Goal: Task Accomplishment & Management: Use online tool/utility

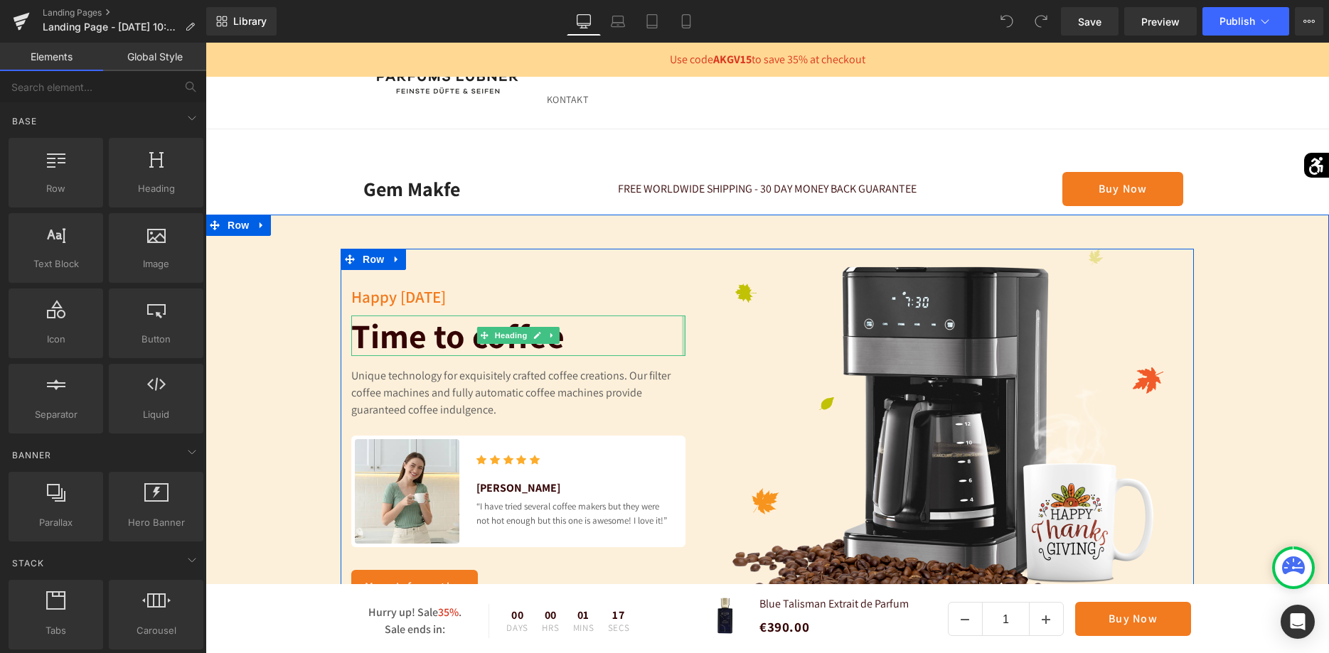
scroll to position [145, 0]
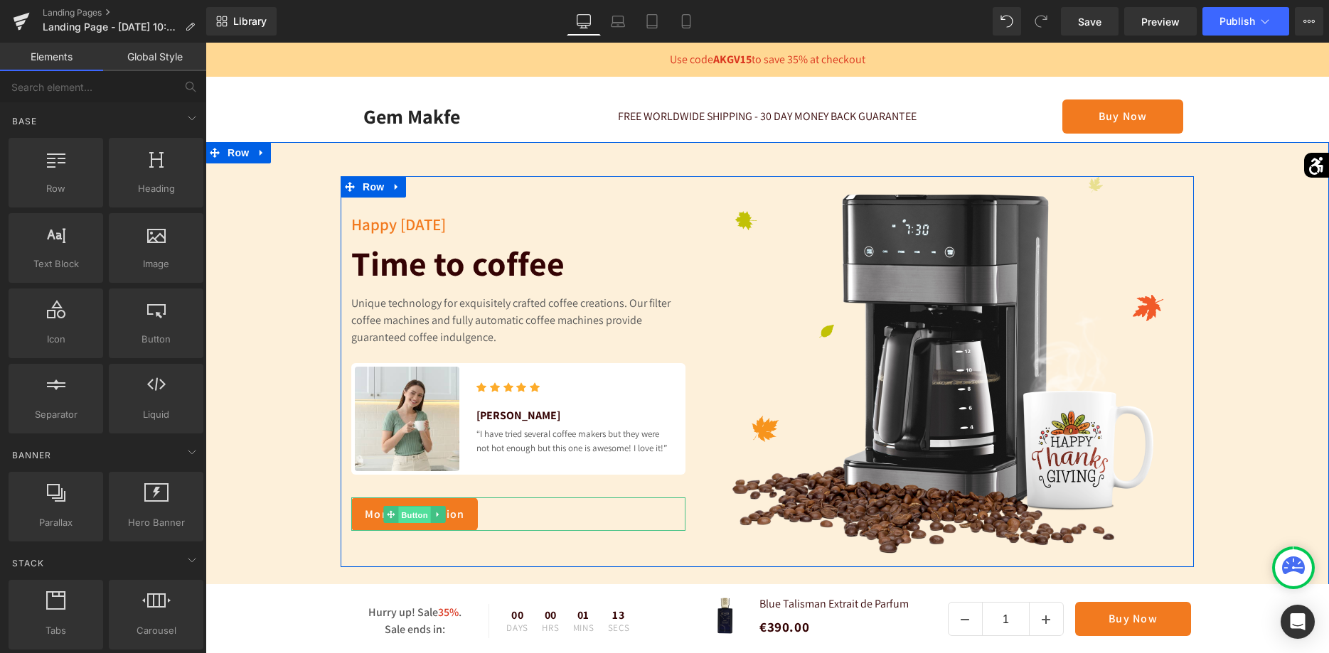
click at [413, 506] on span "Button" at bounding box center [414, 514] width 33 height 17
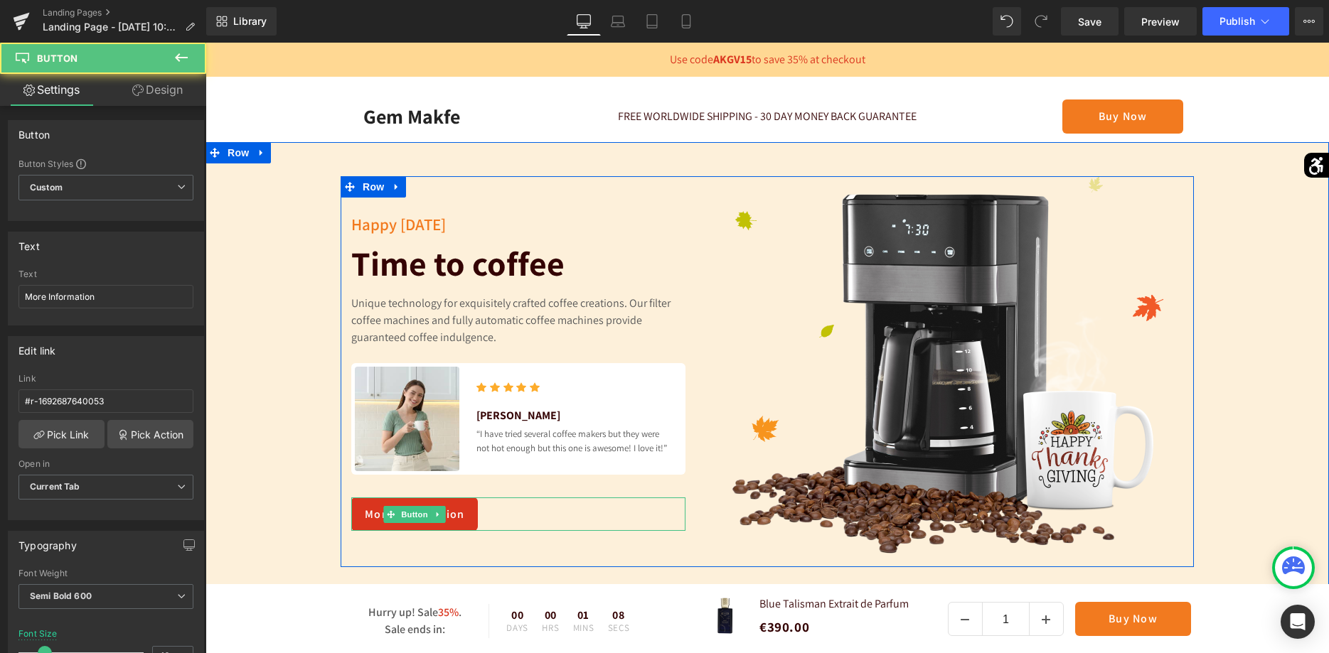
click at [469, 498] on link "More Information" at bounding box center [414, 514] width 127 height 33
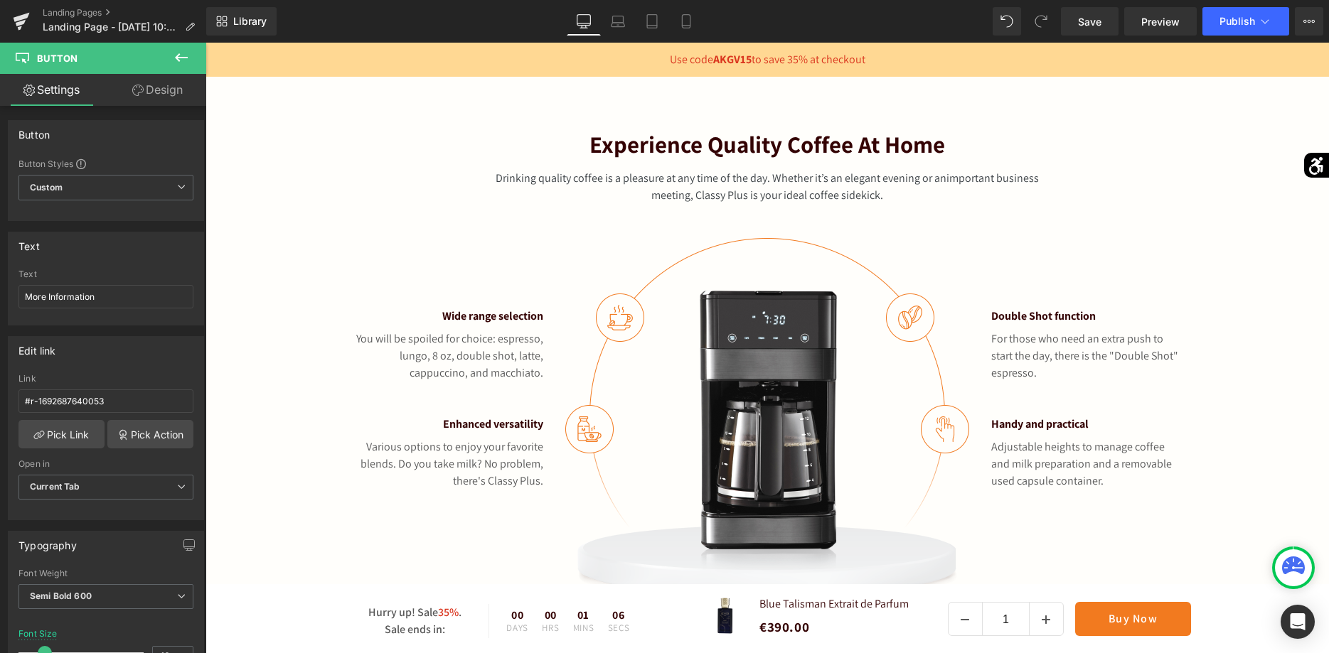
scroll to position [838, 0]
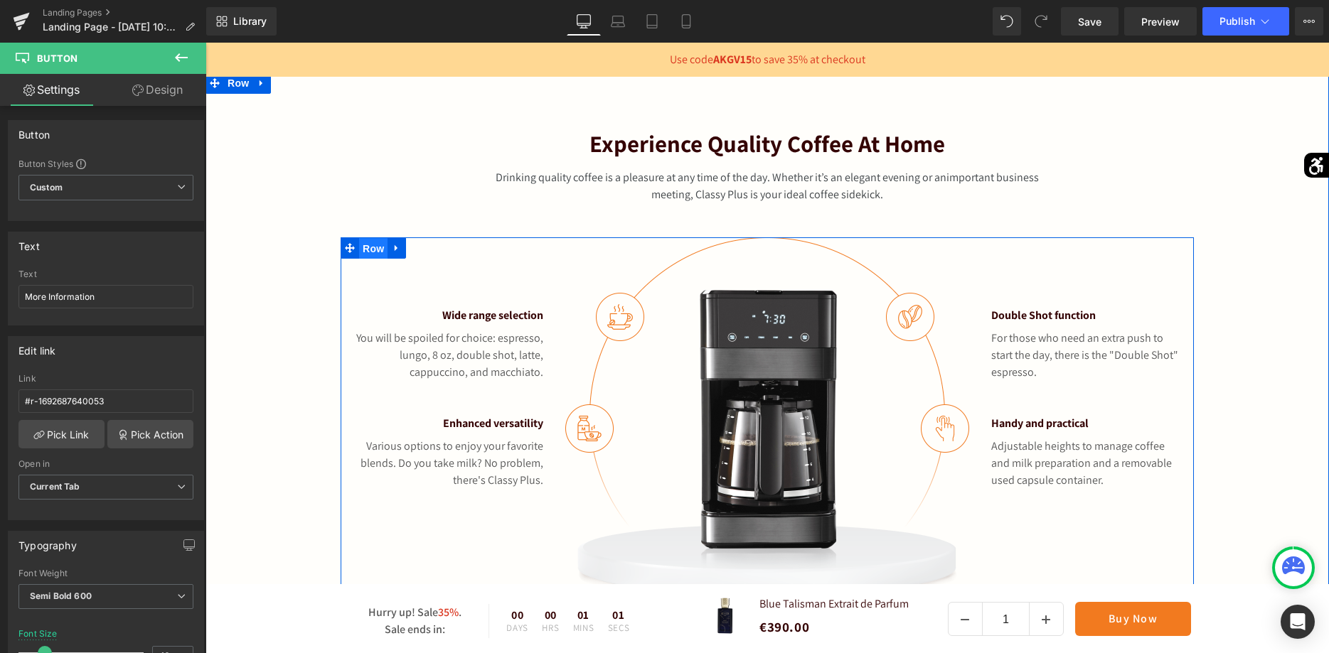
click at [372, 238] on span "Row" at bounding box center [373, 248] width 28 height 21
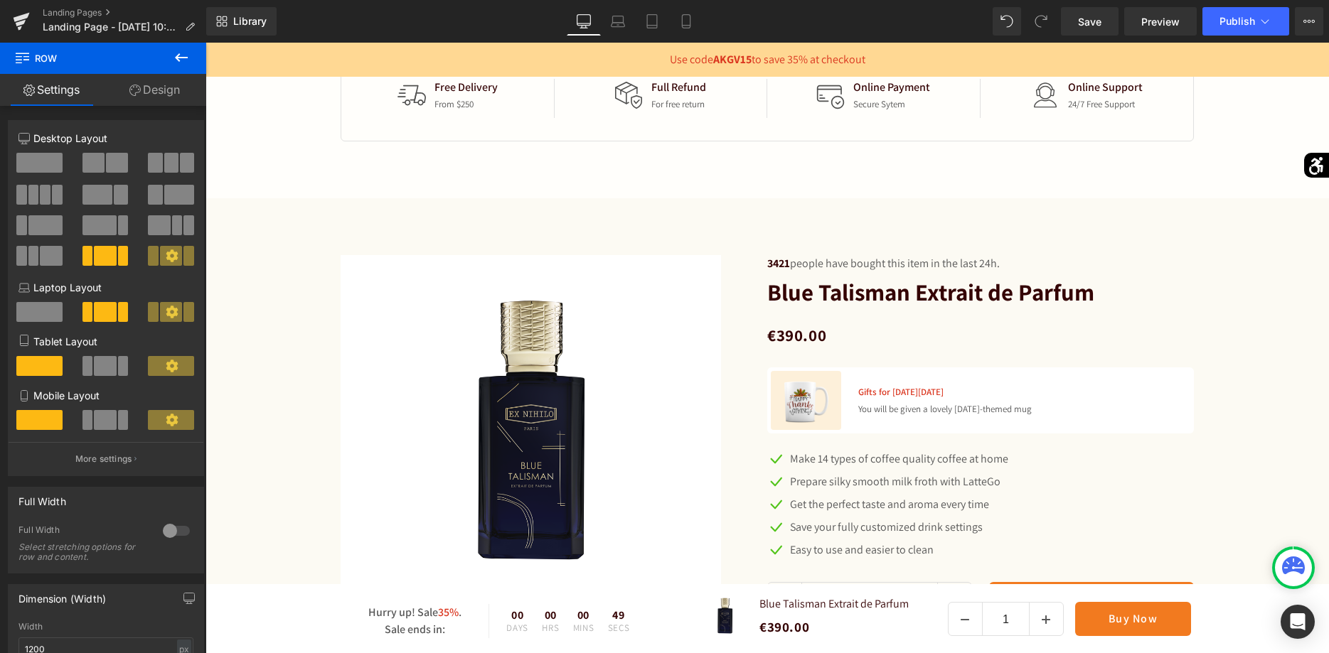
scroll to position [1490, 0]
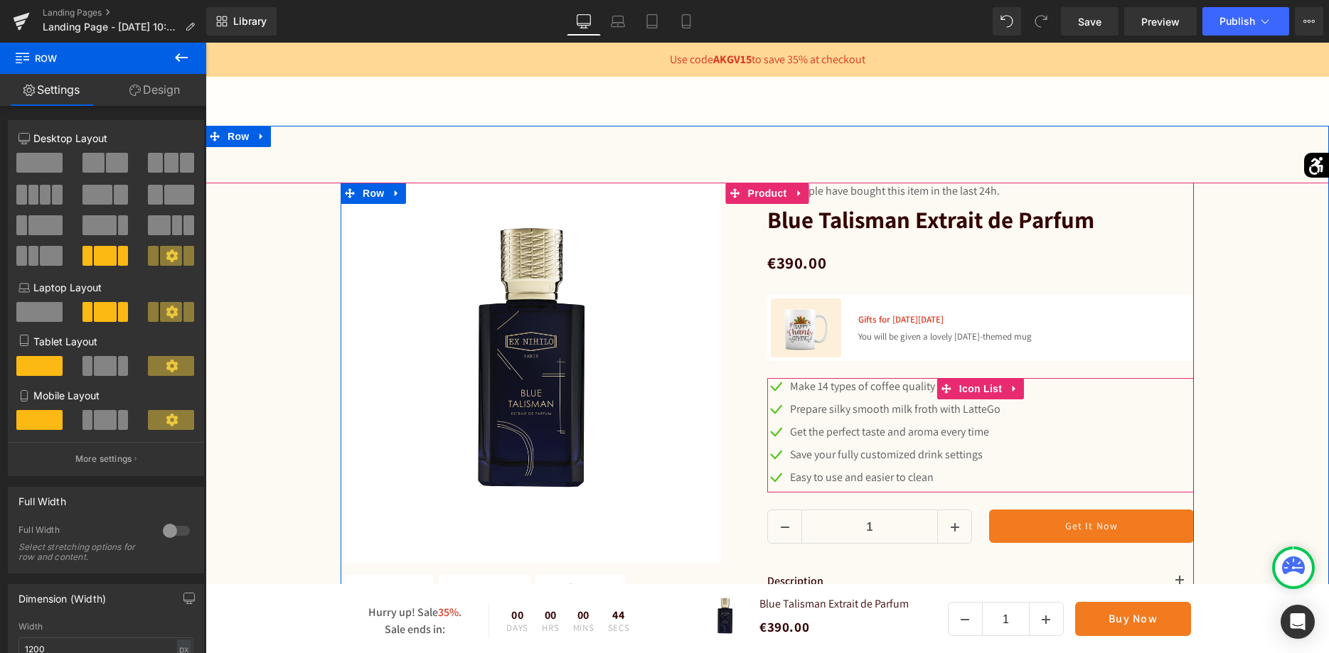
drag, startPoint x: 803, startPoint y: 390, endPoint x: 821, endPoint y: 416, distance: 31.2
click at [821, 415] on ul "Icon Make 14 types of coffee quality coffee at home Text Block Icon Prepare sil…" at bounding box center [887, 435] width 241 height 114
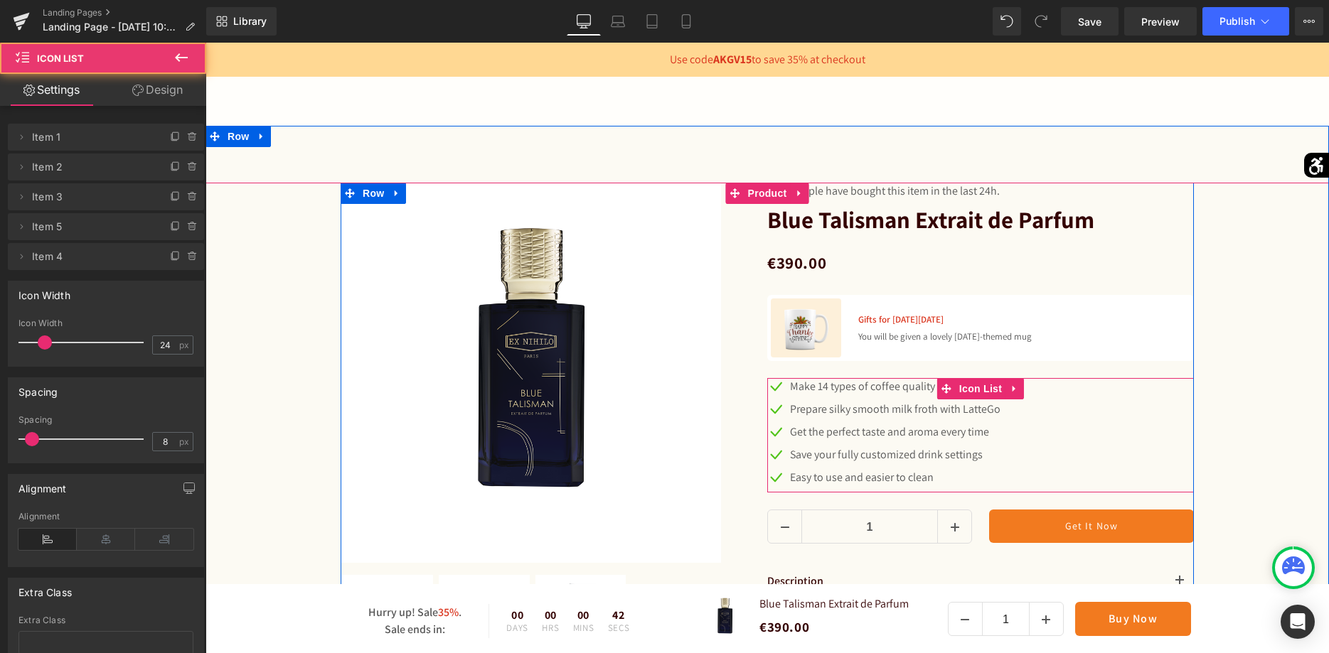
click at [1018, 407] on div "Icon Make 14 types of coffee quality coffee at home Text Block Icon Prepare sil…" at bounding box center [980, 435] width 427 height 115
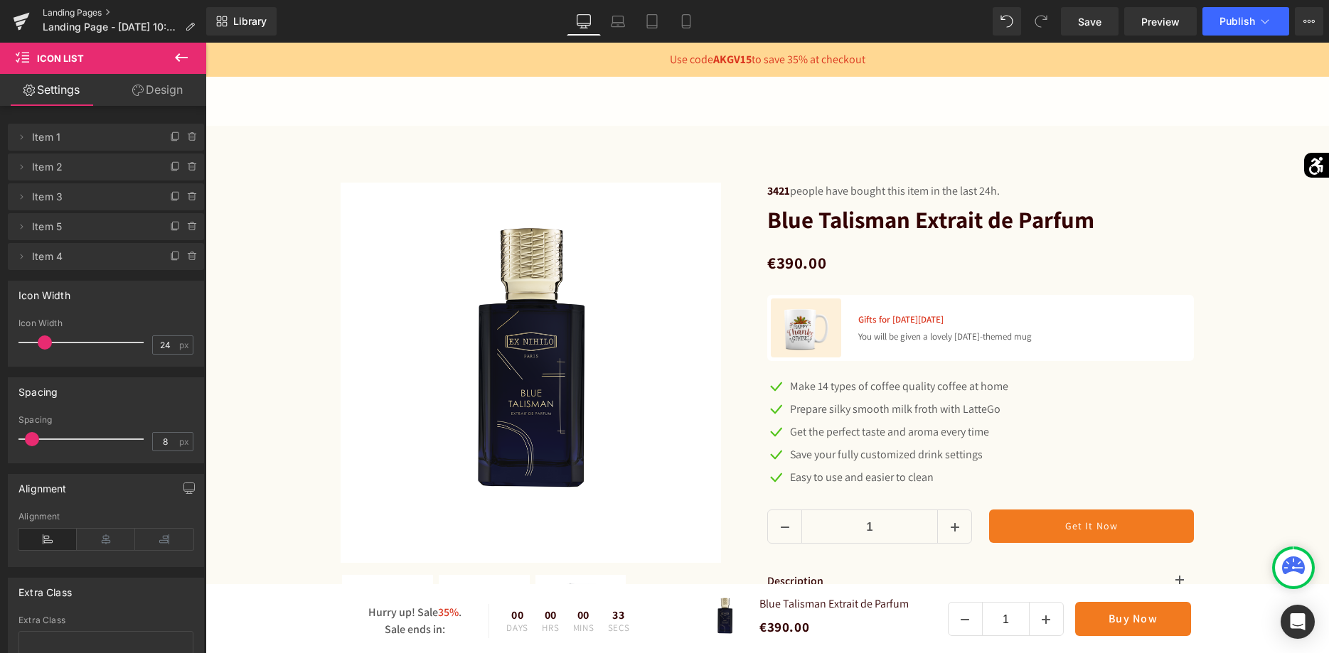
click at [85, 13] on link "Landing Pages" at bounding box center [125, 12] width 164 height 11
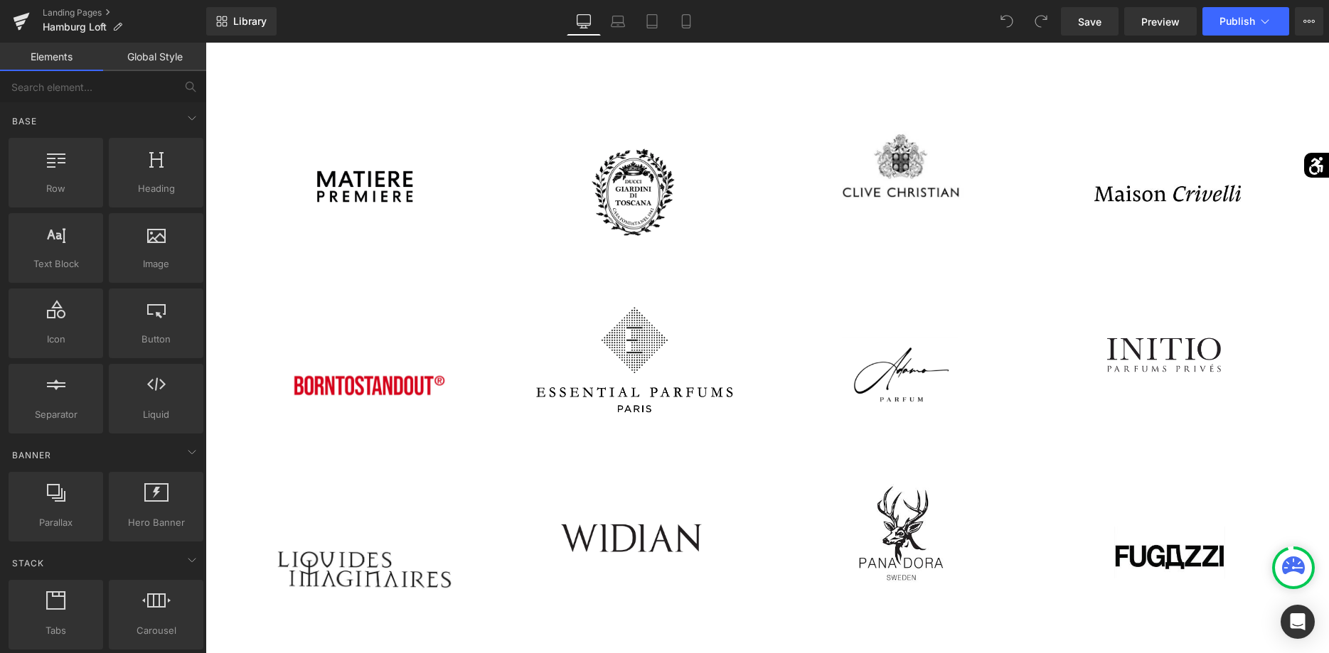
scroll to position [435, 0]
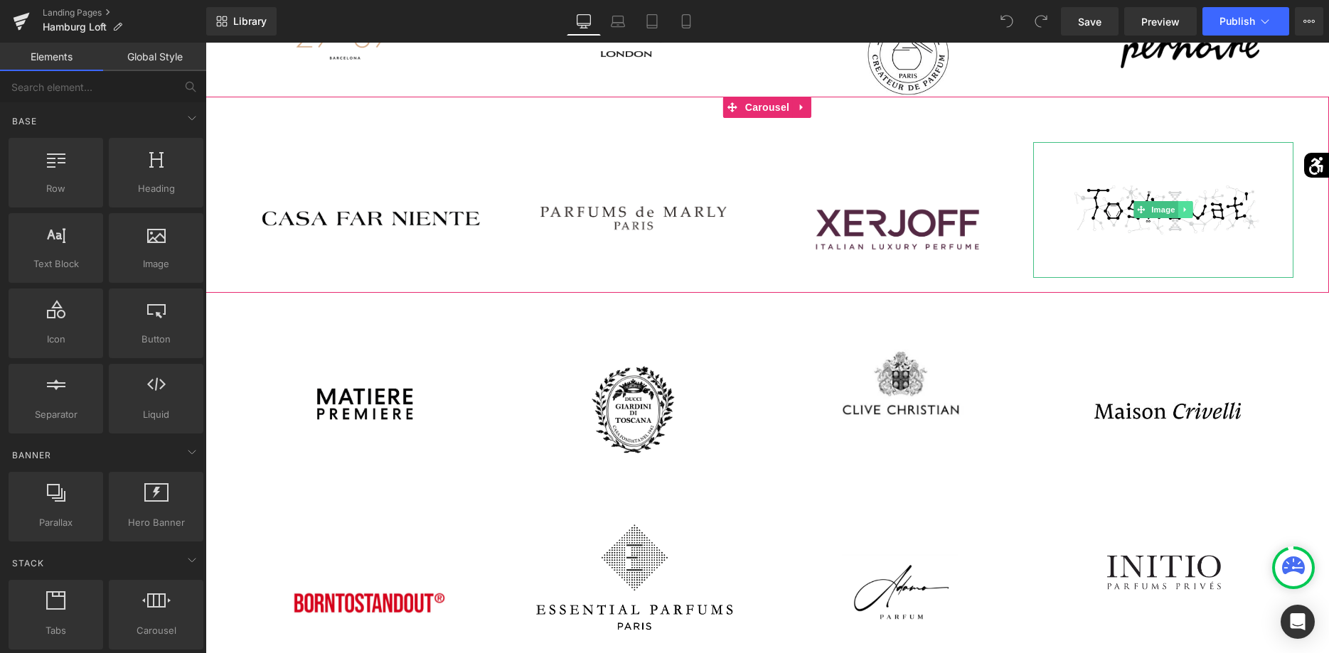
click at [1183, 213] on icon at bounding box center [1185, 209] width 8 height 9
click at [1191, 210] on icon at bounding box center [1193, 210] width 8 height 8
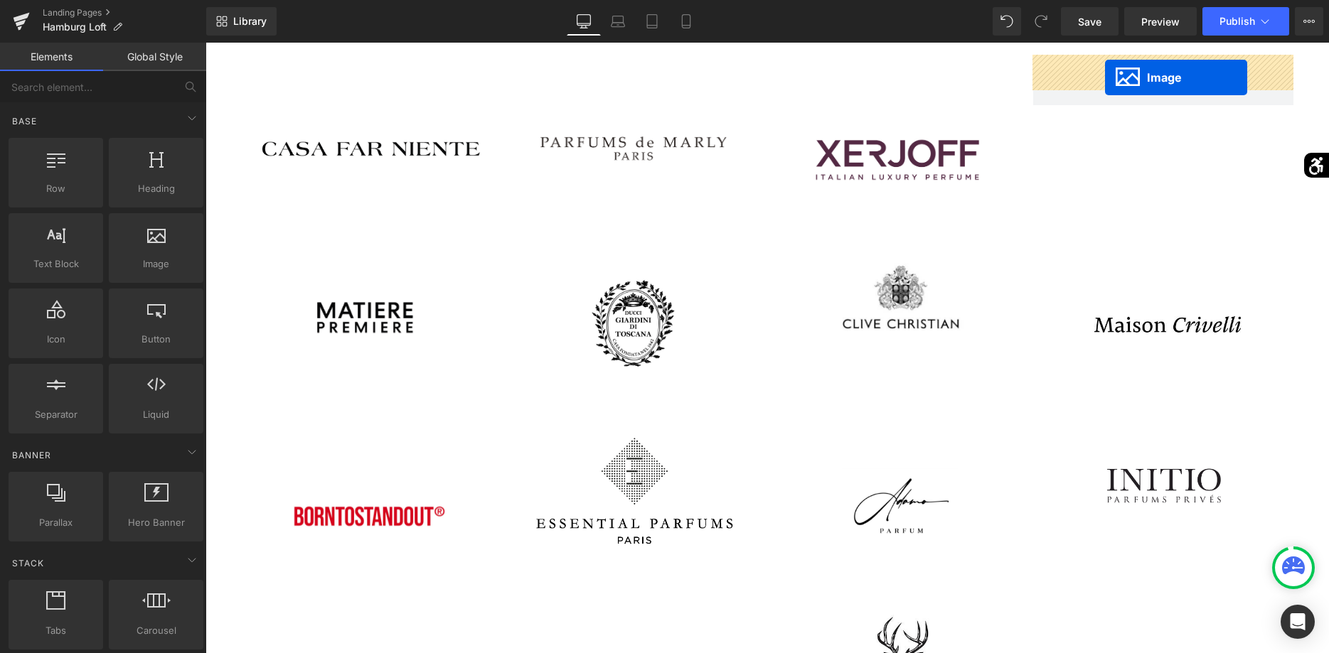
scroll to position [476, 0]
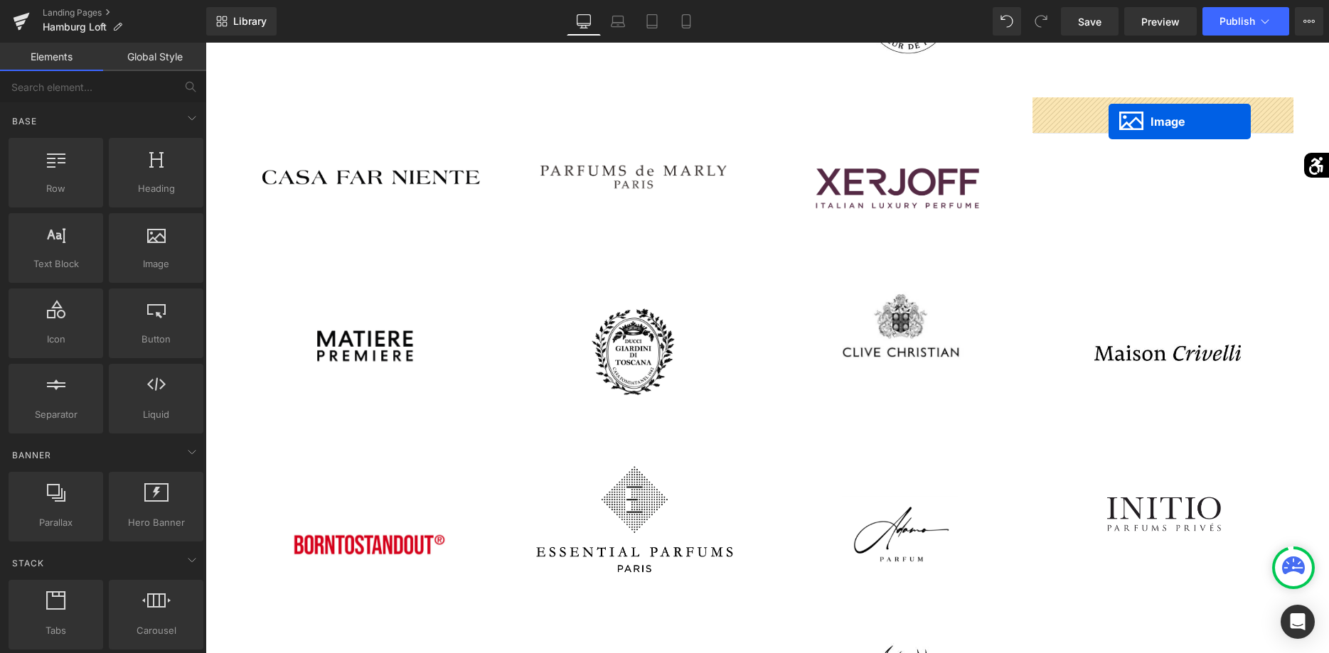
drag, startPoint x: 874, startPoint y: 422, endPoint x: 1108, endPoint y: 122, distance: 380.9
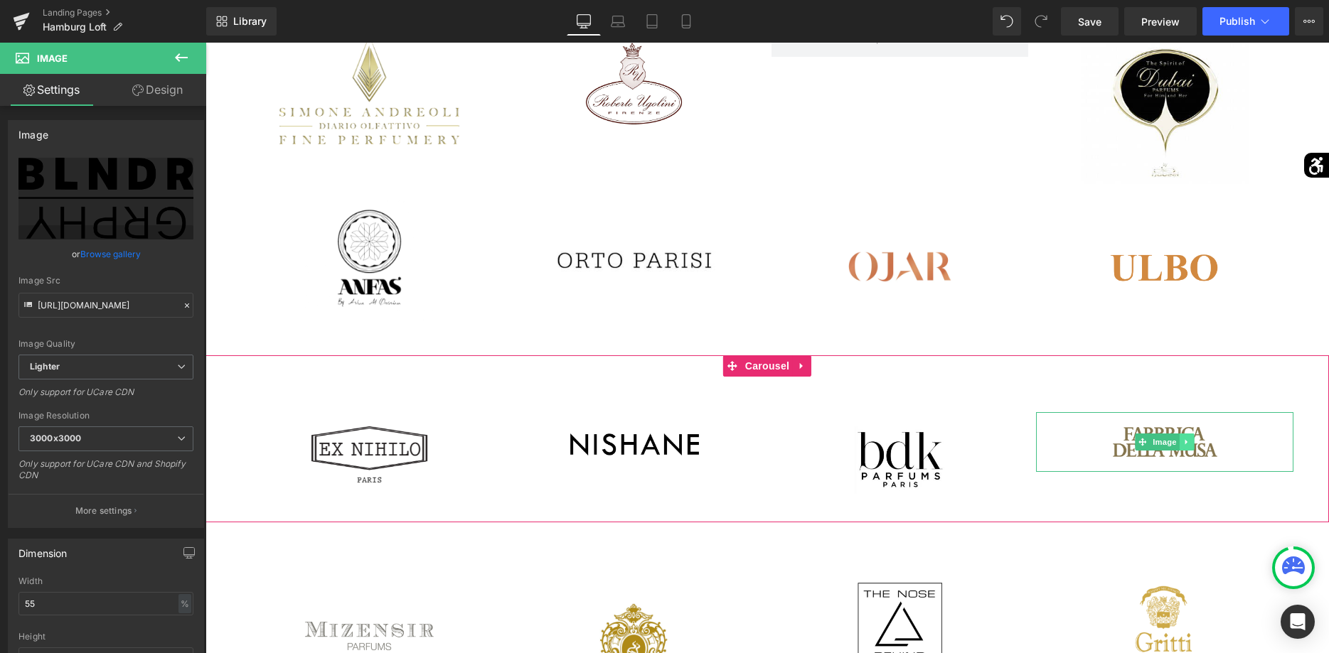
scroll to position [1347, 0]
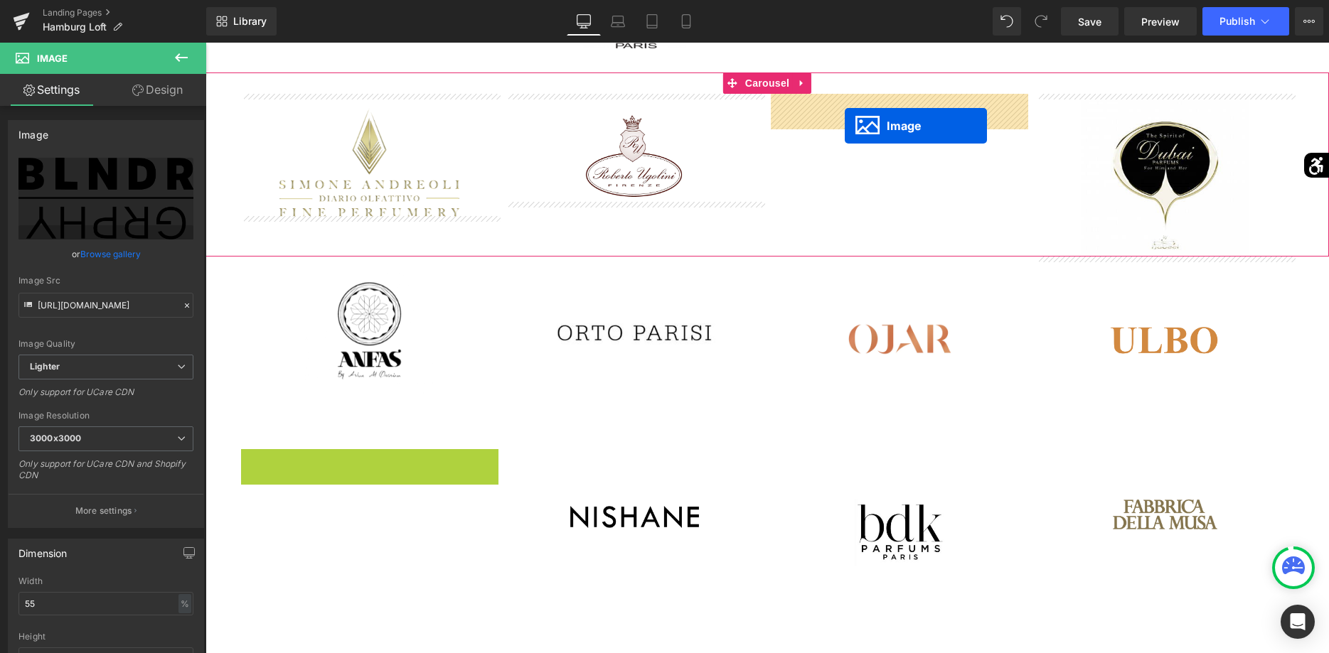
drag, startPoint x: 348, startPoint y: 505, endPoint x: 845, endPoint y: 126, distance: 624.4
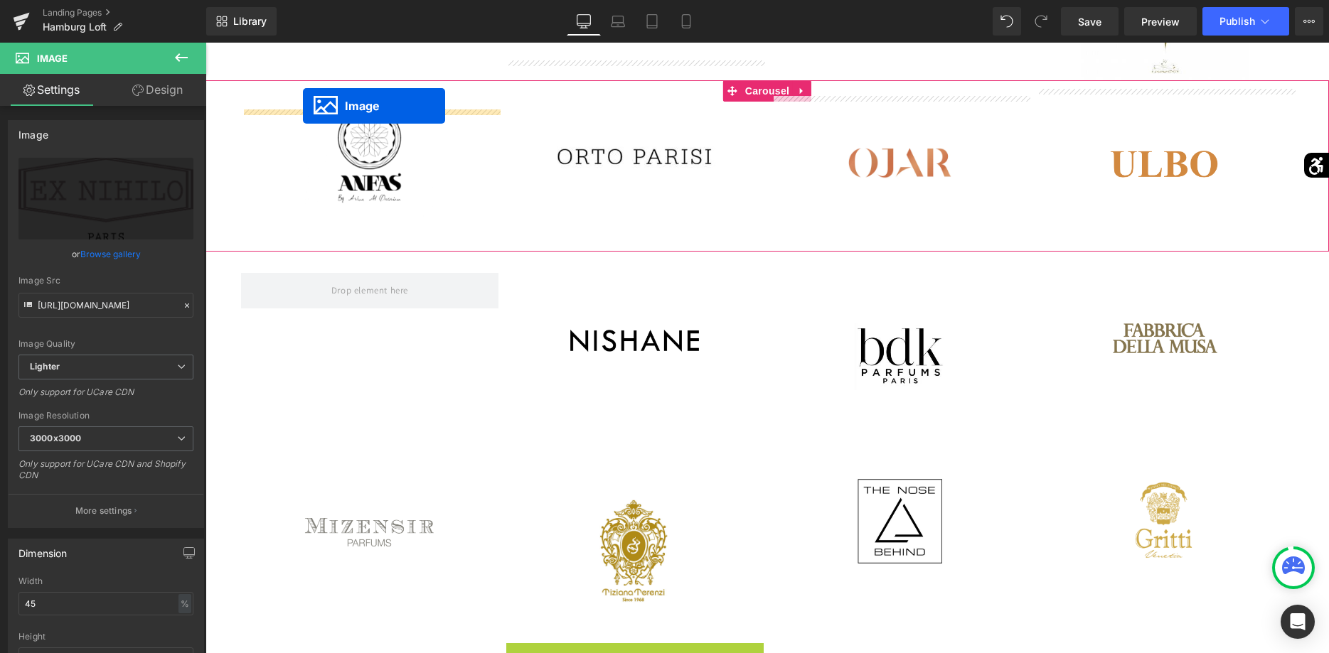
scroll to position [1509, 0]
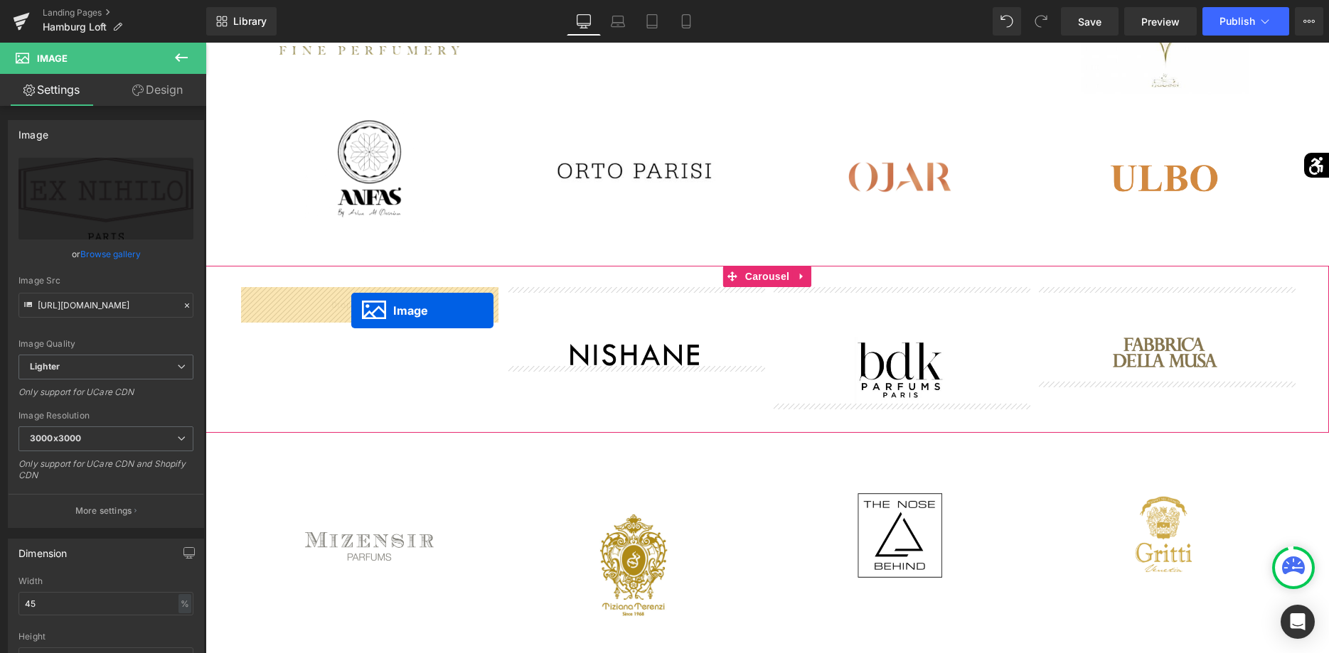
drag, startPoint x: 610, startPoint y: 640, endPoint x: 351, endPoint y: 311, distance: 418.7
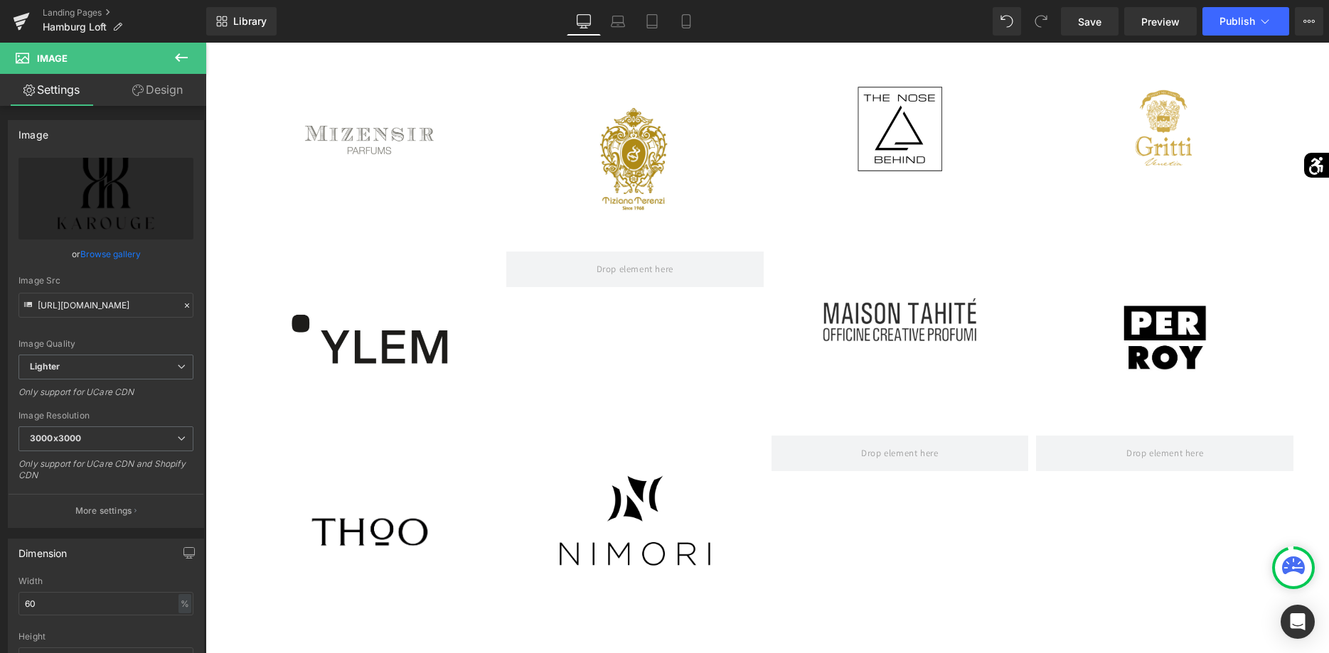
scroll to position [2089, 0]
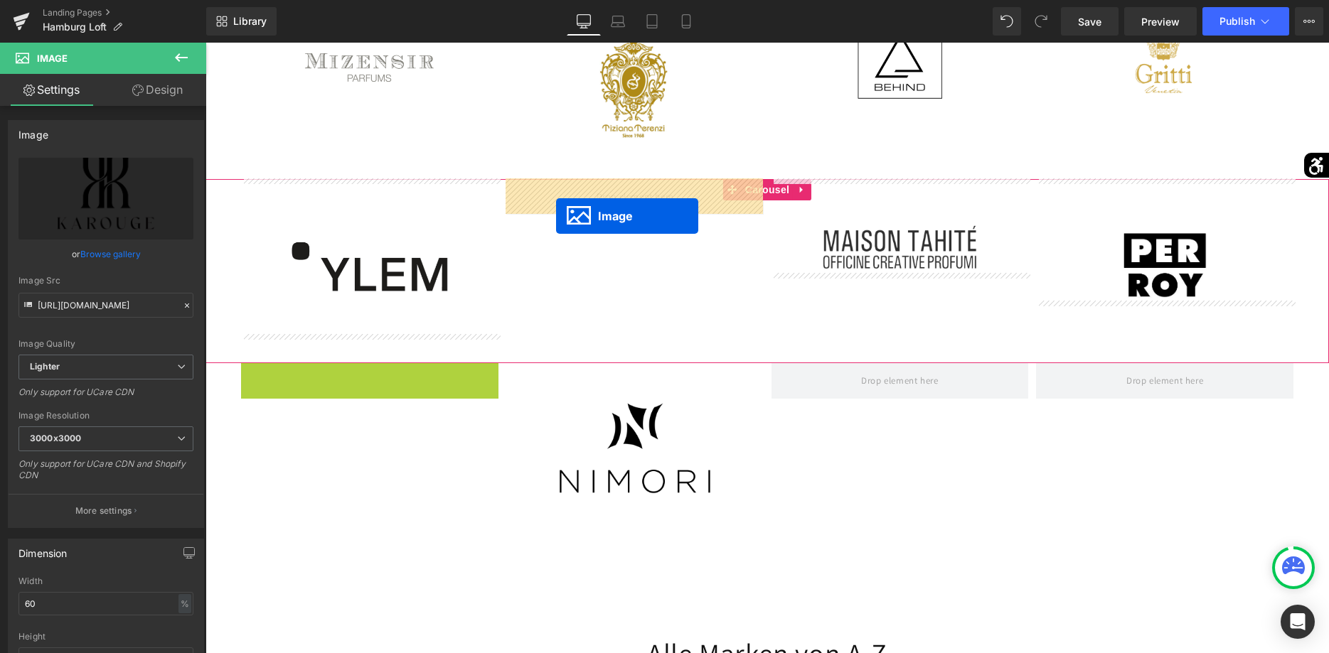
drag, startPoint x: 345, startPoint y: 459, endPoint x: 556, endPoint y: 216, distance: 321.5
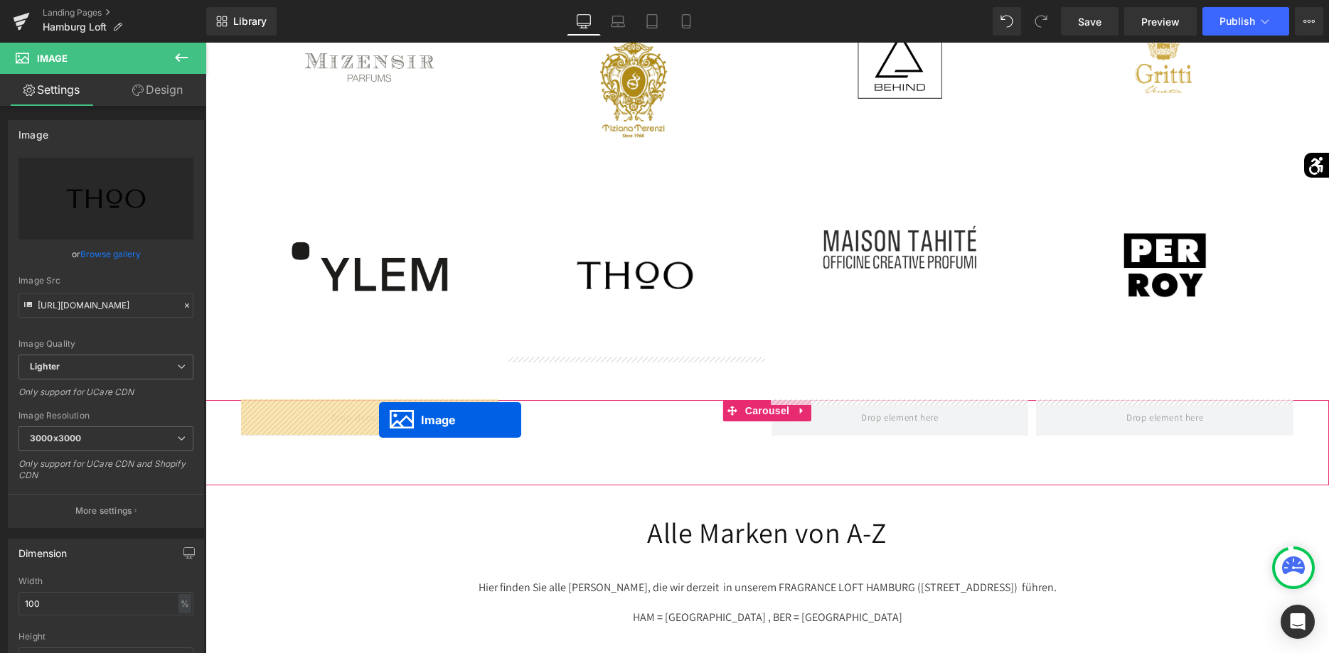
drag, startPoint x: 609, startPoint y: 482, endPoint x: 379, endPoint y: 420, distance: 238.5
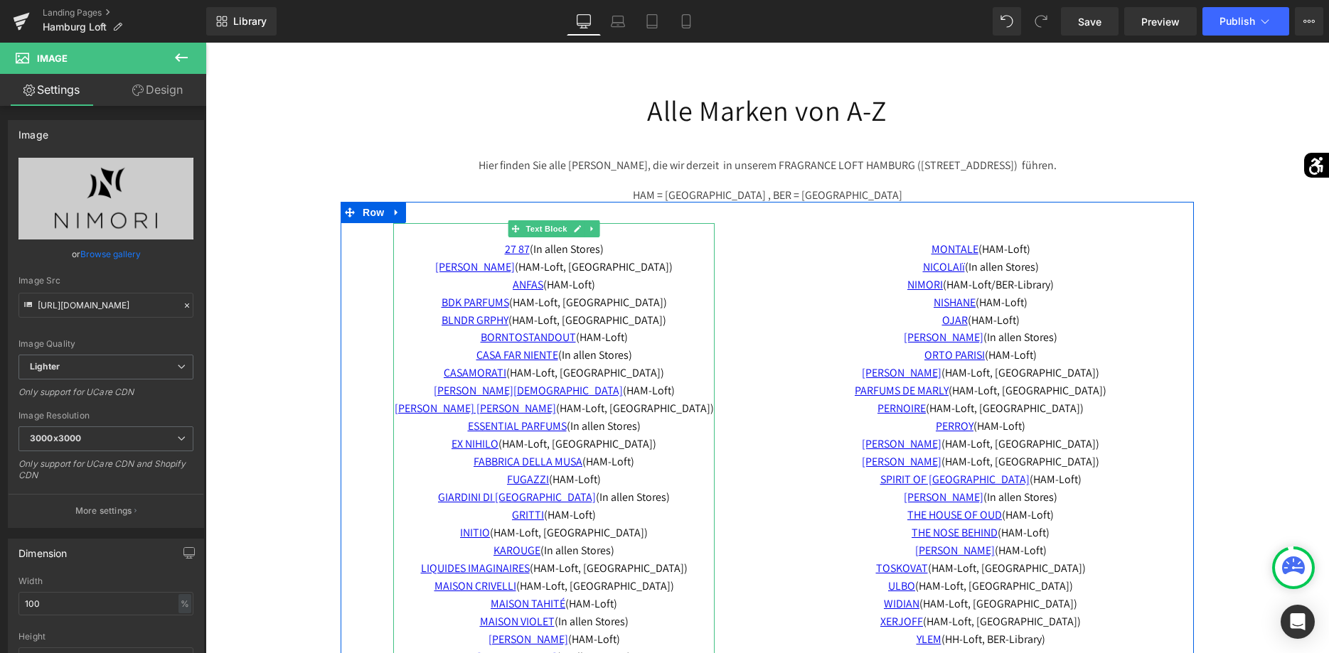
scroll to position [2742, 0]
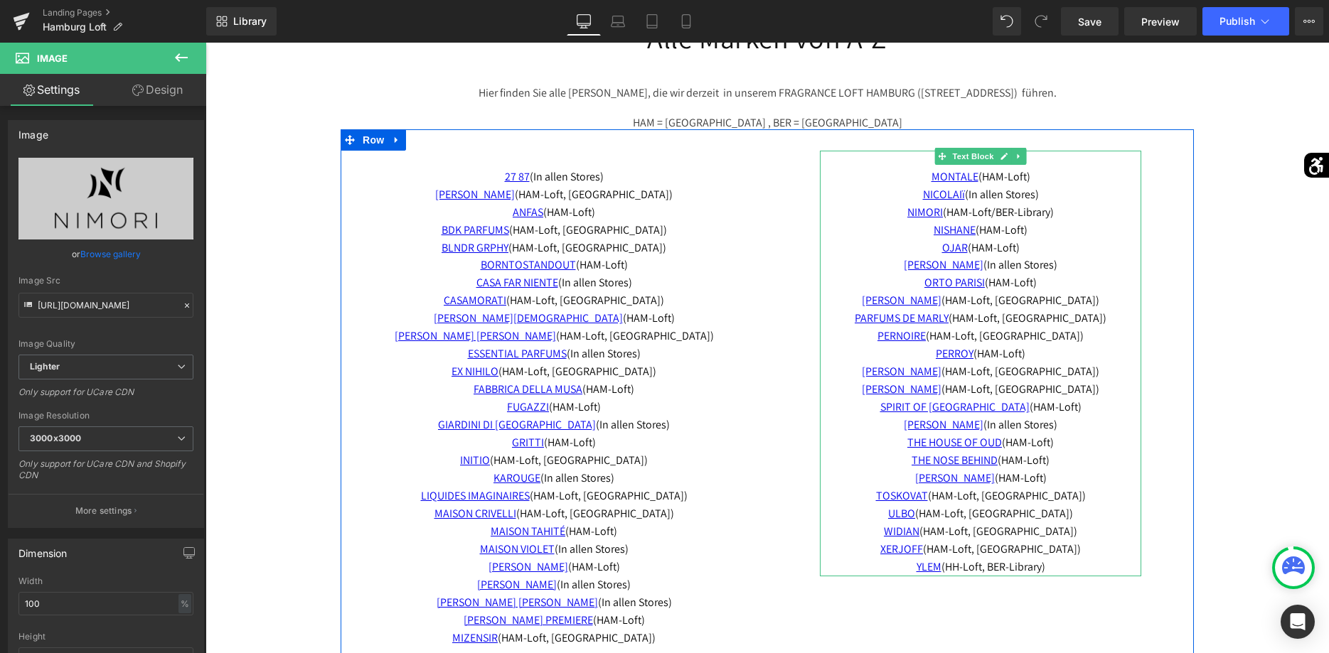
click at [1064, 495] on p "TOSKOVAT (HAM-Loft, BER-Library)" at bounding box center [980, 497] width 321 height 18
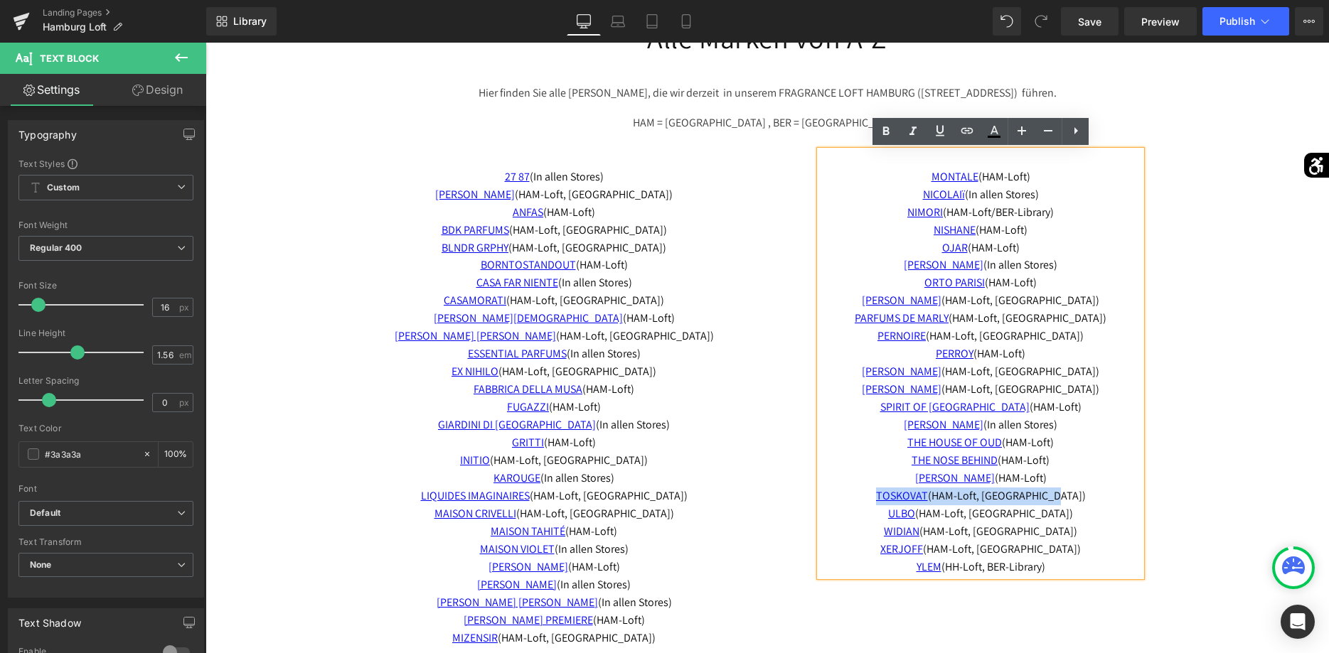
drag, startPoint x: 1062, startPoint y: 498, endPoint x: 865, endPoint y: 502, distance: 197.7
click at [865, 502] on p "TOSKOVAT (HAM-Loft, BER-Library)" at bounding box center [980, 497] width 321 height 18
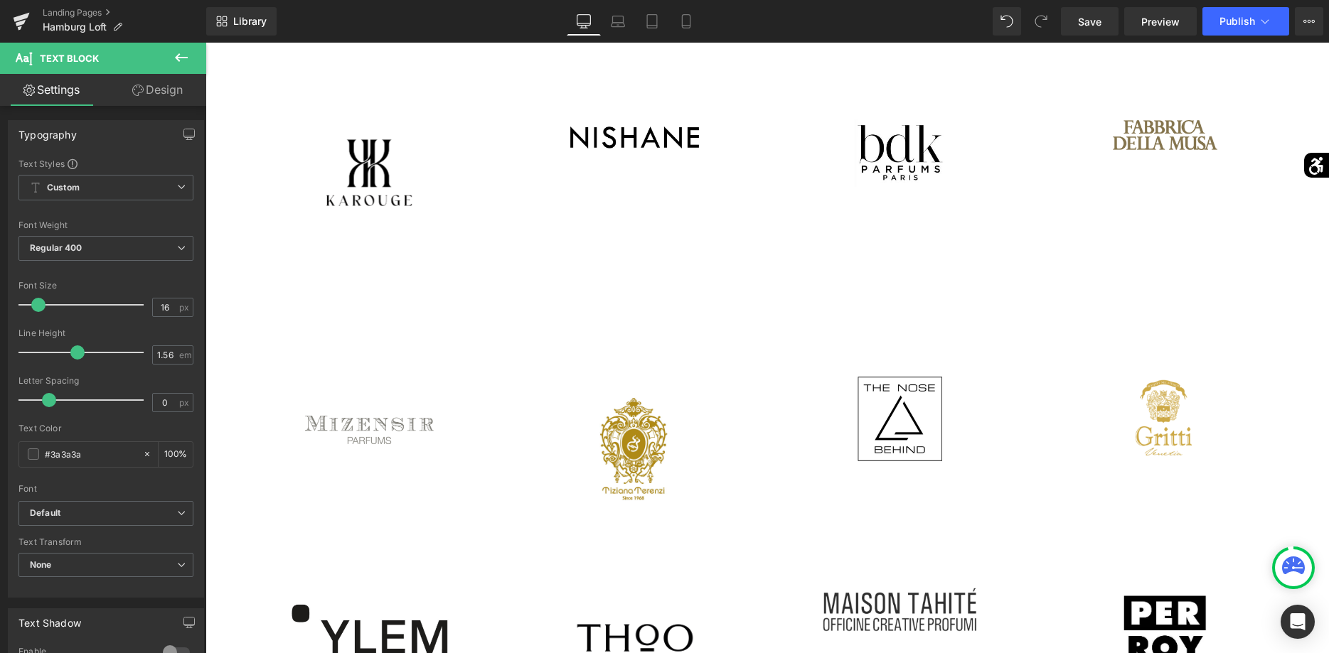
scroll to position [1944, 0]
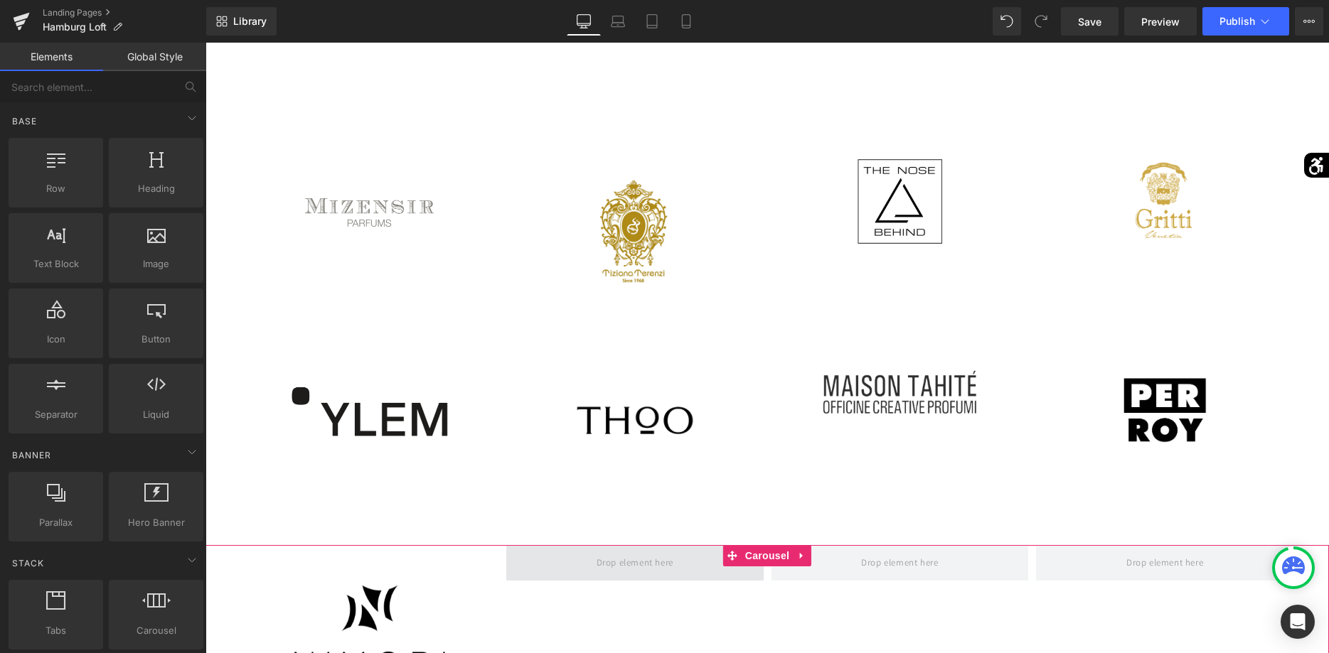
click at [599, 564] on span at bounding box center [635, 562] width 87 height 23
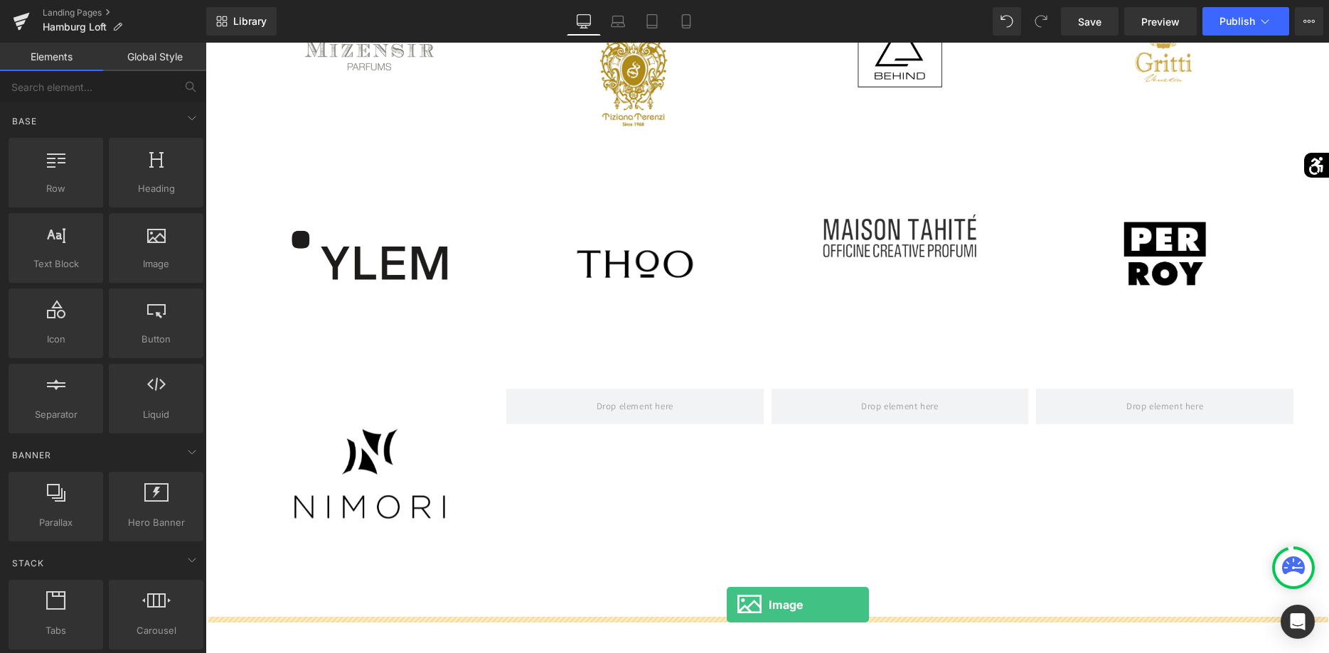
scroll to position [2171, 0]
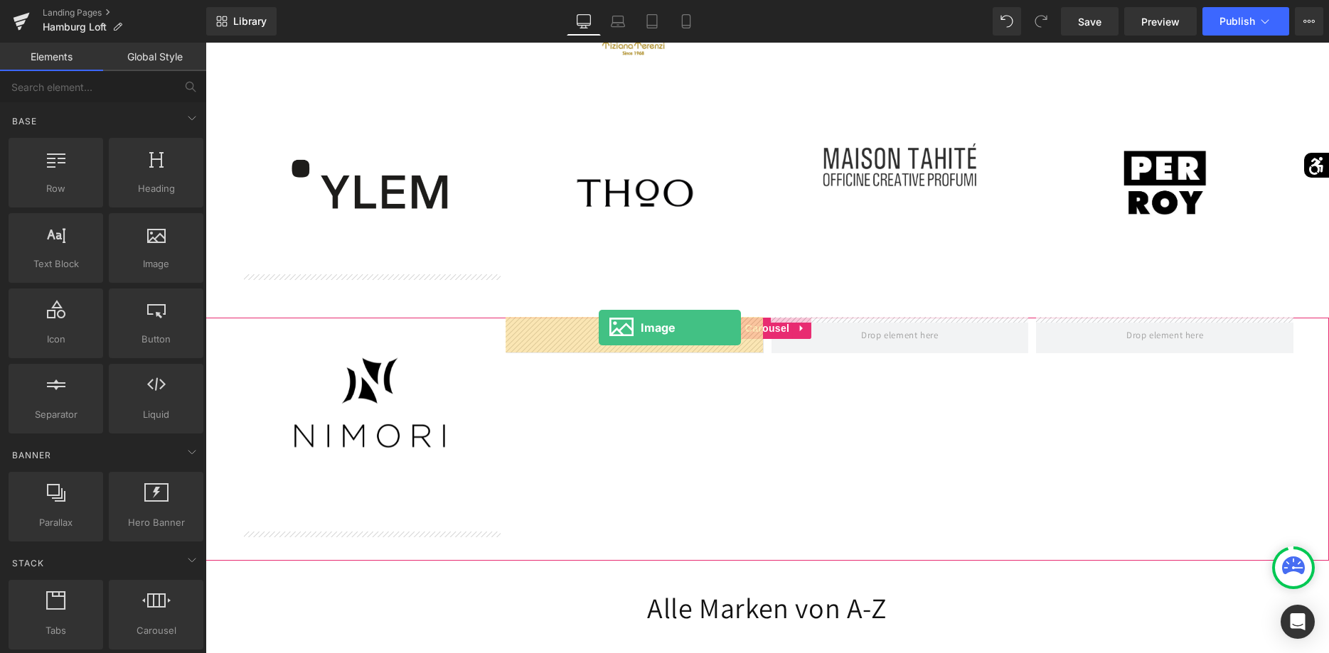
drag, startPoint x: 395, startPoint y: 279, endPoint x: 599, endPoint y: 328, distance: 209.7
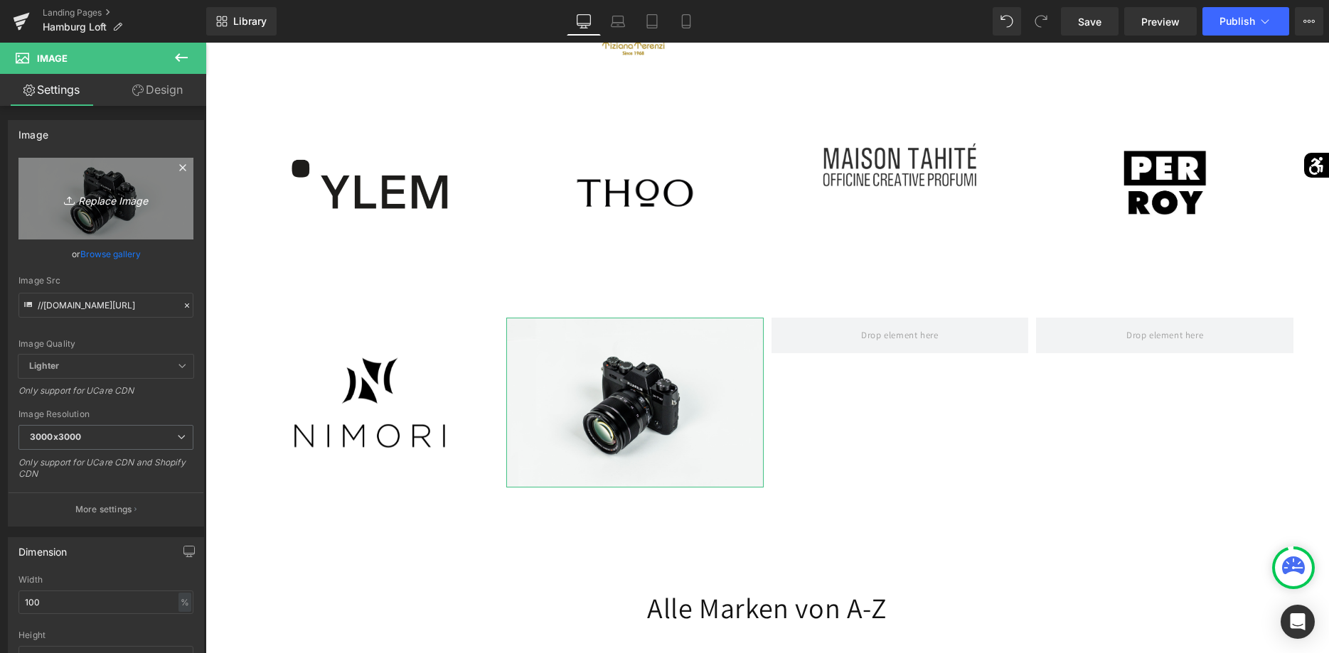
click at [164, 230] on link "Replace Image" at bounding box center [105, 199] width 175 height 82
type input "C:\fakepath\oman_C-300x300.png"
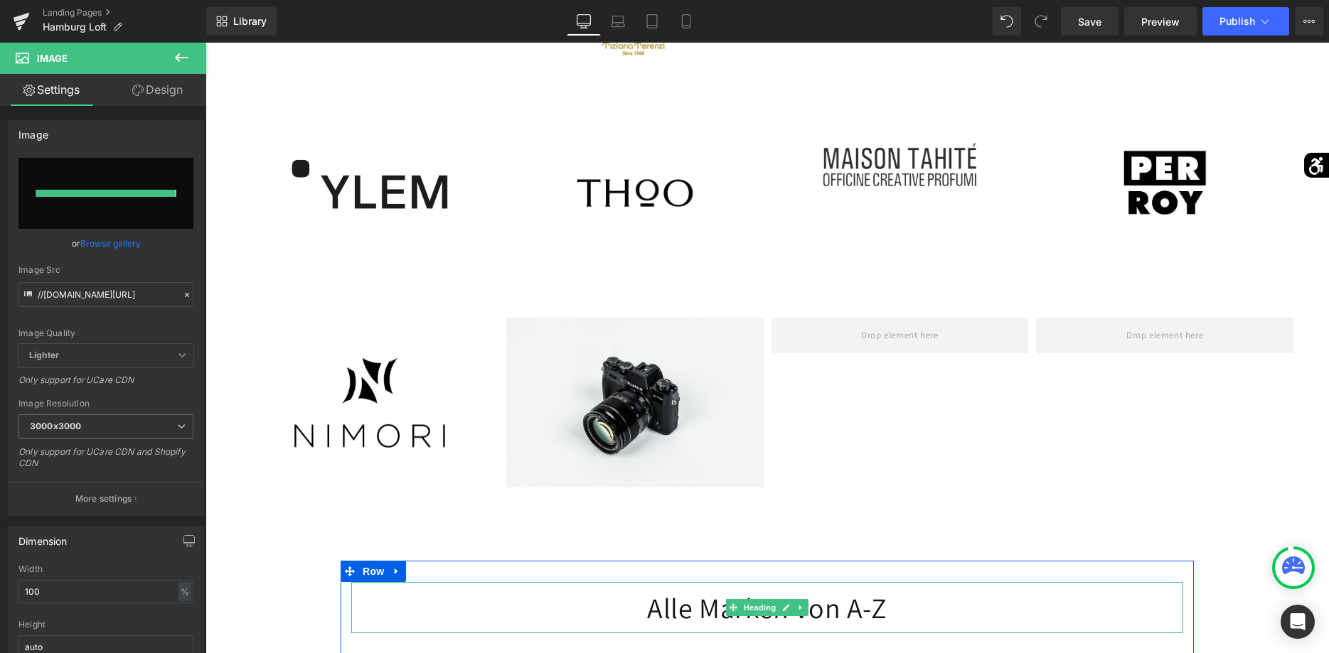
type input "https://ucarecdn.com/6187a79a-dd18-47d5-b784-05a380a6696a/-/format/auto/-/previ…"
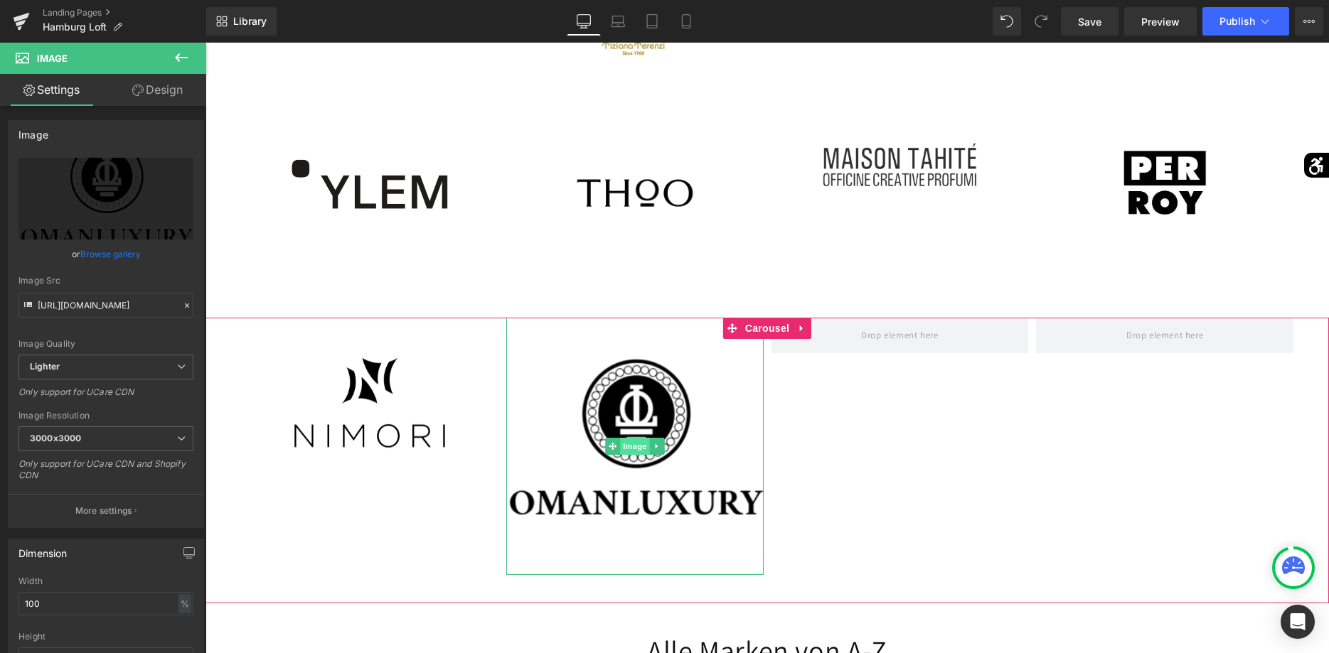
click at [644, 438] on span "Image" at bounding box center [635, 446] width 30 height 17
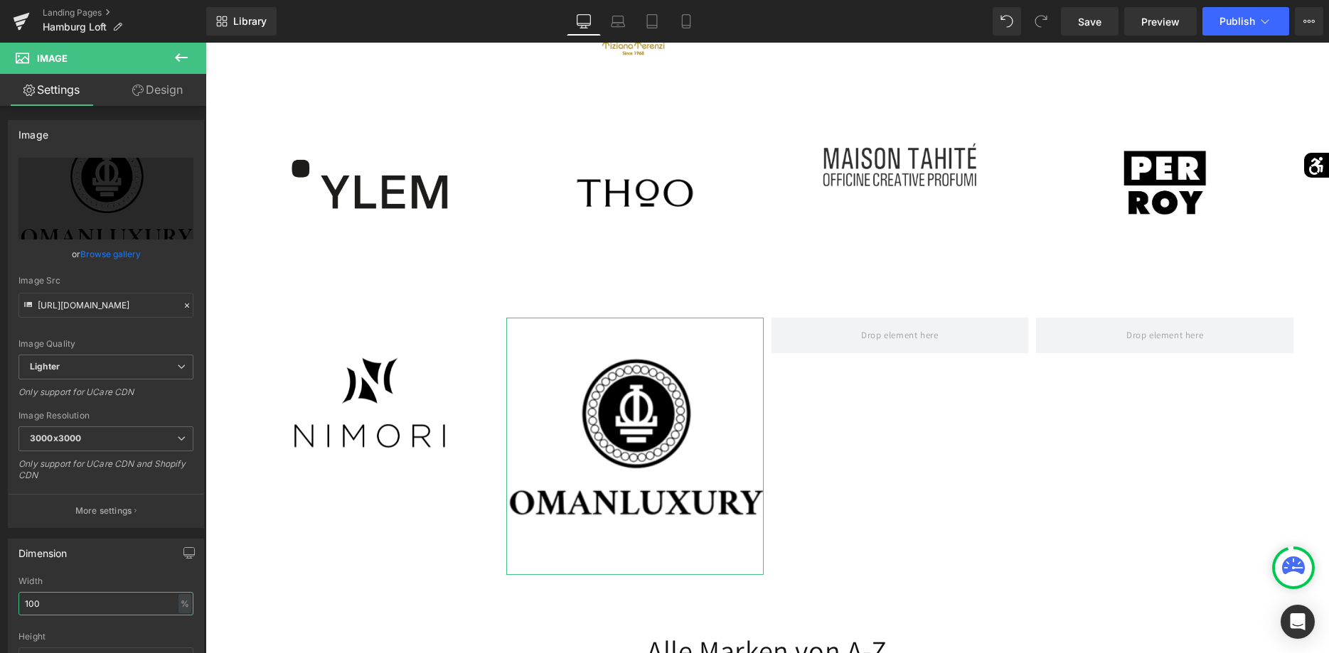
drag, startPoint x: 69, startPoint y: 599, endPoint x: -36, endPoint y: 572, distance: 108.6
click at [18, 592] on input "100" at bounding box center [105, 603] width 175 height 23
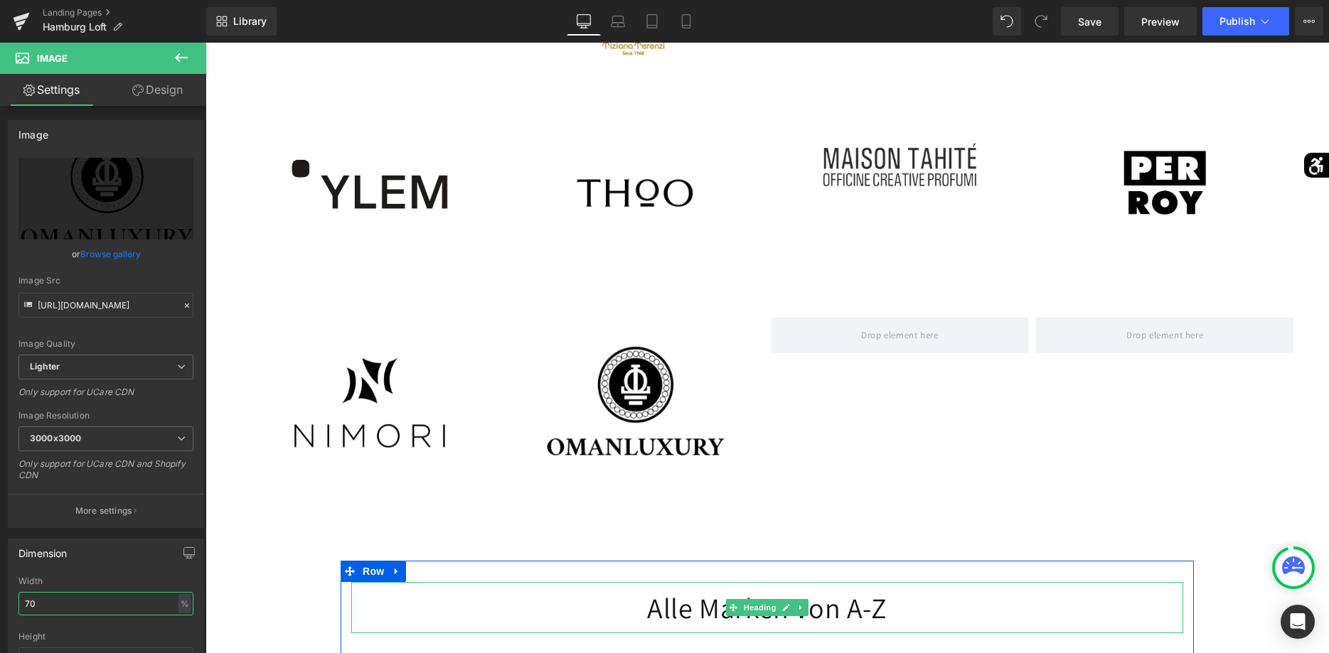
type input "7"
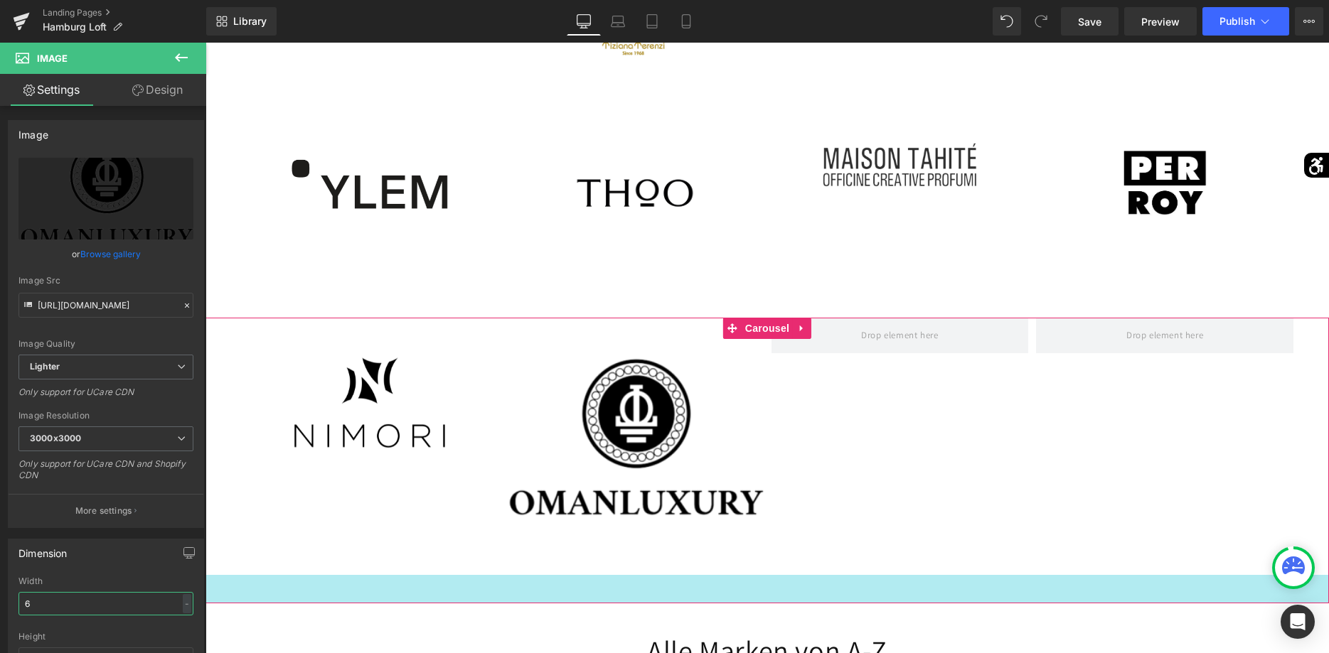
type input "60"
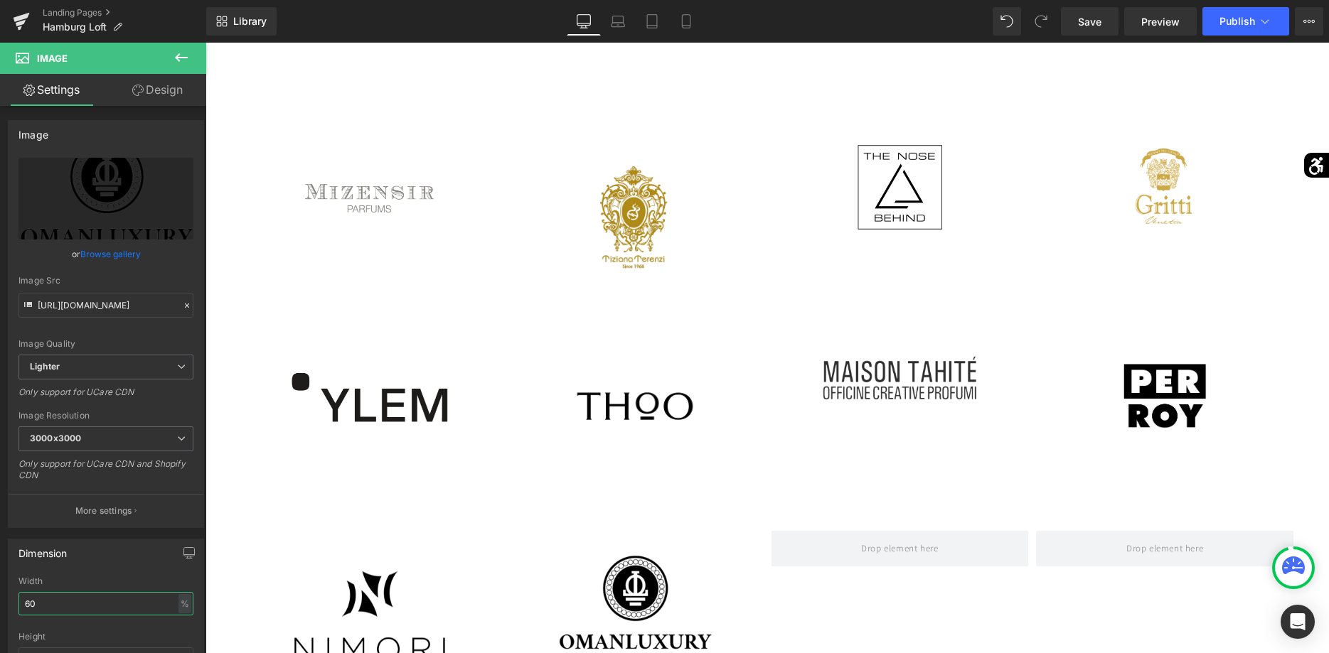
scroll to position [2031, 0]
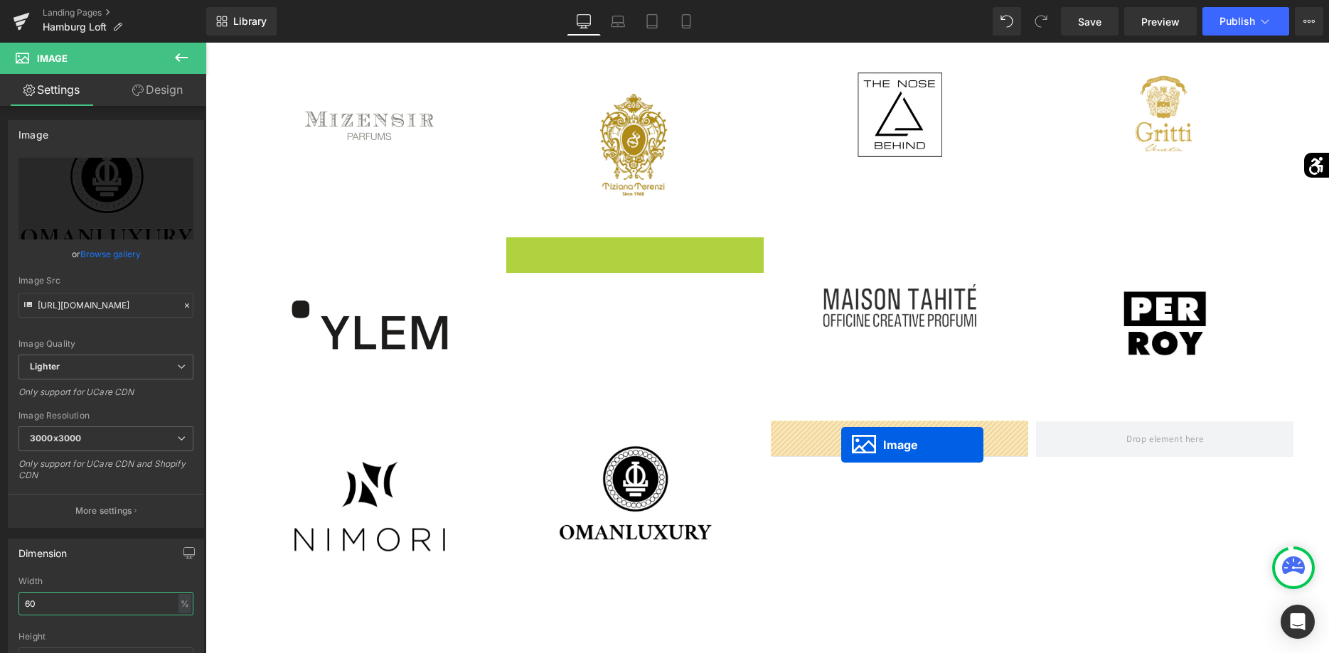
drag, startPoint x: 613, startPoint y: 336, endPoint x: 841, endPoint y: 445, distance: 252.8
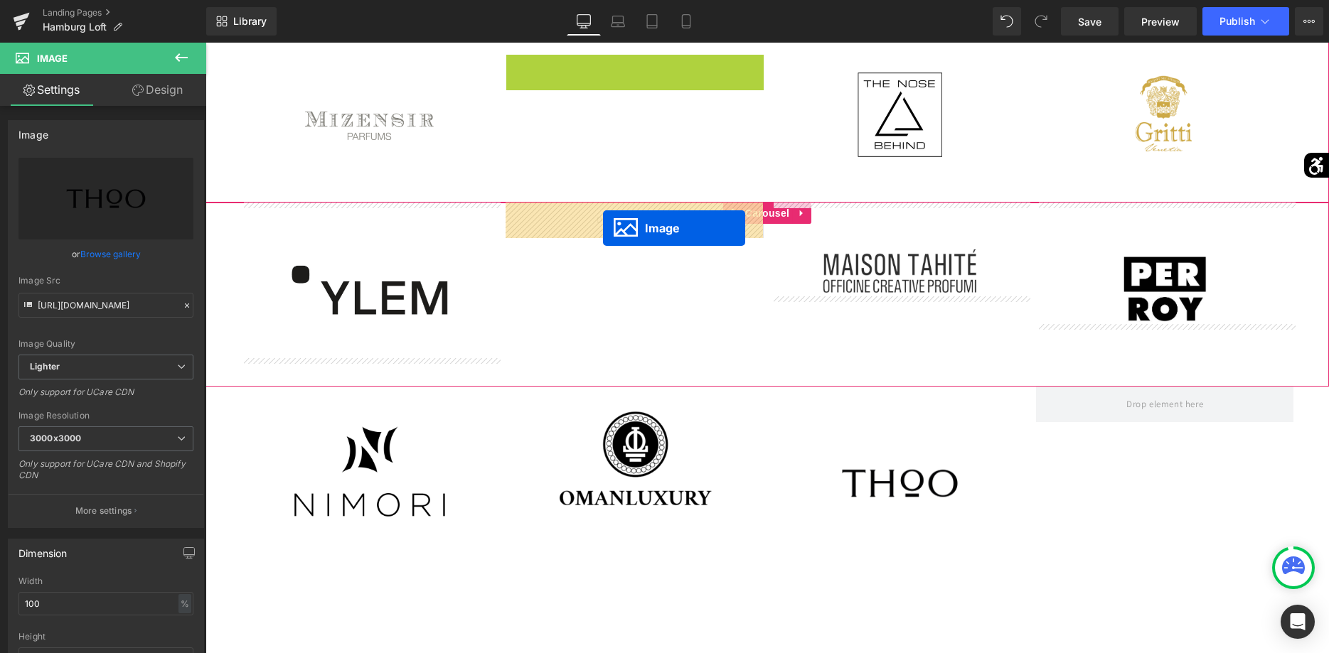
drag, startPoint x: 611, startPoint y: 134, endPoint x: 603, endPoint y: 228, distance: 94.9
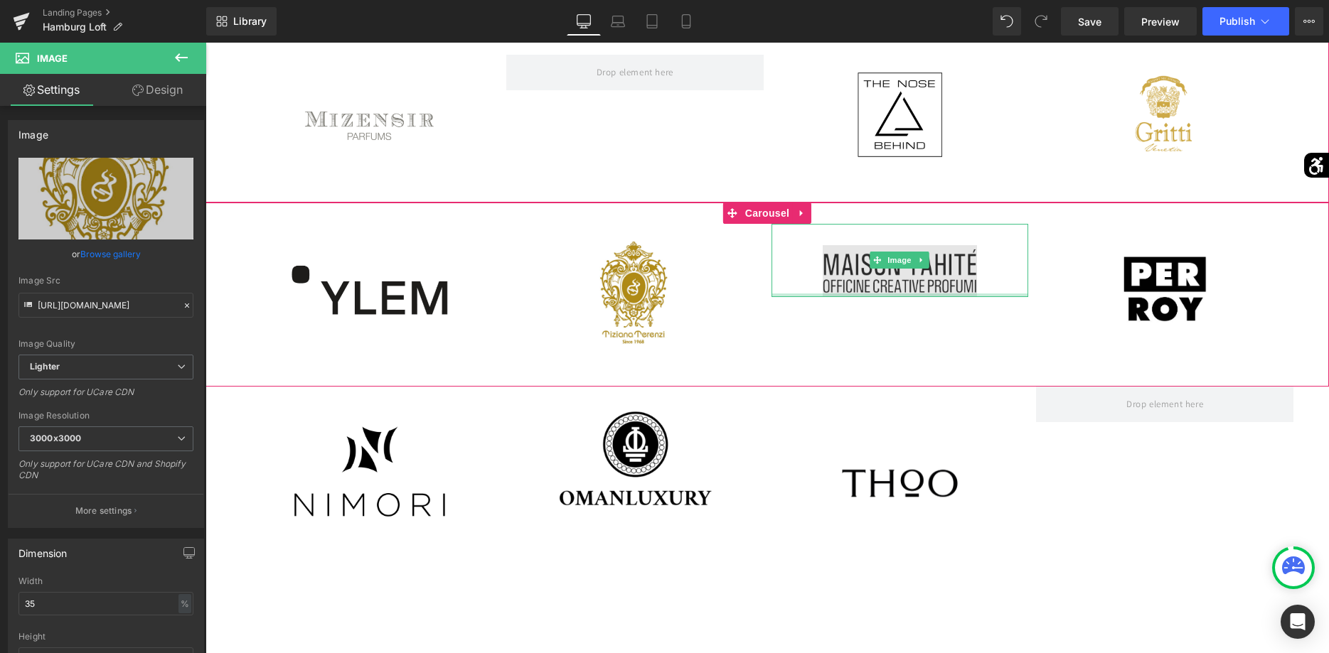
scroll to position [1958, 0]
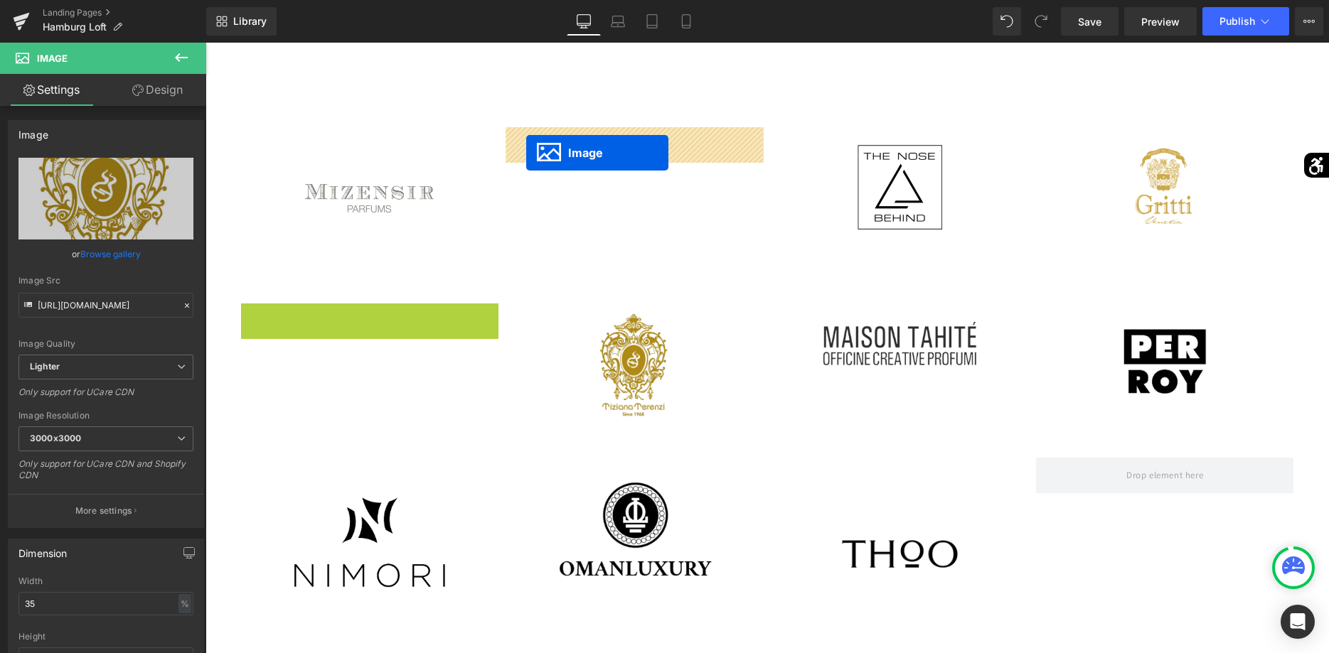
drag, startPoint x: 355, startPoint y: 368, endPoint x: 526, endPoint y: 153, distance: 274.3
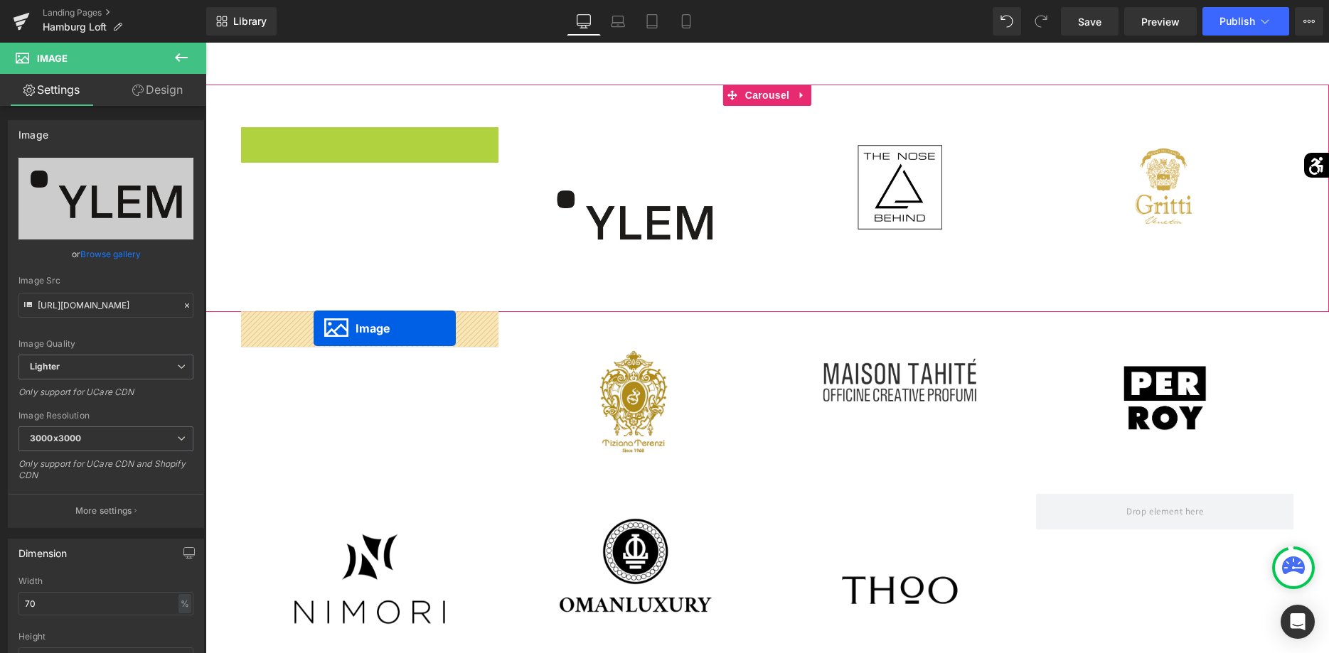
drag, startPoint x: 351, startPoint y: 164, endPoint x: 314, endPoint y: 328, distance: 169.2
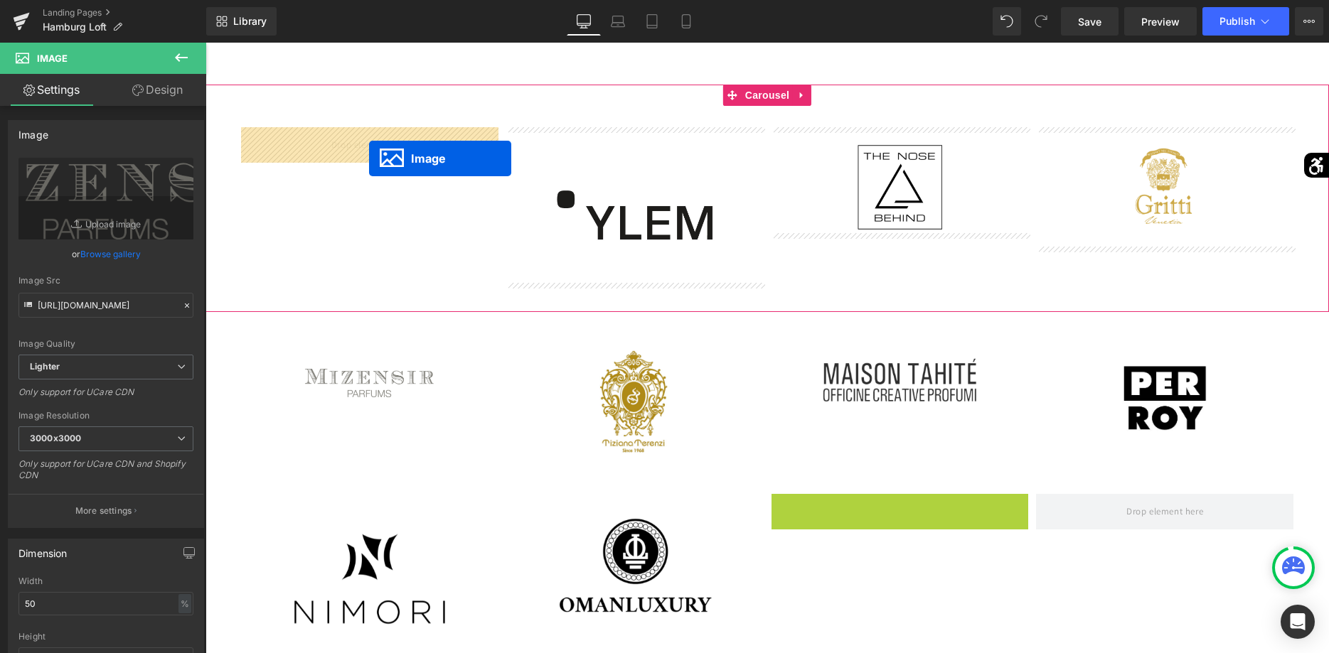
drag, startPoint x: 872, startPoint y: 587, endPoint x: 367, endPoint y: 157, distance: 662.7
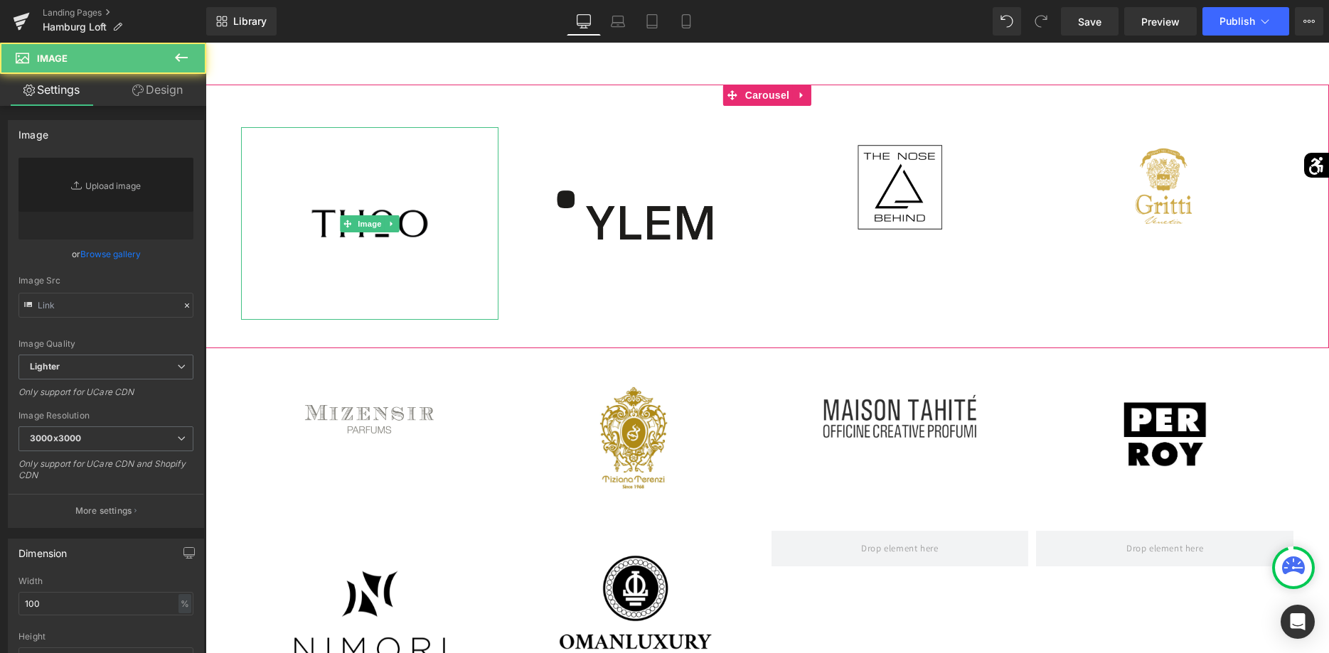
type input "[URL][DOMAIN_NAME]"
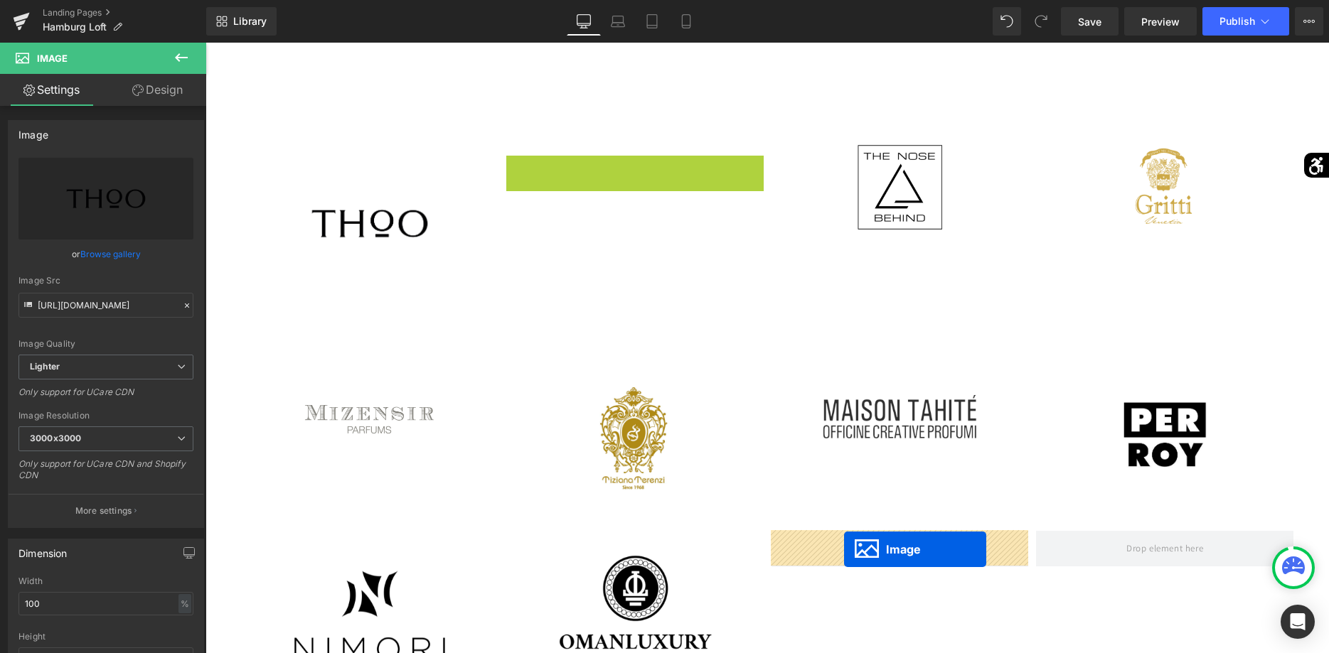
drag, startPoint x: 613, startPoint y: 219, endPoint x: 844, endPoint y: 550, distance: 403.4
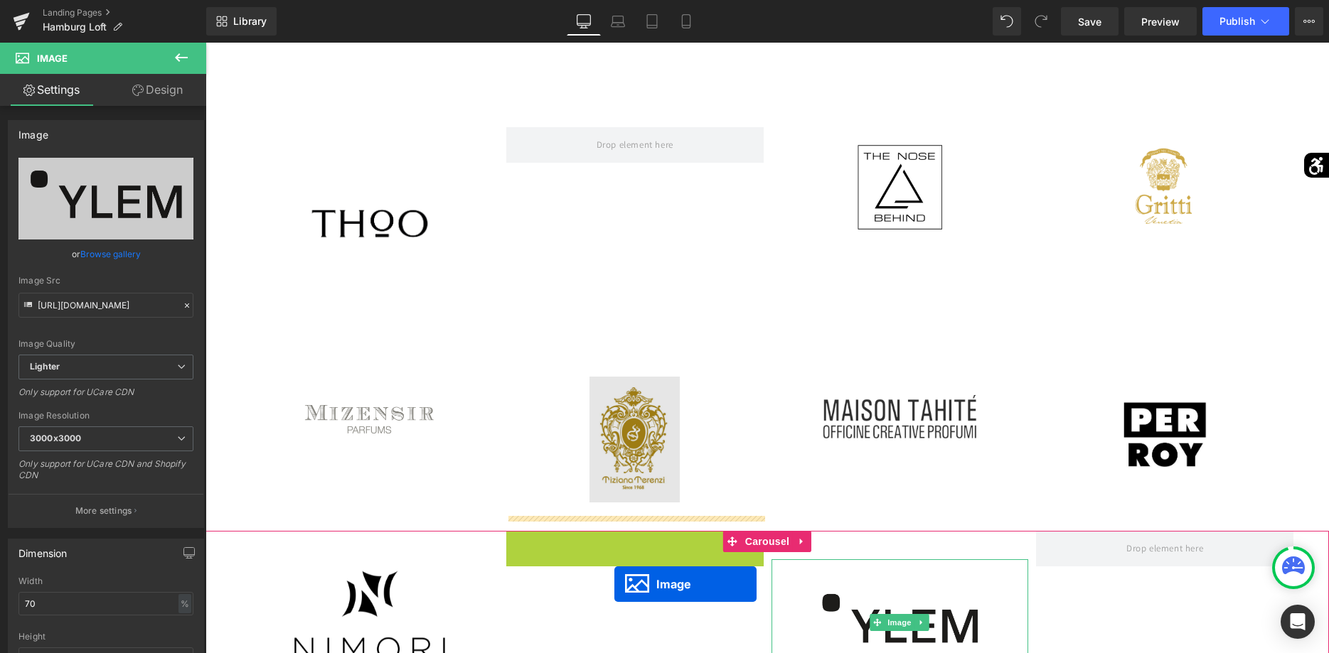
scroll to position [1972, 0]
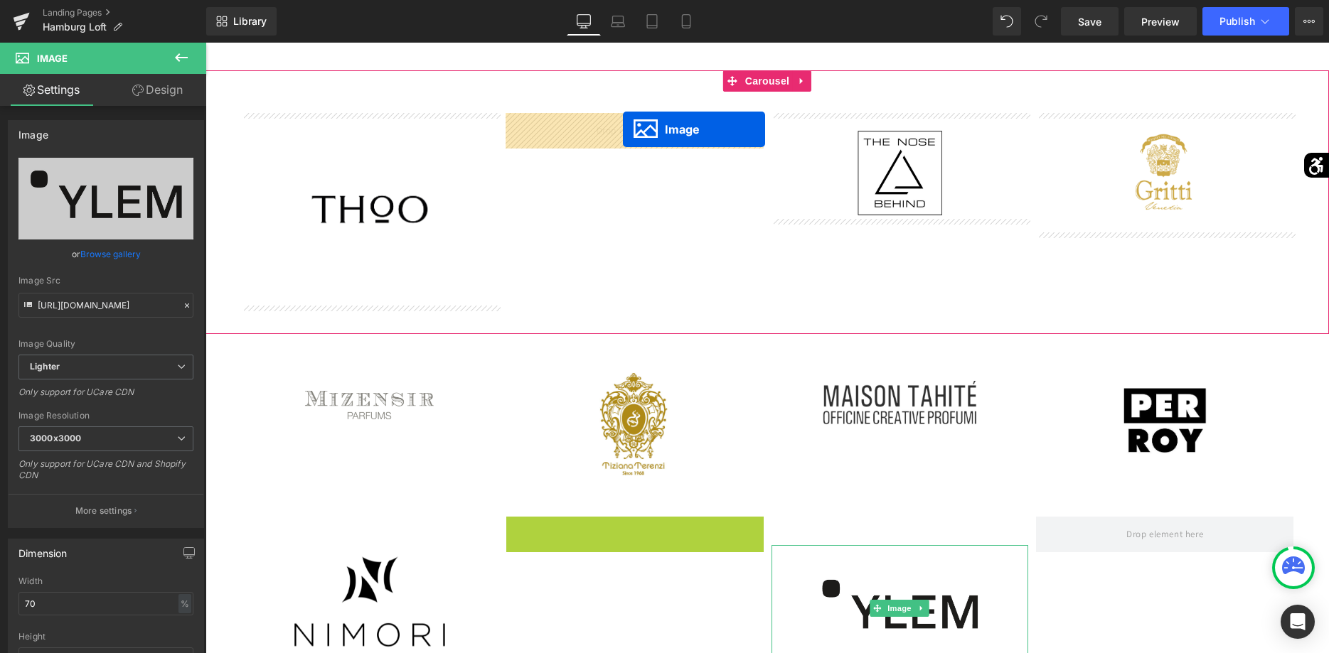
drag, startPoint x: 609, startPoint y: 606, endPoint x: 623, endPoint y: 129, distance: 477.3
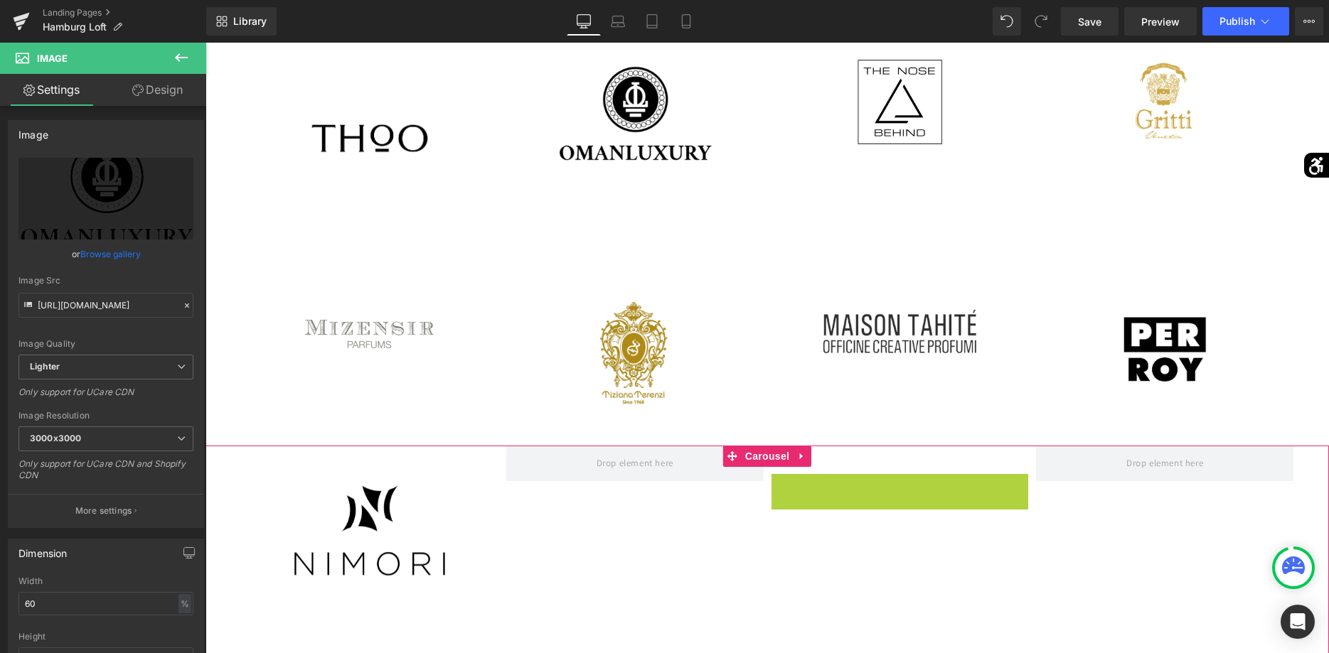
scroll to position [2143, 0]
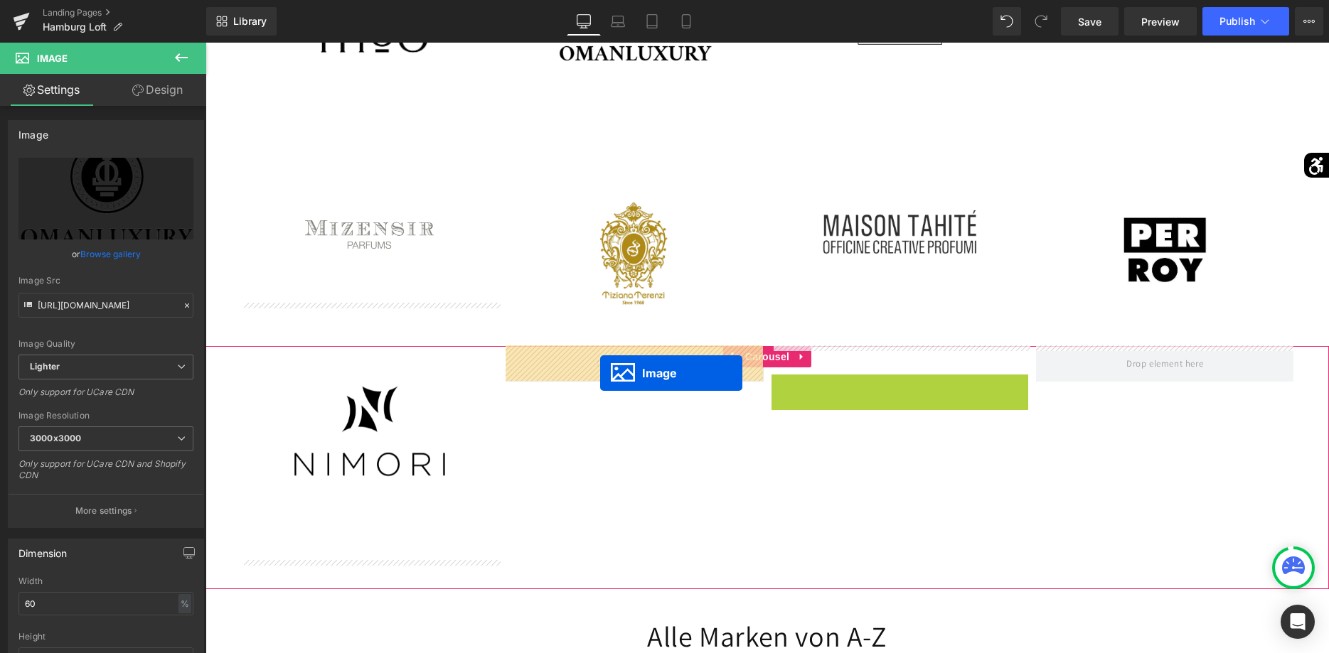
drag, startPoint x: 880, startPoint y: 606, endPoint x: 600, endPoint y: 373, distance: 364.5
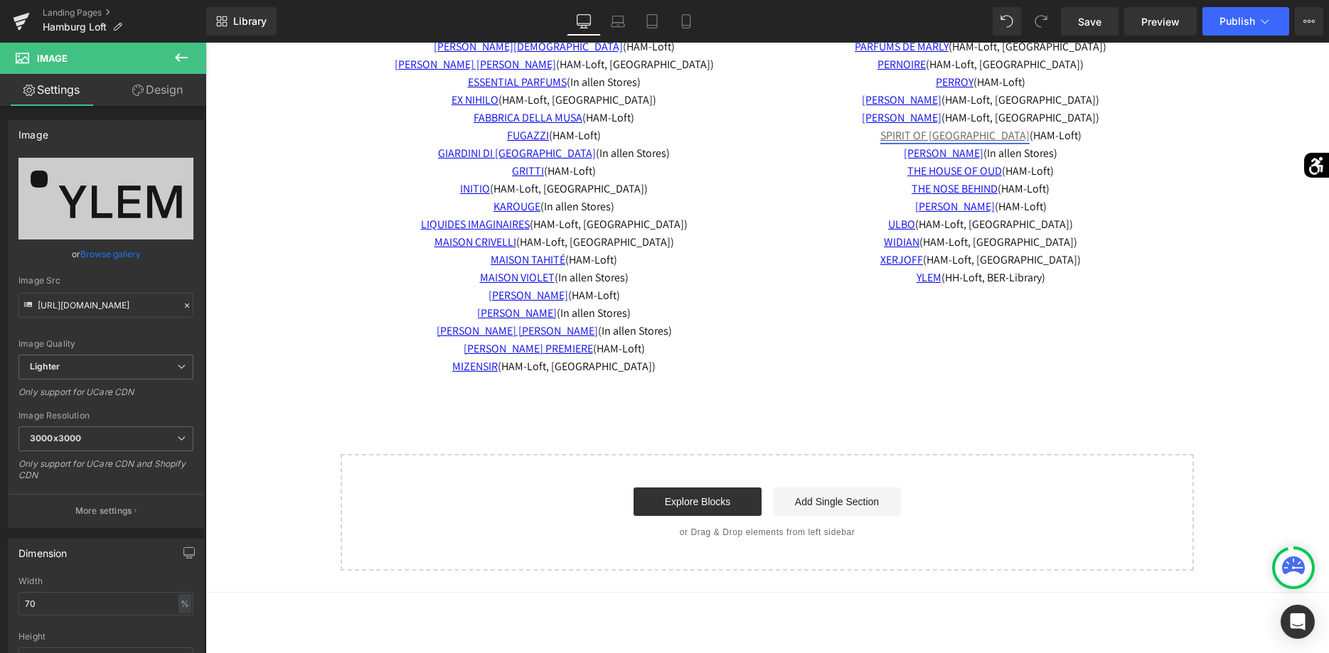
scroll to position [2796, 0]
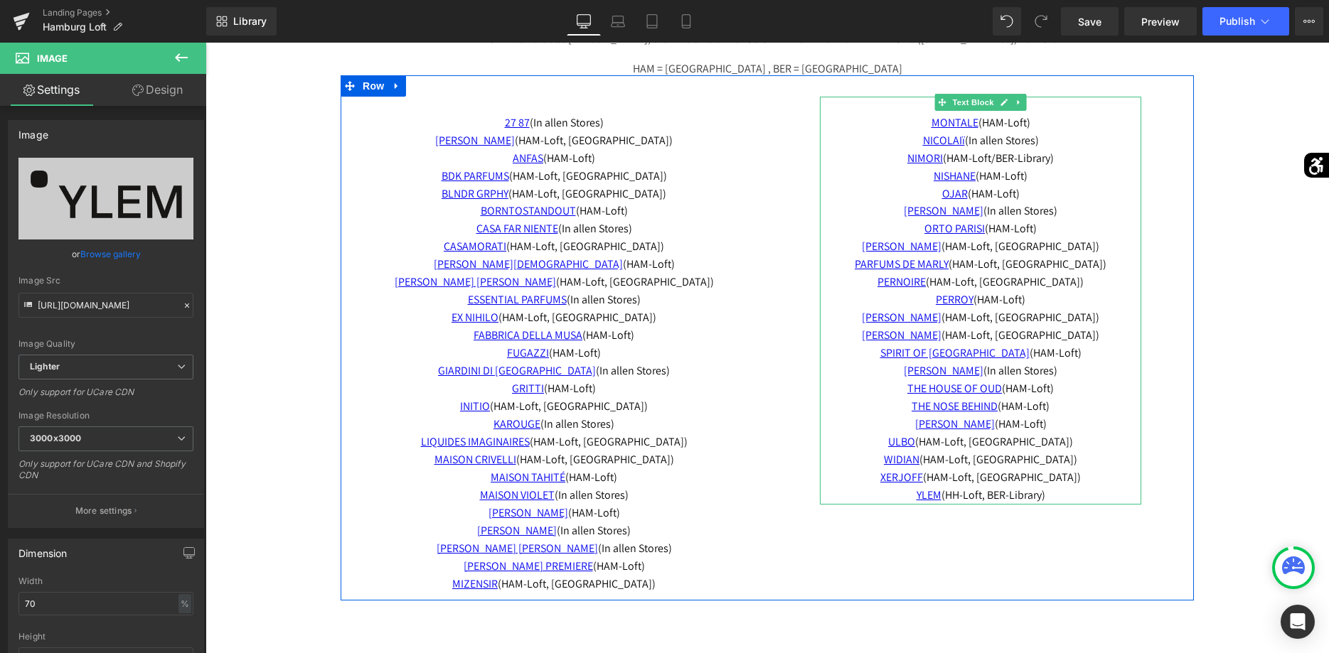
click at [1034, 195] on p "OJAR (HAM-Loft)" at bounding box center [980, 195] width 321 height 18
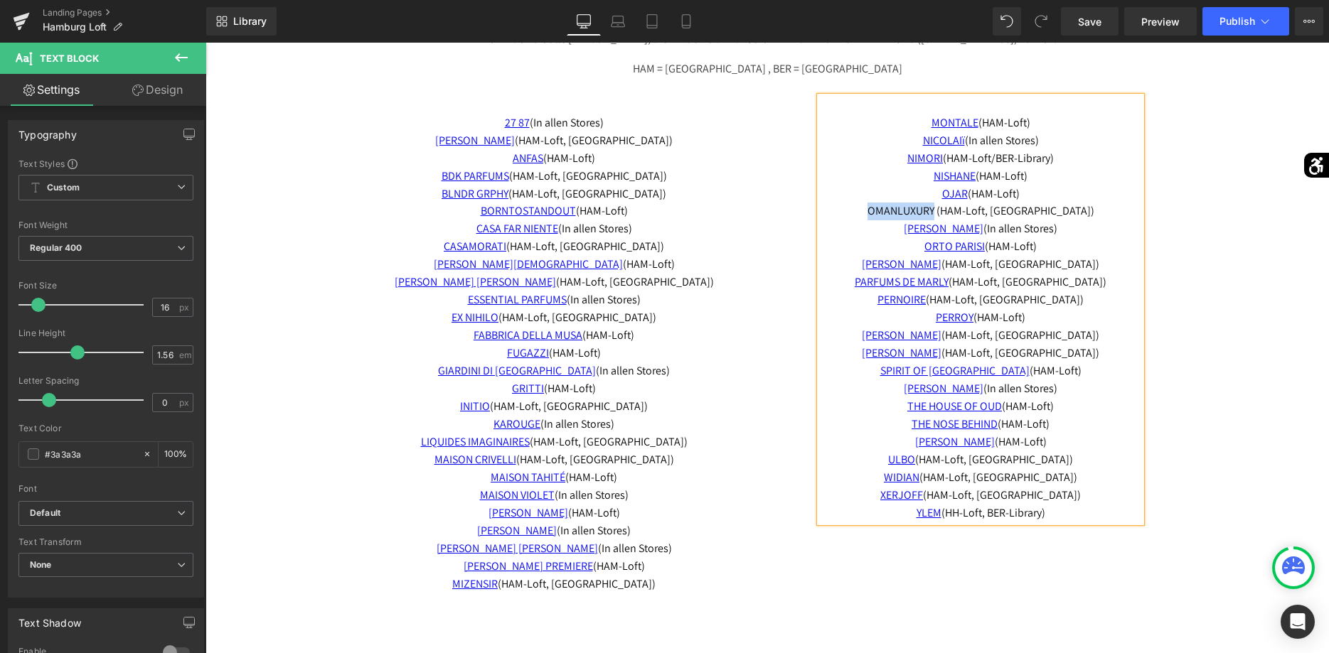
drag, startPoint x: 956, startPoint y: 208, endPoint x: 894, endPoint y: 213, distance: 62.1
click at [894, 213] on span "OMANLUXURY (HAM-Loft, BER-Library)" at bounding box center [980, 210] width 227 height 15
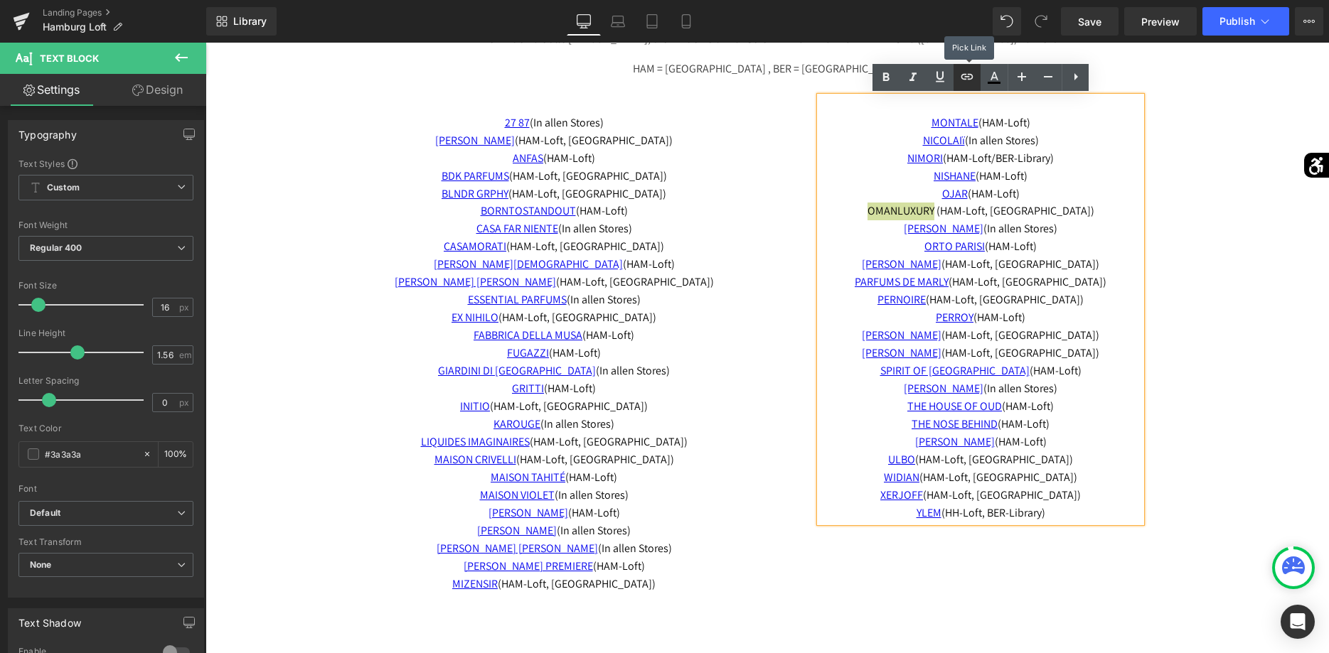
click at [965, 80] on icon at bounding box center [966, 76] width 17 height 17
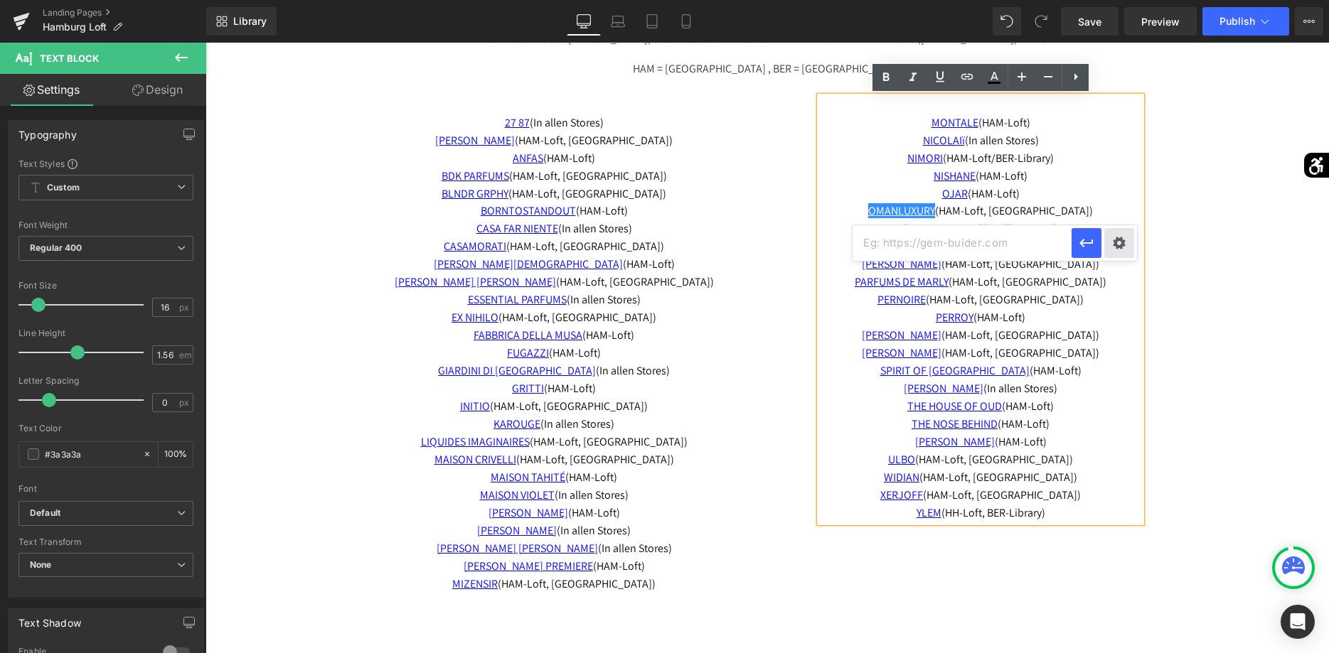
click at [1113, 0] on div "Text Color Highlight Color #333333 Edit or remove link: Edit - Unlink - Cancel" at bounding box center [664, 0] width 1329 height 0
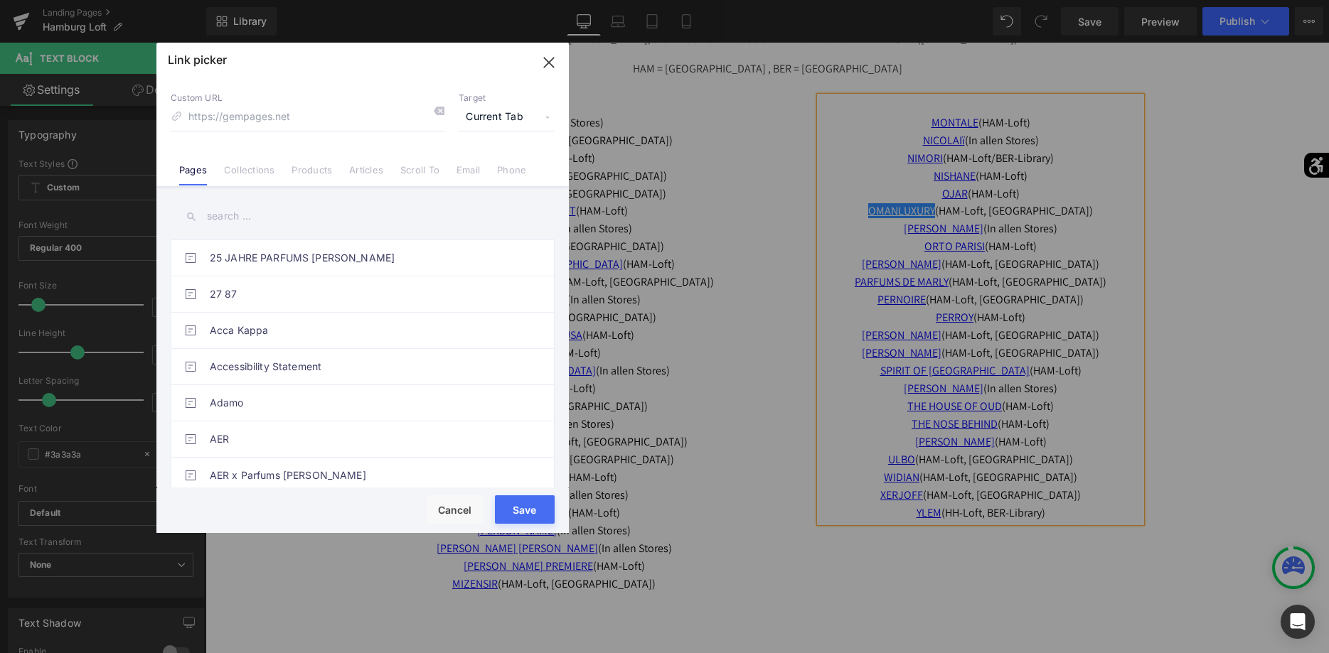
click at [459, 208] on input "text" at bounding box center [363, 216] width 384 height 32
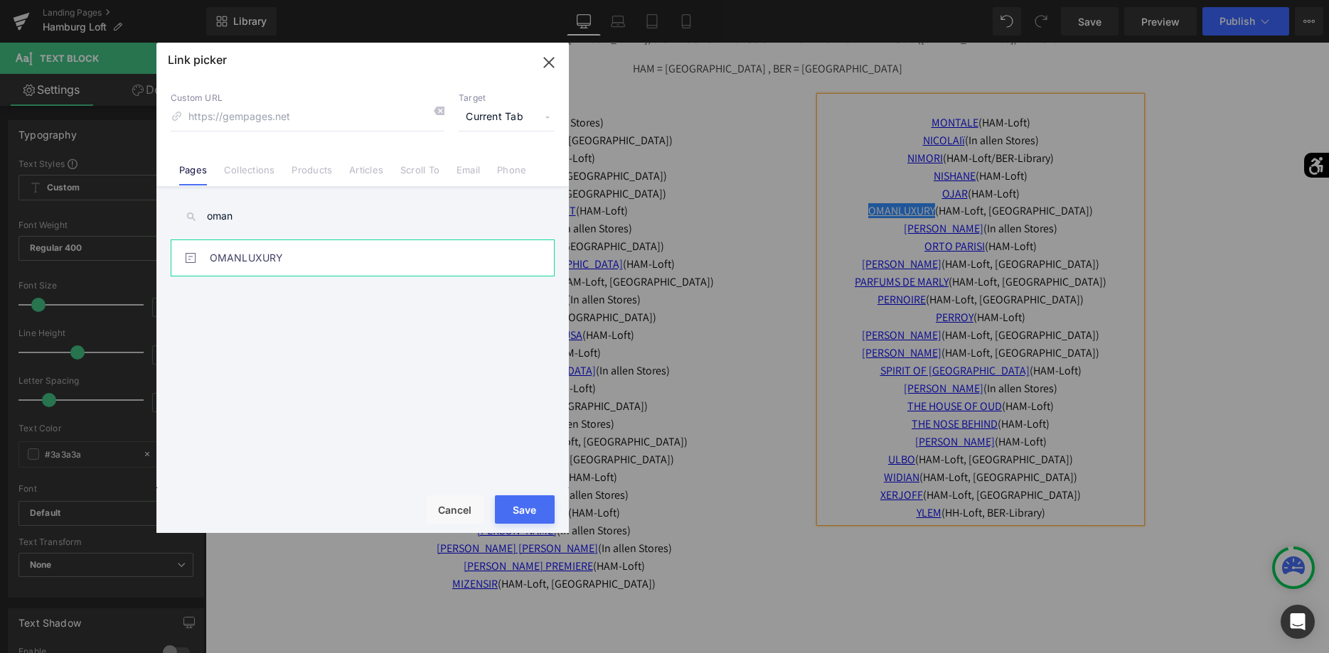
type input "oman"
click at [207, 262] on li "OMANLUXURY" at bounding box center [363, 258] width 384 height 36
type input "/pages/omanluxury"
click at [543, 511] on button "Save" at bounding box center [525, 510] width 60 height 28
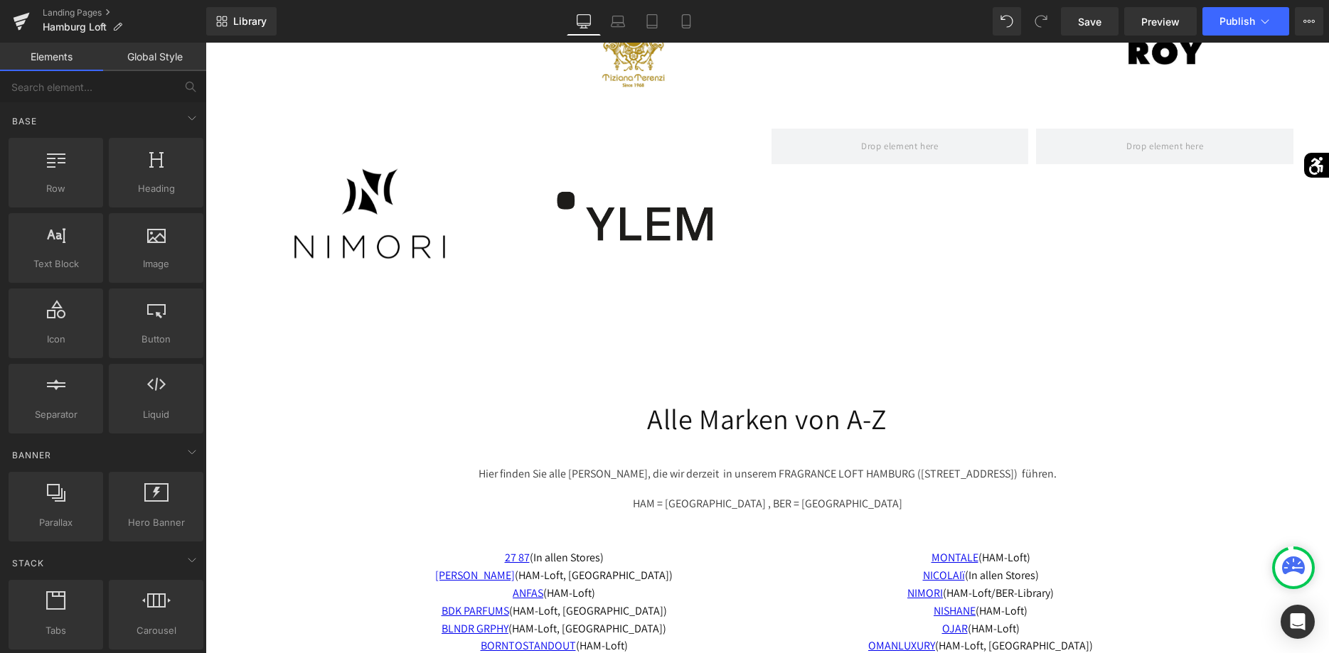
scroll to position [2288, 0]
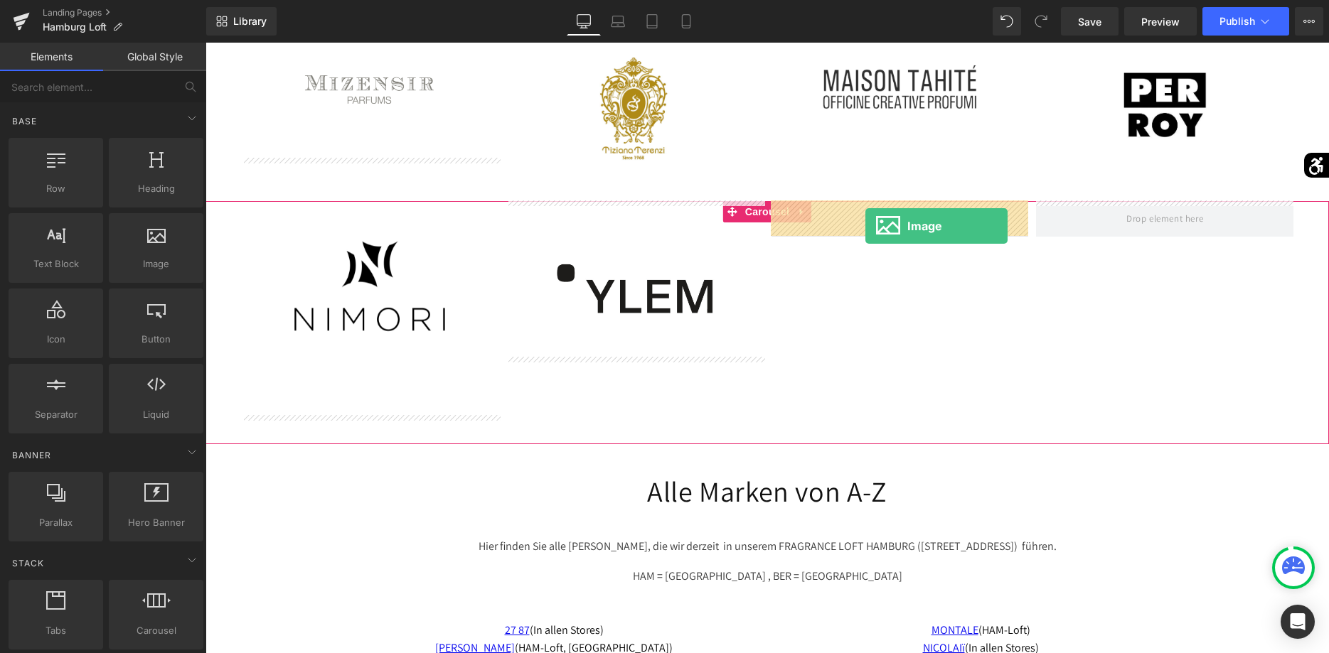
drag, startPoint x: 380, startPoint y: 293, endPoint x: 865, endPoint y: 226, distance: 490.2
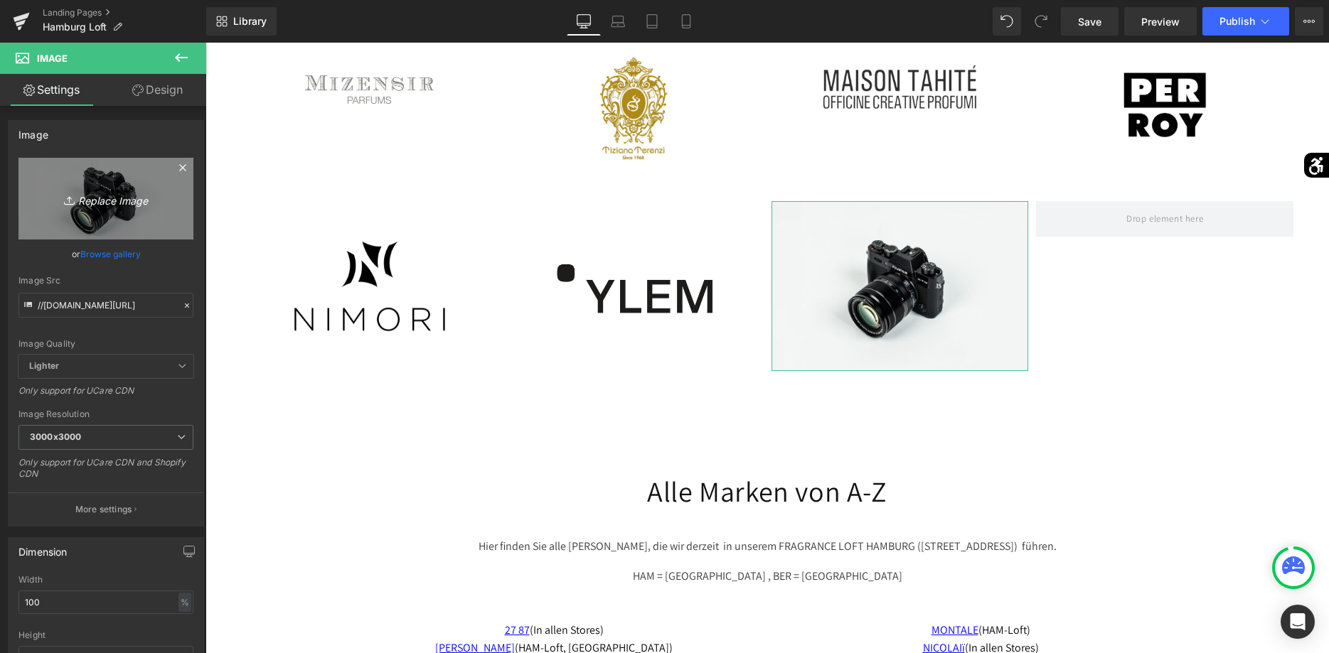
click at [148, 226] on link "Replace Image" at bounding box center [105, 199] width 175 height 82
type input "C:\fakepath\santos_luxury_logo.png"
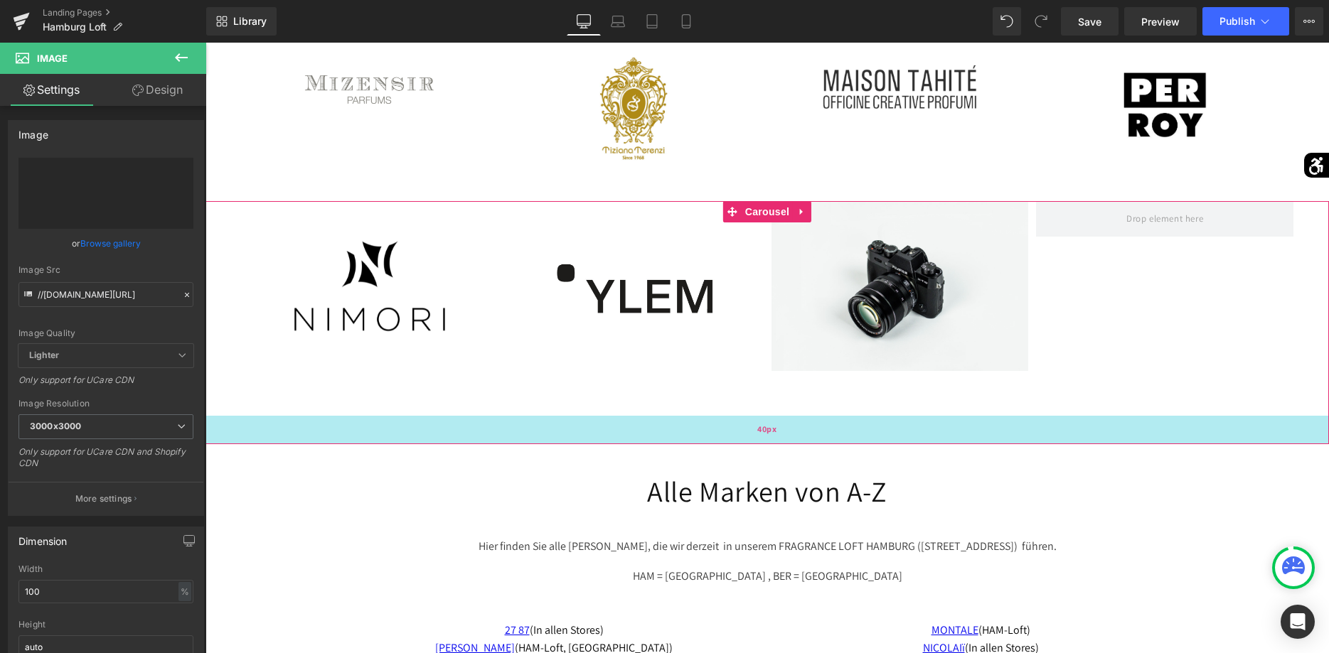
type input "https://ucarecdn.com/c4a98c0a-9663-4020-b149-9a8e6e99b82c/-/format/auto/-/previ…"
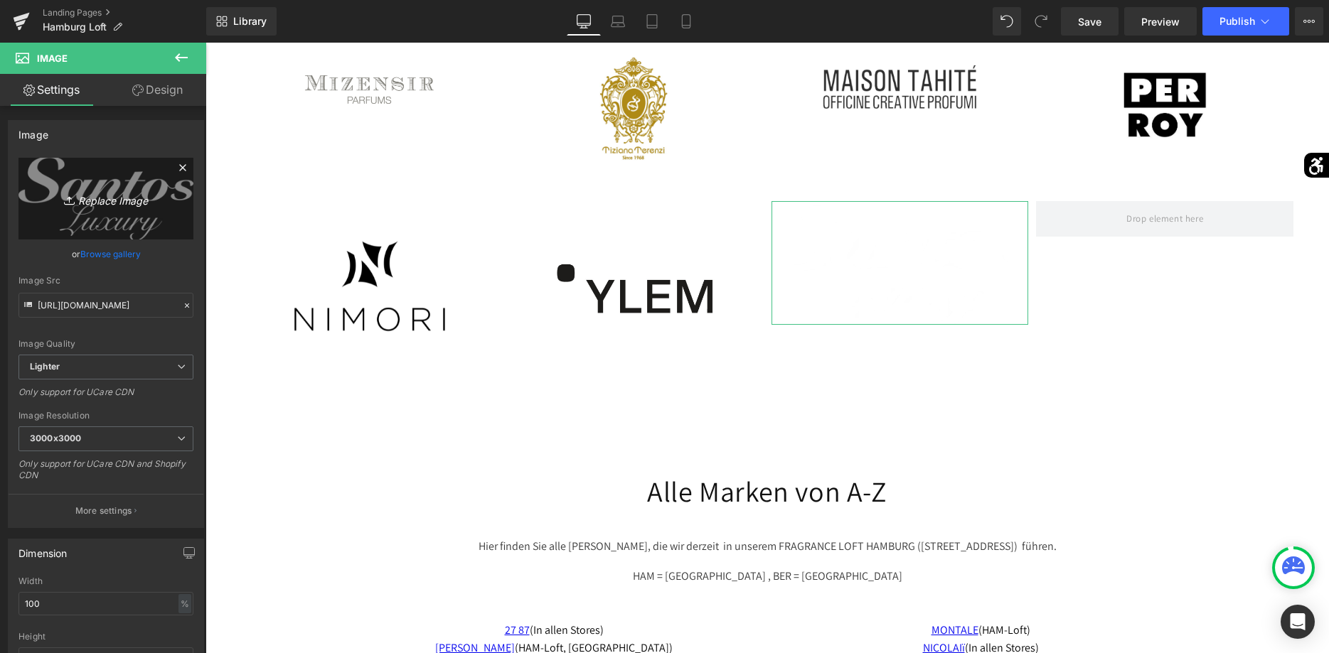
click at [177, 225] on link "Replace Image" at bounding box center [105, 199] width 175 height 82
type input "C:\fakepath\images.png"
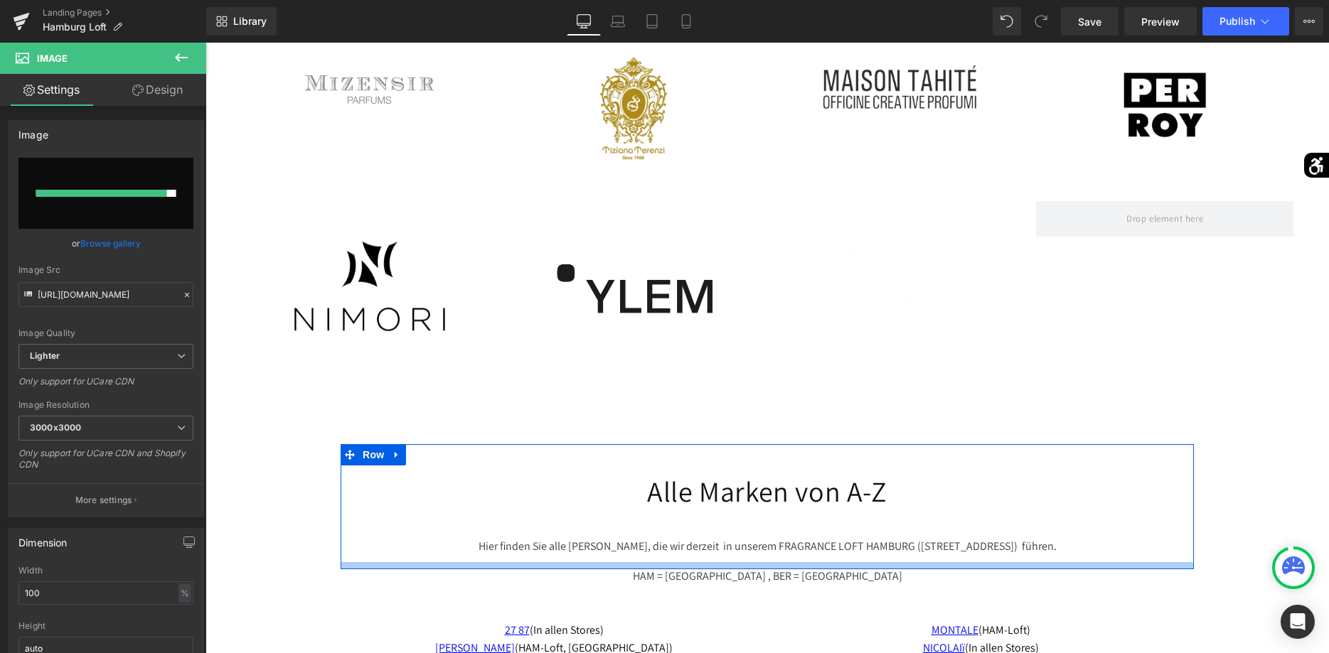
type input "https://ucarecdn.com/e26feb96-bc48-4471-bb11-e67bede9e0cf/-/format/auto/-/previ…"
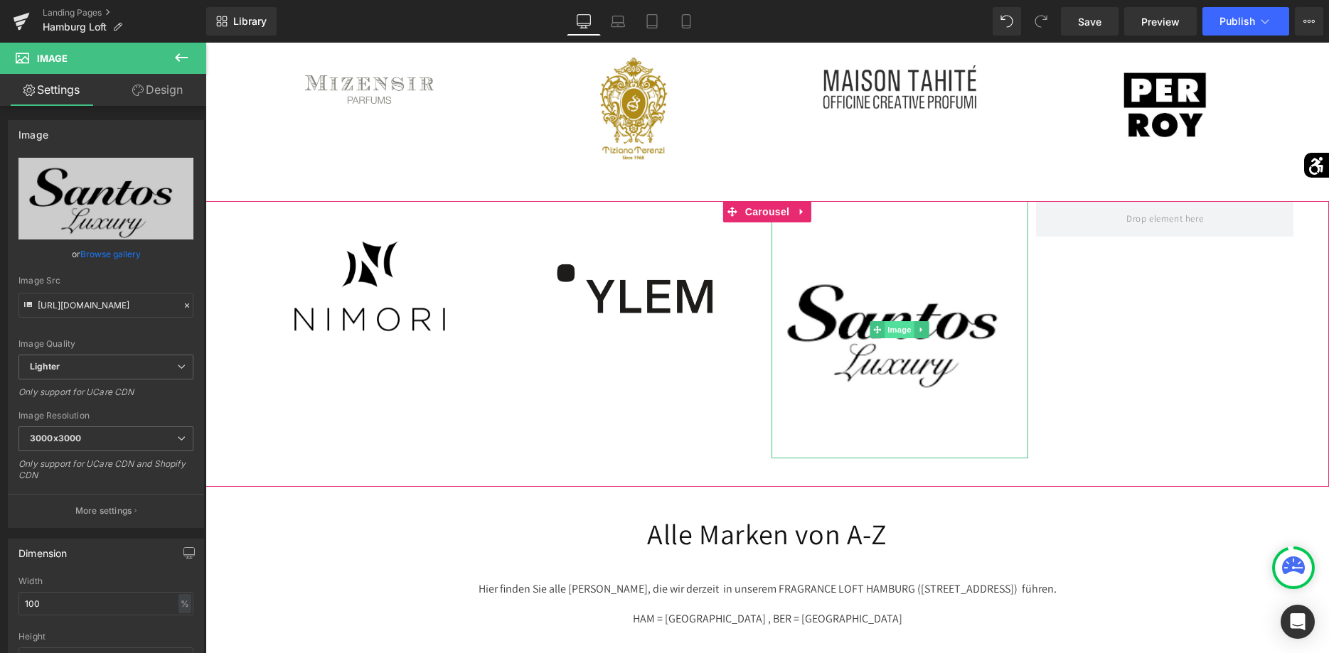
click at [897, 330] on span "Image" at bounding box center [900, 329] width 30 height 17
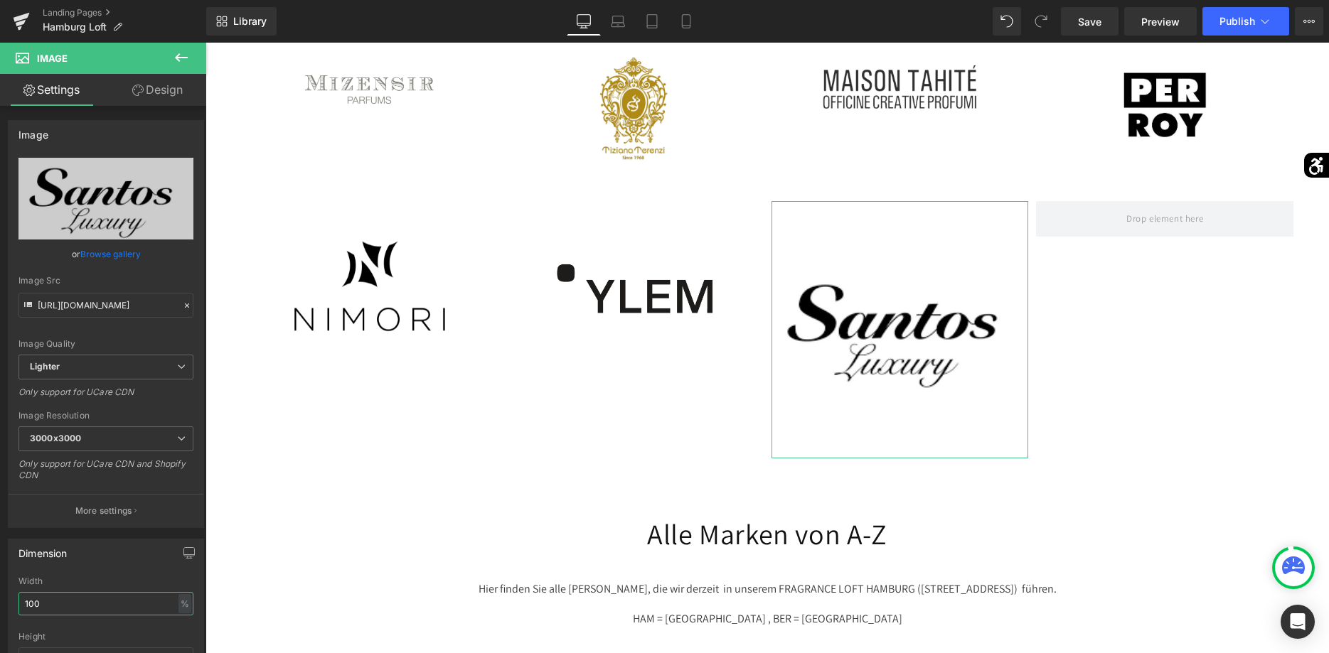
drag, startPoint x: 96, startPoint y: 601, endPoint x: -36, endPoint y: 592, distance: 132.6
click at [18, 592] on input "100" at bounding box center [105, 603] width 175 height 23
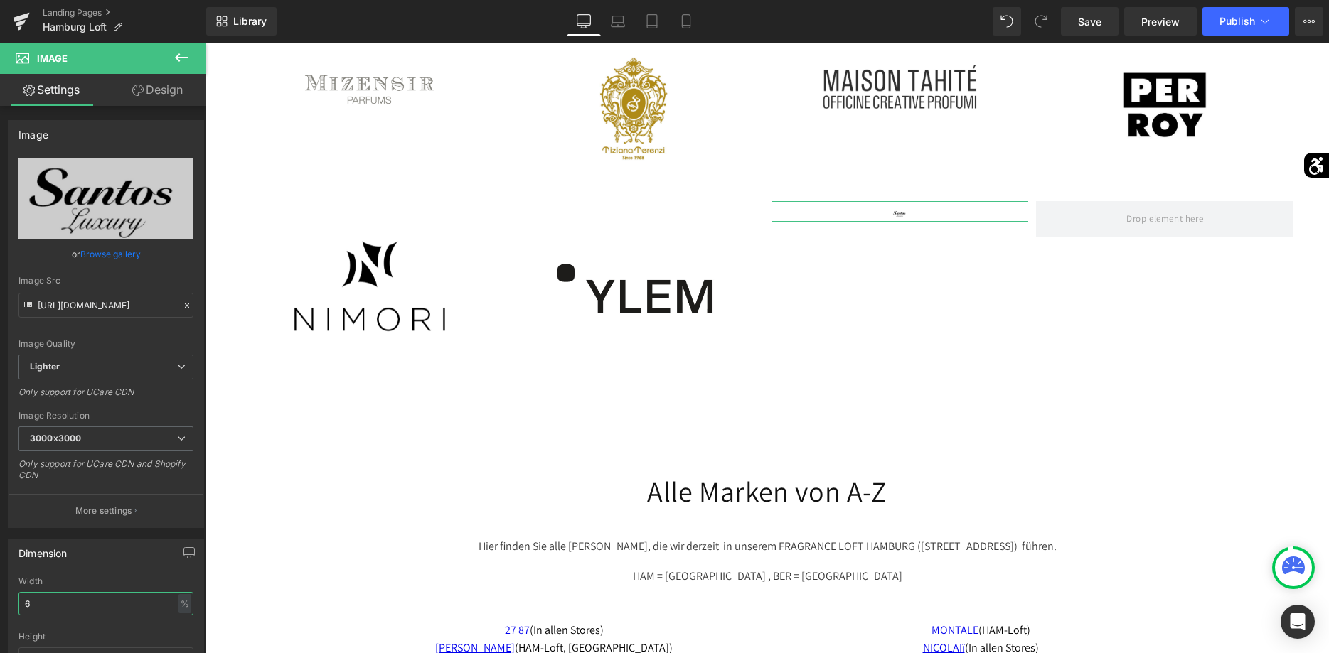
type input "60"
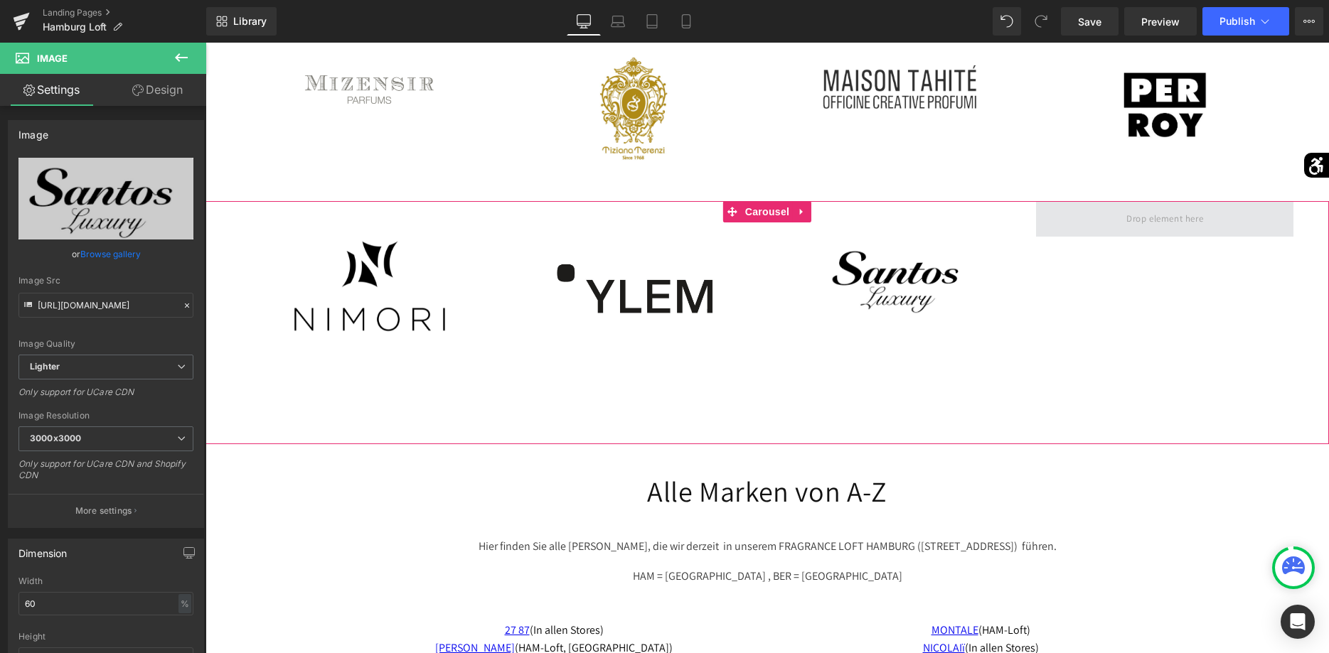
click at [1139, 230] on span at bounding box center [1164, 218] width 87 height 23
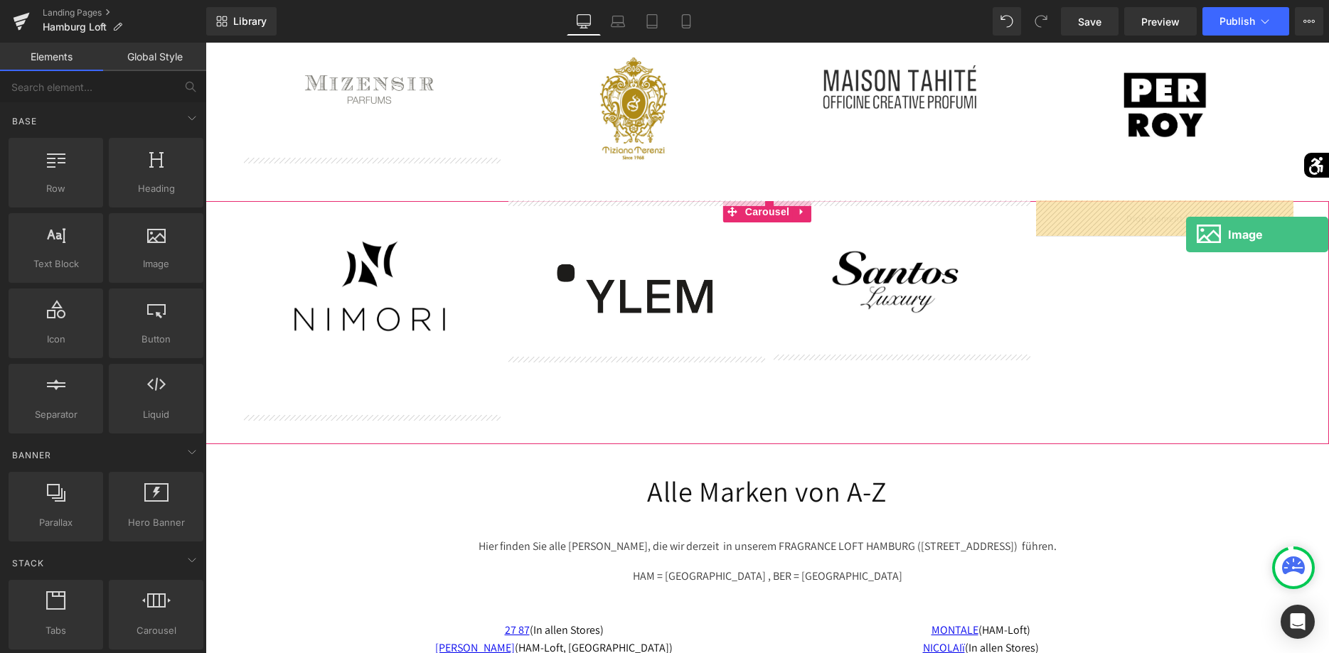
drag, startPoint x: 358, startPoint y: 286, endPoint x: 1186, endPoint y: 235, distance: 829.9
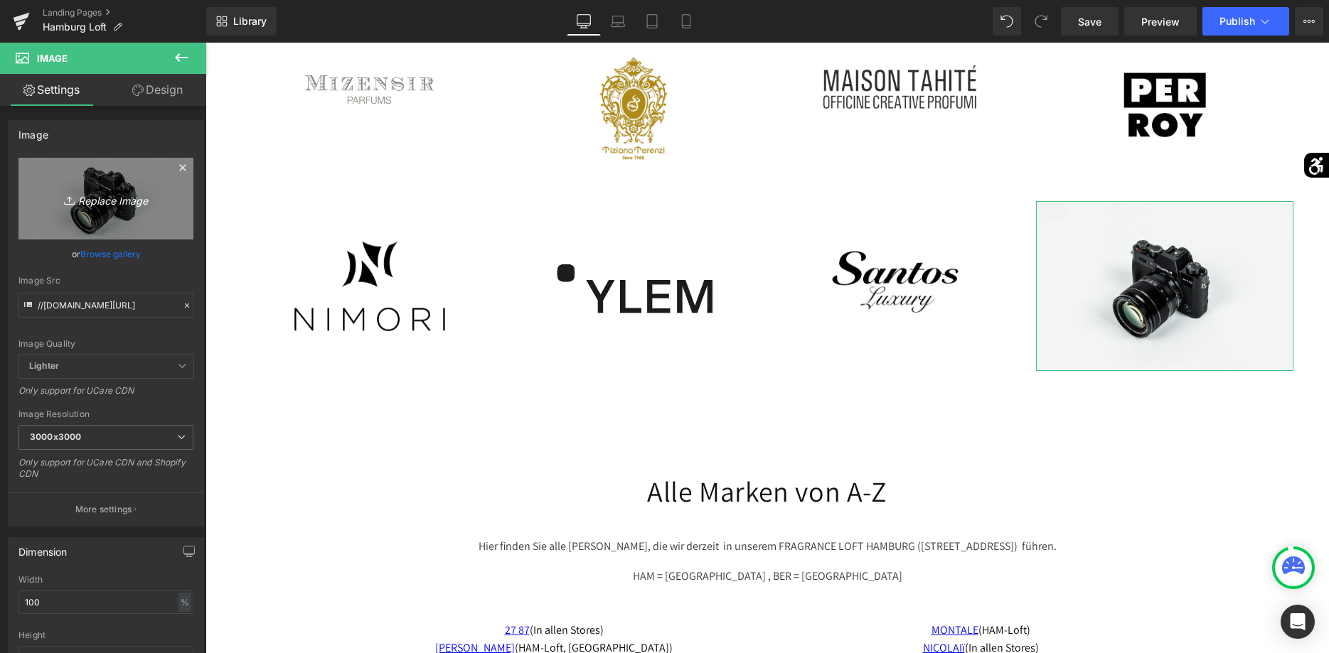
click at [149, 212] on link "Replace Image" at bounding box center [105, 199] width 175 height 82
type input "C:\fakepath\Progetto senza titolo-13-Photoroom.png"
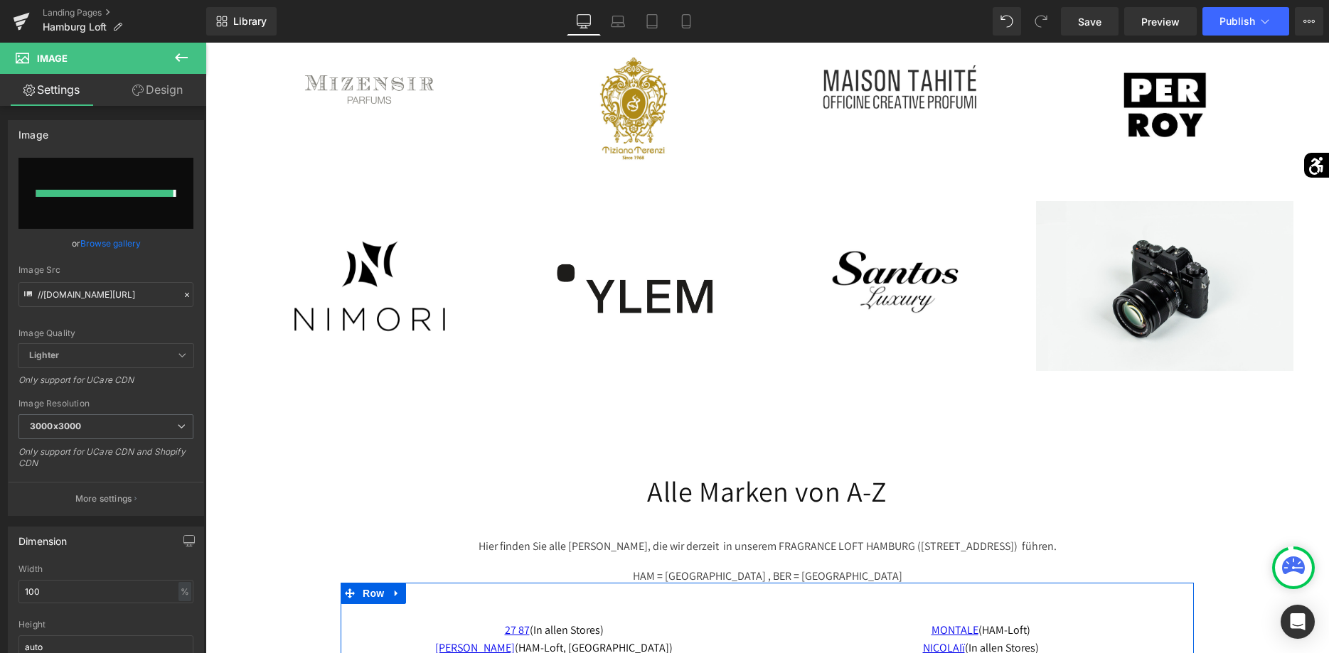
type input "https://ucarecdn.com/00f99664-368c-4ca0-a354-9d2bd0d62a0d/-/format/auto/-/previ…"
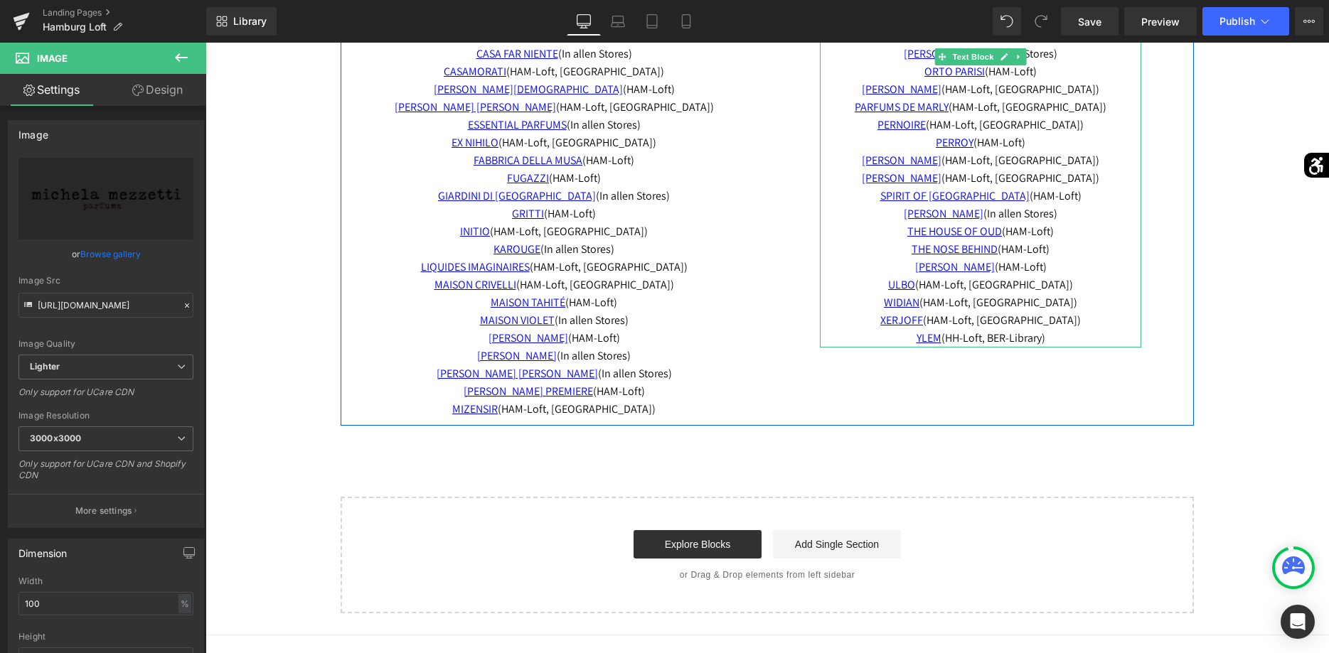
scroll to position [2941, 0]
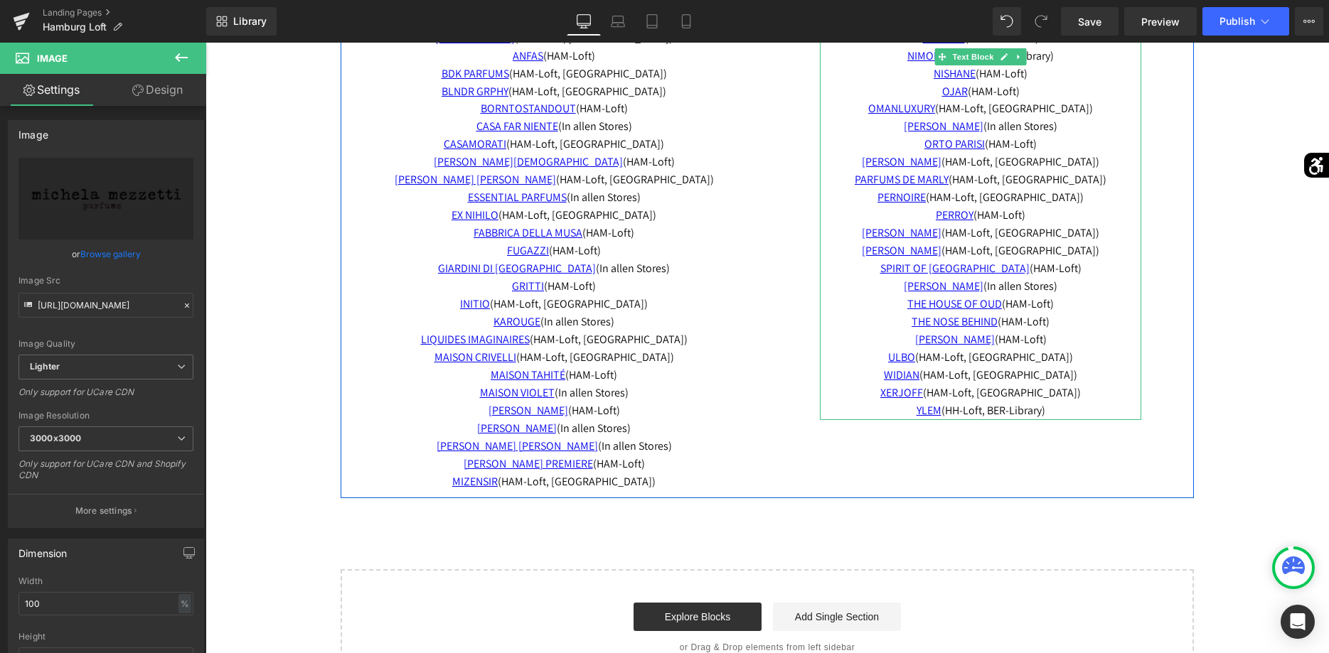
click at [1090, 228] on p "ROBERTO UGOLINI (HAM-Loft, BER-Library)" at bounding box center [980, 234] width 321 height 18
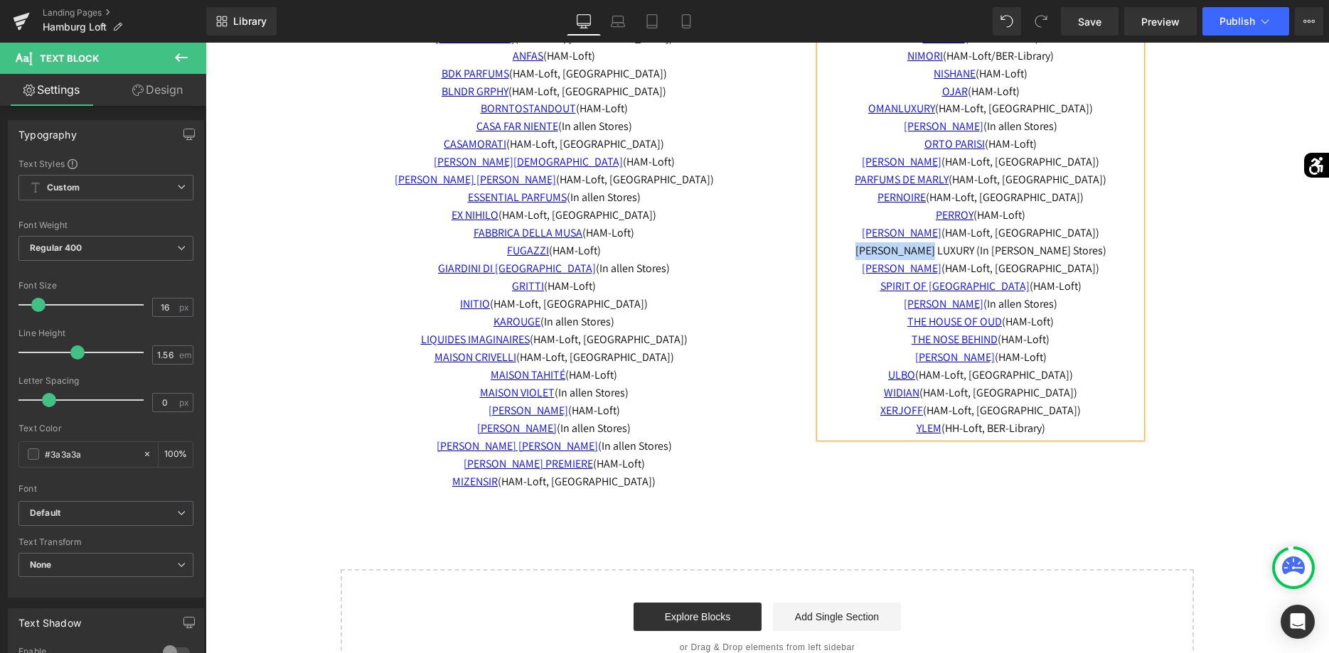
drag, startPoint x: 982, startPoint y: 251, endPoint x: 900, endPoint y: 253, distance: 81.8
click at [900, 253] on p "SANTOS LUXURY (In allen Stores)" at bounding box center [980, 251] width 321 height 18
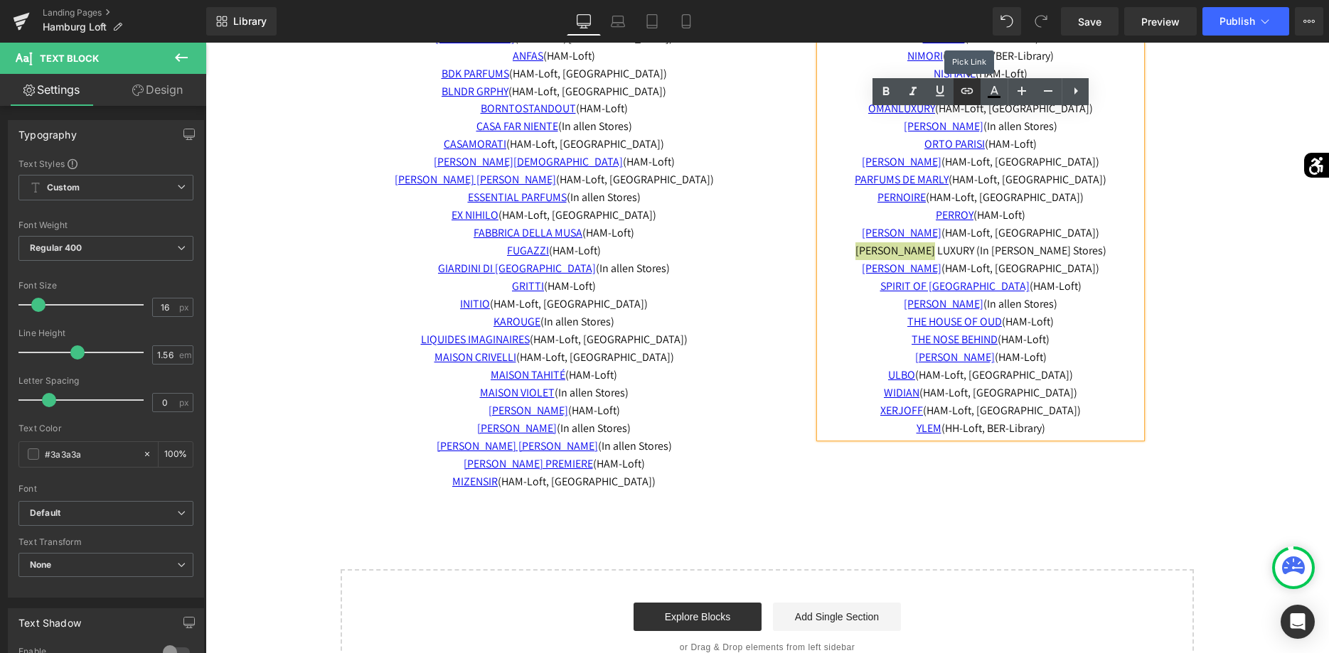
click at [963, 99] on icon at bounding box center [966, 90] width 17 height 17
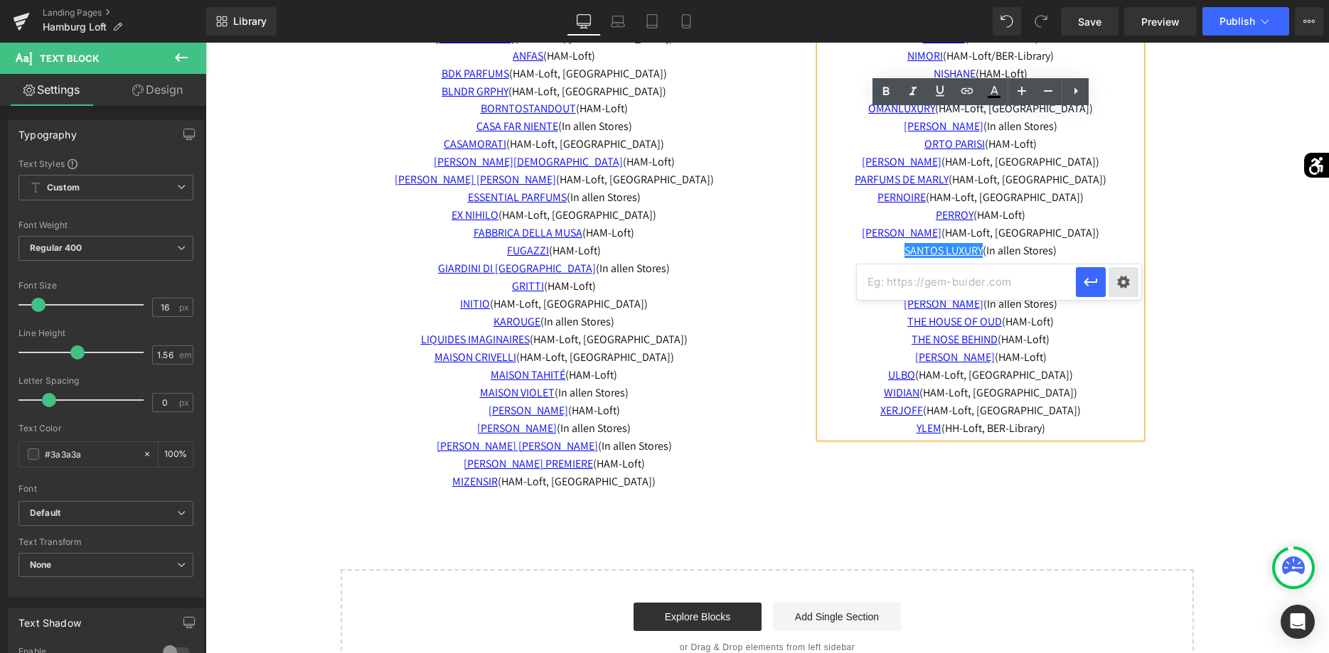
click at [1115, 0] on div "Text Color Highlight Color #333333 Edit or remove link: Edit - Unlink - Cancel" at bounding box center [664, 0] width 1329 height 0
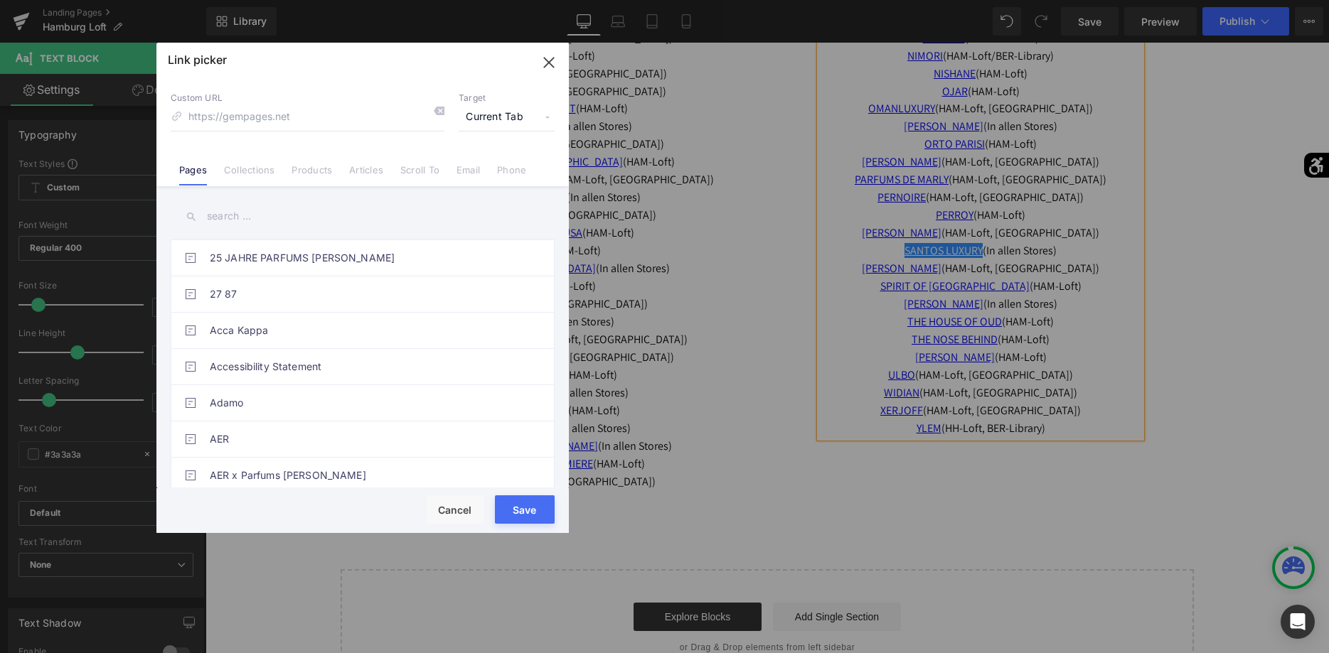
click at [368, 208] on input "text" at bounding box center [363, 216] width 384 height 32
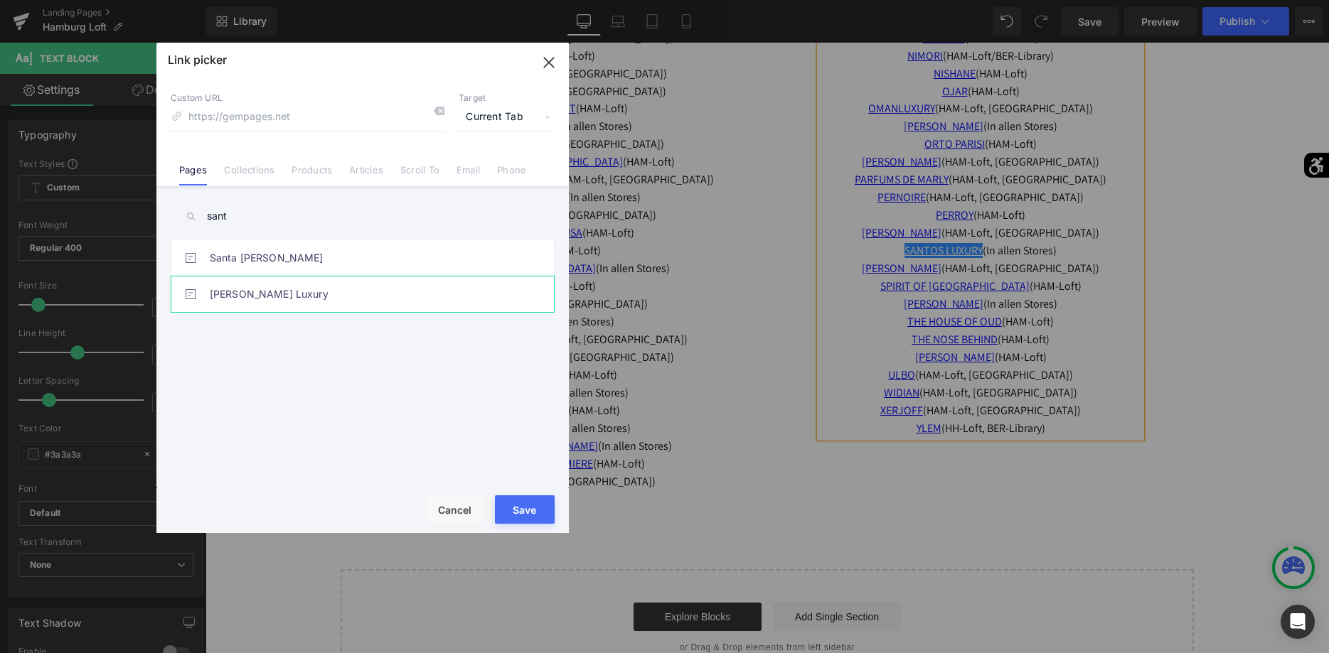
type input "sant"
click at [335, 295] on link "Santos Luxury" at bounding box center [366, 295] width 313 height 36
type input "/pages/santos-luxury"
click at [517, 505] on button "Save" at bounding box center [525, 510] width 60 height 28
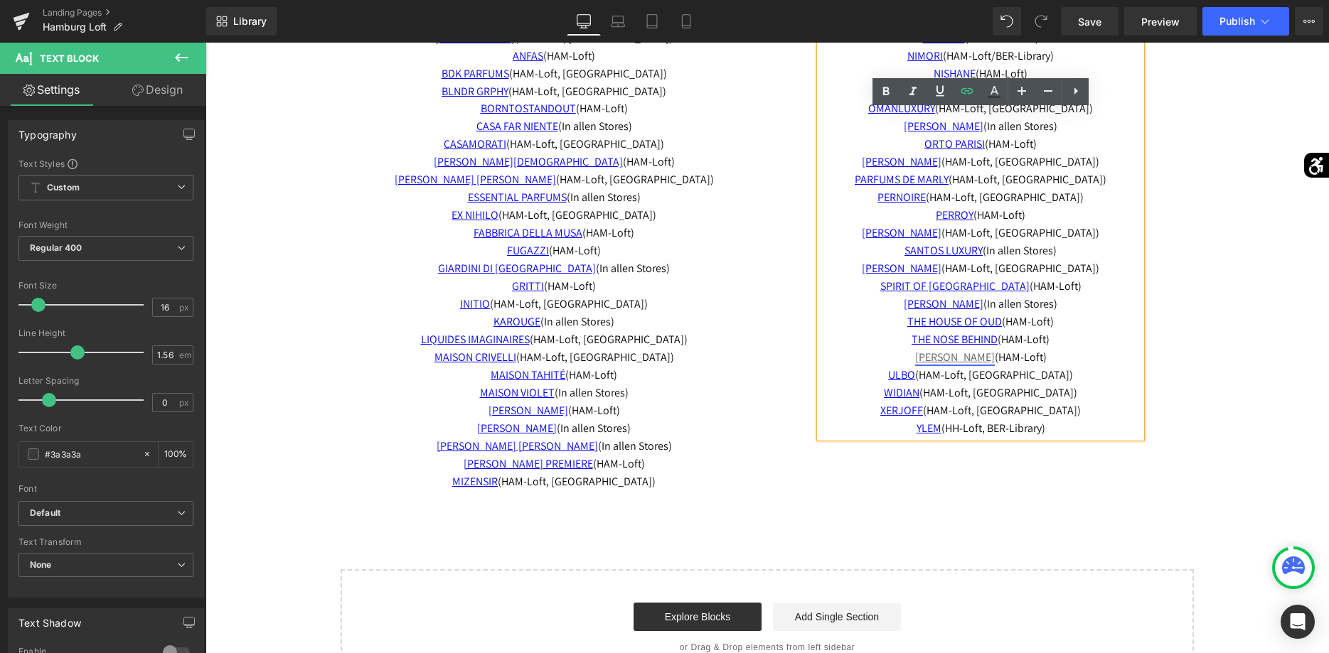
scroll to position [2796, 0]
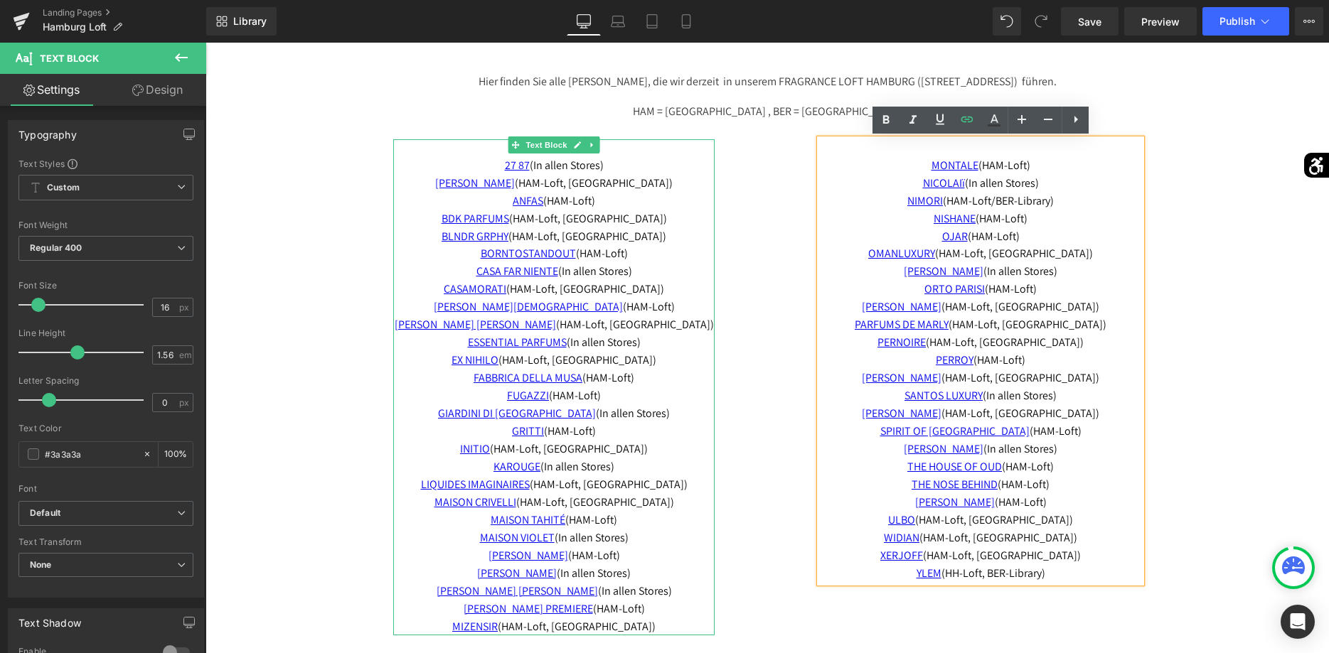
click at [638, 610] on p "MAISON CRIVELLI (HAM-Loft, BER-Library) MAISON TAHITÉ (HAM-Loft) MAISON VIOLET …" at bounding box center [553, 565] width 321 height 142
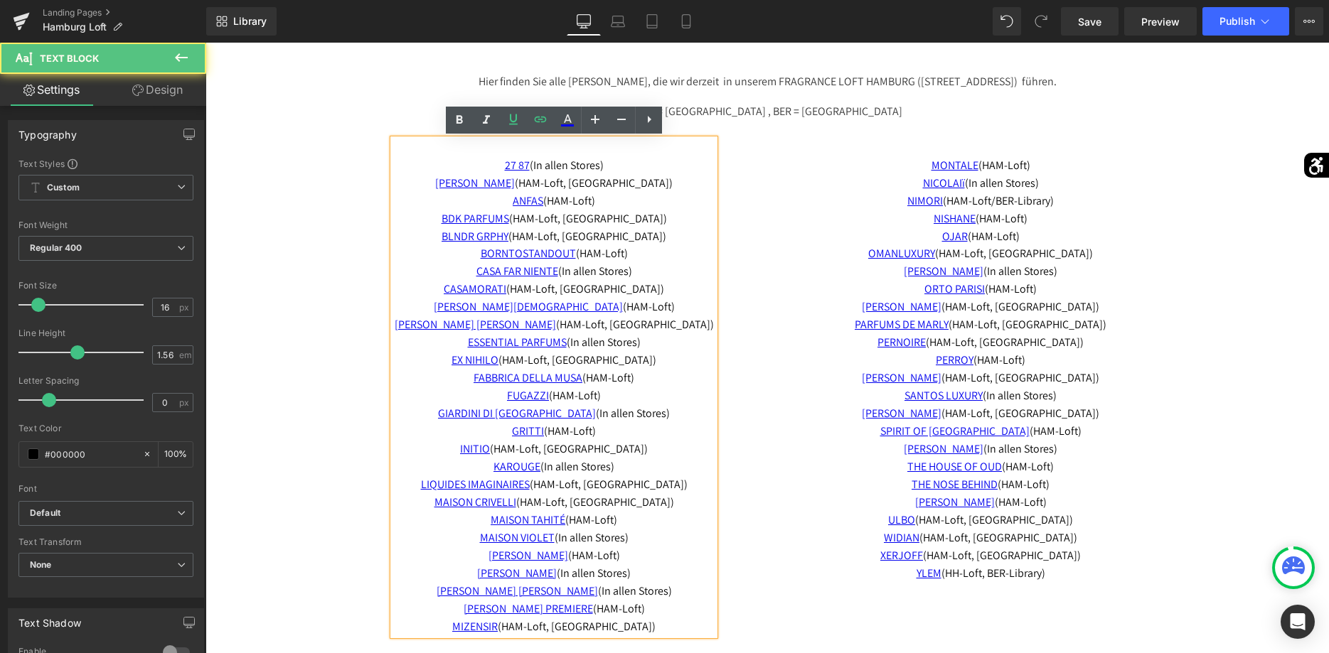
click at [633, 609] on p "MAISON CRIVELLI (HAM-Loft, BER-Library) MAISON TAHITÉ (HAM-Loft) MAISON VIOLET …" at bounding box center [553, 565] width 321 height 142
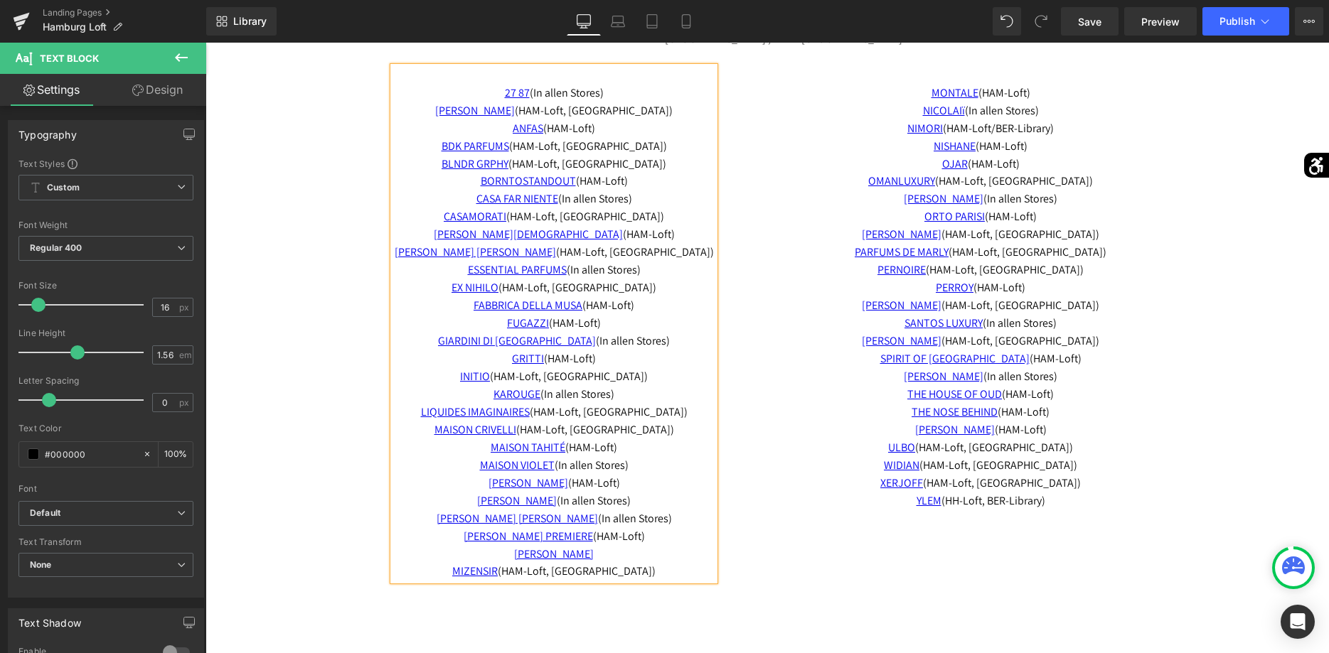
scroll to position [2941, 0]
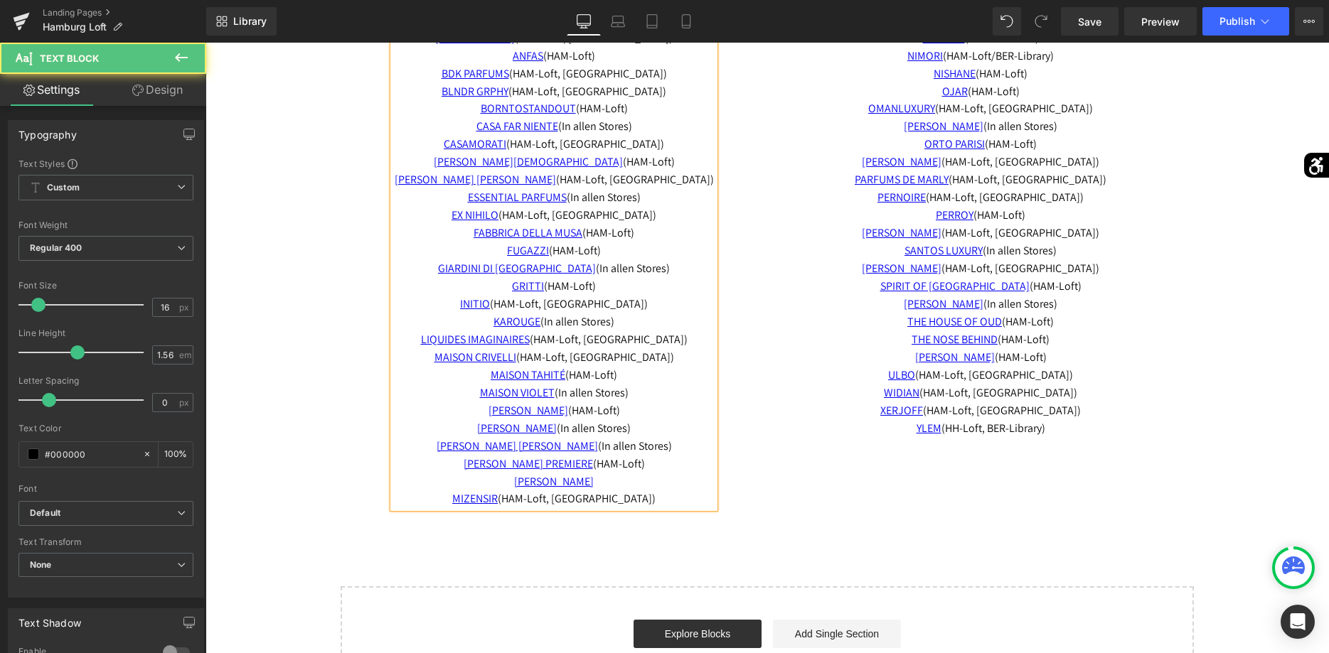
click at [603, 482] on p "MICHELA MEZZETTI MIZENSIR (HAM-Loft, BER-Library)" at bounding box center [553, 492] width 321 height 36
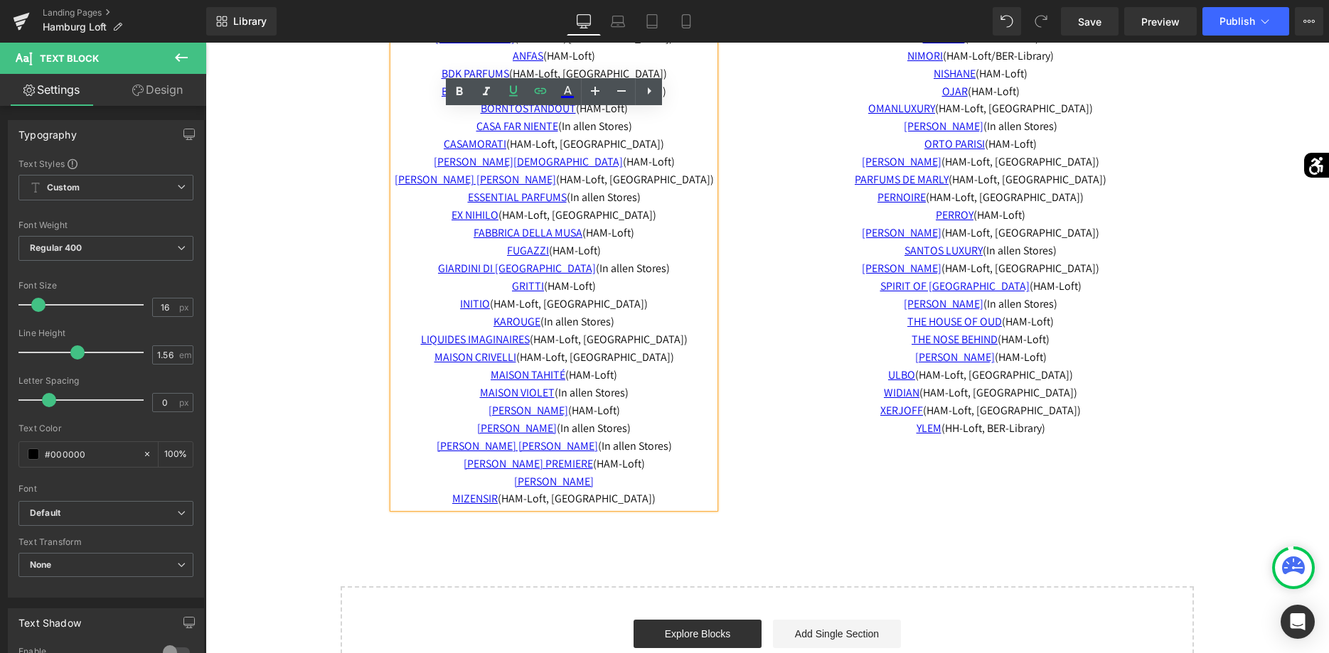
drag, startPoint x: 603, startPoint y: 482, endPoint x: 500, endPoint y: 486, distance: 103.2
click at [500, 486] on p "MICHELA MEZZETTI MIZENSIR (HAM-Loft, BER-Library)" at bounding box center [553, 492] width 321 height 36
click at [537, 88] on icon at bounding box center [540, 90] width 17 height 17
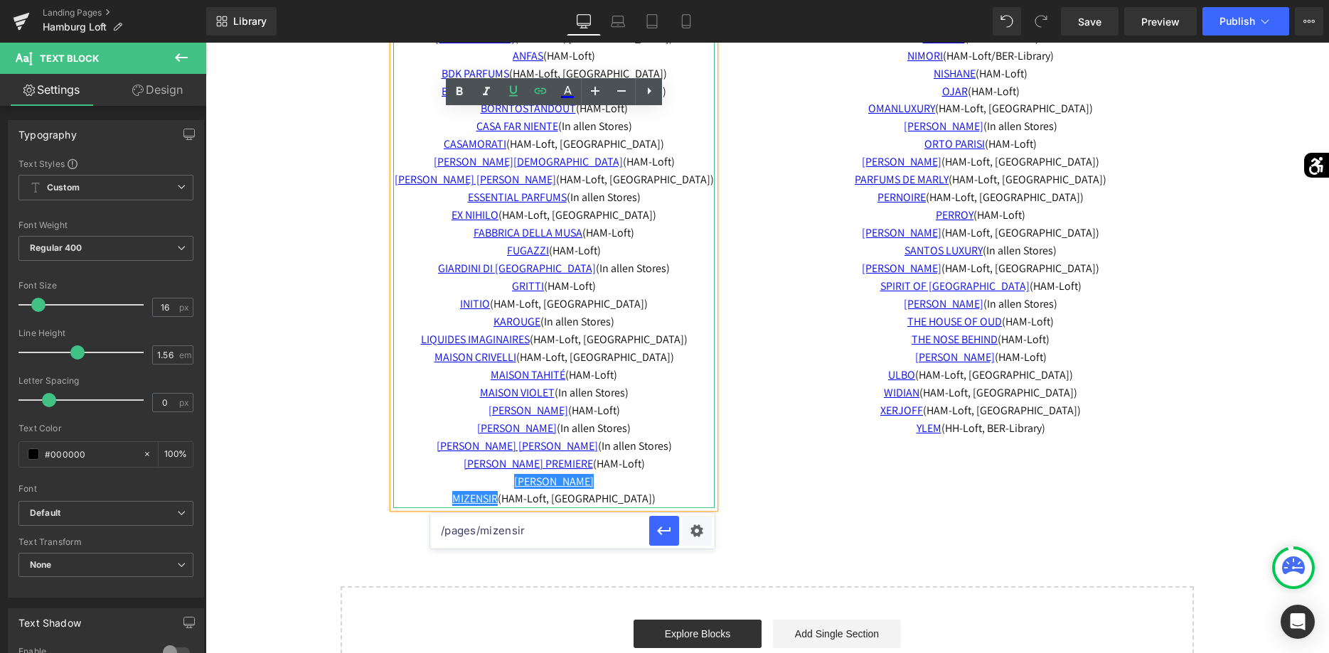
click at [606, 471] on p "MAISON CRIVELLI (HAM-Loft, BER-Library) MAISON TAHITÉ (HAM-Loft) MAISON VIOLET …" at bounding box center [553, 411] width 321 height 124
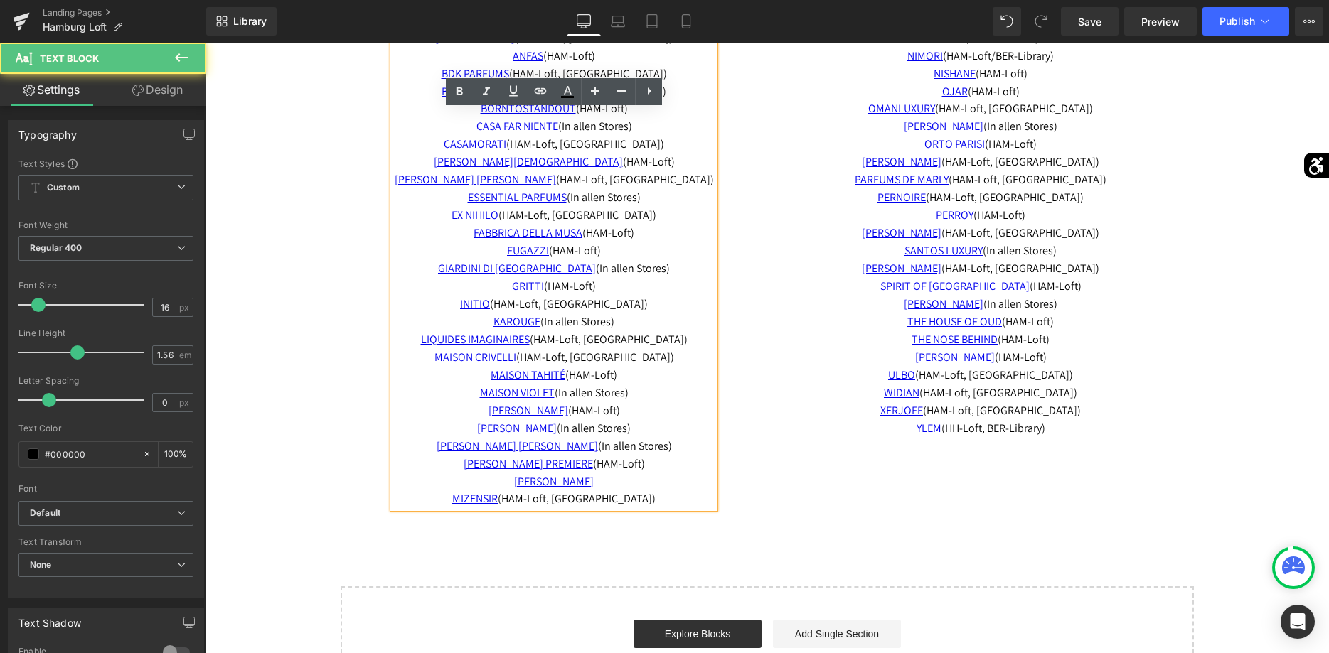
click at [611, 481] on p "MICHELA MEZZETTI MIZENSIR (HAM-Loft, BER-Library)" at bounding box center [553, 492] width 321 height 36
drag, startPoint x: 609, startPoint y: 480, endPoint x: 503, endPoint y: 486, distance: 105.4
click at [503, 486] on p "MICHELA MEZZETTI MIZENSIR (HAM-Loft, BER-Library)" at bounding box center [553, 492] width 321 height 36
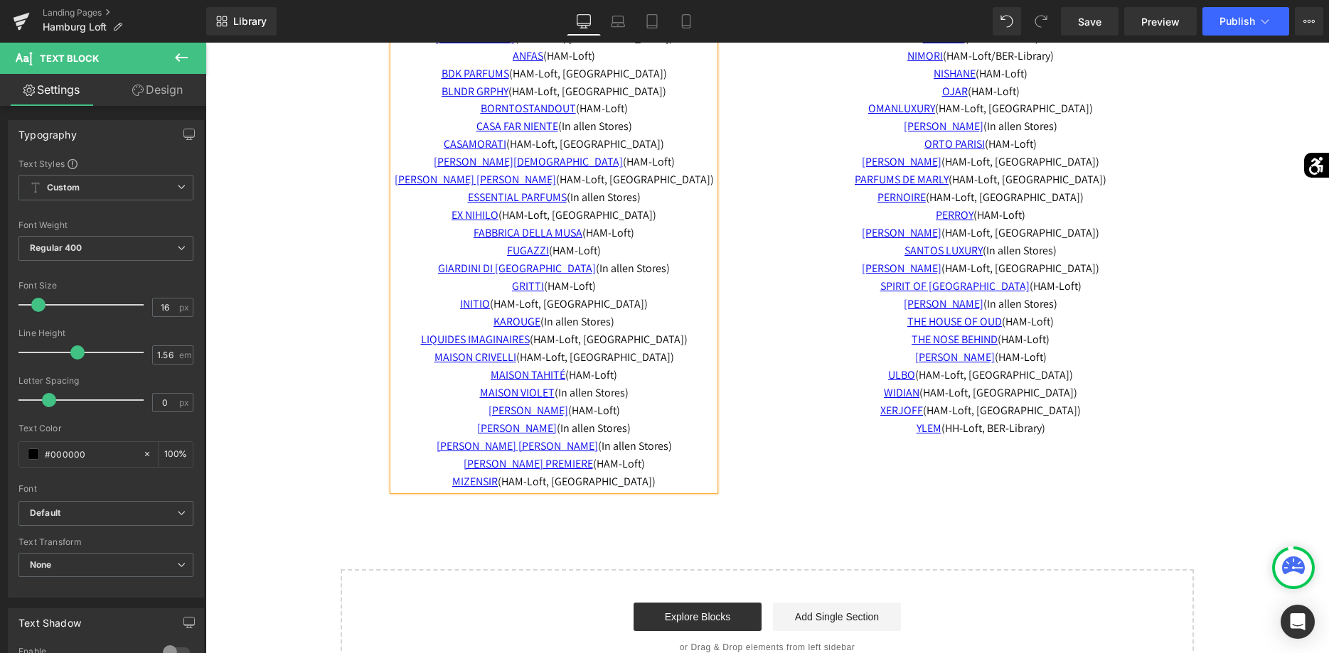
click at [633, 473] on p "MAISON CRIVELLI (HAM-Loft, BER-Library) MAISON TAHITÉ (HAM-Loft) MAISON VIOLET …" at bounding box center [553, 420] width 321 height 142
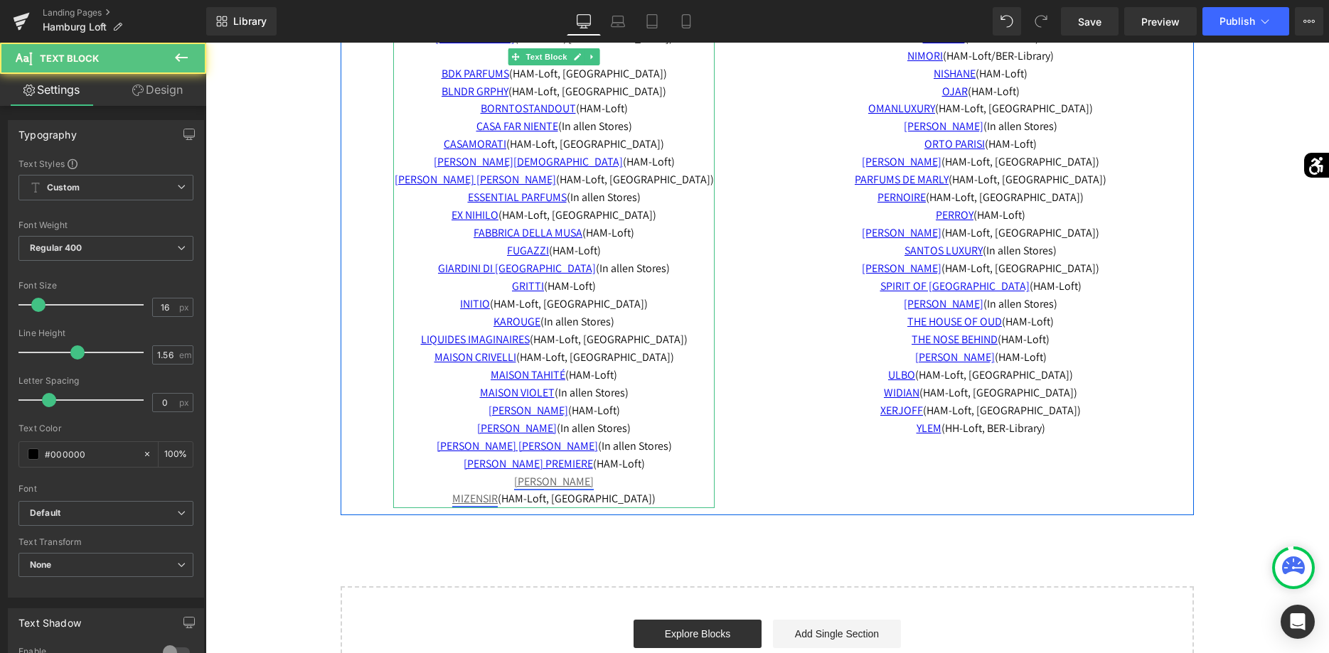
click at [578, 486] on link "MICHELA MEZZETTI MIZENSIR" at bounding box center [522, 490] width 141 height 33
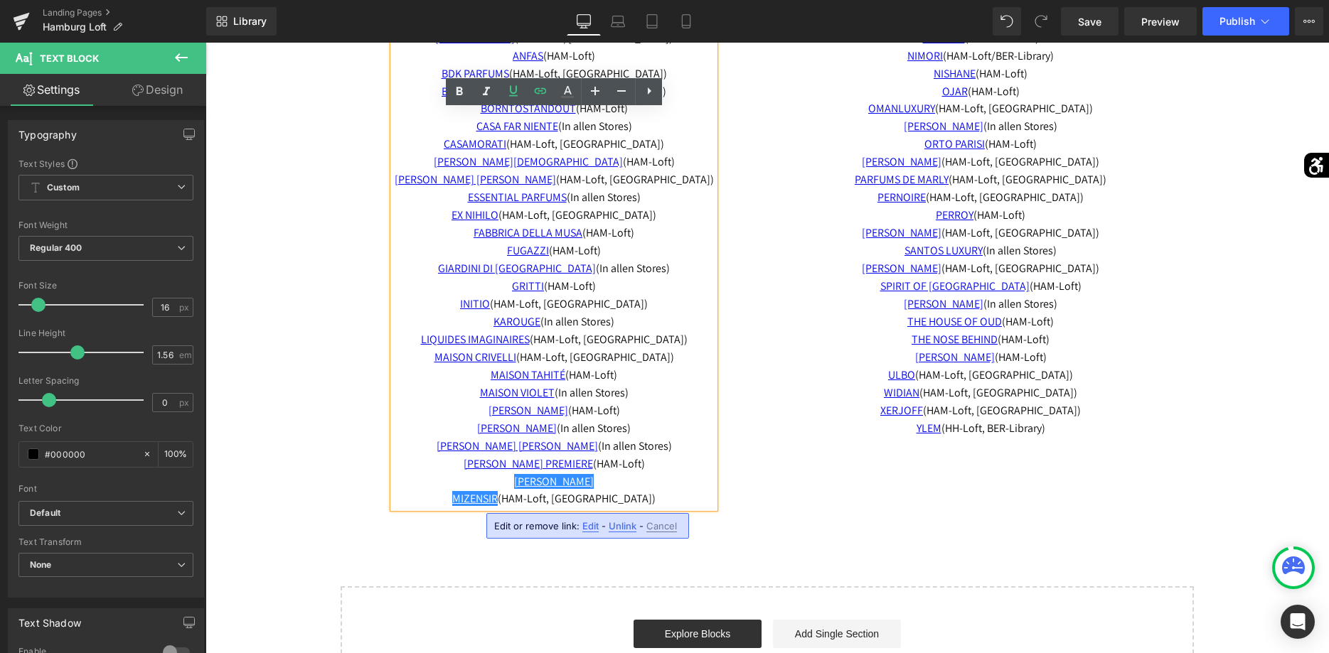
click at [625, 527] on span "Unlink" at bounding box center [623, 526] width 28 height 12
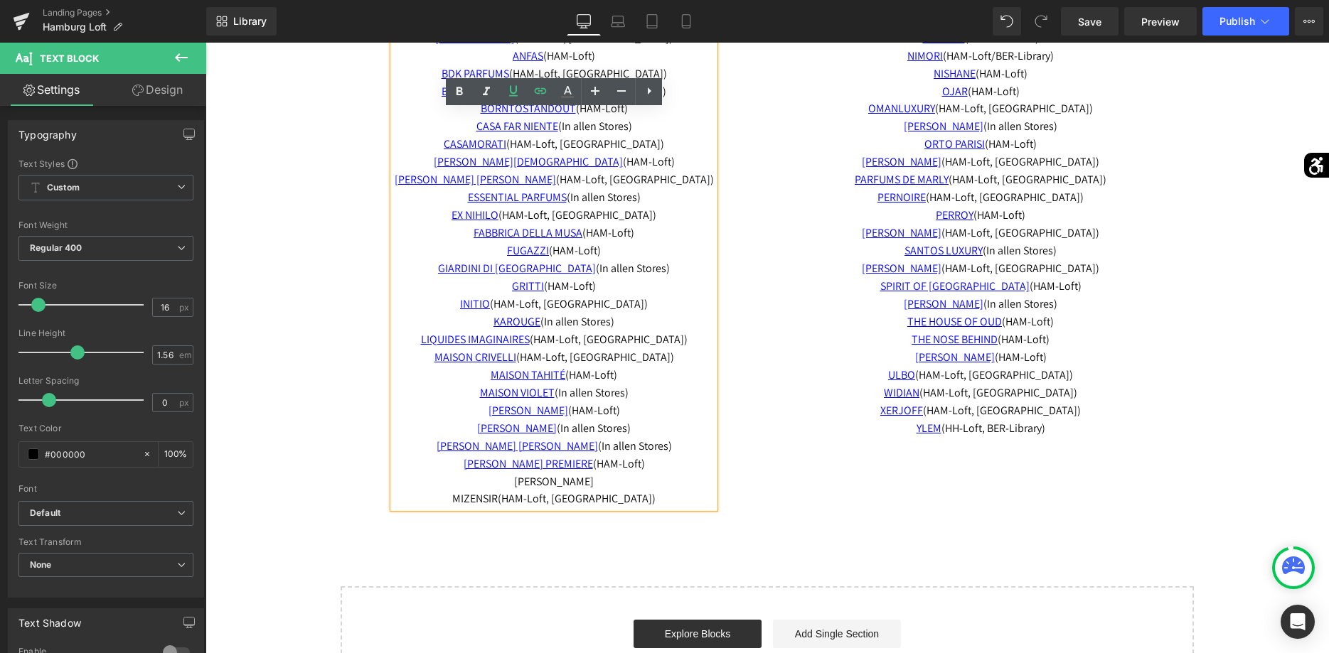
drag, startPoint x: 512, startPoint y: 480, endPoint x: 601, endPoint y: 483, distance: 89.6
click at [601, 483] on p "MICHELA MEZZETTI MIZENSIR (HAM-Loft, BER-Library)" at bounding box center [553, 492] width 321 height 36
click at [532, 98] on icon at bounding box center [540, 90] width 17 height 17
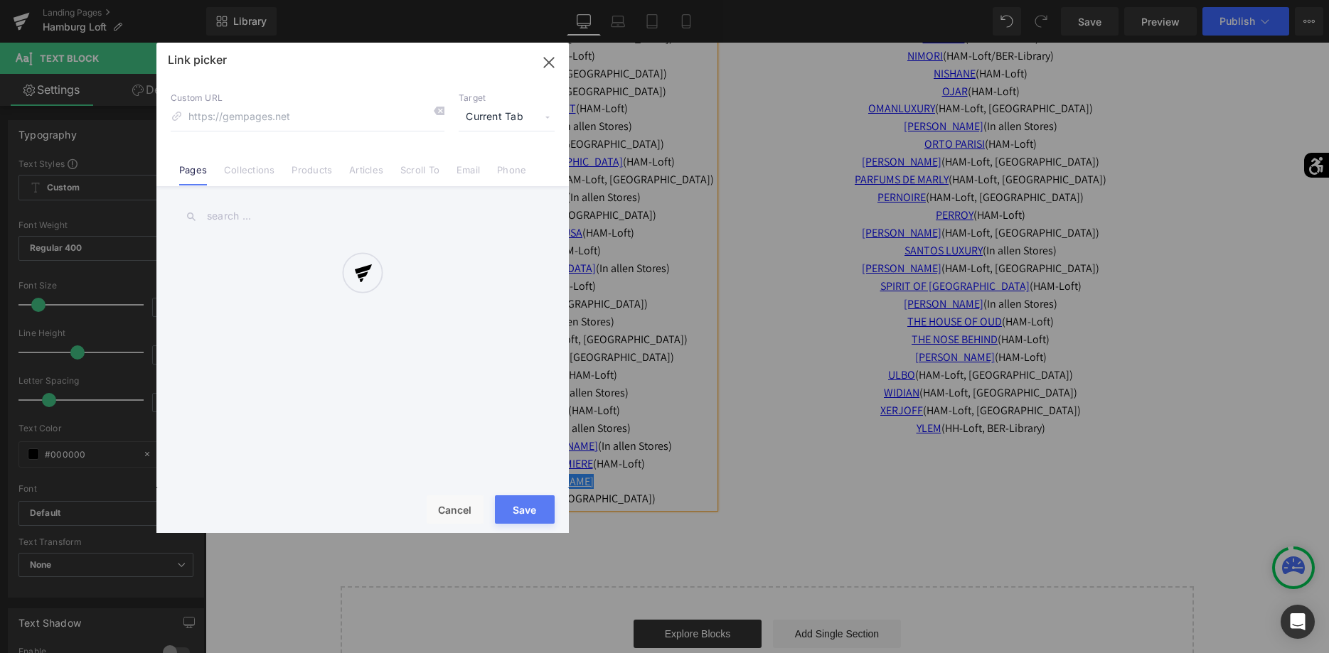
click at [698, 0] on div "Text Color Highlight Color #333333 Edit or remove link: Edit - Unlink - Cancel …" at bounding box center [664, 0] width 1329 height 0
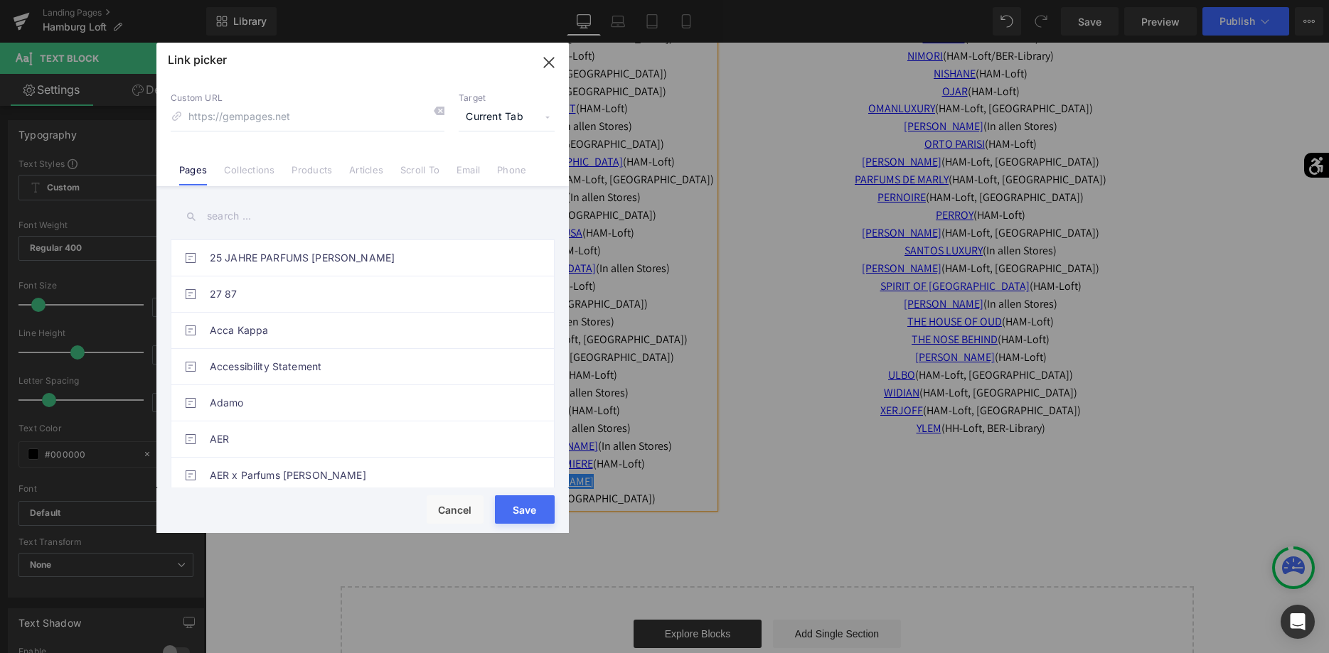
click at [225, 209] on input "text" at bounding box center [363, 216] width 384 height 32
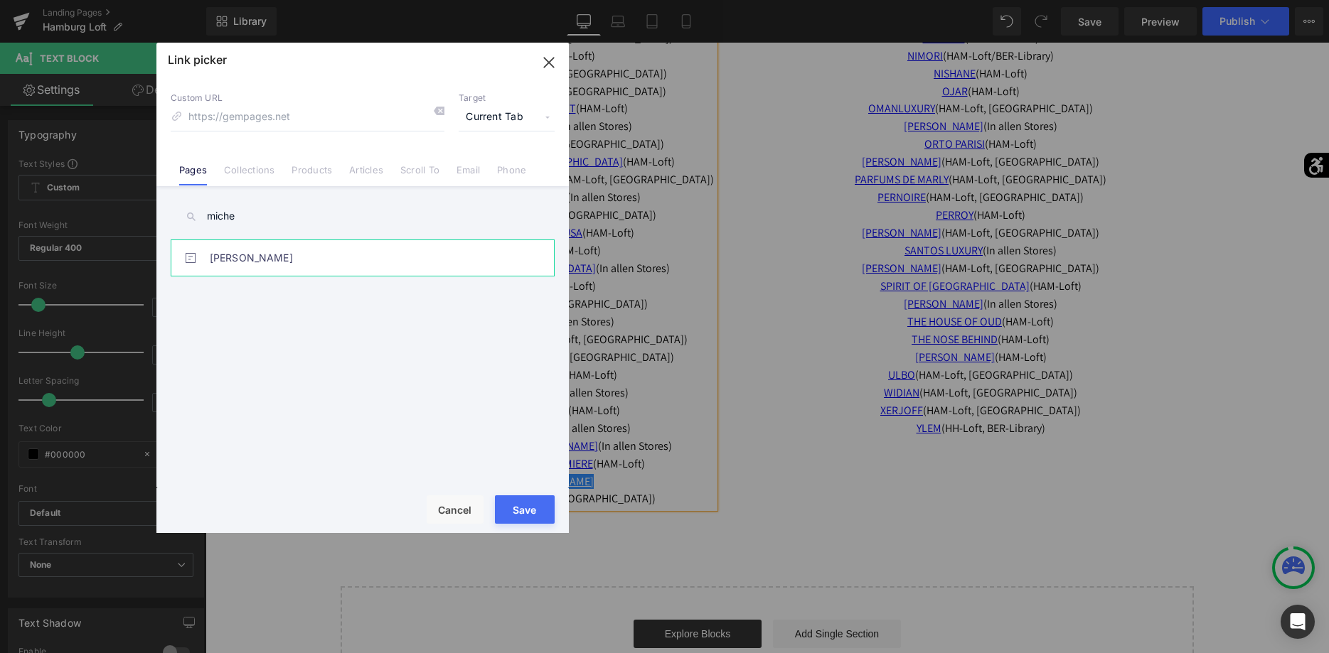
type input "miche"
click at [388, 257] on link "Michela Mezzetti" at bounding box center [366, 258] width 313 height 36
type input "/pages/michela-mezzetti"
click at [516, 510] on button "Save" at bounding box center [525, 510] width 60 height 28
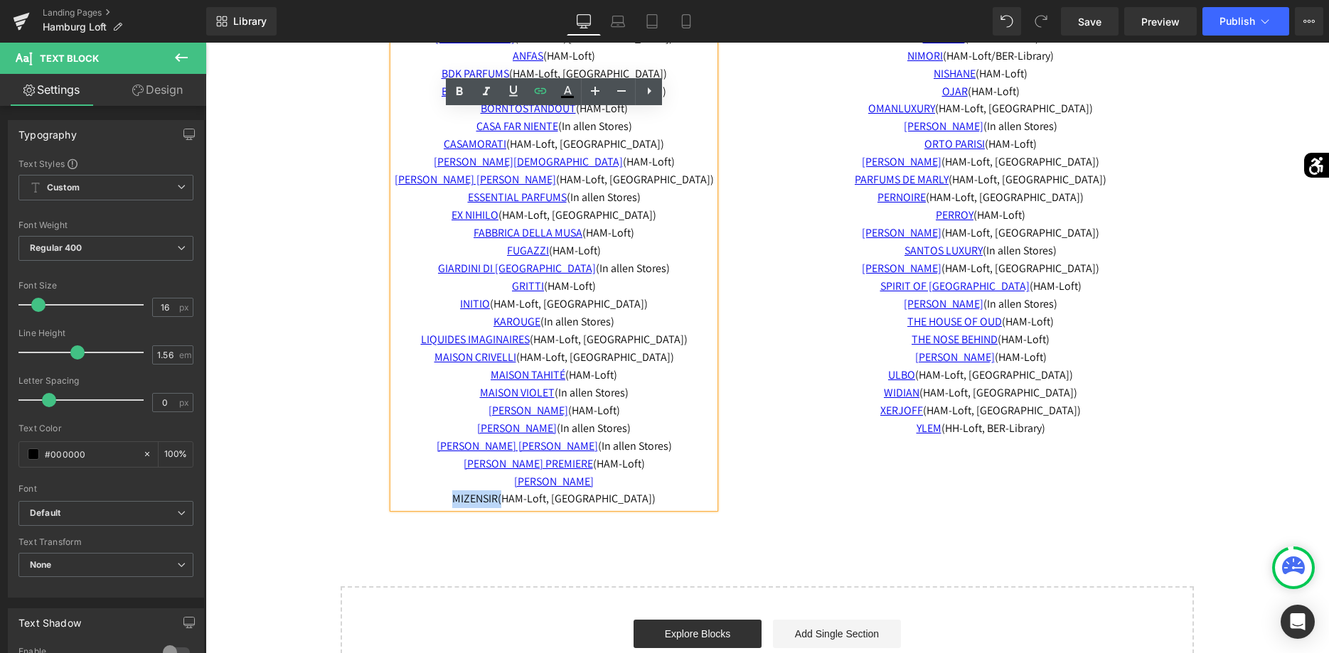
drag, startPoint x: 471, startPoint y: 502, endPoint x: 522, endPoint y: 501, distance: 51.2
click at [523, 501] on p "MICHELA MEZZETTI MIZENSIR (HAM-Loft, BER-Library)" at bounding box center [553, 492] width 321 height 36
click at [520, 501] on p "MICHELA MEZZETTI MIZENSIR (HAM-Loft, BER-Library)" at bounding box center [553, 492] width 321 height 36
drag, startPoint x: 520, startPoint y: 501, endPoint x: 476, endPoint y: 503, distance: 44.8
click at [476, 503] on p "MICHELA MEZZETTI MIZENSIR (HAM-Loft, BER-Library)" at bounding box center [553, 492] width 321 height 36
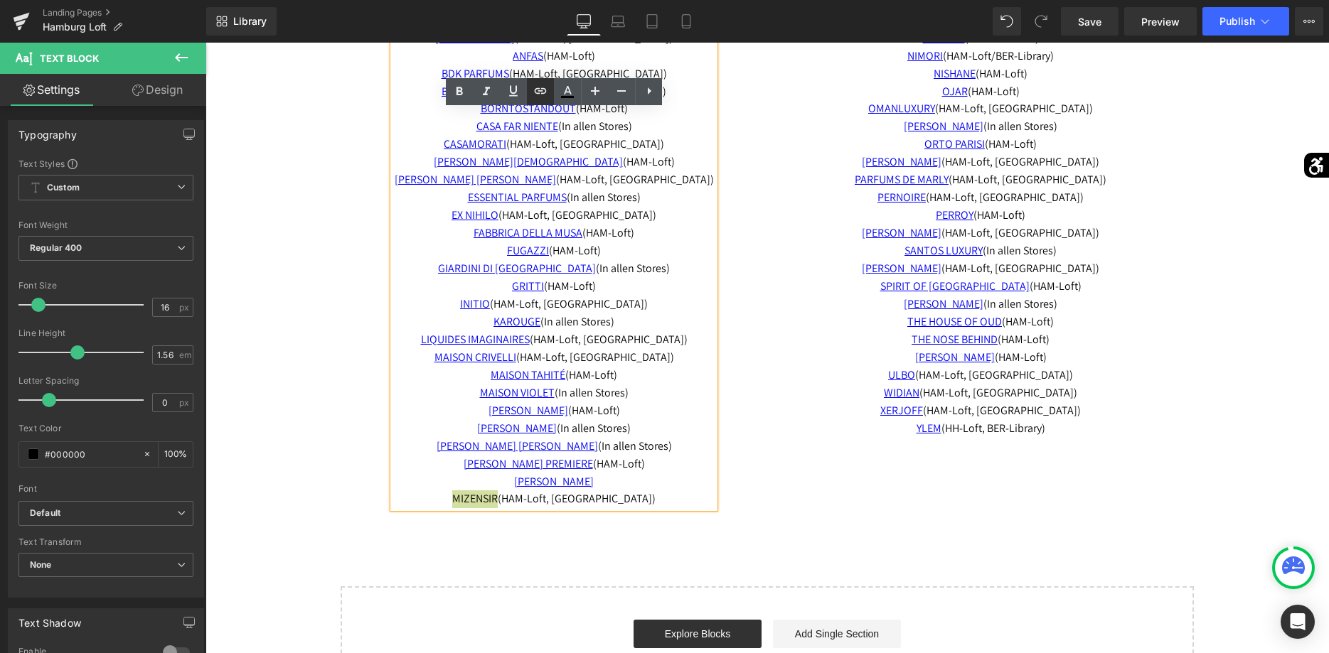
click at [540, 94] on icon at bounding box center [541, 91] width 12 height 6
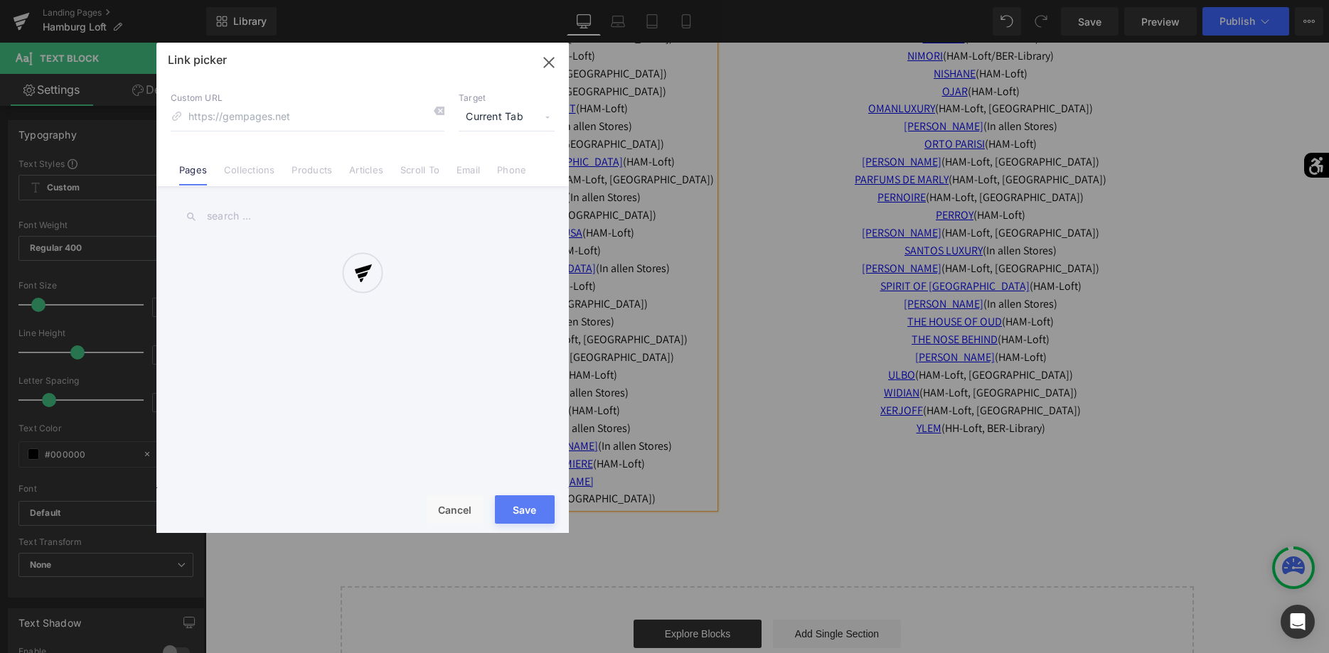
click at [683, 0] on div "Text Color Highlight Color #333333 Edit or remove link: Edit - Unlink - Cancel …" at bounding box center [664, 0] width 1329 height 0
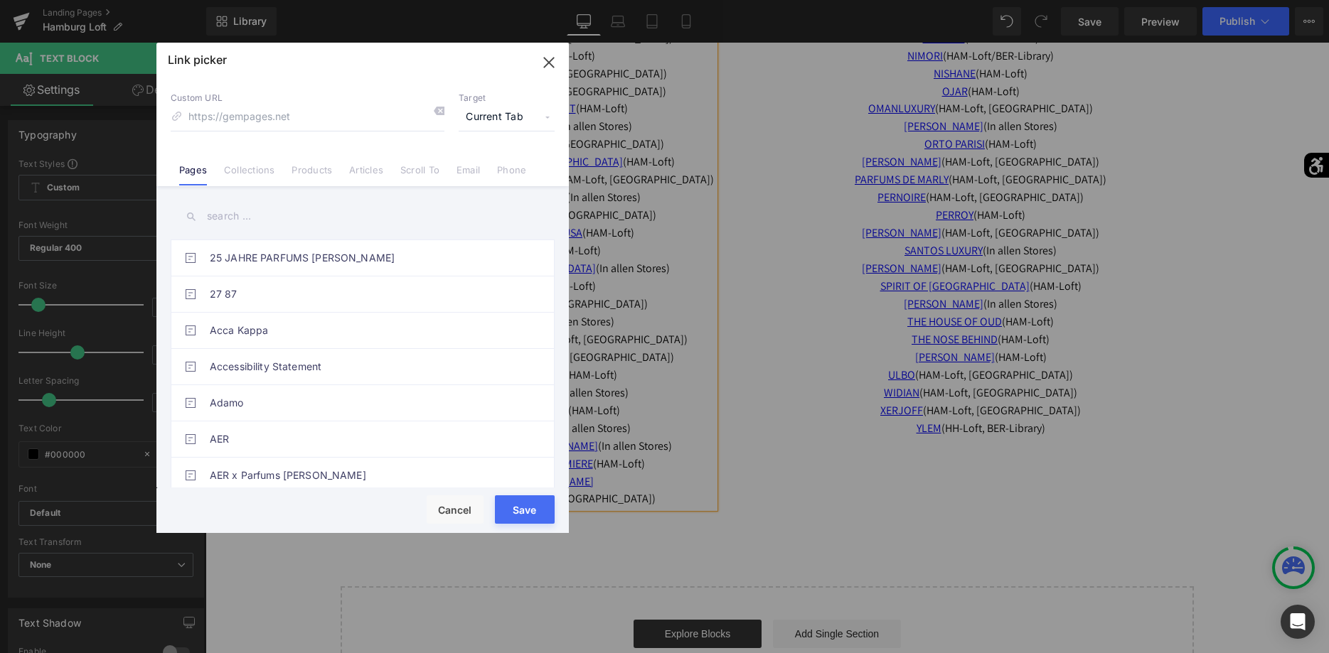
click at [385, 238] on div "25 JAHRE PARFUMS LUBNER 27 87 Acca Kappa Accessibility Statement Adamo AER AER …" at bounding box center [362, 338] width 412 height 305
click at [386, 228] on input "text" at bounding box center [363, 216] width 384 height 32
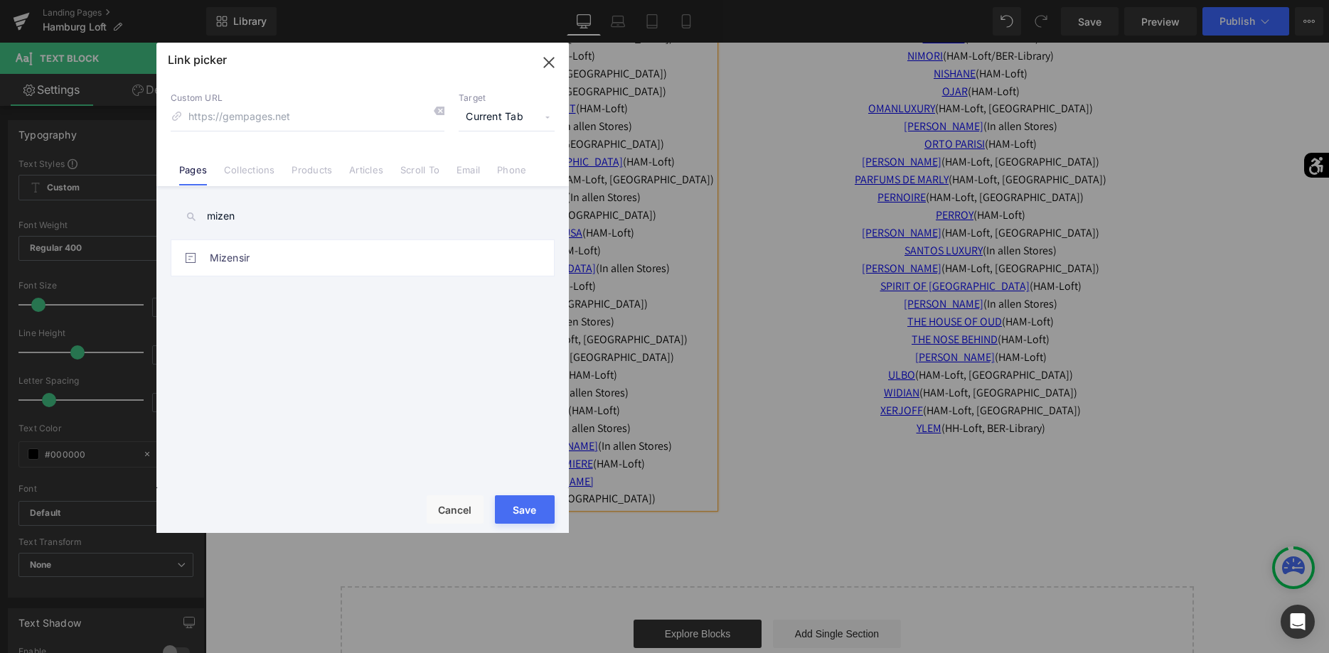
type input "mizen"
click at [273, 277] on div "25 JAHRE PARFUMS LUBNER 27 87 Acca Kappa Accessibility Statement Adamo AER AER …" at bounding box center [363, 364] width 384 height 248
click at [279, 267] on link "Mizensir" at bounding box center [366, 258] width 313 height 36
type input "/pages/mizensir"
click at [528, 505] on button "Save" at bounding box center [525, 510] width 60 height 28
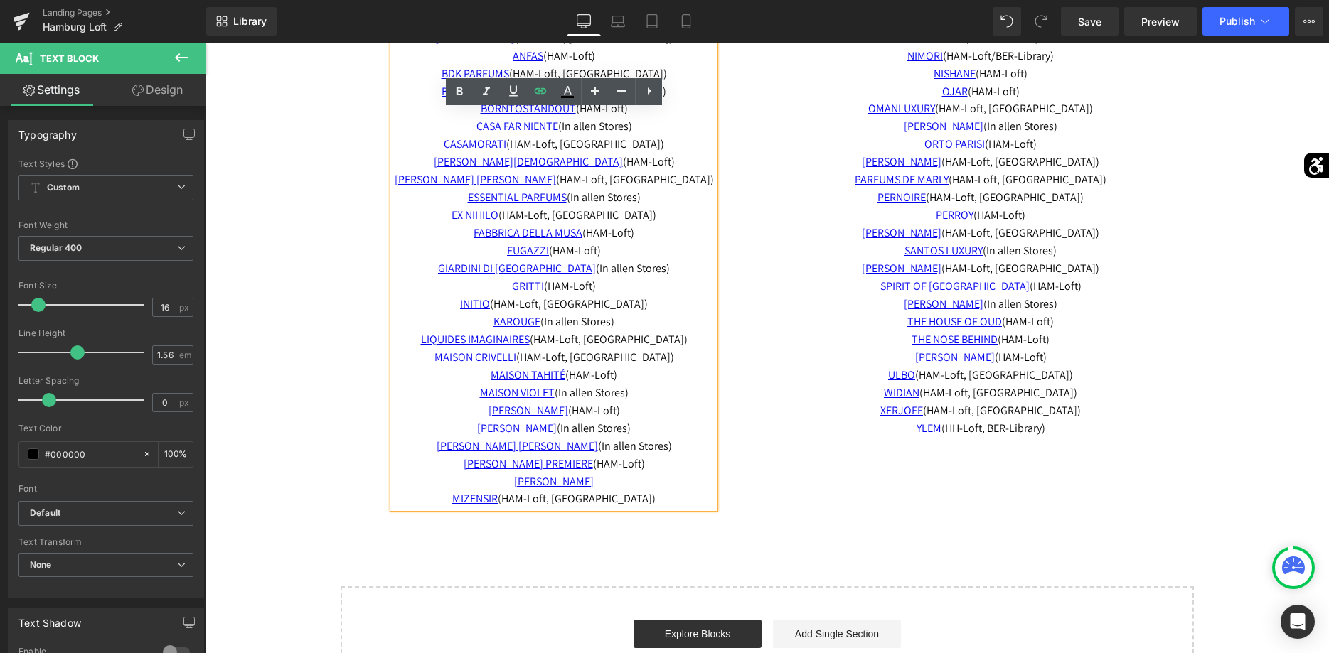
click at [670, 502] on p "MICHELA MEZZETTI MIZENSIR (HAM-Loft, BER-Library)" at bounding box center [553, 492] width 321 height 36
click at [614, 481] on p "MICHELA MEZZETTI MIZENSIR (HAM-Loft, BER-Library)" at bounding box center [553, 492] width 321 height 36
click at [771, 494] on div "27 87 (I n allen Stores) ADAMO (HAM-Loft, BER-Library) ANFAS (HAM-Loft) BDK PAR…" at bounding box center [767, 244] width 853 height 543
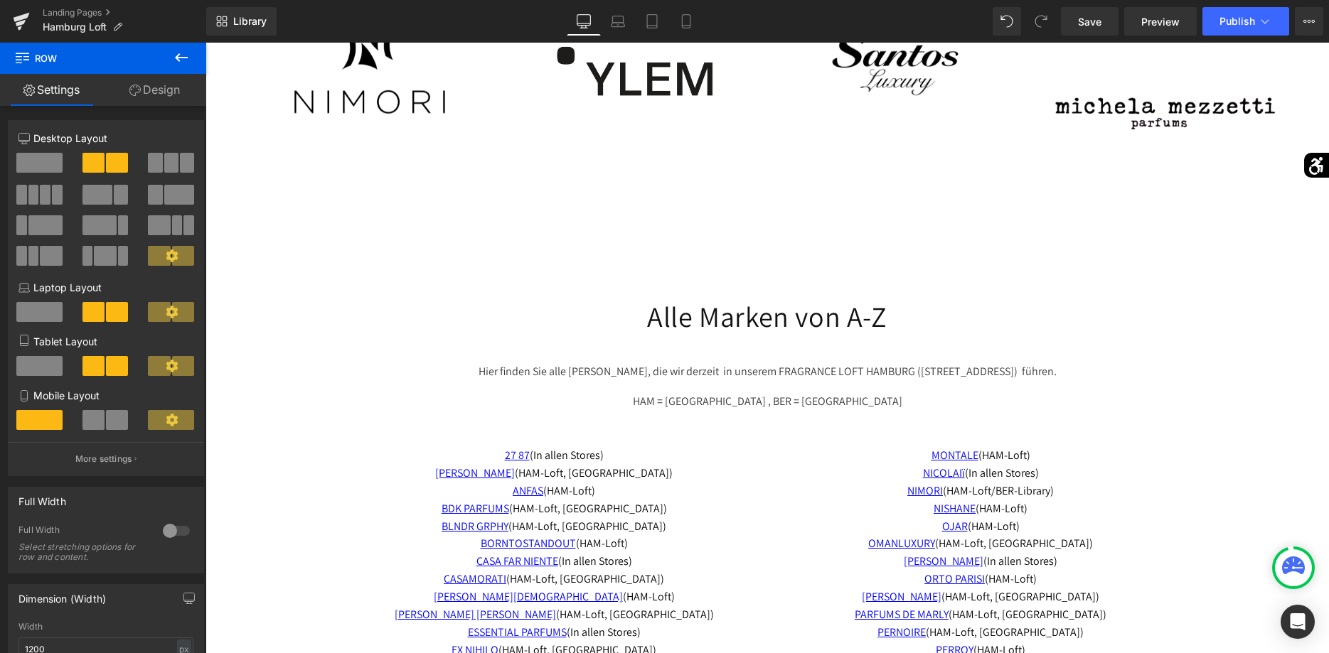
scroll to position [2215, 0]
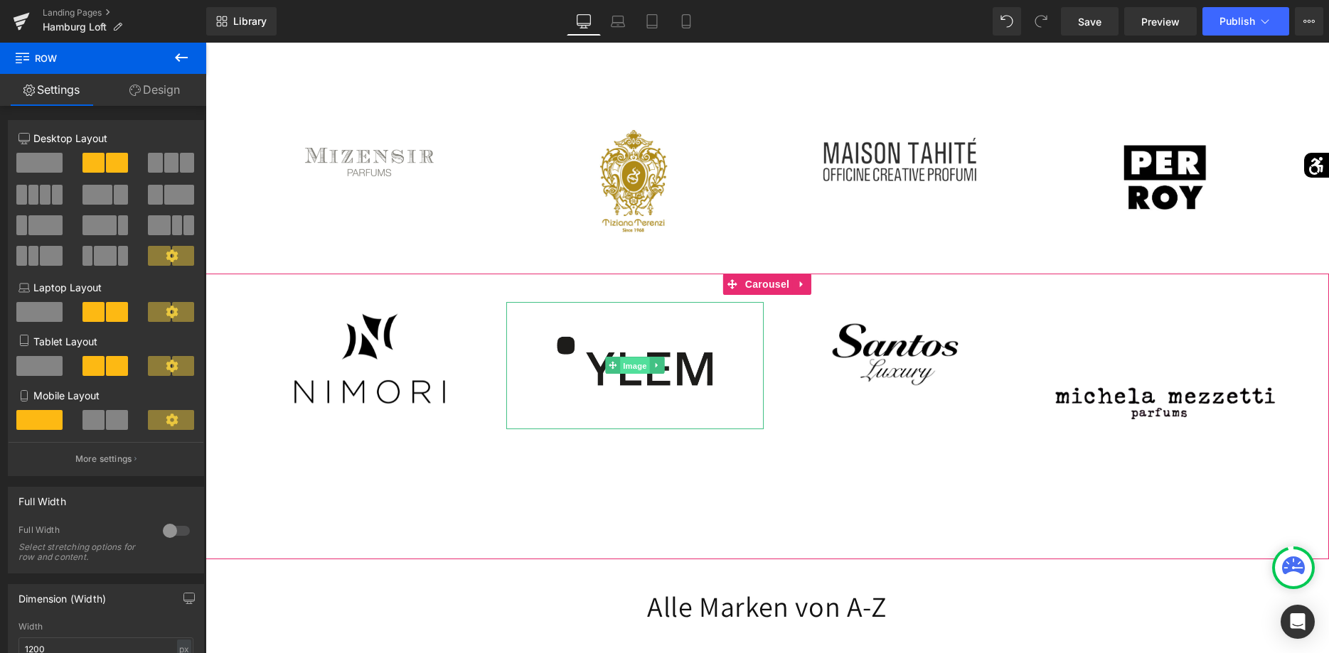
click at [638, 370] on span "Image" at bounding box center [635, 366] width 30 height 17
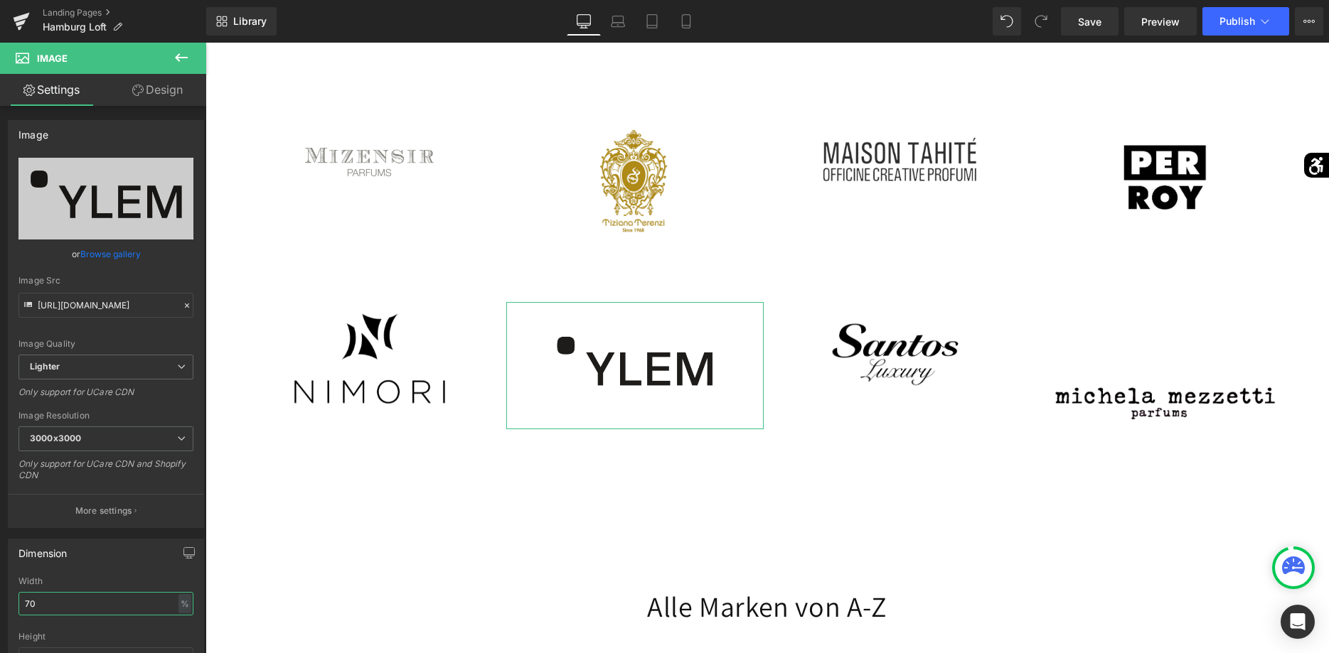
drag, startPoint x: 85, startPoint y: 606, endPoint x: -36, endPoint y: 596, distance: 121.3
click at [18, 596] on input "70" at bounding box center [105, 603] width 175 height 23
type input "60"
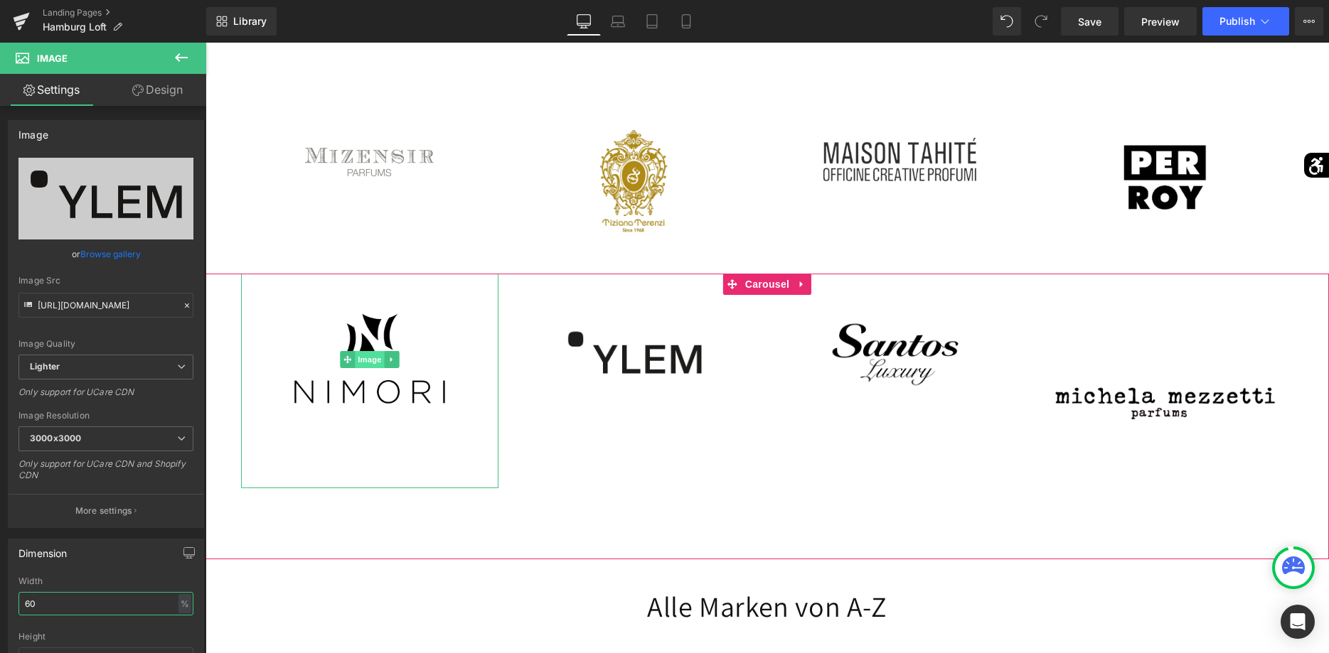
click at [371, 358] on span "Image" at bounding box center [370, 359] width 30 height 17
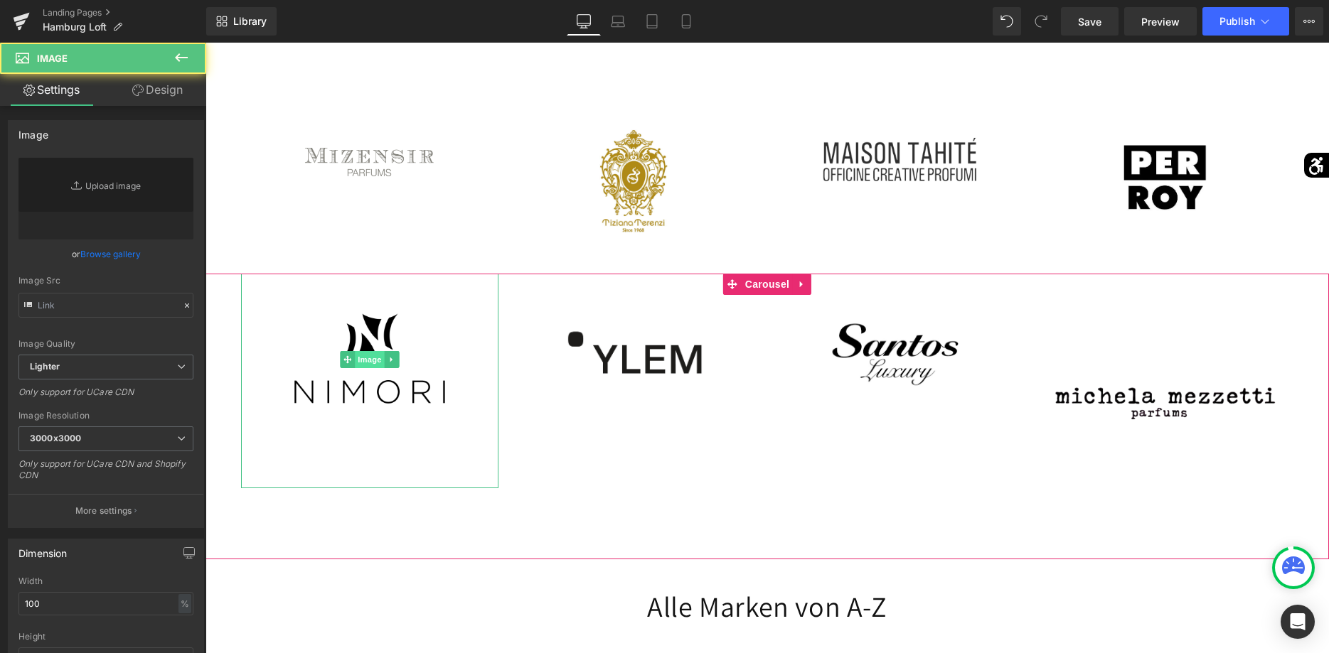
type input "https://ucarecdn.com/71d1b5be-670f-4319-af65-b87b97e1eb9c/-/format/auto/-/previ…"
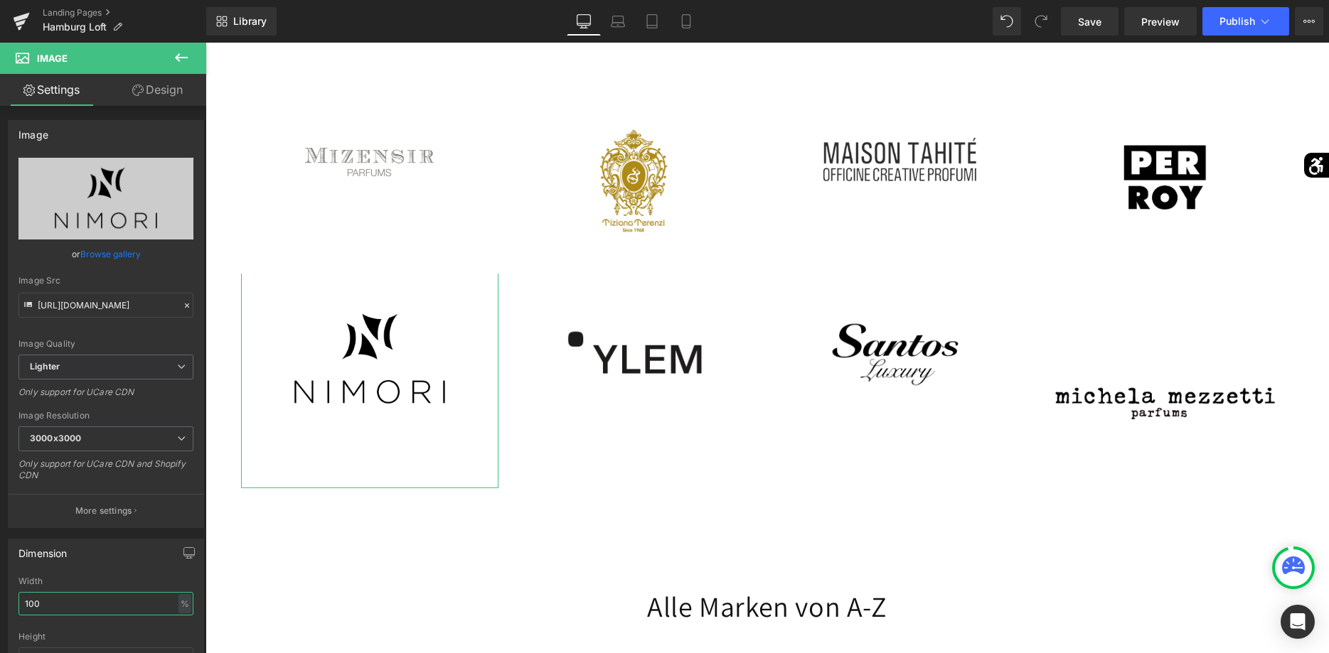
drag, startPoint x: 122, startPoint y: 602, endPoint x: -36, endPoint y: 611, distance: 158.8
click at [18, 611] on input "100" at bounding box center [105, 603] width 175 height 23
type input "80"
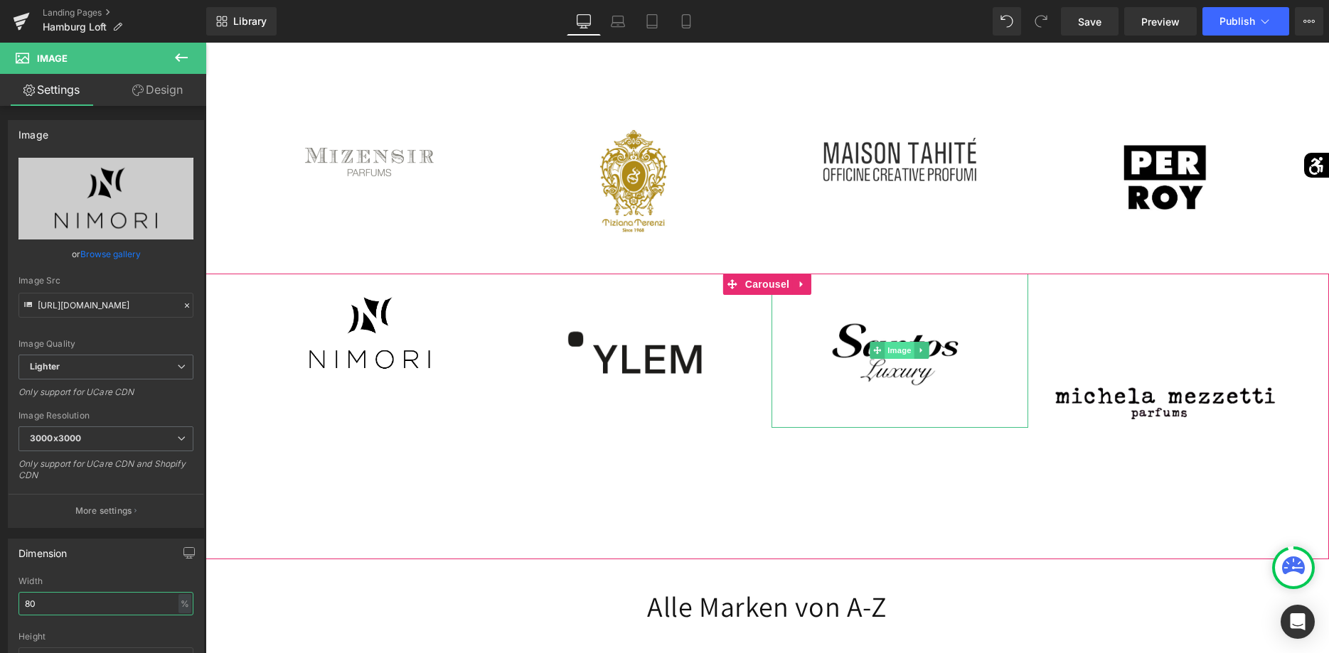
click at [896, 352] on span "Image" at bounding box center [900, 350] width 30 height 17
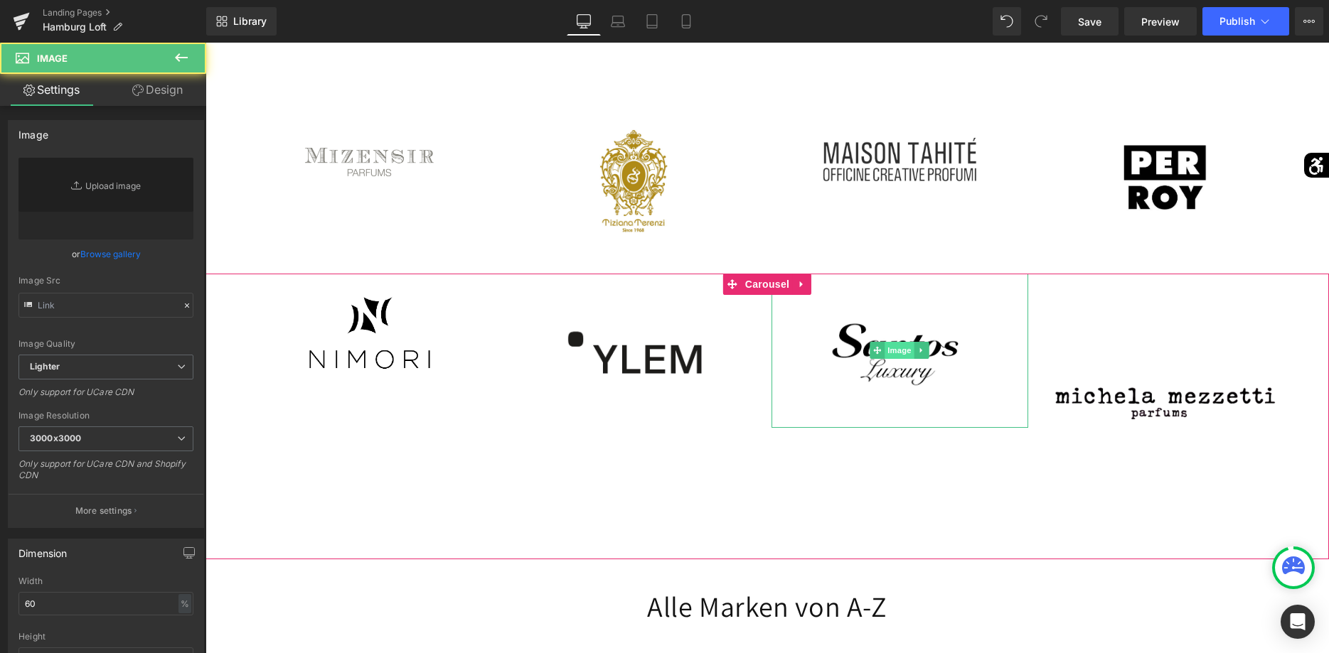
type input "https://ucarecdn.com/e26feb96-bc48-4471-bb11-e67bede9e0cf/-/format/auto/-/previ…"
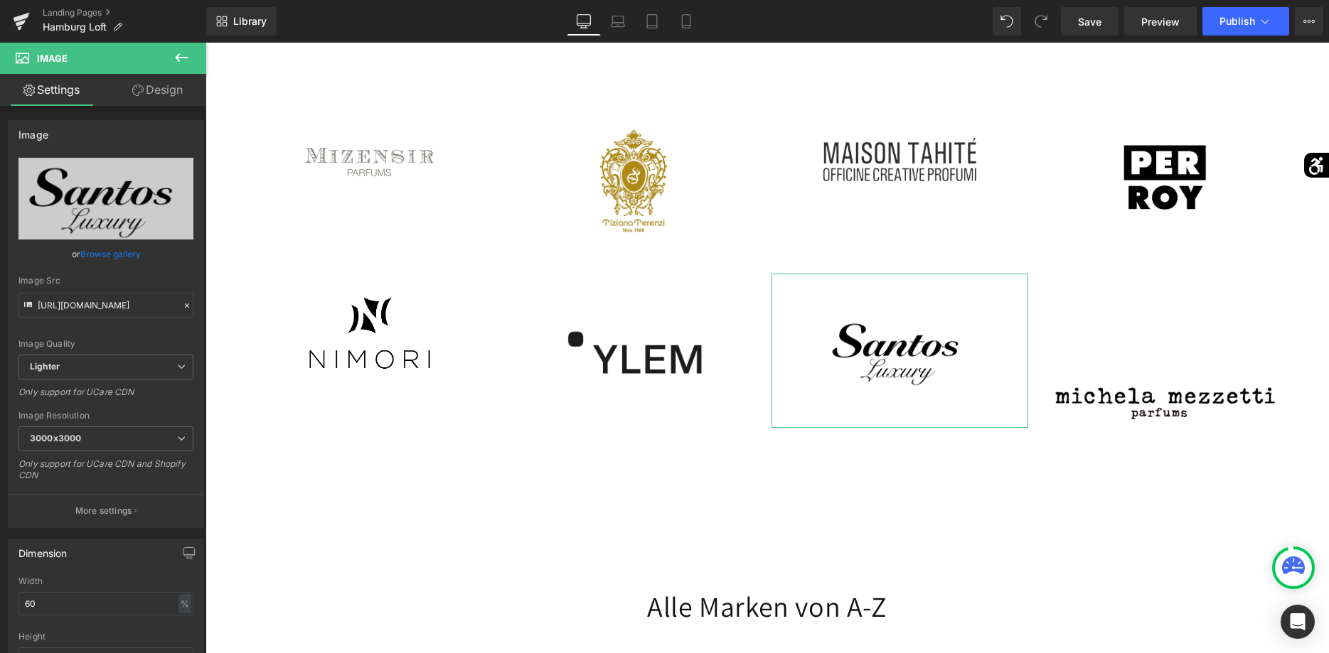
click at [136, 97] on link "Design" at bounding box center [157, 90] width 103 height 32
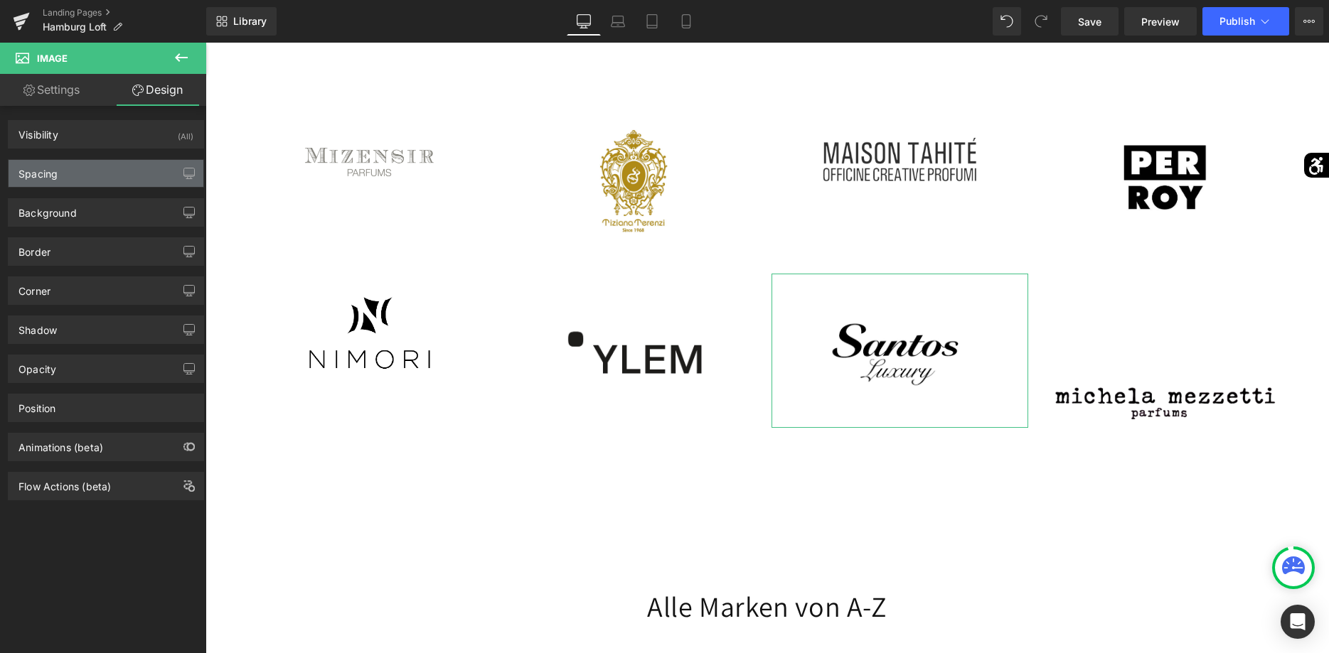
click at [123, 184] on div "Spacing" at bounding box center [106, 173] width 195 height 27
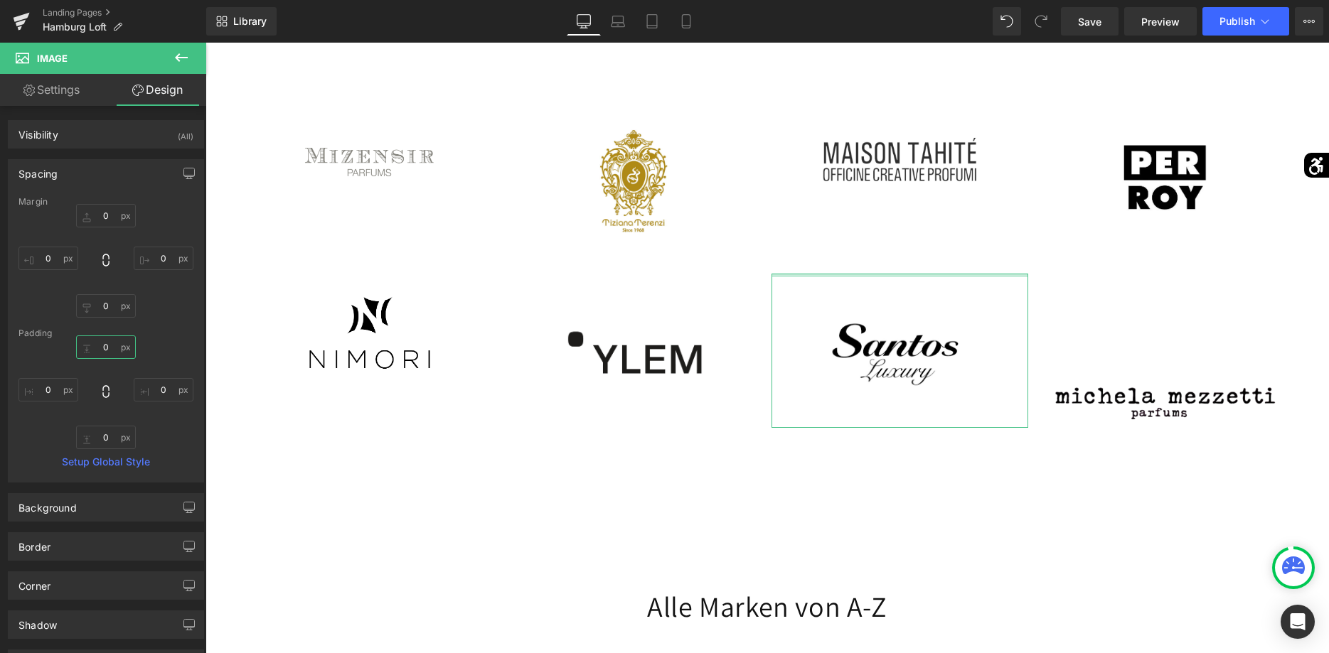
click at [105, 343] on input "0" at bounding box center [106, 347] width 60 height 23
type input "60"
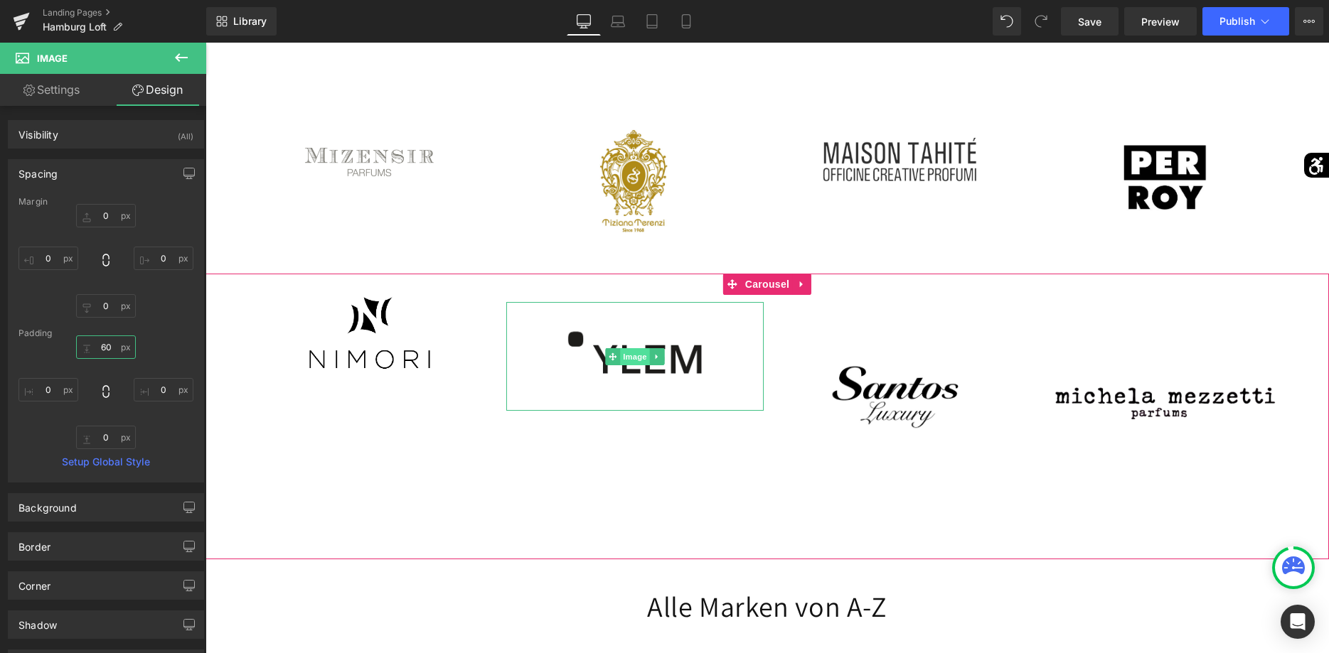
click at [635, 355] on span "Image" at bounding box center [635, 356] width 30 height 17
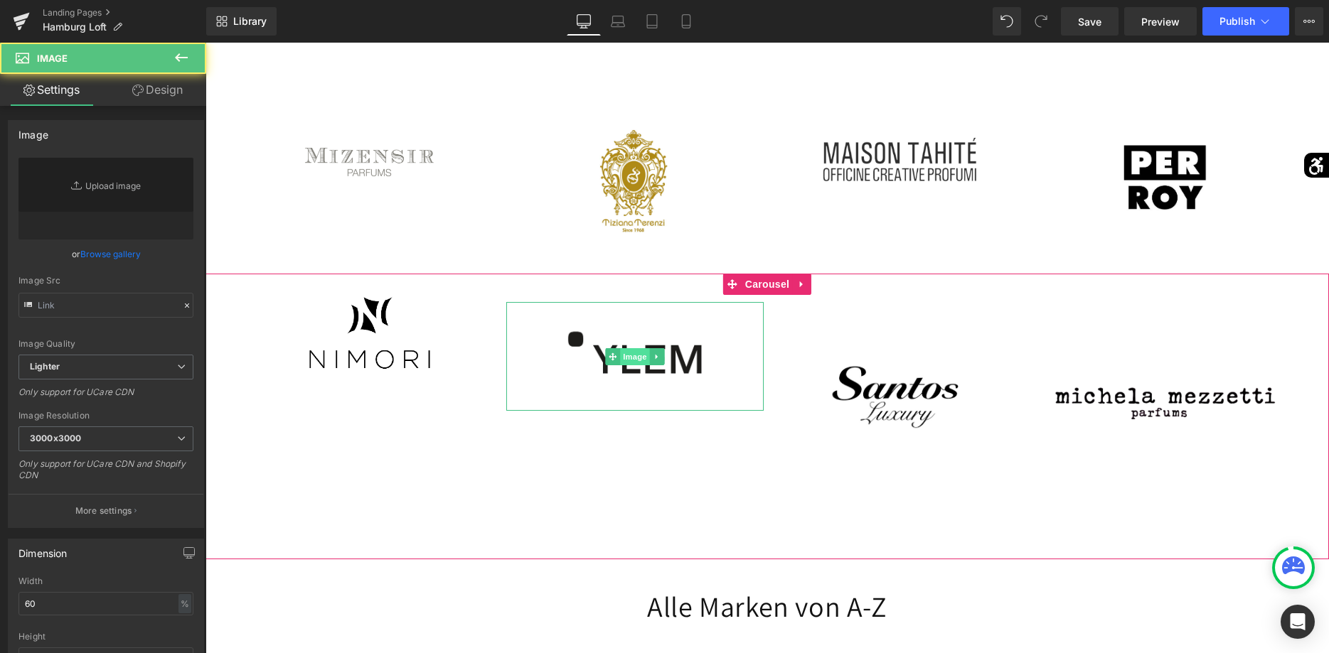
type input "https://ucarecdn.com/e2dd911c-bf37-4611-85b5-cd633fe6ec3b/-/format/auto/-/previ…"
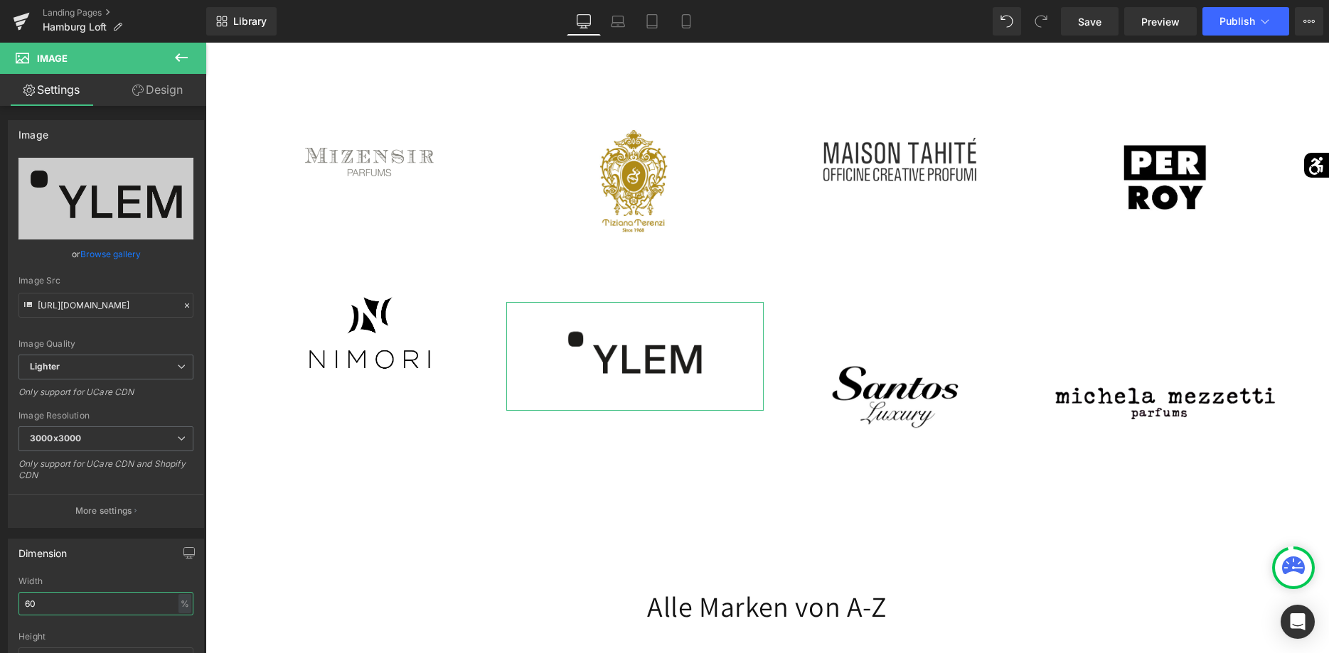
drag, startPoint x: 75, startPoint y: 603, endPoint x: -36, endPoint y: 599, distance: 111.0
click at [18, 599] on input "60" at bounding box center [105, 603] width 175 height 23
type input "8"
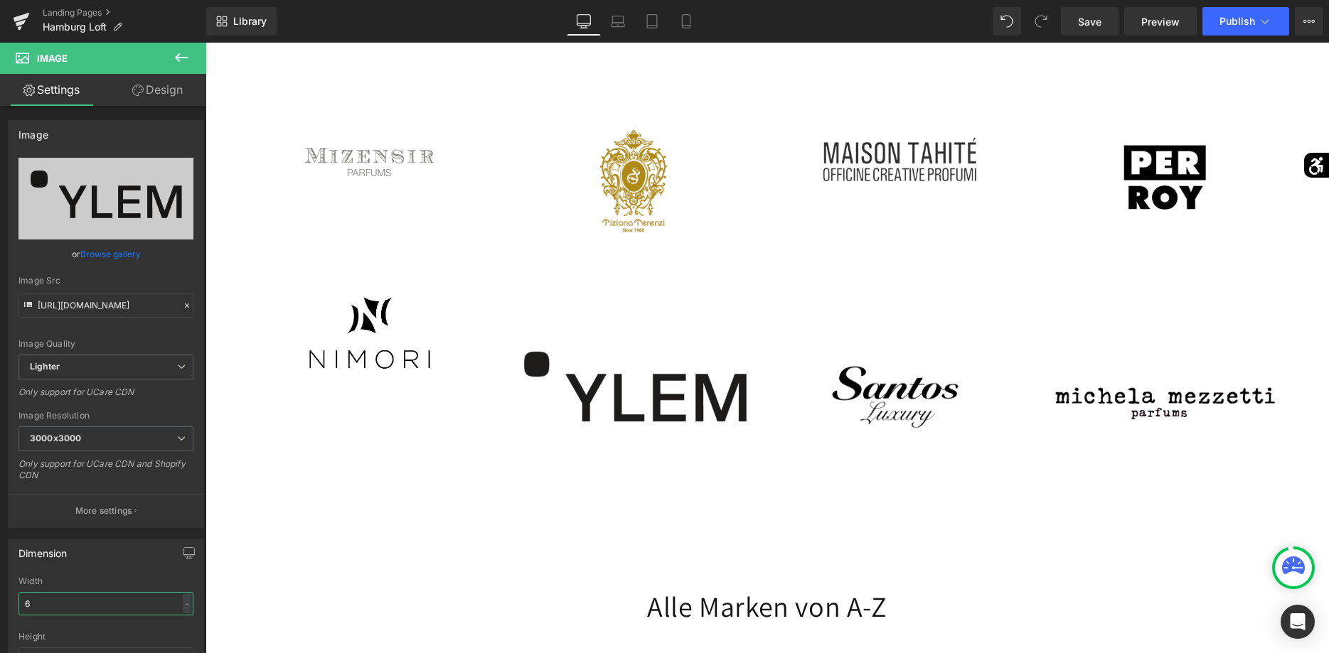
type input "60"
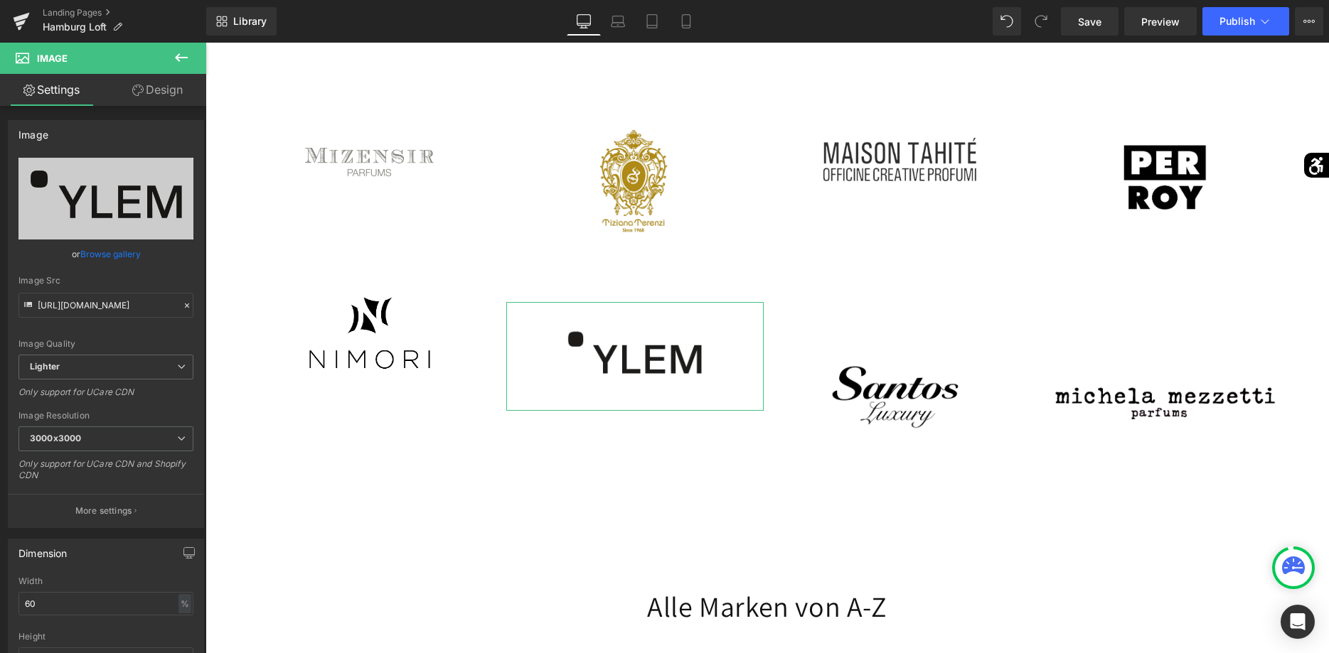
click at [167, 95] on link "Design" at bounding box center [157, 90] width 103 height 32
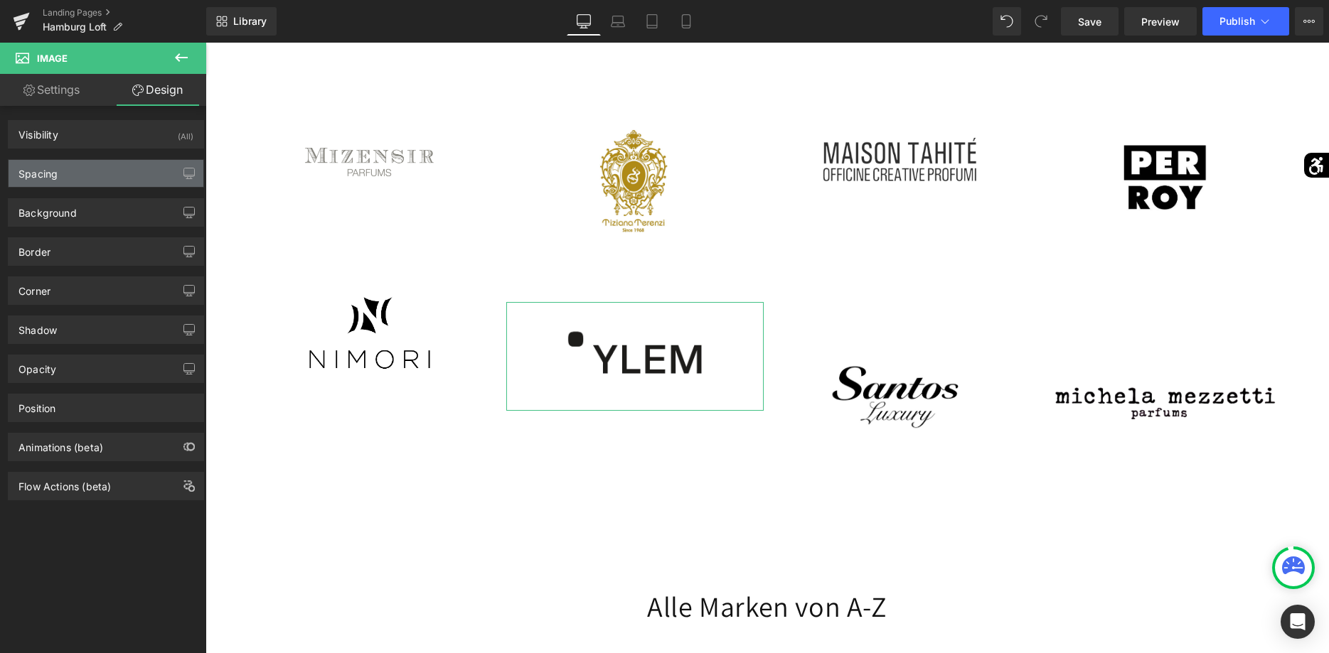
click at [105, 177] on div "Spacing" at bounding box center [106, 173] width 195 height 27
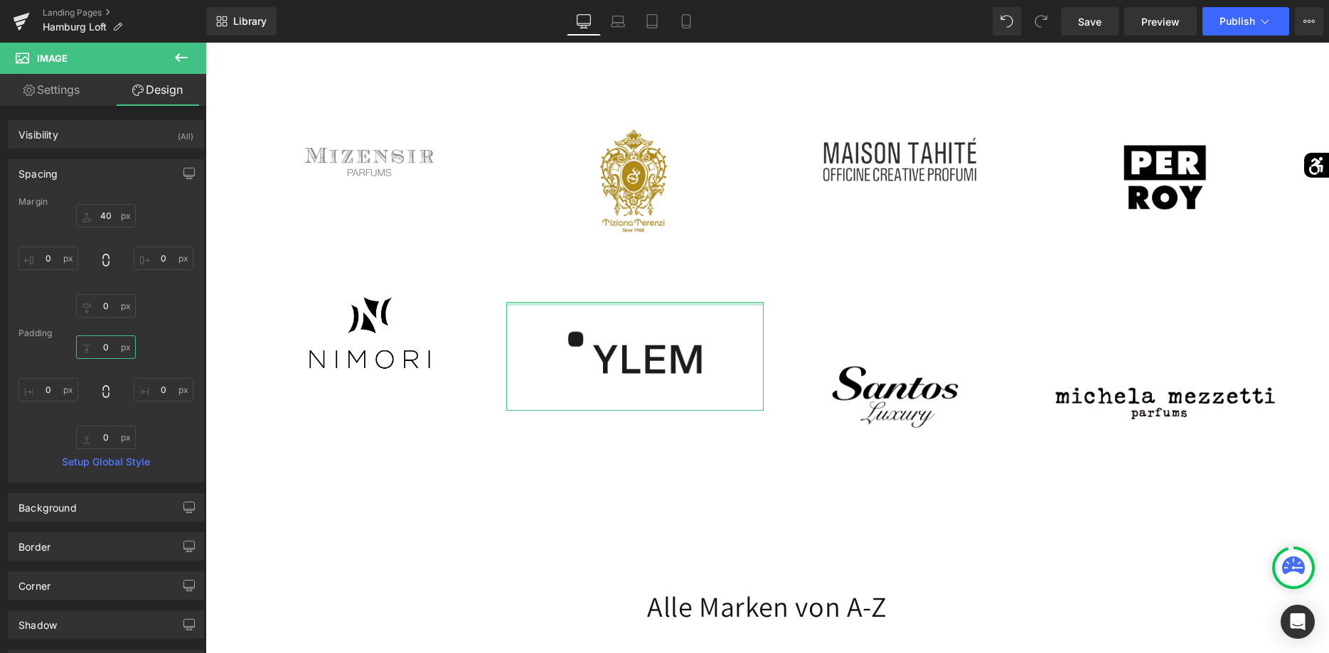
click at [102, 351] on input "0" at bounding box center [106, 347] width 60 height 23
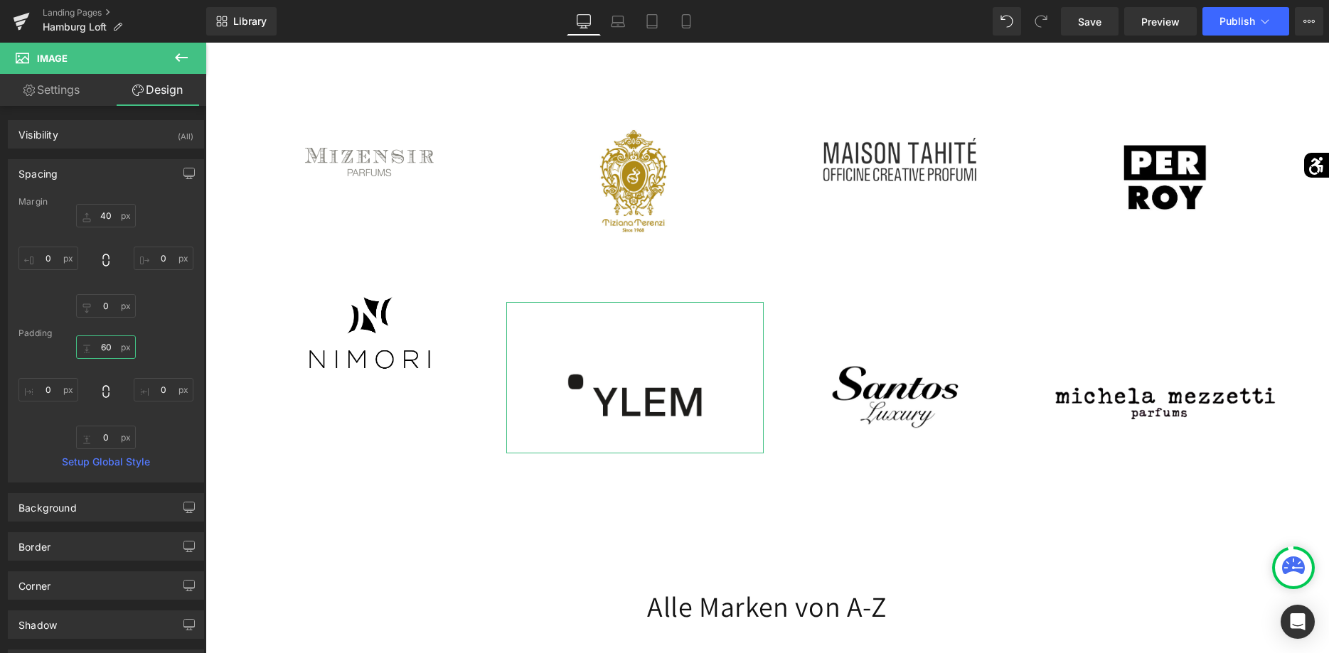
type input "6"
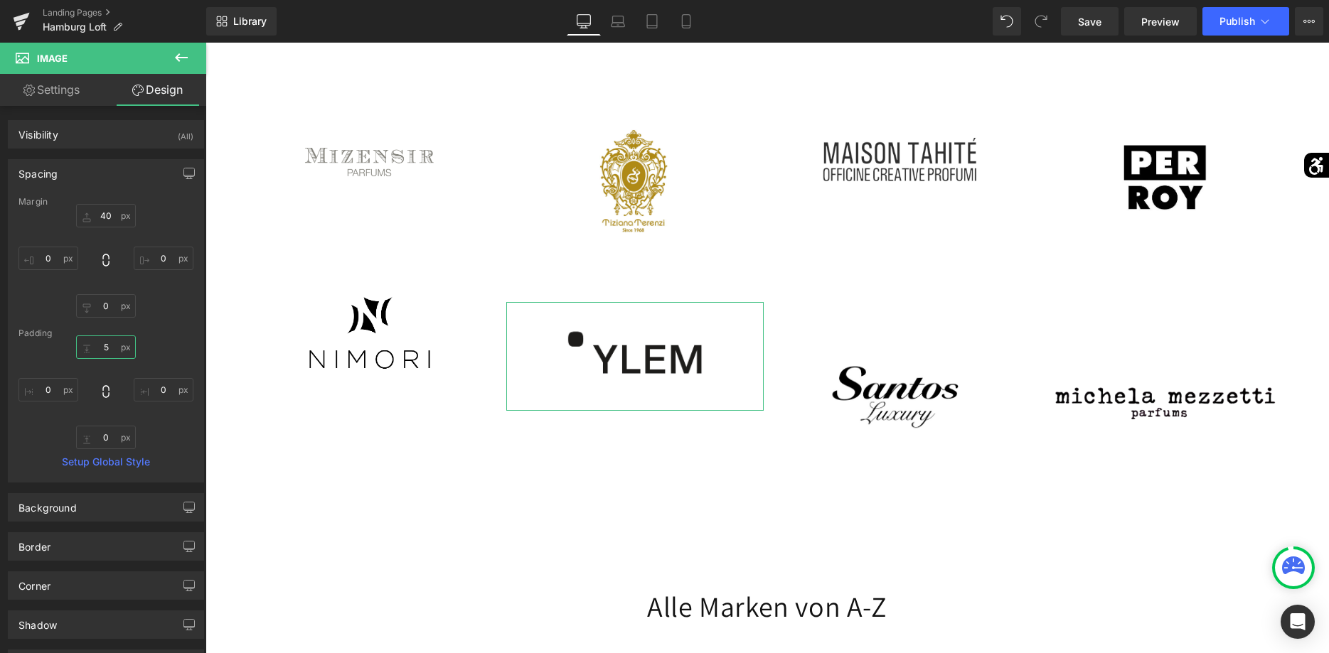
type input "50"
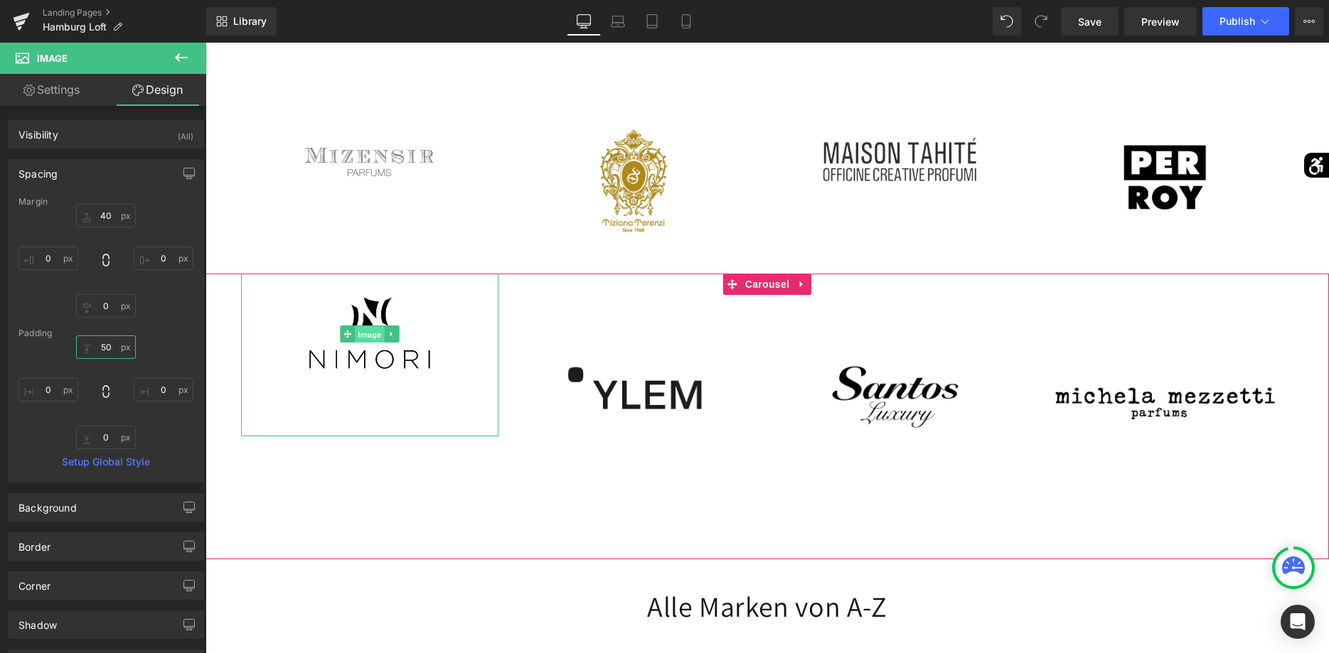
click at [368, 338] on span "Image" at bounding box center [370, 334] width 30 height 17
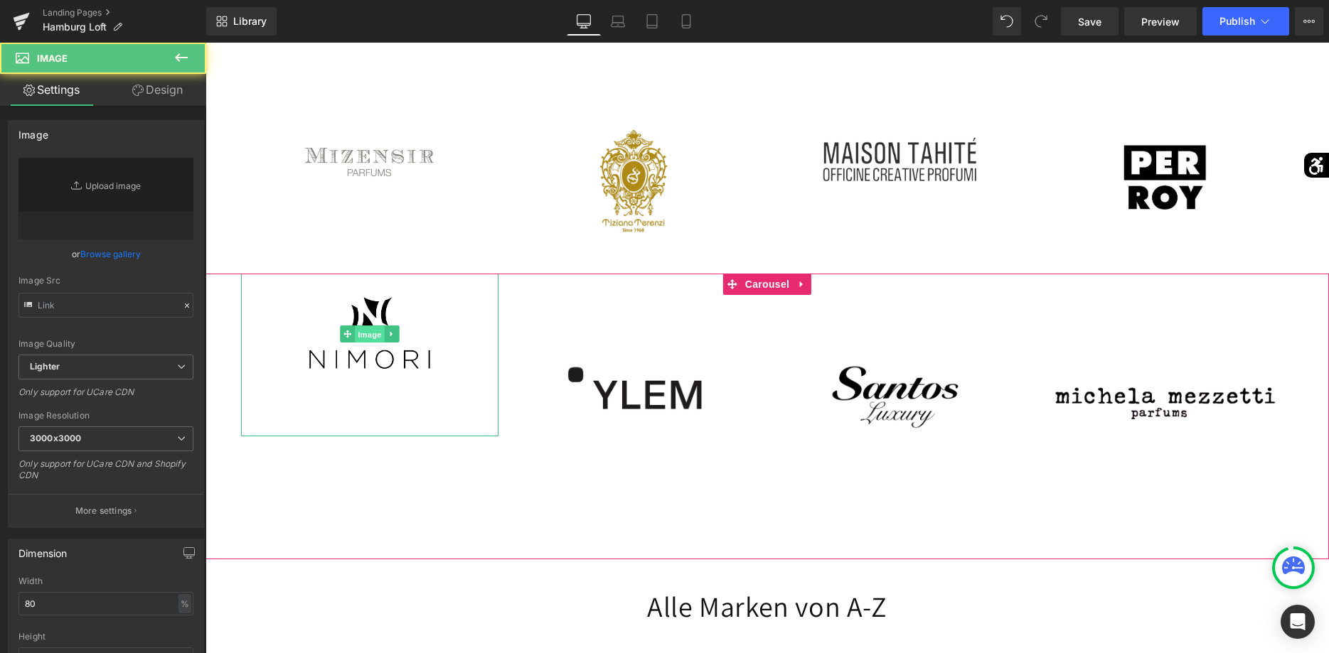
type input "https://ucarecdn.com/71d1b5be-670f-4319-af65-b87b97e1eb9c/-/format/auto/-/previ…"
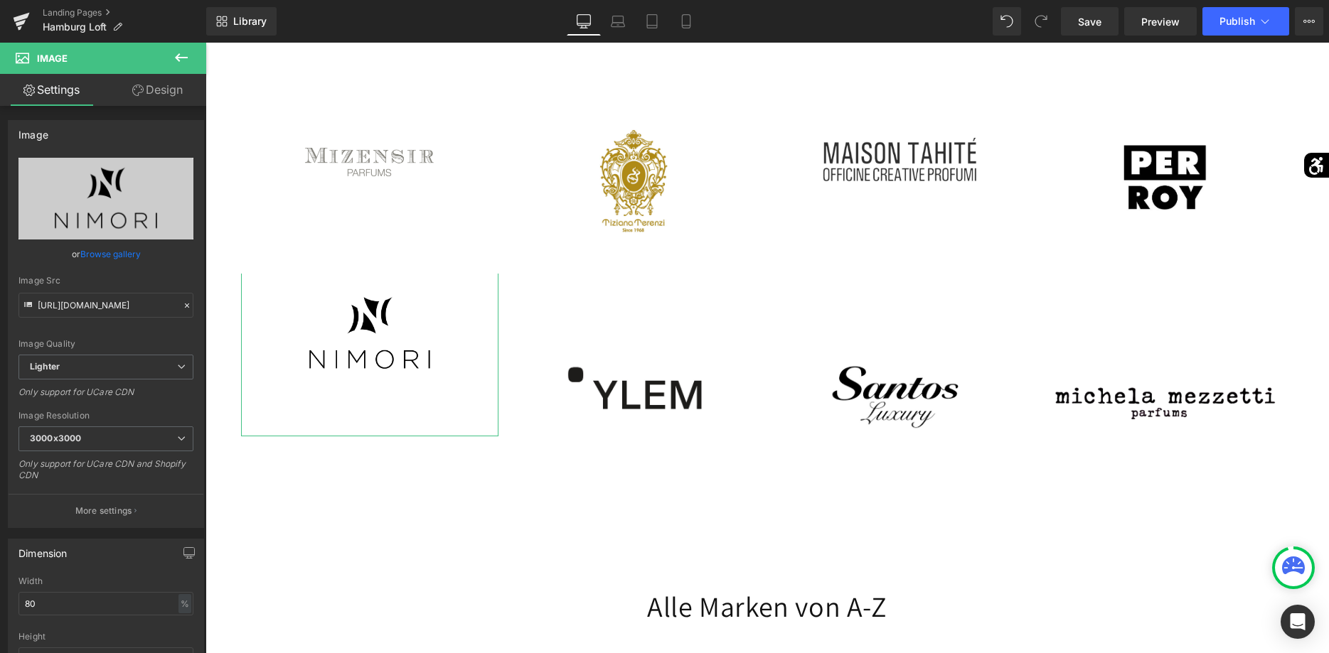
click at [149, 82] on link "Design" at bounding box center [157, 90] width 103 height 32
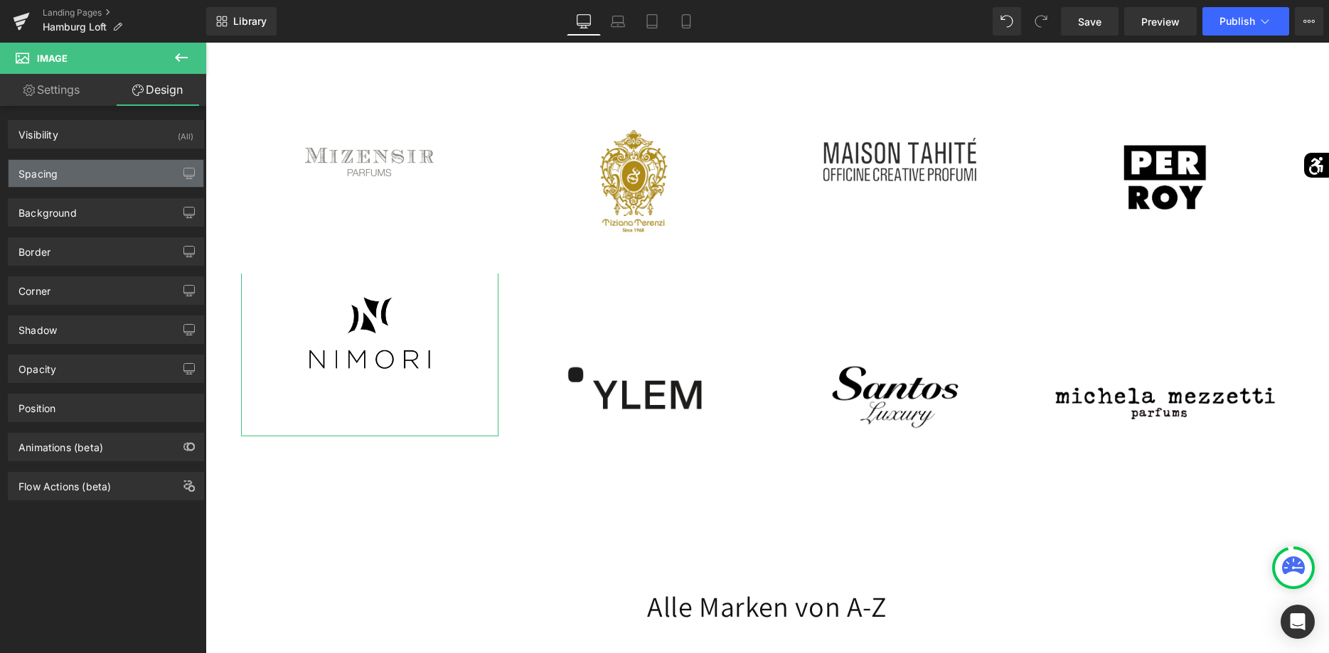
click at [136, 183] on div "Spacing" at bounding box center [106, 173] width 195 height 27
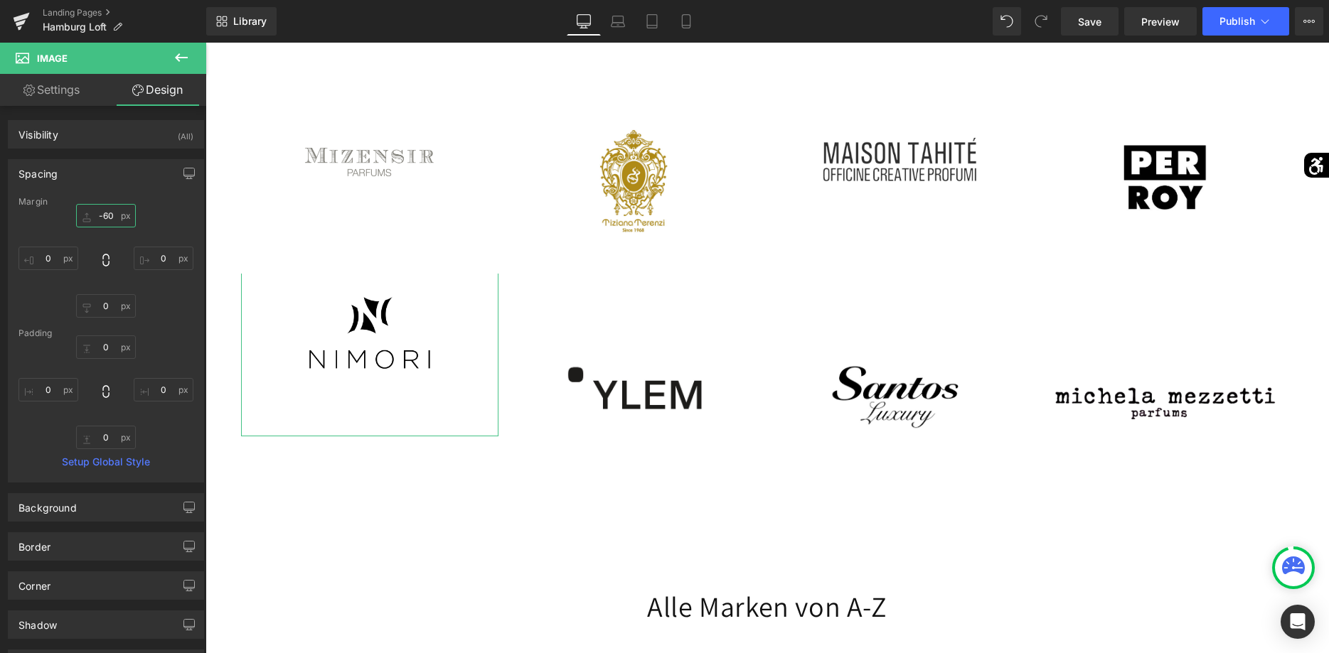
click at [105, 216] on input "-60" at bounding box center [106, 215] width 60 height 23
click at [92, 215] on input "-60" at bounding box center [106, 215] width 60 height 23
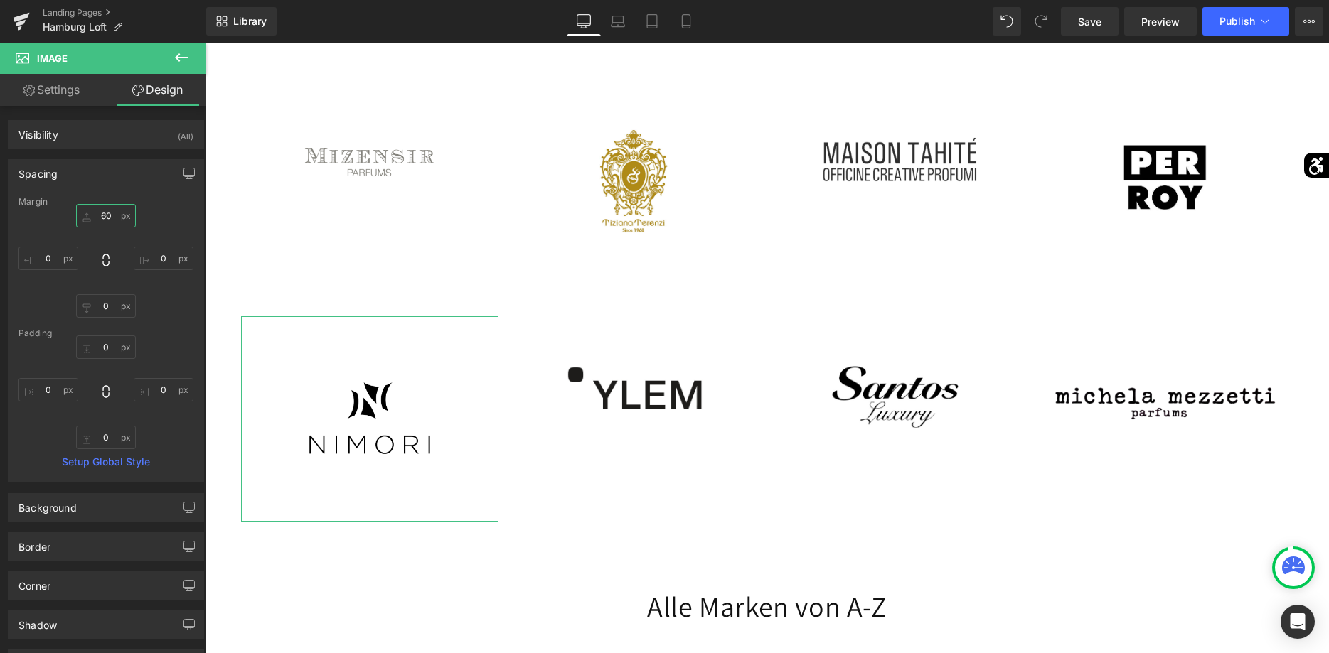
type input "0"
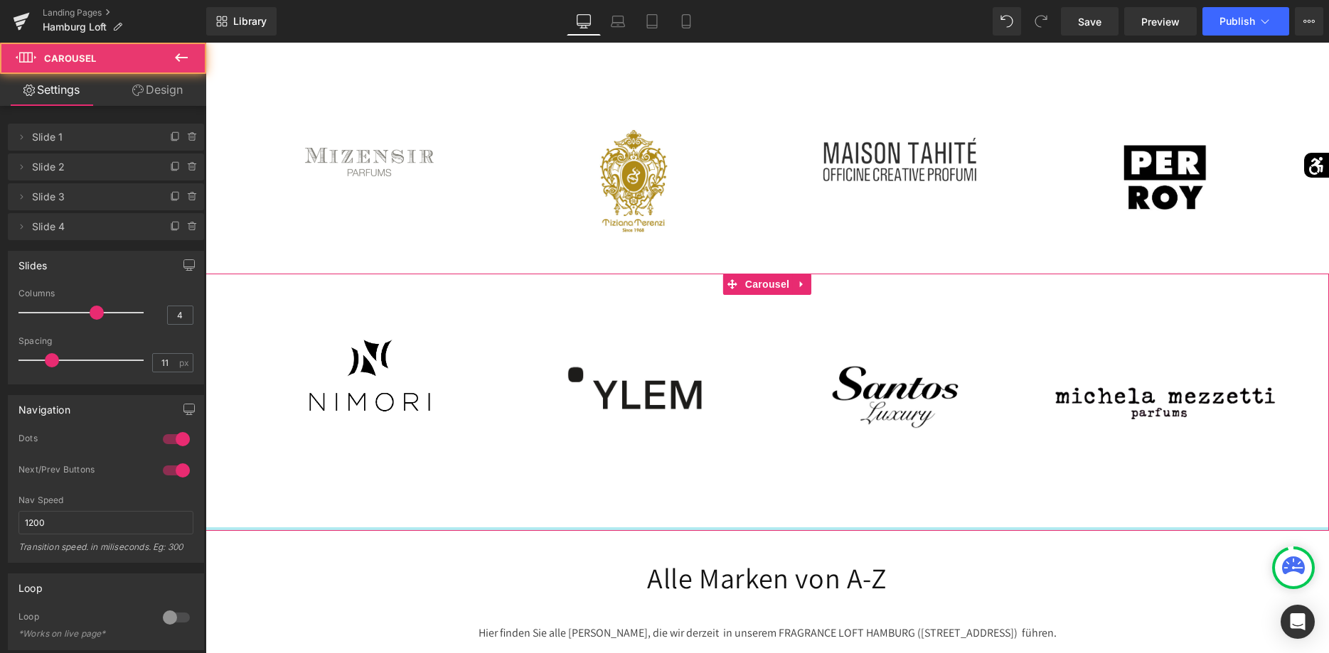
drag, startPoint x: 778, startPoint y: 557, endPoint x: 790, endPoint y: 508, distance: 50.5
click at [790, 508] on div "Image Image 50px" at bounding box center [766, 402] width 1123 height 257
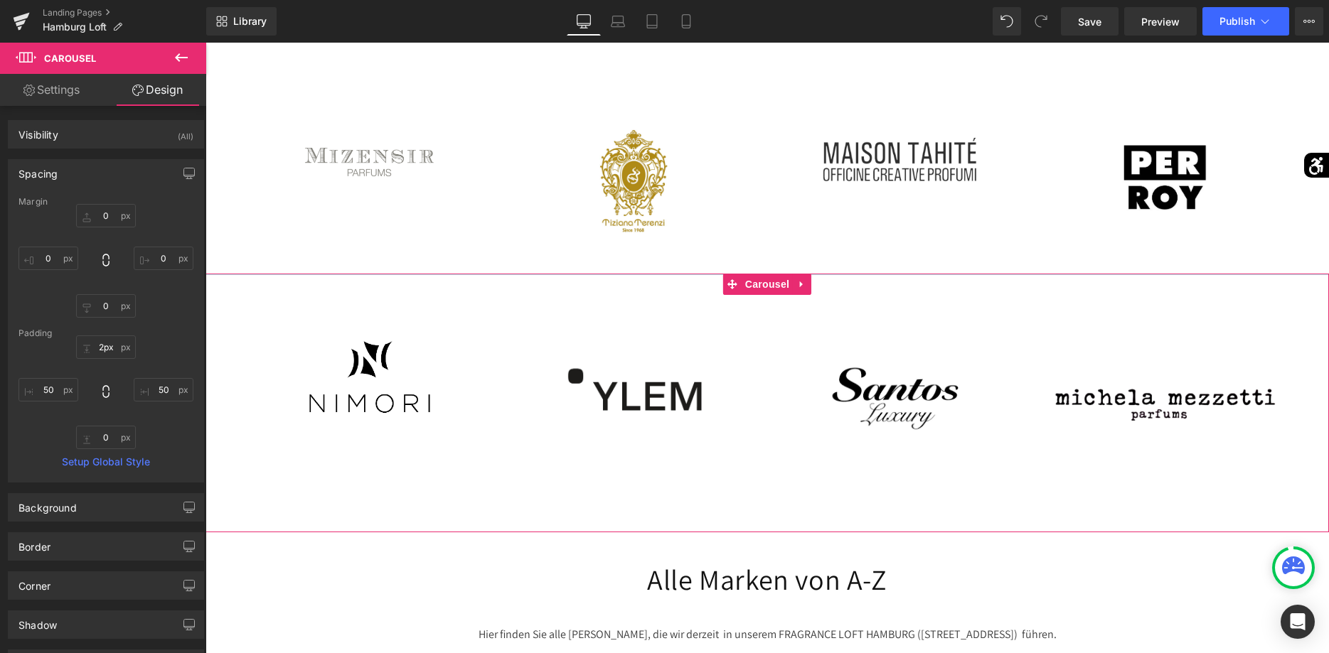
type input "0px"
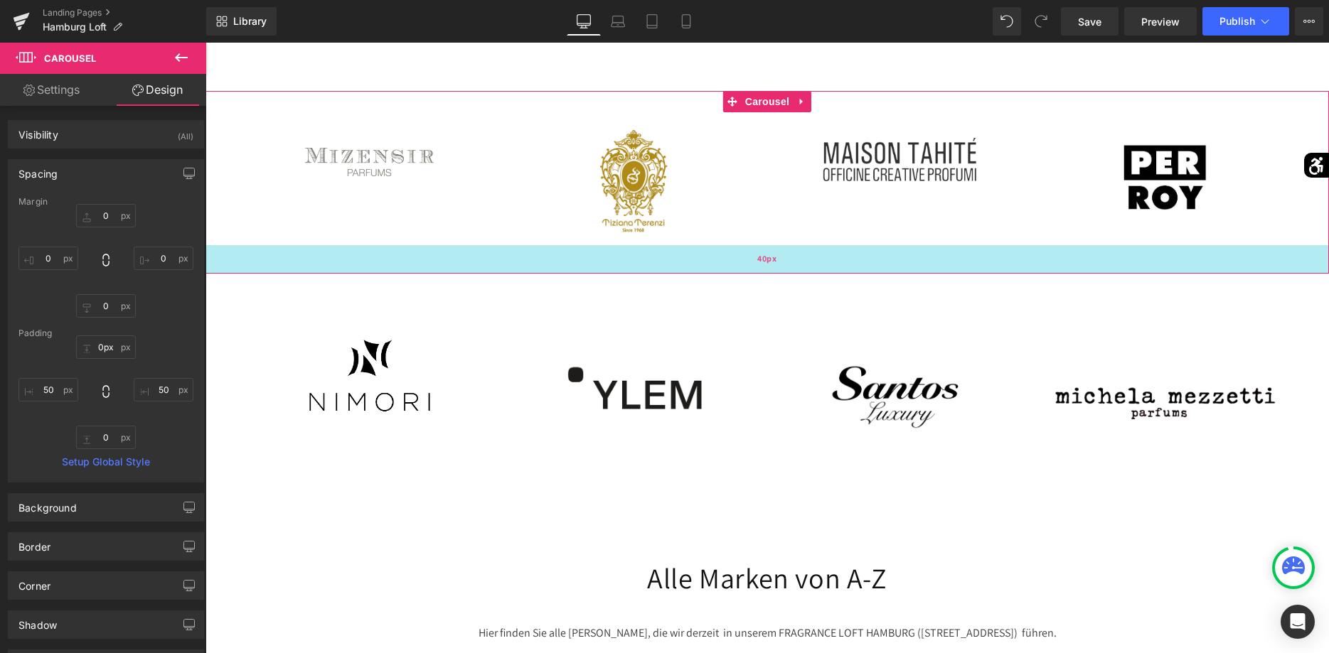
drag, startPoint x: 832, startPoint y: 277, endPoint x: 834, endPoint y: 267, distance: 10.2
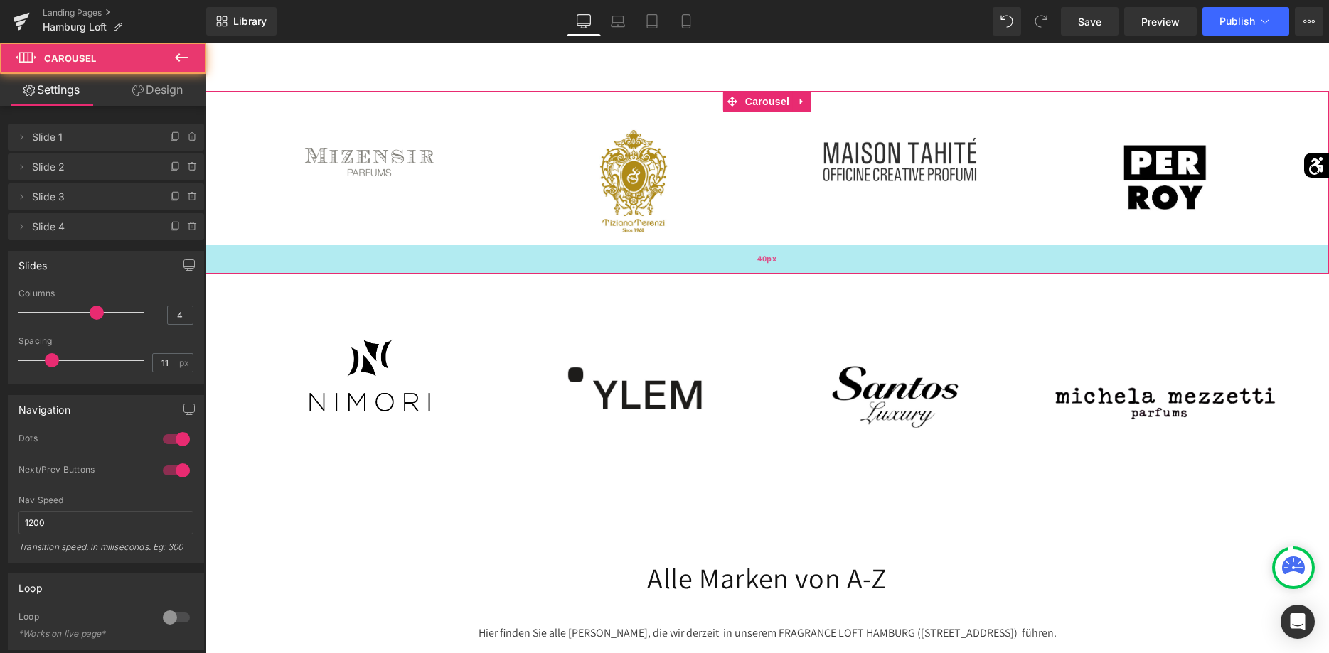
click at [834, 267] on div "40px" at bounding box center [766, 259] width 1123 height 28
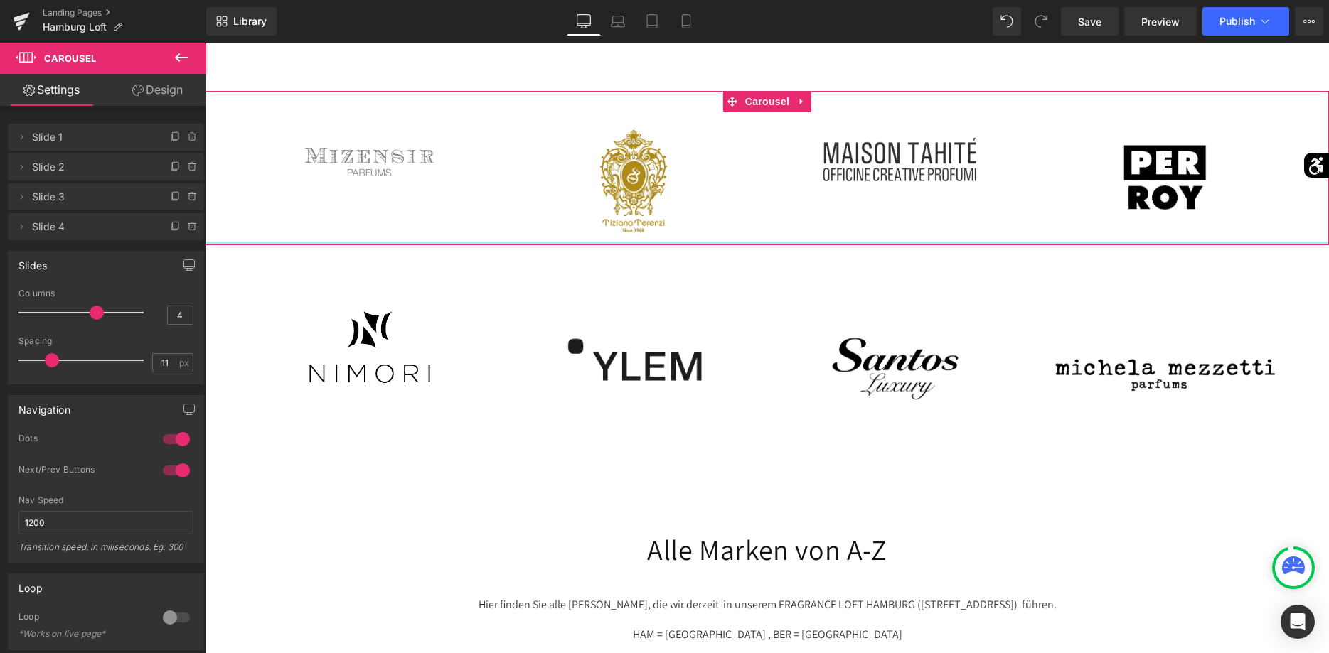
drag, startPoint x: 698, startPoint y: 272, endPoint x: 704, endPoint y: 243, distance: 29.7
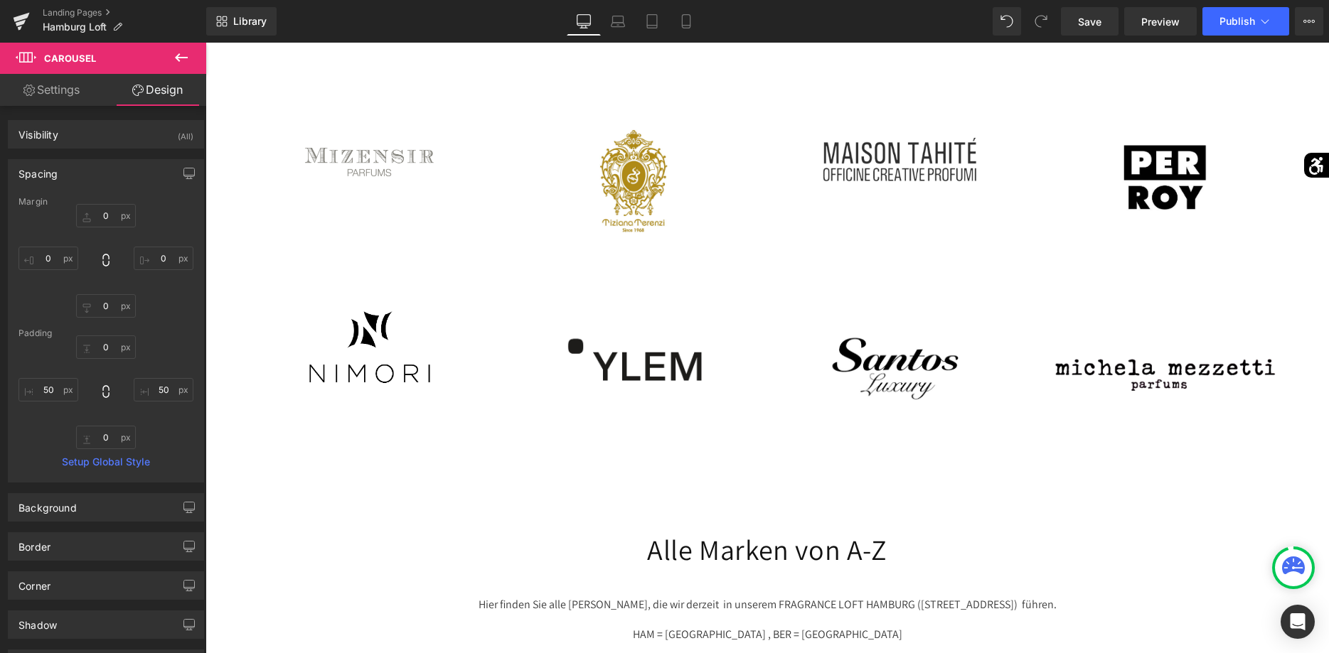
scroll to position [2288, 0]
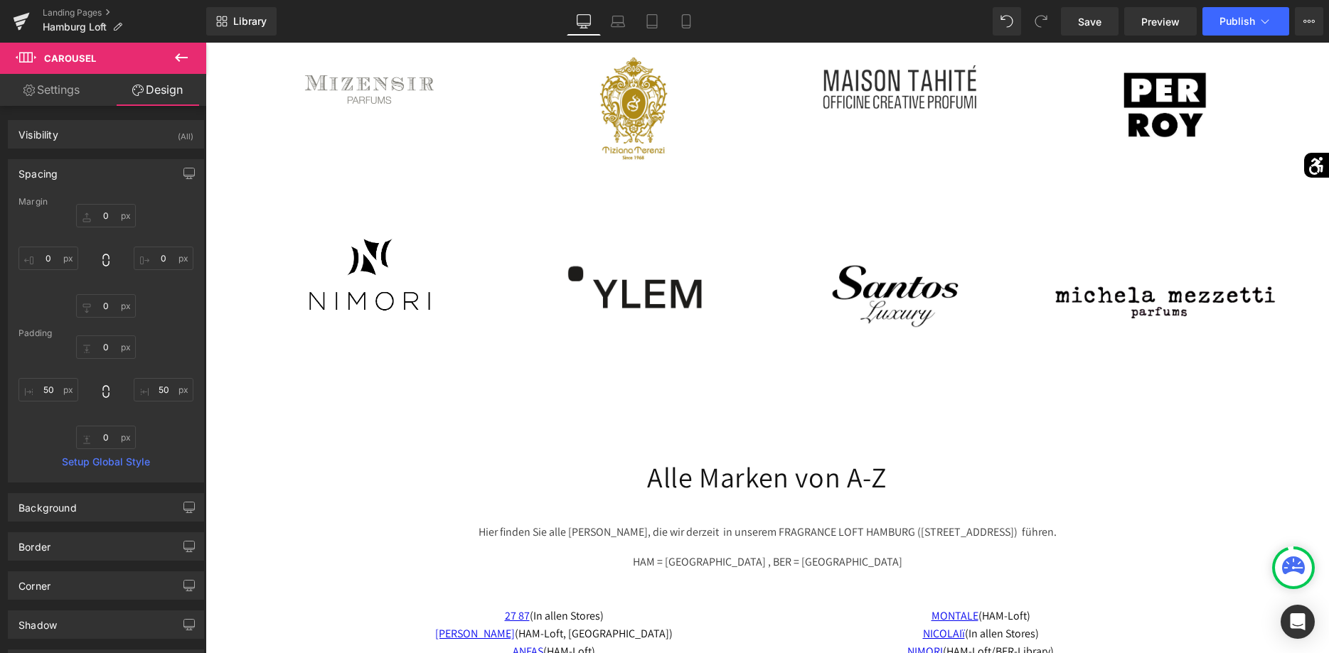
click at [191, 65] on button at bounding box center [181, 58] width 50 height 31
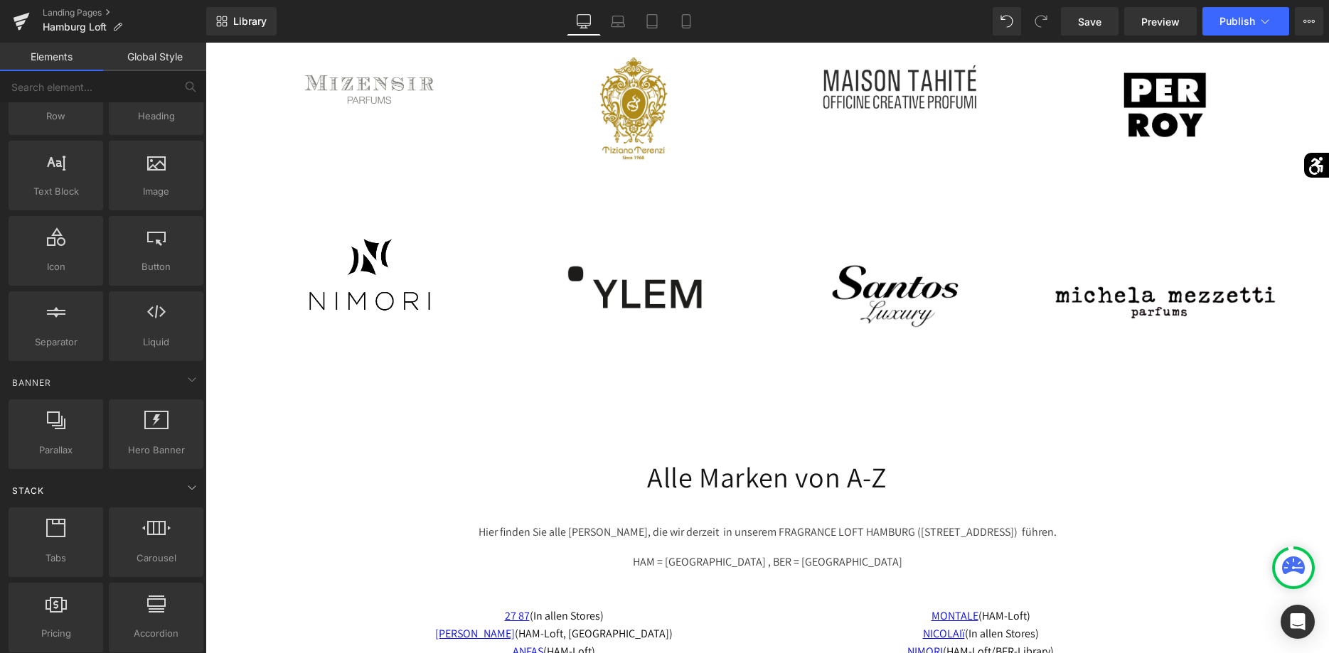
scroll to position [145, 0]
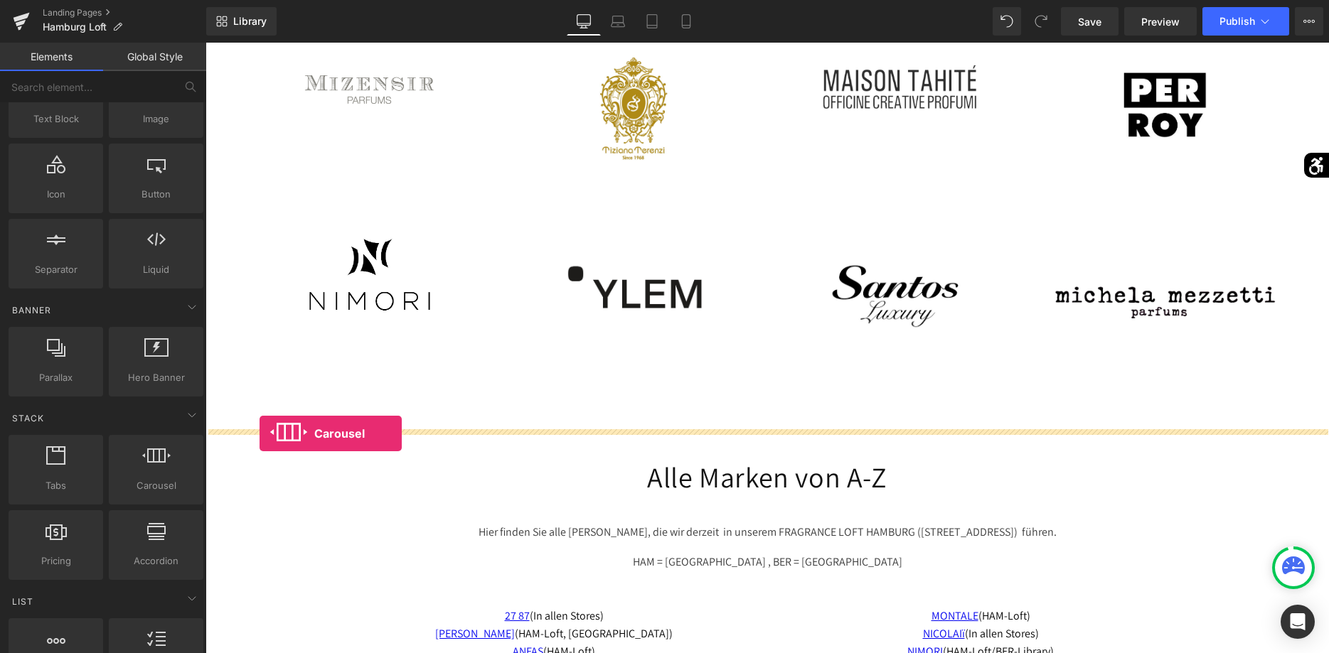
drag, startPoint x: 344, startPoint y: 515, endPoint x: 260, endPoint y: 434, distance: 117.2
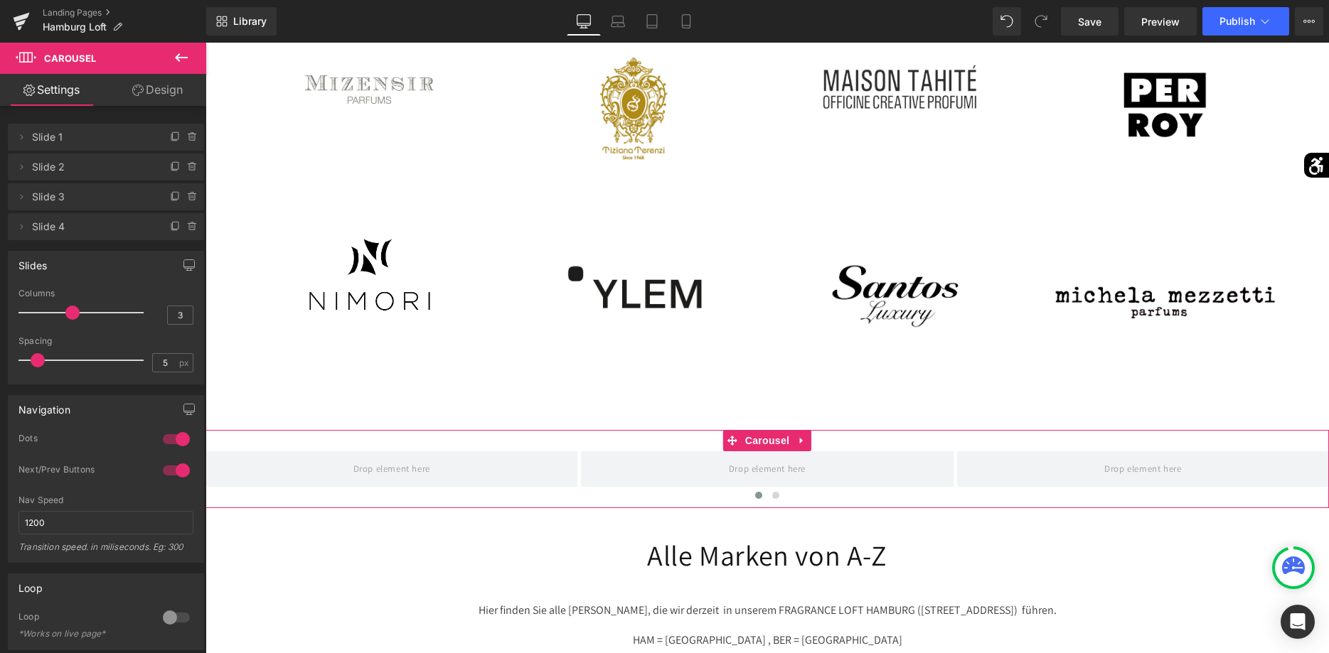
type input "4"
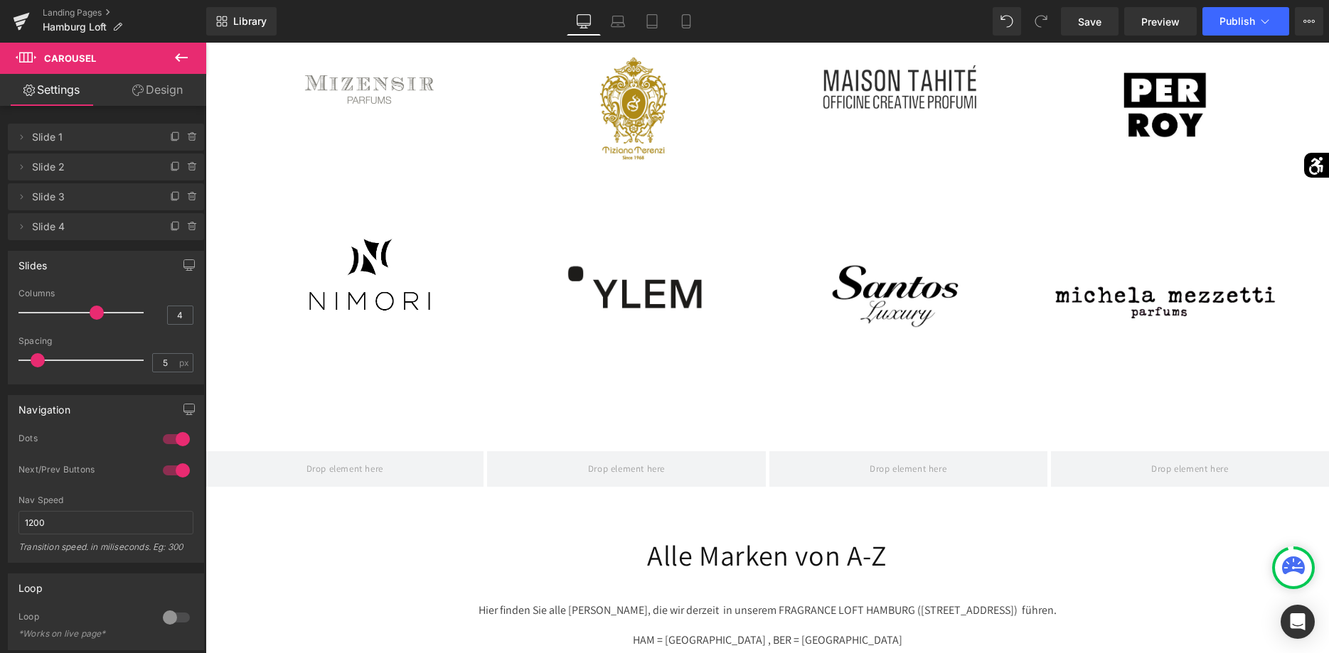
drag, startPoint x: 75, startPoint y: 317, endPoint x: 99, endPoint y: 317, distance: 23.5
click at [99, 317] on span at bounding box center [97, 313] width 14 height 14
click at [1093, 26] on span "Save" at bounding box center [1089, 21] width 23 height 15
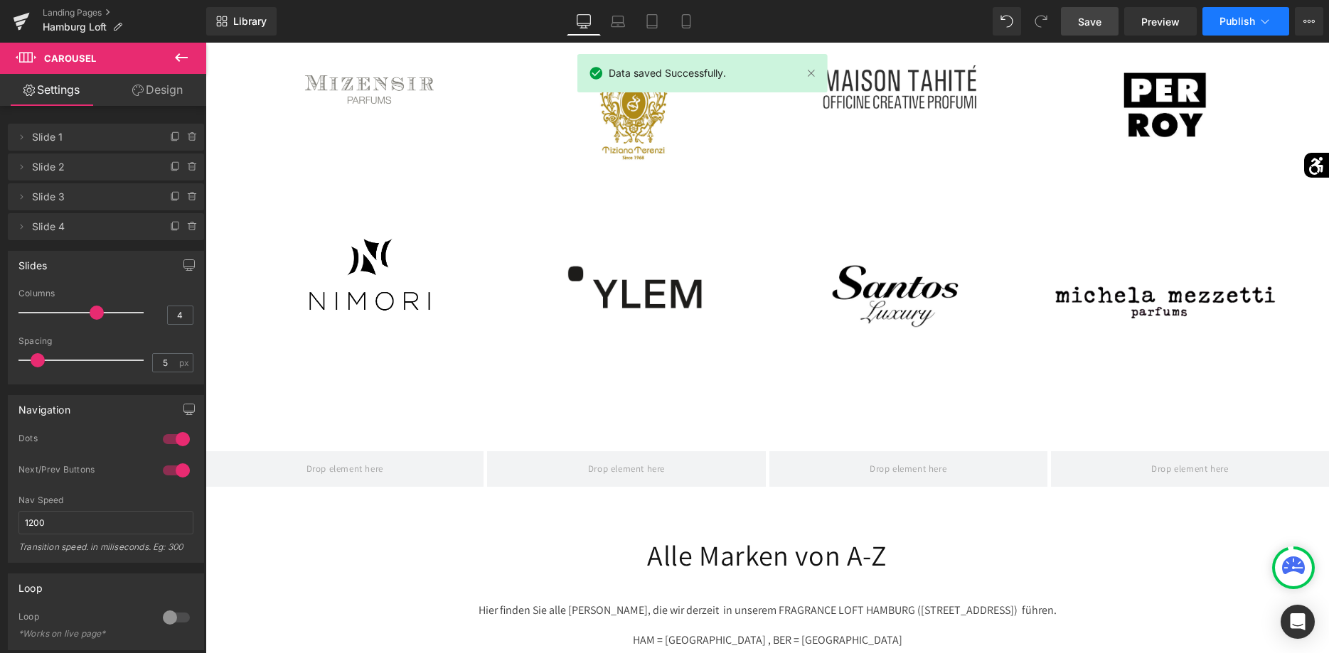
click at [1251, 18] on span "Publish" at bounding box center [1237, 21] width 36 height 11
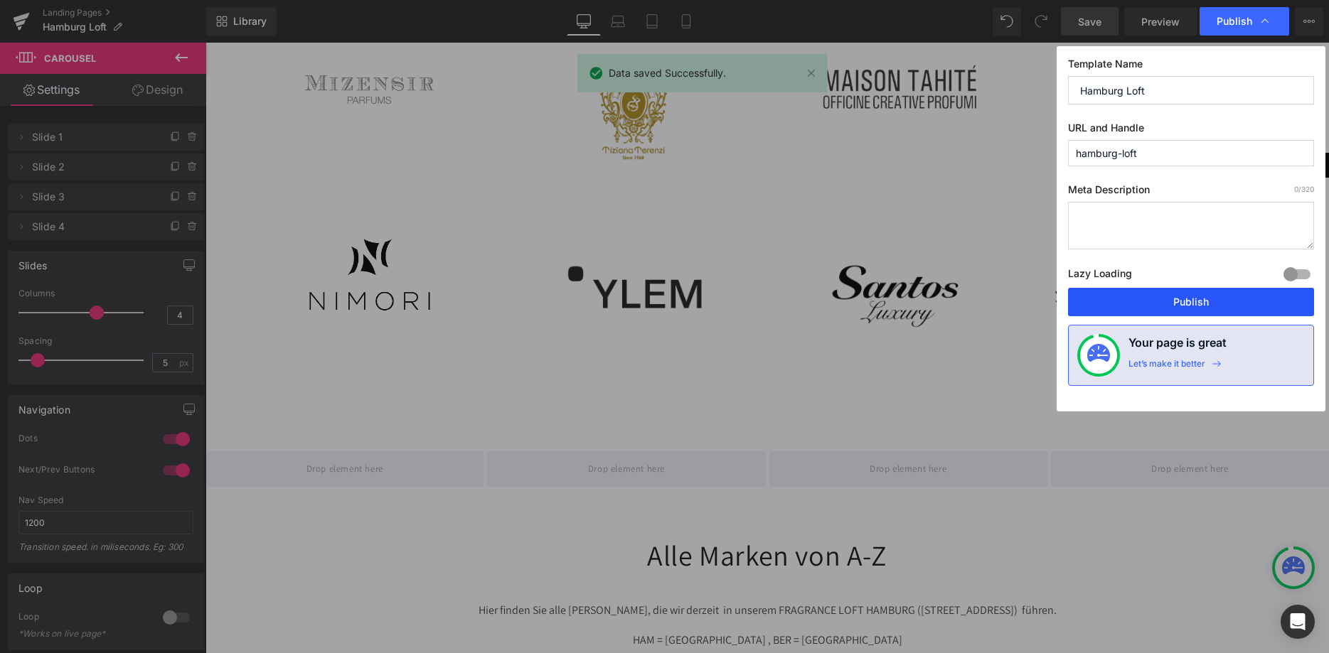
click at [1174, 292] on button "Publish" at bounding box center [1191, 302] width 246 height 28
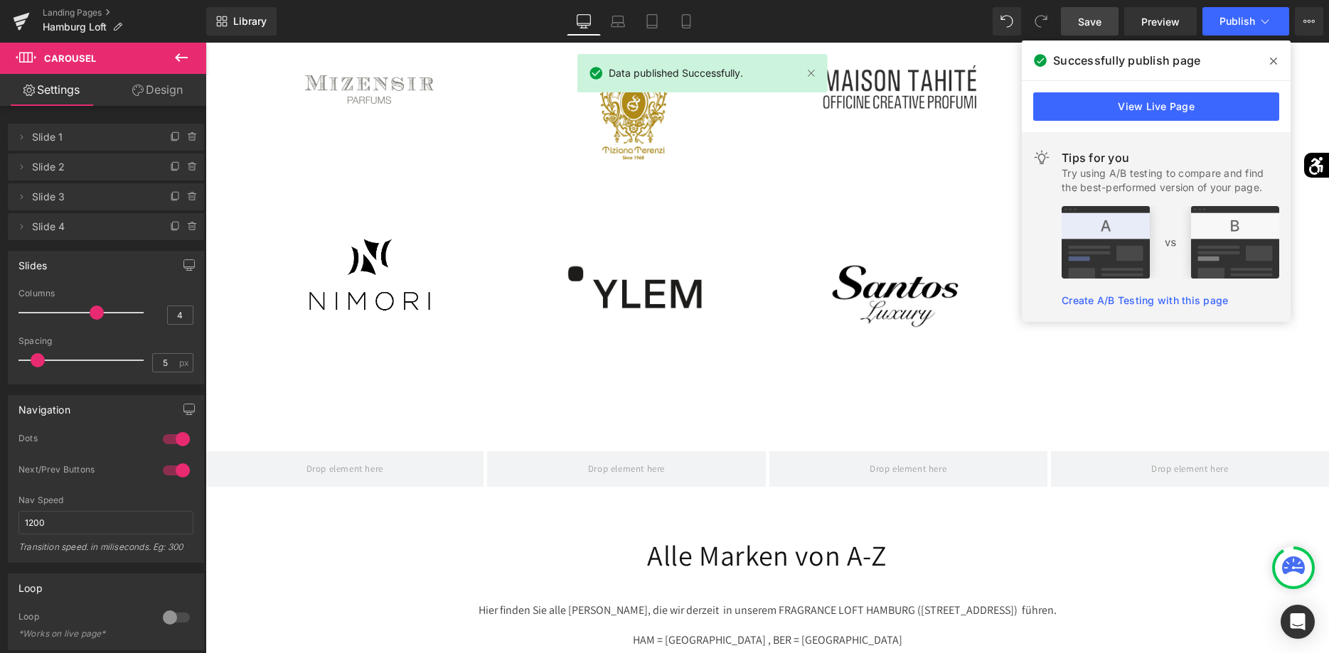
click at [1271, 62] on icon at bounding box center [1273, 60] width 7 height 11
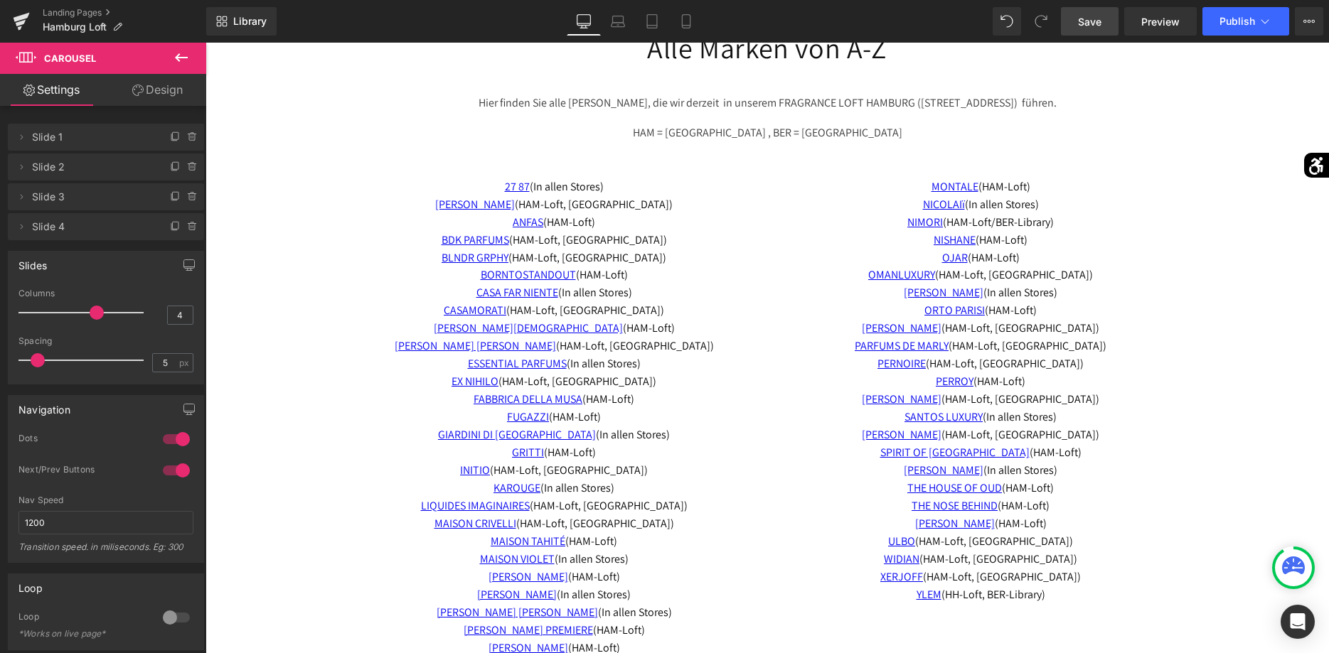
scroll to position [2941, 0]
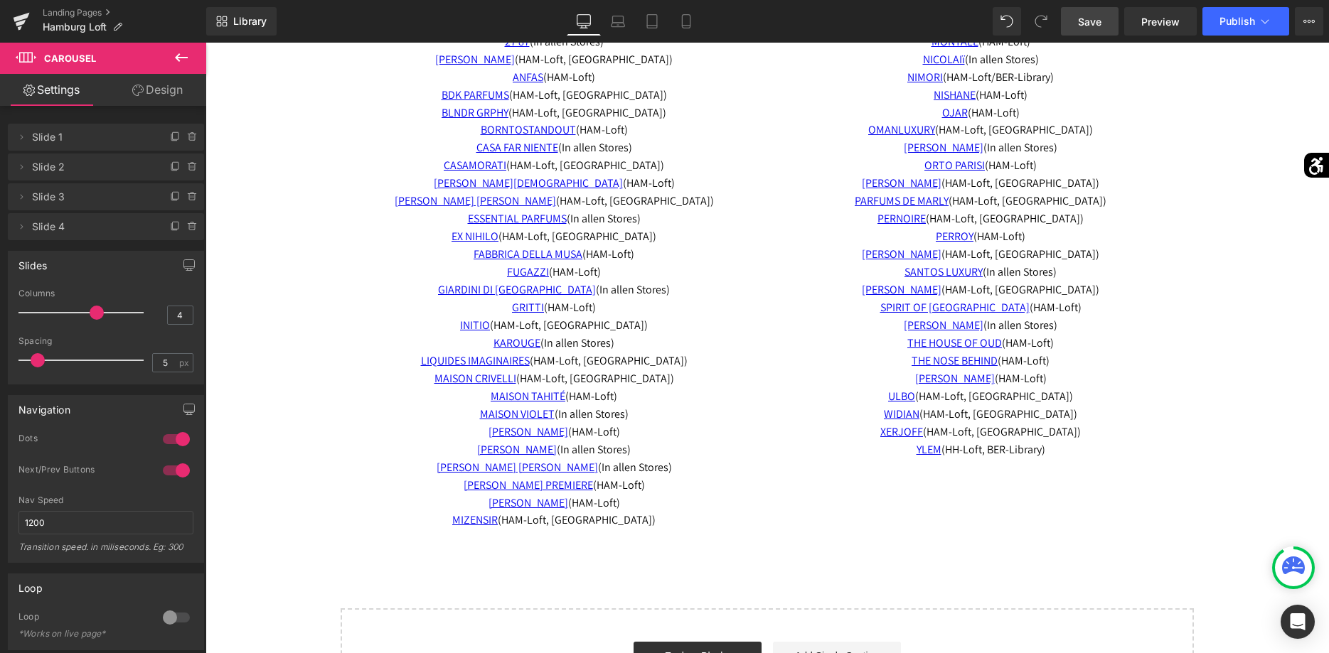
click at [189, 69] on button at bounding box center [181, 58] width 50 height 31
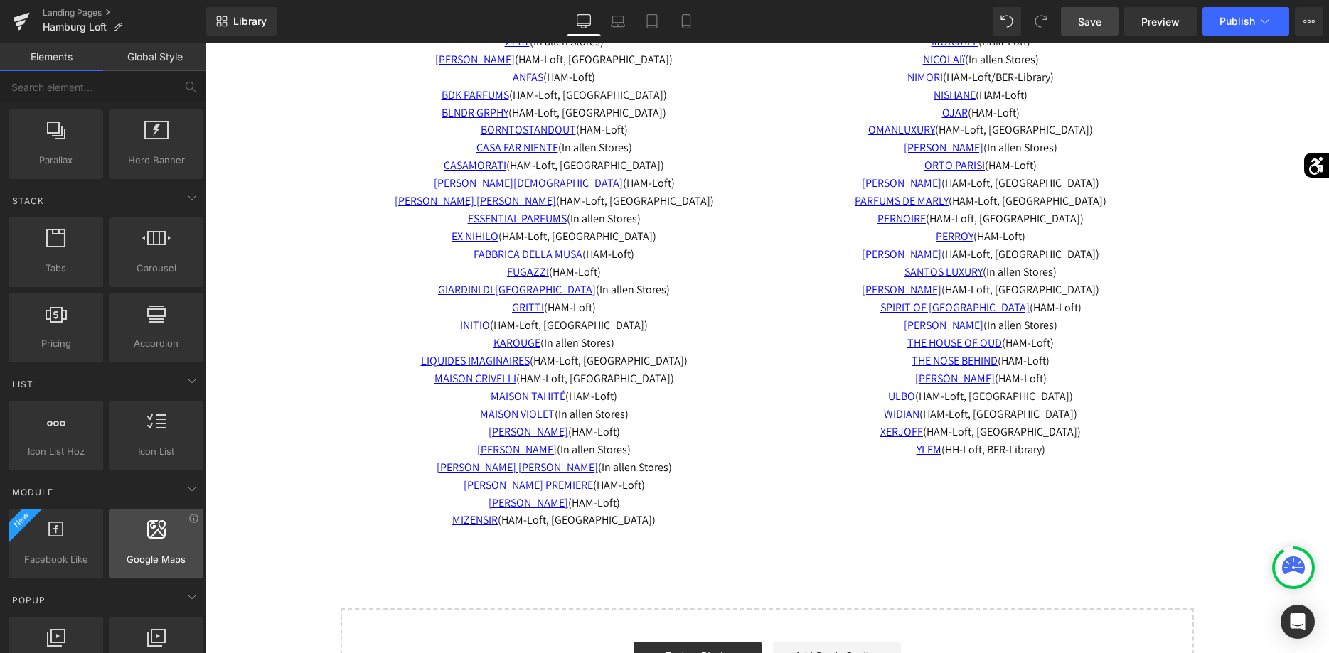
scroll to position [508, 0]
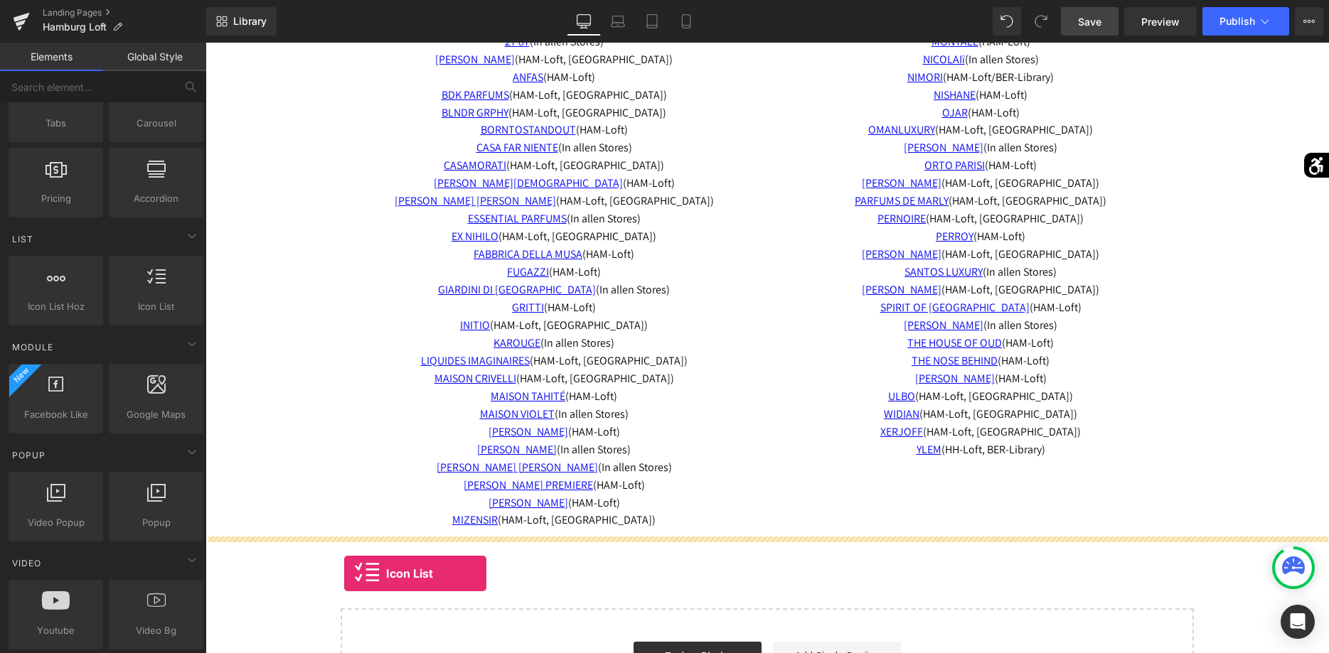
drag, startPoint x: 366, startPoint y: 357, endPoint x: 355, endPoint y: 560, distance: 202.9
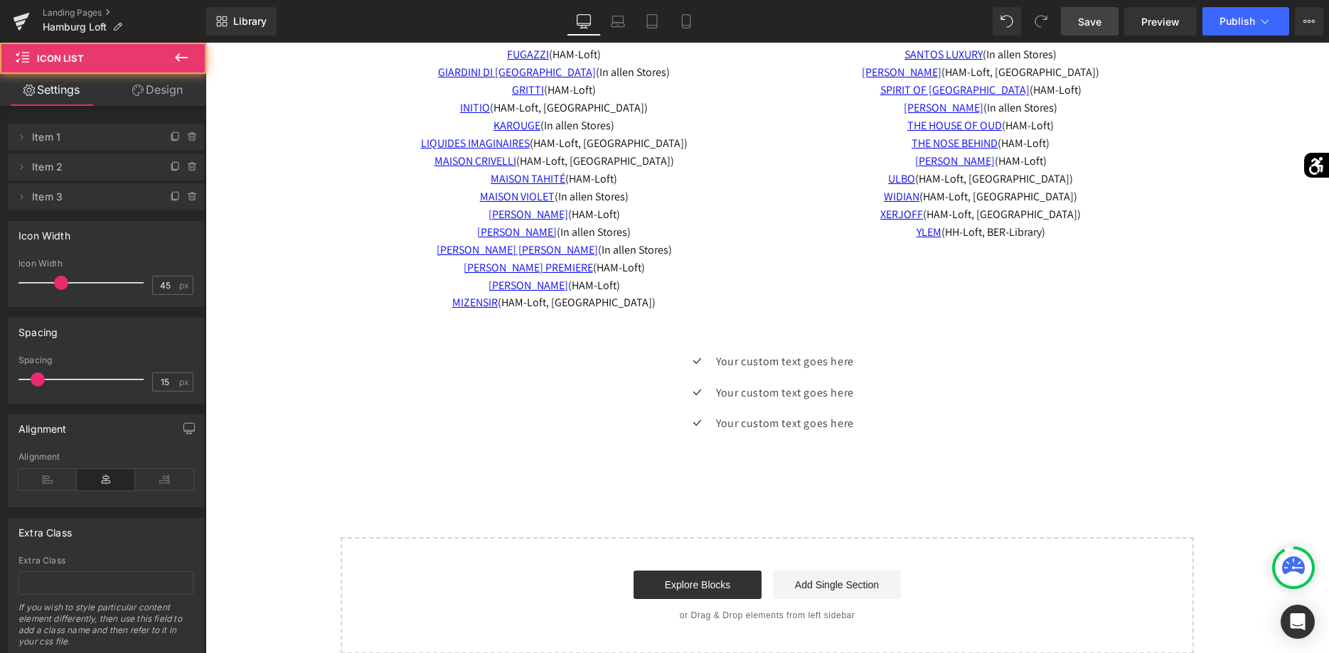
scroll to position [3231, 0]
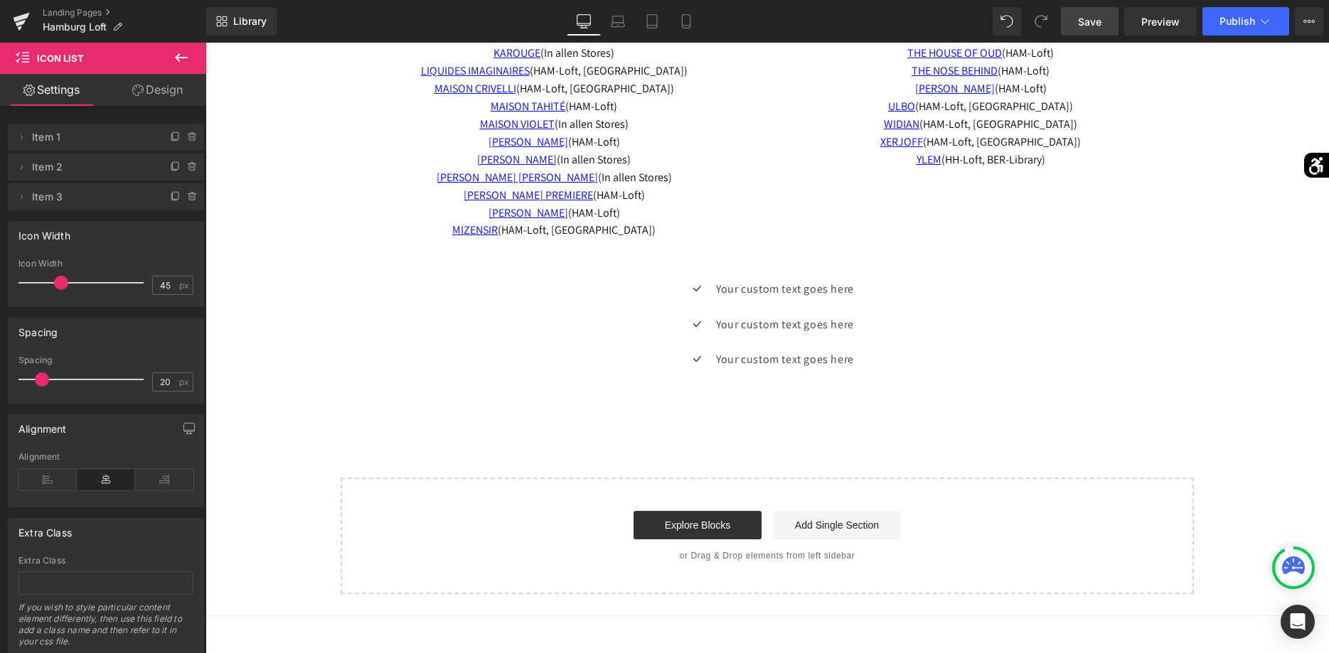
type input "15"
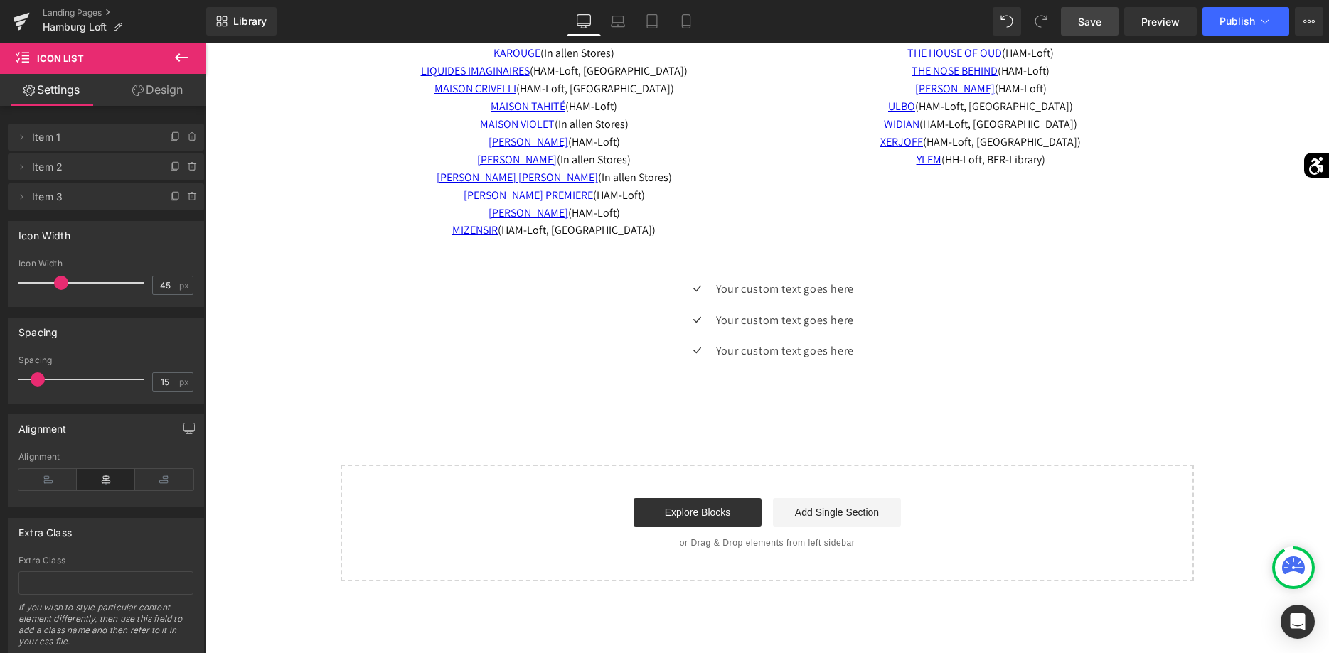
click at [41, 385] on span at bounding box center [38, 380] width 14 height 14
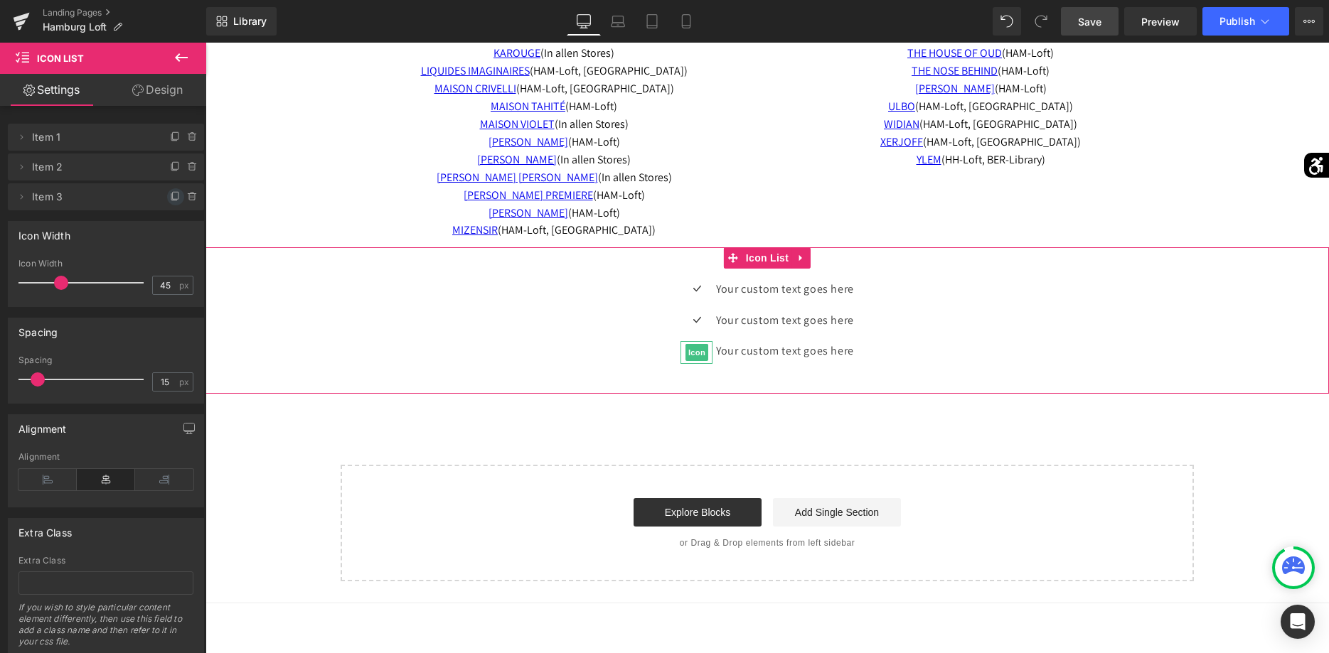
click at [170, 201] on icon at bounding box center [175, 196] width 11 height 11
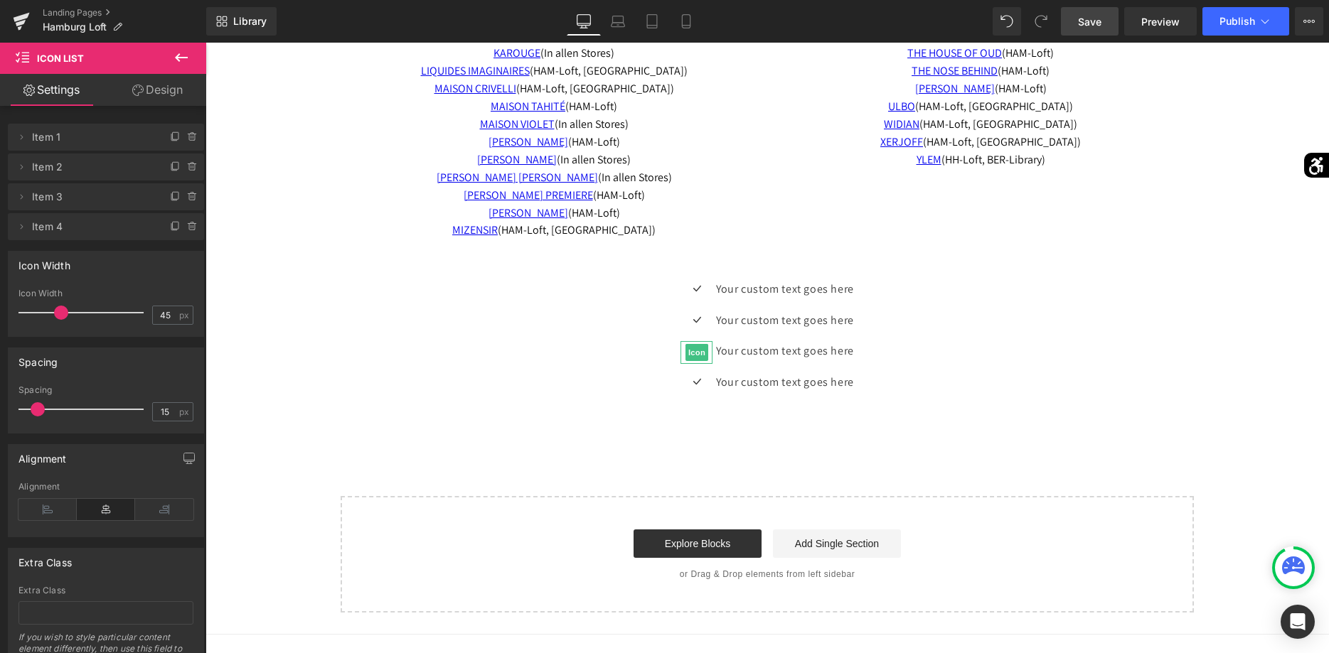
click at [170, 201] on icon at bounding box center [175, 196] width 11 height 11
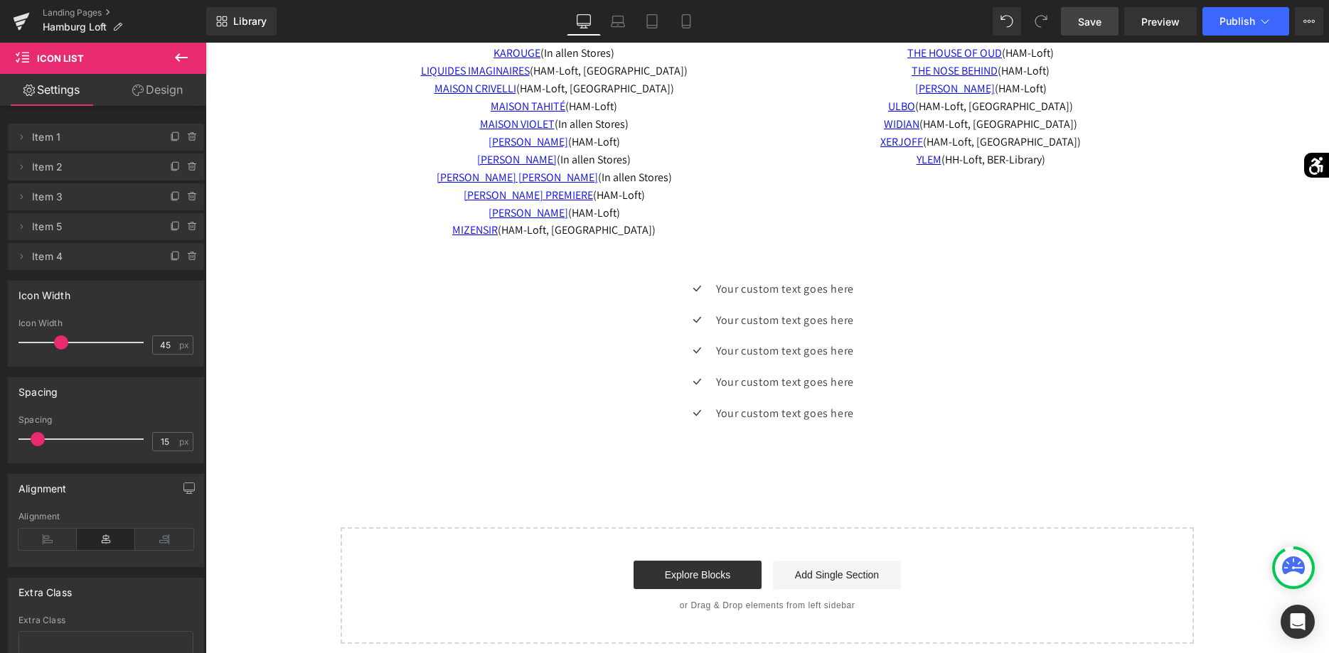
click at [170, 201] on icon at bounding box center [175, 196] width 11 height 11
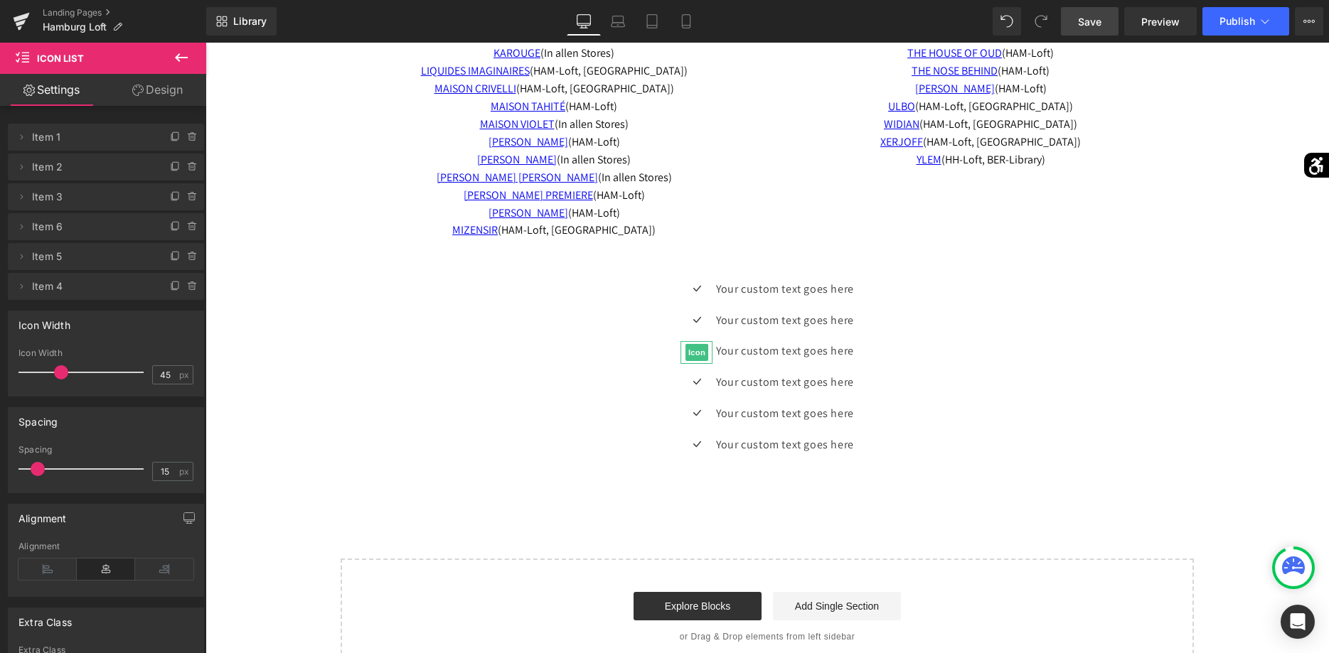
click at [170, 201] on icon at bounding box center [175, 196] width 11 height 11
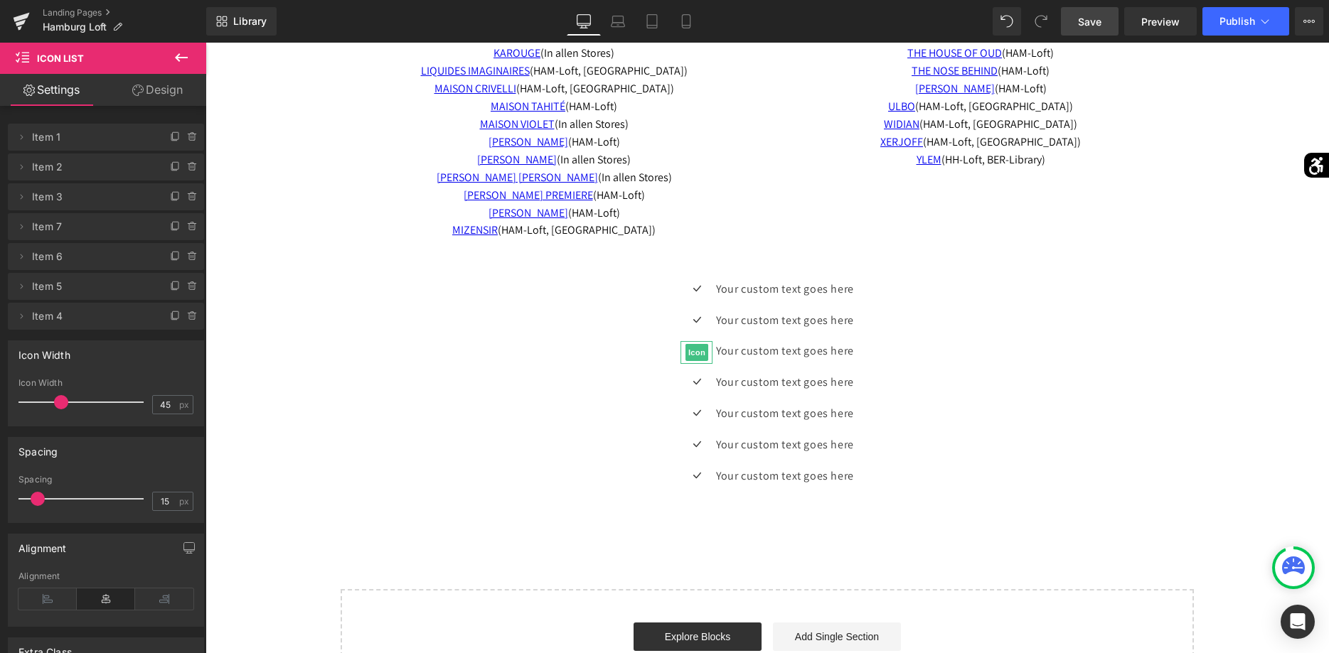
click at [170, 201] on icon at bounding box center [175, 196] width 11 height 11
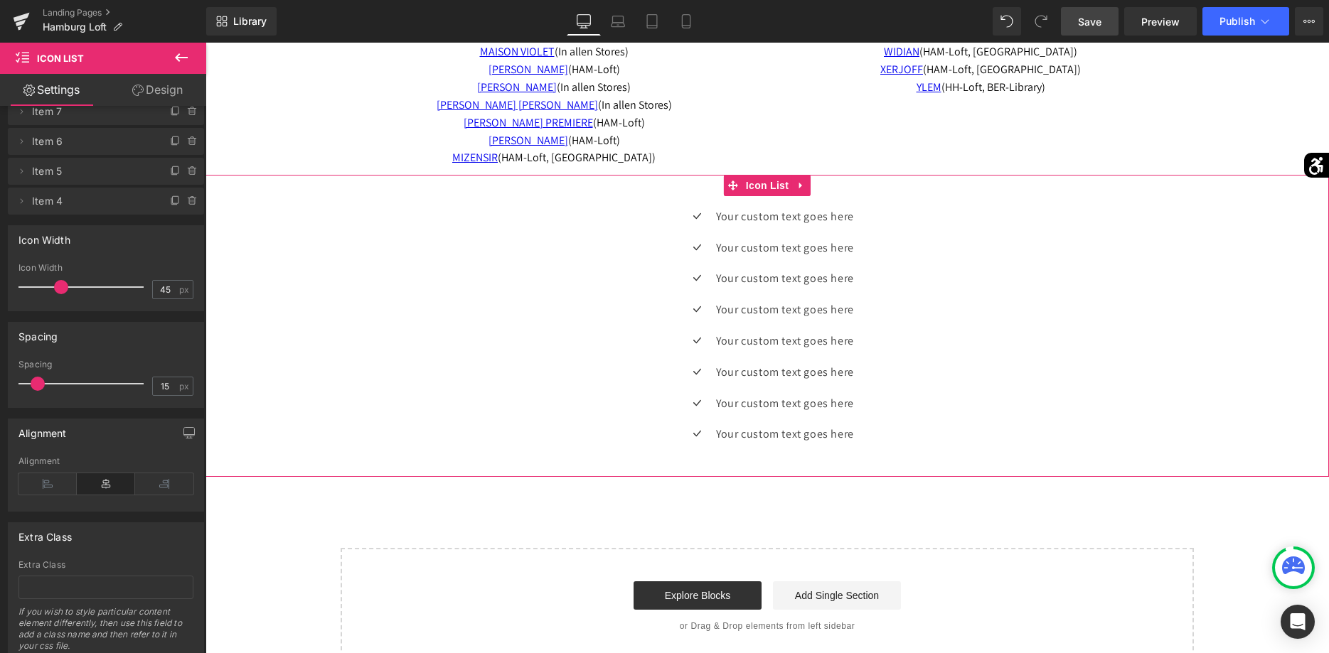
scroll to position [183, 0]
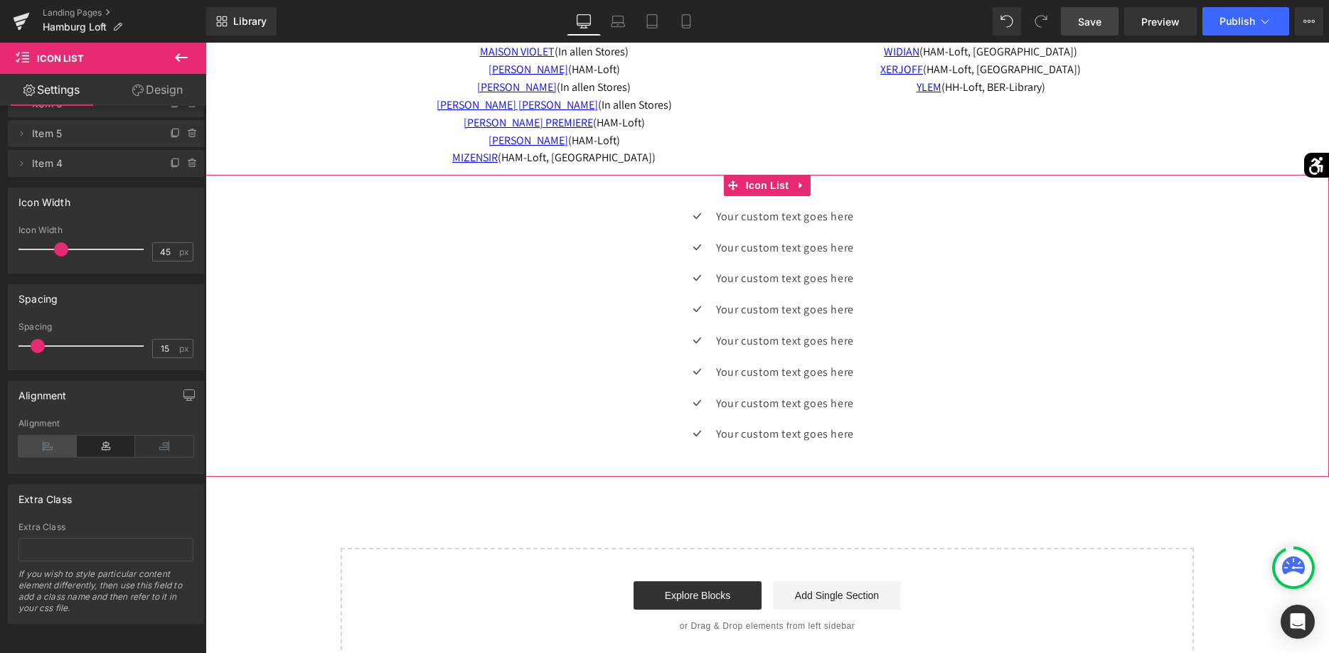
click at [41, 442] on icon at bounding box center [47, 446] width 58 height 21
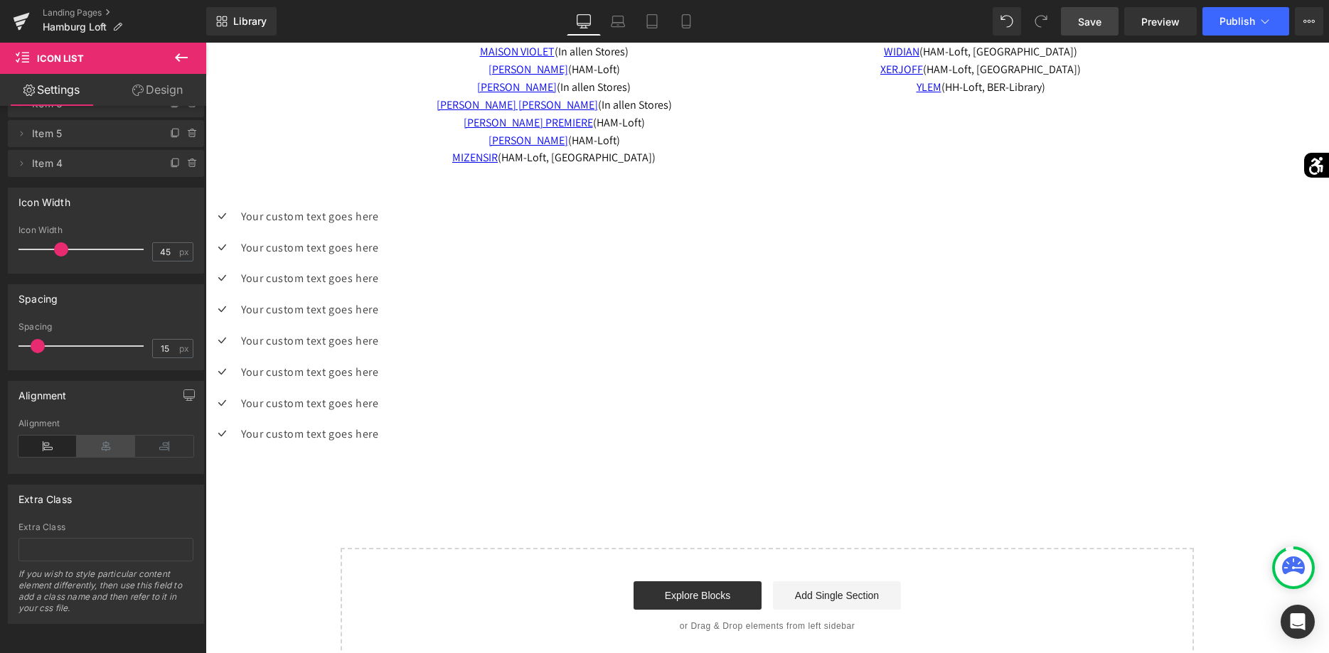
click at [105, 442] on icon at bounding box center [106, 446] width 58 height 21
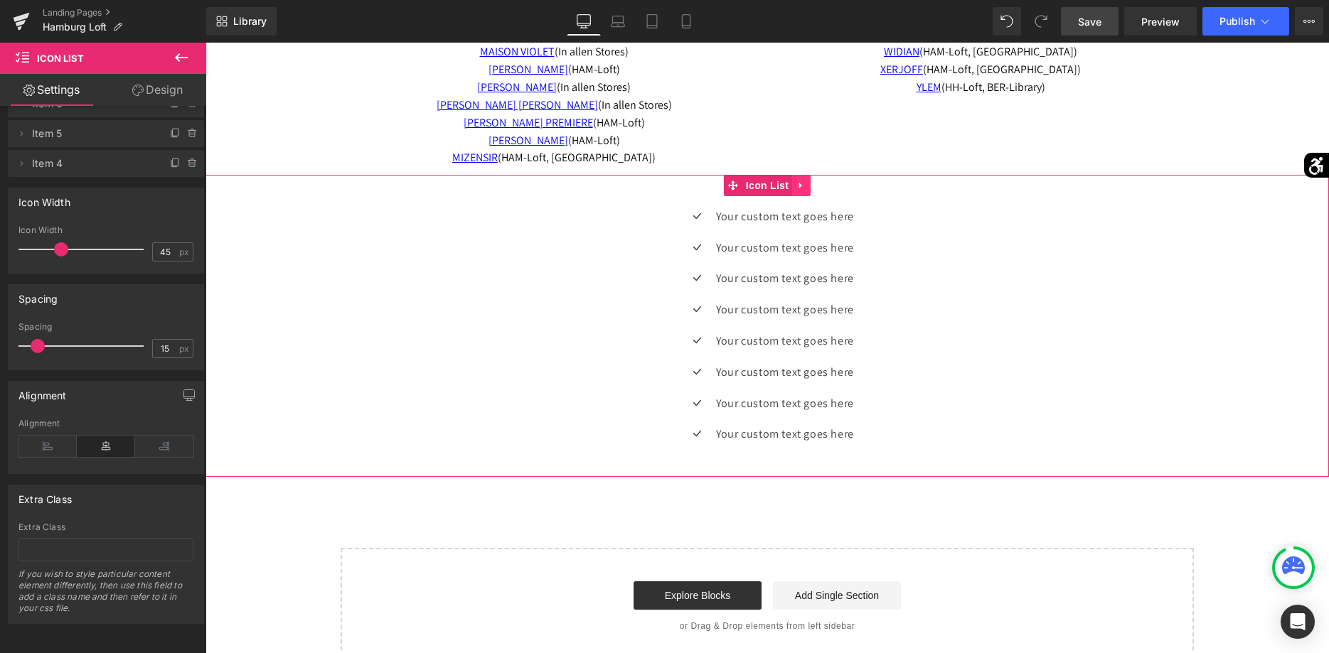
click at [801, 191] on link at bounding box center [801, 185] width 18 height 21
click at [805, 191] on link at bounding box center [810, 185] width 18 height 21
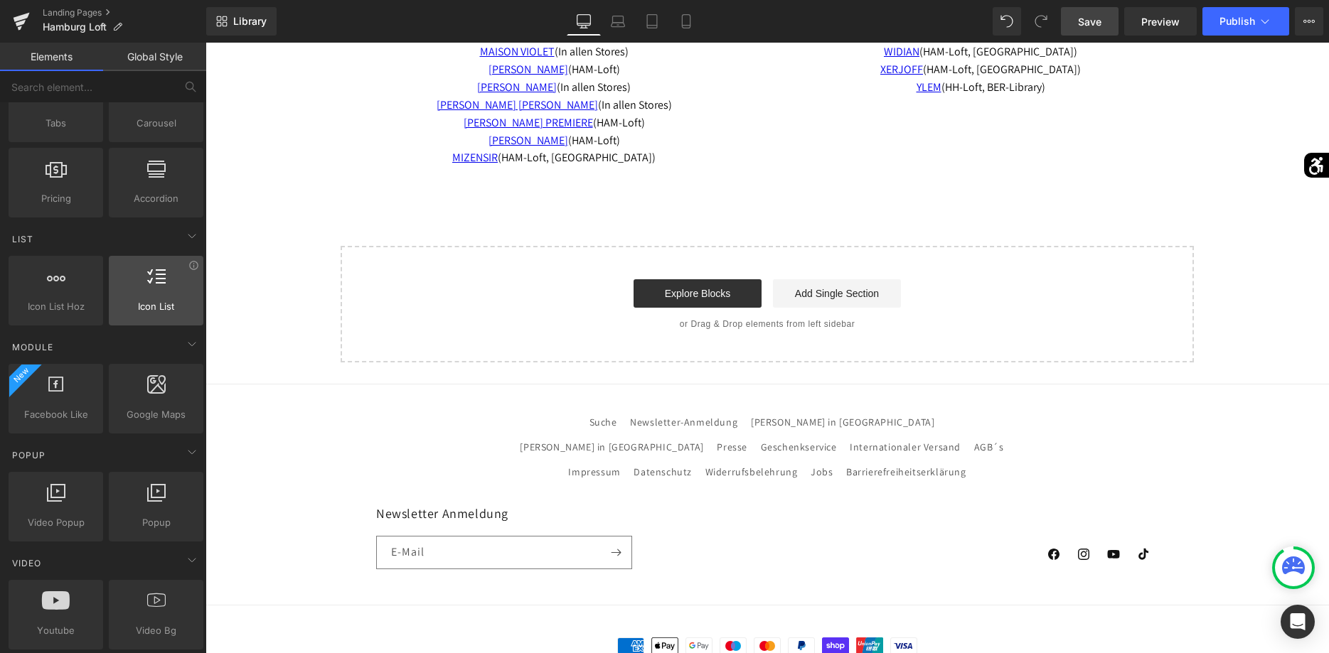
scroll to position [580, 0]
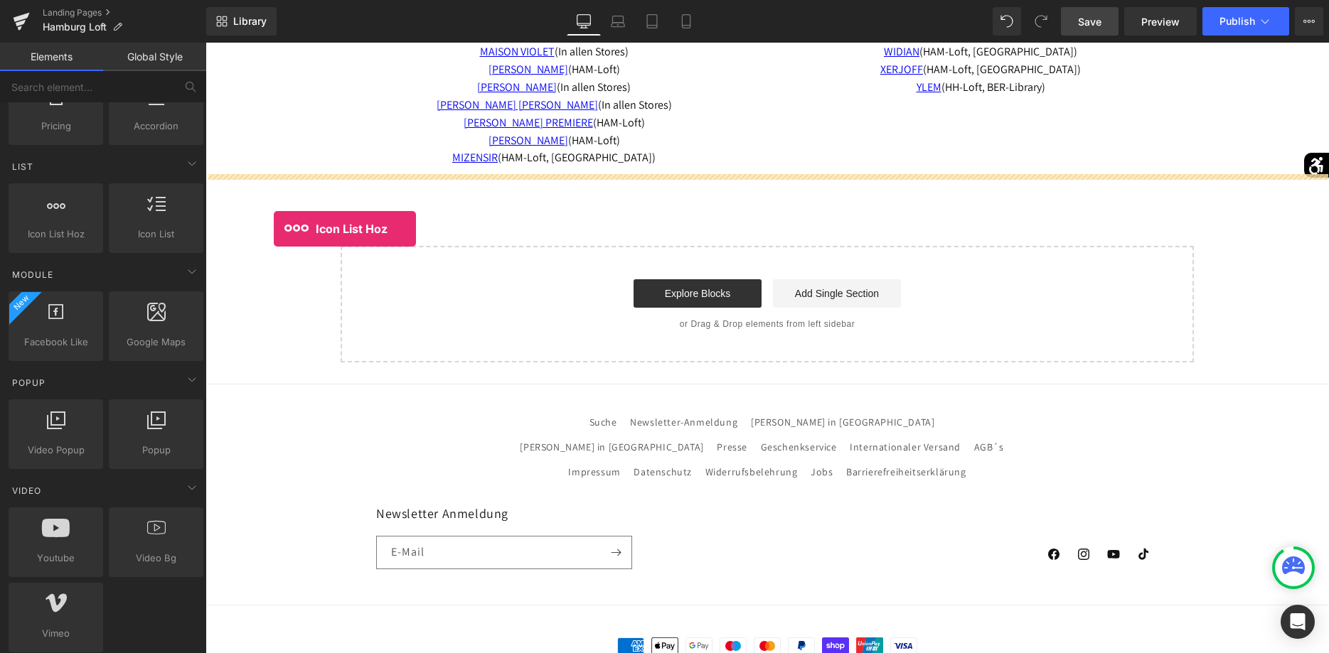
drag, startPoint x: 289, startPoint y: 269, endPoint x: 275, endPoint y: 229, distance: 42.7
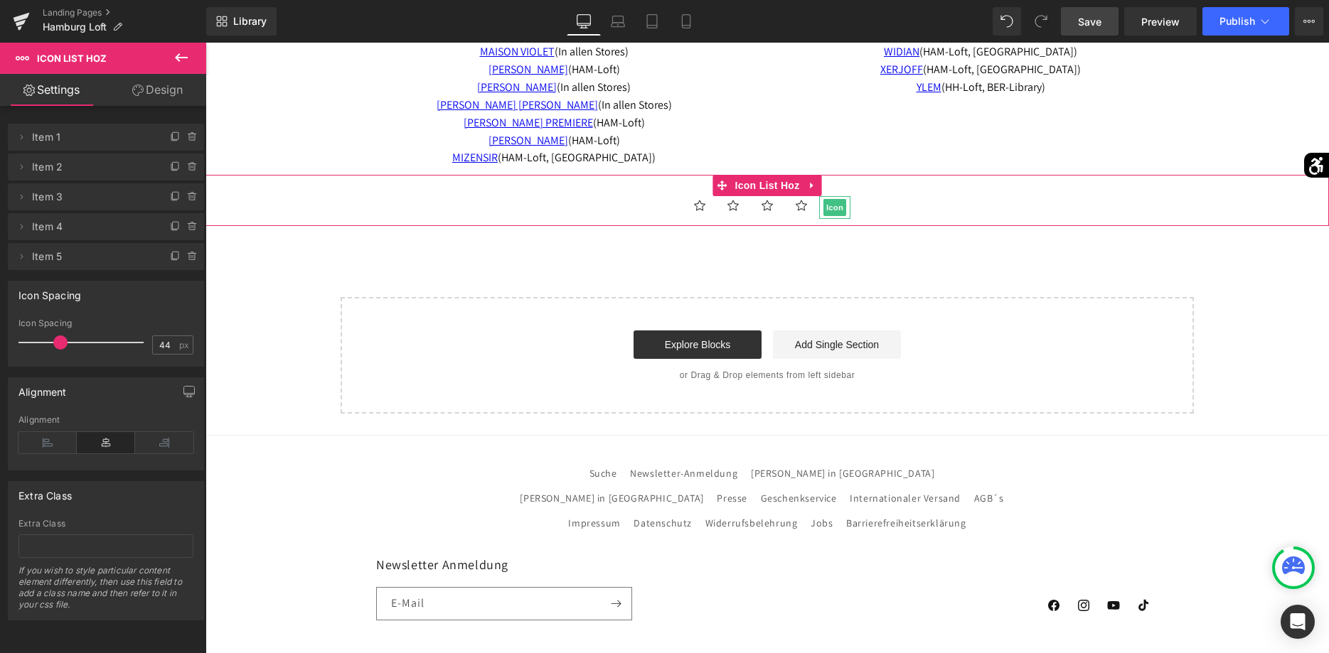
click at [830, 208] on span "Icon" at bounding box center [834, 207] width 23 height 17
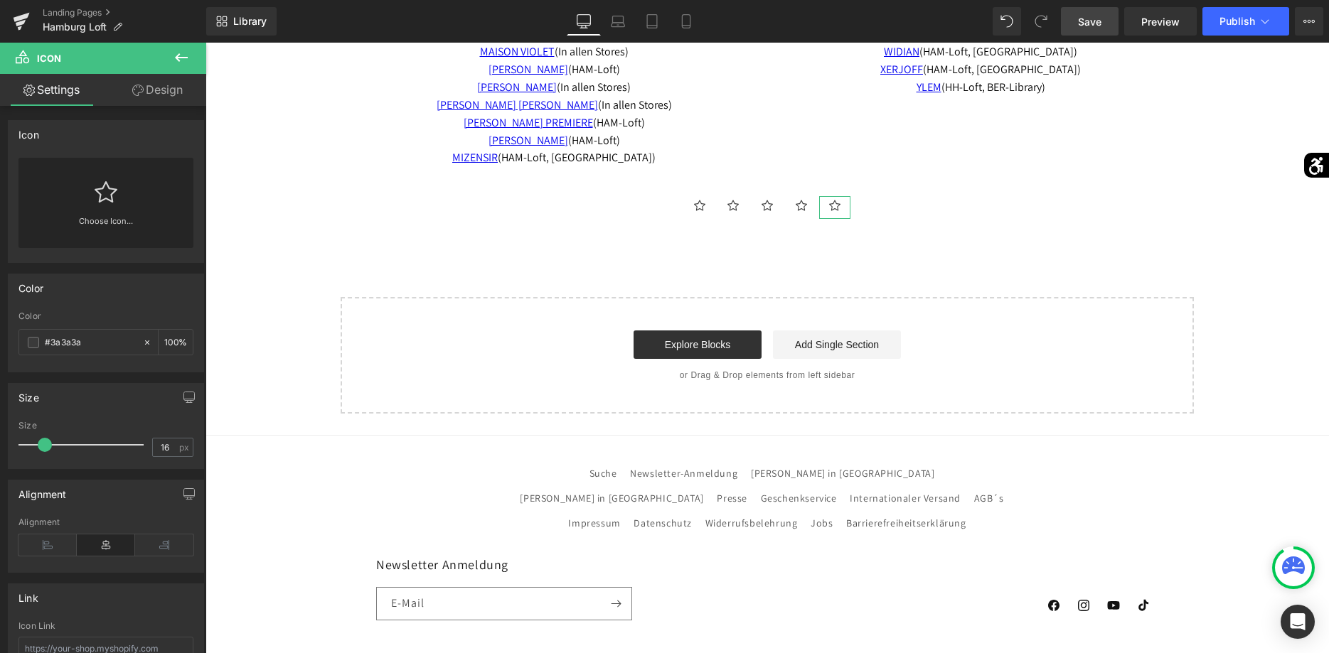
click at [109, 200] on icon at bounding box center [106, 191] width 23 height 21
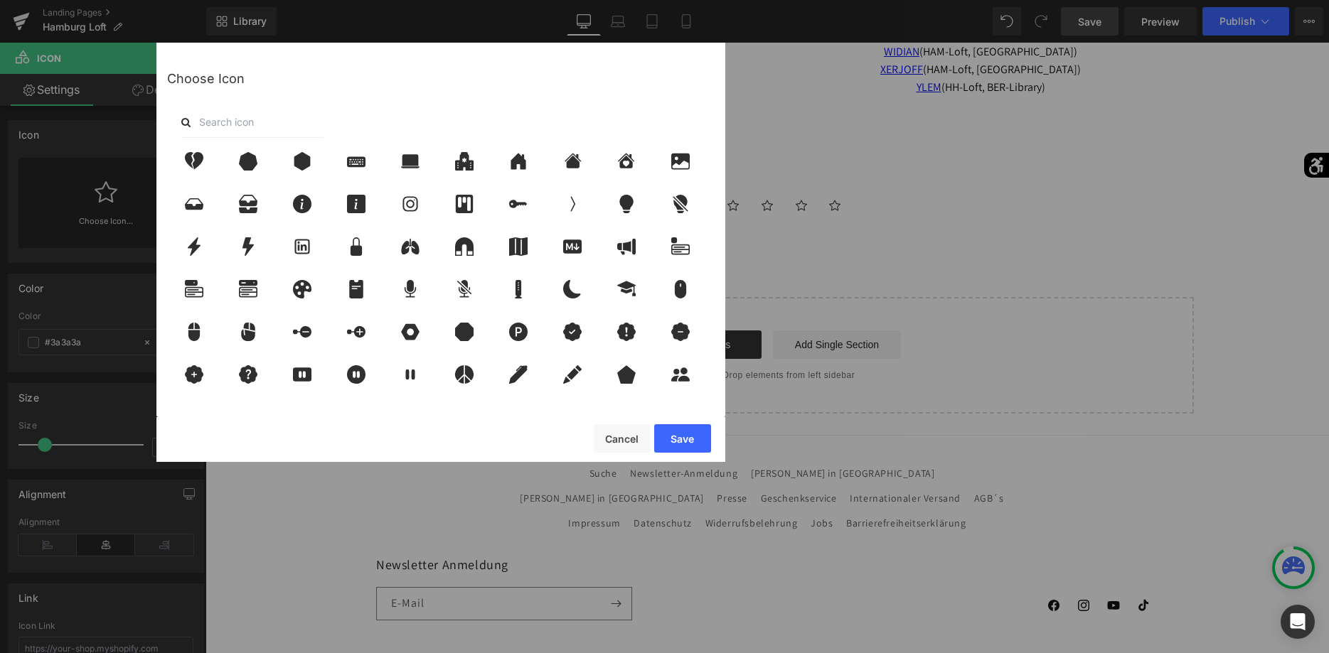
scroll to position [1433, 0]
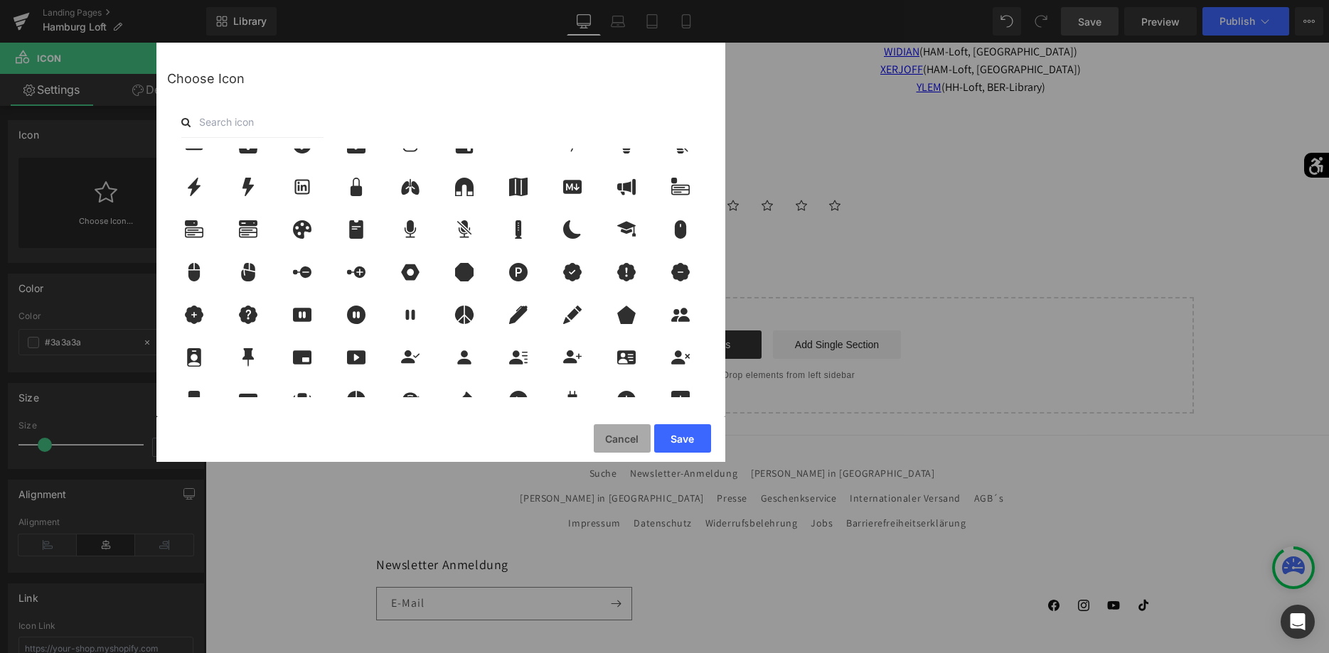
click at [615, 432] on button "Cancel" at bounding box center [622, 438] width 57 height 28
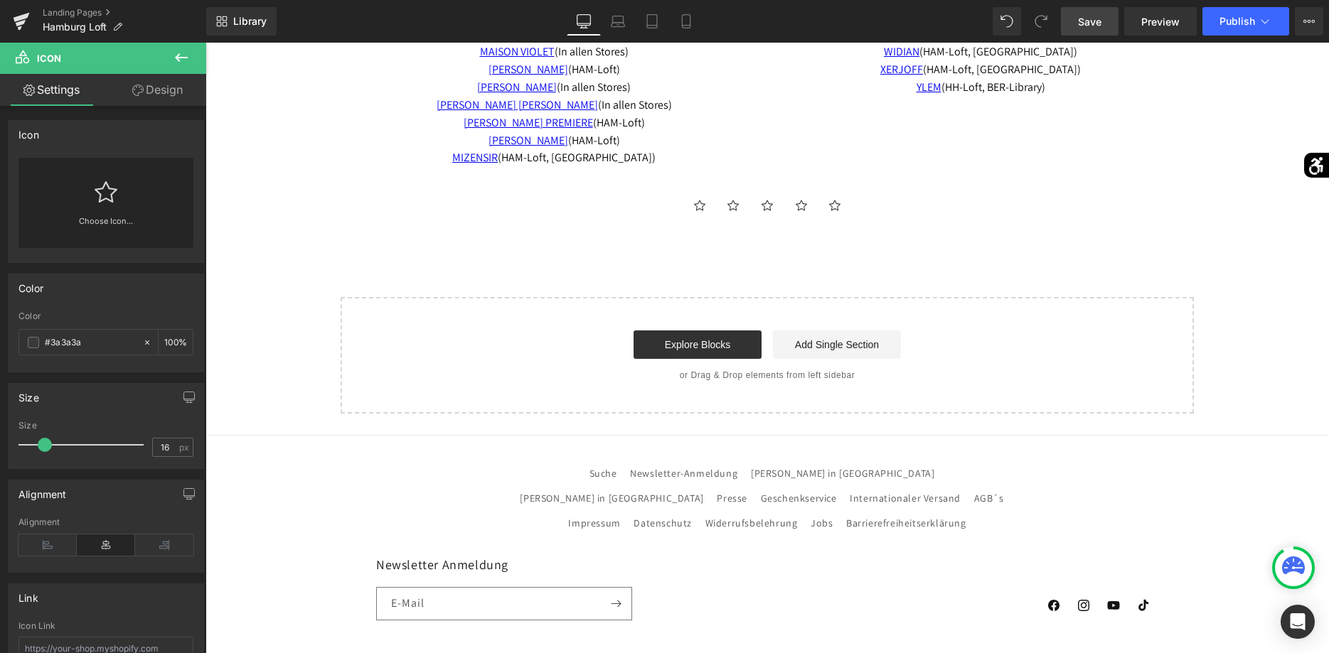
scroll to position [3231, 0]
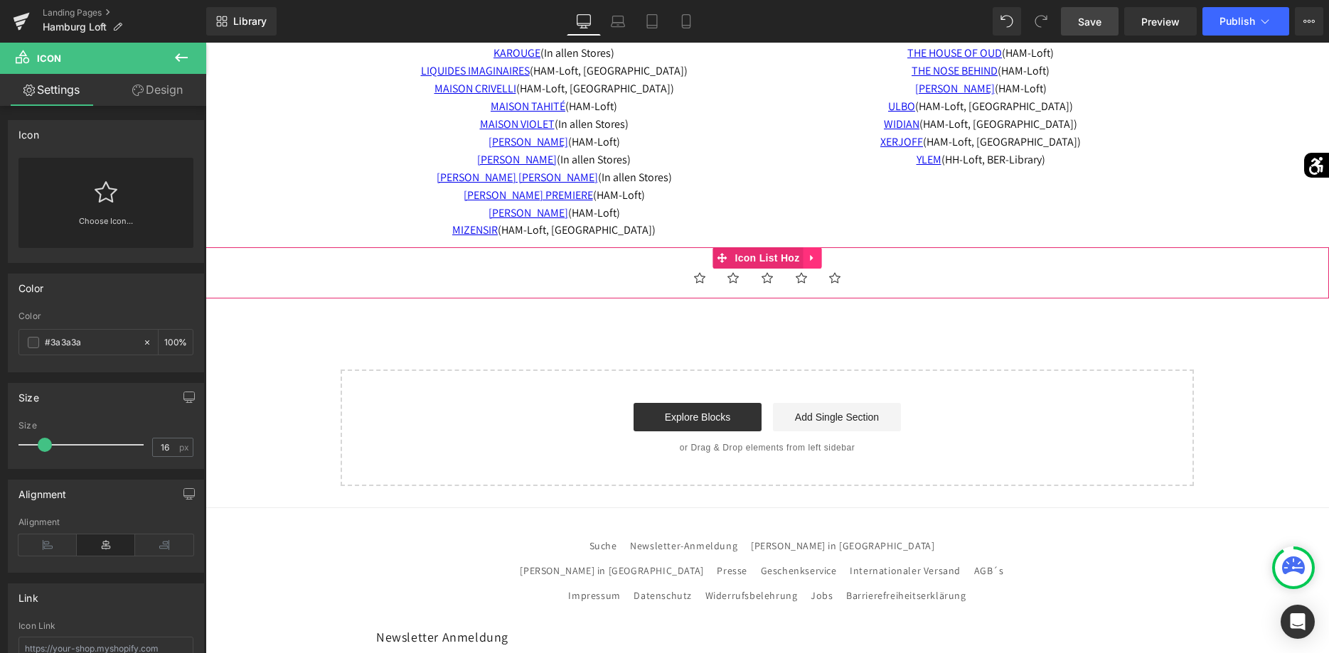
click at [809, 255] on icon at bounding box center [813, 257] width 10 height 11
click at [816, 260] on link at bounding box center [822, 257] width 18 height 21
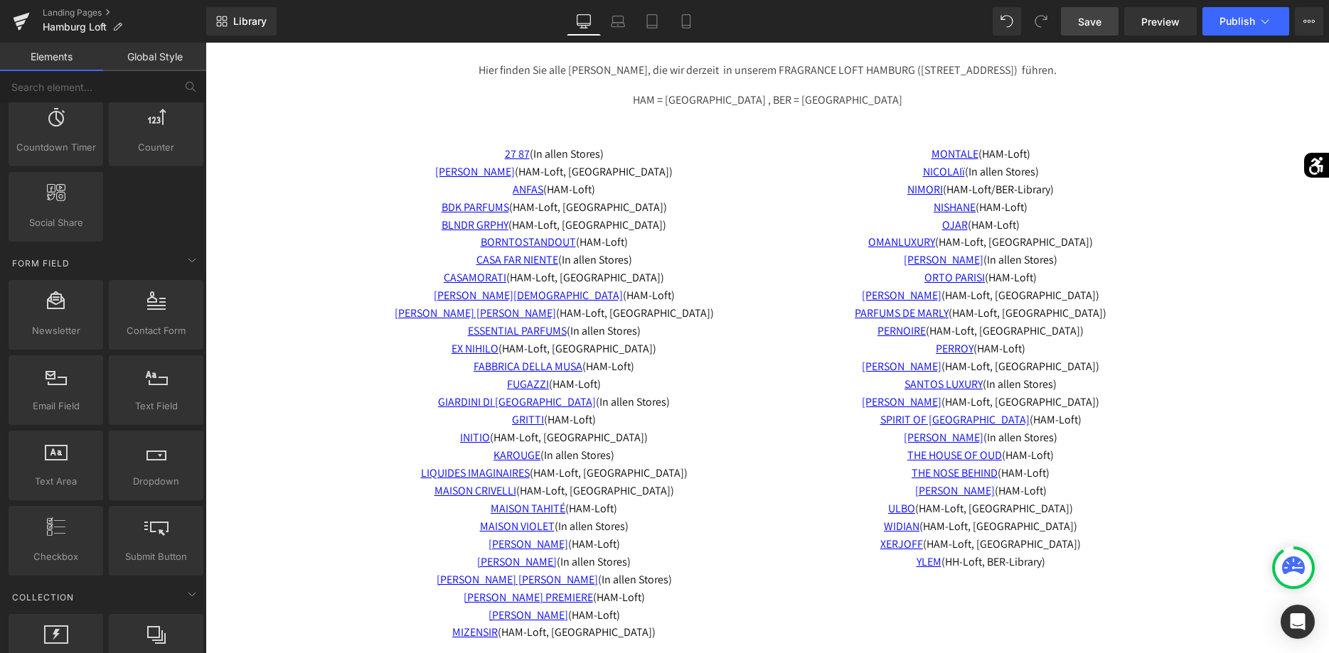
scroll to position [2901, 0]
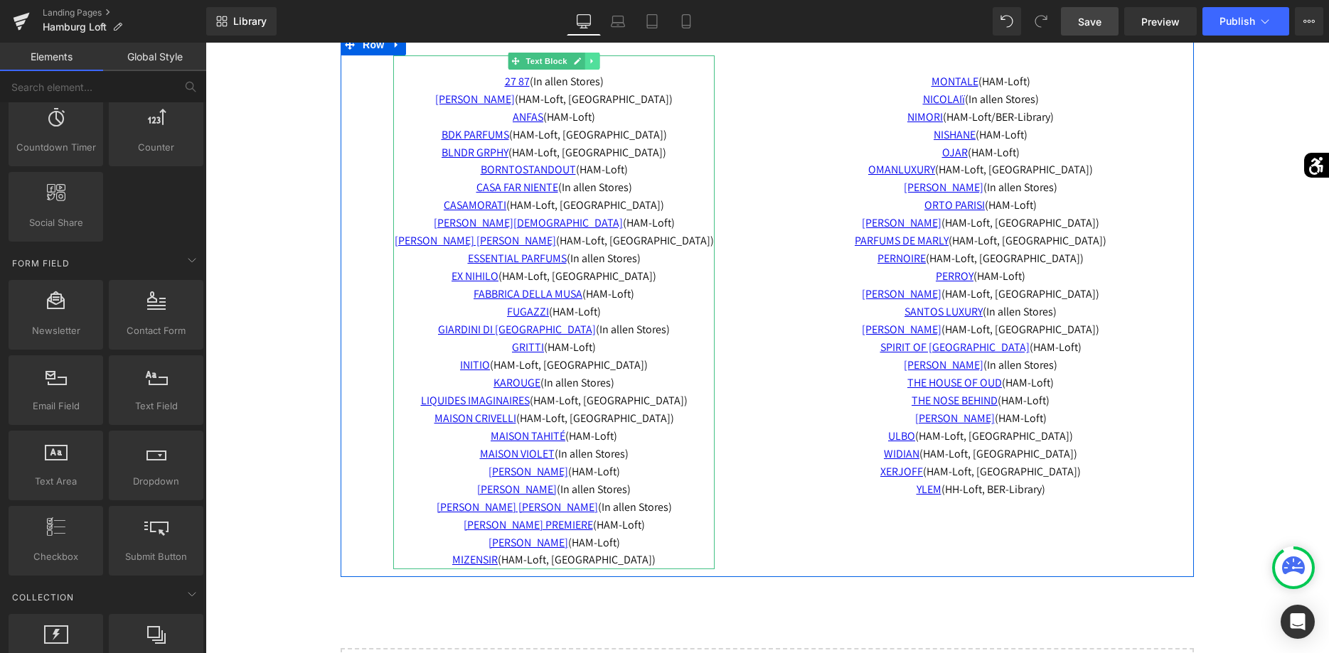
click at [593, 63] on icon at bounding box center [592, 61] width 8 height 9
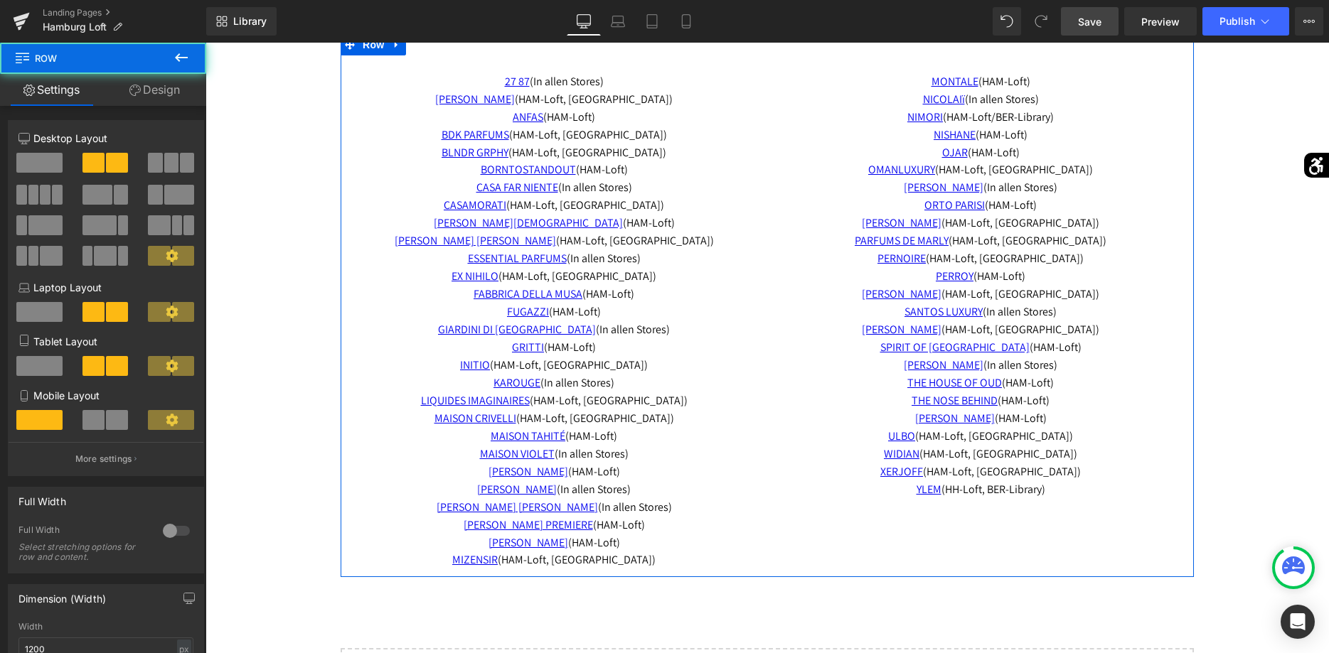
click at [741, 383] on div "27 87 (I n allen Stores) ADAMO (HAM-Loft, BER-Library) ANFAS (HAM-Loft) BDK PAR…" at bounding box center [554, 312] width 427 height 515
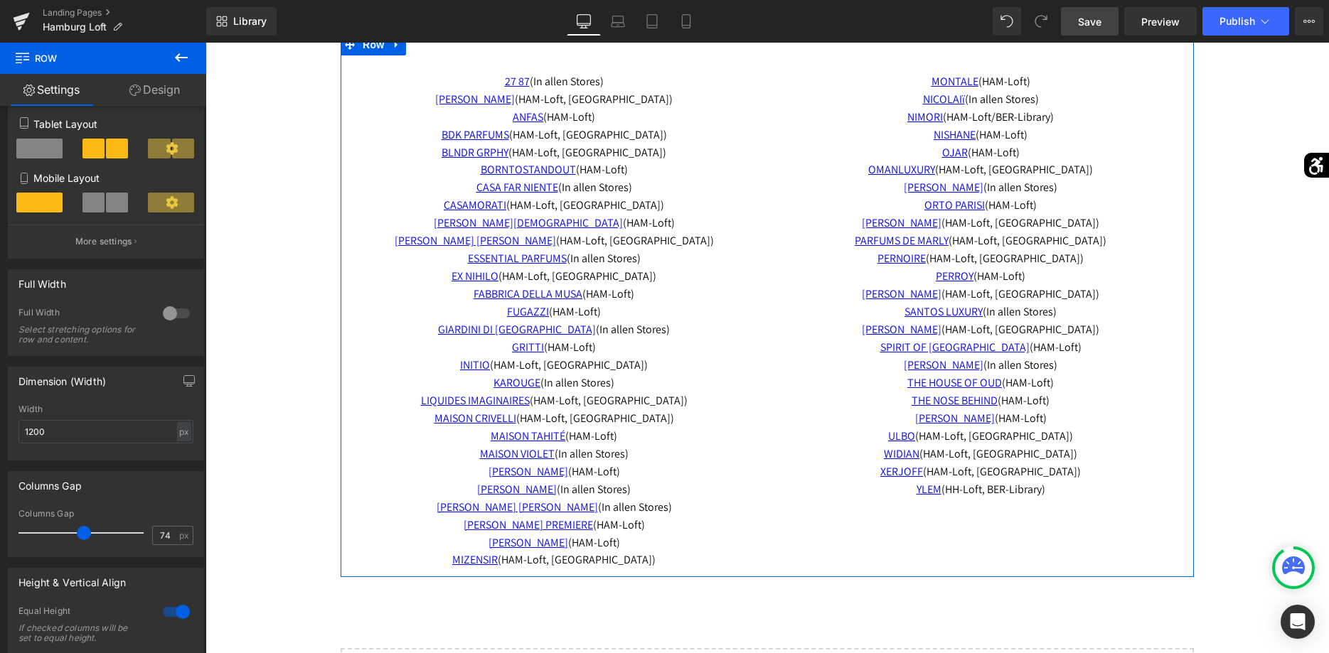
scroll to position [290, 0]
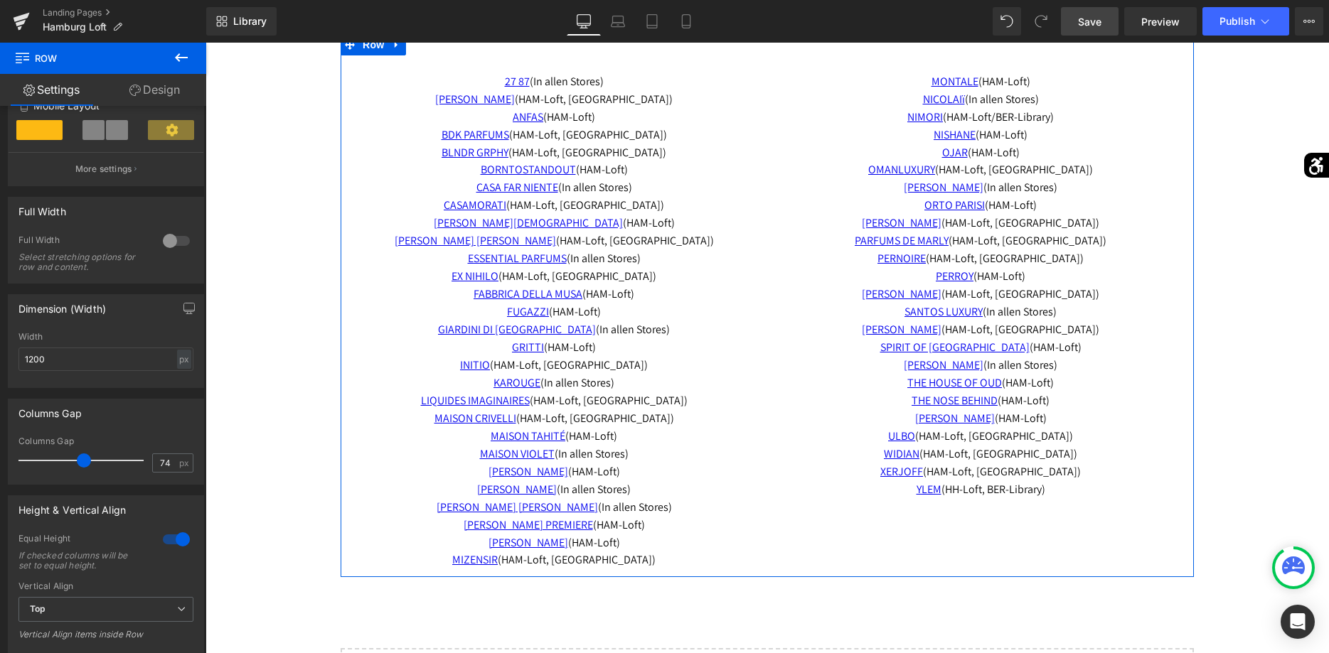
click at [88, 460] on span at bounding box center [84, 461] width 14 height 14
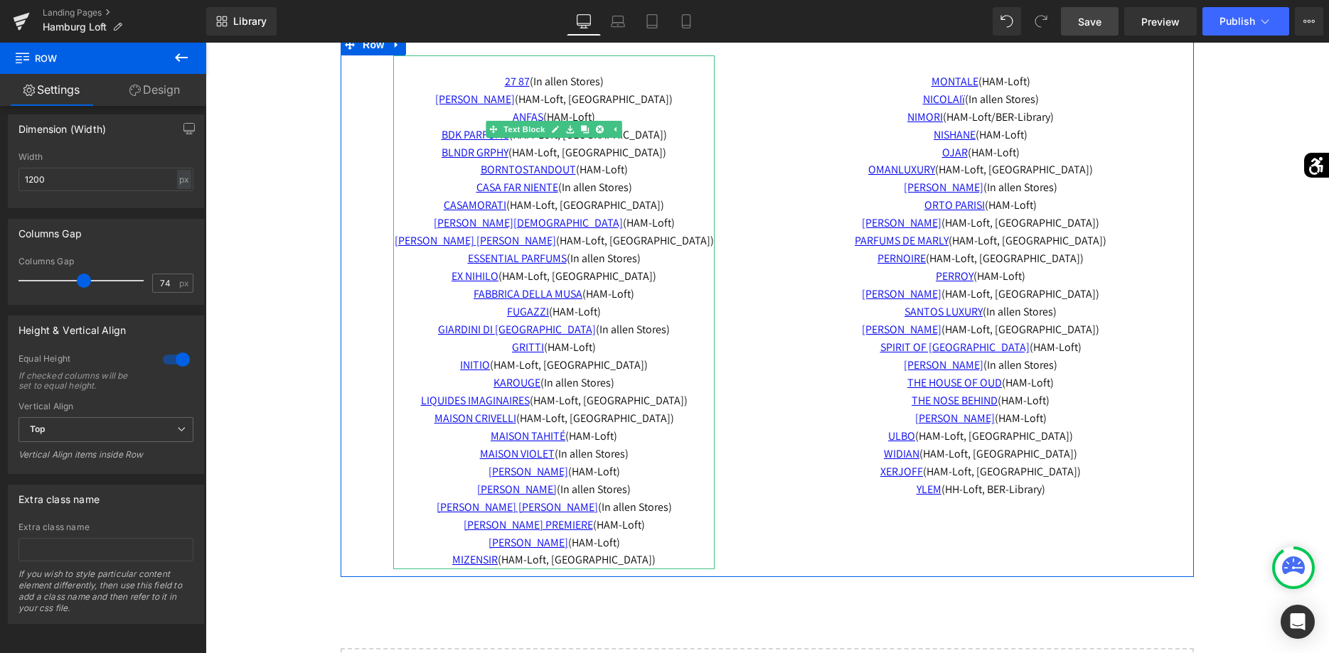
scroll to position [2973, 0]
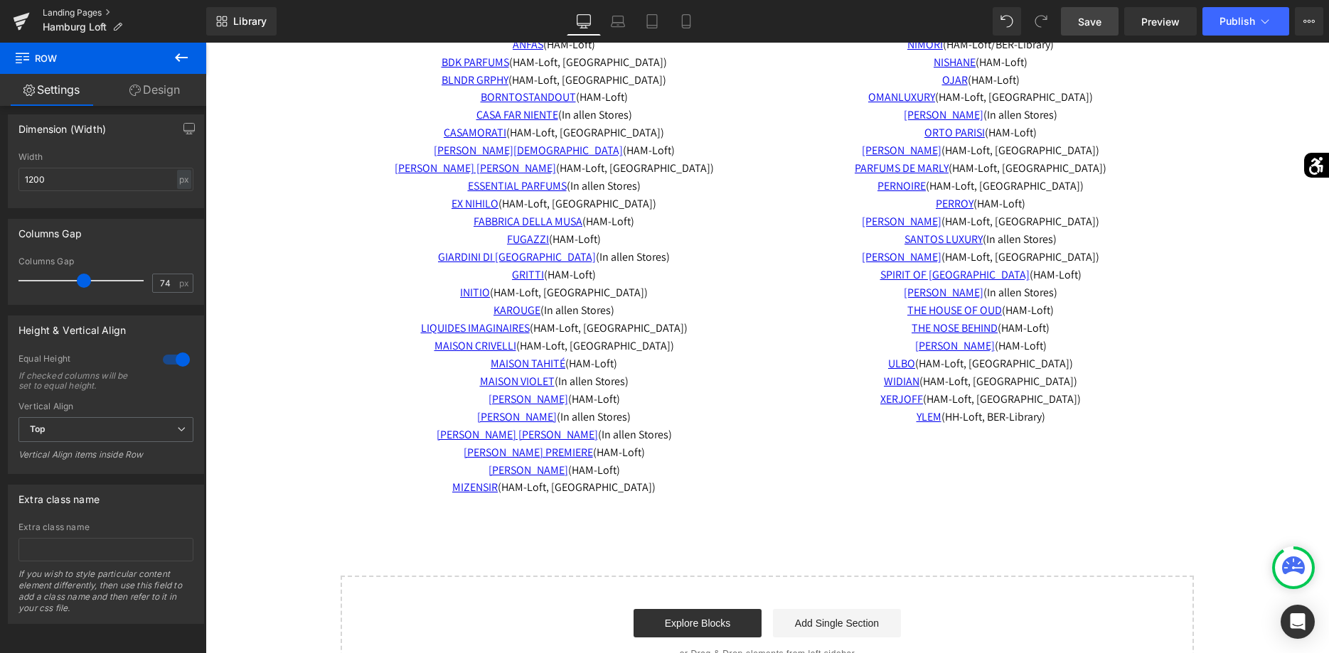
click at [104, 15] on link "Landing Pages" at bounding box center [125, 12] width 164 height 11
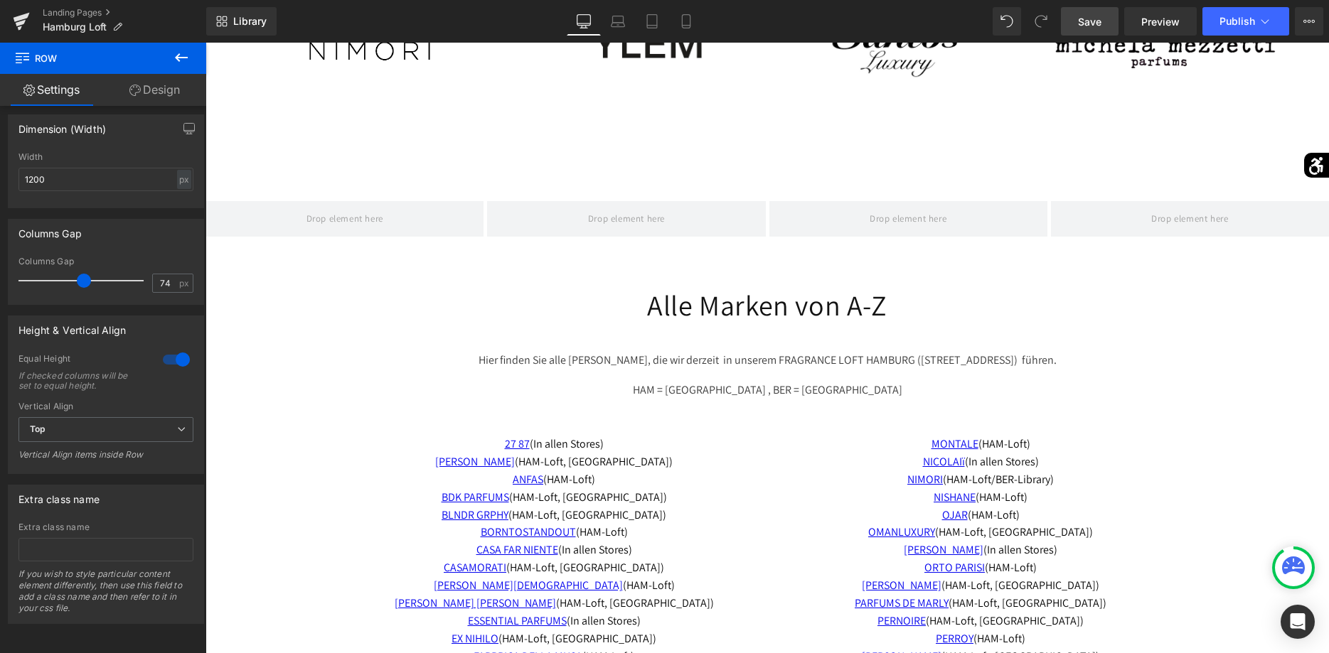
scroll to position [2611, 0]
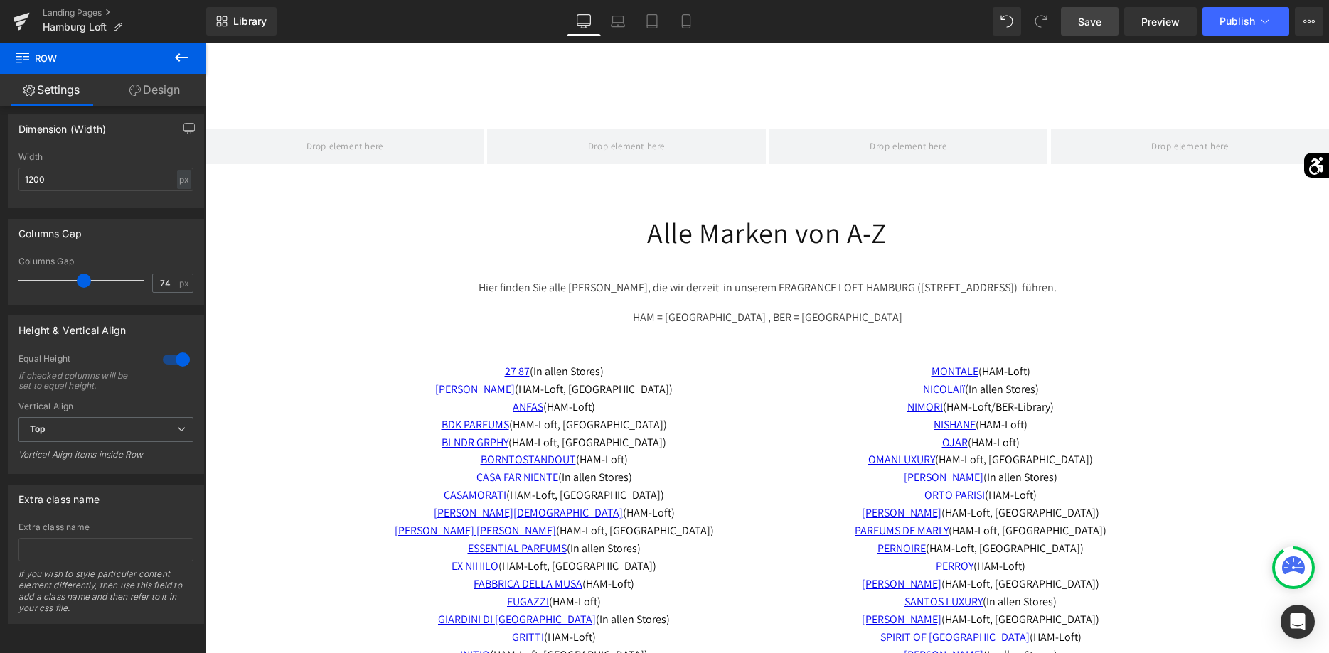
click at [1088, 23] on span "Save" at bounding box center [1089, 21] width 23 height 15
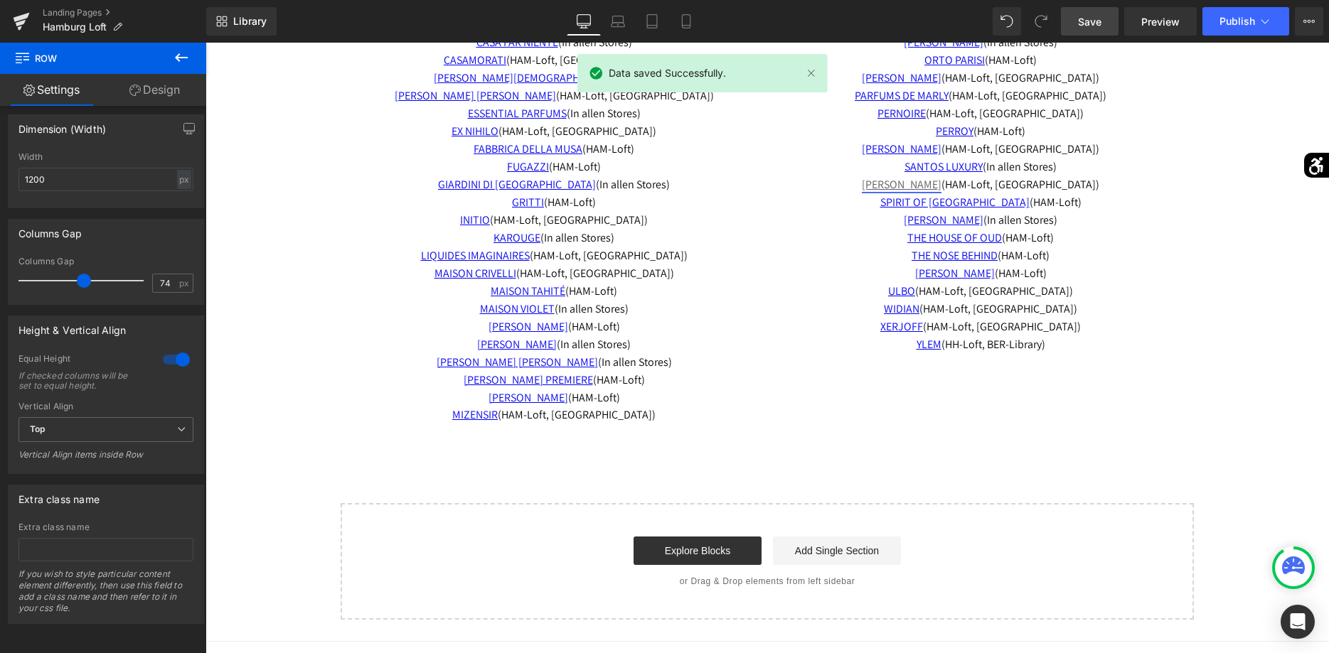
scroll to position [3191, 0]
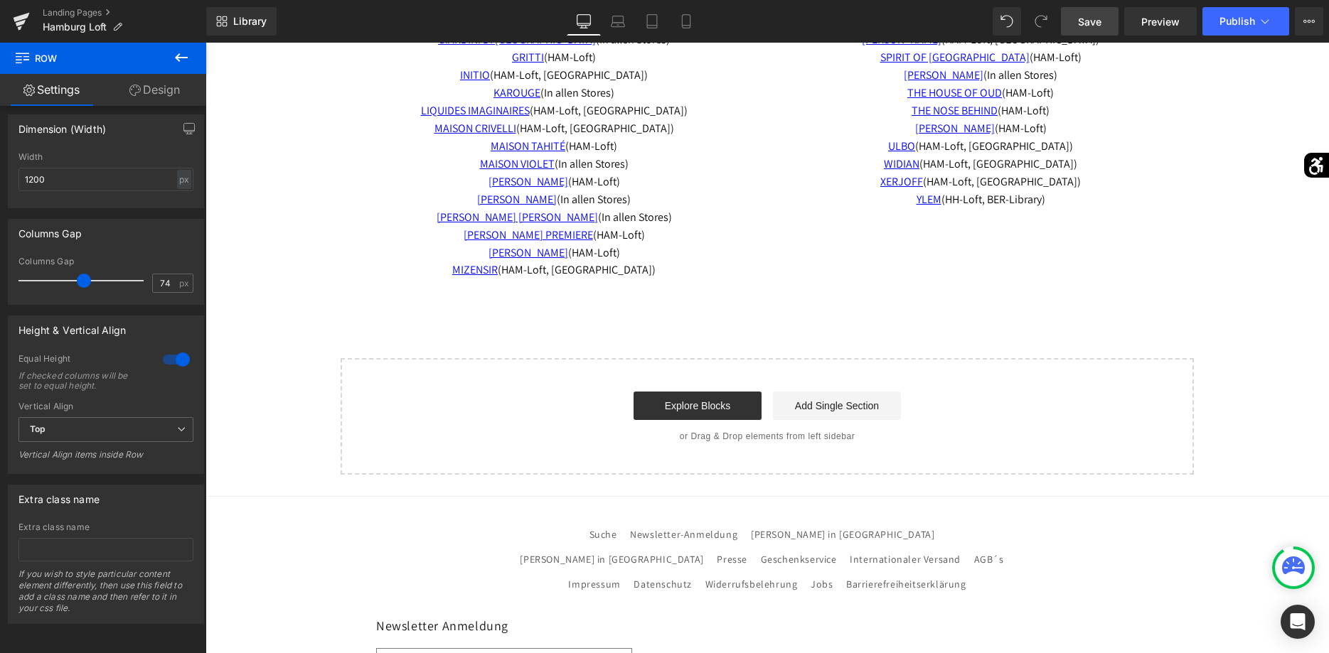
click at [179, 58] on icon at bounding box center [181, 57] width 13 height 9
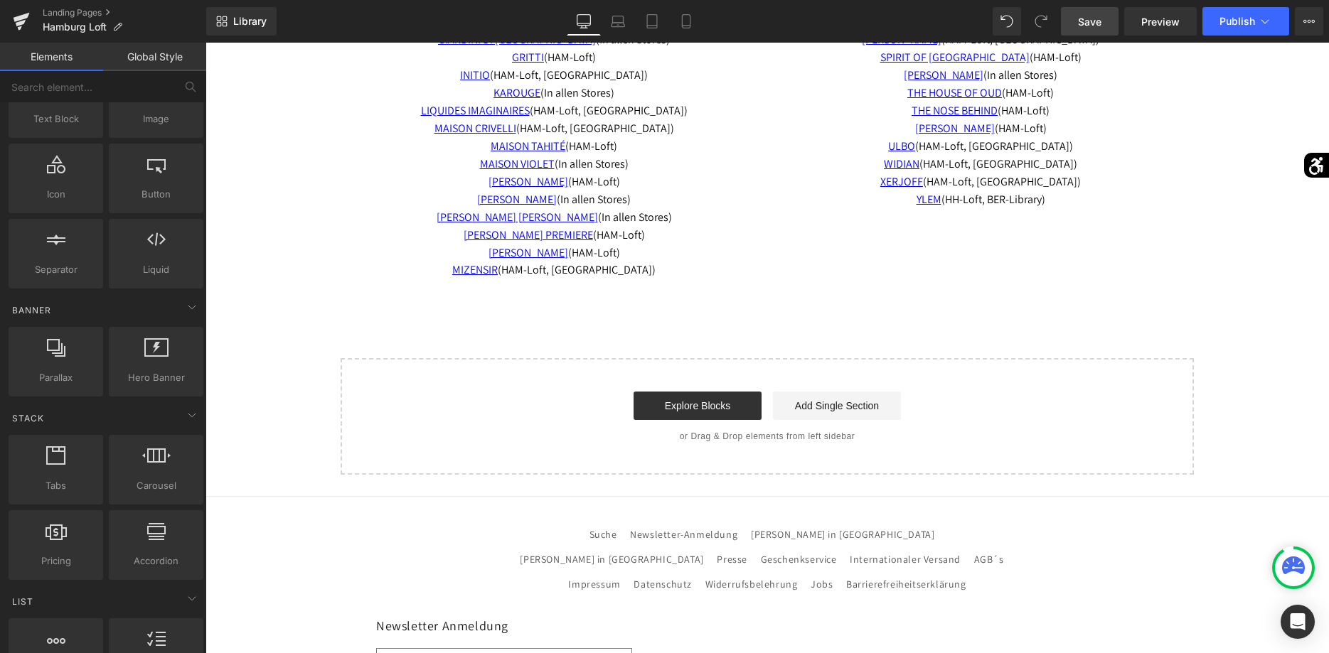
scroll to position [0, 0]
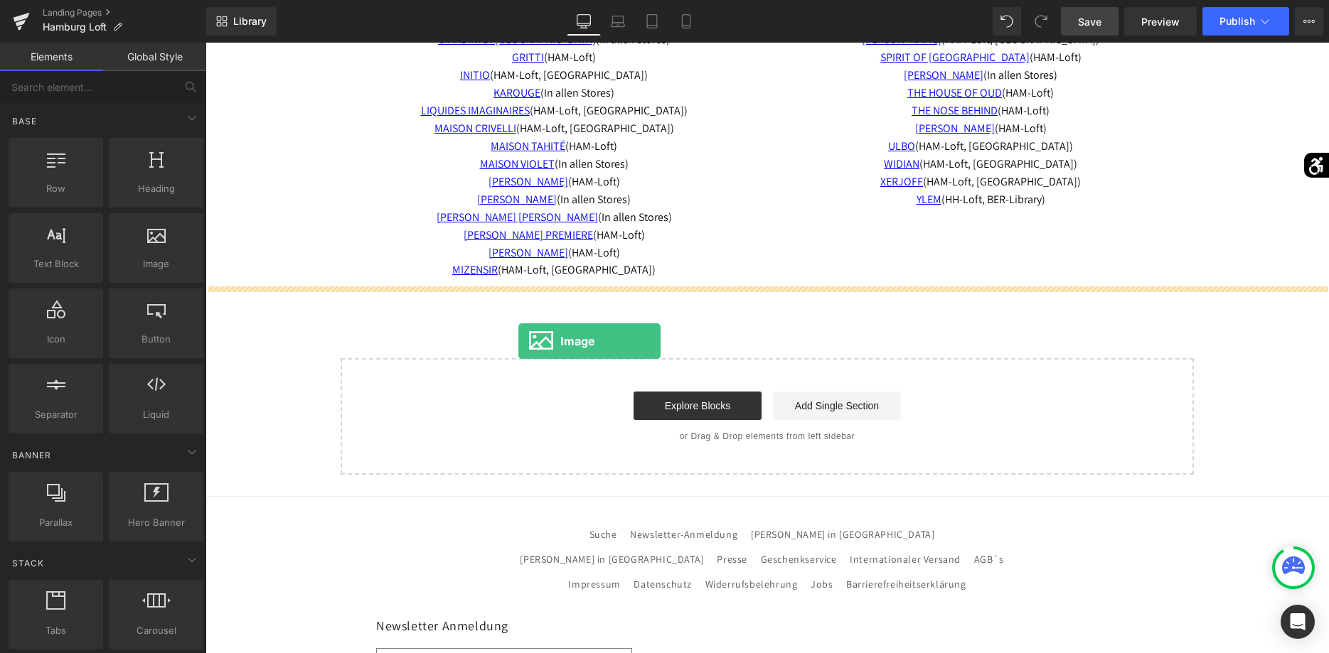
drag, startPoint x: 382, startPoint y: 284, endPoint x: 520, endPoint y: 341, distance: 148.9
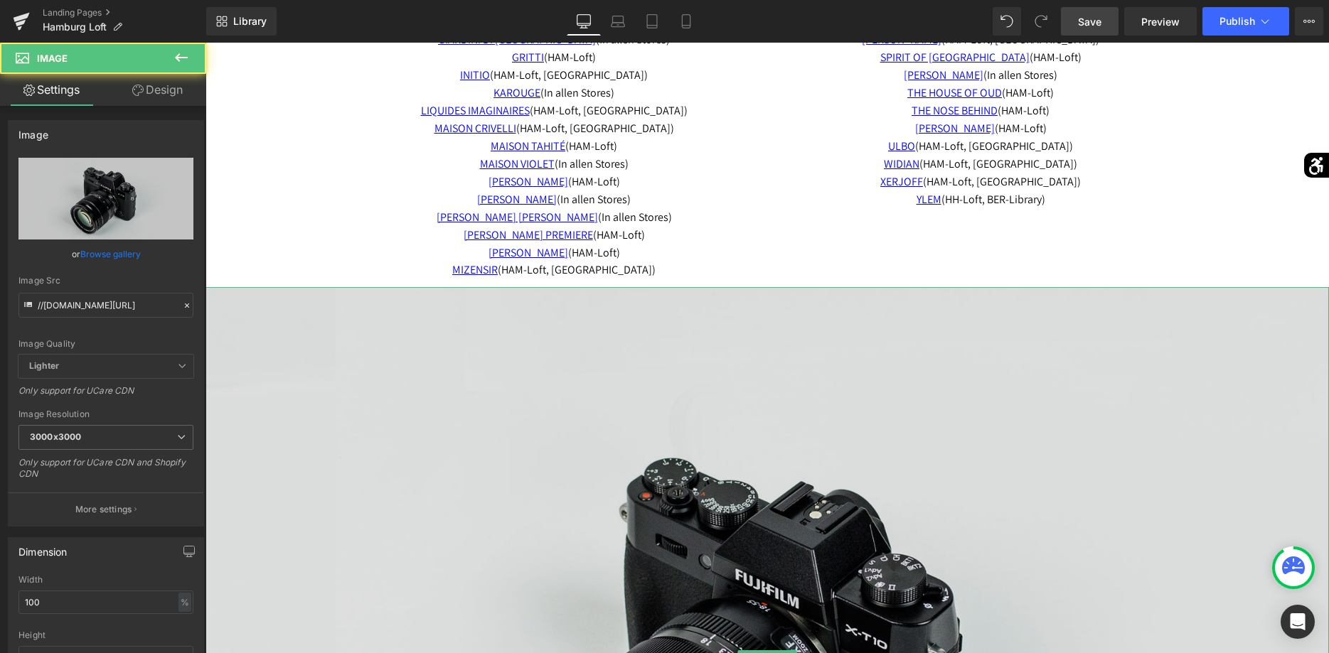
click at [720, 447] on img at bounding box center [766, 659] width 1123 height 744
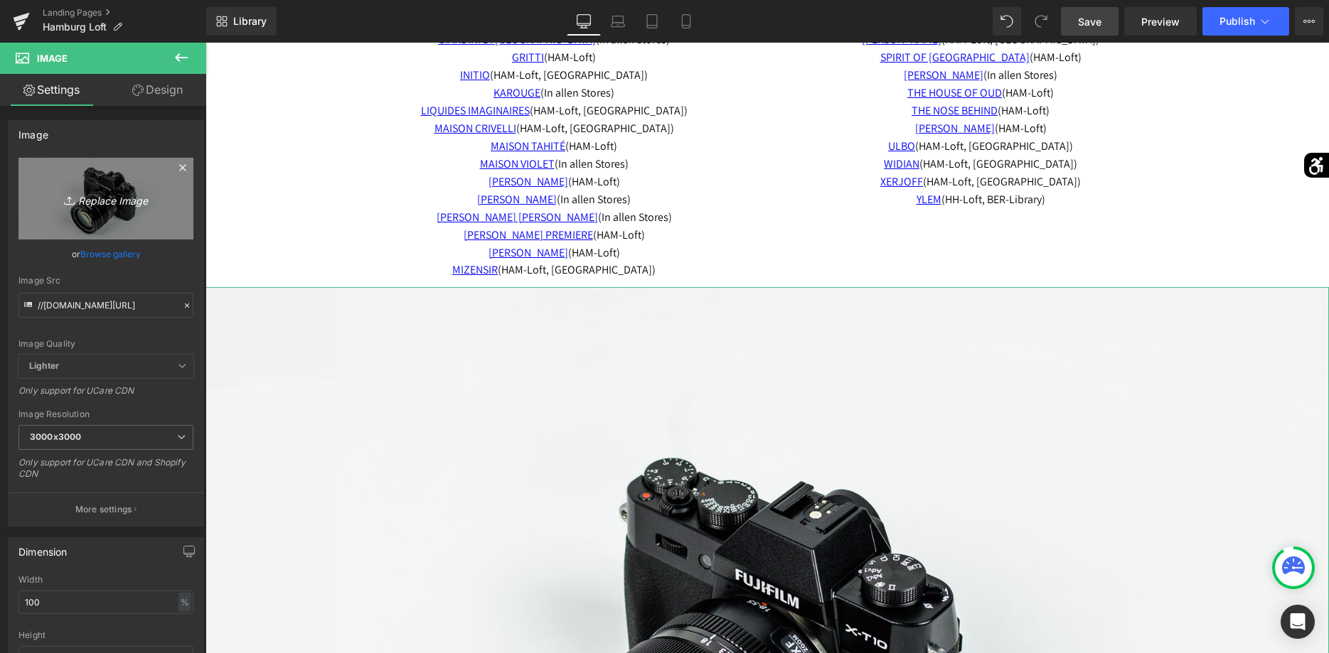
click at [156, 227] on link "Replace Image" at bounding box center [105, 199] width 175 height 82
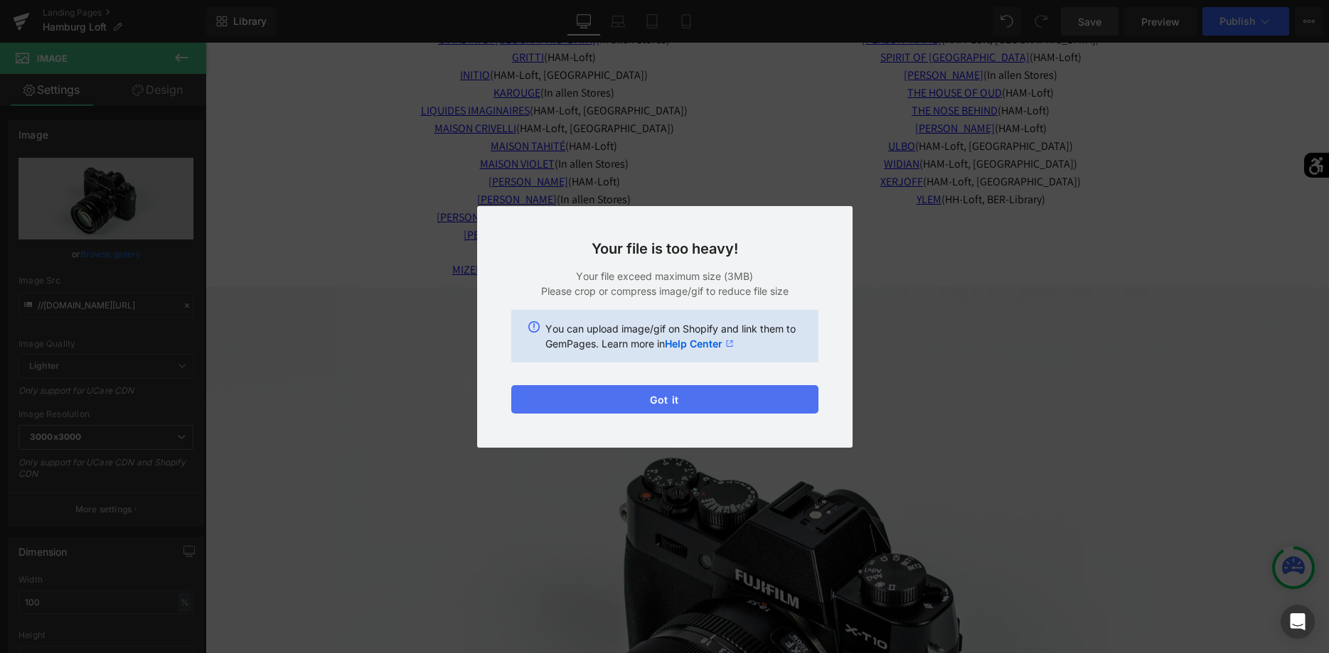
click at [694, 402] on button "Got it" at bounding box center [664, 399] width 307 height 28
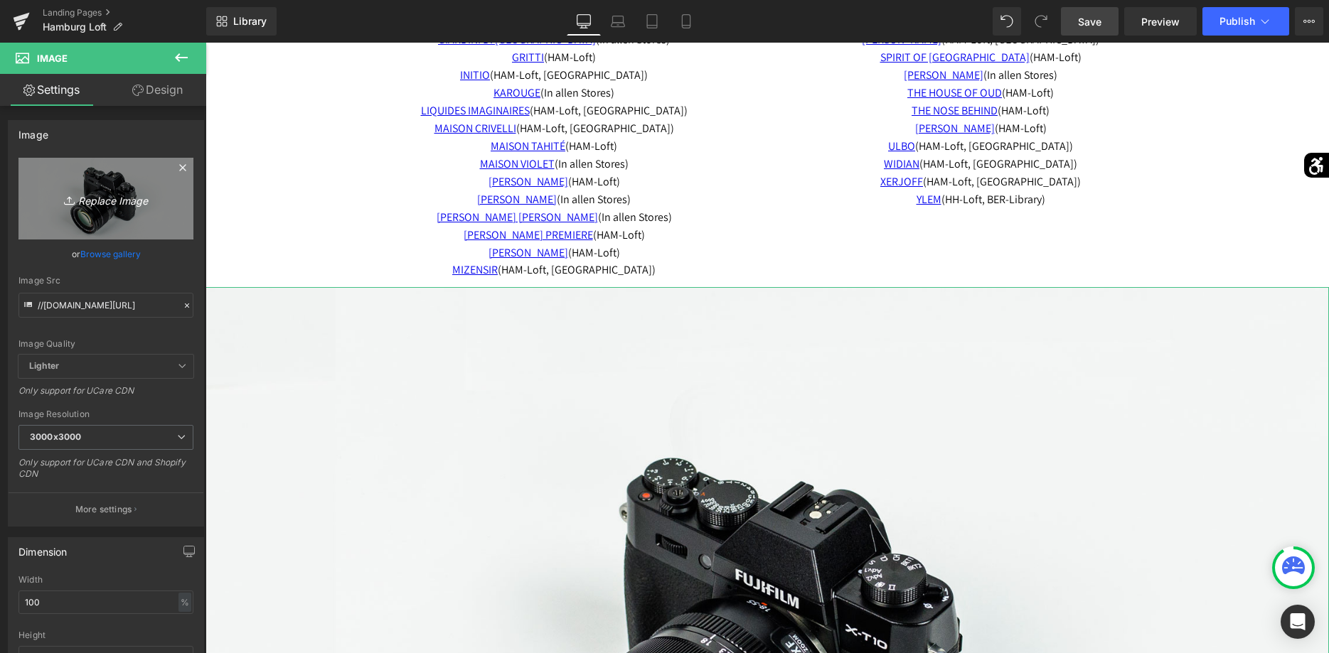
click at [161, 209] on link "Replace Image" at bounding box center [105, 199] width 175 height 82
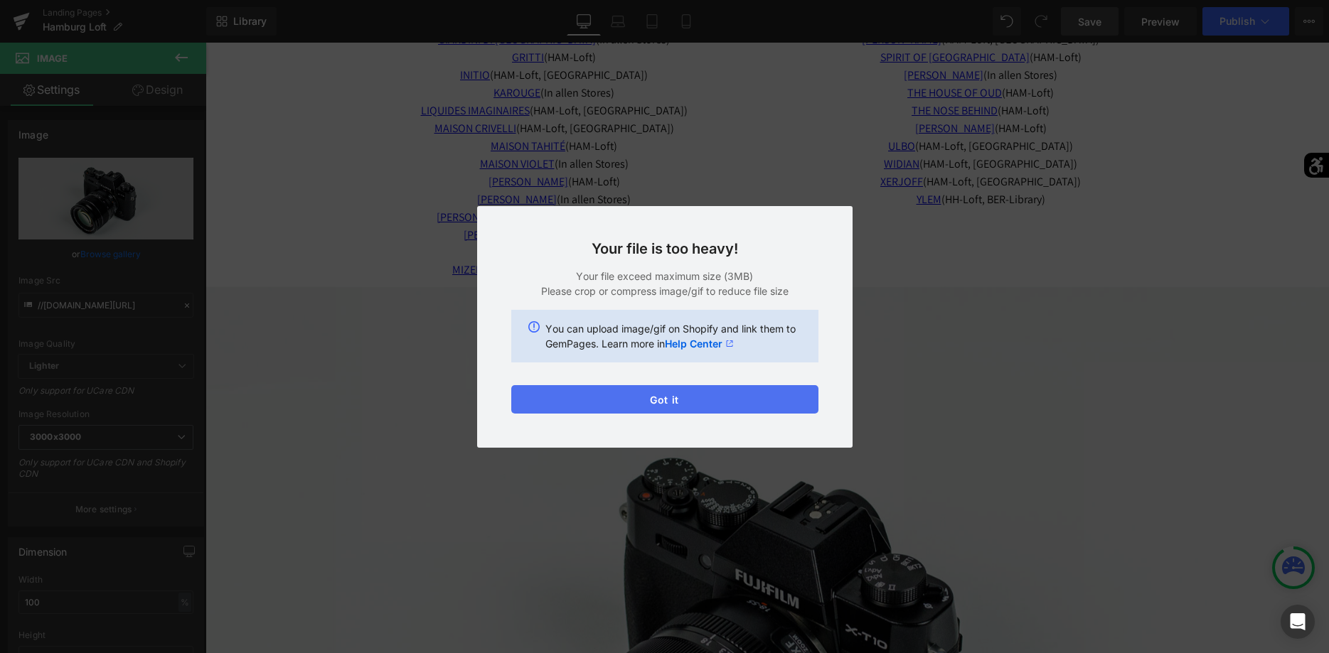
click at [756, 405] on button "Got it" at bounding box center [664, 399] width 307 height 28
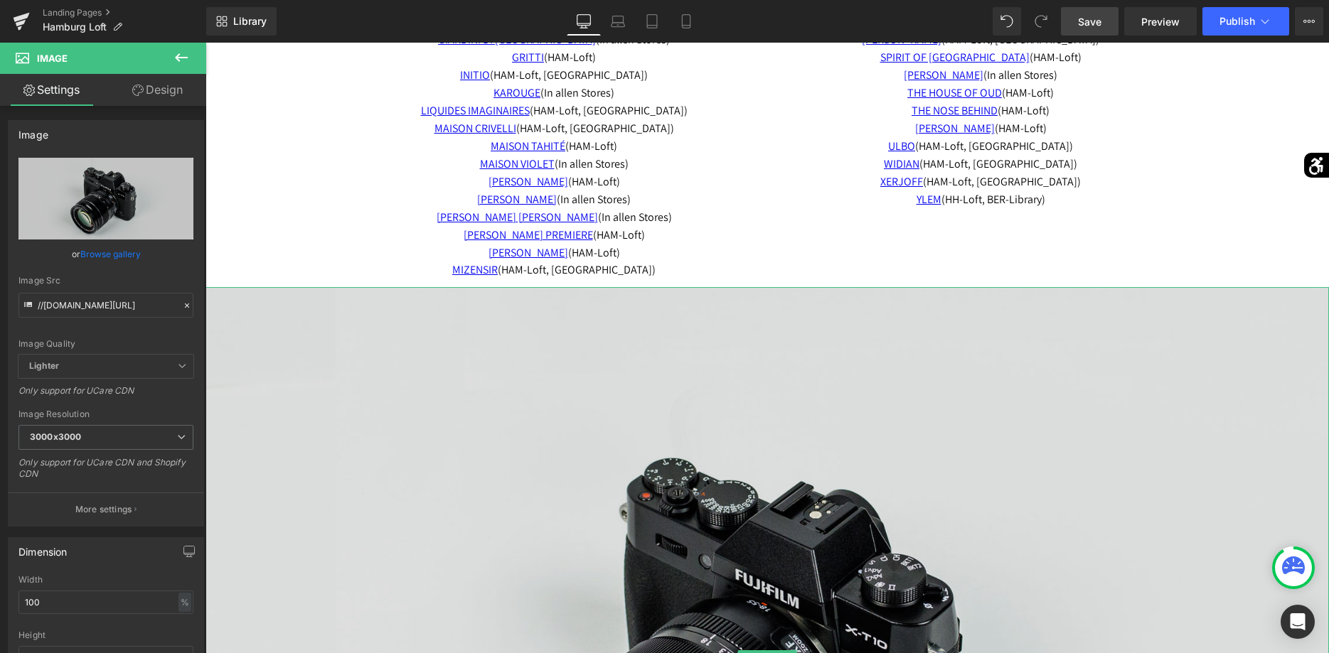
click at [747, 508] on img at bounding box center [766, 659] width 1123 height 744
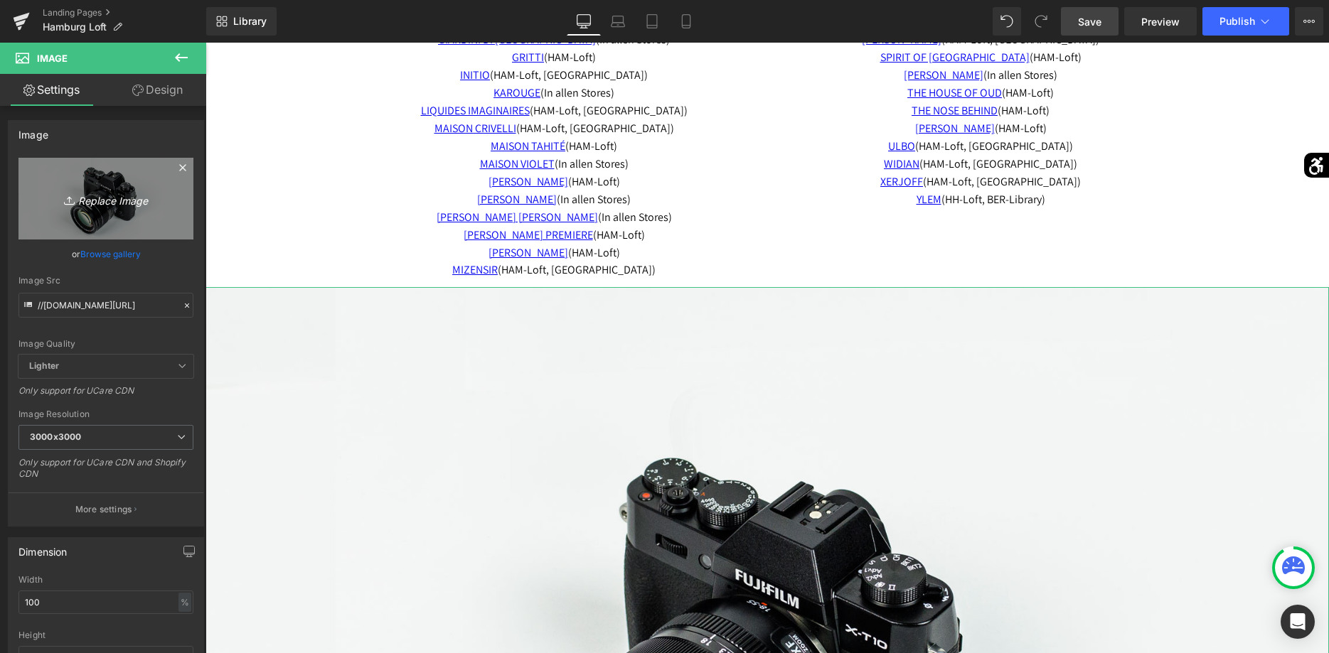
click at [175, 233] on link "Replace Image" at bounding box center [105, 199] width 175 height 82
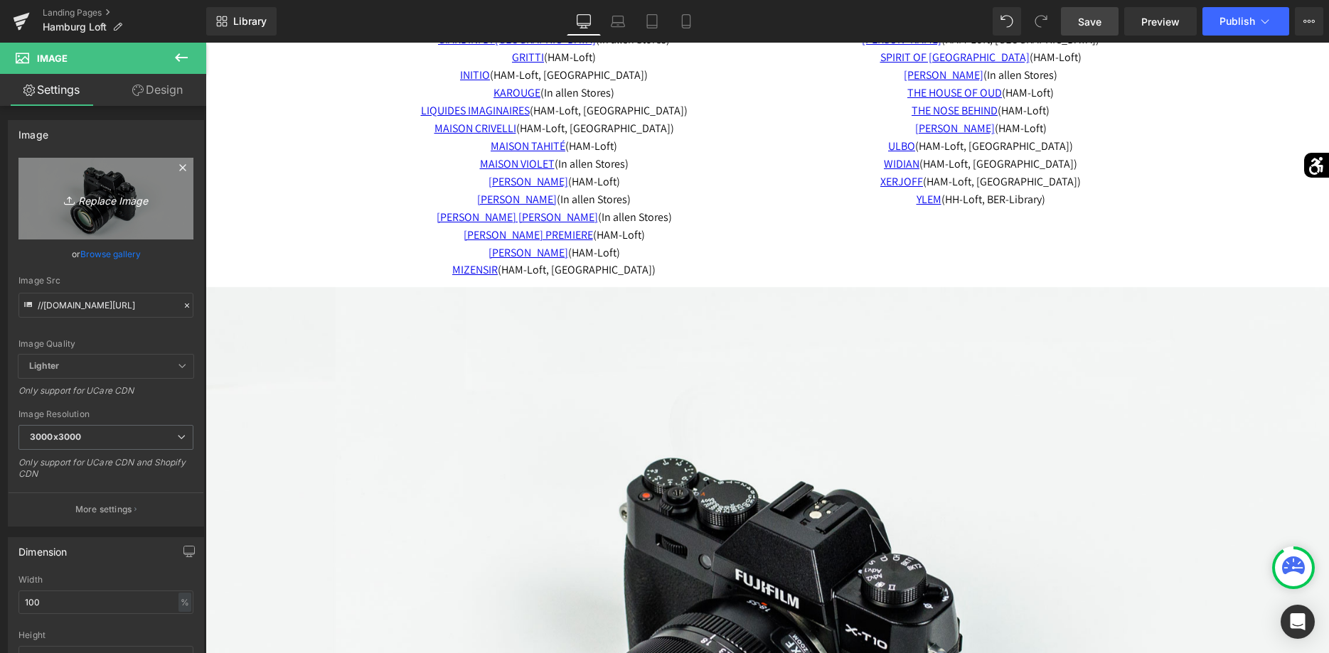
type input "C:\fakepath\20241009-P1061059.jpg"
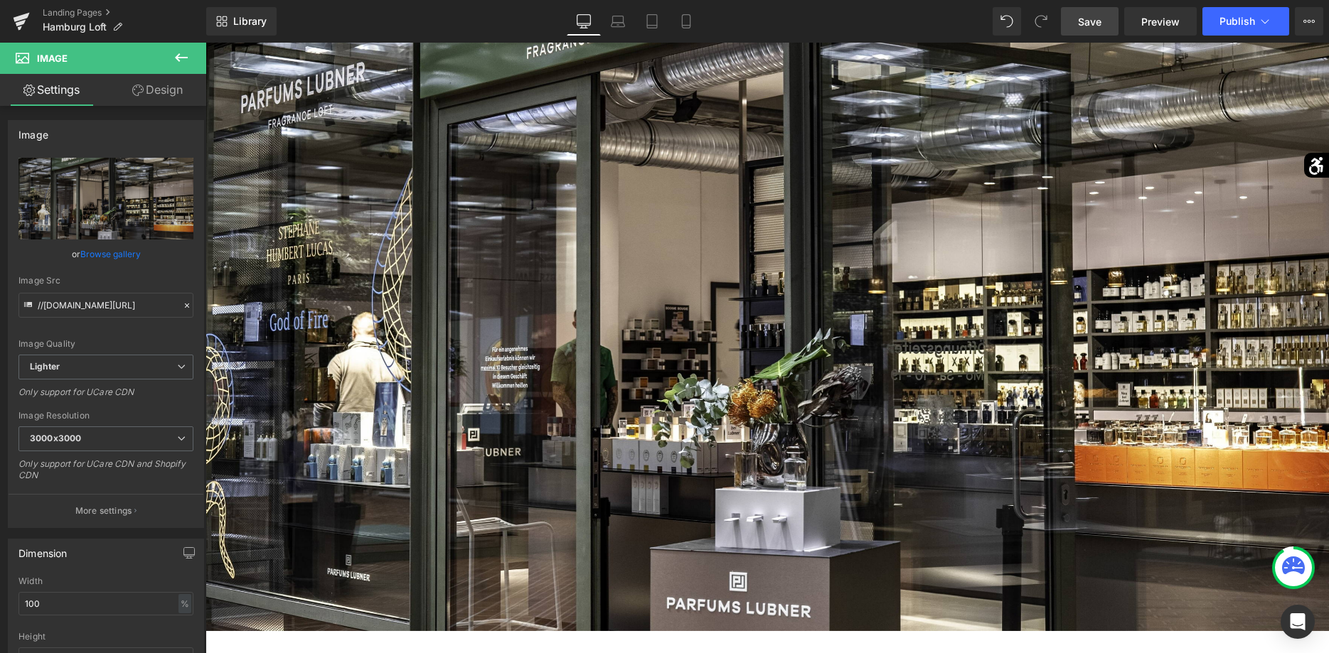
scroll to position [3191, 0]
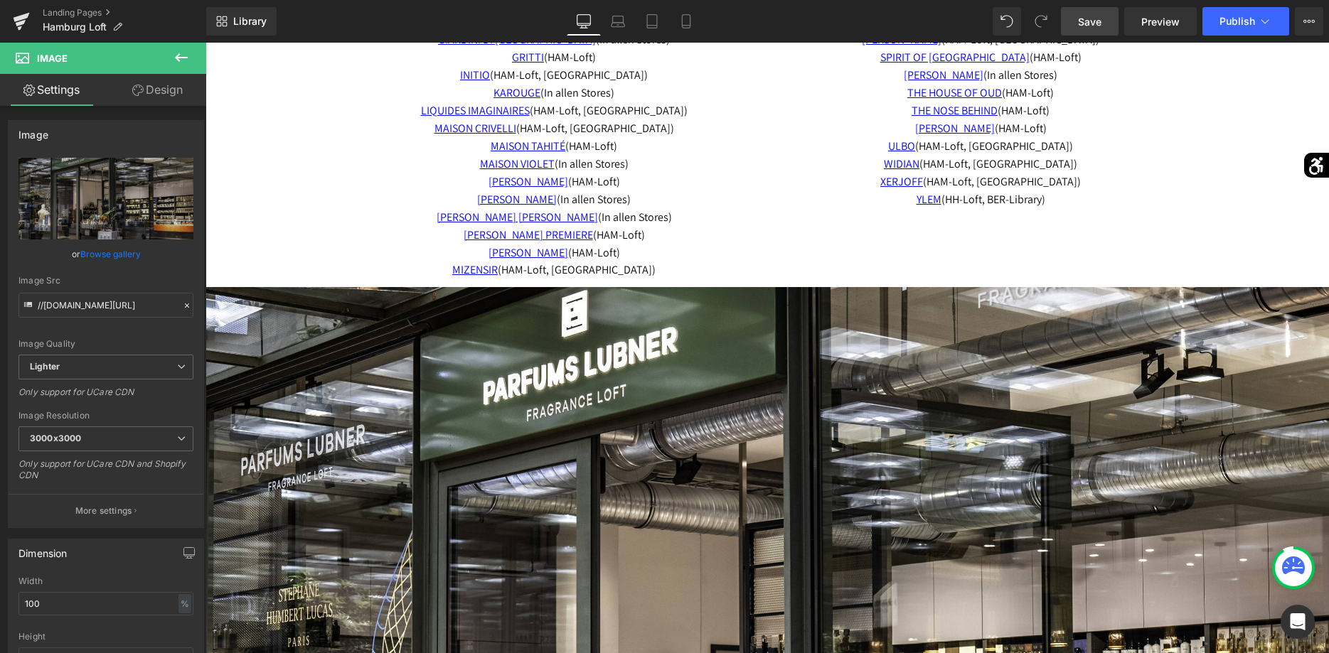
click at [1084, 24] on span "Save" at bounding box center [1089, 21] width 23 height 15
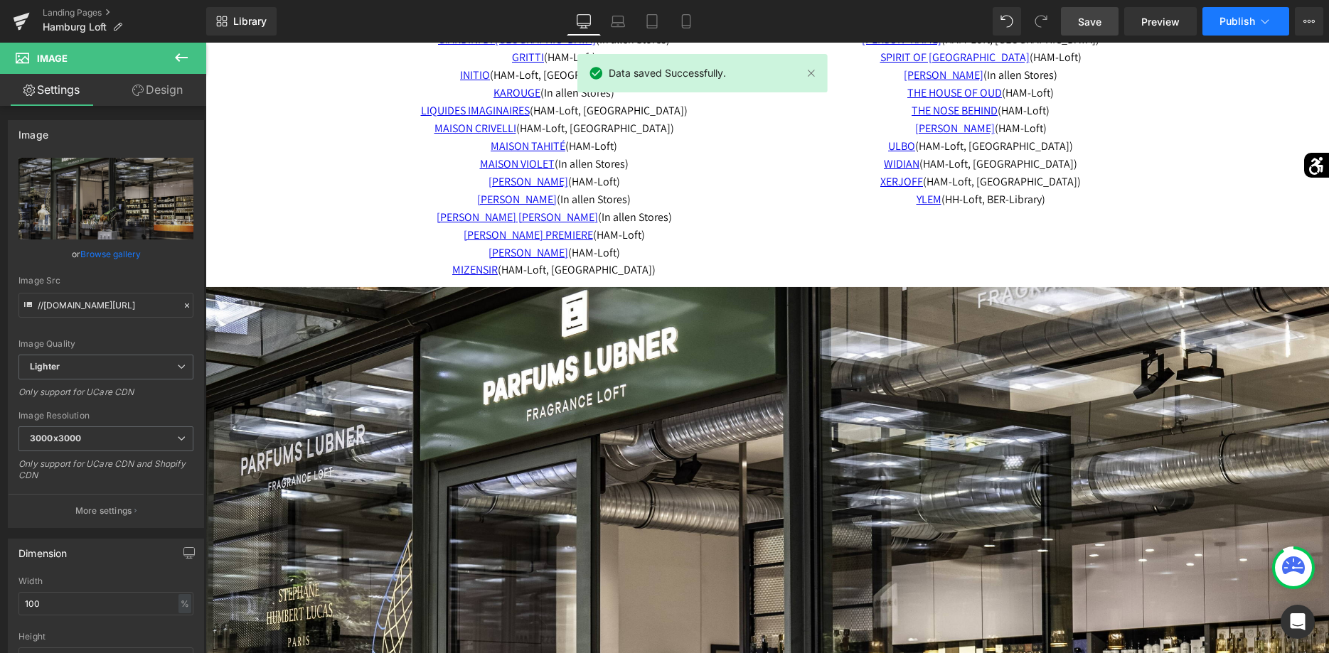
click at [1226, 23] on span "Publish" at bounding box center [1237, 21] width 36 height 11
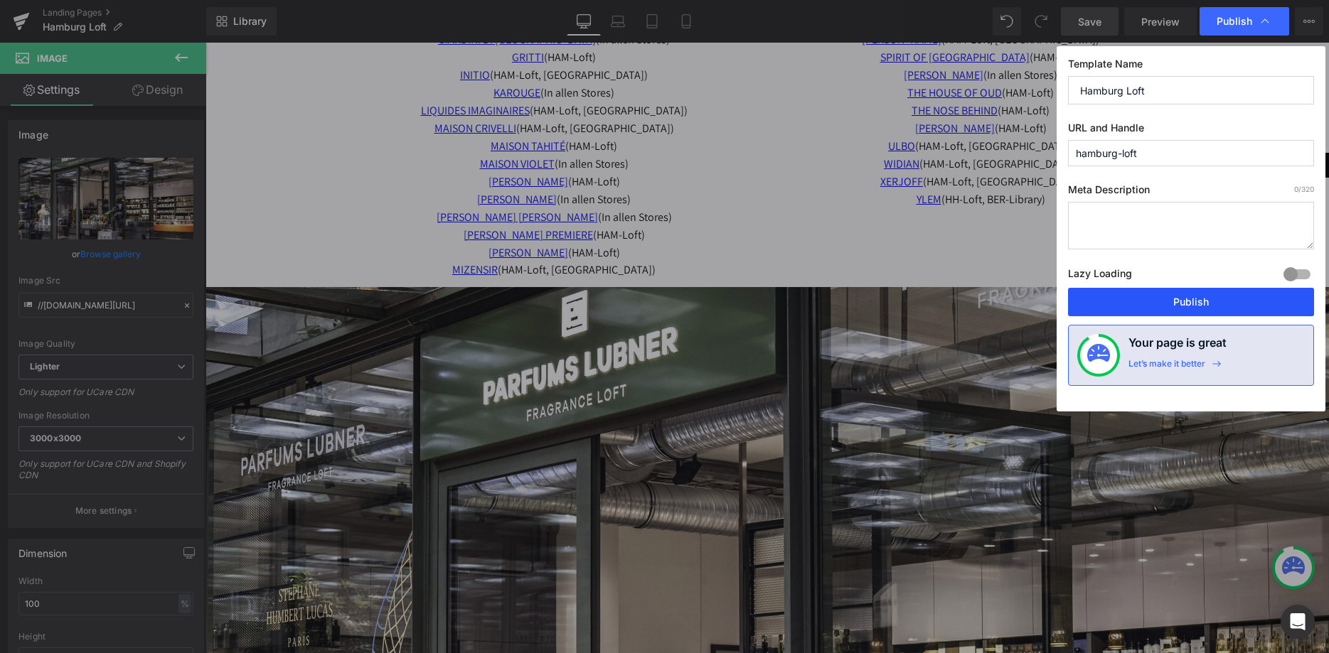
click at [1173, 296] on button "Publish" at bounding box center [1191, 302] width 246 height 28
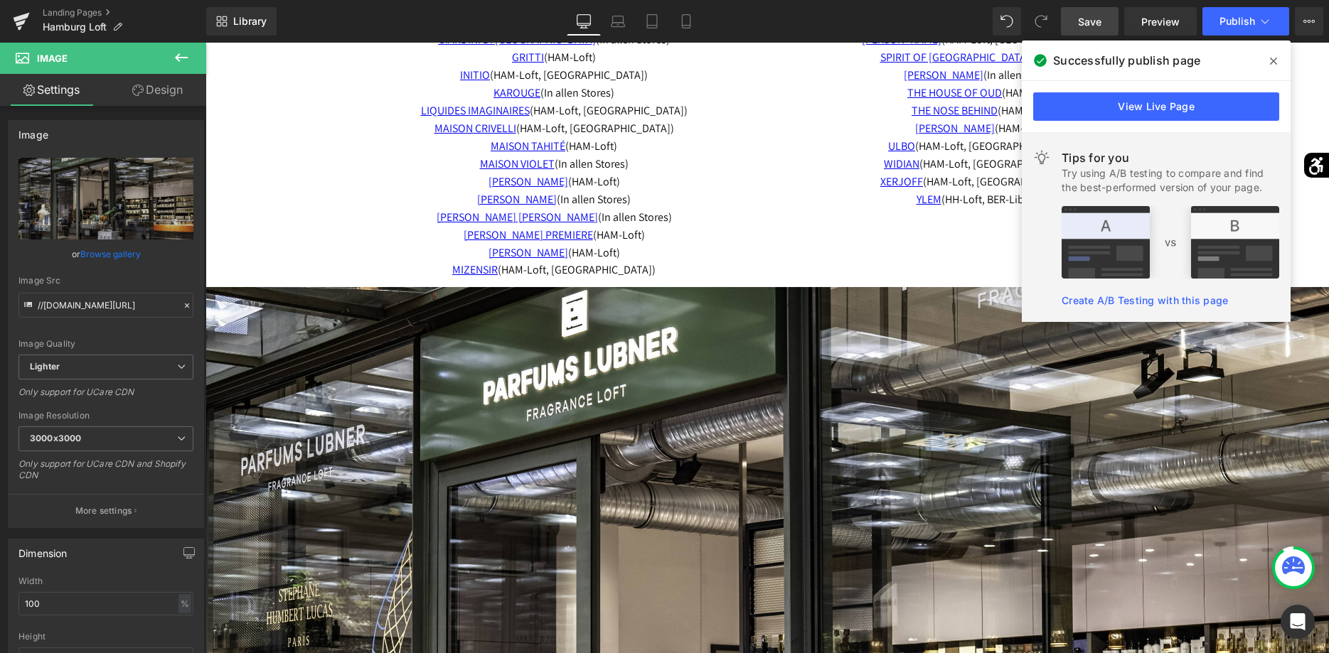
click at [1276, 59] on icon at bounding box center [1273, 61] width 7 height 7
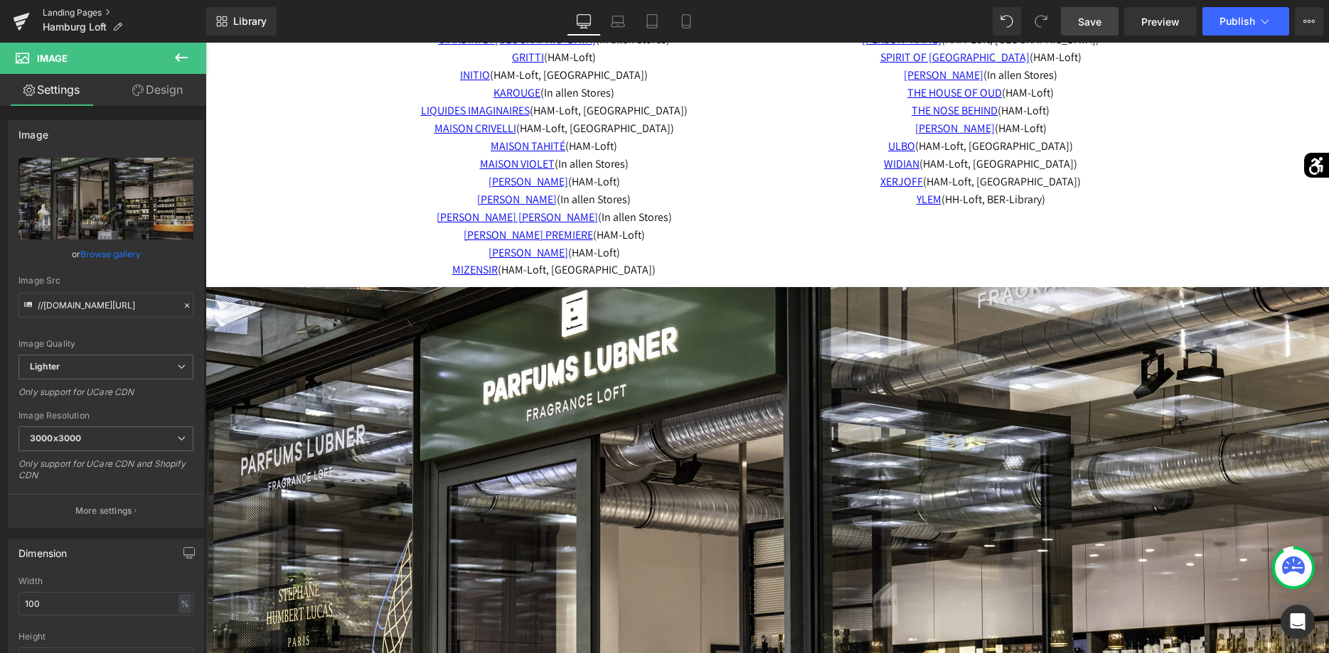
click at [77, 18] on link "Landing Pages" at bounding box center [125, 12] width 164 height 11
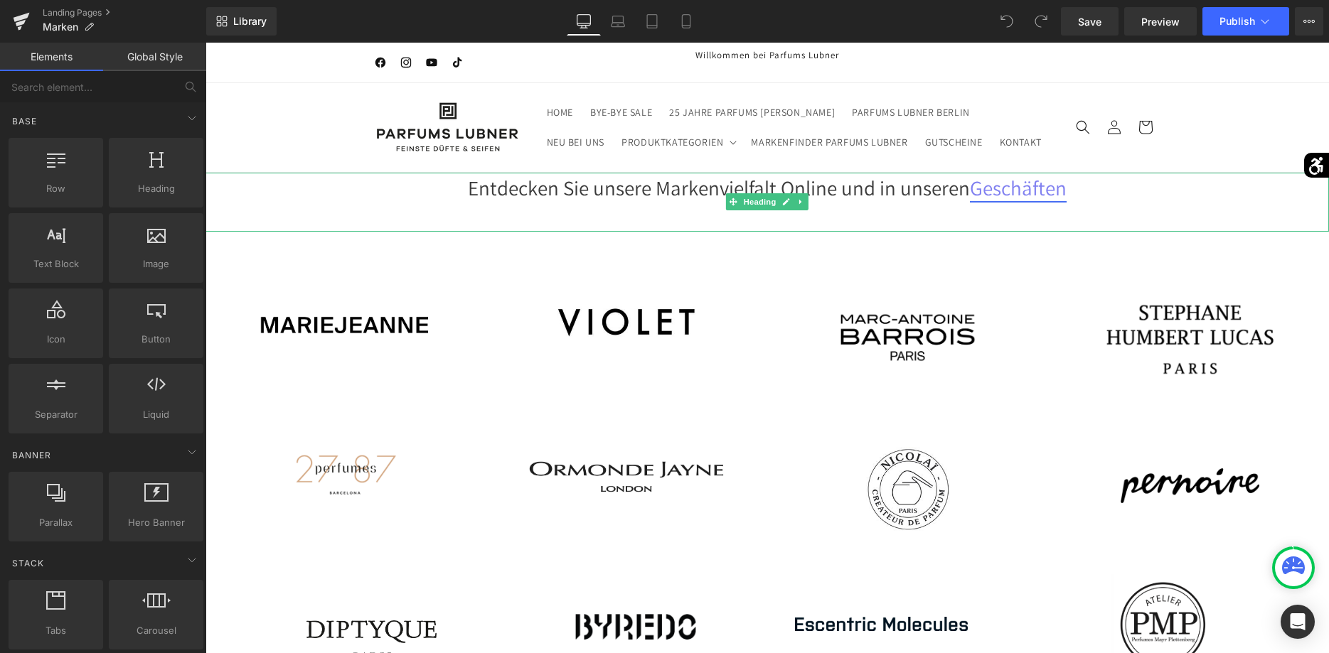
click at [1002, 198] on link "Geschäften" at bounding box center [1018, 187] width 97 height 27
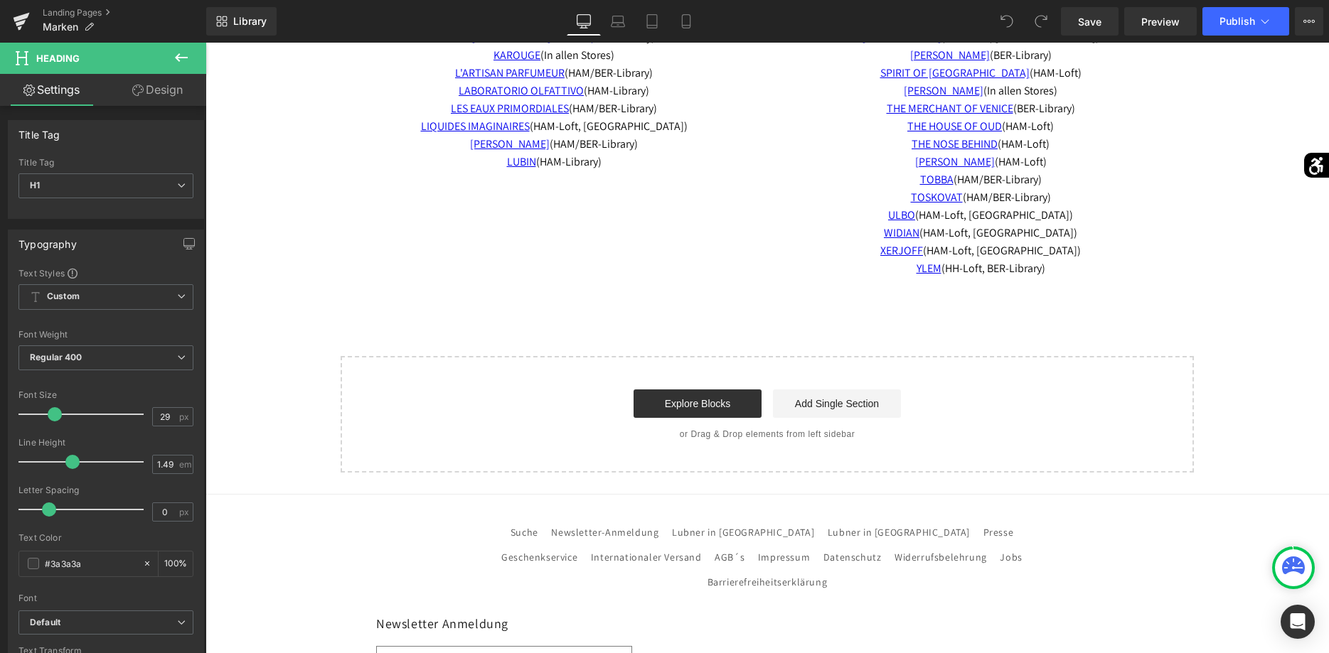
scroll to position [5293, 0]
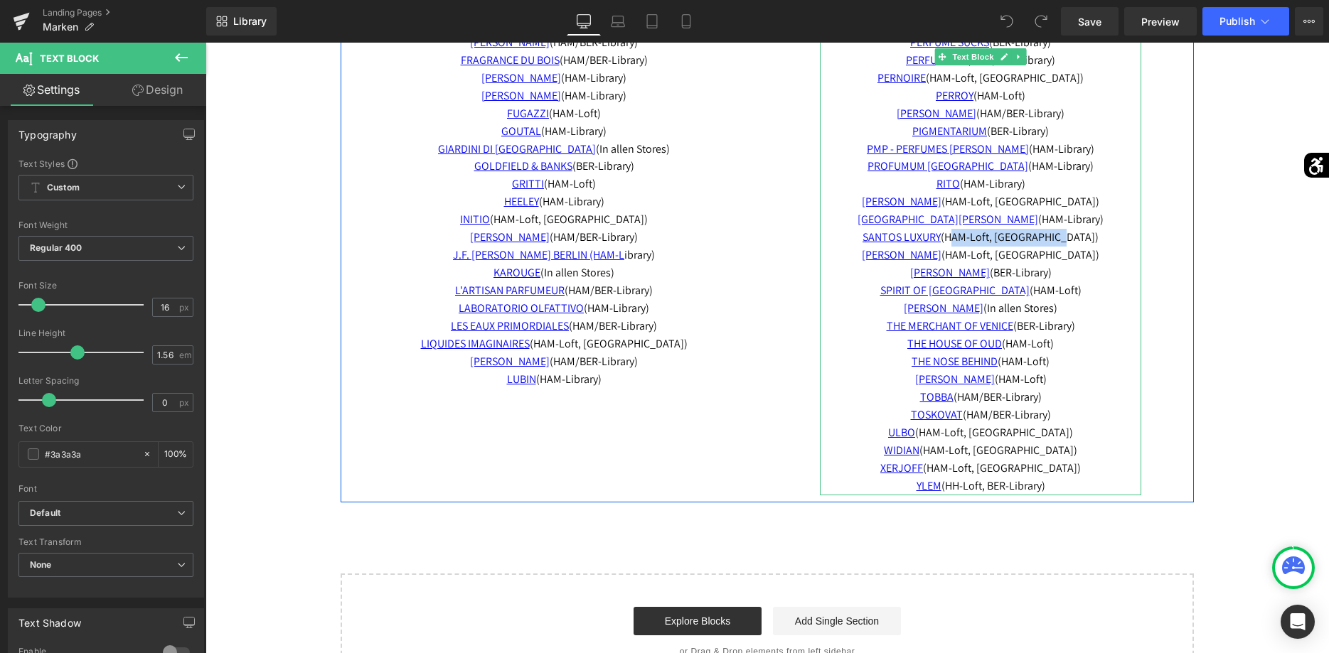
drag, startPoint x: 1072, startPoint y: 221, endPoint x: 970, endPoint y: 225, distance: 101.7
click at [970, 230] on span "SANTOS LUXURY (HAM-Loft, BER-Library)" at bounding box center [980, 237] width 236 height 15
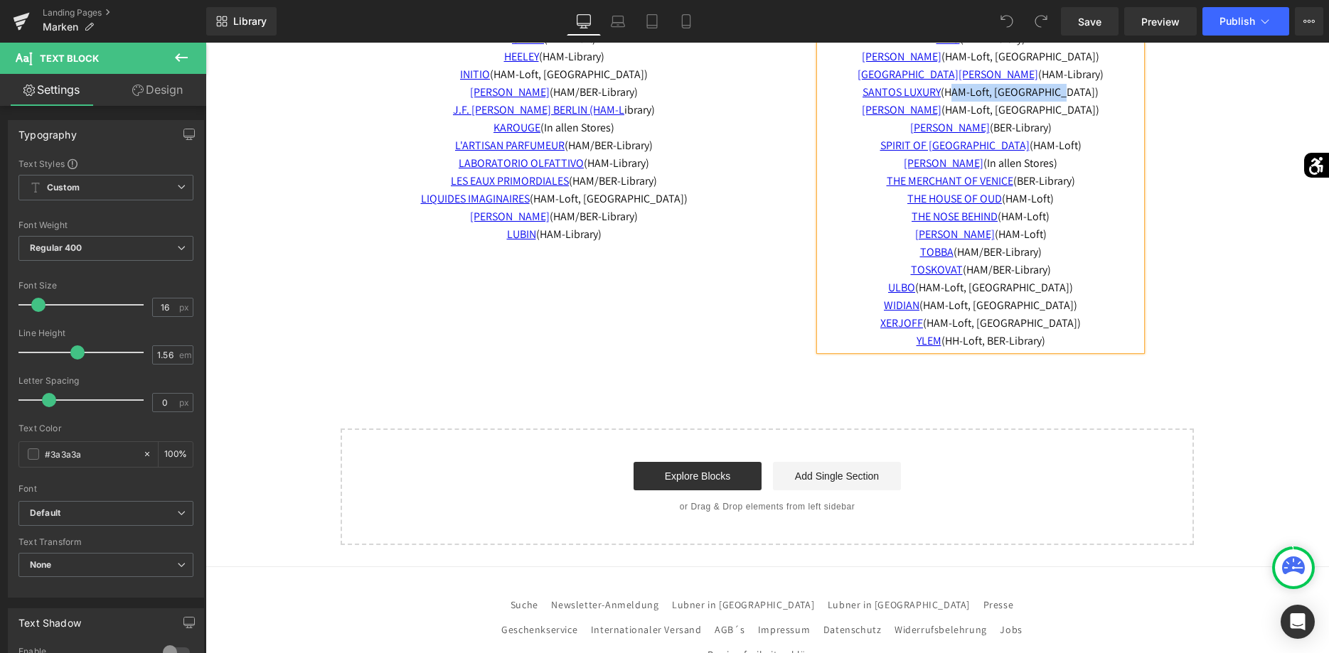
scroll to position [5365, 0]
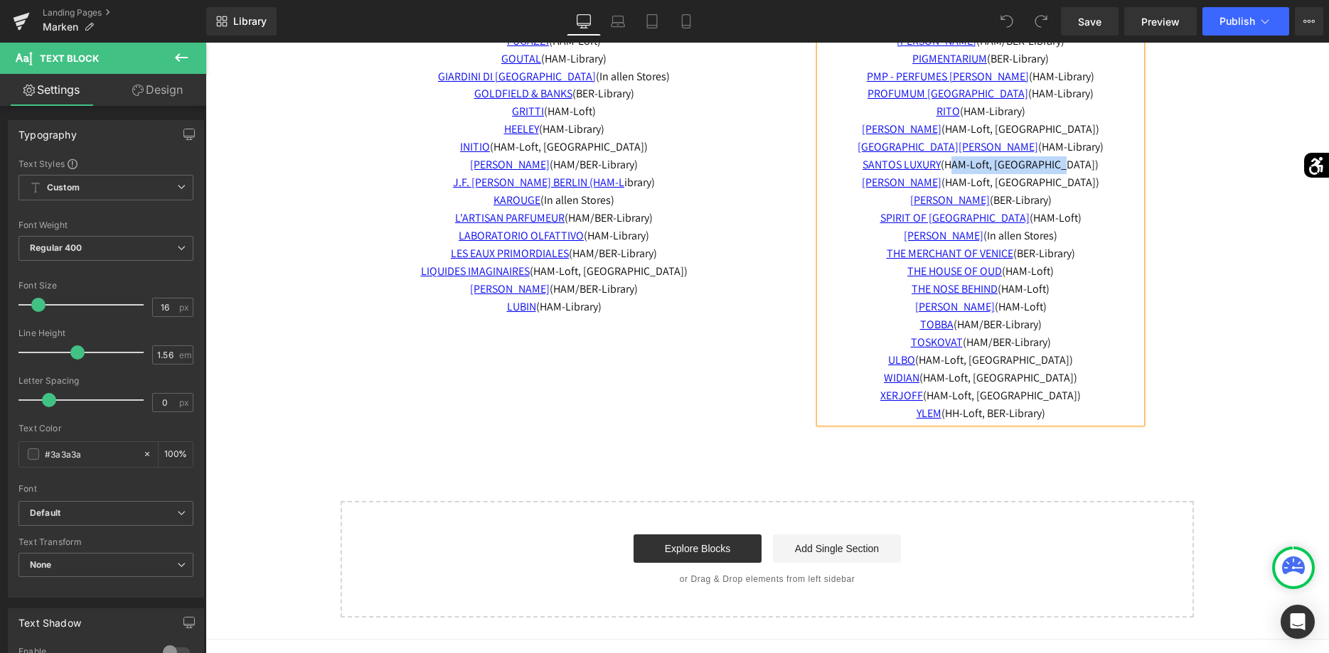
click at [1071, 157] on span "SANTOS LUXURY (HAM-Loft, BER-Library)" at bounding box center [980, 164] width 236 height 15
drag, startPoint x: 1071, startPoint y: 148, endPoint x: 975, endPoint y: 153, distance: 96.1
click at [975, 157] on span "SANTOS LUXURY (HAM-Loft, BER-Library)" at bounding box center [980, 164] width 236 height 15
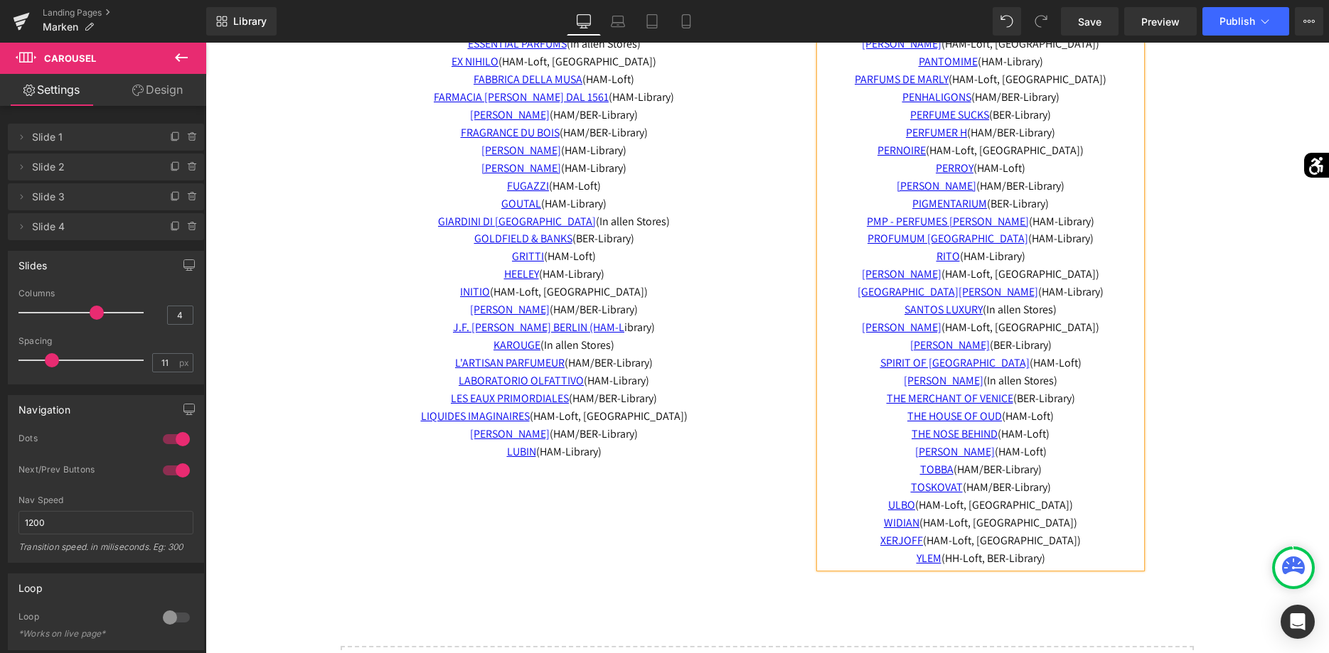
scroll to position [5148, 0]
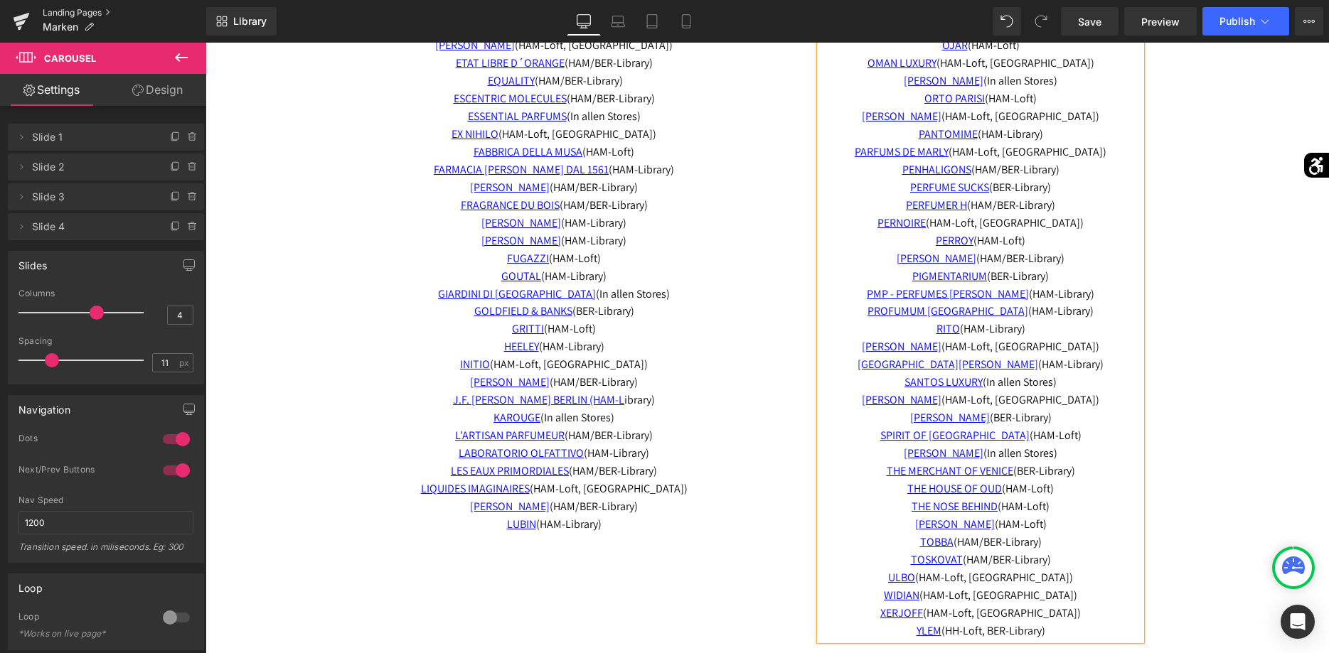
click at [55, 14] on link "Landing Pages" at bounding box center [125, 12] width 164 height 11
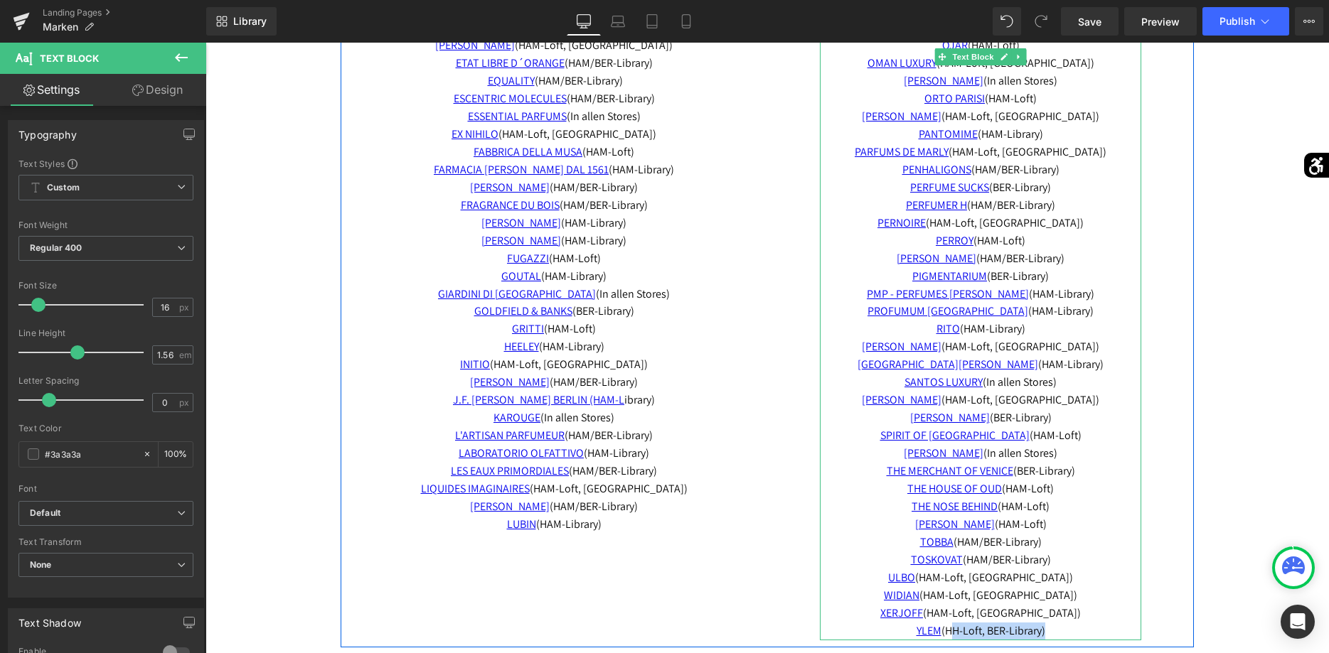
drag, startPoint x: 1042, startPoint y: 611, endPoint x: 946, endPoint y: 615, distance: 96.8
click at [946, 624] on span "YLEM (HH-Loft, BER-Library)" at bounding box center [980, 631] width 129 height 15
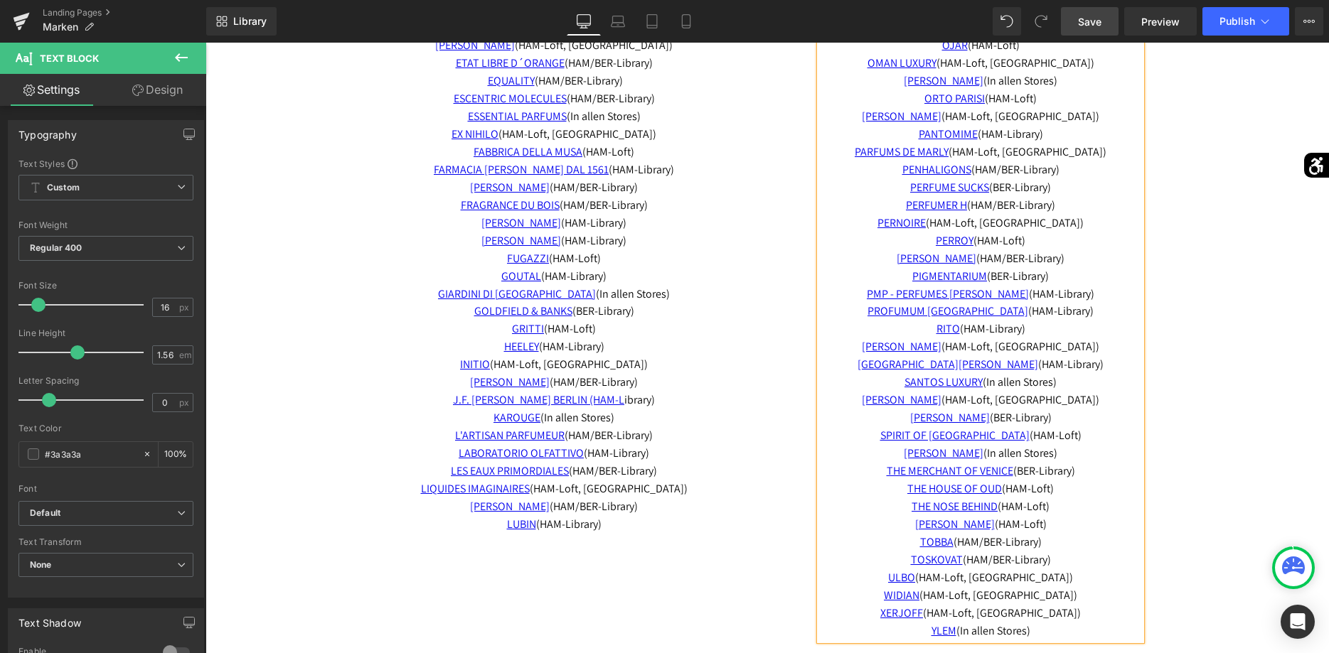
click at [1102, 31] on link "Save" at bounding box center [1090, 21] width 58 height 28
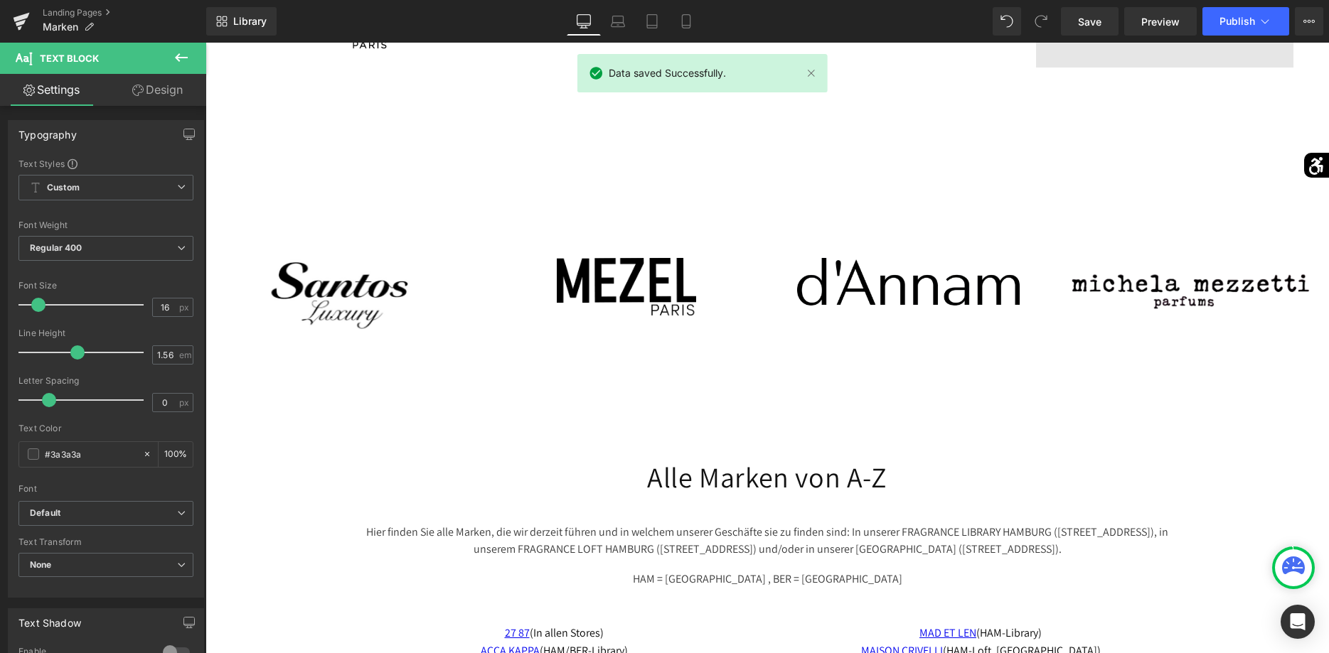
scroll to position [4132, 0]
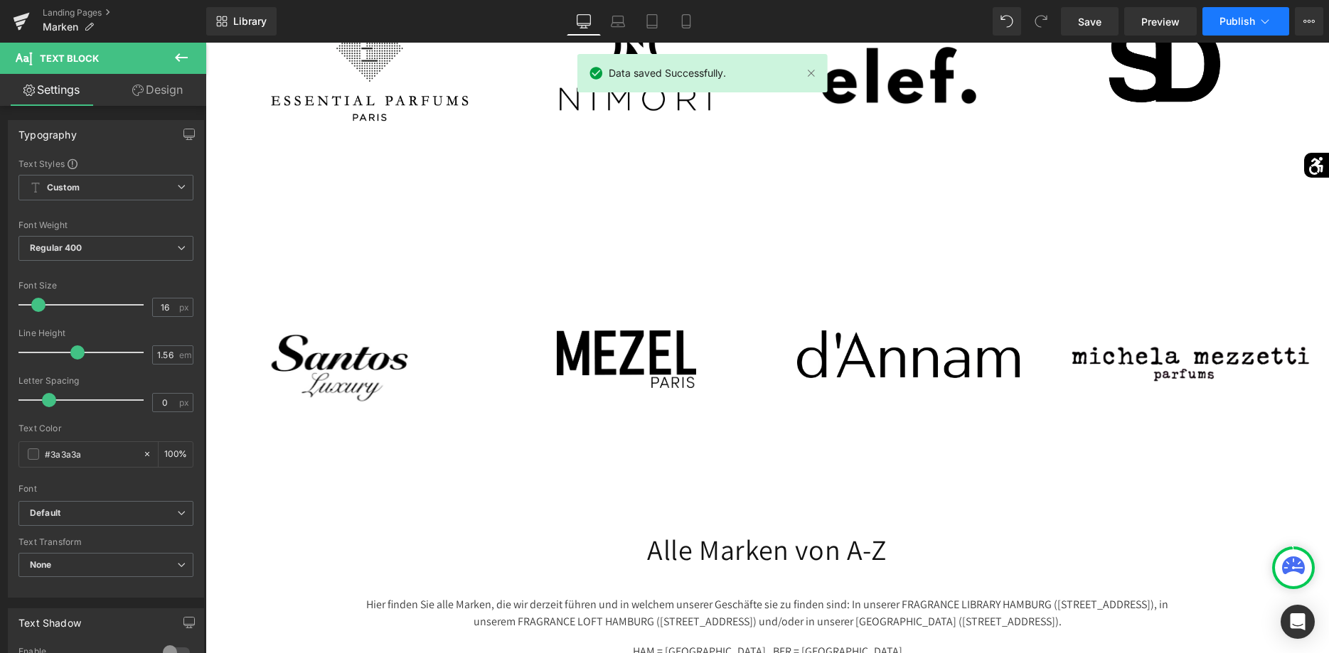
click at [1237, 26] on span "Publish" at bounding box center [1237, 21] width 36 height 11
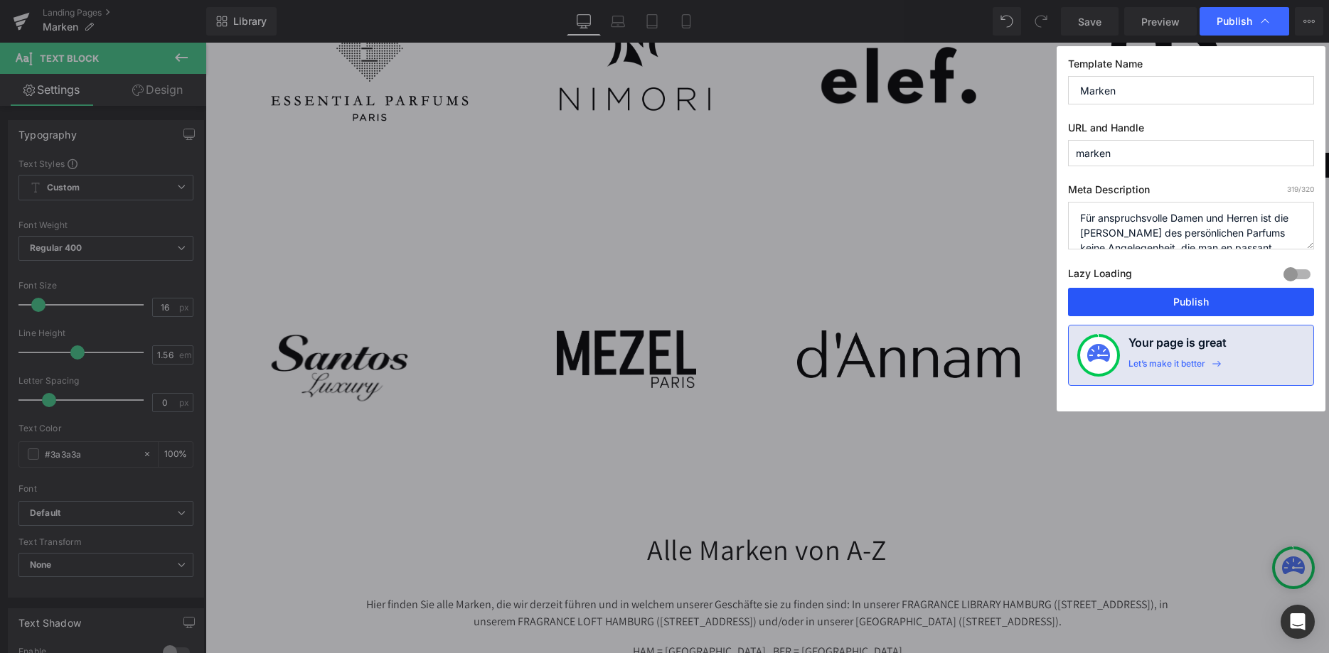
click at [1185, 304] on button "Publish" at bounding box center [1191, 302] width 246 height 28
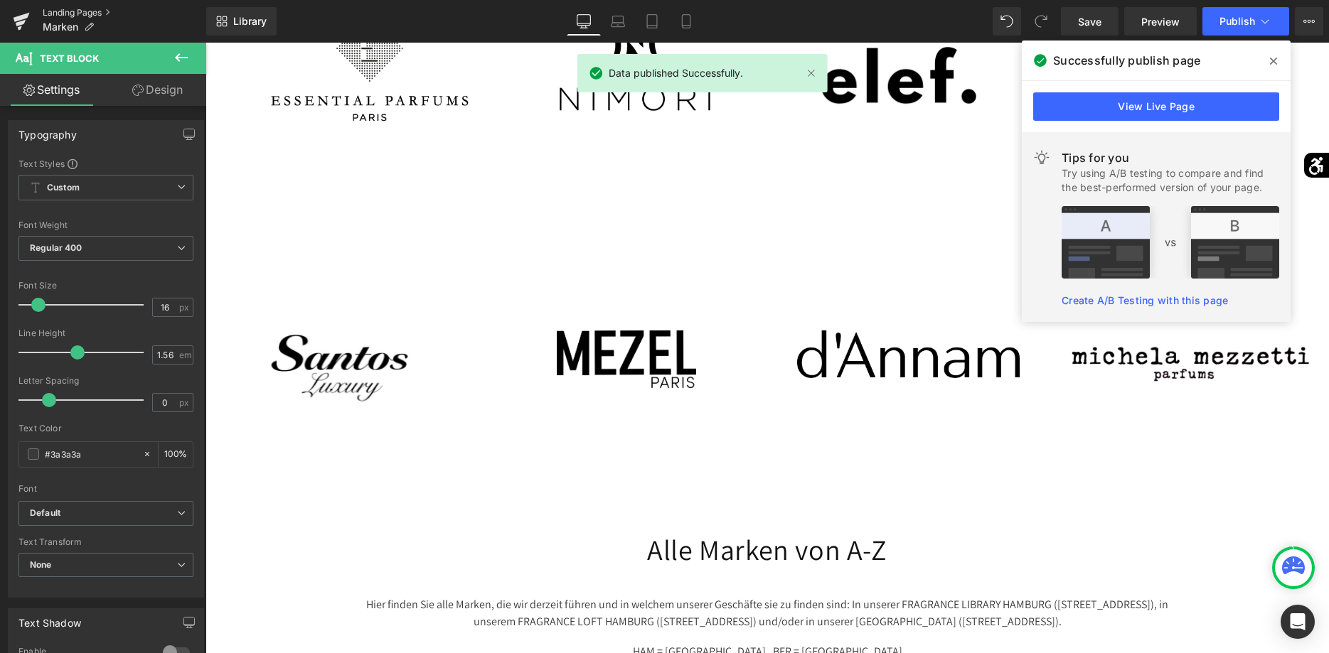
click at [74, 14] on link "Landing Pages" at bounding box center [125, 12] width 164 height 11
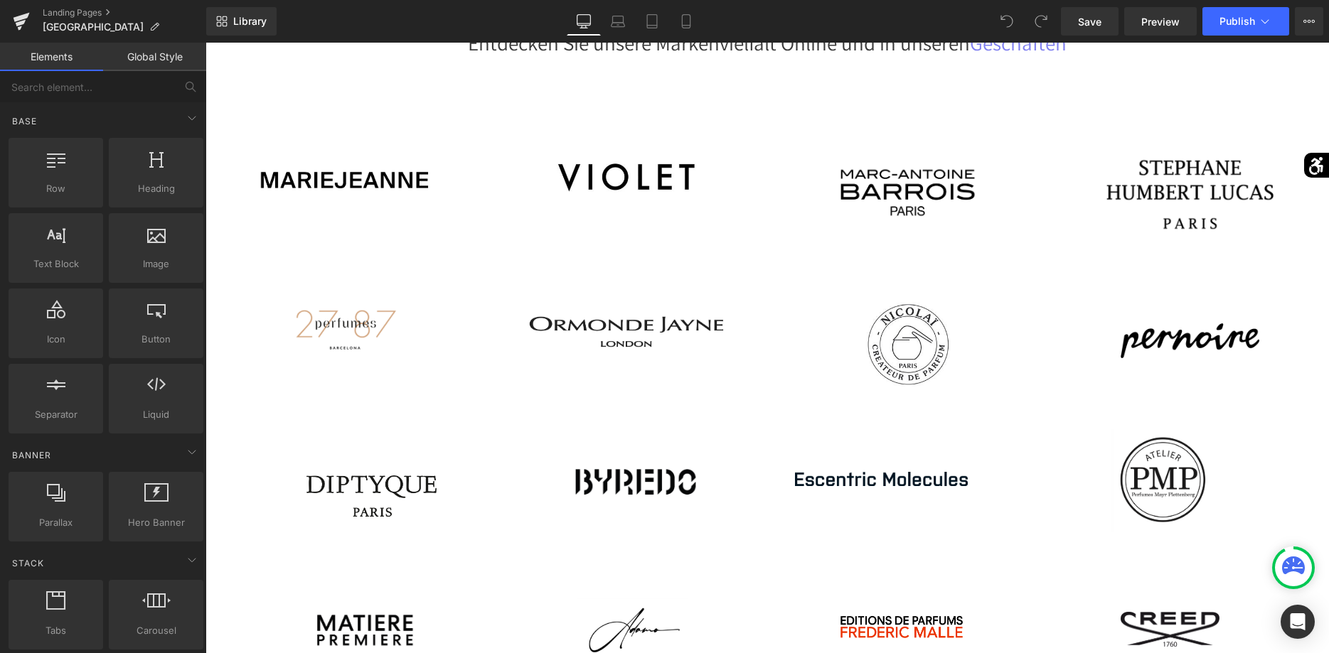
scroll to position [218, 0]
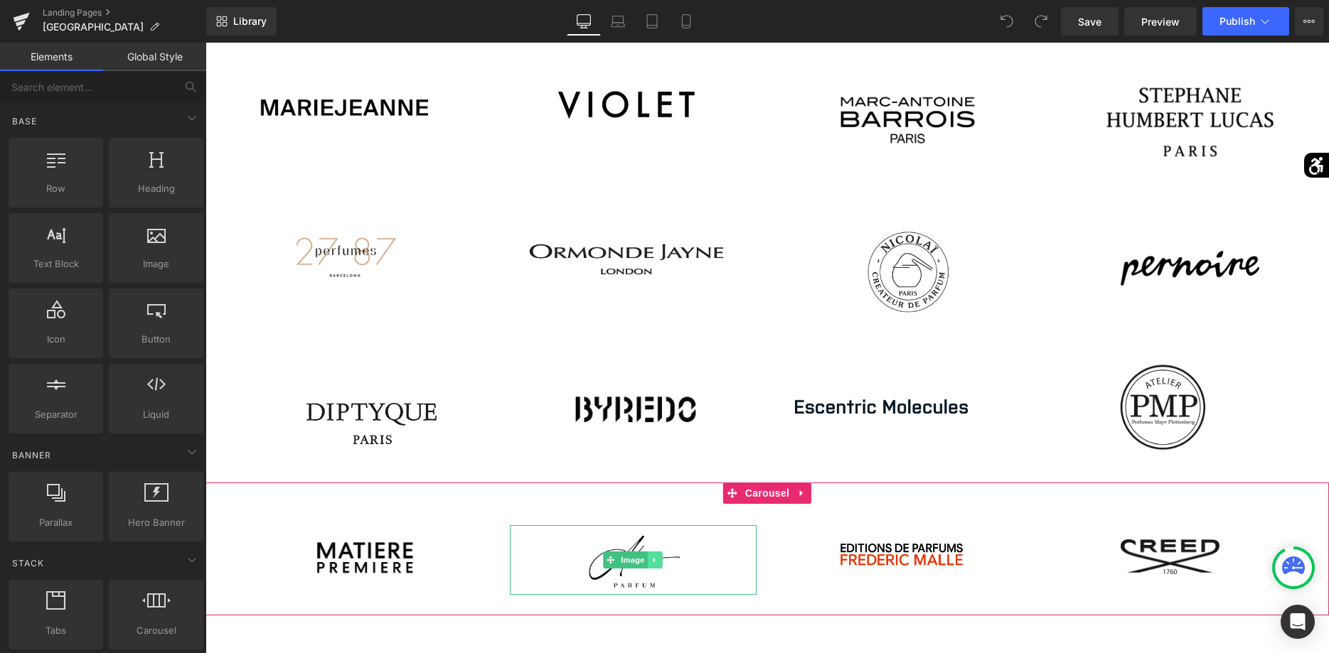
click at [652, 562] on link at bounding box center [655, 560] width 15 height 17
click at [665, 562] on icon at bounding box center [662, 561] width 8 height 8
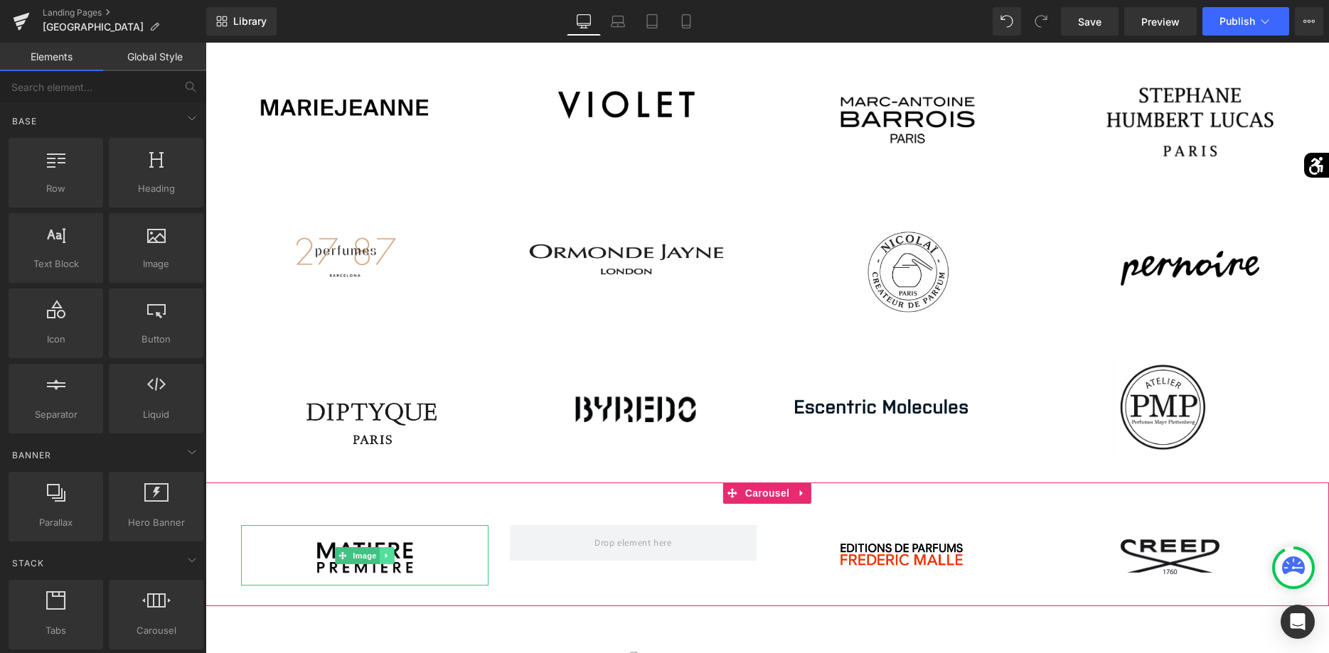
click at [387, 553] on icon at bounding box center [387, 556] width 8 height 9
click at [398, 557] on link at bounding box center [394, 555] width 15 height 17
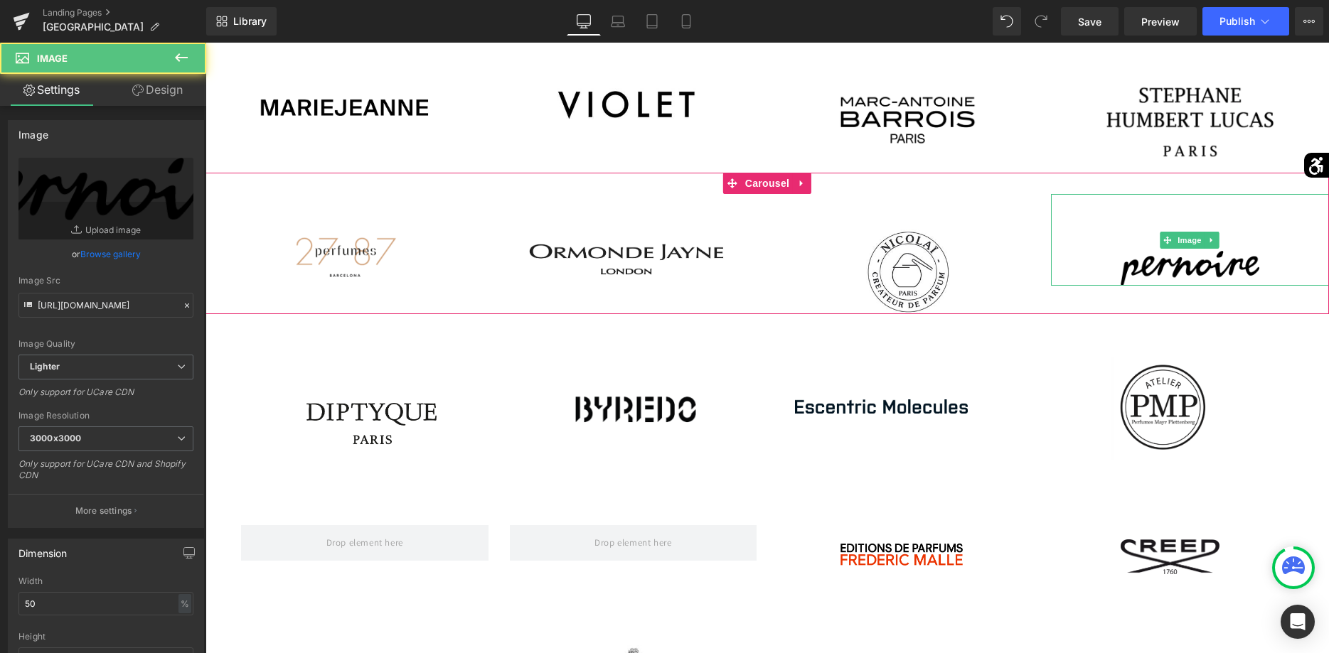
click at [1248, 257] on img at bounding box center [1190, 240] width 139 height 92
click at [1209, 240] on icon at bounding box center [1212, 240] width 8 height 9
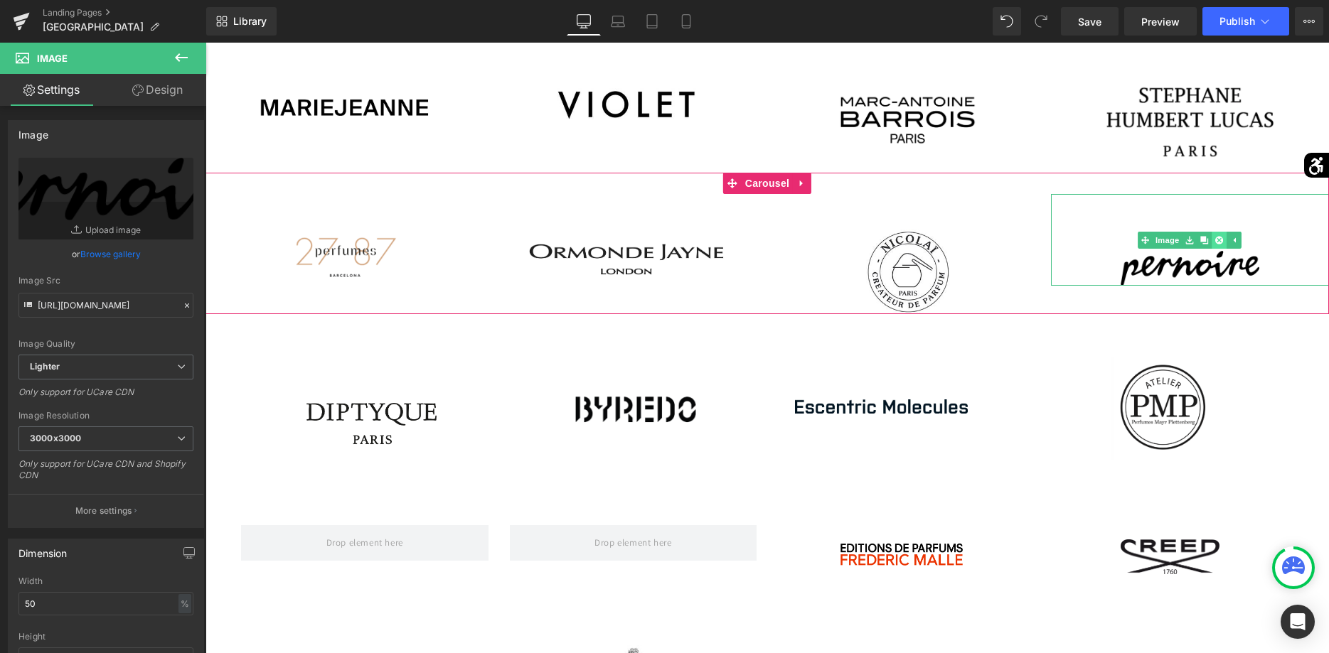
click at [1213, 243] on link at bounding box center [1219, 240] width 15 height 17
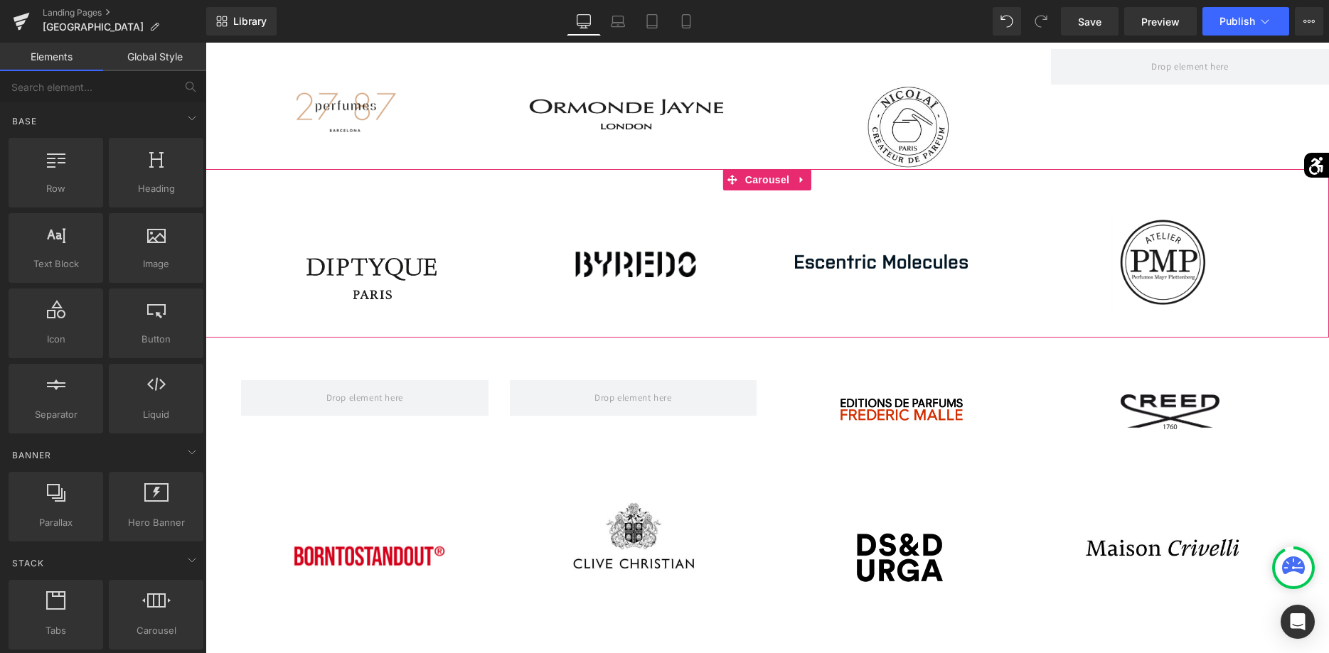
scroll to position [508, 0]
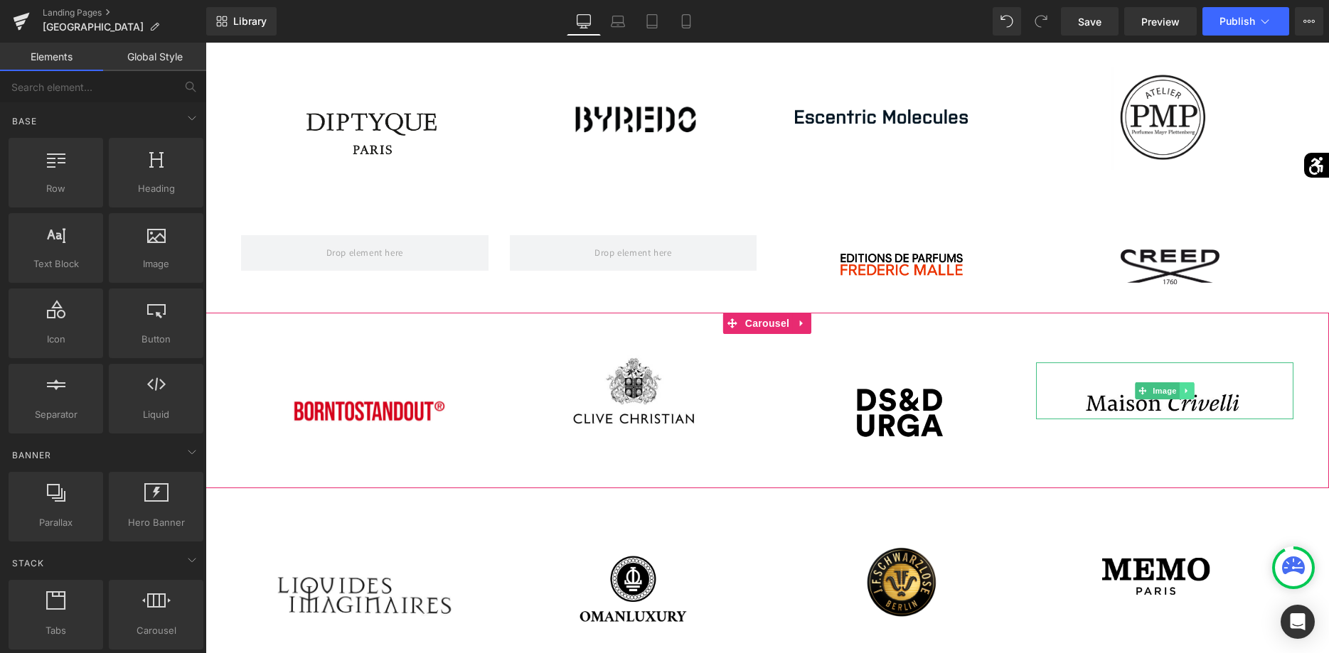
click at [1190, 384] on link at bounding box center [1187, 391] width 15 height 17
click at [1192, 387] on link at bounding box center [1194, 391] width 15 height 17
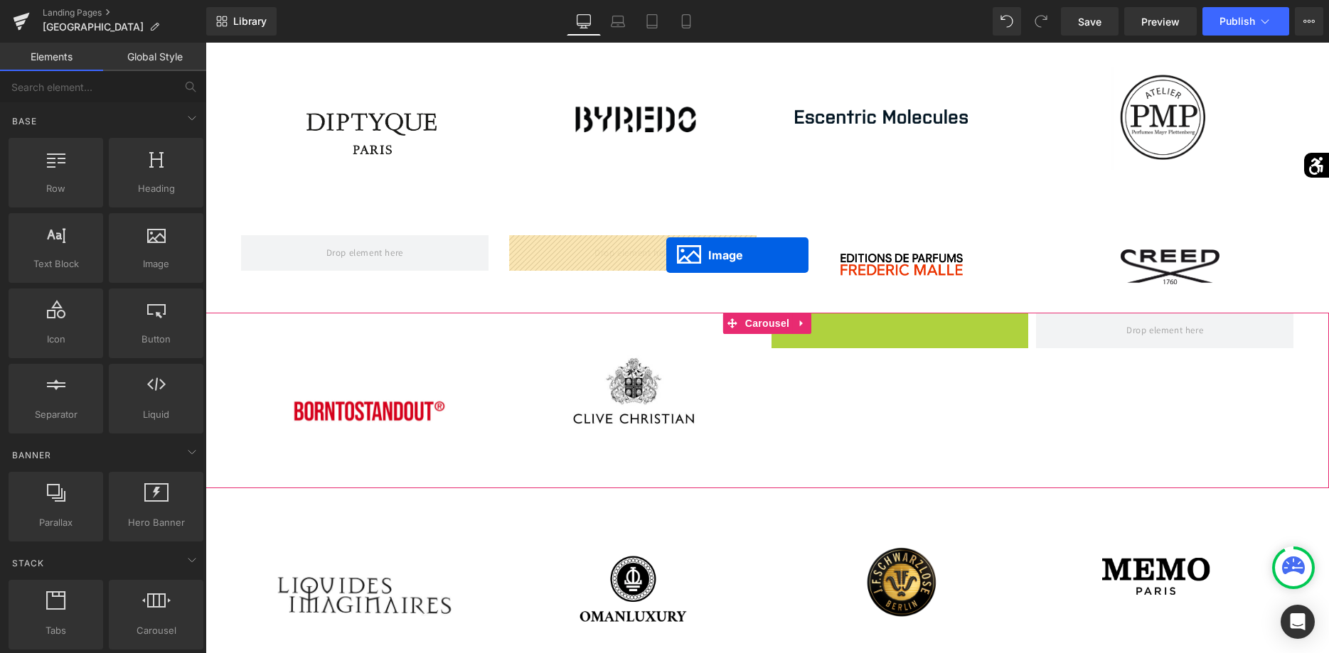
drag, startPoint x: 882, startPoint y: 389, endPoint x: 664, endPoint y: 254, distance: 256.1
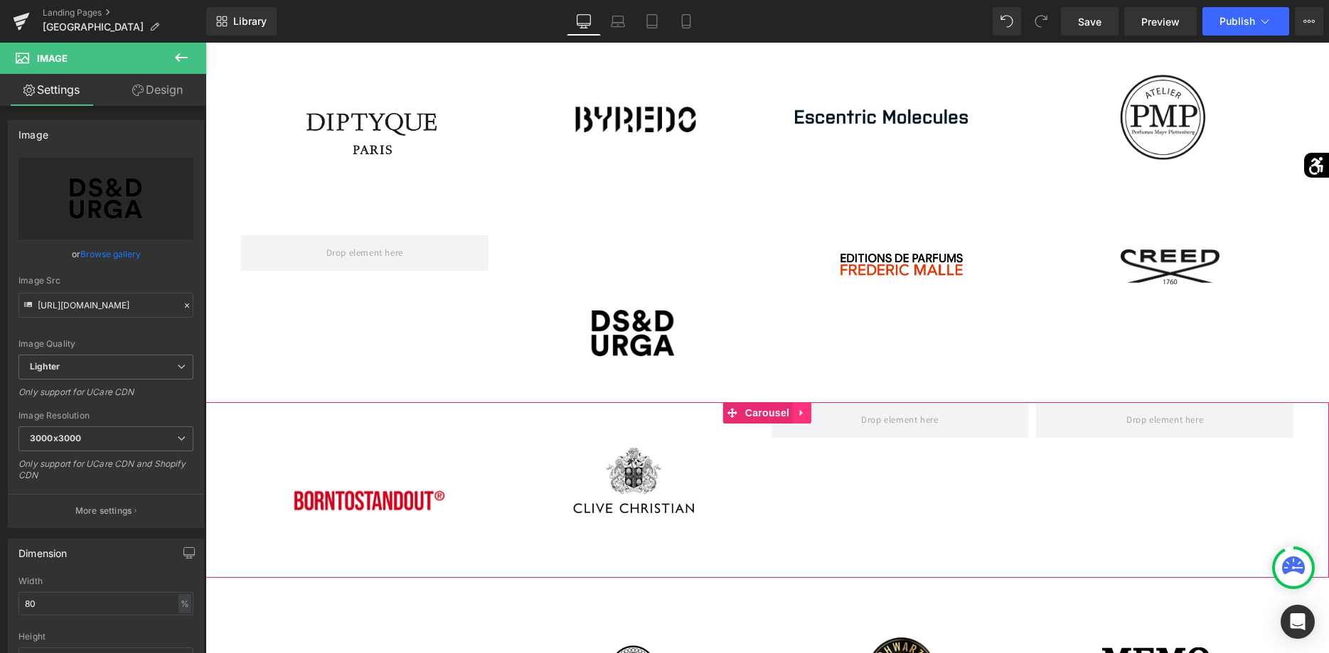
click at [806, 419] on link at bounding box center [802, 412] width 18 height 21
click at [812, 416] on icon at bounding box center [811, 413] width 10 height 10
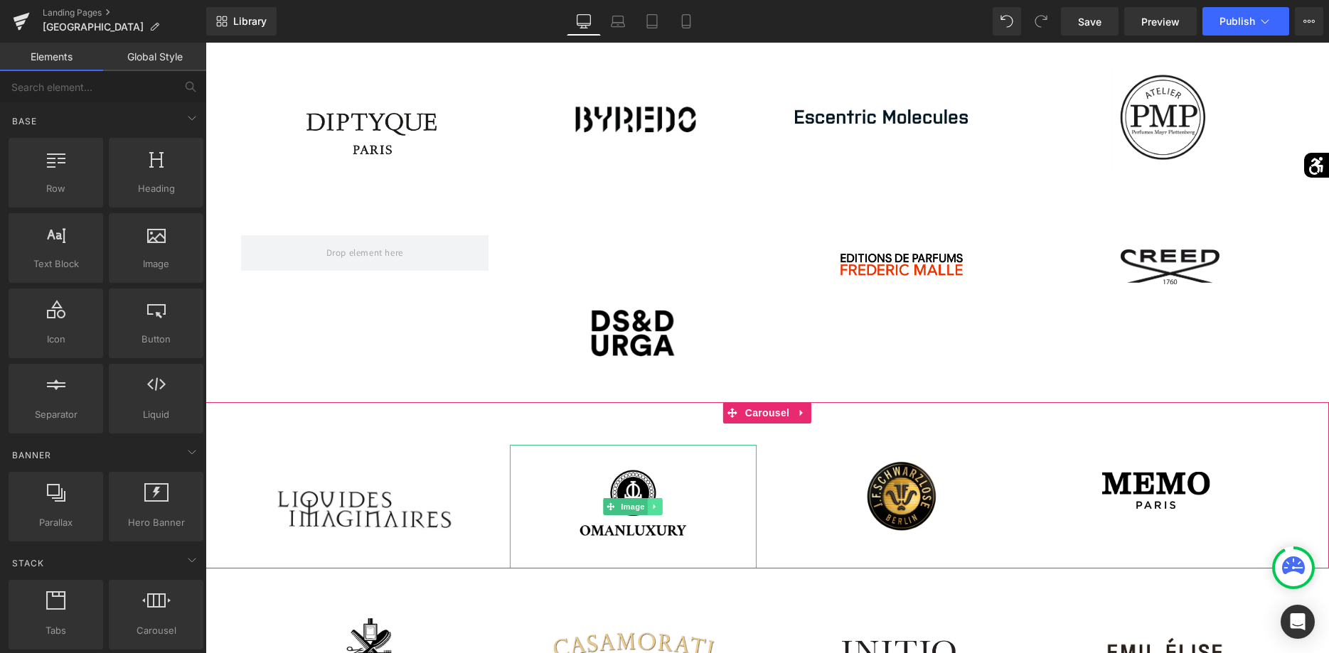
click at [649, 508] on link at bounding box center [655, 506] width 15 height 17
click at [660, 508] on icon at bounding box center [662, 507] width 8 height 8
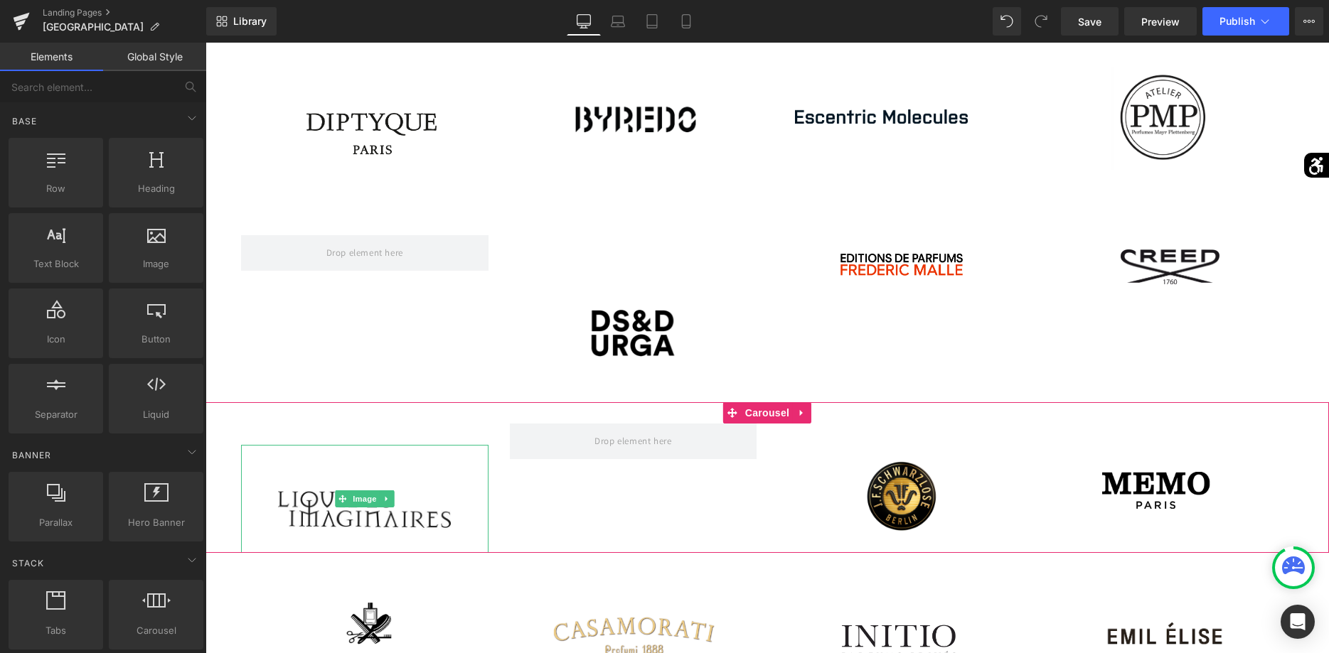
click at [390, 503] on icon at bounding box center [387, 499] width 8 height 9
click at [397, 502] on icon at bounding box center [394, 499] width 8 height 8
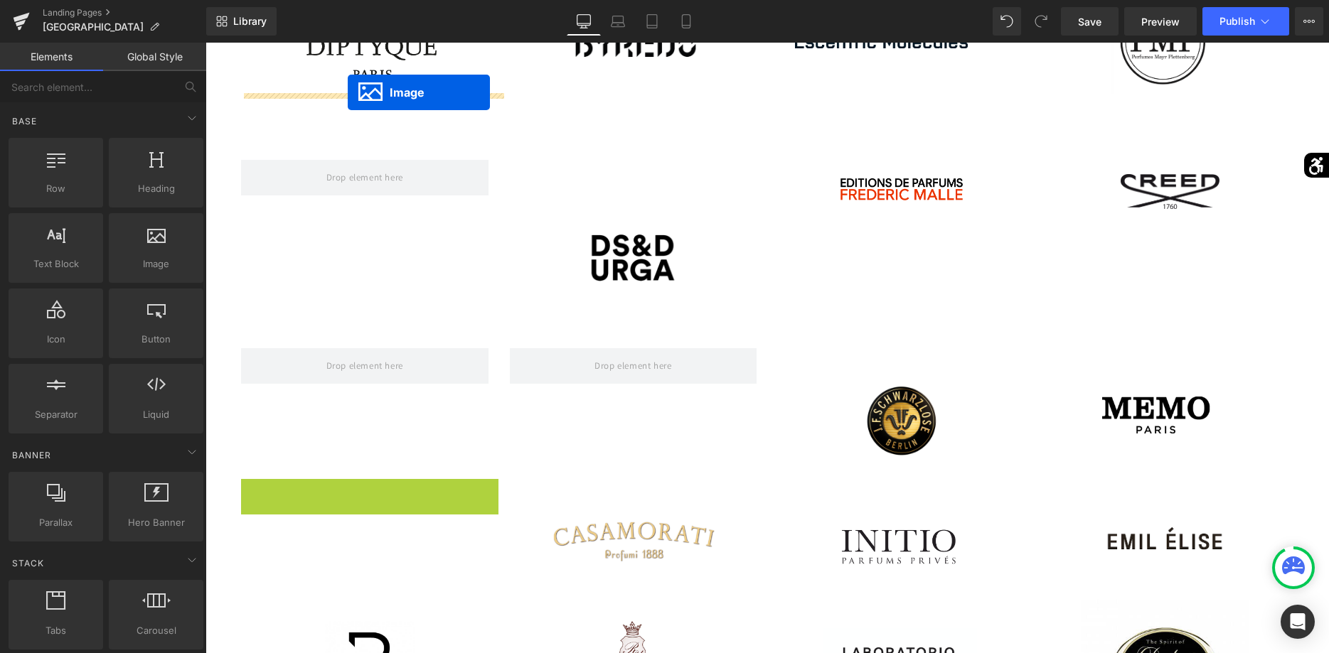
scroll to position [526, 0]
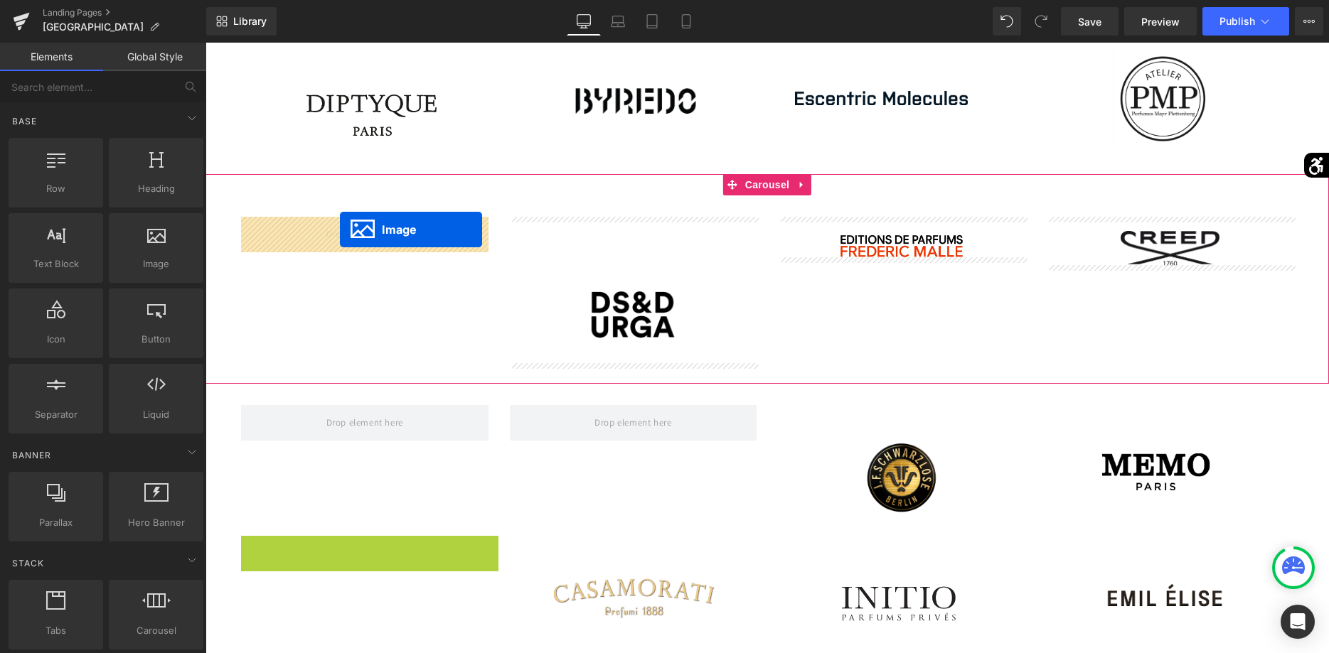
drag, startPoint x: 344, startPoint y: 388, endPoint x: 340, endPoint y: 230, distance: 158.6
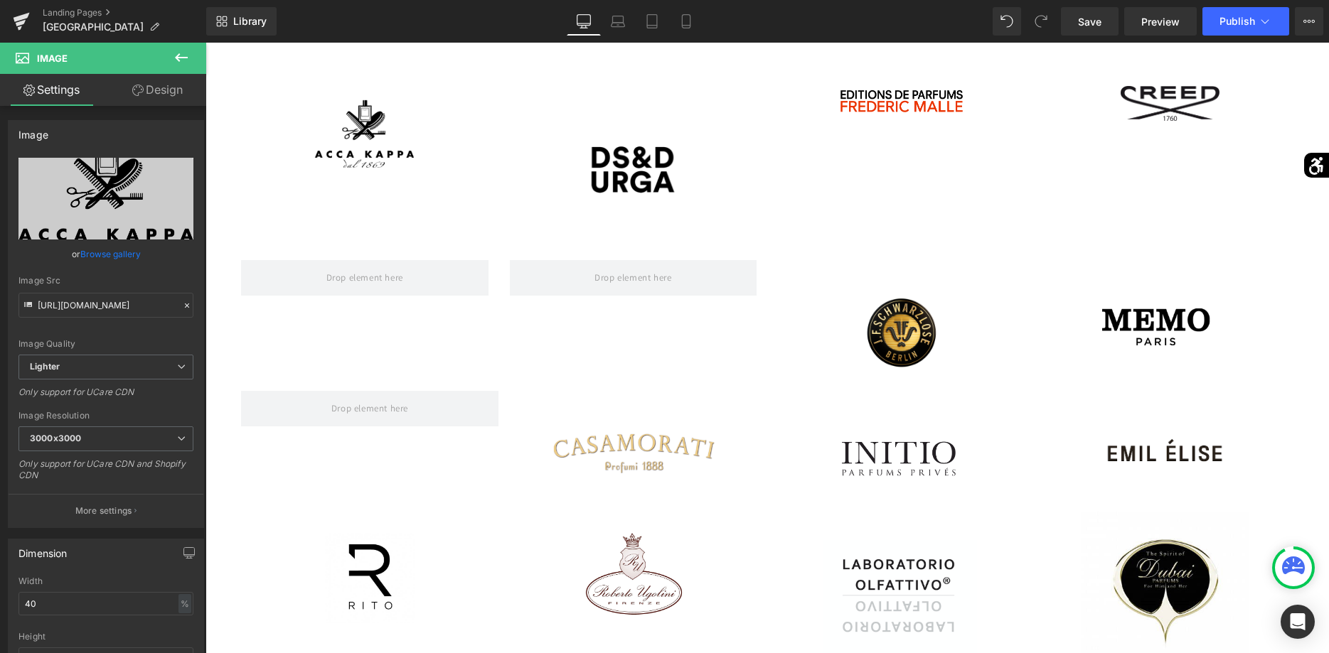
scroll to position [744, 0]
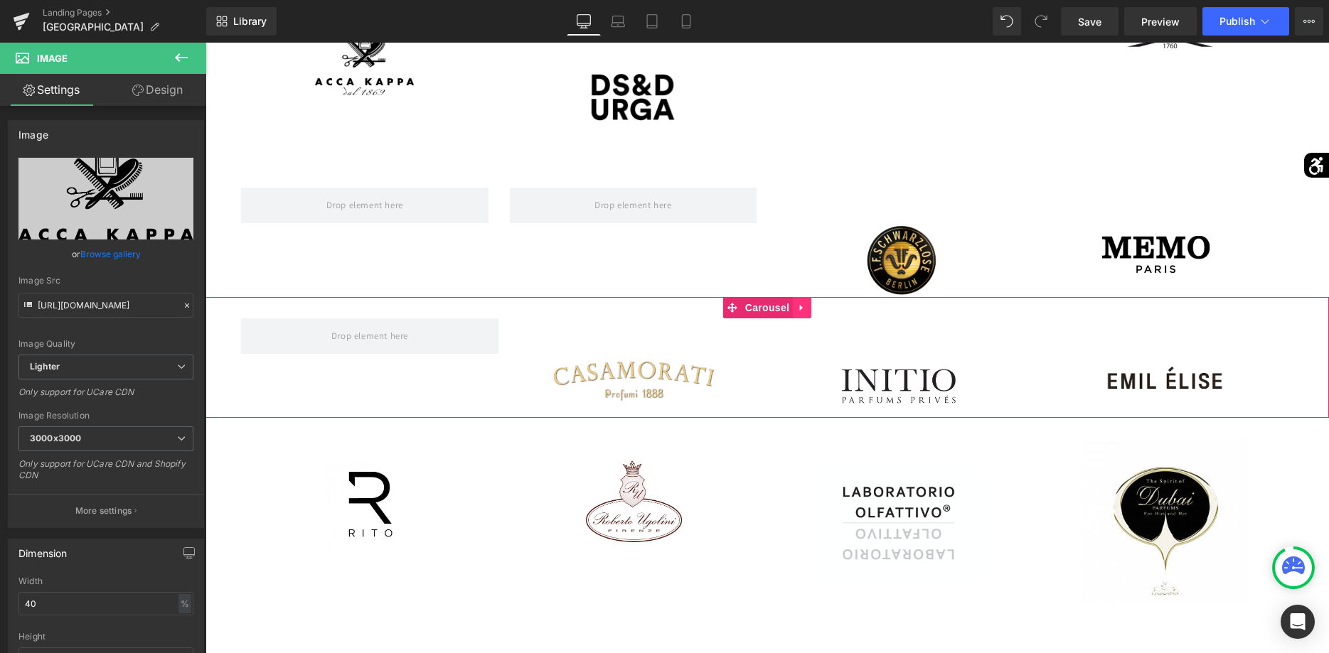
click at [805, 308] on icon at bounding box center [802, 308] width 10 height 11
click at [811, 311] on icon at bounding box center [811, 308] width 10 height 10
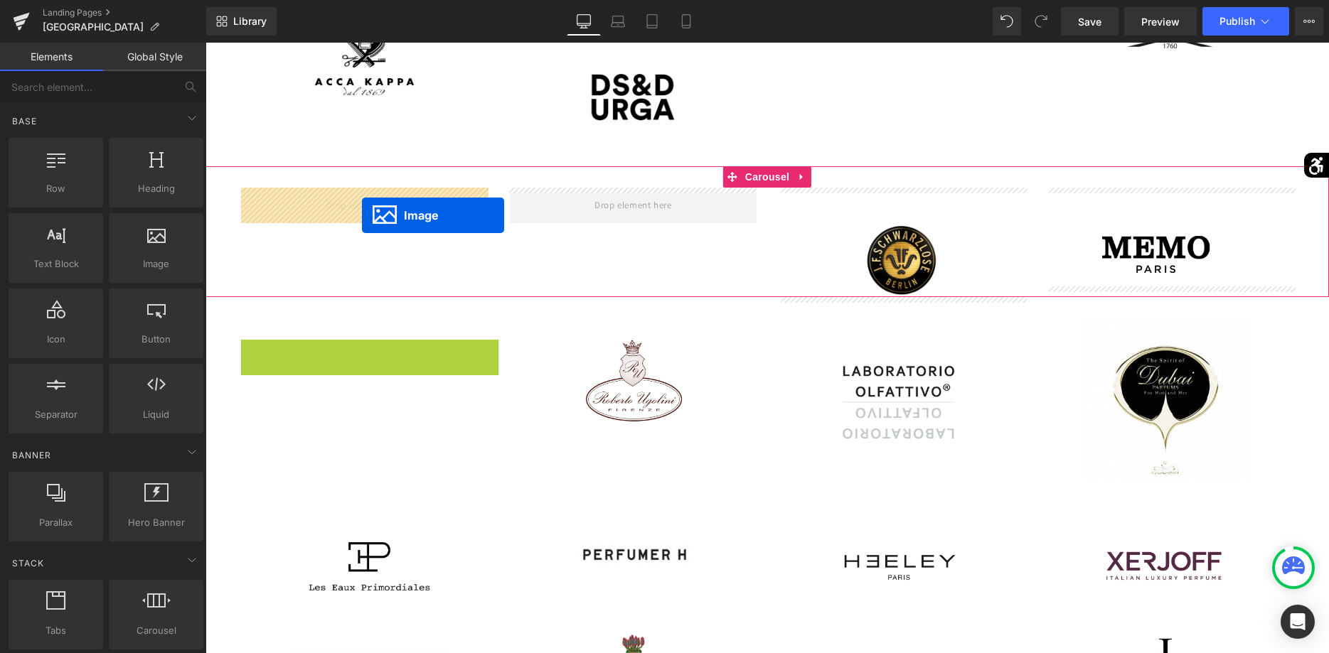
drag, startPoint x: 351, startPoint y: 385, endPoint x: 362, endPoint y: 215, distance: 170.3
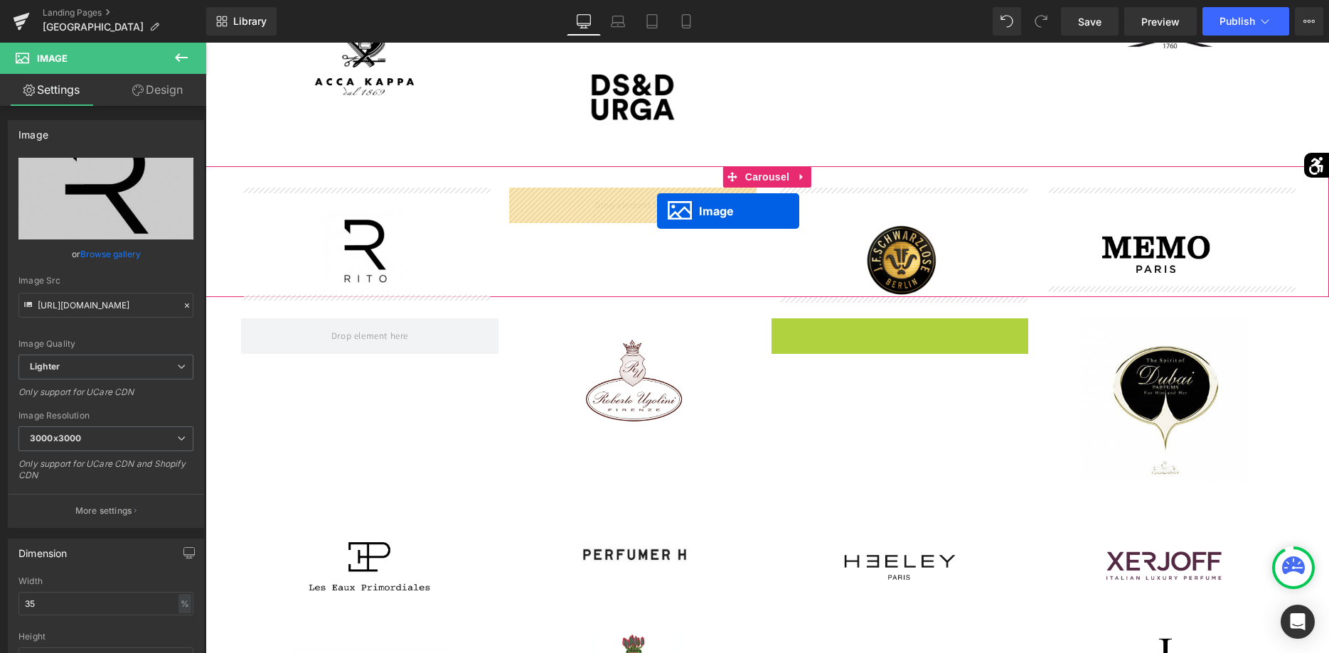
drag, startPoint x: 879, startPoint y: 392, endPoint x: 656, endPoint y: 210, distance: 288.0
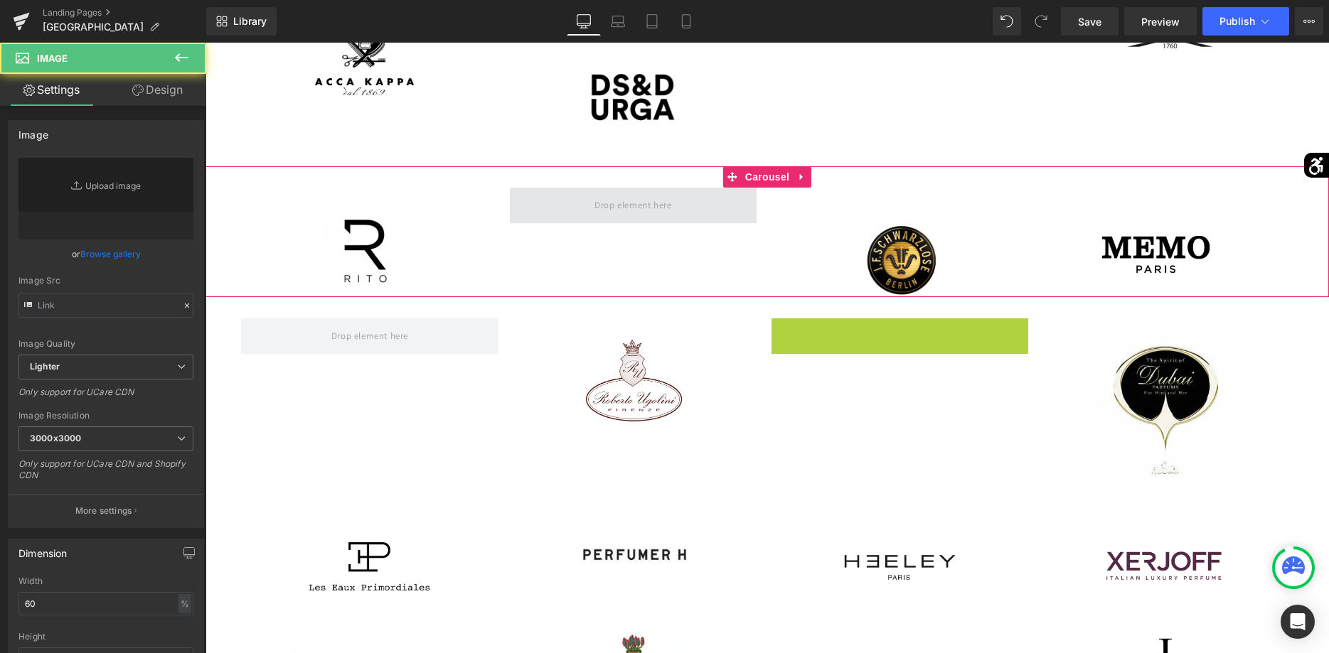
type input "https://ucarecdn.com/6308f8cf-3943-4eae-b384-d11147f04fdc/-/format/auto/-/previ…"
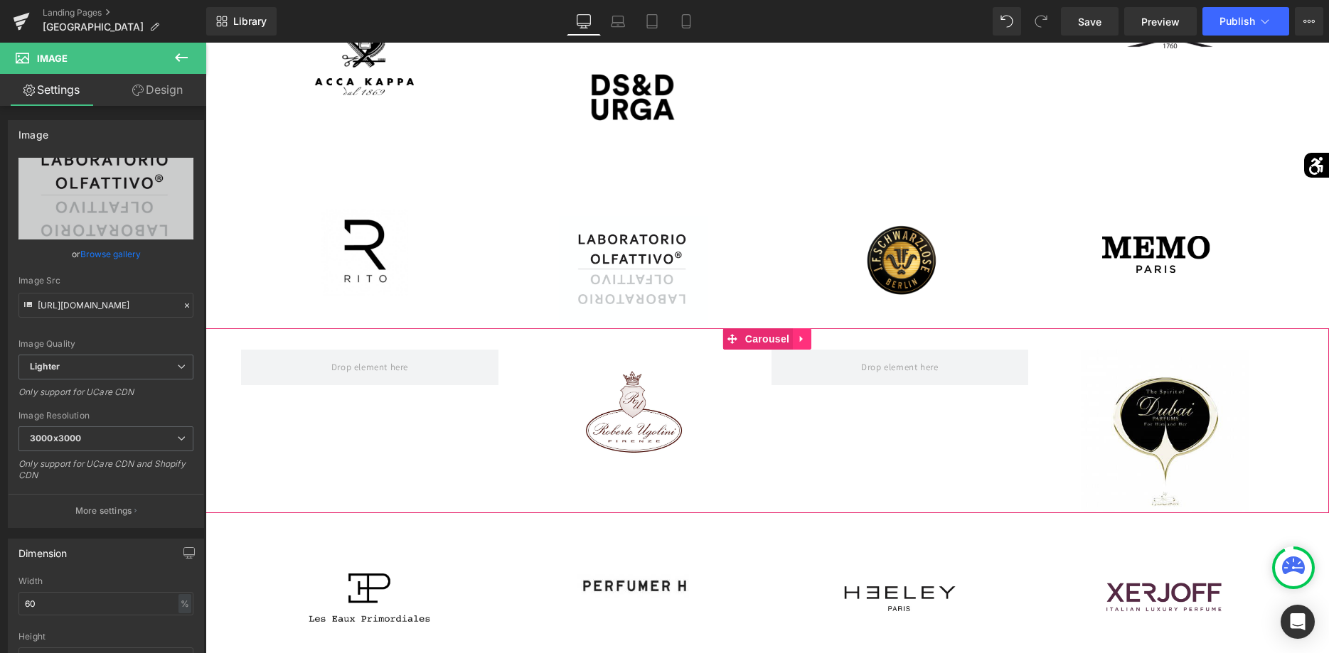
click at [796, 342] on link at bounding box center [802, 338] width 18 height 21
click at [814, 341] on icon at bounding box center [811, 339] width 10 height 10
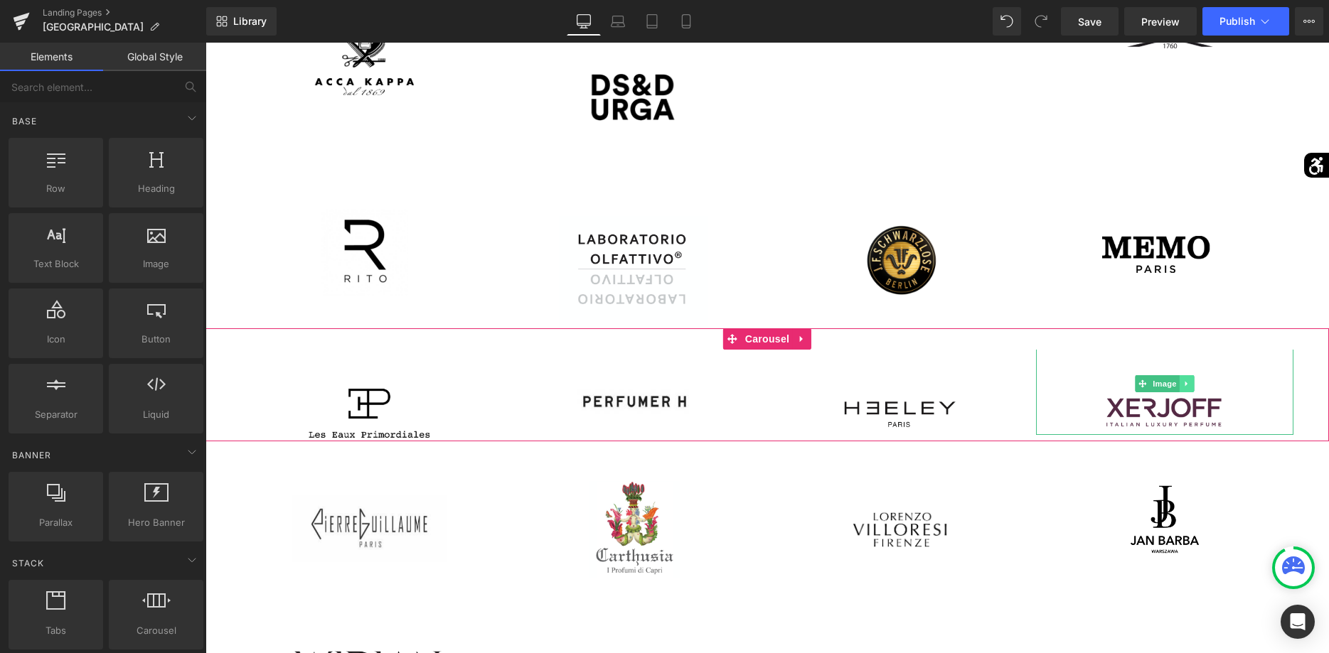
click at [1185, 383] on icon at bounding box center [1186, 383] width 2 height 5
click at [1197, 385] on icon at bounding box center [1194, 384] width 8 height 8
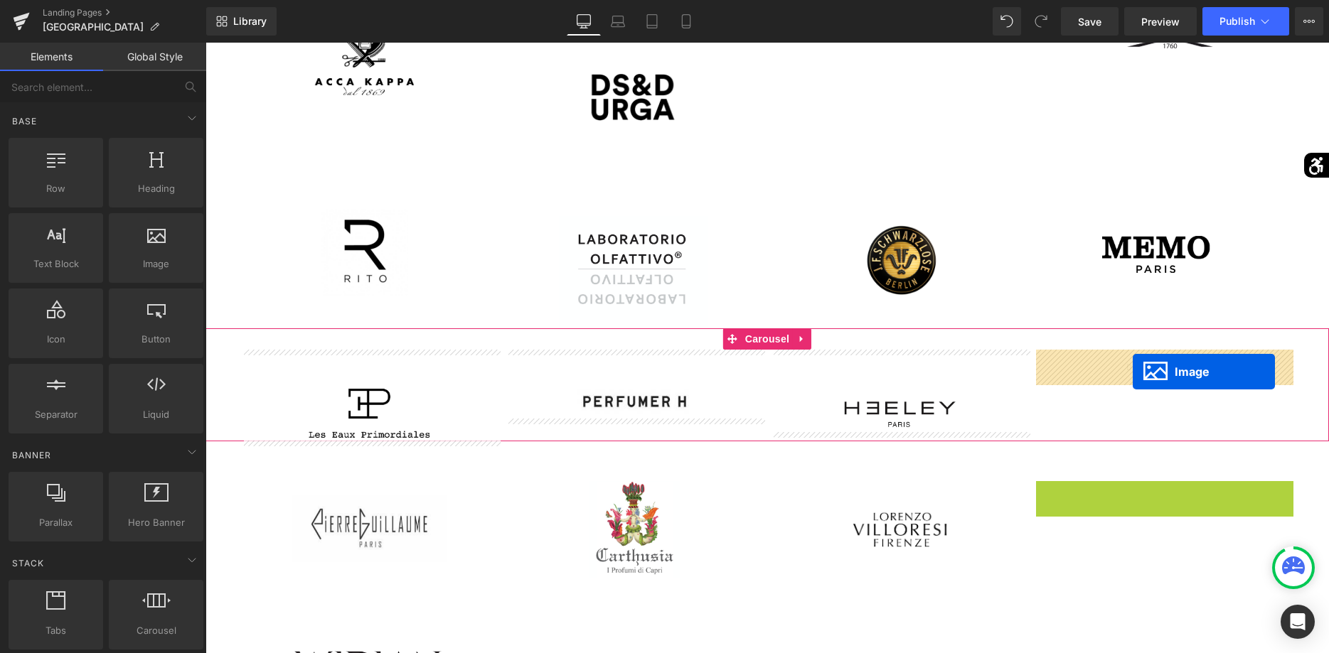
drag, startPoint x: 1144, startPoint y: 517, endPoint x: 1132, endPoint y: 368, distance: 149.1
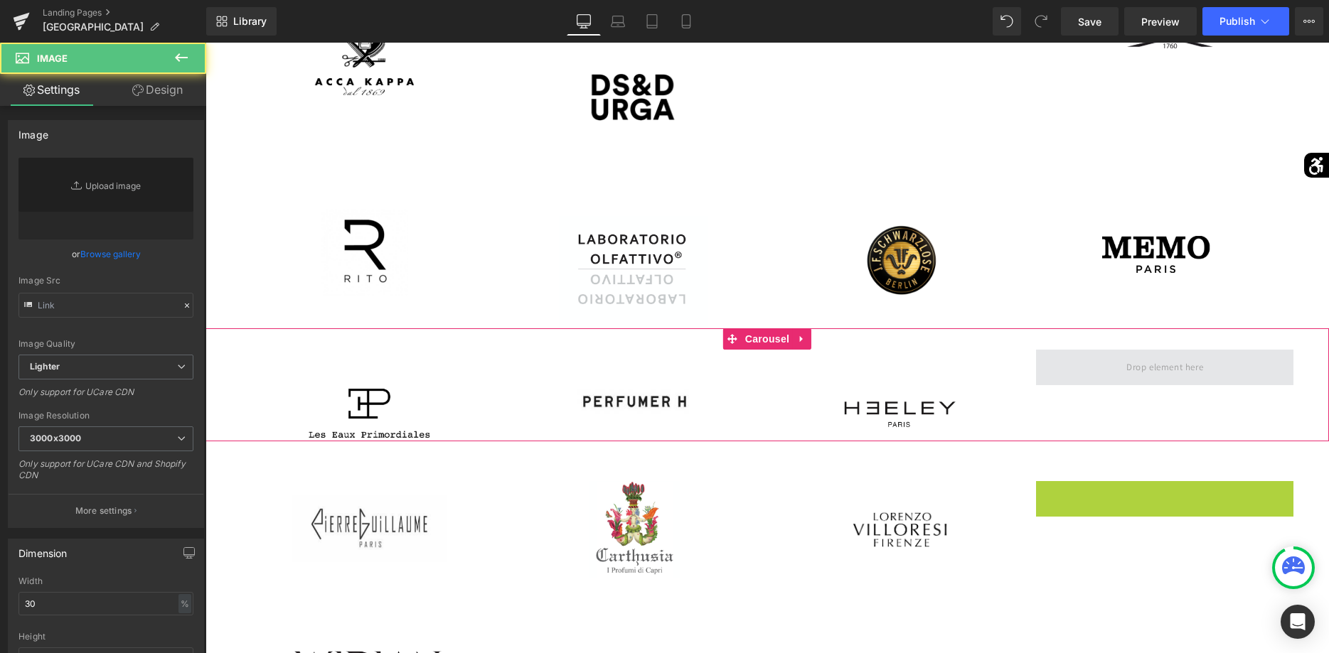
type input "https://ucarecdn.com/e45ea3f4-7139-42f3-b8ef-f721316b50f9/-/format/auto/-/previ…"
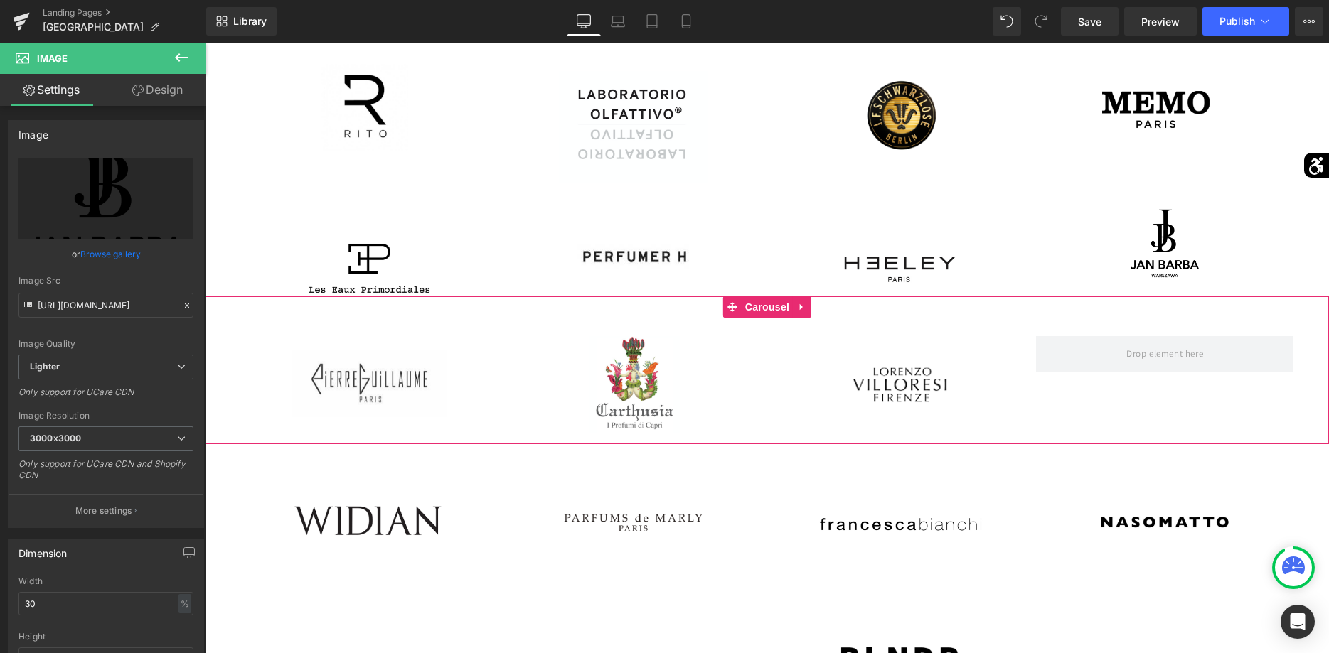
scroll to position [961, 0]
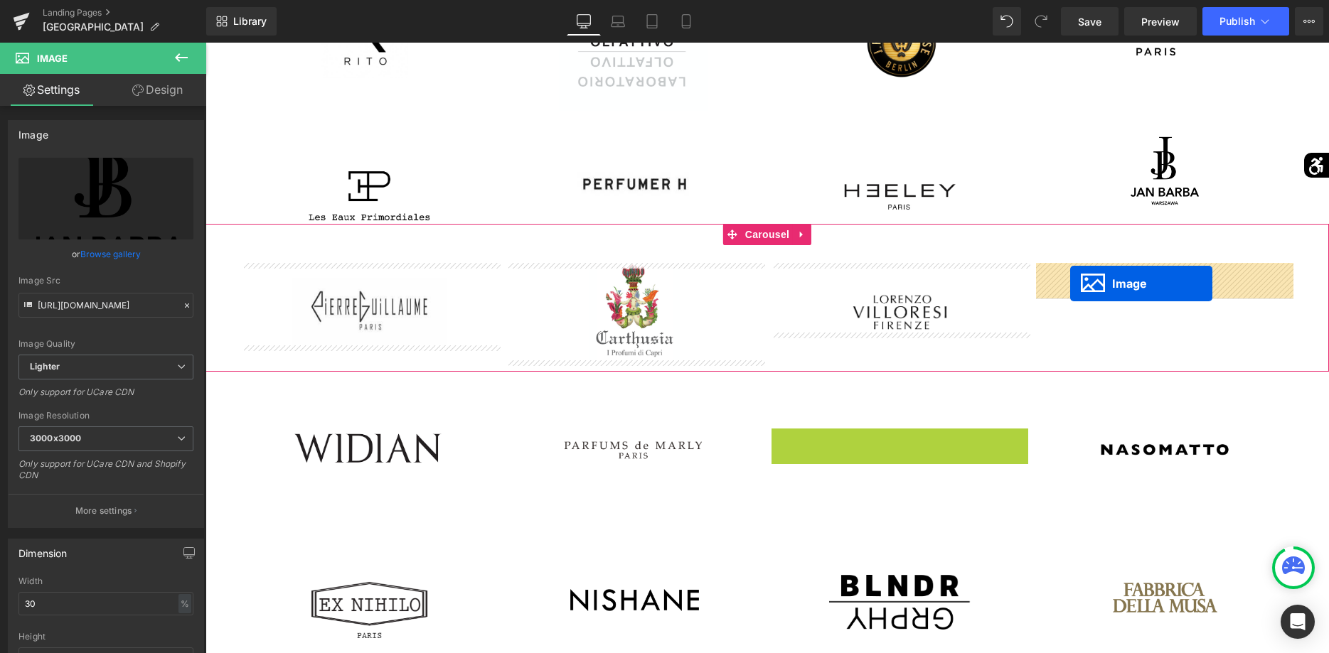
drag, startPoint x: 877, startPoint y: 454, endPoint x: 1070, endPoint y: 284, distance: 257.4
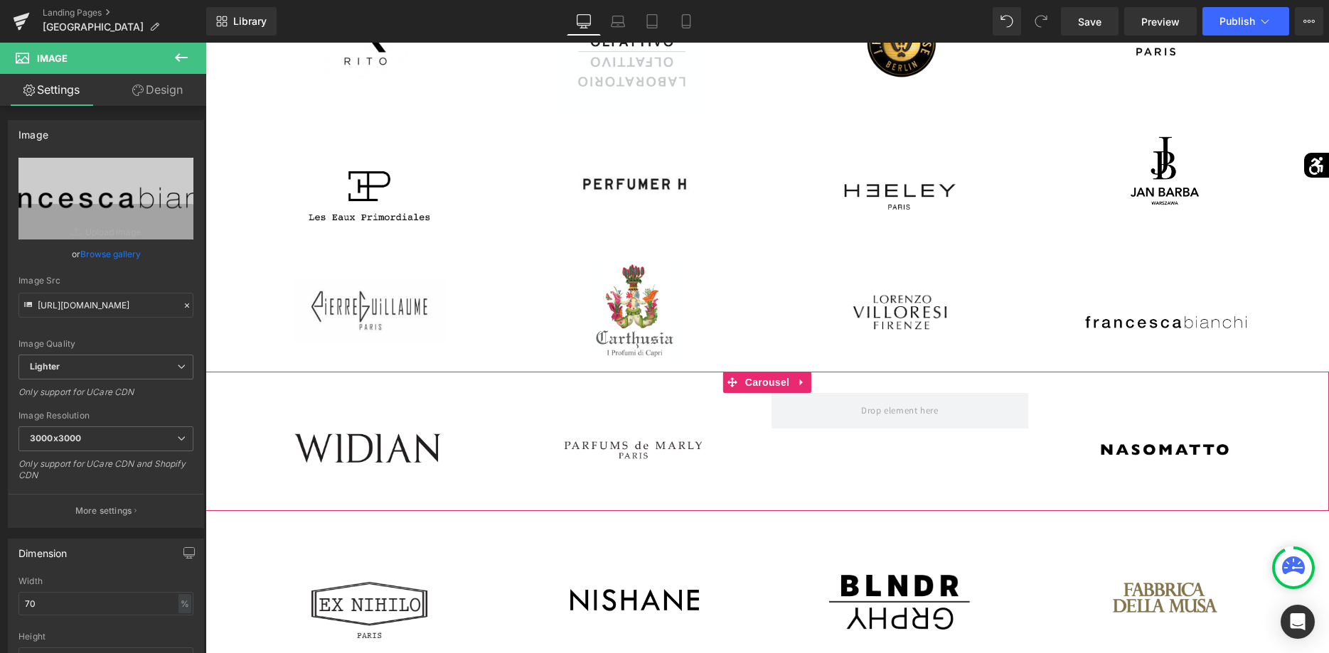
scroll to position [1034, 0]
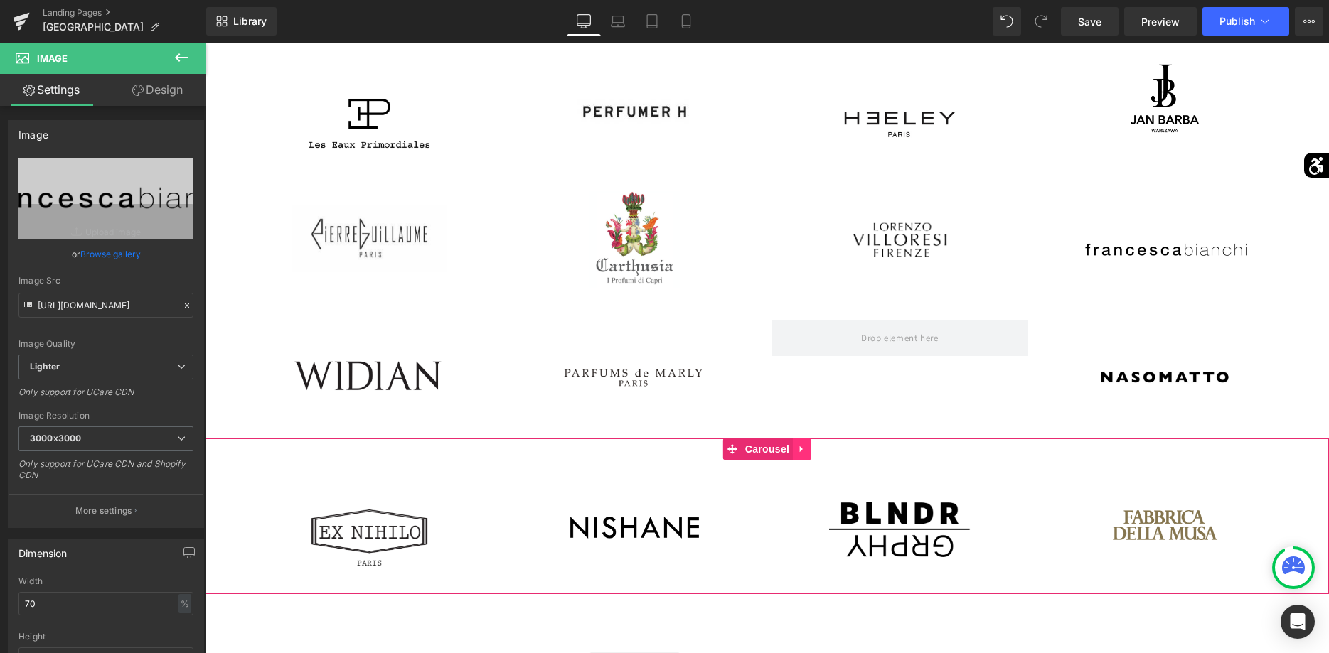
click at [804, 451] on icon at bounding box center [802, 449] width 10 height 11
click at [804, 451] on link at bounding box center [811, 449] width 18 height 21
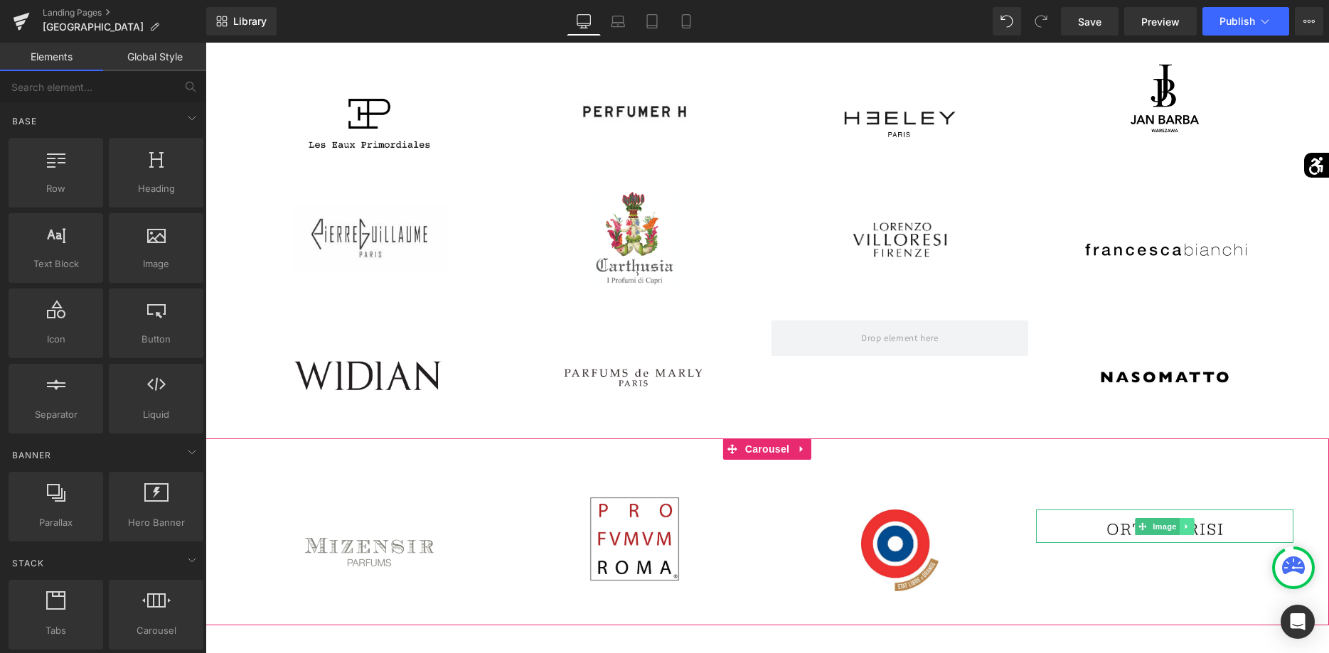
click at [1184, 525] on icon at bounding box center [1187, 527] width 8 height 9
click at [1191, 525] on link at bounding box center [1194, 526] width 15 height 17
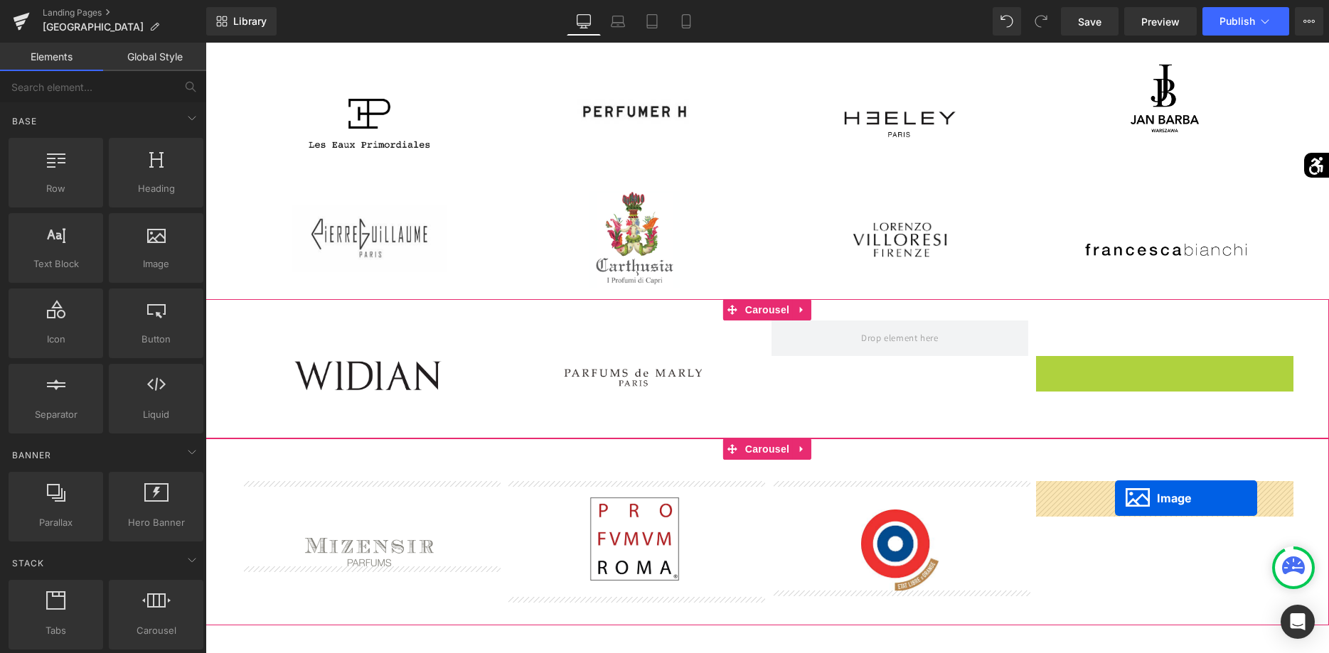
drag, startPoint x: 1141, startPoint y: 380, endPoint x: 1115, endPoint y: 498, distance: 120.9
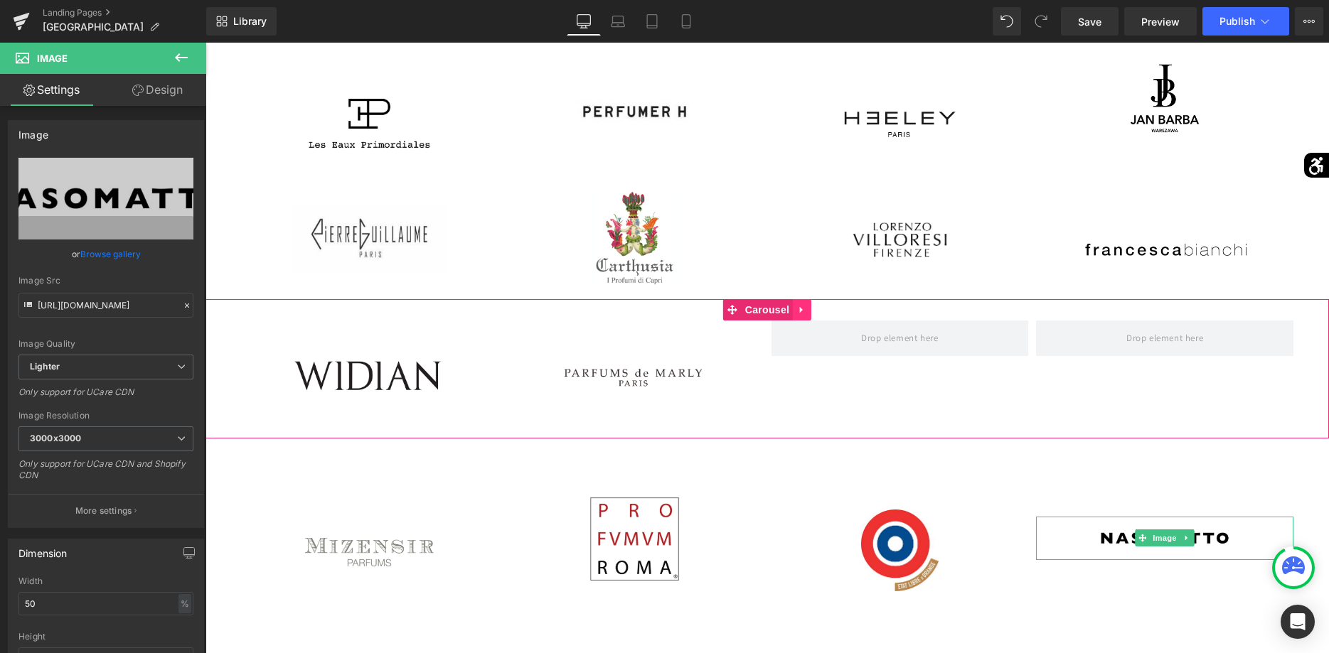
click at [803, 313] on icon at bounding box center [802, 310] width 10 height 11
click at [813, 313] on icon at bounding box center [811, 310] width 10 height 10
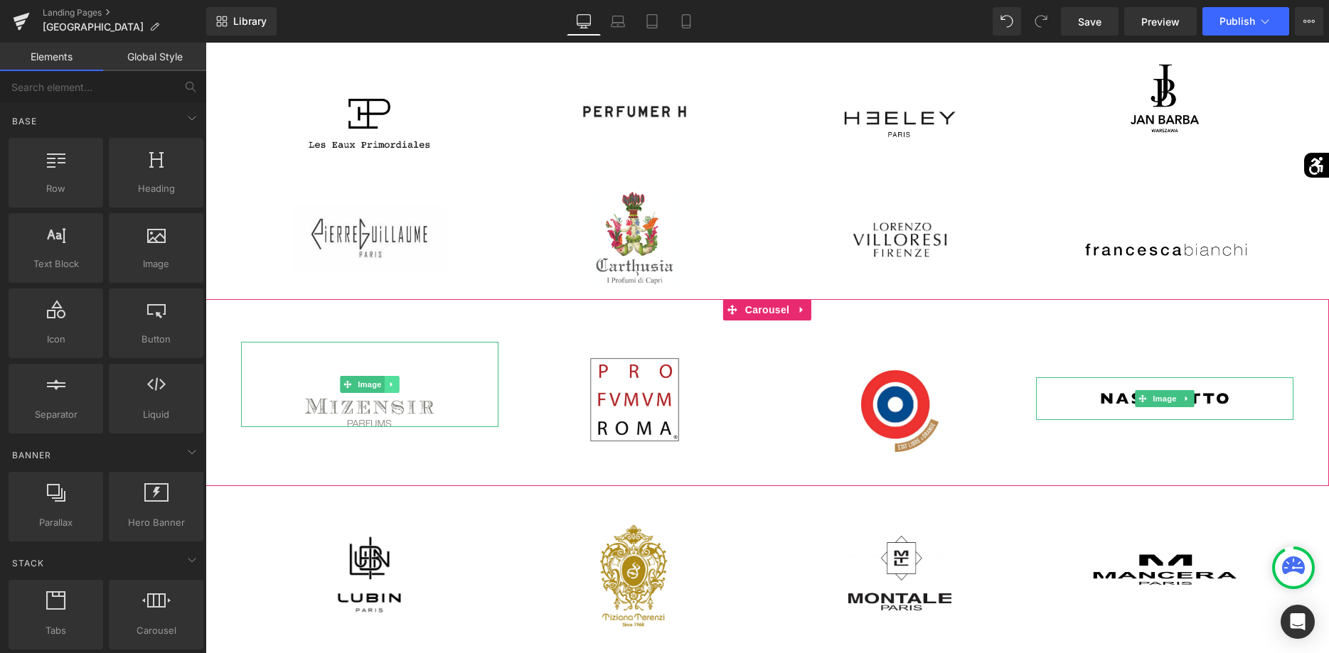
click at [387, 385] on link at bounding box center [392, 384] width 15 height 17
click at [398, 384] on icon at bounding box center [399, 385] width 8 height 8
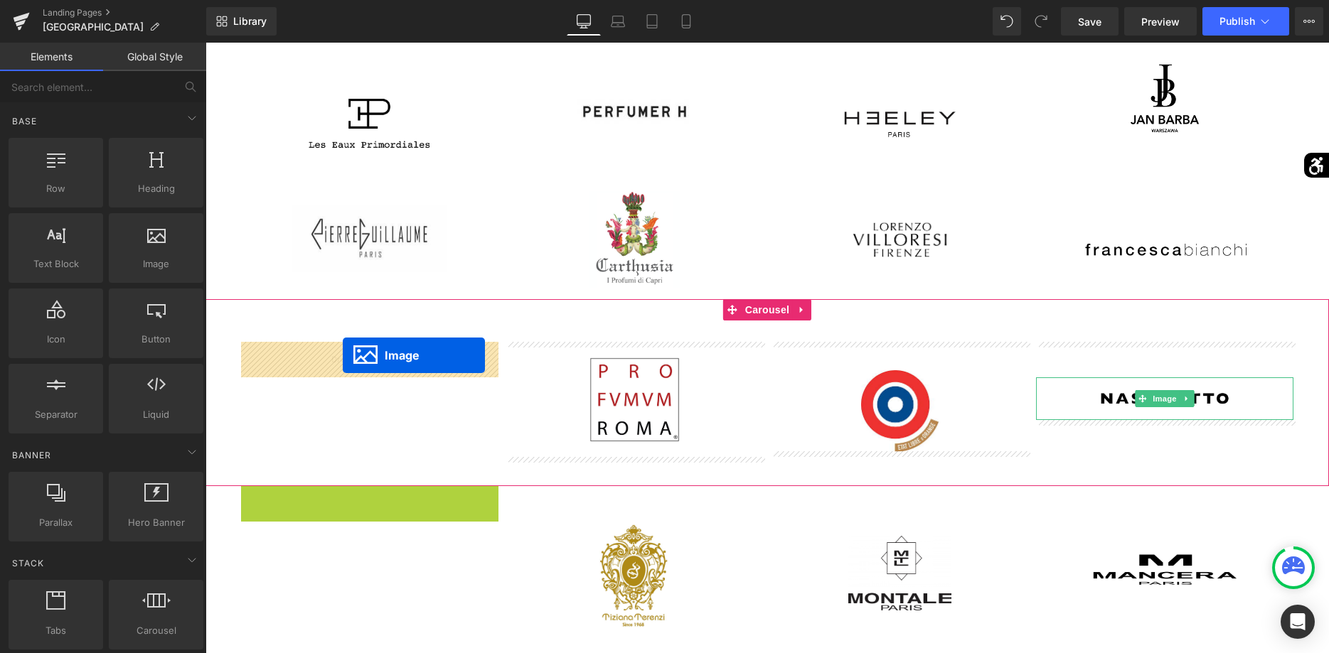
drag, startPoint x: 351, startPoint y: 550, endPoint x: 343, endPoint y: 355, distance: 194.3
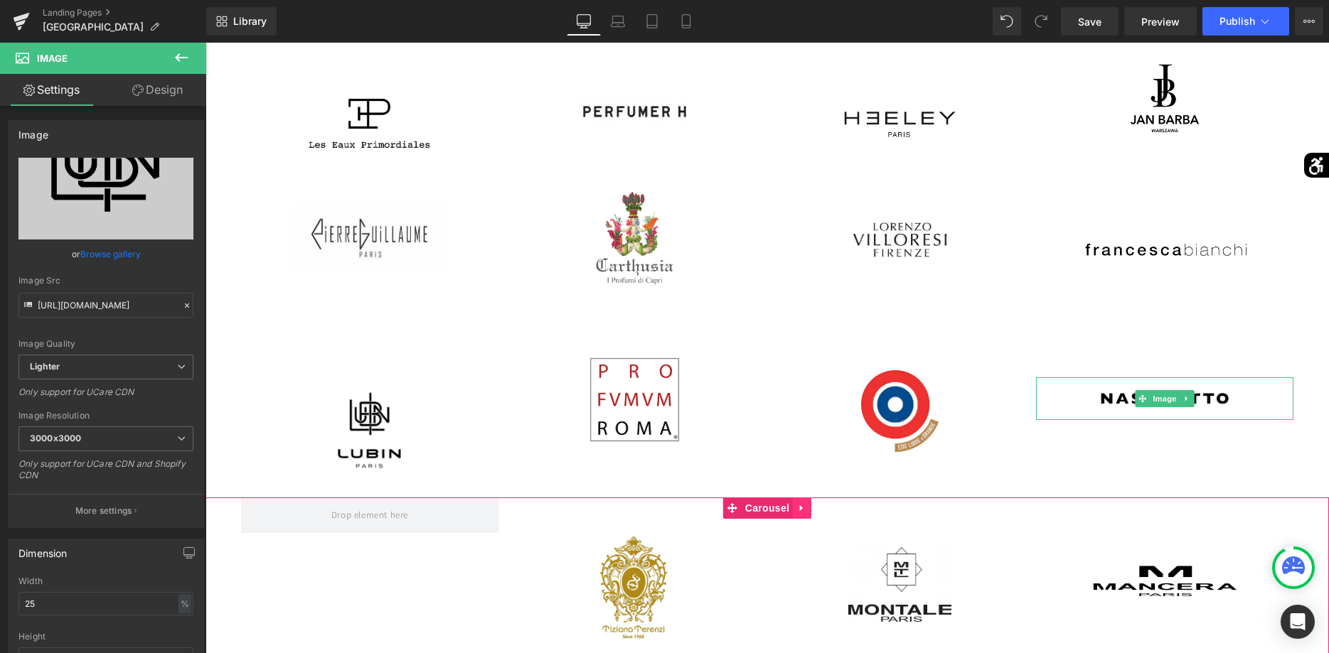
click at [802, 511] on icon at bounding box center [802, 508] width 10 height 11
click at [820, 513] on link at bounding box center [811, 508] width 18 height 21
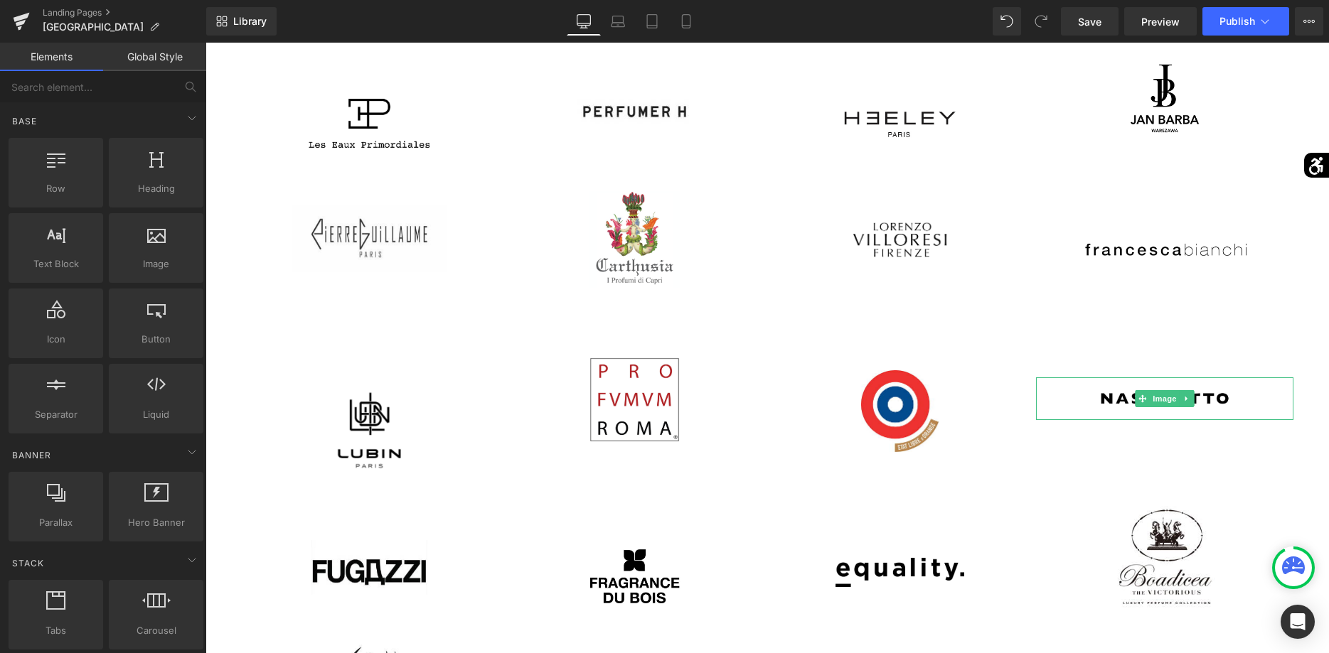
scroll to position [1179, 0]
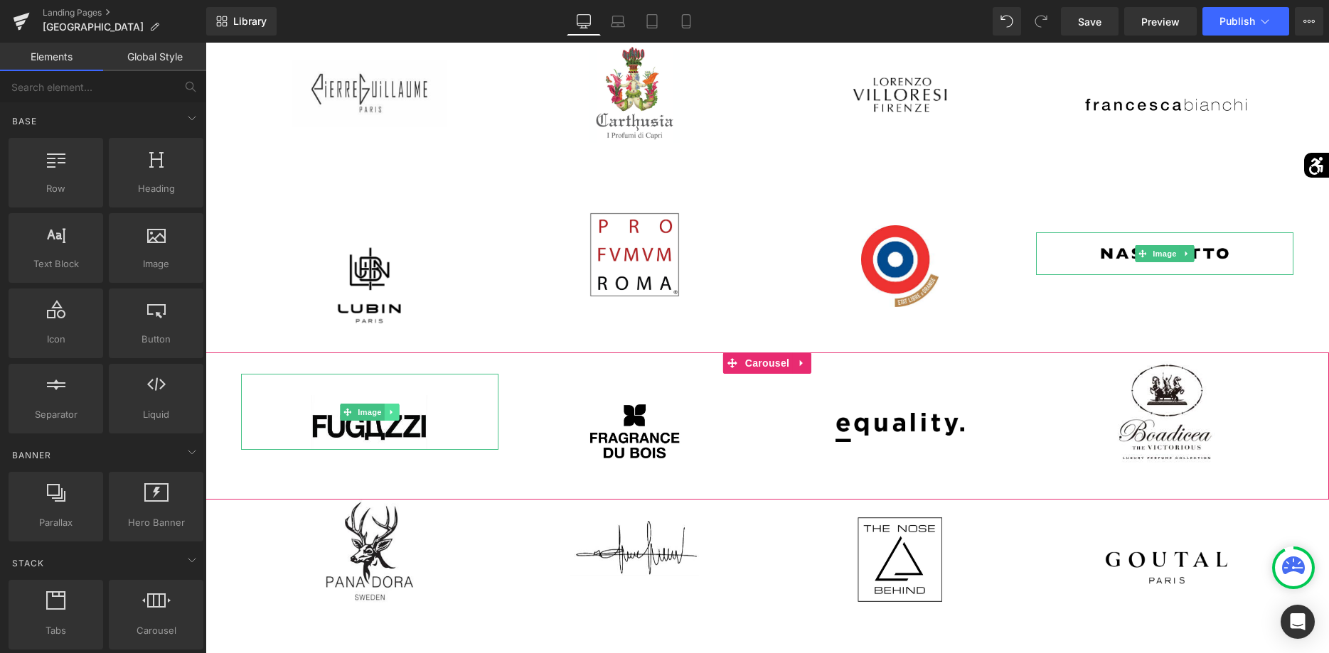
click at [393, 414] on icon at bounding box center [391, 412] width 8 height 9
click at [401, 417] on link at bounding box center [399, 412] width 15 height 17
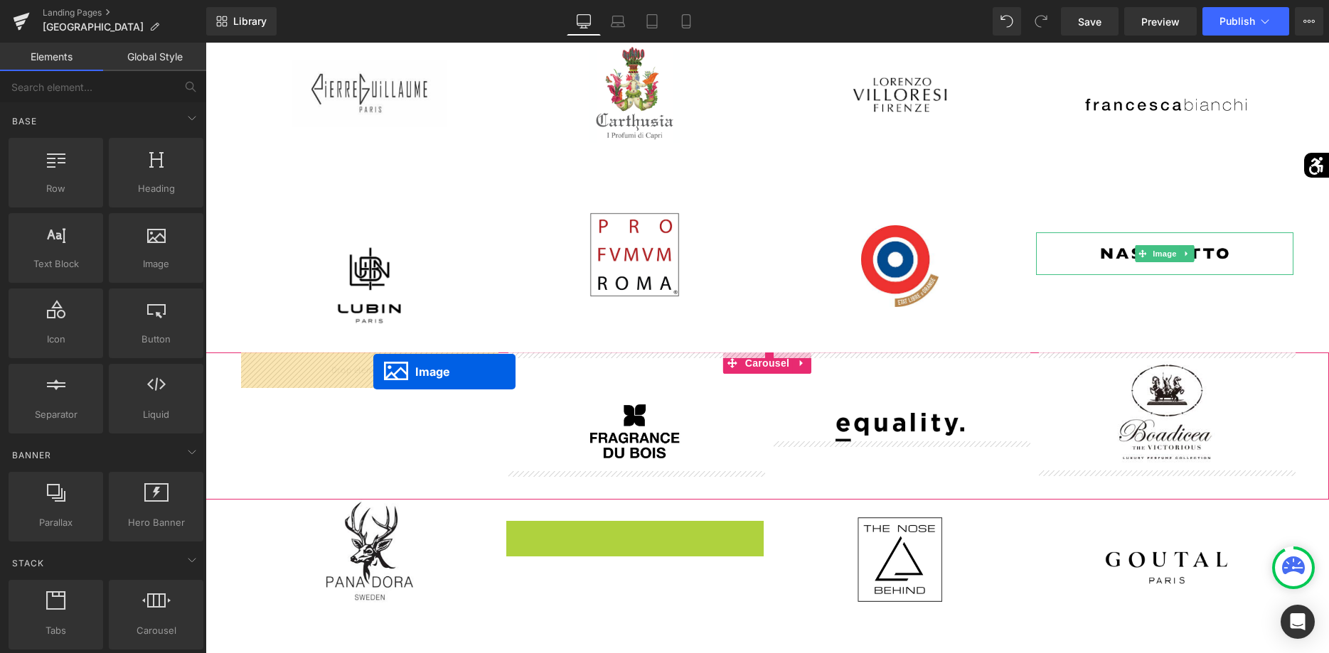
drag, startPoint x: 614, startPoint y: 548, endPoint x: 373, endPoint y: 372, distance: 298.1
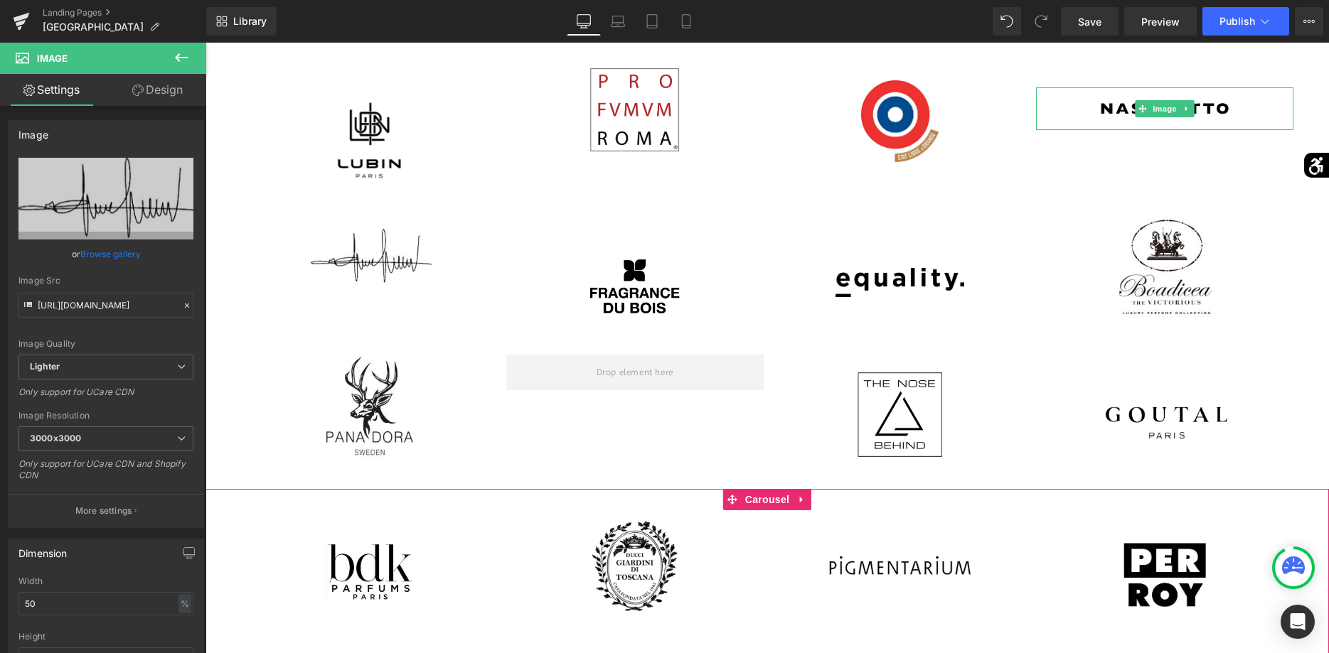
scroll to position [1396, 0]
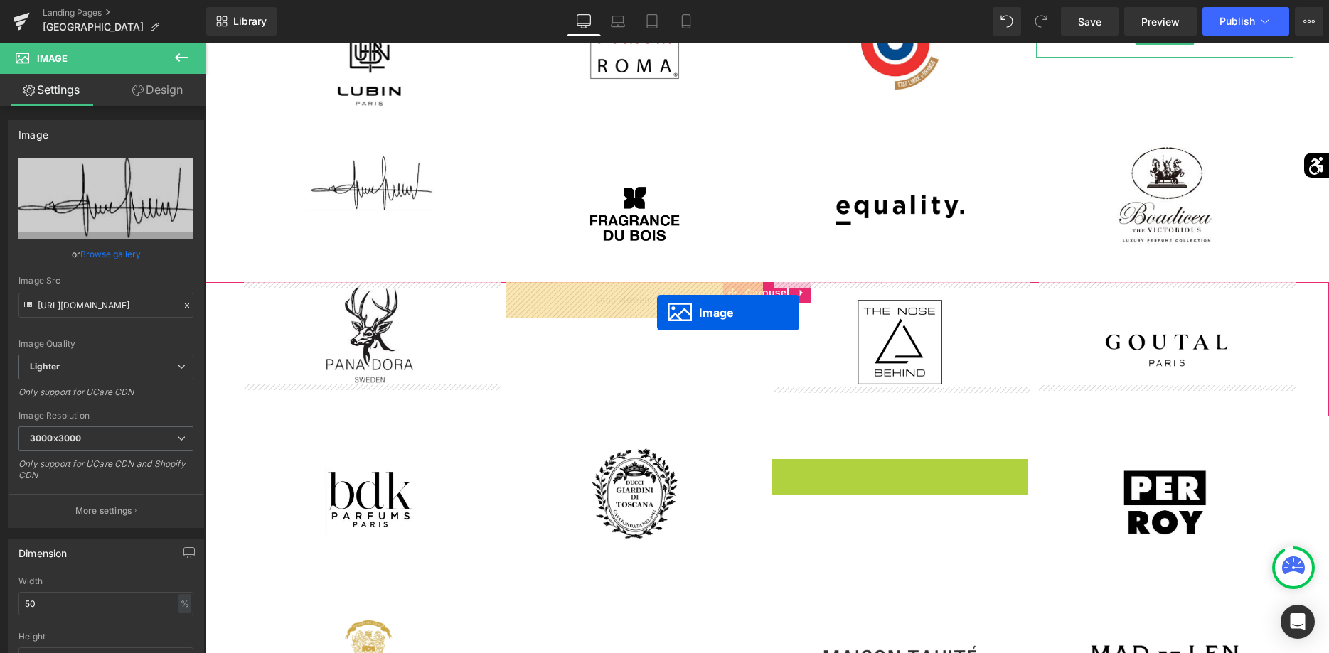
drag, startPoint x: 876, startPoint y: 494, endPoint x: 657, endPoint y: 313, distance: 284.3
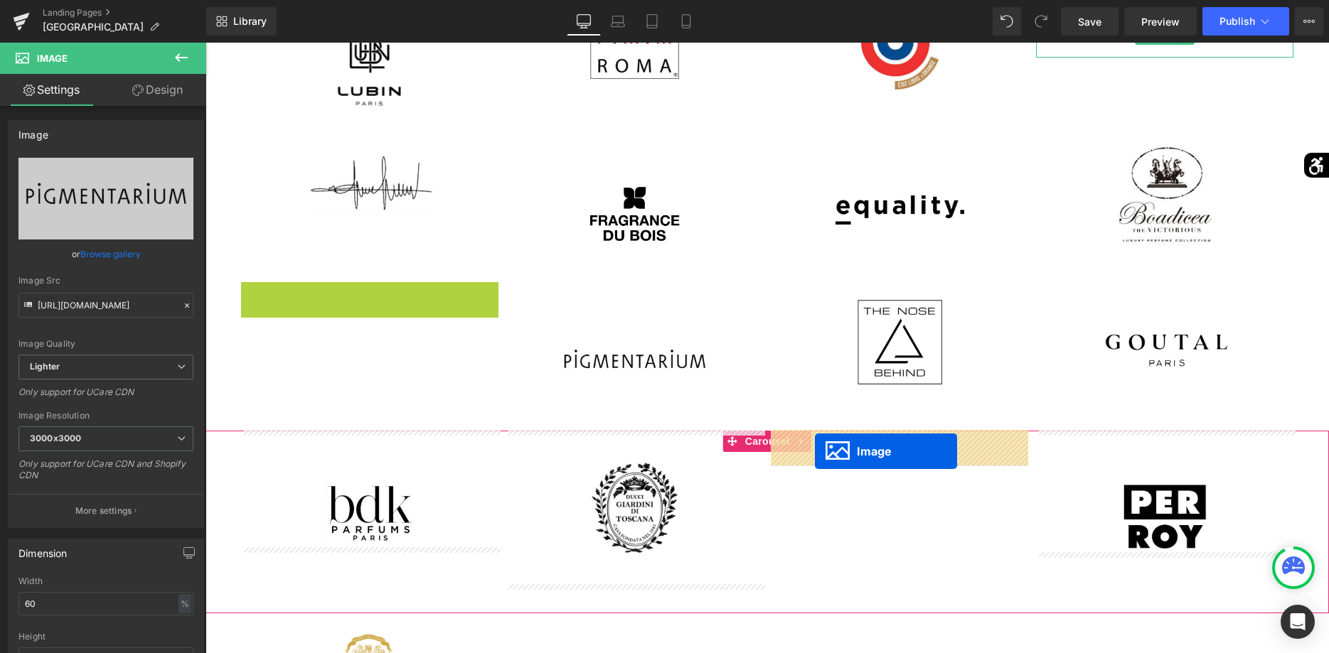
drag, startPoint x: 342, startPoint y: 333, endPoint x: 815, endPoint y: 451, distance: 487.5
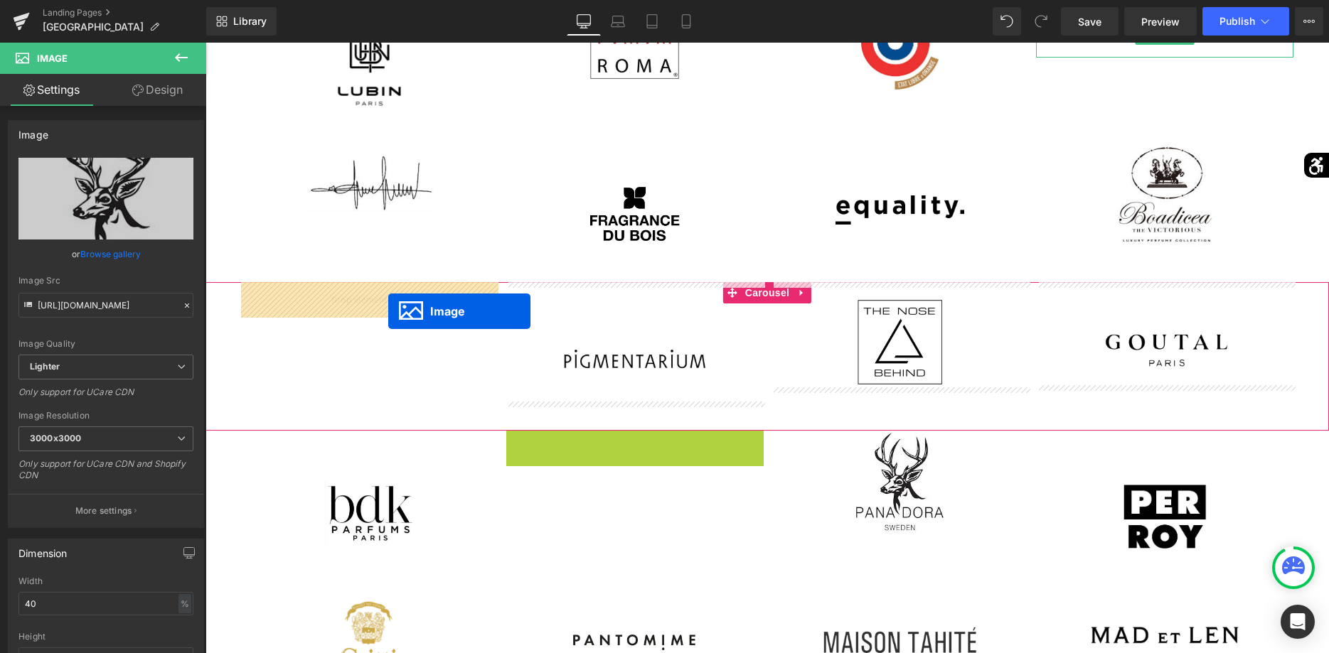
drag, startPoint x: 606, startPoint y: 509, endPoint x: 387, endPoint y: 311, distance: 294.5
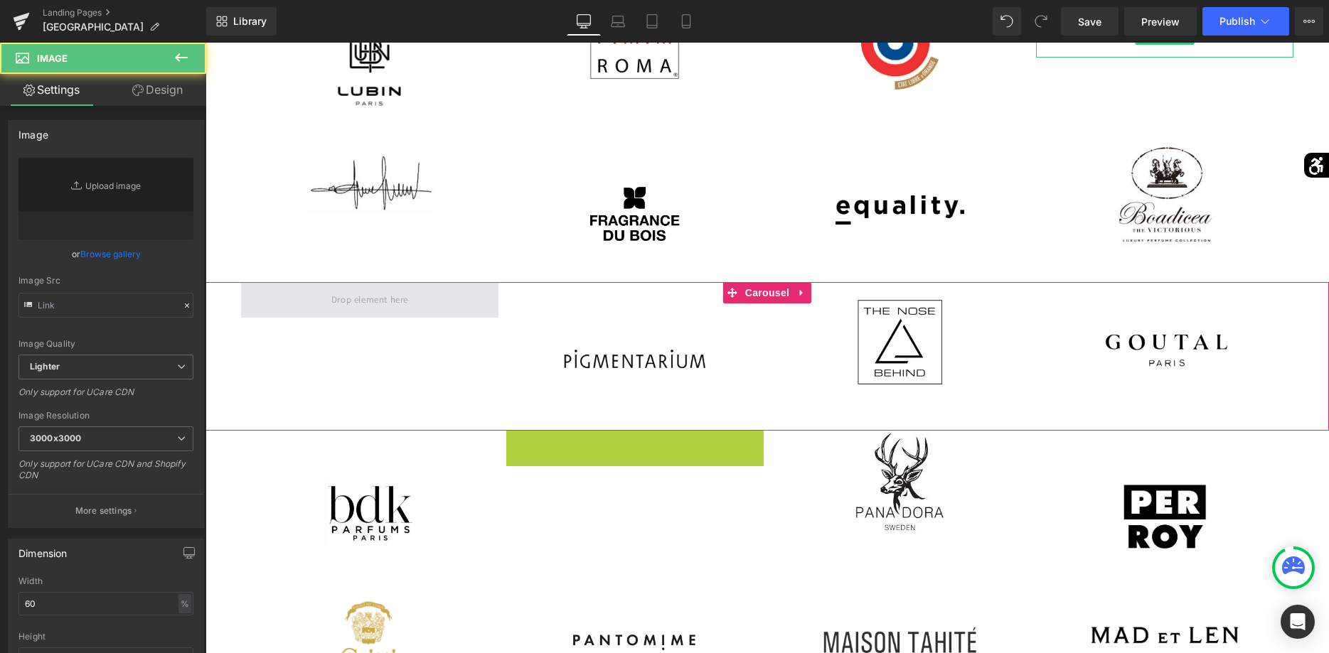
type input "https://ucarecdn.com/589282a3-41e2-43c4-a0a0-9d275052d7a6/-/format/auto/-/previ…"
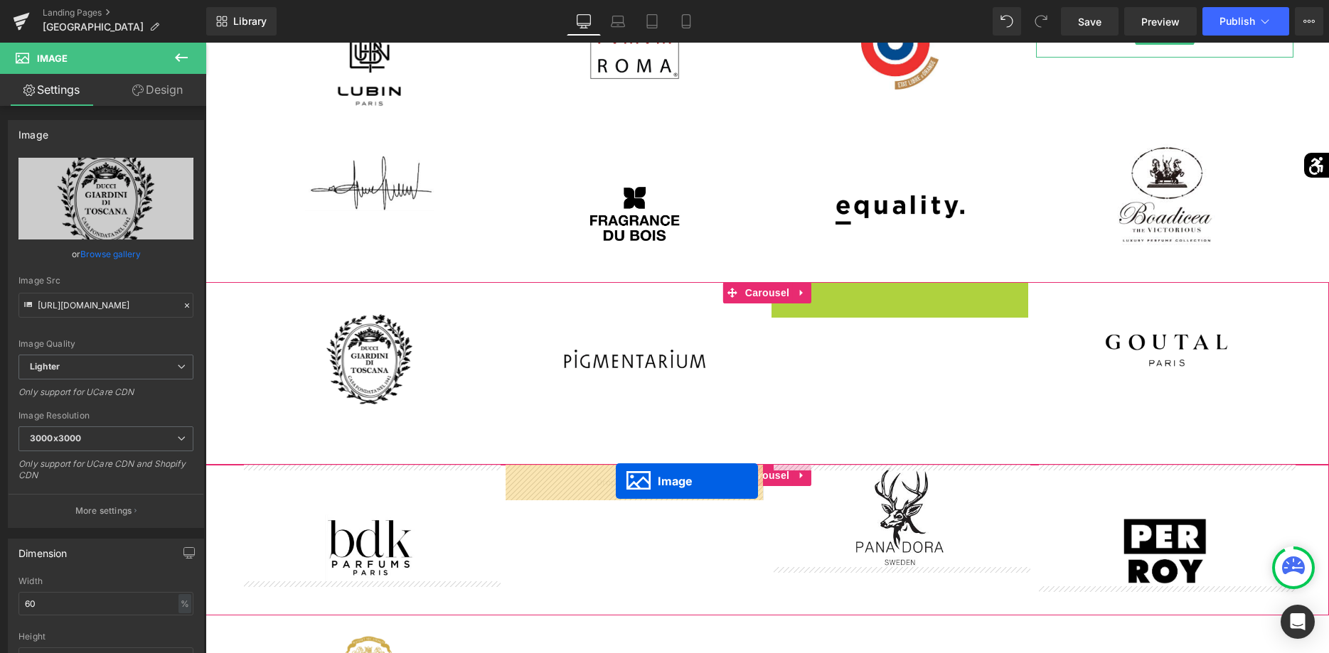
drag, startPoint x: 877, startPoint y: 336, endPoint x: 616, endPoint y: 481, distance: 298.9
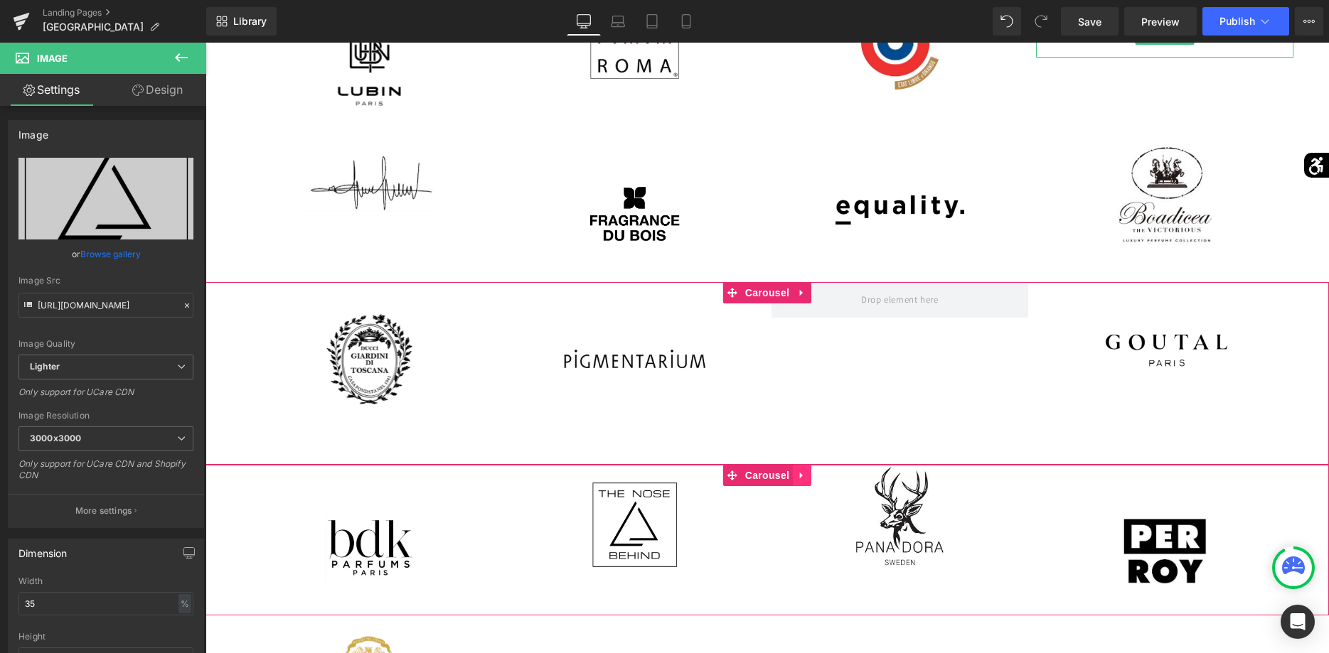
click at [802, 478] on icon at bounding box center [802, 476] width 10 height 11
click at [808, 476] on icon at bounding box center [811, 476] width 10 height 10
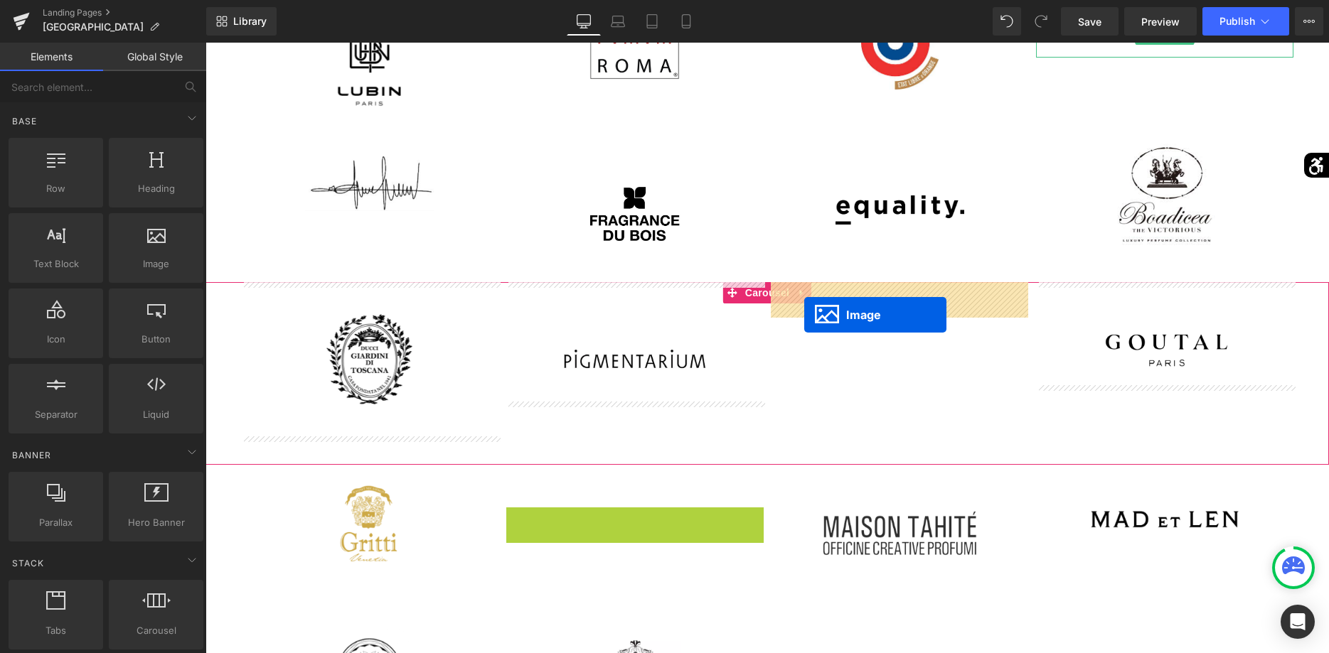
drag, startPoint x: 615, startPoint y: 522, endPoint x: 808, endPoint y: 314, distance: 284.2
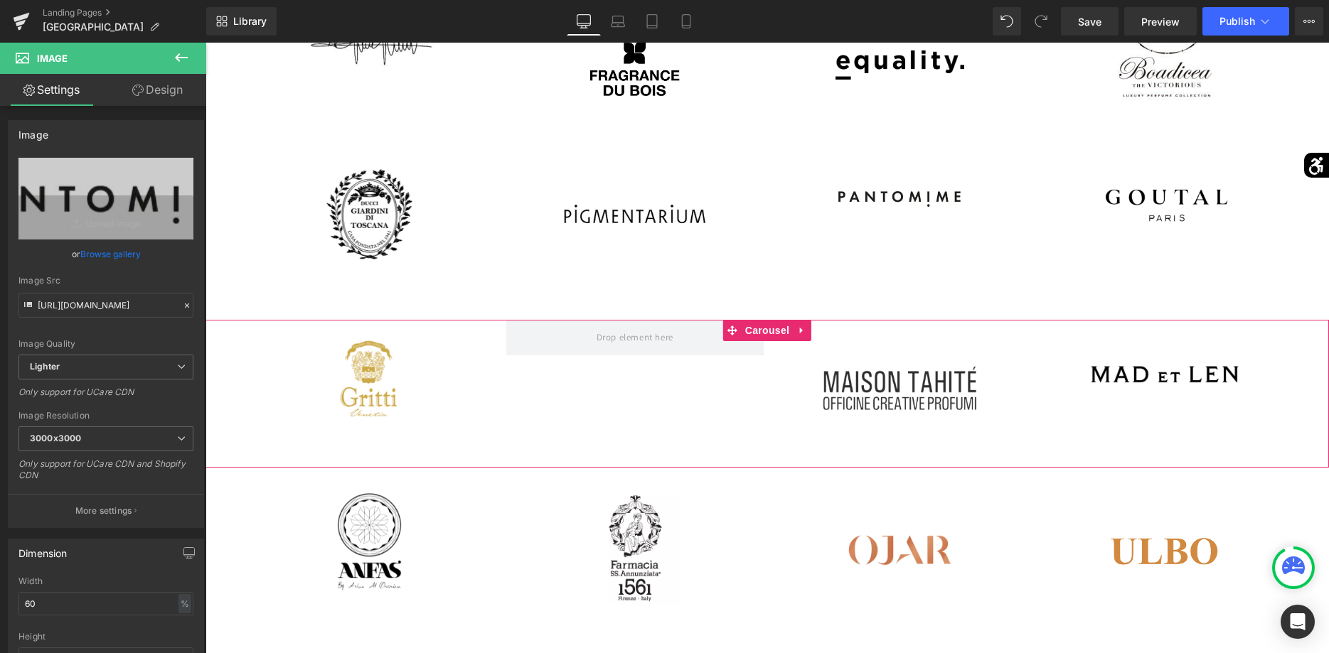
scroll to position [1614, 0]
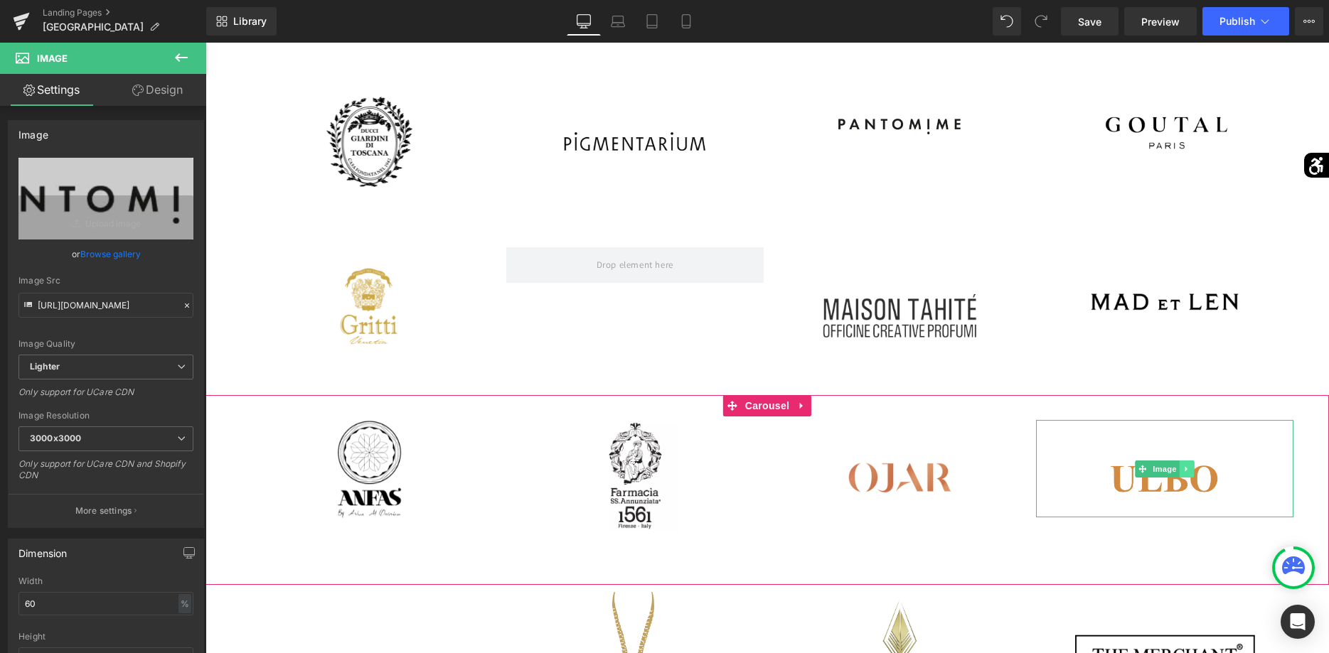
click at [1185, 471] on icon at bounding box center [1186, 468] width 2 height 5
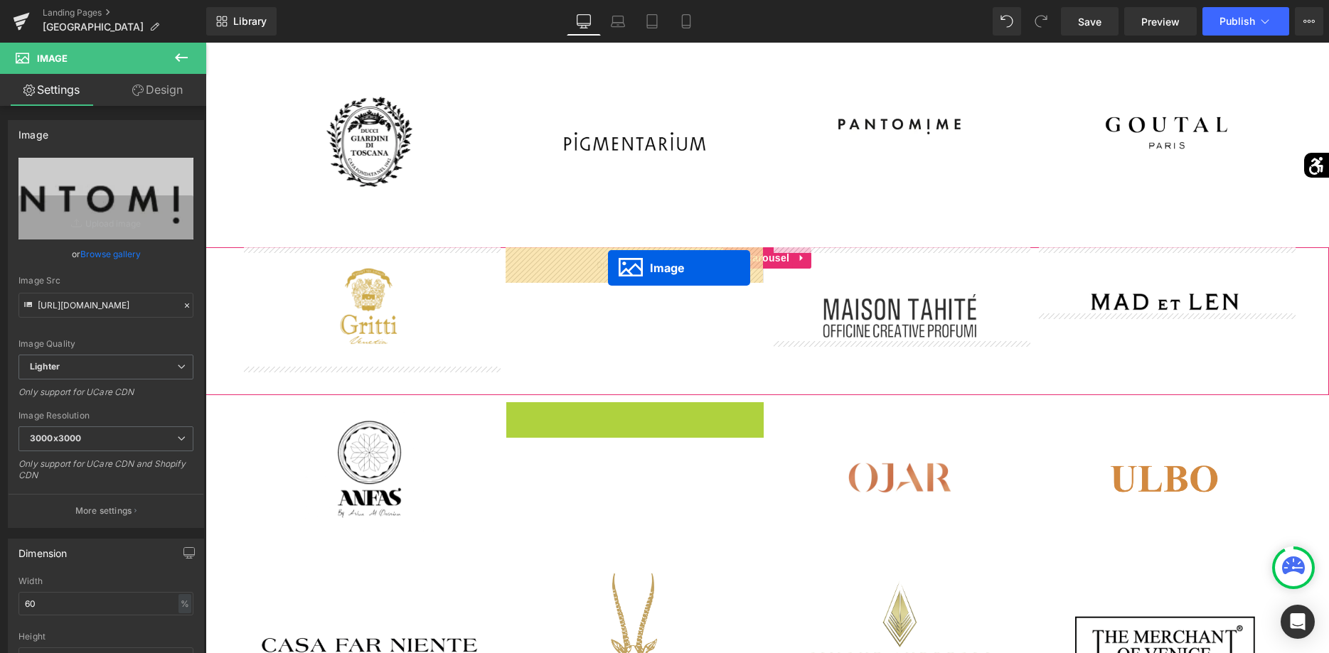
drag, startPoint x: 609, startPoint y: 479, endPoint x: 608, endPoint y: 268, distance: 211.2
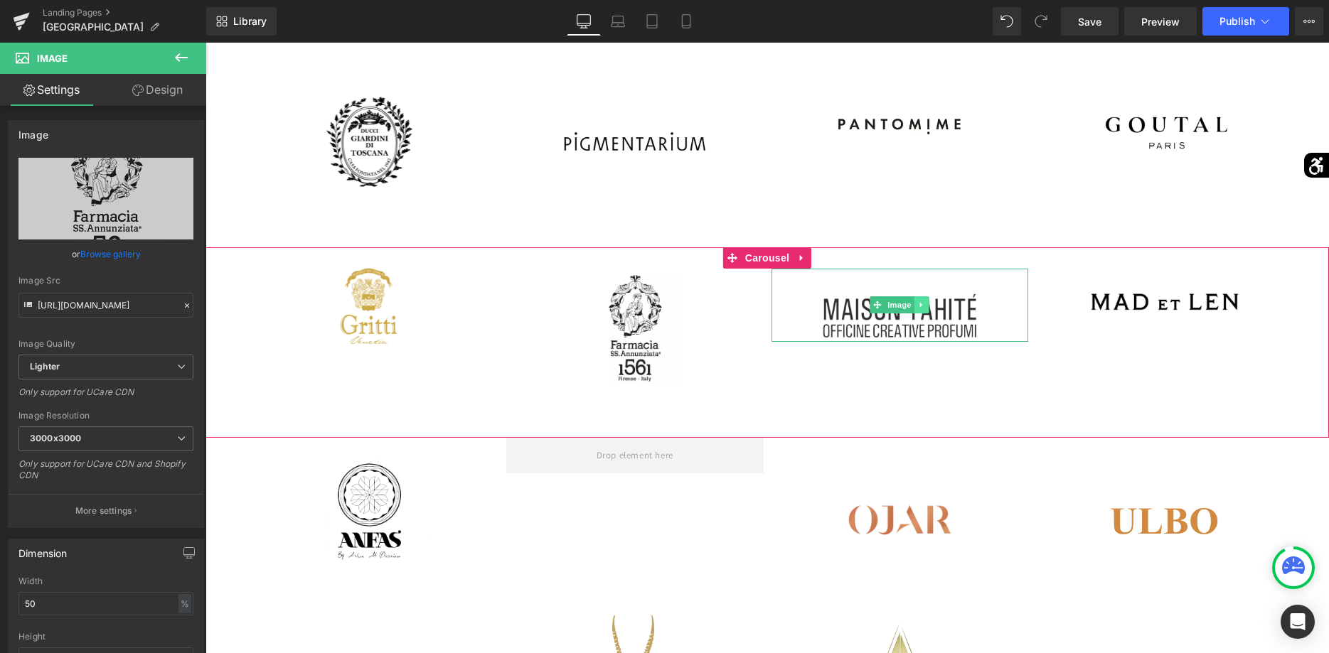
click at [924, 307] on icon at bounding box center [922, 305] width 8 height 9
click at [926, 309] on link at bounding box center [929, 304] width 15 height 17
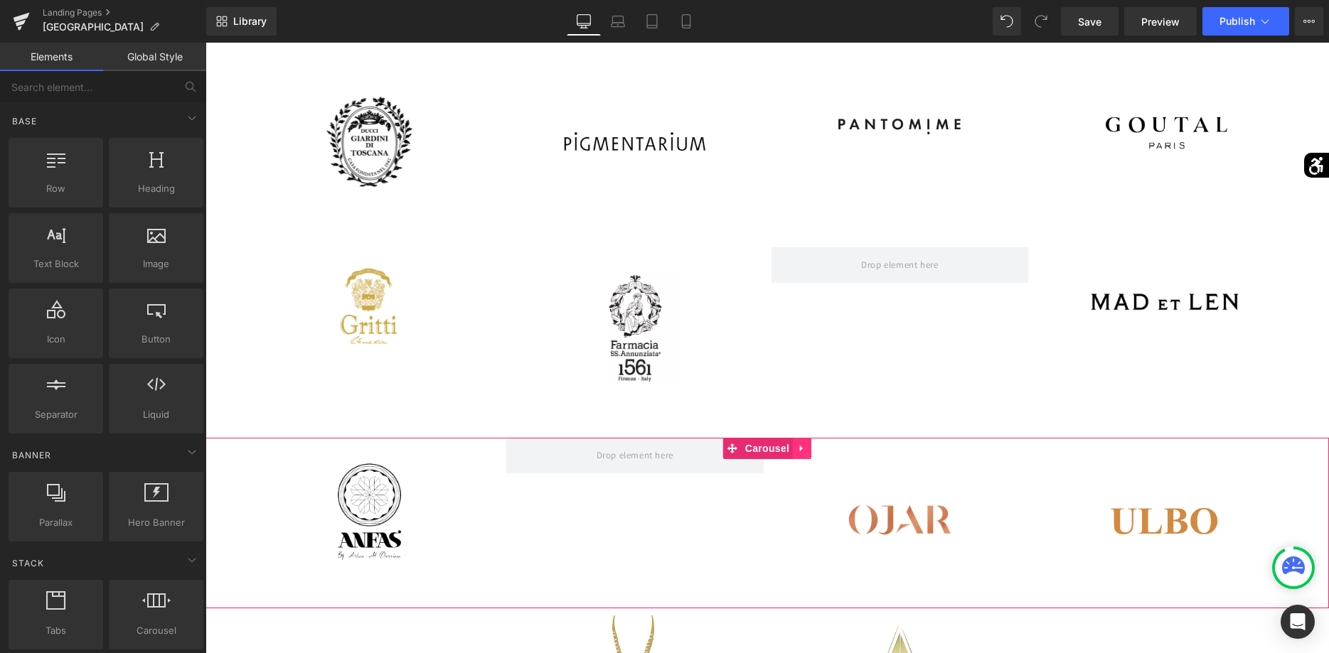
click at [798, 447] on icon at bounding box center [802, 448] width 10 height 11
click at [808, 449] on icon at bounding box center [811, 449] width 10 height 10
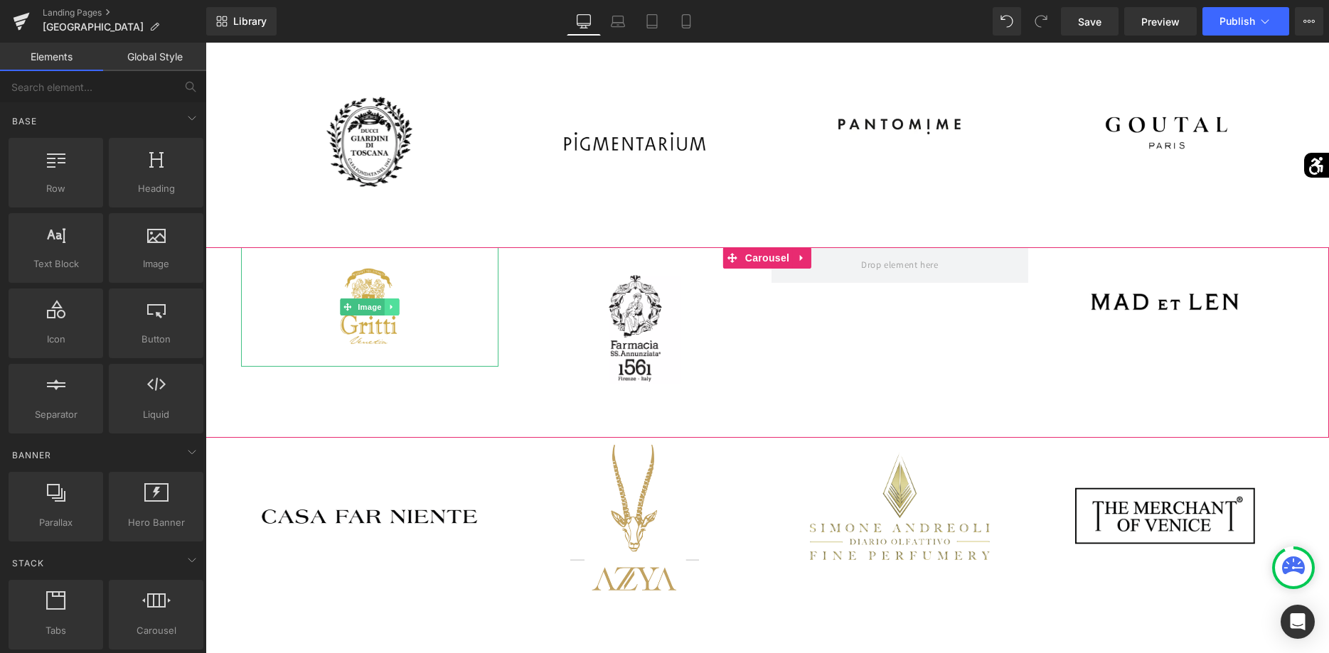
click at [395, 311] on link at bounding box center [392, 307] width 15 height 17
click at [397, 309] on icon at bounding box center [399, 308] width 8 height 8
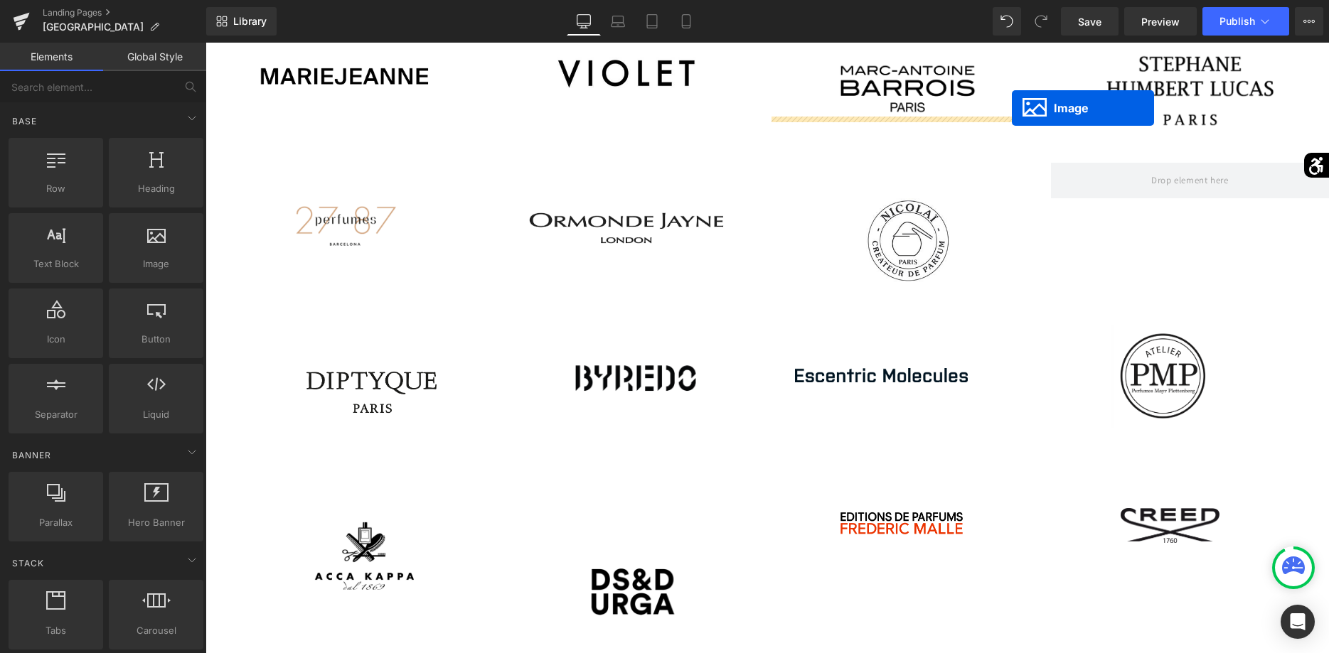
scroll to position [220, 0]
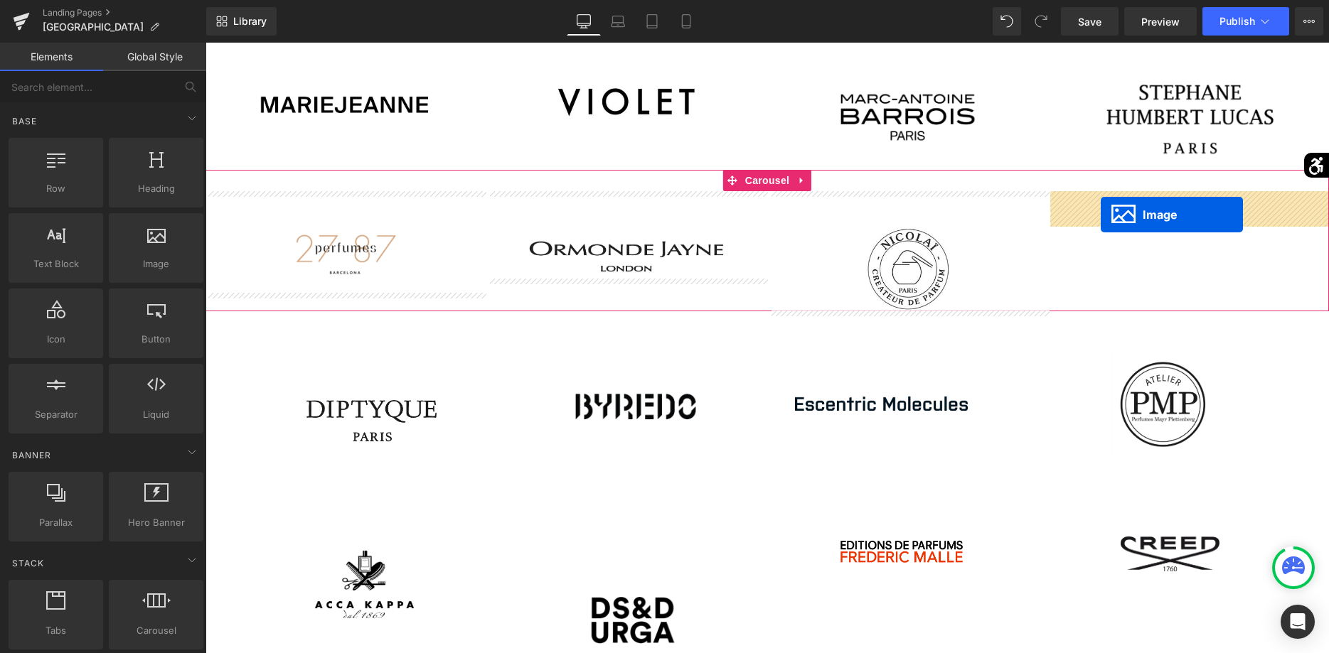
drag, startPoint x: 347, startPoint y: 513, endPoint x: 1101, endPoint y: 215, distance: 810.4
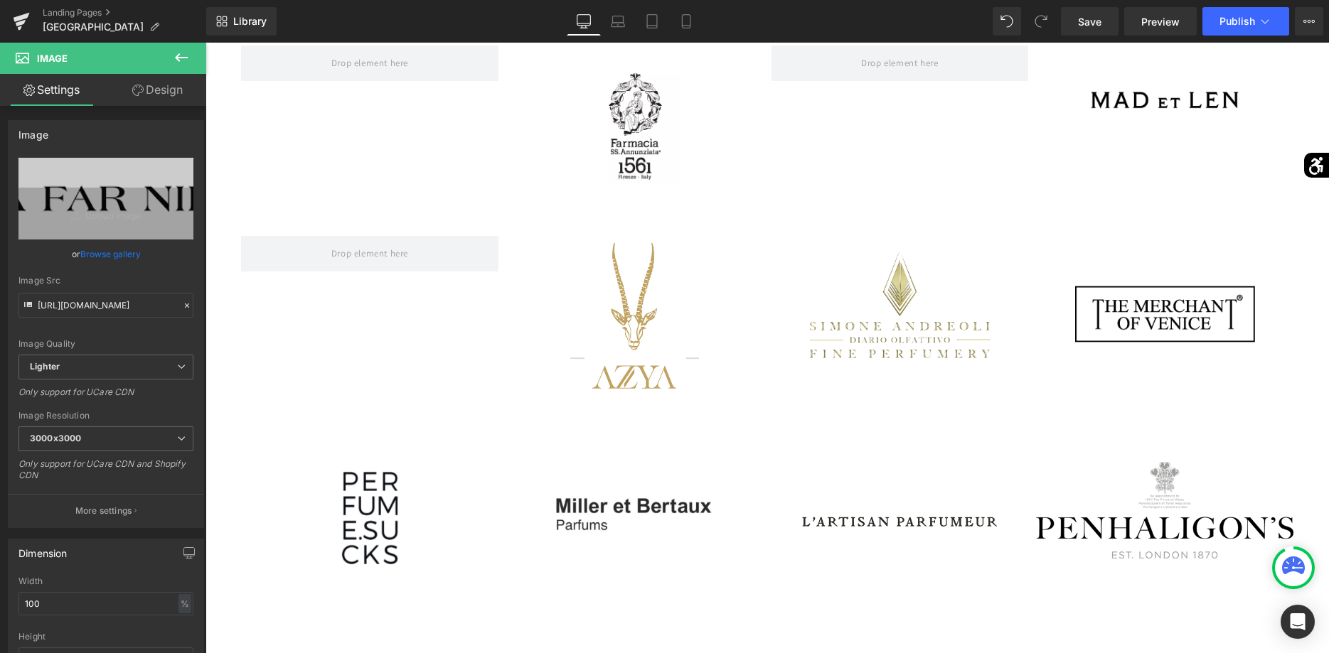
scroll to position [1671, 0]
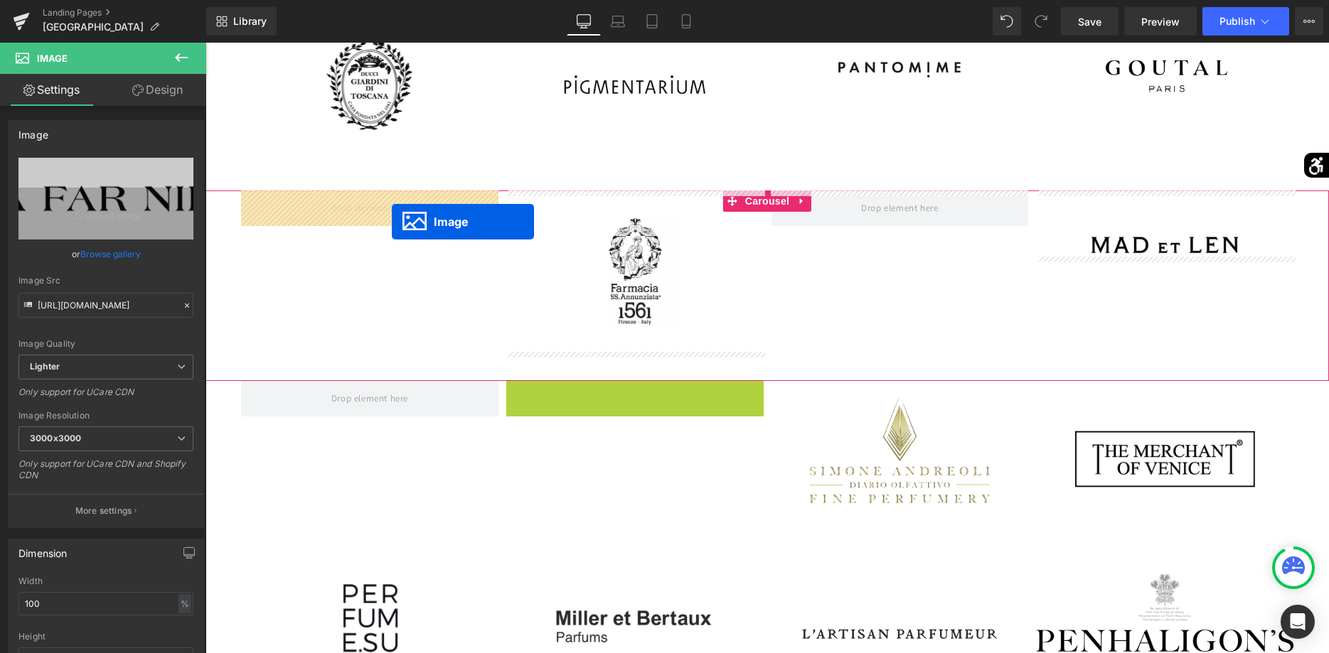
drag, startPoint x: 611, startPoint y: 464, endPoint x: 392, endPoint y: 222, distance: 327.2
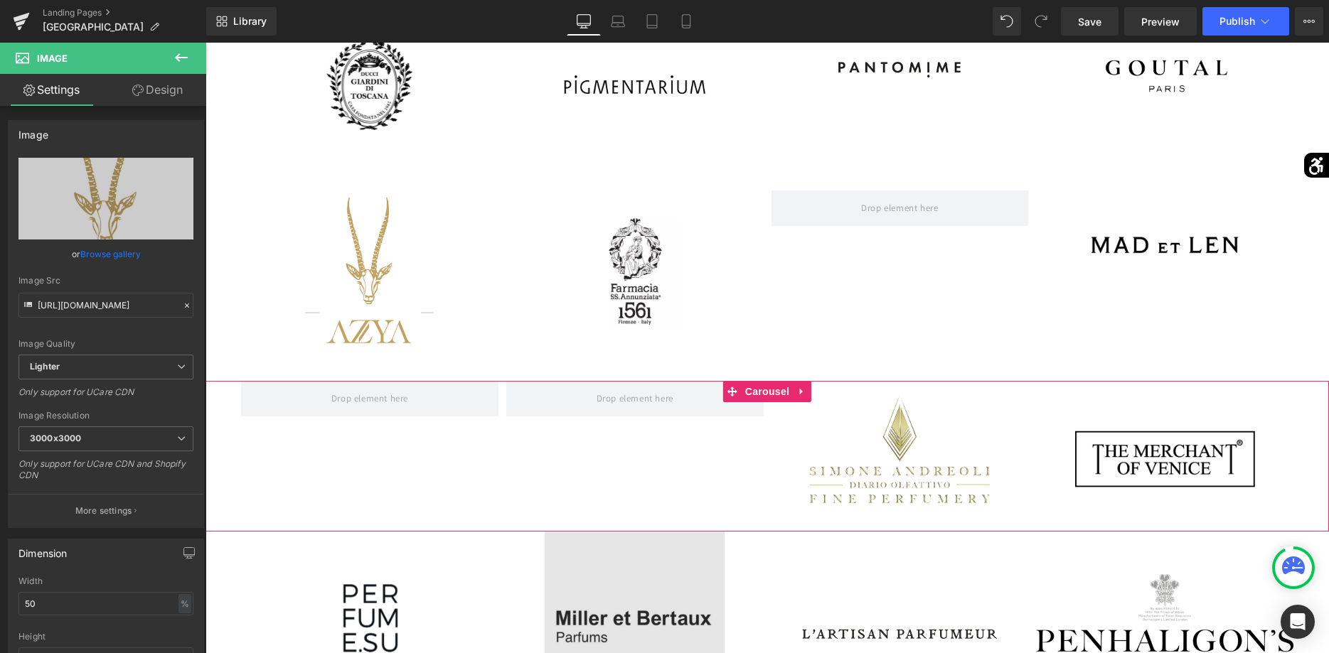
scroll to position [1743, 0]
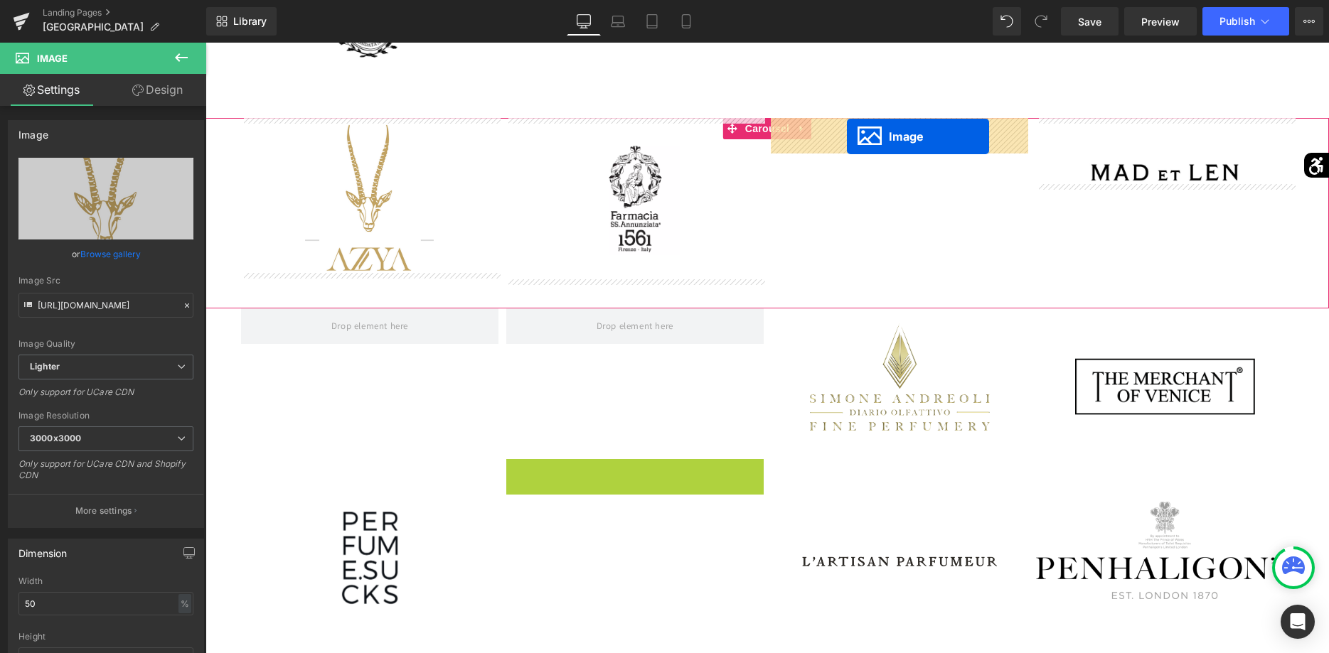
drag, startPoint x: 609, startPoint y: 546, endPoint x: 847, endPoint y: 137, distance: 473.4
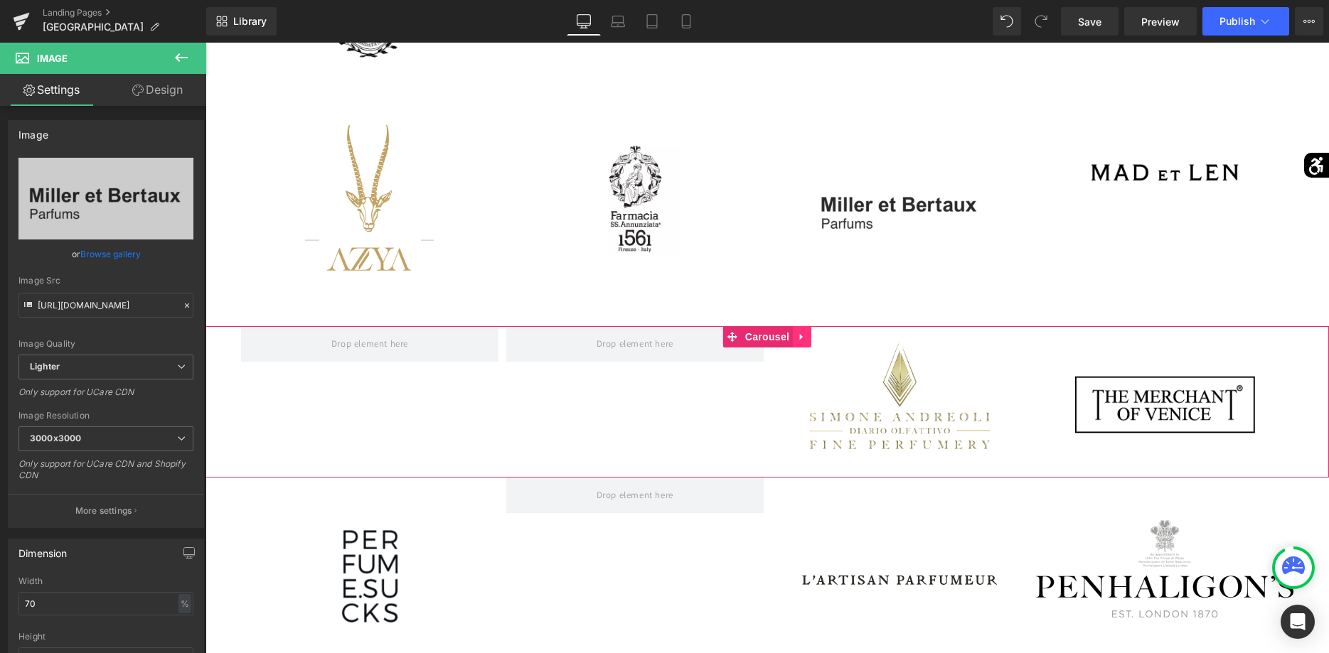
click at [796, 341] on link at bounding box center [802, 336] width 18 height 21
click at [814, 344] on link at bounding box center [811, 336] width 18 height 21
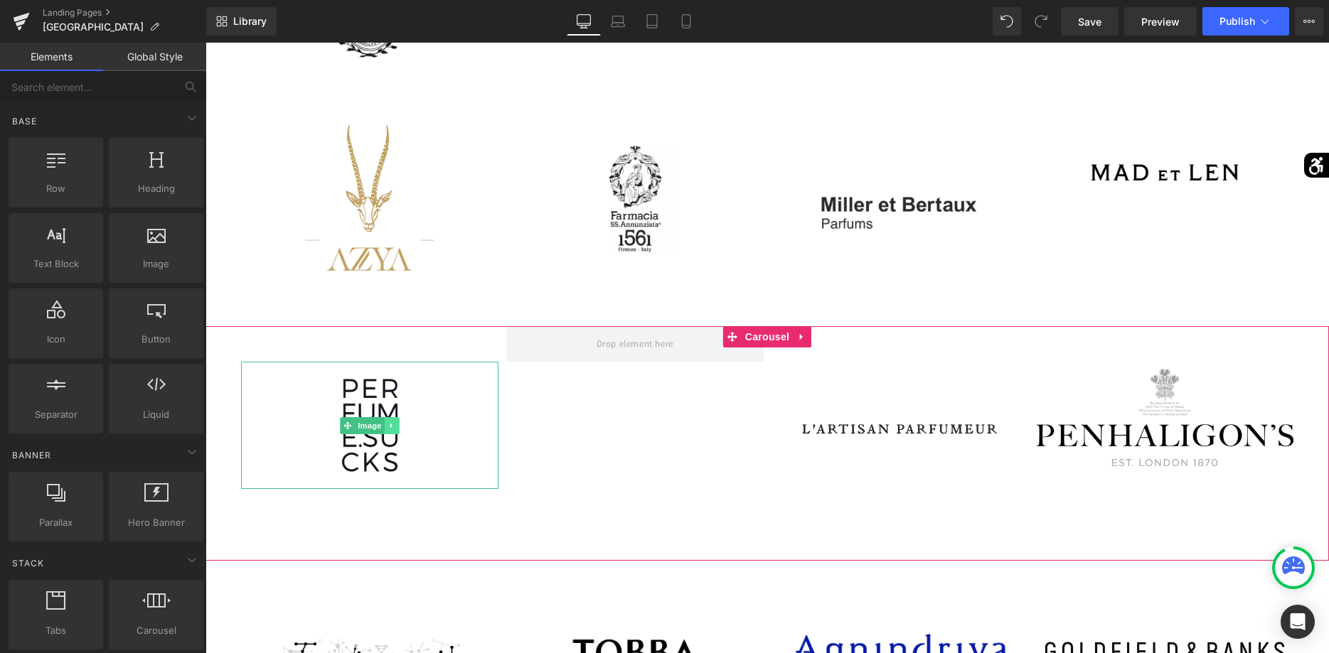
click at [392, 422] on icon at bounding box center [391, 426] width 8 height 9
click at [395, 422] on link at bounding box center [399, 425] width 15 height 17
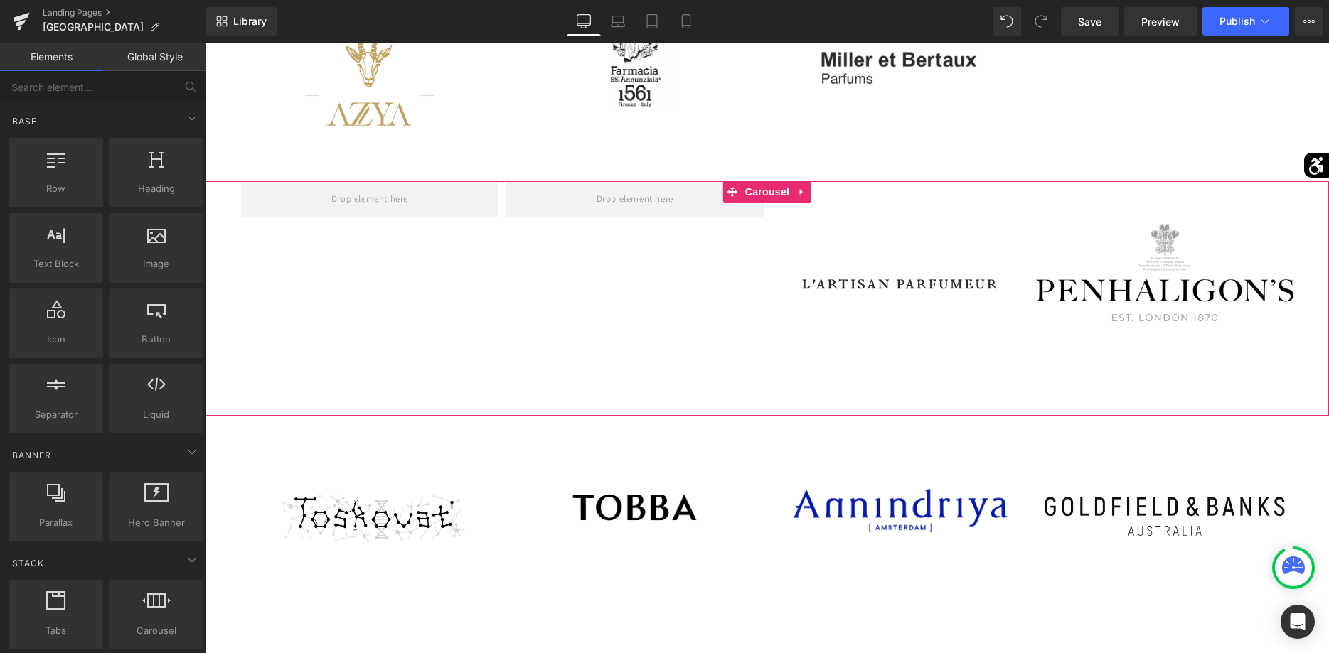
scroll to position [1961, 0]
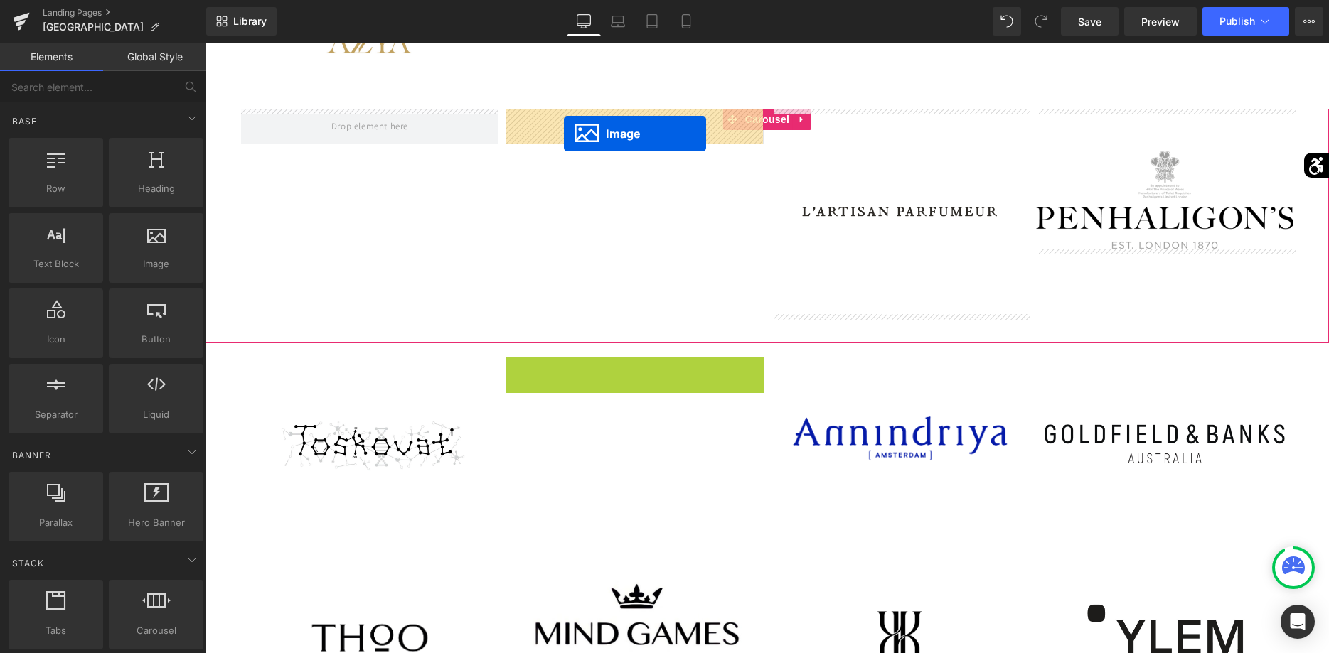
drag, startPoint x: 615, startPoint y: 431, endPoint x: 564, endPoint y: 134, distance: 301.6
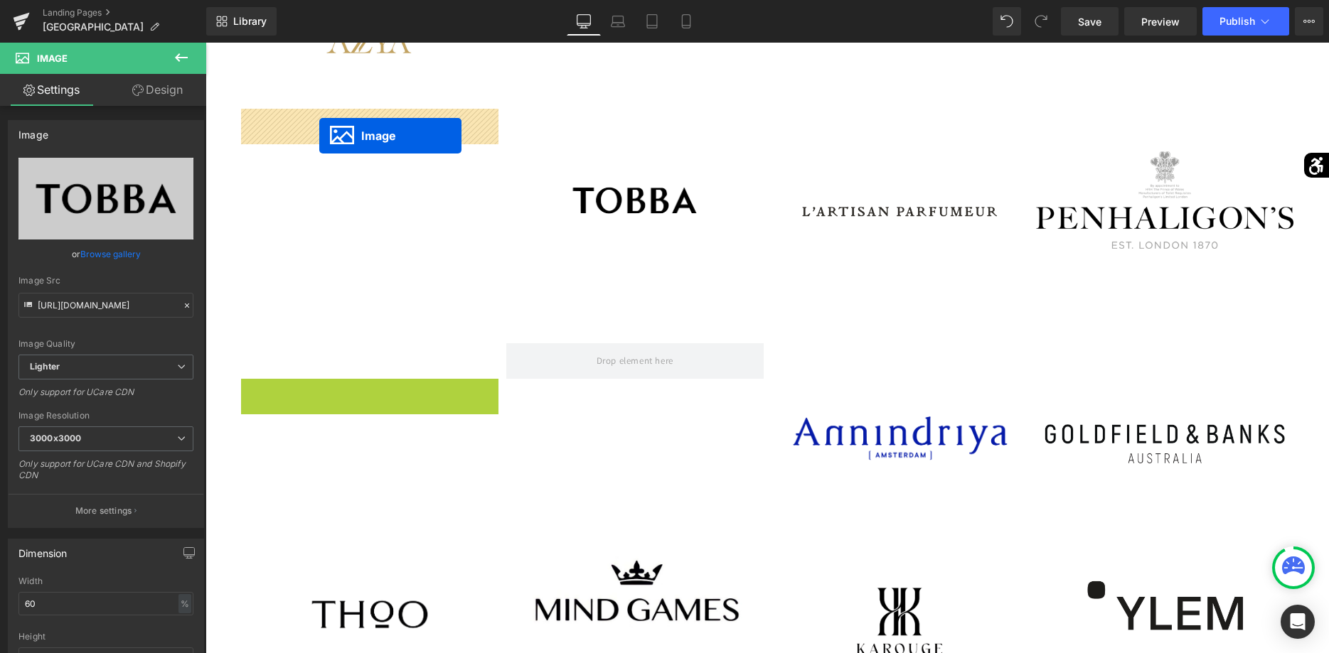
drag, startPoint x: 348, startPoint y: 439, endPoint x: 320, endPoint y: 139, distance: 302.0
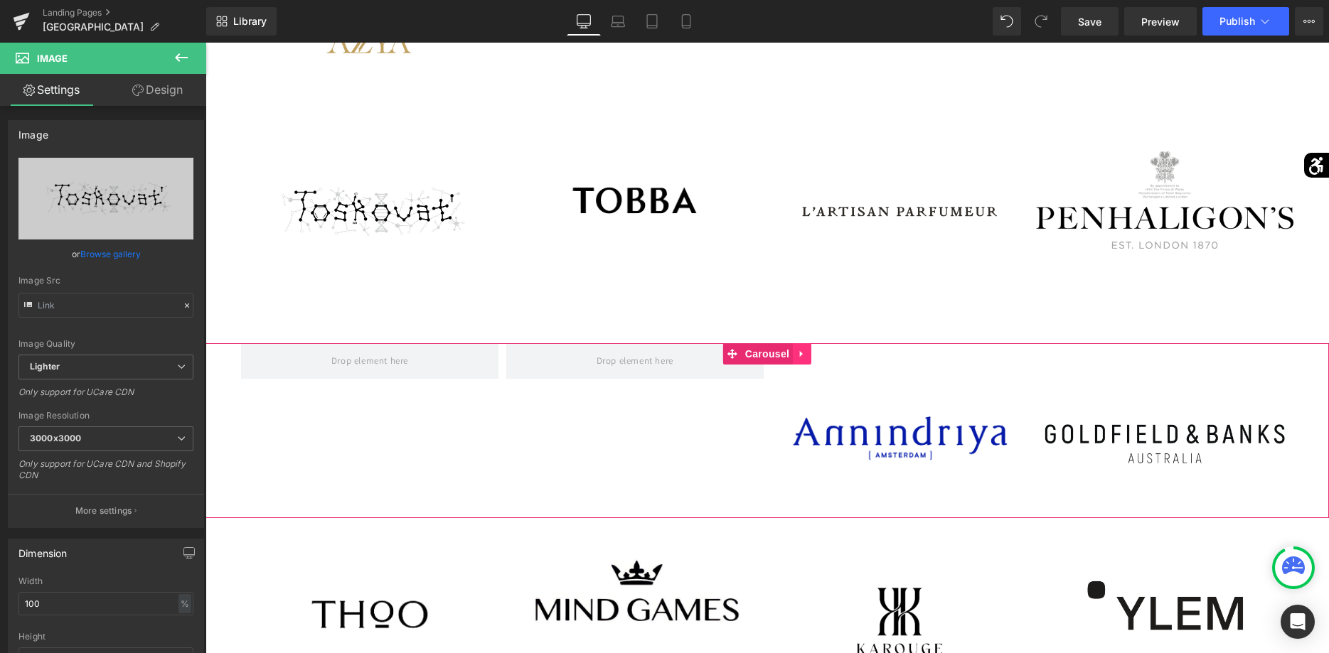
click at [801, 350] on icon at bounding box center [802, 353] width 10 height 11
click at [805, 356] on link at bounding box center [811, 353] width 18 height 21
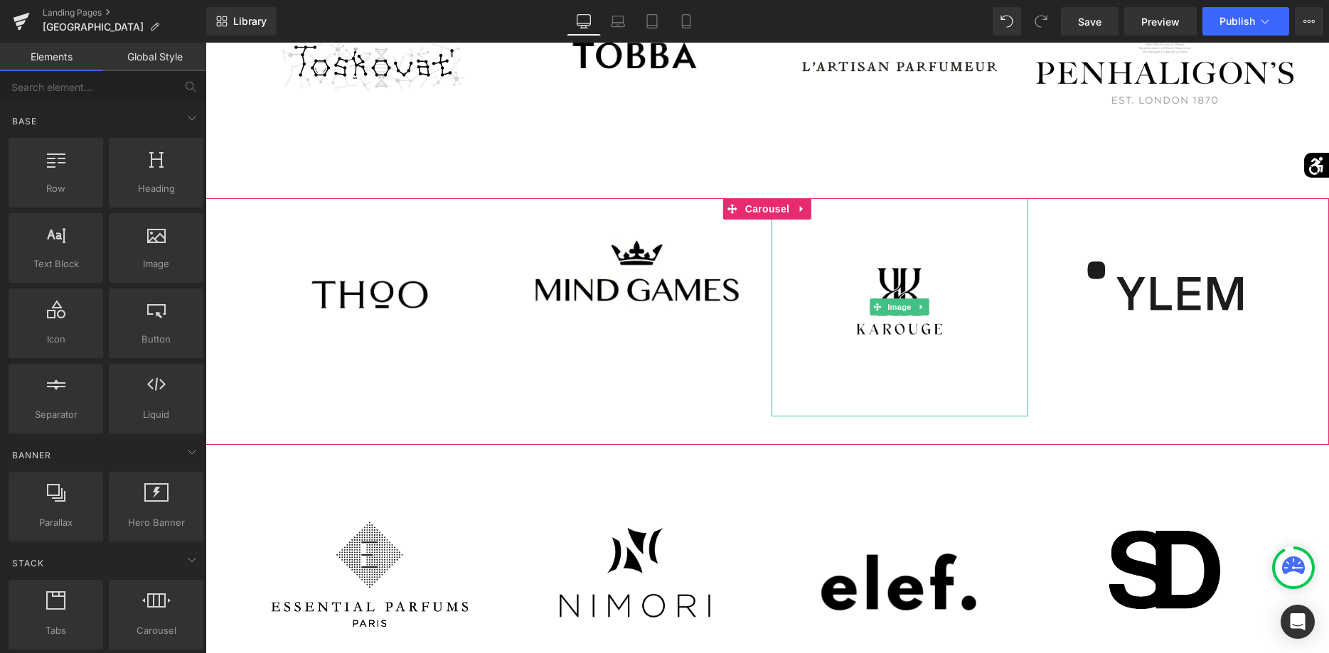
scroll to position [2033, 0]
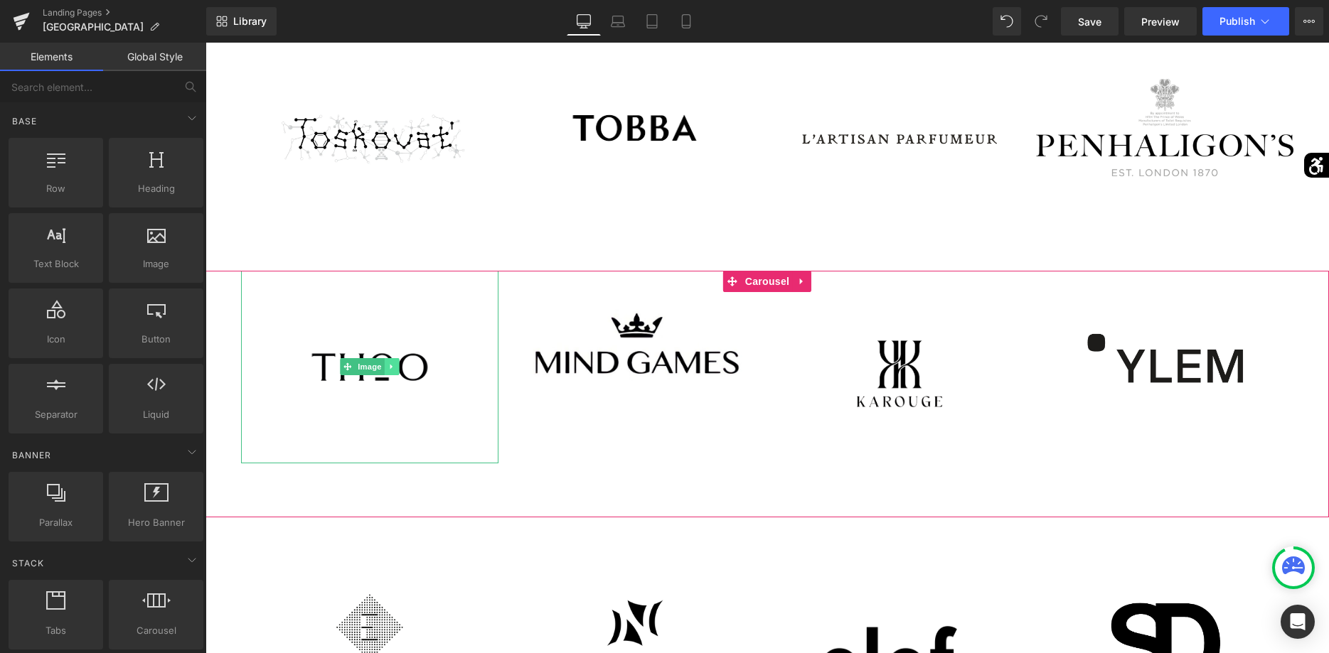
click at [395, 367] on icon at bounding box center [391, 367] width 8 height 9
click at [399, 368] on icon at bounding box center [399, 367] width 8 height 8
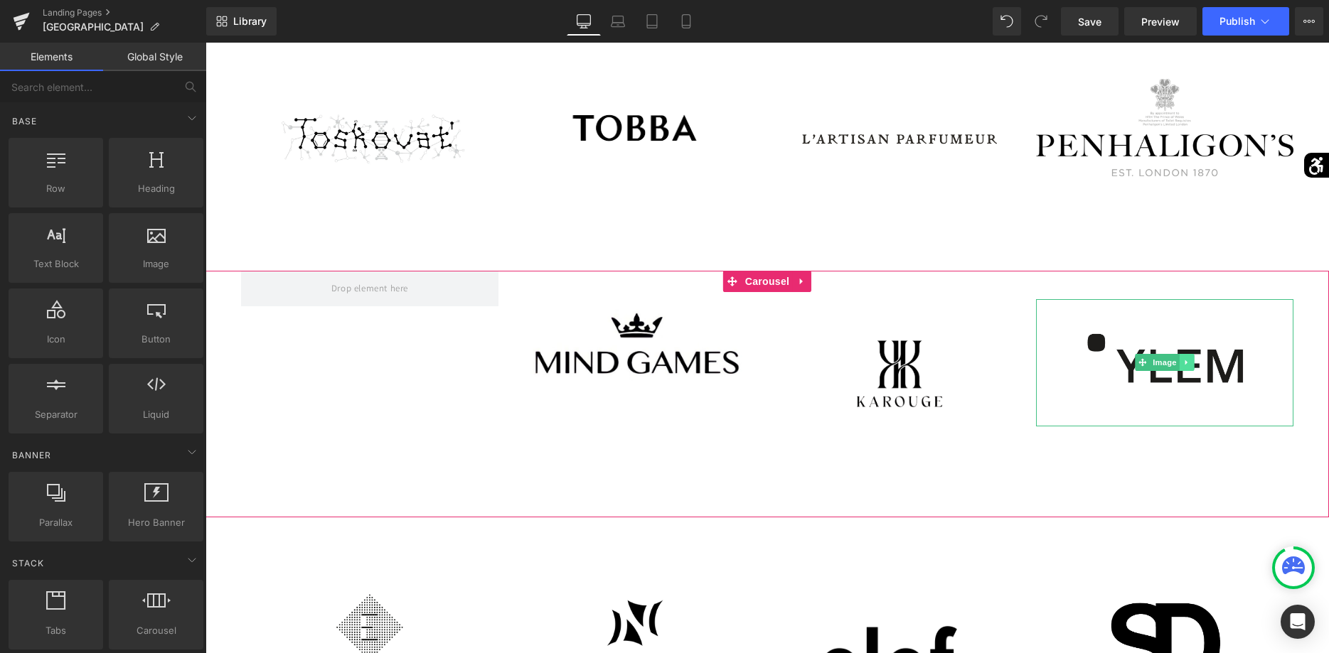
click at [1186, 366] on icon at bounding box center [1187, 362] width 8 height 9
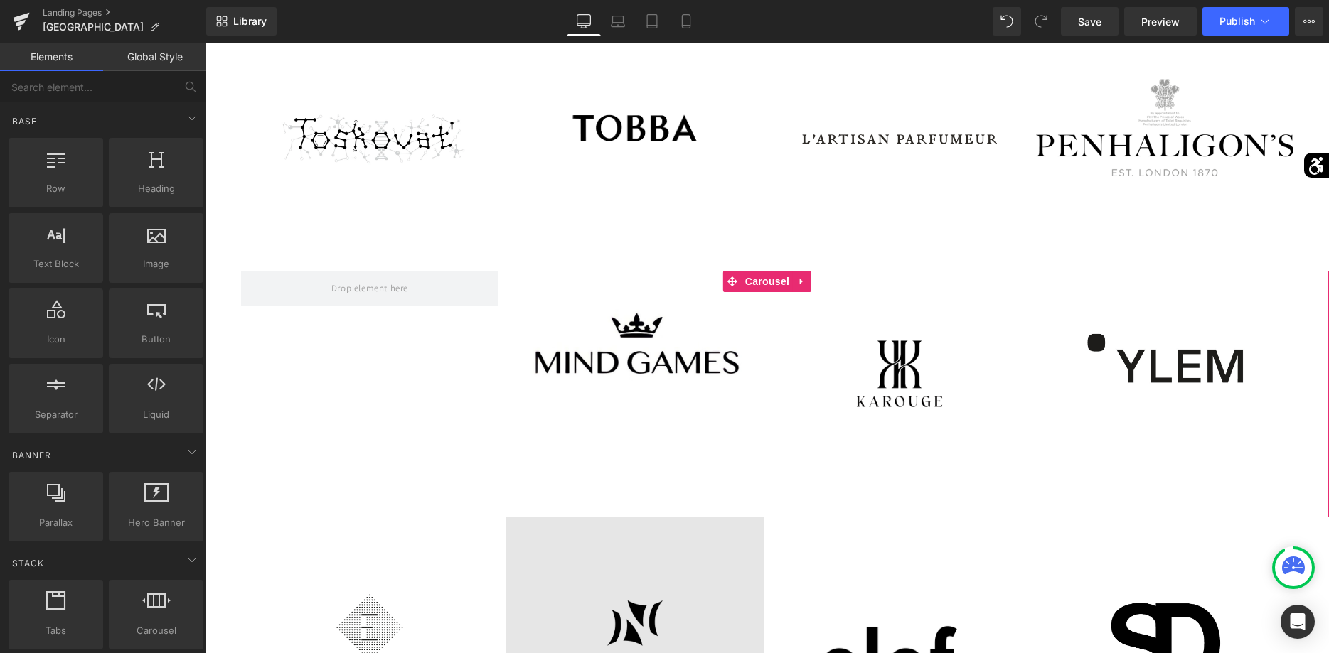
scroll to position [2106, 0]
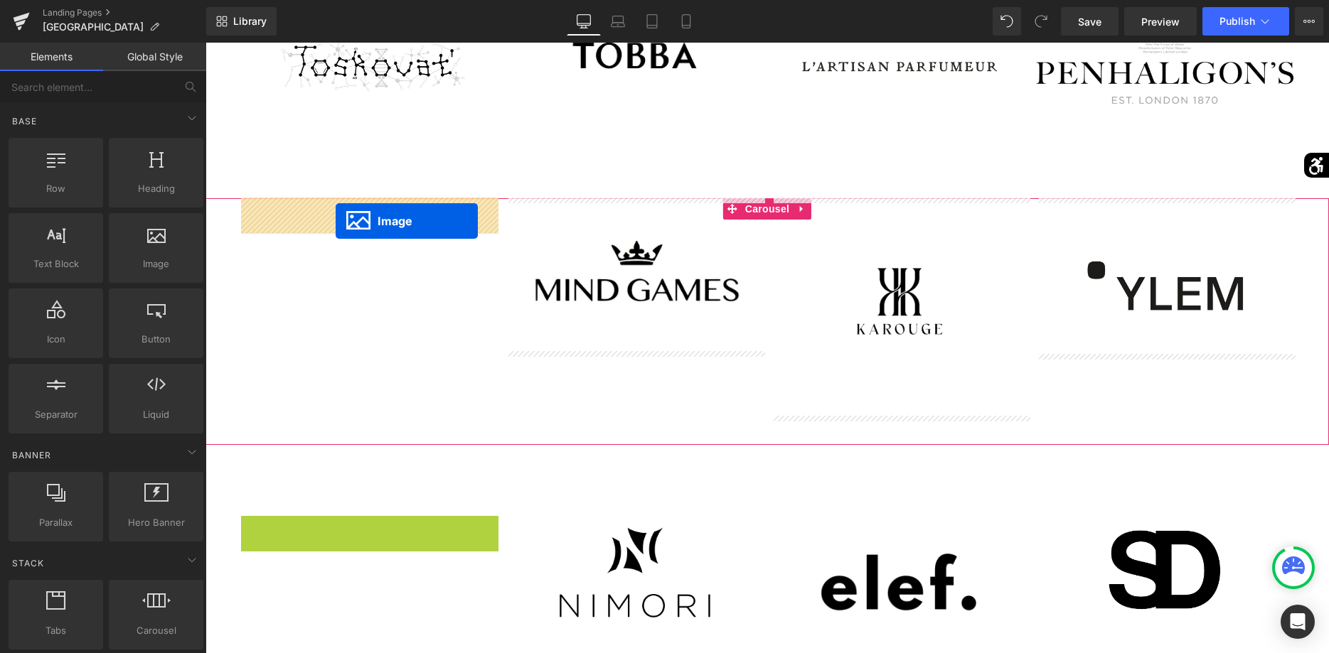
drag, startPoint x: 346, startPoint y: 572, endPoint x: 336, endPoint y: 221, distance: 351.4
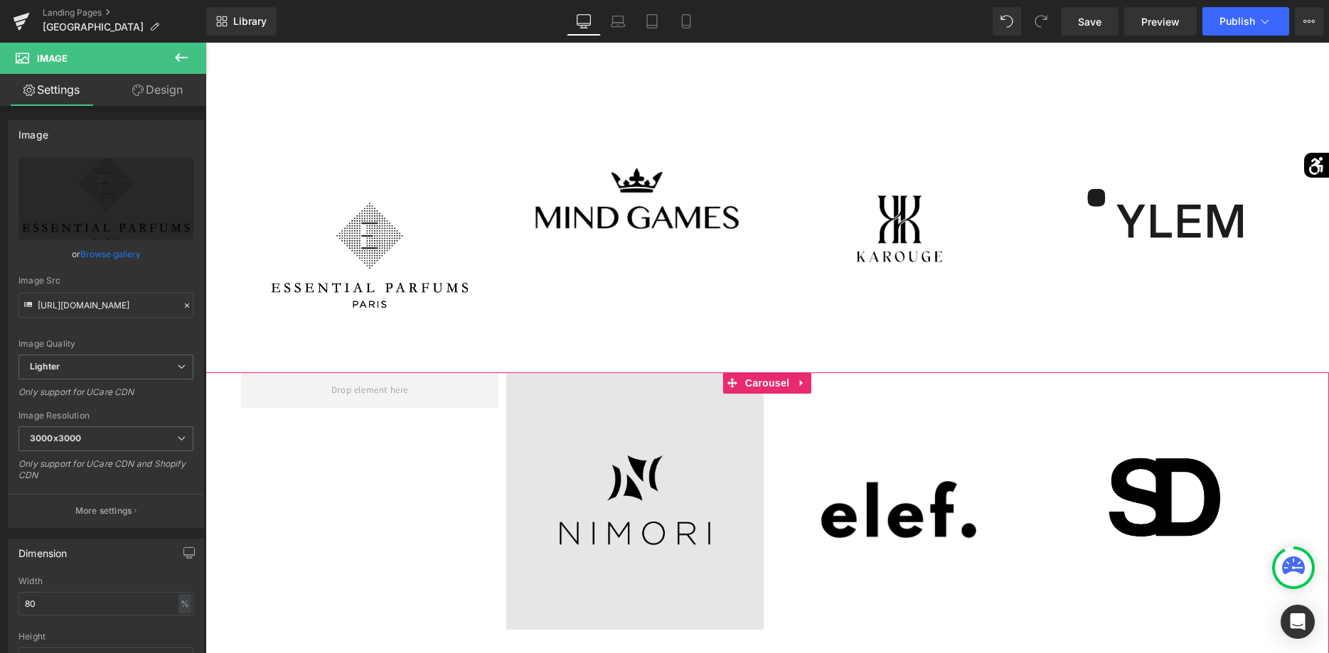
scroll to position [2251, 0]
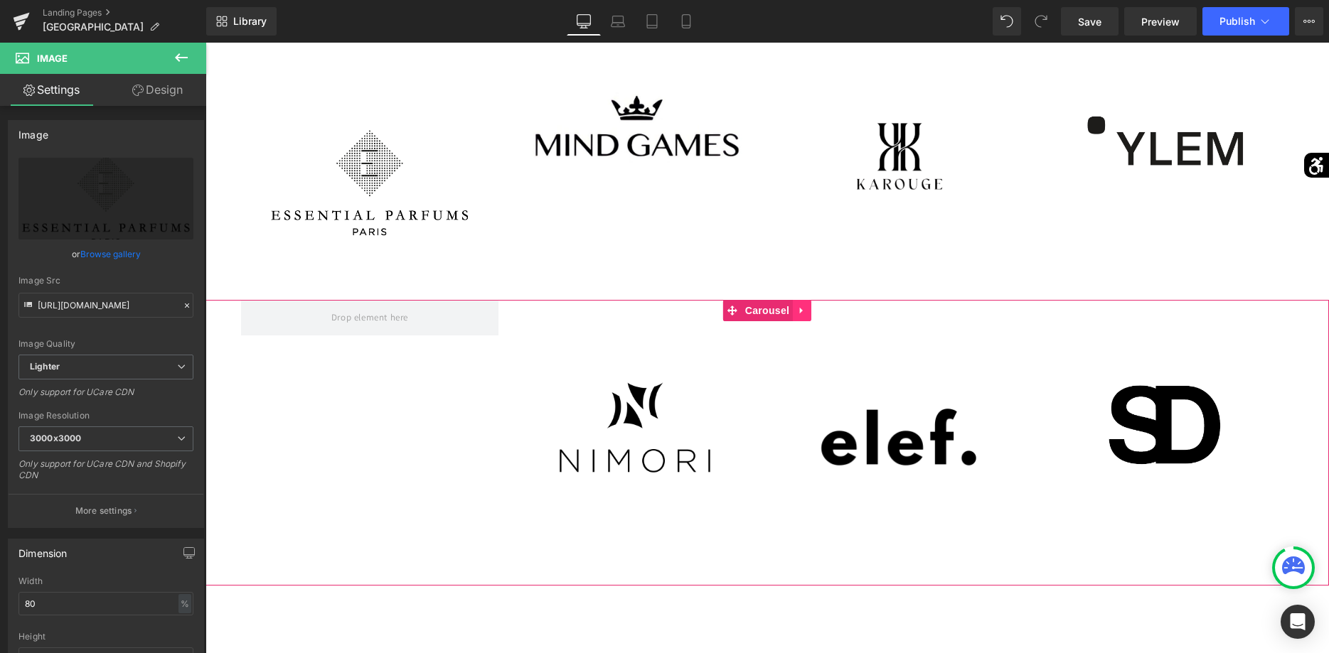
click at [808, 316] on link at bounding box center [802, 310] width 18 height 21
click at [811, 314] on icon at bounding box center [811, 311] width 10 height 10
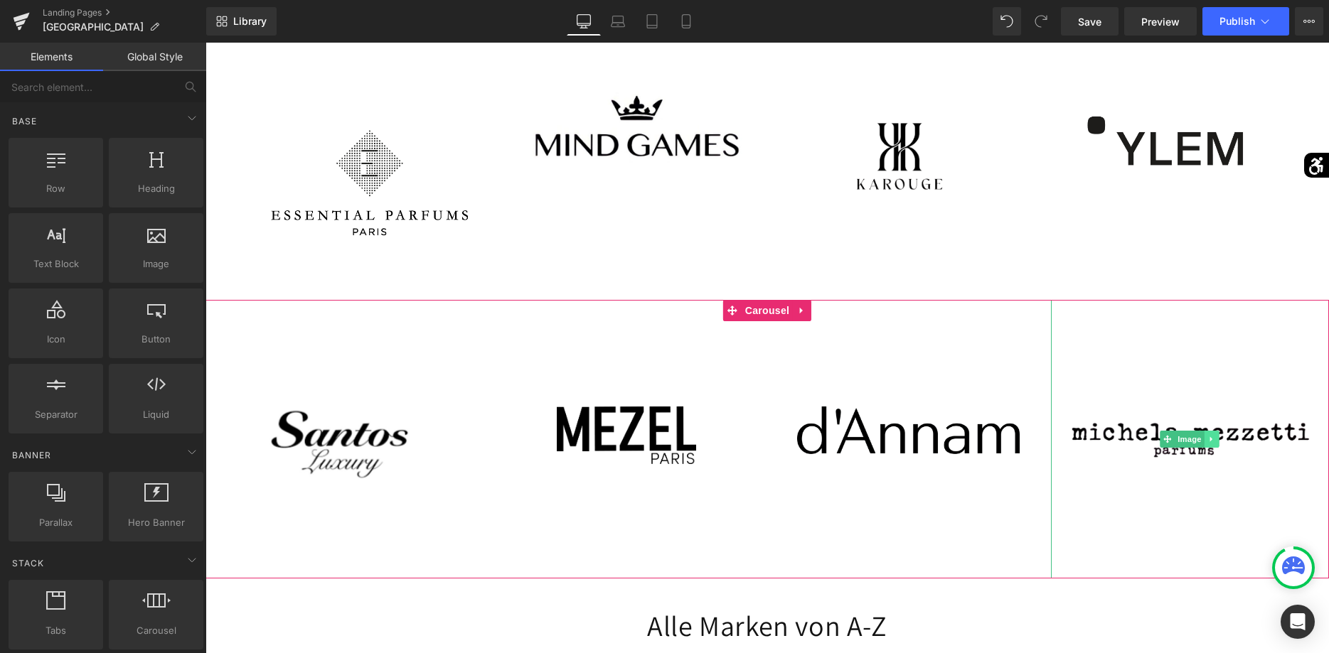
click at [1211, 446] on link at bounding box center [1211, 439] width 15 height 17
click at [1216, 446] on link at bounding box center [1219, 439] width 15 height 17
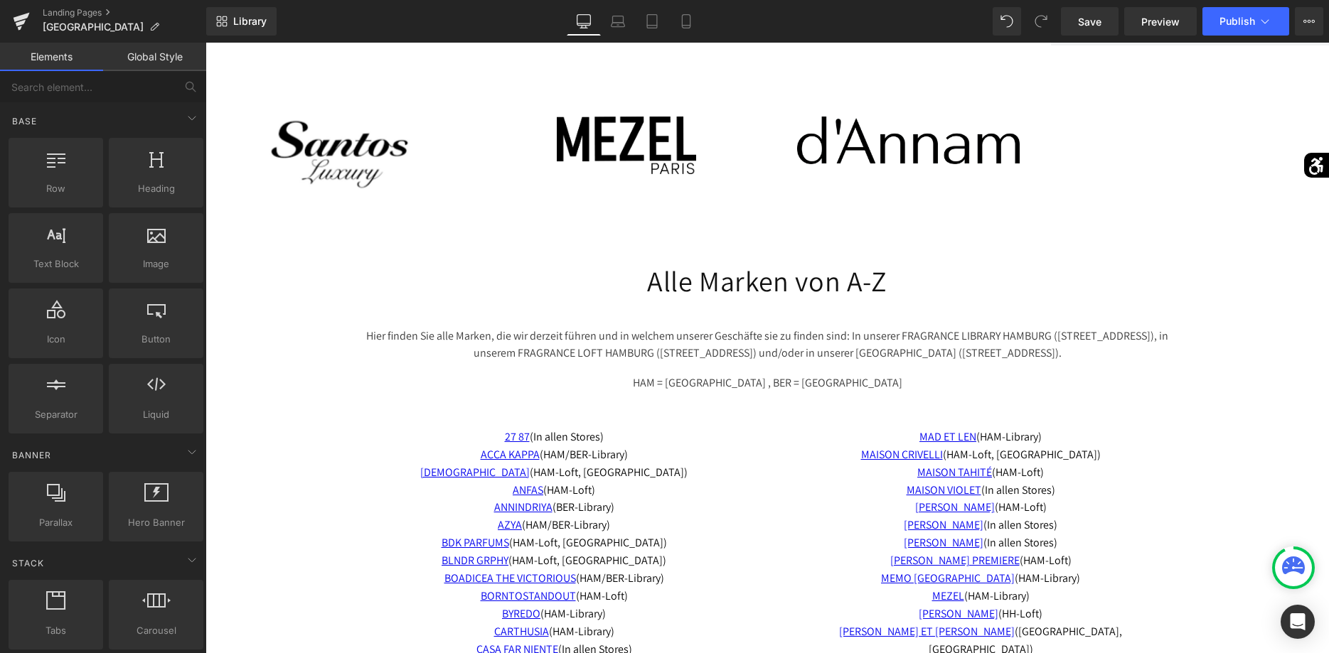
scroll to position [2614, 0]
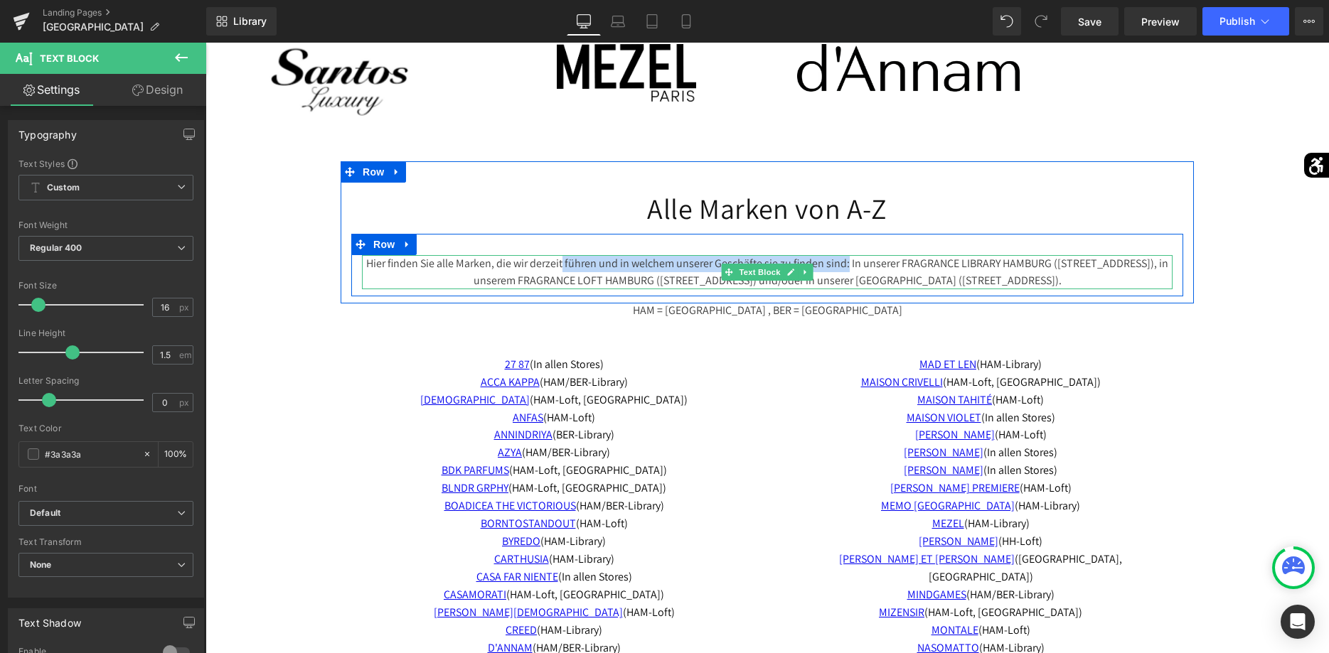
drag, startPoint x: 569, startPoint y: 260, endPoint x: 851, endPoint y: 267, distance: 281.6
click at [851, 267] on p "Hier finden Sie alle [PERSON_NAME], die wir derzeit führen und in welchem unser…" at bounding box center [767, 272] width 811 height 34
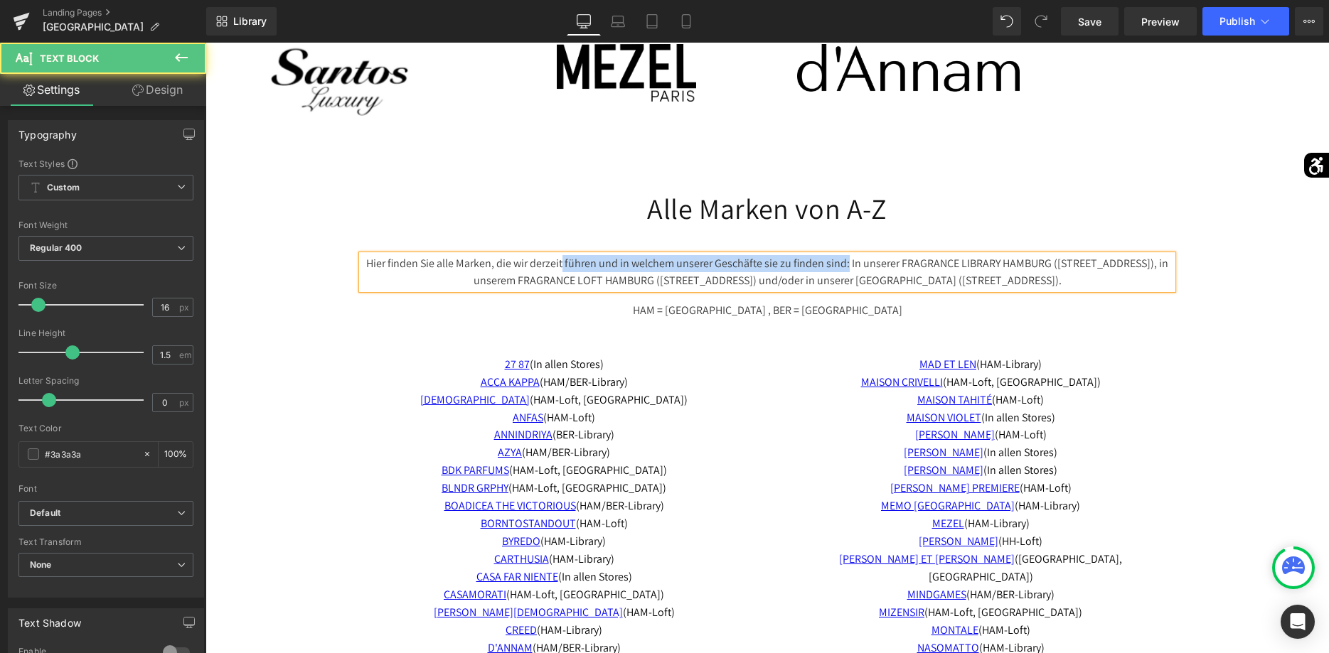
click at [844, 261] on p "Hier finden Sie alle [PERSON_NAME], die wir derzeit führen und in welchem unser…" at bounding box center [767, 272] width 811 height 34
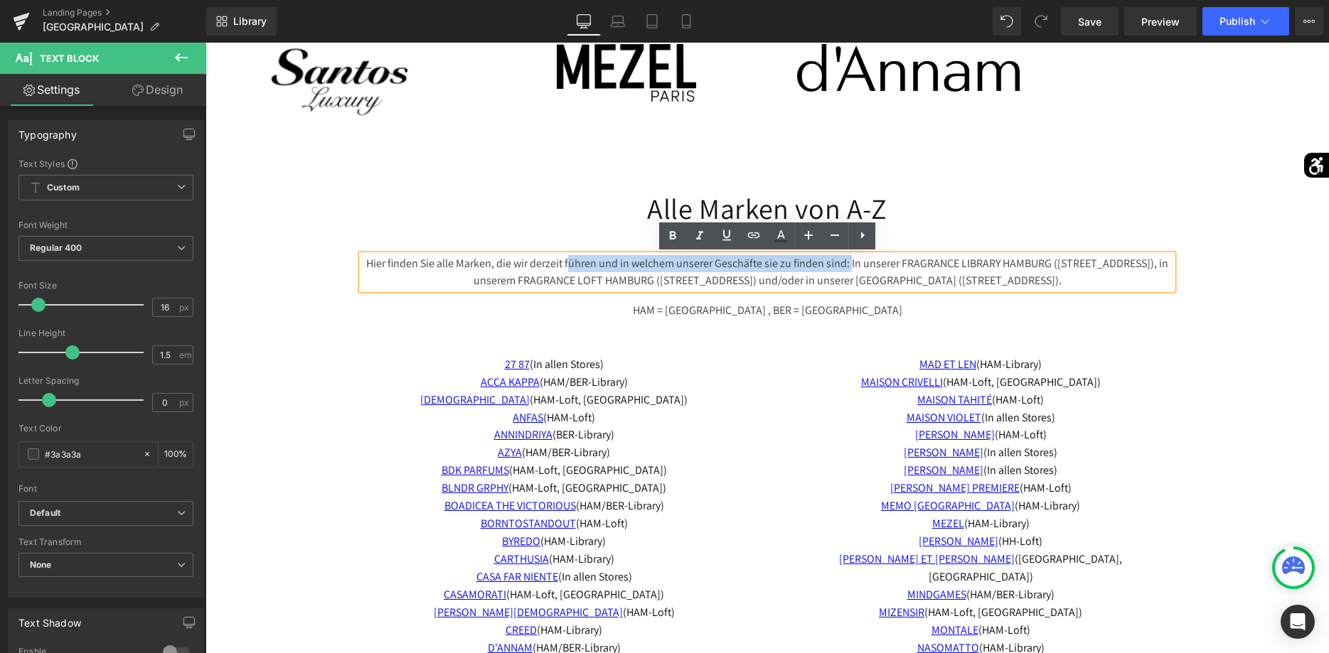
drag, startPoint x: 853, startPoint y: 264, endPoint x: 573, endPoint y: 271, distance: 280.2
click at [573, 271] on p "Hier finden Sie alle [PERSON_NAME], die wir derzeit führen und in welchem unser…" at bounding box center [767, 272] width 811 height 34
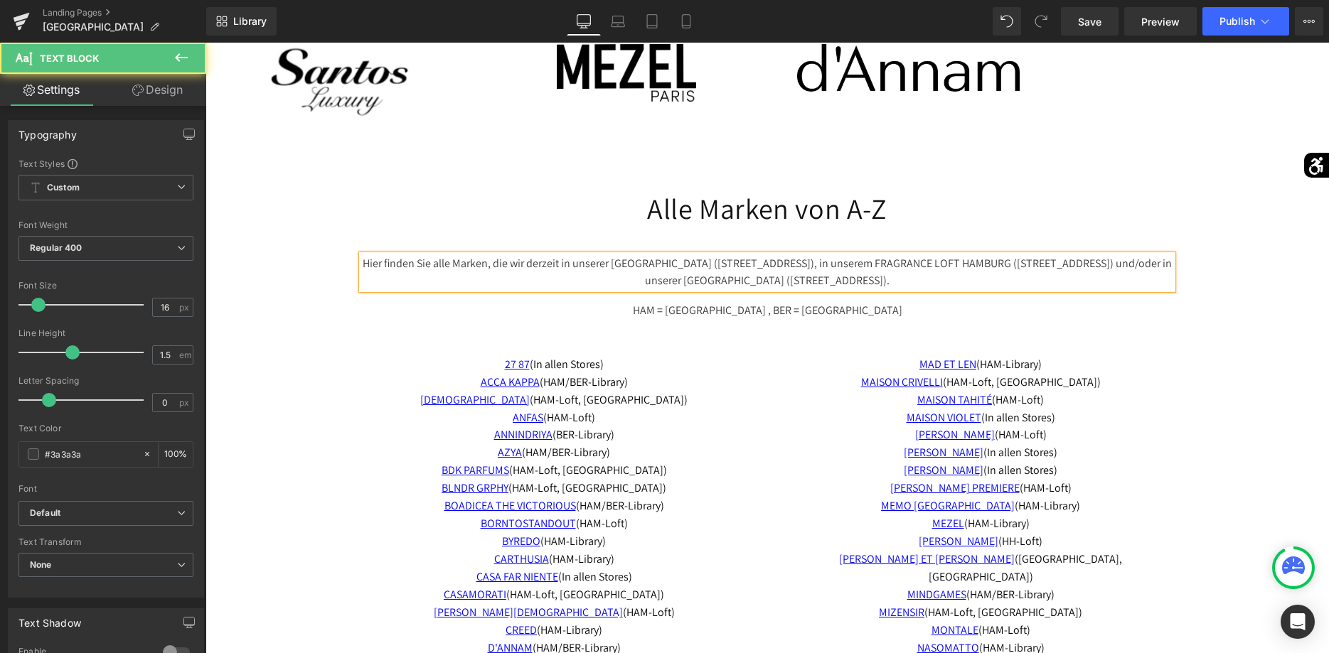
click at [856, 266] on p "Hier finden Sie alle Marken, die wir derzeit in unserer FRAGRANCE LIBRARY HAMBU…" at bounding box center [767, 272] width 811 height 34
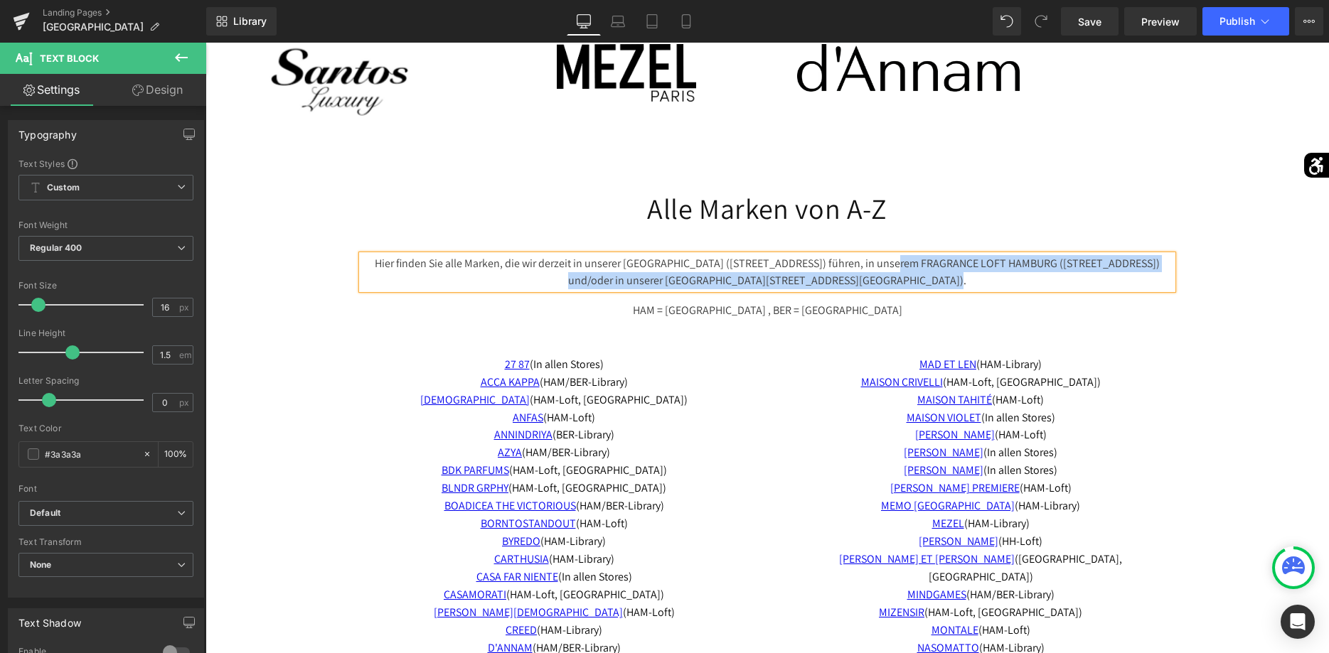
drag, startPoint x: 931, startPoint y: 282, endPoint x: 895, endPoint y: 260, distance: 42.2
click at [895, 260] on p "Hier finden Sie alle Marken, die wir derzeit in unserer FRAGRANCE LIBRARY HAMBU…" at bounding box center [767, 272] width 811 height 34
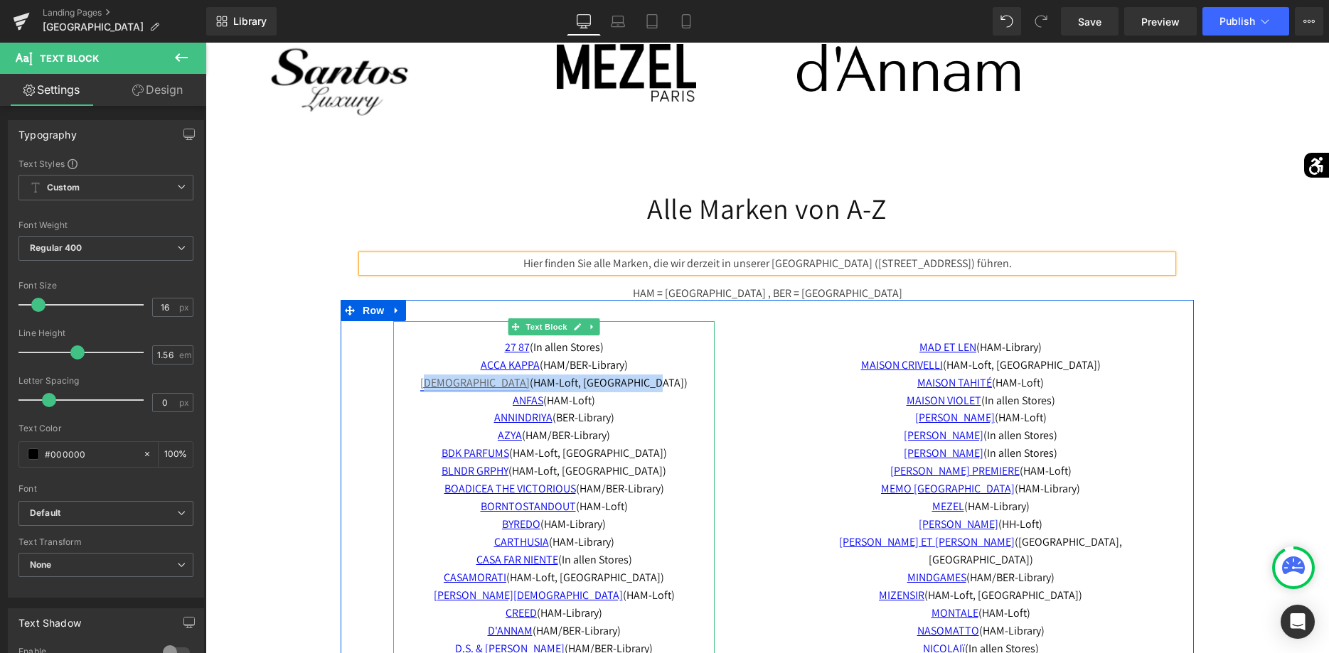
drag, startPoint x: 628, startPoint y: 385, endPoint x: 484, endPoint y: 384, distance: 143.6
click at [484, 384] on span "27 87 ([PERSON_NAME] Stores) ACCA KAPPA (HAM/BER-Library) ADAMO (HAM-Loft, [GEO…" at bounding box center [553, 374] width 267 height 68
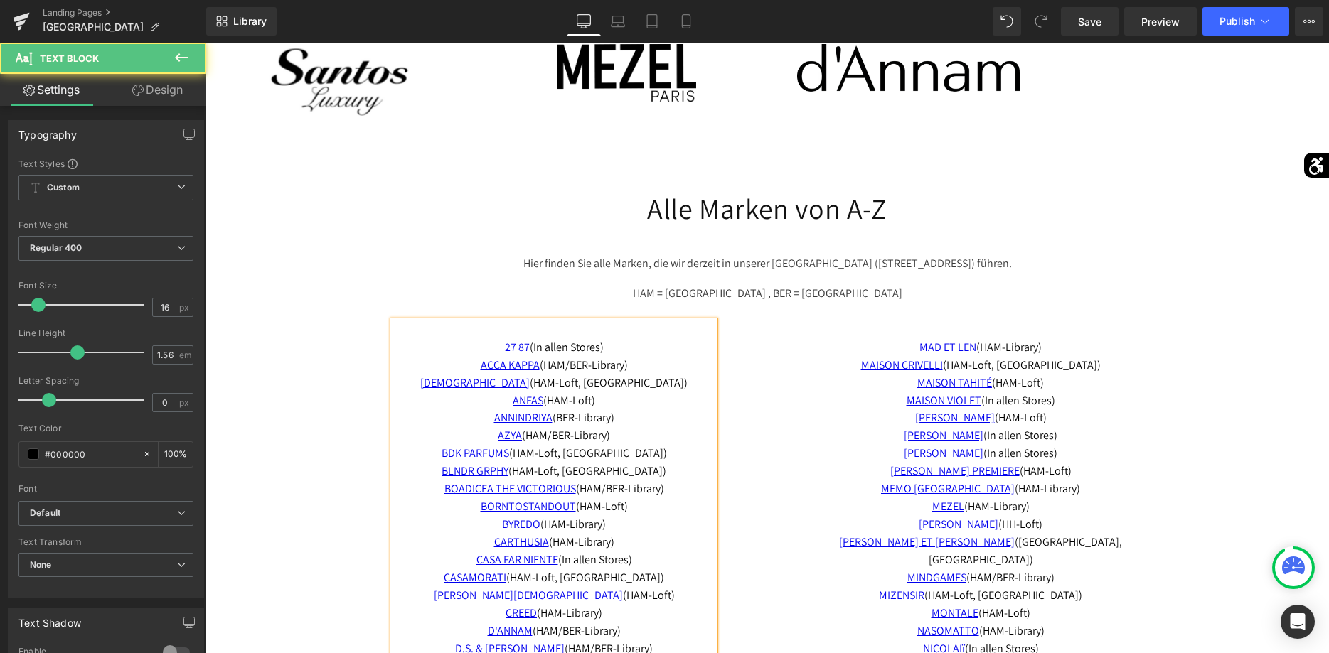
click at [651, 380] on p "27 87 ([PERSON_NAME] Stores) ACCA KAPPA (HAM/BER-Library) ADAMO (HAM-Loft, [GEO…" at bounding box center [553, 374] width 321 height 71
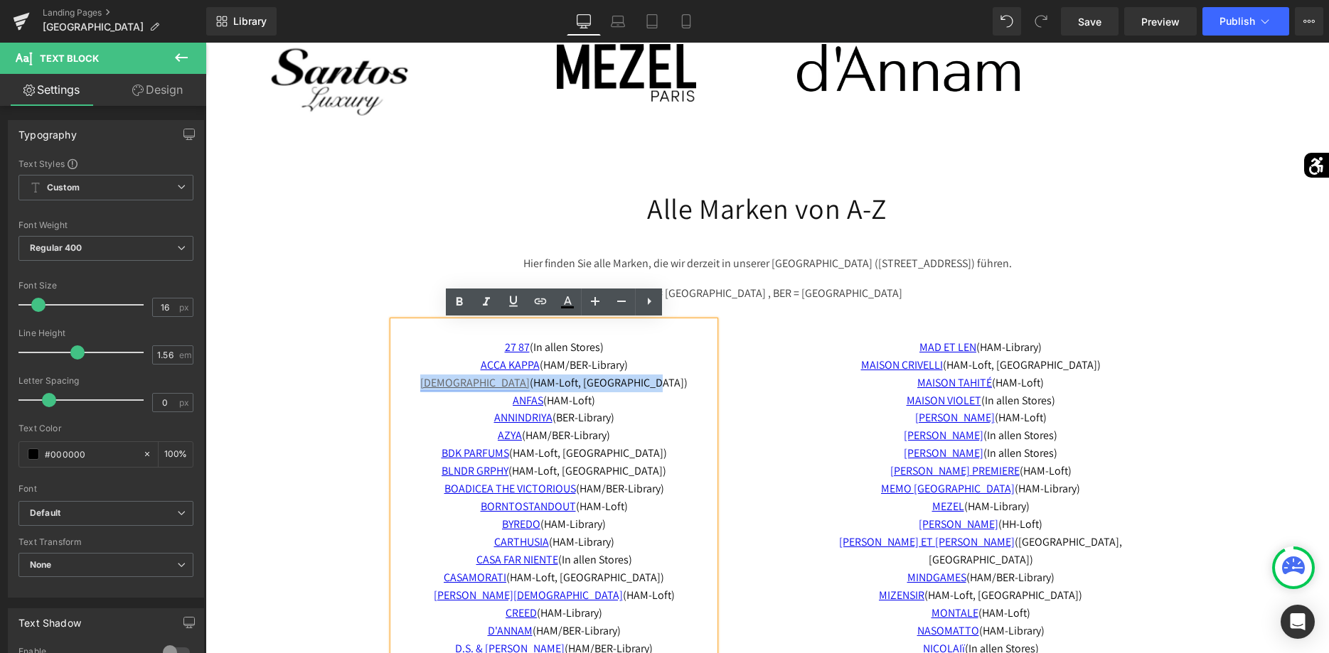
drag, startPoint x: 641, startPoint y: 380, endPoint x: 481, endPoint y: 388, distance: 159.5
click at [481, 388] on p "27 87 ([PERSON_NAME] Stores) ACCA KAPPA (HAM/BER-Library) ADAMO (HAM-Loft, [GEO…" at bounding box center [553, 374] width 321 height 71
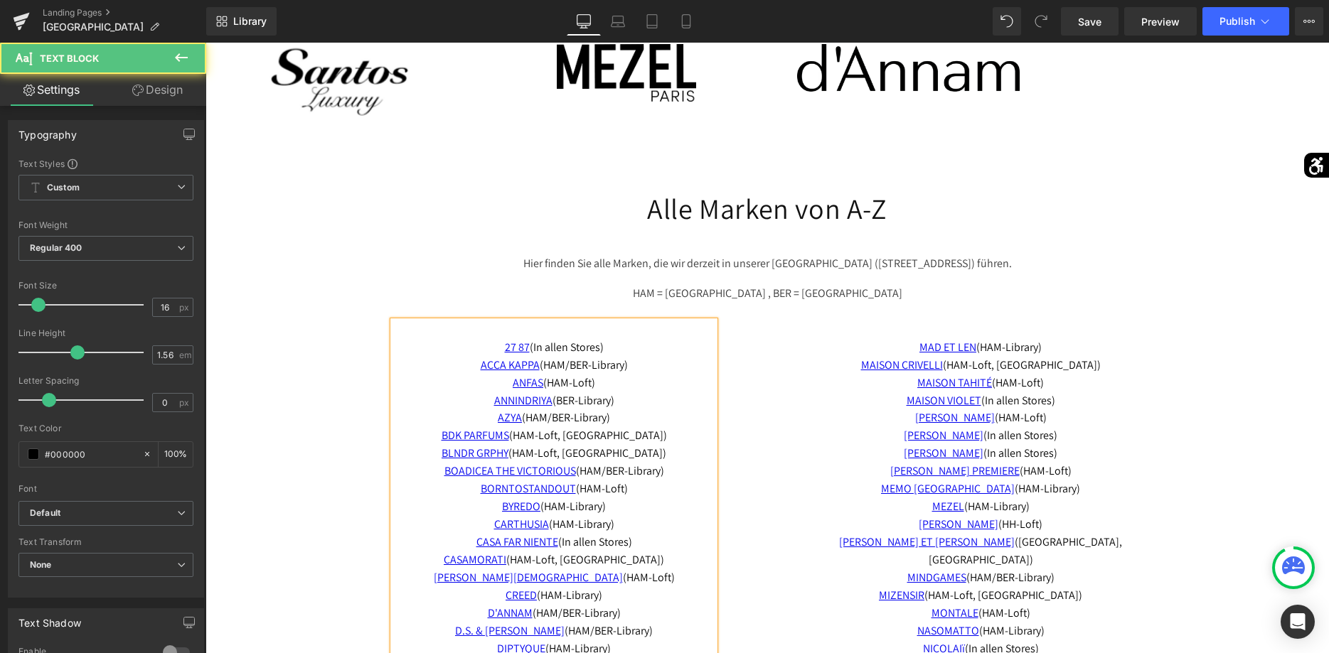
drag, startPoint x: 624, startPoint y: 405, endPoint x: 506, endPoint y: 389, distance: 118.4
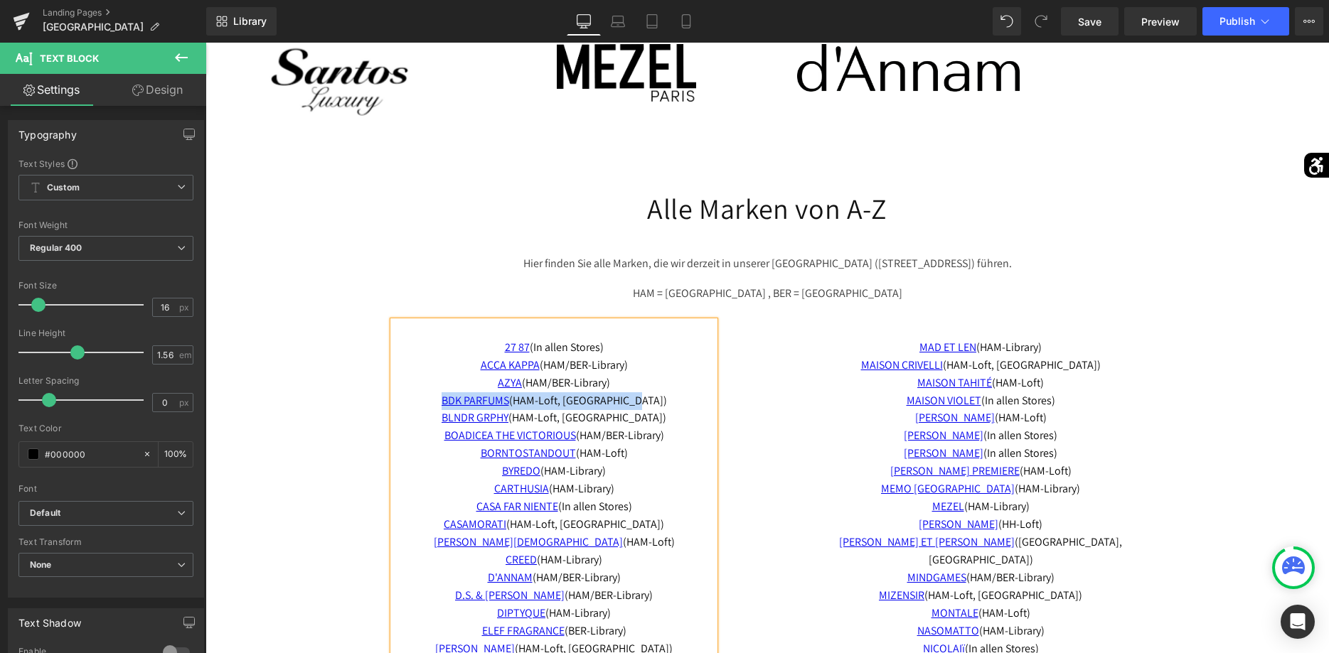
drag, startPoint x: 656, startPoint y: 399, endPoint x: 463, endPoint y: 395, distance: 193.4
click at [463, 395] on p "AZYA (HAM/BER-Library) BDK PARFUMS (HAM-Loft, BER-Library)" at bounding box center [553, 393] width 321 height 36
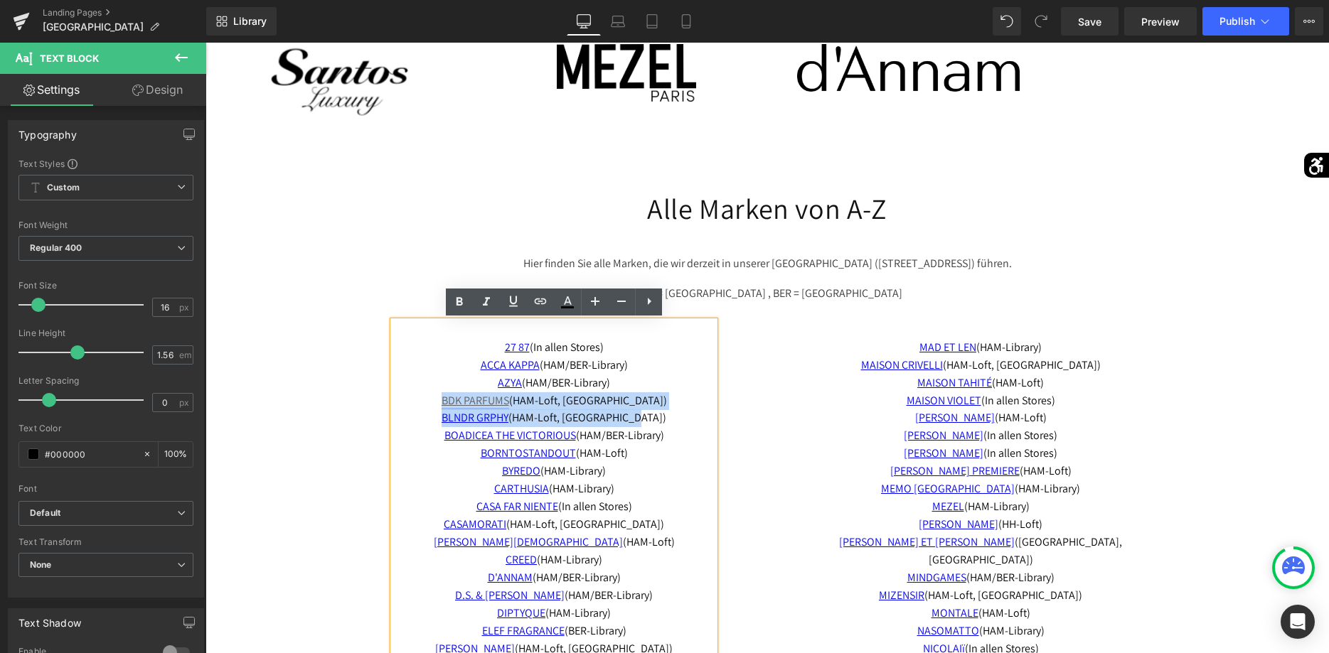
drag, startPoint x: 647, startPoint y: 421, endPoint x: 465, endPoint y: 404, distance: 182.8
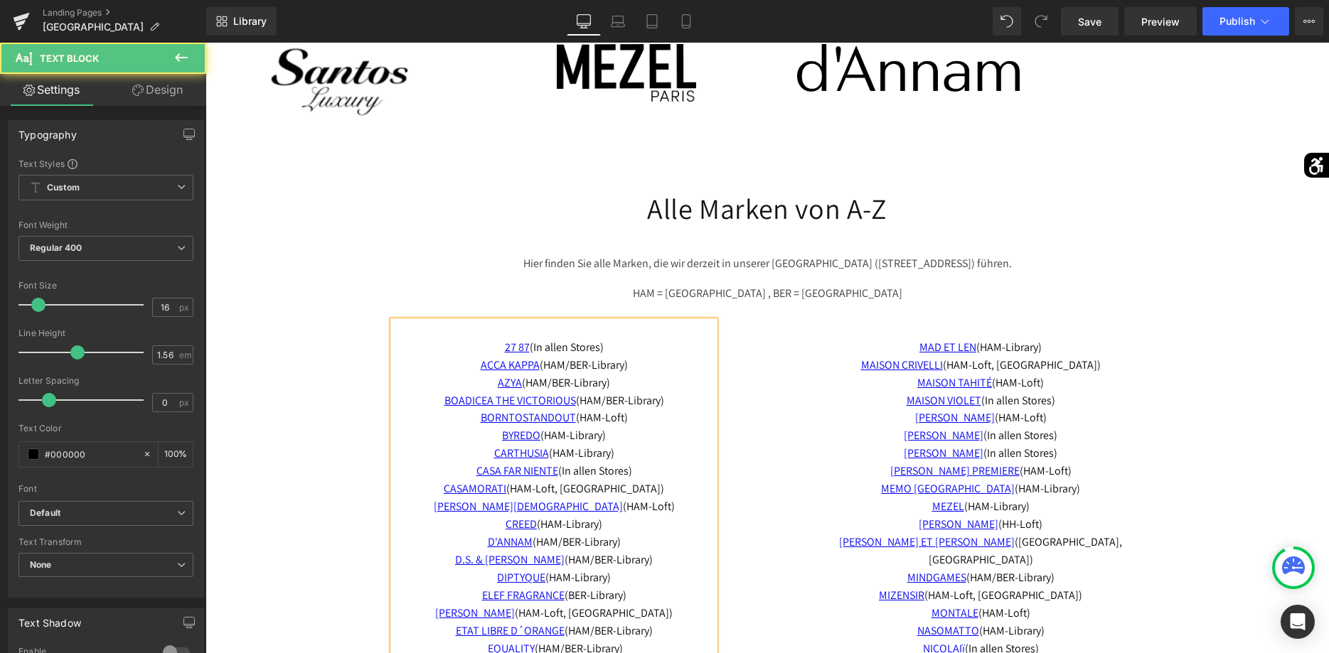
click at [633, 417] on p "BOADICEA THE VICTORIOUS (HAM/BER-Library) BORNTOSTANDOUT (HAM-Loft) BYREDO (HAM…" at bounding box center [553, 427] width 321 height 71
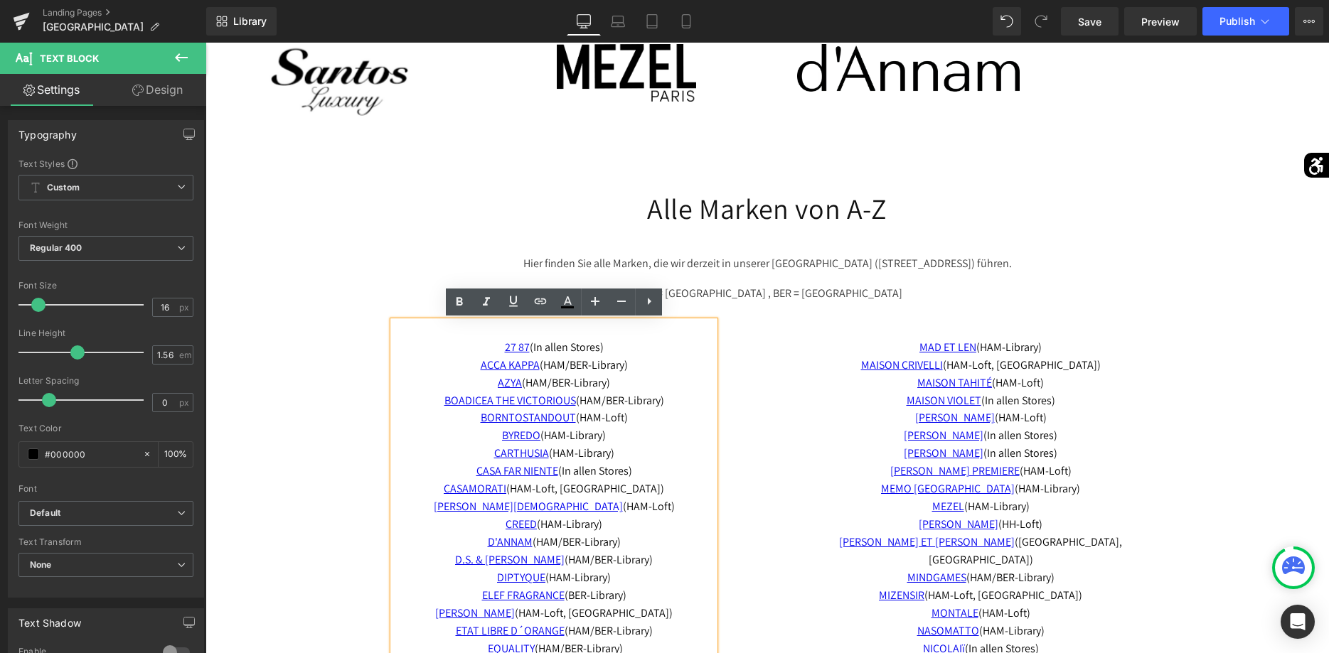
drag, startPoint x: 632, startPoint y: 417, endPoint x: 471, endPoint y: 421, distance: 161.4
click at [471, 421] on p "BOADICEA THE VICTORIOUS (HAM/BER-Library) BORNTOSTANDOUT (HAM-Loft) BYREDO (HAM…" at bounding box center [553, 427] width 321 height 71
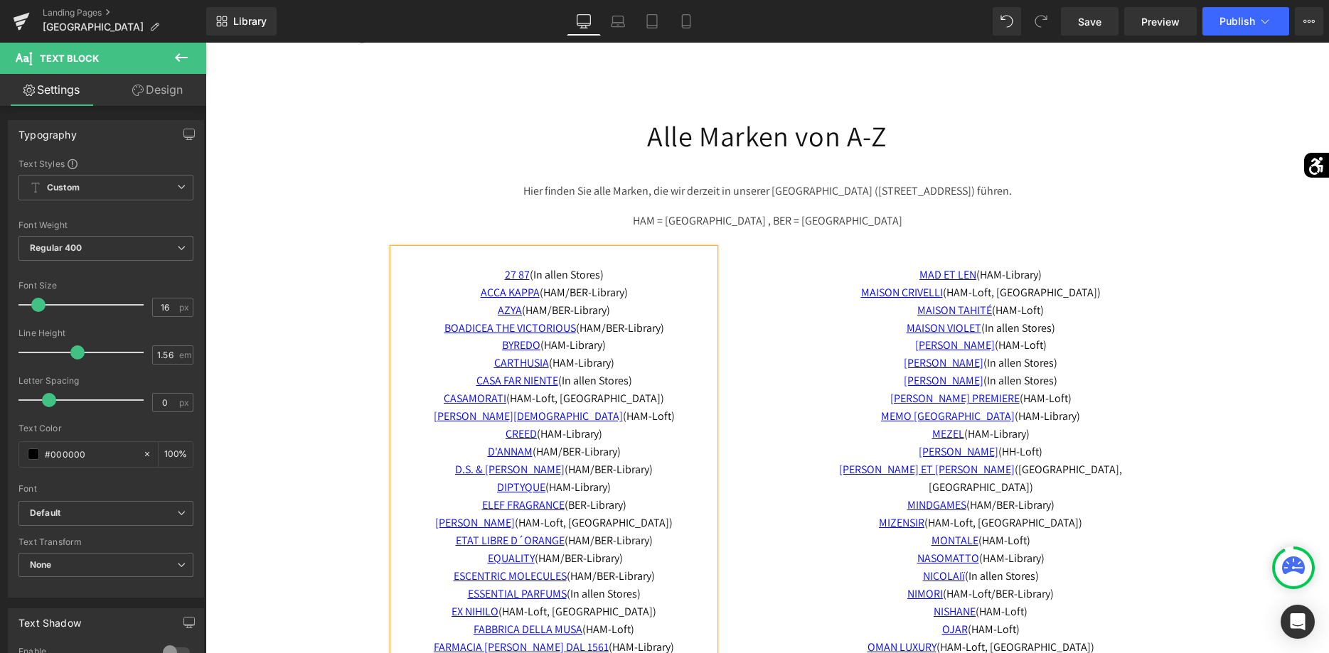
scroll to position [2759, 0]
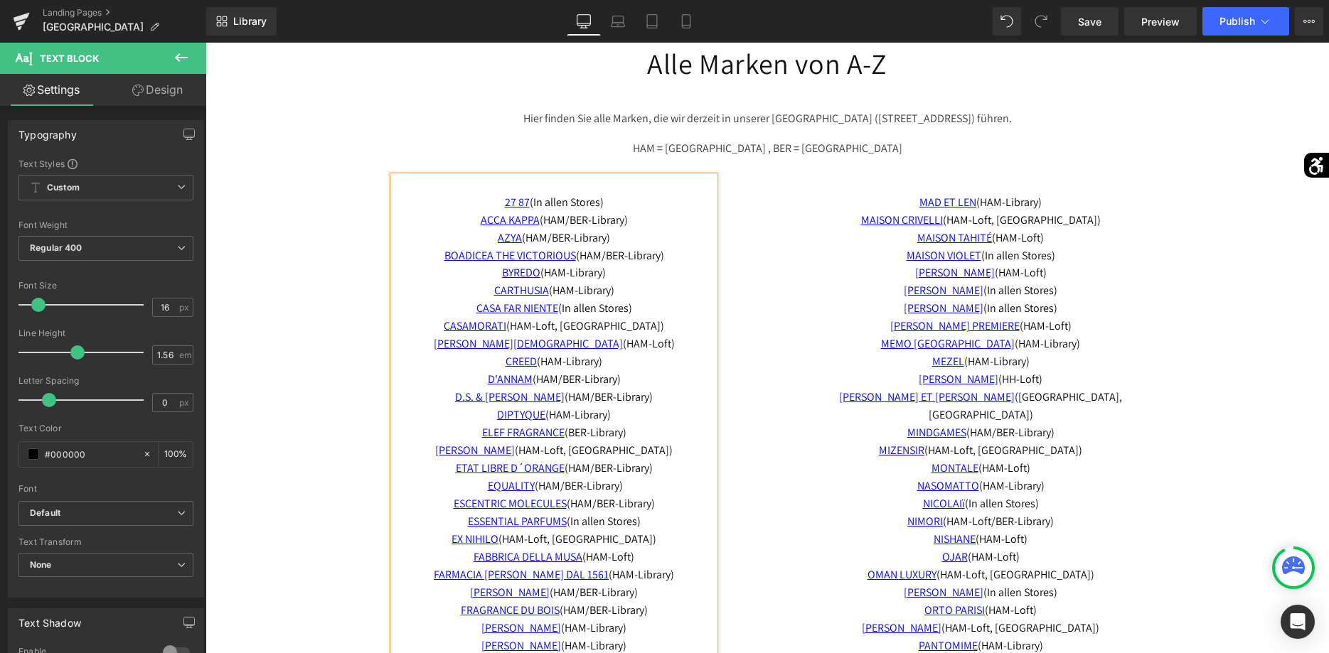
drag, startPoint x: 622, startPoint y: 346, endPoint x: 461, endPoint y: 334, distance: 161.1
click at [461, 334] on p "CASA FAR NIENTE (In [PERSON_NAME] Stores) CASAMORATI (HAM-Loft, BER-Library) [P…" at bounding box center [553, 335] width 321 height 71
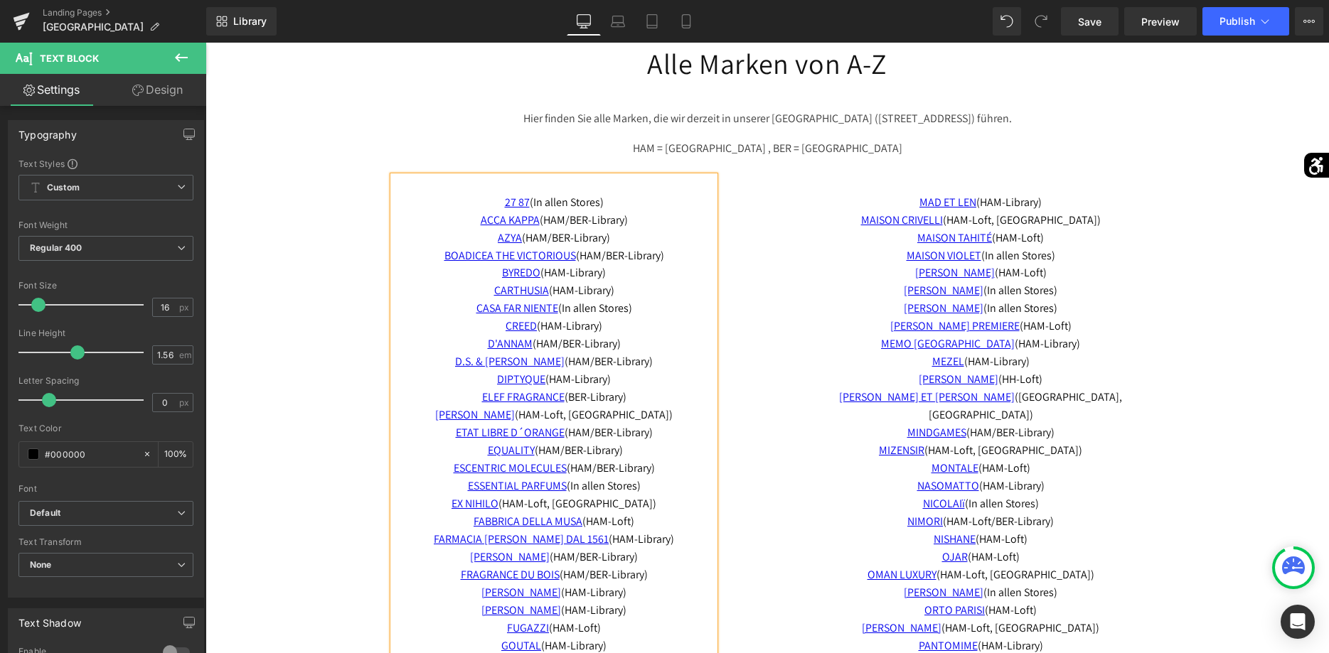
scroll to position [2831, 0]
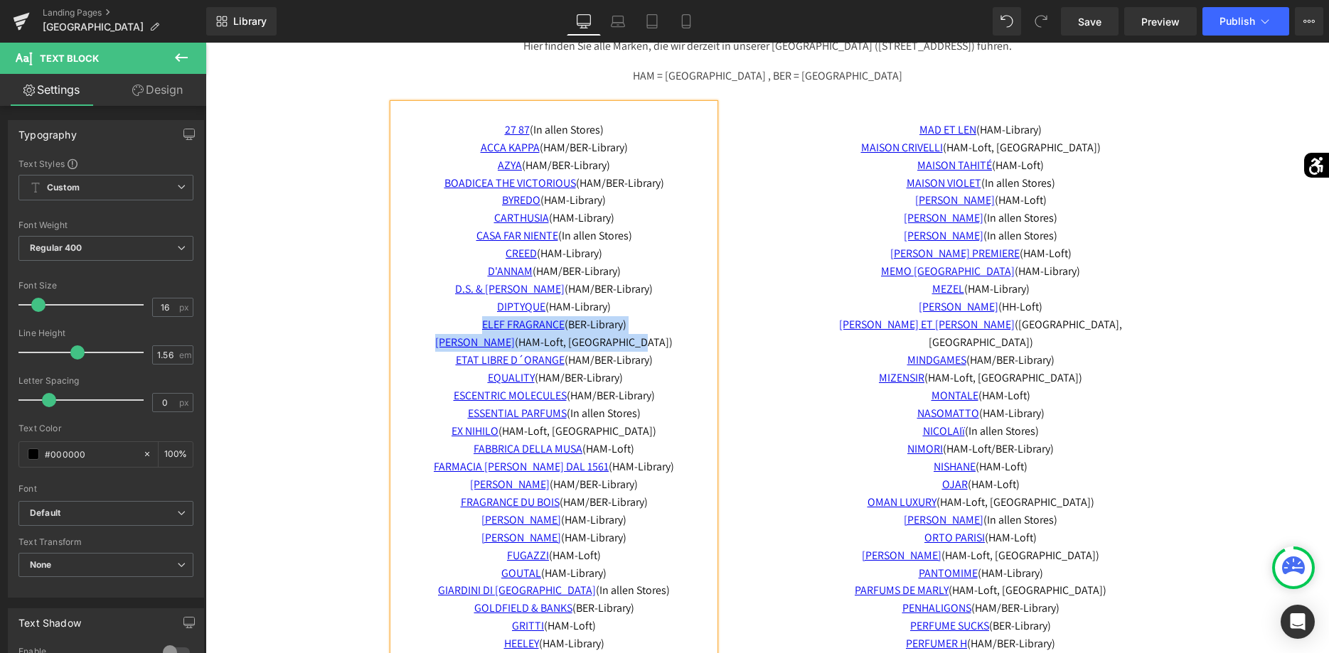
drag, startPoint x: 637, startPoint y: 341, endPoint x: 476, endPoint y: 333, distance: 161.6
click at [476, 333] on p "ELEF FRAGRANCE (BER-Library) EMIL ÉLISE (HAM-Loft, BER-Library)" at bounding box center [553, 334] width 321 height 36
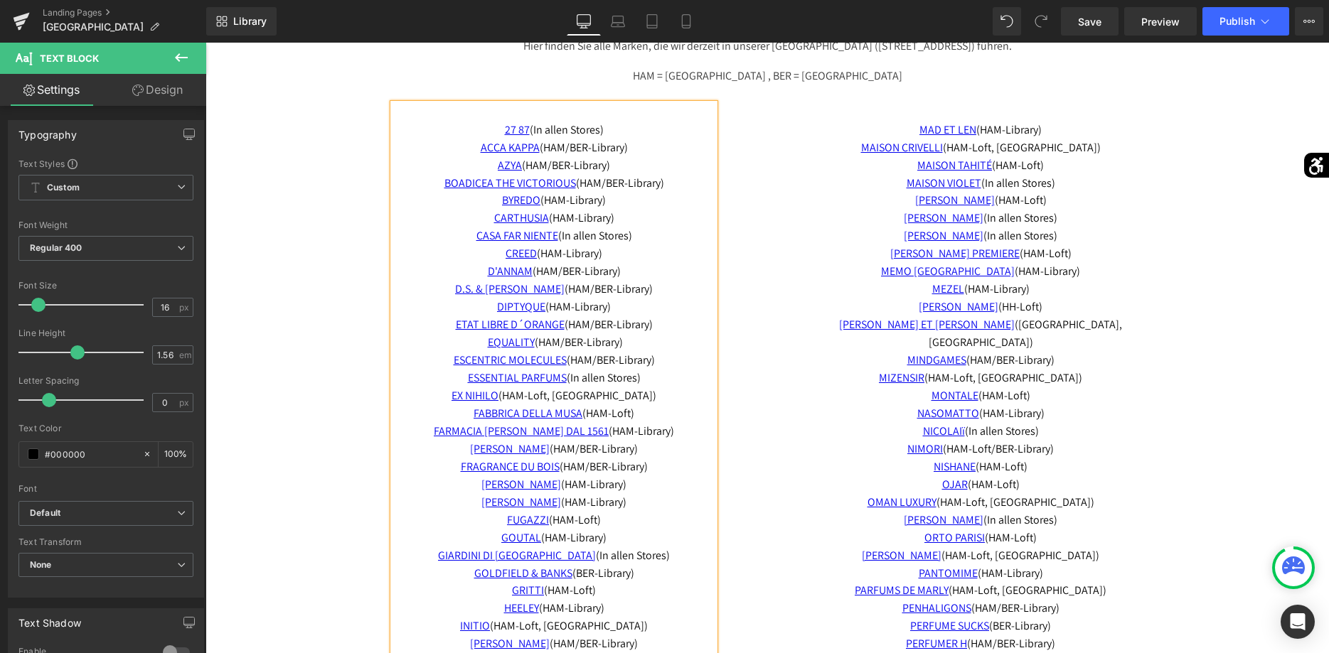
scroll to position [2976, 0]
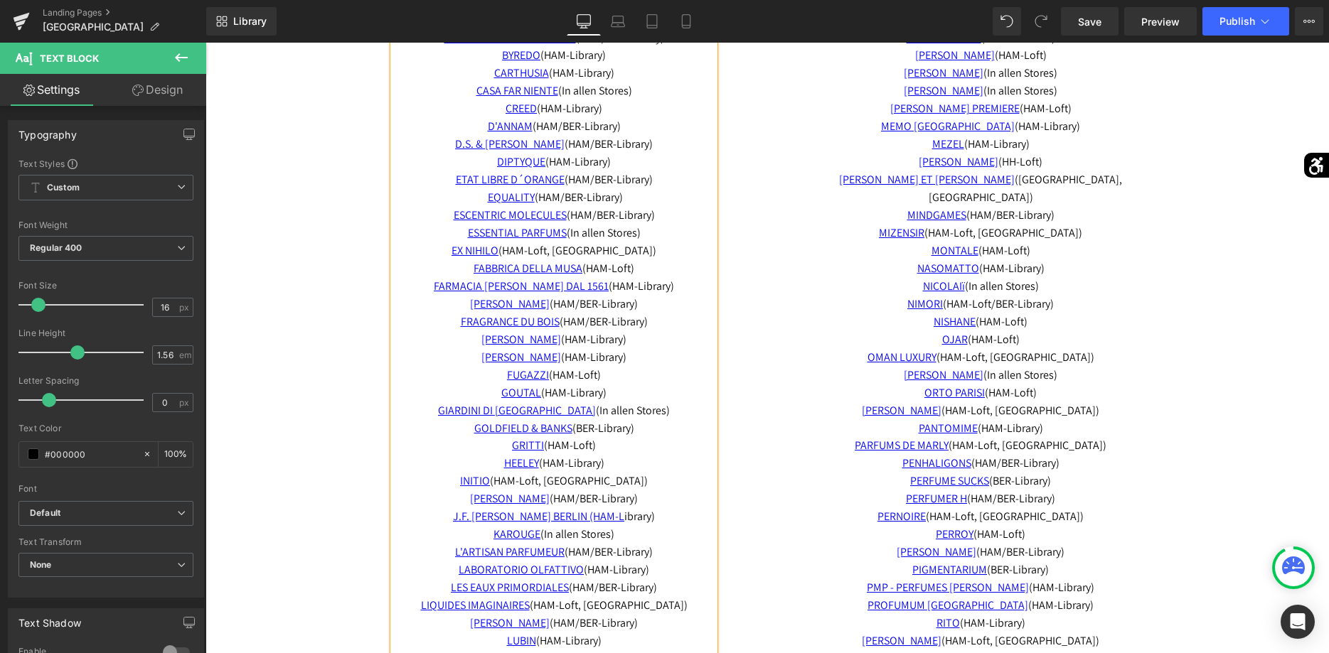
drag, startPoint x: 638, startPoint y: 267, endPoint x: 471, endPoint y: 257, distance: 166.7
click at [471, 257] on p "ESSENTIAL PARFUMS (In [PERSON_NAME] Stores) EX NIHILO (HAM-Loft, BER-Library) F…" at bounding box center [553, 322] width 321 height 195
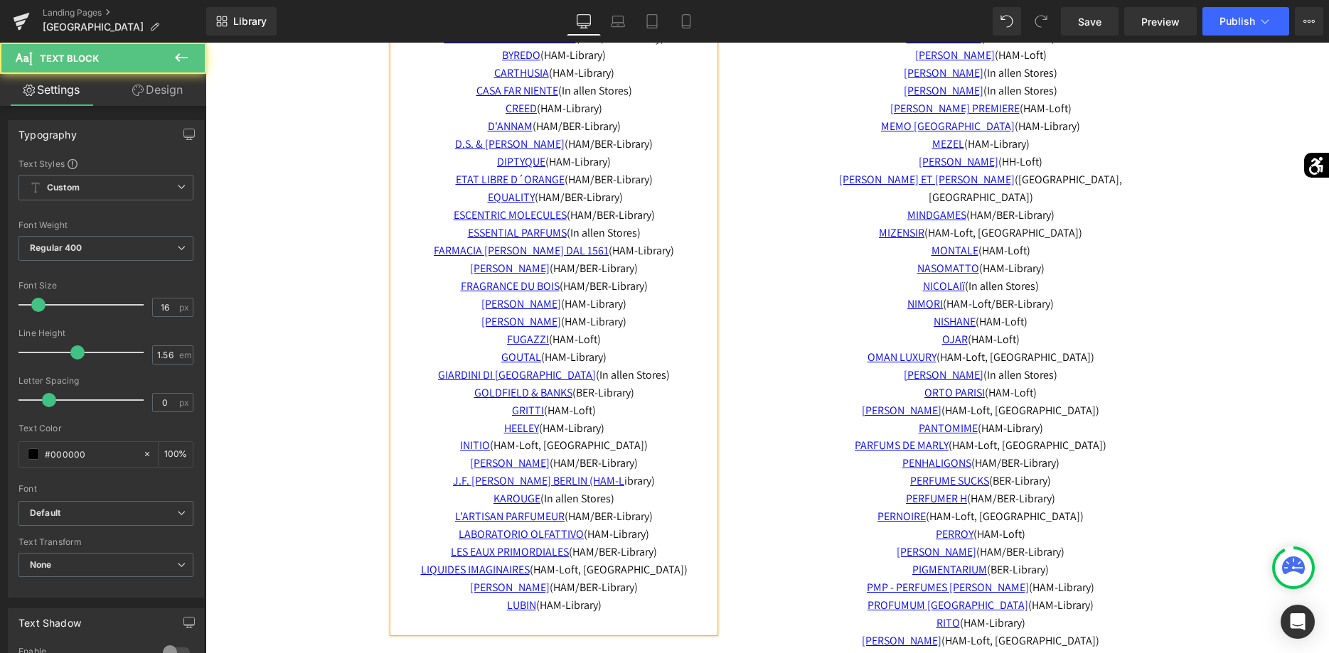
drag, startPoint x: 606, startPoint y: 341, endPoint x: 506, endPoint y: 341, distance: 101.0
click at [506, 341] on p "ESSENTIAL PARFUMS (In allen Stores) FARMACIA SS. ANNUNZIATA DAL 1561 (HAM-Libra…" at bounding box center [553, 305] width 321 height 160
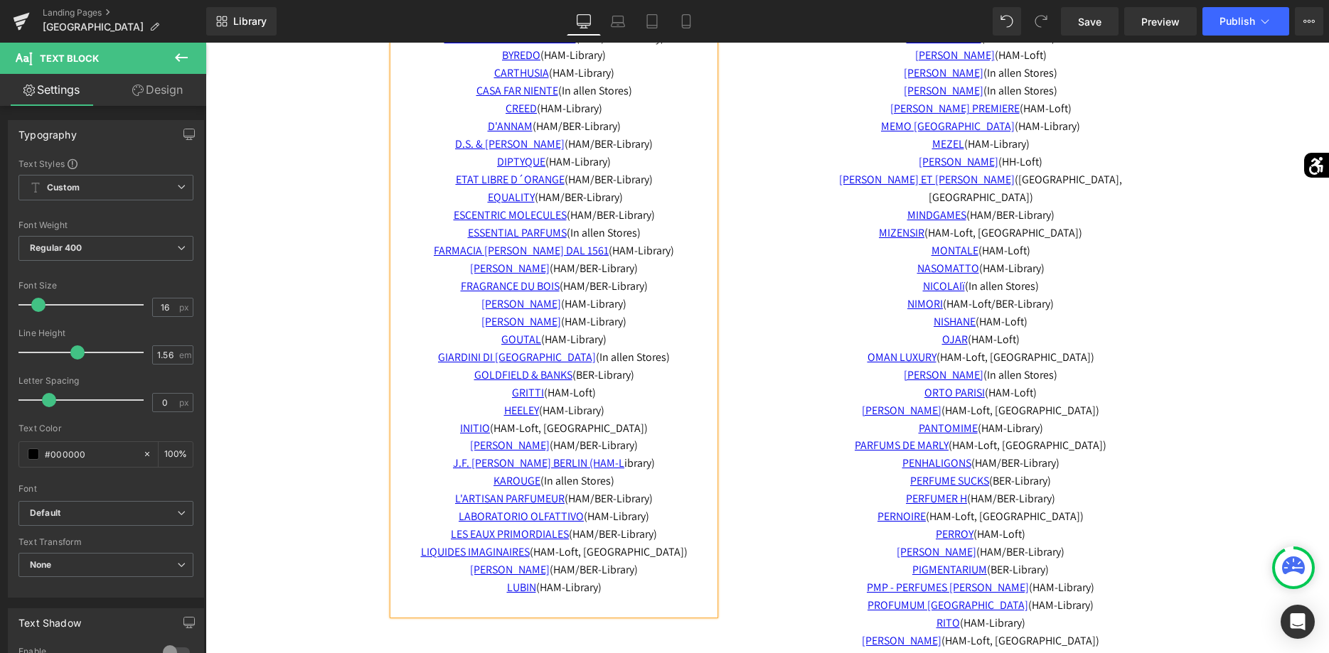
drag, startPoint x: 630, startPoint y: 395, endPoint x: 465, endPoint y: 379, distance: 165.8
click at [465, 379] on p "GOLDFIELD & BANKS (BER-Library) GRITTI (HAM-Loft) HEELEY (HAM-Library) INITIO (…" at bounding box center [553, 420] width 321 height 107
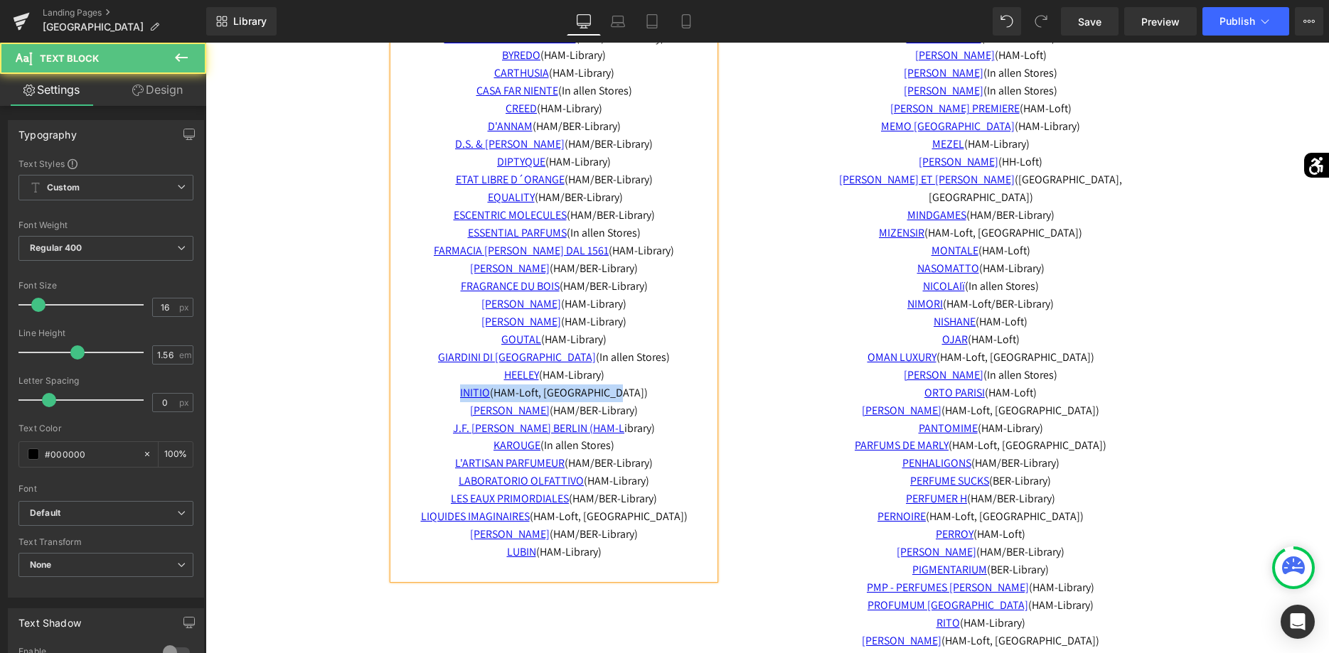
drag, startPoint x: 647, startPoint y: 394, endPoint x: 474, endPoint y: 399, distance: 172.8
click at [474, 399] on p "ESSENTIAL PARFUMS (In allen Stores) FARMACIA SS. ANNUNZIATA DAL 1561 (HAM-Libra…" at bounding box center [553, 331] width 321 height 213
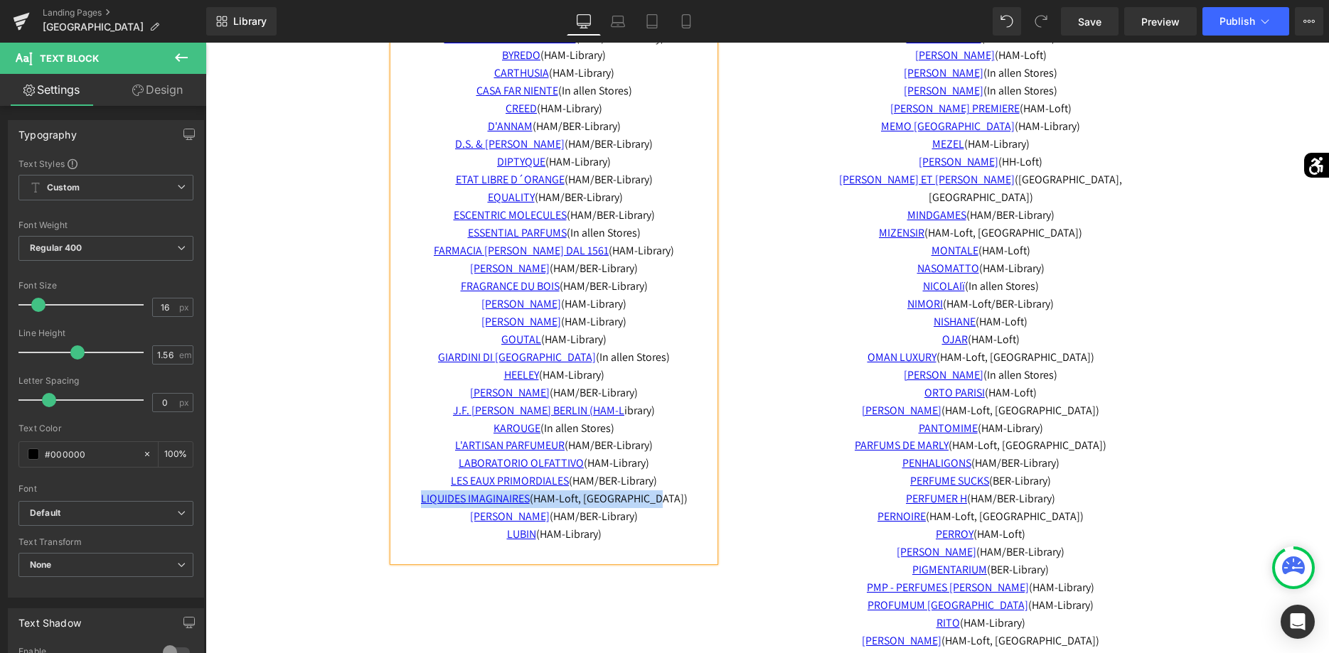
drag, startPoint x: 672, startPoint y: 500, endPoint x: 427, endPoint y: 508, distance: 245.4
click at [427, 508] on p "LIQUIDES IMAGINAIRES (HAM-Loft, BER-Library)" at bounding box center [553, 500] width 321 height 18
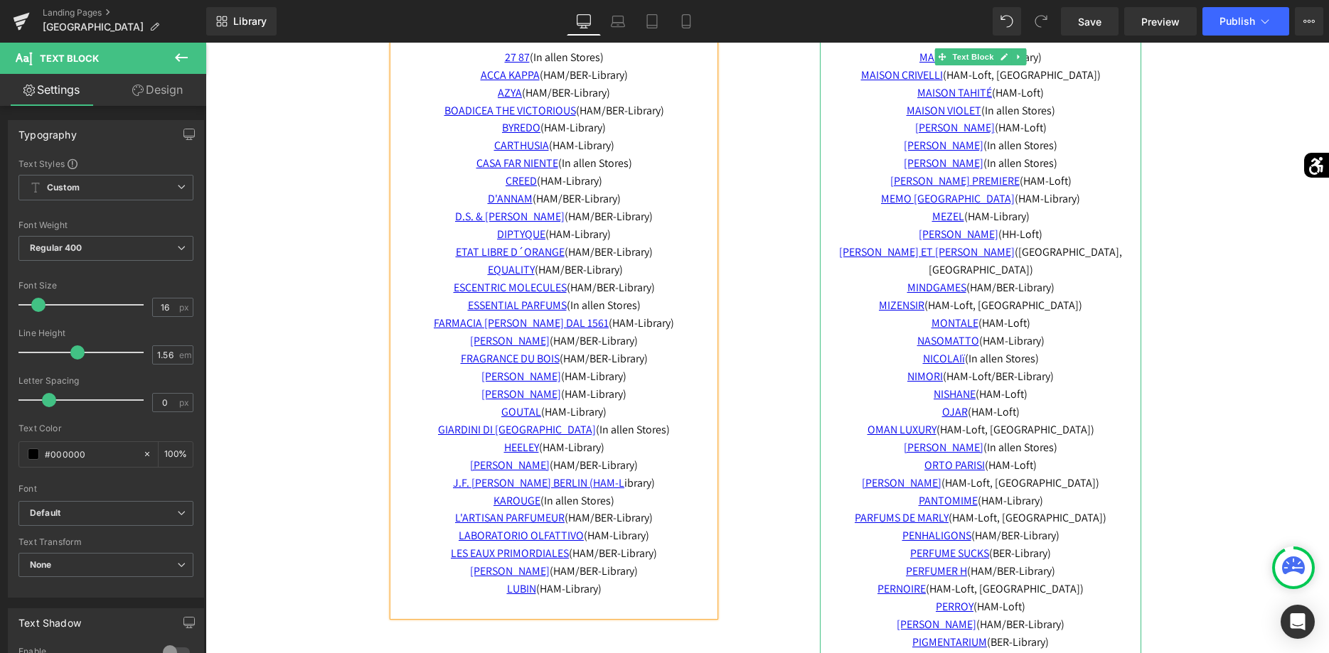
scroll to position [2831, 0]
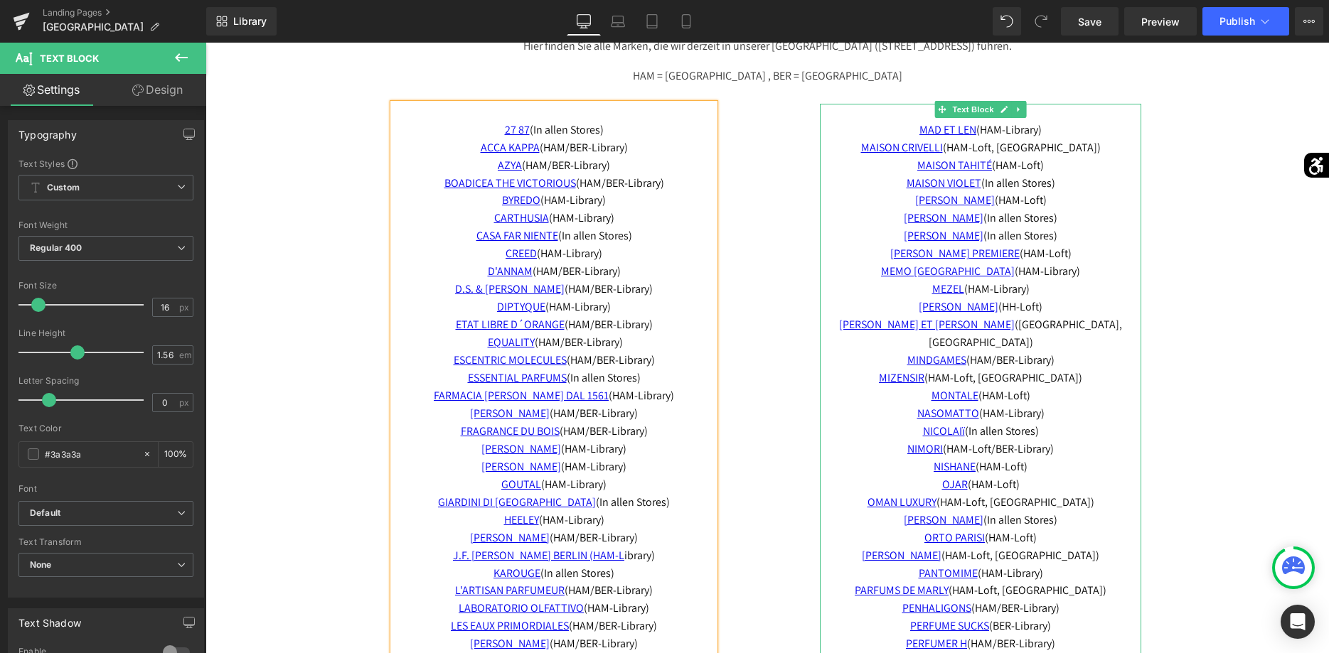
drag, startPoint x: 1054, startPoint y: 166, endPoint x: 871, endPoint y: 151, distance: 184.0
click at [871, 151] on div "MAD ET LEN (HAM-Library) MAISON [PERSON_NAME] (HAM-Loft, [GEOGRAPHIC_DATA]) MAI…" at bounding box center [980, 591] width 321 height 975
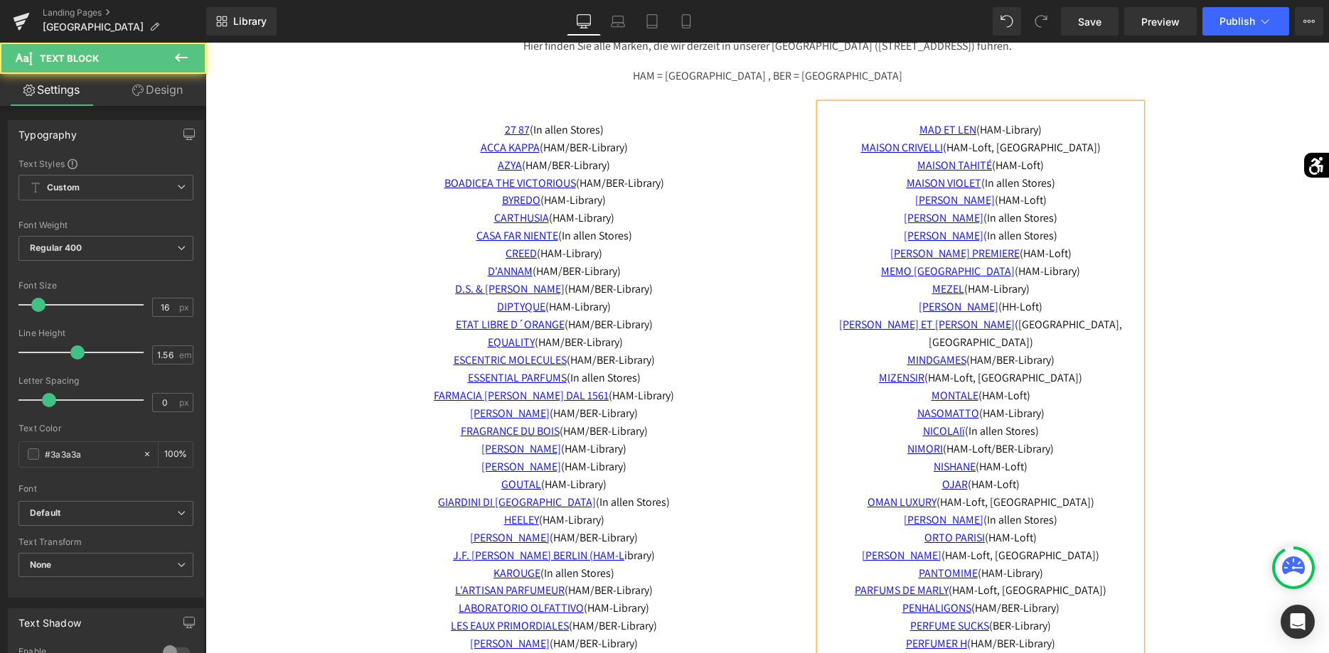
drag, startPoint x: 1052, startPoint y: 166, endPoint x: 1023, endPoint y: 169, distance: 28.6
click at [1023, 169] on p "MAISON TAHITÉ (HAM-Loft)" at bounding box center [980, 166] width 321 height 18
drag, startPoint x: 1063, startPoint y: 169, endPoint x: 881, endPoint y: 154, distance: 182.6
click at [881, 154] on div "MAD ET LEN (HAM-Library) MAISON [PERSON_NAME] (HAM-Loft, [GEOGRAPHIC_DATA]) MAI…" at bounding box center [980, 591] width 321 height 975
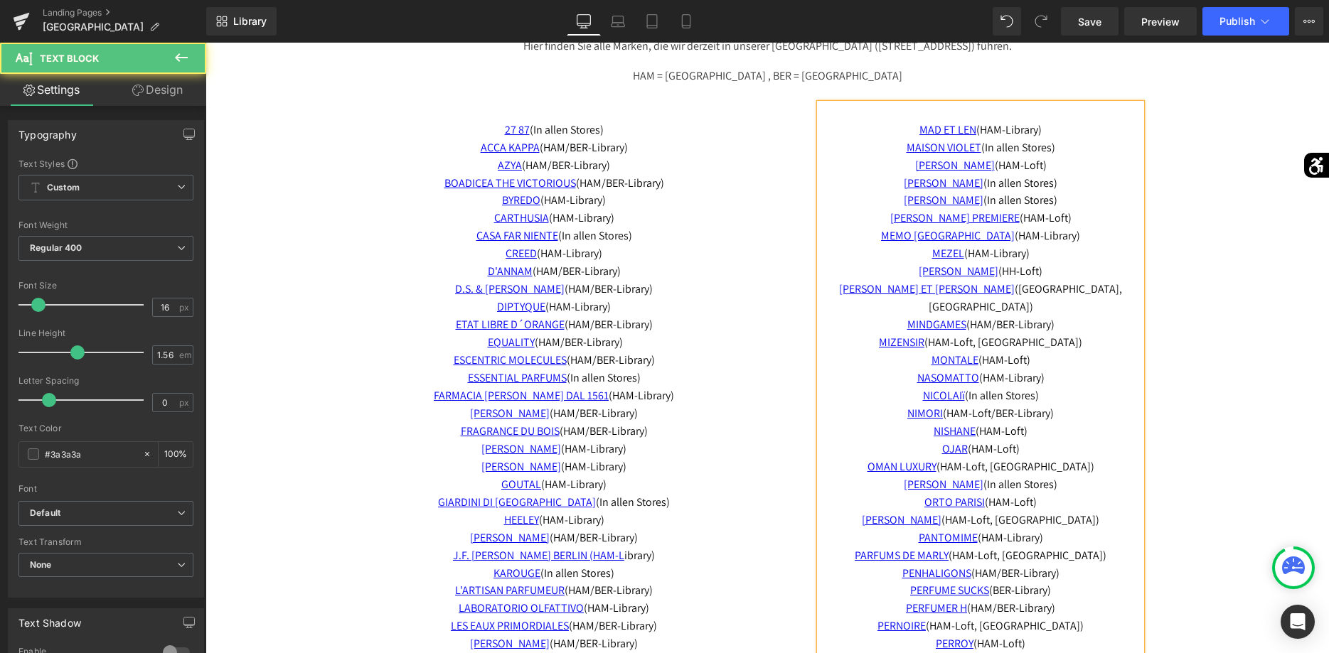
drag, startPoint x: 1040, startPoint y: 167, endPoint x: 928, endPoint y: 166, distance: 112.3
click at [928, 166] on p "[PERSON_NAME] (HAM-Loft)" at bounding box center [980, 166] width 321 height 18
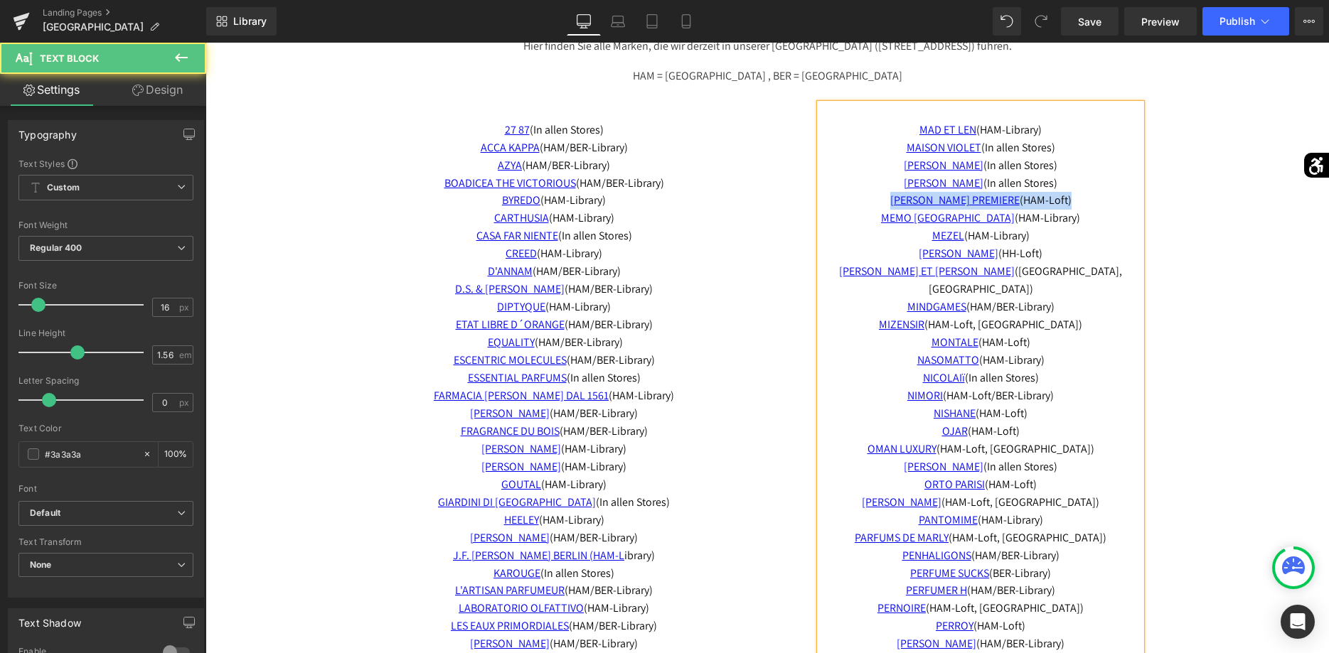
drag, startPoint x: 1065, startPoint y: 199, endPoint x: 897, endPoint y: 205, distance: 167.9
click at [897, 205] on p "MATIERE PREMIERE (HAM-Loft)" at bounding box center [980, 201] width 321 height 18
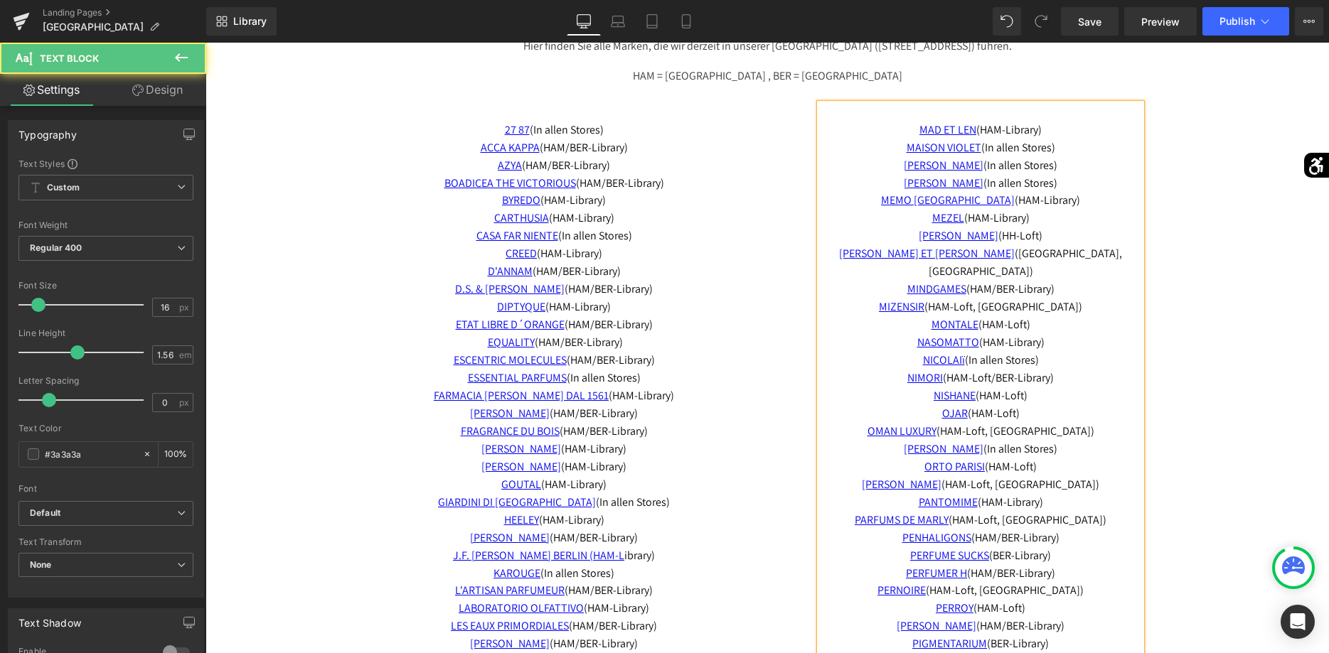
drag, startPoint x: 1054, startPoint y: 236, endPoint x: 907, endPoint y: 242, distance: 147.3
click at [907, 242] on p "MICHELA MEZZETTI (HH-Loft)" at bounding box center [980, 237] width 321 height 18
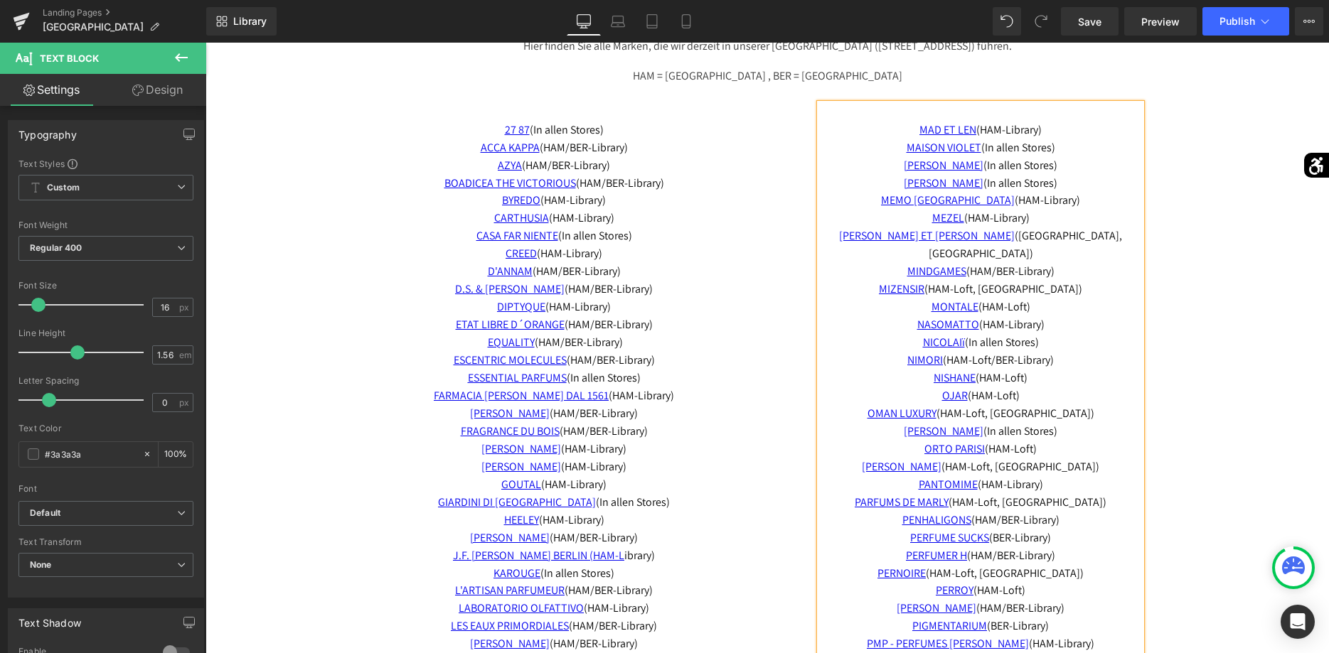
drag, startPoint x: 1066, startPoint y: 291, endPoint x: 894, endPoint y: 279, distance: 172.5
click at [894, 279] on div "MAD ET LEN (HAM-Library) MAISON VIOLET (In allen Stores) MARC-ANTOINE BARROIS (…" at bounding box center [980, 547] width 321 height 887
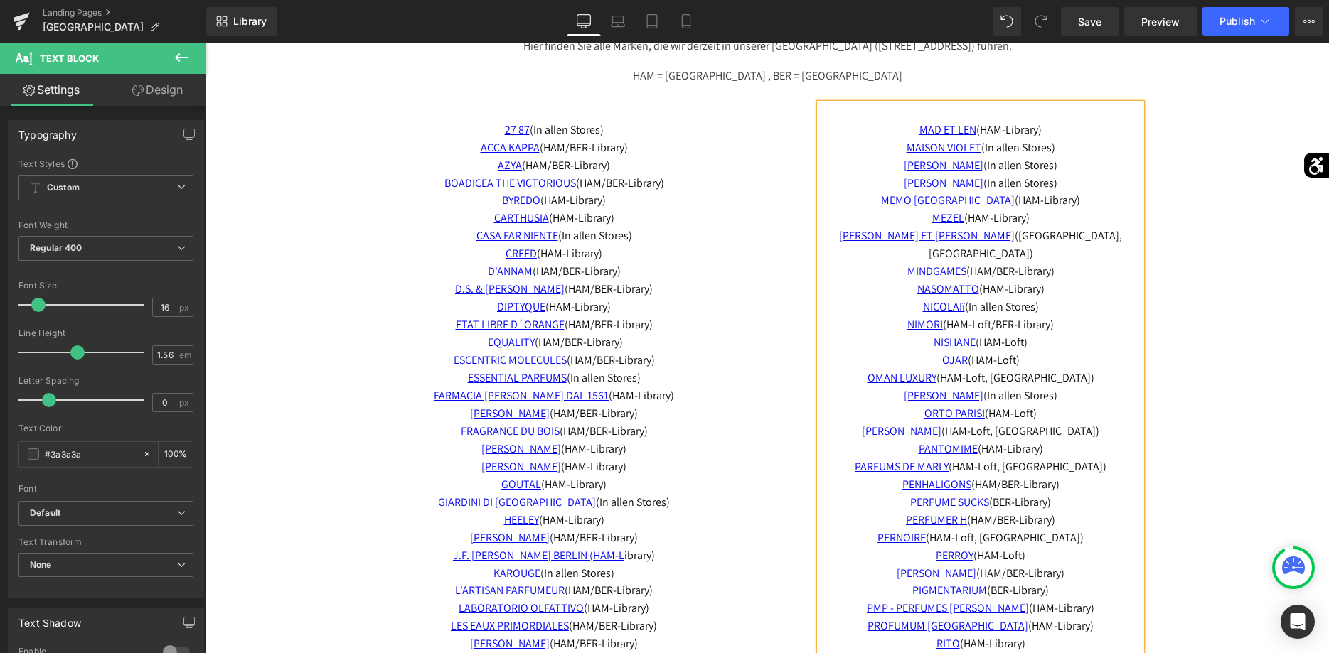
scroll to position [2904, 0]
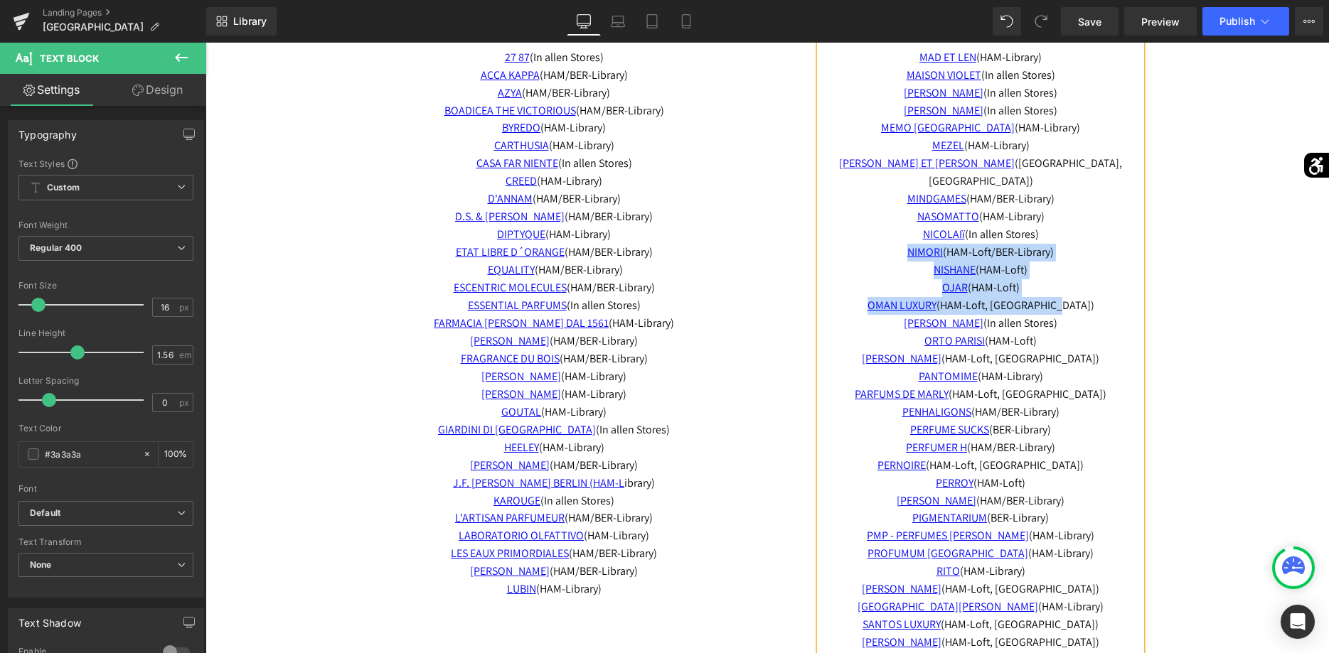
drag, startPoint x: 1076, startPoint y: 288, endPoint x: 895, endPoint y: 239, distance: 187.8
click at [895, 239] on div "MAD ET LEN (HAM-Library) MAISON VIOLET (In allen Stores) MARC-ANTOINE BARROIS (…" at bounding box center [980, 457] width 321 height 852
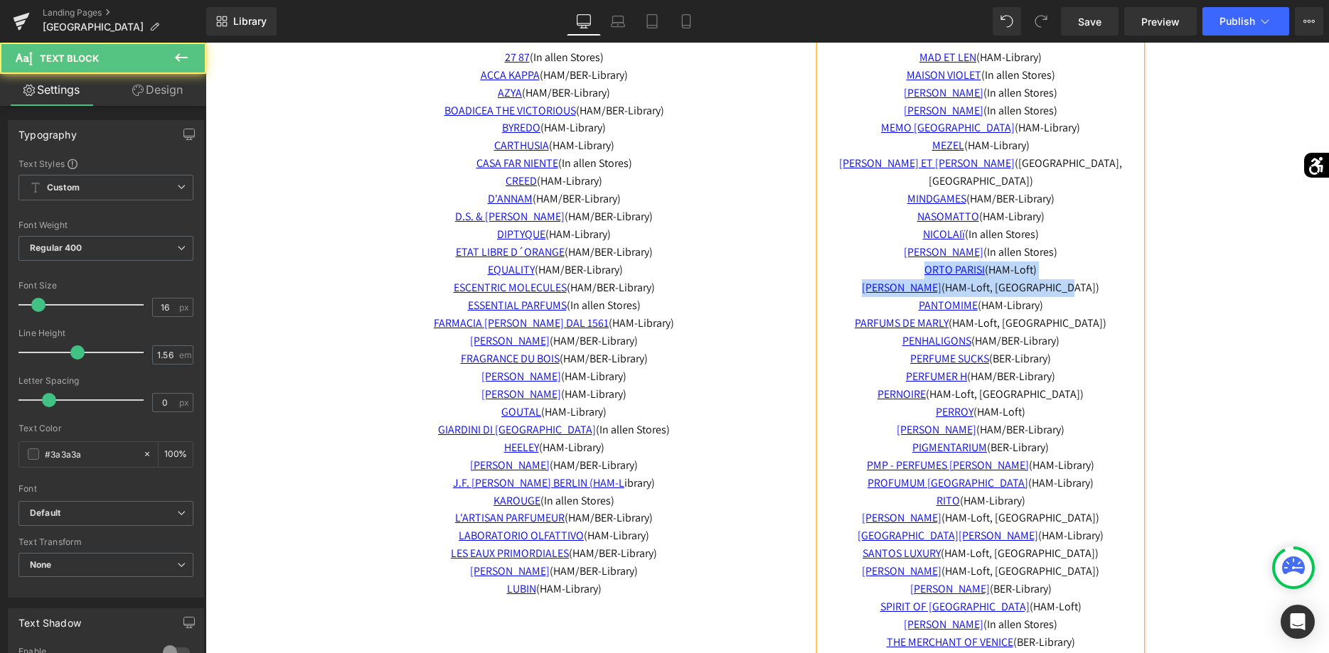
drag, startPoint x: 1069, startPoint y: 267, endPoint x: 904, endPoint y: 260, distance: 165.1
click at [904, 260] on div "MAD ET LEN (HAM-Library) MAISON VIOLET (In allen Stores) MARC-ANTOINE BARROIS (…" at bounding box center [980, 421] width 321 height 781
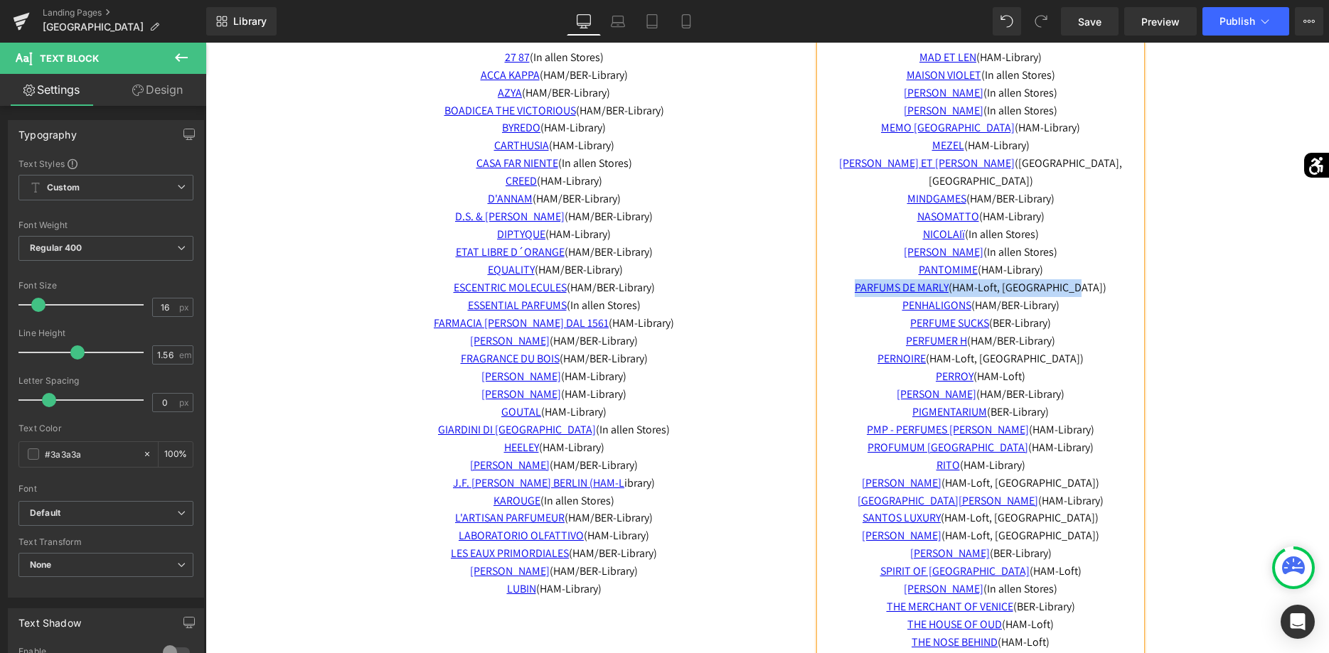
drag, startPoint x: 1086, startPoint y: 273, endPoint x: 877, endPoint y: 273, distance: 209.0
click at [877, 279] on p "PARFUMS DE MARLY (HAM-Loft, BER-Library)" at bounding box center [980, 288] width 321 height 18
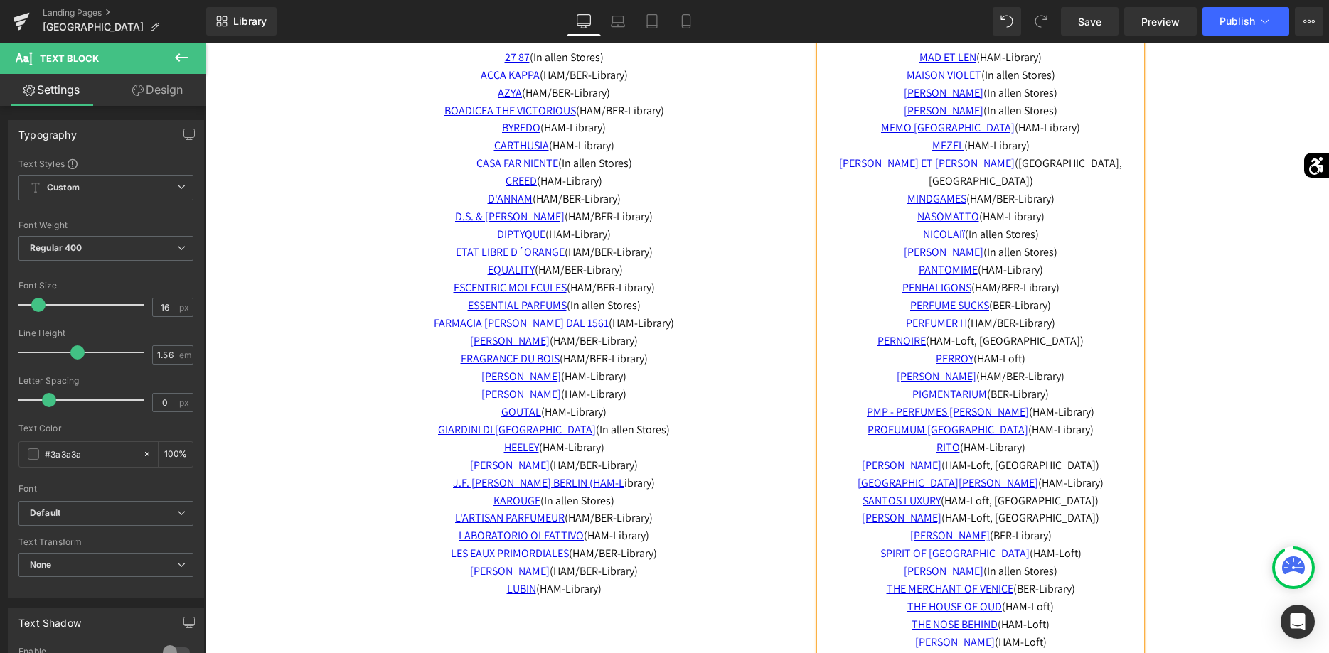
drag, startPoint x: 1057, startPoint y: 292, endPoint x: 894, endPoint y: 292, distance: 162.1
click at [894, 297] on p "PERFUME SUCKS (BER-Library)" at bounding box center [980, 306] width 321 height 18
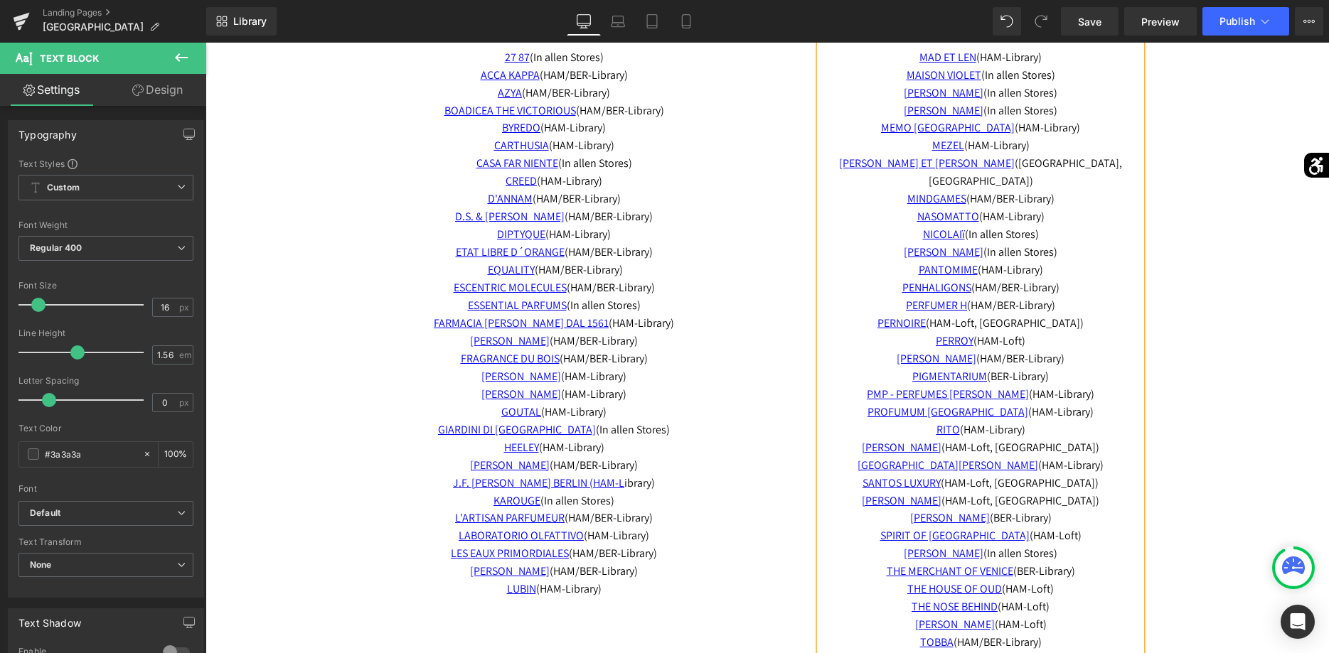
drag, startPoint x: 1028, startPoint y: 325, endPoint x: 875, endPoint y: 304, distance: 154.3
click at [875, 304] on div "MAD ET LEN (HAM-Library) MAISON VIOLET (In allen Stores) MARC-ANTOINE BARROIS (…" at bounding box center [980, 386] width 321 height 710
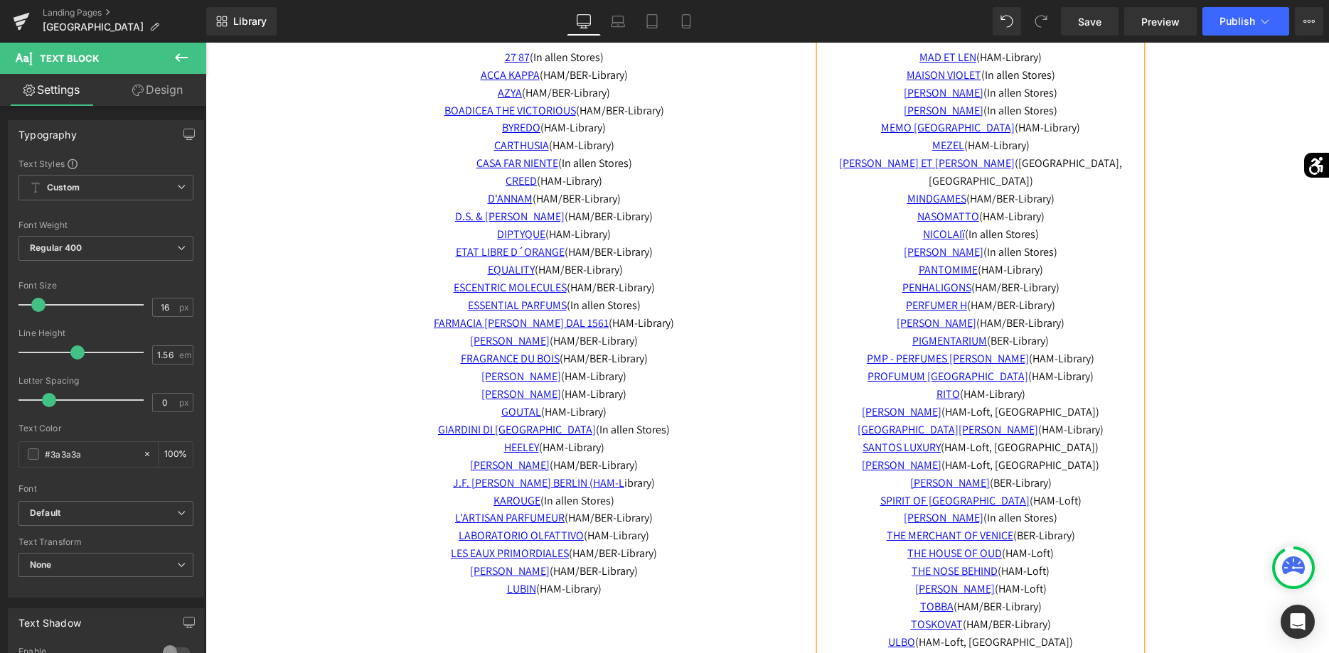
scroll to position [2976, 0]
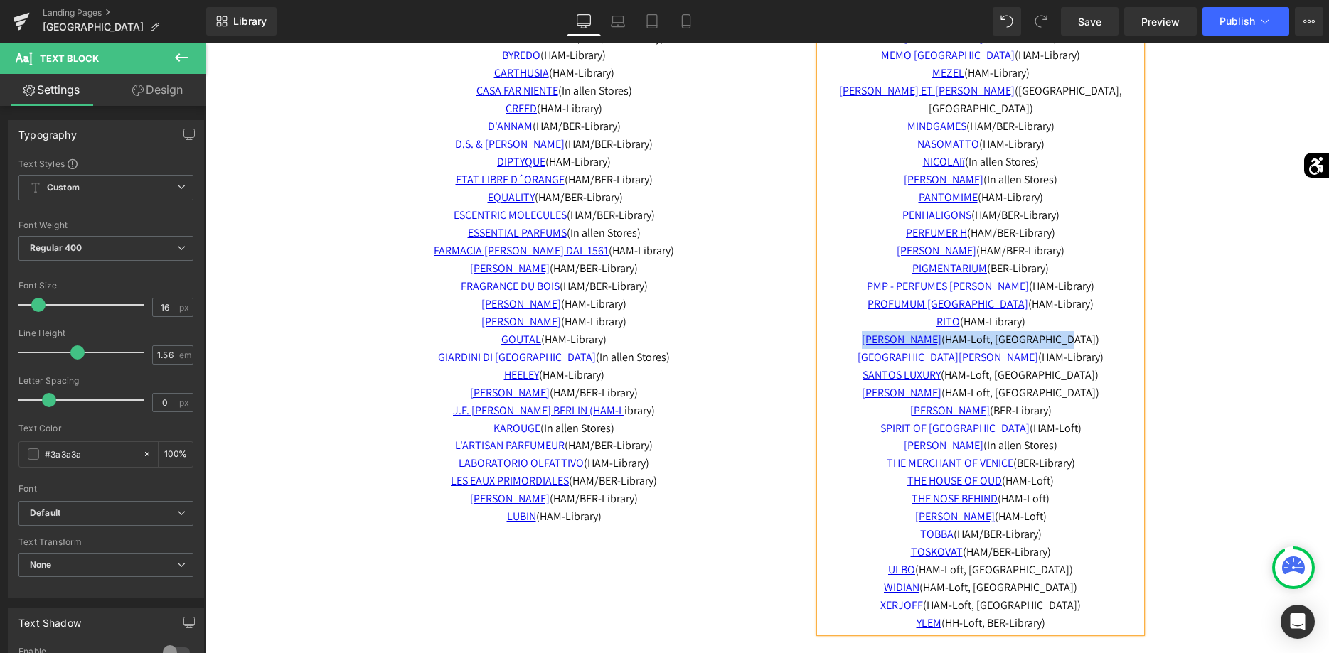
drag, startPoint x: 1101, startPoint y: 320, endPoint x: 873, endPoint y: 324, distance: 228.3
click at [873, 331] on p "ROBERTO UGOLINI (HAM-Loft, BER-Library)" at bounding box center [980, 340] width 321 height 18
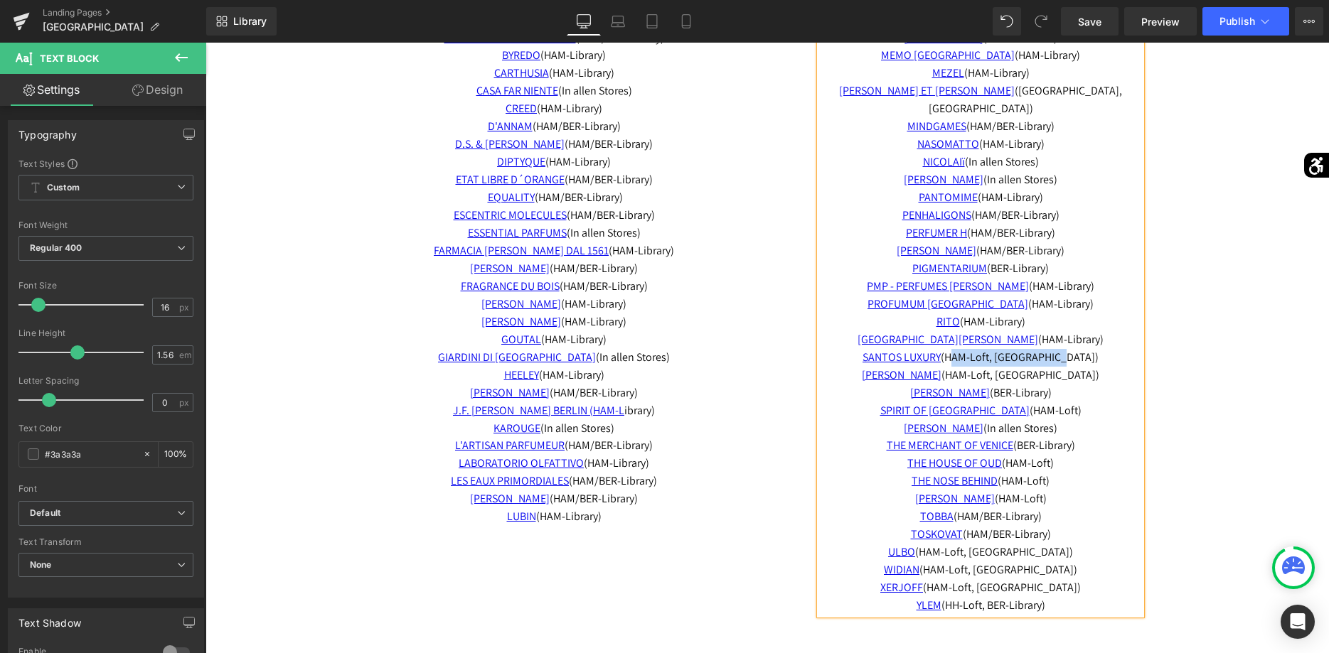
drag, startPoint x: 1071, startPoint y: 340, endPoint x: 966, endPoint y: 340, distance: 105.2
click at [968, 350] on span "SANTOS LUXURY (HAM-Loft, BER-Library)" at bounding box center [980, 357] width 236 height 15
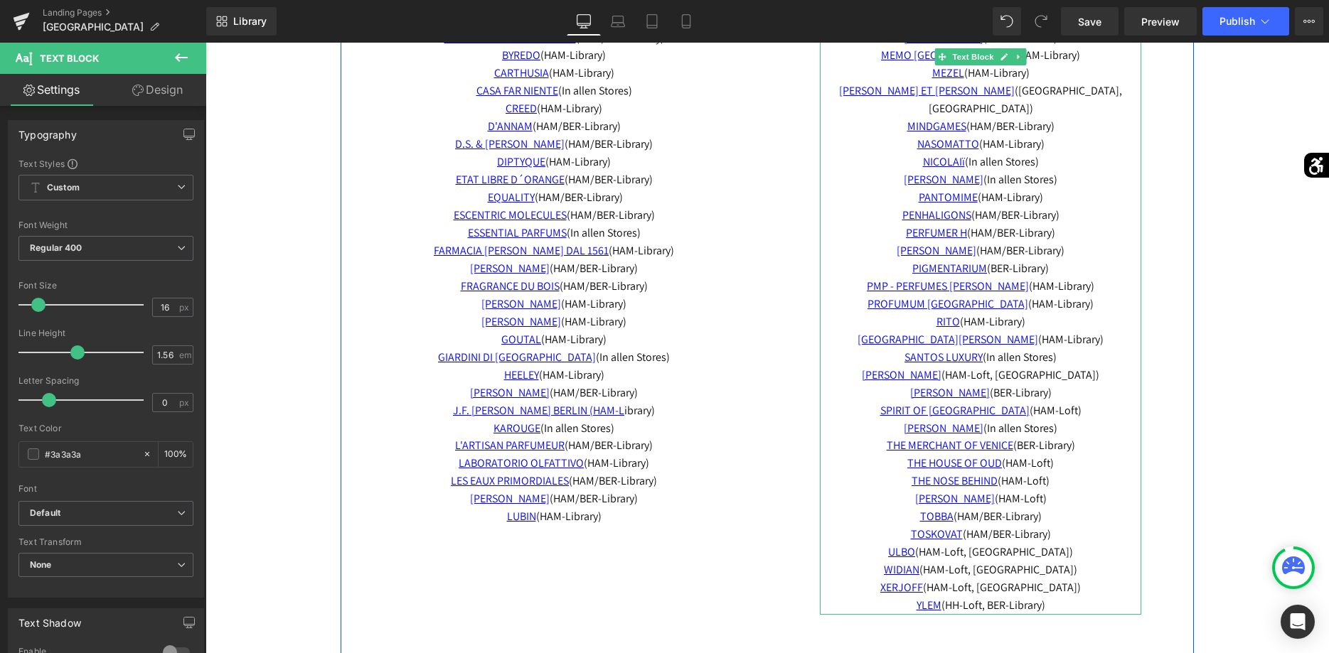
drag, startPoint x: 1057, startPoint y: 395, endPoint x: 861, endPoint y: 362, distance: 199.1
click at [861, 362] on div "MAD ET LEN (HAM-Library) MAISON VIOLET (In allen Stores) MARC-ANTOINE BARROIS (…" at bounding box center [980, 287] width 321 height 656
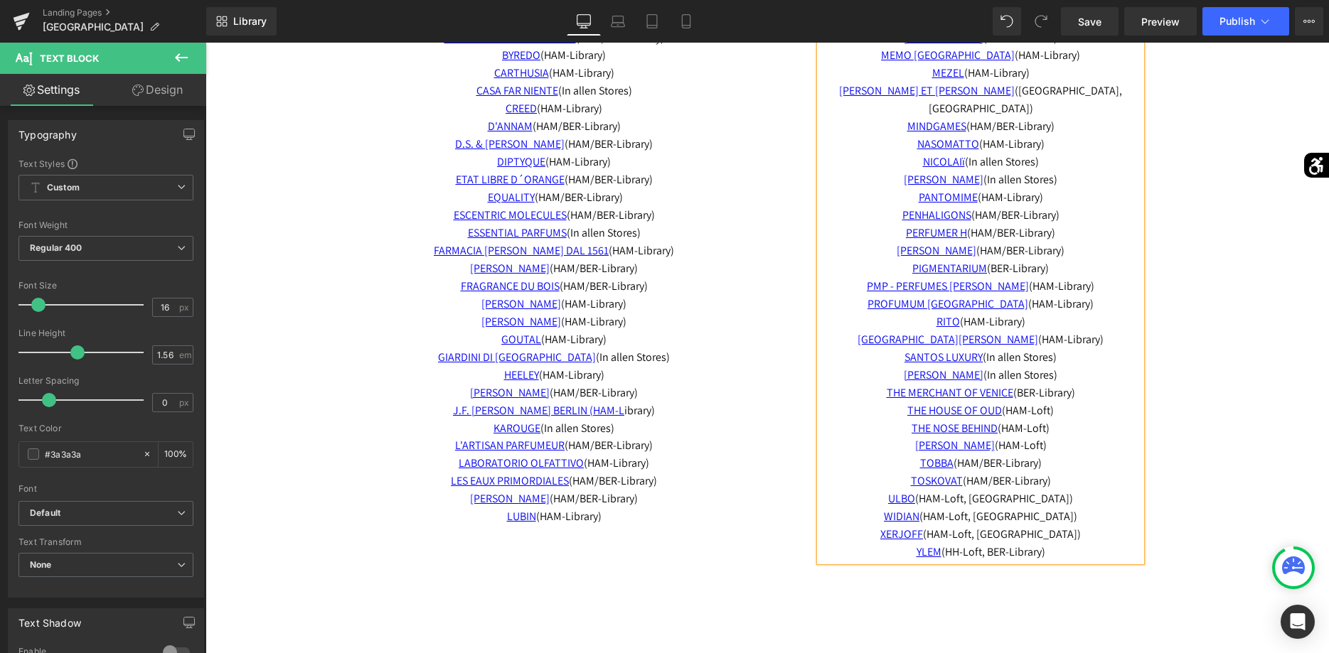
drag, startPoint x: 1054, startPoint y: 431, endPoint x: 865, endPoint y: 375, distance: 198.0
click at [865, 375] on div "MAD ET LEN (HAM-Library) MAISON VIOLET (In allen Stores) MARC-ANTOINE BARROIS (…" at bounding box center [980, 260] width 321 height 603
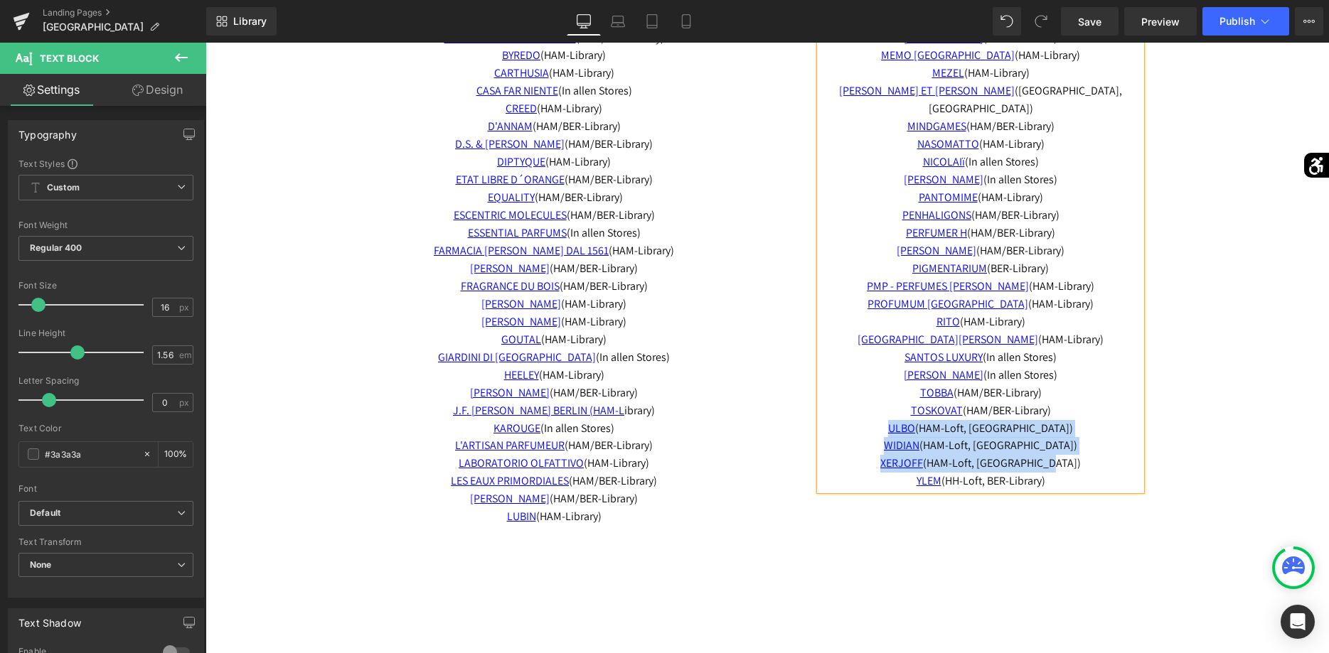
drag, startPoint x: 1066, startPoint y: 446, endPoint x: 899, endPoint y: 416, distance: 170.4
click at [899, 416] on div "MAD ET LEN (HAM-Library) MAISON VIOLET (In allen Stores) MARC-ANTOINE BARROIS (…" at bounding box center [980, 225] width 321 height 533
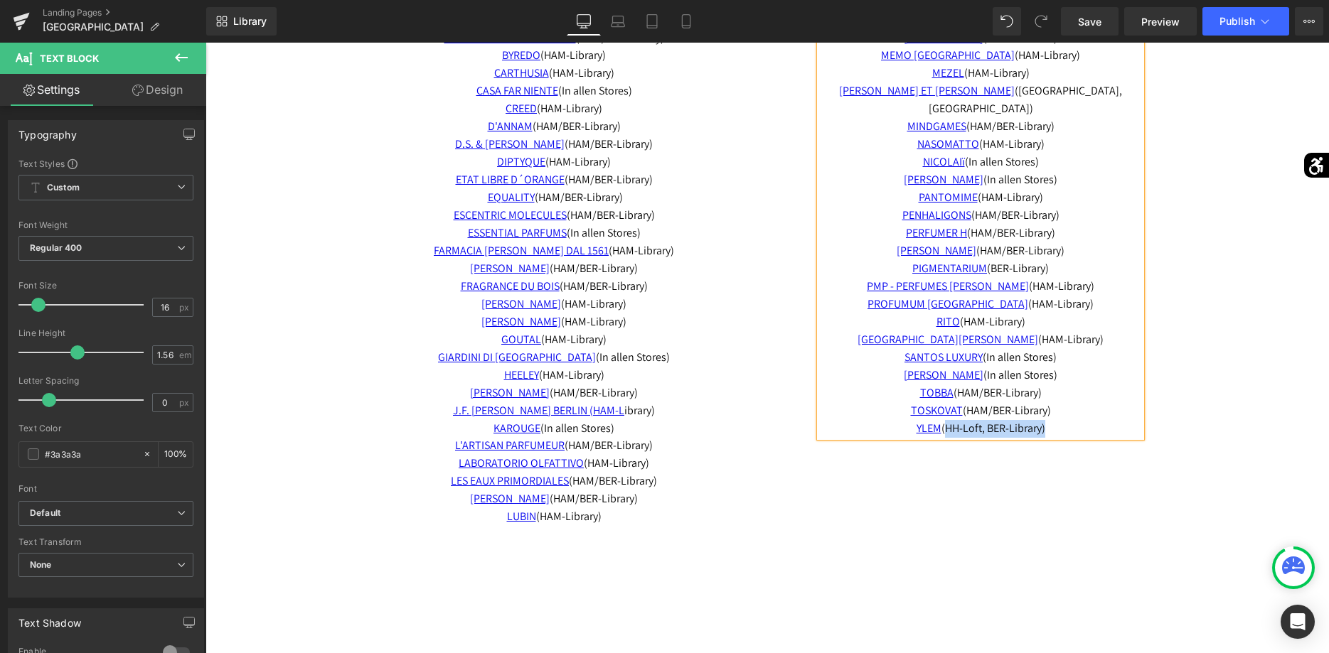
drag, startPoint x: 1042, startPoint y: 411, endPoint x: 943, endPoint y: 414, distance: 99.6
click at [943, 421] on span "YLEM (HH-Loft, BER-Library)" at bounding box center [980, 428] width 129 height 15
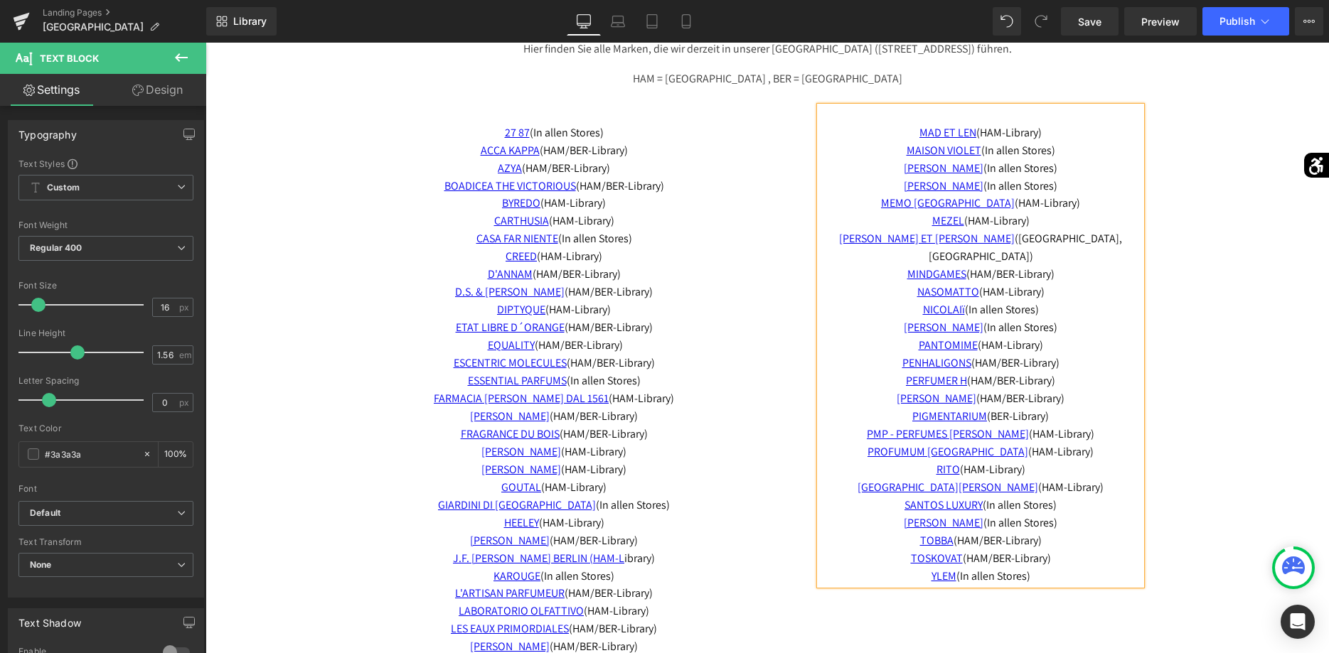
scroll to position [2756, 0]
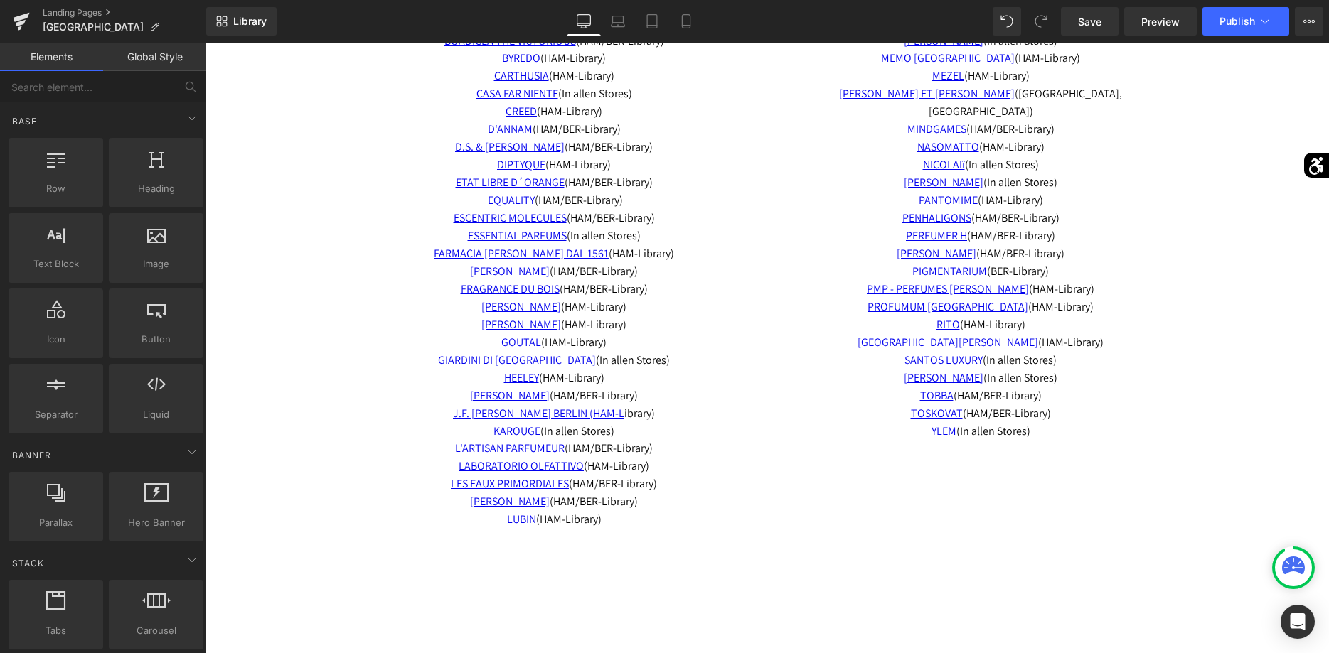
scroll to position [3046, 0]
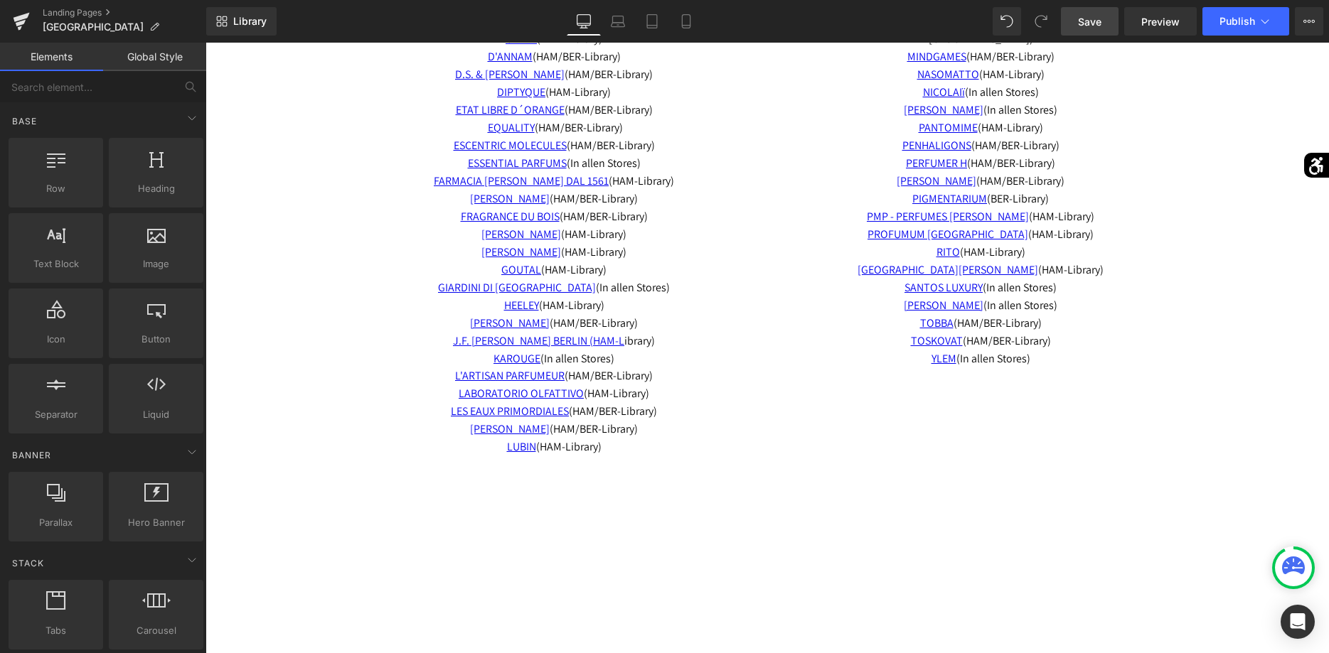
click at [1091, 16] on span "Save" at bounding box center [1089, 21] width 23 height 15
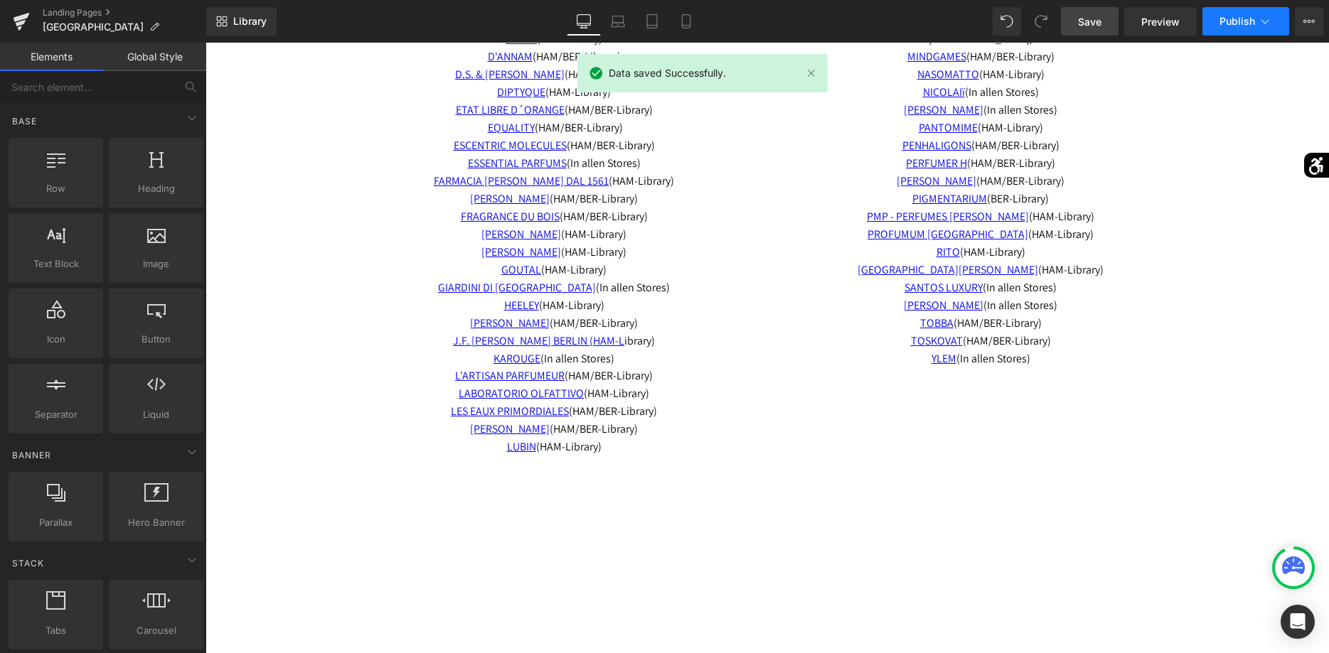
click at [1238, 24] on span "Publish" at bounding box center [1237, 21] width 36 height 11
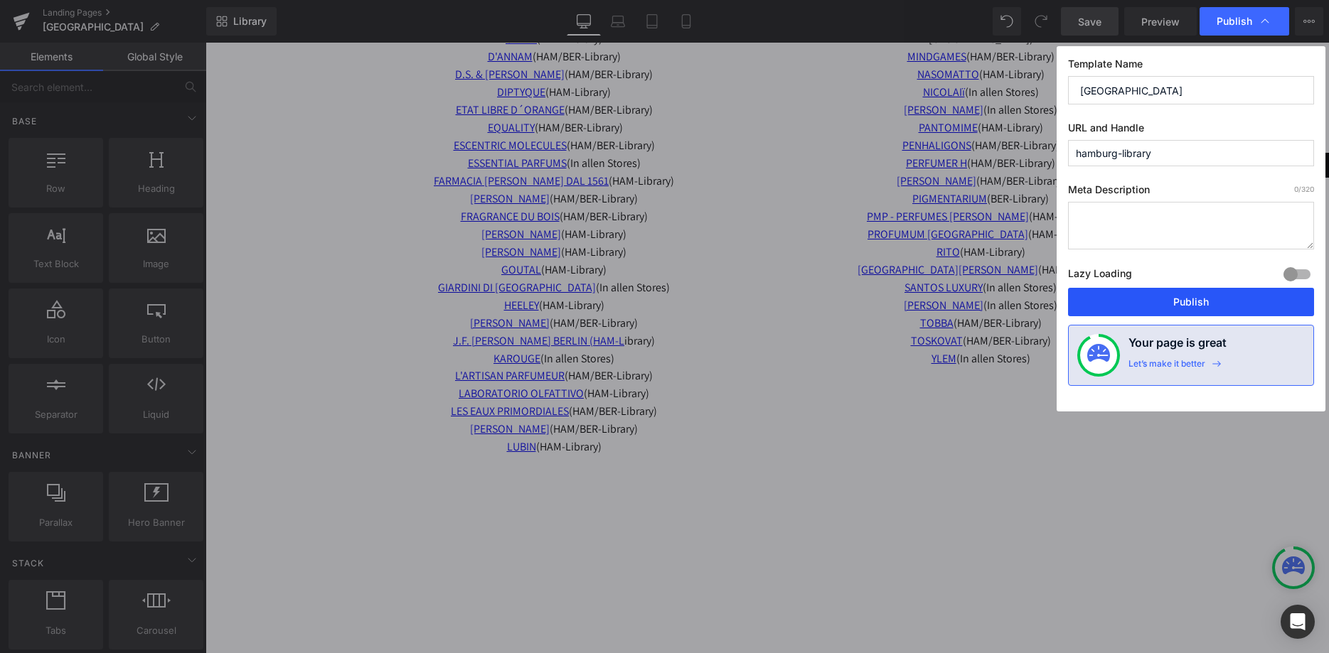
click at [1195, 301] on button "Publish" at bounding box center [1191, 302] width 246 height 28
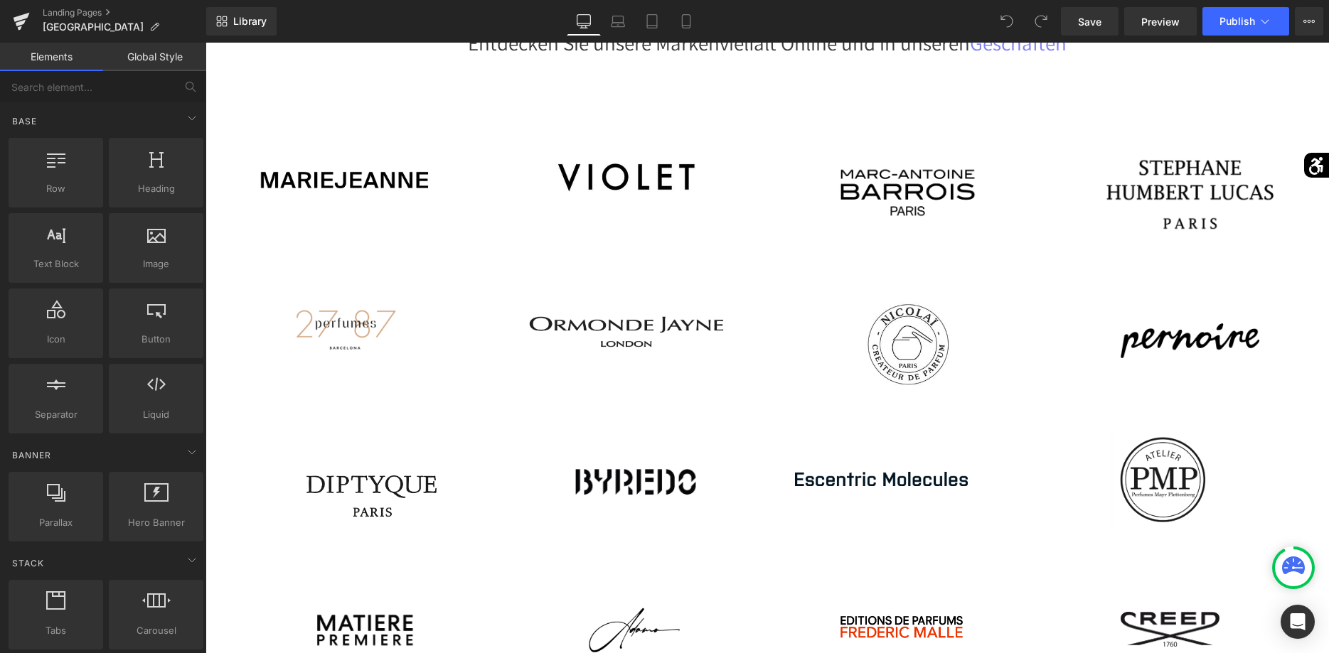
scroll to position [290, 0]
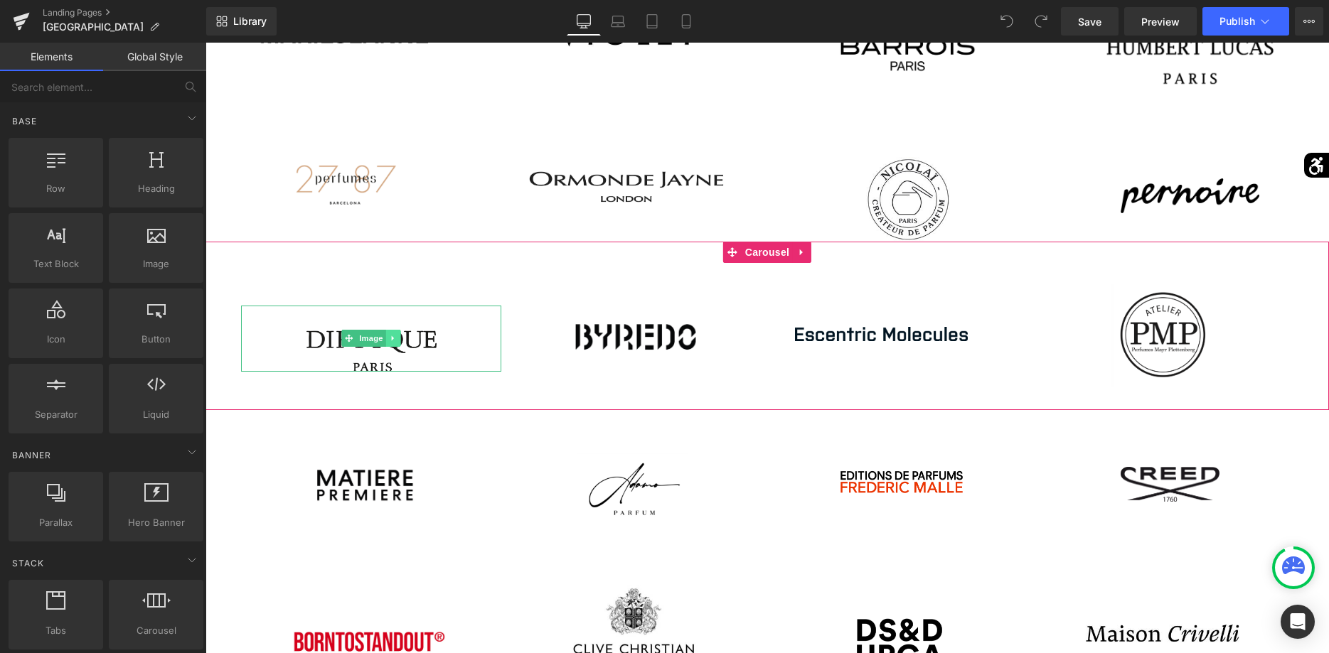
click at [396, 342] on icon at bounding box center [394, 338] width 8 height 9
click at [398, 343] on link at bounding box center [400, 338] width 15 height 17
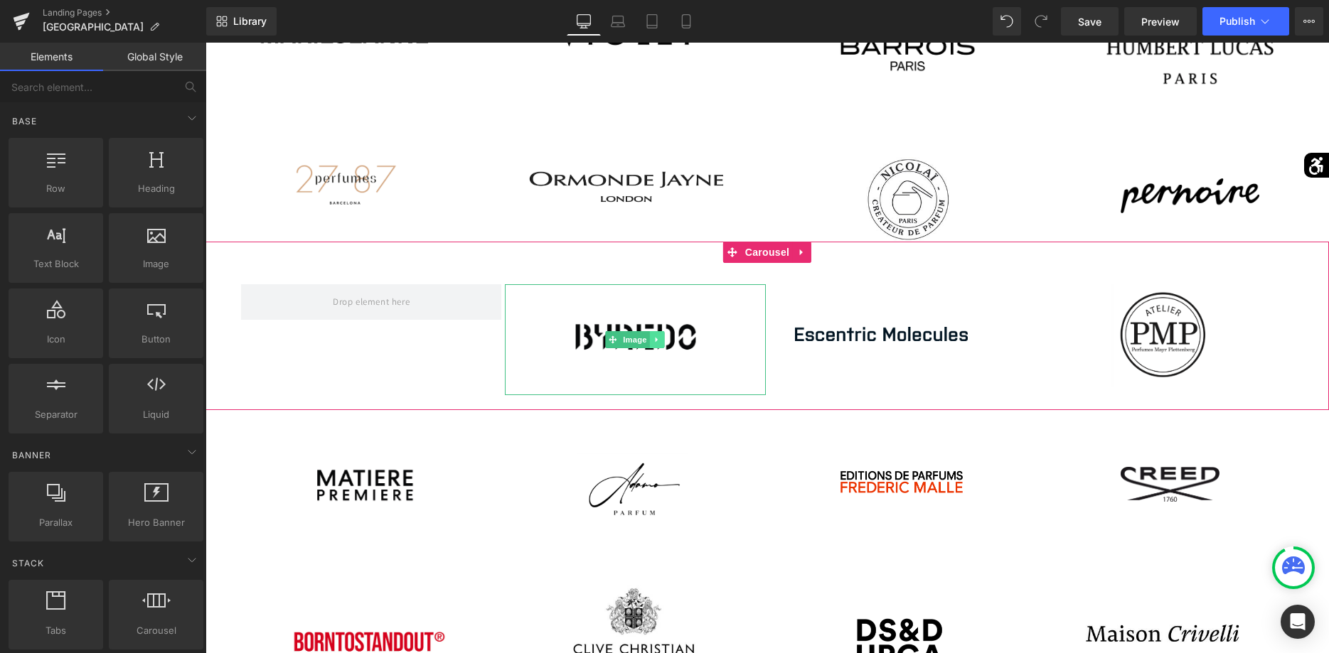
click at [656, 338] on icon at bounding box center [657, 339] width 2 height 5
click at [658, 340] on link at bounding box center [665, 339] width 15 height 17
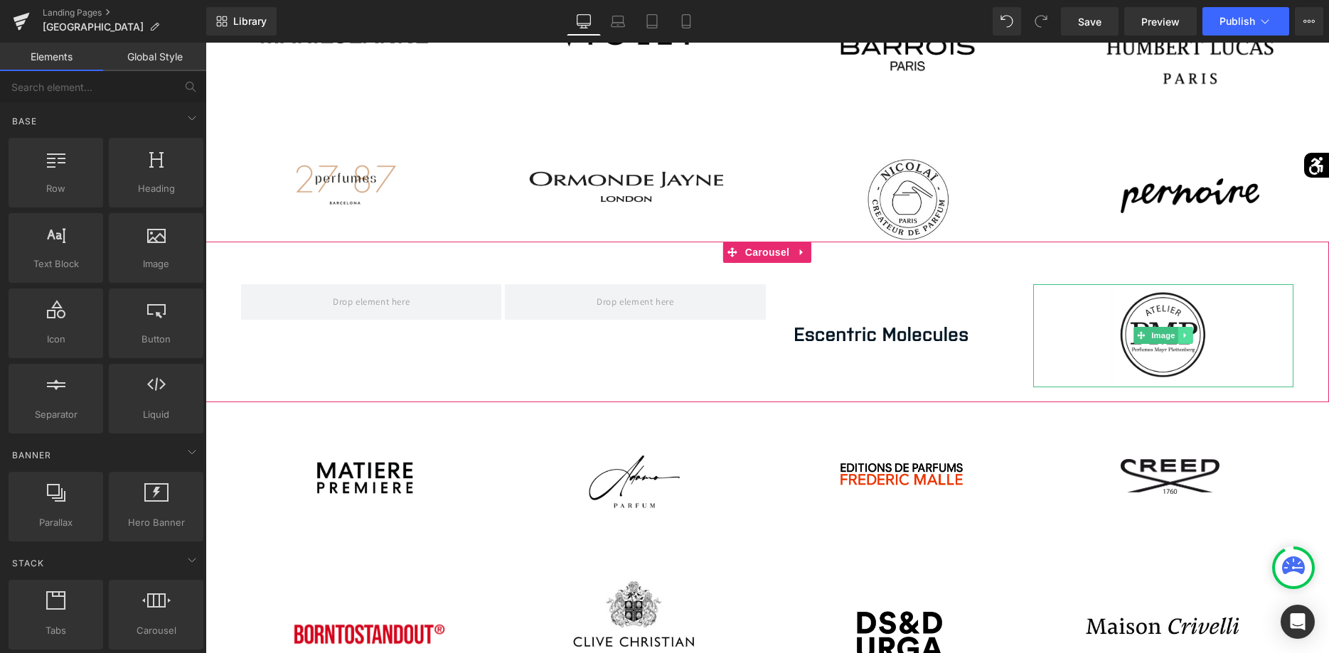
click at [1181, 338] on link at bounding box center [1185, 335] width 15 height 17
click at [1189, 339] on link at bounding box center [1192, 335] width 15 height 17
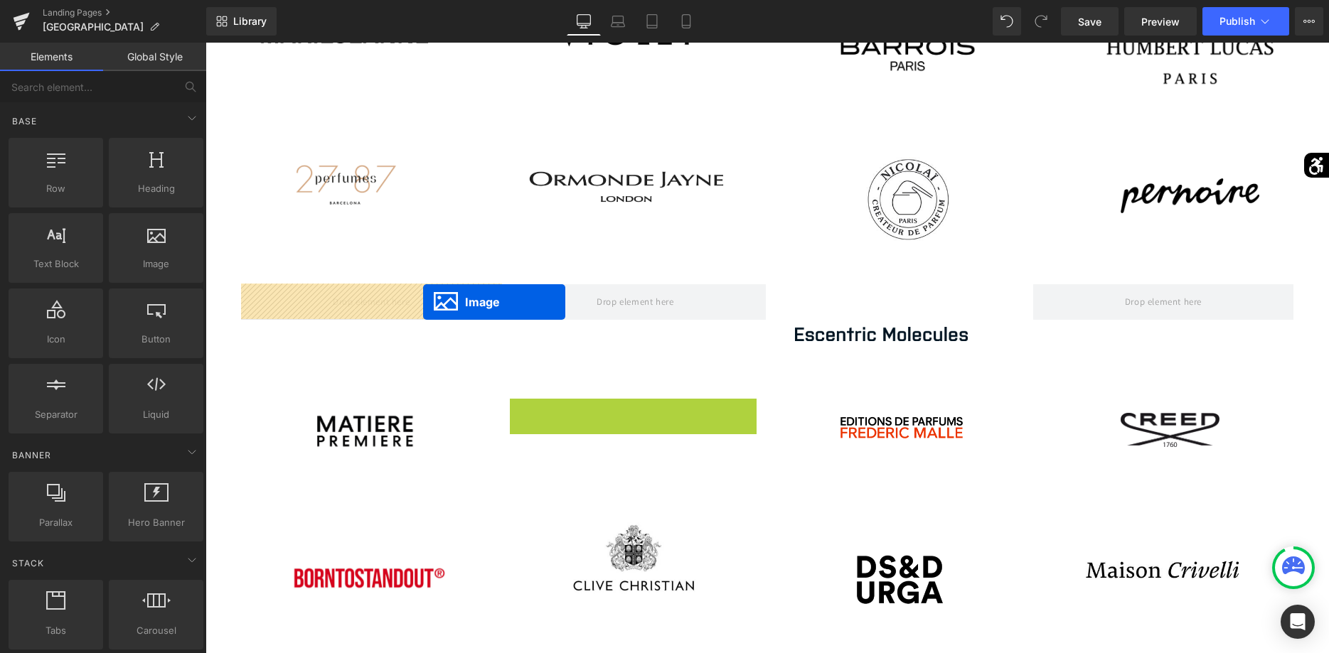
drag, startPoint x: 612, startPoint y: 434, endPoint x: 423, endPoint y: 302, distance: 230.8
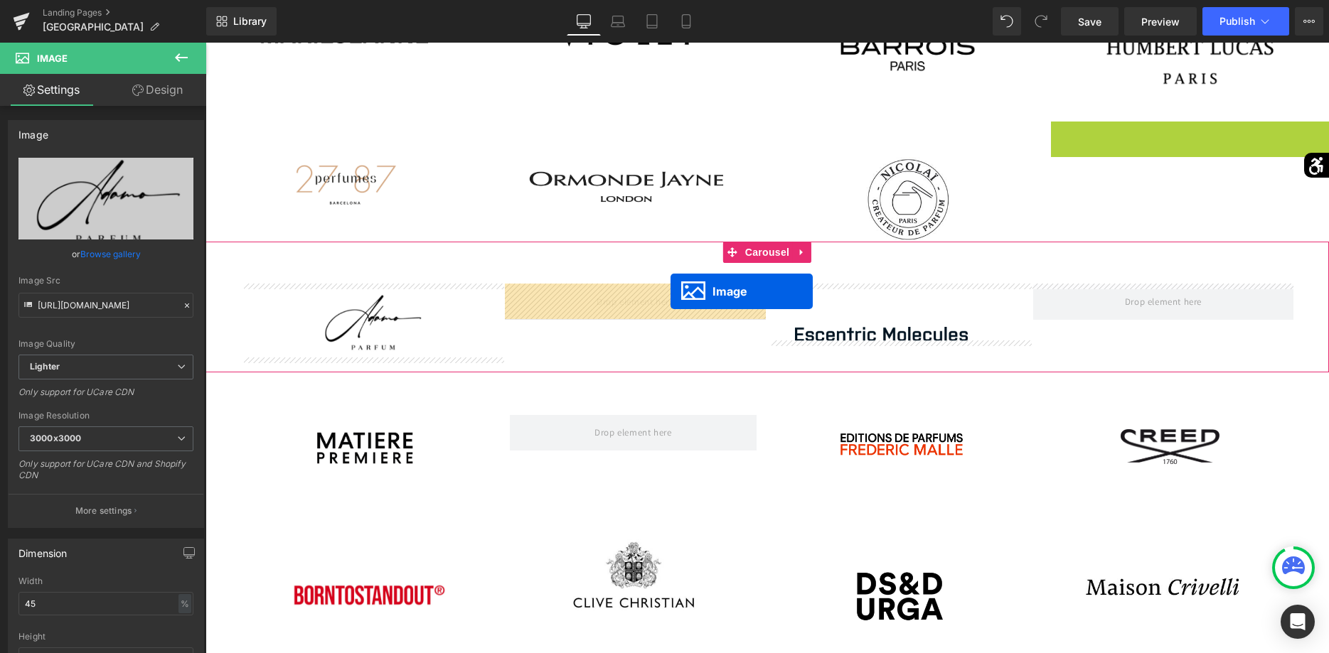
drag, startPoint x: 1171, startPoint y: 176, endPoint x: 670, endPoint y: 292, distance: 514.5
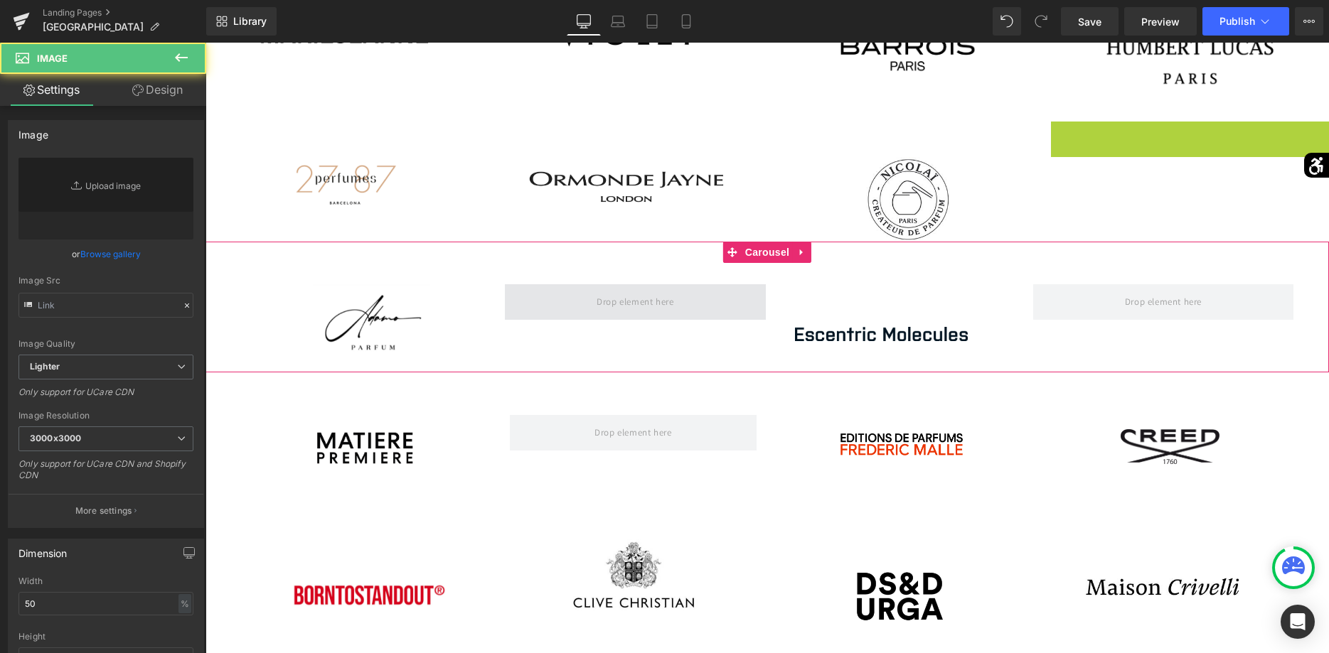
type input "[URL][DOMAIN_NAME]"
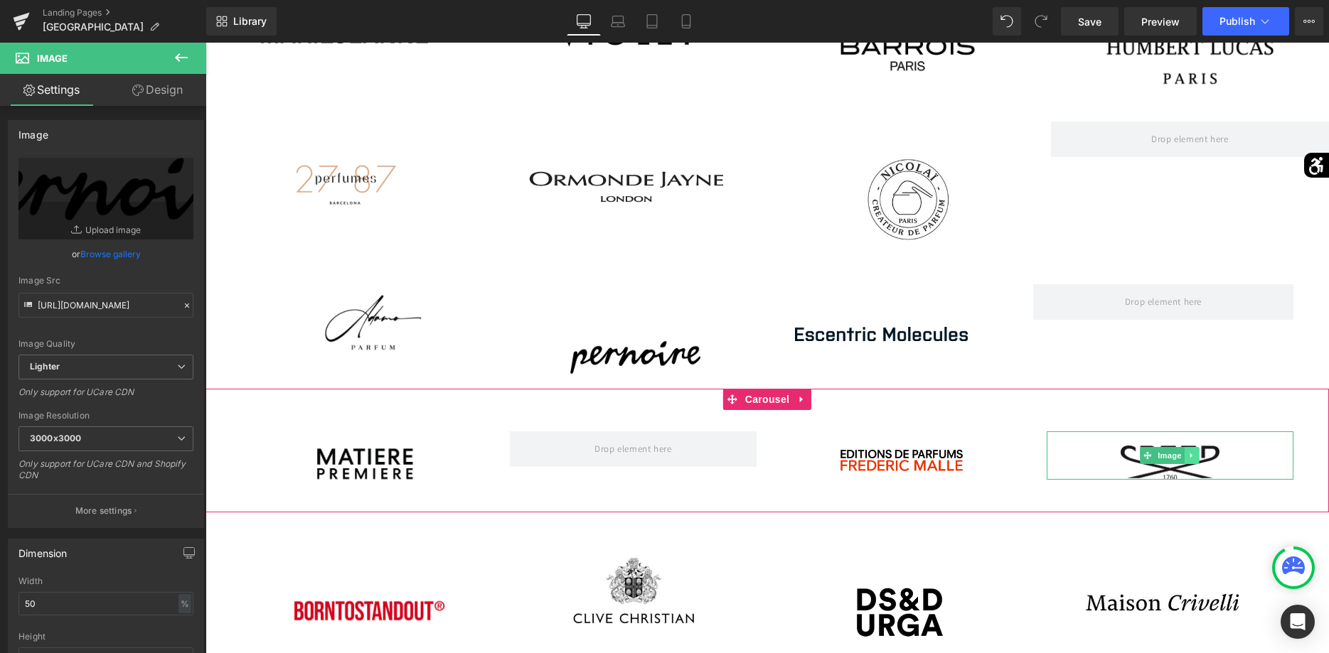
click at [1189, 459] on icon at bounding box center [1192, 455] width 8 height 9
click at [1194, 456] on link at bounding box center [1199, 455] width 15 height 17
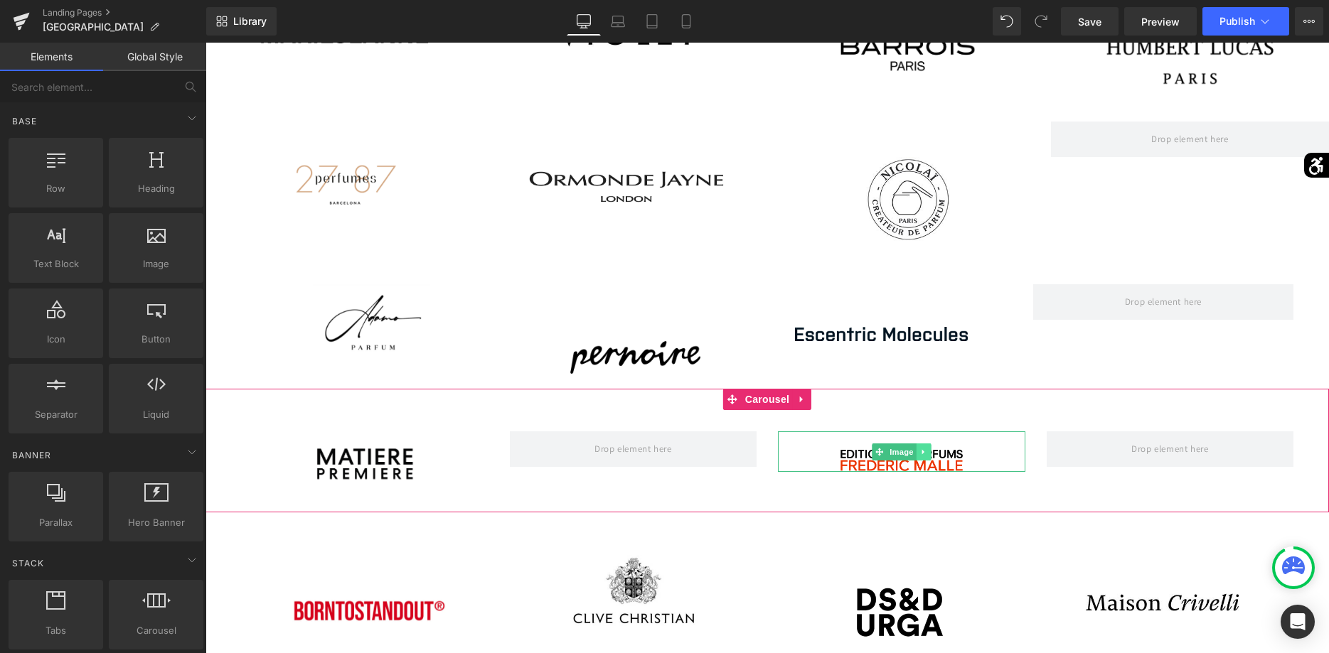
click at [929, 449] on link at bounding box center [923, 452] width 15 height 17
click at [927, 449] on link at bounding box center [931, 452] width 15 height 17
click at [383, 458] on icon at bounding box center [387, 461] width 8 height 9
click at [392, 460] on icon at bounding box center [394, 462] width 8 height 8
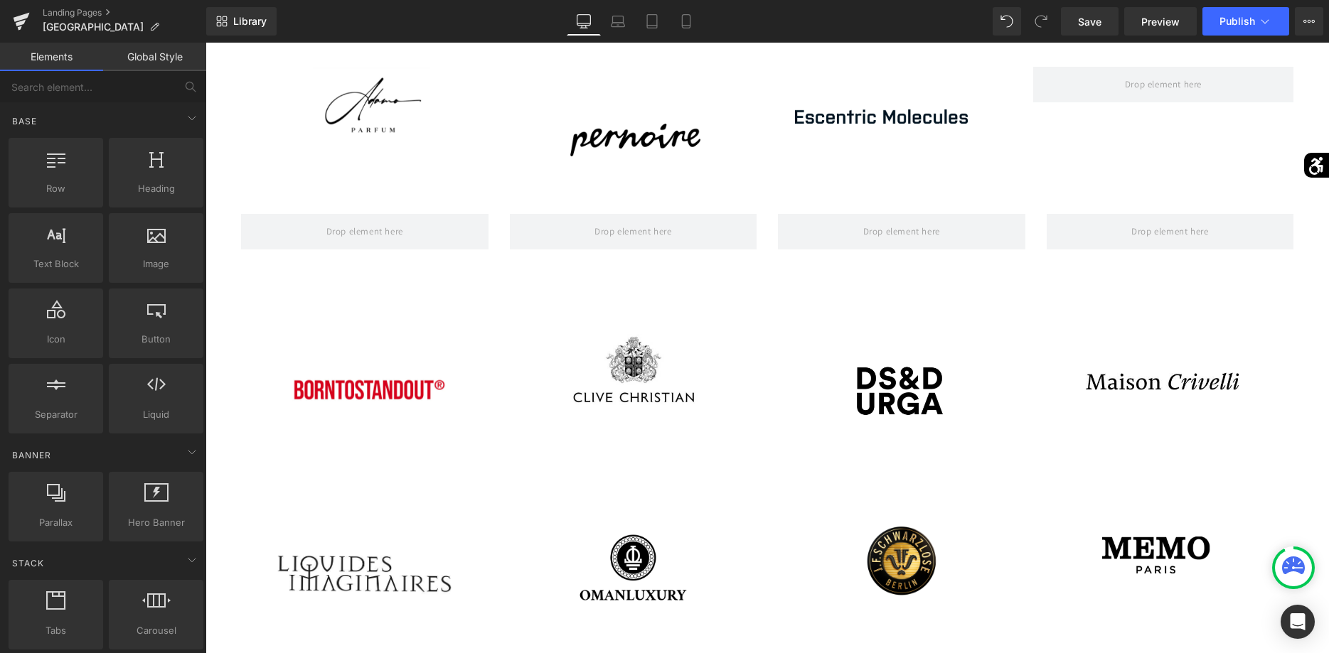
scroll to position [580, 0]
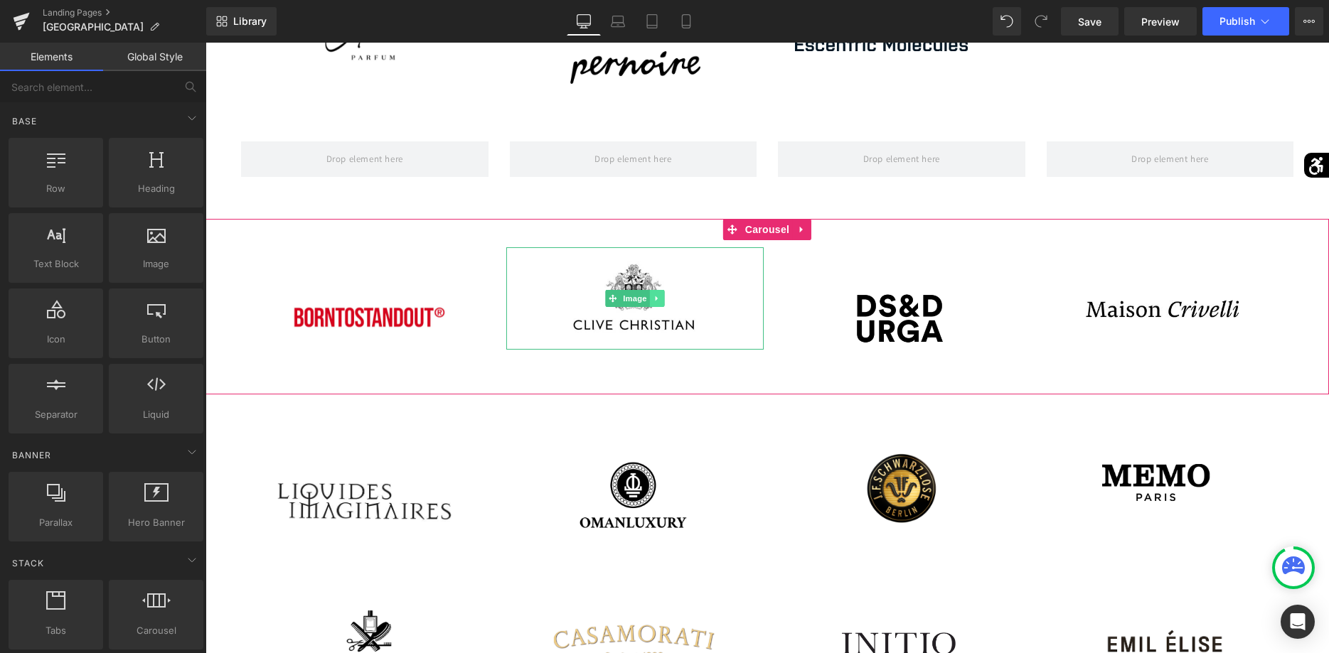
click at [654, 301] on icon at bounding box center [657, 298] width 8 height 9
click at [661, 303] on link at bounding box center [664, 298] width 15 height 17
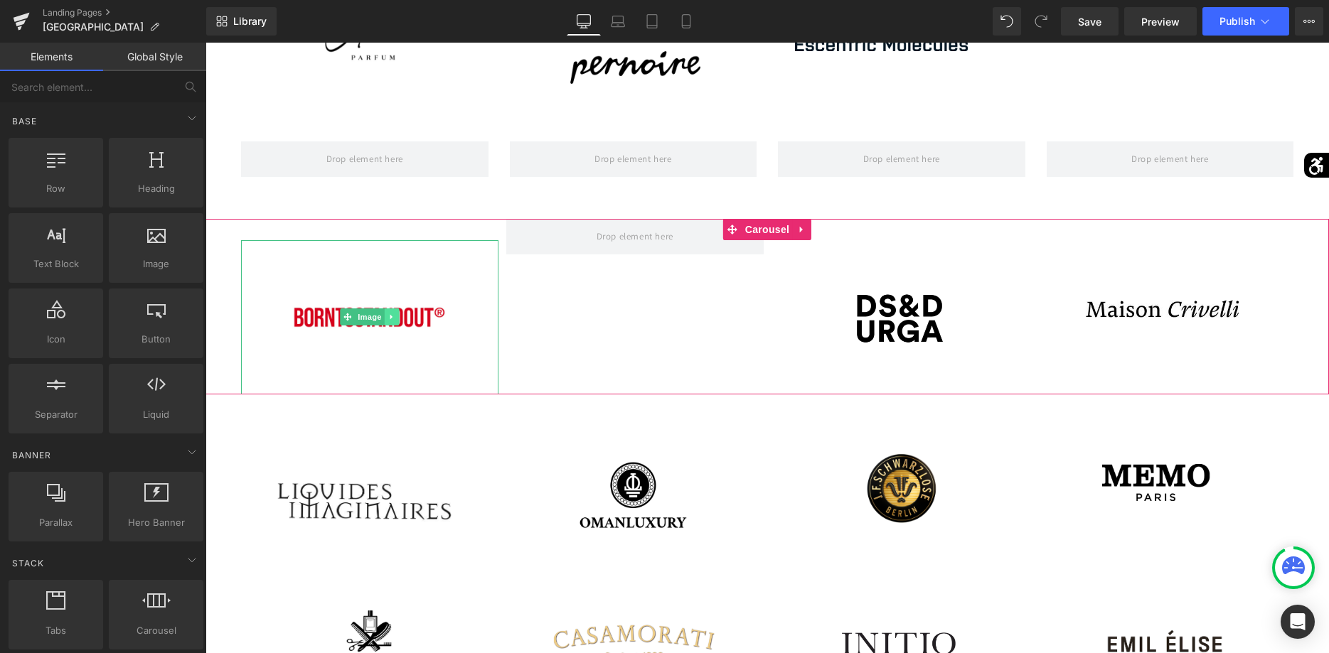
click at [389, 319] on icon at bounding box center [391, 317] width 8 height 9
click at [394, 319] on link at bounding box center [399, 317] width 15 height 17
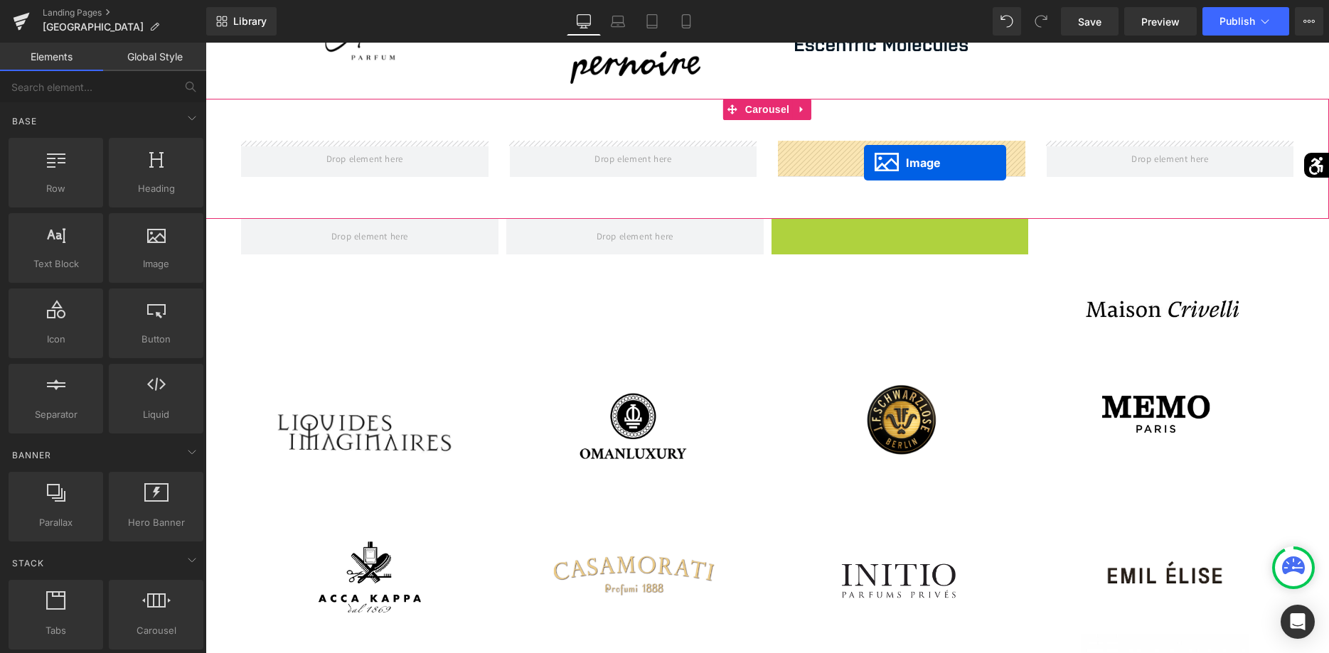
drag, startPoint x: 880, startPoint y: 294, endPoint x: 864, endPoint y: 163, distance: 132.5
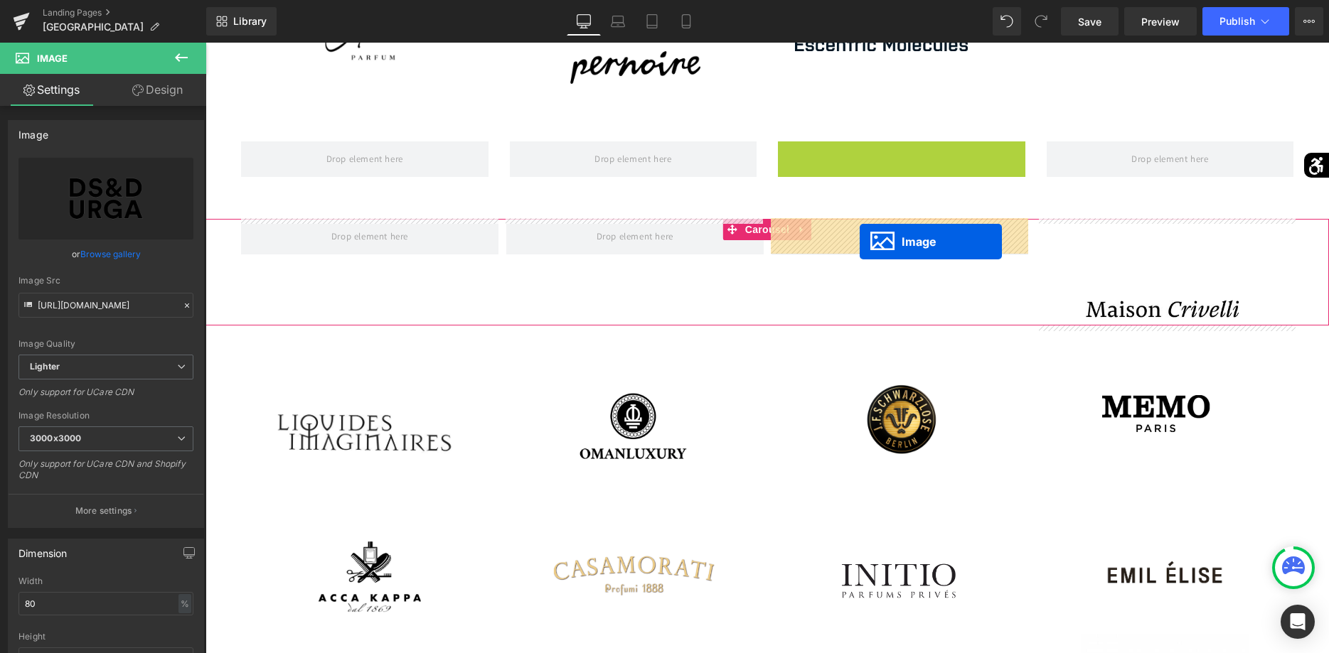
drag, startPoint x: 882, startPoint y: 216, endPoint x: 860, endPoint y: 242, distance: 33.8
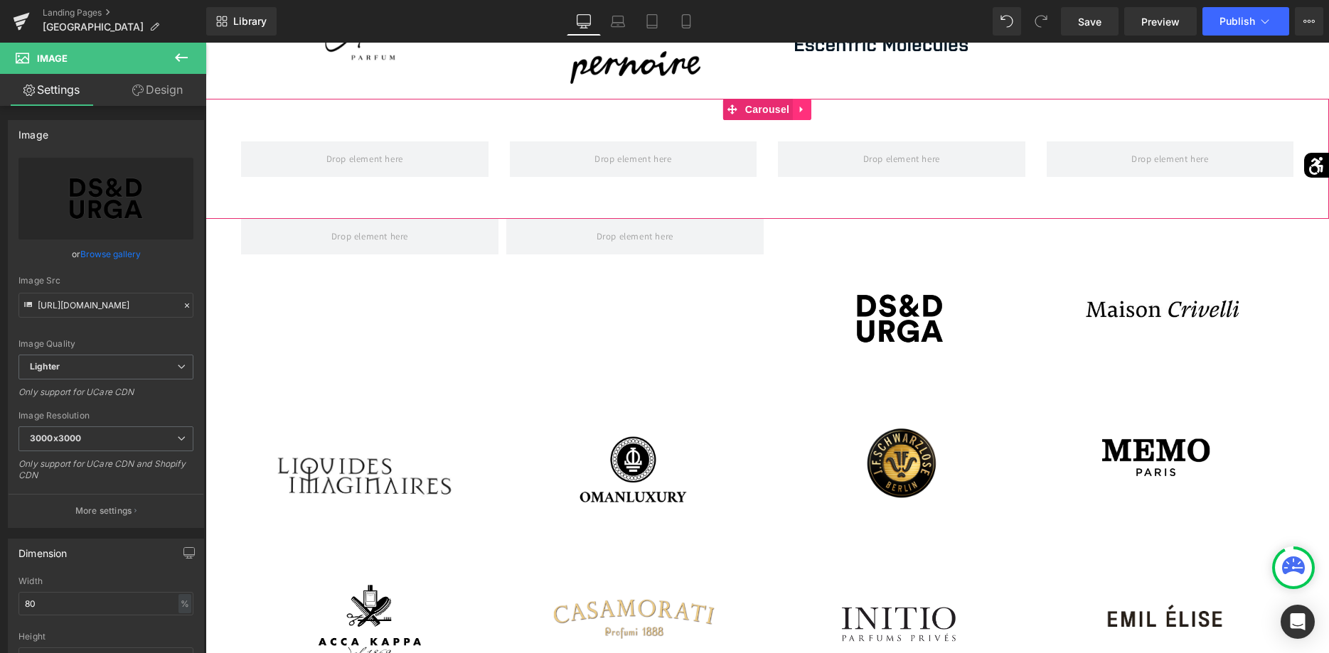
click at [804, 113] on icon at bounding box center [802, 109] width 10 height 11
click at [811, 112] on icon at bounding box center [811, 110] width 10 height 10
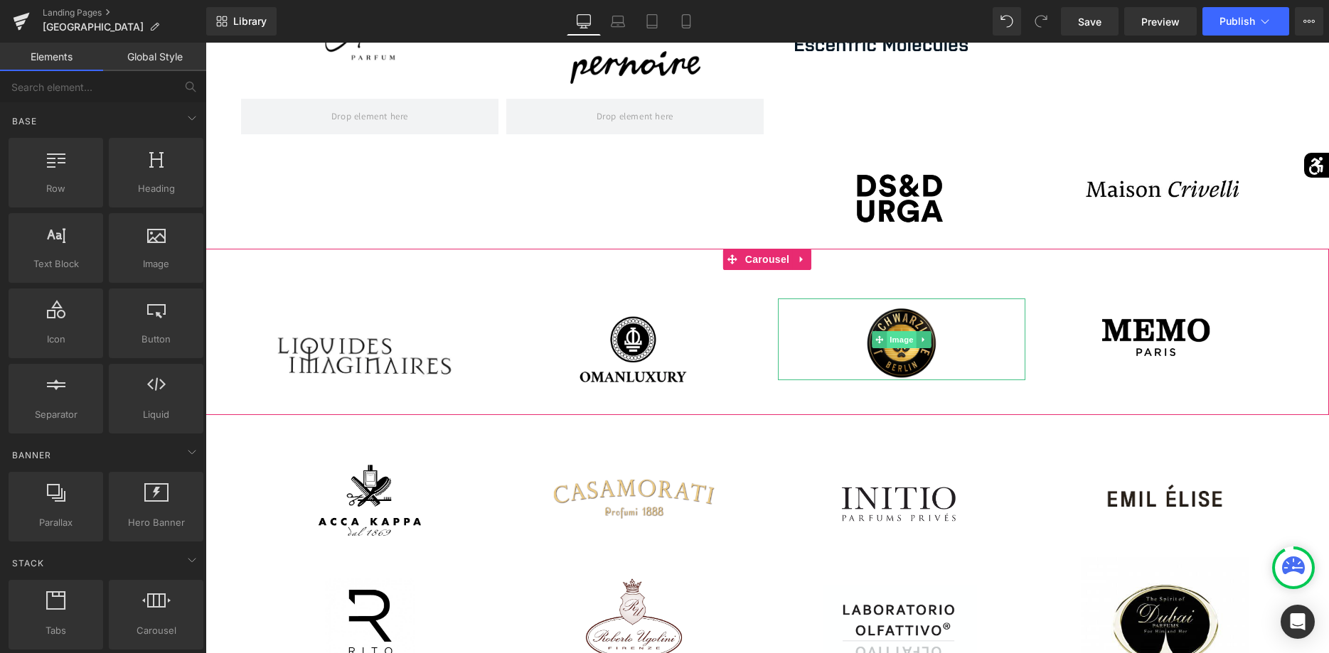
click at [894, 338] on span "Image" at bounding box center [902, 339] width 30 height 17
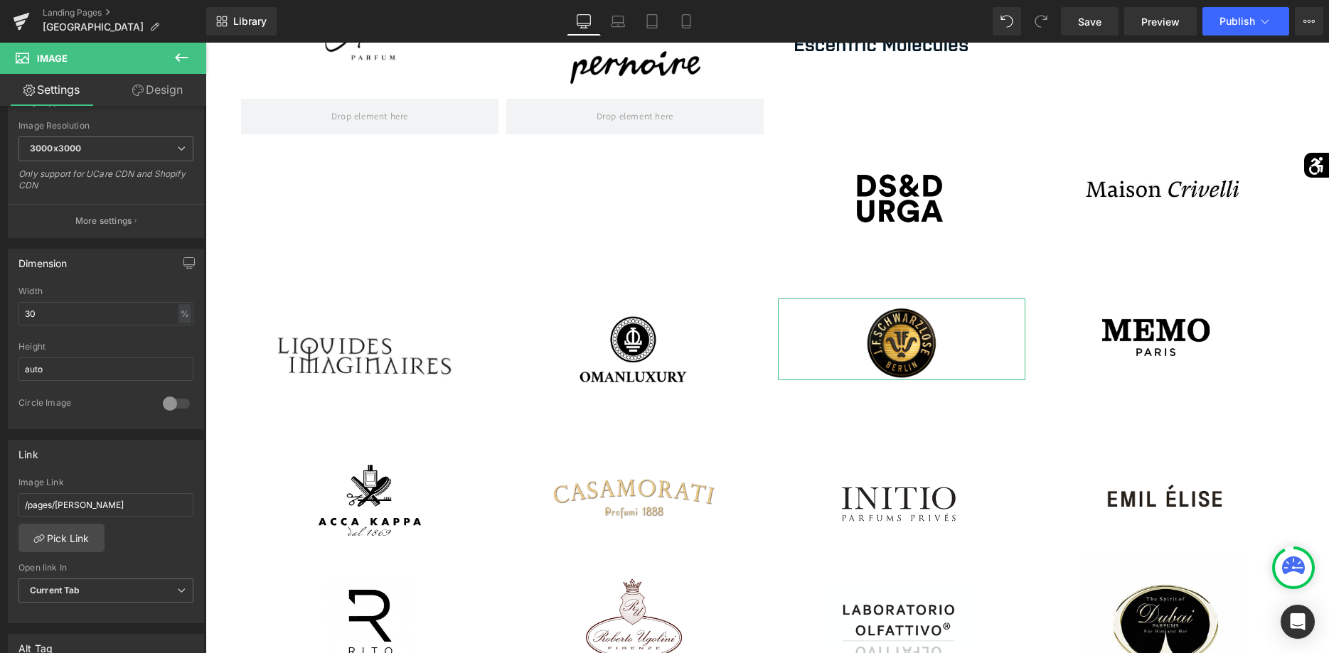
scroll to position [0, 0]
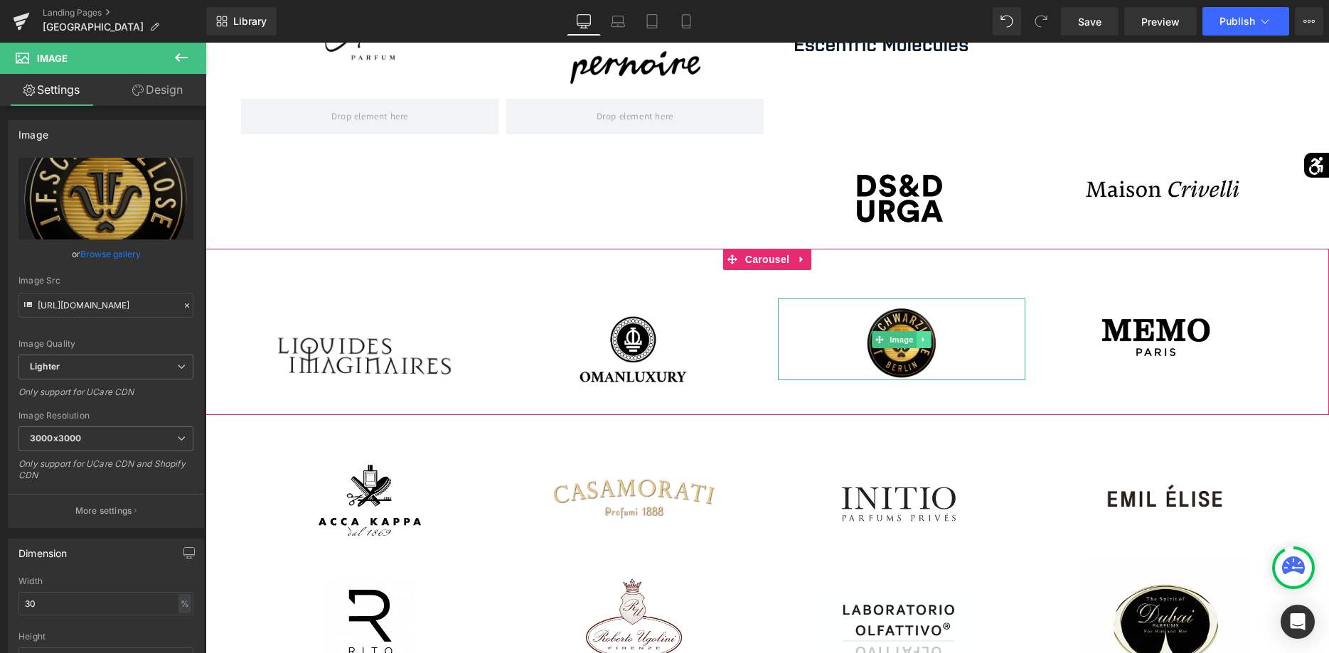
click at [924, 341] on icon at bounding box center [923, 340] width 8 height 9
click at [924, 341] on link at bounding box center [931, 339] width 15 height 17
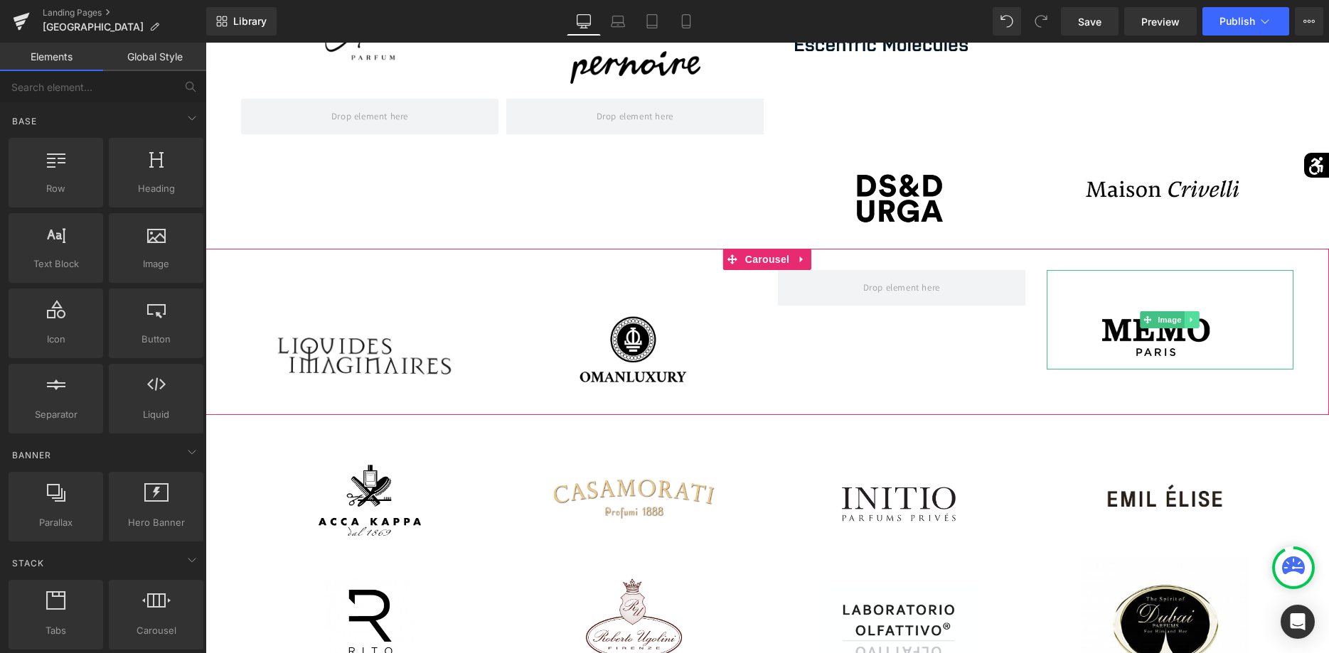
click at [1189, 325] on link at bounding box center [1191, 319] width 15 height 17
click at [1194, 323] on link at bounding box center [1199, 319] width 15 height 17
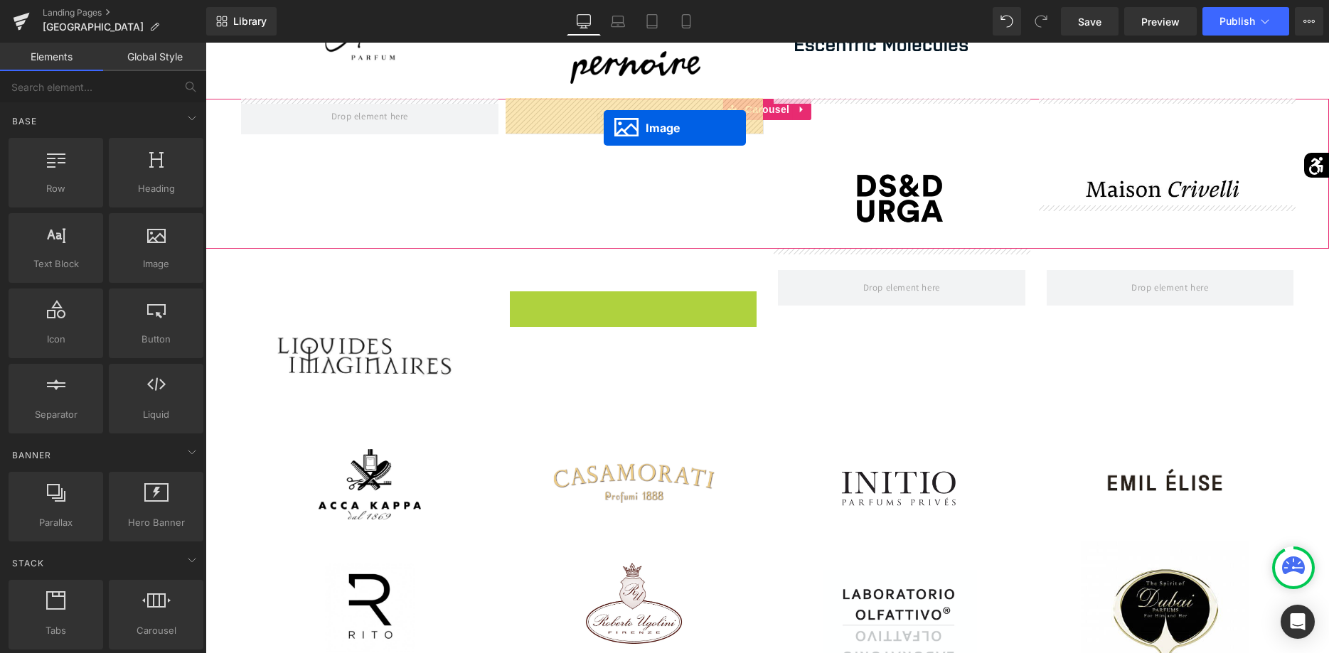
drag, startPoint x: 613, startPoint y: 353, endPoint x: 601, endPoint y: 123, distance: 230.7
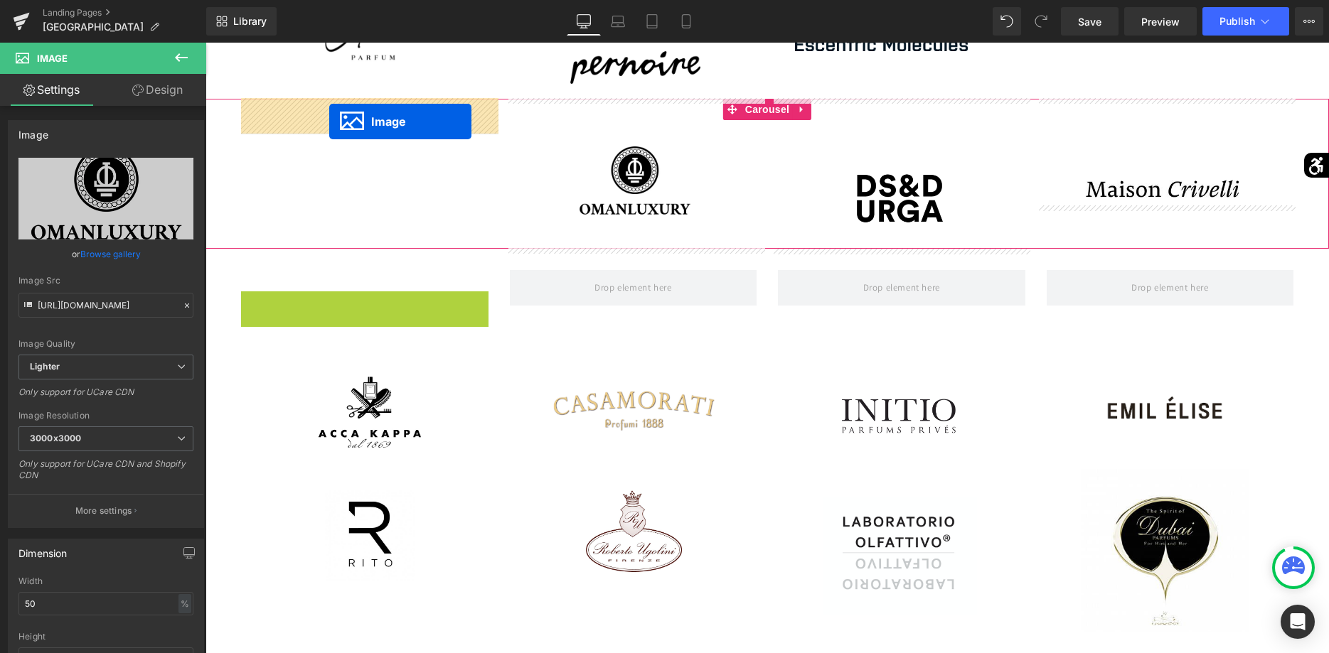
drag, startPoint x: 343, startPoint y: 348, endPoint x: 329, endPoint y: 121, distance: 228.0
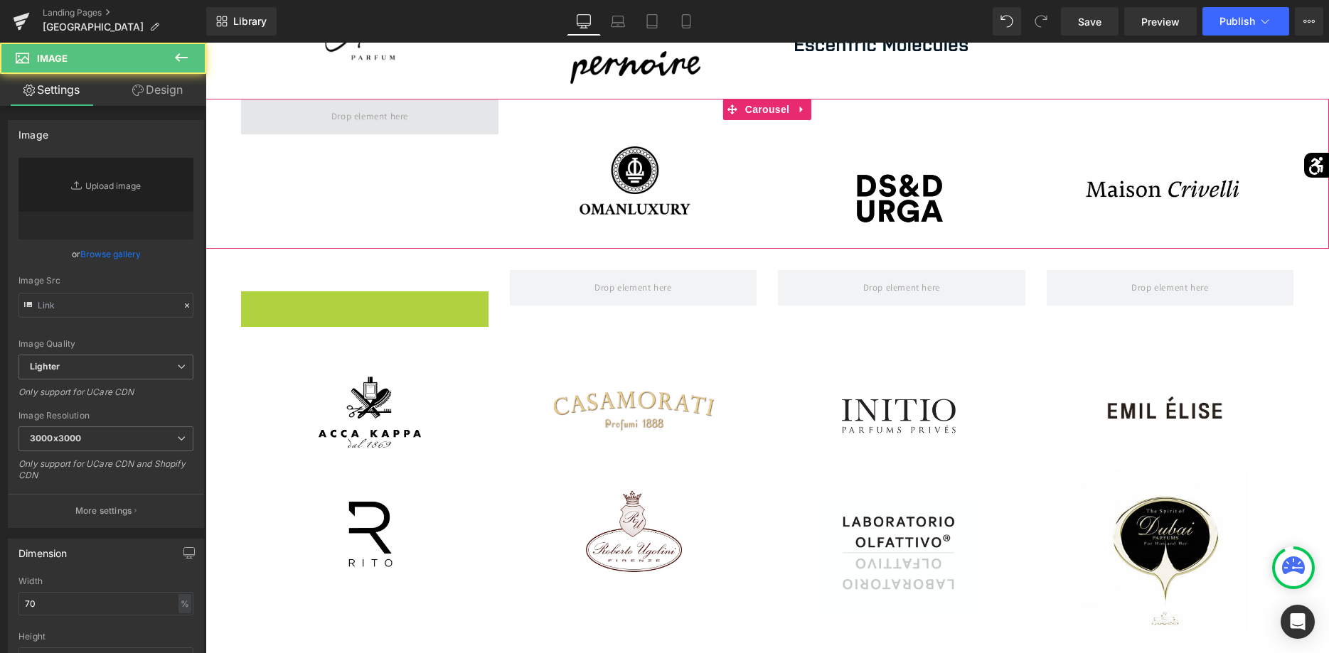
type input "[URL][DOMAIN_NAME]"
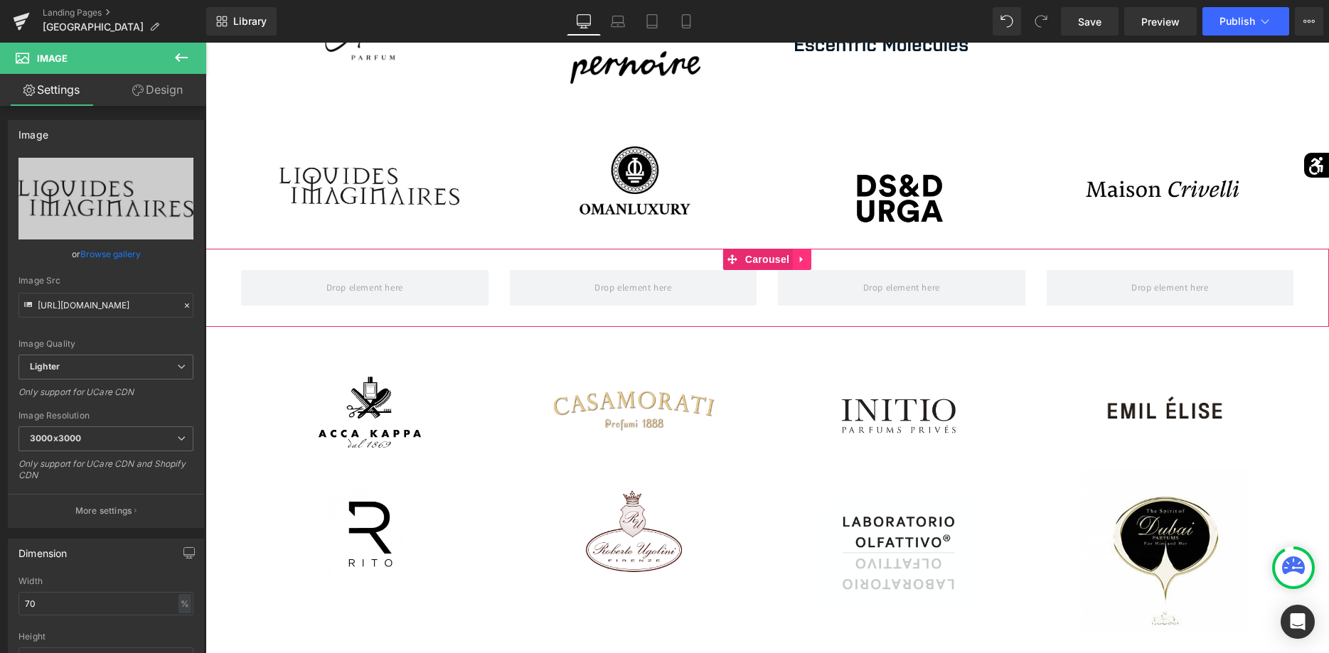
click at [801, 264] on icon at bounding box center [802, 260] width 10 height 11
click at [808, 266] on link at bounding box center [811, 259] width 18 height 21
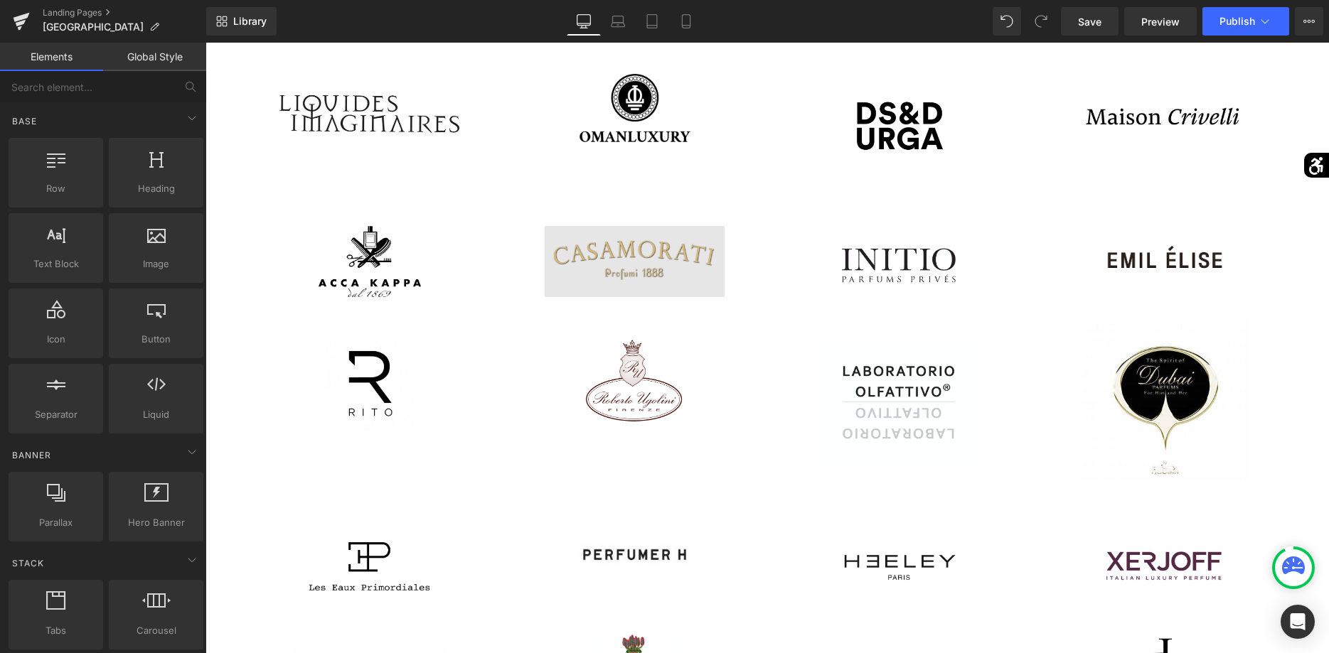
scroll to position [725, 0]
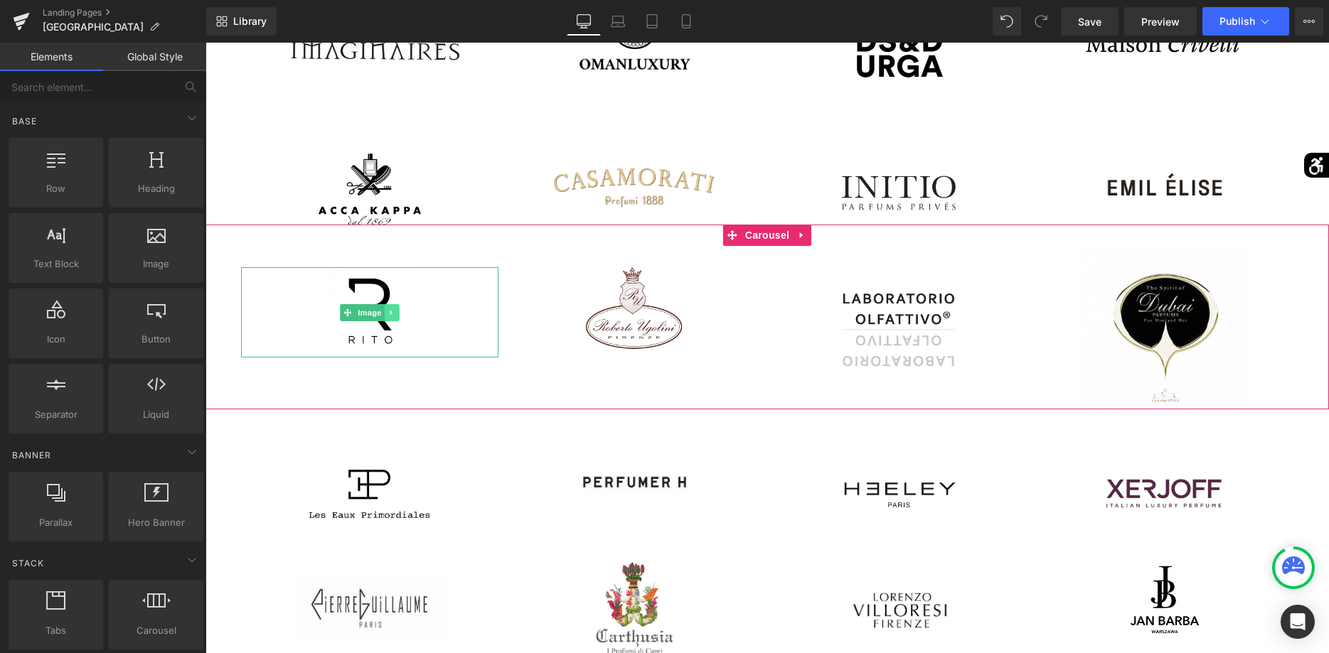
click at [393, 305] on link at bounding box center [392, 312] width 15 height 17
click at [397, 316] on link at bounding box center [399, 312] width 15 height 17
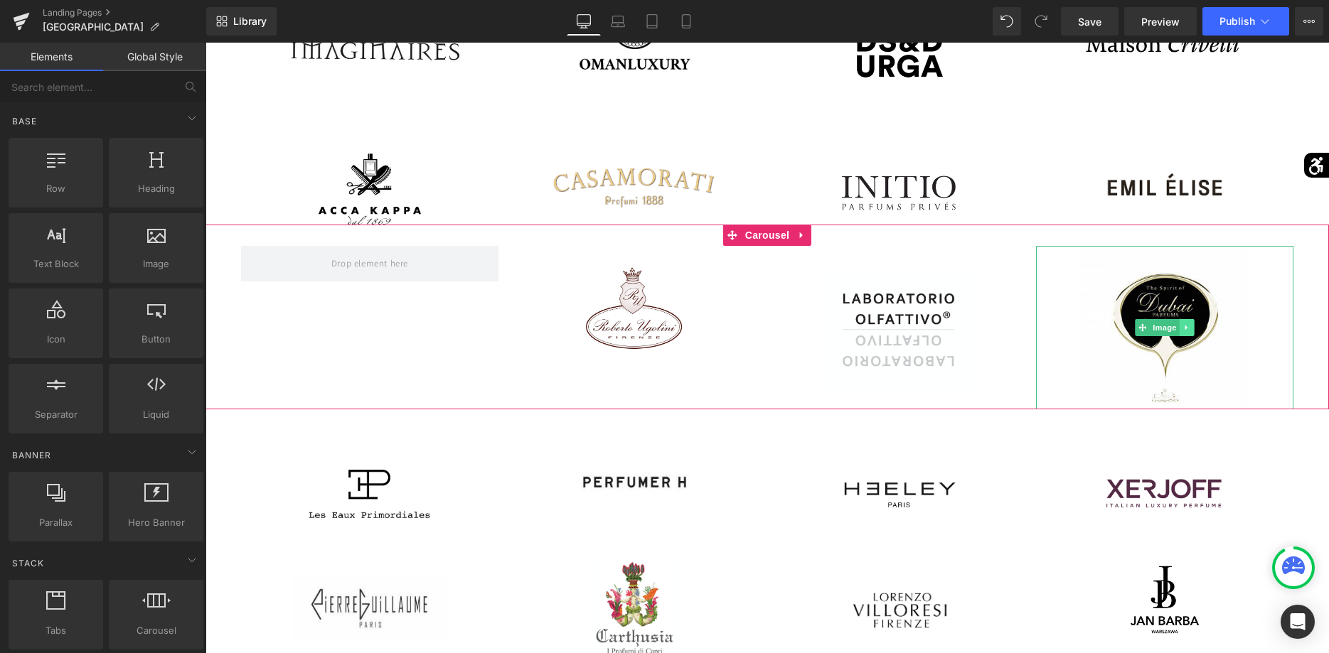
click at [1187, 331] on icon at bounding box center [1187, 327] width 8 height 9
click at [1191, 328] on icon at bounding box center [1194, 327] width 8 height 8
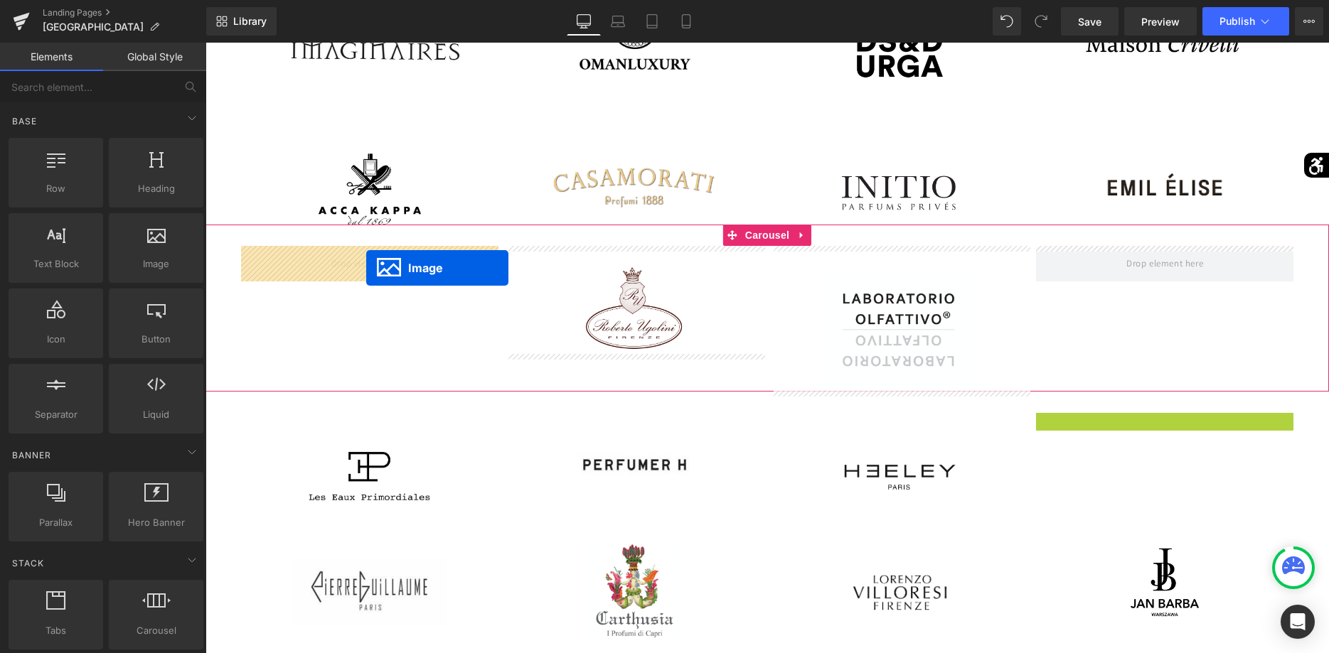
drag, startPoint x: 1143, startPoint y: 448, endPoint x: 366, endPoint y: 268, distance: 797.0
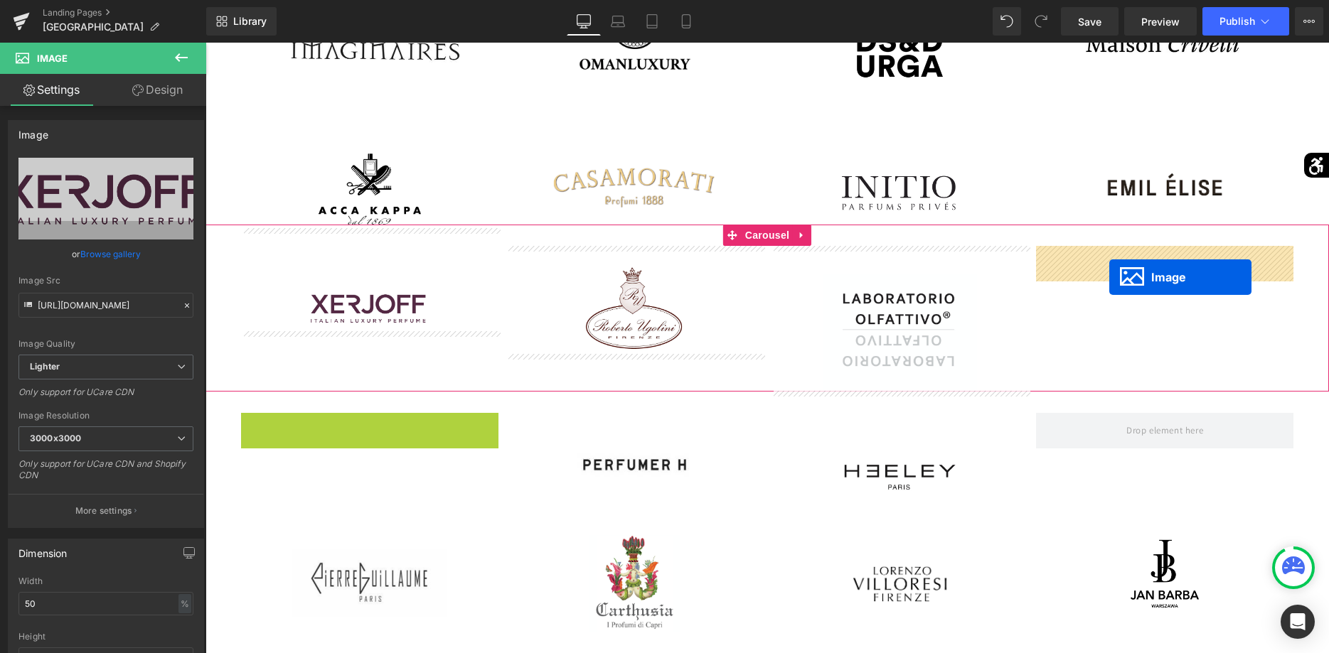
drag, startPoint x: 343, startPoint y: 457, endPoint x: 1109, endPoint y: 277, distance: 786.6
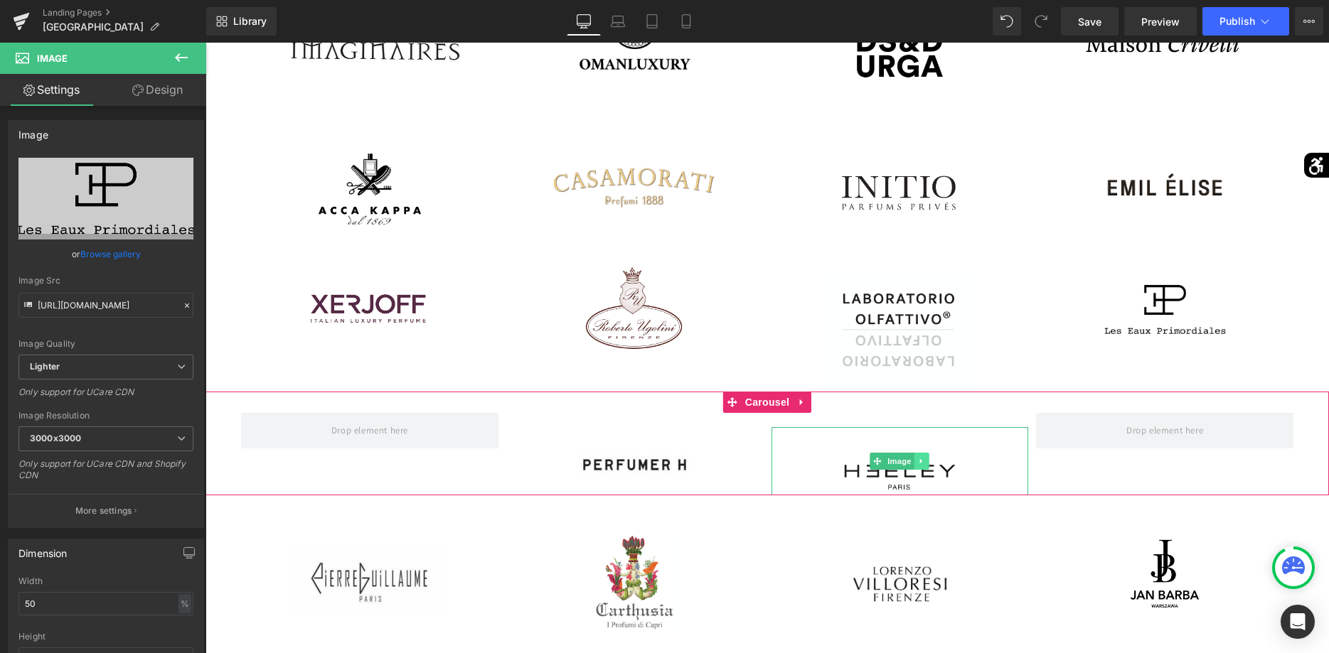
click at [920, 456] on link at bounding box center [921, 461] width 15 height 17
click at [927, 462] on icon at bounding box center [929, 462] width 8 height 8
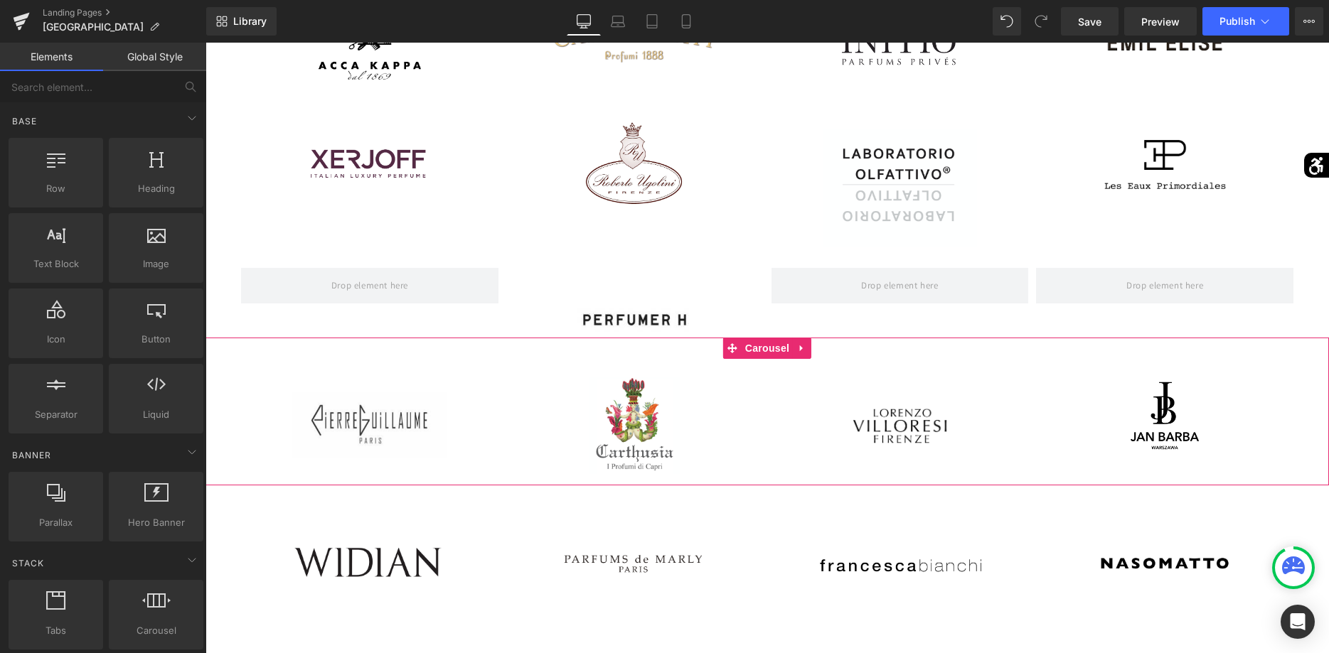
scroll to position [943, 0]
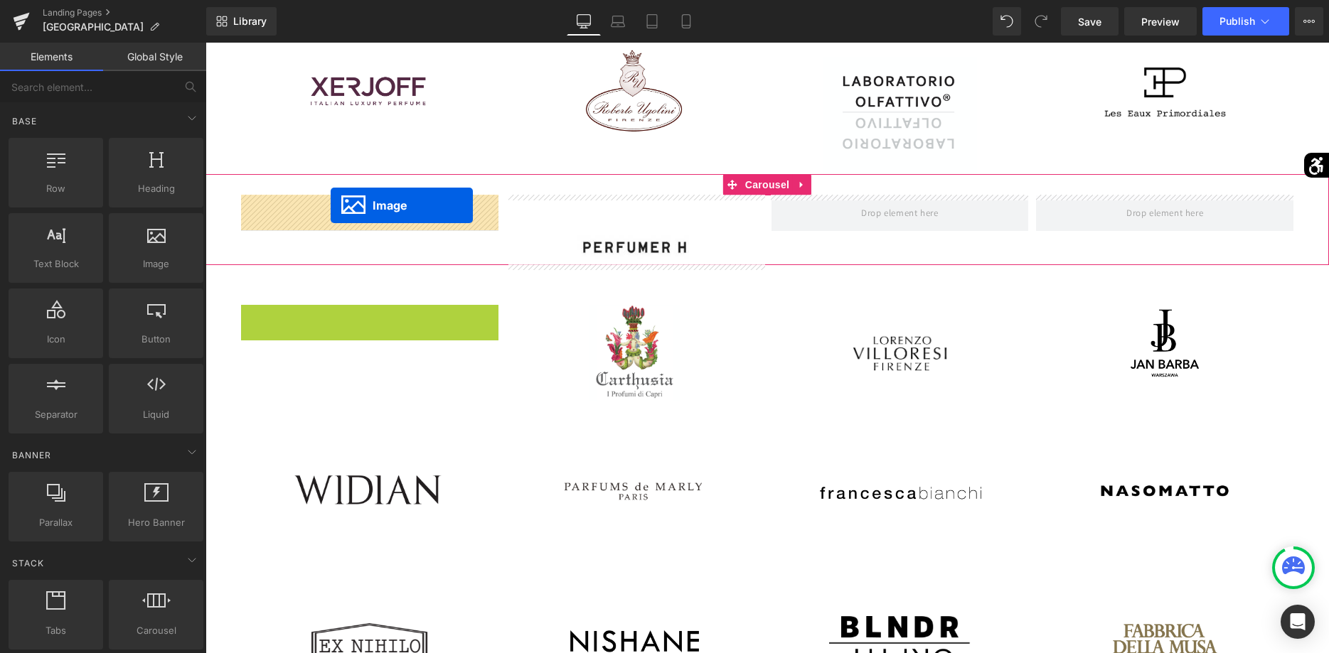
drag, startPoint x: 348, startPoint y: 342, endPoint x: 331, endPoint y: 205, distance: 137.6
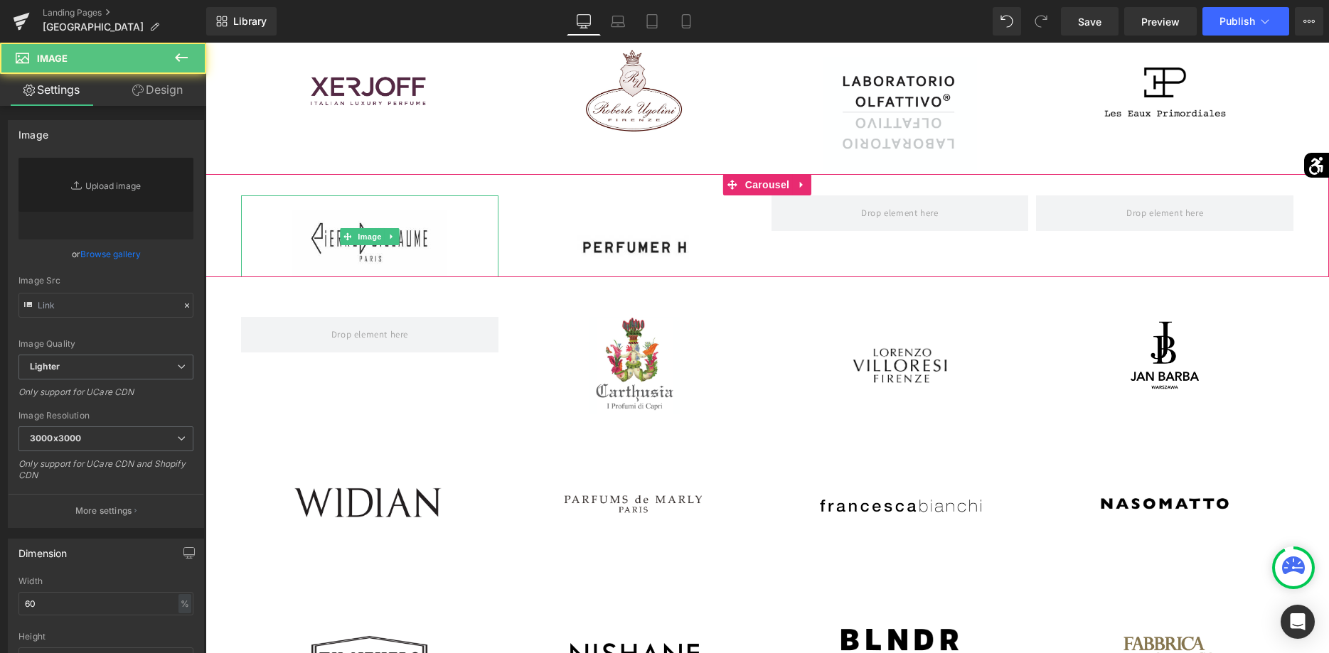
type input "[URL][DOMAIN_NAME]"
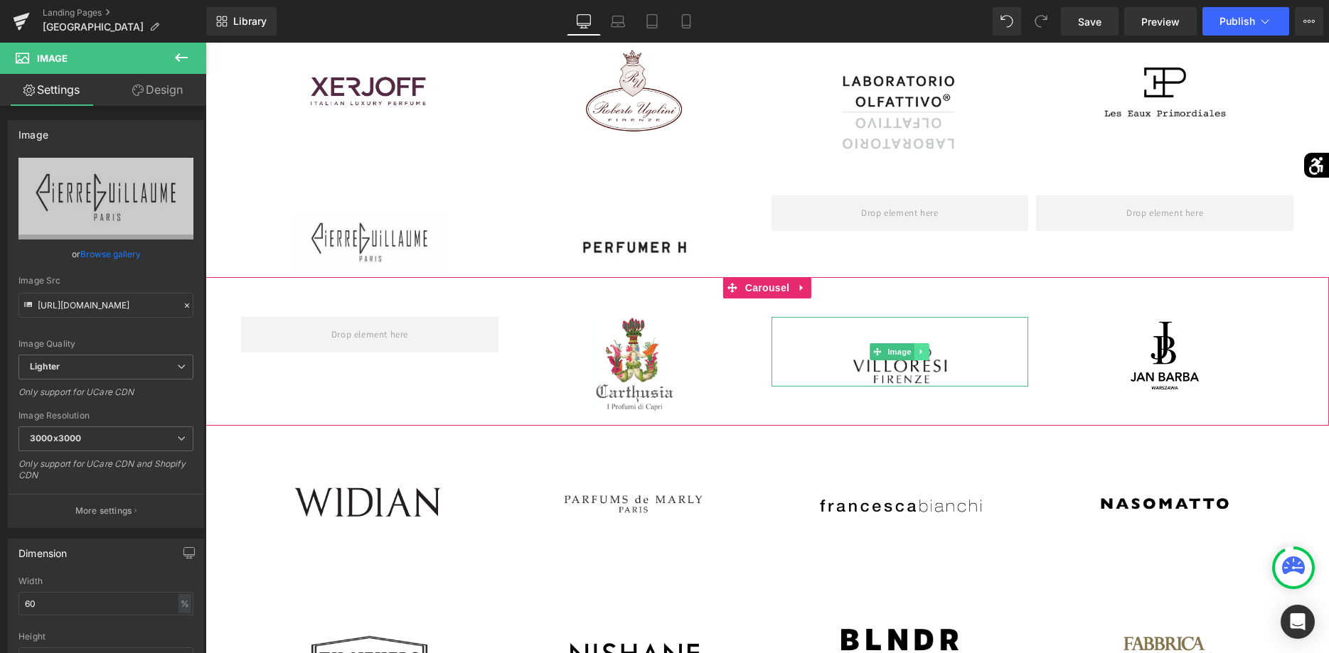
click at [915, 353] on link at bounding box center [921, 351] width 15 height 17
click at [661, 365] on icon at bounding box center [657, 366] width 8 height 9
click at [668, 365] on icon at bounding box center [665, 366] width 8 height 8
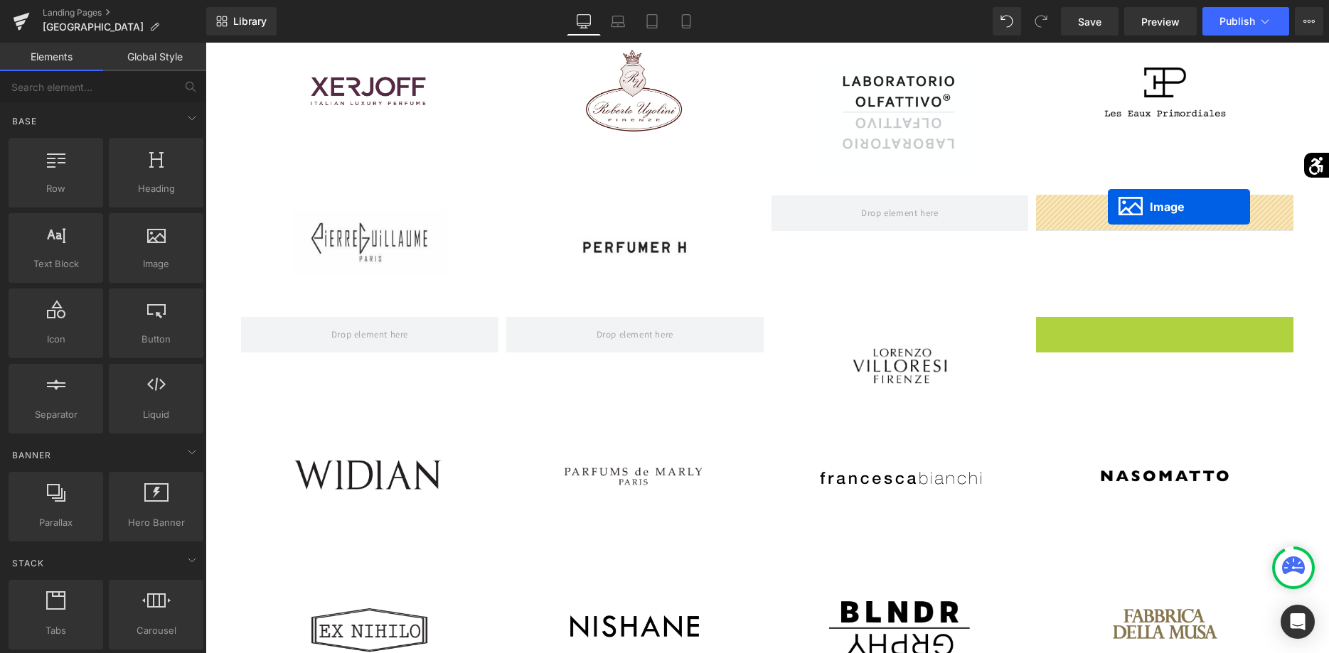
drag, startPoint x: 1140, startPoint y: 360, endPoint x: 1110, endPoint y: 213, distance: 150.3
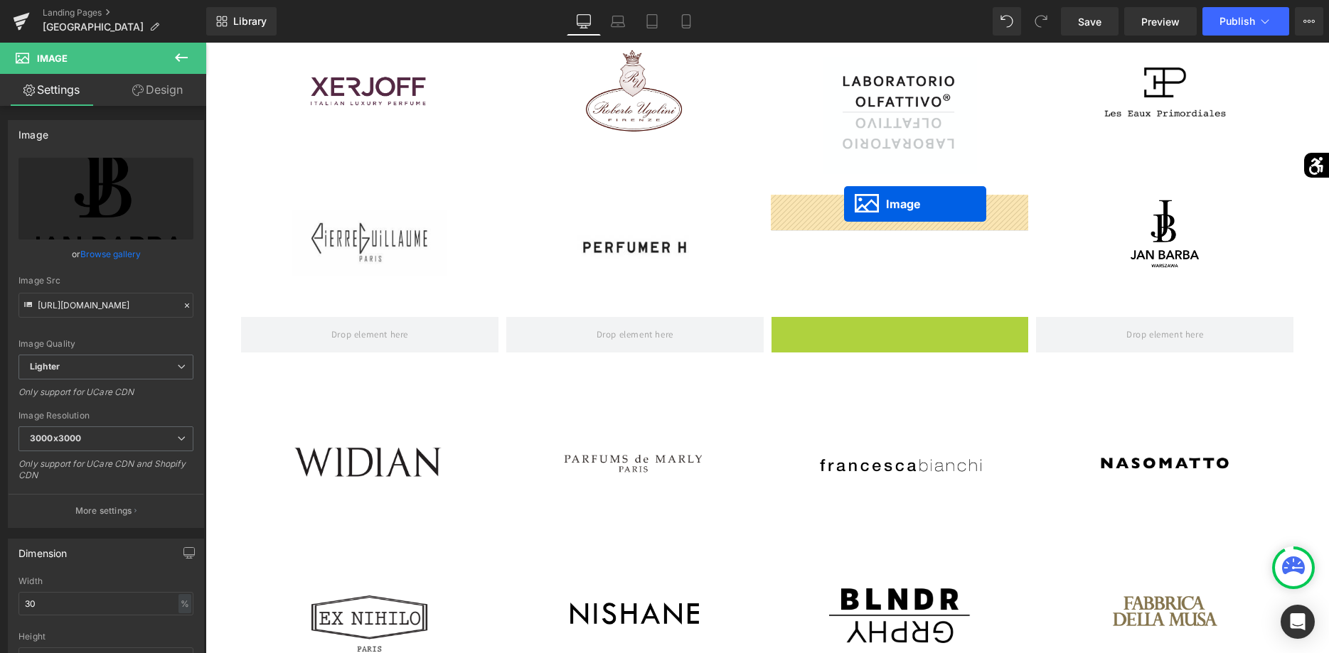
drag, startPoint x: 857, startPoint y: 354, endPoint x: 844, endPoint y: 204, distance: 150.6
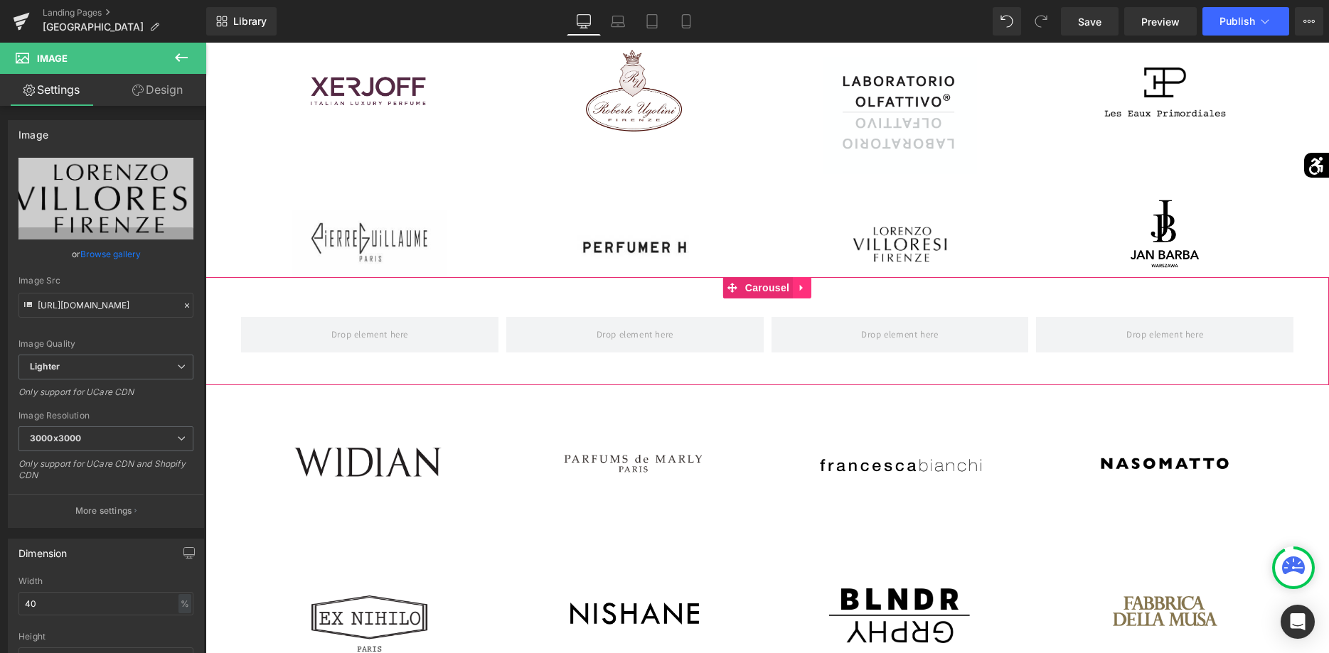
click at [805, 285] on icon at bounding box center [802, 288] width 10 height 11
click at [812, 292] on icon at bounding box center [811, 288] width 10 height 10
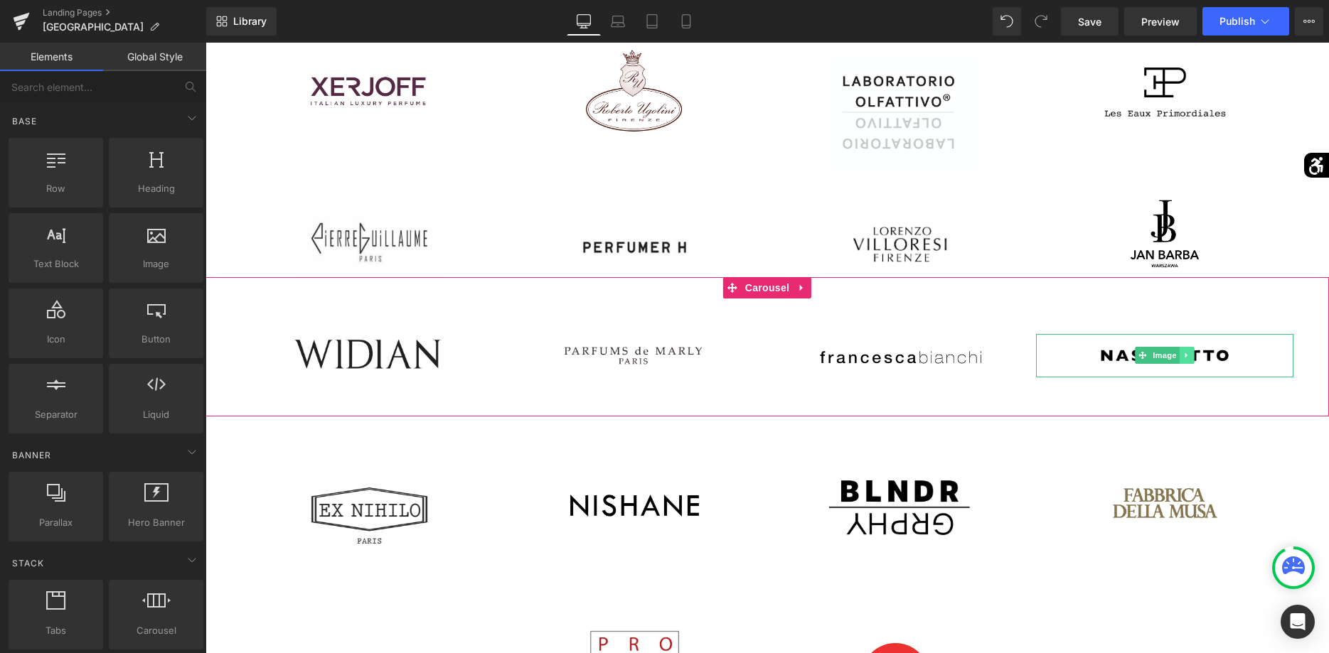
click at [1187, 353] on icon at bounding box center [1187, 355] width 8 height 9
click at [1197, 359] on icon at bounding box center [1194, 355] width 8 height 9
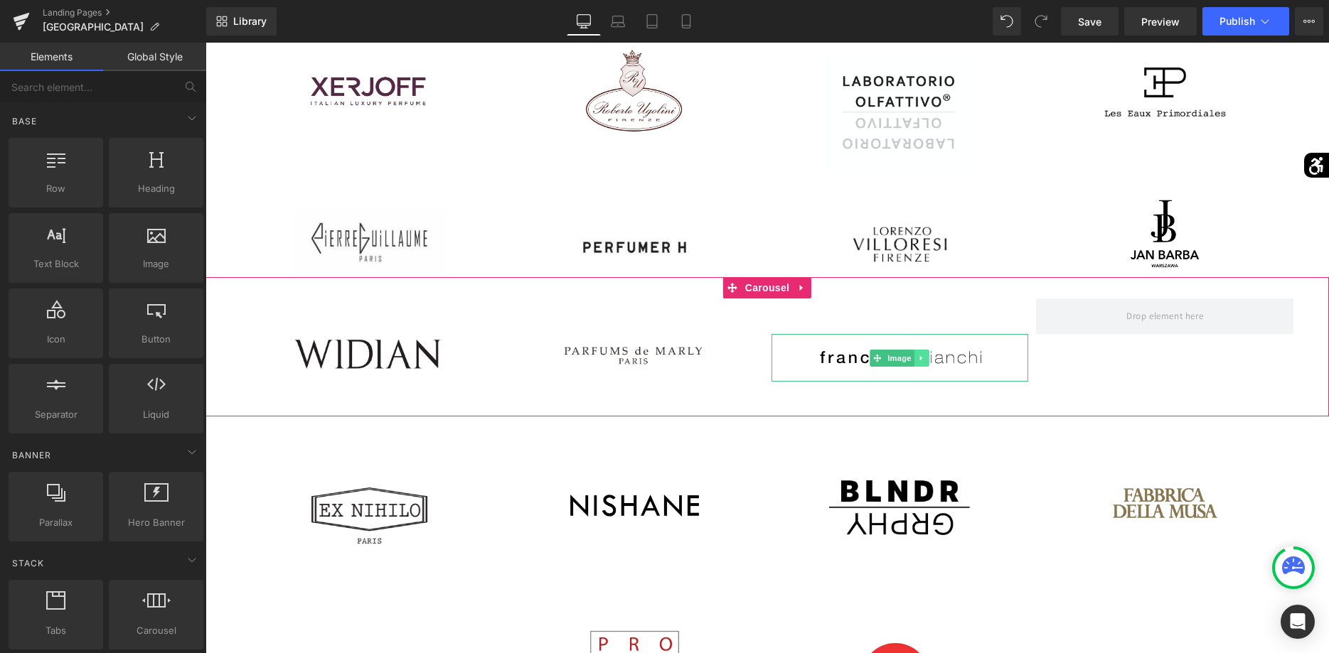
click at [926, 352] on link at bounding box center [921, 358] width 15 height 17
click at [925, 360] on link at bounding box center [929, 358] width 15 height 17
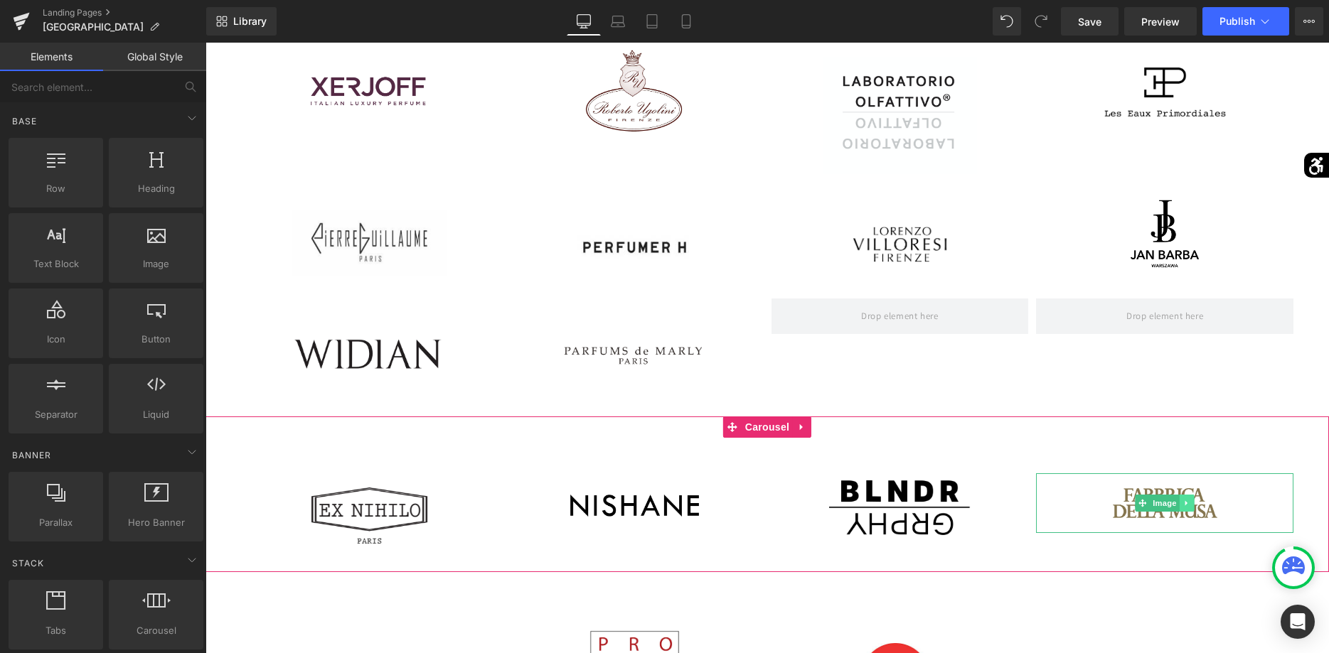
click at [1184, 506] on icon at bounding box center [1187, 503] width 8 height 9
click at [1191, 506] on icon at bounding box center [1194, 503] width 8 height 9
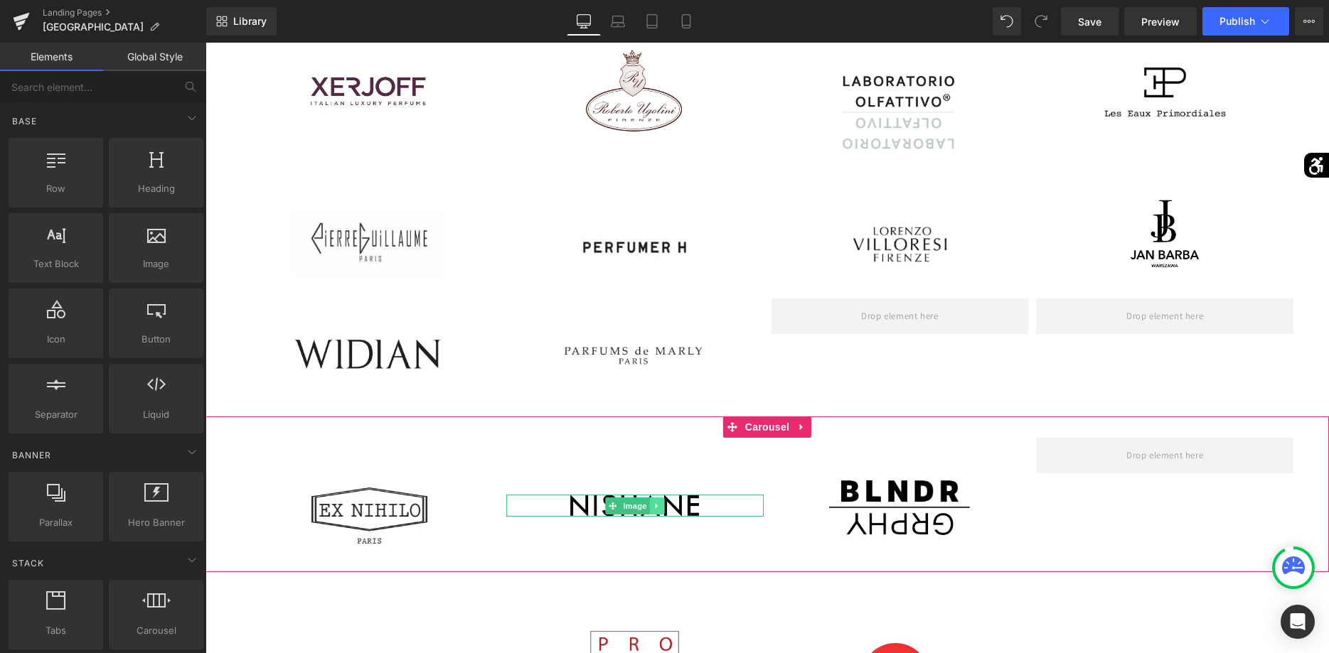
click at [657, 506] on icon at bounding box center [656, 505] width 2 height 5
click at [663, 503] on icon at bounding box center [665, 506] width 8 height 8
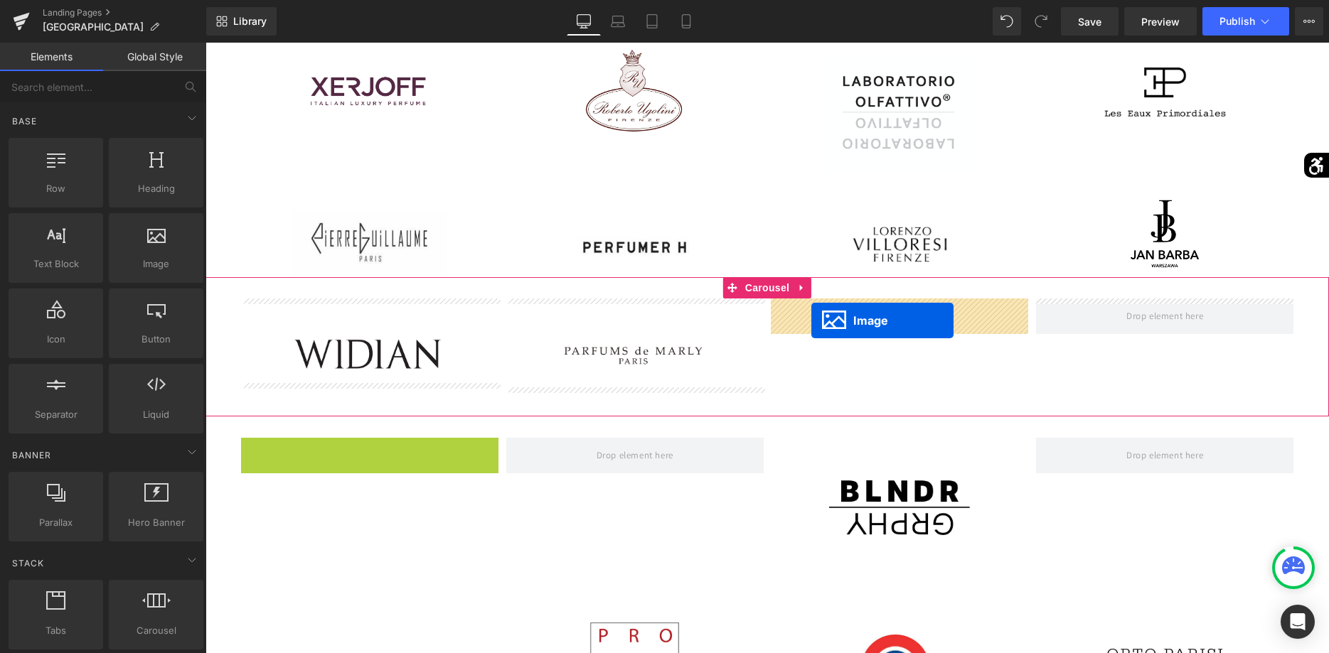
drag, startPoint x: 347, startPoint y: 493, endPoint x: 815, endPoint y: 321, distance: 498.9
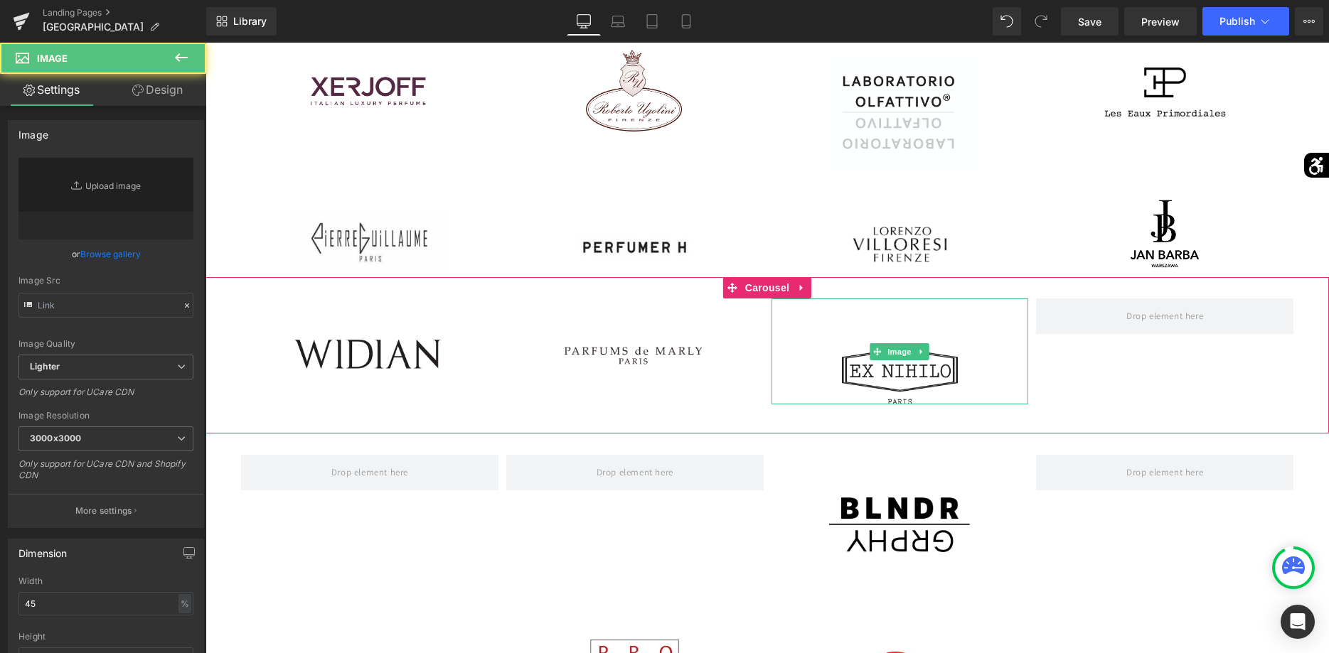
type input "https://ucarecdn.com/1c35ff2c-f0a8-412a-9ca7-bb498b831d8c/-/format/auto/-/previ…"
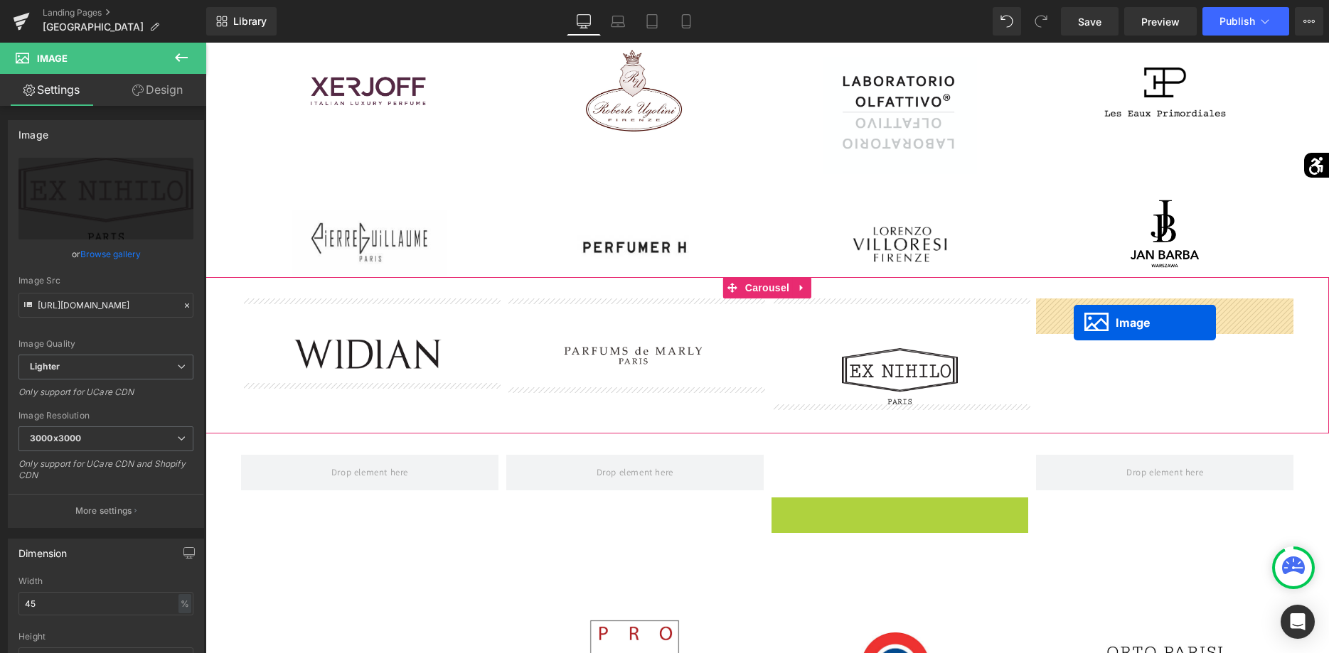
drag, startPoint x: 875, startPoint y: 519, endPoint x: 1074, endPoint y: 323, distance: 279.0
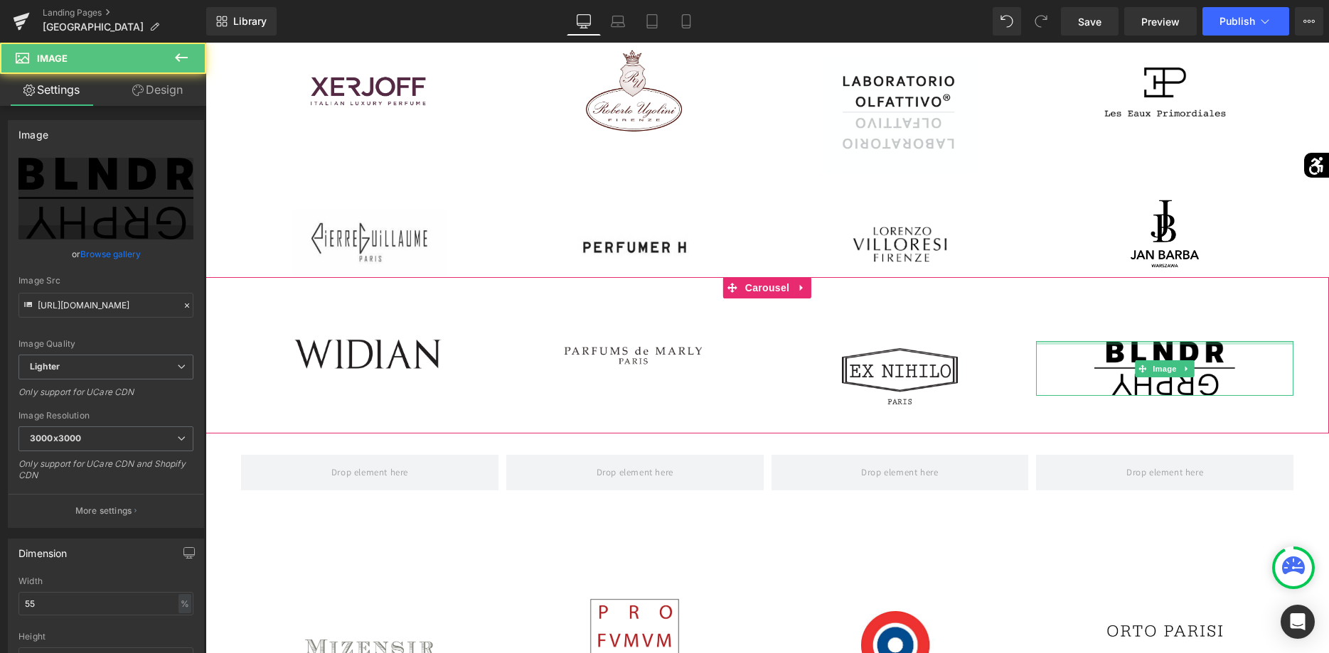
scroll to position [1015, 0]
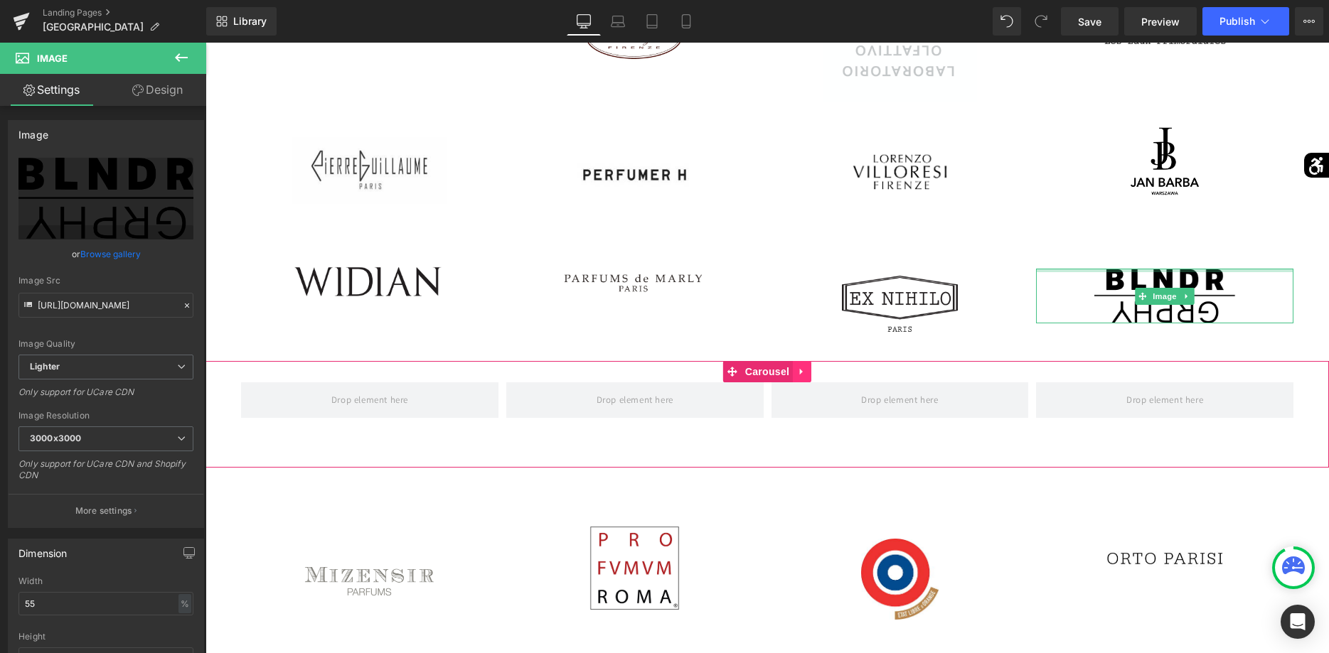
click at [798, 373] on icon at bounding box center [802, 372] width 10 height 11
click at [810, 373] on icon at bounding box center [811, 372] width 10 height 10
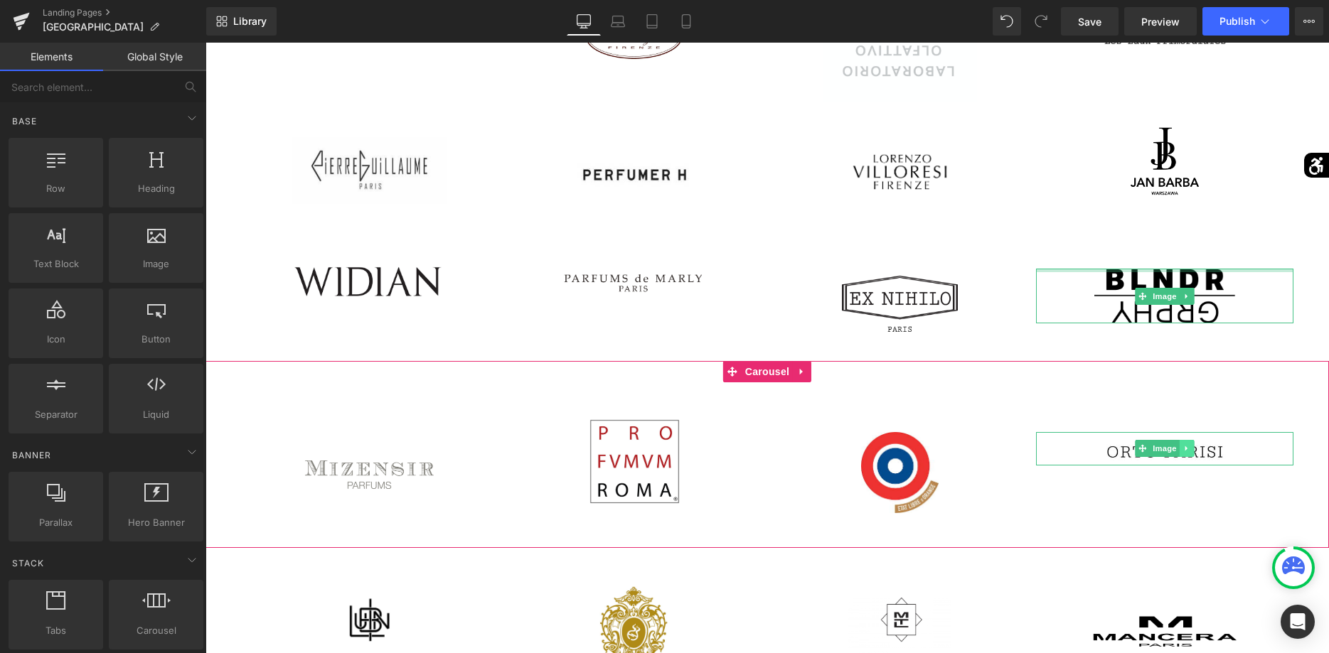
click at [1194, 446] on link at bounding box center [1187, 448] width 15 height 17
click at [1190, 448] on link at bounding box center [1194, 448] width 15 height 17
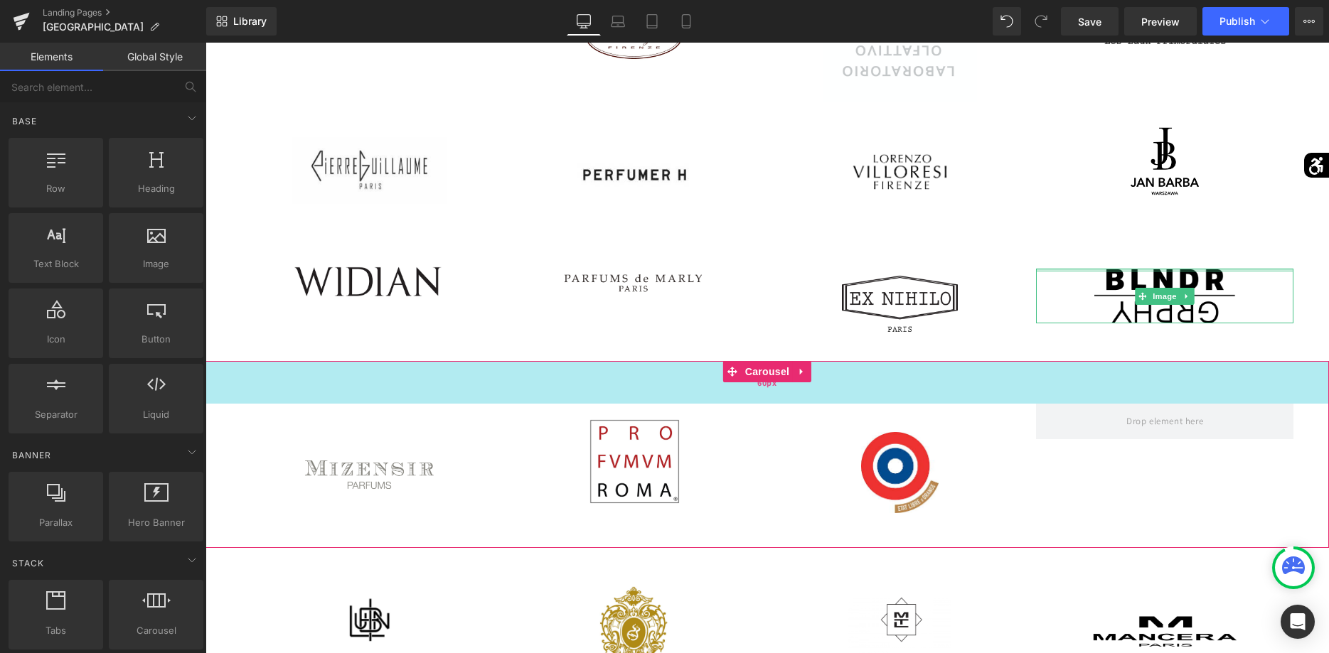
scroll to position [1233, 0]
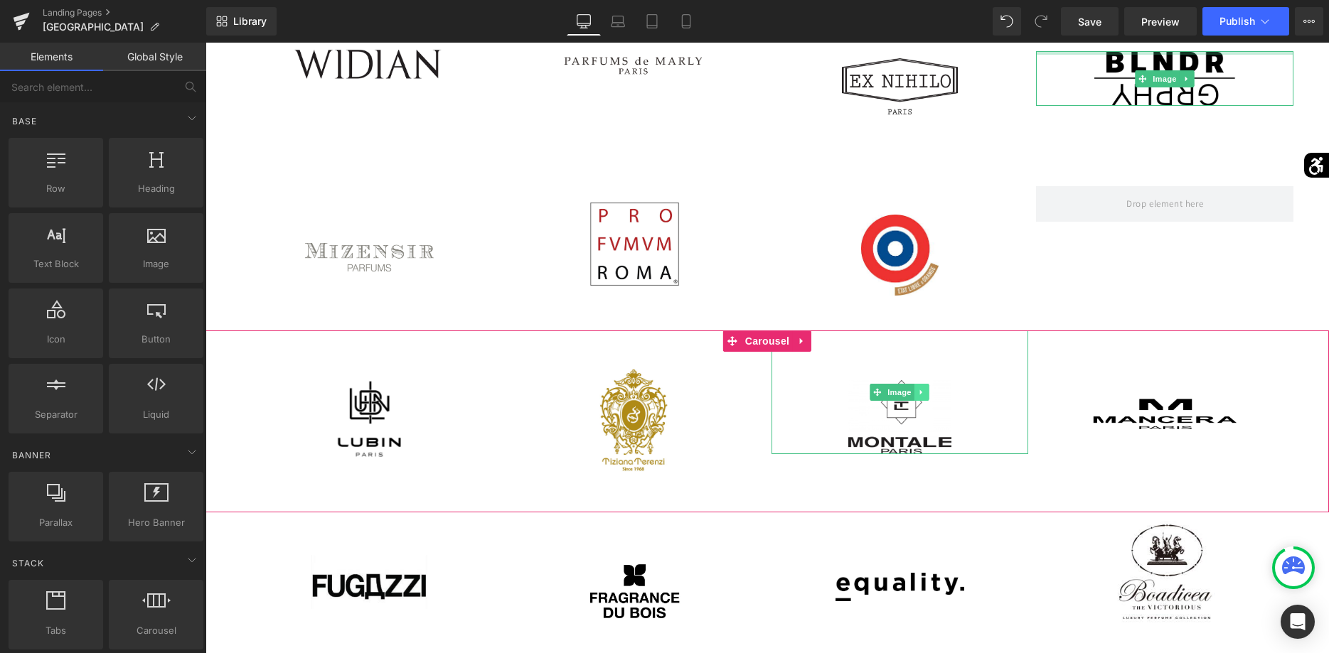
click at [918, 390] on link at bounding box center [921, 392] width 15 height 17
click at [927, 394] on icon at bounding box center [929, 392] width 8 height 8
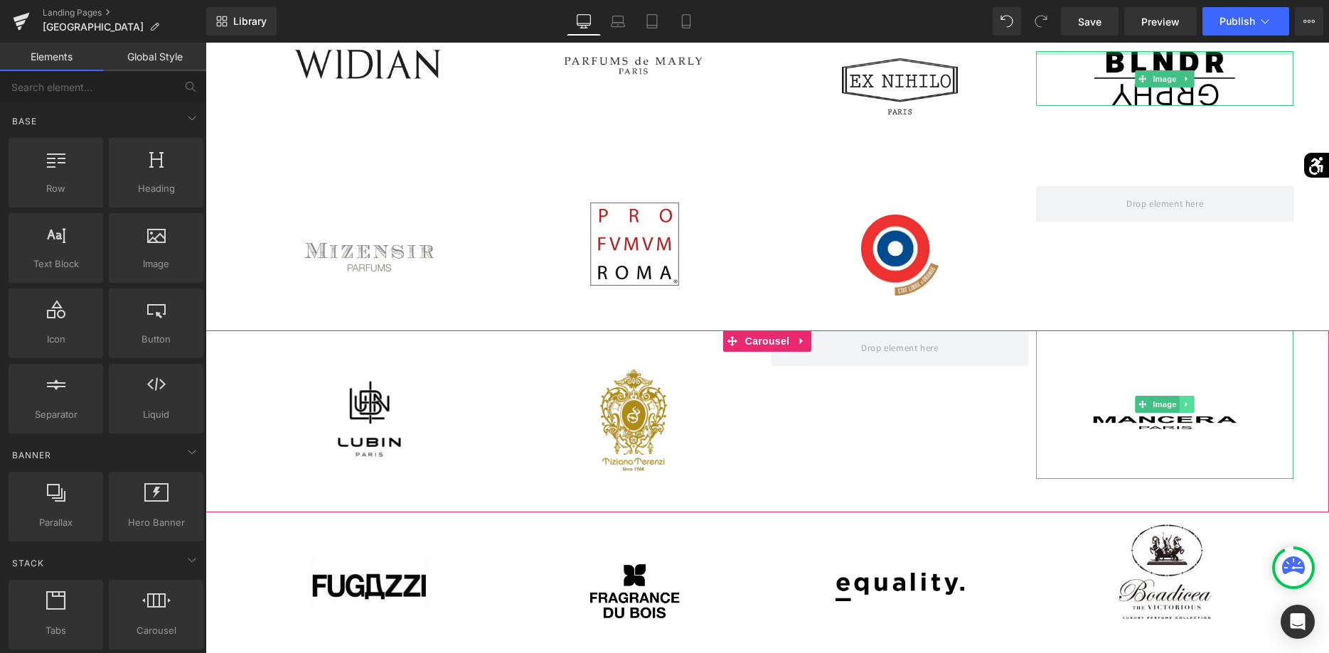
click at [1189, 408] on icon at bounding box center [1187, 404] width 8 height 9
click at [1191, 407] on icon at bounding box center [1194, 405] width 8 height 8
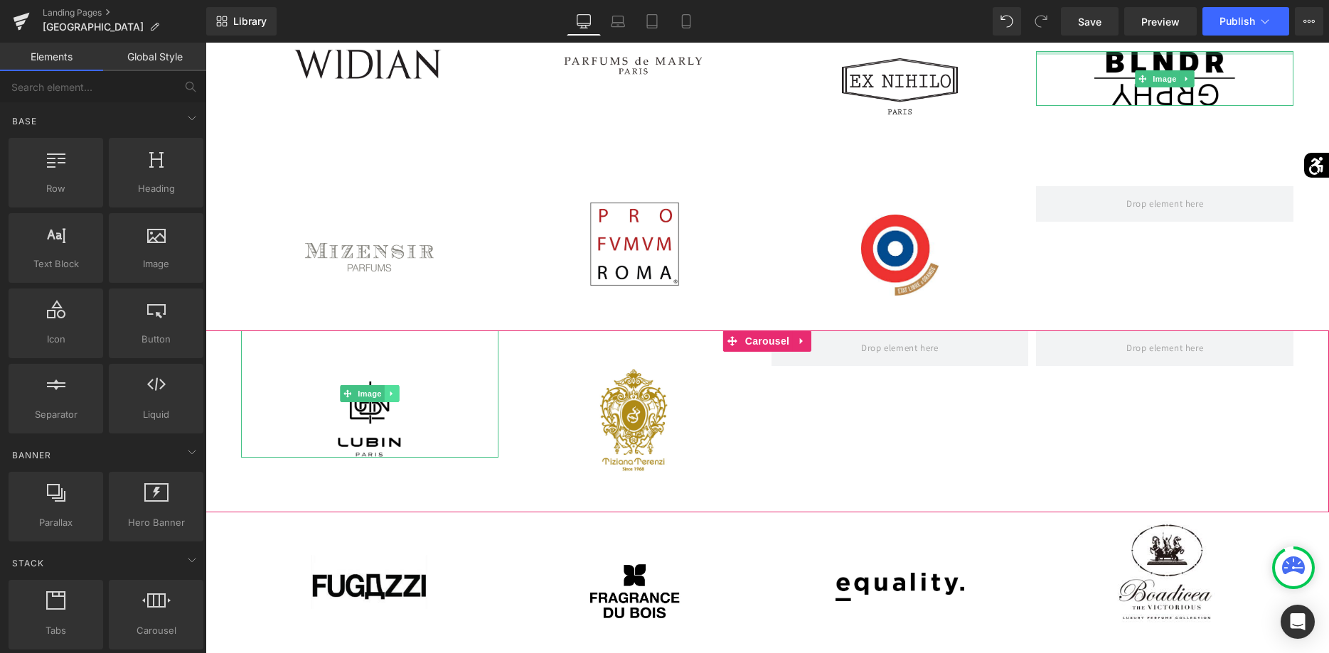
click at [392, 396] on icon at bounding box center [391, 394] width 8 height 9
click at [400, 395] on icon at bounding box center [399, 394] width 8 height 8
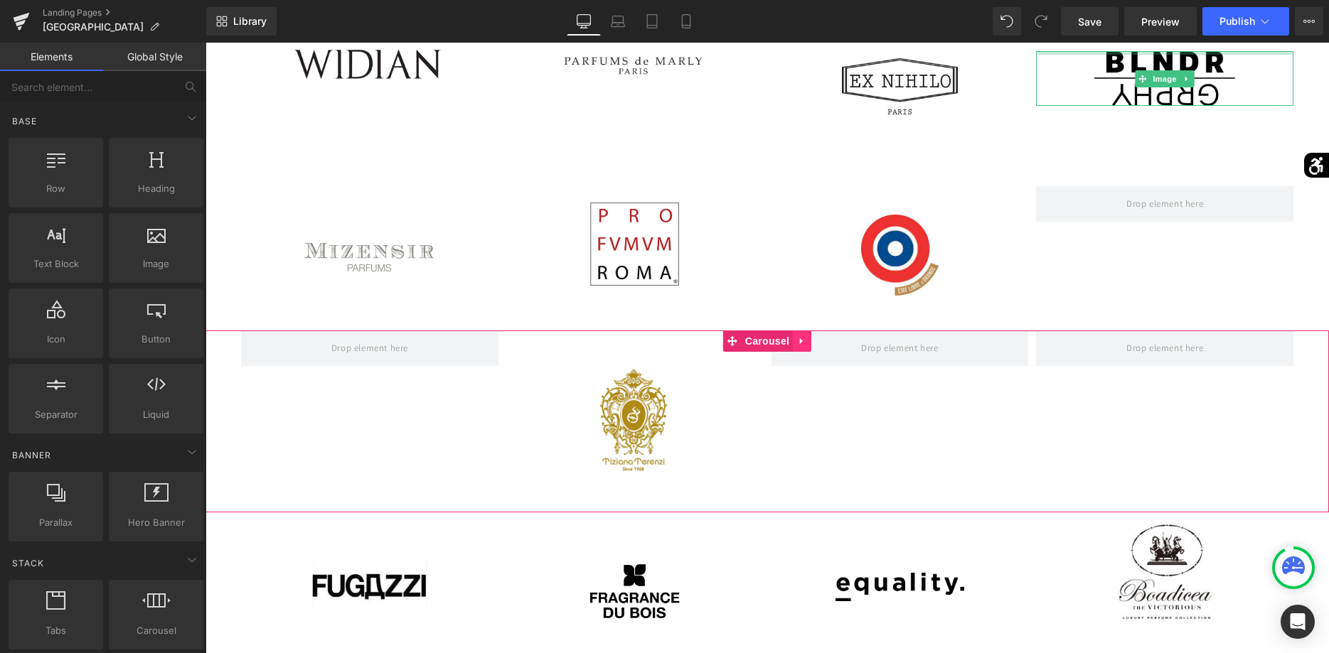
click at [799, 346] on icon at bounding box center [802, 341] width 10 height 11
click at [816, 350] on link at bounding box center [811, 341] width 18 height 21
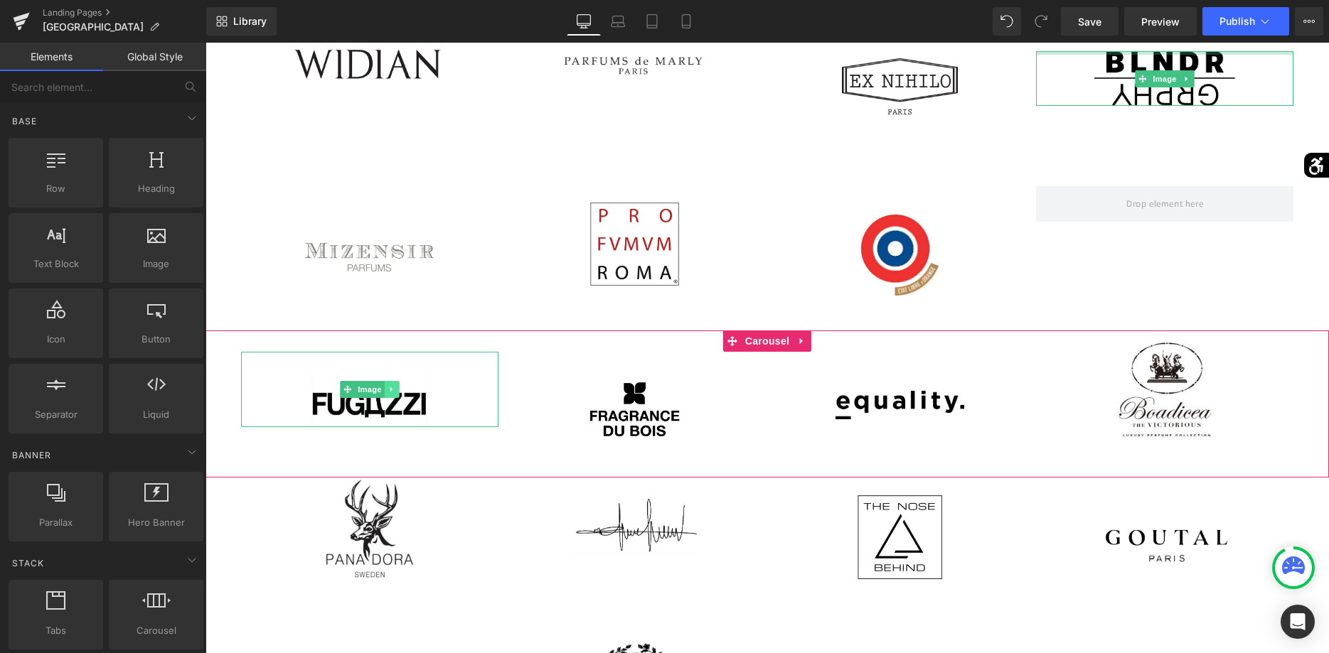
click at [395, 390] on icon at bounding box center [391, 389] width 8 height 9
click at [400, 394] on link at bounding box center [399, 389] width 15 height 17
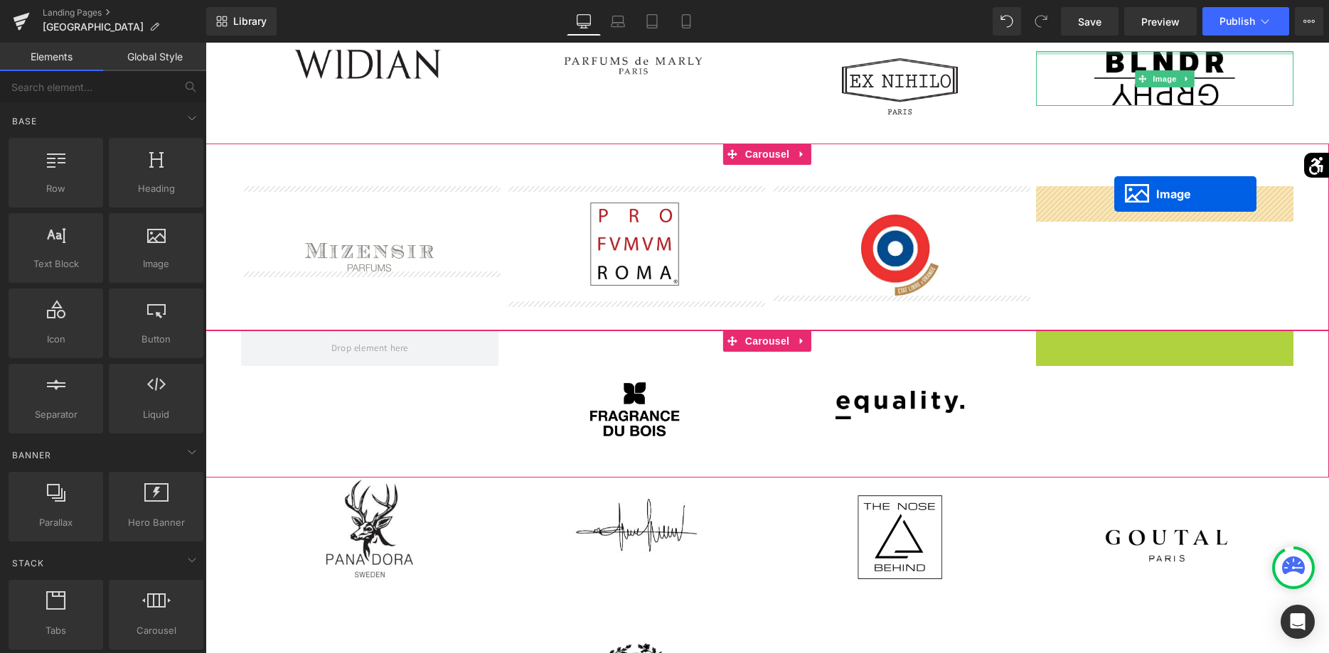
drag, startPoint x: 1138, startPoint y: 388, endPoint x: 1114, endPoint y: 194, distance: 195.5
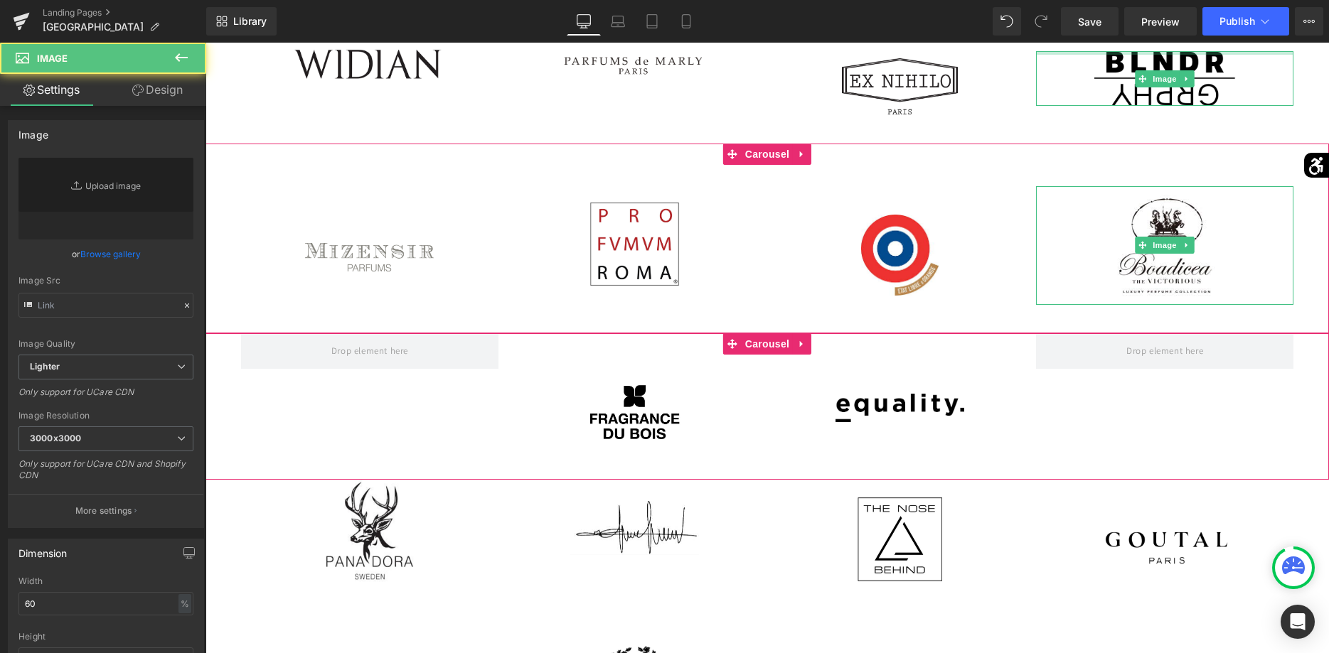
type input "https://ucarecdn.com/ad391faf-c032-44b2-8410-0424734ac24e/-/format/auto/-/previ…"
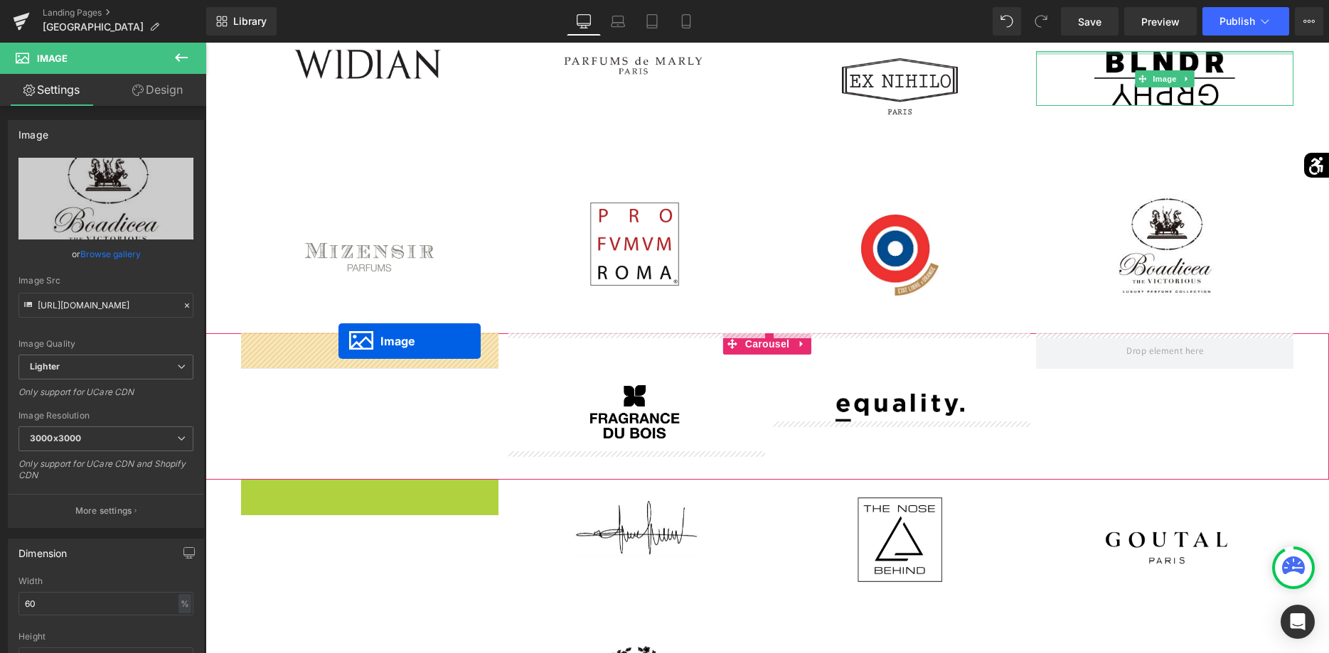
drag, startPoint x: 348, startPoint y: 533, endPoint x: 338, endPoint y: 341, distance: 191.5
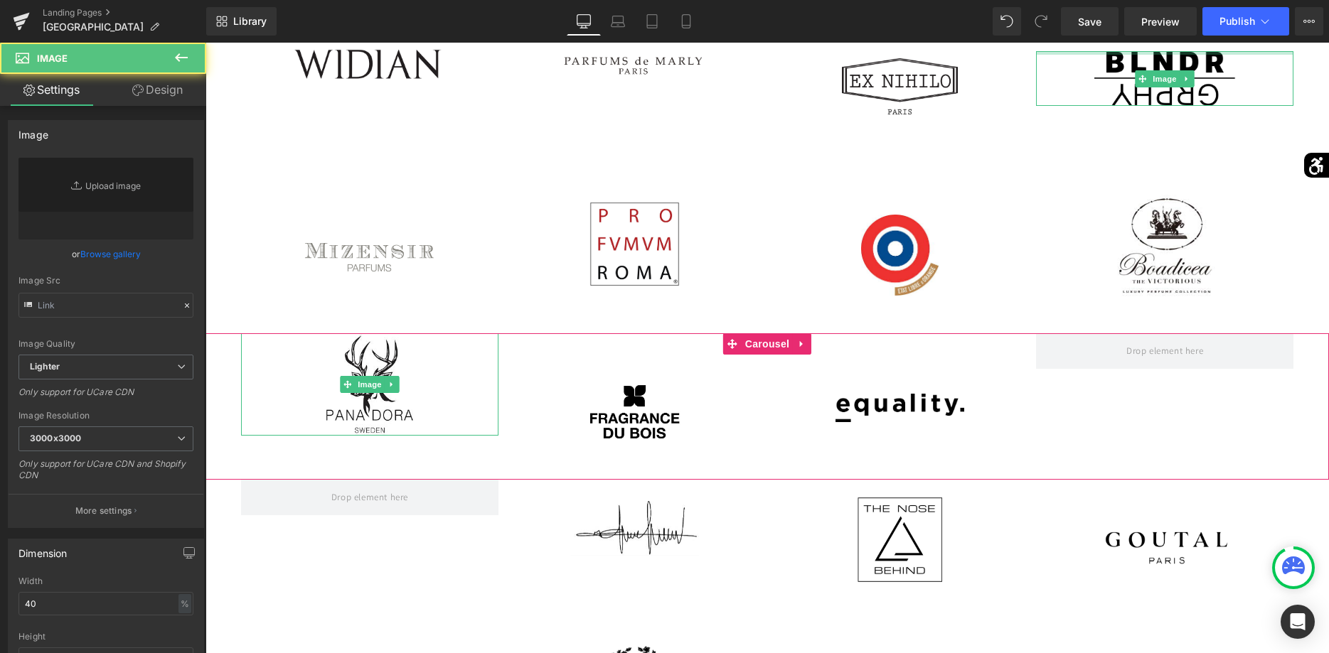
type input "https://ucarecdn.com/f5ccccc7-cf74-46e3-86d7-f343baabd573/-/format/auto/-/previ…"
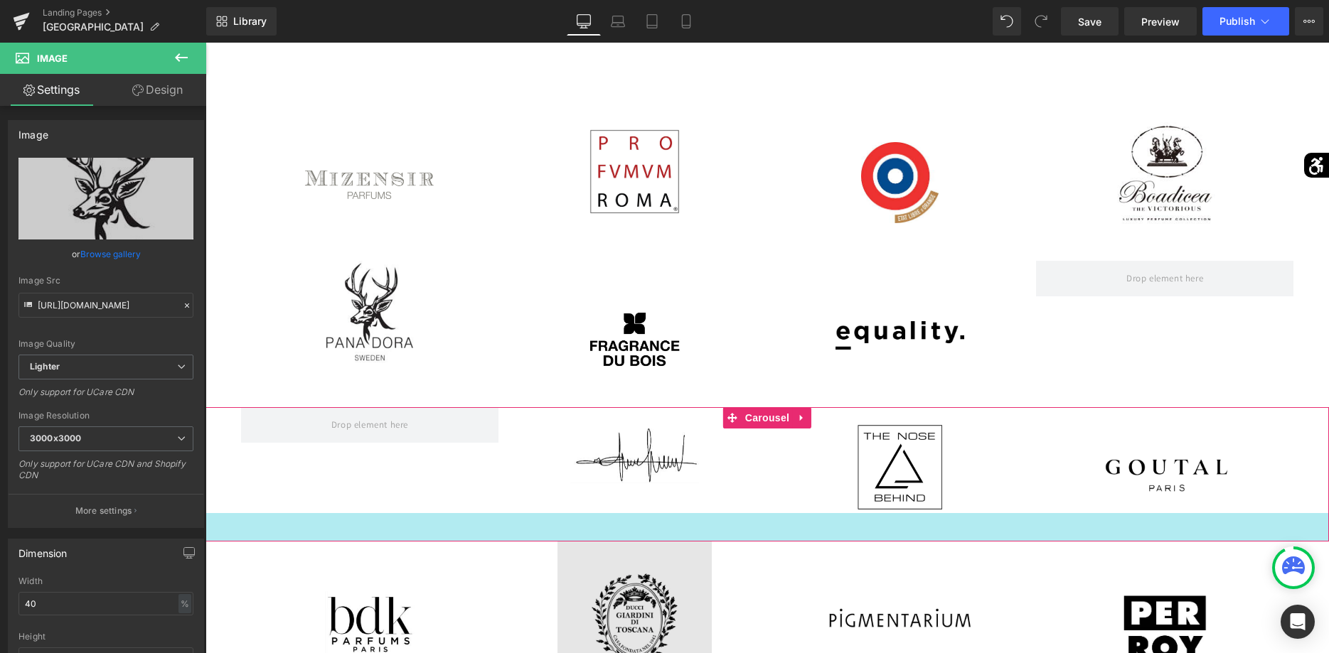
scroll to position [1378, 0]
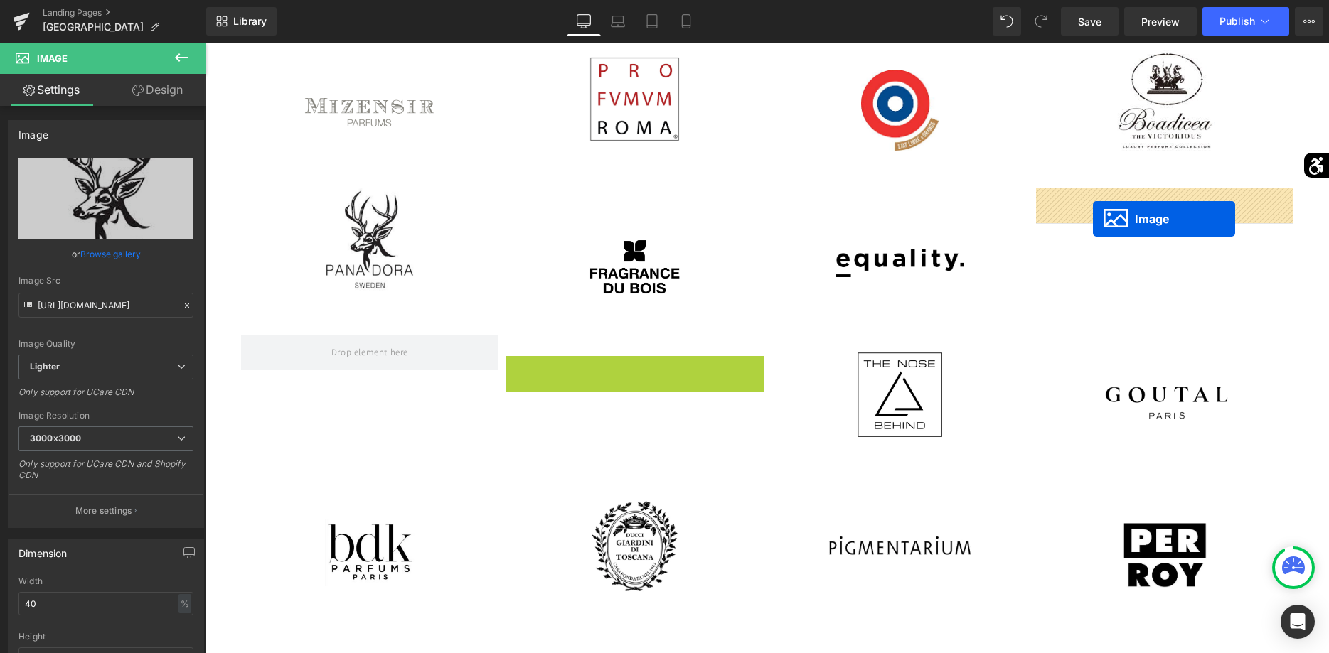
drag, startPoint x: 606, startPoint y: 387, endPoint x: 1098, endPoint y: 218, distance: 519.6
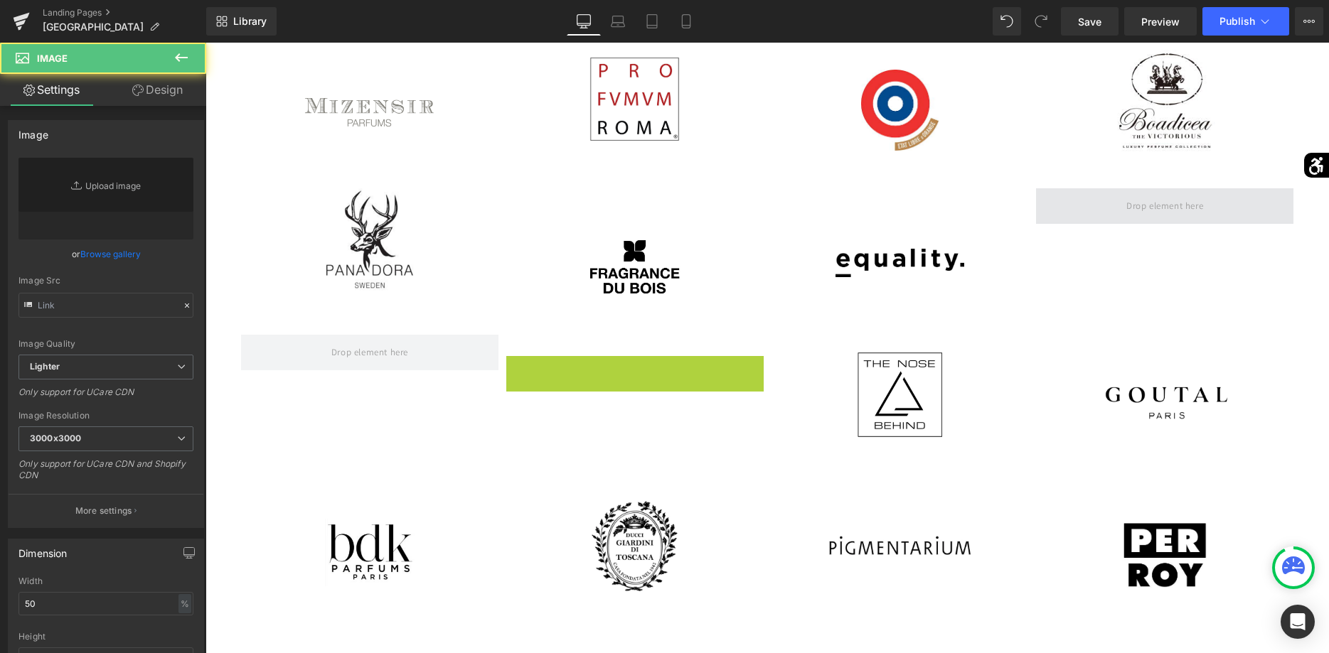
type input "https://ucarecdn.com/9ee645d1-382f-4553-a0da-b7da7028f5c3/-/format/auto/-/previ…"
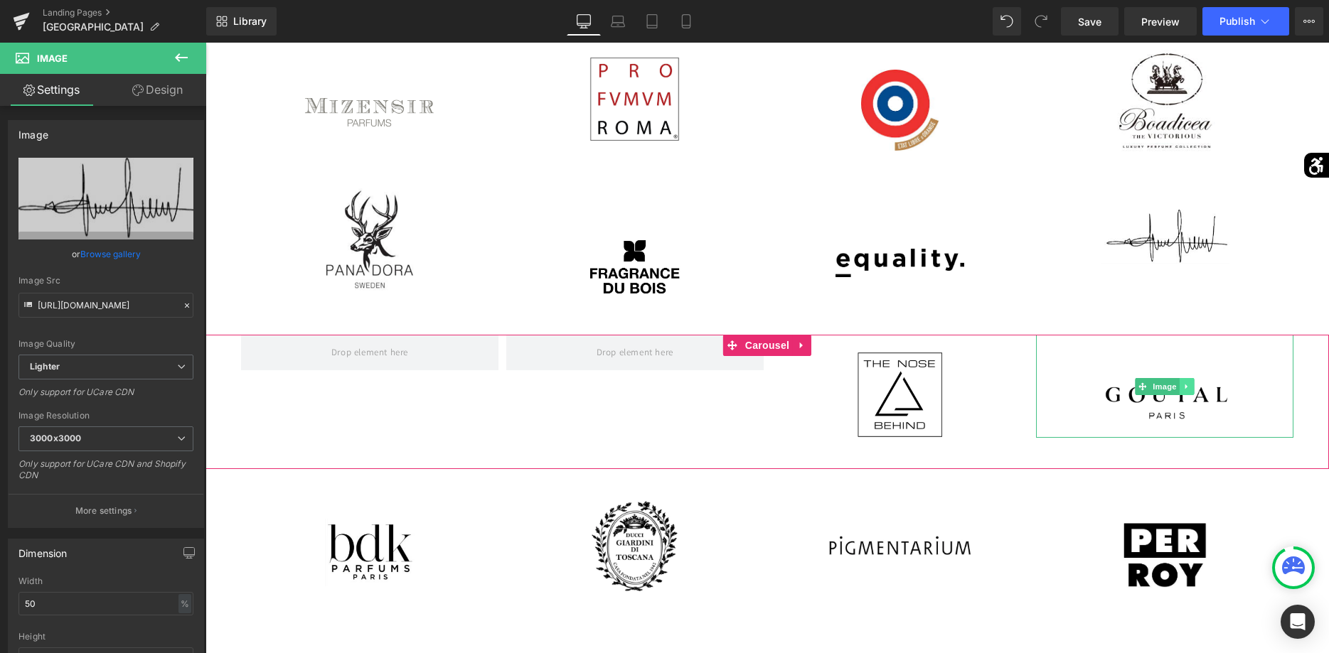
click at [1189, 390] on icon at bounding box center [1187, 387] width 8 height 9
click at [1189, 390] on link at bounding box center [1194, 386] width 15 height 17
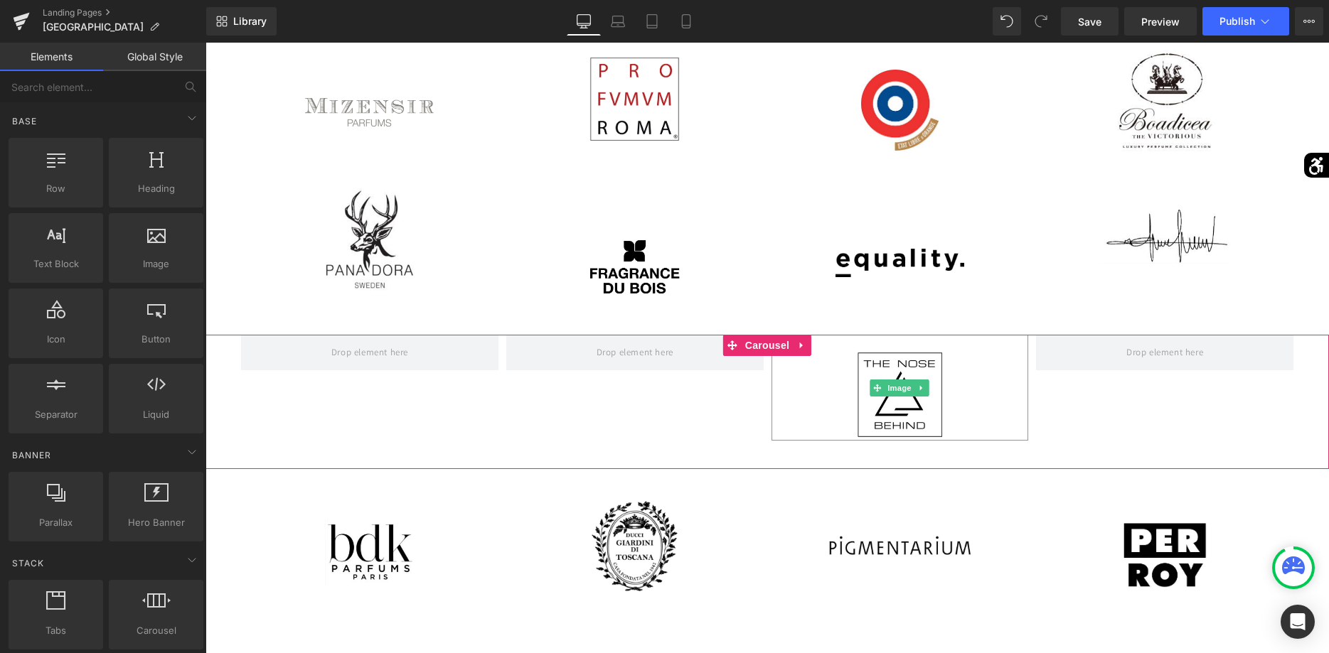
scroll to position [1523, 0]
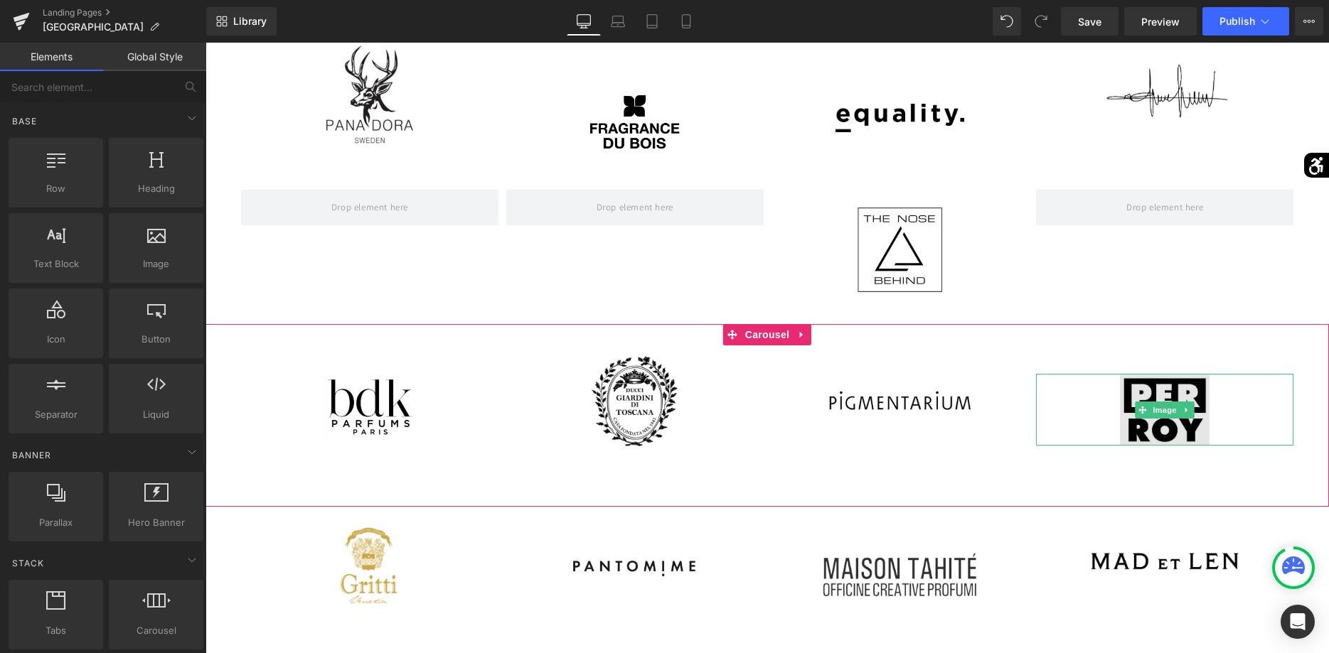
click at [1184, 419] on img at bounding box center [1165, 410] width 90 height 72
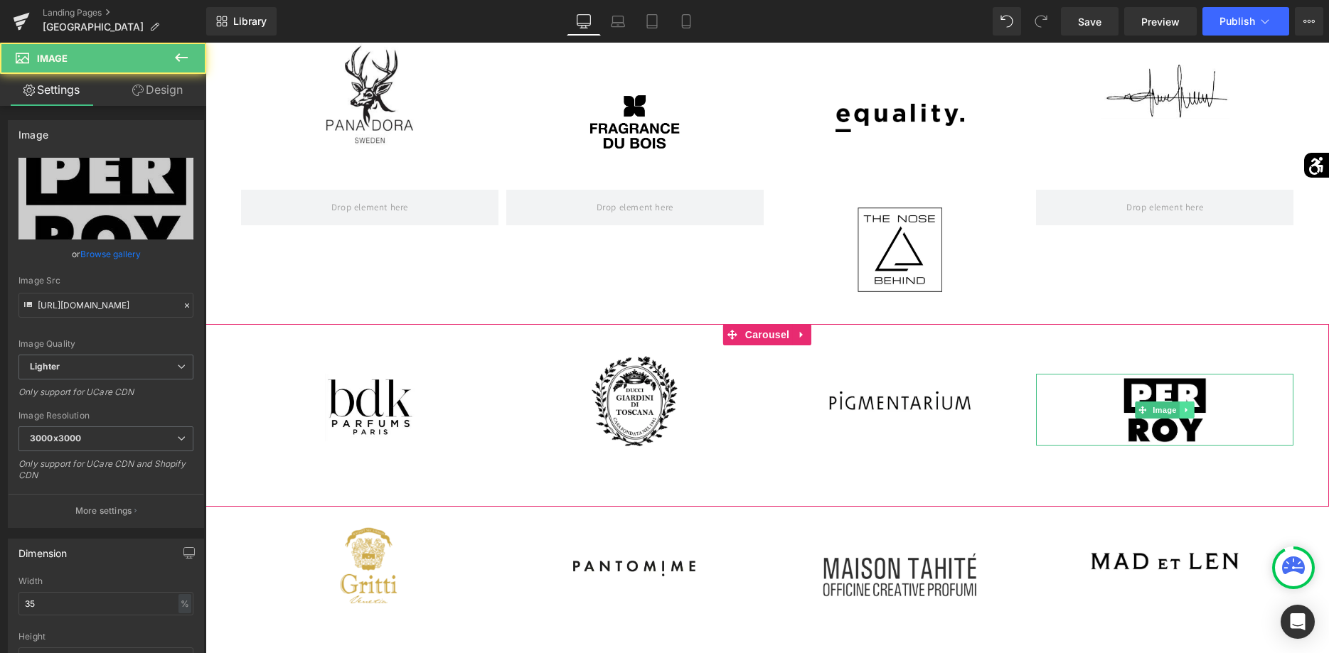
click at [1184, 415] on link at bounding box center [1187, 410] width 15 height 17
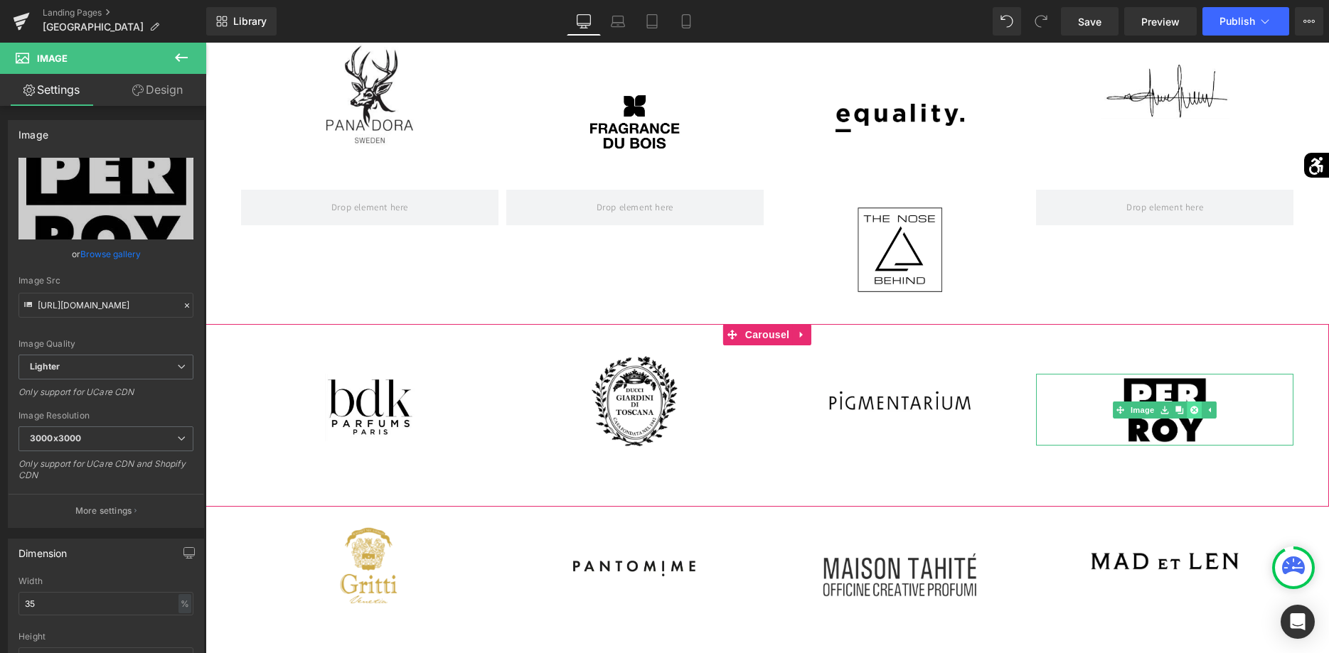
click at [1190, 413] on link at bounding box center [1194, 410] width 15 height 17
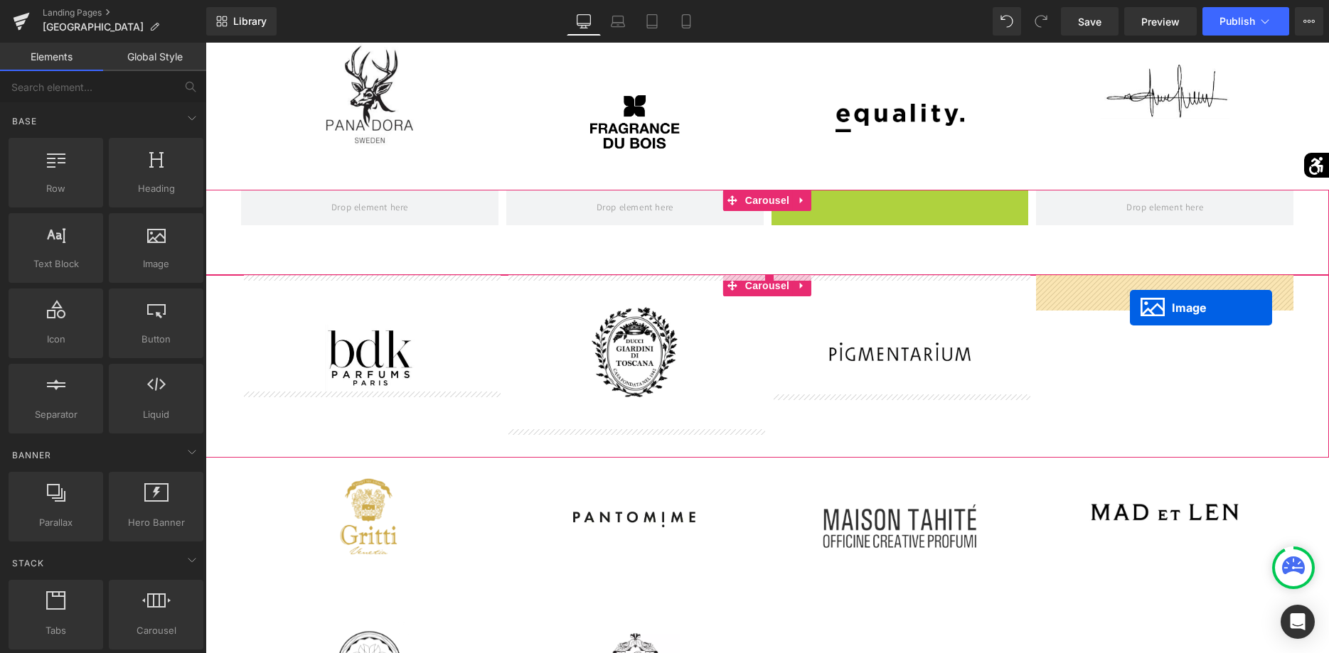
drag, startPoint x: 877, startPoint y: 247, endPoint x: 1130, endPoint y: 308, distance: 260.2
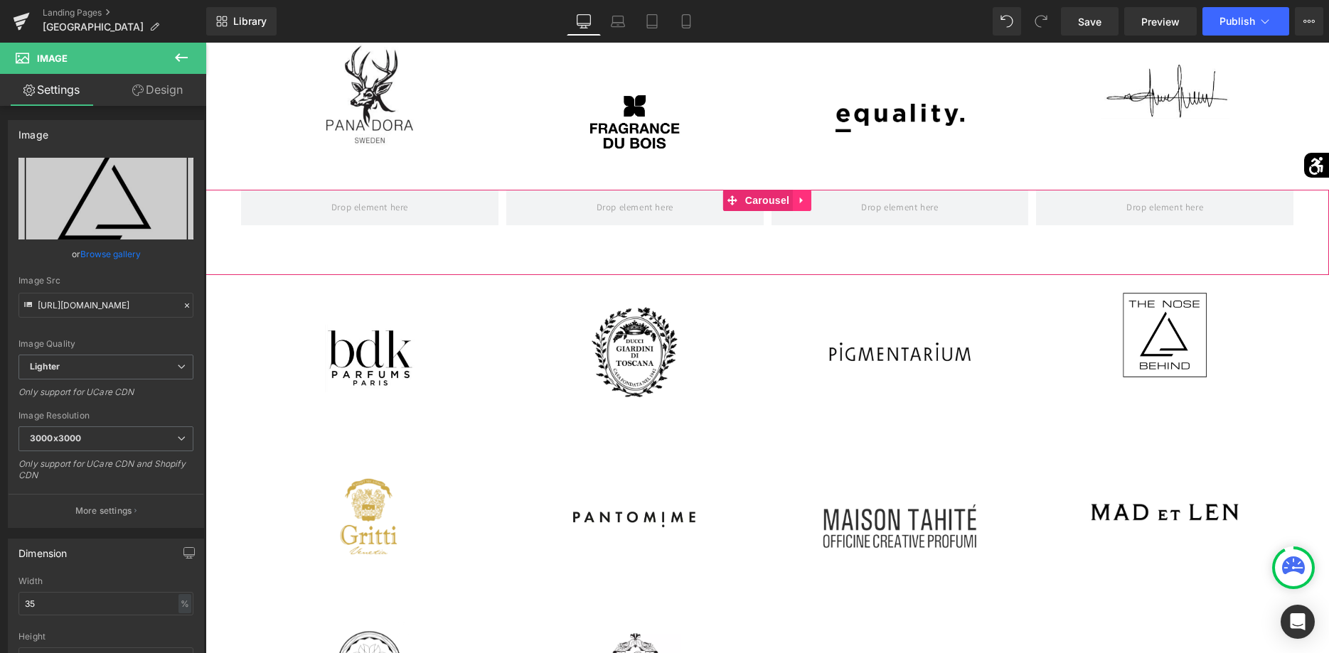
click at [807, 204] on link at bounding box center [802, 200] width 18 height 21
click at [816, 203] on link at bounding box center [811, 200] width 18 height 21
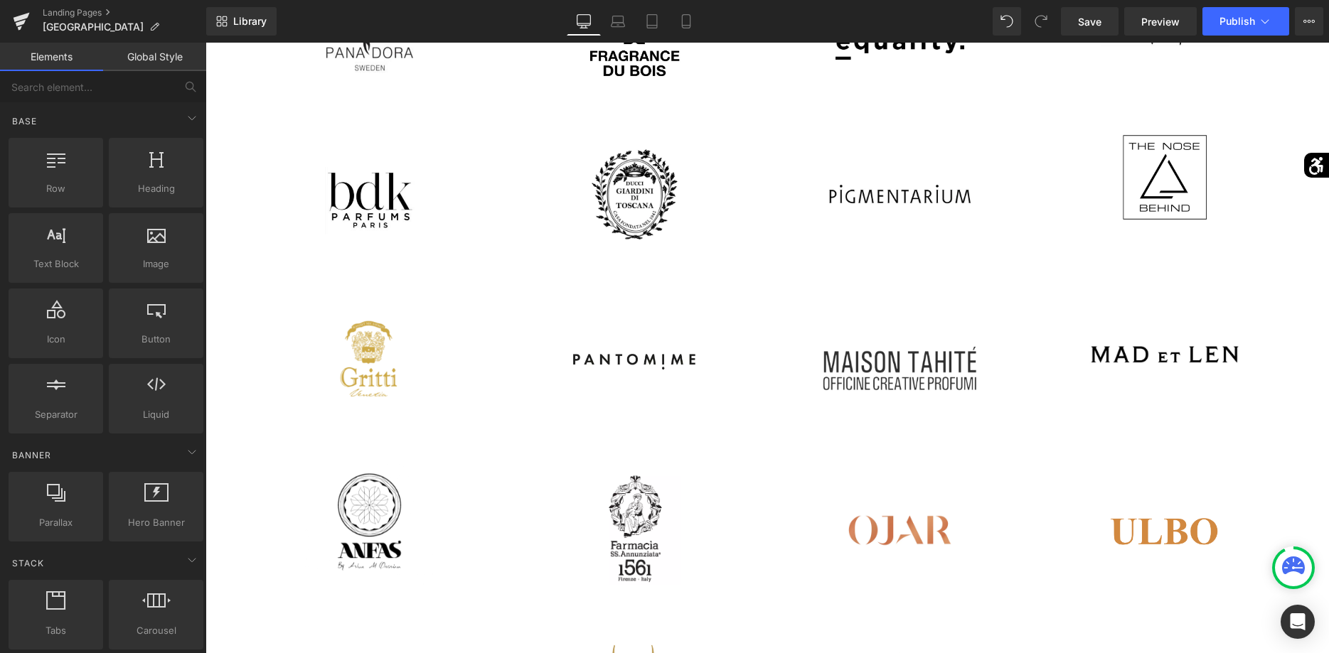
scroll to position [1668, 0]
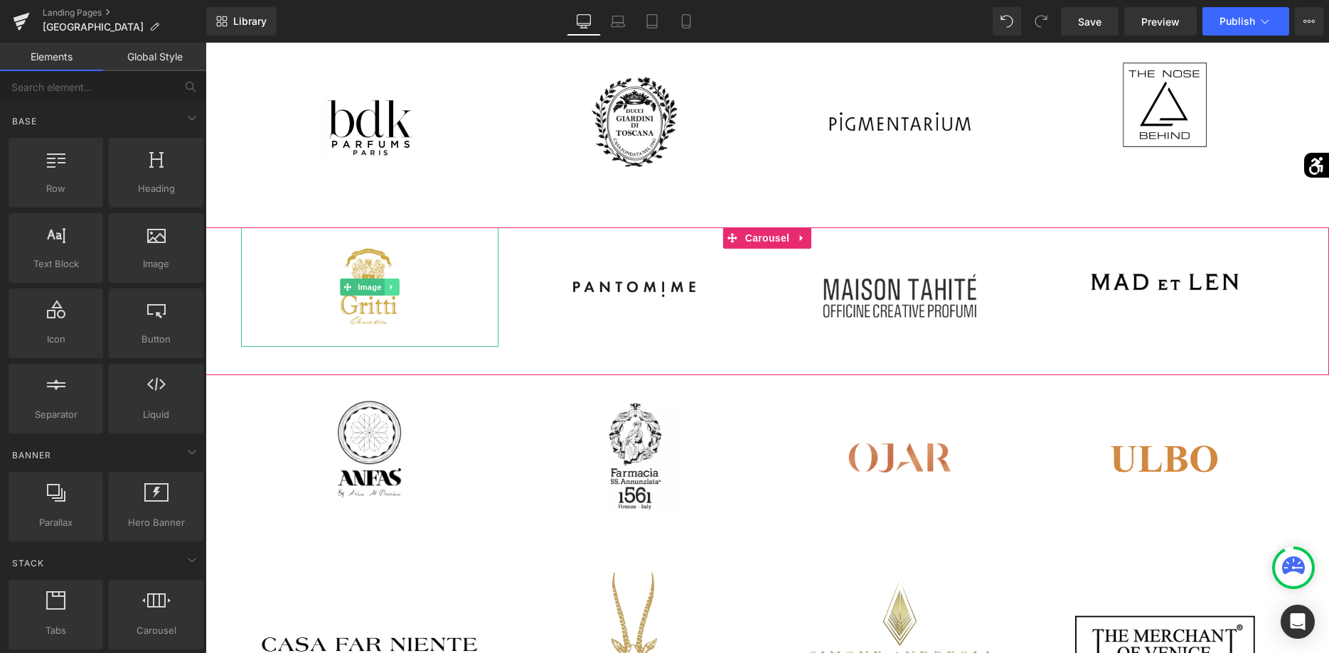
click at [392, 287] on icon at bounding box center [391, 287] width 2 height 5
click at [398, 289] on icon at bounding box center [399, 287] width 8 height 9
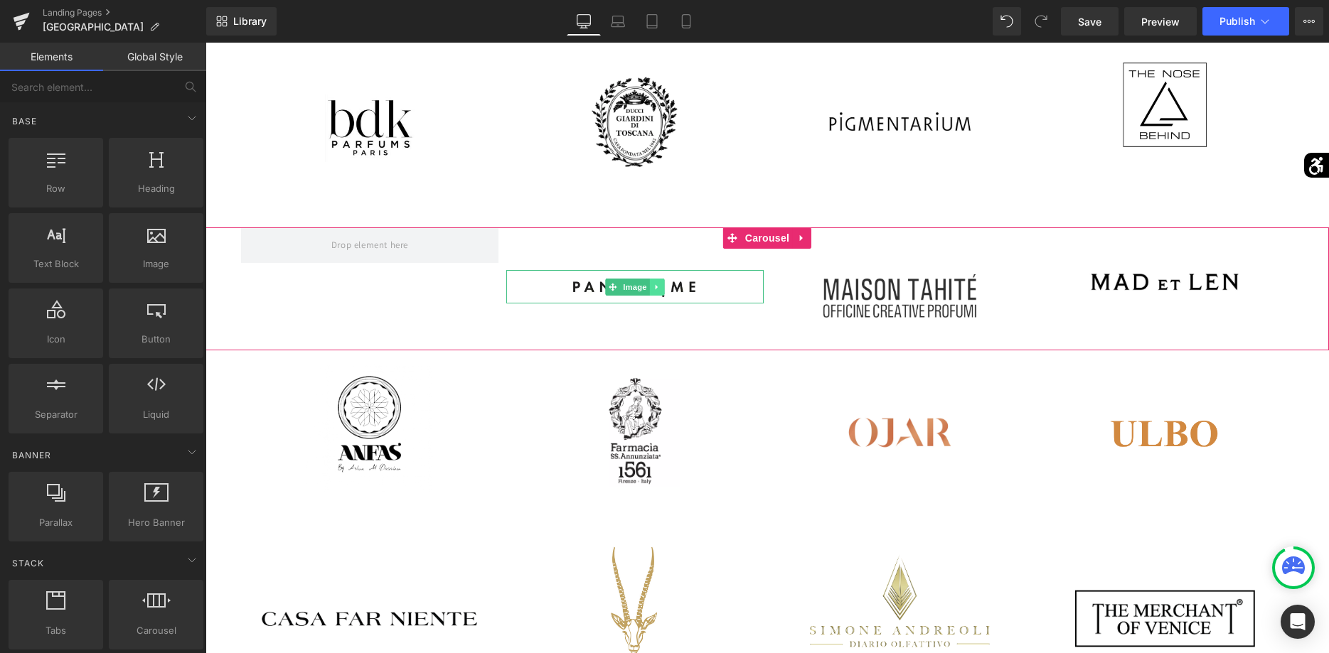
click at [653, 287] on icon at bounding box center [657, 287] width 8 height 9
click at [663, 287] on icon at bounding box center [665, 287] width 8 height 8
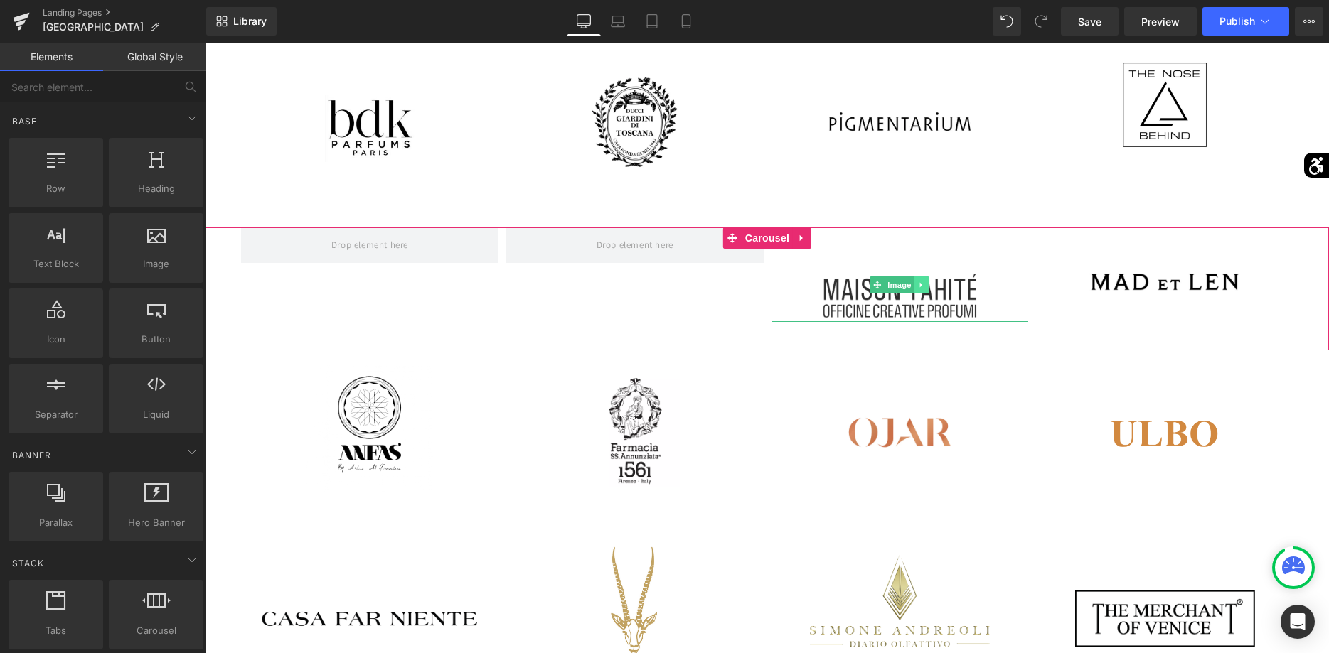
click at [921, 287] on icon at bounding box center [922, 285] width 8 height 9
click at [927, 285] on icon at bounding box center [929, 286] width 8 height 8
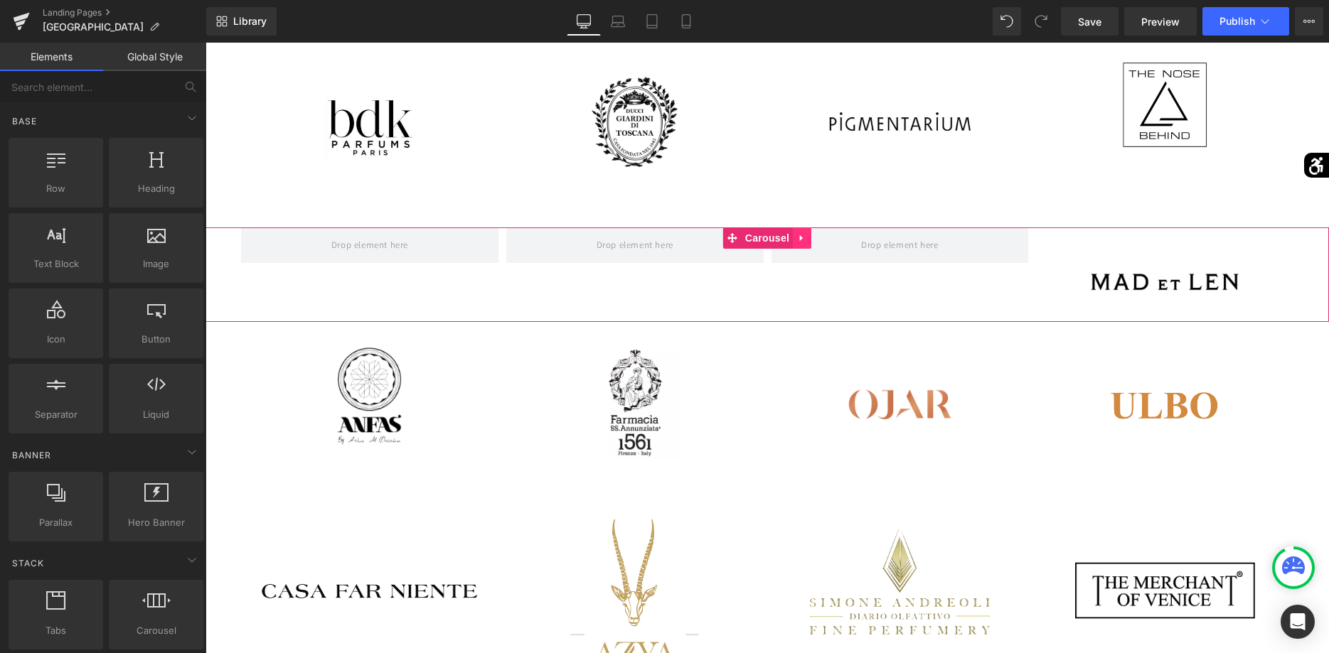
click at [803, 237] on icon at bounding box center [802, 238] width 10 height 11
click at [807, 242] on icon at bounding box center [811, 238] width 10 height 11
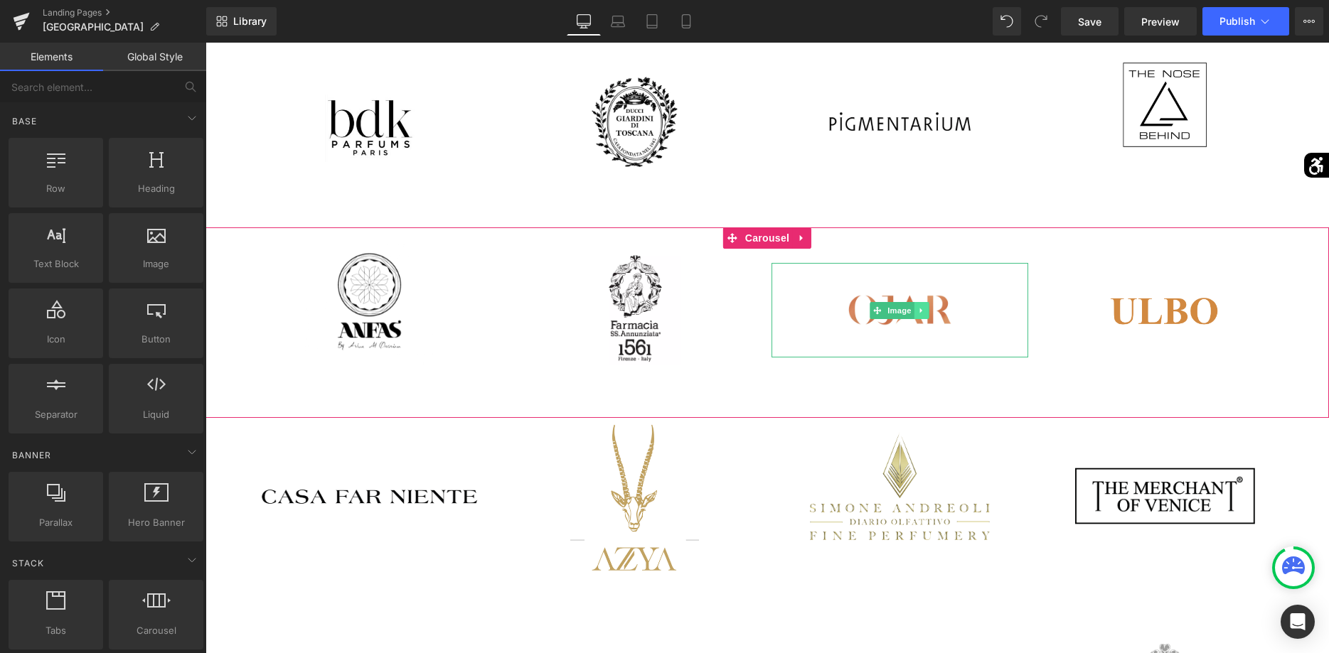
click at [917, 307] on link at bounding box center [921, 310] width 15 height 17
click at [928, 313] on icon at bounding box center [929, 310] width 8 height 8
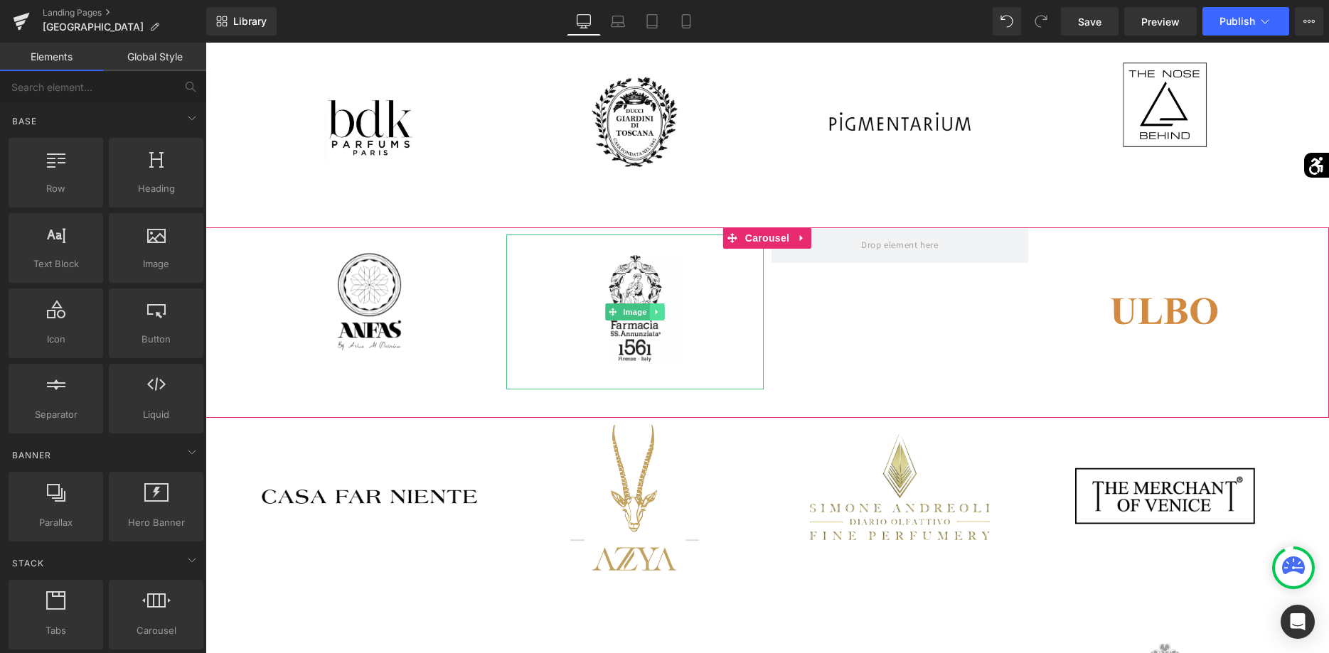
click at [655, 319] on link at bounding box center [656, 312] width 15 height 17
click at [667, 314] on icon at bounding box center [665, 312] width 8 height 8
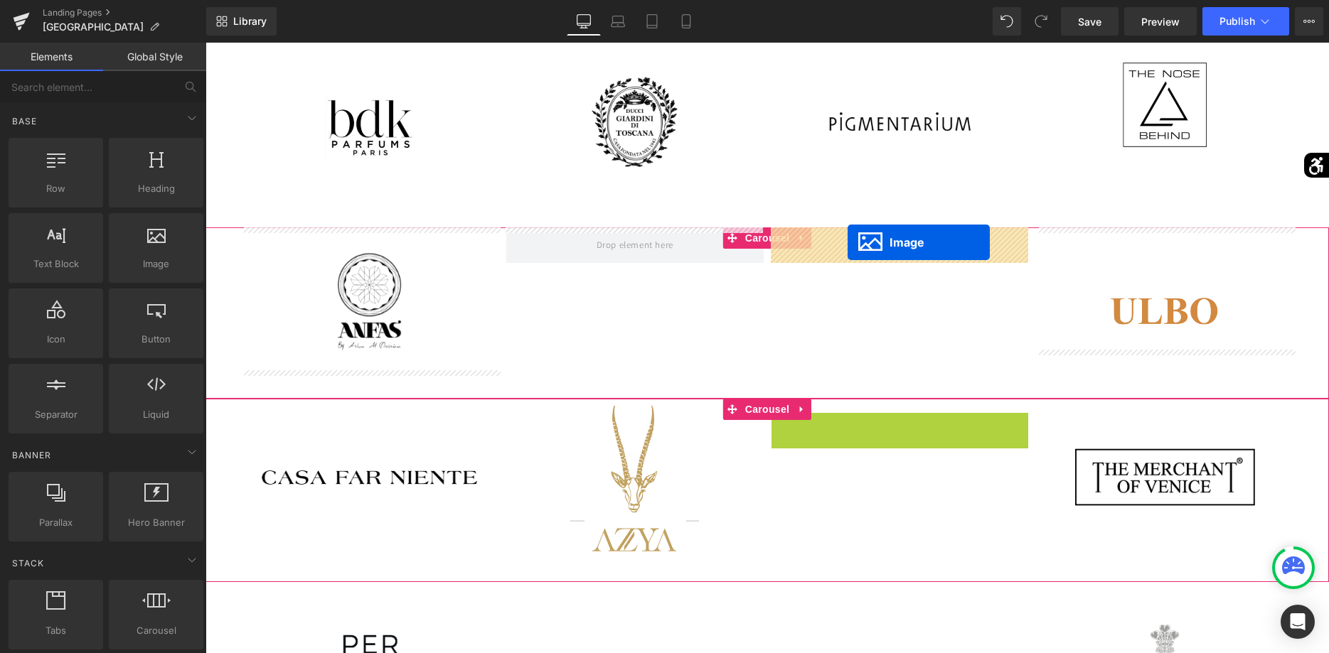
drag, startPoint x: 879, startPoint y: 470, endPoint x: 847, endPoint y: 242, distance: 229.7
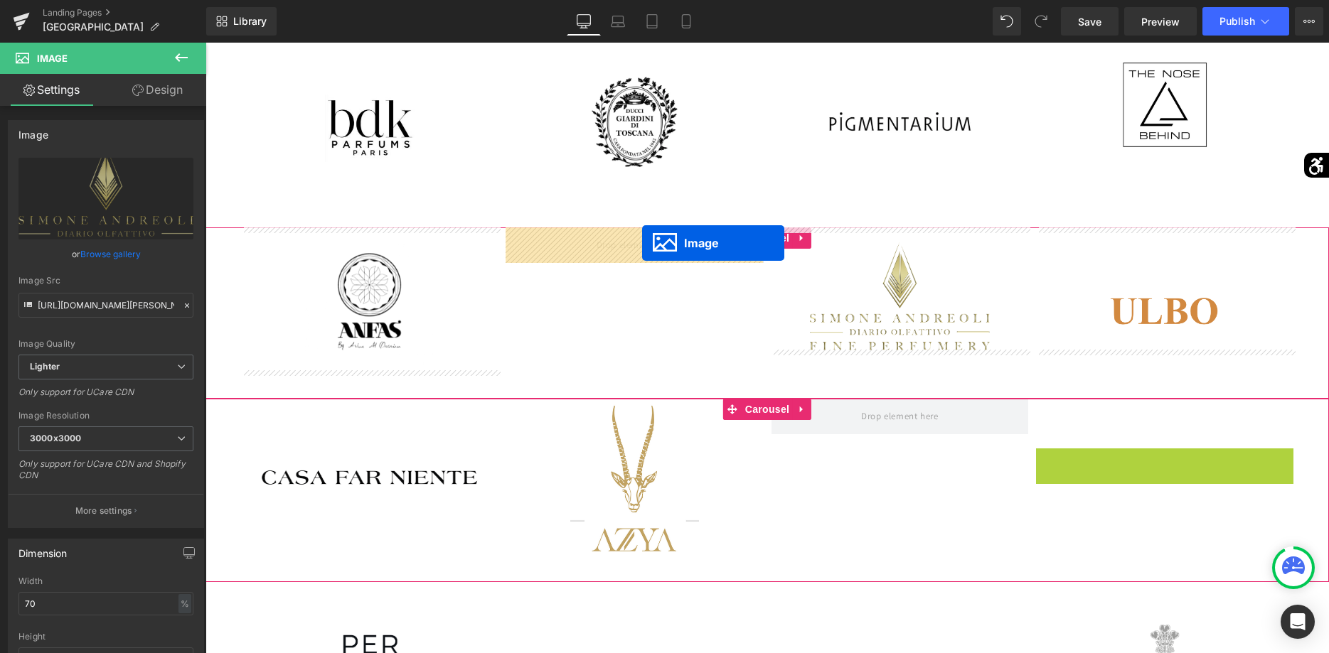
drag, startPoint x: 1143, startPoint y: 478, endPoint x: 642, endPoint y: 243, distance: 553.7
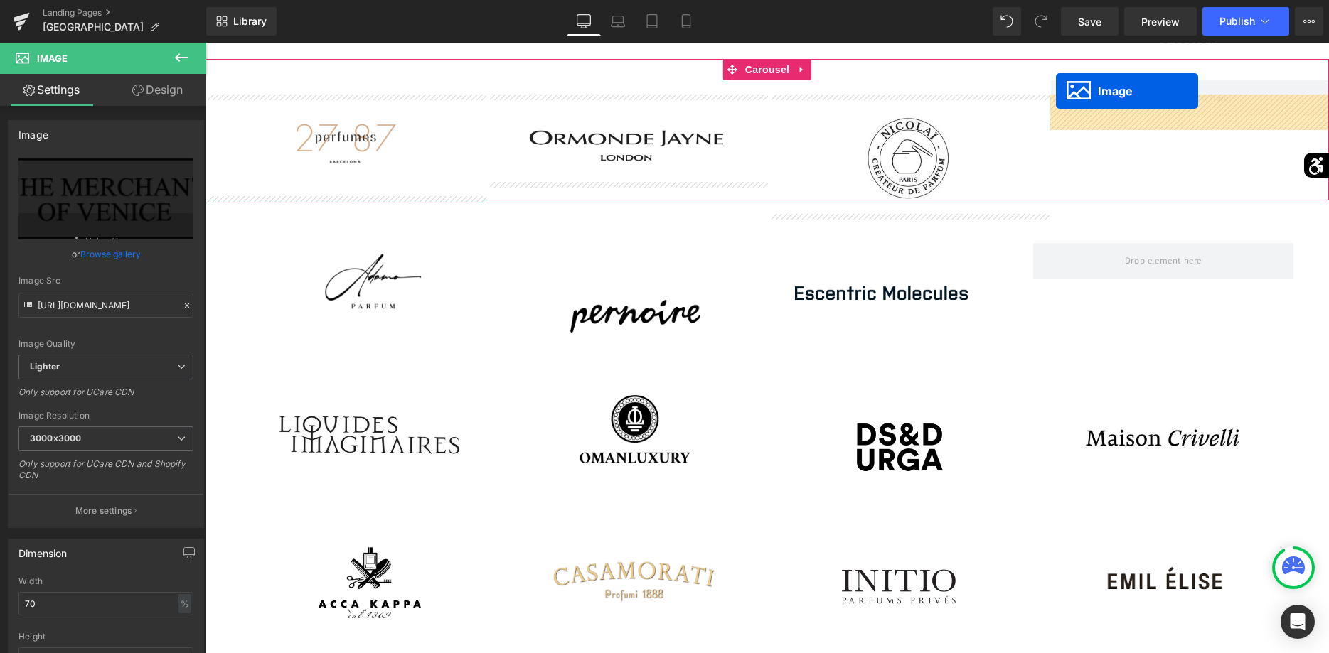
scroll to position [289, 0]
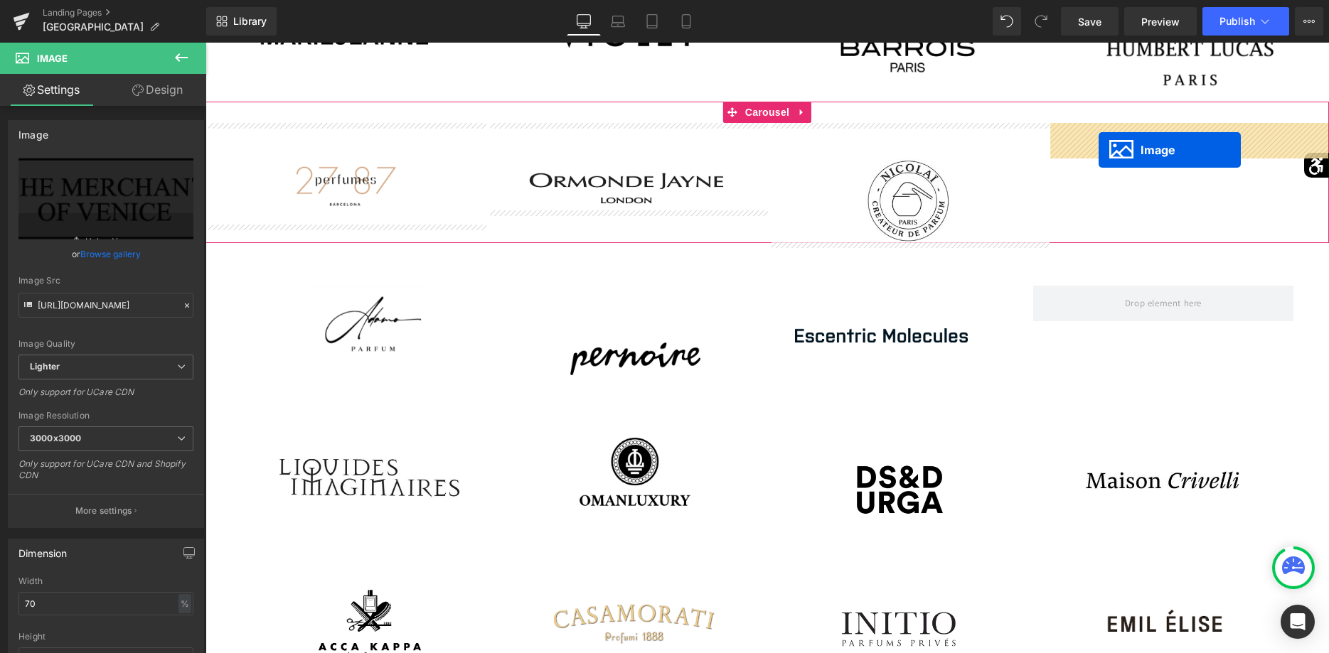
drag, startPoint x: 348, startPoint y: 474, endPoint x: 1098, endPoint y: 150, distance: 817.5
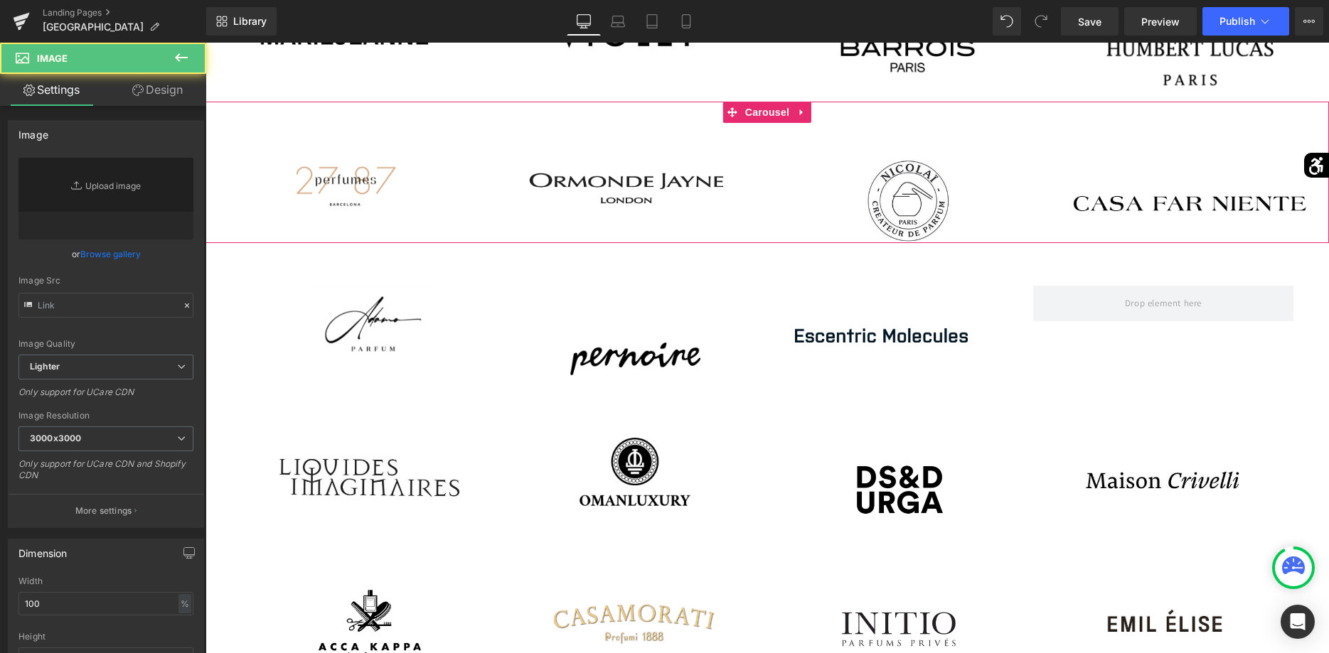
type input "https://ucarecdn.com/cfebc8d1-4114-4d00-a2a3-43e00143719d/-/format/auto/-/previ…"
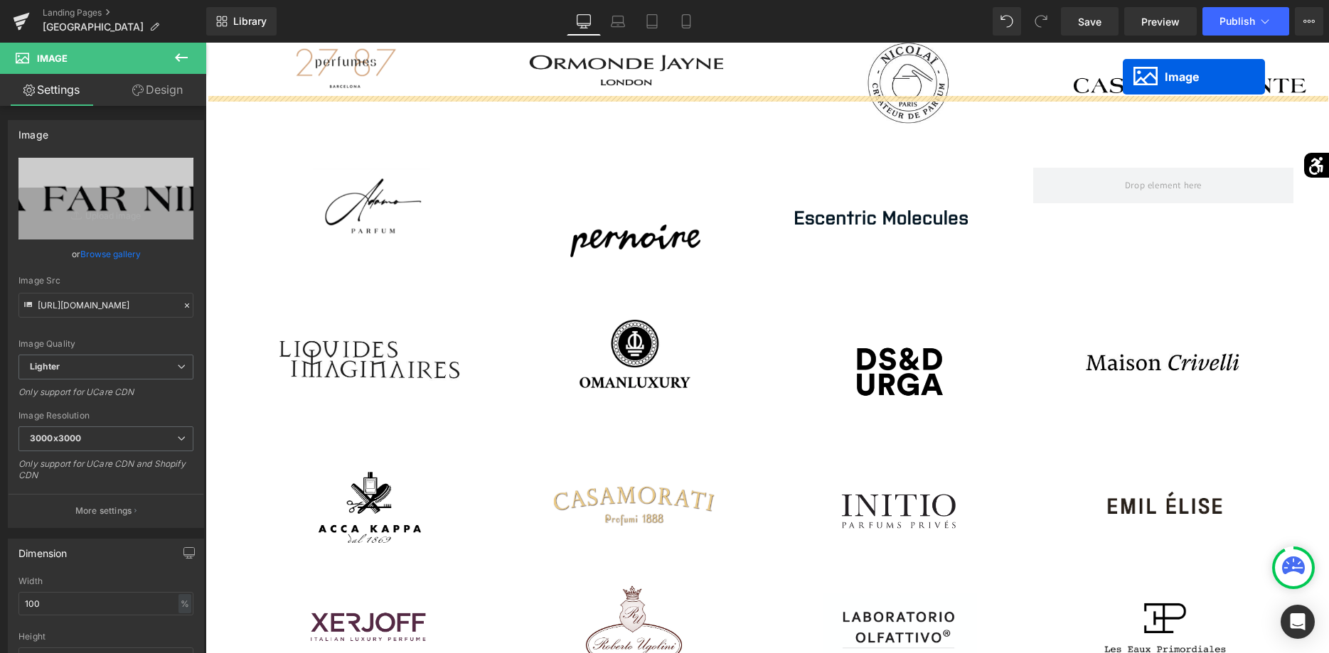
scroll to position [321, 0]
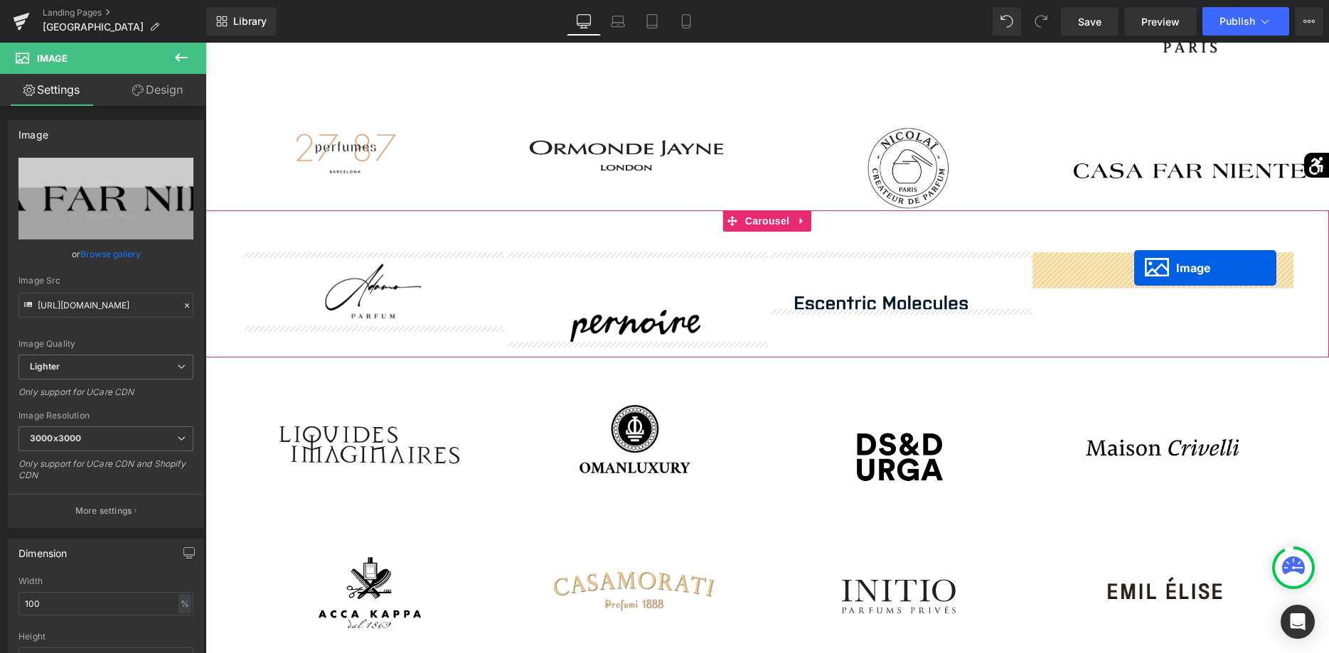
drag, startPoint x: 346, startPoint y: 631, endPoint x: 1134, endPoint y: 267, distance: 868.5
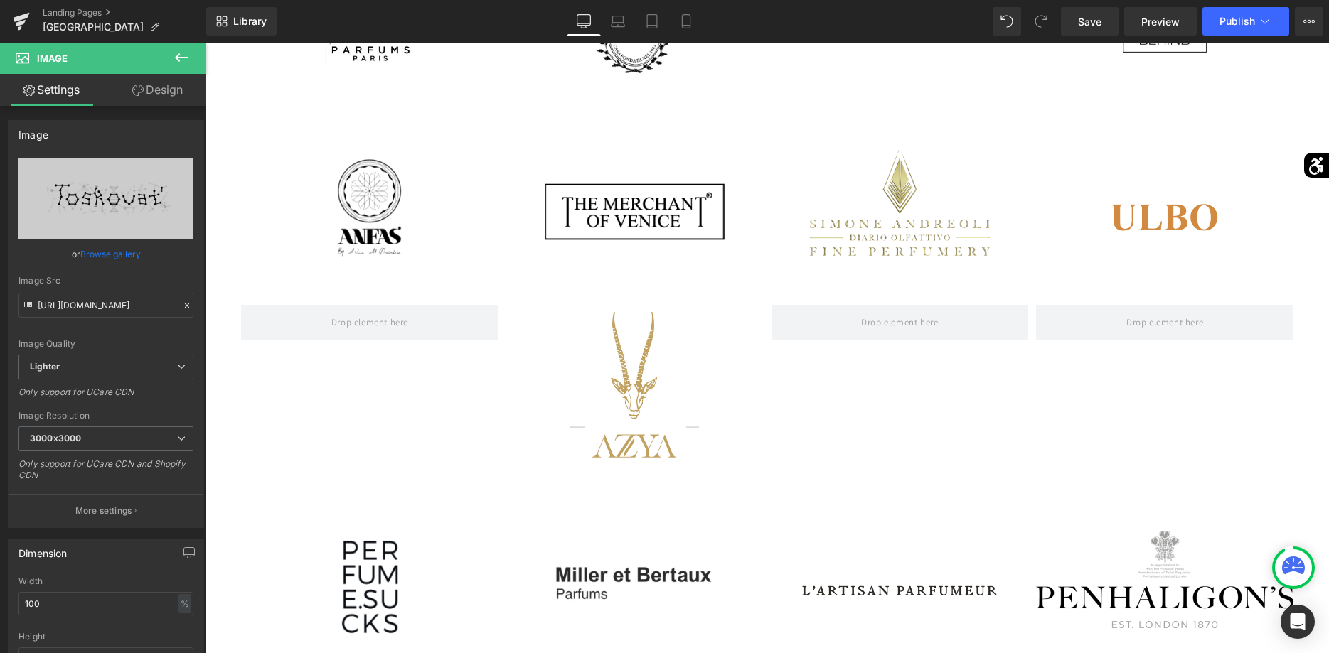
scroll to position [1917, 0]
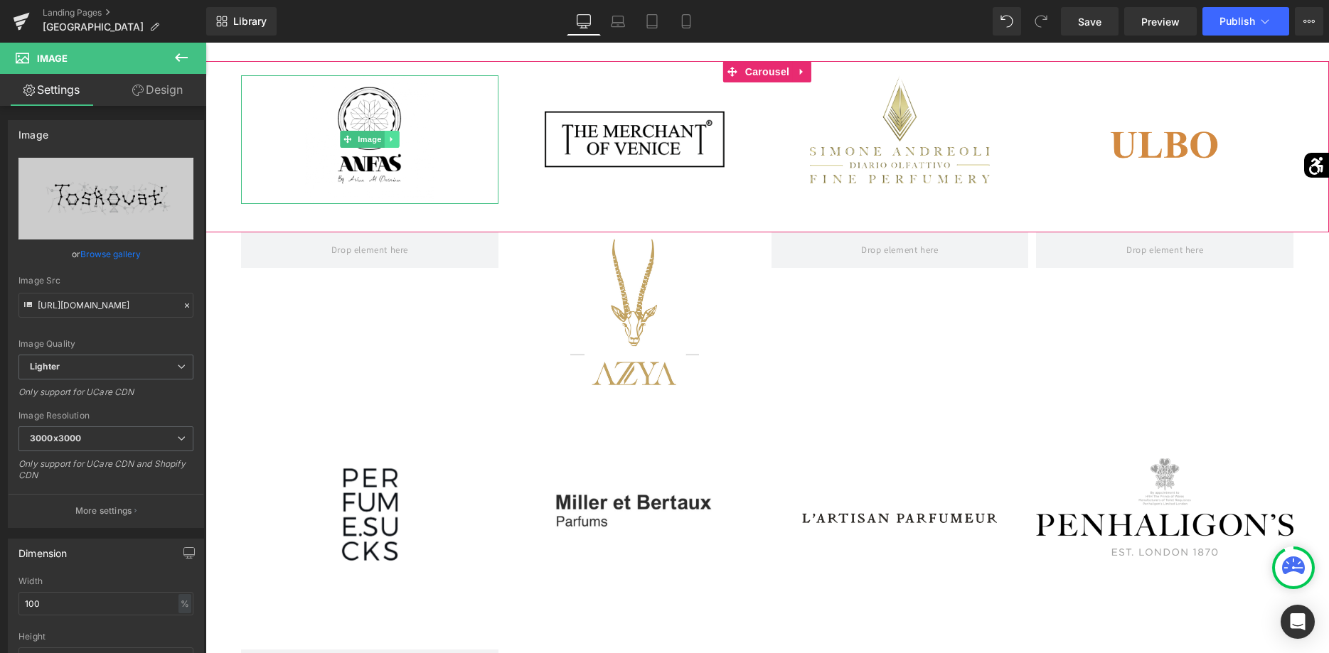
click at [390, 135] on link at bounding box center [392, 139] width 15 height 17
click at [397, 141] on icon at bounding box center [399, 140] width 8 height 8
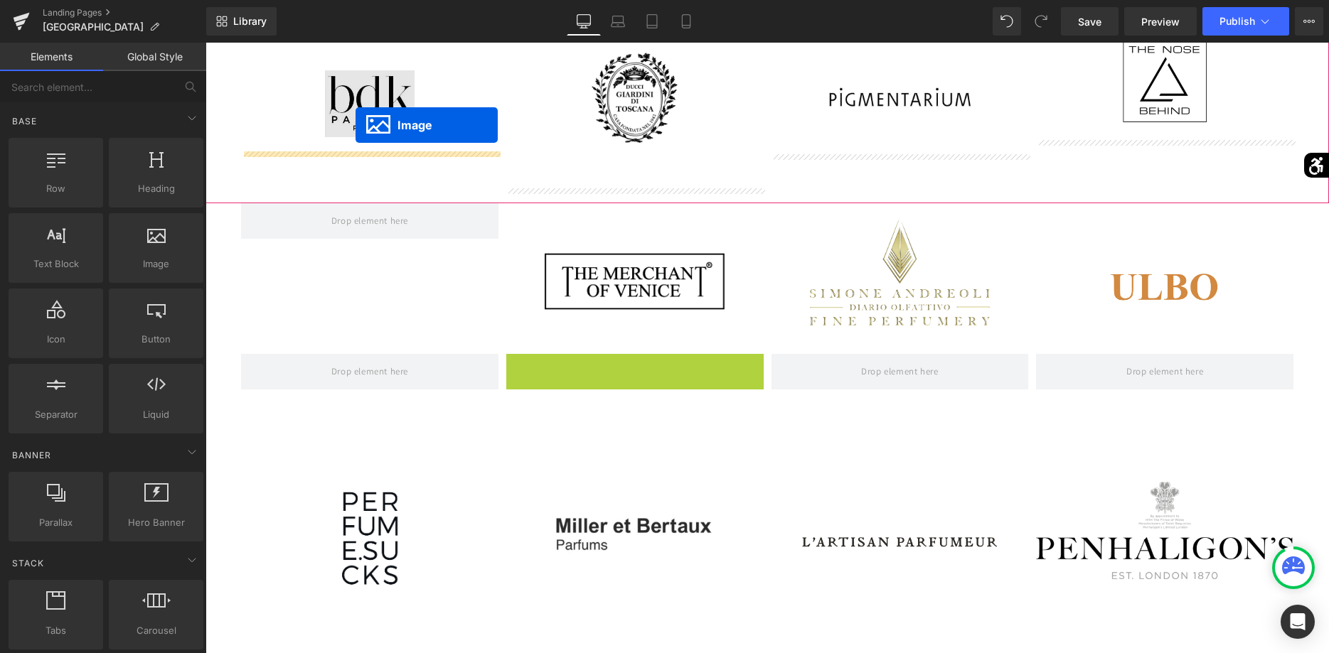
scroll to position [1760, 0]
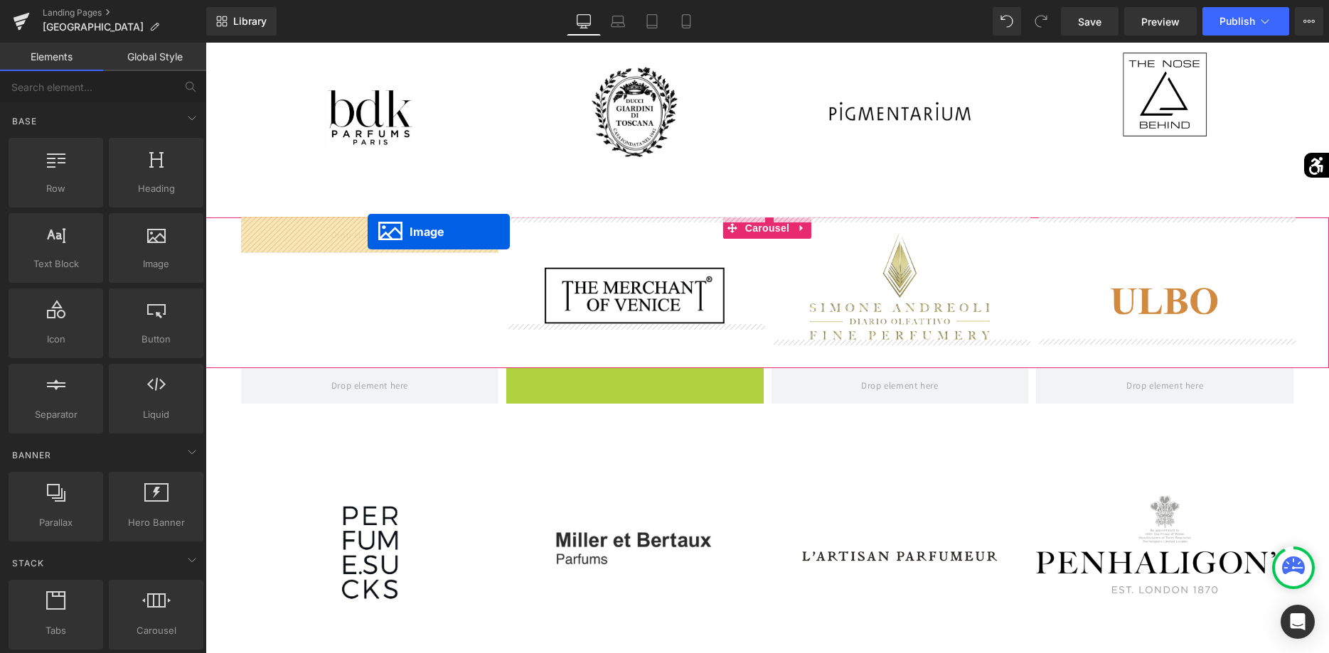
drag, startPoint x: 615, startPoint y: 288, endPoint x: 368, endPoint y: 234, distance: 252.6
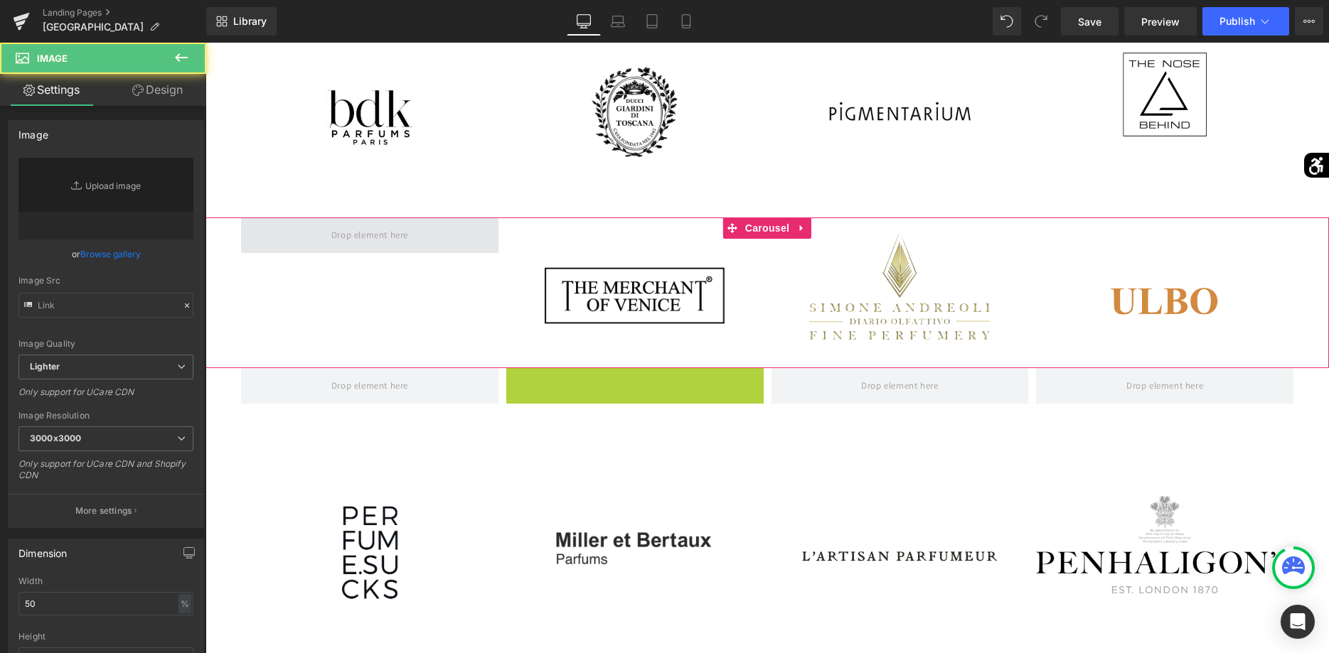
type input "https://ucarecdn.com/934adafb-d7a0-4f9b-89ac-61ed77e0fb65/-/format/auto/-/previ…"
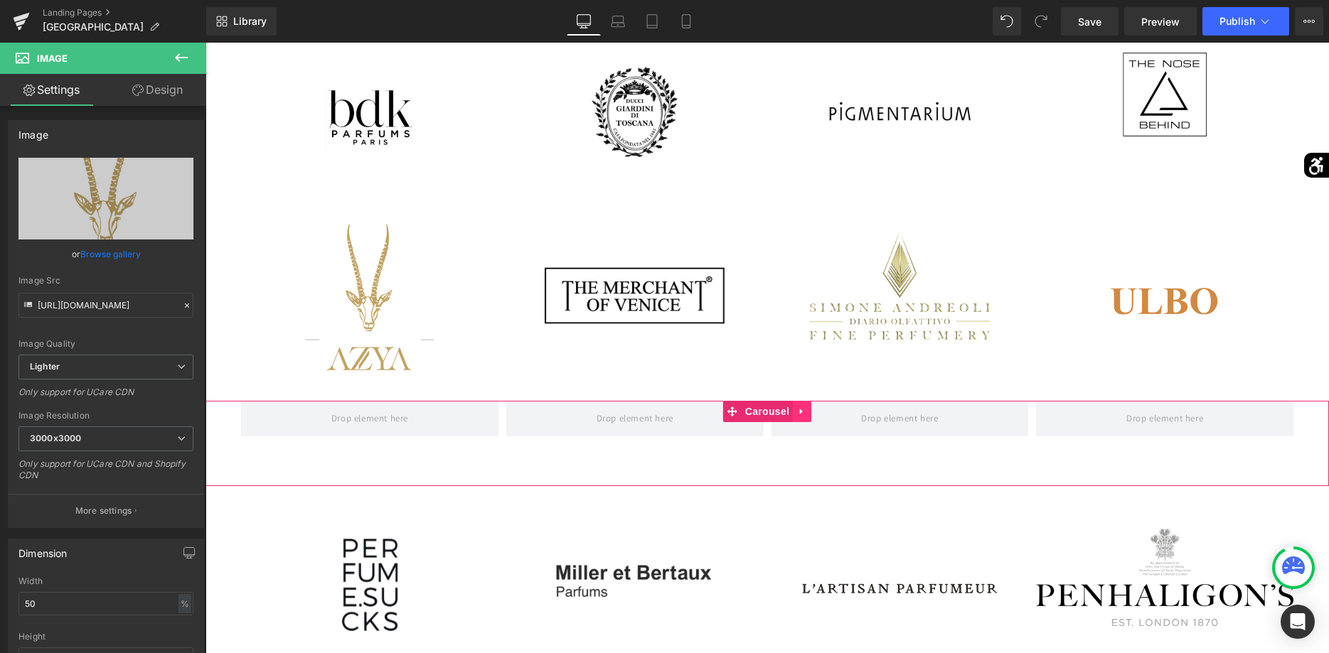
click at [803, 415] on icon at bounding box center [802, 411] width 10 height 11
click at [806, 414] on link at bounding box center [811, 411] width 18 height 21
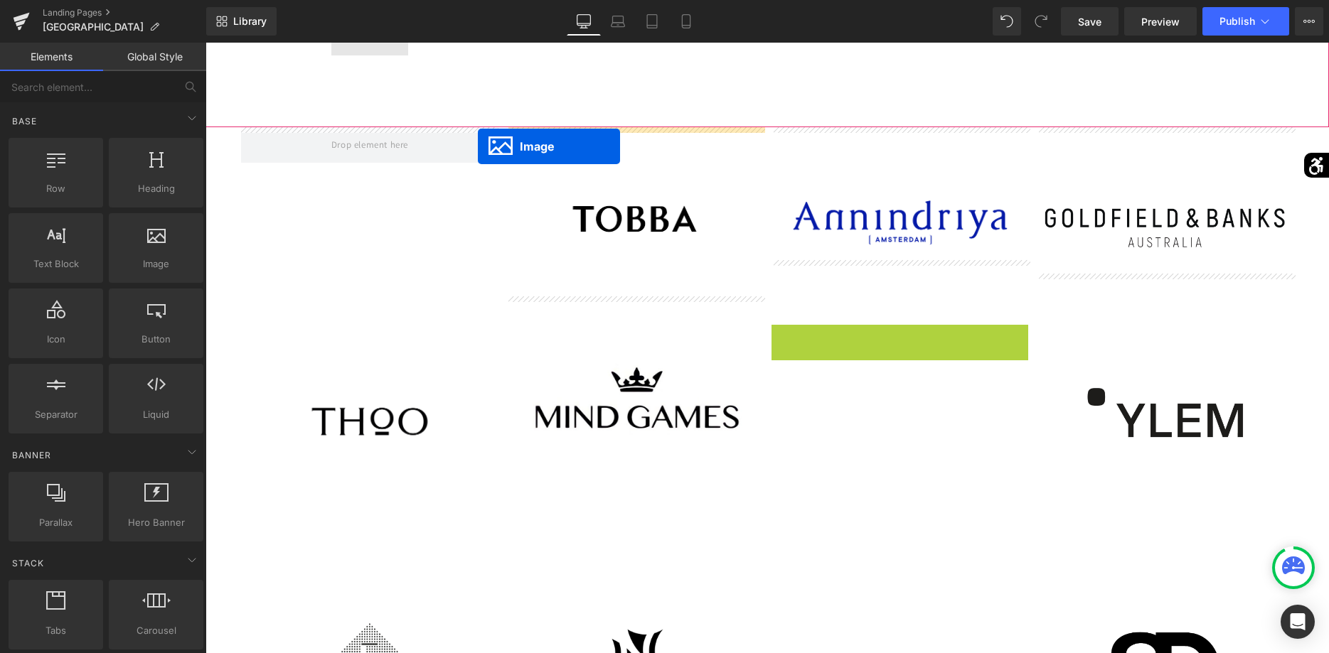
scroll to position [2140, 0]
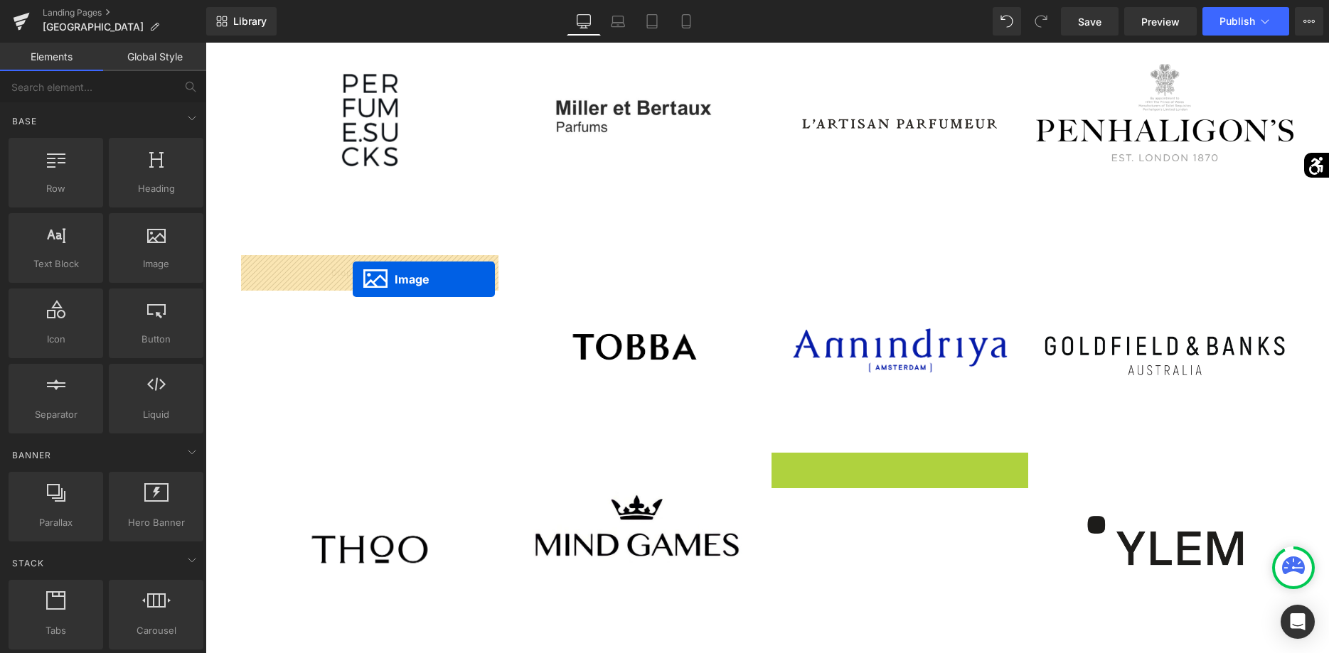
drag, startPoint x: 877, startPoint y: 432, endPoint x: 353, endPoint y: 279, distance: 545.8
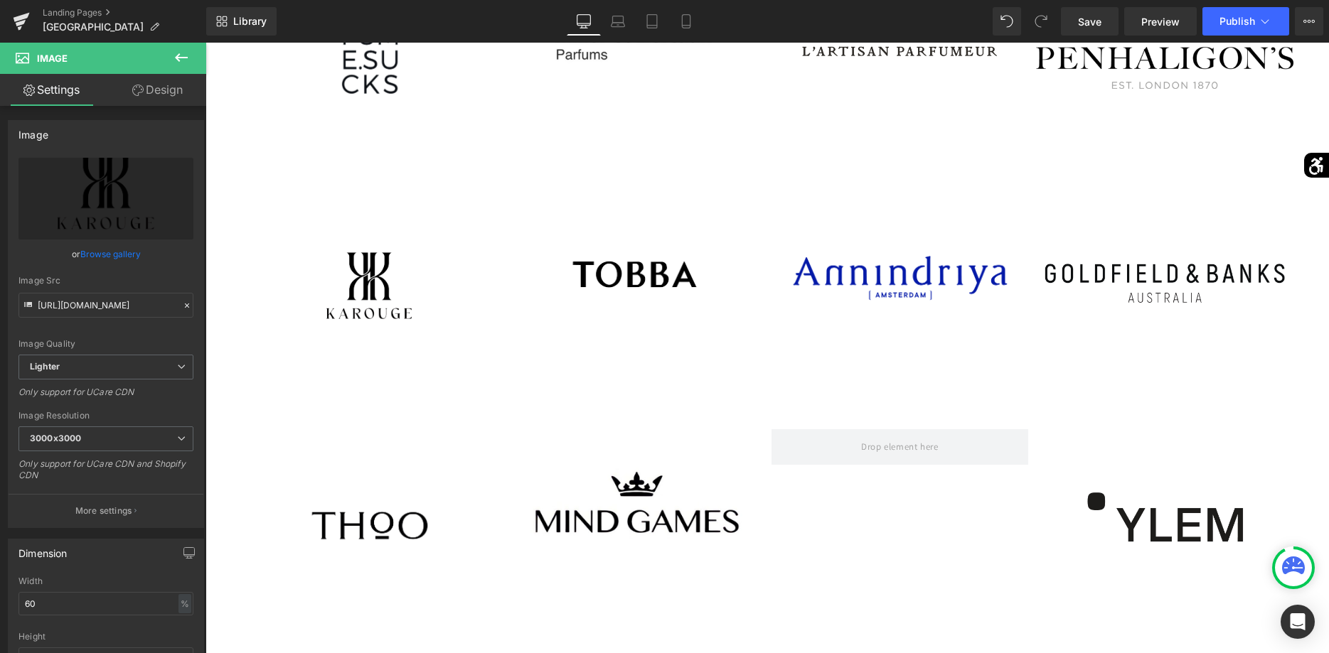
scroll to position [2358, 0]
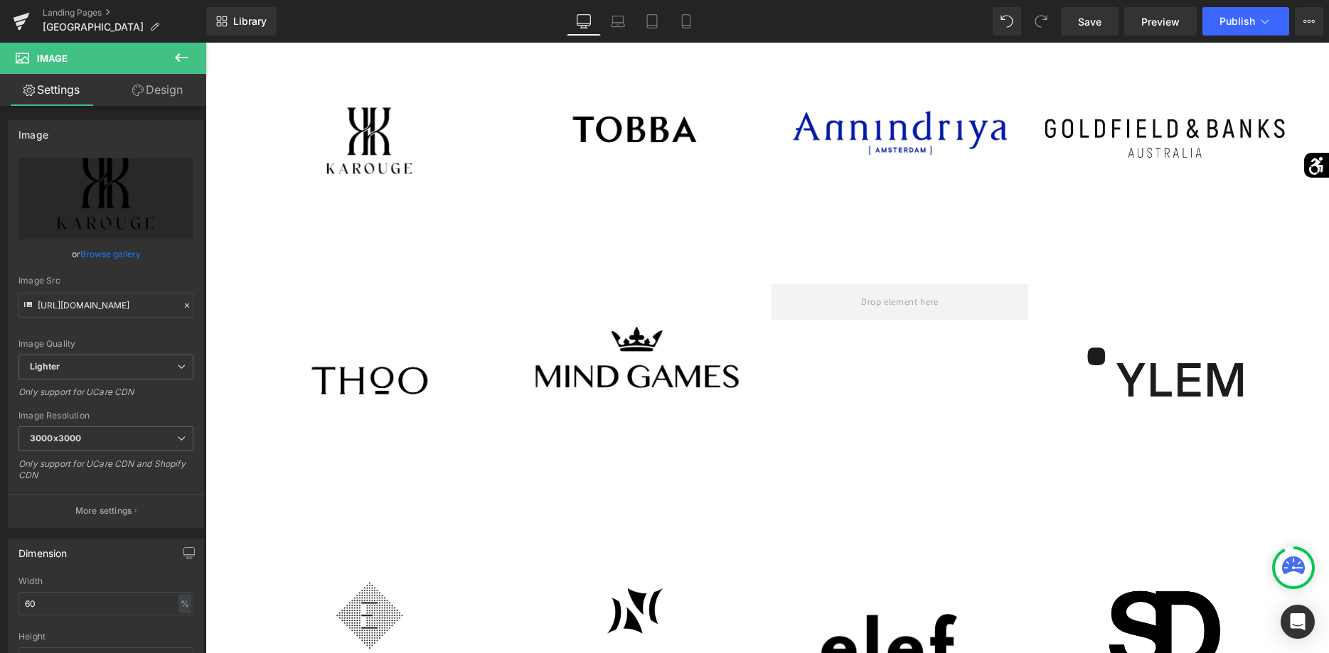
click at [390, 372] on img at bounding box center [369, 380] width 257 height 193
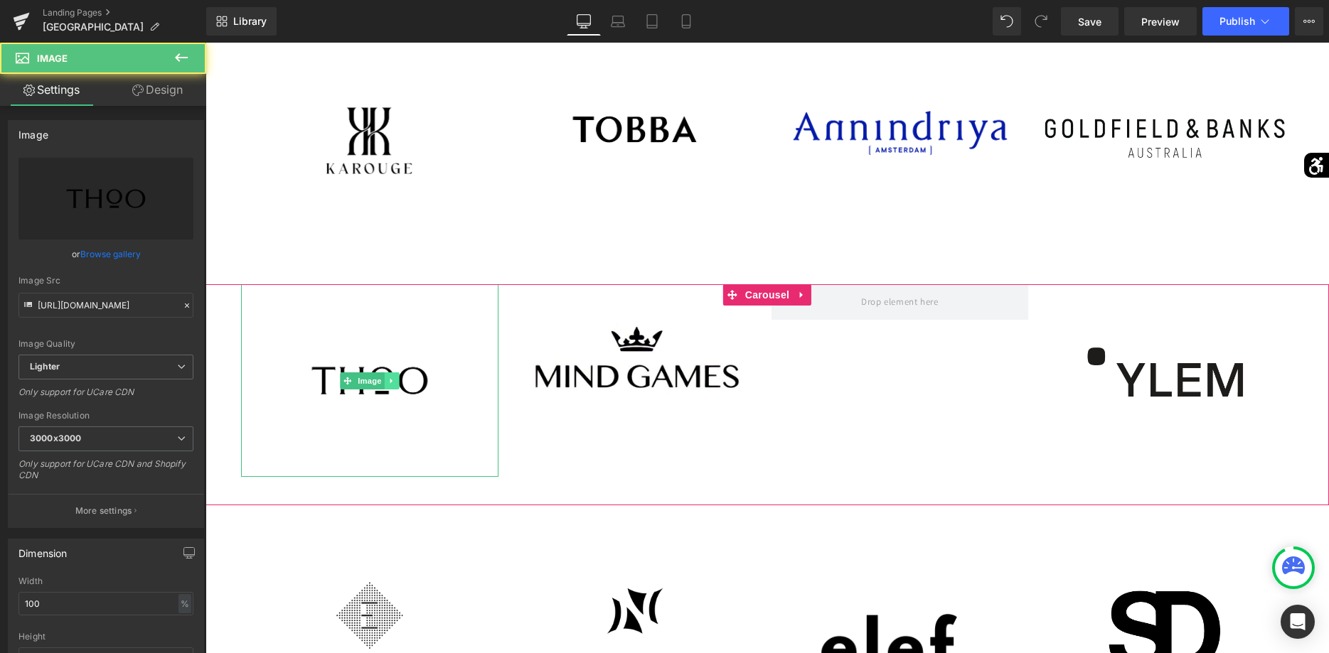
click at [396, 380] on link at bounding box center [392, 381] width 15 height 17
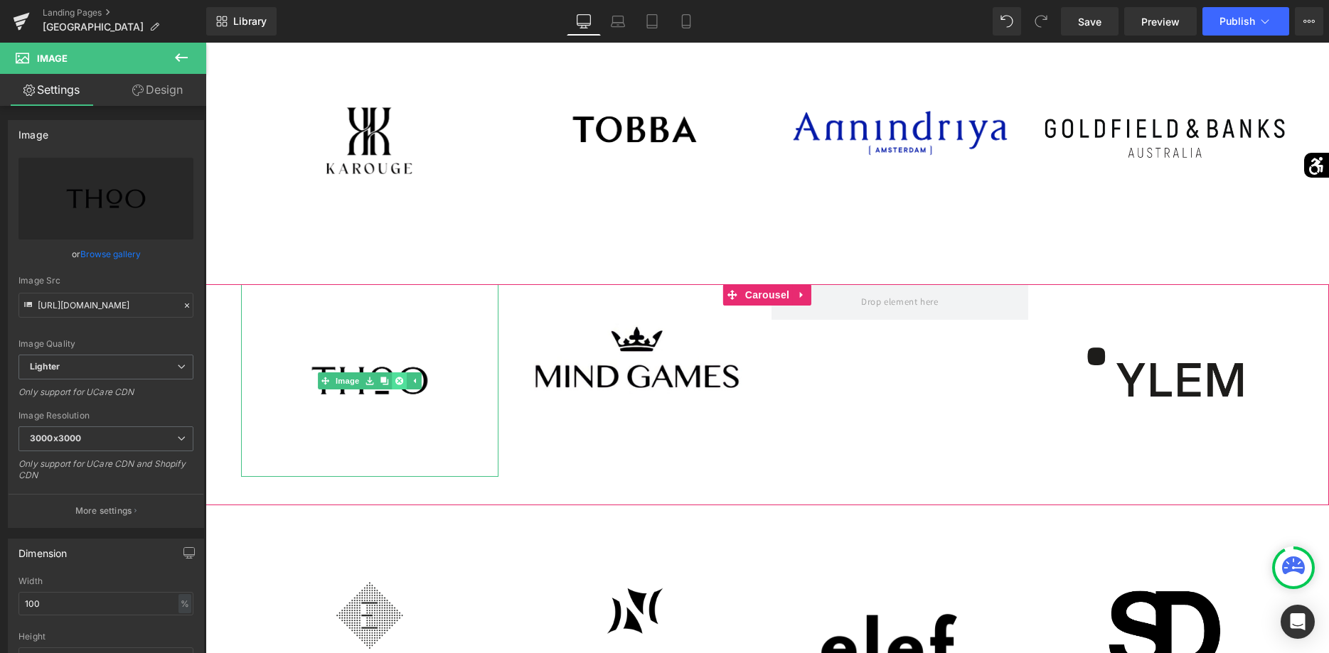
click at [400, 380] on icon at bounding box center [399, 381] width 8 height 8
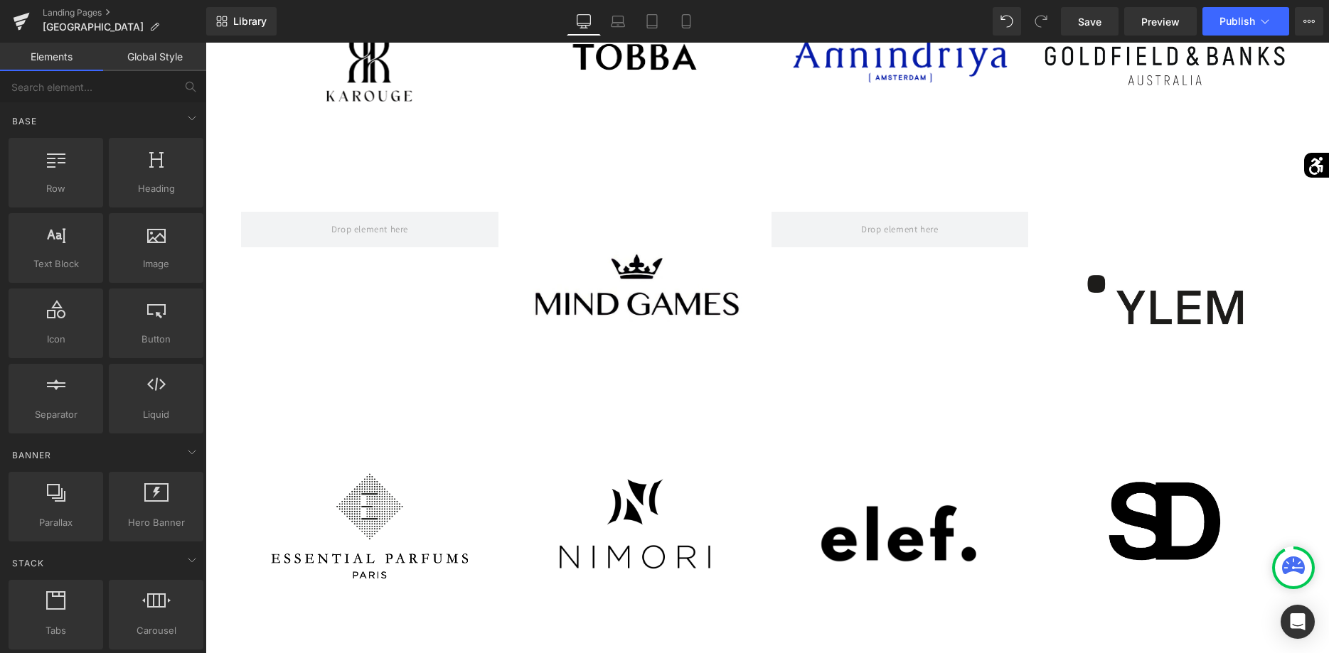
scroll to position [2503, 0]
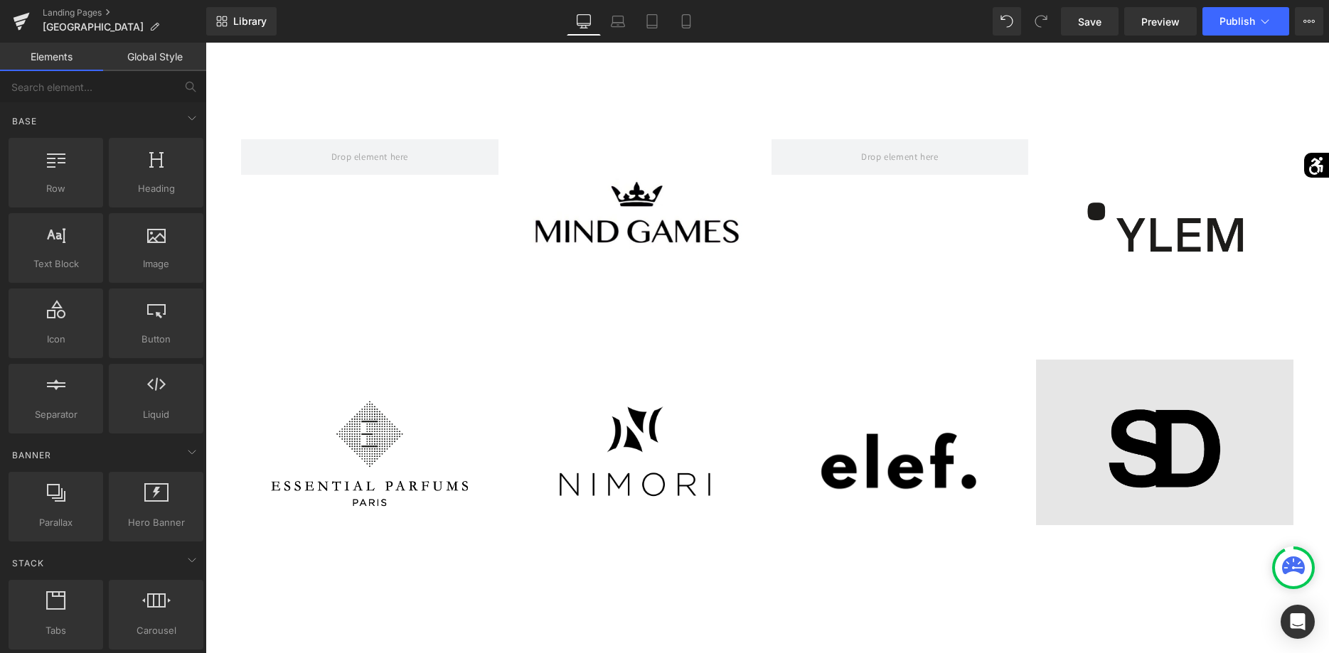
click at [1150, 434] on img at bounding box center [1164, 425] width 257 height 202
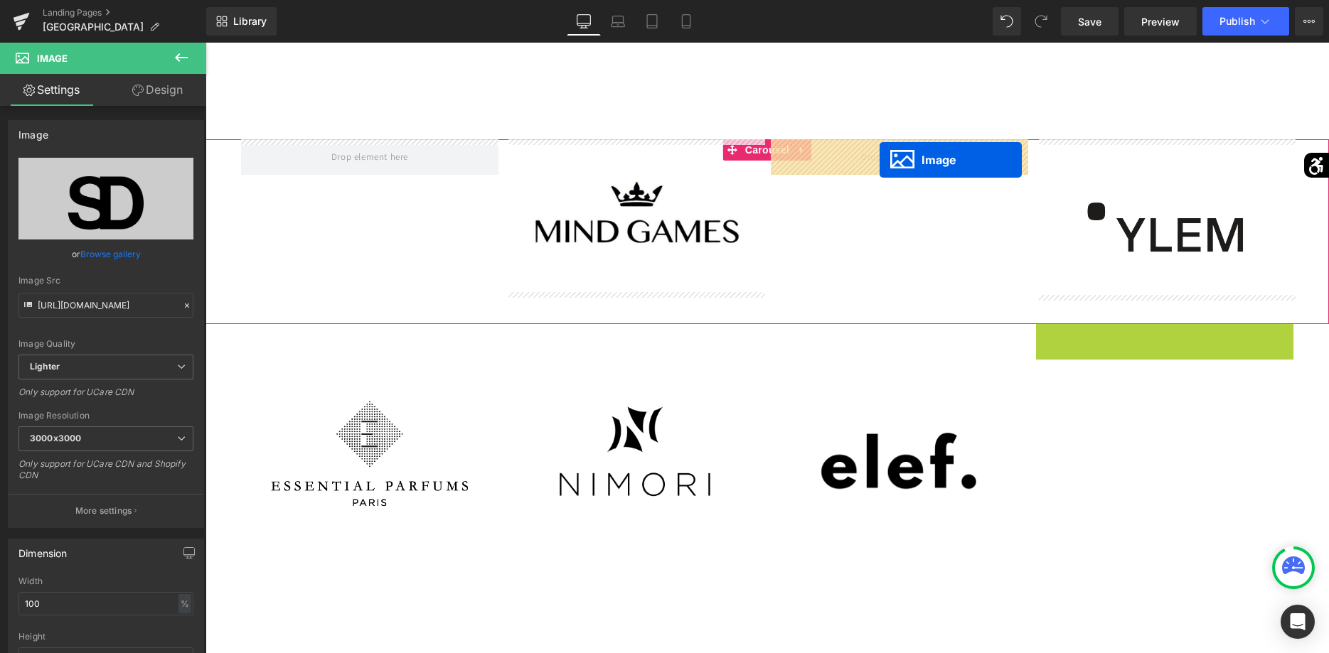
drag, startPoint x: 1143, startPoint y: 424, endPoint x: 879, endPoint y: 160, distance: 373.0
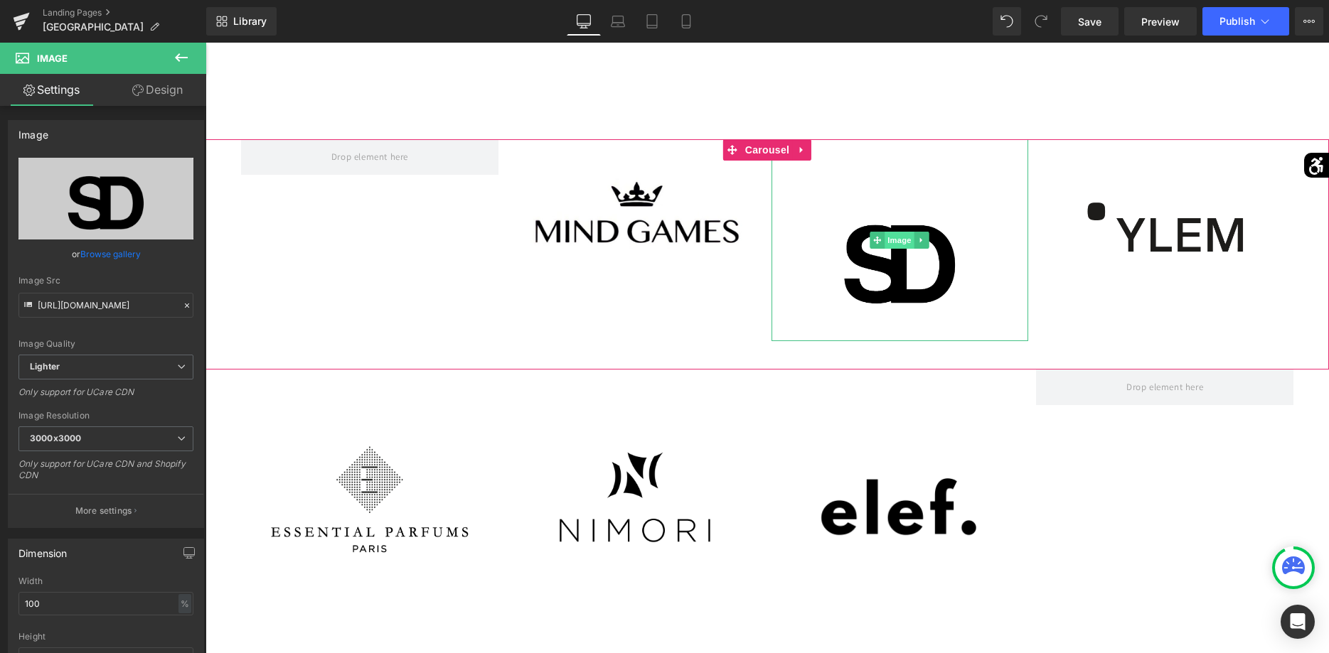
click at [907, 244] on span "Image" at bounding box center [900, 240] width 30 height 17
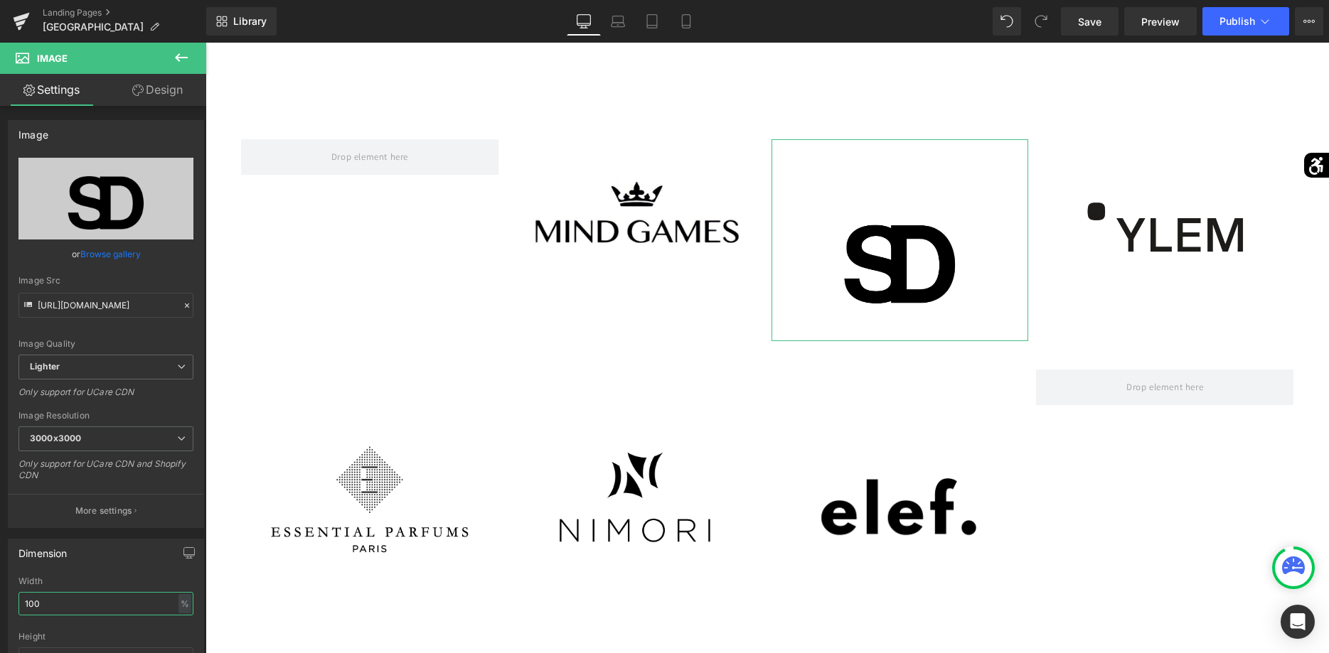
drag, startPoint x: 95, startPoint y: 606, endPoint x: -36, endPoint y: 606, distance: 130.8
click at [18, 606] on input "100" at bounding box center [105, 603] width 175 height 23
type input "80"
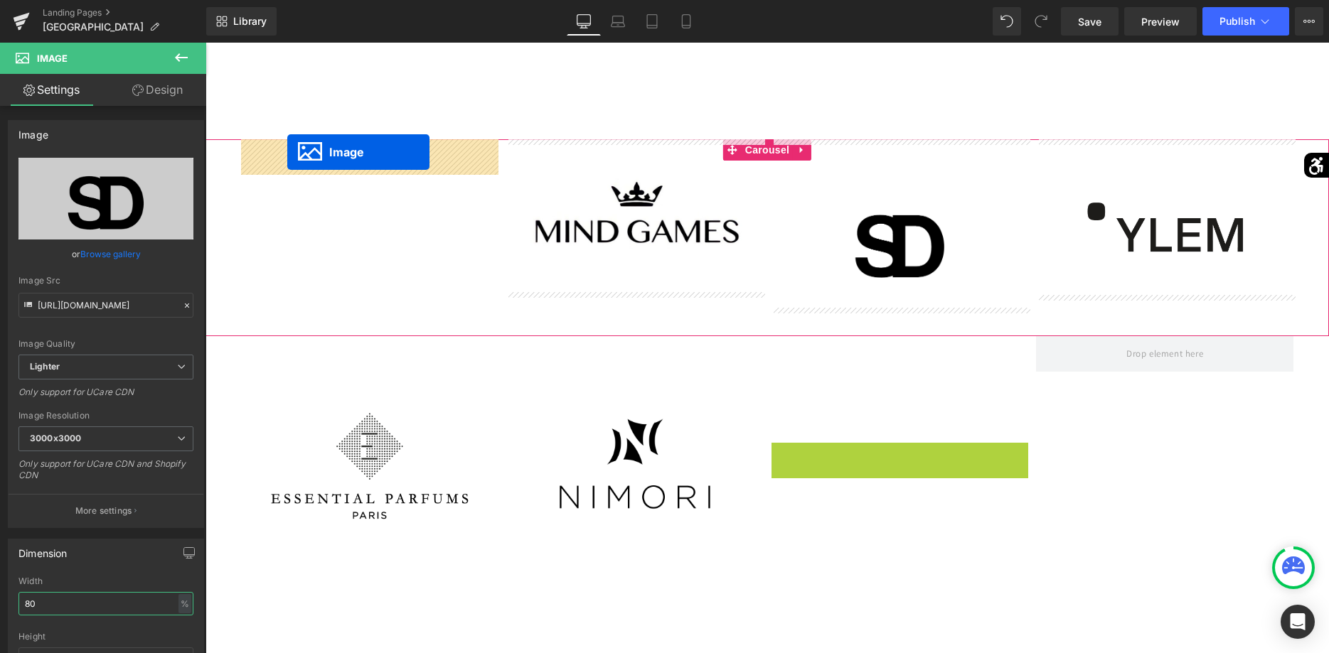
drag, startPoint x: 874, startPoint y: 478, endPoint x: 287, endPoint y: 152, distance: 670.9
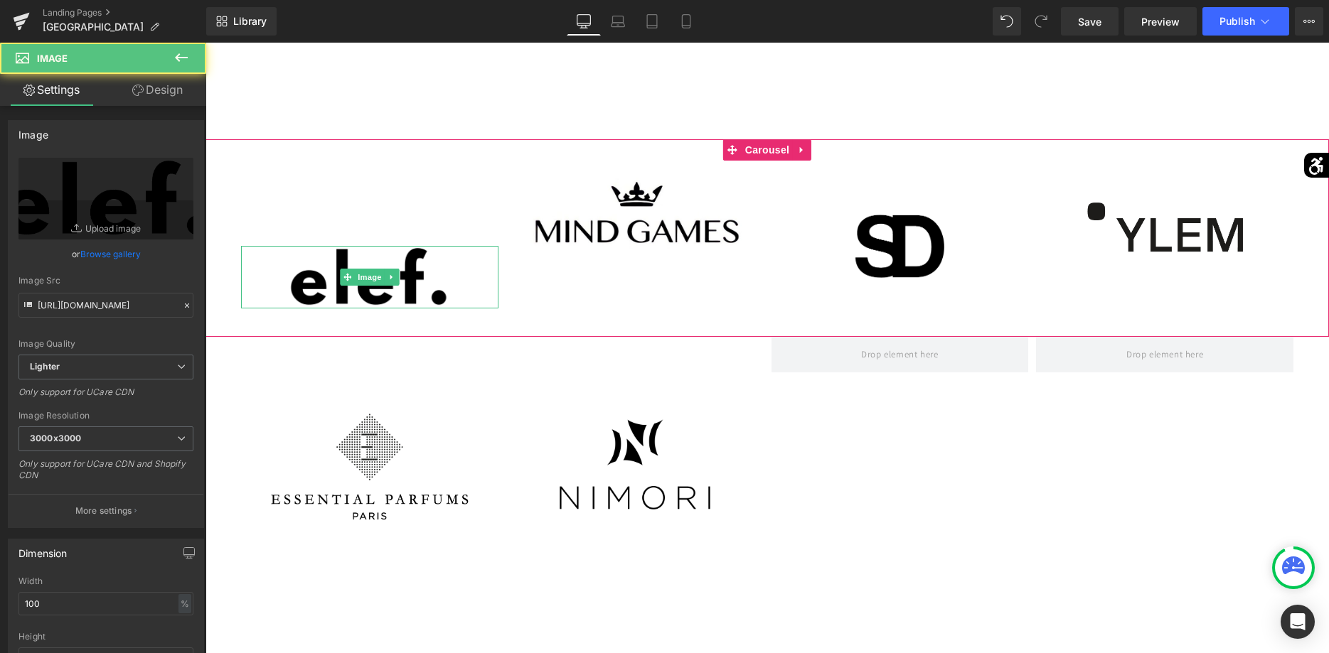
click at [360, 253] on img at bounding box center [369, 277] width 257 height 63
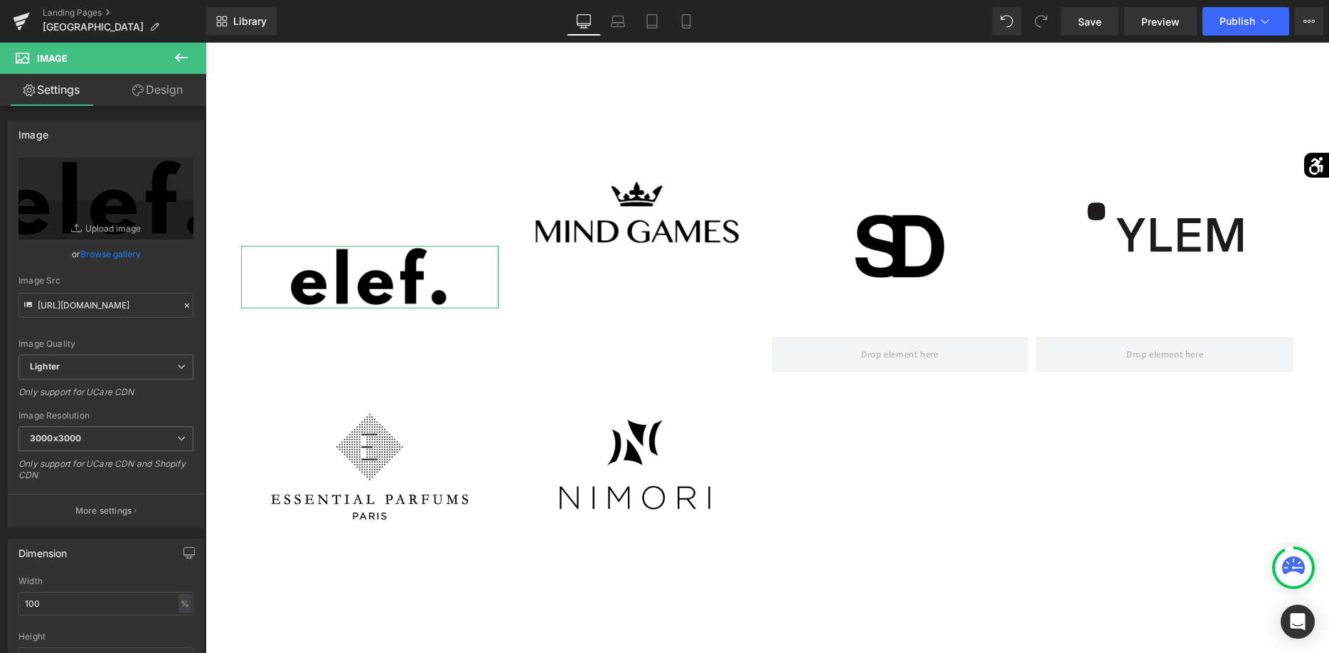
click at [168, 99] on link "Design" at bounding box center [157, 90] width 103 height 32
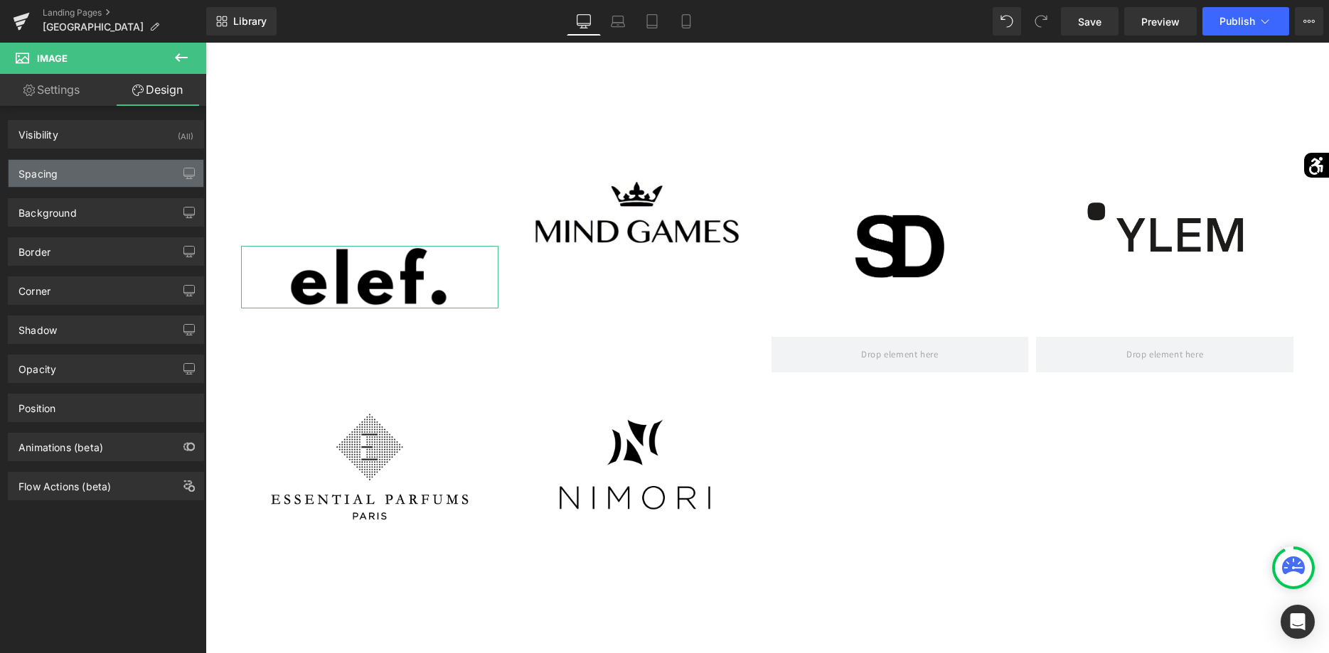
click at [129, 176] on div "Spacing" at bounding box center [106, 173] width 195 height 27
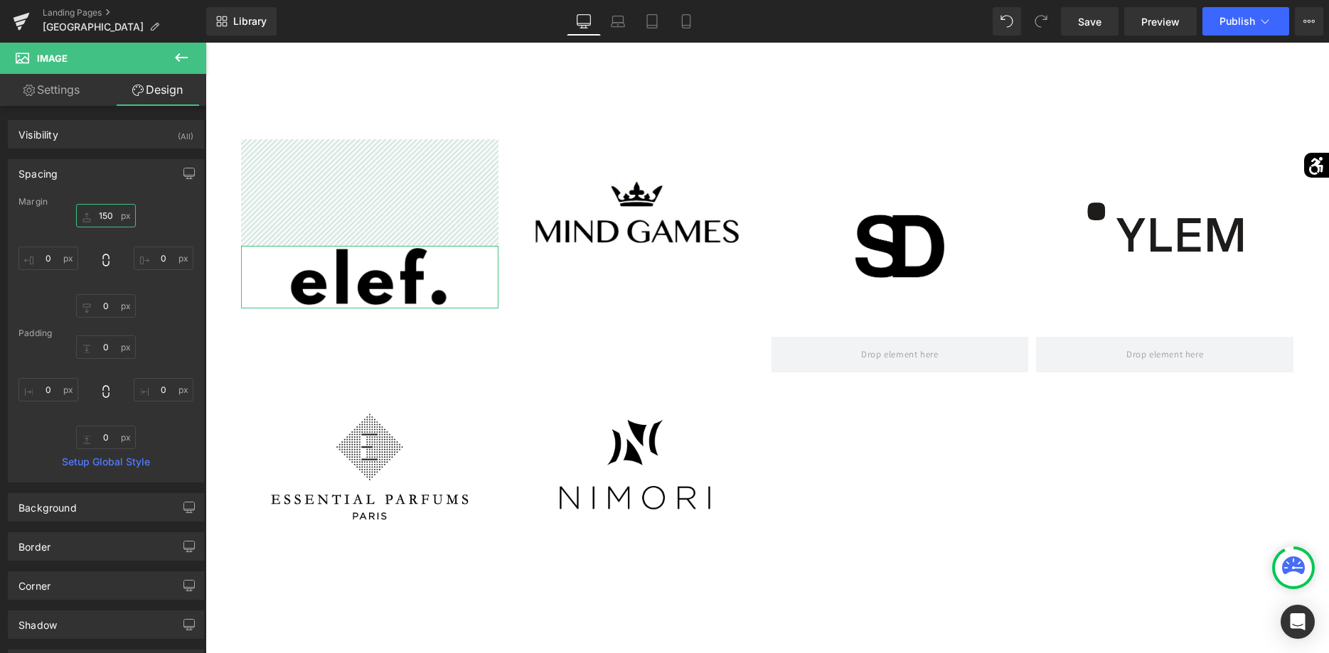
drag, startPoint x: 114, startPoint y: 216, endPoint x: 75, endPoint y: 213, distance: 38.5
click at [80, 213] on input "150" at bounding box center [106, 215] width 60 height 23
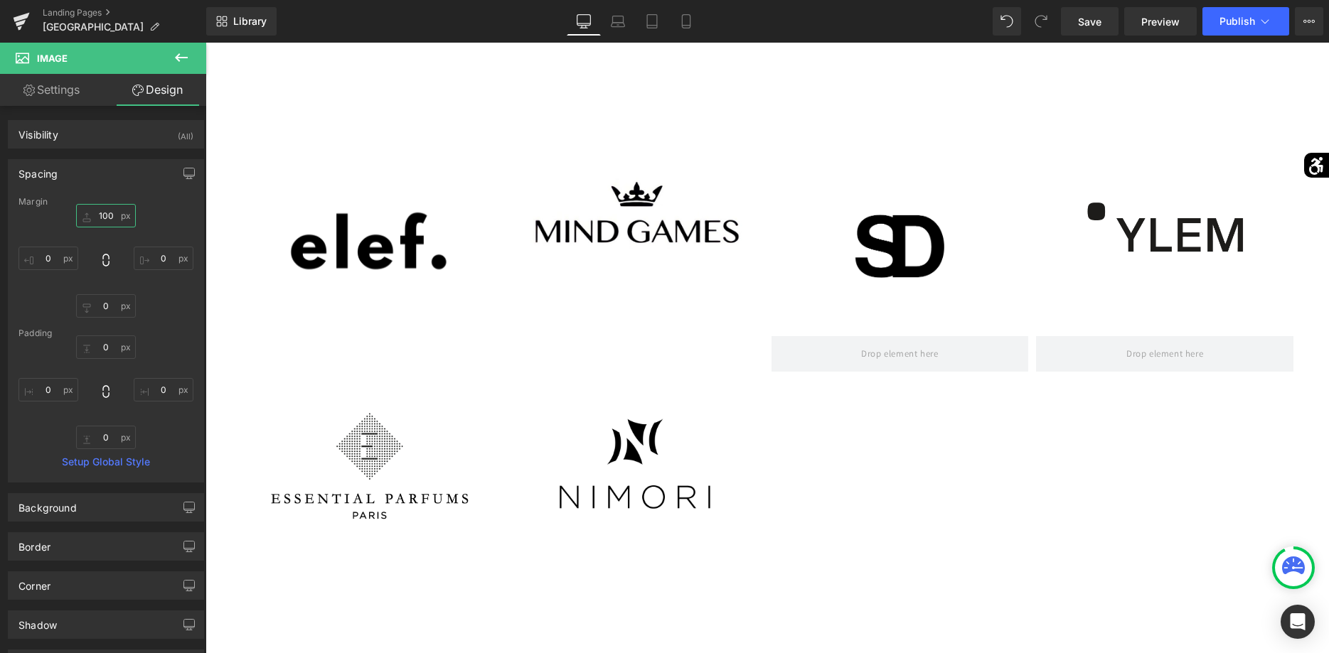
type input "100"
drag, startPoint x: 693, startPoint y: 66, endPoint x: 452, endPoint y: 130, distance: 249.4
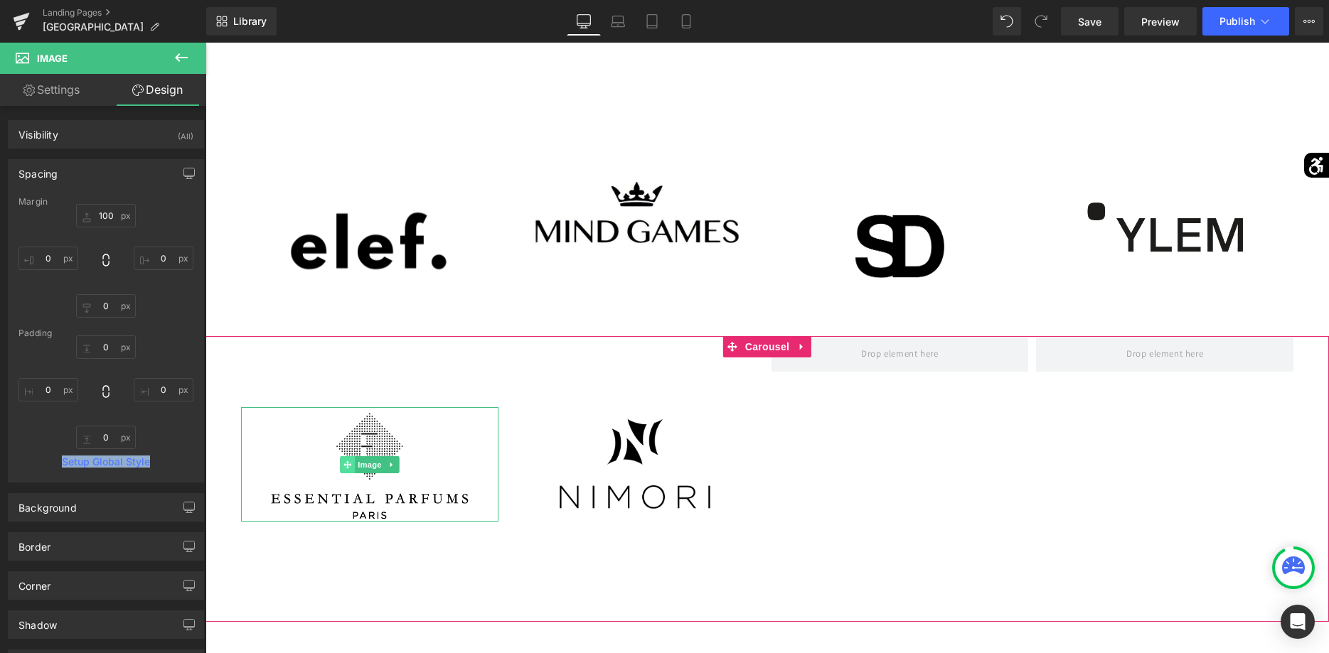
click at [348, 465] on icon at bounding box center [347, 465] width 8 height 8
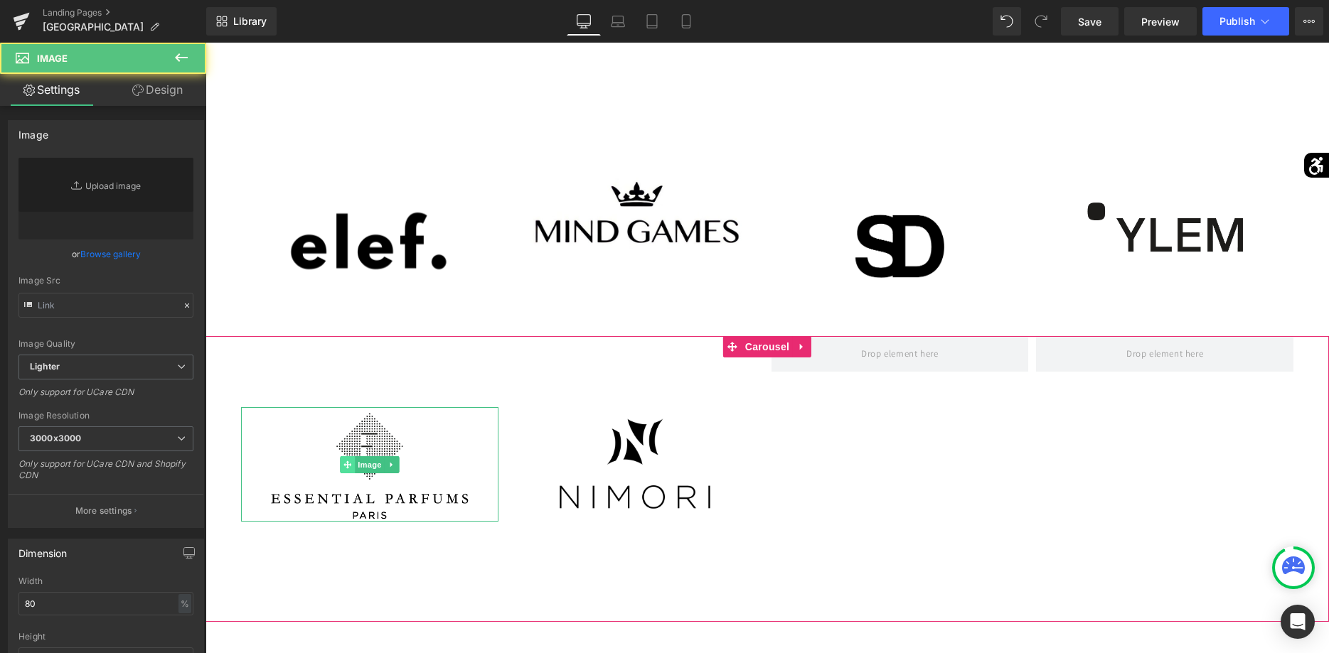
type input "https://ucarecdn.com/1df018e4-e639-4189-94eb-4bb51da50920/-/format/auto/-/previ…"
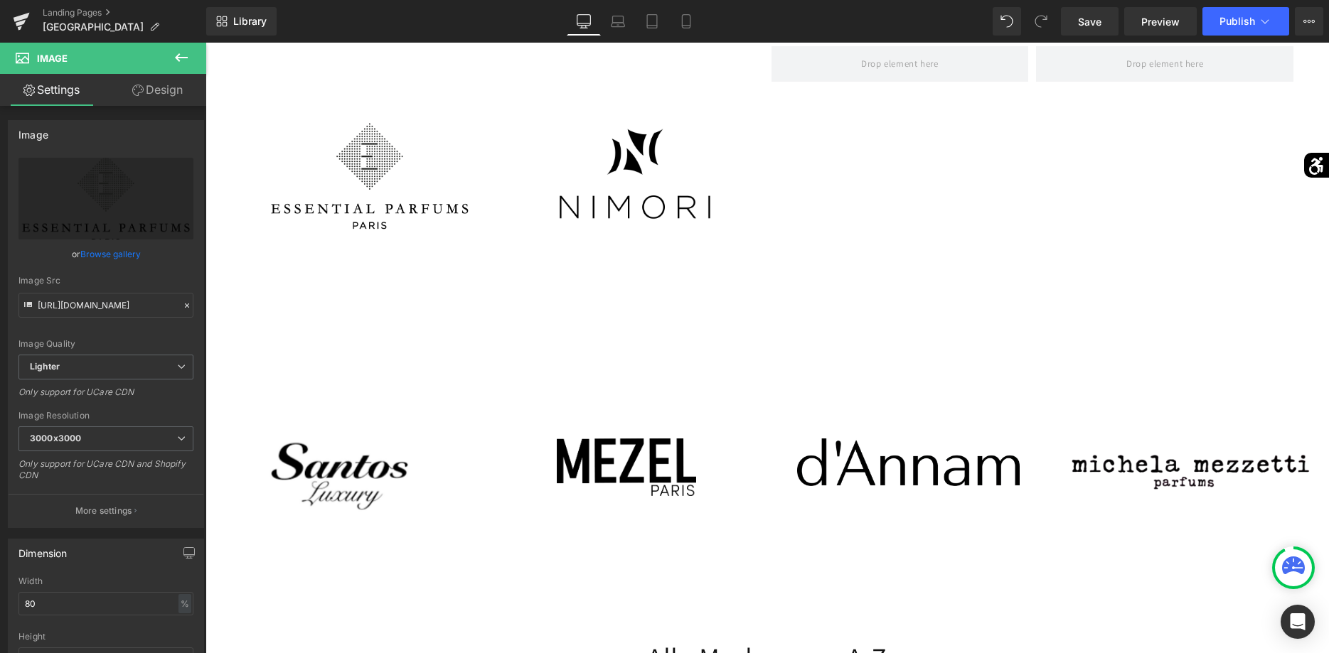
scroll to position [2720, 0]
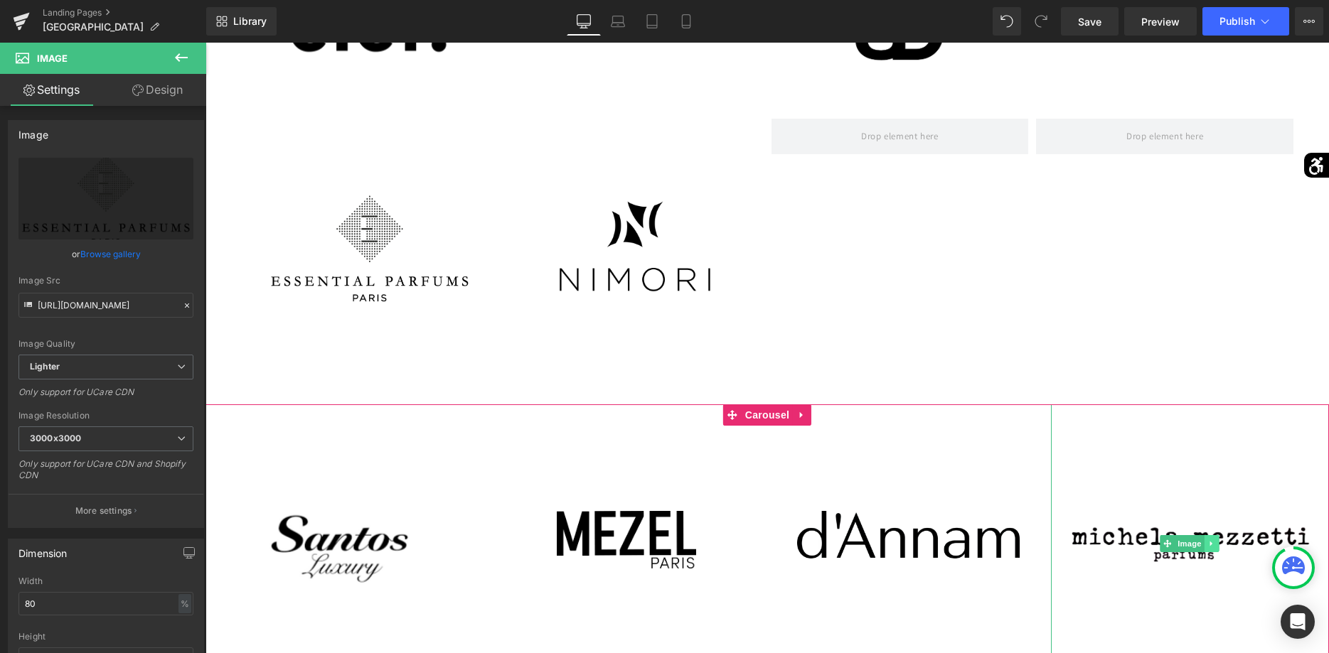
click at [1210, 542] on icon at bounding box center [1212, 544] width 8 height 9
click at [1215, 546] on link at bounding box center [1219, 543] width 15 height 17
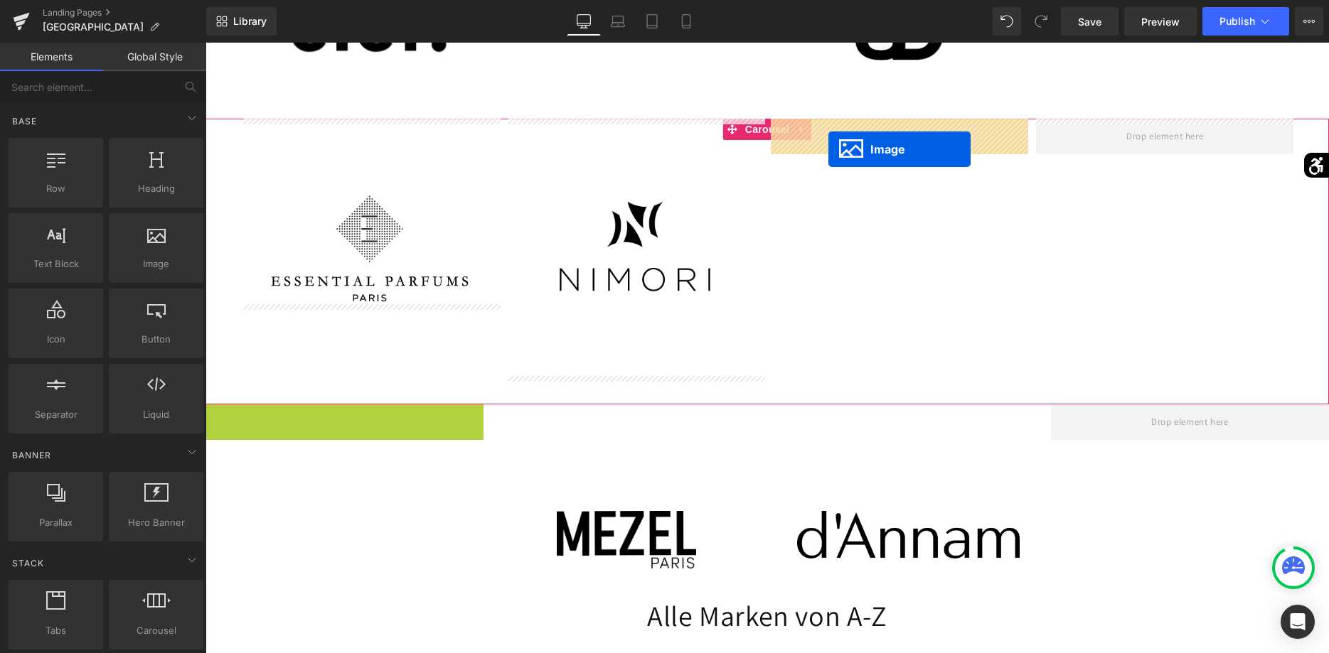
drag, startPoint x: 328, startPoint y: 518, endPoint x: 828, endPoint y: 149, distance: 621.4
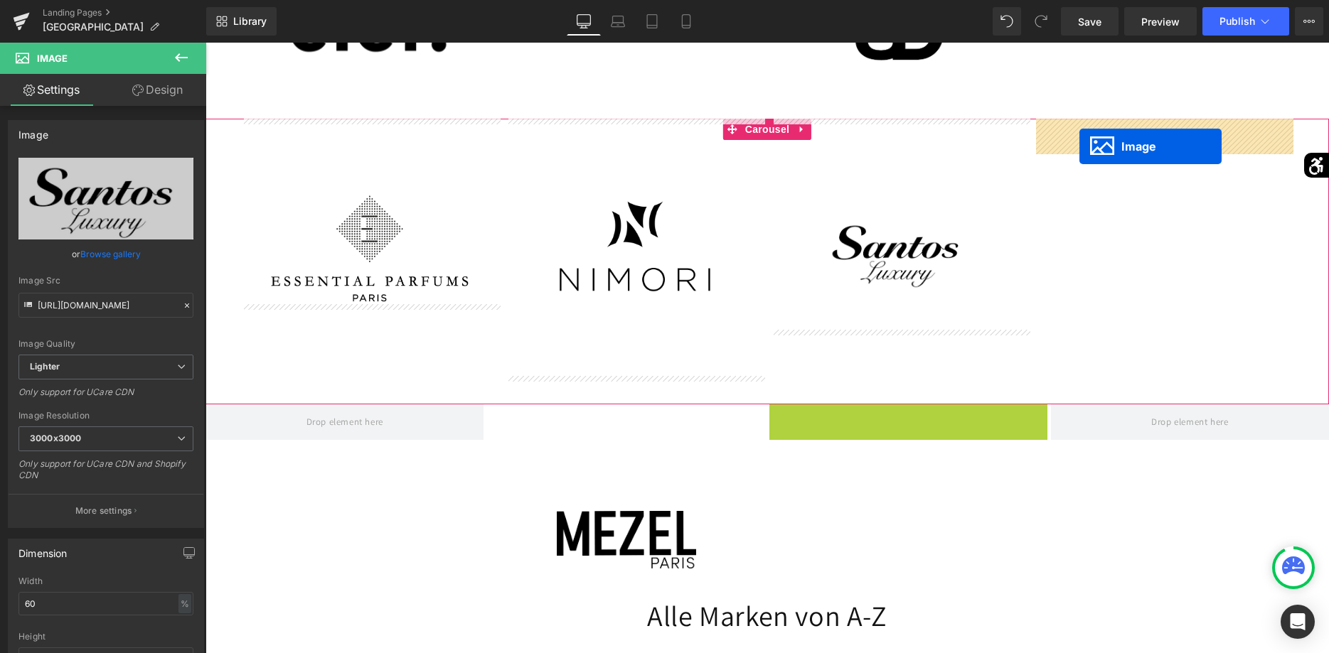
drag, startPoint x: 887, startPoint y: 483, endPoint x: 1079, endPoint y: 146, distance: 387.2
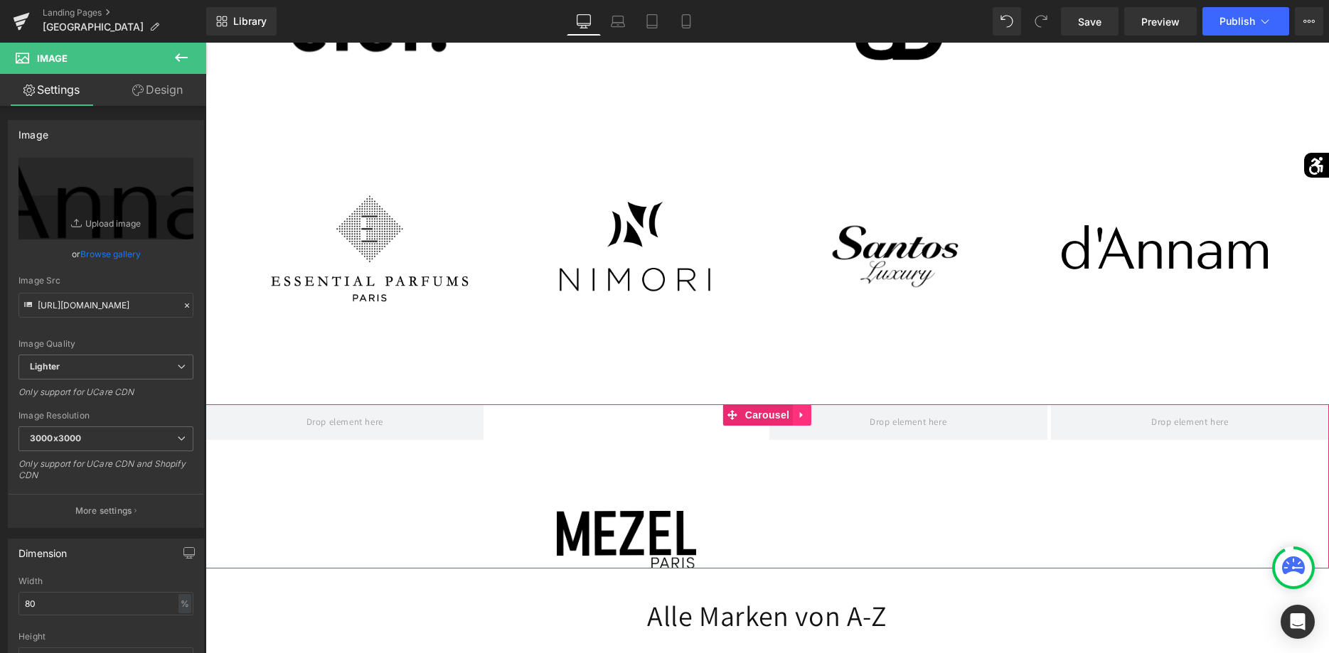
click at [796, 418] on link at bounding box center [802, 415] width 18 height 21
click at [809, 416] on icon at bounding box center [811, 415] width 10 height 10
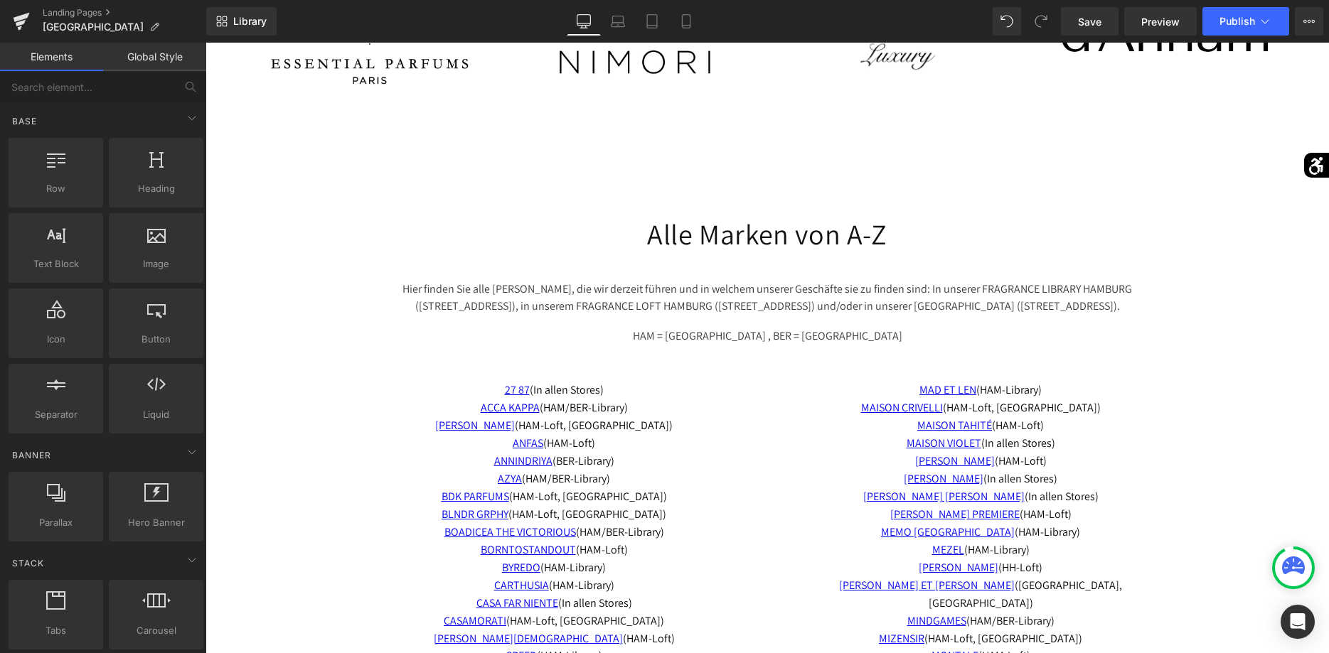
scroll to position [3010, 0]
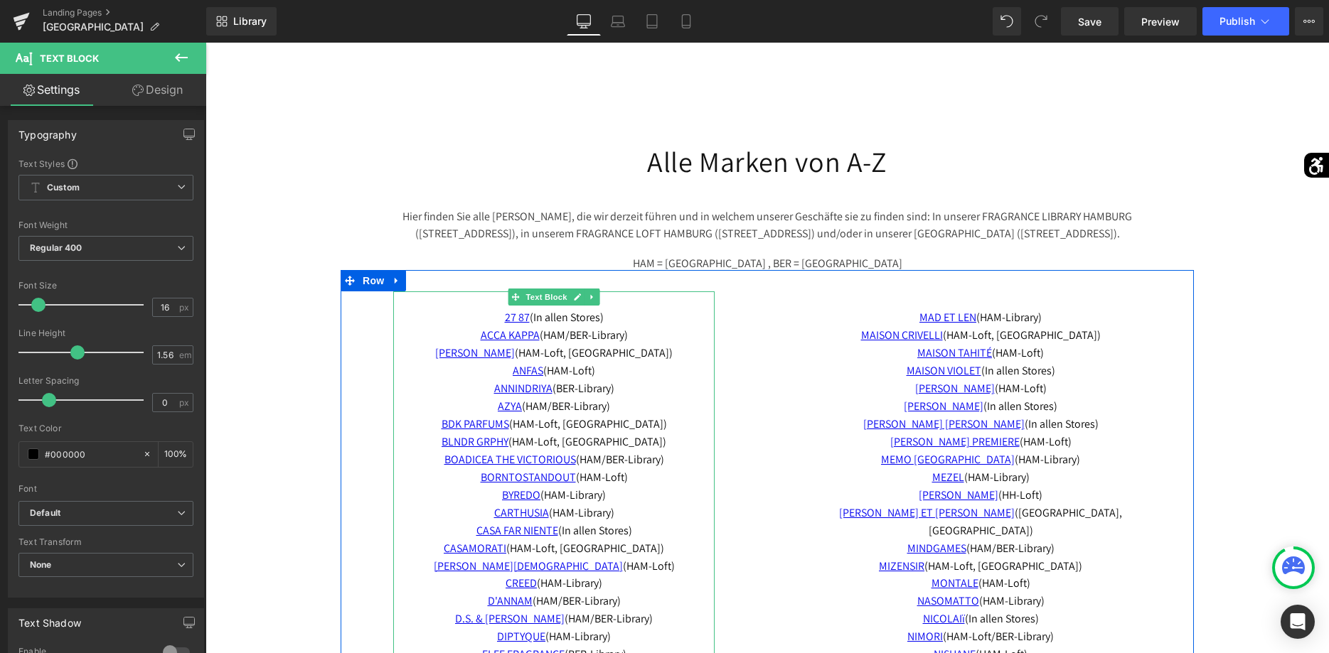
drag, startPoint x: 596, startPoint y: 374, endPoint x: 510, endPoint y: 370, distance: 85.4
click at [510, 370] on p "27 87 (I n allen Stores) ACCA KAPPA (HAM/BER-Library) ADAMO (HAM-Loft, BER-Libr…" at bounding box center [553, 344] width 321 height 71
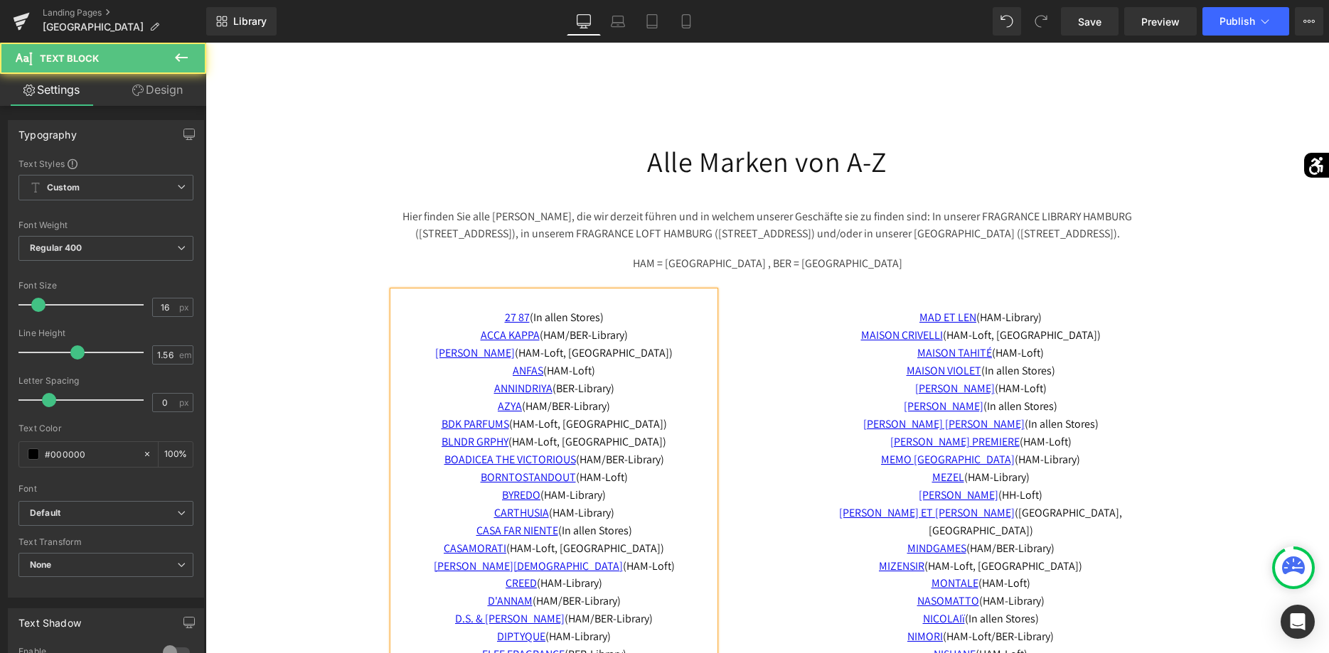
click at [594, 370] on span "(HAM-Loft)" at bounding box center [569, 370] width 52 height 15
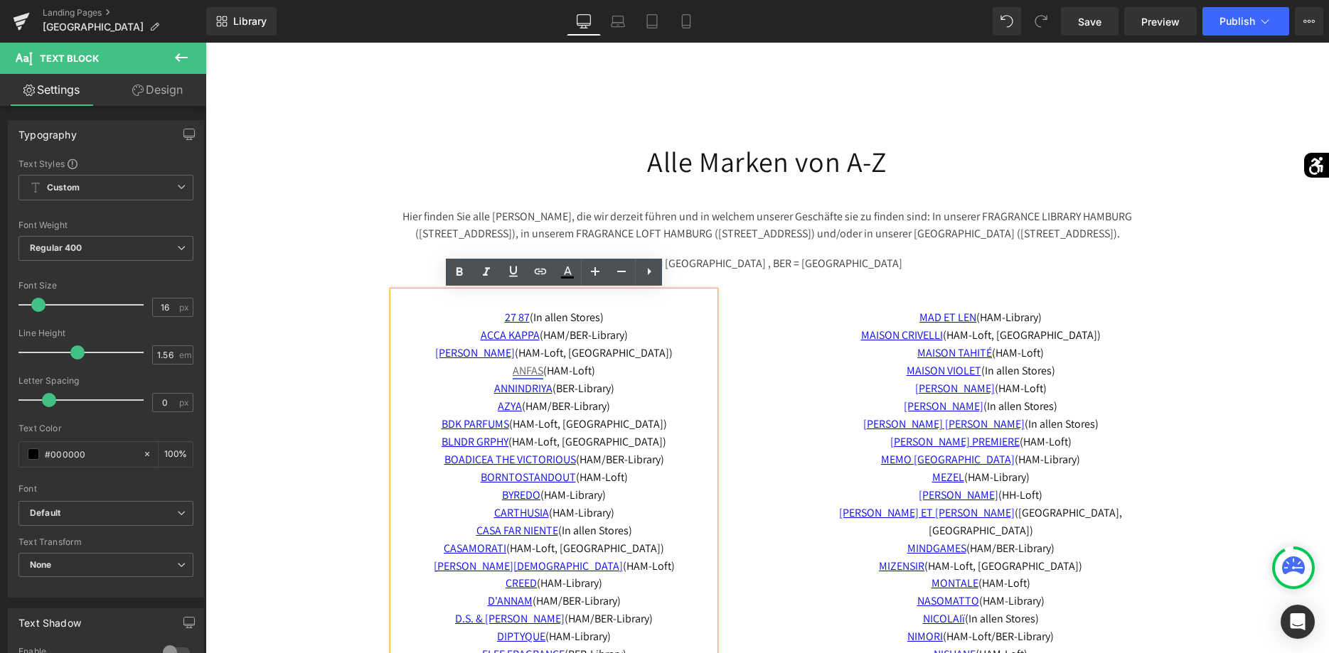
drag, startPoint x: 621, startPoint y: 370, endPoint x: 517, endPoint y: 375, distance: 104.6
click at [517, 375] on p "27 87 (I n allen Stores) ACCA KAPPA (HAM/BER-Library) ADAMO (HAM-Loft, BER-Libr…" at bounding box center [553, 344] width 321 height 71
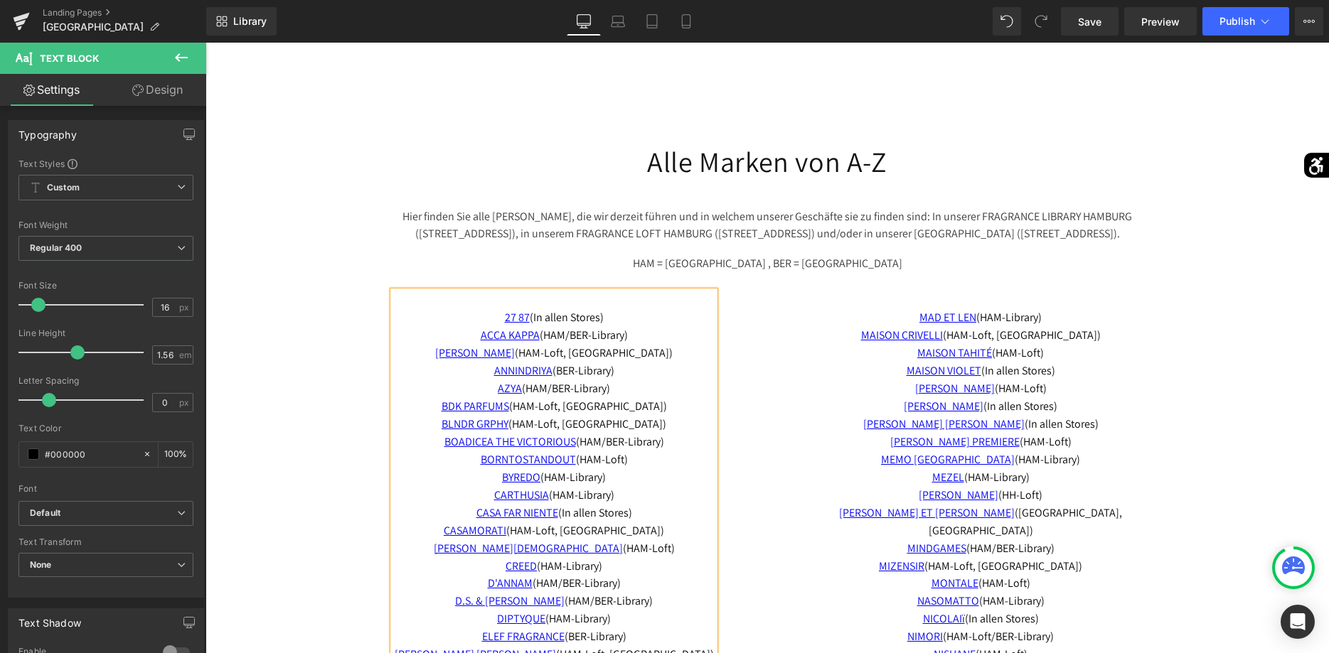
drag, startPoint x: 644, startPoint y: 461, endPoint x: 476, endPoint y: 463, distance: 168.5
click at [476, 463] on p "BOADICEA THE VICTORIOUS (HAM/BER-Library) BORNTOSTANDOUT (HAM-Loft) BYREDO (HAM…" at bounding box center [553, 469] width 321 height 71
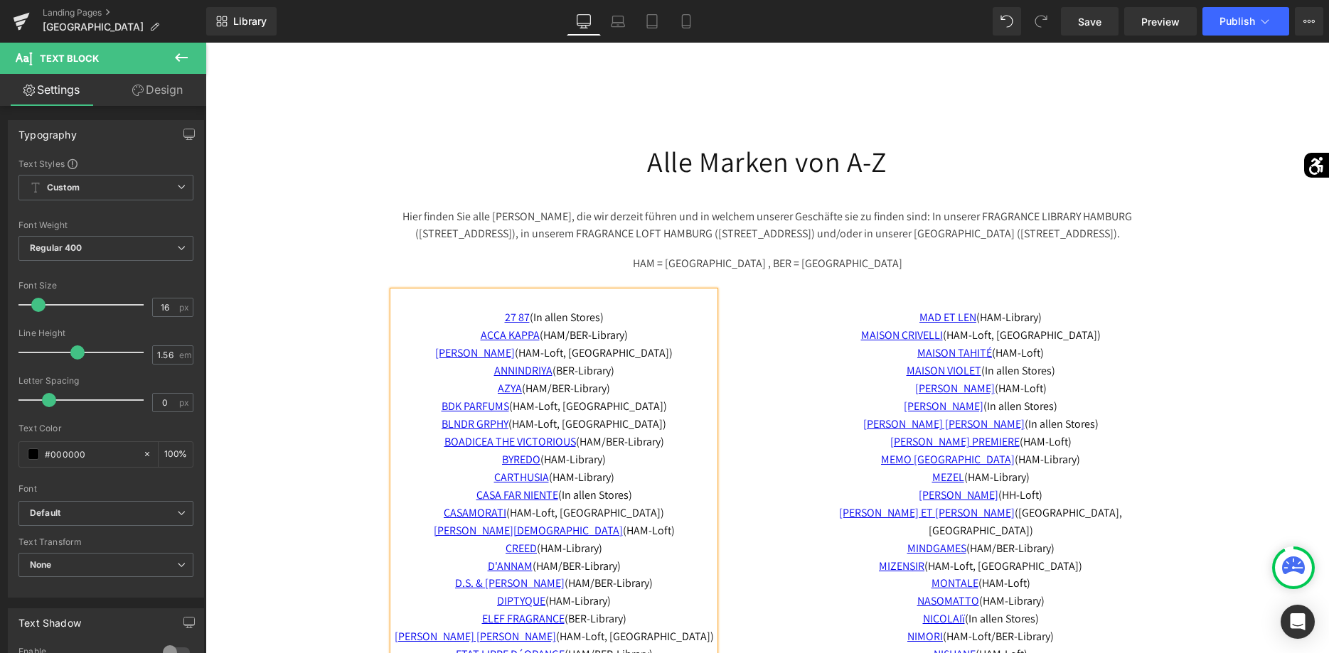
scroll to position [3155, 0]
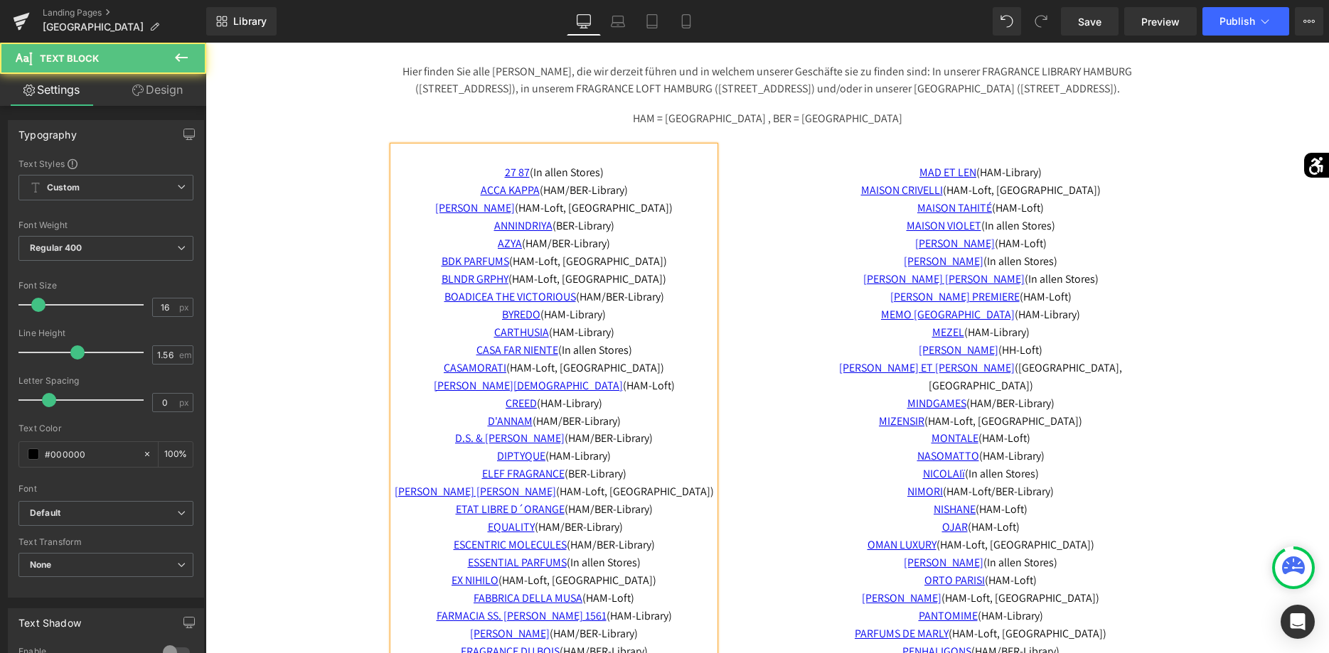
click at [621, 388] on p "CASA FAR NIENTE (In allen Stores) CASAMORATI (HAM-Loft, BER-Library) CLIVE CHRI…" at bounding box center [553, 377] width 321 height 71
drag, startPoint x: 613, startPoint y: 407, endPoint x: 483, endPoint y: 392, distance: 130.3
click at [483, 392] on p "CASA FAR NIENTE (In allen Stores) CASAMORATI (HAM-Loft, BER-Library) CLIVE CHRI…" at bounding box center [553, 377] width 321 height 71
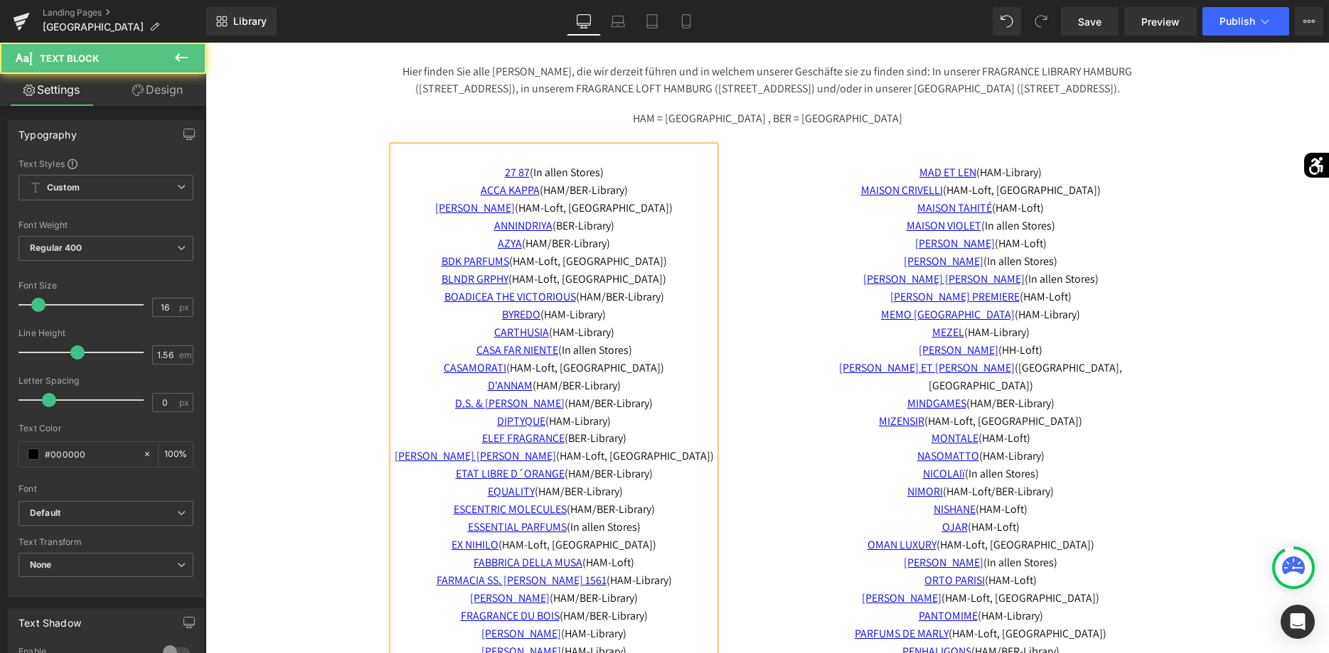
drag, startPoint x: 628, startPoint y: 426, endPoint x: 483, endPoint y: 426, distance: 145.0
click at [483, 426] on p "D'ANNAM (HAM/BER-Library) D.S. & DURGA (HAM/BER-Library) DIPTYQUE (HAM-Library)" at bounding box center [553, 404] width 321 height 53
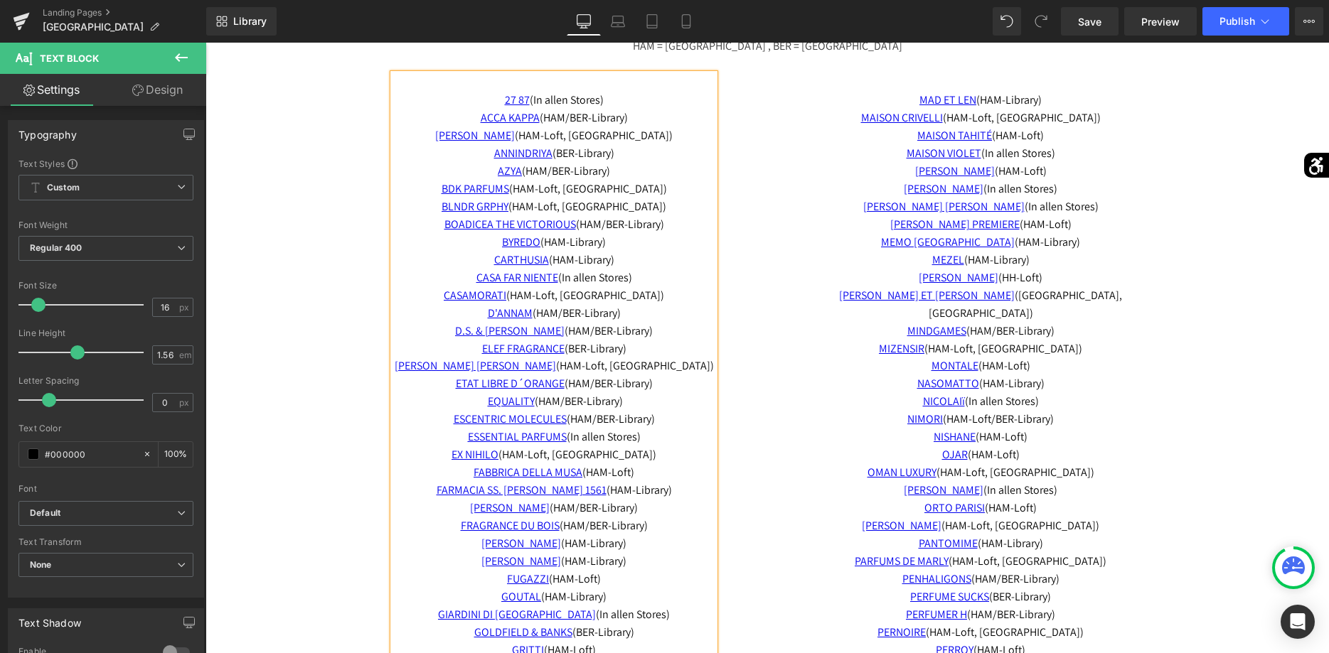
scroll to position [3300, 0]
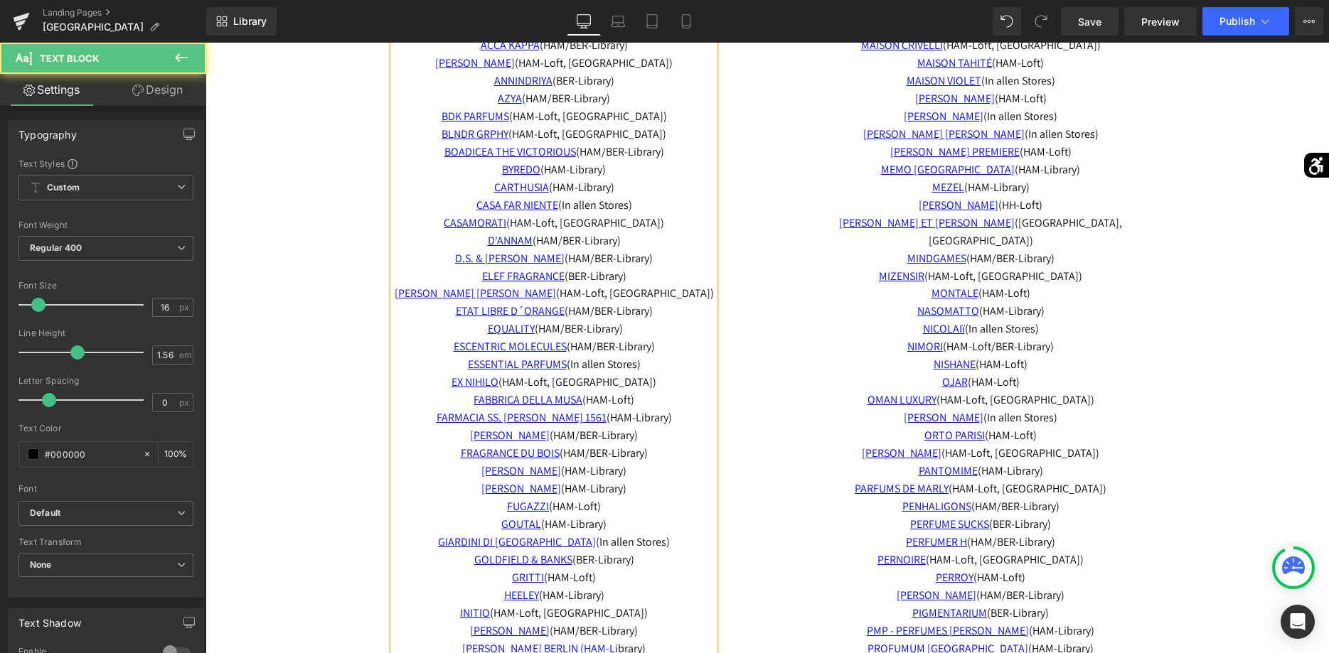
click at [638, 405] on p "ESSENTIAL PARFUMS (In allen Stores) EX NIHILO (HAM-Loft, BER-Library) FABBRICA …" at bounding box center [553, 453] width 321 height 195
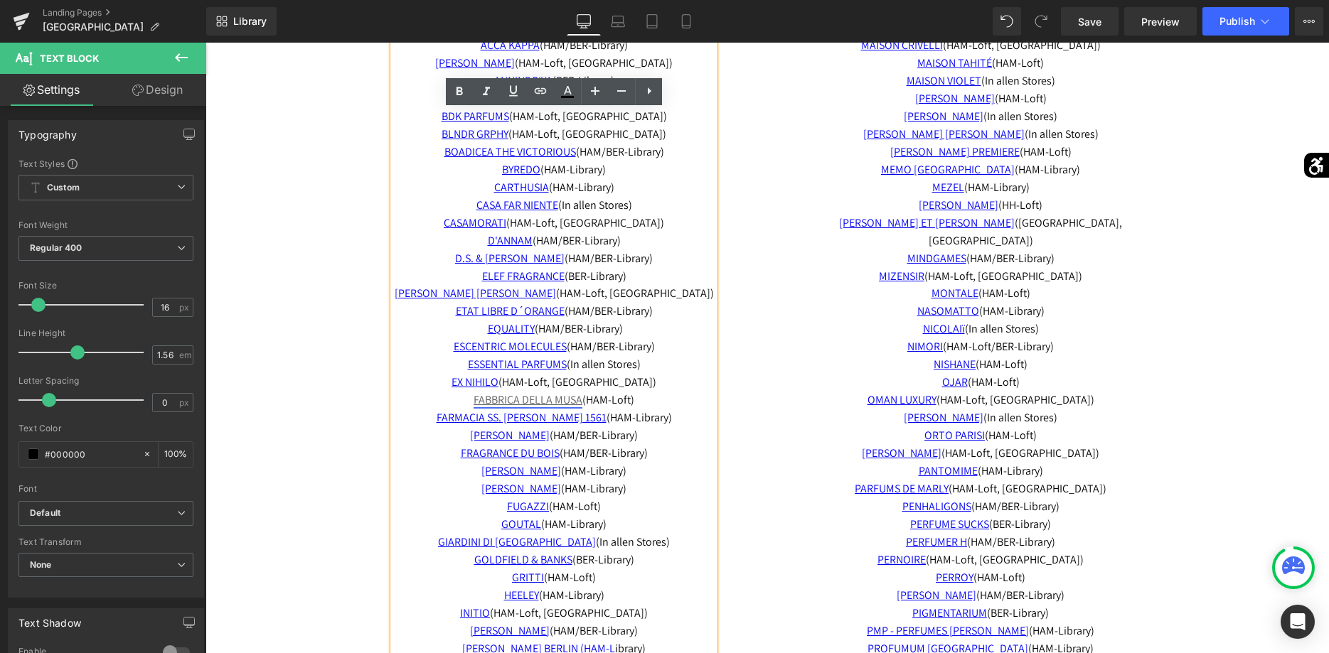
drag, startPoint x: 682, startPoint y: 418, endPoint x: 476, endPoint y: 403, distance: 206.7
click at [476, 403] on p "ESSENTIAL PARFUMS (In allen Stores) EX NIHILO (HAM-Loft, BER-Library) FABBRICA …" at bounding box center [553, 453] width 321 height 195
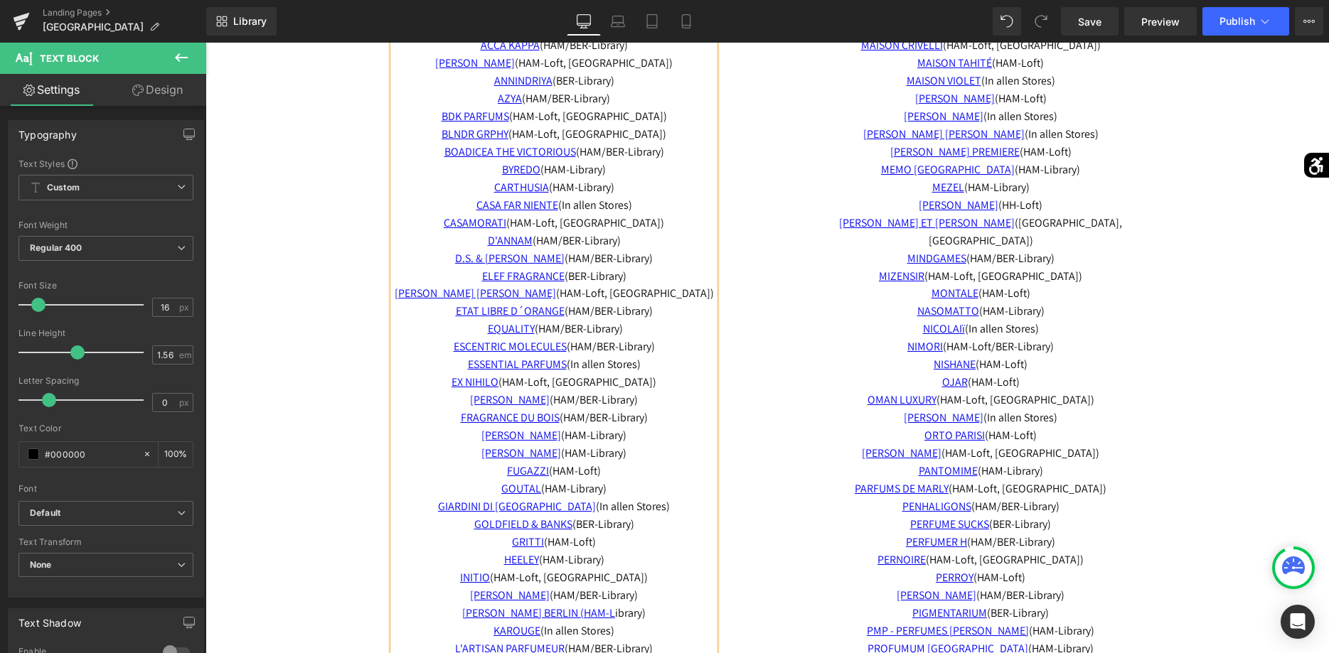
drag, startPoint x: 614, startPoint y: 491, endPoint x: 464, endPoint y: 444, distance: 157.7
click at [464, 444] on p "ESSENTIAL PARFUMS (In allen Stores) EX NIHILO (HAM-Loft, BER-Library) FILIPPO S…" at bounding box center [553, 436] width 321 height 160
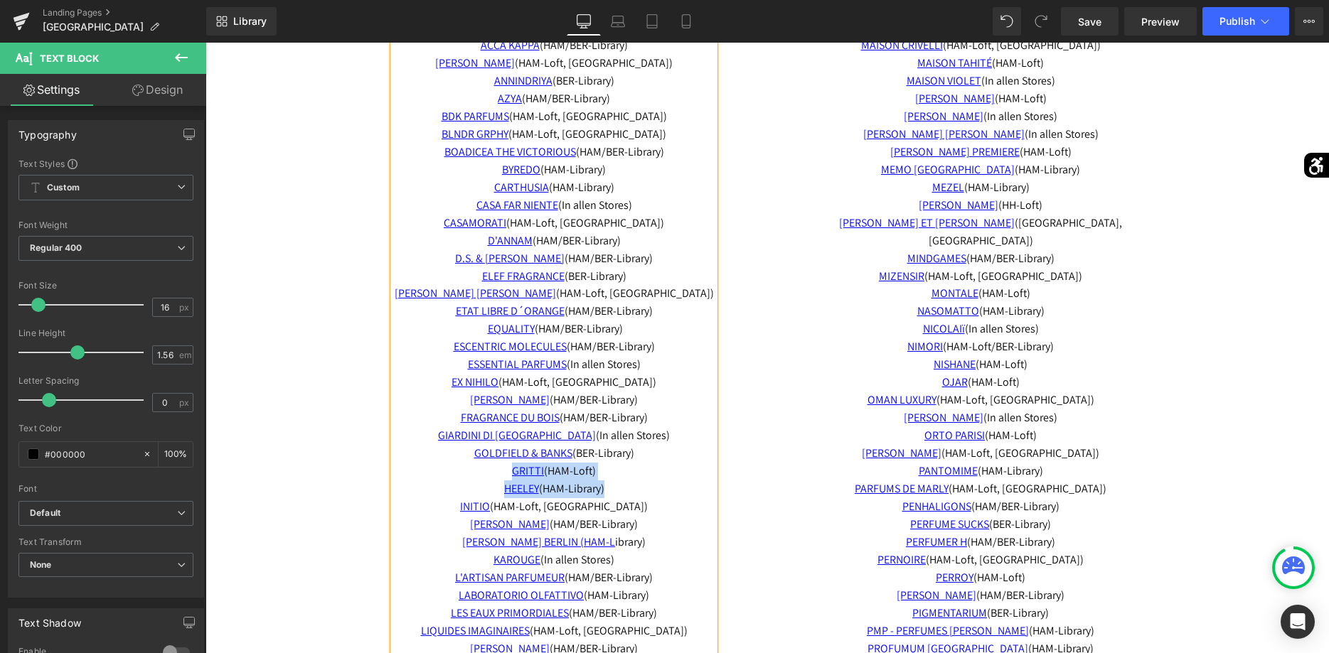
drag, startPoint x: 611, startPoint y: 493, endPoint x: 498, endPoint y: 471, distance: 115.9
click at [498, 471] on p "GOLDFIELD & BANKS (BER-Library) GRITTI (HAM-Loft) HEELEY (HAM-Library) INITIO (…" at bounding box center [553, 498] width 321 height 107
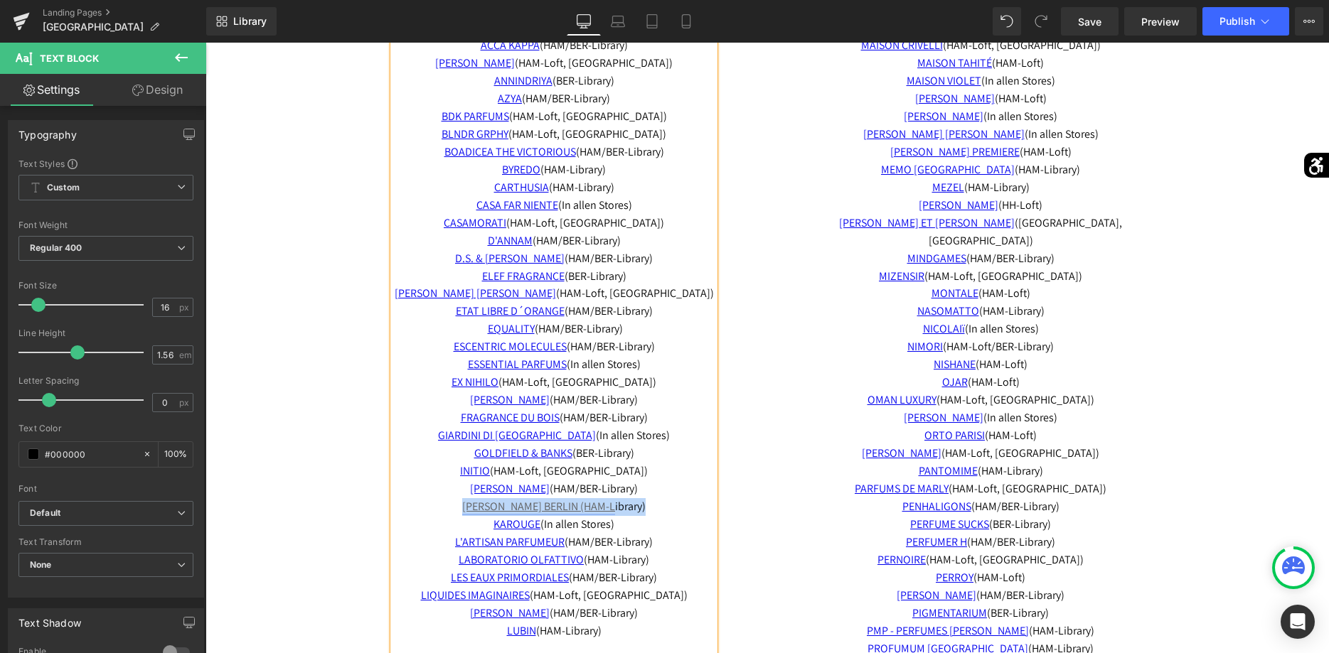
drag, startPoint x: 658, startPoint y: 507, endPoint x: 459, endPoint y: 506, distance: 199.1
click at [459, 506] on p "GOLDFIELD & BANKS (BER-Library) INITIO (HAM-Loft, BER-Library) JAN BARBA (HAM/B…" at bounding box center [553, 480] width 321 height 71
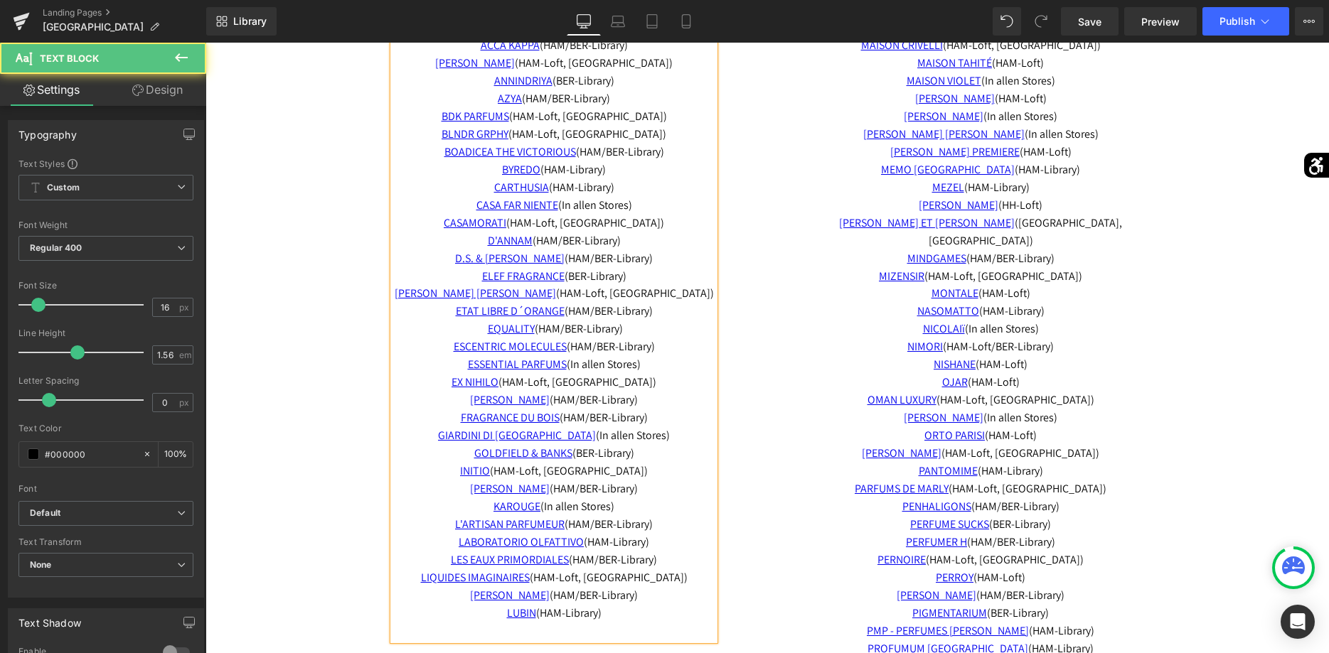
drag, startPoint x: 661, startPoint y: 542, endPoint x: 455, endPoint y: 545, distance: 205.5
click at [455, 545] on p "L'ARTISAN PARFUMEUR (HAM/BER-Library) LABORATORIO OLFATTIVO (HAM-Library)" at bounding box center [553, 534] width 321 height 36
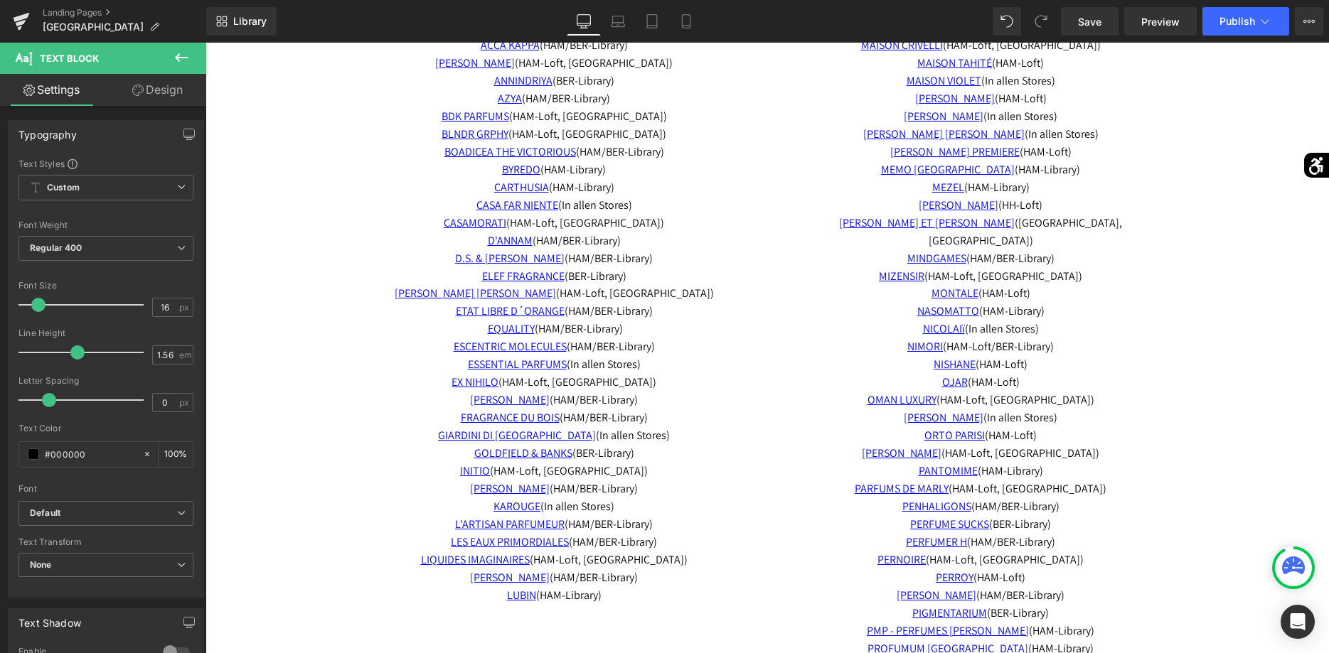
click at [623, 592] on div "Rendering Content" at bounding box center [664, 597] width 87 height 16
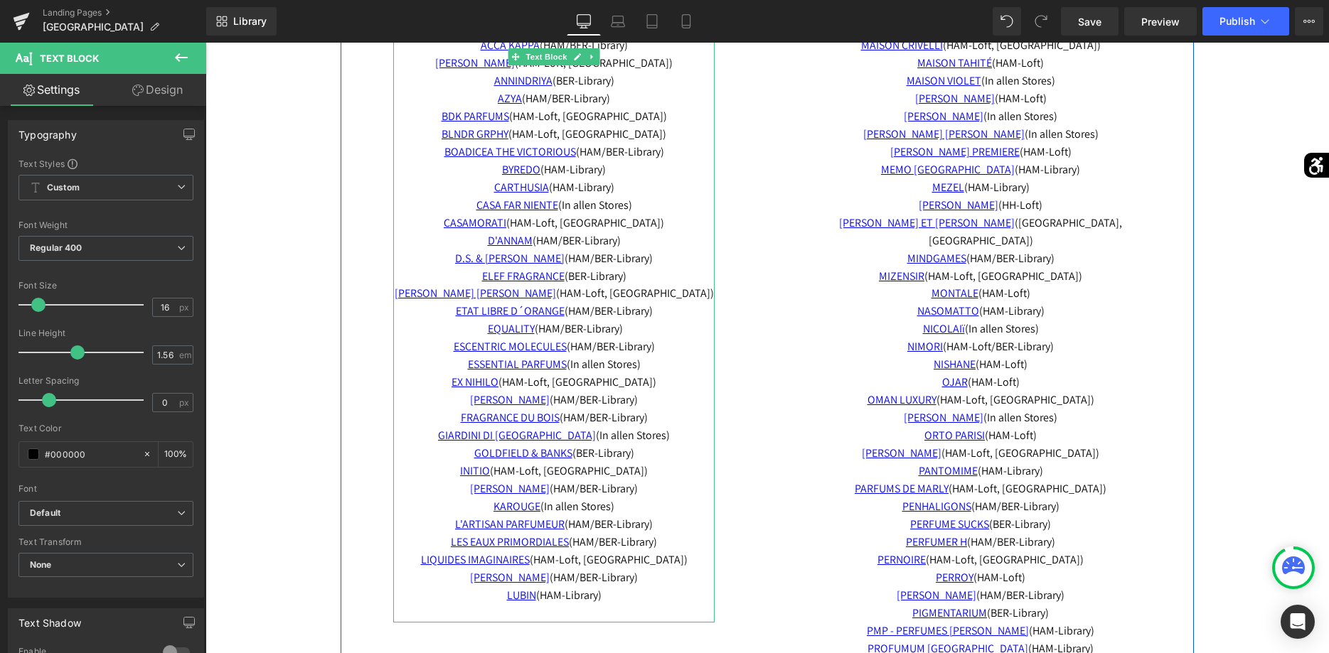
click at [602, 598] on p "LORENZO VILLORESI (HAM/BER-Library) LUBIN (HAM-Library)" at bounding box center [553, 587] width 321 height 36
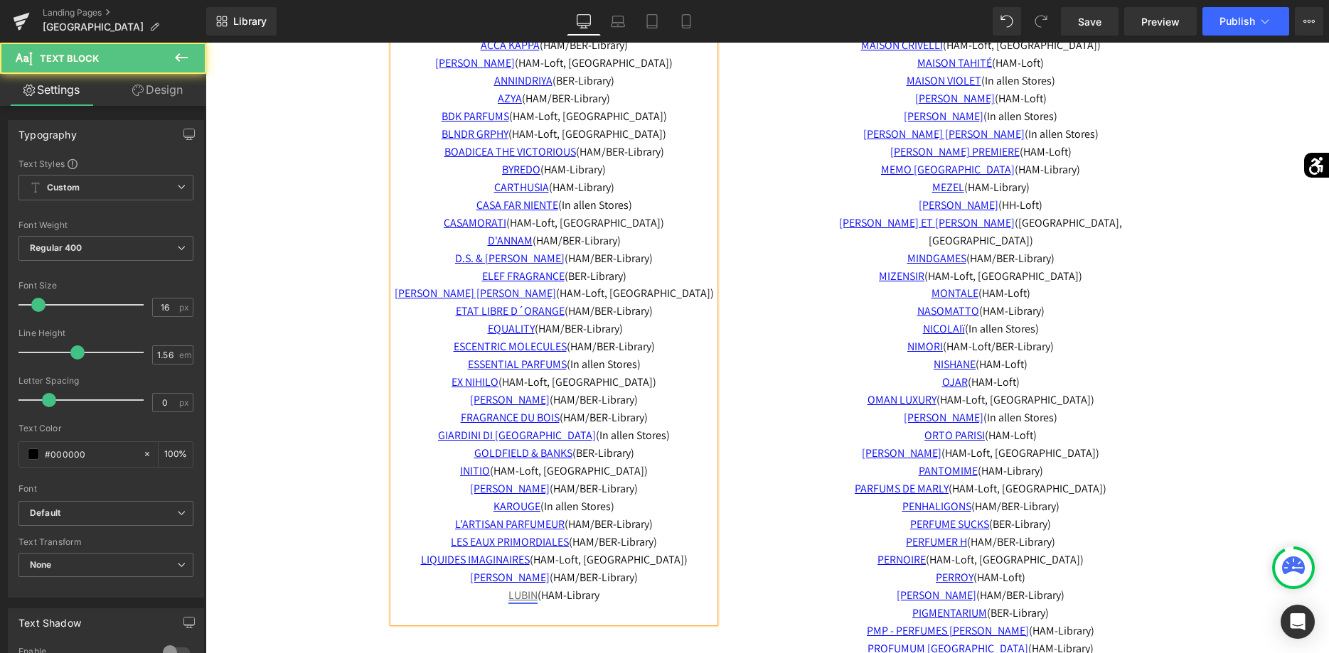
drag, startPoint x: 606, startPoint y: 597, endPoint x: 510, endPoint y: 600, distance: 95.3
click at [510, 600] on p "LORENZO VILLORESI (HAM/BER-Library) LUBIN (HAM-Library" at bounding box center [553, 587] width 321 height 36
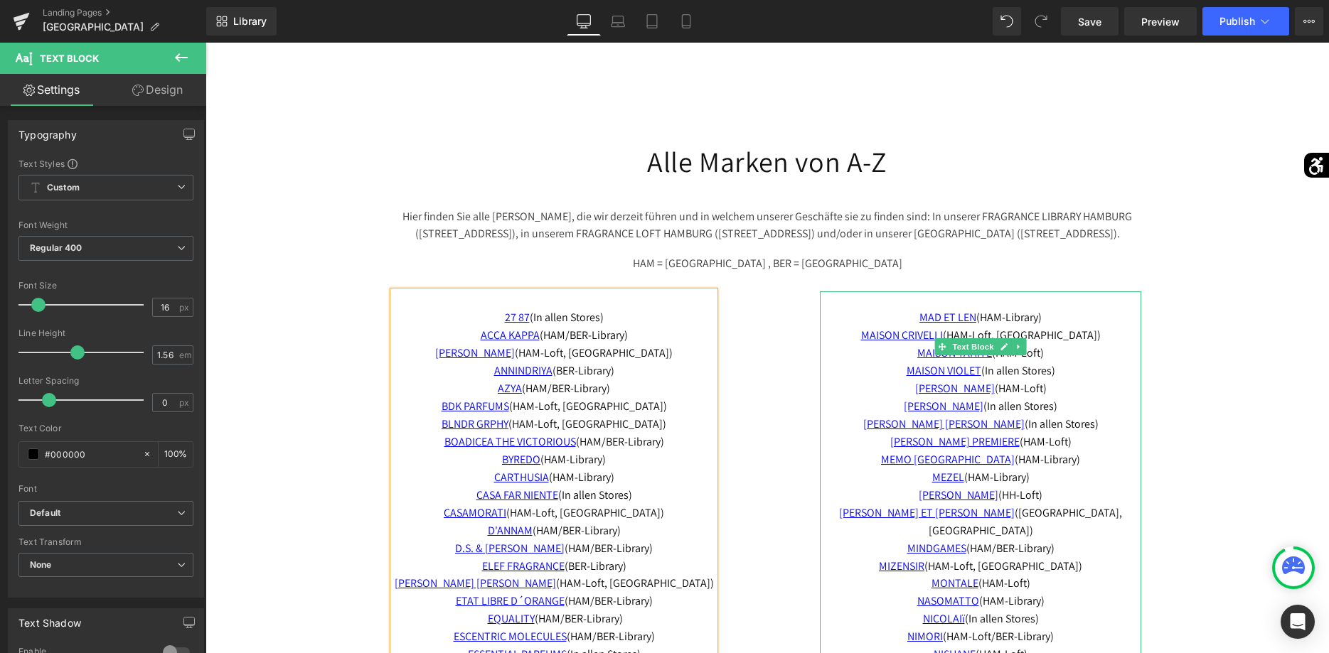
scroll to position [3083, 0]
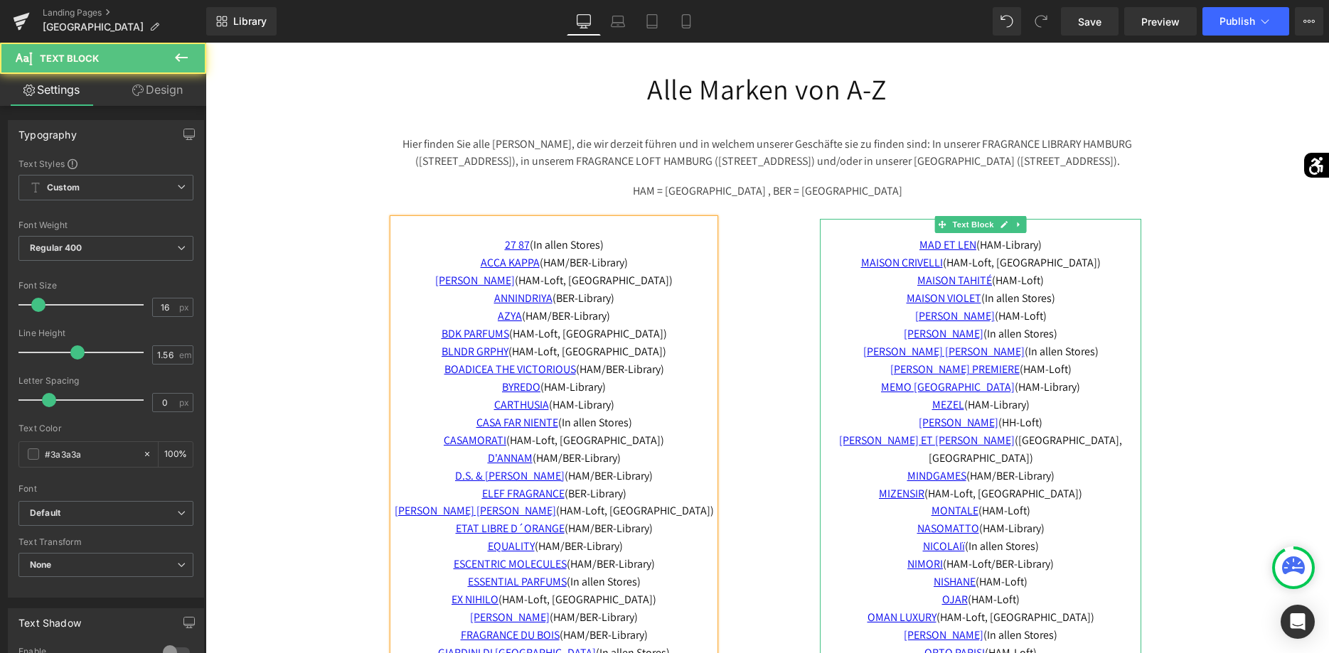
drag, startPoint x: 1046, startPoint y: 244, endPoint x: 978, endPoint y: 257, distance: 68.9
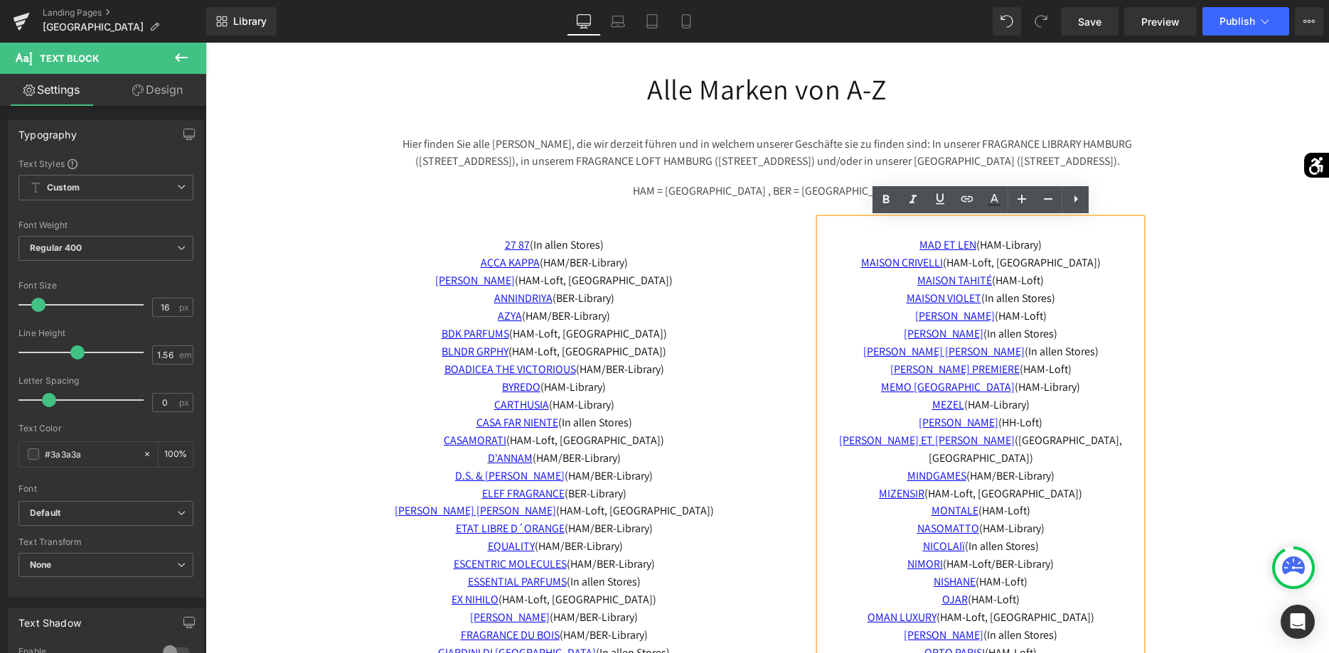
drag, startPoint x: 1047, startPoint y: 247, endPoint x: 915, endPoint y: 249, distance: 131.5
click at [915, 249] on p "MAD ET LEN (HAM-Library)" at bounding box center [980, 246] width 321 height 18
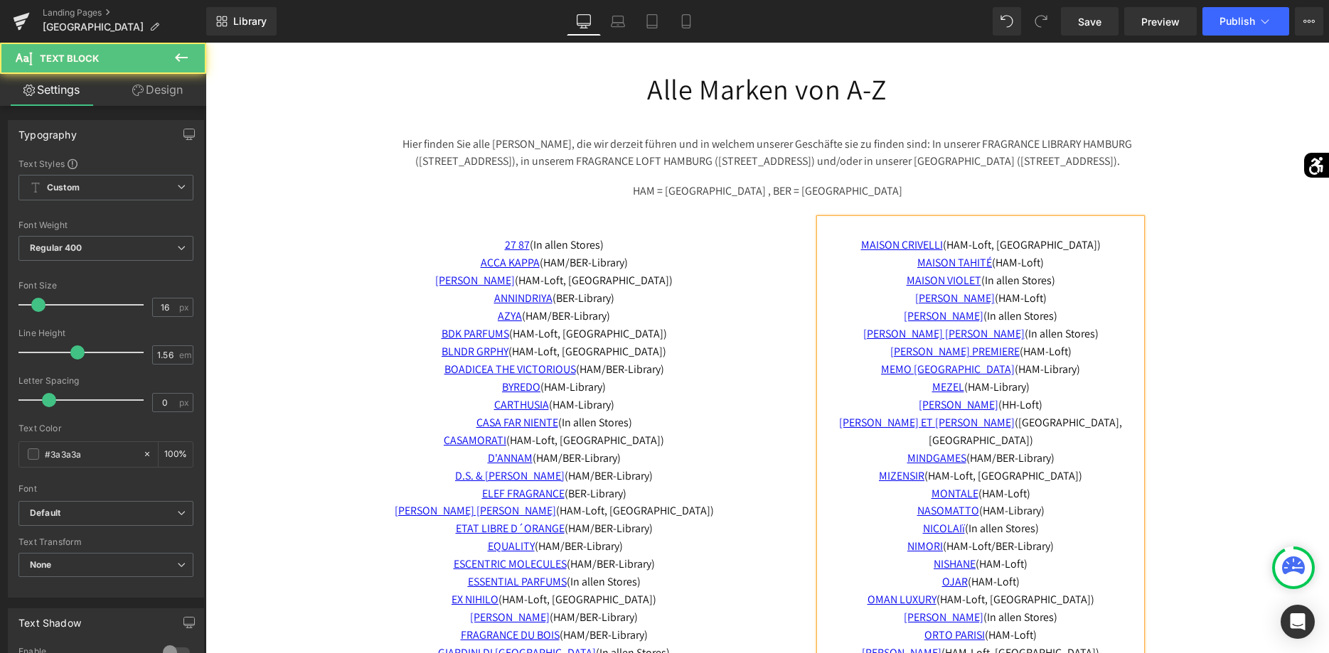
drag, startPoint x: 1050, startPoint y: 265, endPoint x: 901, endPoint y: 262, distance: 149.3
click at [901, 262] on p "MAISON TAHITÉ (HAM-Loft)" at bounding box center [980, 264] width 321 height 18
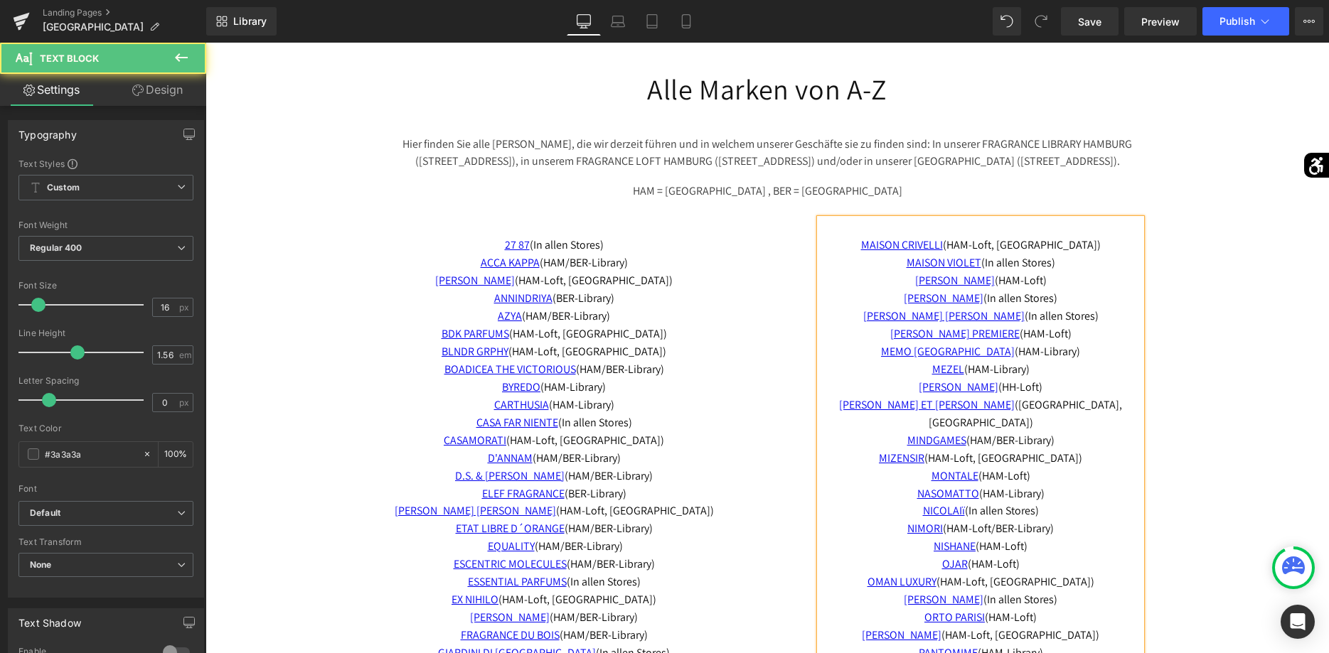
drag, startPoint x: 1052, startPoint y: 281, endPoint x: 929, endPoint y: 281, distance: 122.3
click at [929, 281] on p "MANCERA (HAM-Loft)" at bounding box center [980, 281] width 321 height 18
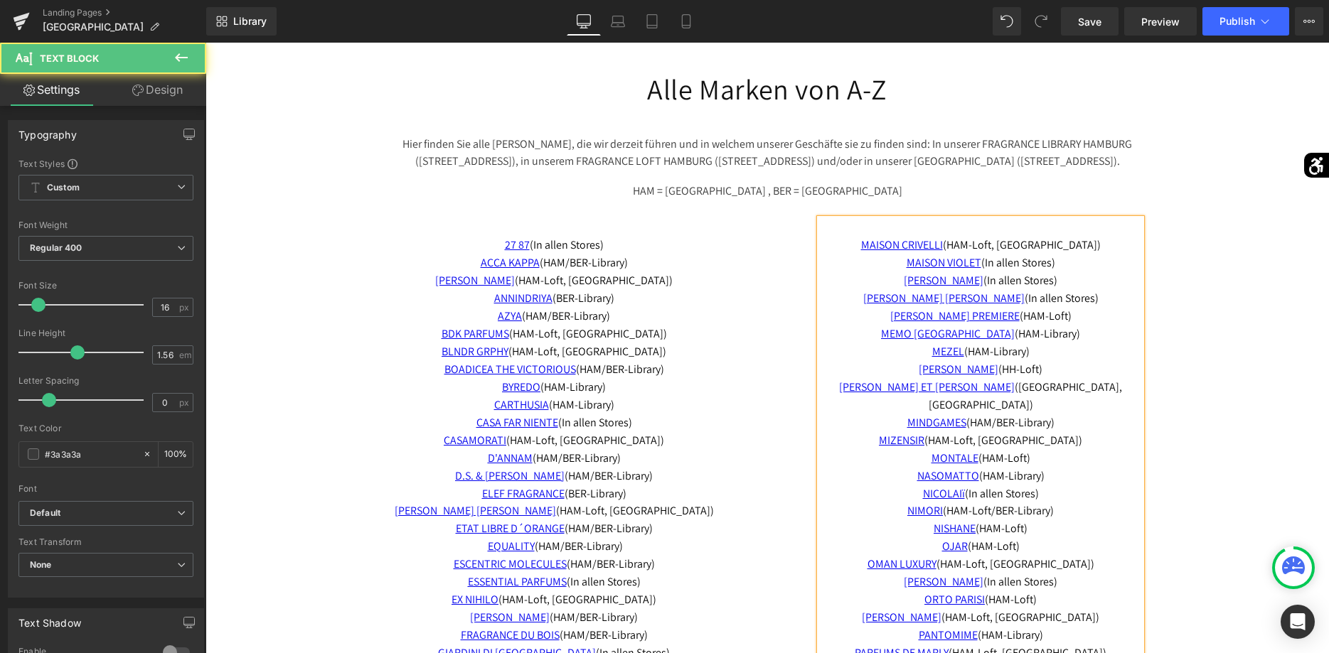
drag, startPoint x: 1052, startPoint y: 370, endPoint x: 898, endPoint y: 311, distance: 164.5
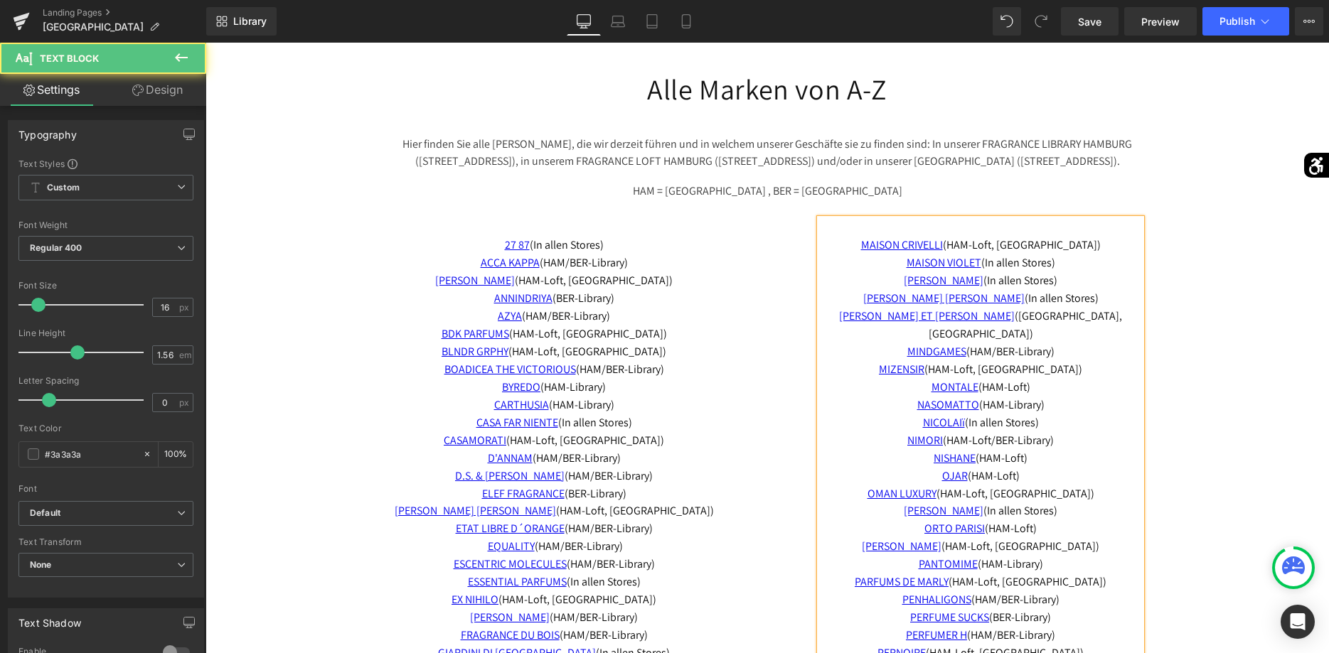
drag, startPoint x: 1047, startPoint y: 385, endPoint x: 879, endPoint y: 373, distance: 168.9
click at [879, 373] on div "MAISON CRIVELLI (HAM-Loft, BER-Library) MAISON VIOLET (In allen Stores) MARC-AN…" at bounding box center [980, 645] width 321 height 852
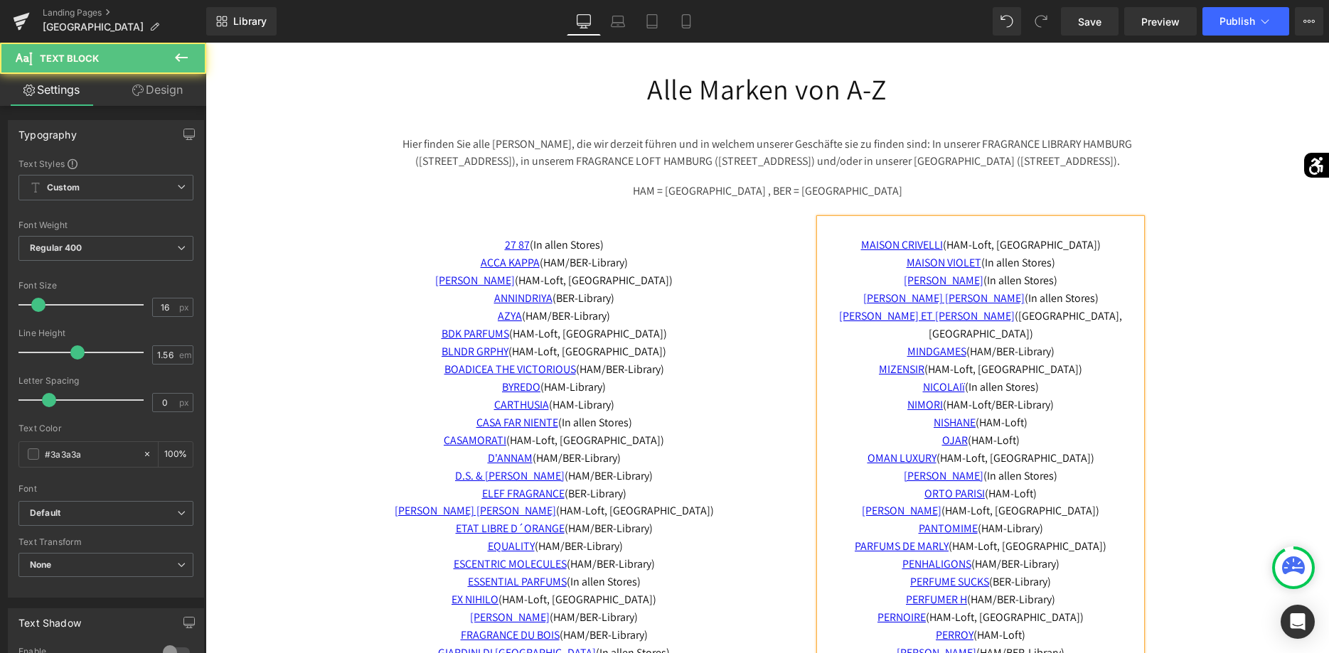
drag, startPoint x: 1046, startPoint y: 425, endPoint x: 919, endPoint y: 409, distance: 128.3
click at [919, 409] on div "MAISON CRIVELLI (HAM-Loft, BER-Library) MAISON VIOLET (In allen Stores) MARC-AN…" at bounding box center [980, 627] width 321 height 816
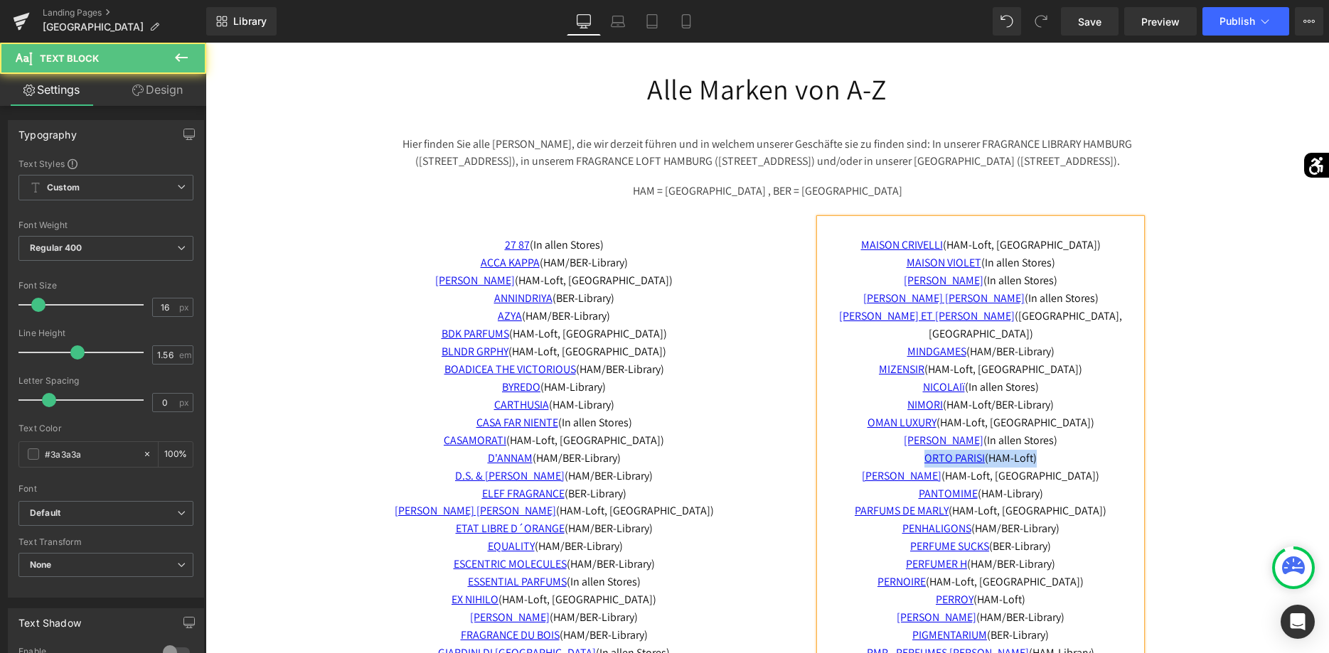
drag, startPoint x: 1052, startPoint y: 445, endPoint x: 911, endPoint y: 439, distance: 140.9
click at [911, 450] on p "ORTO PARISI (HAM-Loft)" at bounding box center [980, 459] width 321 height 18
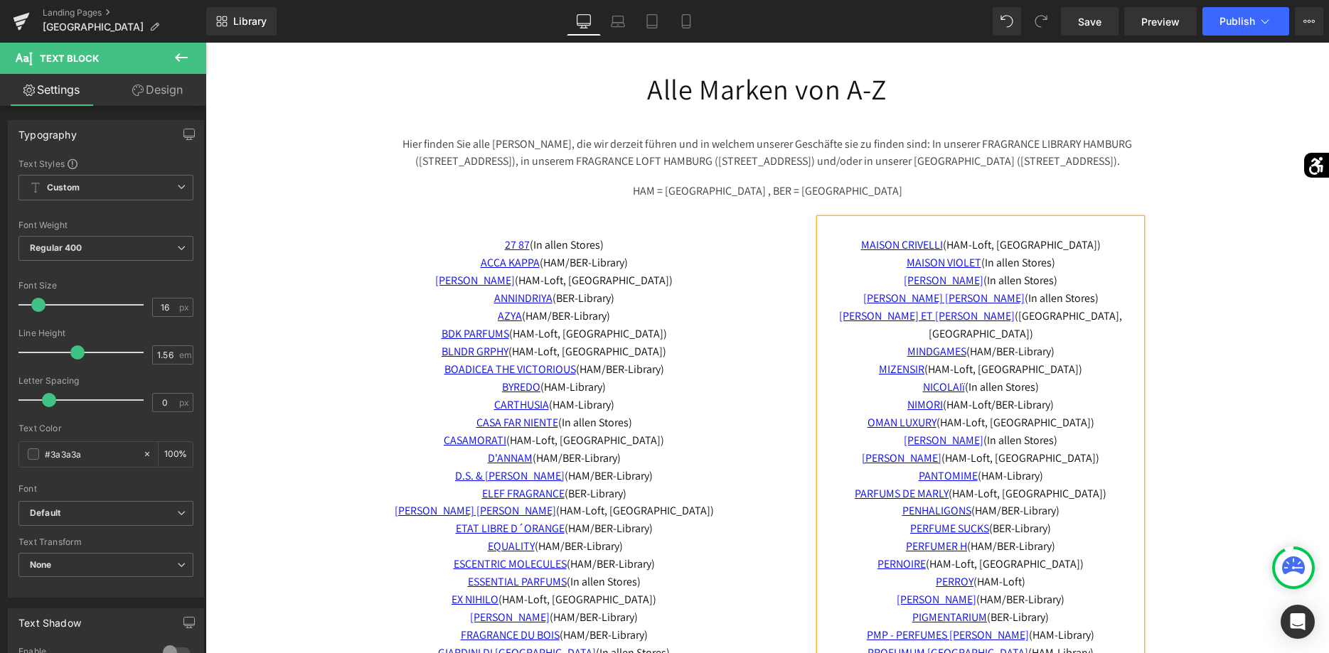
drag, startPoint x: 1051, startPoint y: 455, endPoint x: 914, endPoint y: 457, distance: 136.5
click at [914, 468] on p "PANTOMIME (HAM-Library)" at bounding box center [980, 477] width 321 height 18
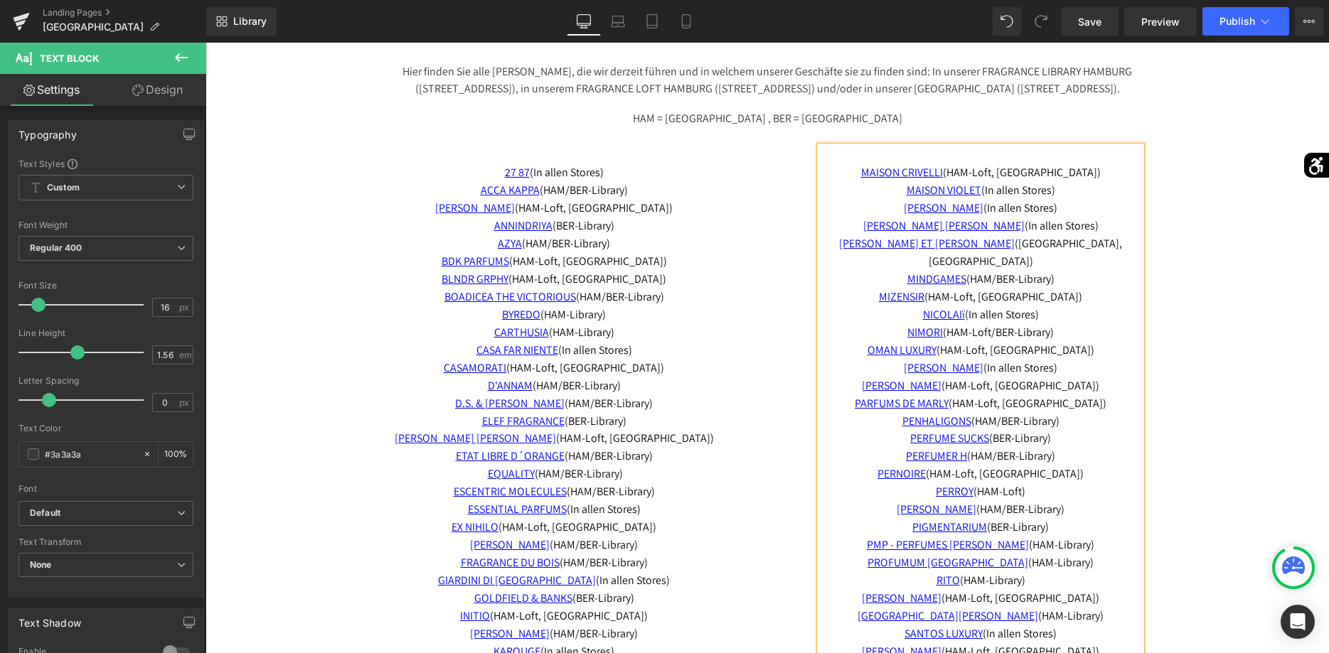
scroll to position [3228, 0]
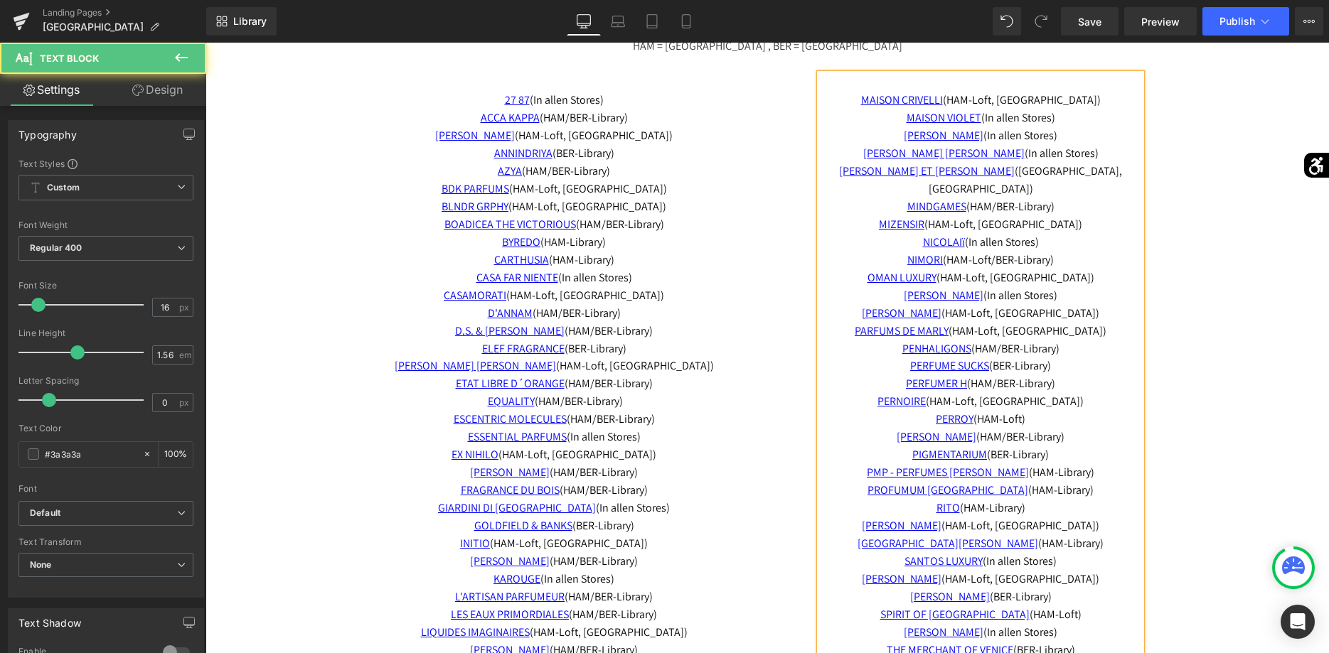
drag, startPoint x: 1029, startPoint y: 402, endPoint x: 931, endPoint y: 404, distance: 98.1
click at [931, 411] on p "PERROY (HAM-Loft)" at bounding box center [980, 420] width 321 height 18
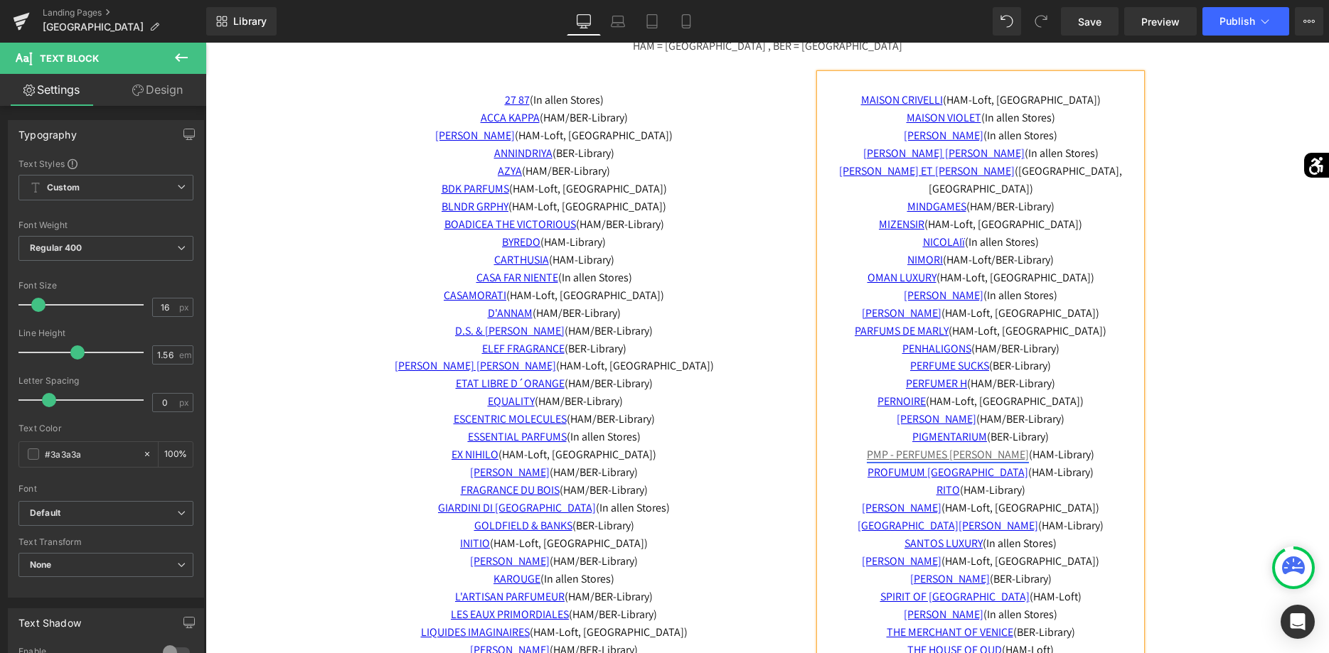
drag, startPoint x: 1034, startPoint y: 471, endPoint x: 858, endPoint y: 444, distance: 178.4
click at [858, 444] on div "MAISON CRIVELLI (HAM-Loft, BER-Library) MAISON VIOLET (In allen Stores) MARC-AN…" at bounding box center [980, 437] width 321 height 727
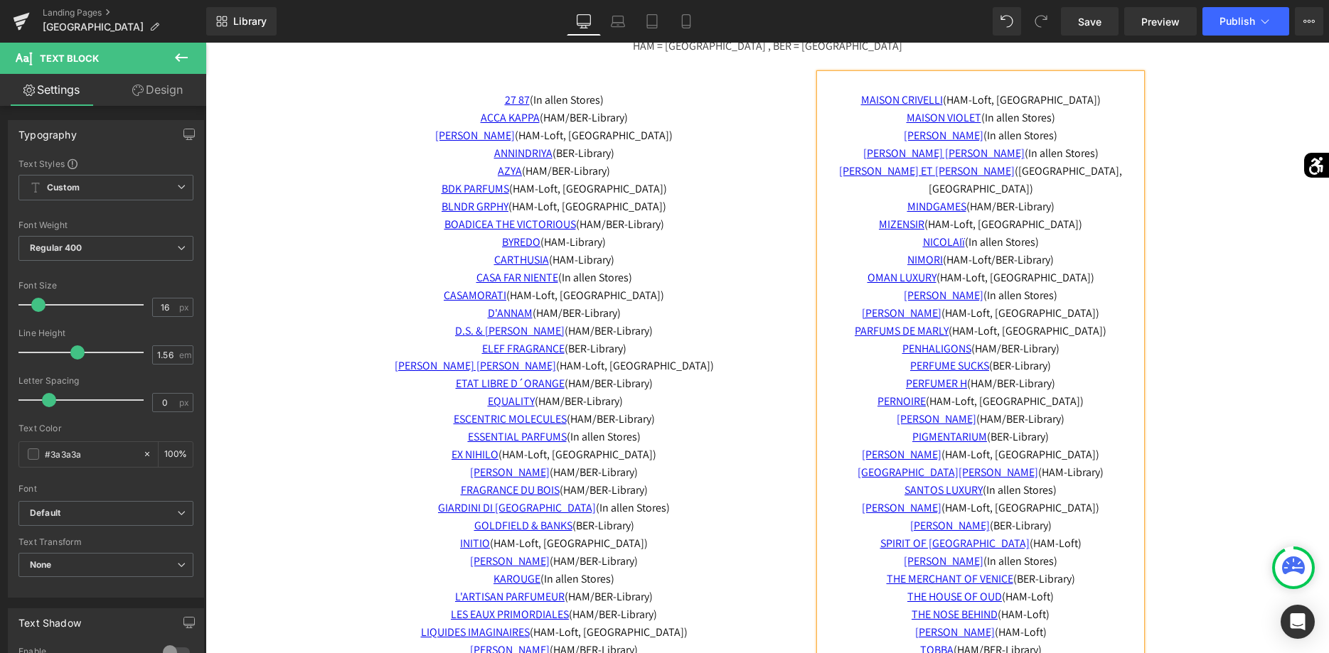
scroll to position [3300, 0]
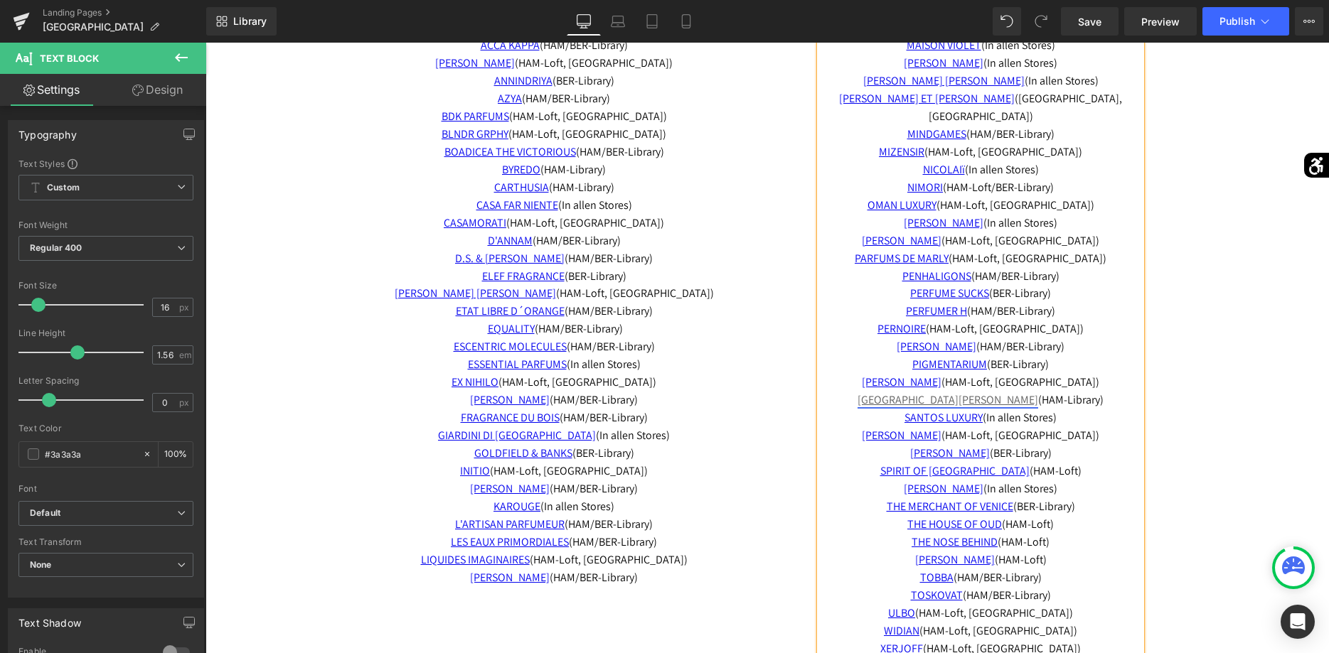
drag, startPoint x: 1079, startPoint y: 383, endPoint x: 895, endPoint y: 382, distance: 184.2
click at [895, 392] on p "SANTA MARIA NOVELLA (HAM-Library)" at bounding box center [980, 401] width 321 height 18
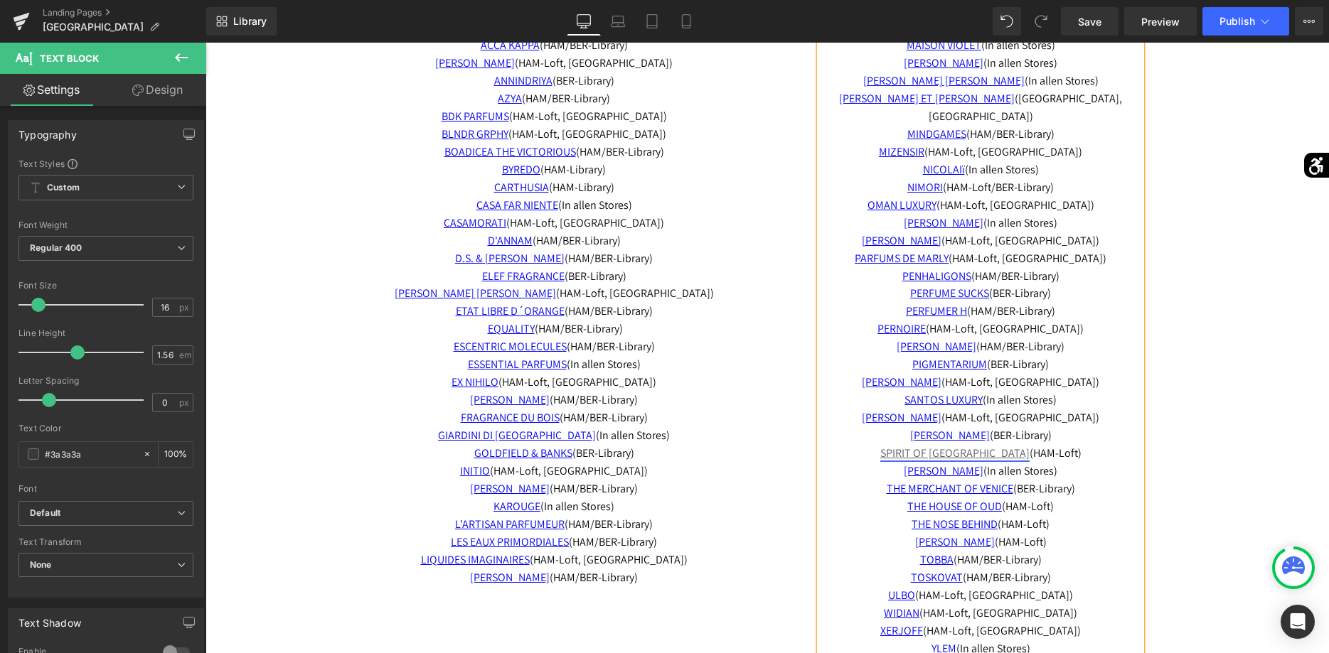
drag, startPoint x: 1058, startPoint y: 437, endPoint x: 915, endPoint y: 434, distance: 142.9
click at [915, 445] on p "SPIRIT OF DUBAI (HAM-Loft)" at bounding box center [980, 454] width 321 height 18
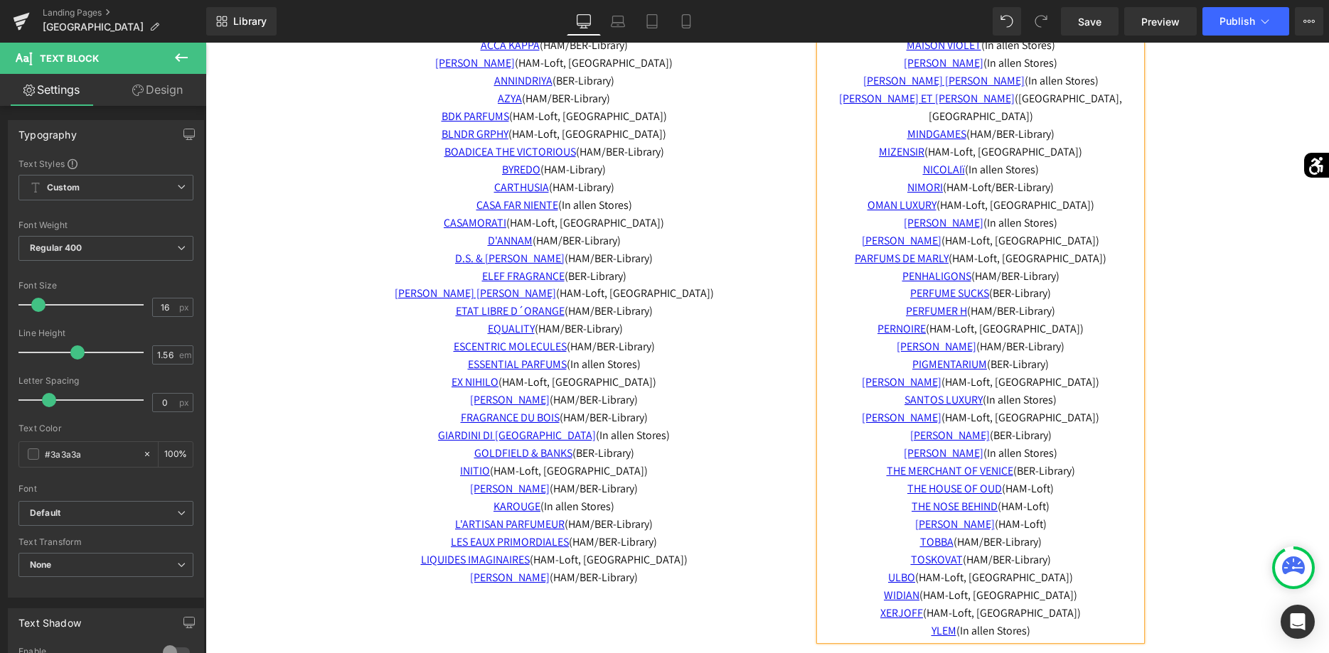
drag, startPoint x: 1053, startPoint y: 508, endPoint x: 900, endPoint y: 474, distance: 156.5
click at [900, 474] on div "MAISON CRIVELLI (HAM-Loft, BER-Library) MAISON VIOLET (In allen Stores) MARC-AN…" at bounding box center [980, 320] width 321 height 638
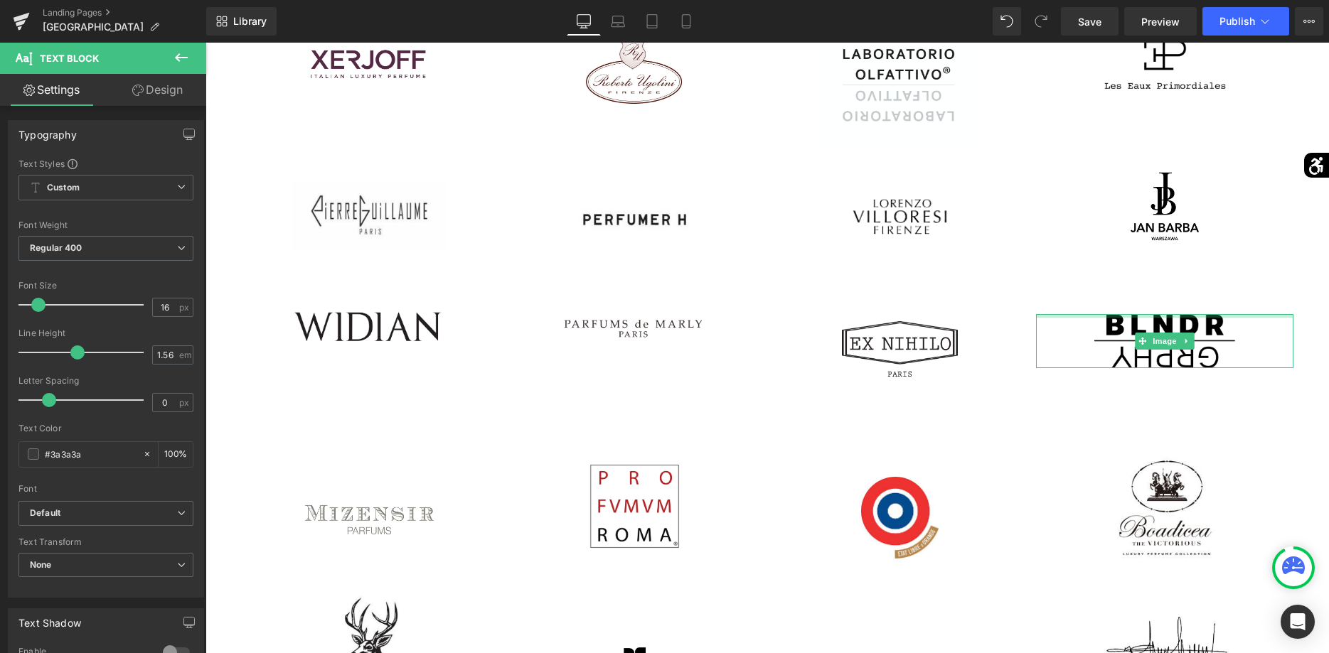
scroll to position [980, 0]
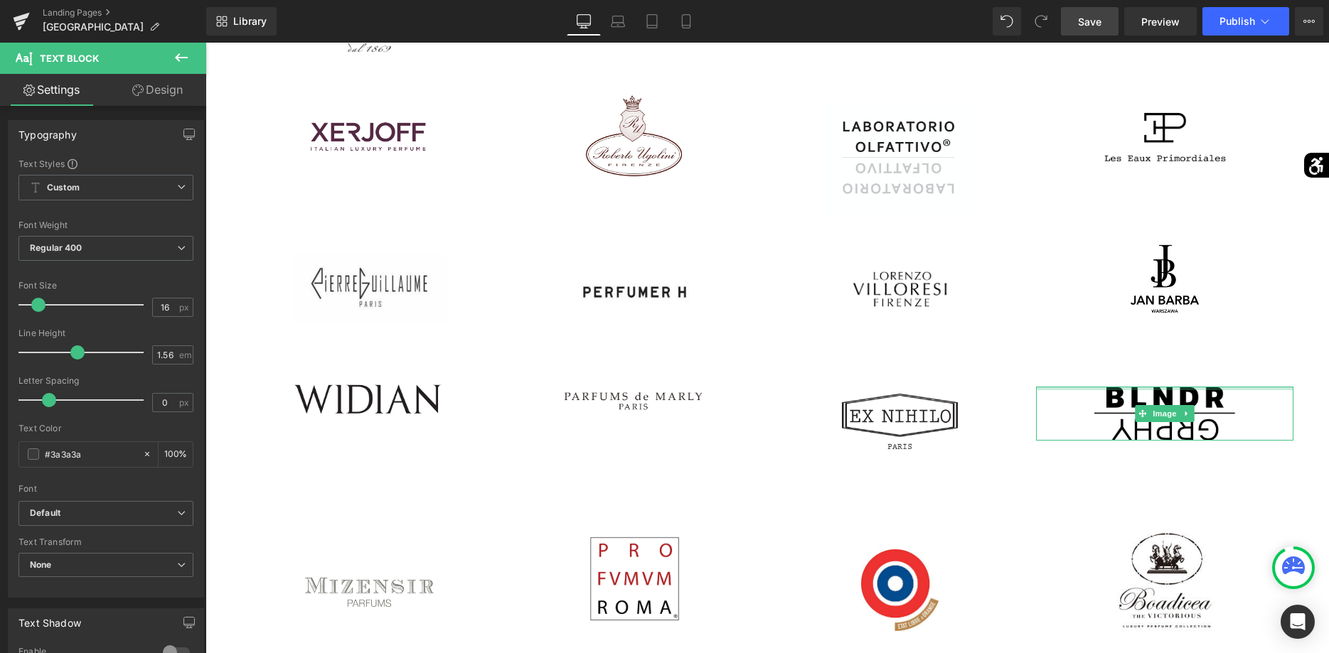
click at [1088, 23] on span "Save" at bounding box center [1089, 21] width 23 height 15
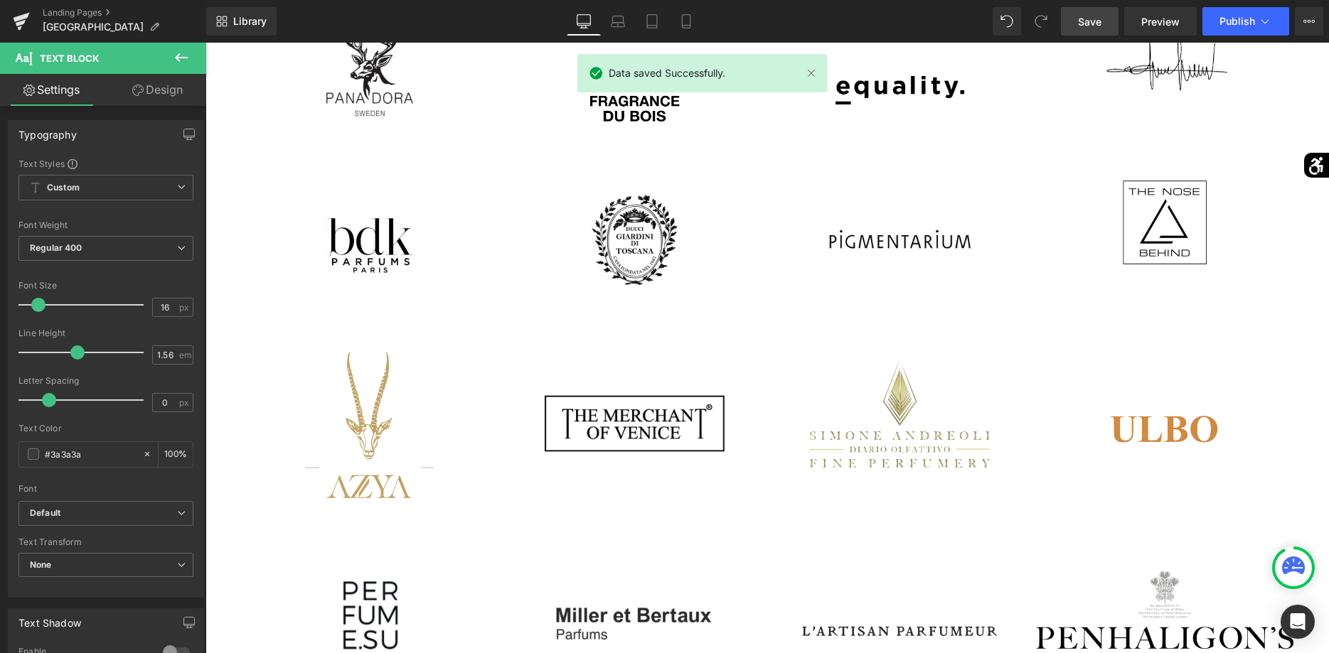
scroll to position [1923, 0]
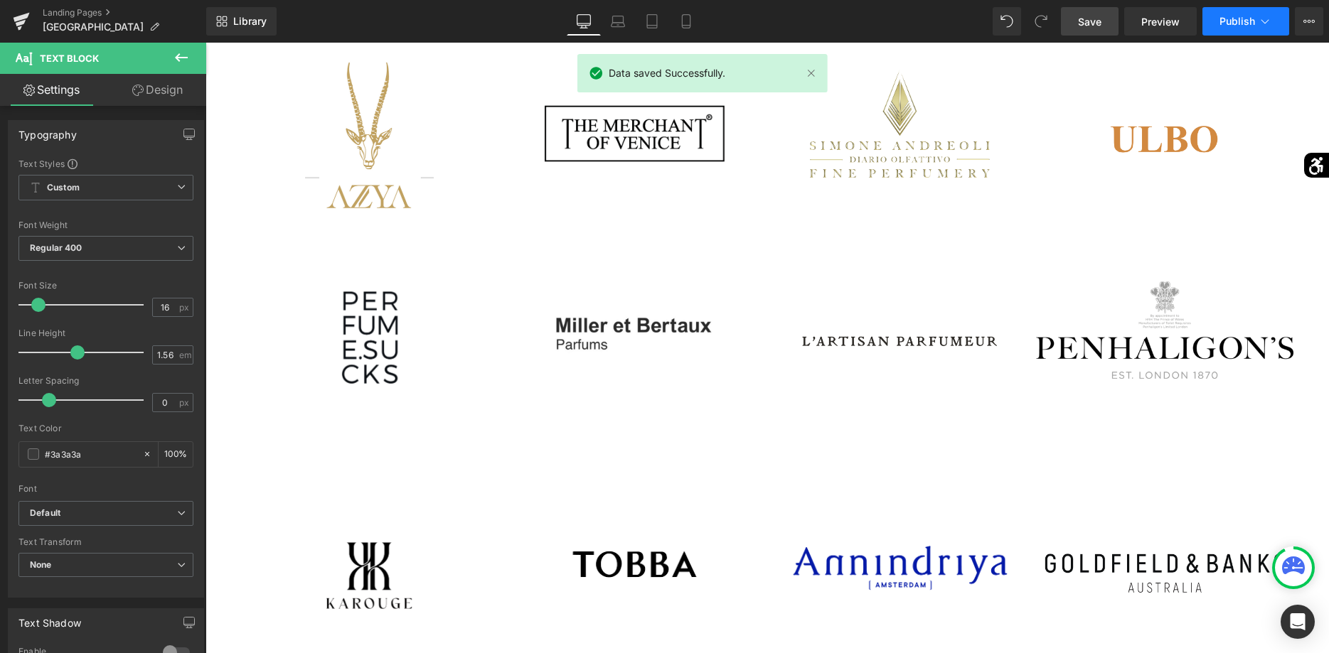
click at [1246, 29] on button "Publish" at bounding box center [1245, 21] width 87 height 28
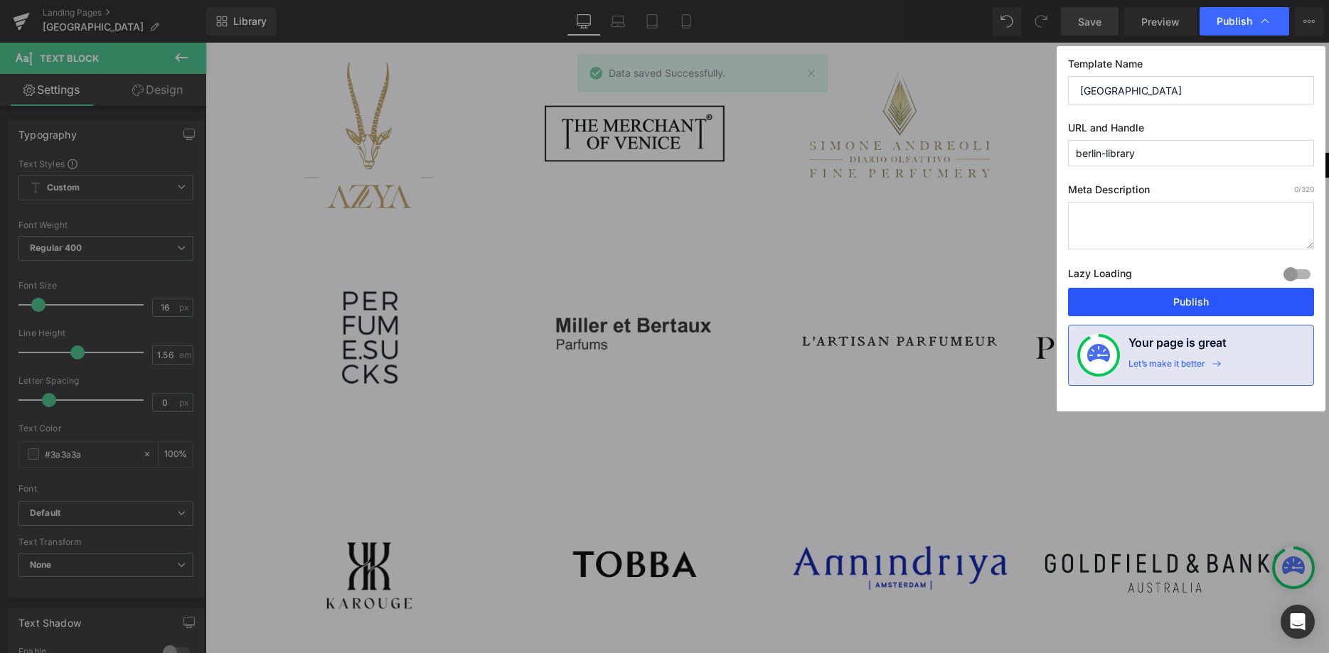
click at [1192, 307] on button "Publish" at bounding box center [1191, 302] width 246 height 28
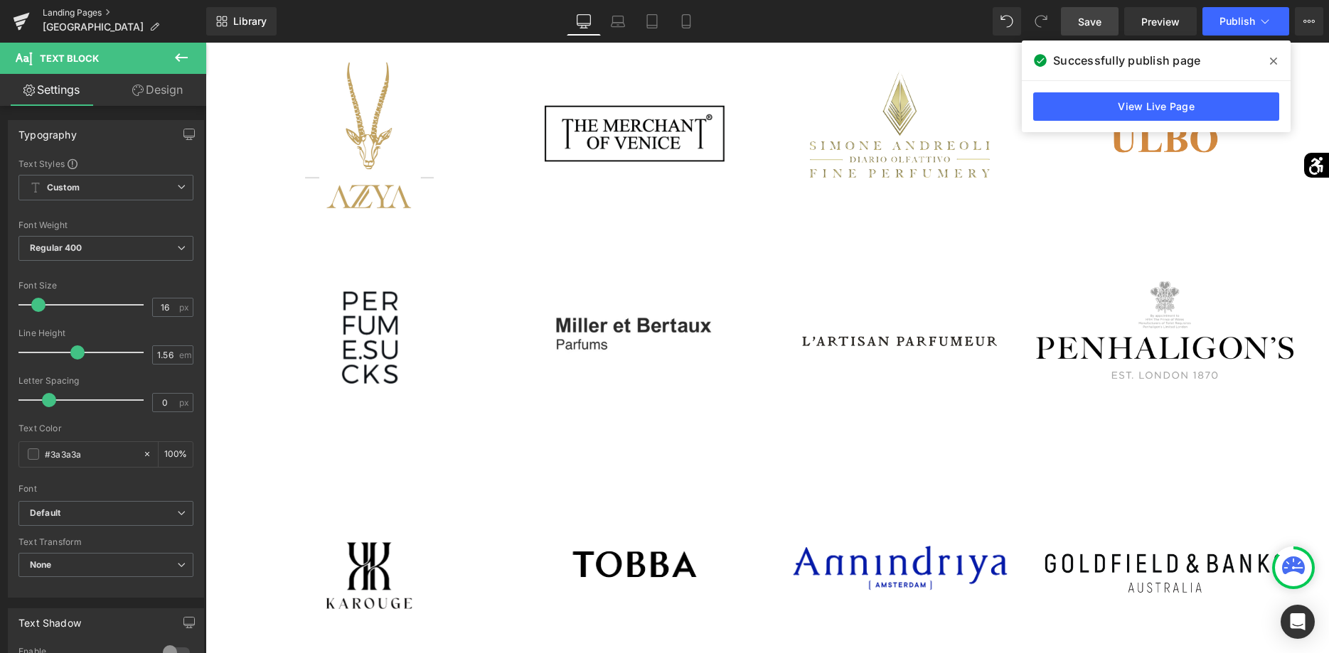
click at [55, 16] on link "Landing Pages" at bounding box center [125, 12] width 164 height 11
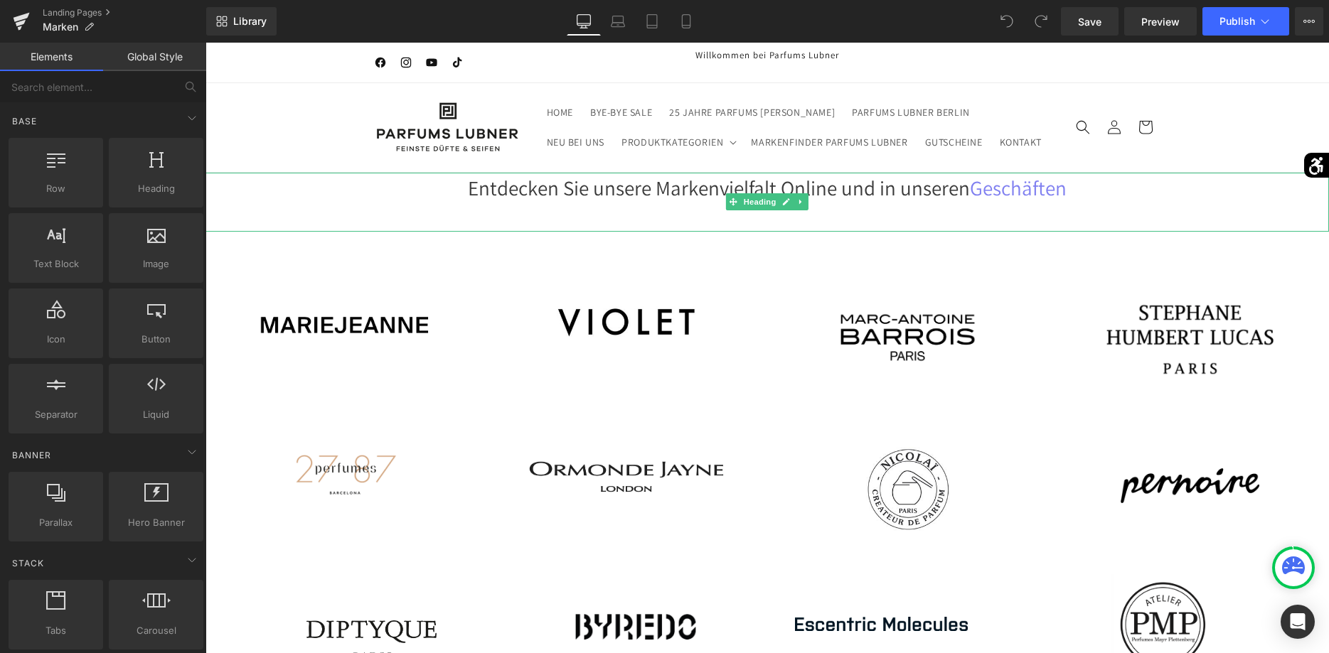
click at [1008, 186] on link "Geschäften" at bounding box center [1018, 187] width 97 height 27
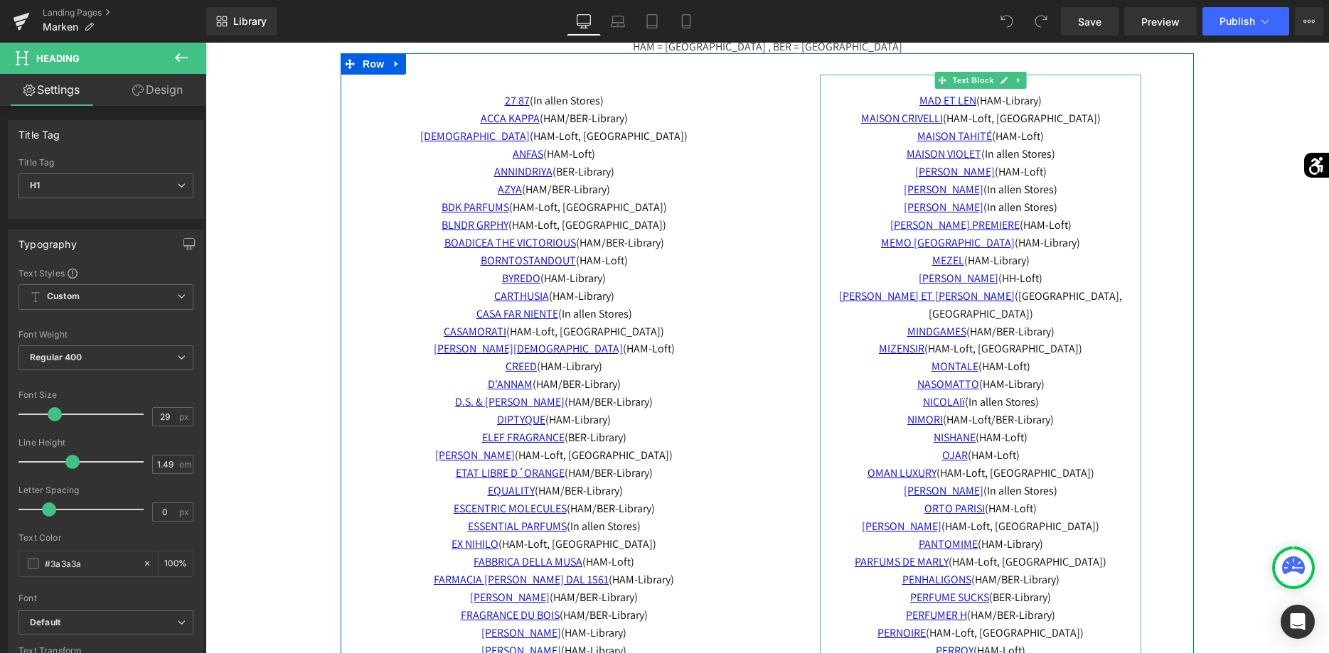
scroll to position [4810, 0]
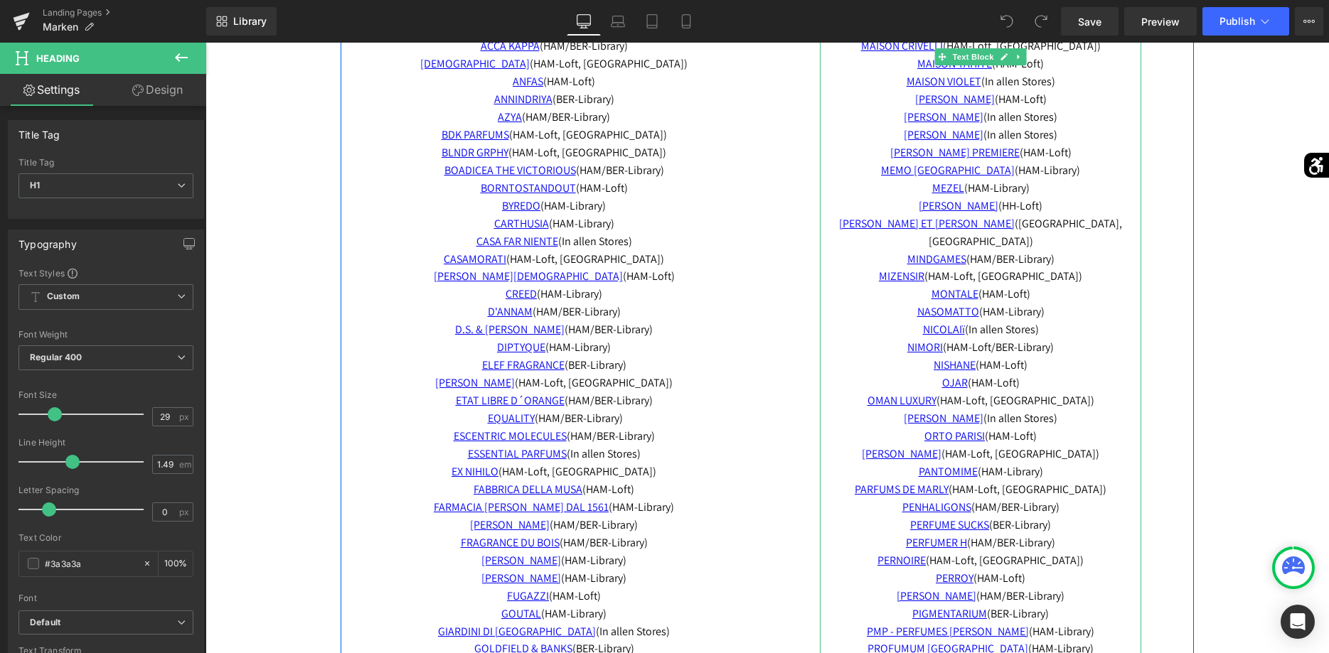
click at [1017, 641] on span "PROFUMUM ROMA (HAM-Library)" at bounding box center [980, 648] width 226 height 15
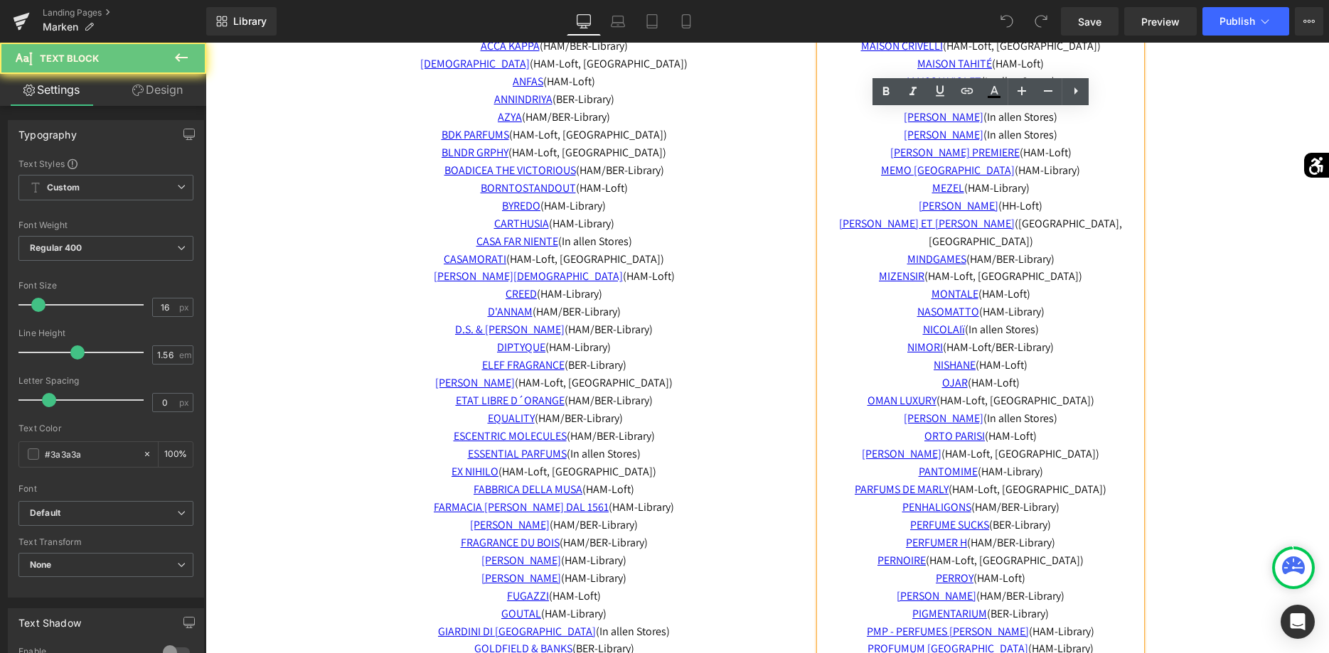
click at [1017, 641] on span "PROFUMUM ROMA (HAM-Library)" at bounding box center [980, 648] width 226 height 15
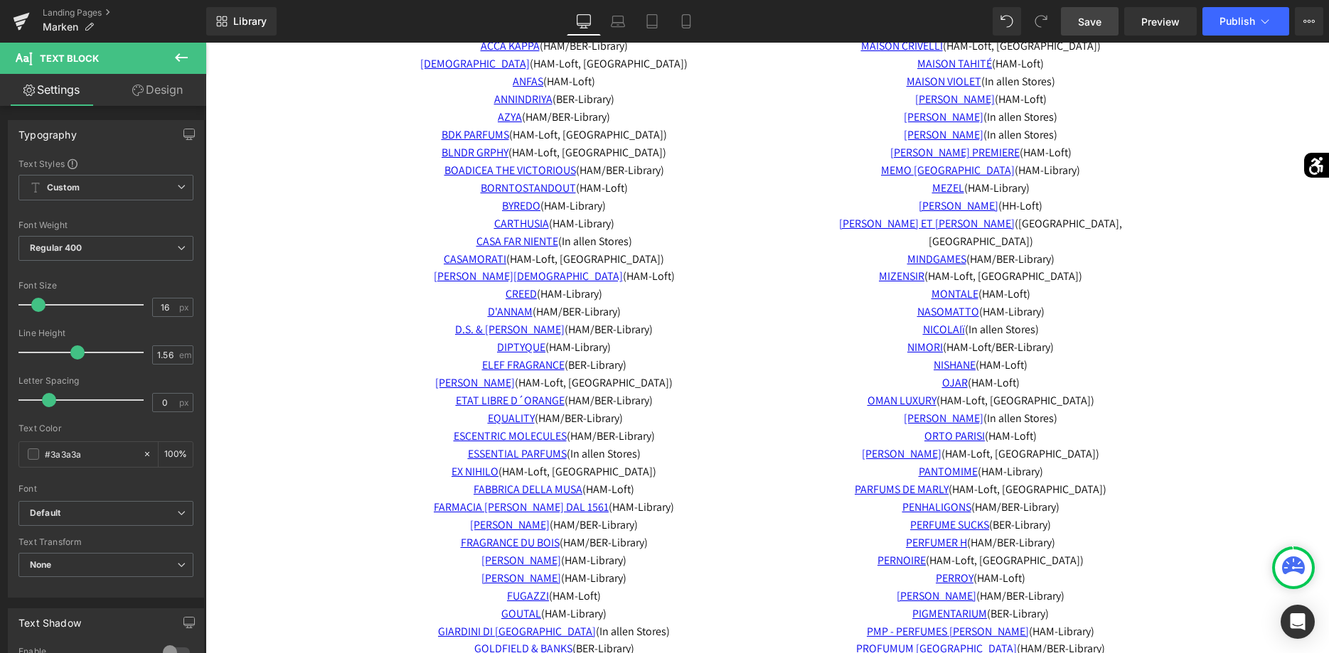
click at [1107, 30] on link "Save" at bounding box center [1090, 21] width 58 height 28
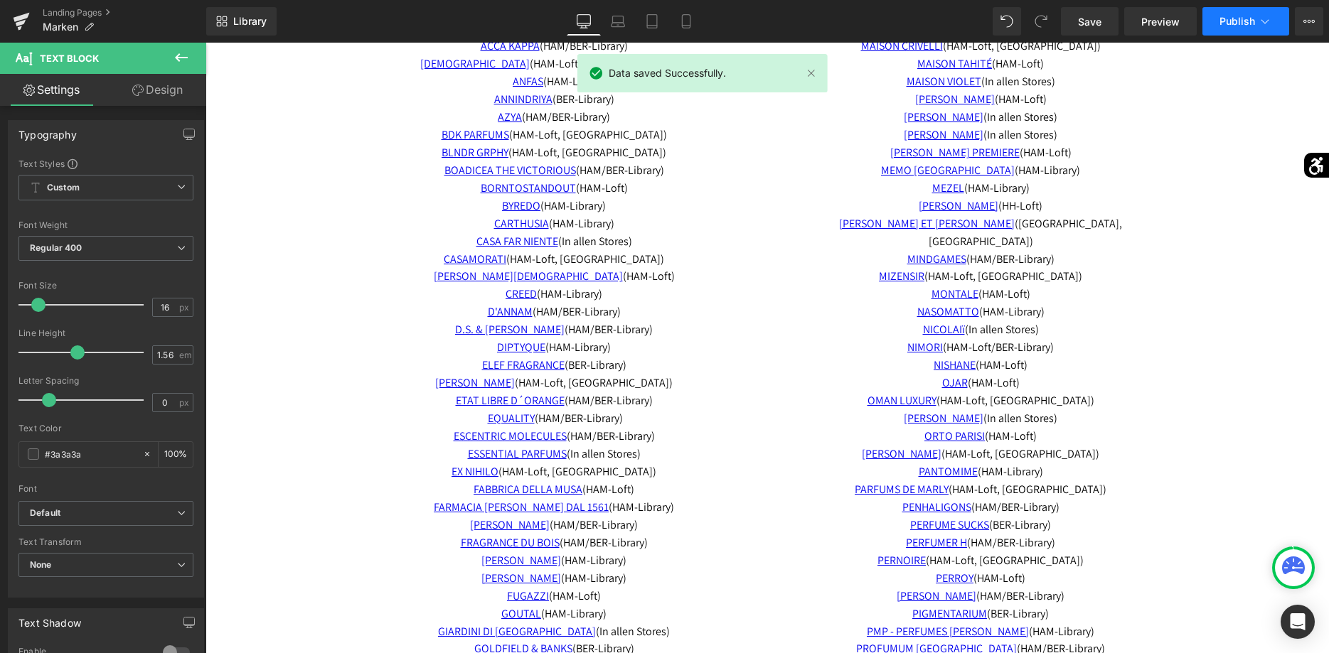
click at [1241, 21] on span "Publish" at bounding box center [1237, 21] width 36 height 11
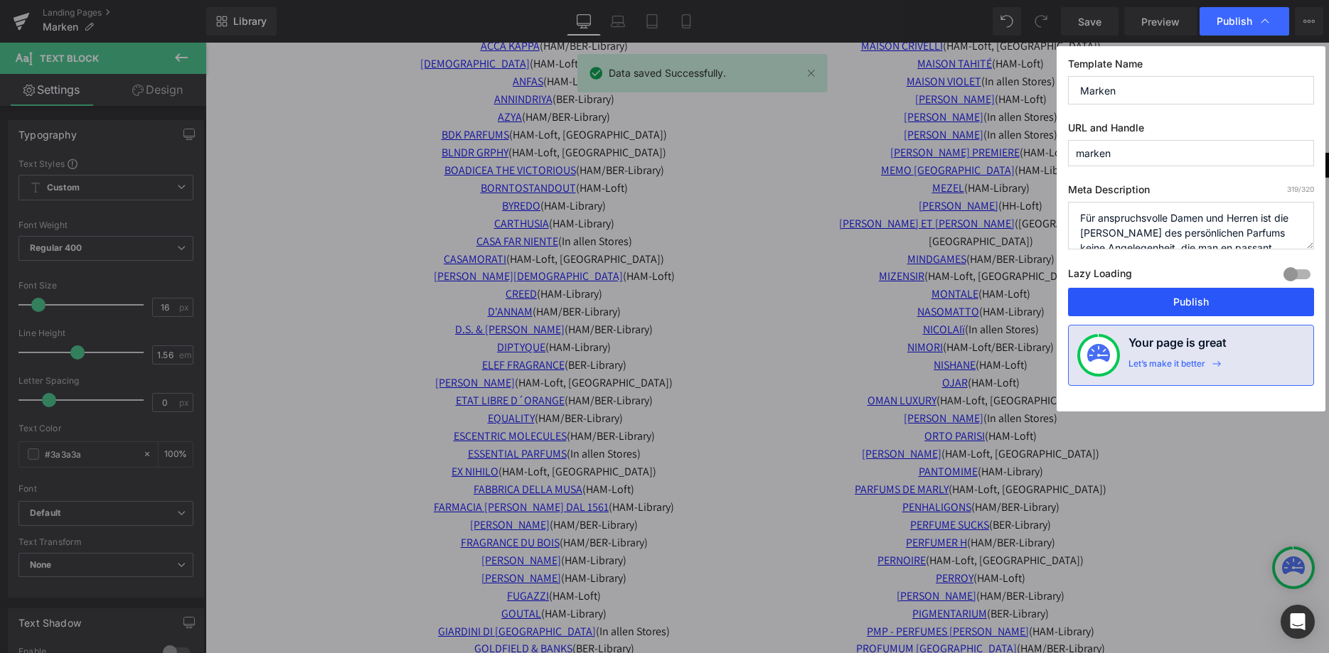
click at [1188, 301] on button "Publish" at bounding box center [1191, 302] width 246 height 28
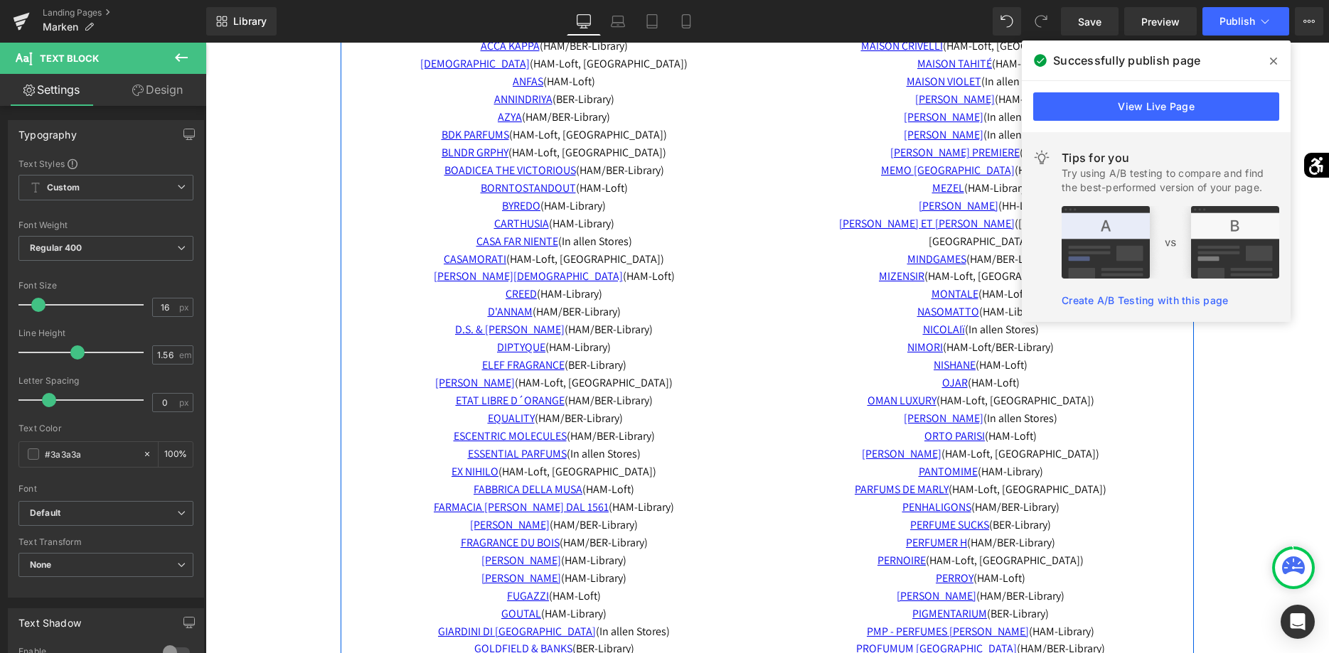
click at [754, 287] on div "27 87 (I n allen Stores) ACCA KAPPA (HAM/BER-Library) ADAMO (HAM-Loft, BER-Libr…" at bounding box center [554, 481] width 427 height 958
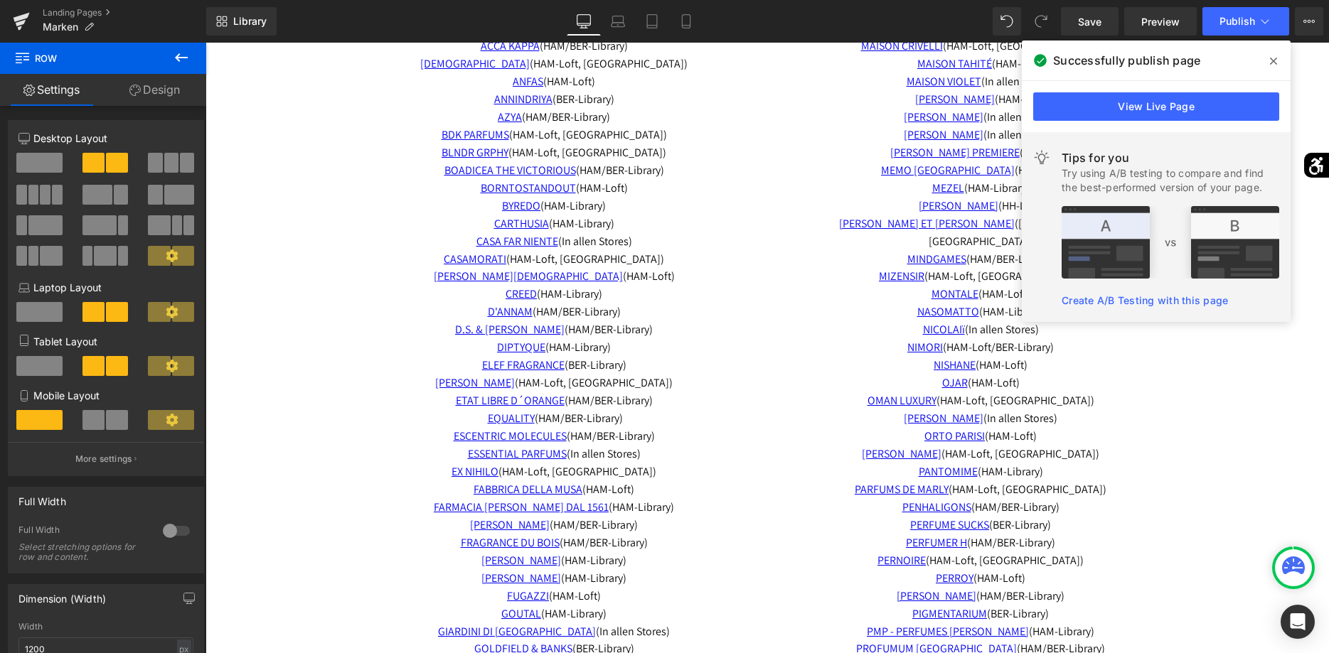
click at [1278, 65] on span at bounding box center [1273, 61] width 23 height 23
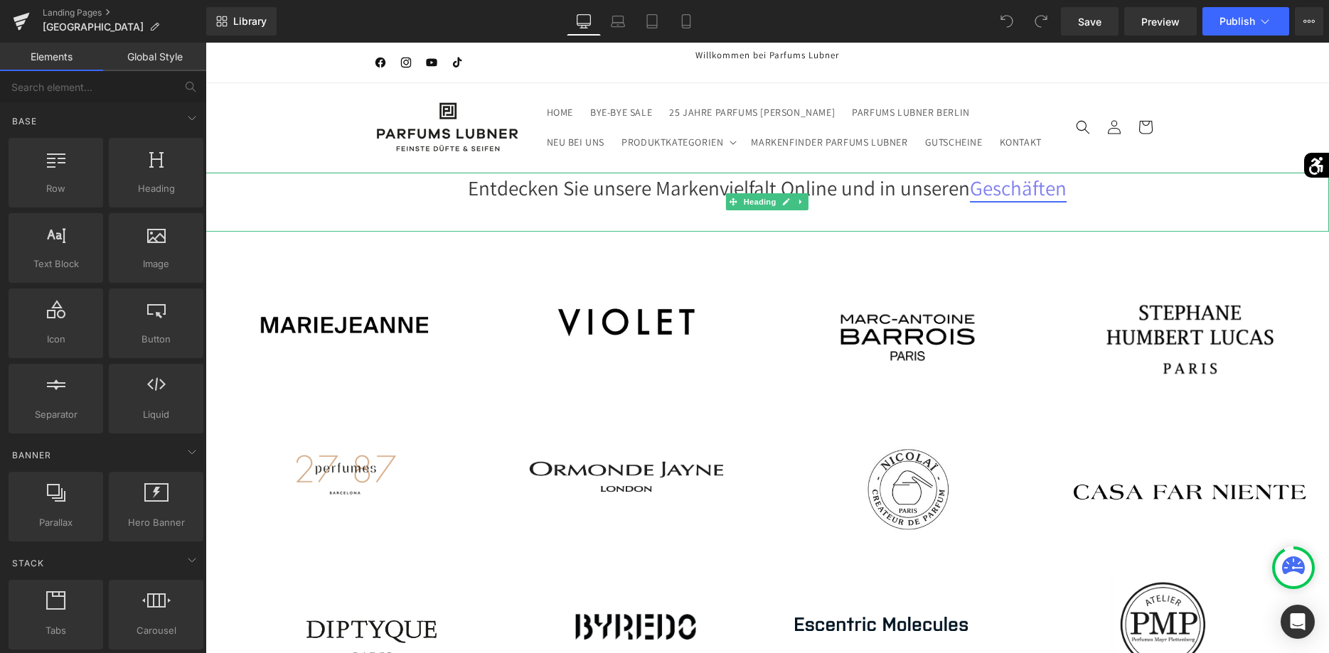
click at [993, 192] on link "Geschäften" at bounding box center [1018, 187] width 97 height 27
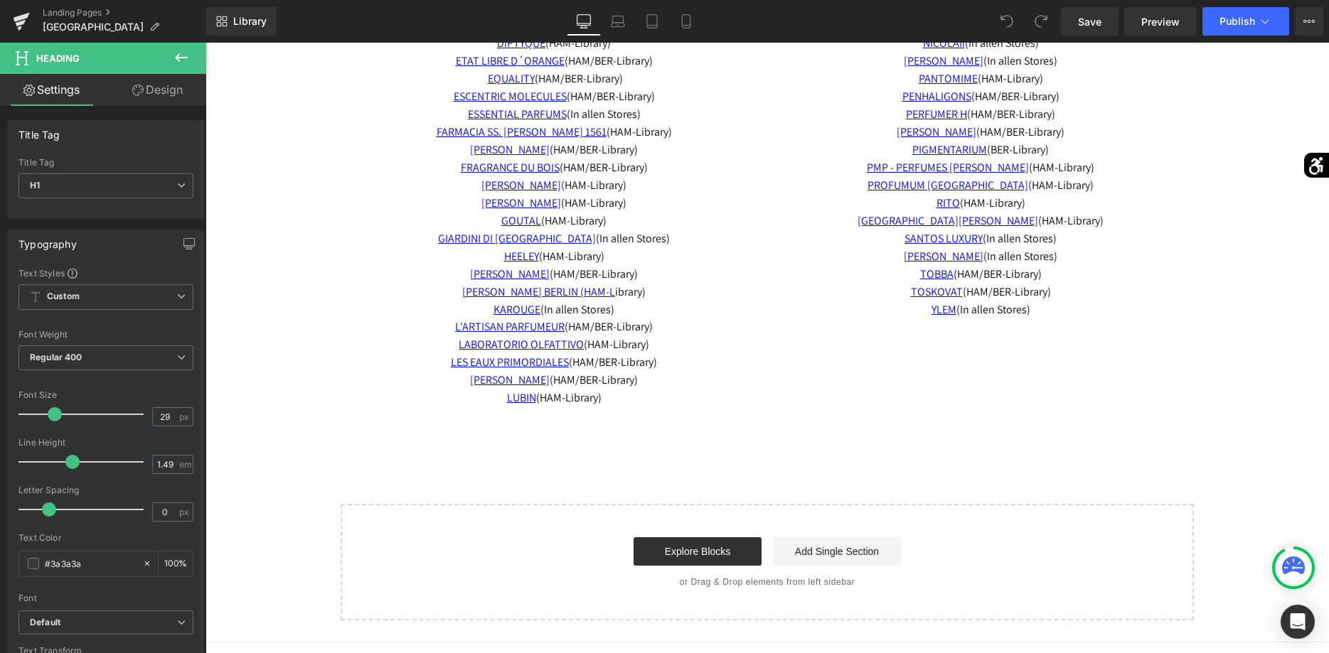
scroll to position [3312, 0]
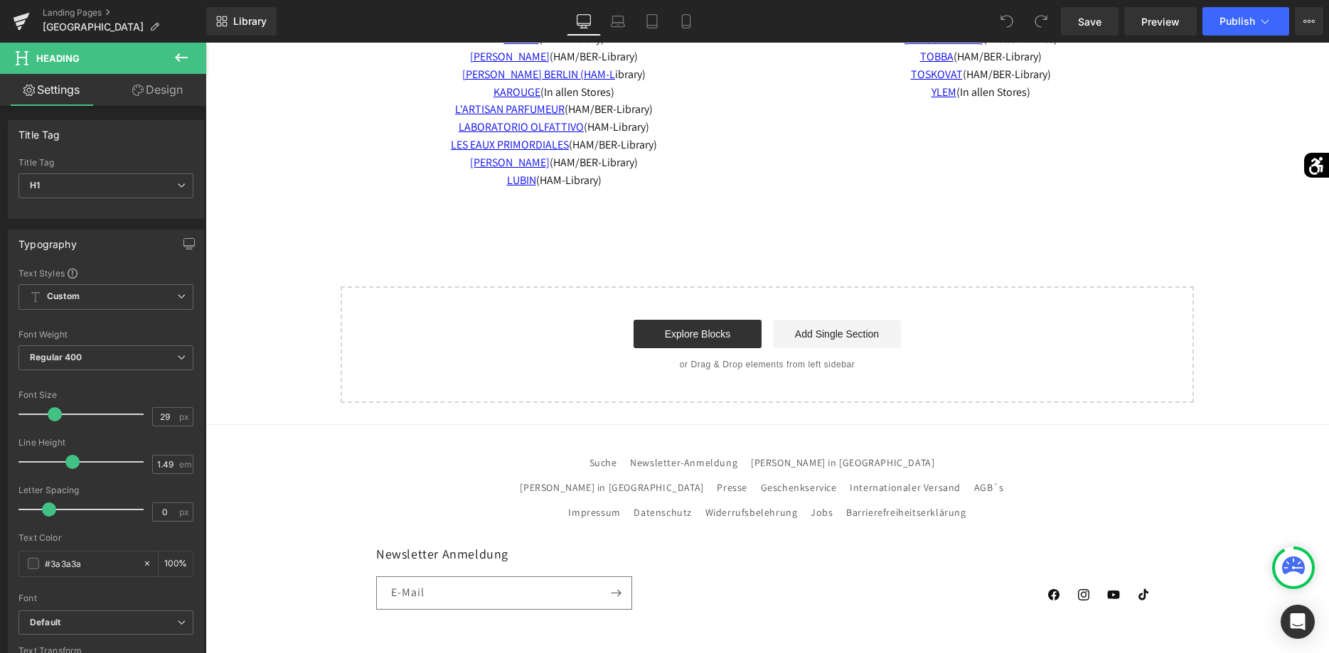
click at [187, 58] on icon at bounding box center [181, 57] width 17 height 17
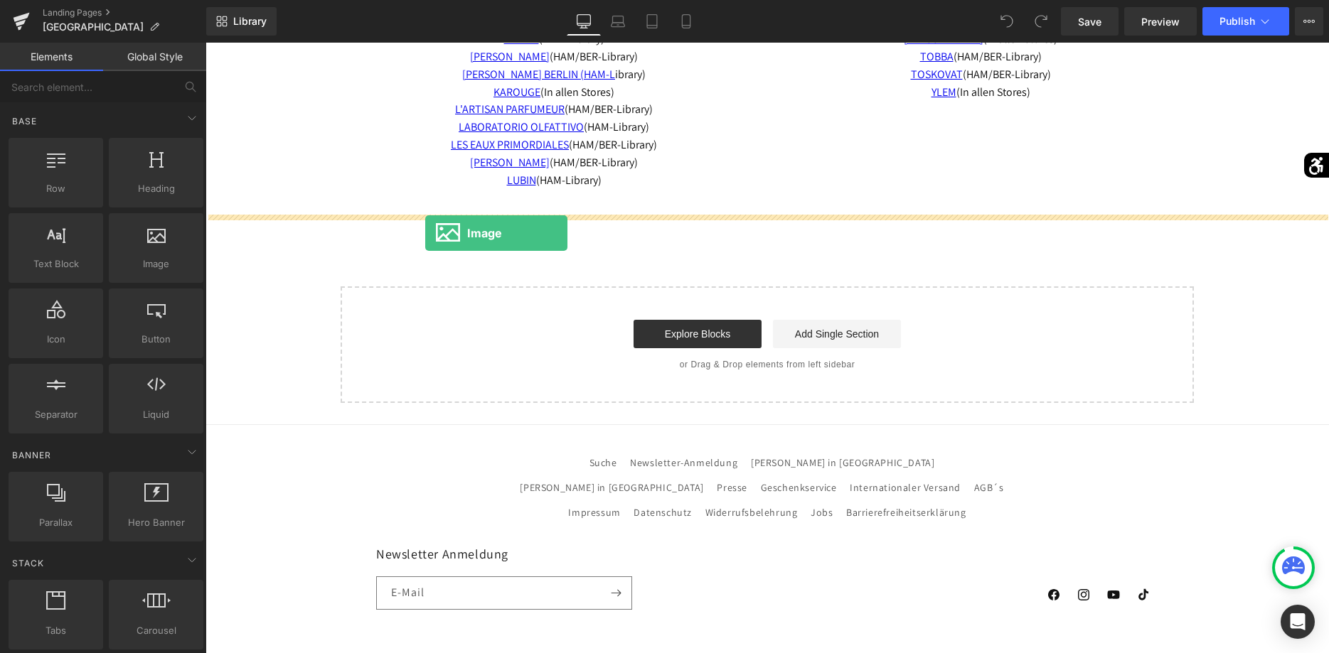
drag, startPoint x: 355, startPoint y: 309, endPoint x: 432, endPoint y: 234, distance: 107.6
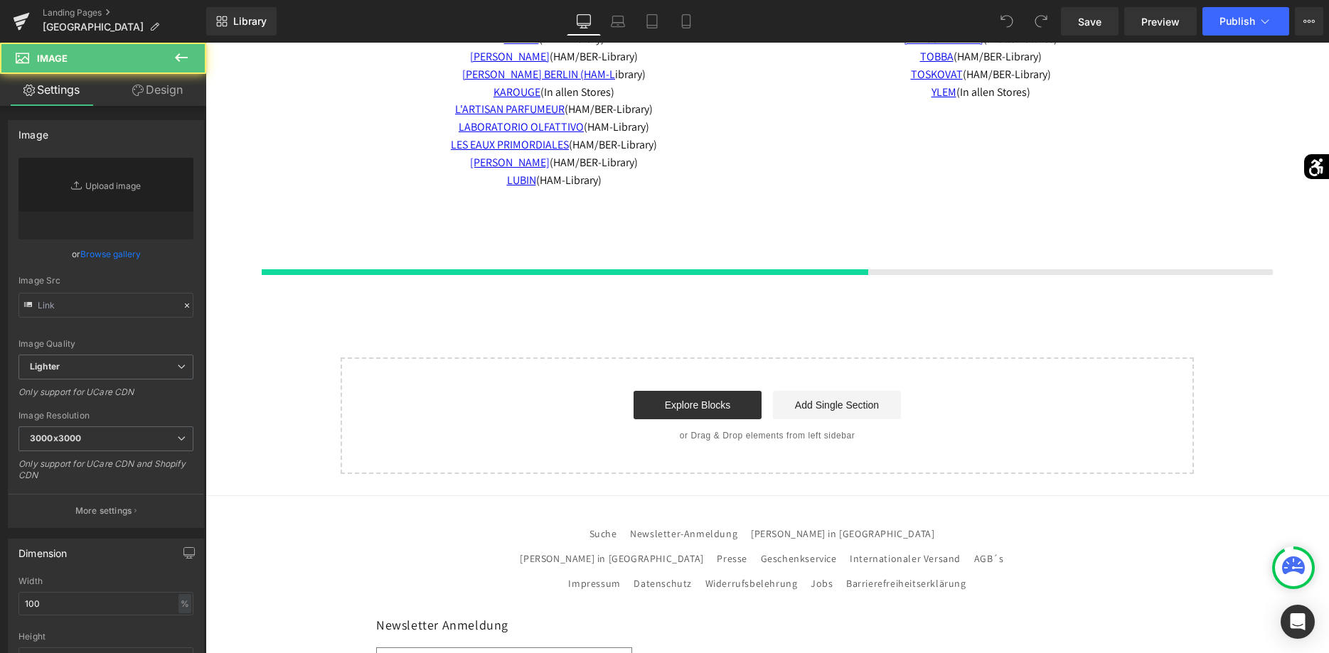
type input "//[DOMAIN_NAME][URL]"
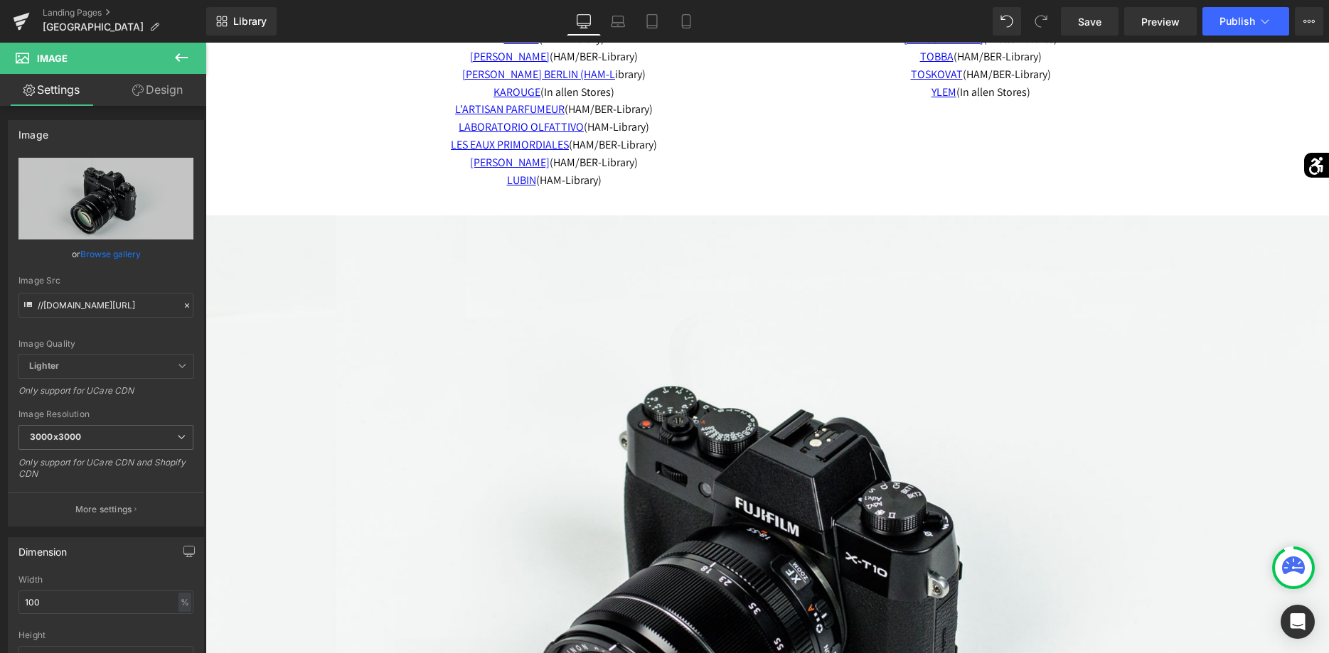
click at [186, 55] on icon at bounding box center [181, 57] width 17 height 17
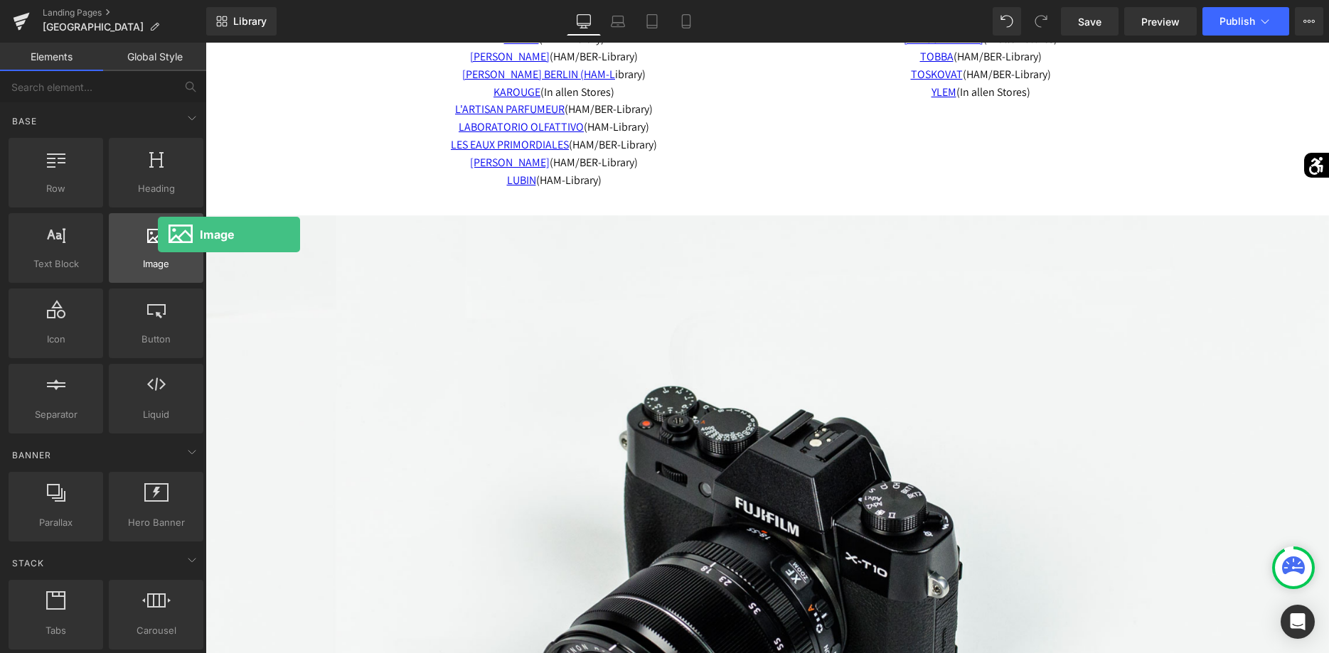
drag, startPoint x: 155, startPoint y: 248, endPoint x: 158, endPoint y: 235, distance: 13.8
click at [158, 235] on div at bounding box center [156, 241] width 86 height 32
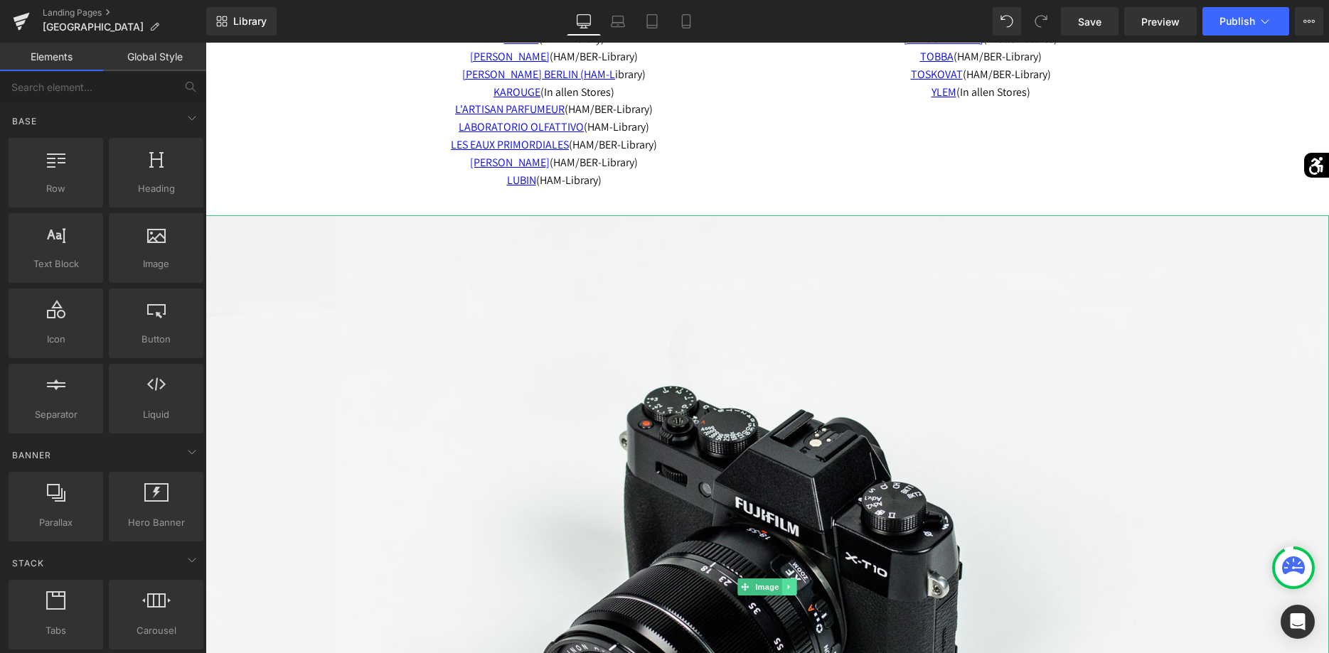
click at [786, 590] on icon at bounding box center [790, 587] width 8 height 9
click at [792, 587] on link at bounding box center [796, 587] width 15 height 17
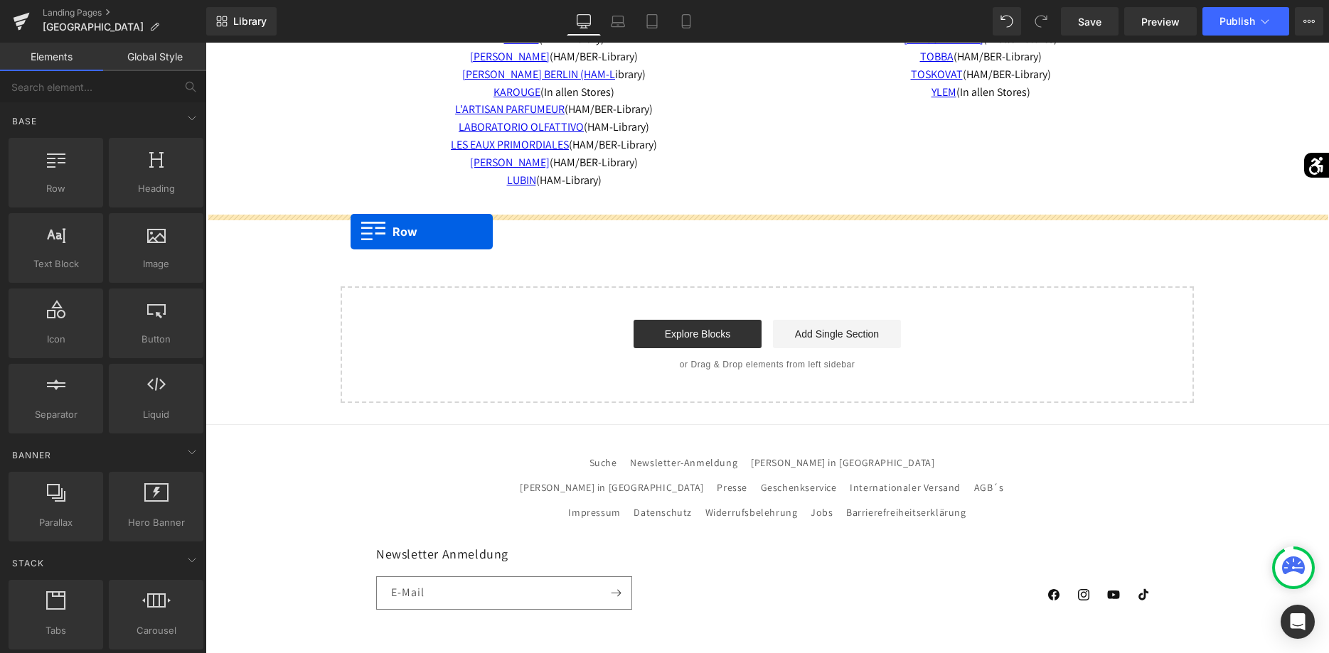
drag, startPoint x: 279, startPoint y: 225, endPoint x: 351, endPoint y: 232, distance: 71.4
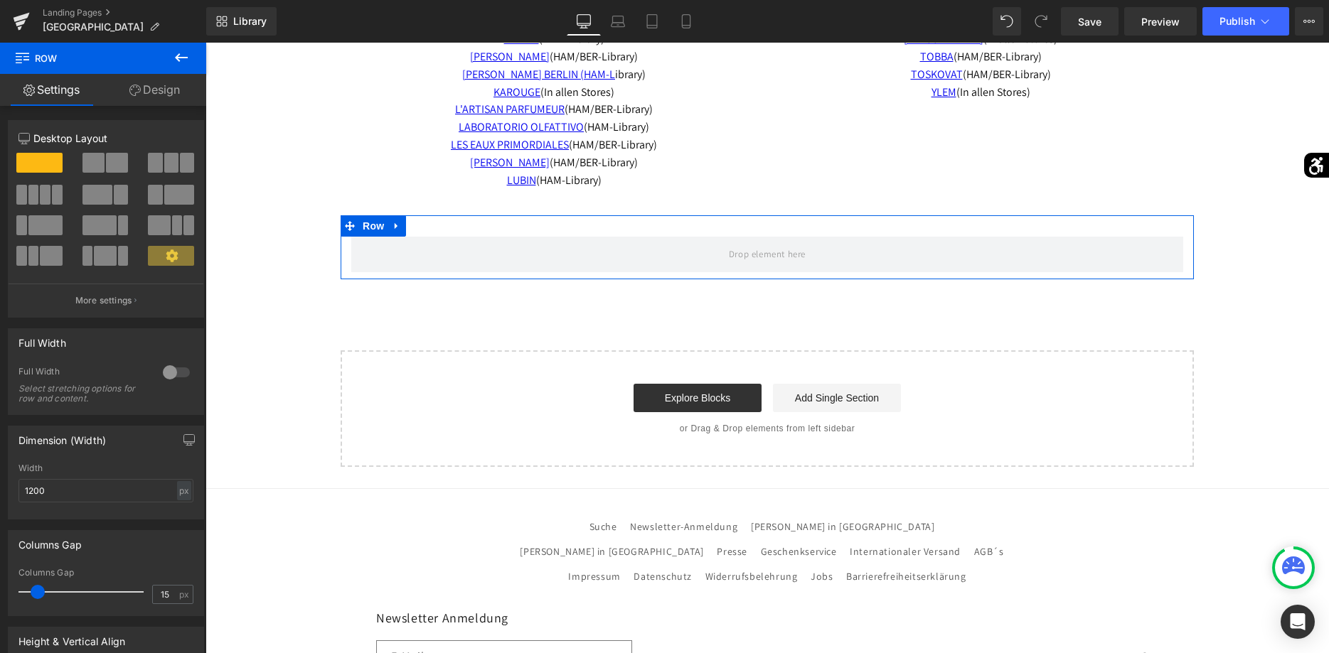
click at [113, 164] on span at bounding box center [117, 163] width 22 height 20
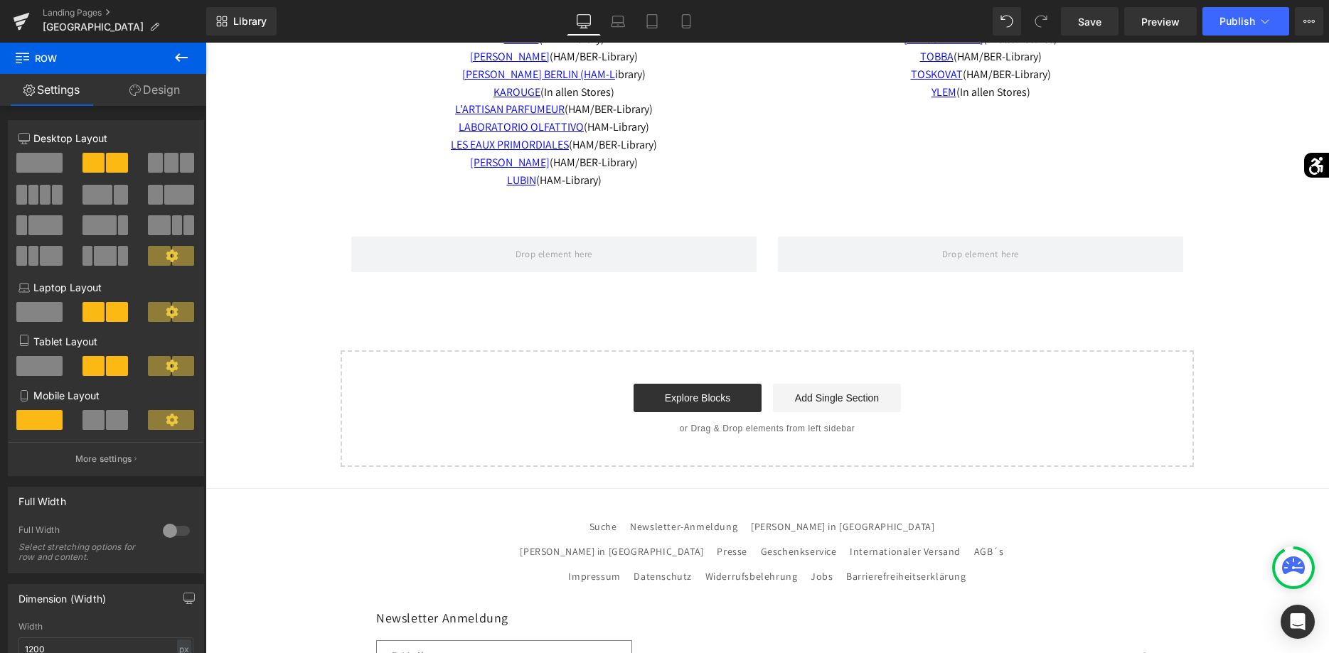
click at [180, 61] on icon at bounding box center [181, 57] width 13 height 9
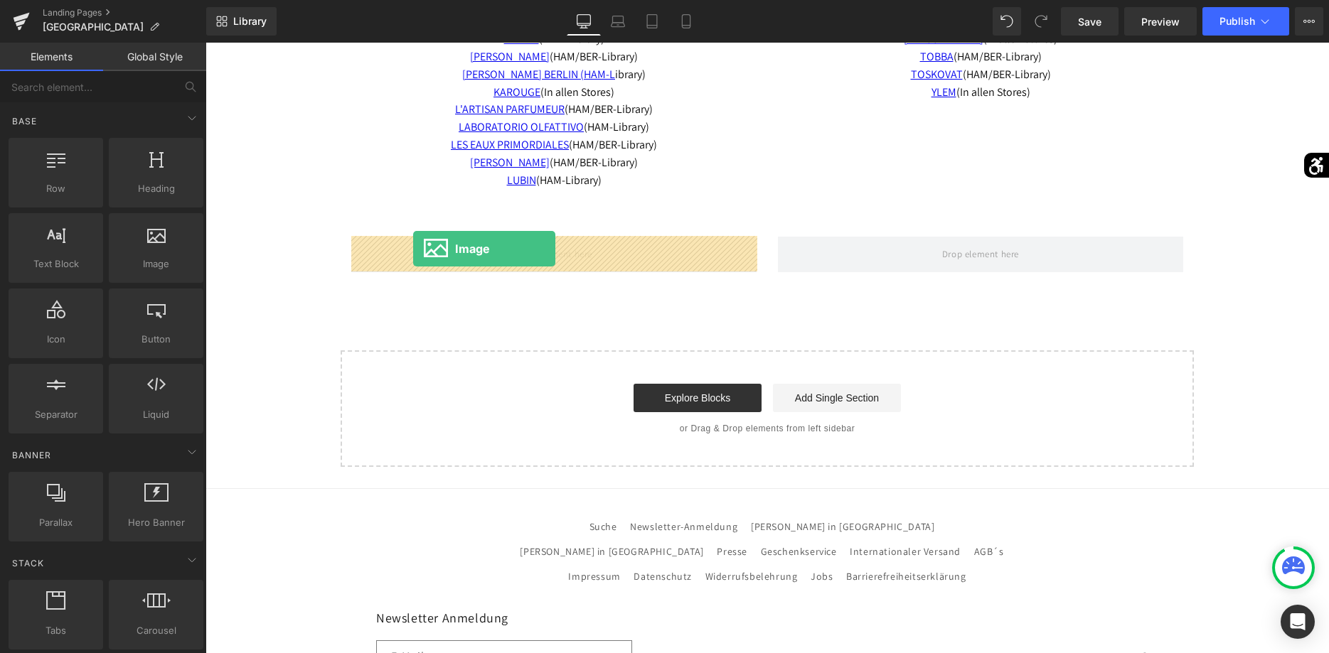
drag, startPoint x: 388, startPoint y: 291, endPoint x: 417, endPoint y: 250, distance: 49.5
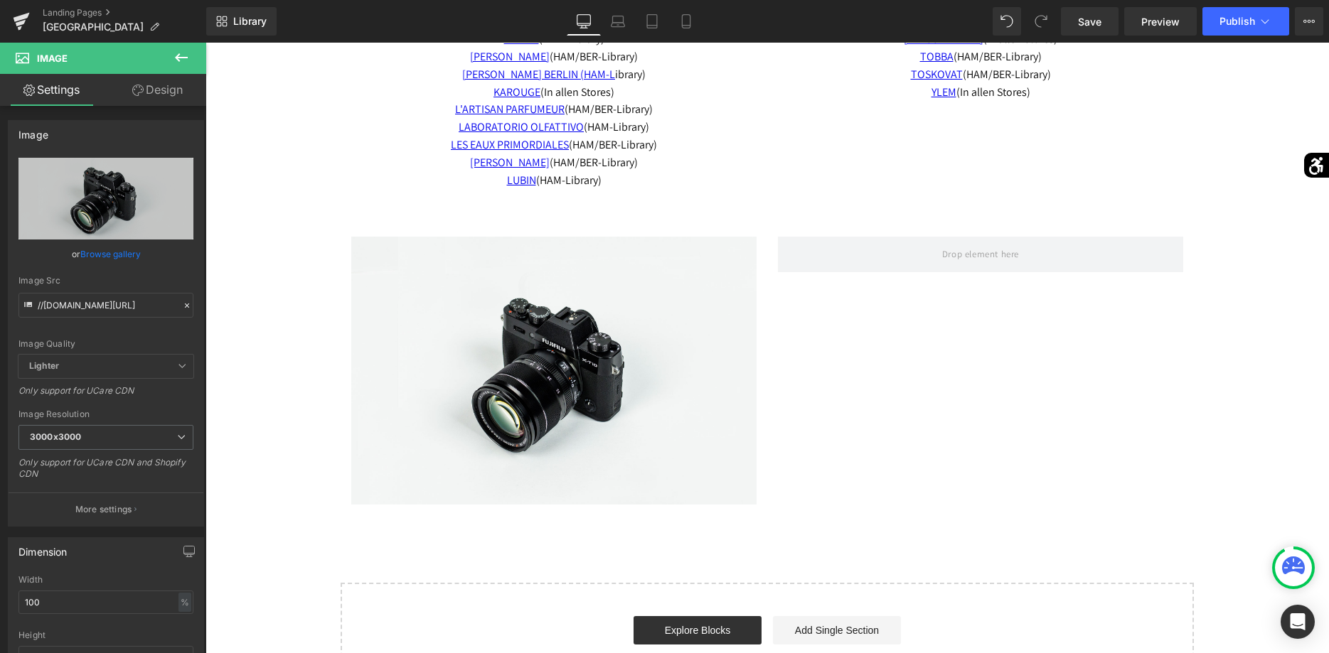
click at [179, 63] on icon at bounding box center [181, 57] width 17 height 17
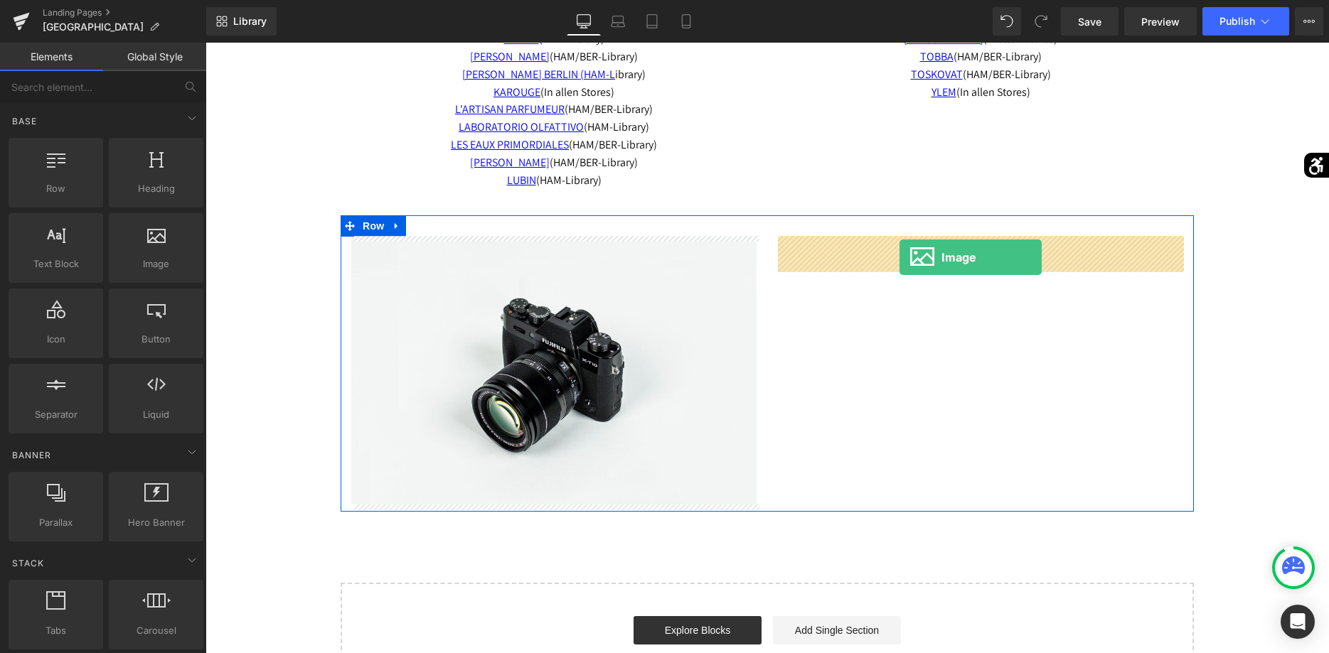
drag, startPoint x: 399, startPoint y: 308, endPoint x: 899, endPoint y: 258, distance: 503.0
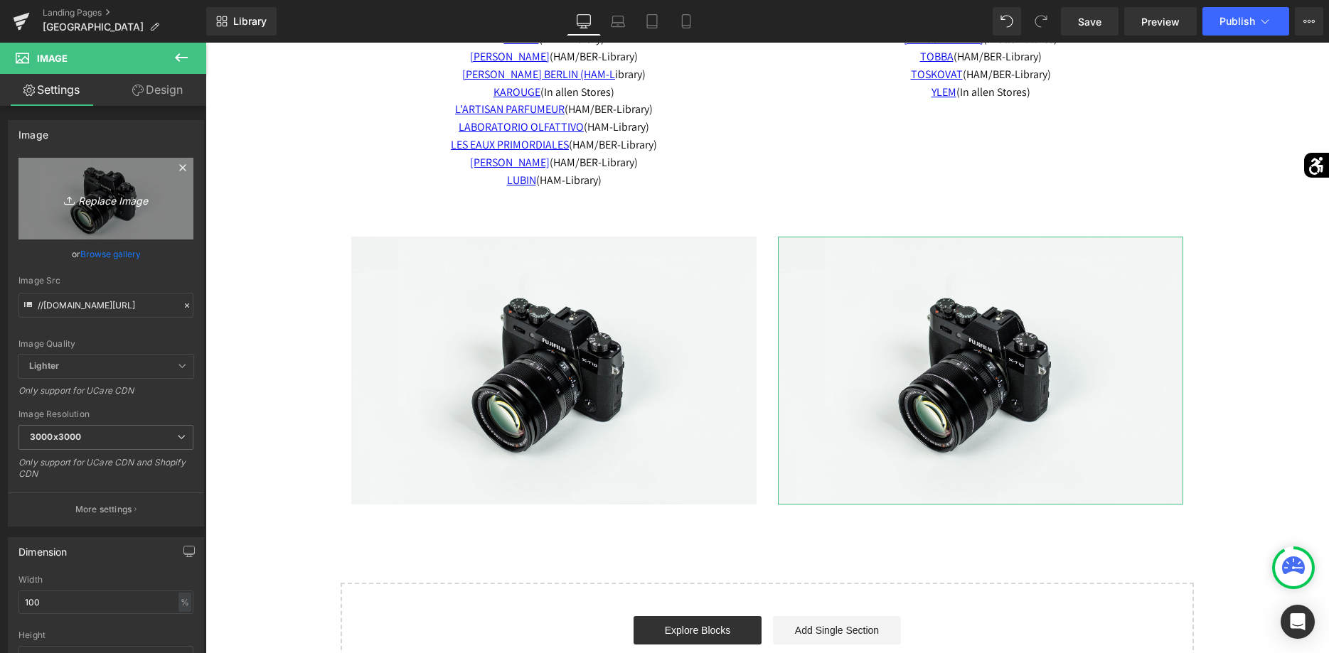
click at [144, 208] on link "Replace Image" at bounding box center [105, 199] width 175 height 82
type input "C:\fakepath\20250219-P1117307.jpg"
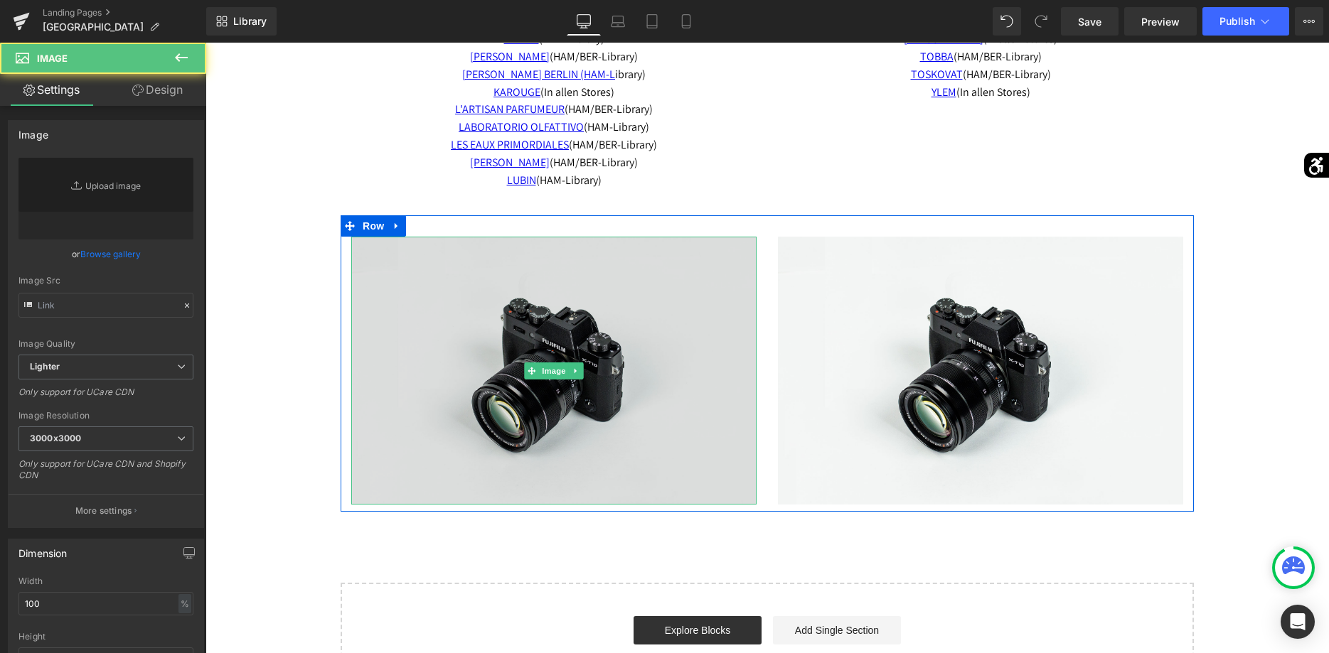
type input "//[DOMAIN_NAME][URL]"
click at [645, 376] on img at bounding box center [553, 371] width 405 height 269
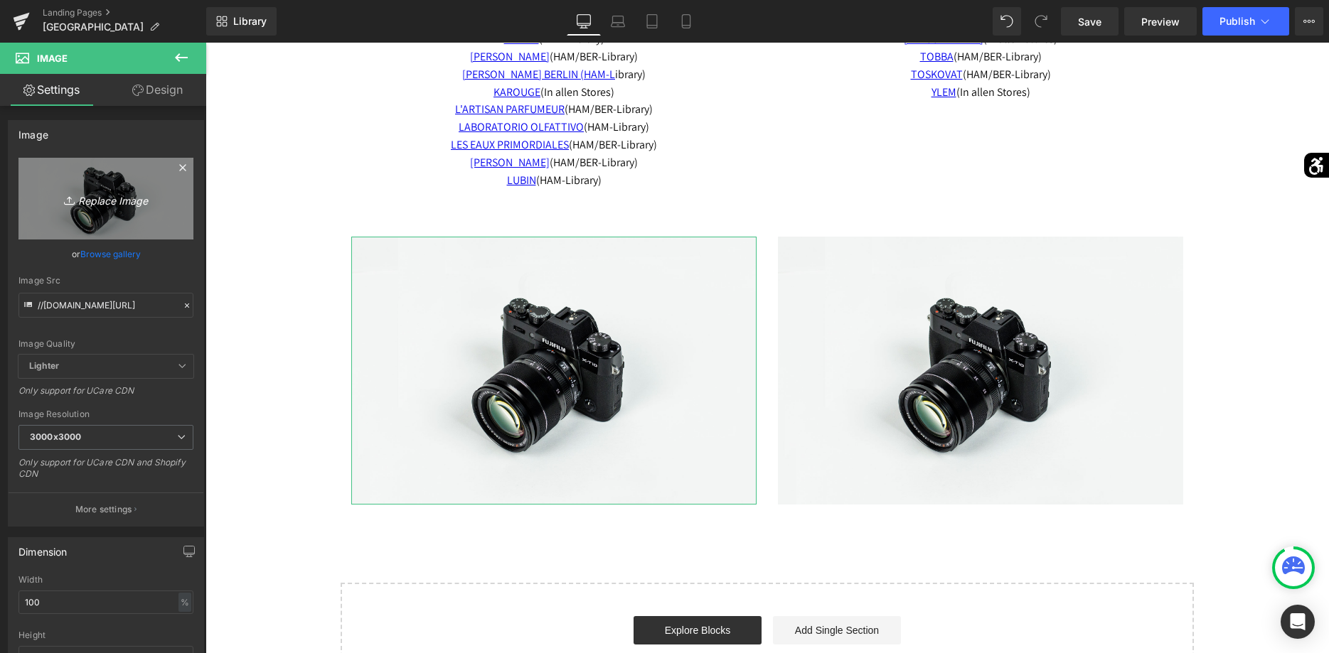
click at [166, 213] on link "Replace Image" at bounding box center [105, 199] width 175 height 82
type input "C:\fakepath\20250219-P1117310.jpg"
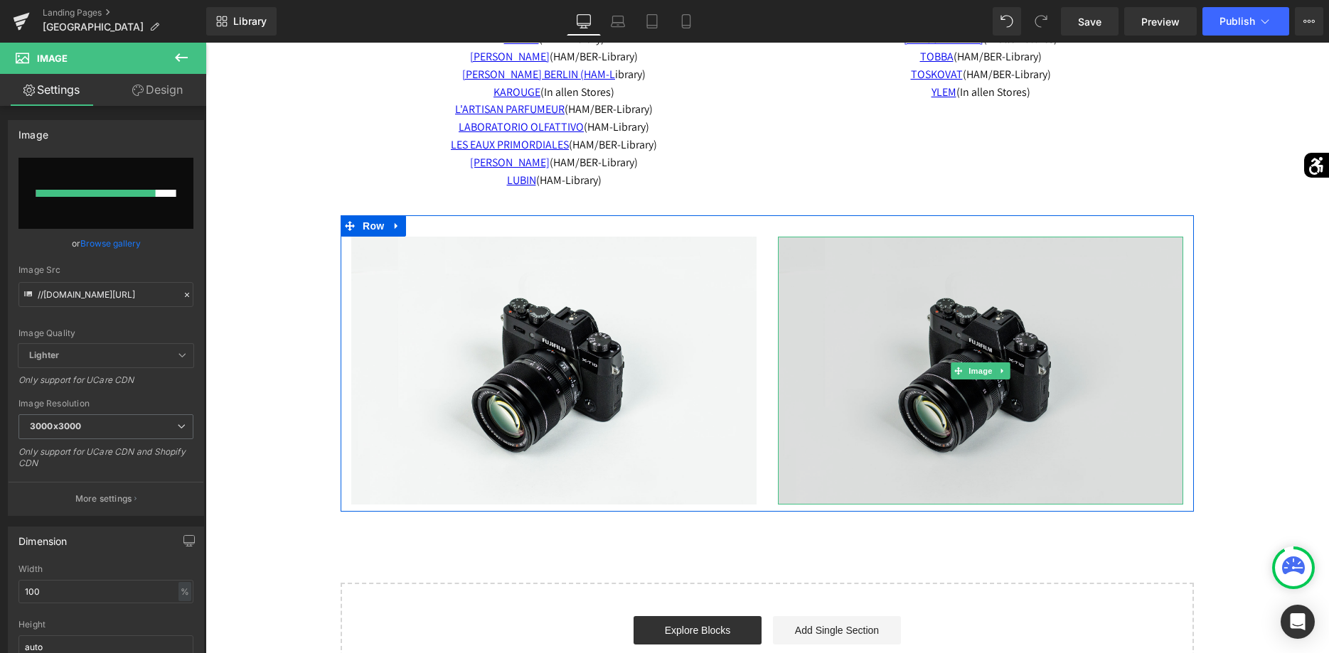
scroll to position [3385, 0]
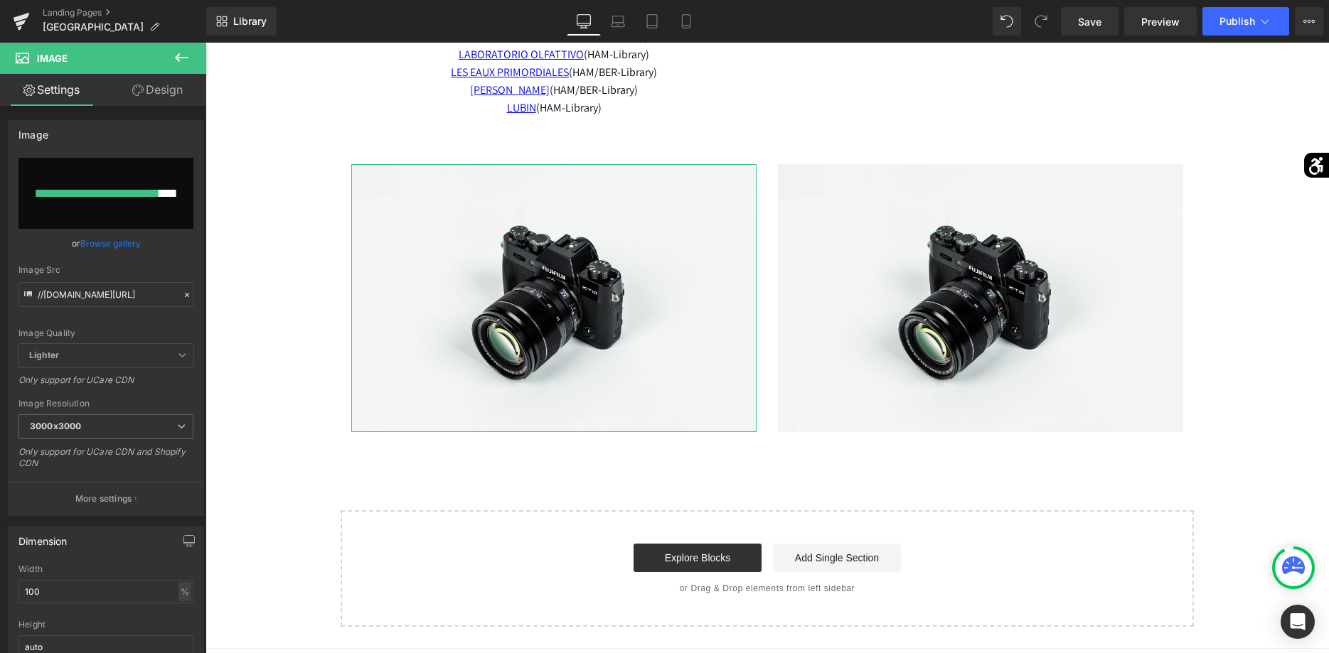
click at [141, 215] on input "file" at bounding box center [105, 193] width 175 height 71
type input "C:\fakepath\20250219-P1117310.jpg"
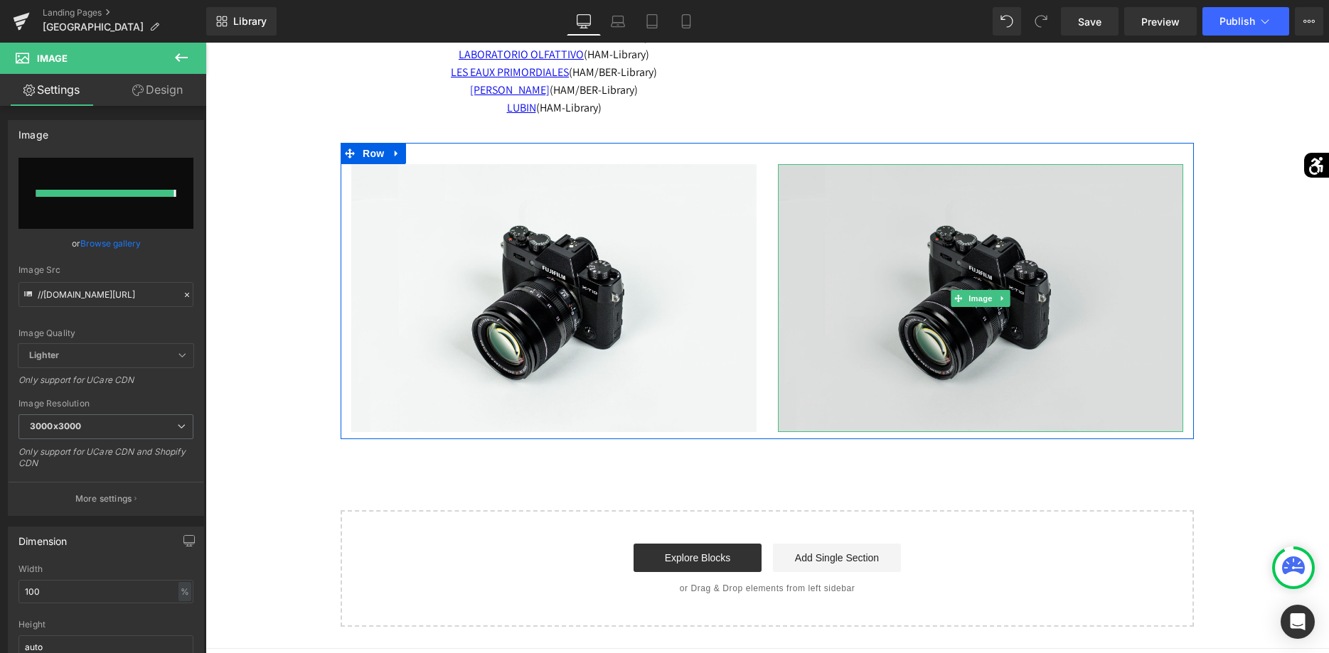
type input "[URL][DOMAIN_NAME]"
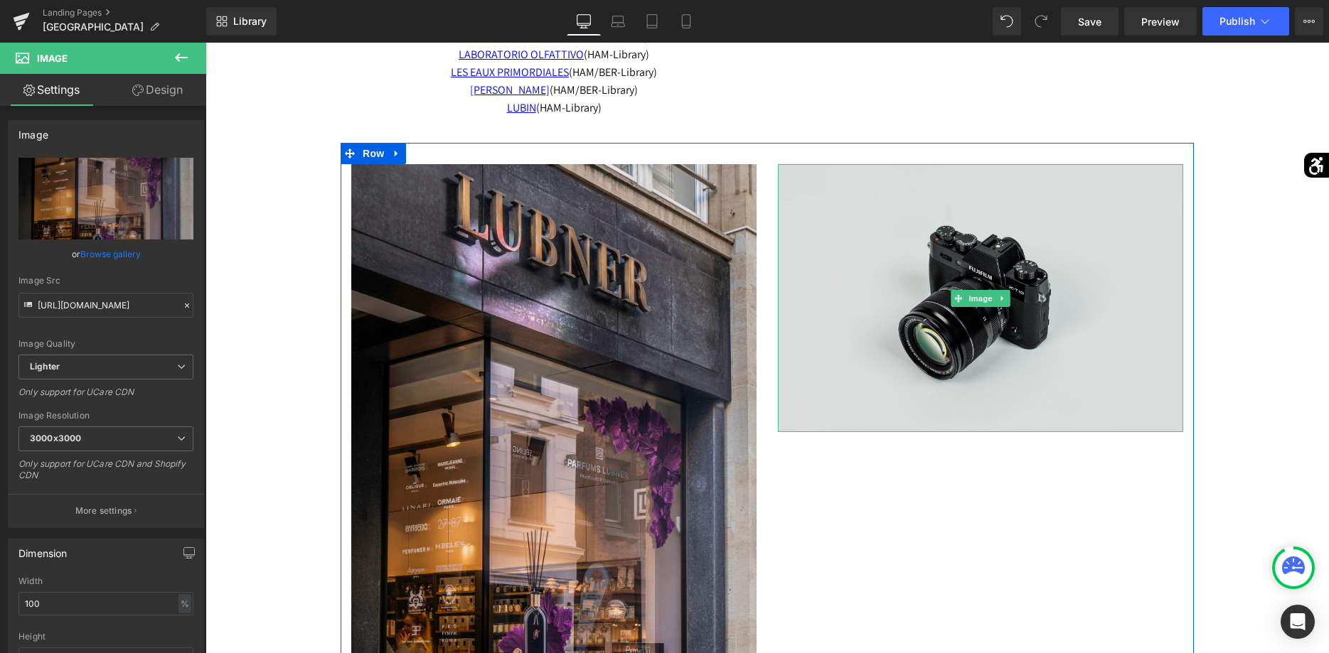
click at [1032, 377] on img at bounding box center [980, 298] width 405 height 269
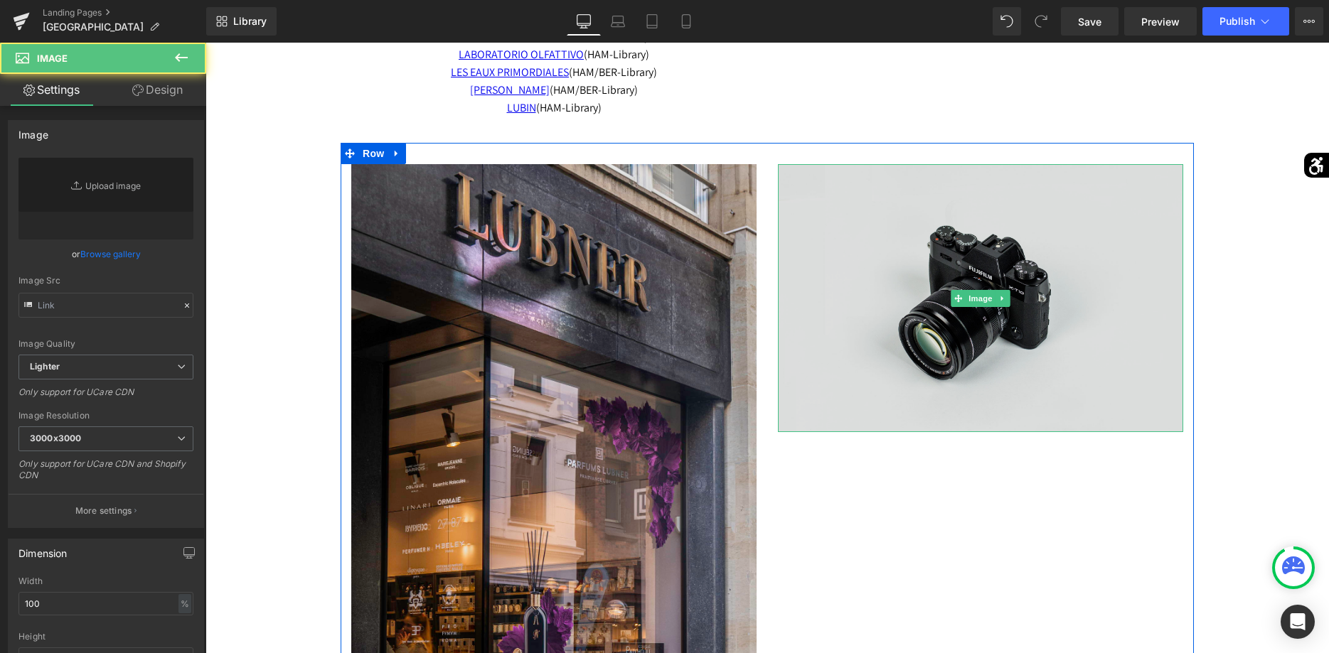
type input "//[DOMAIN_NAME][URL]"
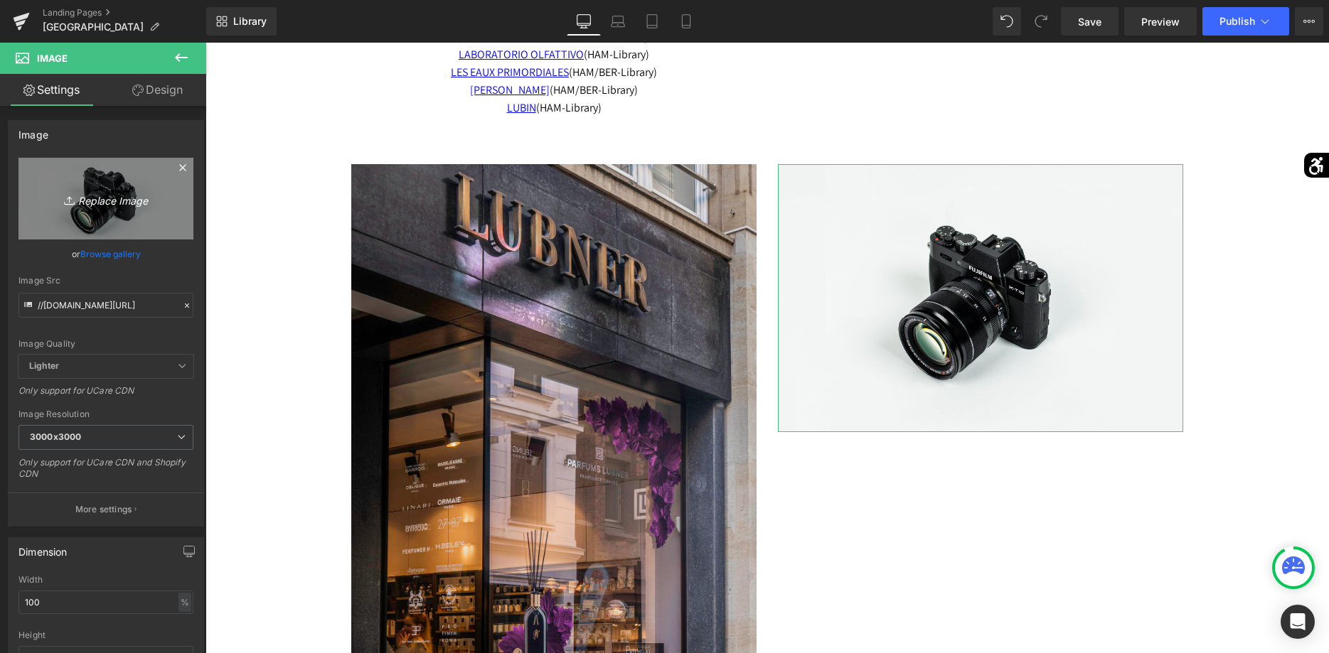
click at [110, 233] on link "Replace Image" at bounding box center [105, 199] width 175 height 82
type input "C:\fakepath\20250219-P1117307.jpg"
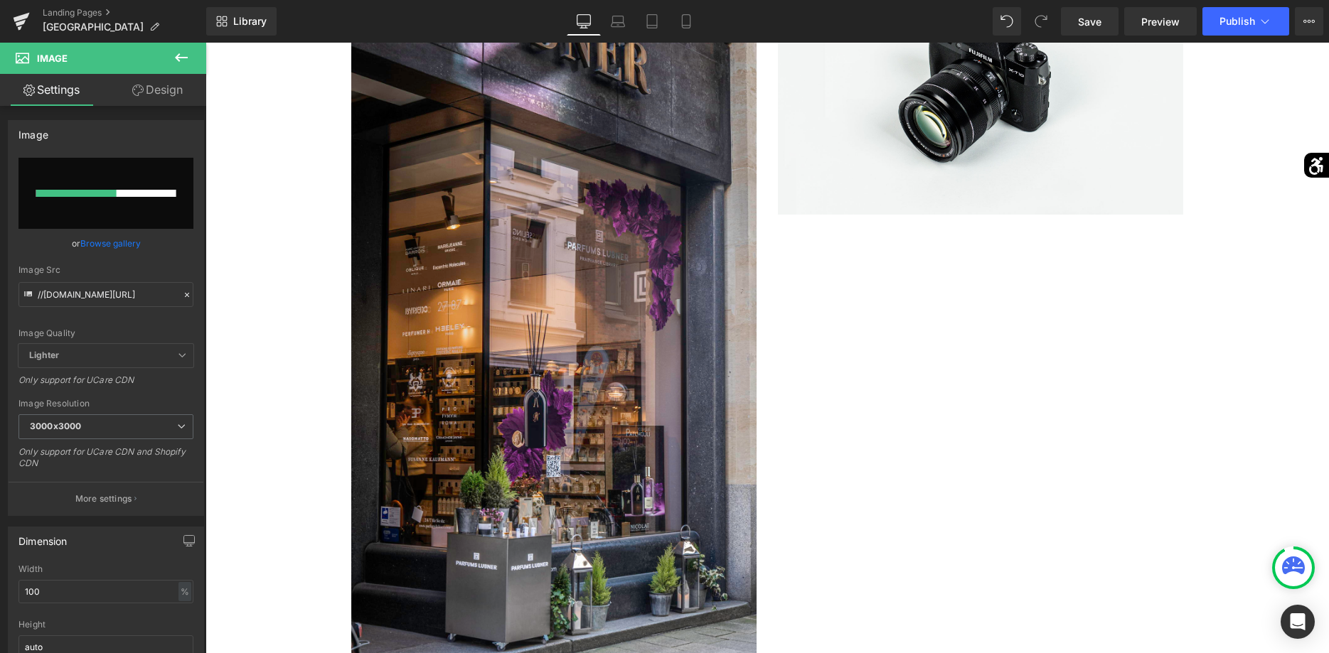
scroll to position [3675, 0]
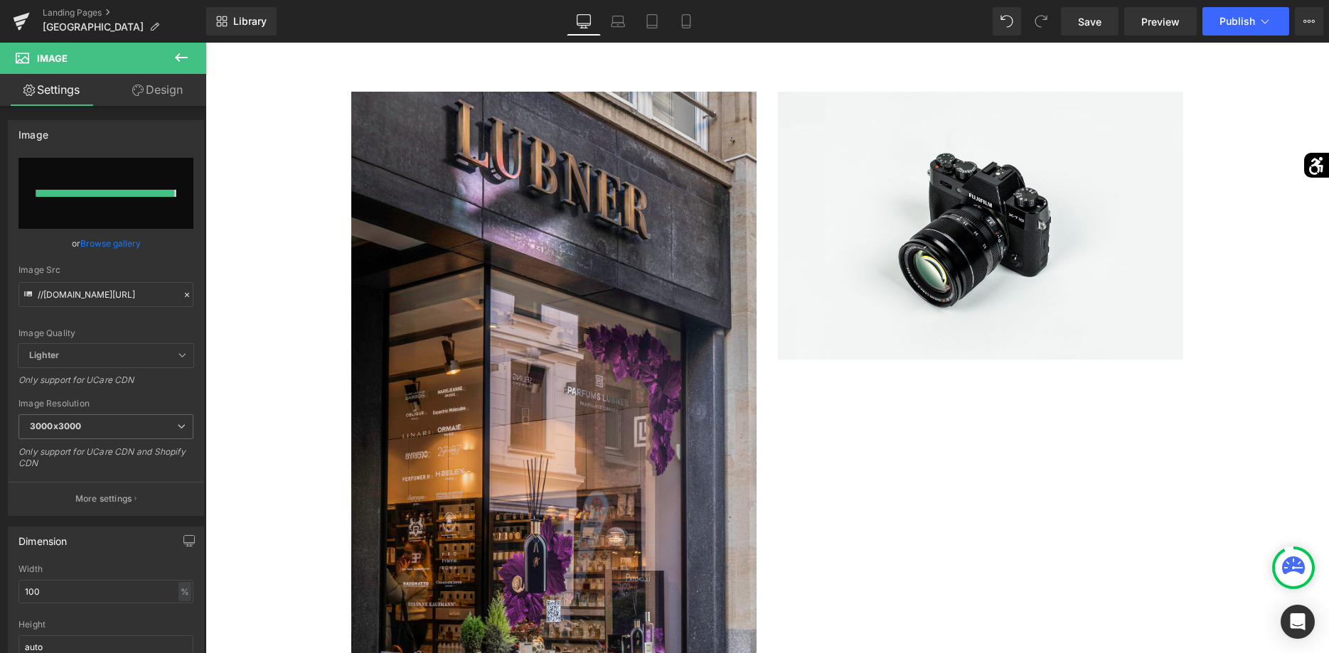
type input "[URL][DOMAIN_NAME]"
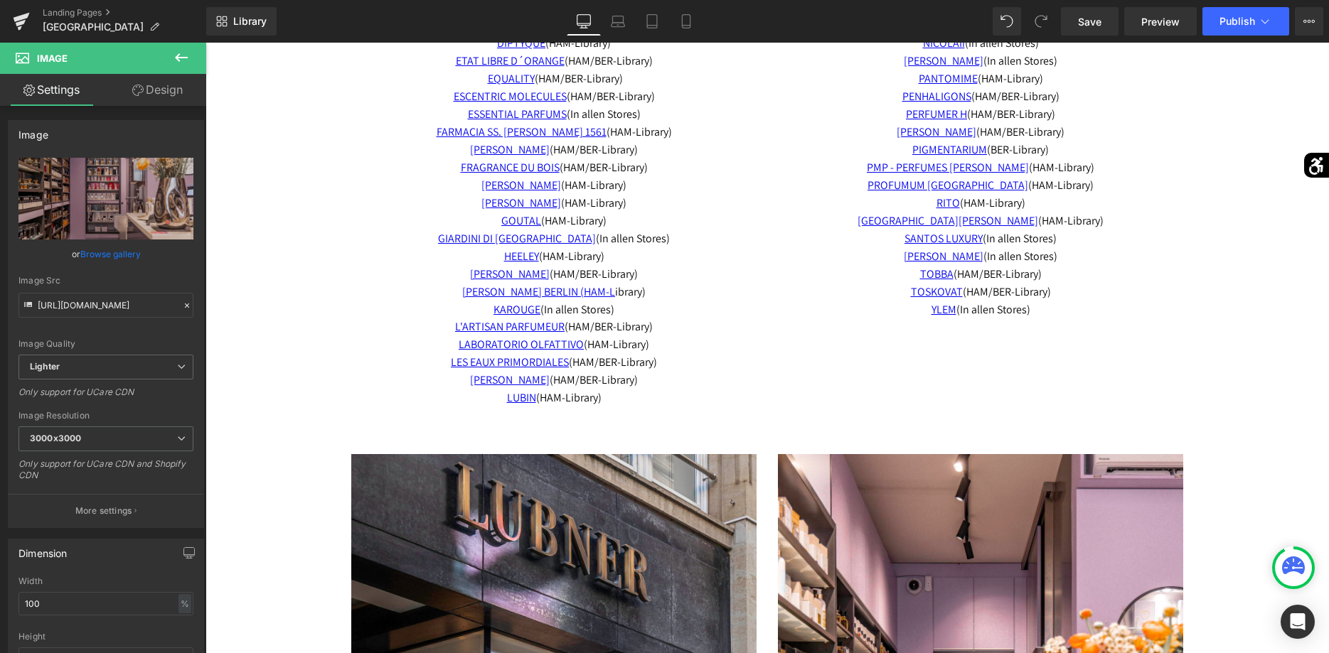
scroll to position [3022, 0]
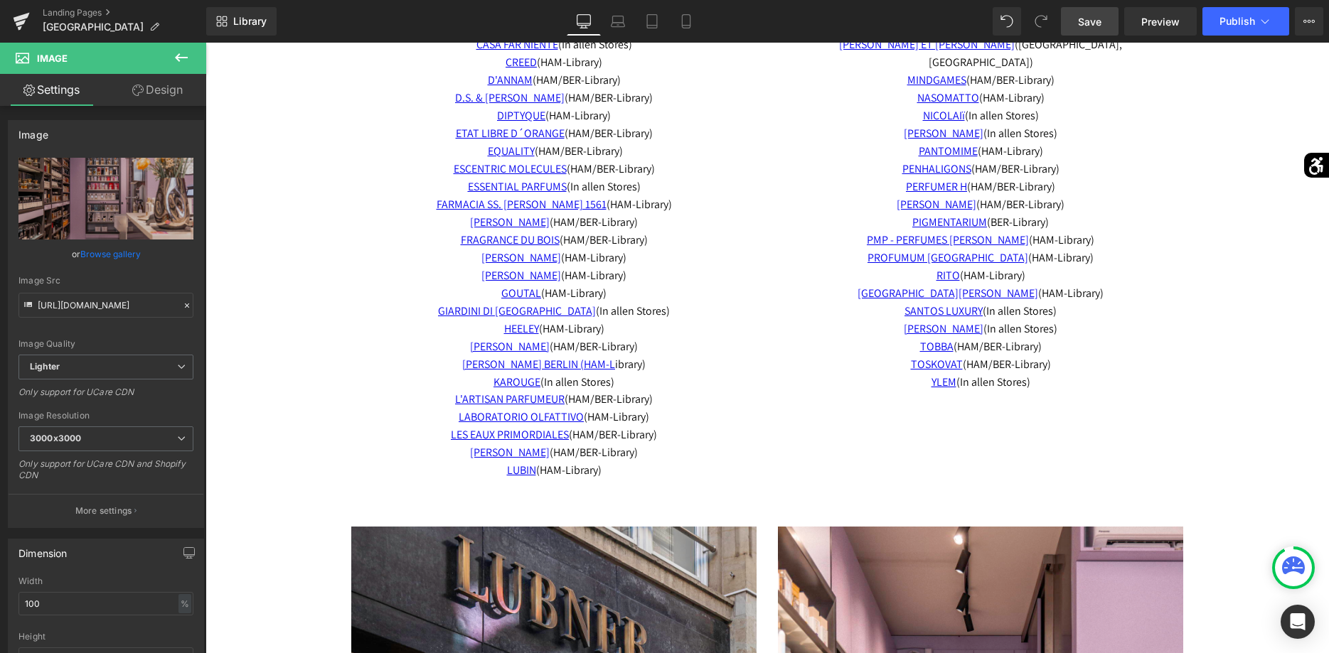
click at [1080, 28] on span "Save" at bounding box center [1089, 21] width 23 height 15
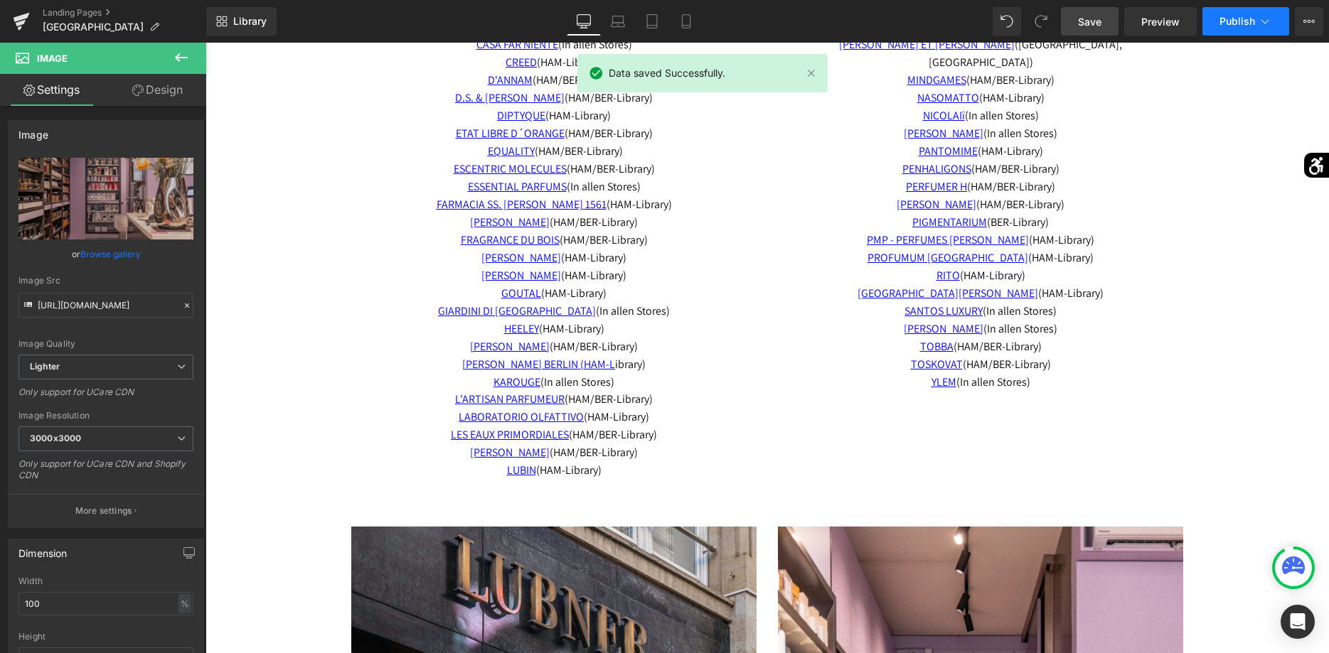
click at [1226, 22] on span "Publish" at bounding box center [1237, 21] width 36 height 11
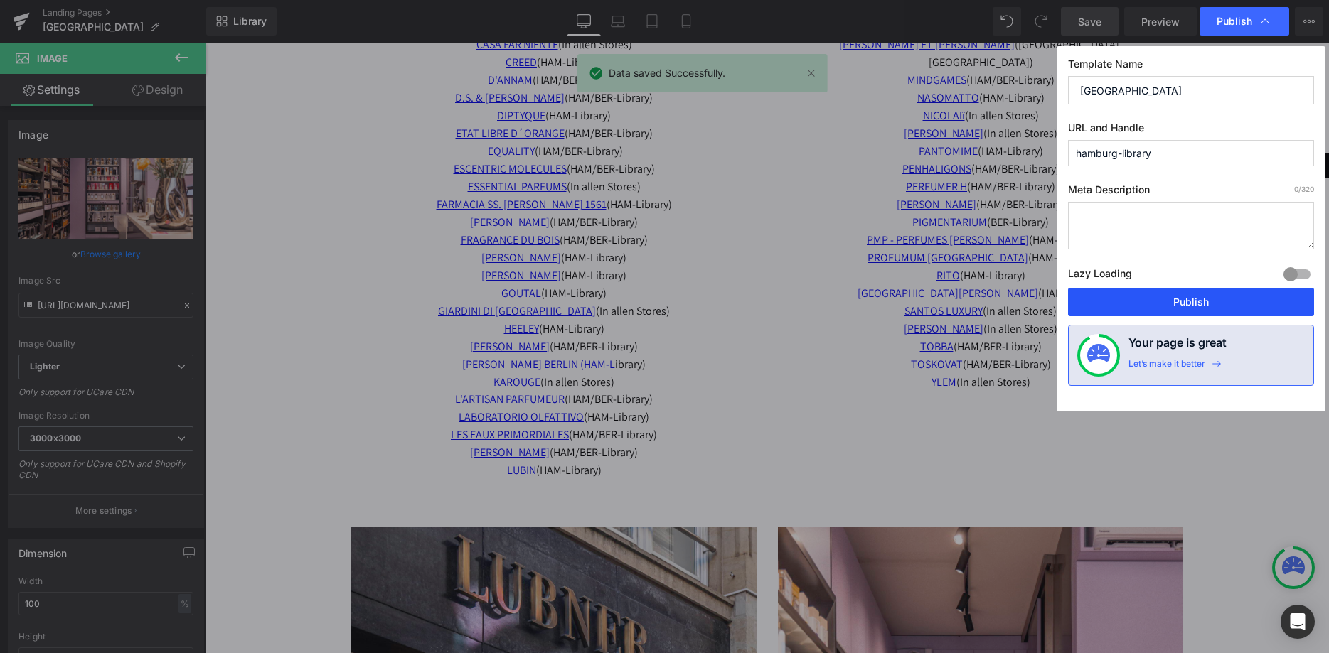
click at [1182, 304] on button "Publish" at bounding box center [1191, 302] width 246 height 28
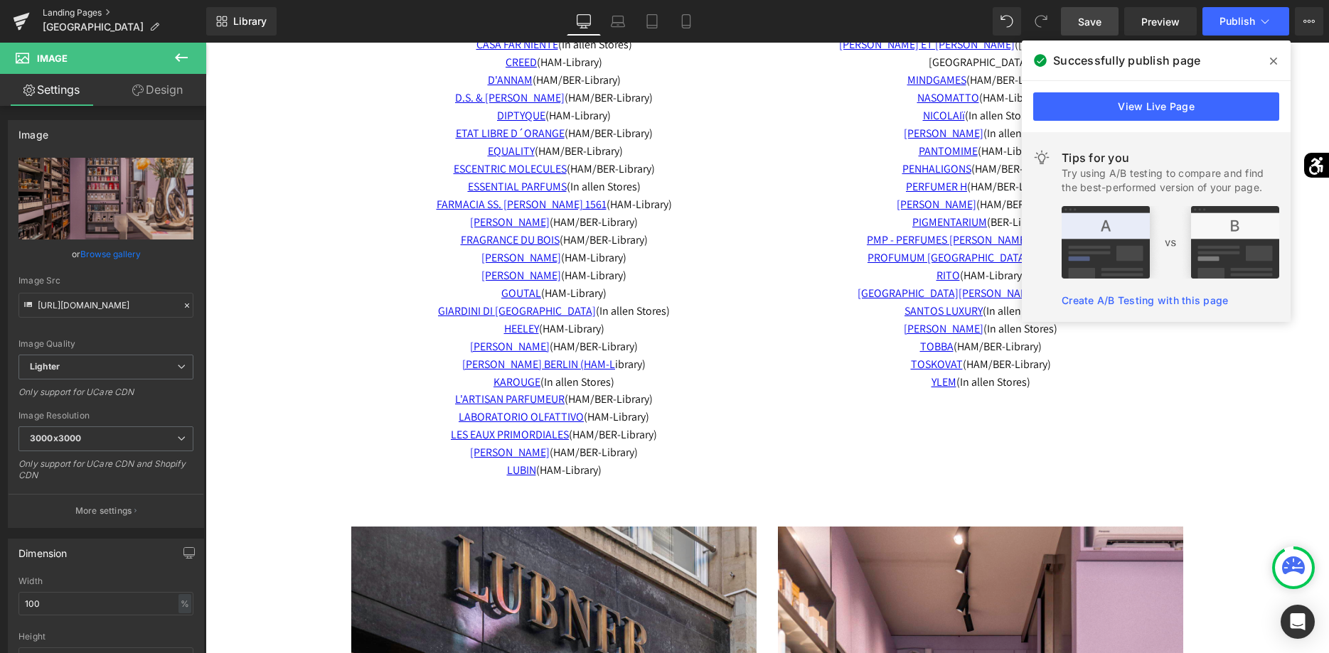
click at [93, 16] on link "Landing Pages" at bounding box center [125, 12] width 164 height 11
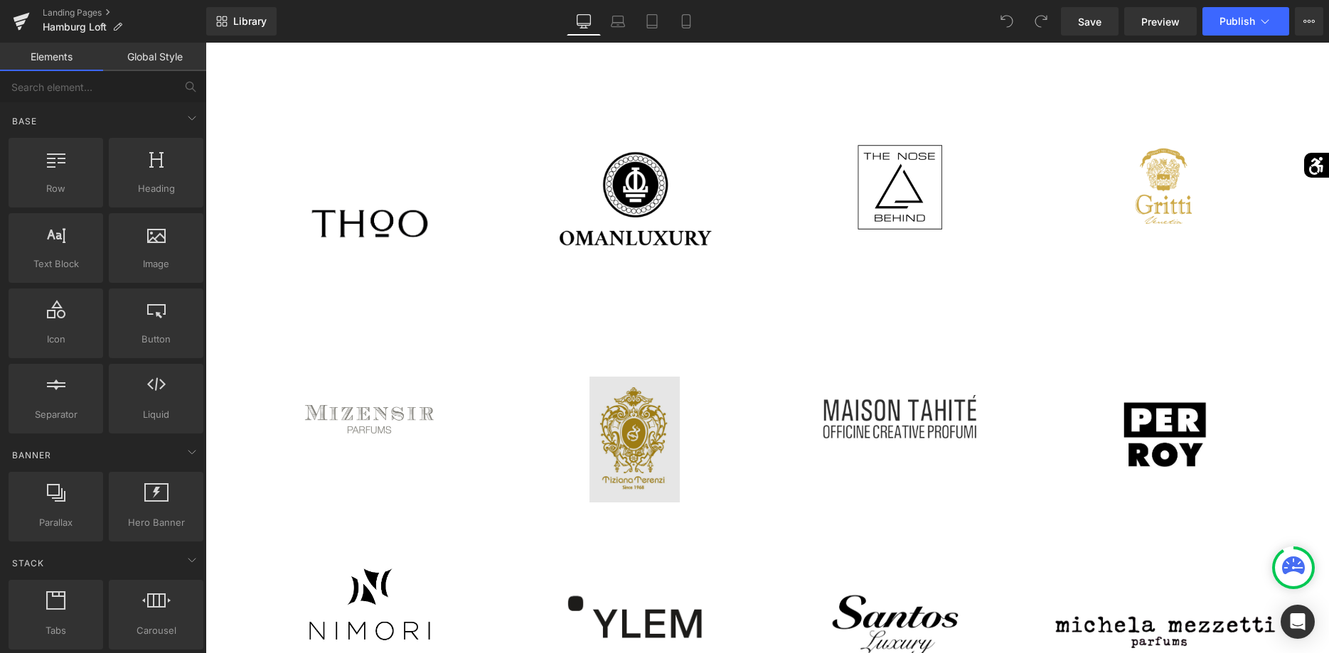
scroll to position [1740, 0]
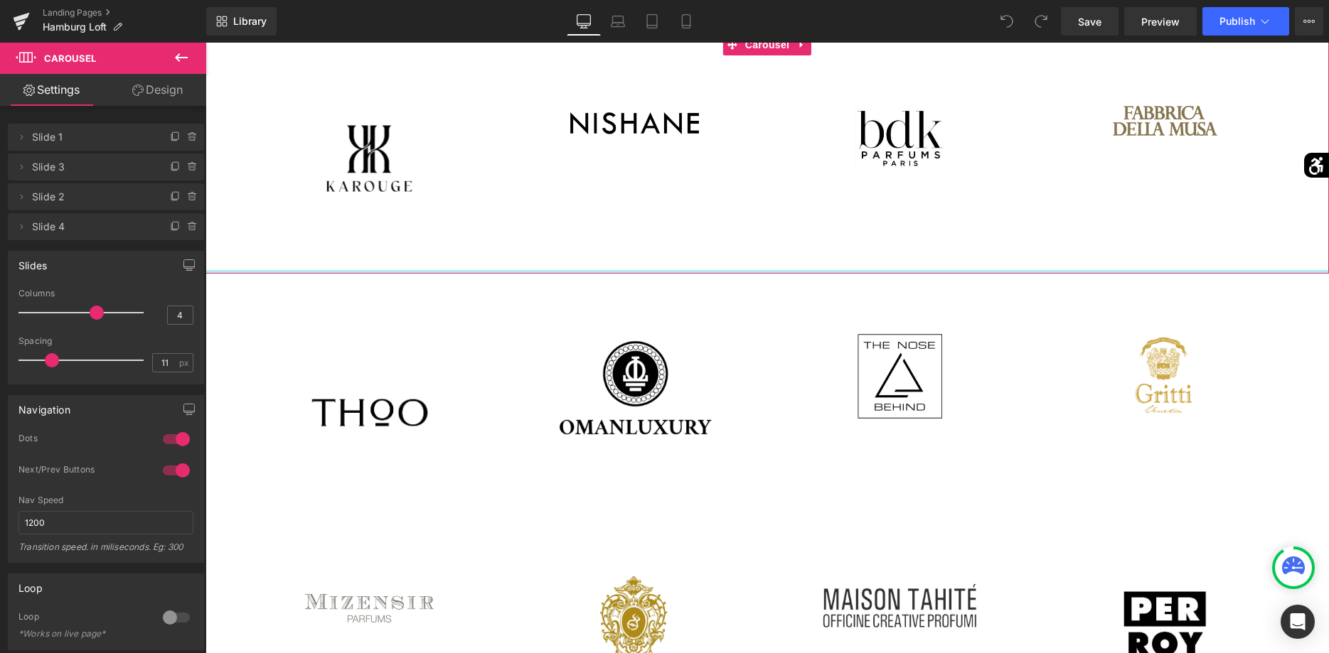
drag, startPoint x: 722, startPoint y: 301, endPoint x: 729, endPoint y: 267, distance: 34.9
click at [729, 267] on div "Image Image Image" at bounding box center [766, 154] width 1123 height 240
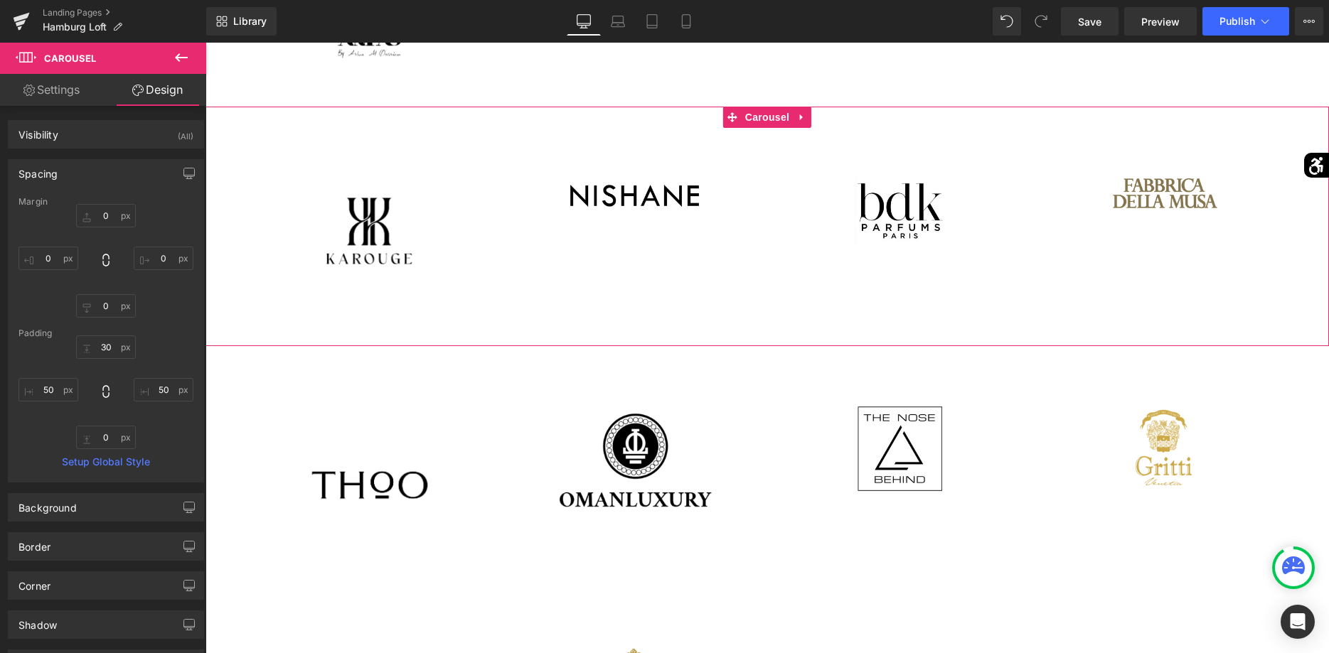
scroll to position [1595, 0]
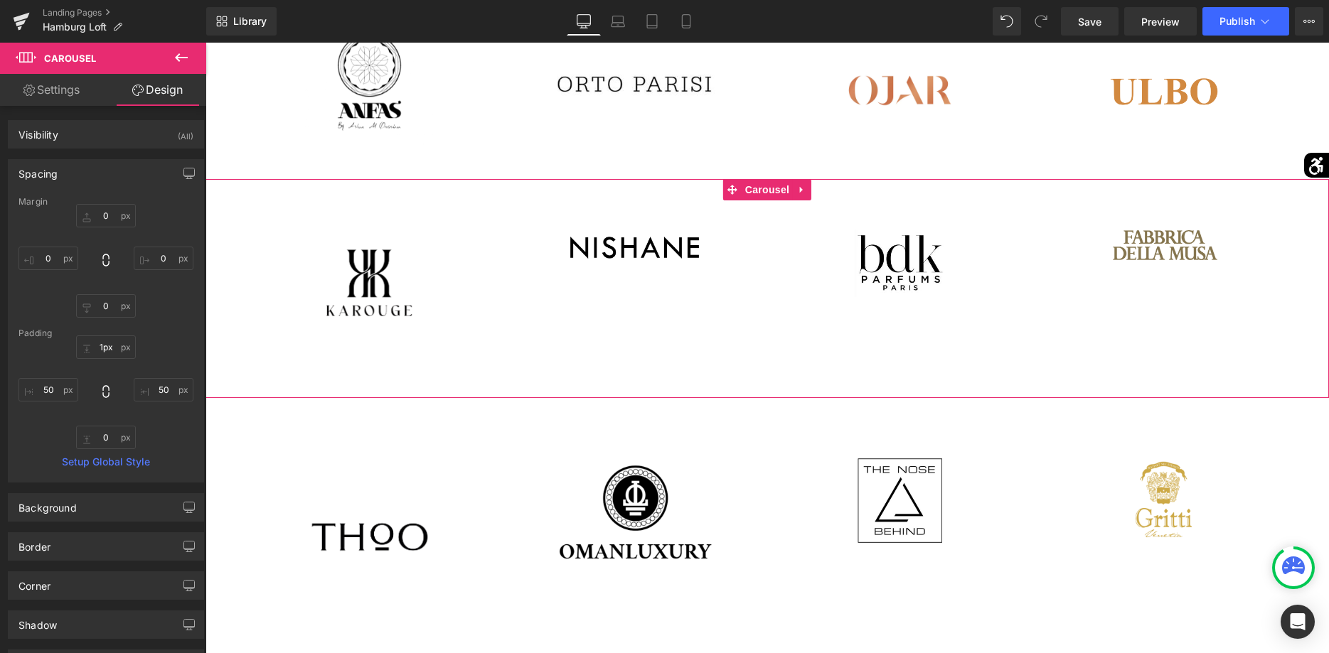
type input "0px"
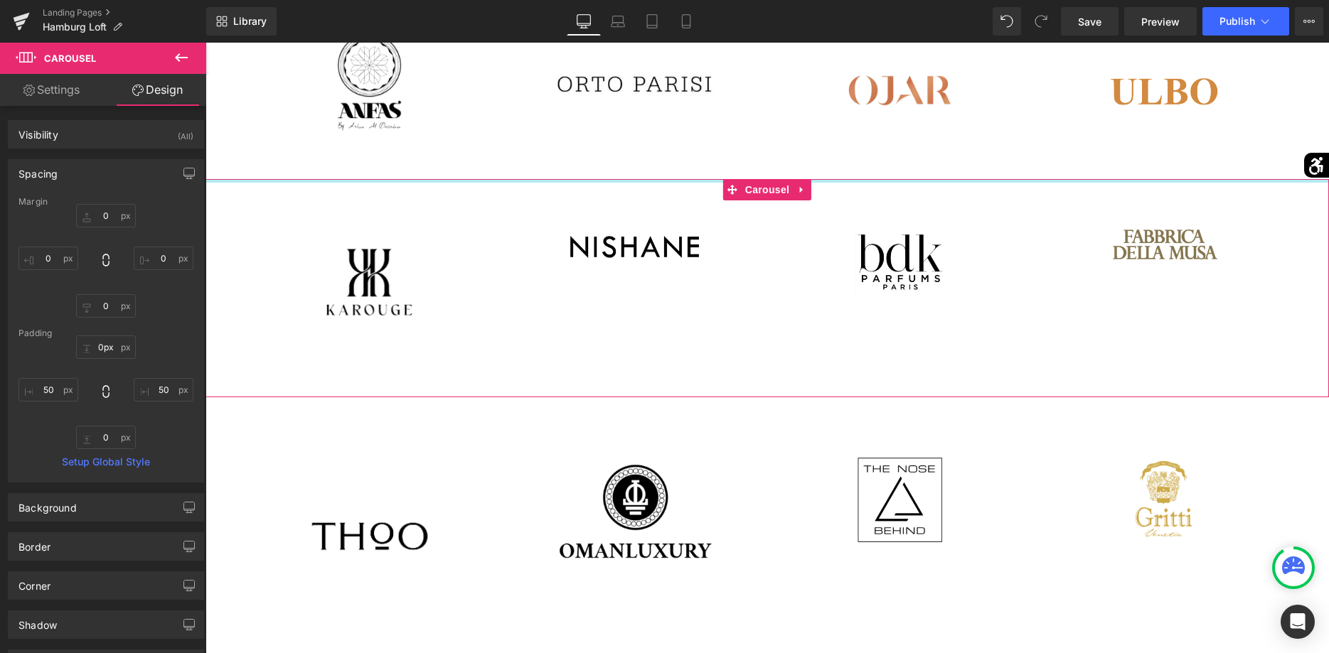
drag, startPoint x: 685, startPoint y: 190, endPoint x: 686, endPoint y: 168, distance: 22.1
click at [686, 168] on div "Entdecken Sie unsere Markenvielfalt Online und in unseren Geschäften Heading Im…" at bounding box center [766, 652] width 1123 height 4151
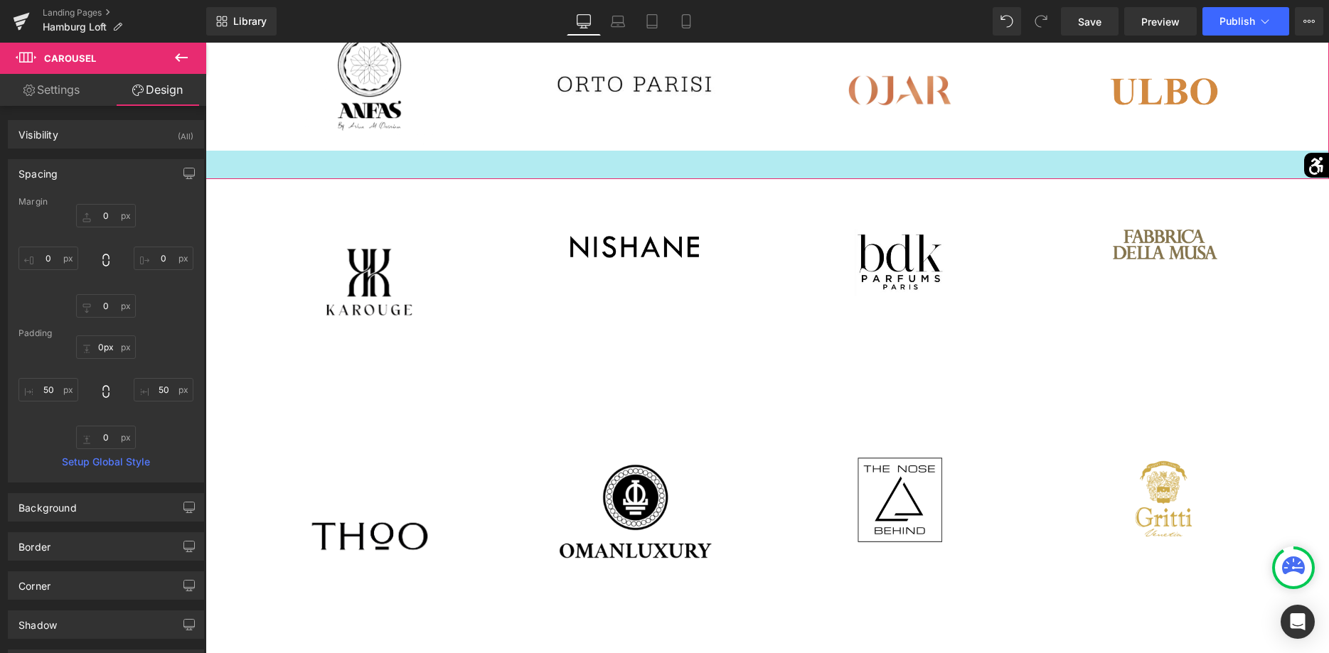
click at [685, 156] on div "Image" at bounding box center [766, 93] width 1123 height 171
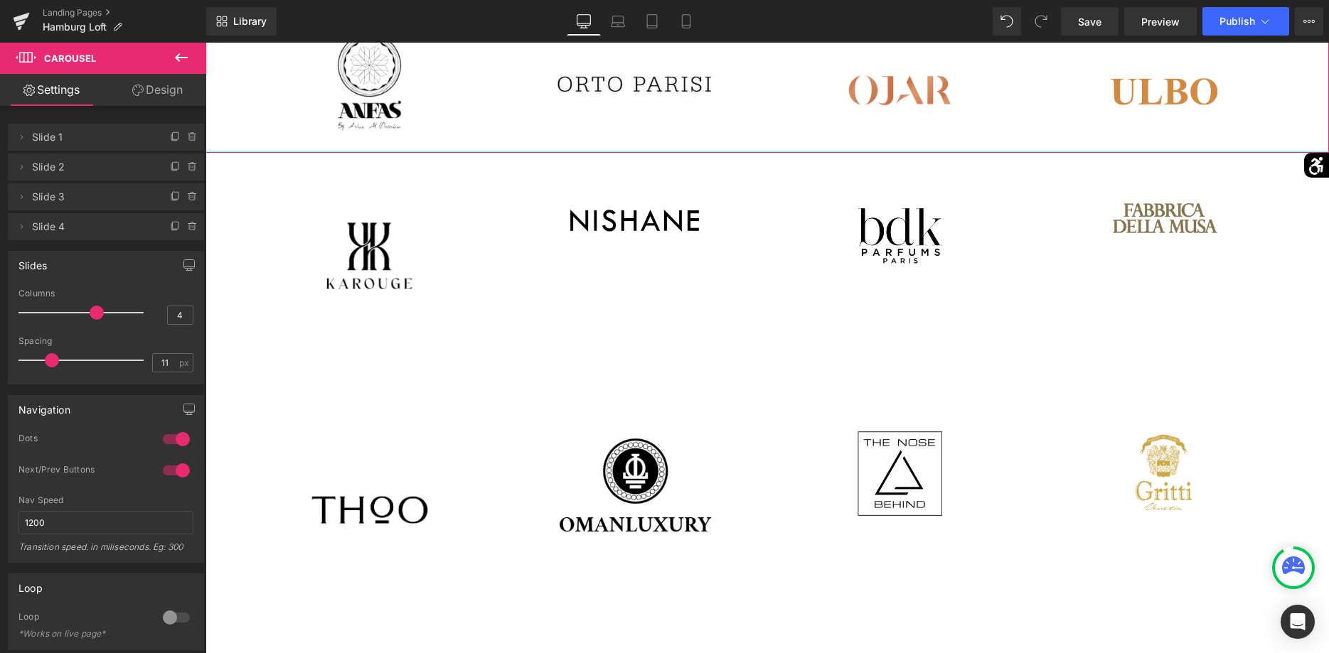
drag, startPoint x: 687, startPoint y: 178, endPoint x: 687, endPoint y: 151, distance: 26.3
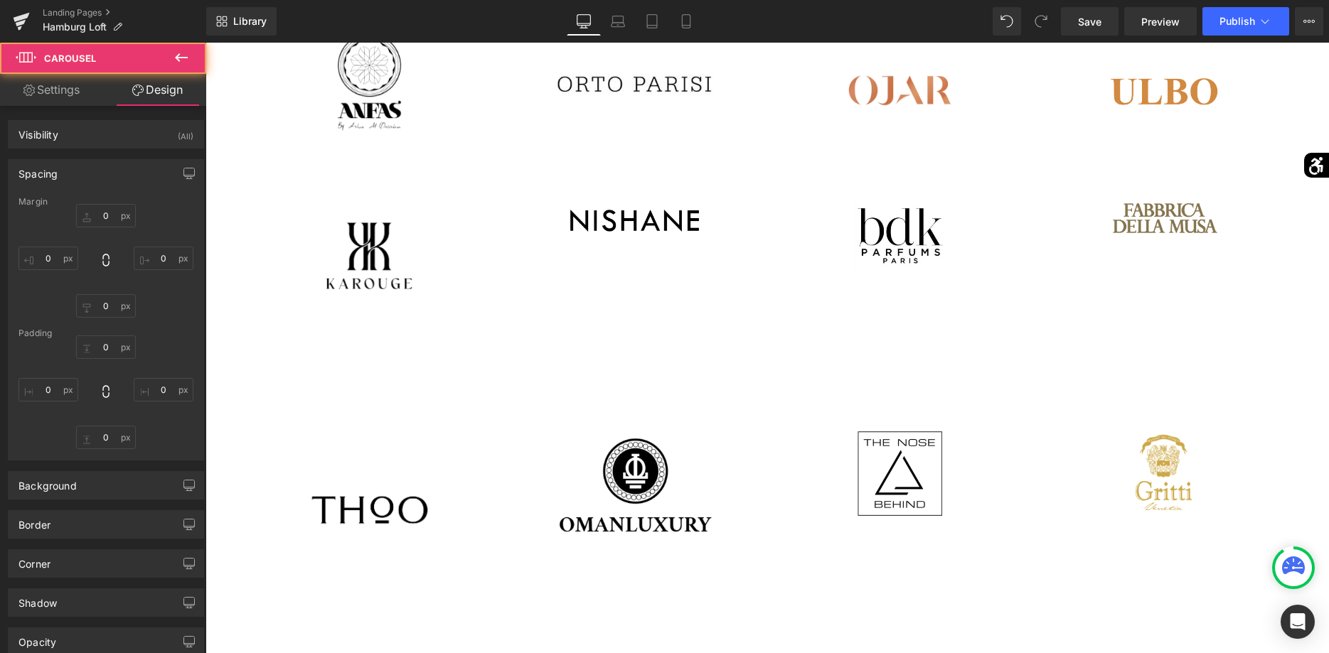
type input "0"
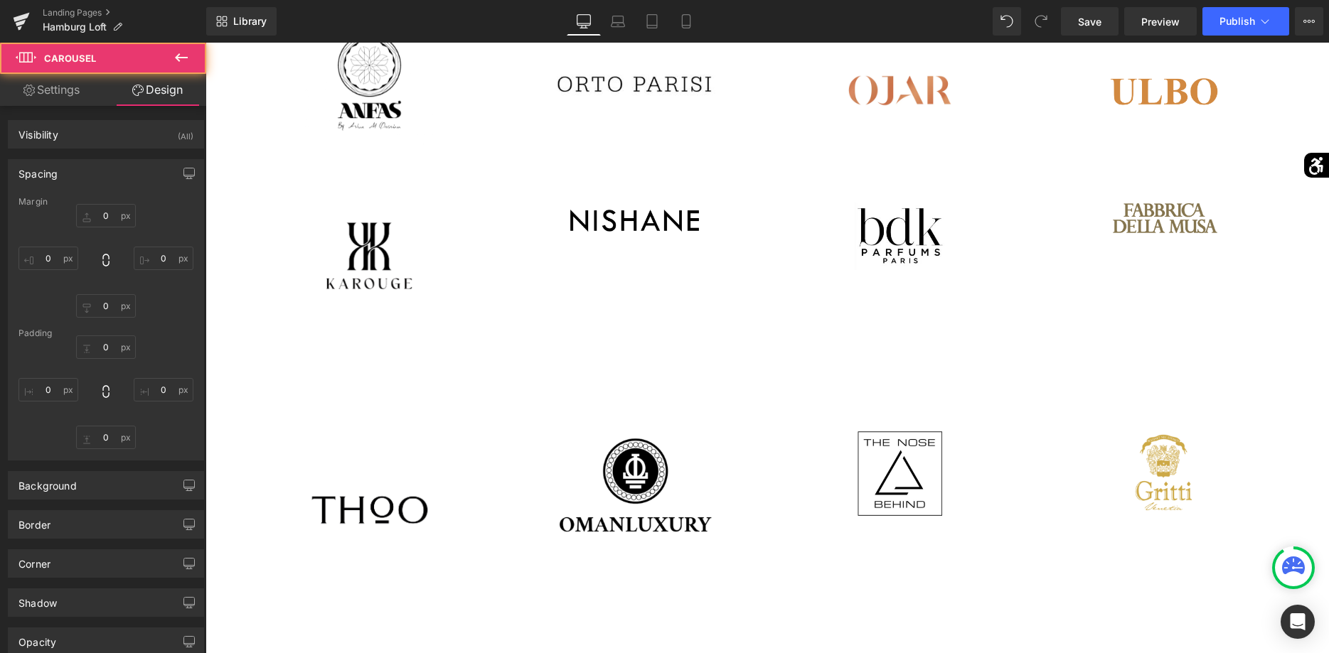
type input "50"
type input "3"
type input "50"
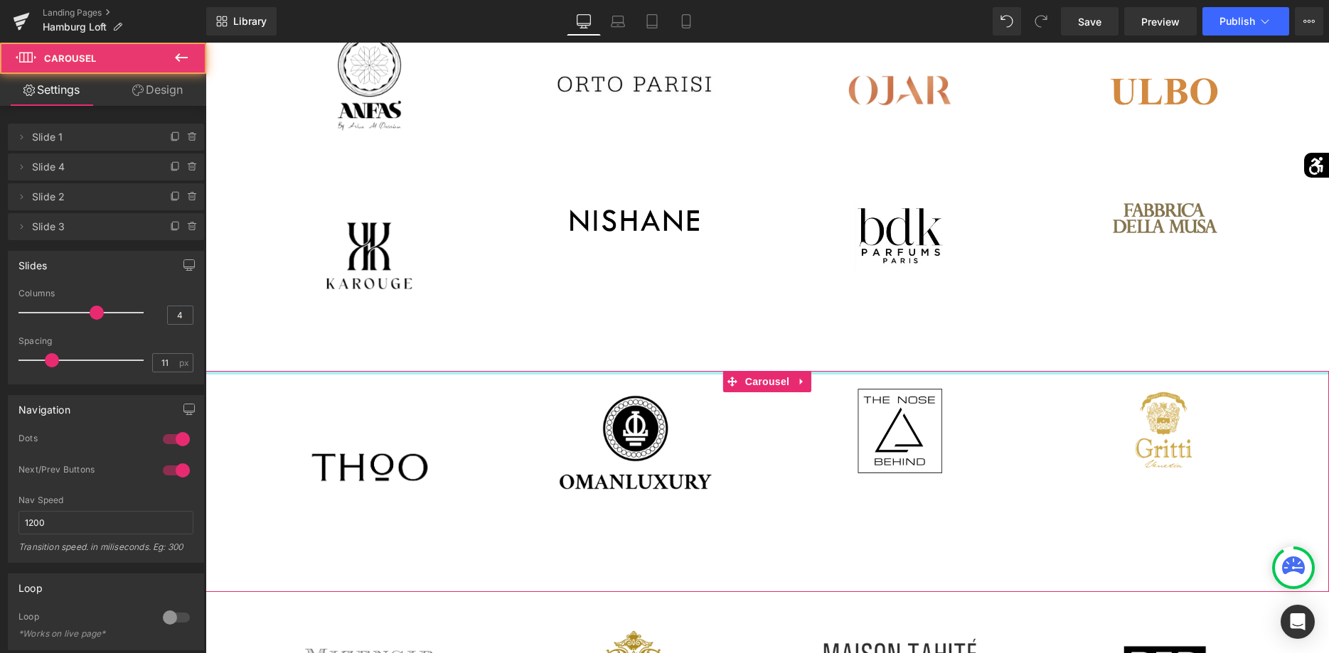
drag, startPoint x: 654, startPoint y: 410, endPoint x: 666, endPoint y: 362, distance: 49.8
click at [666, 362] on div "Entdecken Sie unsere Markenvielfalt Online und in unseren Geschäften Heading Im…" at bounding box center [766, 618] width 1123 height 4082
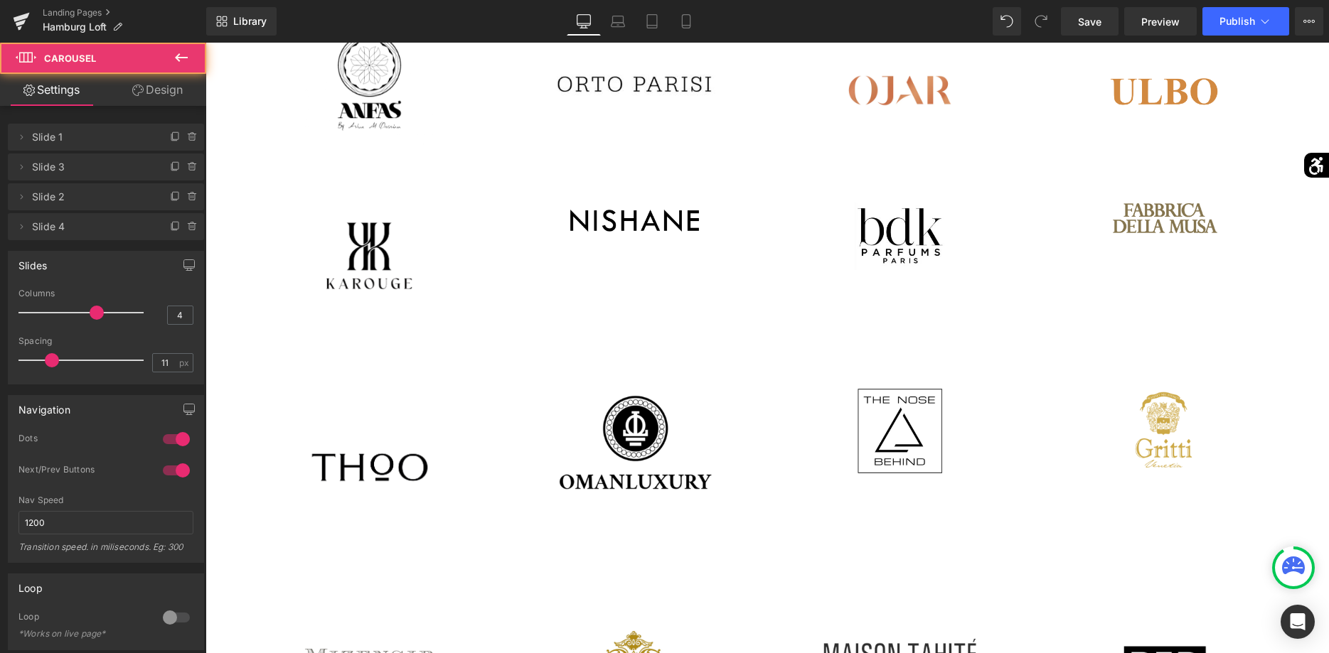
click at [659, 350] on div "Image Image Image Image" at bounding box center [771, 262] width 1060 height 218
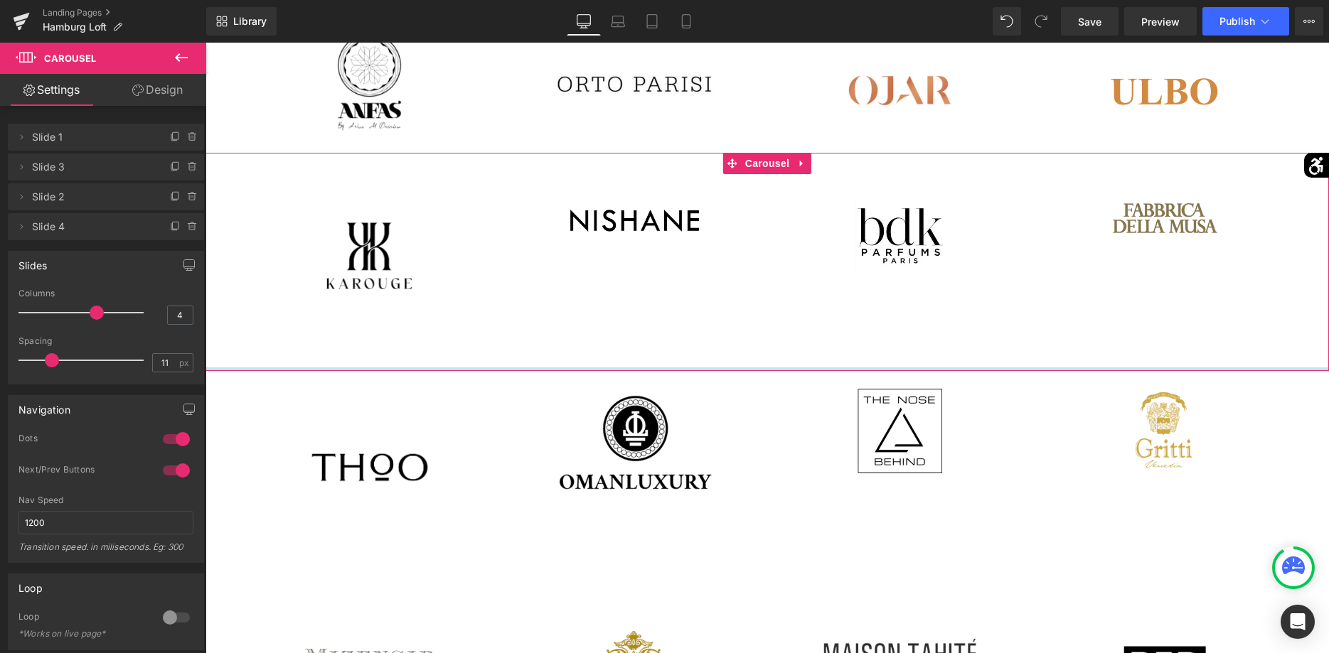
drag, startPoint x: 659, startPoint y: 368, endPoint x: 663, endPoint y: 355, distance: 13.3
click at [663, 355] on div "Image Image Image" at bounding box center [766, 262] width 1123 height 218
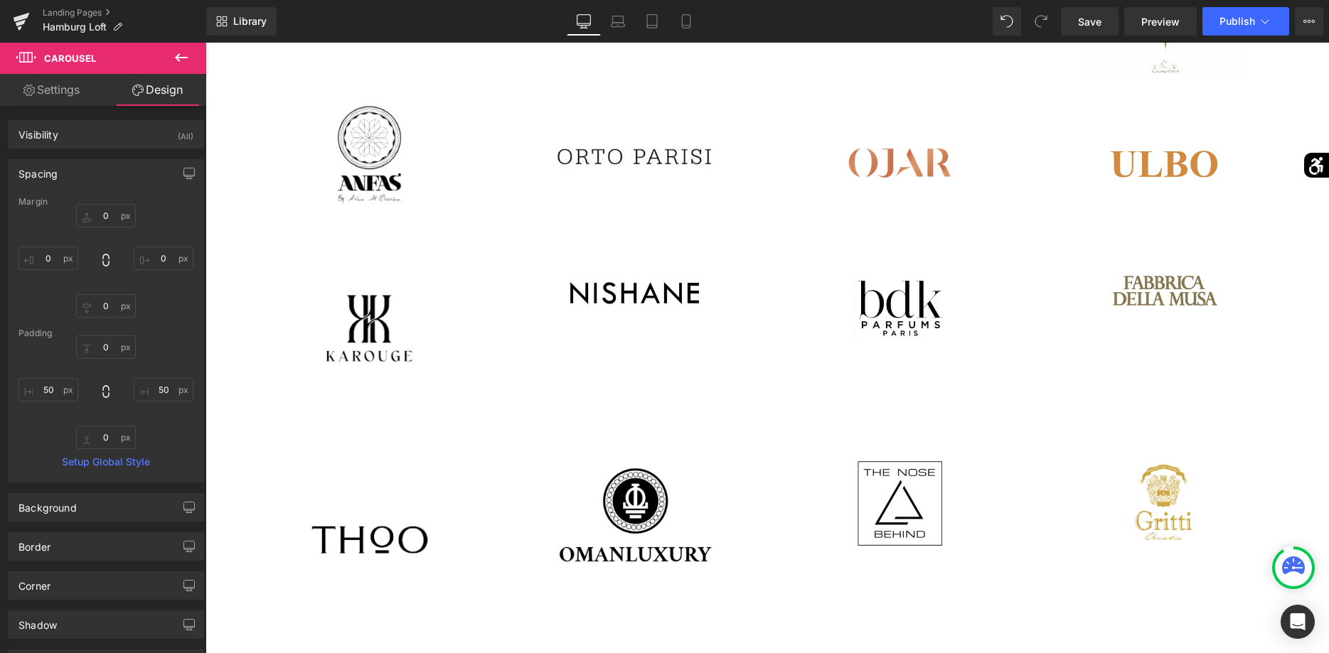
scroll to position [1450, 0]
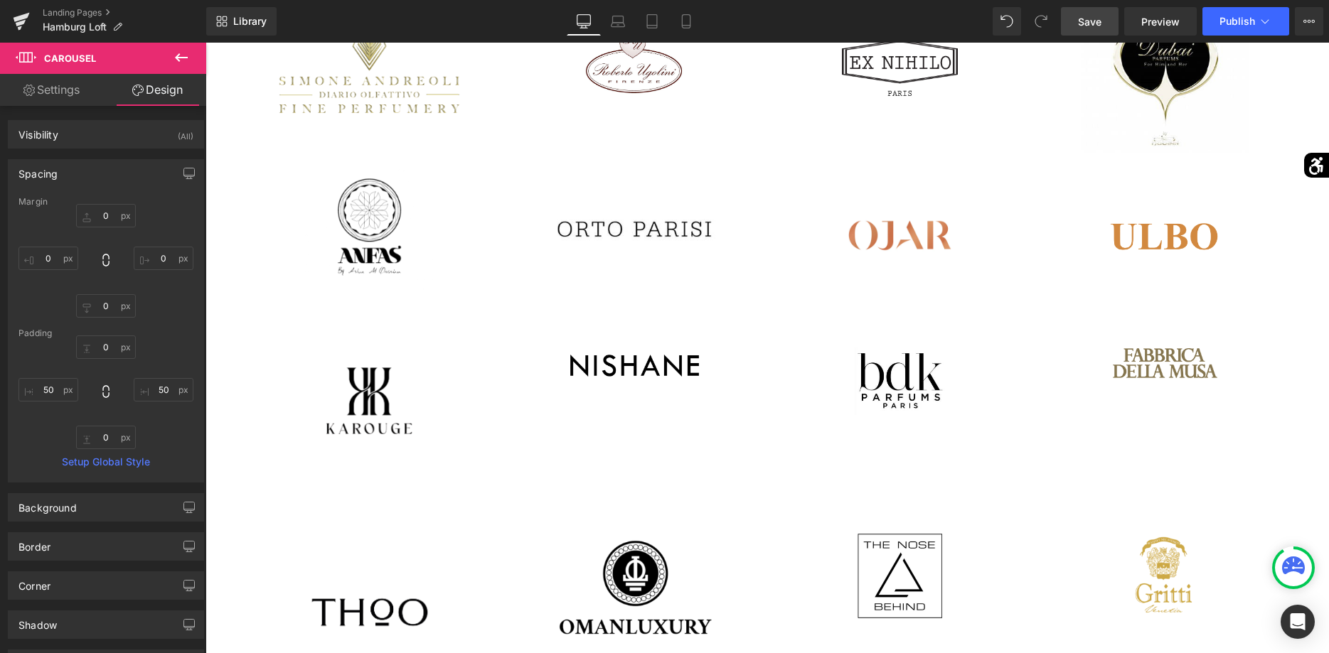
click at [1081, 21] on span "Save" at bounding box center [1089, 21] width 23 height 15
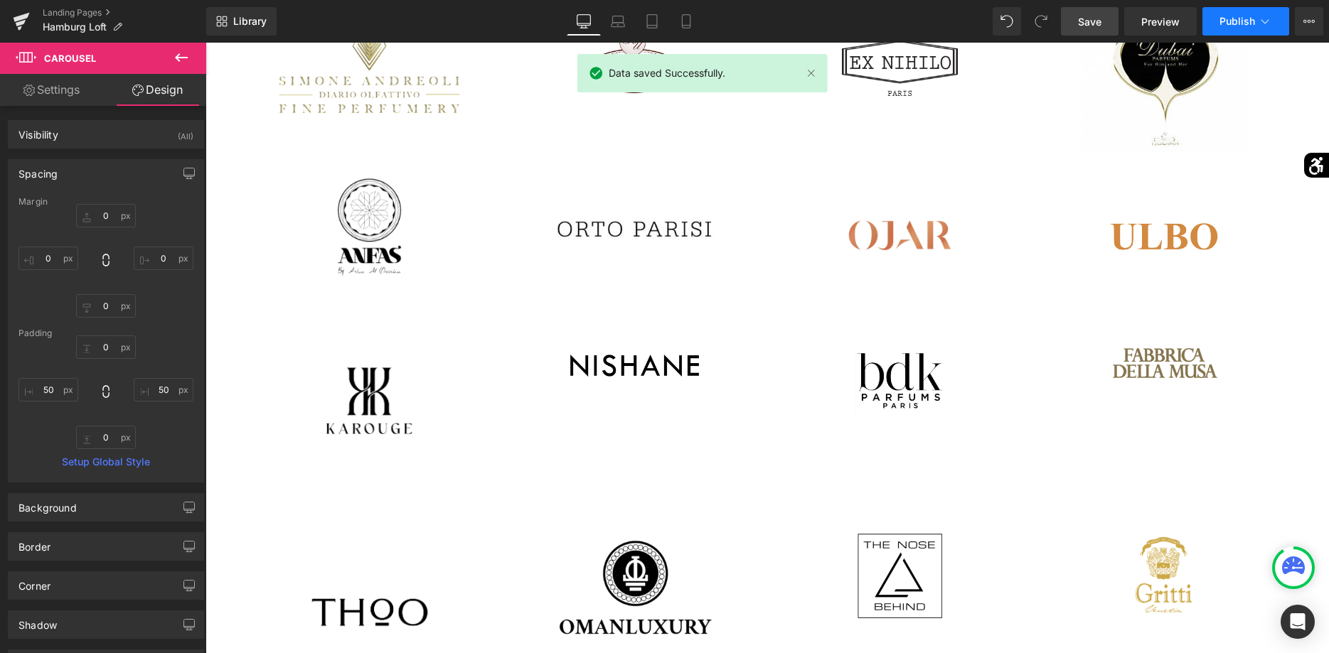
click at [1246, 11] on button "Publish" at bounding box center [1245, 21] width 87 height 28
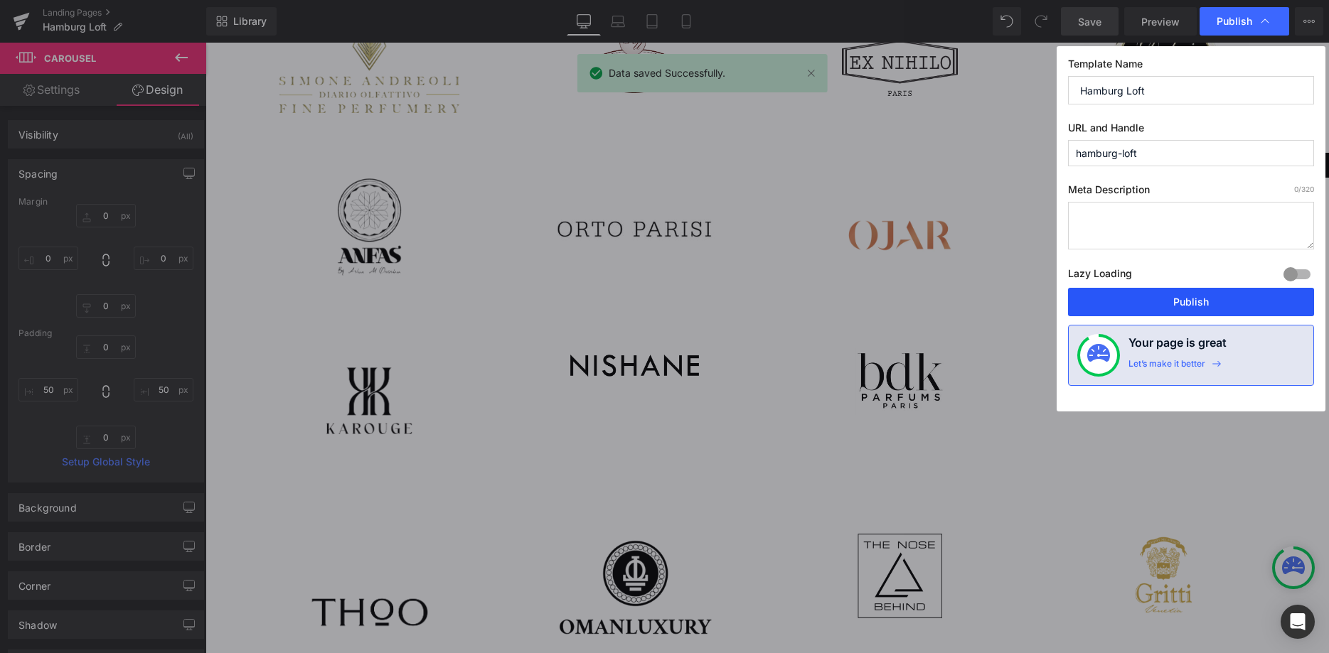
click at [1162, 300] on button "Publish" at bounding box center [1191, 302] width 246 height 28
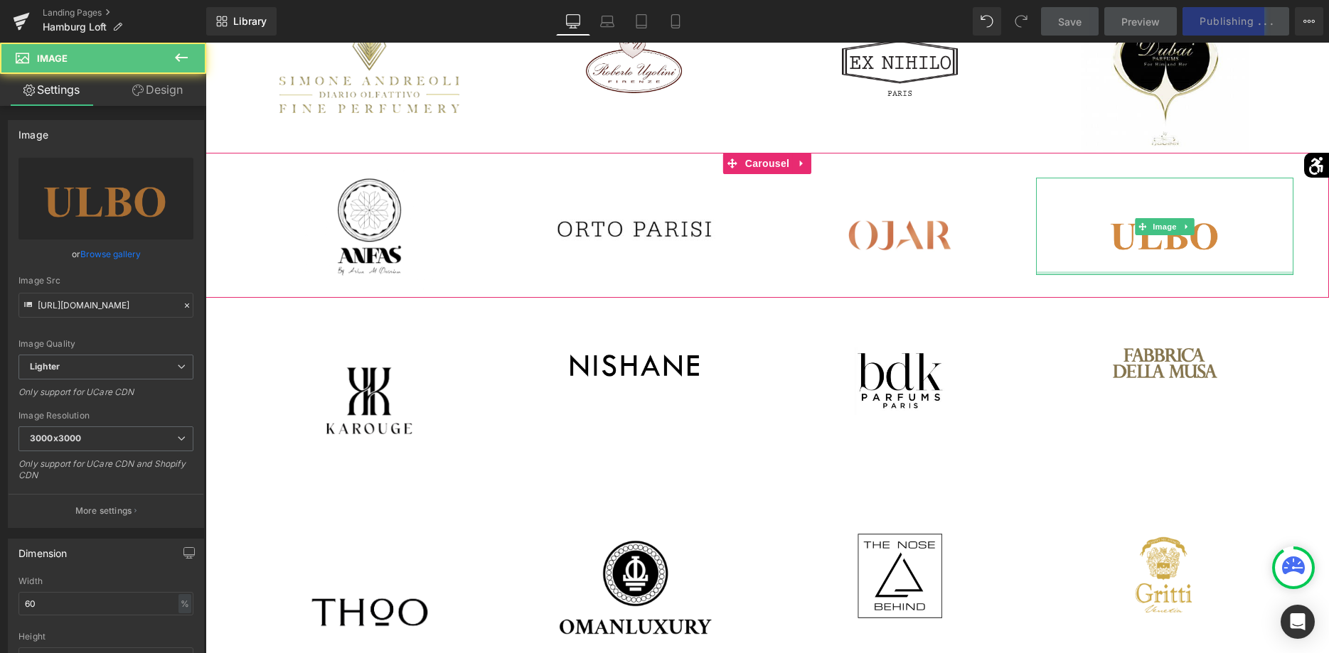
click at [1142, 272] on div "Image" at bounding box center [1164, 226] width 257 height 97
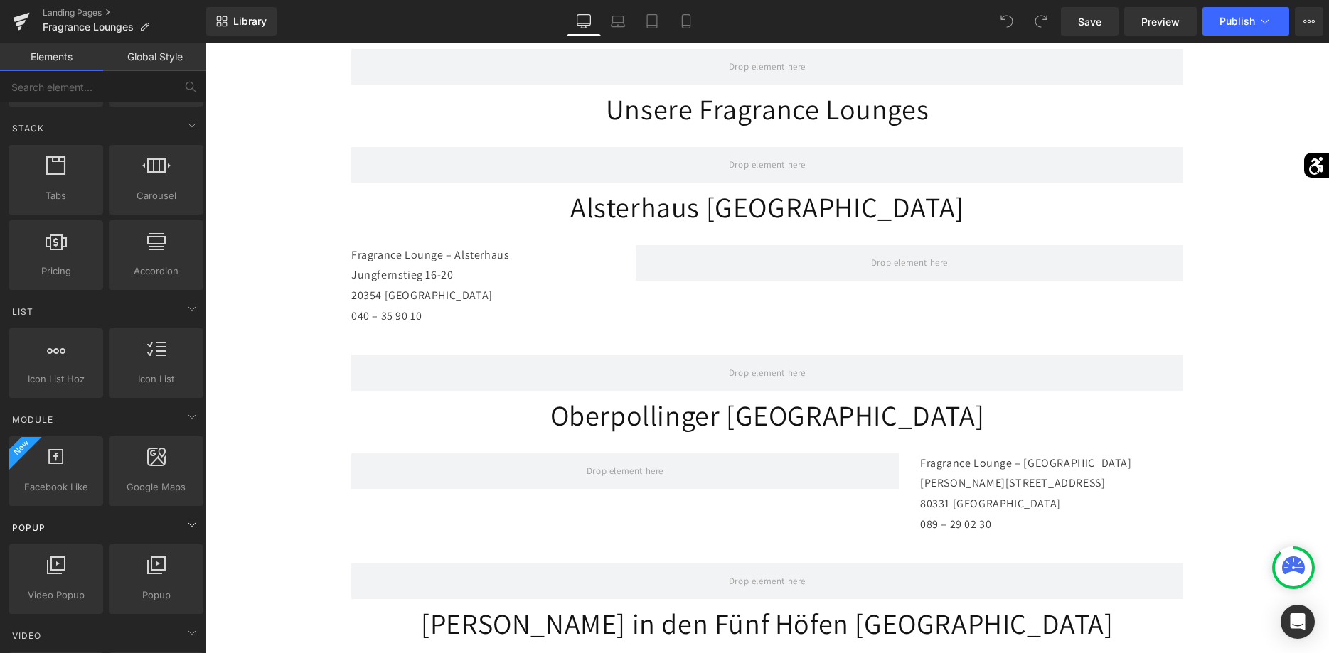
scroll to position [580, 0]
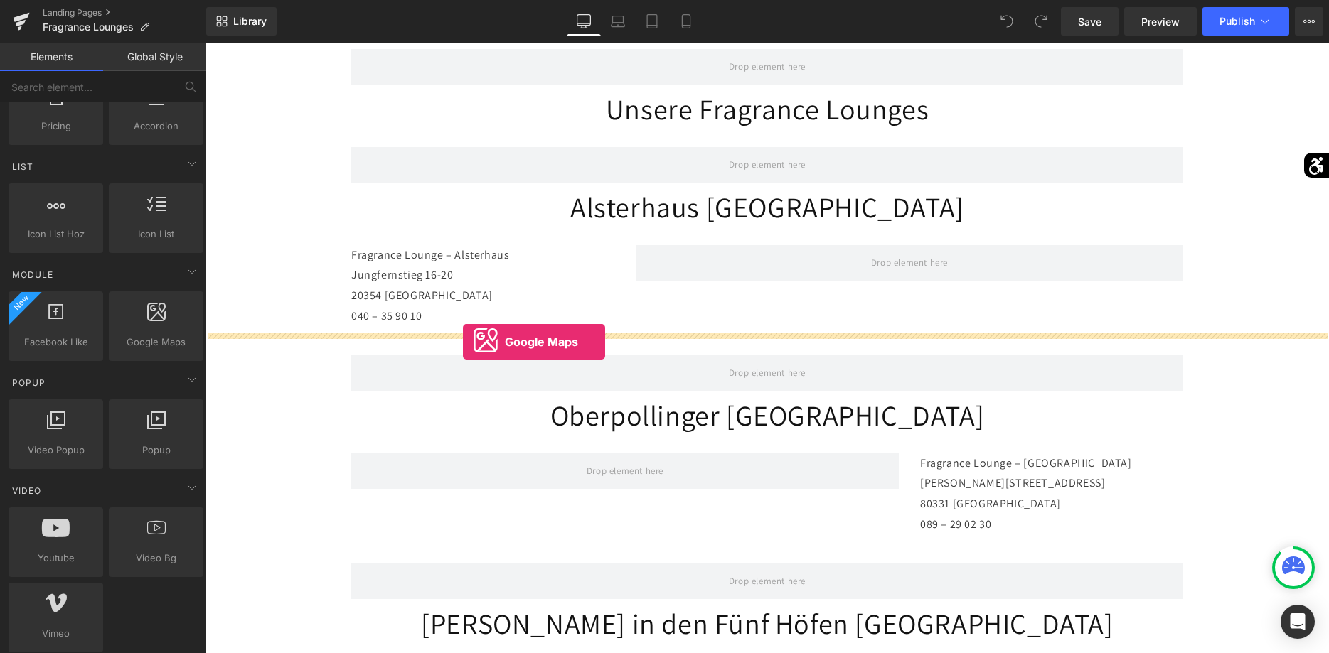
drag, startPoint x: 383, startPoint y: 370, endPoint x: 463, endPoint y: 342, distance: 84.3
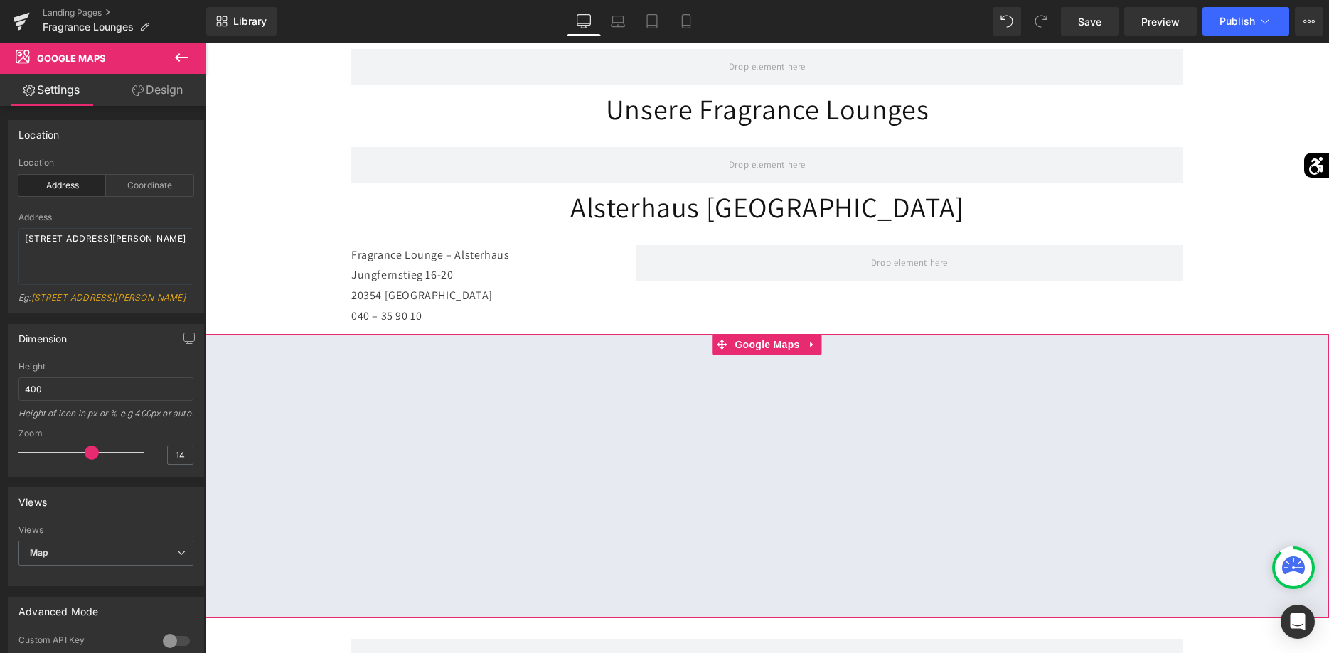
click at [747, 344] on div at bounding box center [766, 476] width 1123 height 284
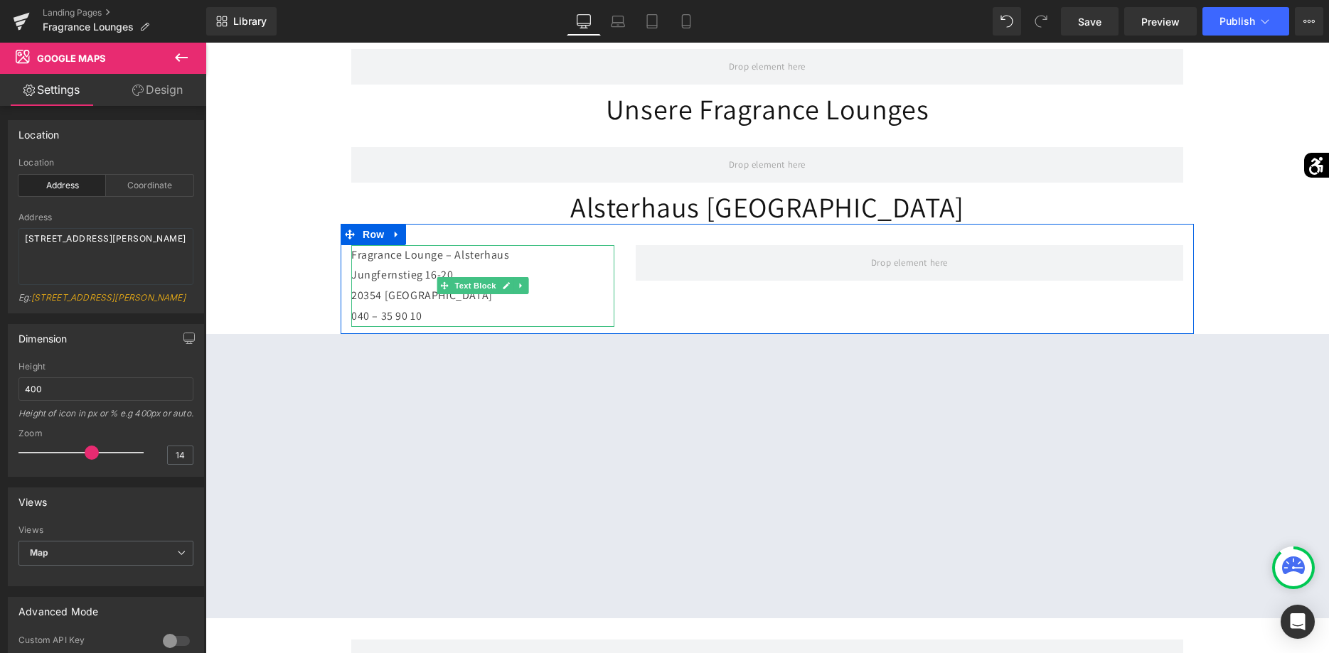
click at [438, 303] on p "20354 [GEOGRAPHIC_DATA]" at bounding box center [482, 296] width 263 height 21
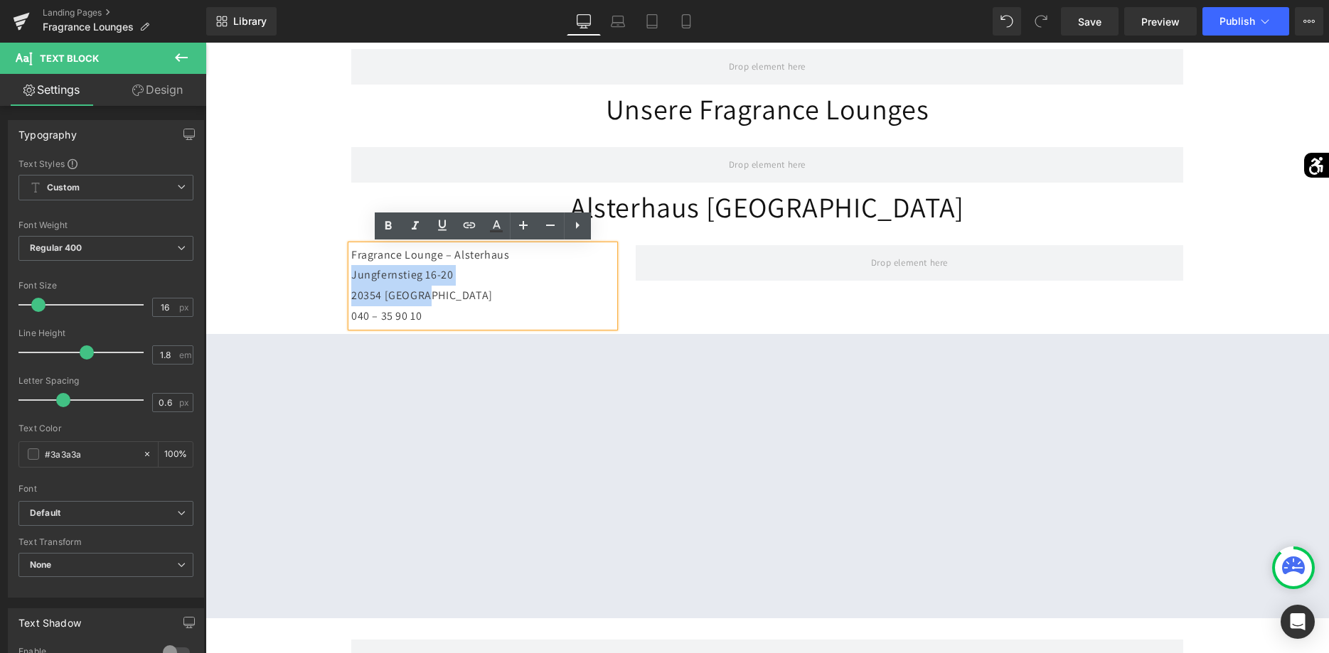
drag, startPoint x: 437, startPoint y: 297, endPoint x: 332, endPoint y: 280, distance: 106.6
click at [332, 280] on div "Row Unsere Fragrance Lounges Heading Row [GEOGRAPHIC_DATA] Heading Fragrance Lo…" at bounding box center [766, 636] width 1123 height 1216
copy div "[STREET_ADDRESS]"
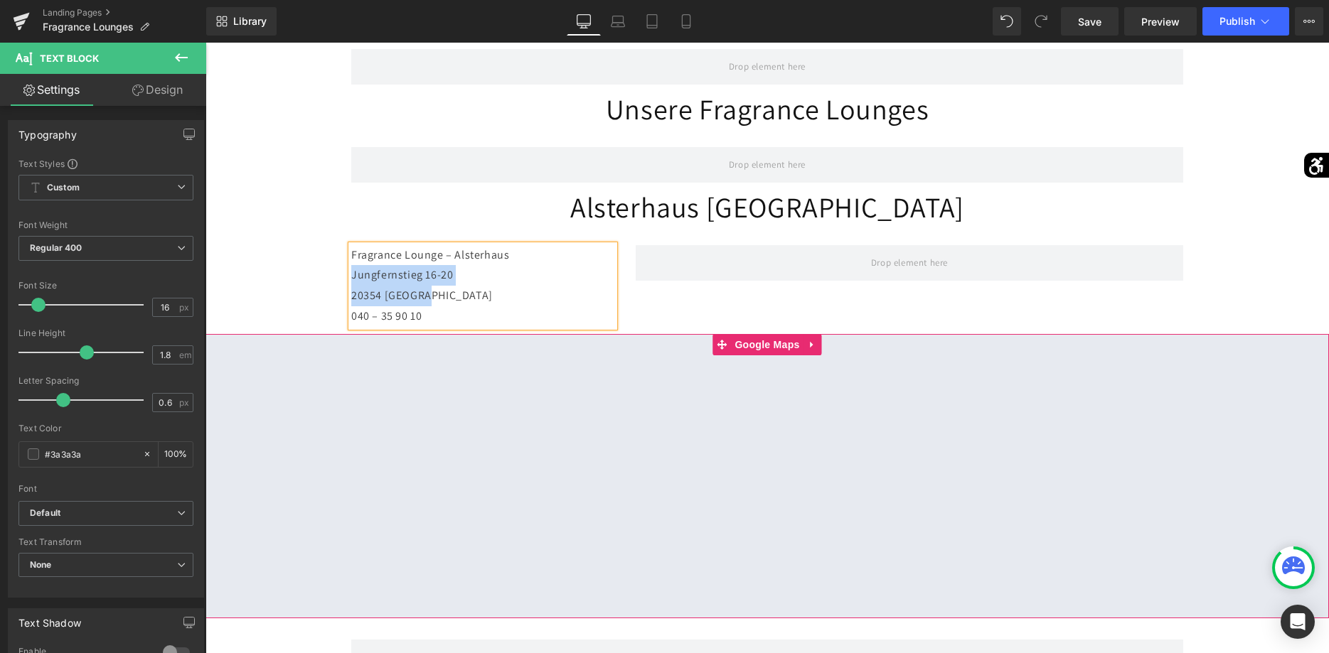
click at [756, 348] on div at bounding box center [766, 476] width 1123 height 284
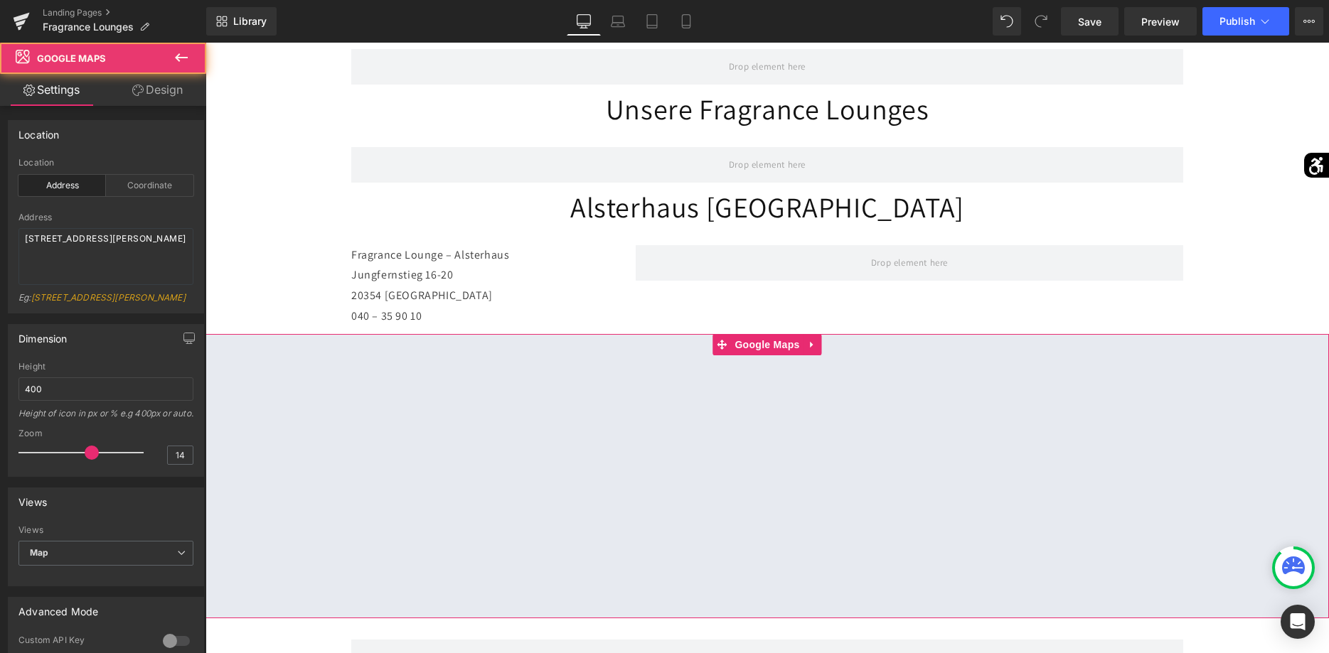
click at [755, 346] on div at bounding box center [766, 476] width 1123 height 284
drag, startPoint x: 114, startPoint y: 252, endPoint x: -36, endPoint y: 225, distance: 153.3
click at [18, 228] on textarea "[STREET_ADDRESS][PERSON_NAME]" at bounding box center [105, 256] width 175 height 57
paste textarea "Jungfernstieg 16-20 20354 [GEOGRAPHIC_DATA]"
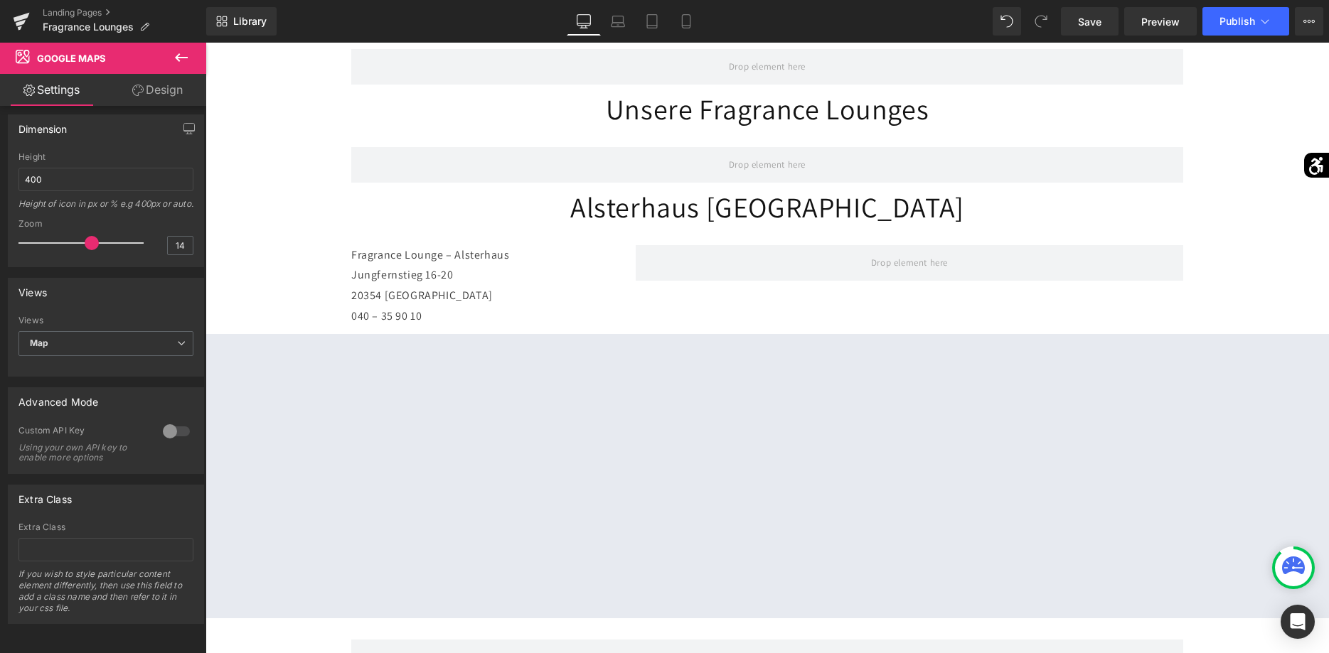
scroll to position [0, 0]
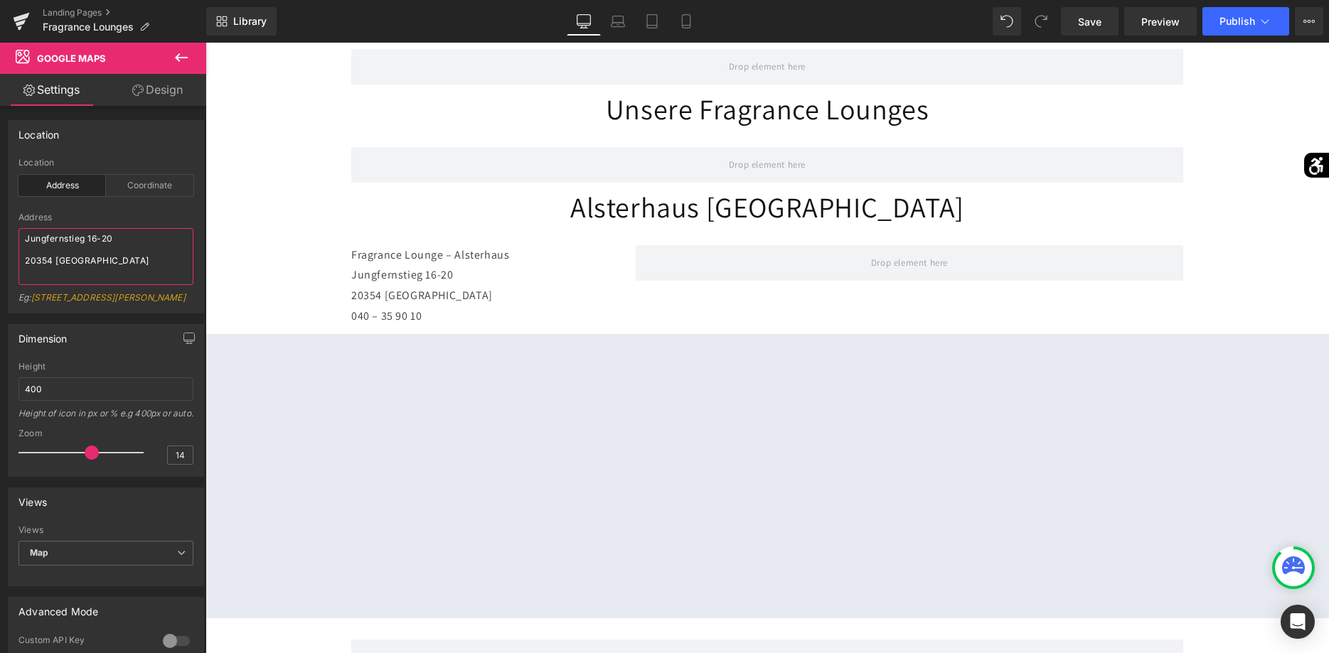
type textarea "Jungfernstieg 16-20 20354 [GEOGRAPHIC_DATA]"
click at [143, 214] on div "Address" at bounding box center [105, 218] width 175 height 10
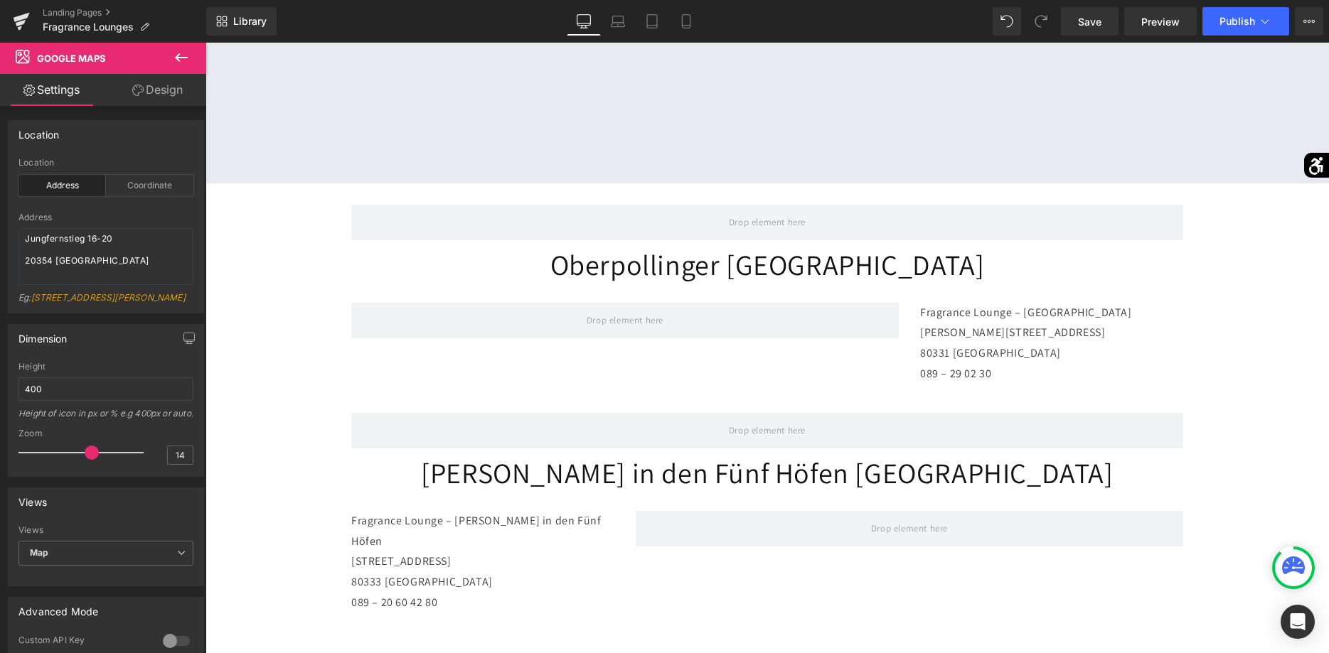
scroll to position [653, 0]
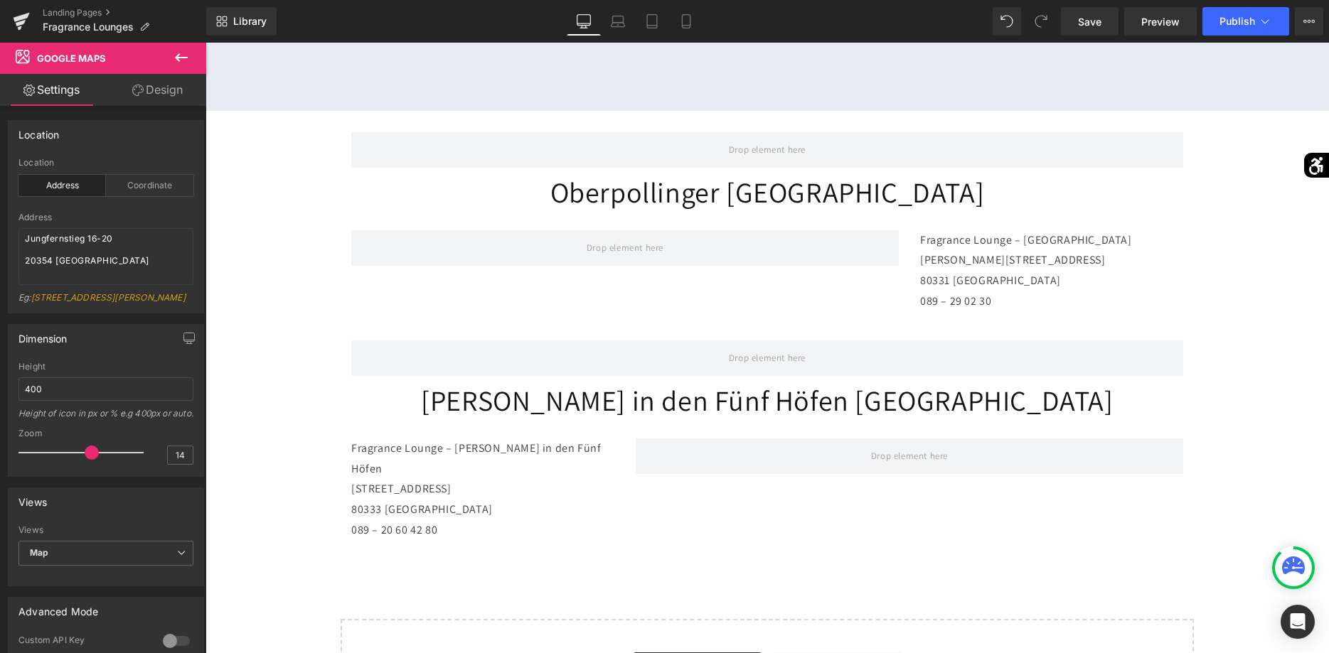
click at [171, 60] on button at bounding box center [181, 58] width 50 height 31
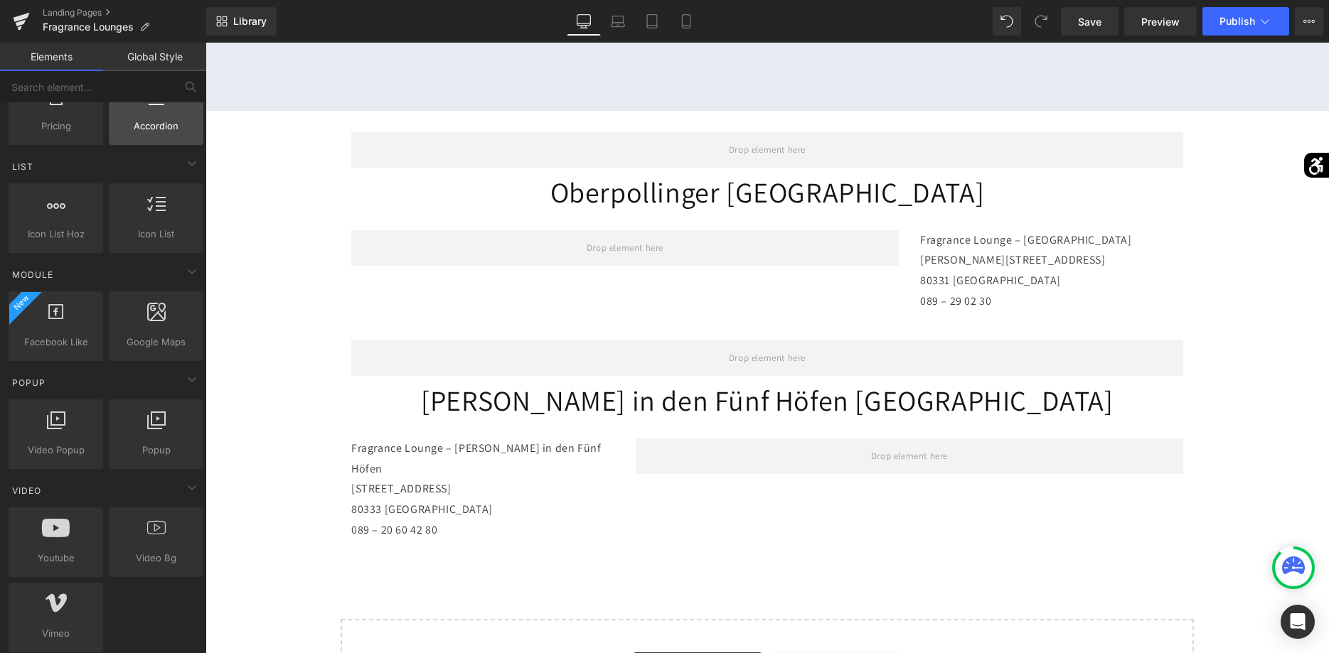
scroll to position [580, 0]
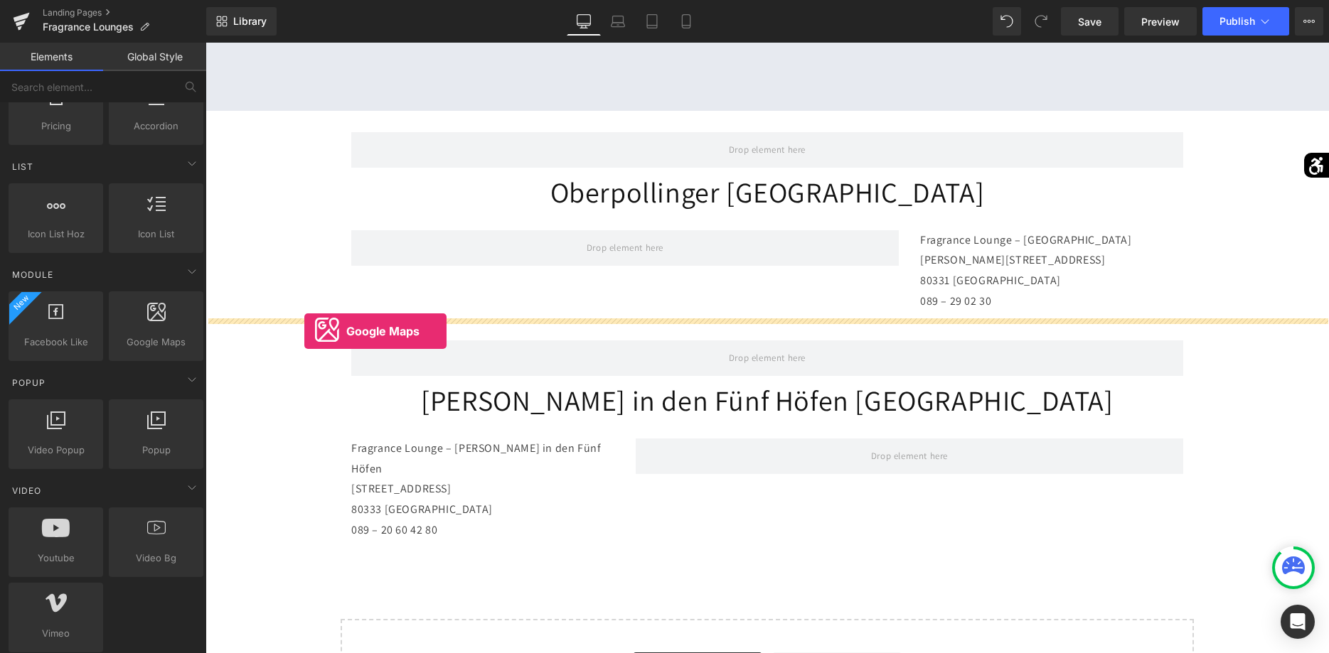
drag, startPoint x: 364, startPoint y: 365, endPoint x: 304, endPoint y: 331, distance: 68.8
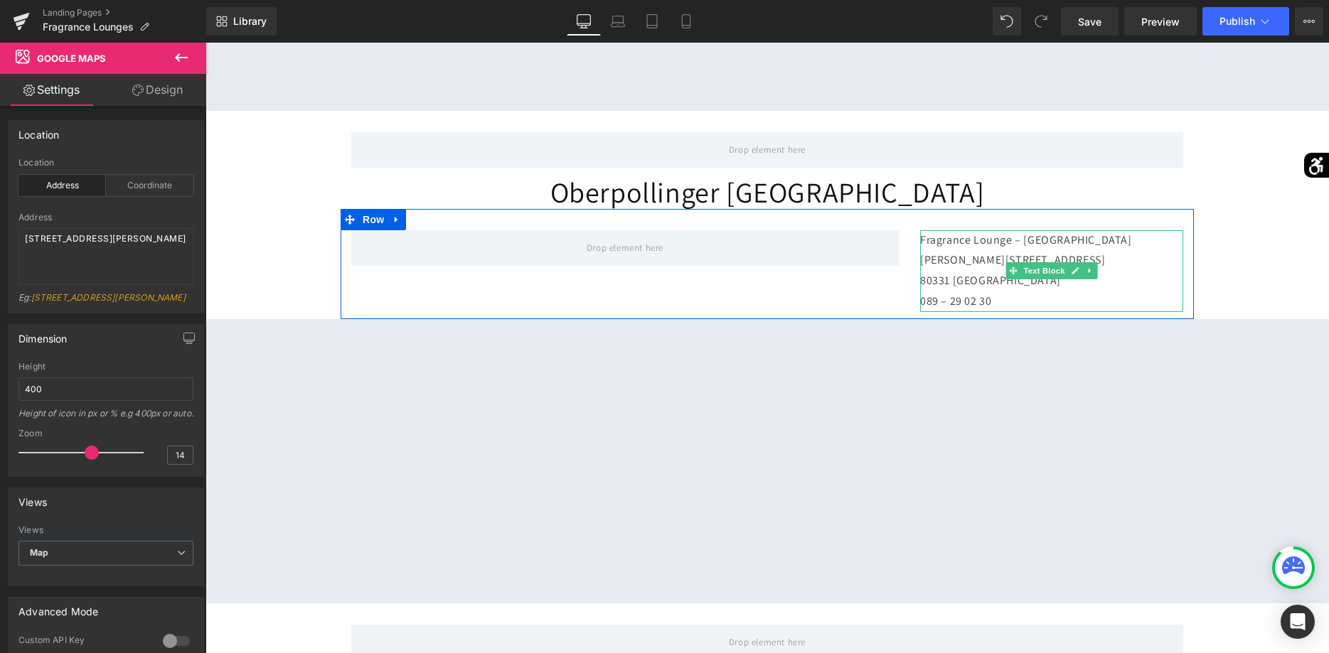
click at [998, 286] on p "Fragrance Lounge – [STREET_ADDRESS][PERSON_NAME] 089 – 29 02 30" at bounding box center [1051, 271] width 263 height 82
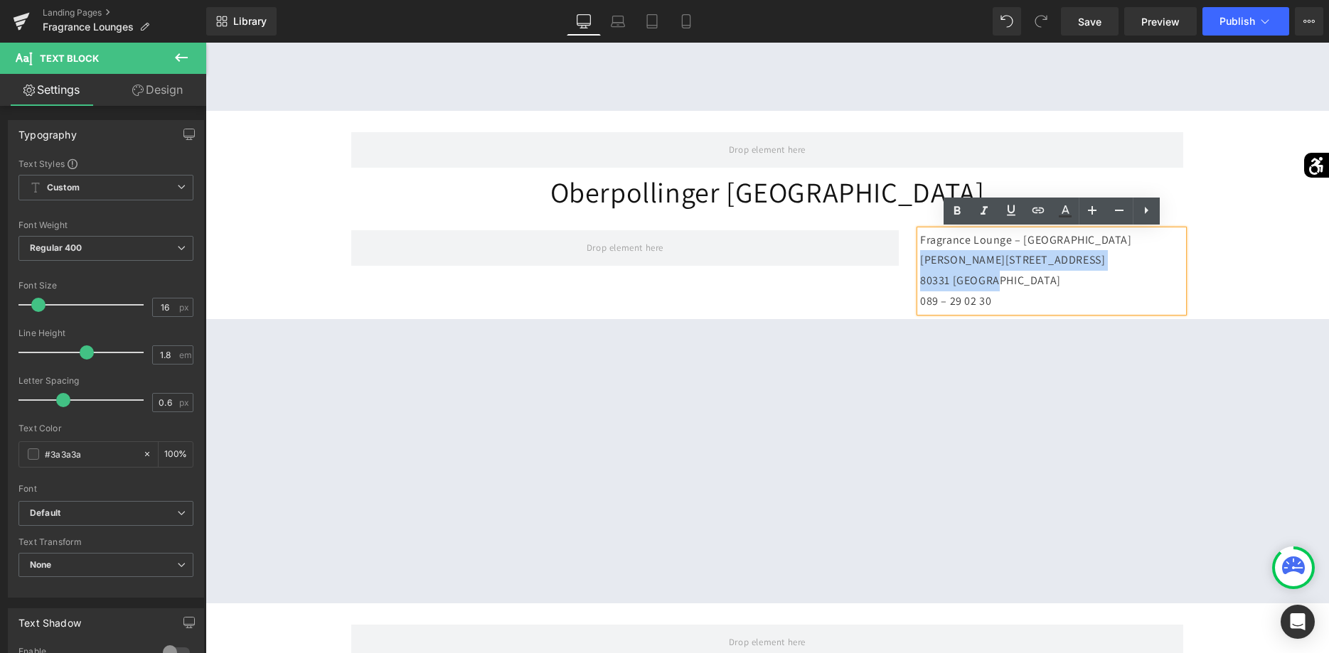
drag, startPoint x: 1003, startPoint y: 282, endPoint x: 905, endPoint y: 262, distance: 100.0
click at [905, 262] on div "Fragrance Lounge – Oberpollinger [PERSON_NAME][STREET_ADDRESS] 089 – 29 02 30 T…" at bounding box center [767, 264] width 853 height 110
copy p "[PERSON_NAME][STREET_ADDRESS]"
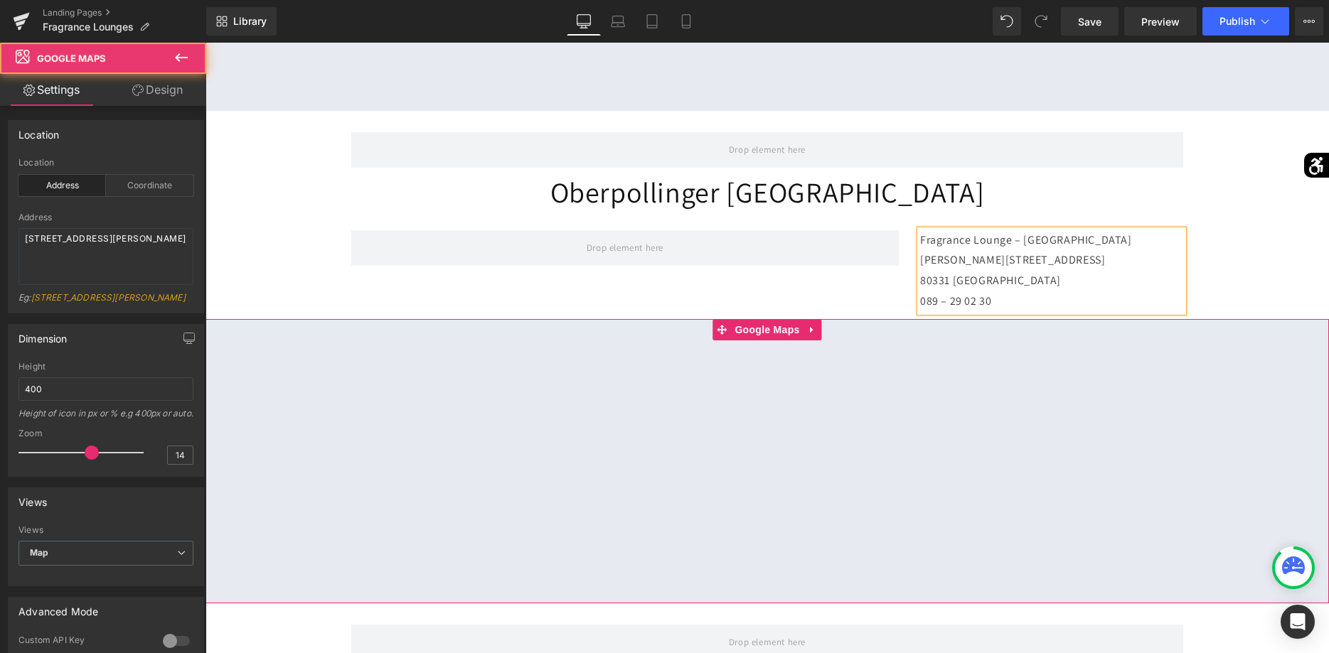
click at [770, 326] on div at bounding box center [766, 461] width 1123 height 284
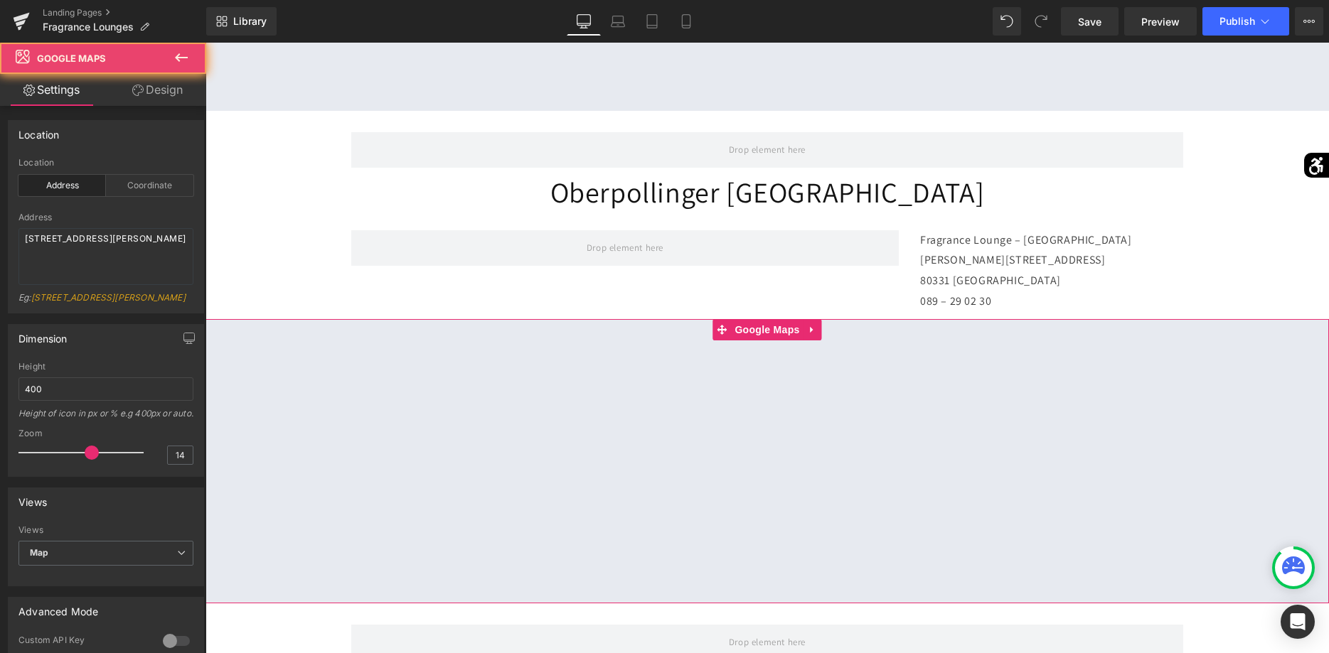
click at [770, 327] on div at bounding box center [766, 461] width 1123 height 284
drag, startPoint x: 127, startPoint y: 254, endPoint x: -36, endPoint y: 228, distance: 164.8
click at [18, 228] on textarea "[STREET_ADDRESS][PERSON_NAME]" at bounding box center [105, 256] width 175 height 57
type textarea "[PERSON_NAME][STREET_ADDRESS]"
click at [151, 352] on div "Dimension" at bounding box center [106, 338] width 195 height 27
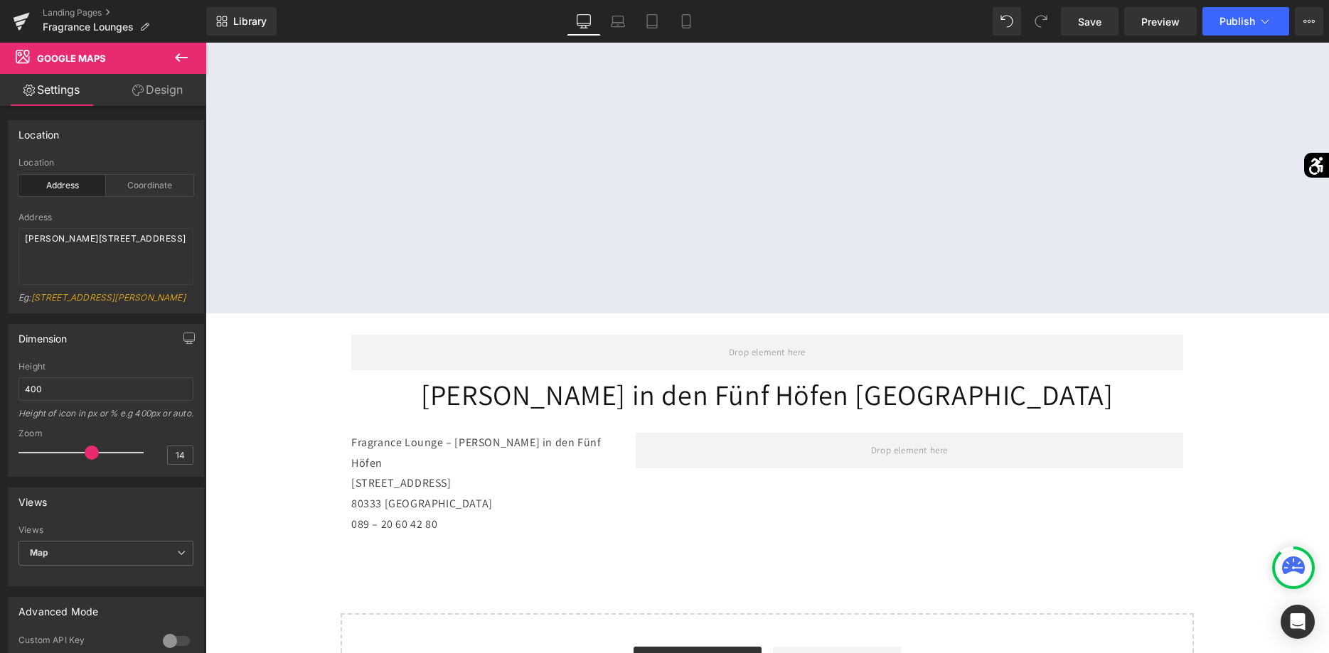
scroll to position [1015, 0]
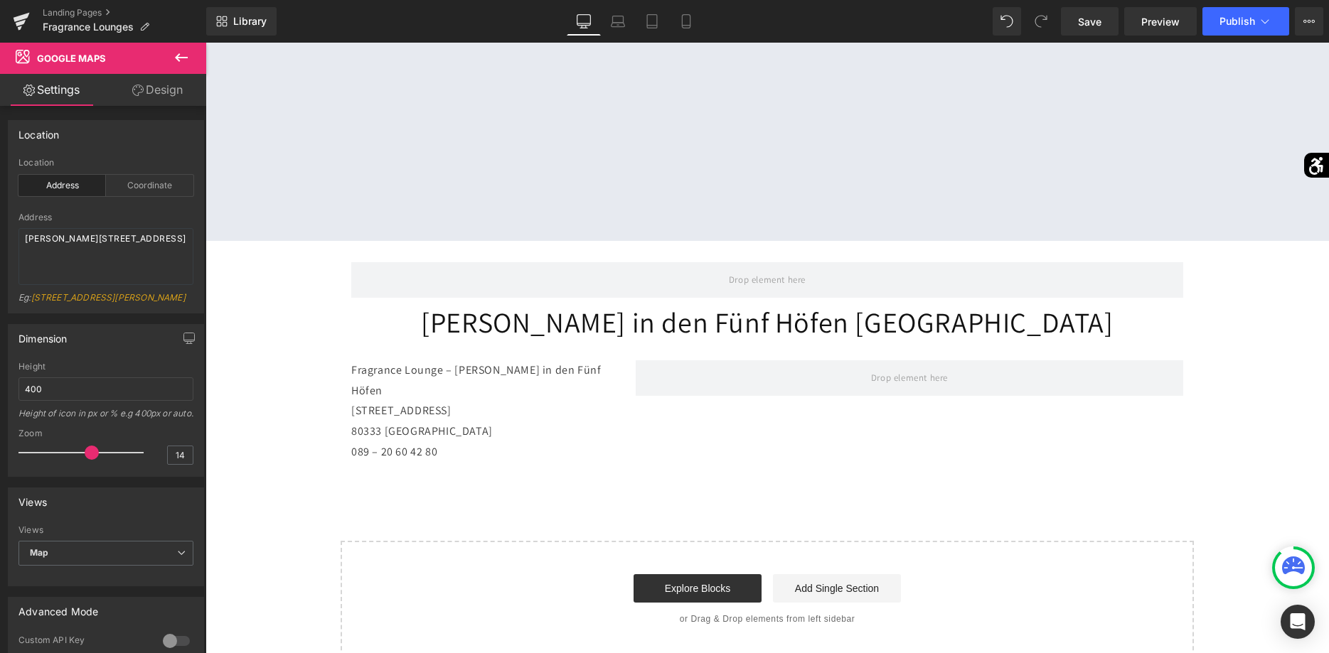
click at [188, 65] on icon at bounding box center [181, 57] width 17 height 17
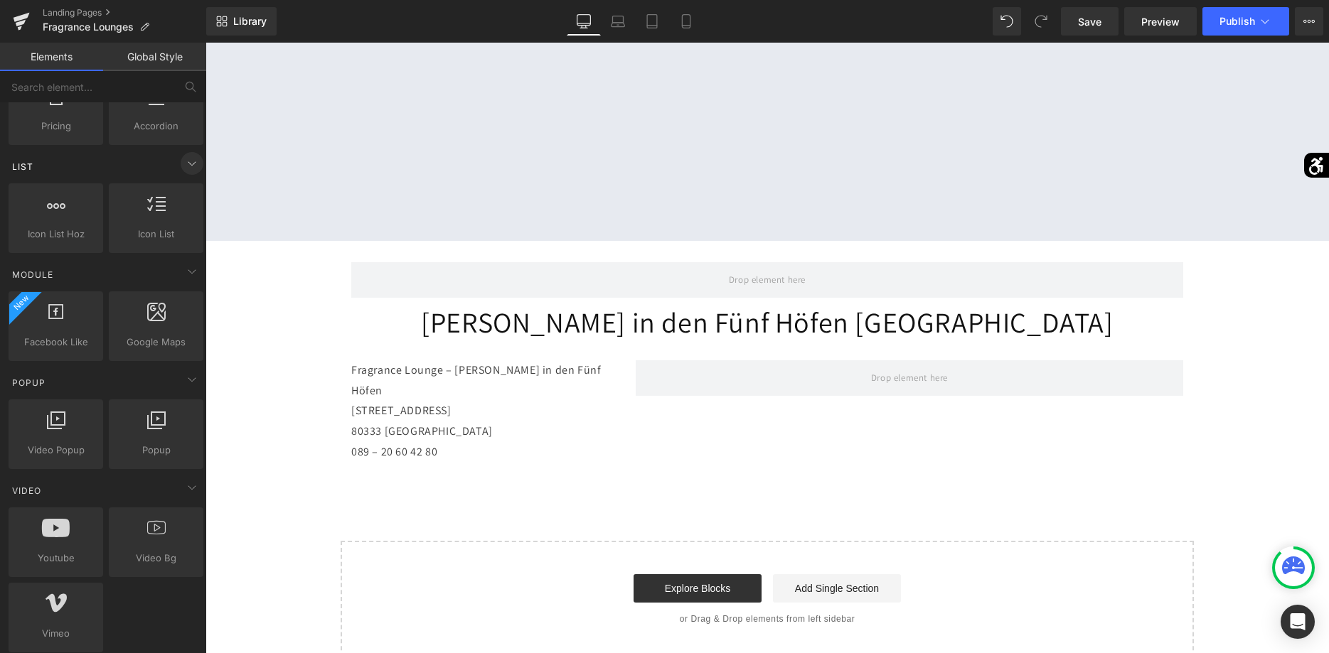
scroll to position [580, 0]
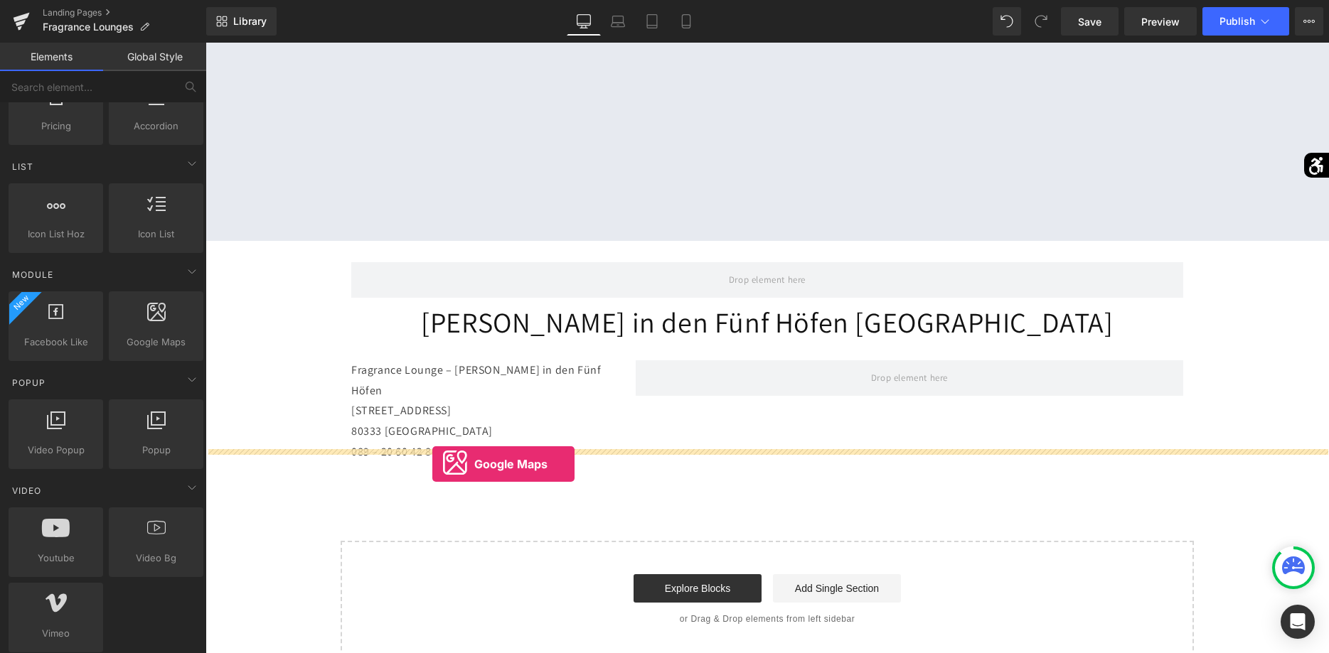
drag, startPoint x: 389, startPoint y: 376, endPoint x: 432, endPoint y: 464, distance: 98.3
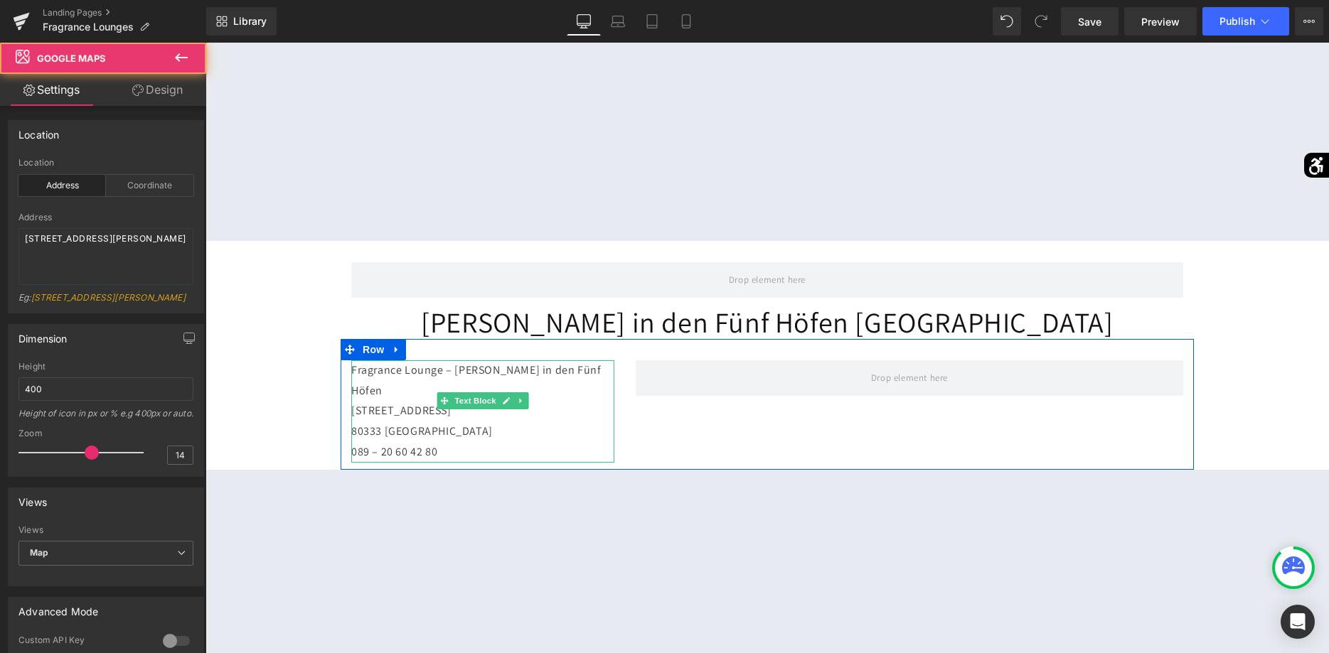
click at [429, 422] on p "80333 [GEOGRAPHIC_DATA]" at bounding box center [482, 432] width 263 height 21
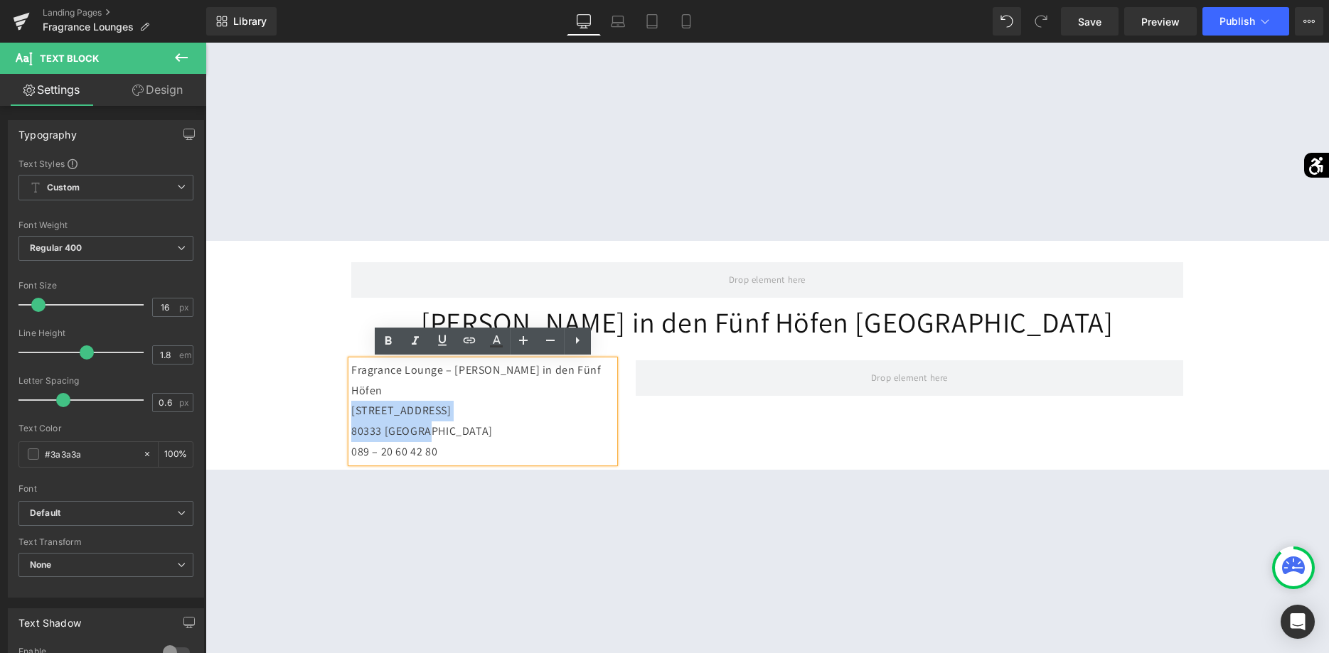
drag, startPoint x: 429, startPoint y: 411, endPoint x: 347, endPoint y: 396, distance: 83.1
click at [347, 396] on div "Fragrance Lounge – [PERSON_NAME] in den Fünf Höfen [STREET_ADDRESS] 089 – 20 60…" at bounding box center [483, 411] width 284 height 102
copy div "[STREET_ADDRESS]"
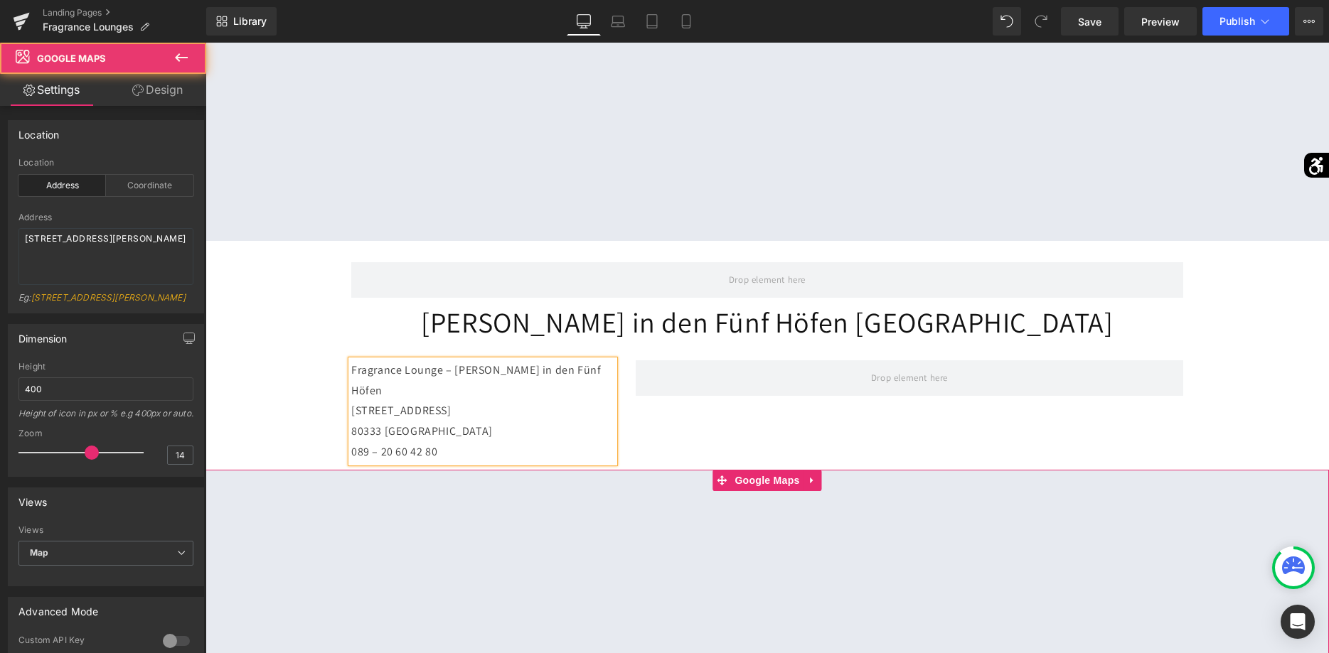
click at [756, 470] on div at bounding box center [766, 612] width 1123 height 284
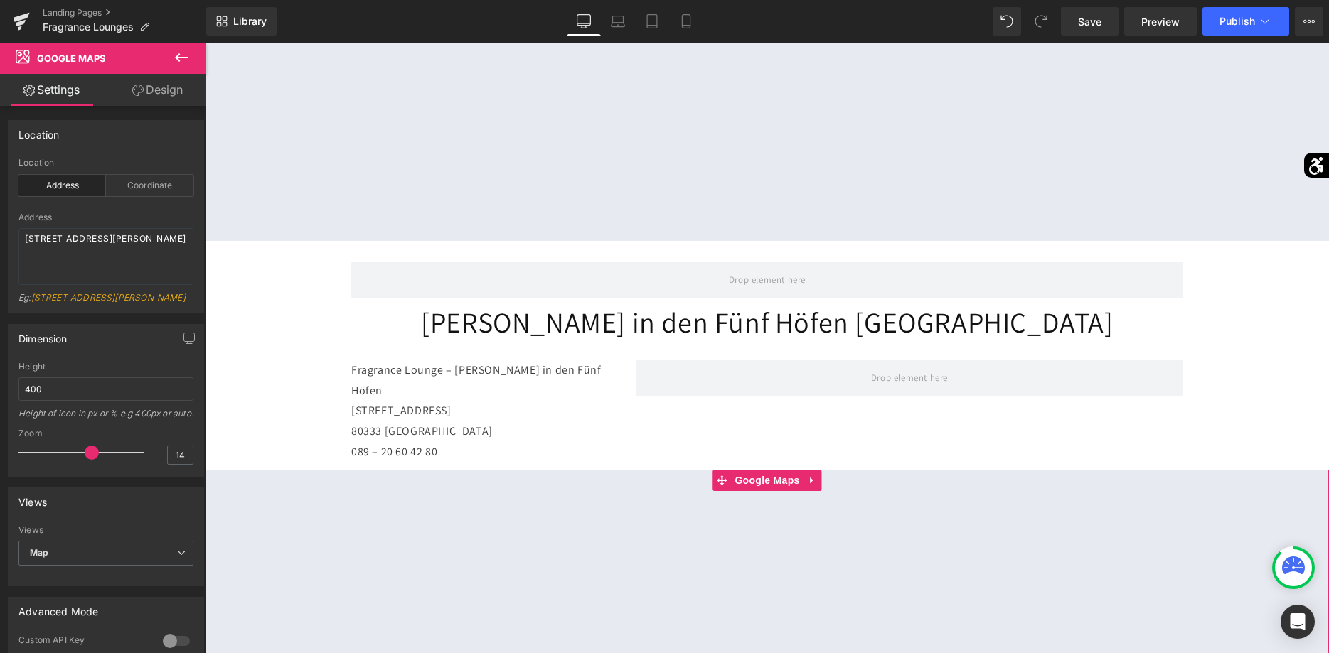
click at [756, 470] on div at bounding box center [766, 612] width 1123 height 284
drag, startPoint x: 91, startPoint y: 258, endPoint x: -36, endPoint y: 225, distance: 131.6
click at [18, 228] on textarea "[STREET_ADDRESS][PERSON_NAME]" at bounding box center [105, 256] width 175 height 57
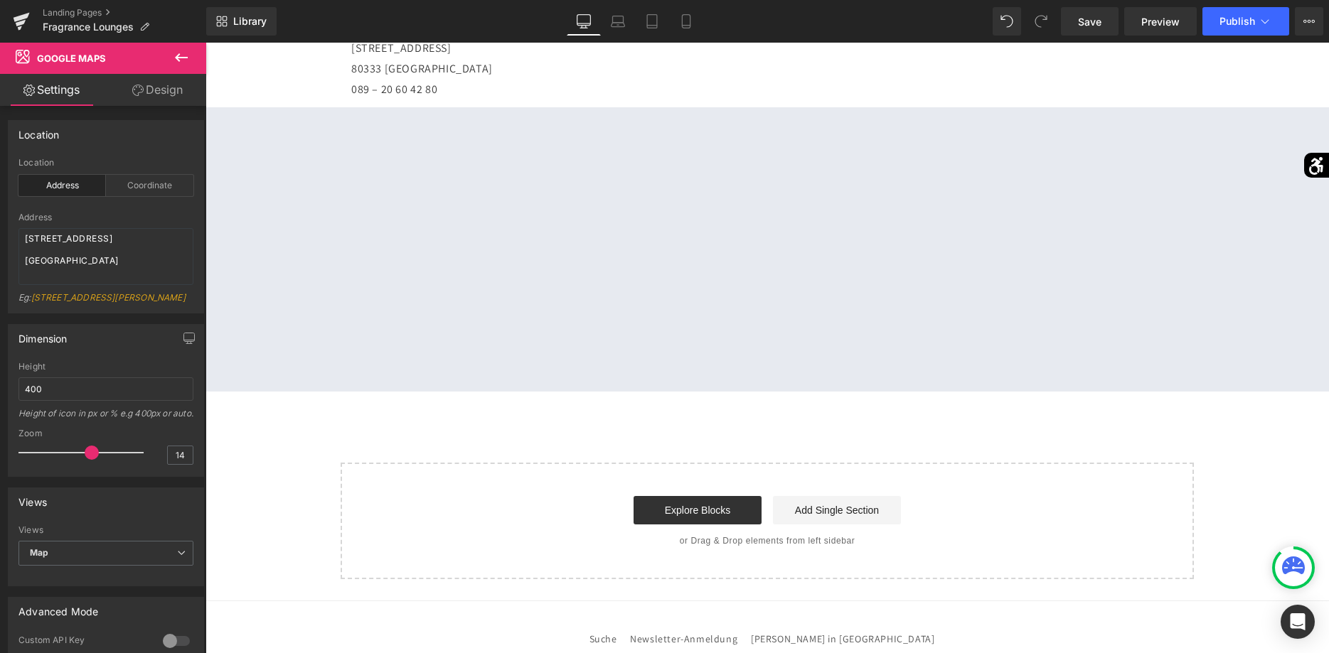
scroll to position [1305, 0]
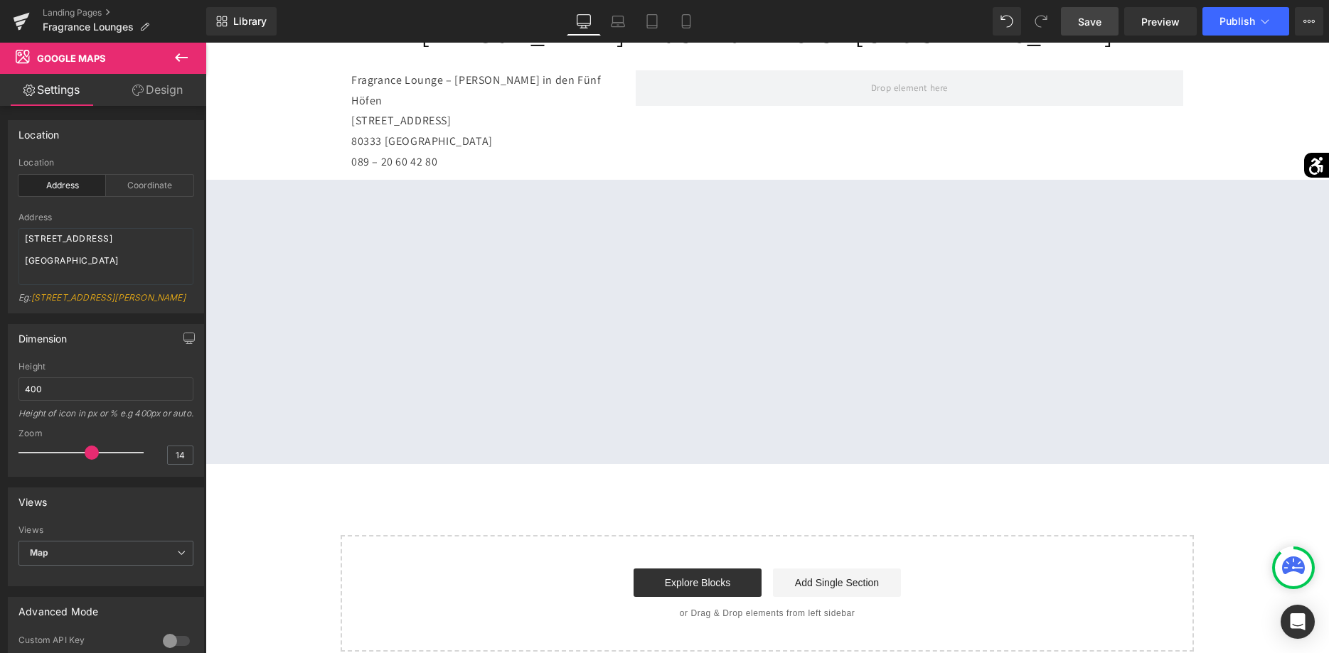
type textarea "[STREET_ADDRESS] [GEOGRAPHIC_DATA]"
click at [1093, 17] on span "Save" at bounding box center [1089, 21] width 23 height 15
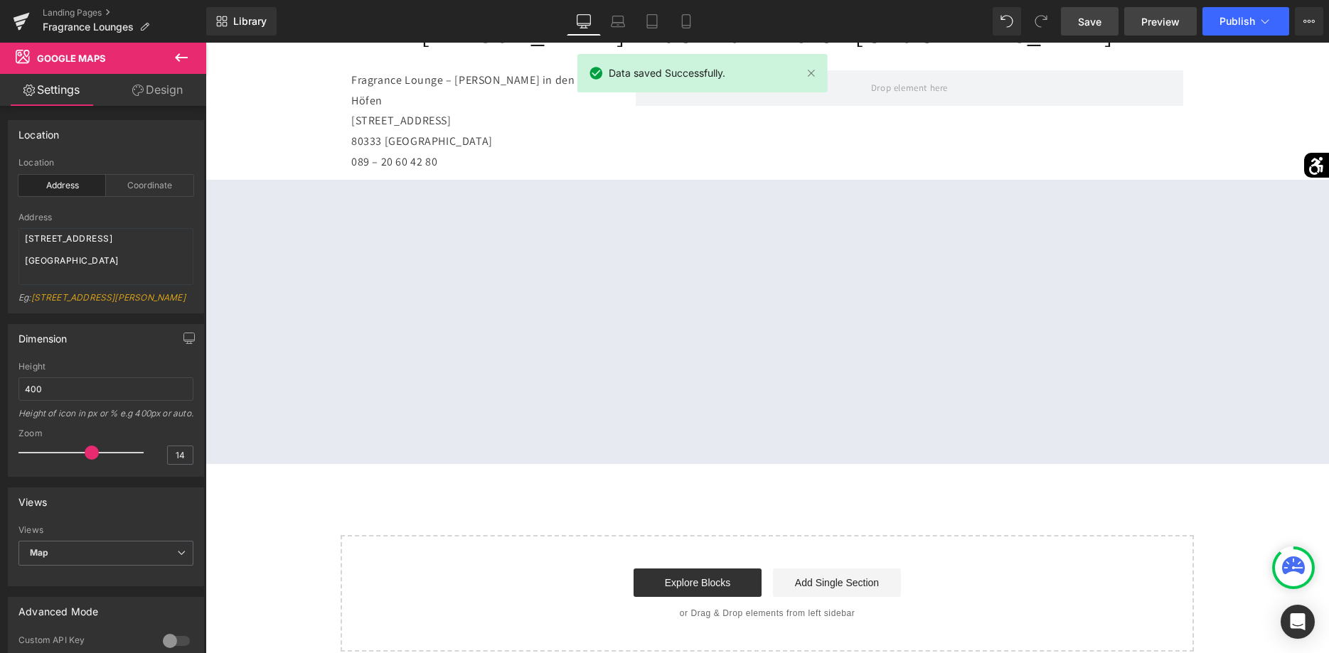
click at [1162, 21] on span "Preview" at bounding box center [1160, 21] width 38 height 15
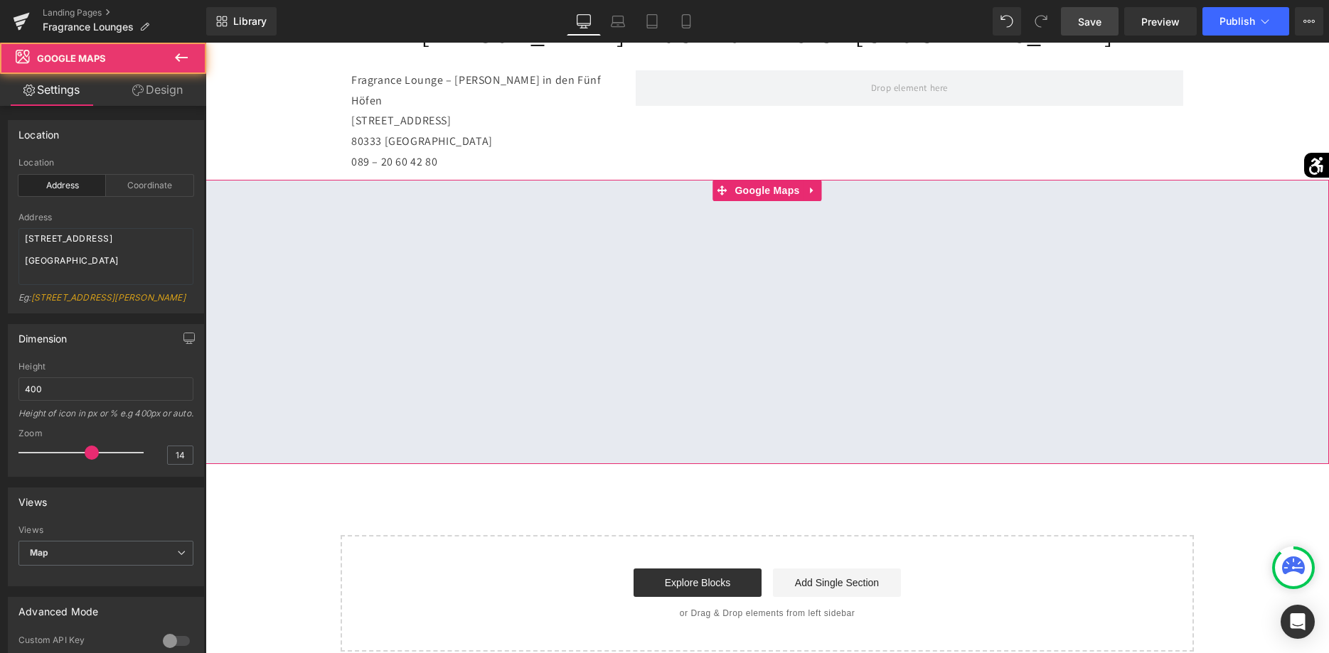
click at [754, 180] on div at bounding box center [766, 322] width 1123 height 284
click at [752, 180] on div at bounding box center [766, 322] width 1123 height 284
click at [162, 264] on textarea "[STREET_ADDRESS] [GEOGRAPHIC_DATA]" at bounding box center [105, 256] width 175 height 57
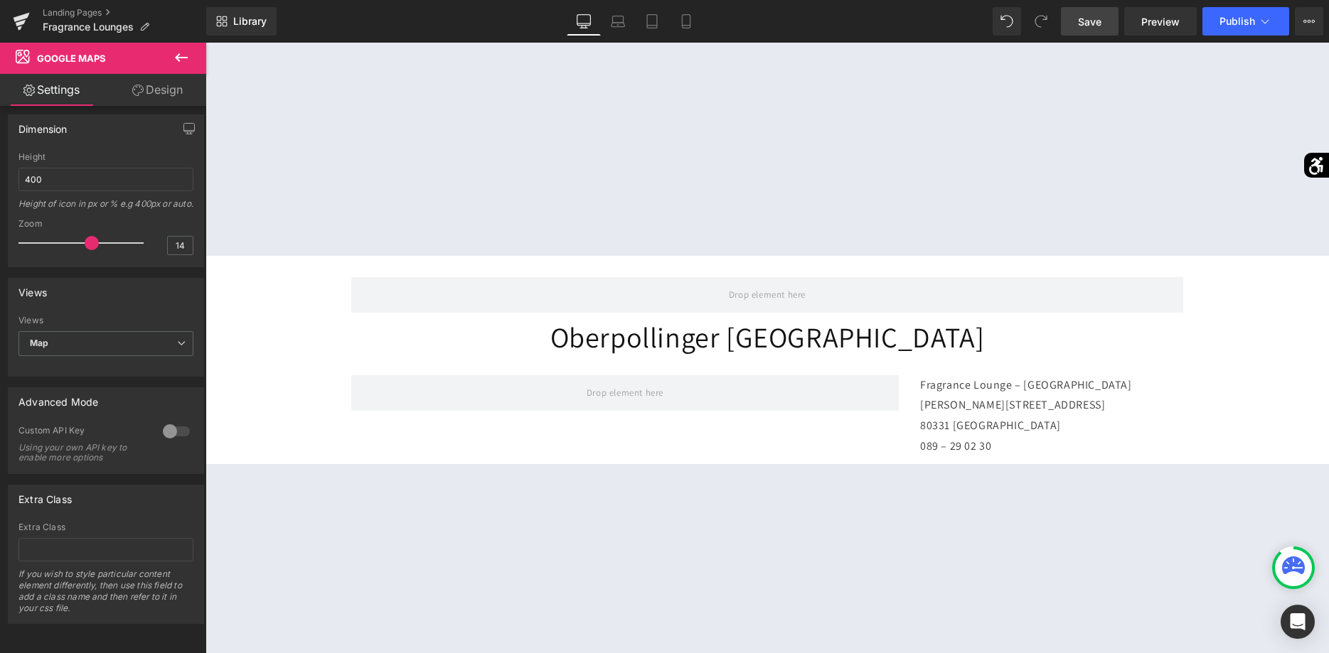
scroll to position [363, 0]
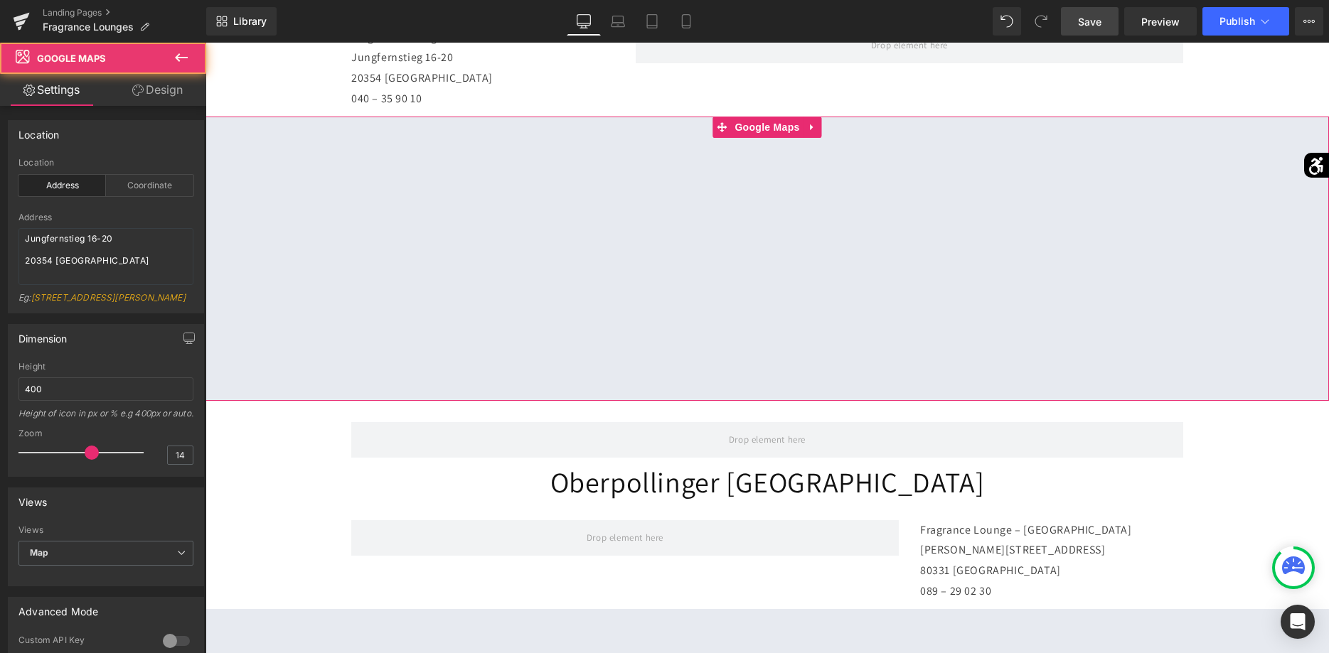
click at [737, 162] on div at bounding box center [766, 259] width 1123 height 284
click at [752, 131] on div at bounding box center [766, 259] width 1123 height 284
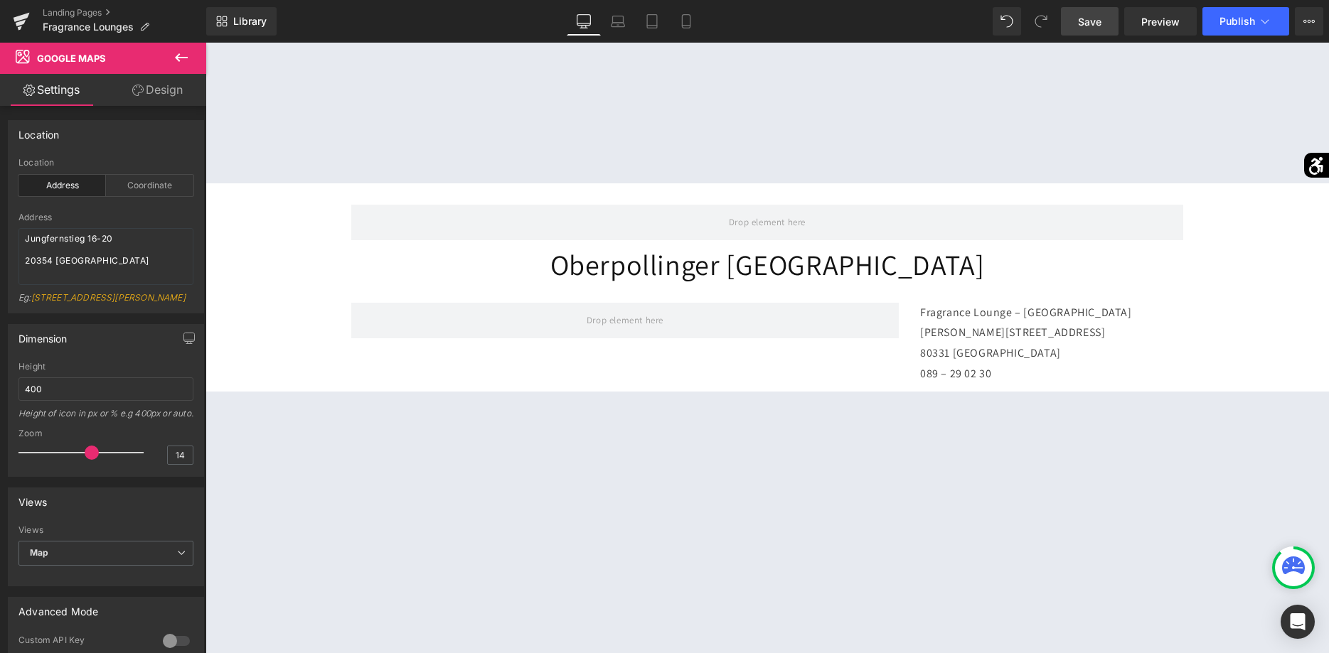
scroll to position [653, 0]
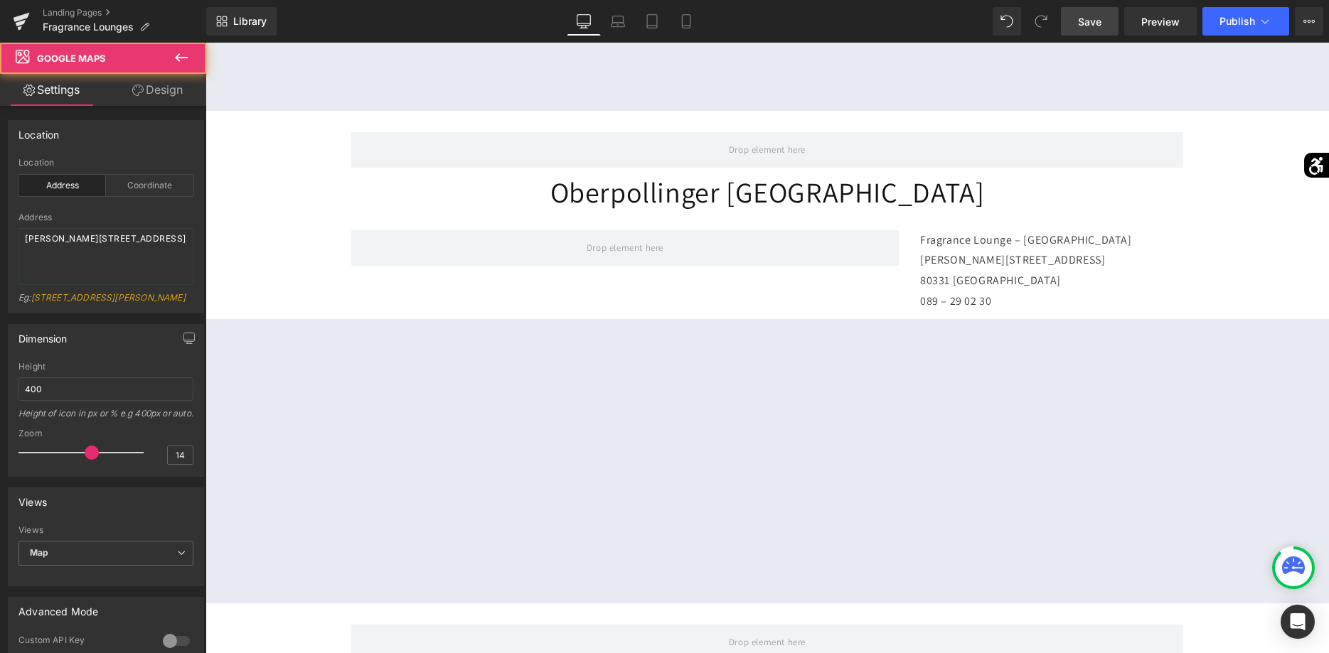
click at [714, 391] on div at bounding box center [766, 461] width 1123 height 284
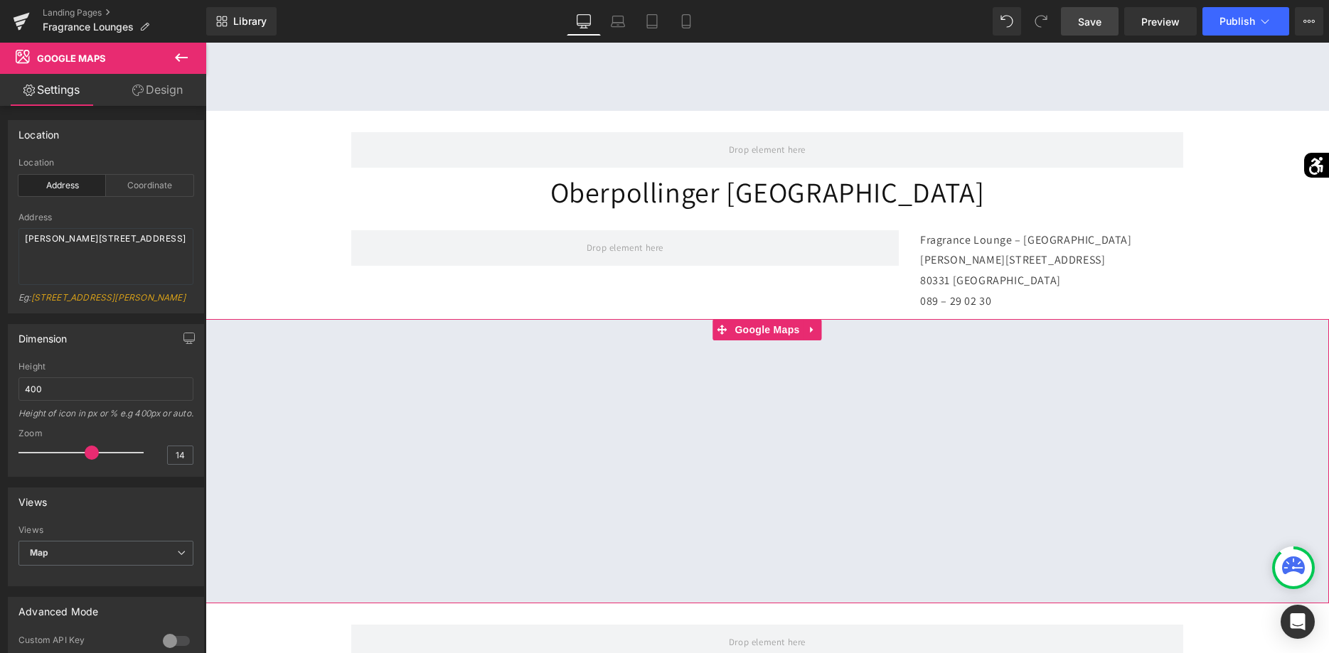
click at [756, 328] on div at bounding box center [766, 461] width 1123 height 284
click at [758, 334] on div at bounding box center [766, 461] width 1123 height 284
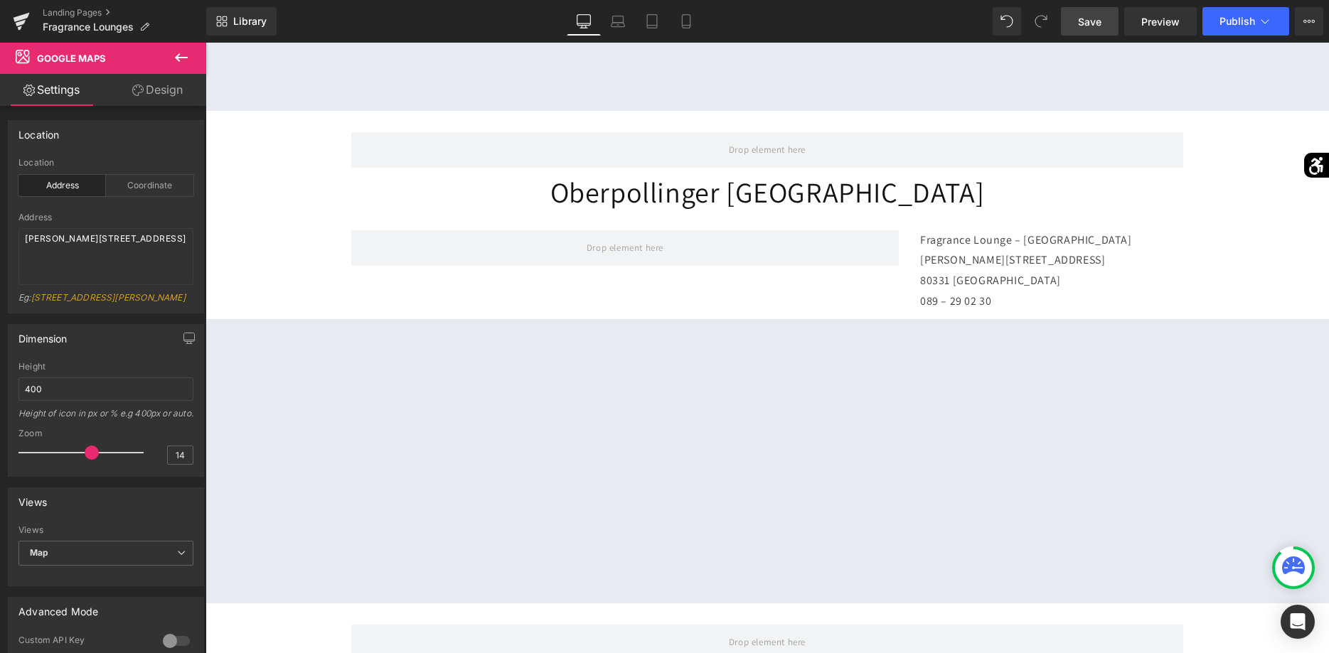
click at [184, 64] on icon at bounding box center [181, 57] width 17 height 17
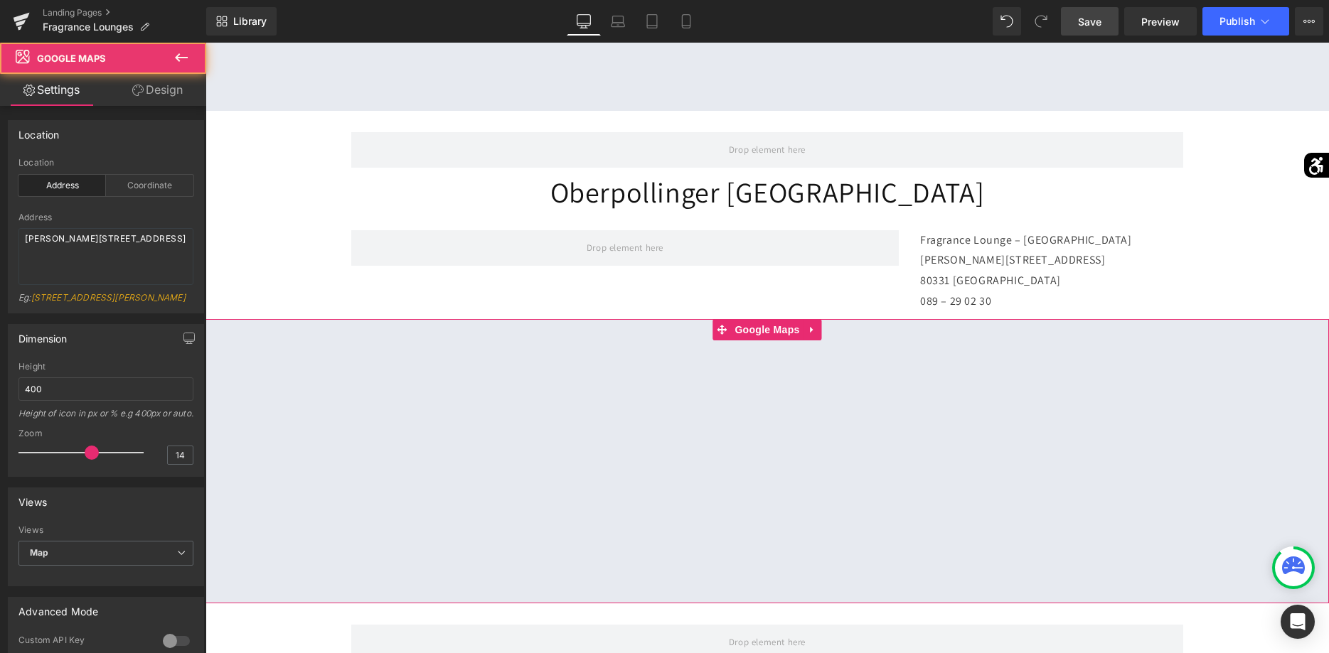
click at [745, 326] on div at bounding box center [766, 461] width 1123 height 284
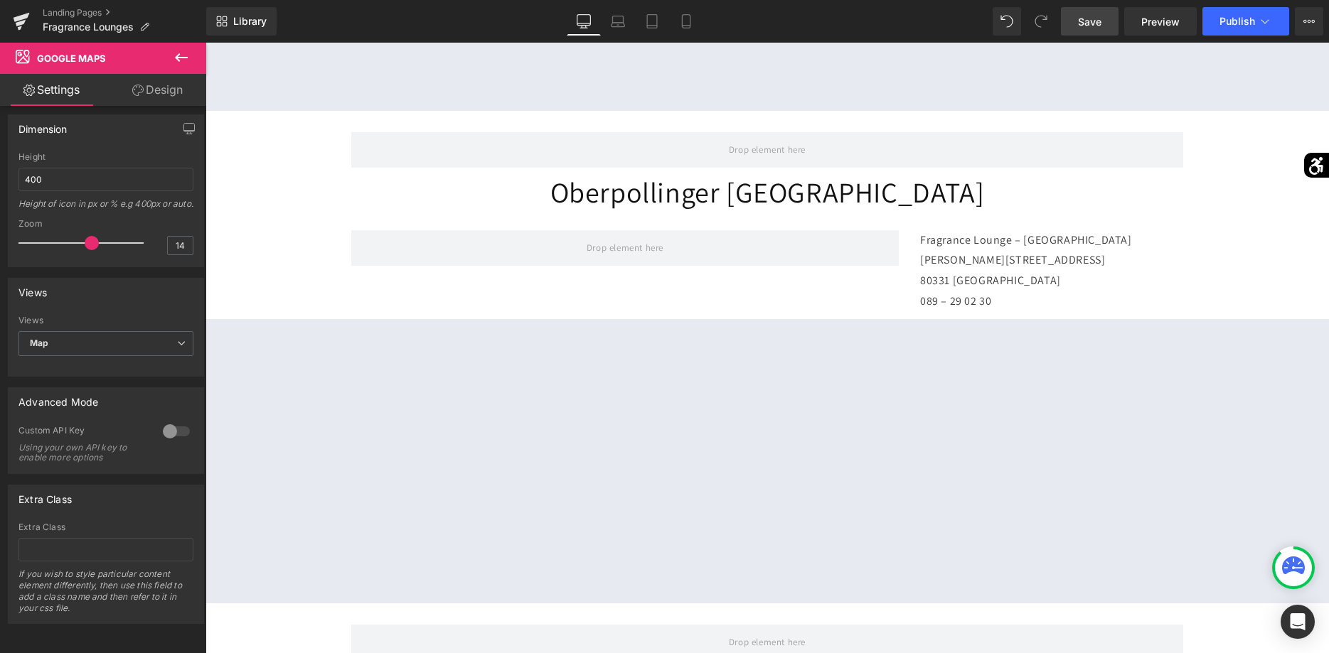
click at [270, 266] on div "Row Unsere Fragrance Lounges Heading Row [GEOGRAPHIC_DATA] Heading Fragrance Lo…" at bounding box center [766, 412] width 1123 height 1785
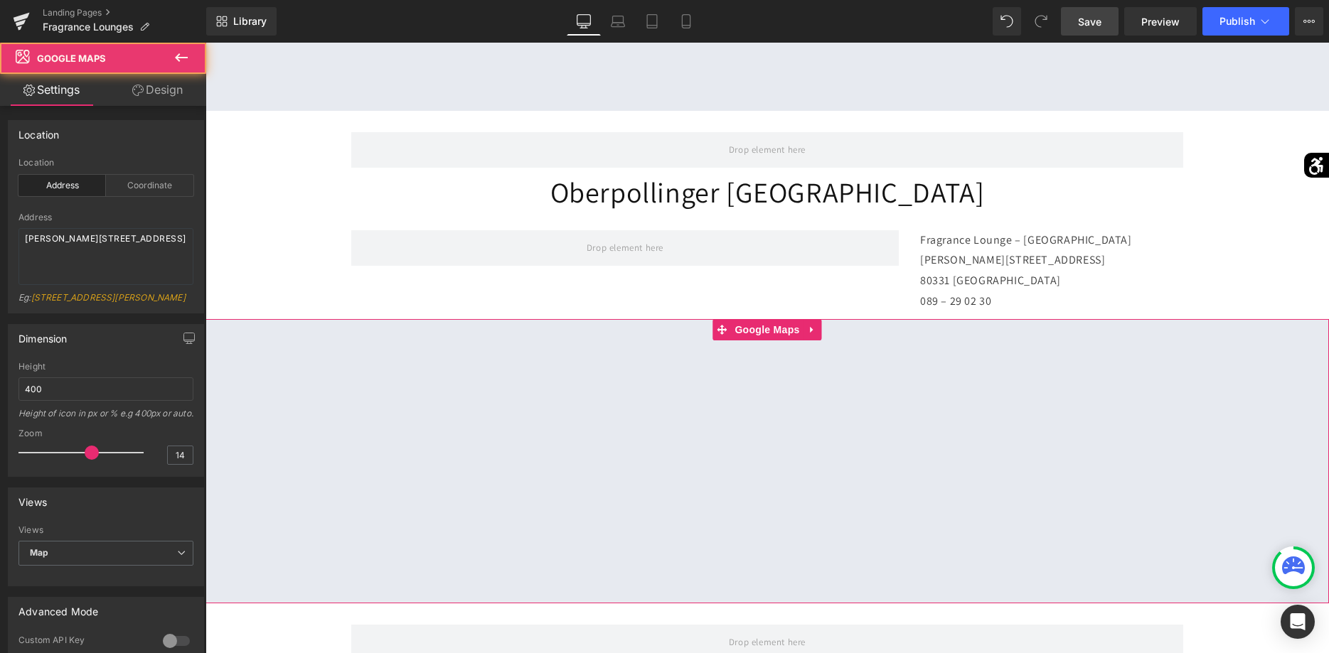
click at [745, 331] on div at bounding box center [766, 461] width 1123 height 284
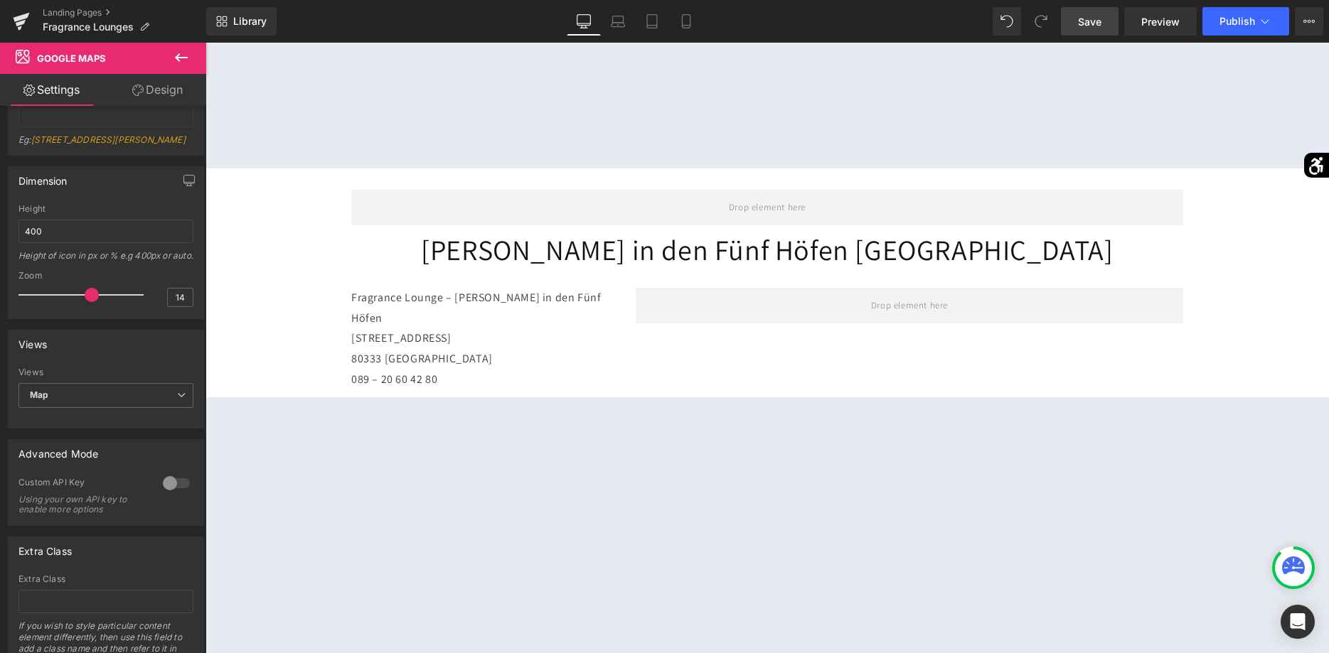
scroll to position [1160, 0]
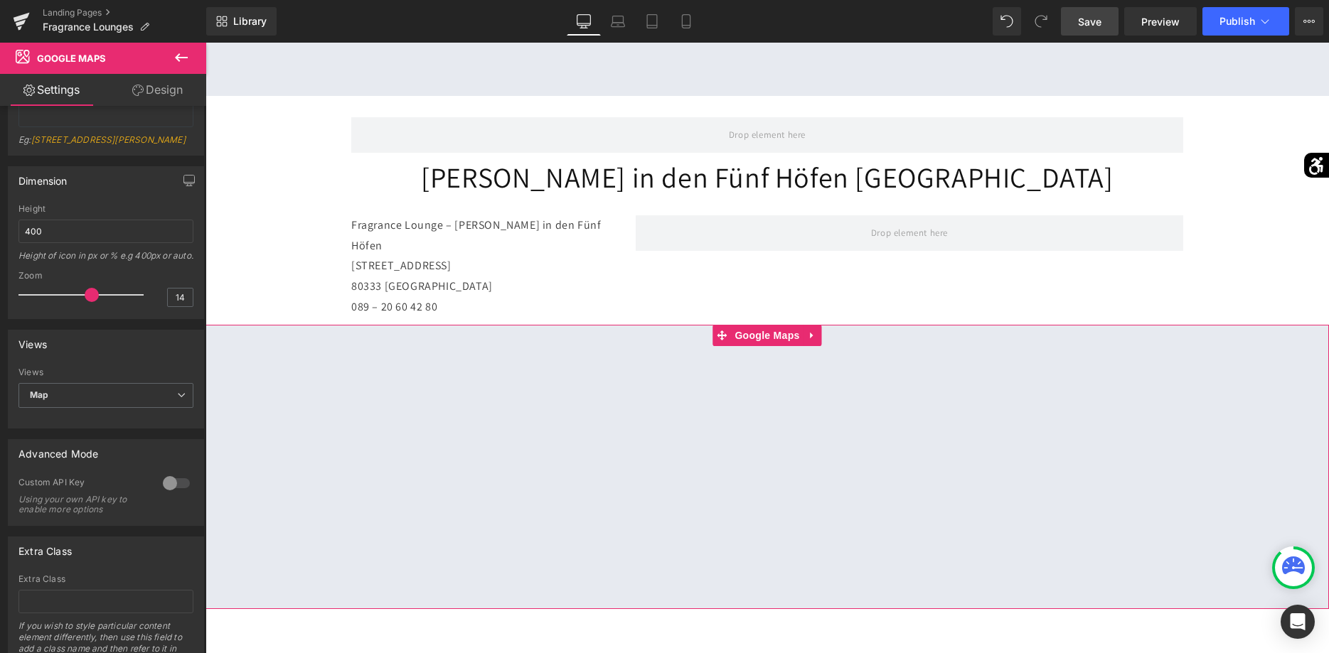
click at [707, 454] on div at bounding box center [766, 467] width 1123 height 284
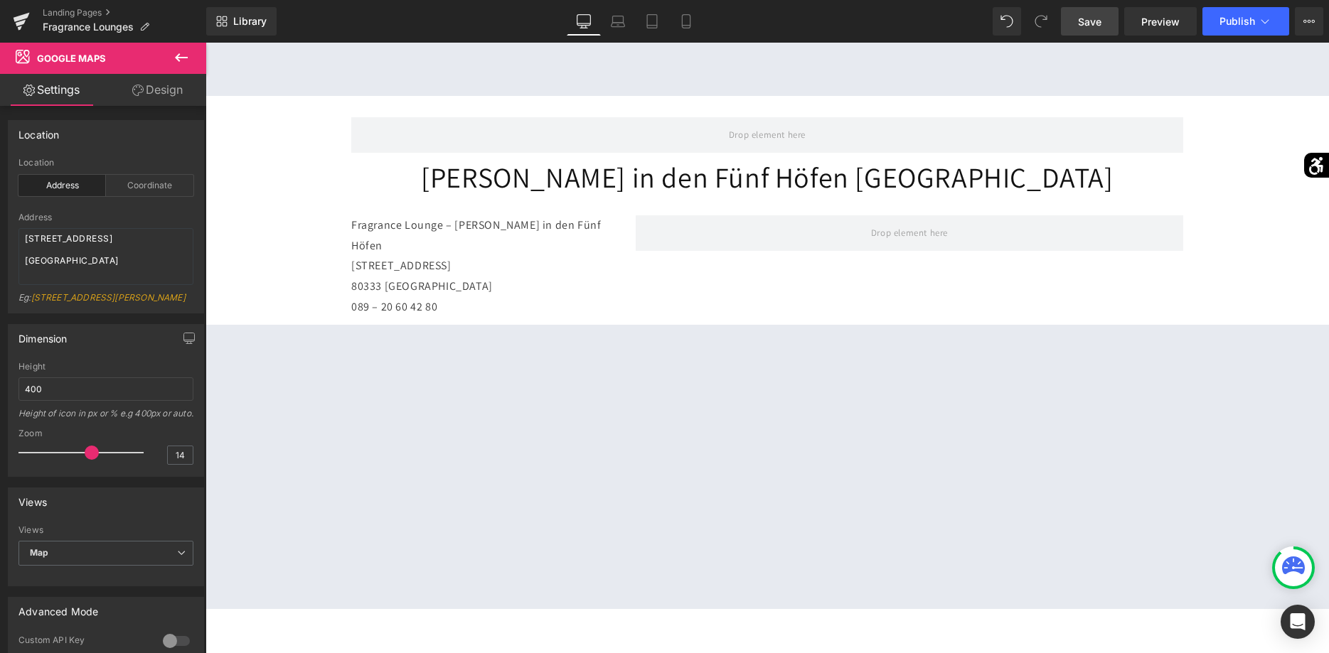
click at [1087, 9] on link "Save" at bounding box center [1090, 21] width 58 height 28
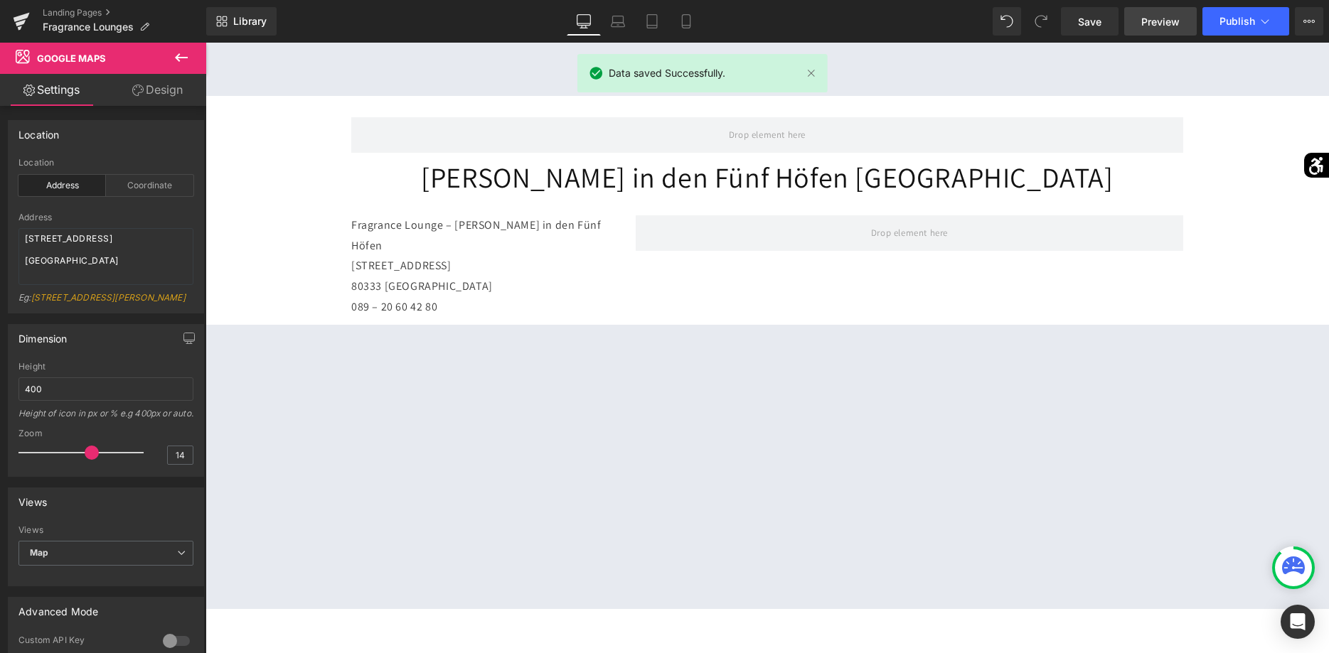
click at [1157, 17] on span "Preview" at bounding box center [1160, 21] width 38 height 15
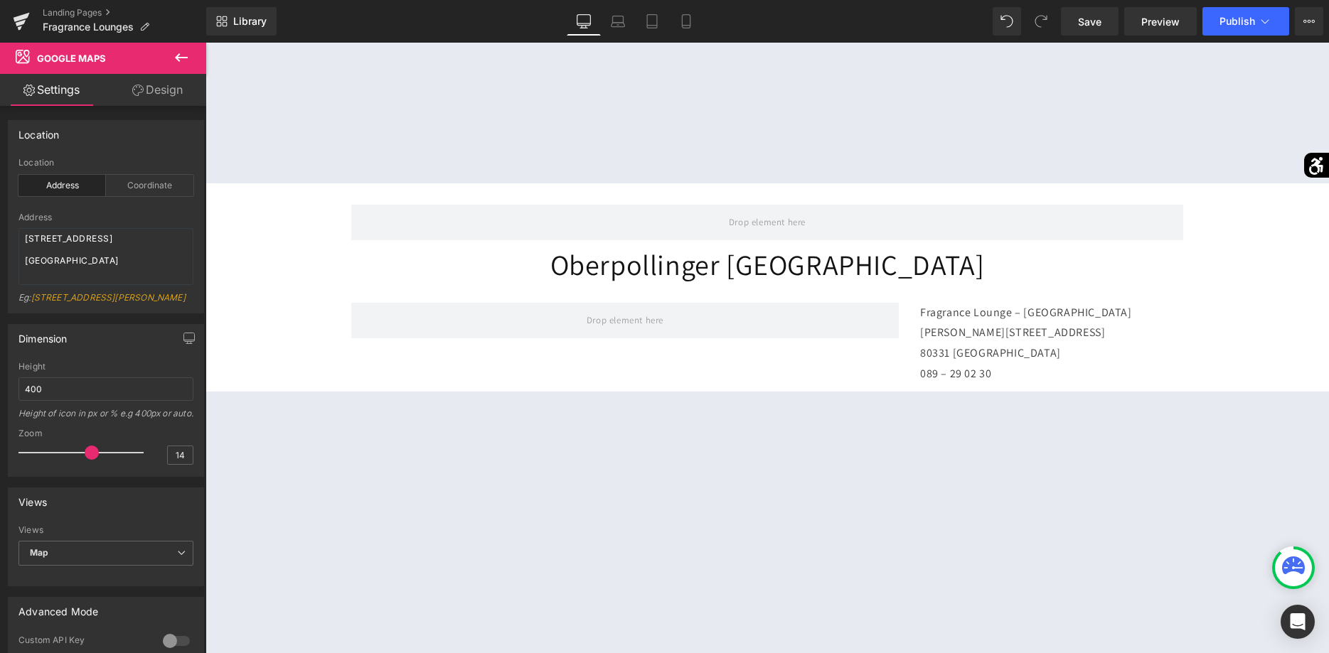
scroll to position [290, 0]
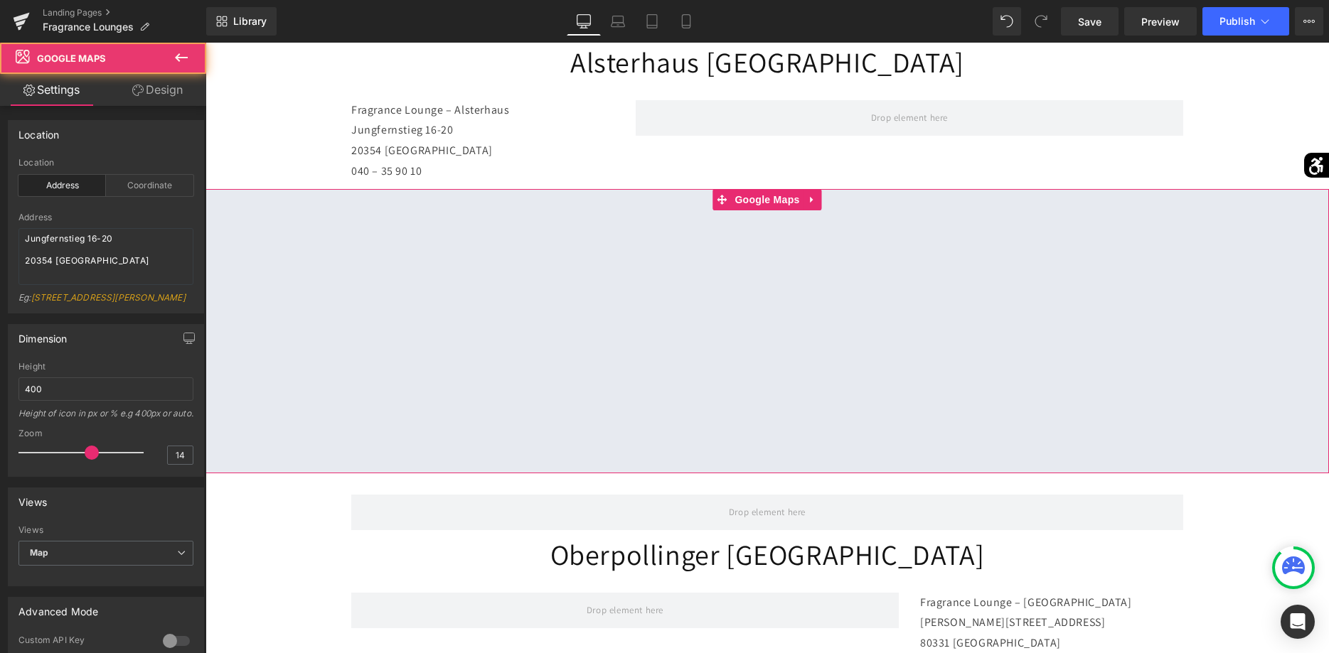
click at [781, 376] on div at bounding box center [766, 331] width 1123 height 284
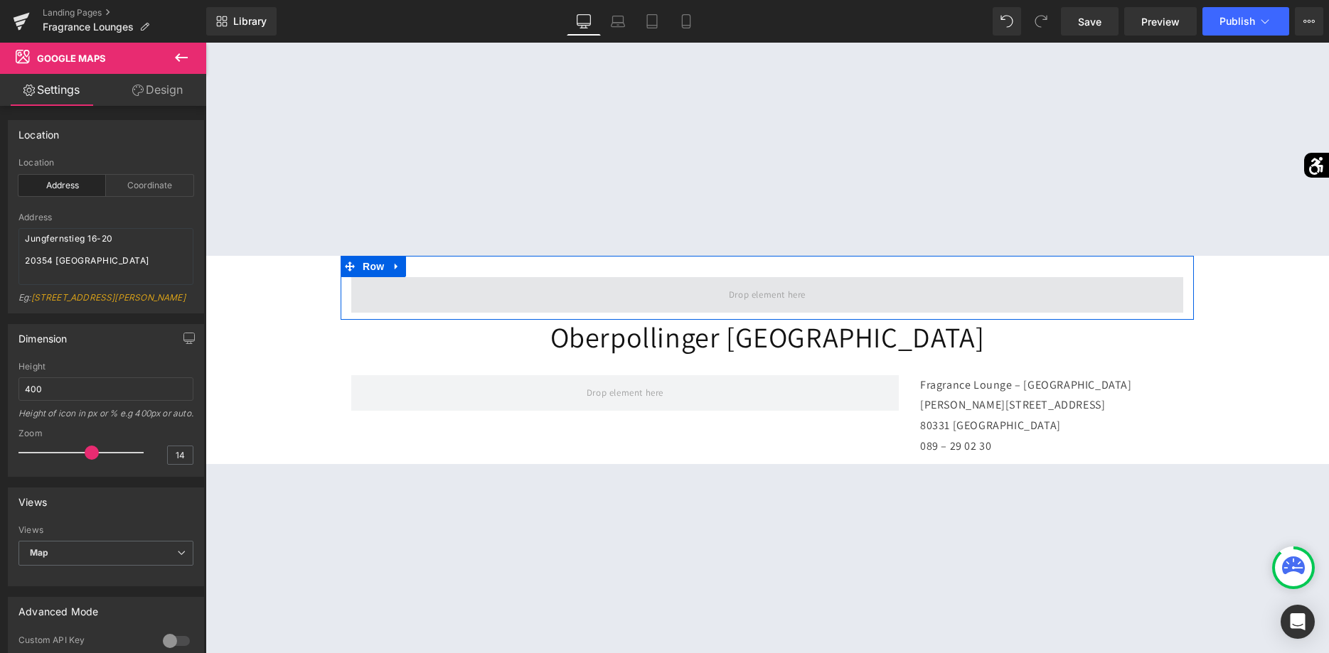
scroll to position [580, 0]
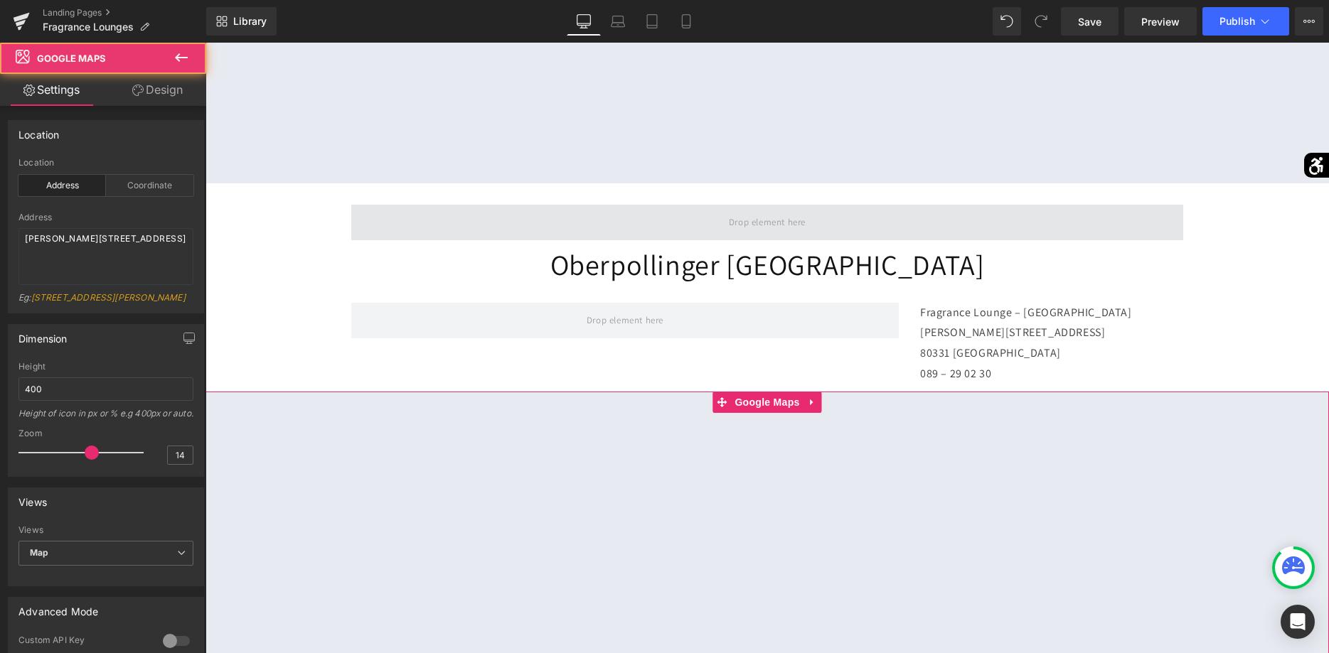
click at [778, 513] on div at bounding box center [766, 534] width 1123 height 284
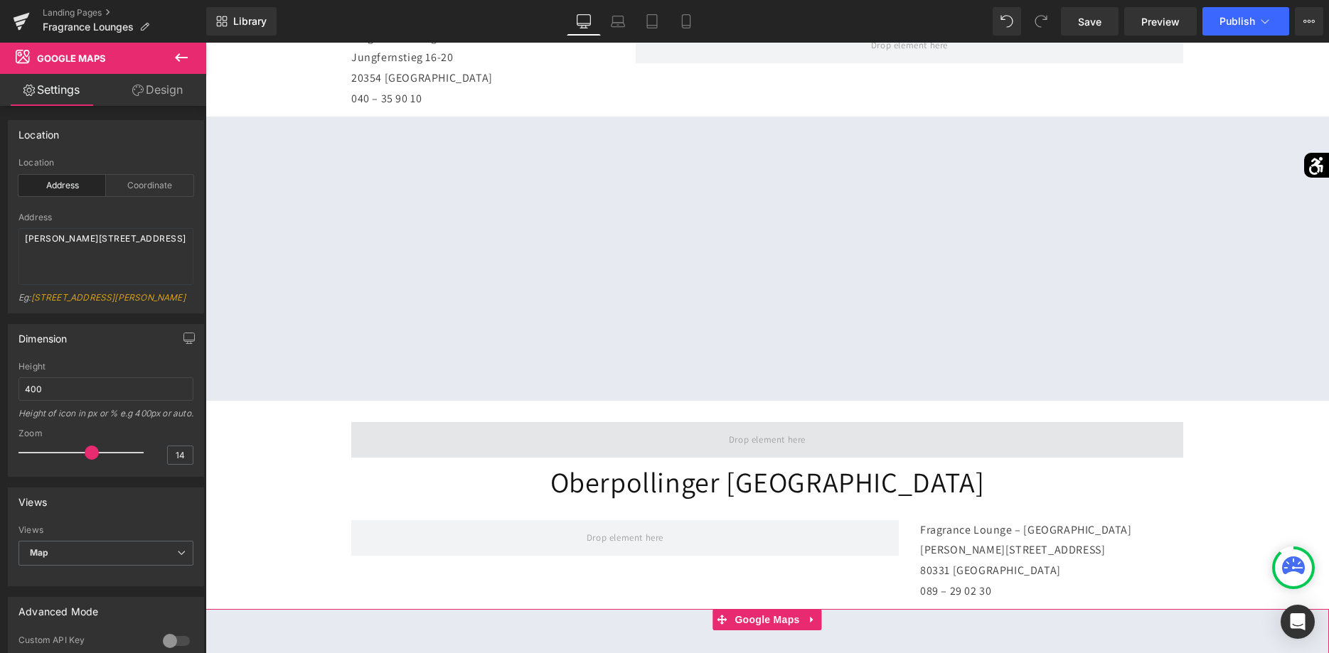
scroll to position [218, 0]
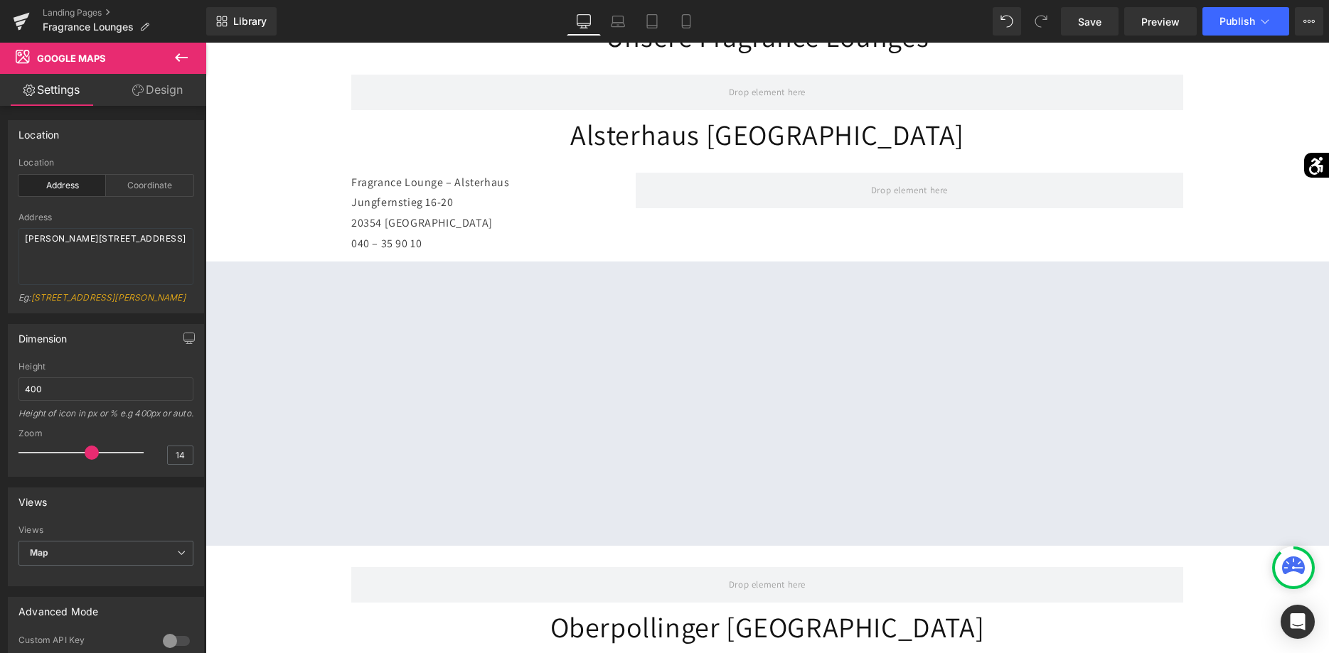
click at [780, 439] on div at bounding box center [766, 404] width 1123 height 284
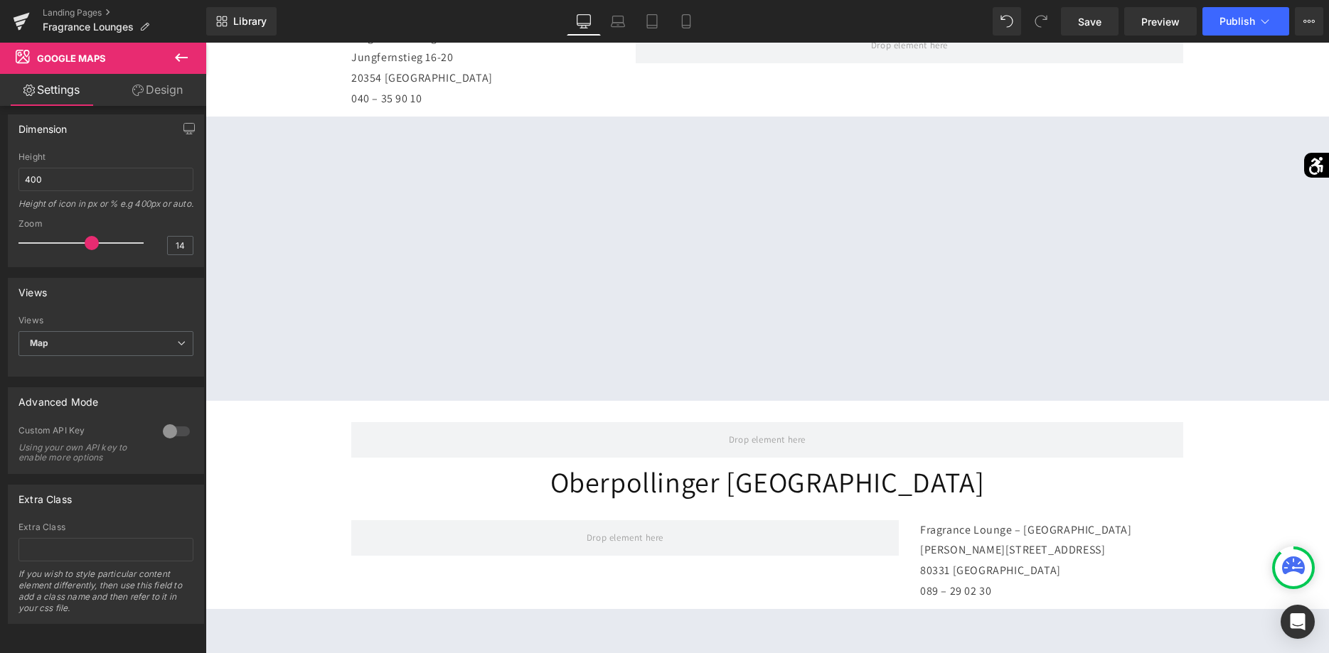
scroll to position [508, 0]
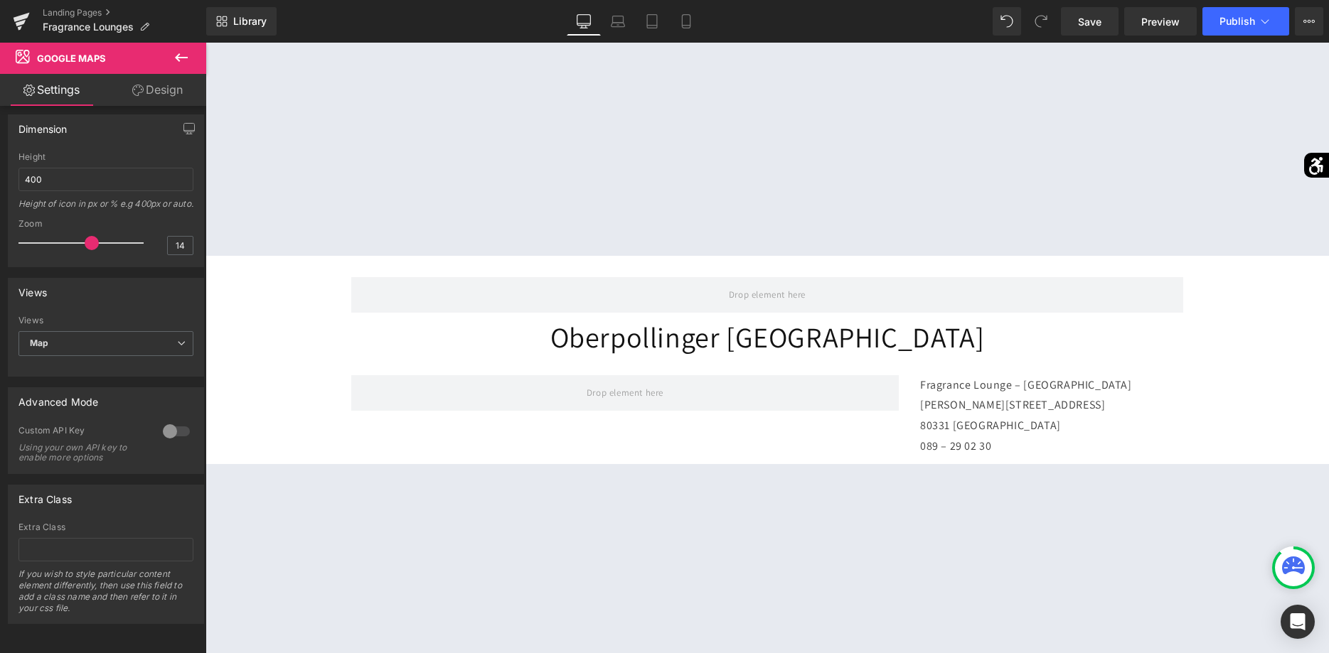
click at [794, 549] on div at bounding box center [766, 606] width 1123 height 284
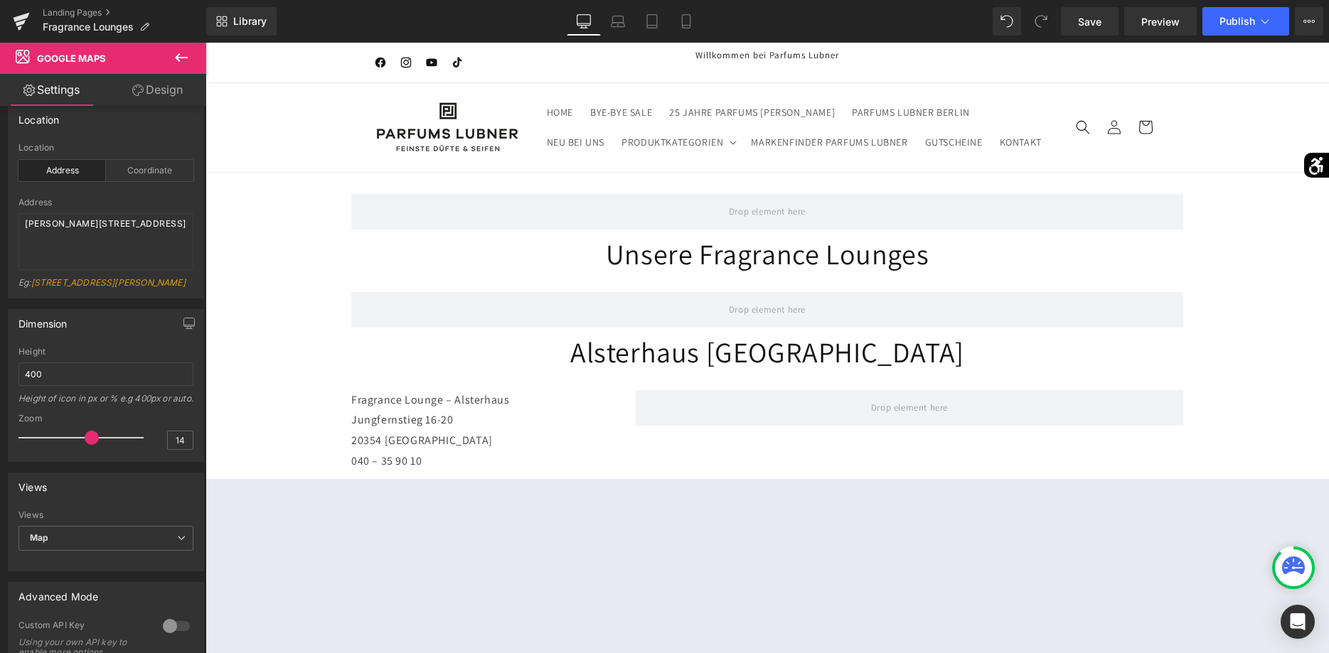
scroll to position [0, 0]
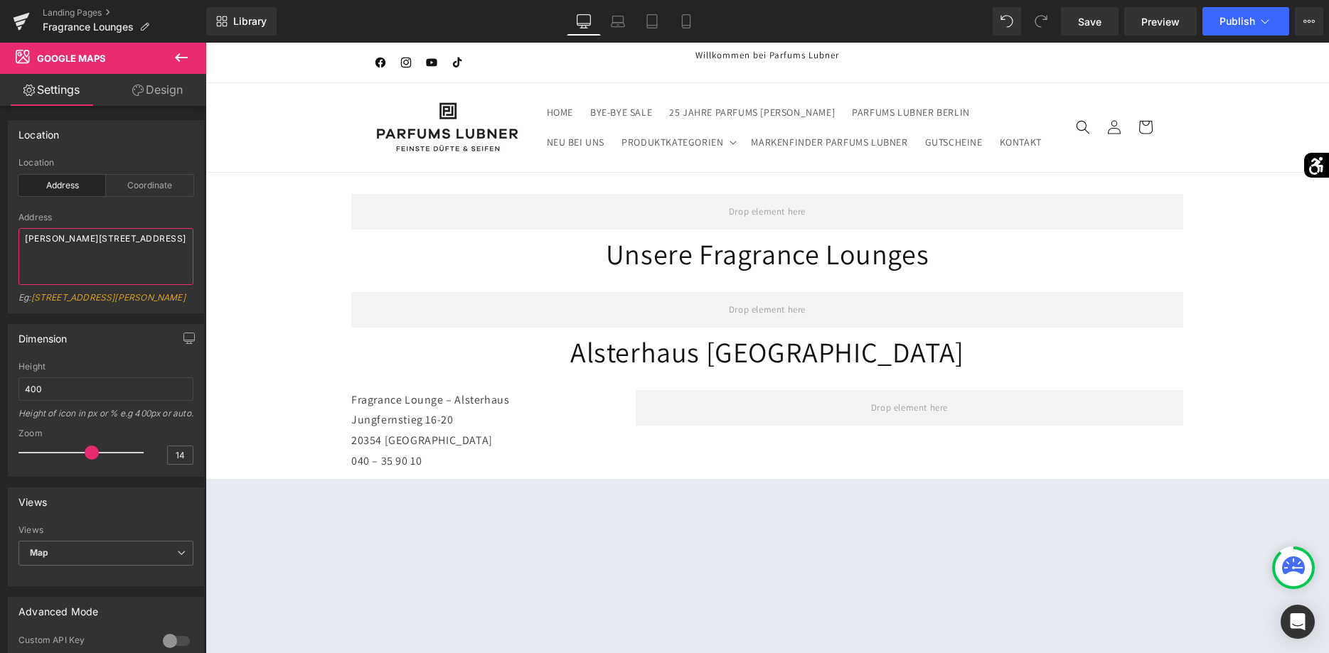
click at [129, 273] on textarea "[PERSON_NAME][STREET_ADDRESS]" at bounding box center [105, 256] width 175 height 57
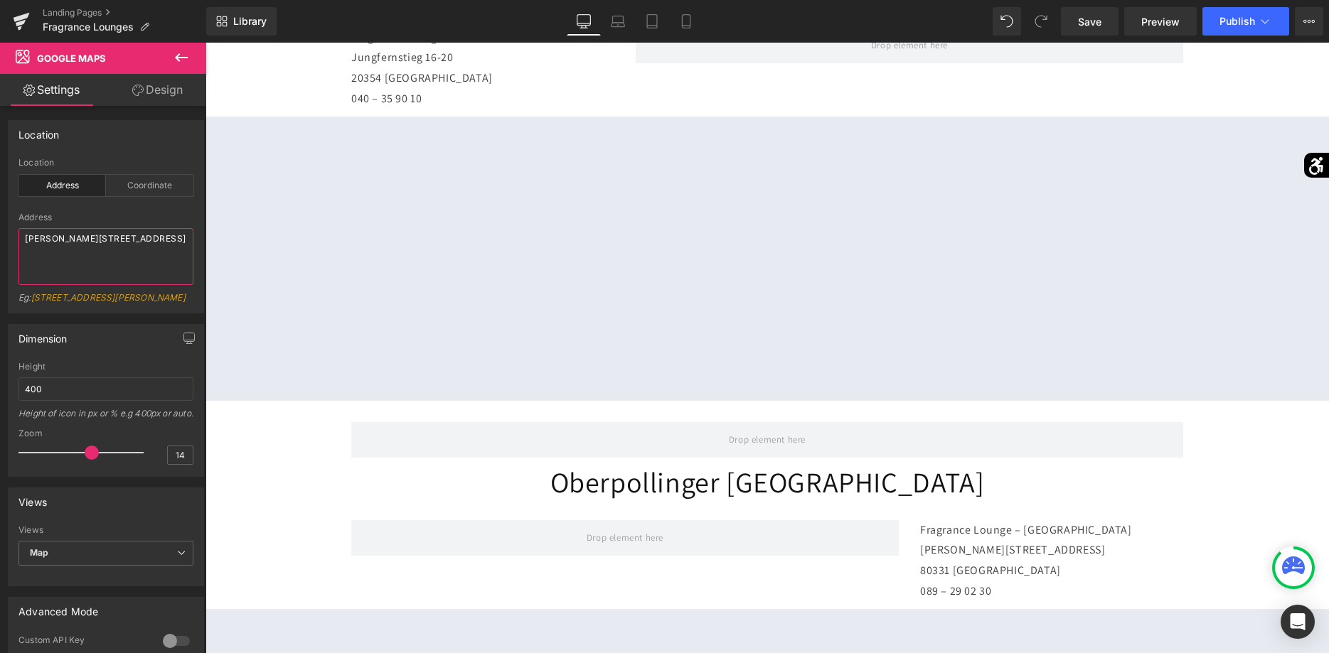
scroll to position [725, 0]
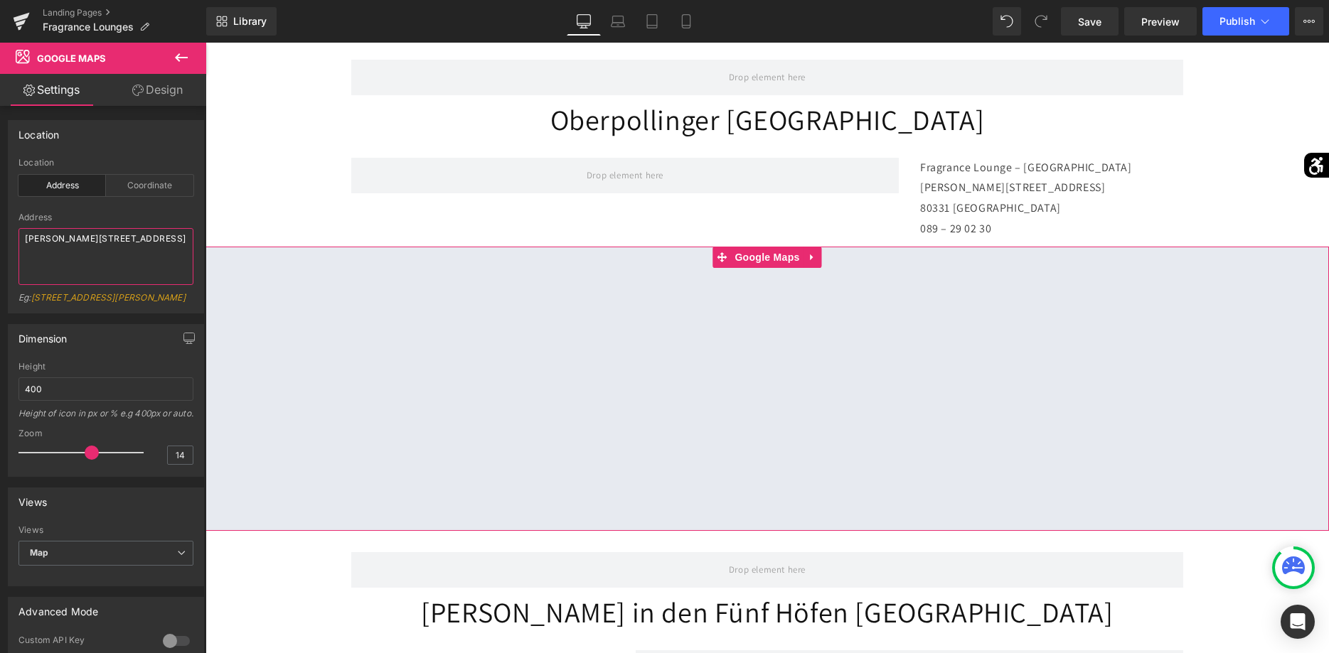
click at [162, 266] on textarea "[PERSON_NAME][STREET_ADDRESS]" at bounding box center [105, 256] width 175 height 57
click at [158, 326] on div "Dimension 400px Height 400 Height of icon in px or % e.g 400px or auto. 14 Zoom…" at bounding box center [106, 396] width 213 height 164
click at [145, 267] on textarea "[PERSON_NAME][STREET_ADDRESS]" at bounding box center [105, 256] width 175 height 57
click at [762, 256] on div at bounding box center [766, 389] width 1123 height 284
click at [756, 256] on div at bounding box center [766, 389] width 1123 height 284
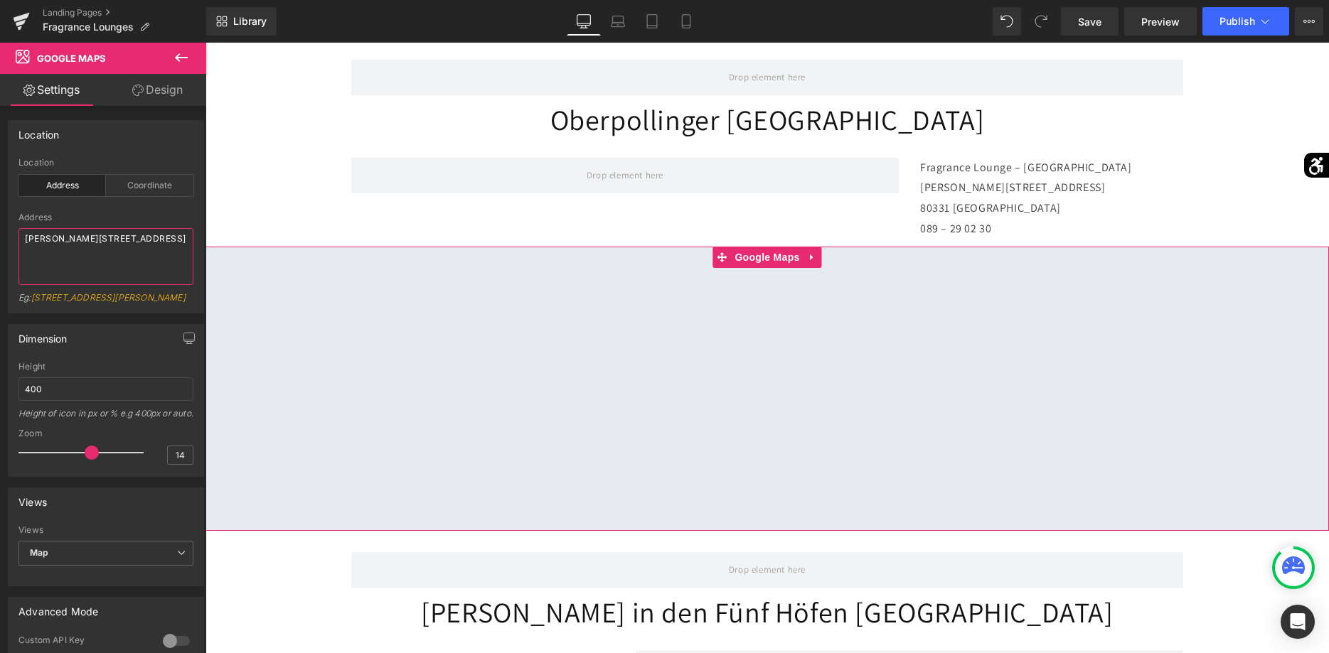
click at [122, 242] on textarea "[PERSON_NAME][STREET_ADDRESS]" at bounding box center [105, 256] width 175 height 57
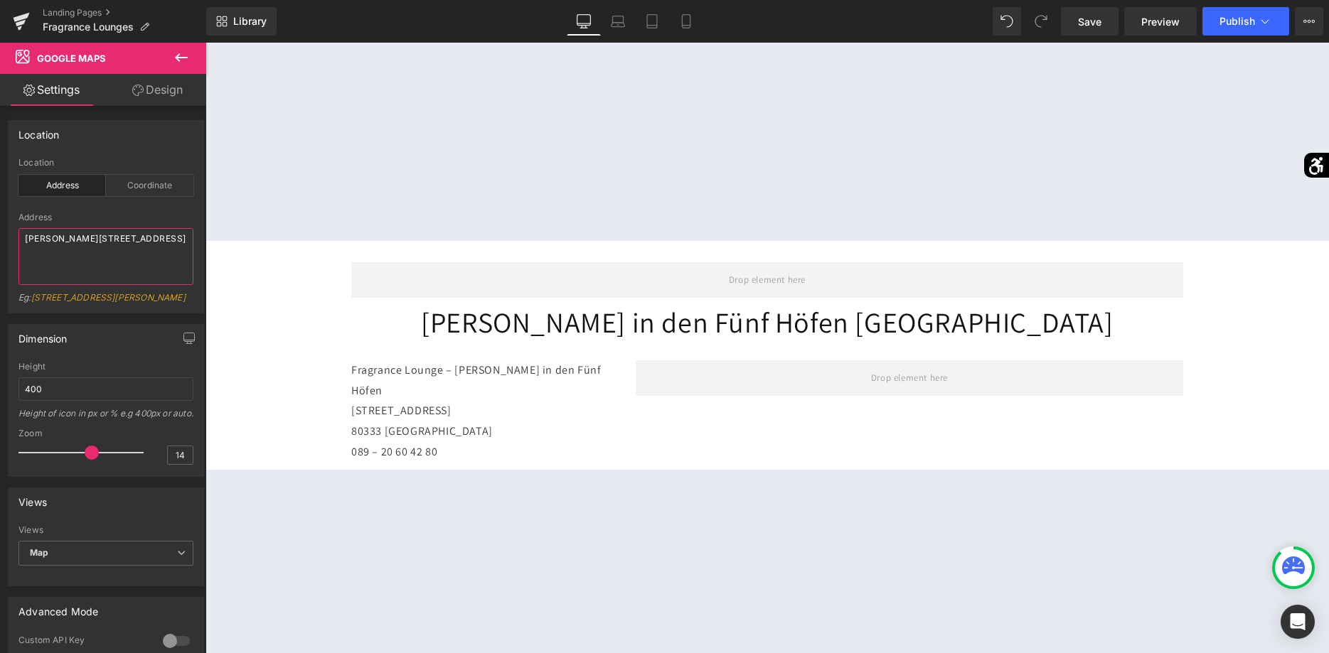
scroll to position [1160, 0]
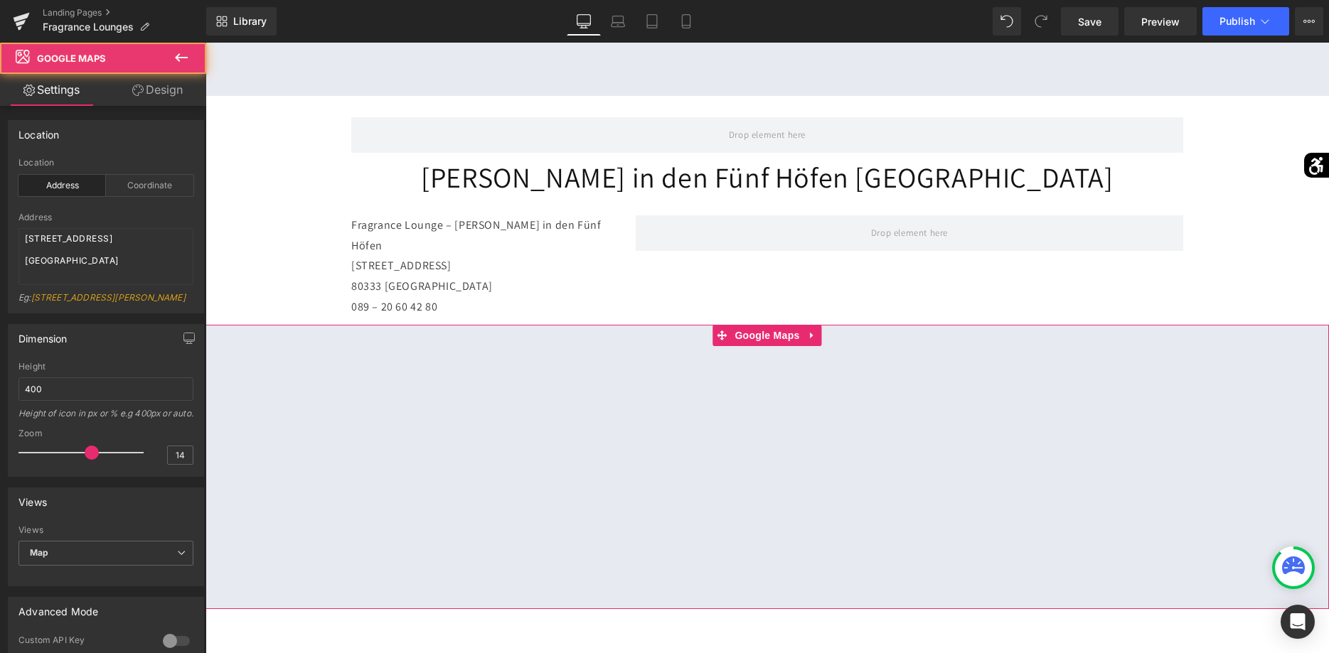
click at [780, 325] on div at bounding box center [766, 467] width 1123 height 284
click at [767, 325] on div at bounding box center [766, 467] width 1123 height 284
click at [124, 282] on textarea "[STREET_ADDRESS] [GEOGRAPHIC_DATA]" at bounding box center [105, 256] width 175 height 57
click at [759, 325] on div at bounding box center [766, 467] width 1123 height 284
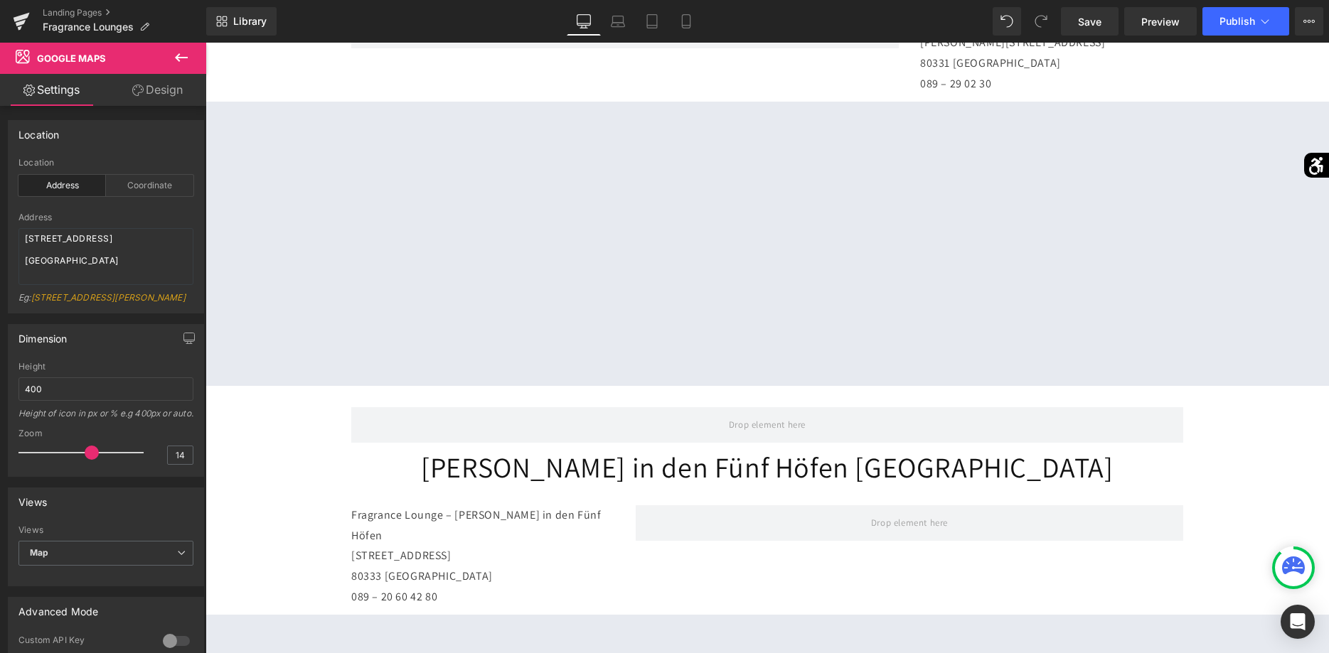
scroll to position [725, 0]
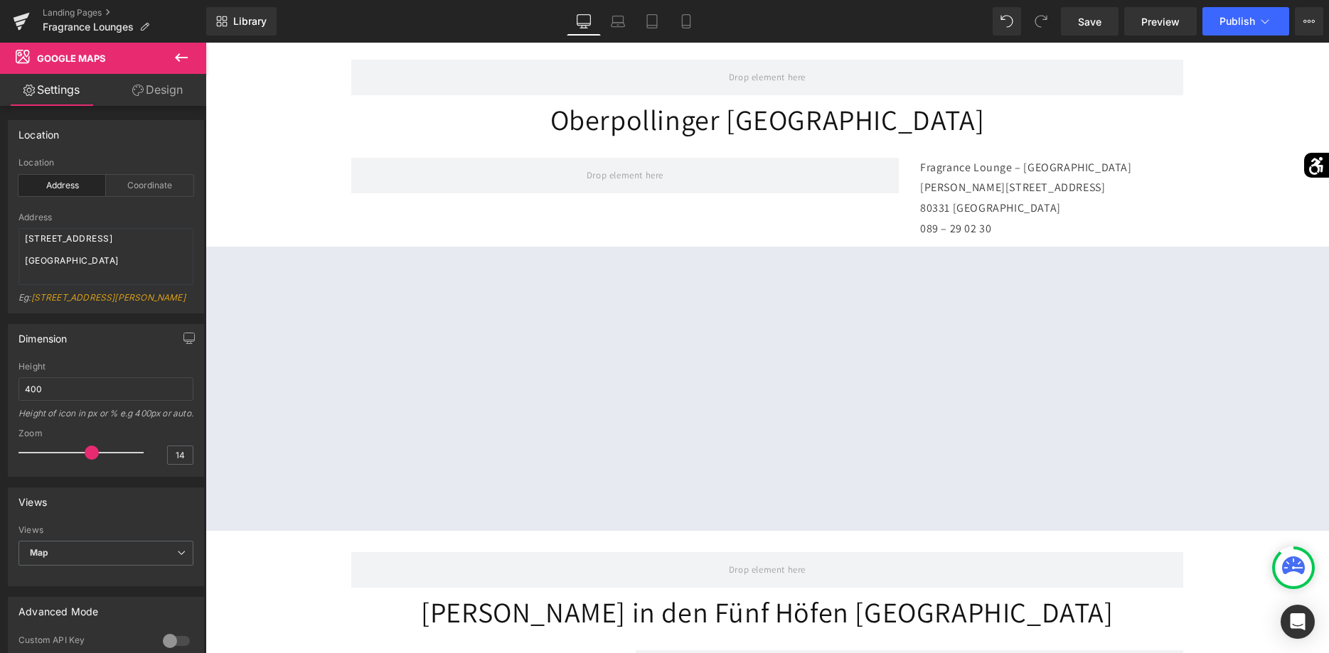
click at [761, 296] on div at bounding box center [766, 389] width 1123 height 284
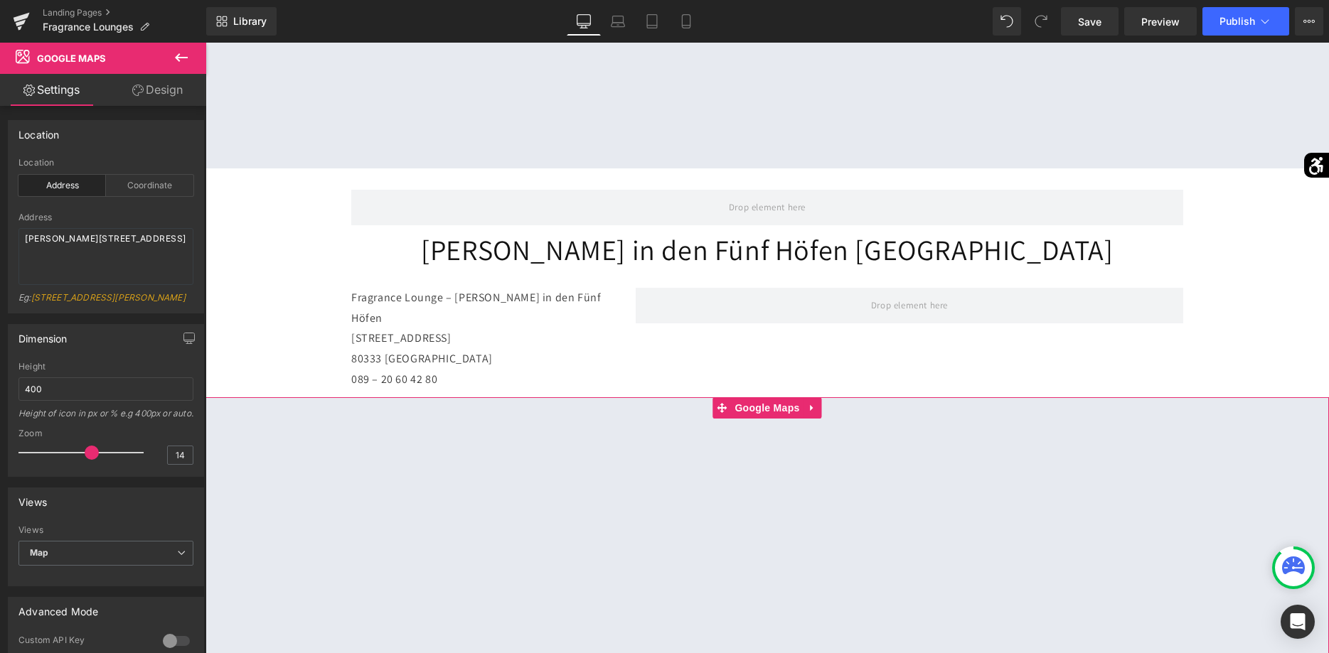
scroll to position [1233, 0]
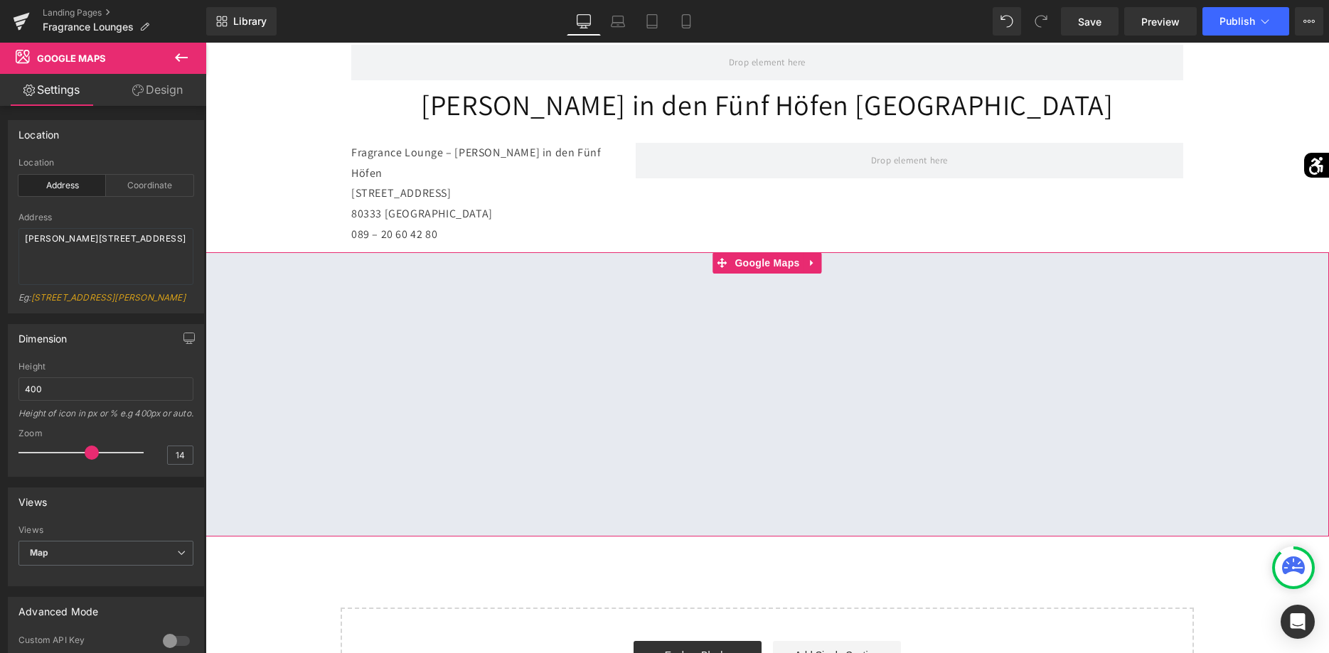
click at [760, 404] on div at bounding box center [766, 394] width 1123 height 284
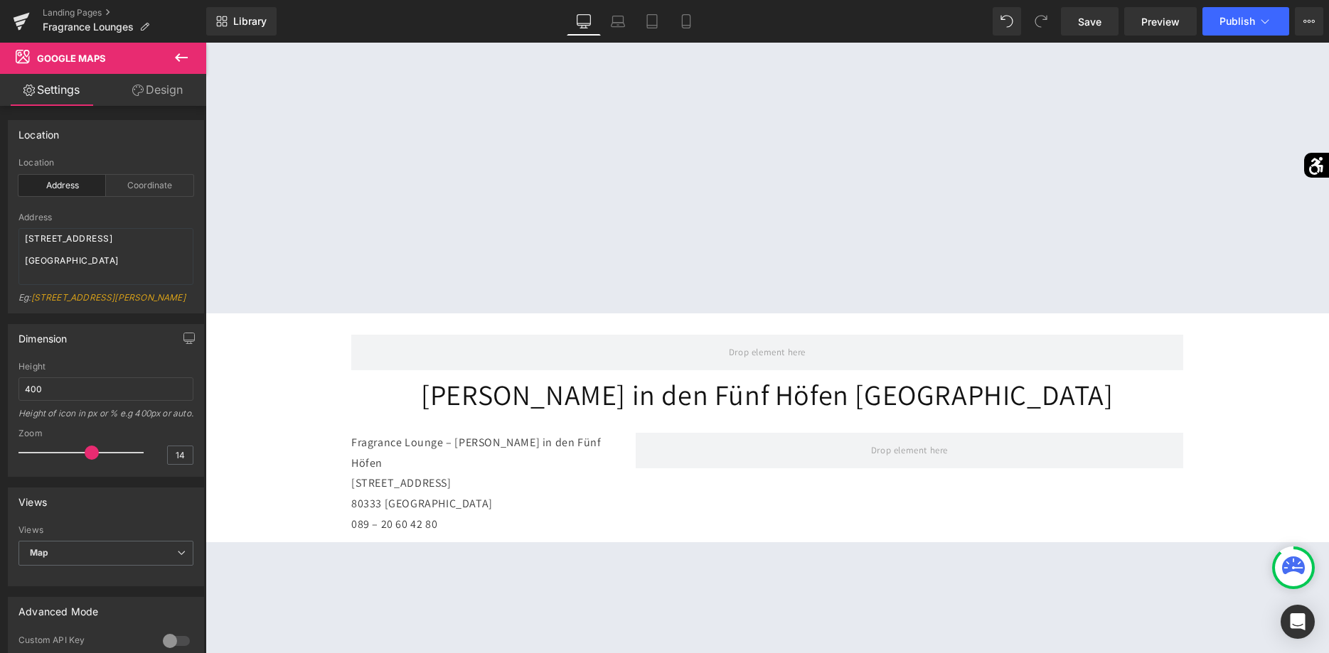
scroll to position [870, 0]
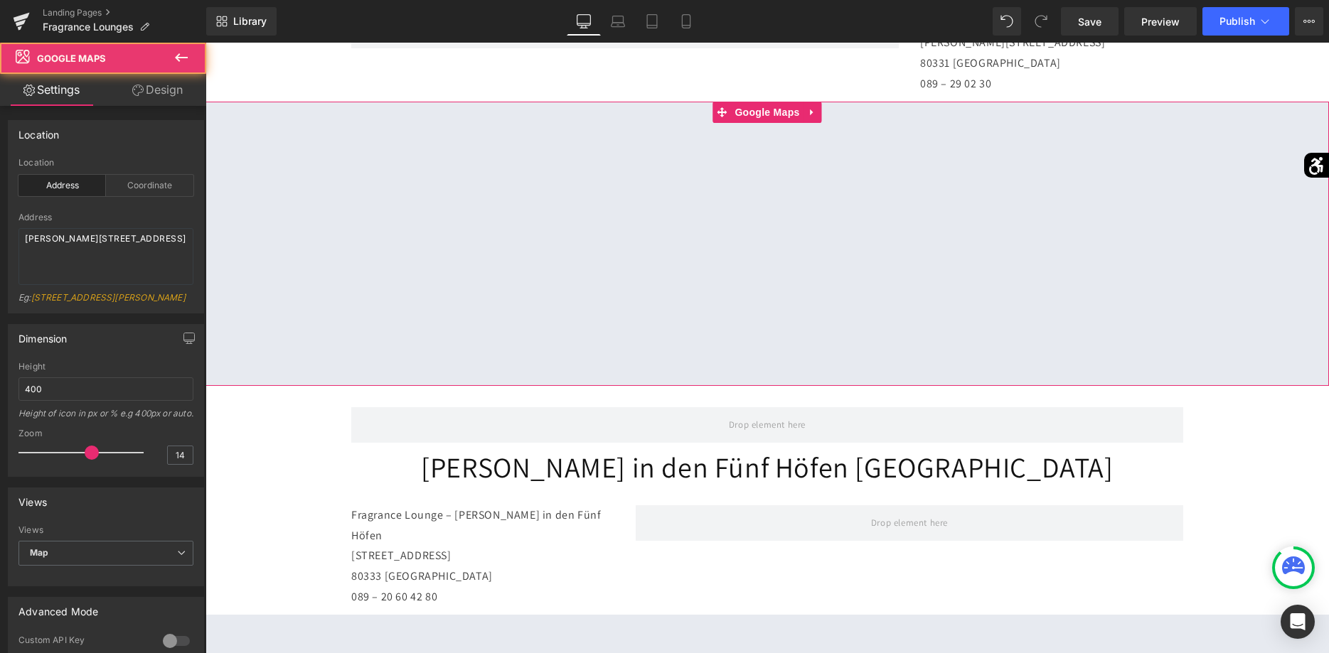
click at [725, 268] on div at bounding box center [766, 244] width 1123 height 284
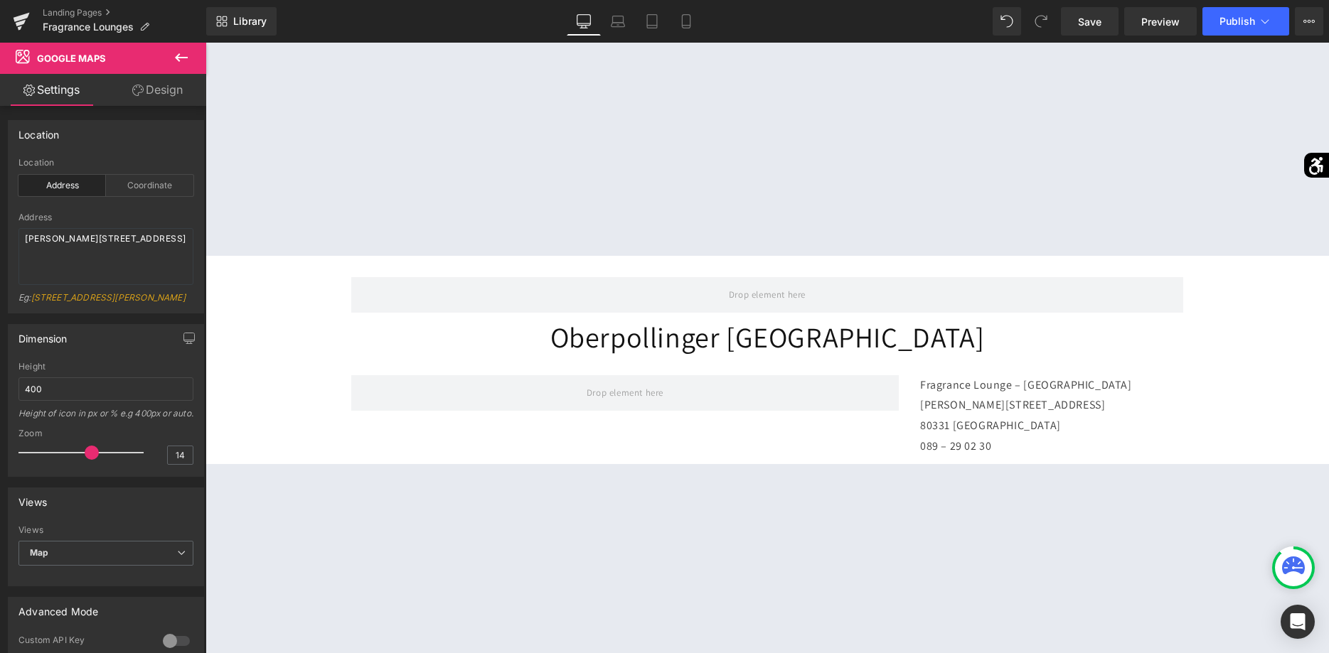
scroll to position [363, 0]
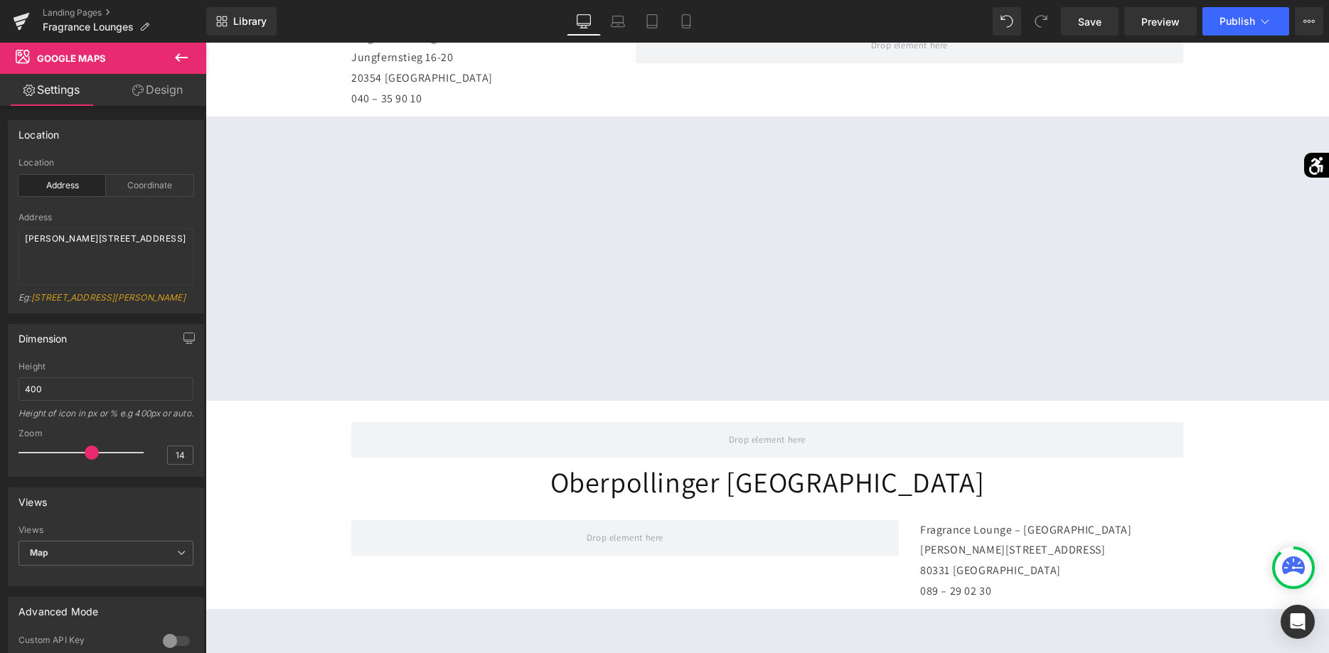
click at [761, 232] on div at bounding box center [766, 259] width 1123 height 284
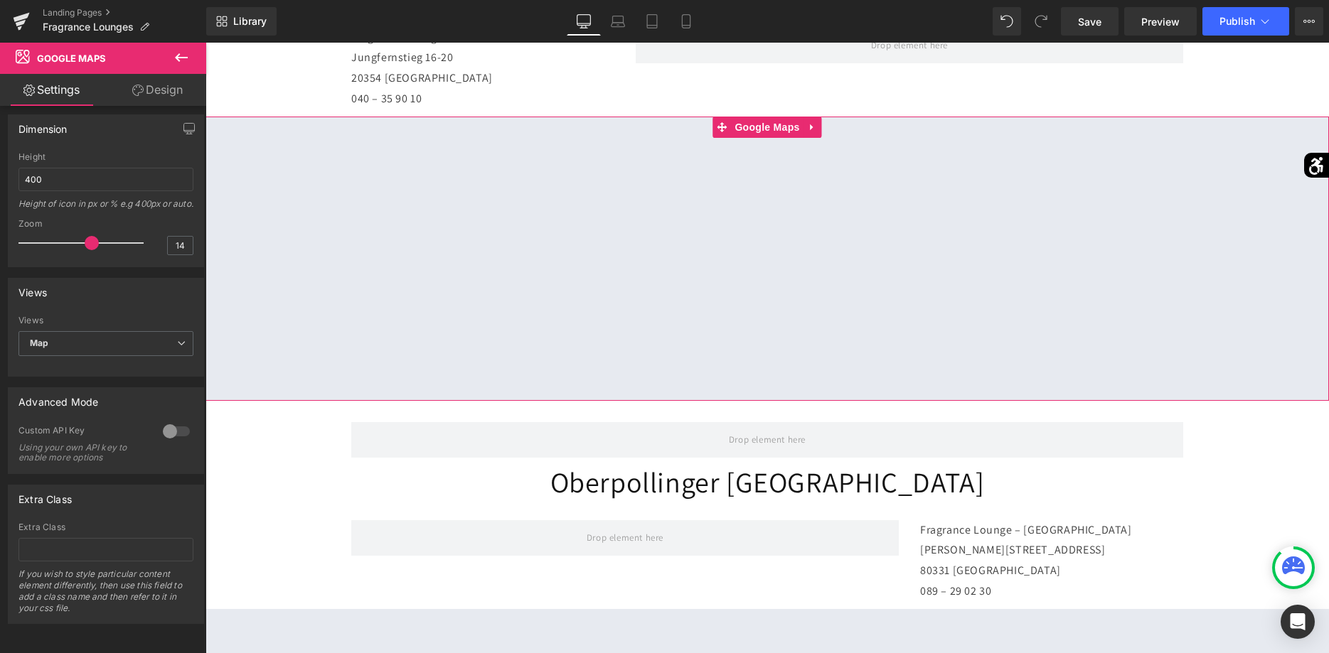
scroll to position [0, 0]
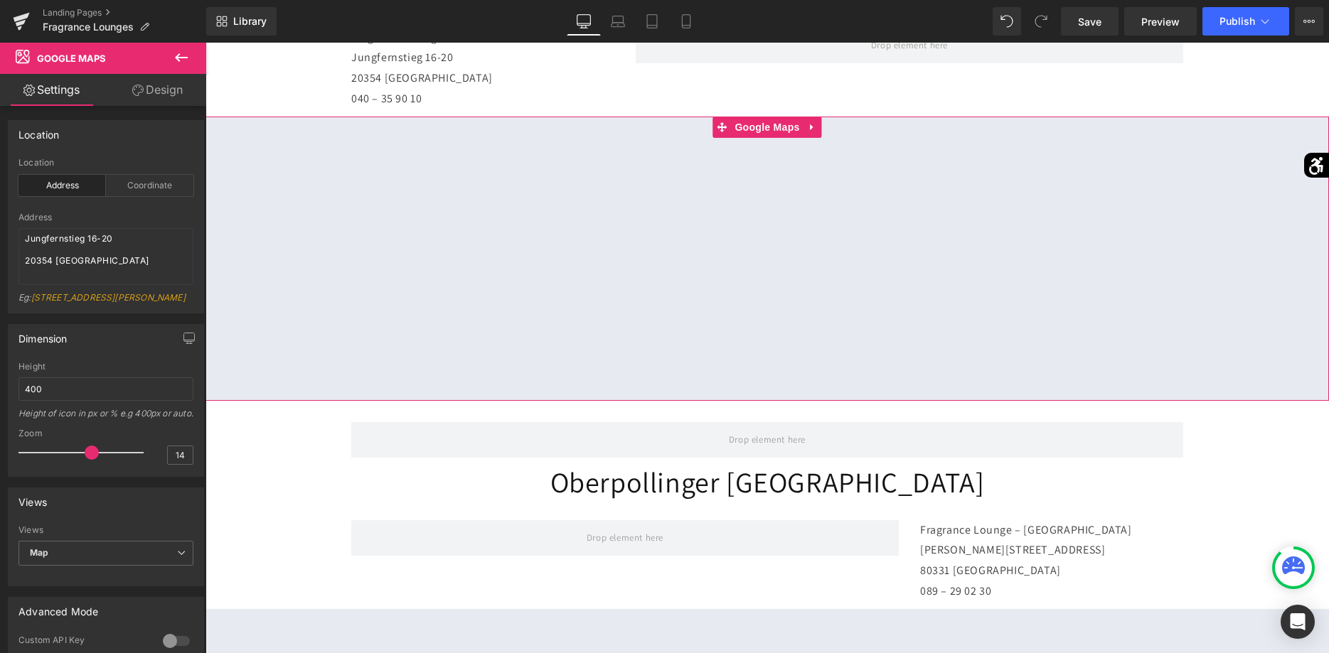
click at [633, 232] on div at bounding box center [766, 259] width 1123 height 284
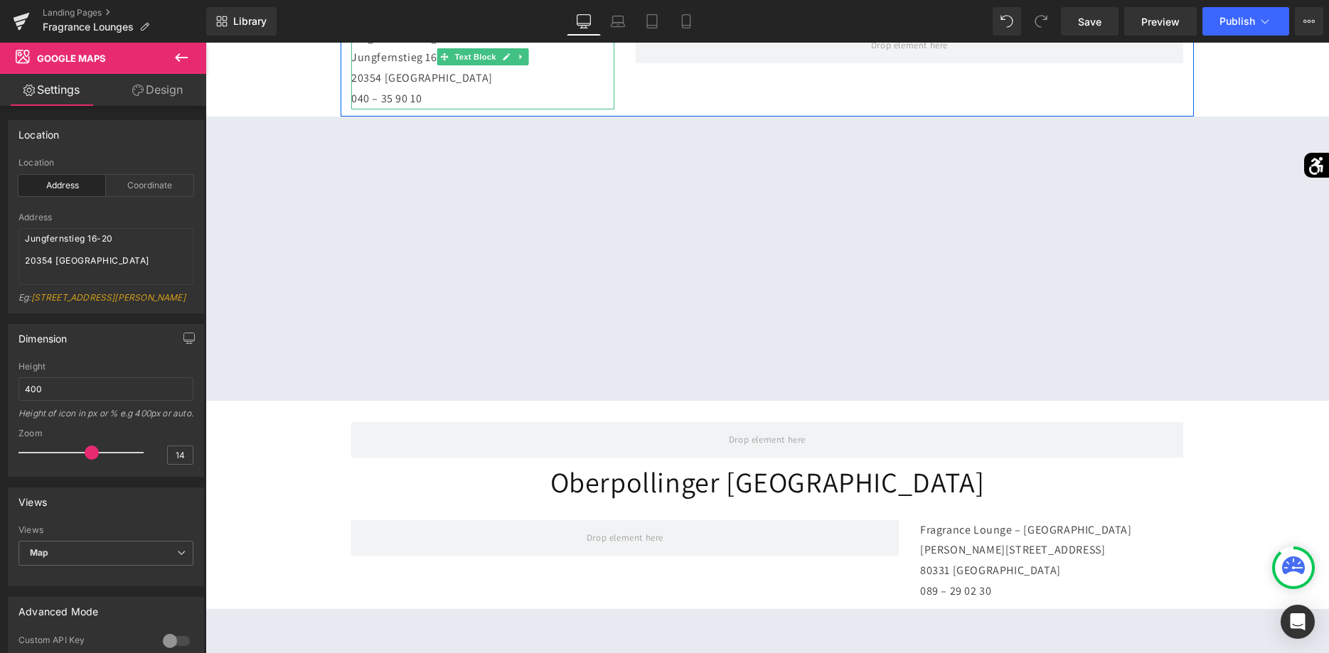
click at [591, 95] on p "040 – 35 90 10" at bounding box center [482, 99] width 263 height 21
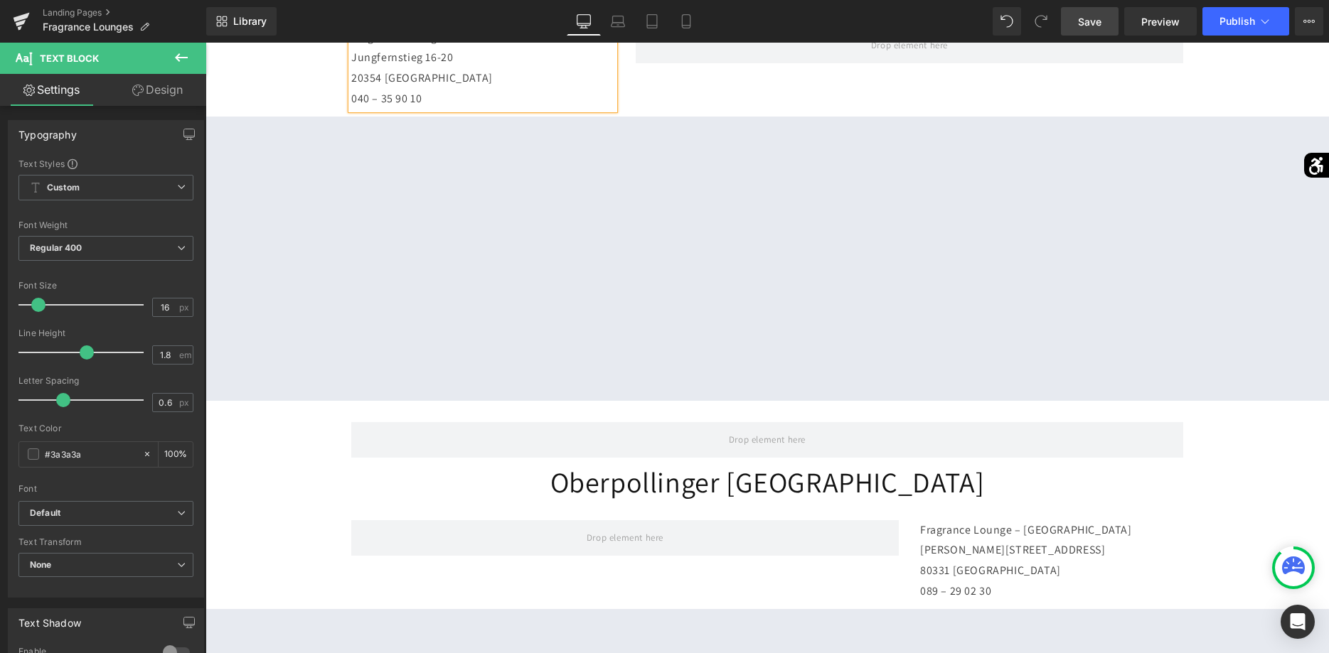
click at [1088, 24] on span "Save" at bounding box center [1089, 21] width 23 height 15
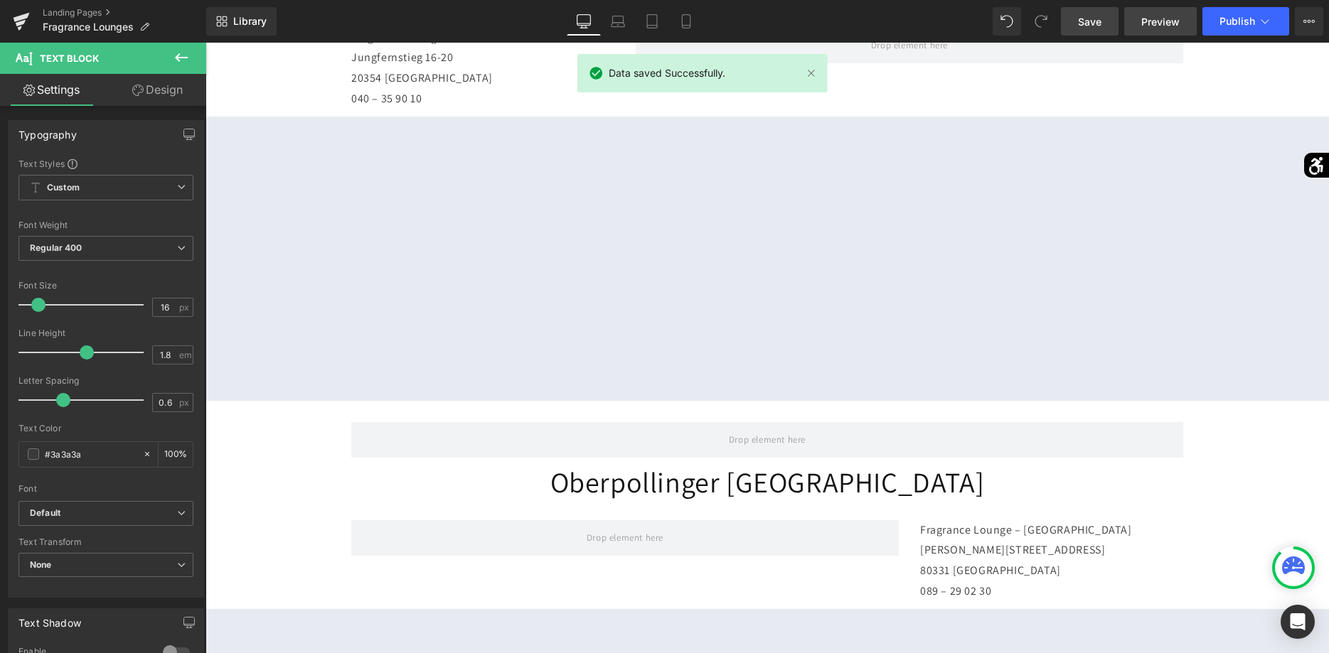
click at [1143, 21] on span "Preview" at bounding box center [1160, 21] width 38 height 15
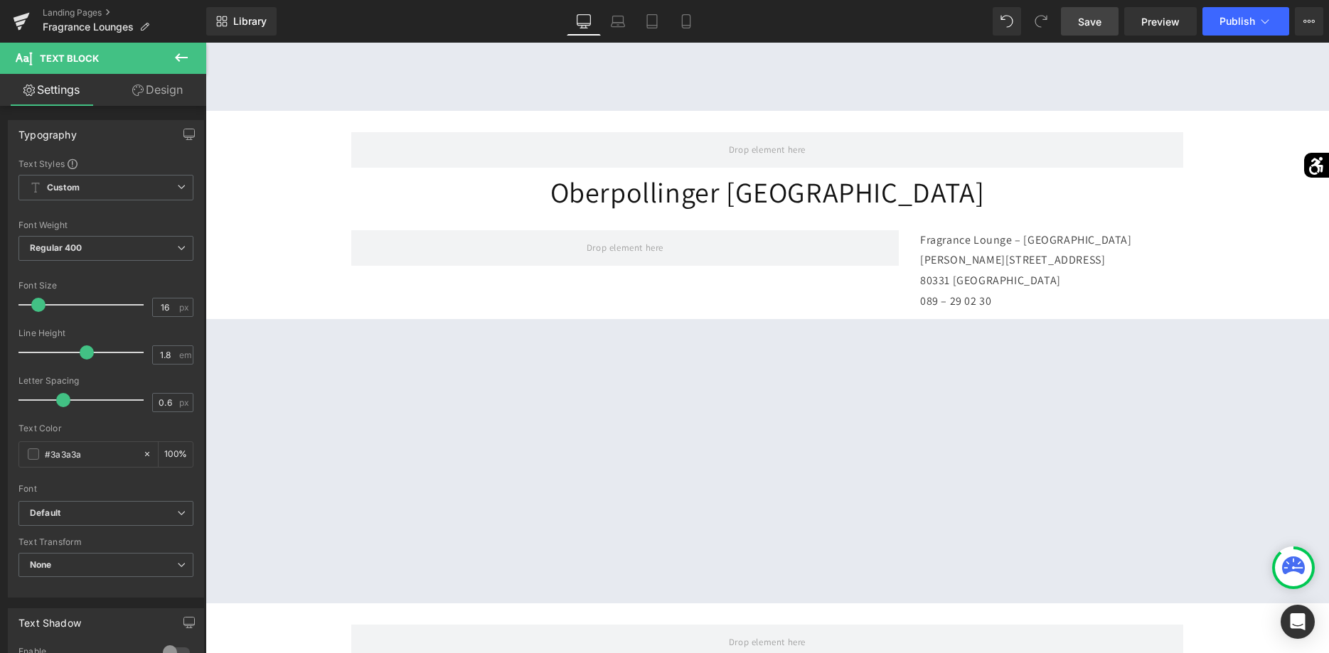
scroll to position [870, 0]
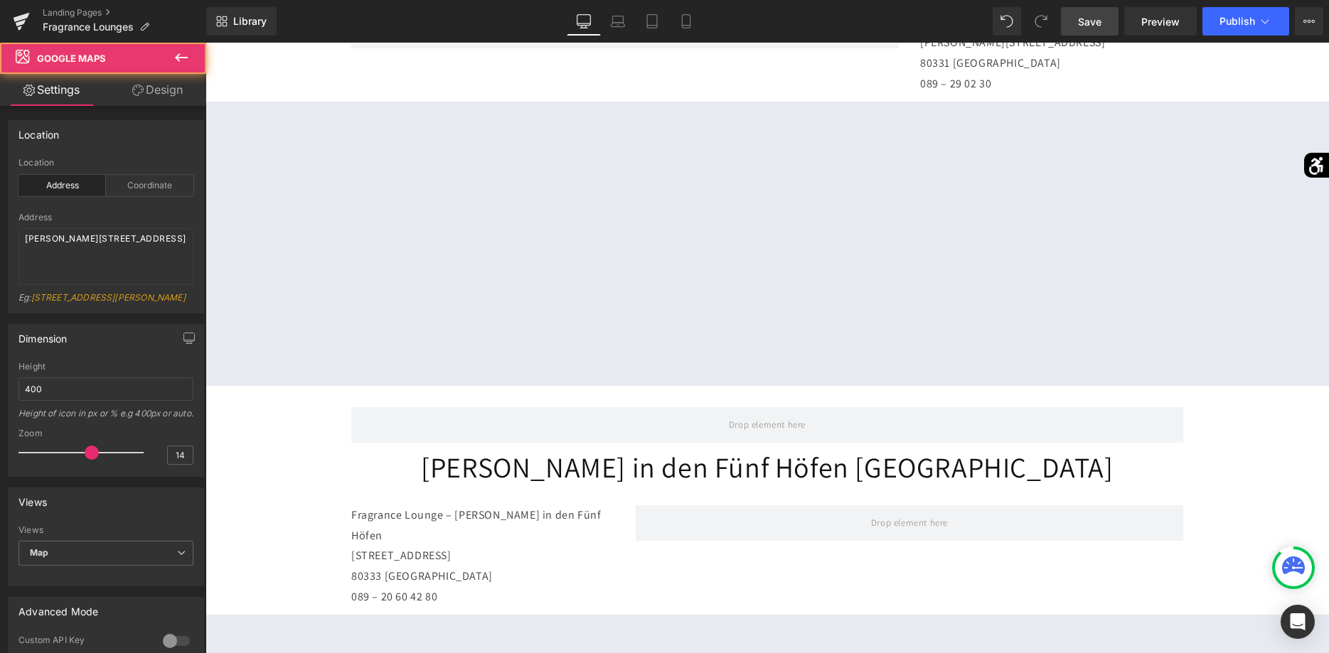
click at [747, 238] on div at bounding box center [766, 244] width 1123 height 284
click at [774, 231] on div at bounding box center [766, 244] width 1123 height 284
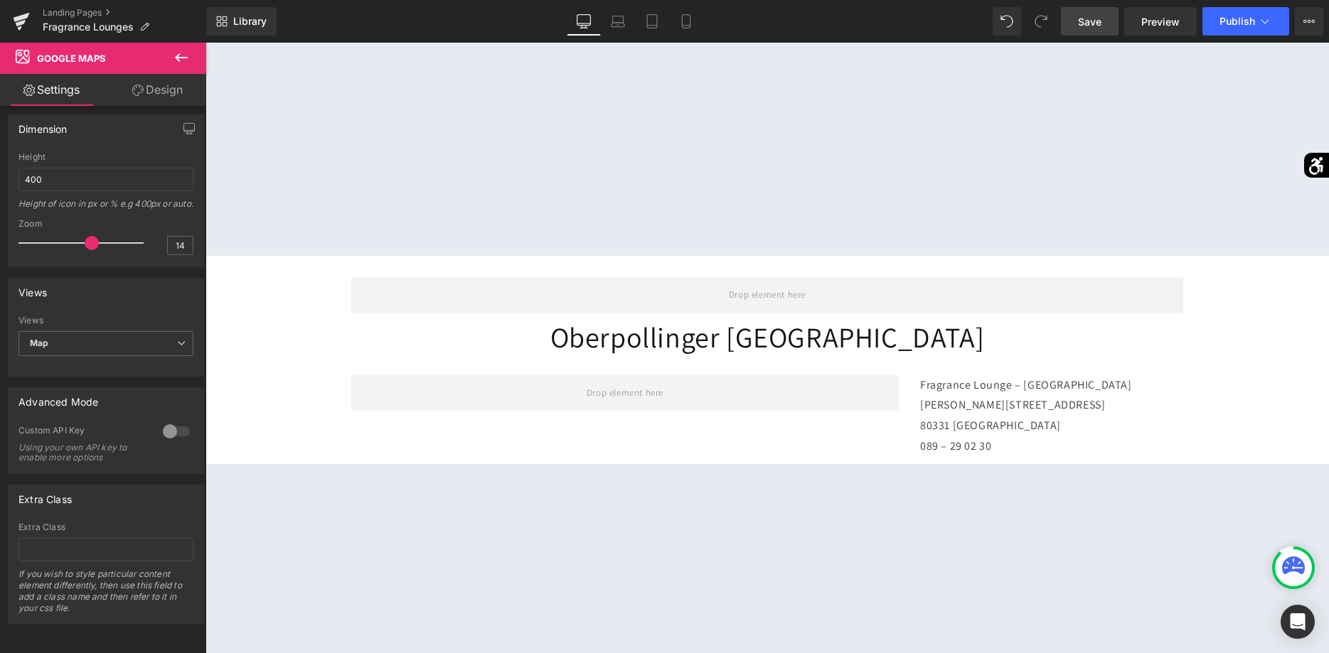
scroll to position [218, 0]
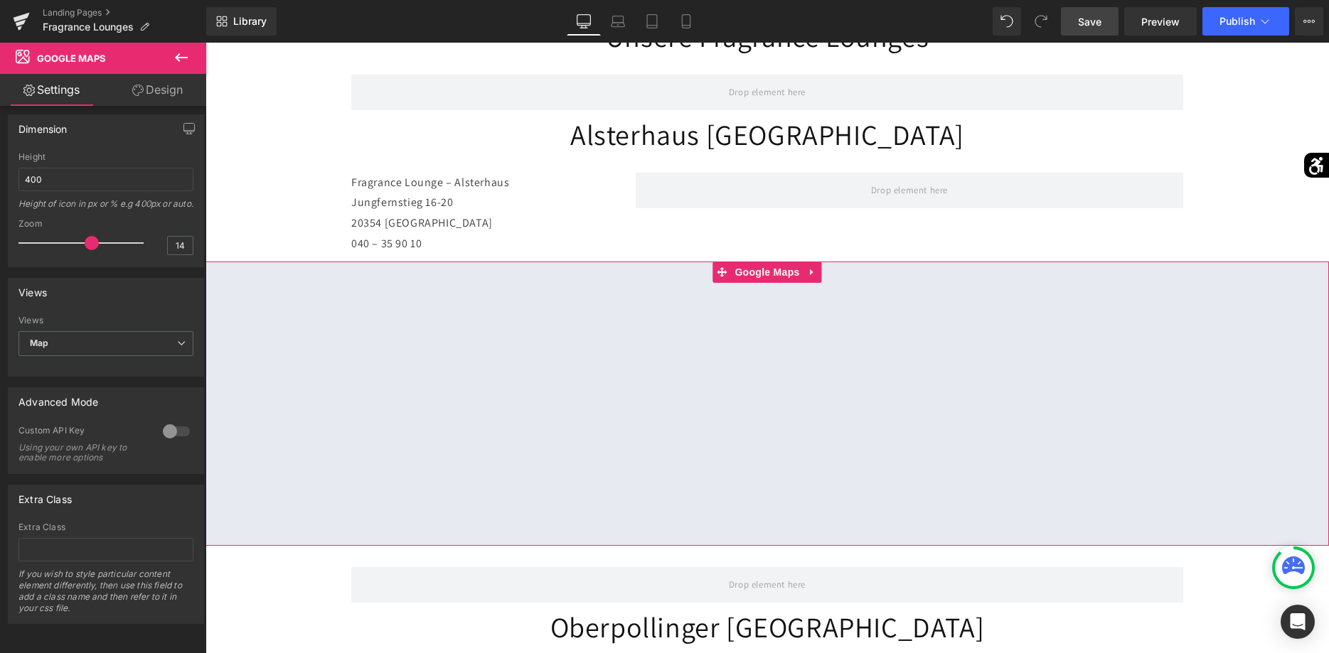
click at [815, 277] on div at bounding box center [766, 404] width 1123 height 284
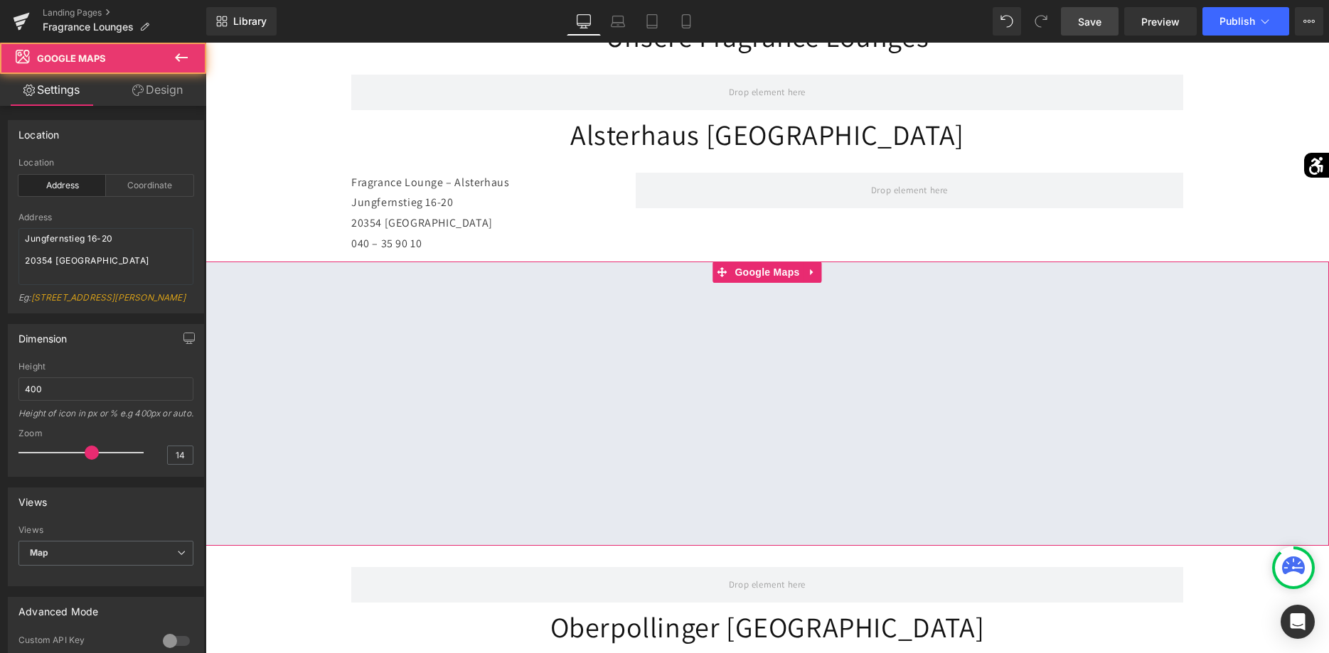
click at [812, 276] on div at bounding box center [766, 404] width 1123 height 284
click at [811, 272] on div at bounding box center [766, 404] width 1123 height 284
click at [810, 272] on div at bounding box center [766, 404] width 1123 height 284
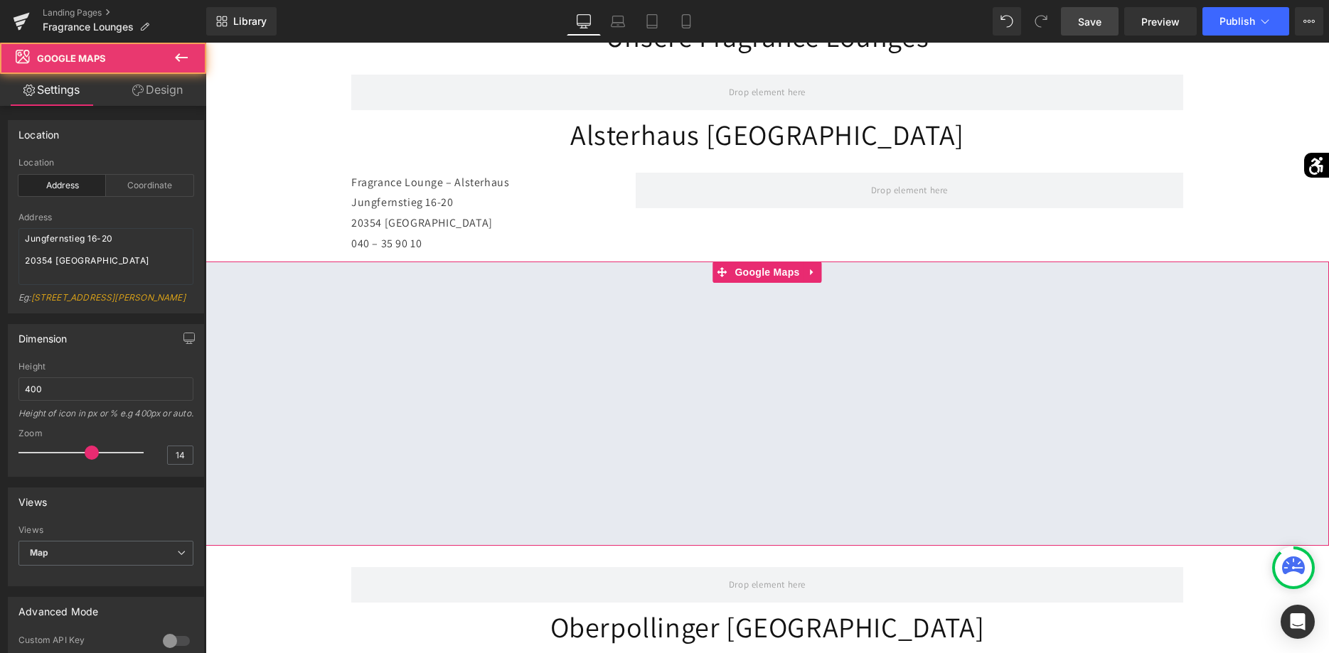
click at [808, 274] on div at bounding box center [766, 404] width 1123 height 284
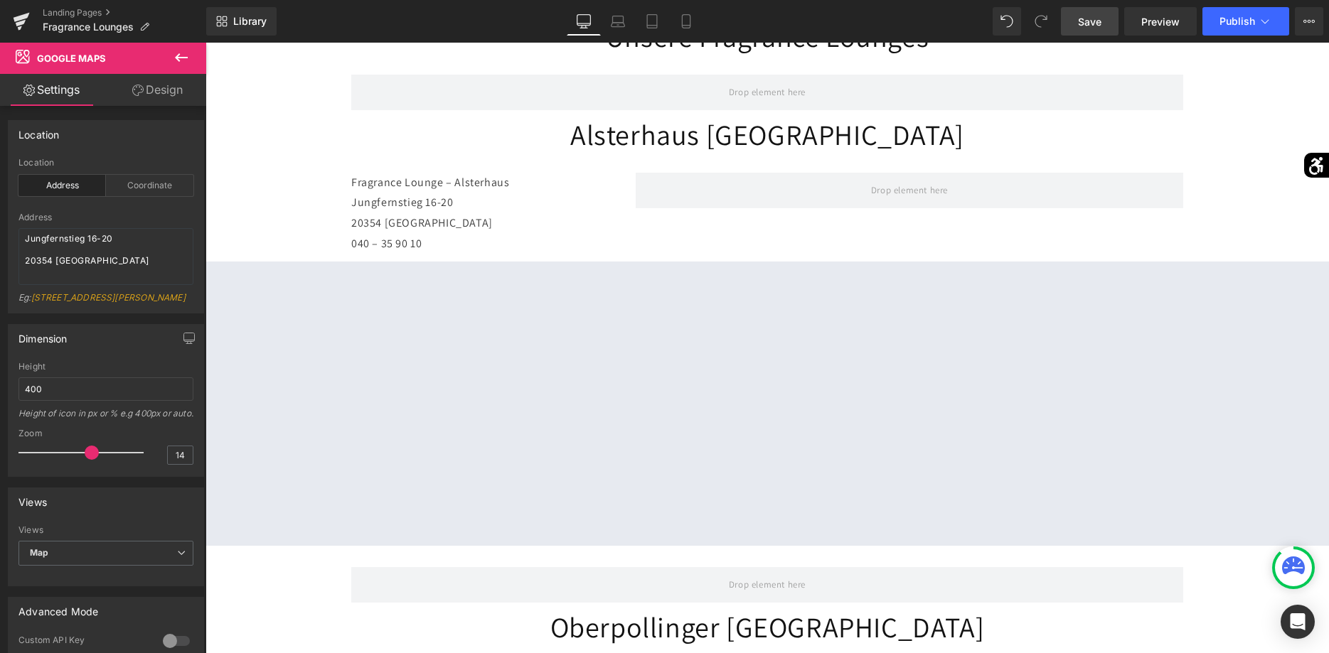
click at [178, 61] on icon at bounding box center [181, 57] width 17 height 17
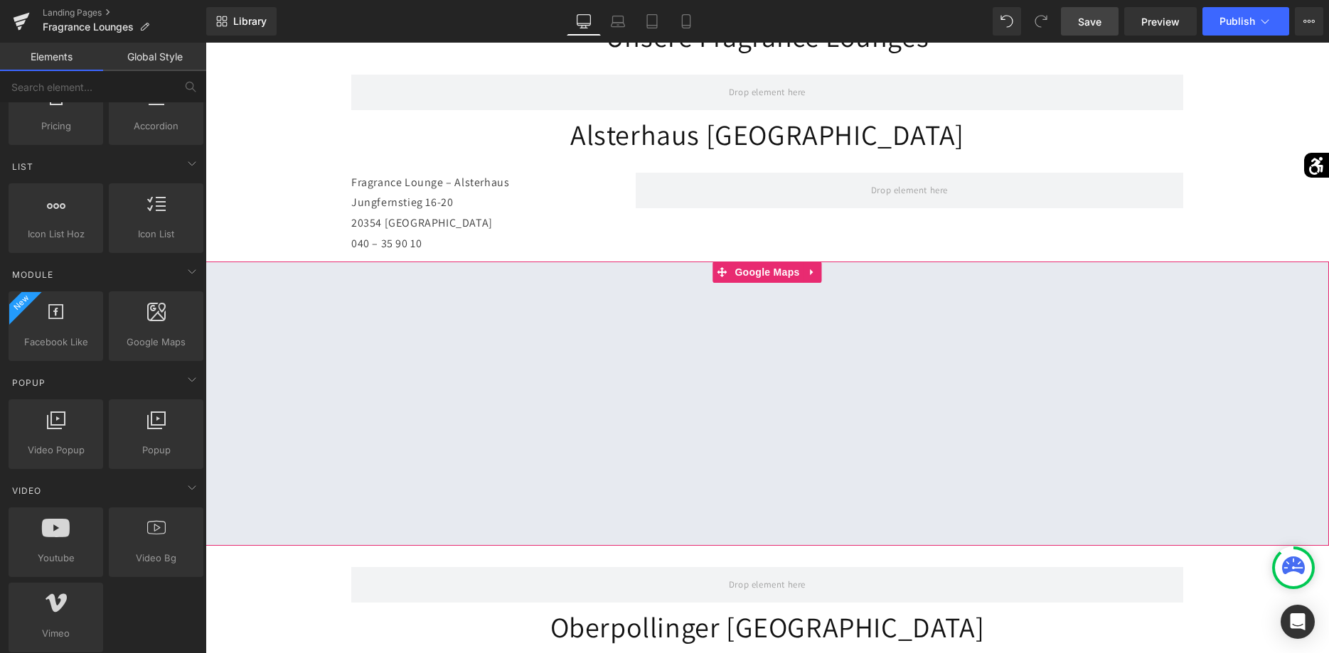
click at [812, 279] on div at bounding box center [766, 404] width 1123 height 284
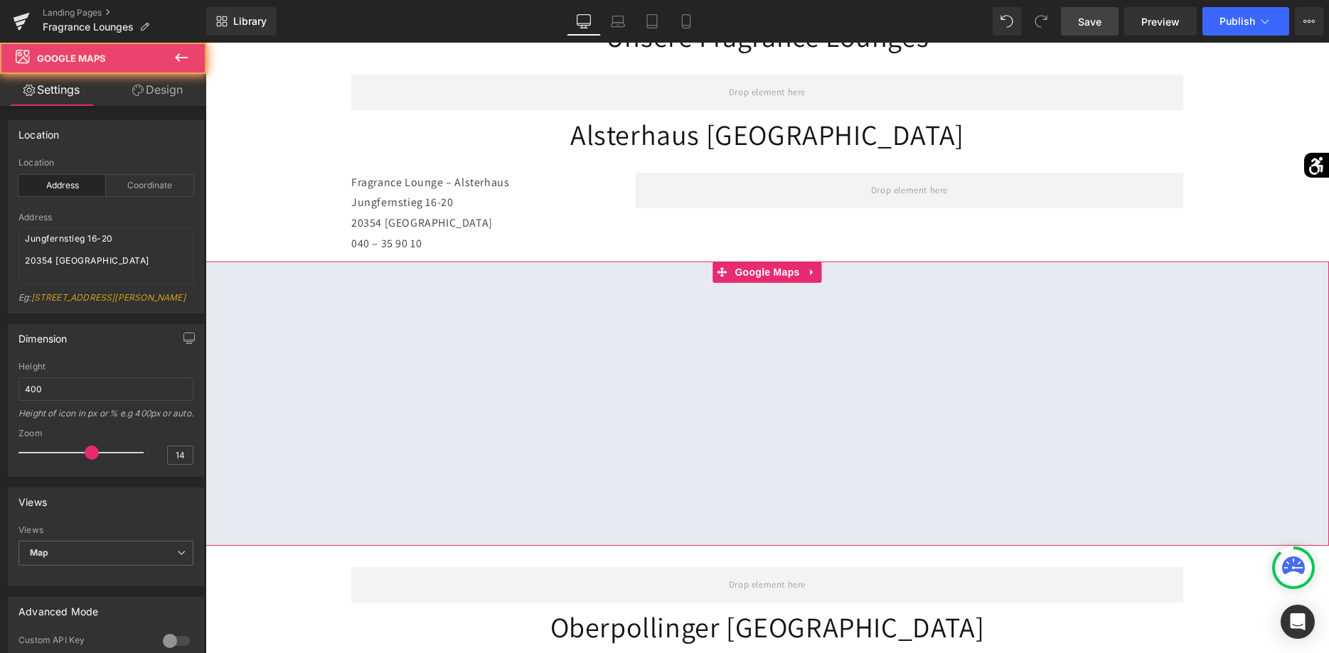
click at [809, 279] on div at bounding box center [766, 404] width 1123 height 284
click at [806, 279] on div at bounding box center [766, 404] width 1123 height 284
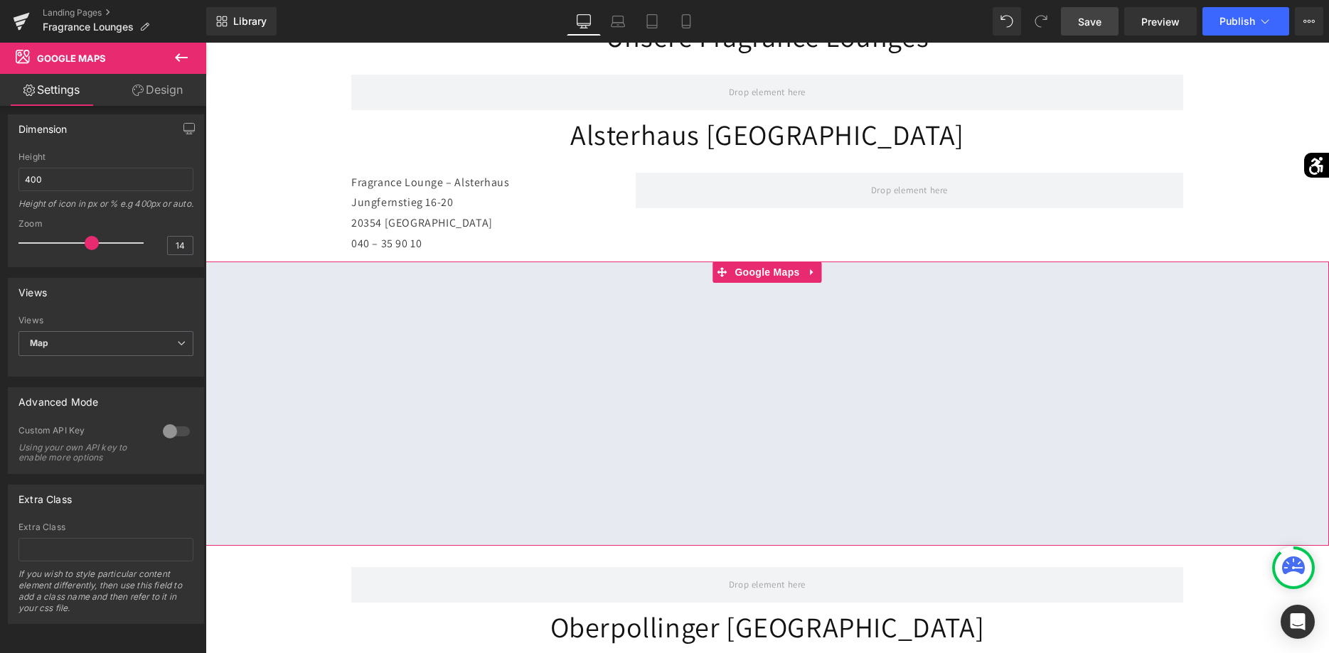
scroll to position [232, 0]
click at [174, 438] on div at bounding box center [176, 431] width 34 height 23
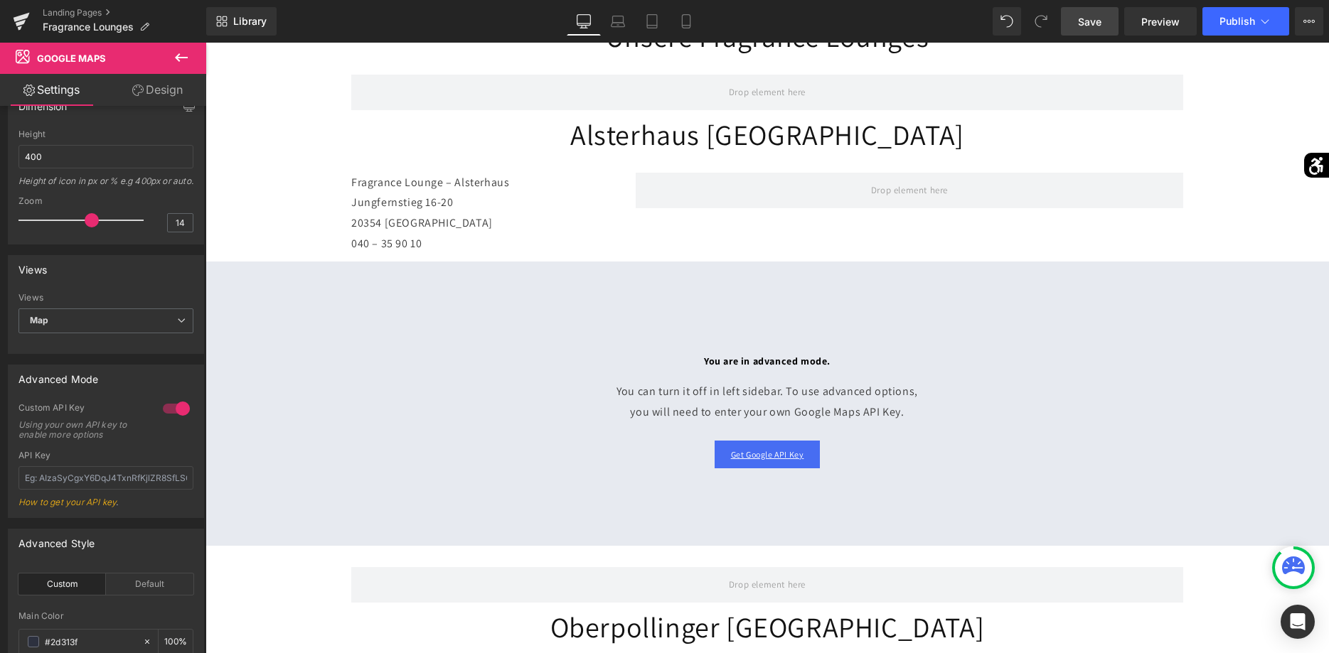
click at [174, 420] on div at bounding box center [176, 408] width 34 height 23
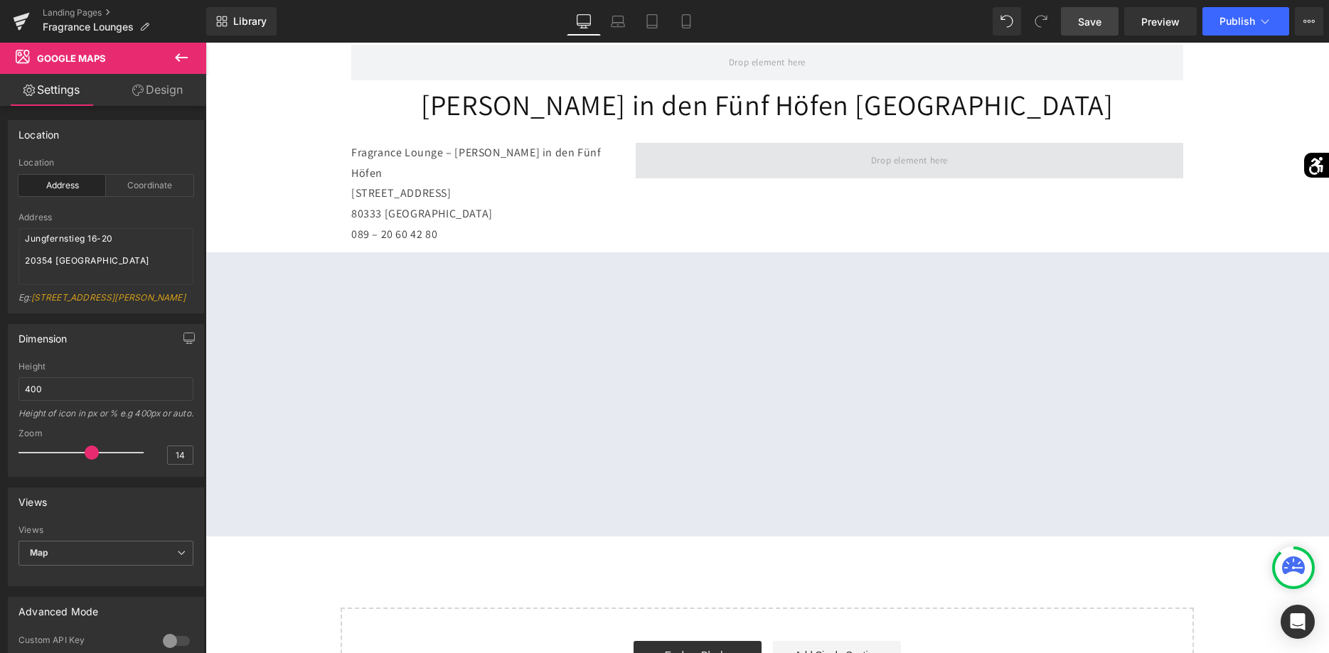
scroll to position [1160, 0]
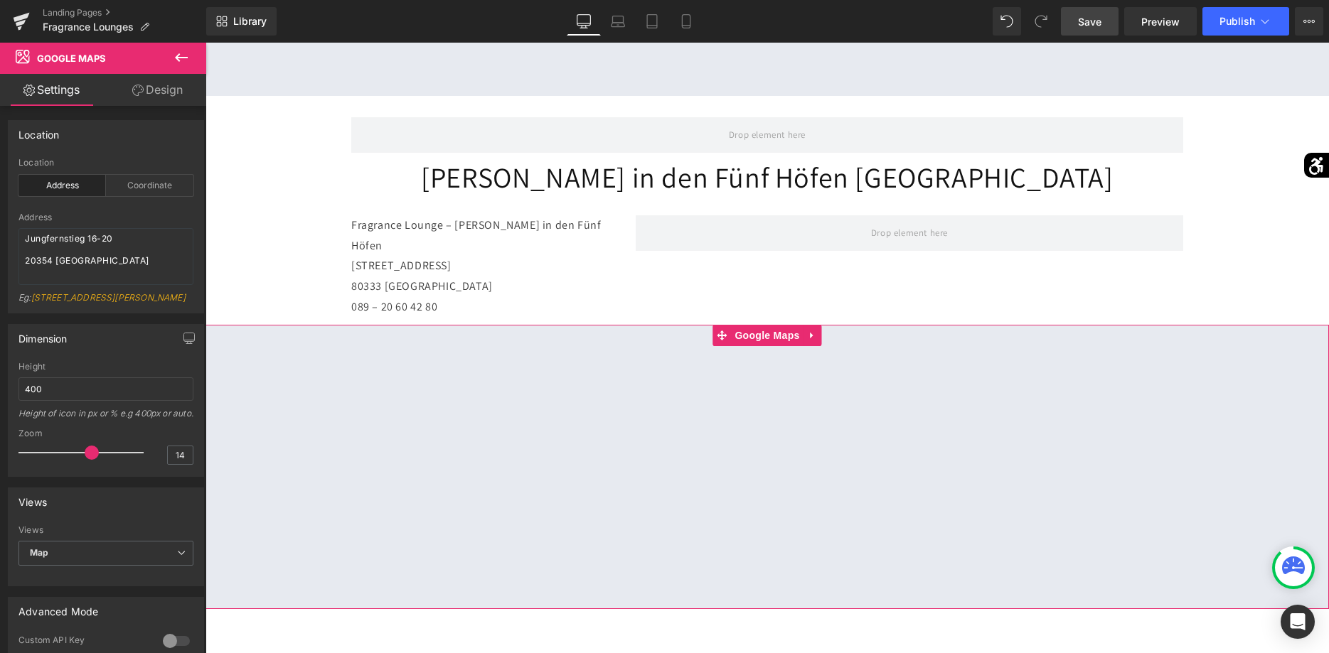
click at [769, 325] on div at bounding box center [766, 467] width 1123 height 284
click at [763, 325] on div at bounding box center [766, 467] width 1123 height 284
click at [755, 325] on div at bounding box center [766, 467] width 1123 height 284
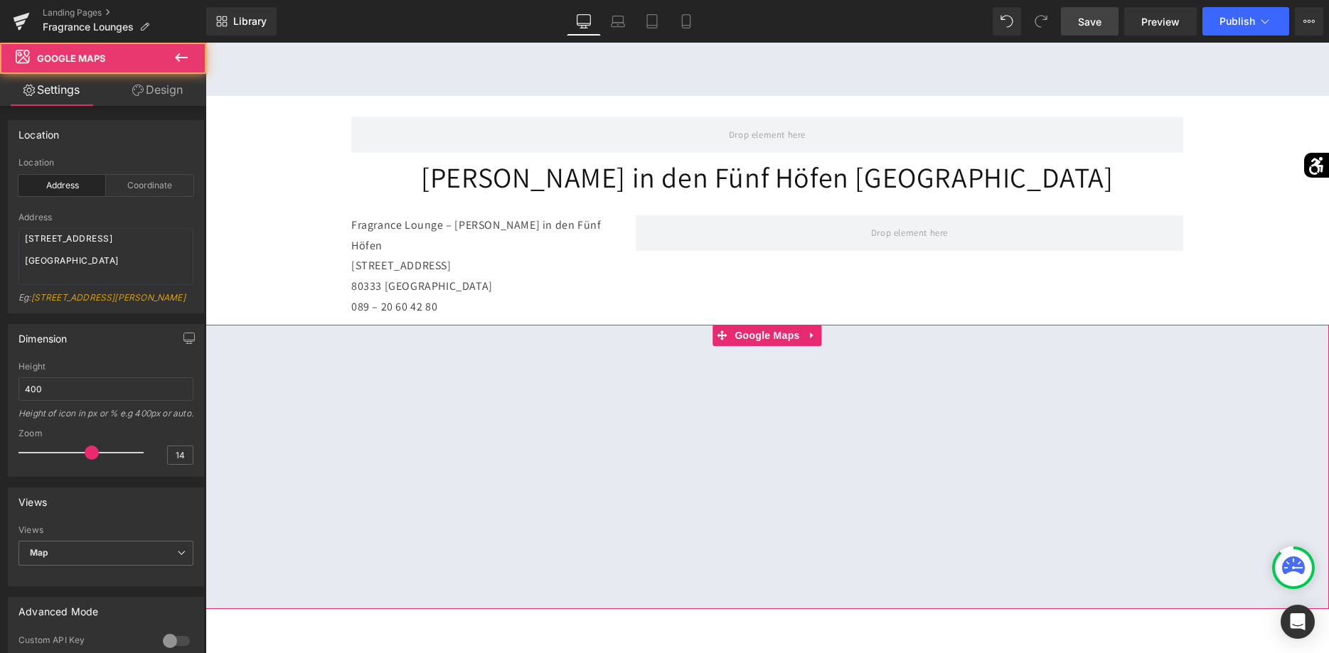
click at [755, 325] on div at bounding box center [766, 467] width 1123 height 284
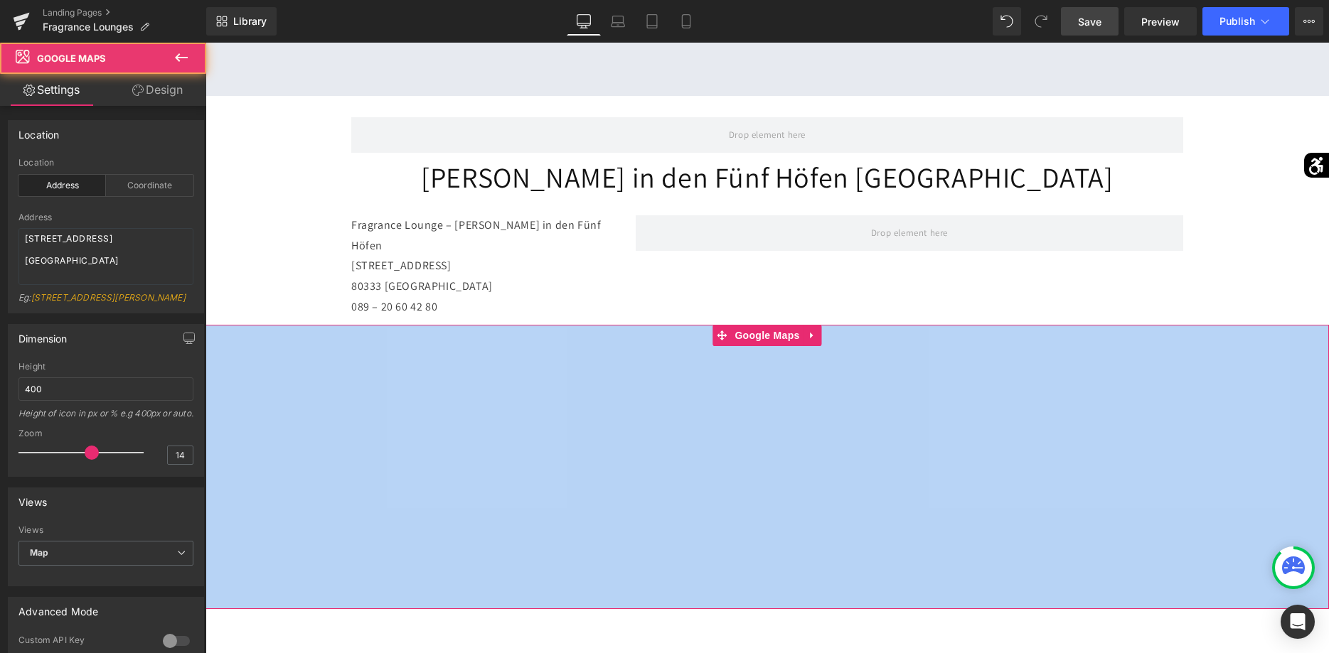
click at [755, 325] on div at bounding box center [766, 467] width 1123 height 284
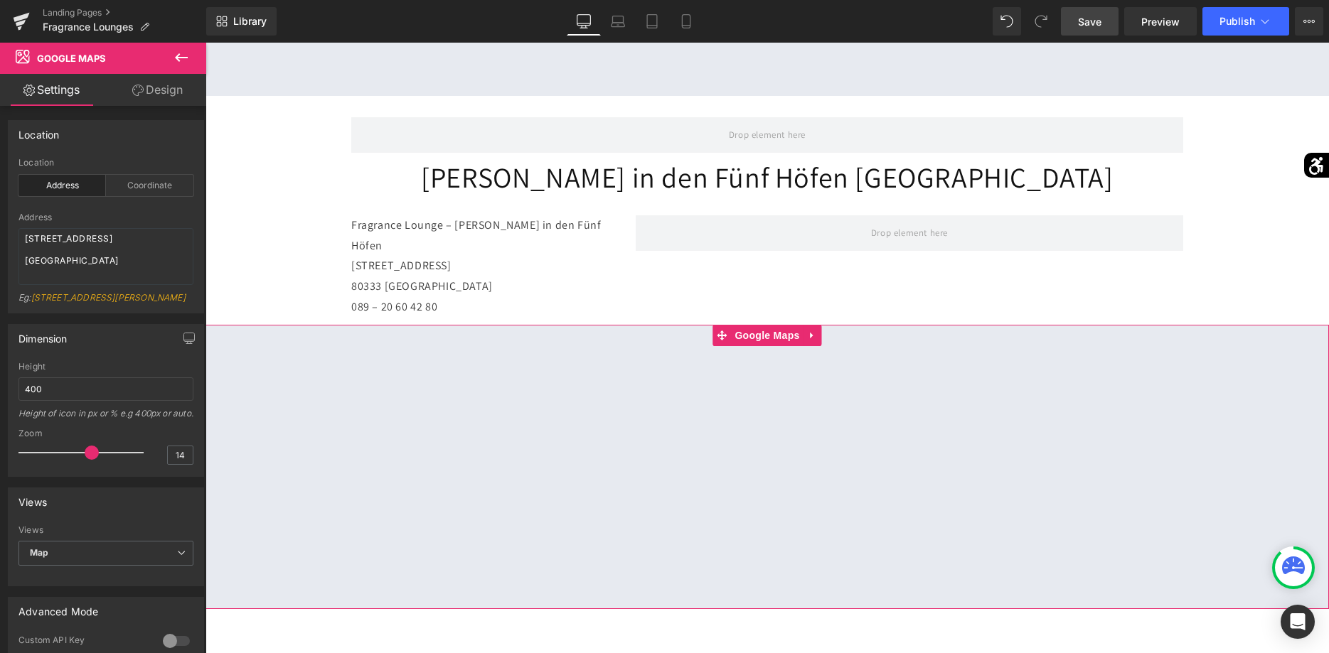
click at [755, 325] on div at bounding box center [766, 467] width 1123 height 284
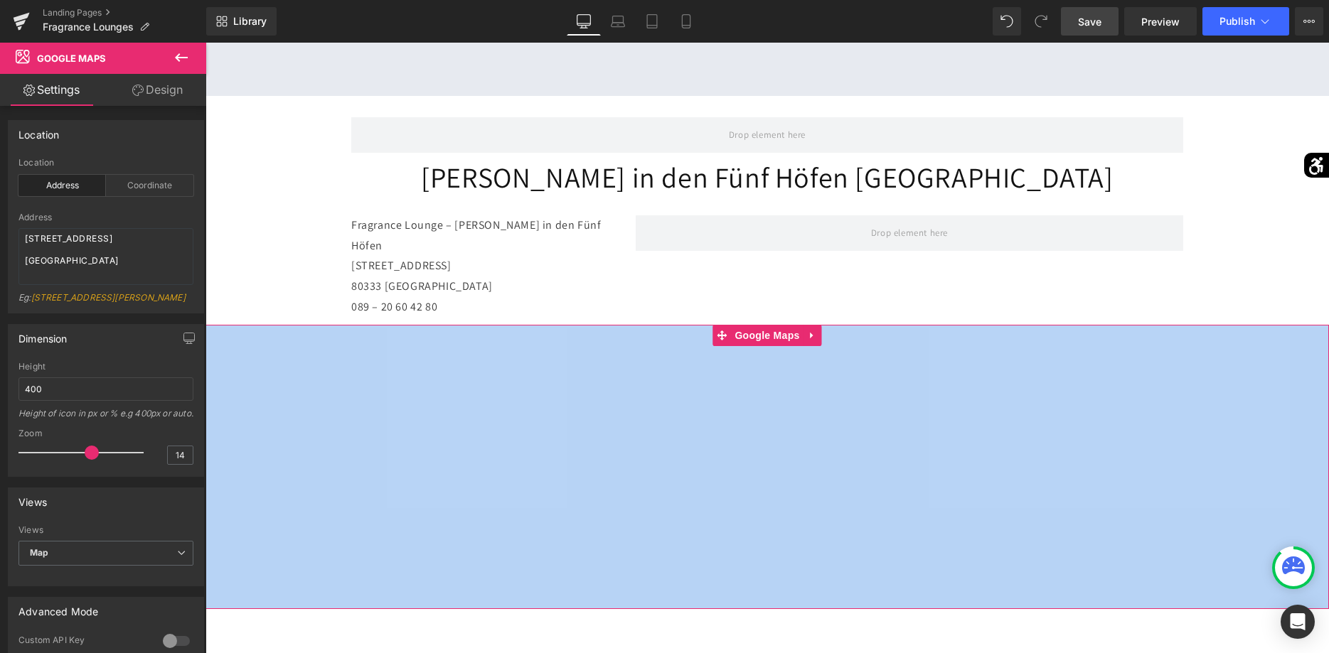
click at [755, 325] on div at bounding box center [766, 467] width 1123 height 284
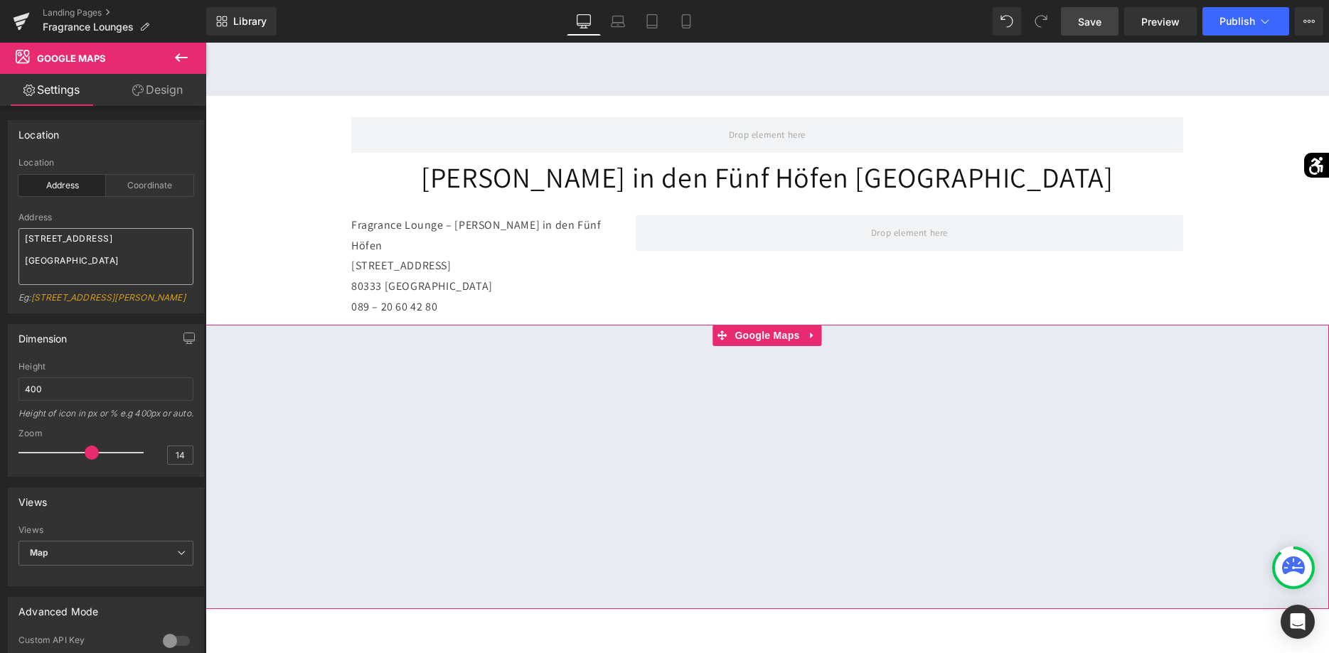
click at [134, 247] on textarea "[STREET_ADDRESS] [GEOGRAPHIC_DATA]" at bounding box center [105, 256] width 175 height 57
click at [144, 264] on textarea "[STREET_ADDRESS]" at bounding box center [105, 256] width 175 height 57
type textarea "[STREET_ADDRESS]"
click at [127, 298] on link "[STREET_ADDRESS][PERSON_NAME]" at bounding box center [108, 297] width 154 height 11
click at [122, 307] on div "Eg: [STREET_ADDRESS][PERSON_NAME]" at bounding box center [105, 302] width 175 height 21
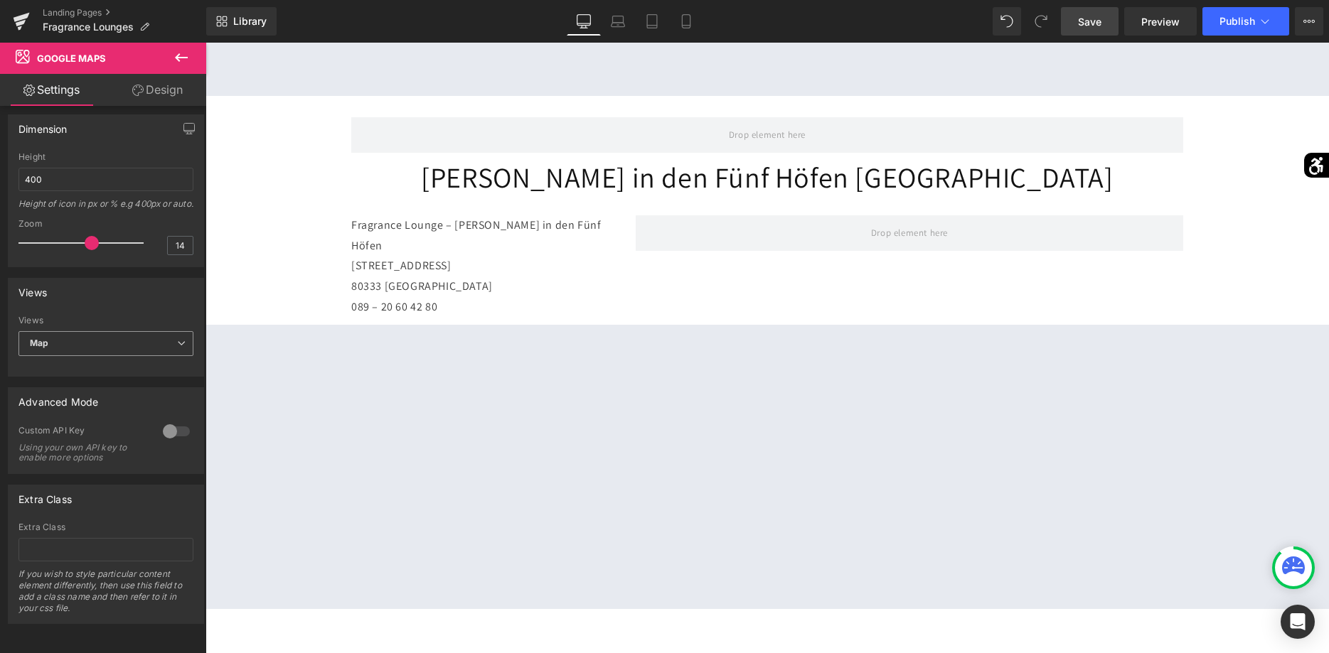
scroll to position [0, 0]
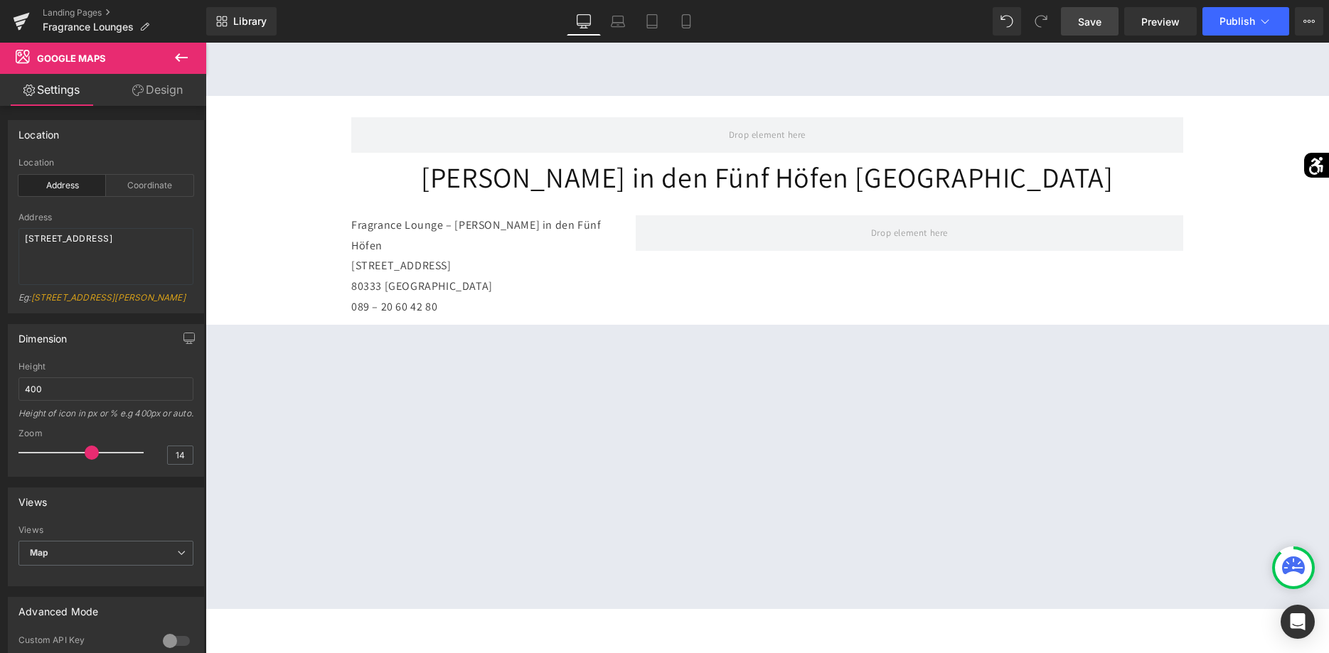
click at [109, 223] on div "Address [STREET_ADDRESS] Eg: [STREET_ADDRESS][PERSON_NAME]" at bounding box center [105, 263] width 175 height 100
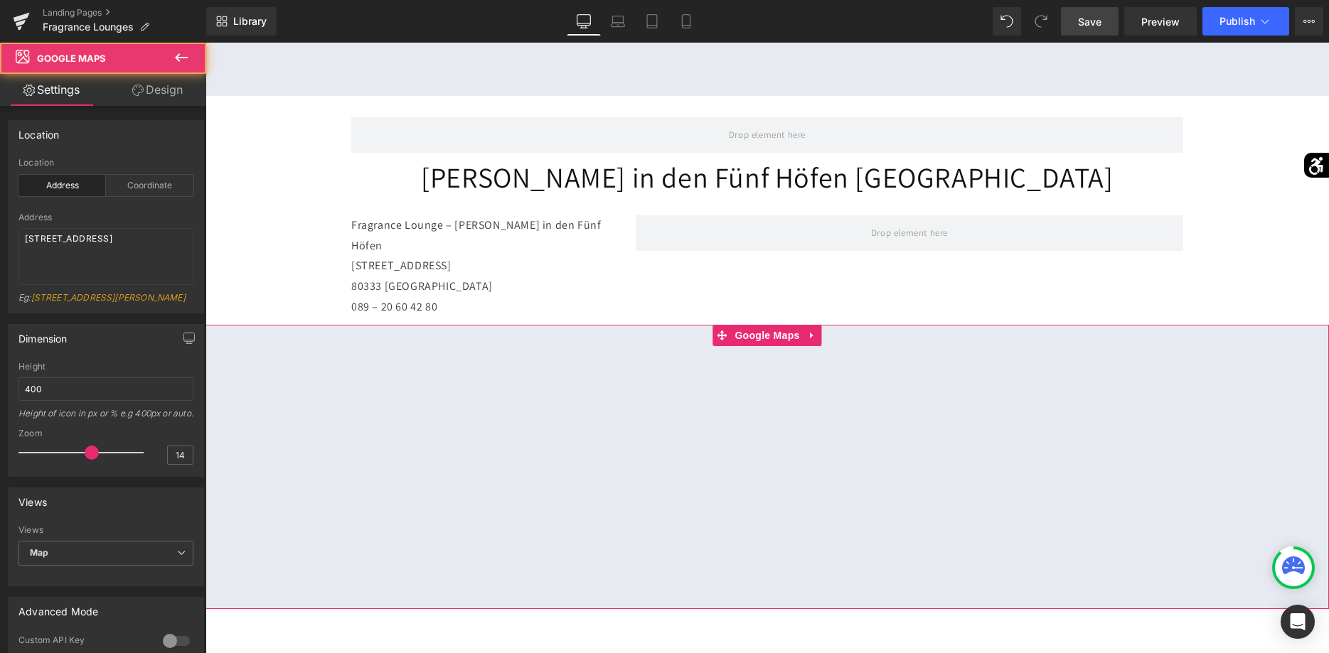
click at [799, 325] on div at bounding box center [766, 467] width 1123 height 284
click at [809, 325] on div at bounding box center [766, 467] width 1123 height 284
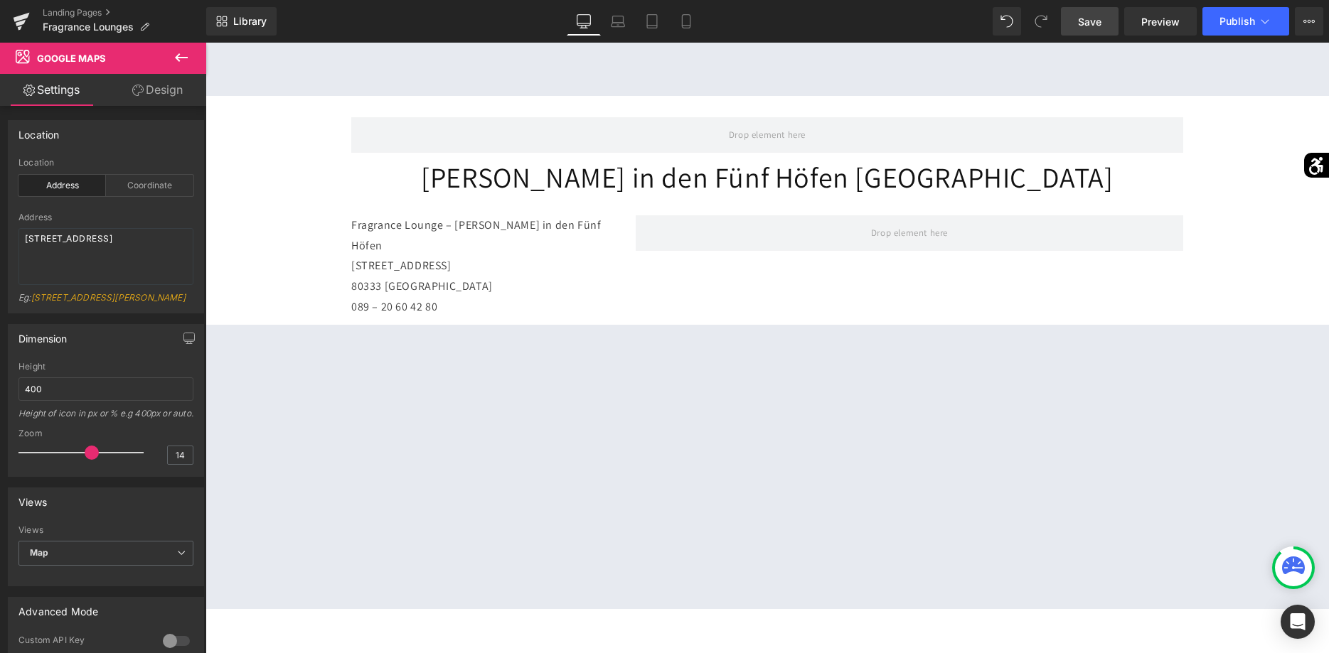
scroll to position [1088, 0]
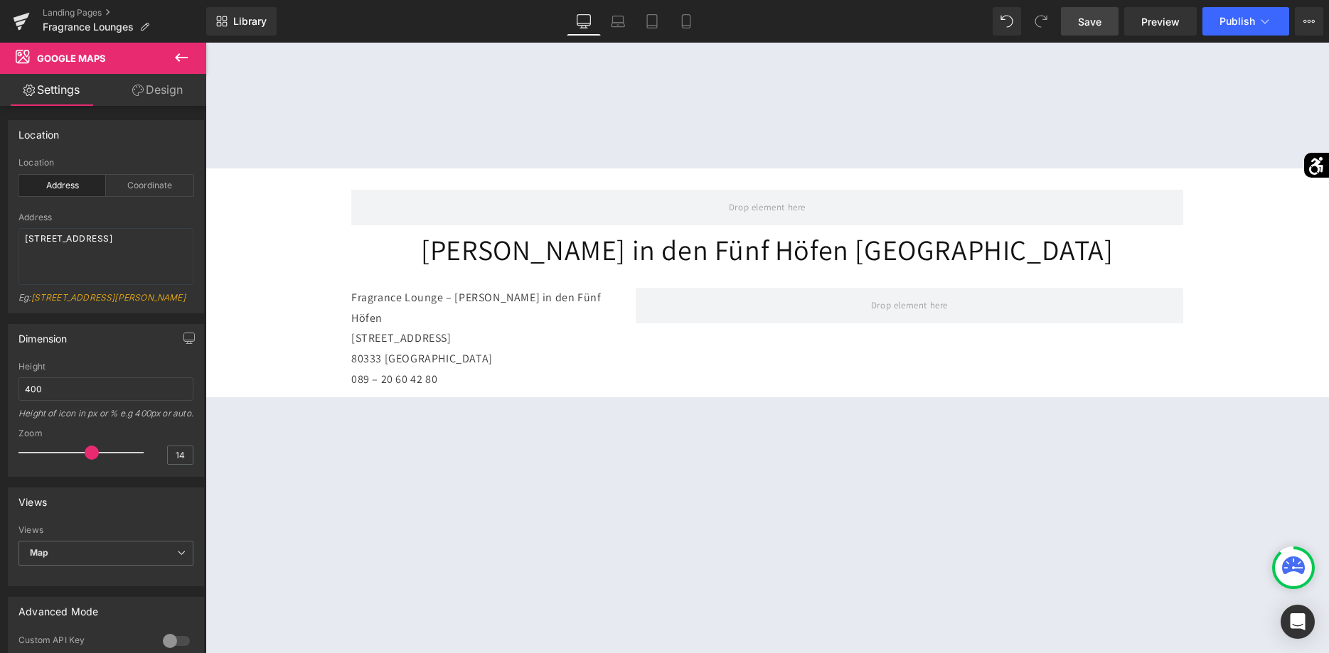
click at [183, 63] on icon at bounding box center [181, 57] width 17 height 17
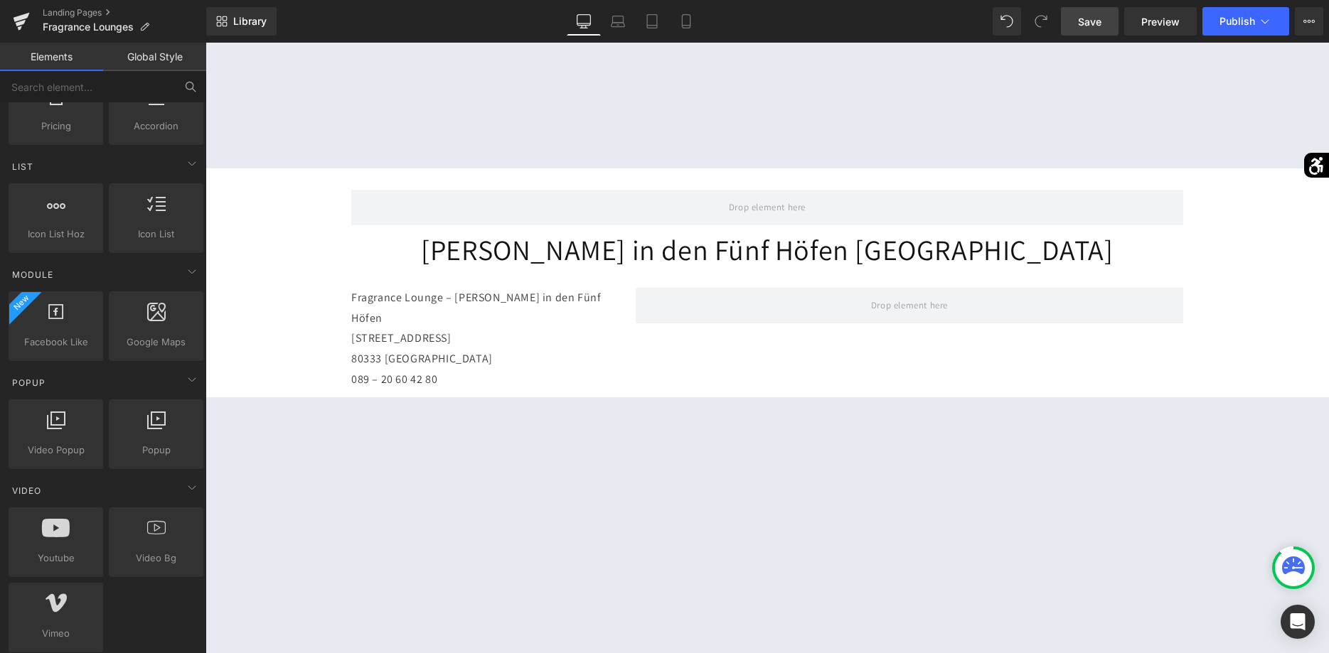
scroll to position [580, 0]
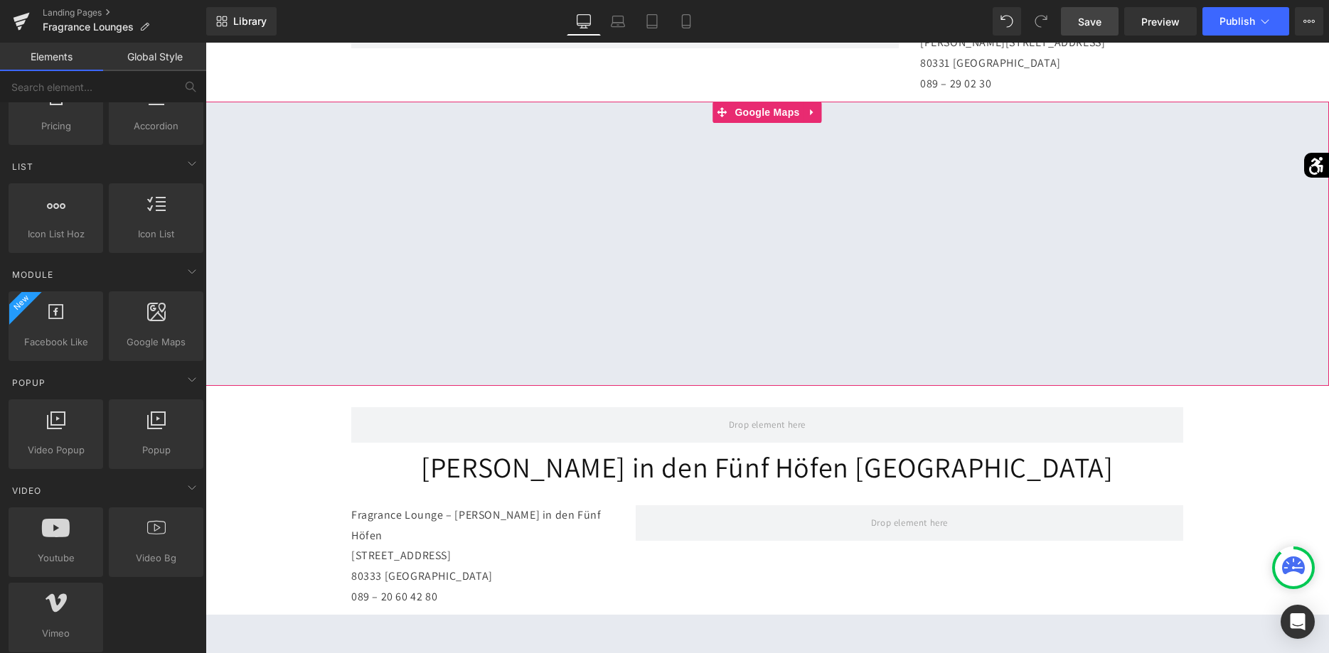
scroll to position [798, 0]
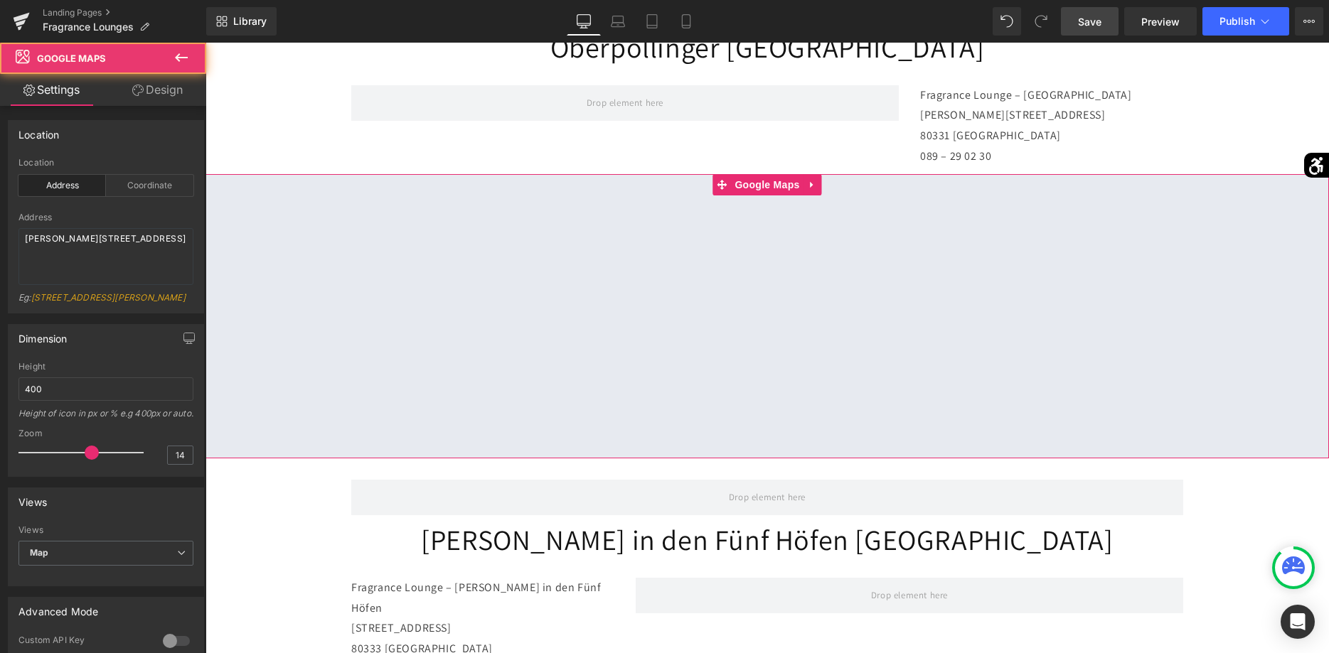
click at [636, 226] on div at bounding box center [766, 316] width 1123 height 284
click at [97, 253] on textarea "[PERSON_NAME][STREET_ADDRESS]" at bounding box center [105, 256] width 175 height 57
click at [130, 146] on div "Location" at bounding box center [106, 134] width 195 height 27
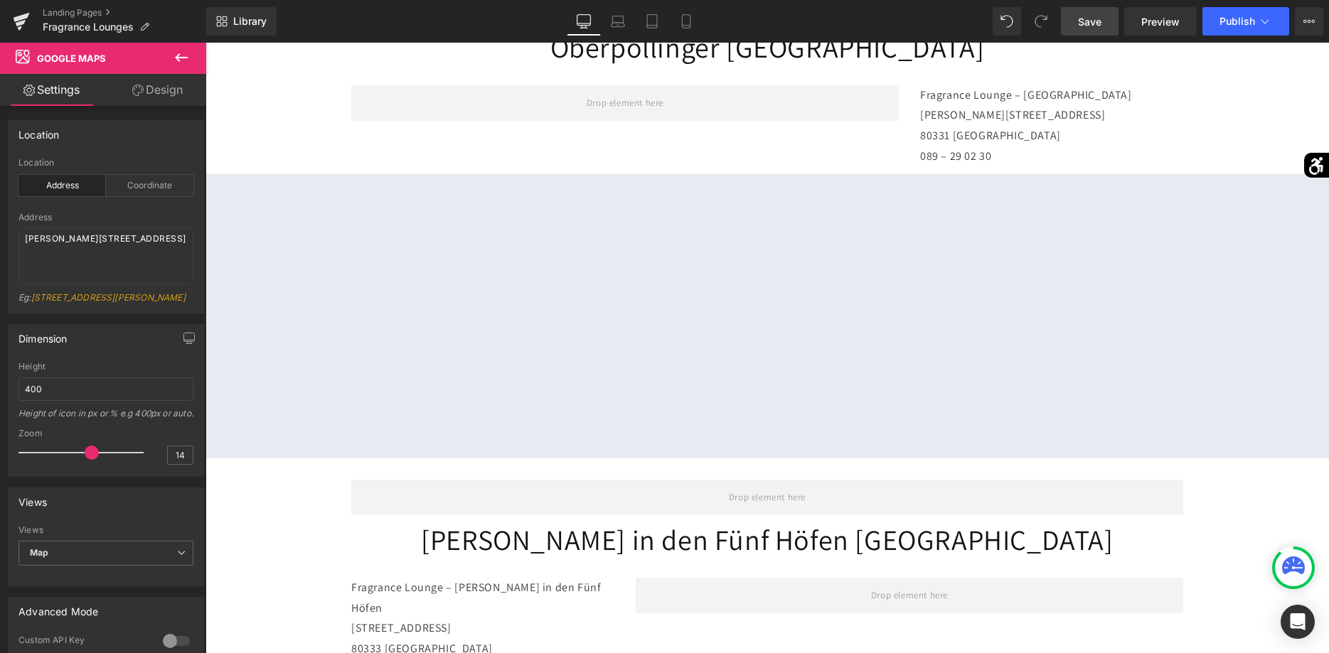
click at [173, 60] on icon at bounding box center [181, 57] width 17 height 17
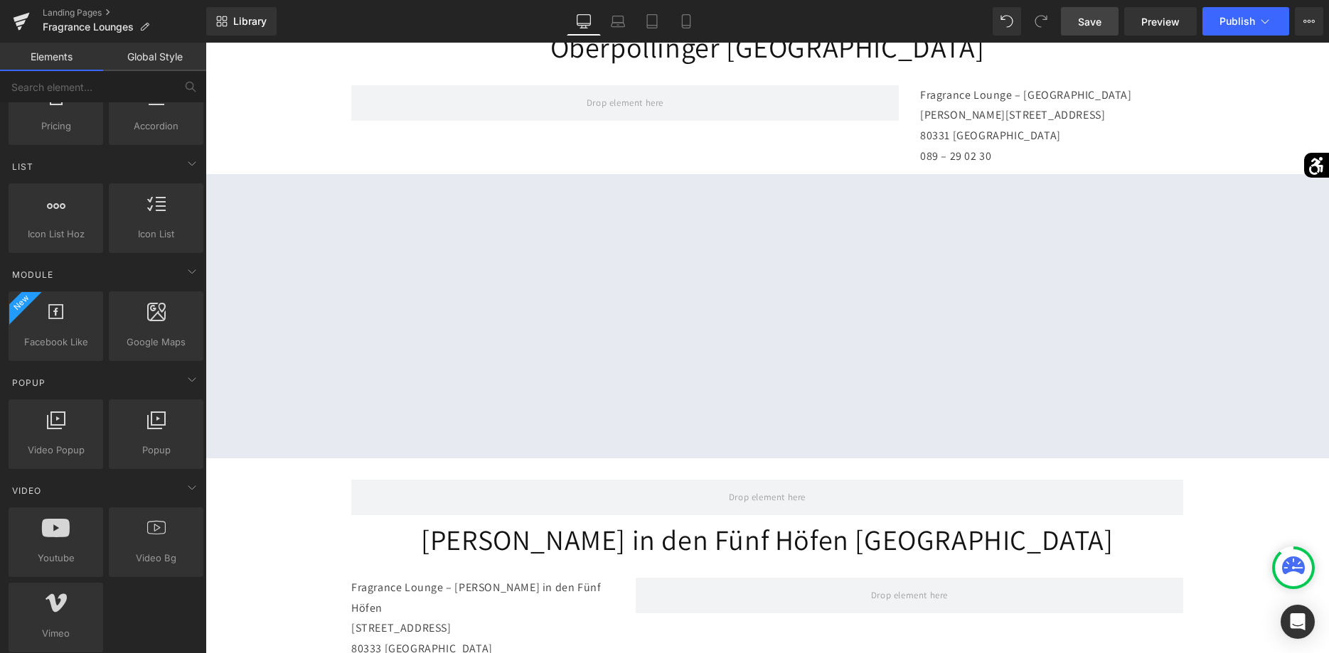
scroll to position [580, 0]
click at [1084, 31] on link "Save" at bounding box center [1090, 21] width 58 height 28
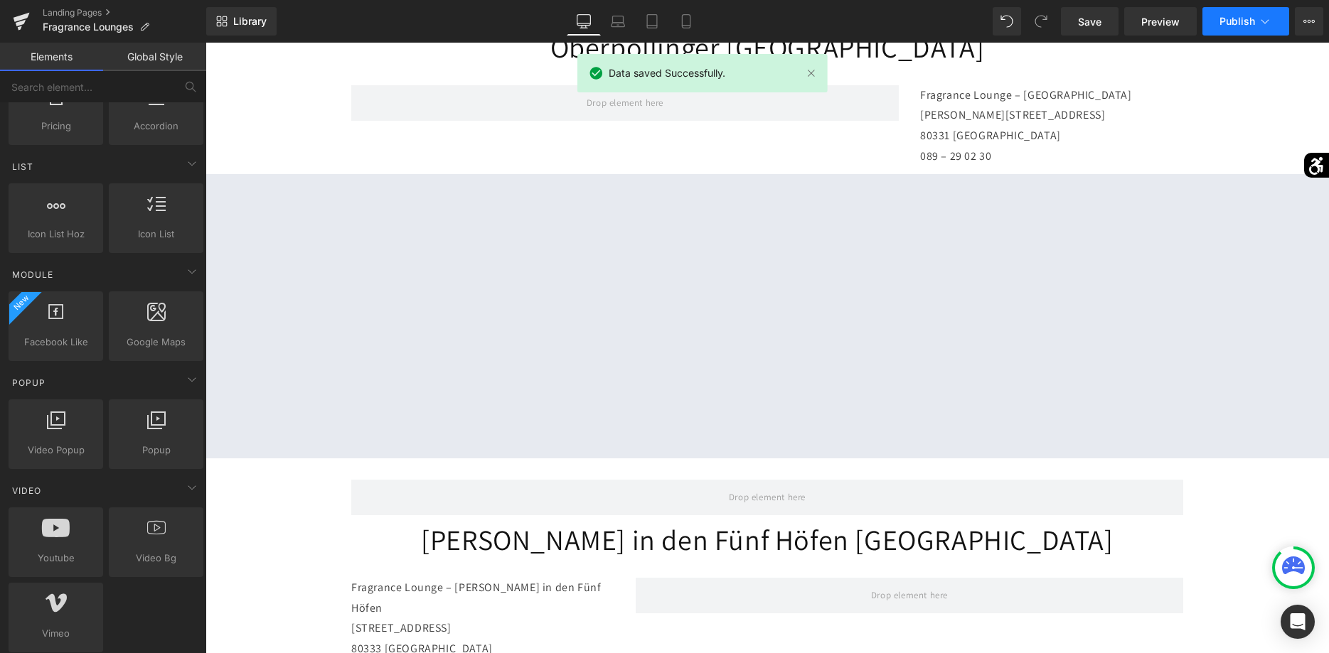
click at [1244, 21] on span "Publish" at bounding box center [1237, 21] width 36 height 11
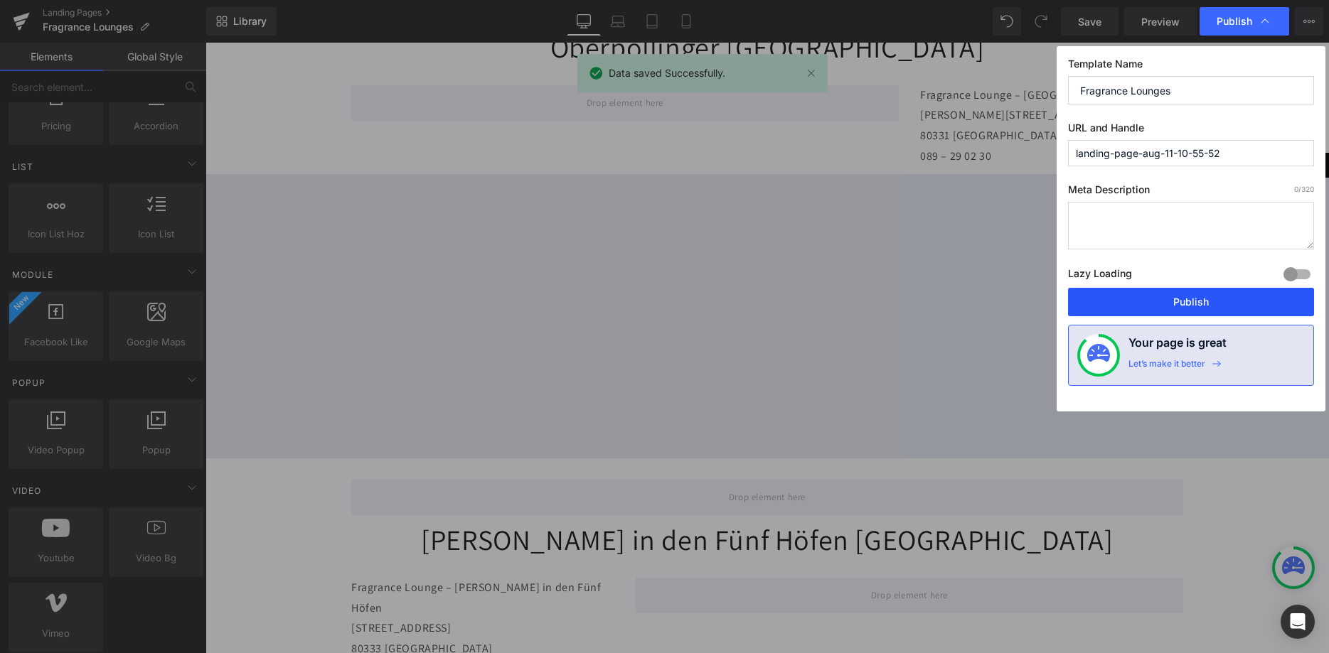
click at [1167, 292] on button "Publish" at bounding box center [1191, 302] width 246 height 28
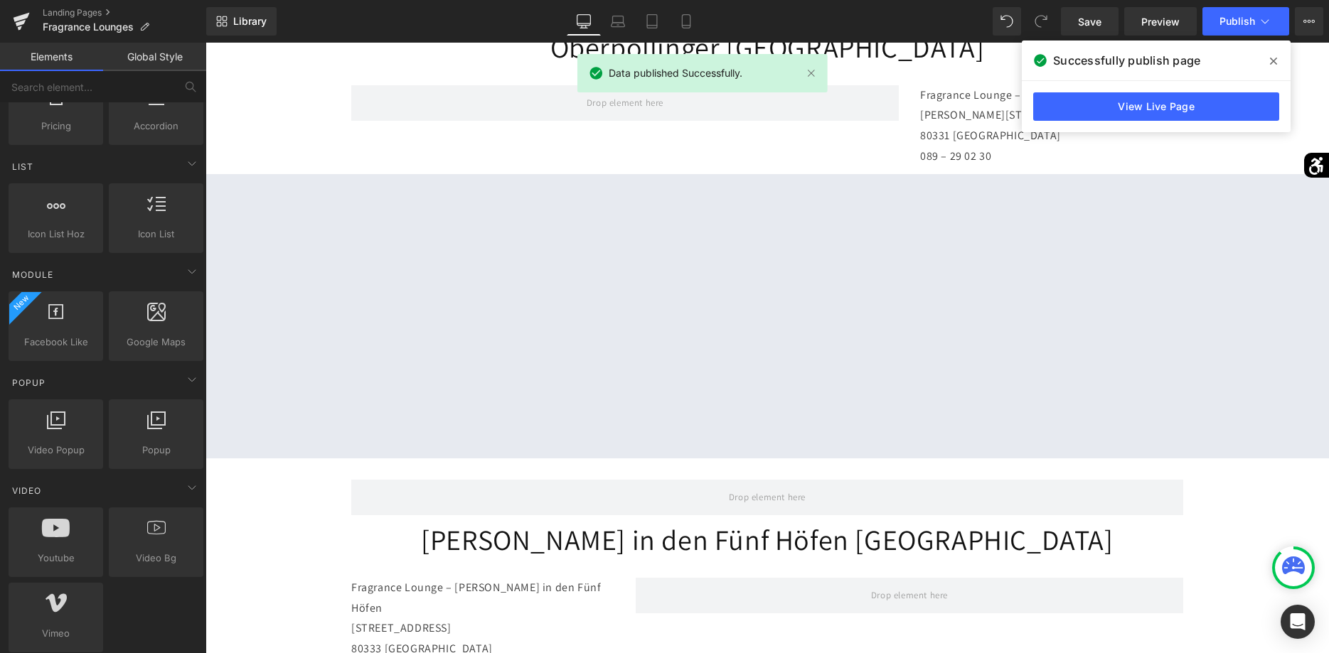
click at [1273, 68] on span at bounding box center [1273, 61] width 23 height 23
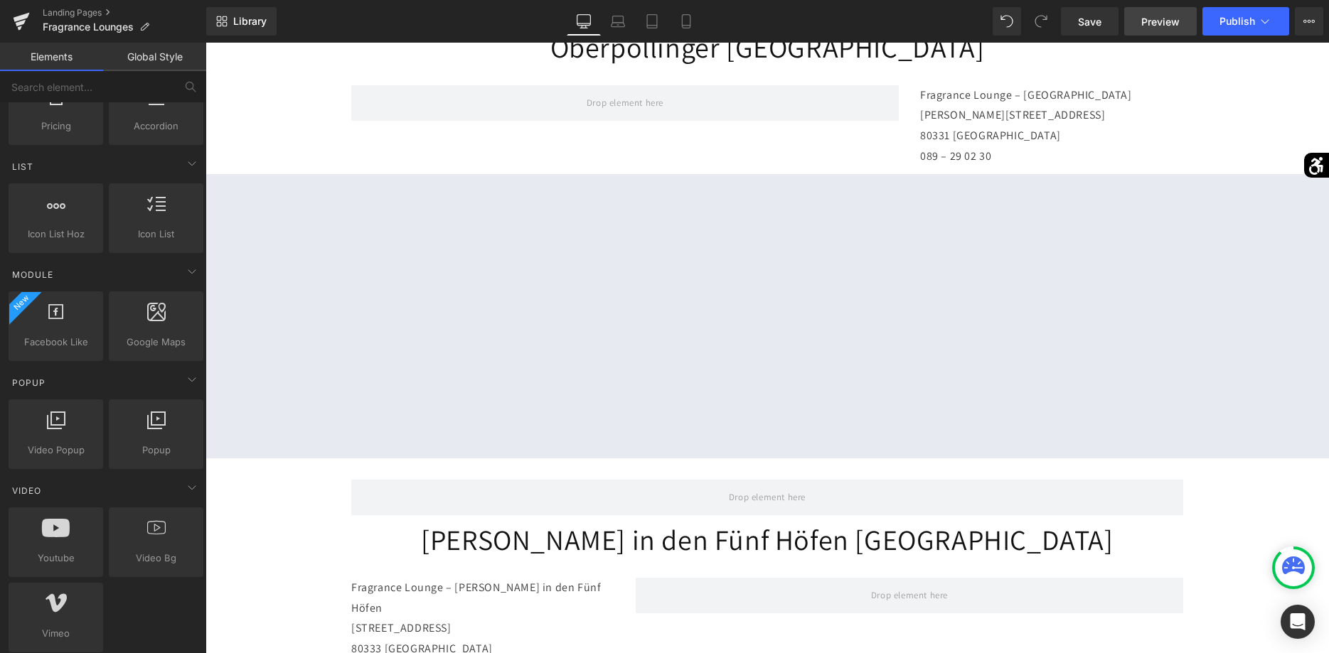
click at [1157, 27] on span "Preview" at bounding box center [1160, 21] width 38 height 15
